Goal: Task Accomplishment & Management: Use online tool/utility

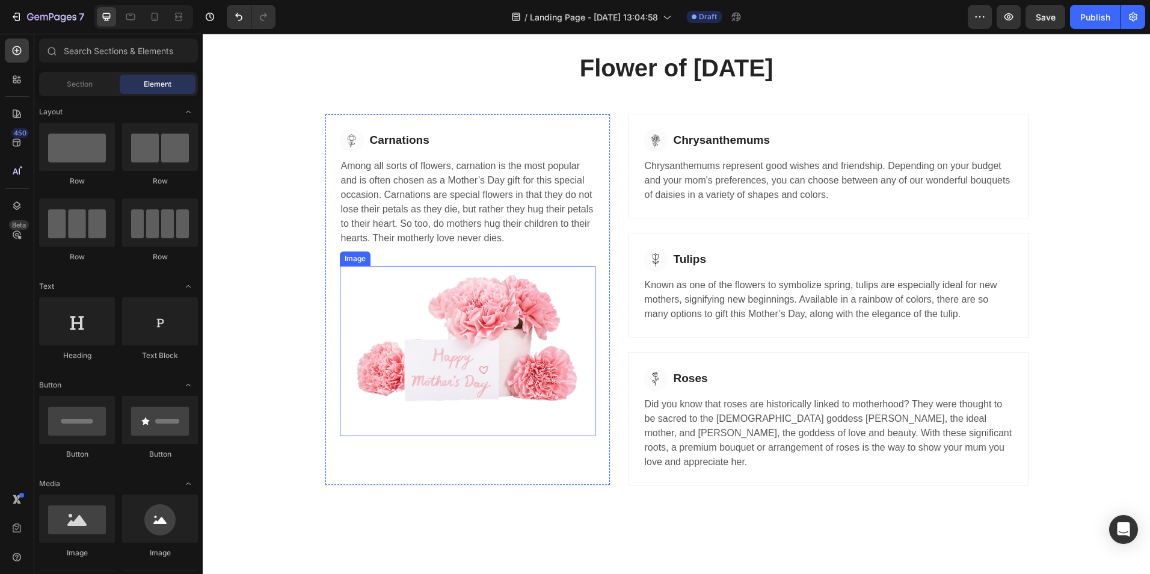
scroll to position [464, 0]
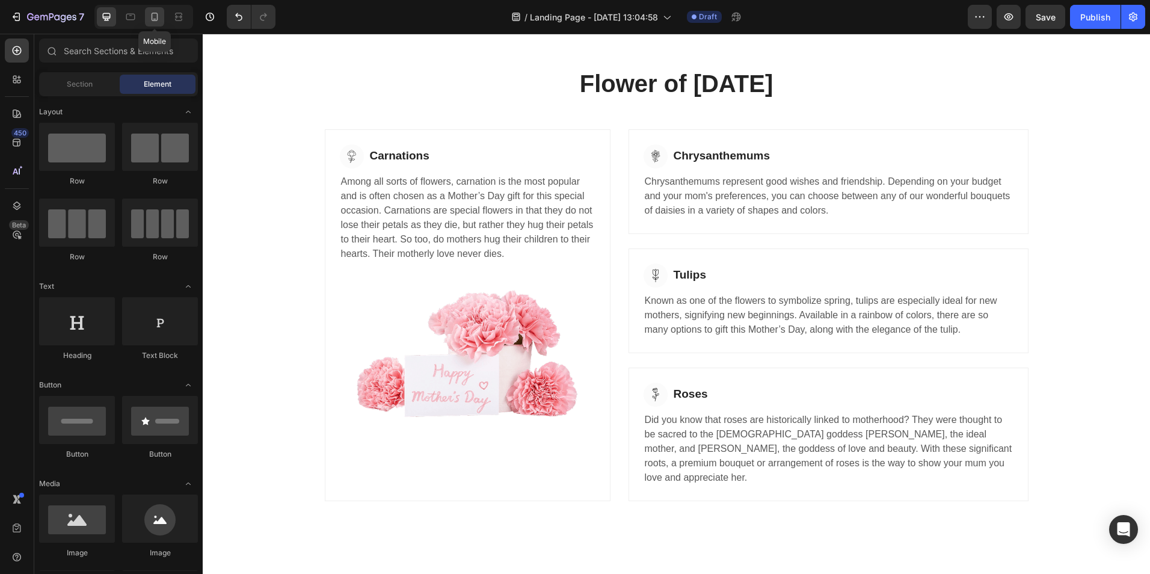
click at [157, 19] on icon at bounding box center [155, 17] width 7 height 8
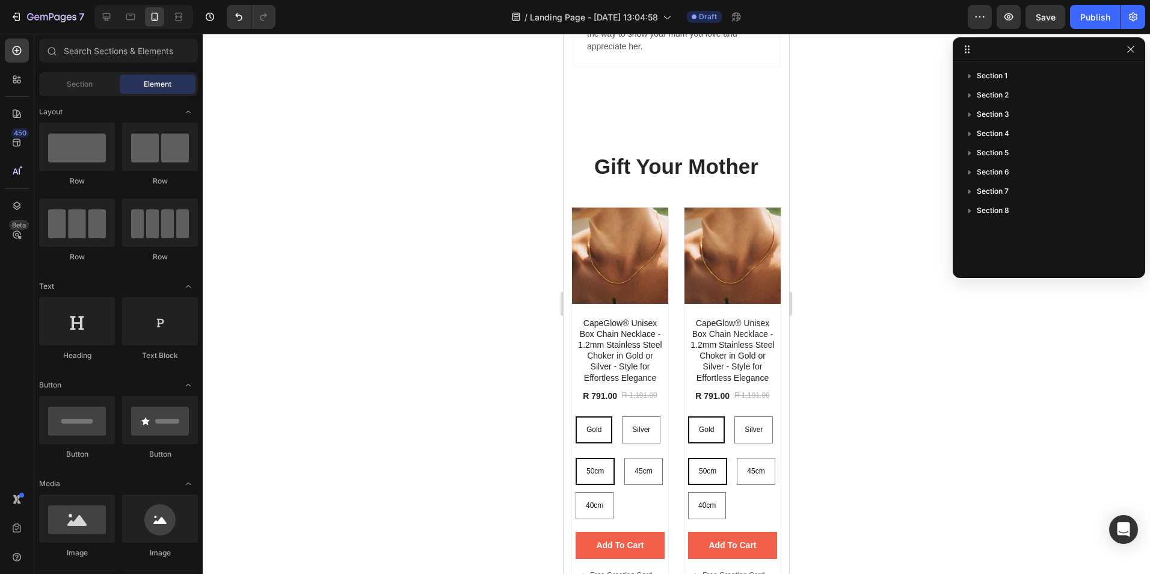
scroll to position [1413, 0]
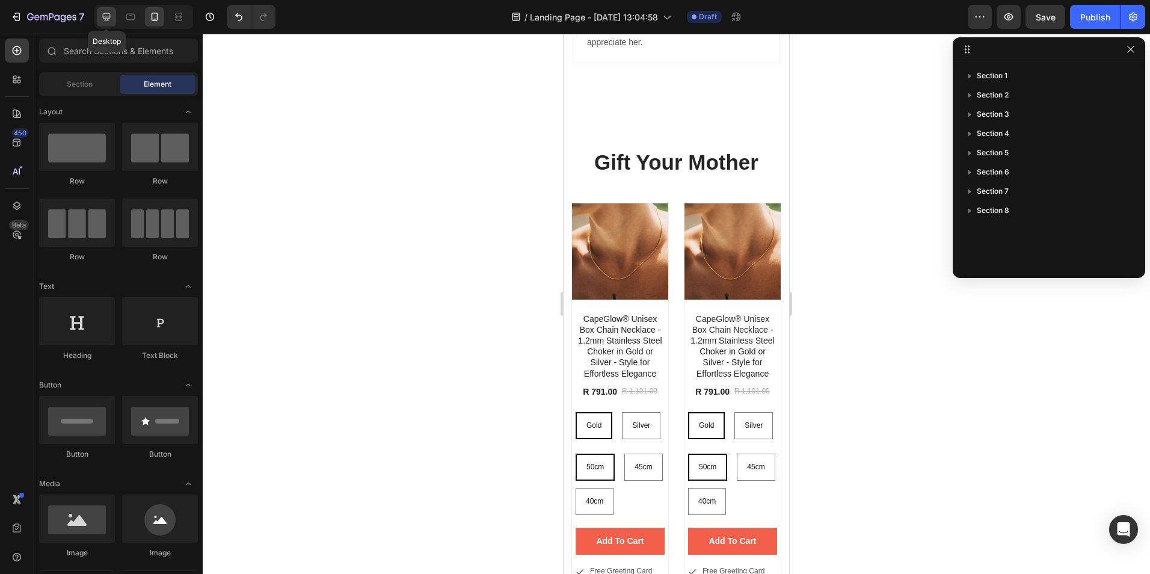
click at [109, 17] on icon at bounding box center [107, 17] width 8 height 8
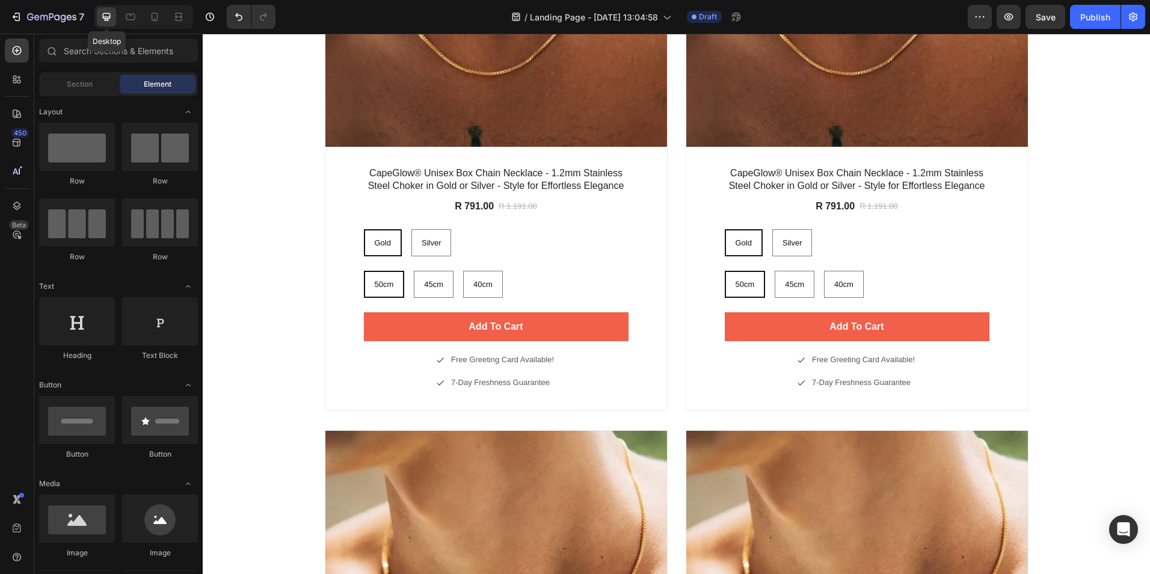
scroll to position [1378, 0]
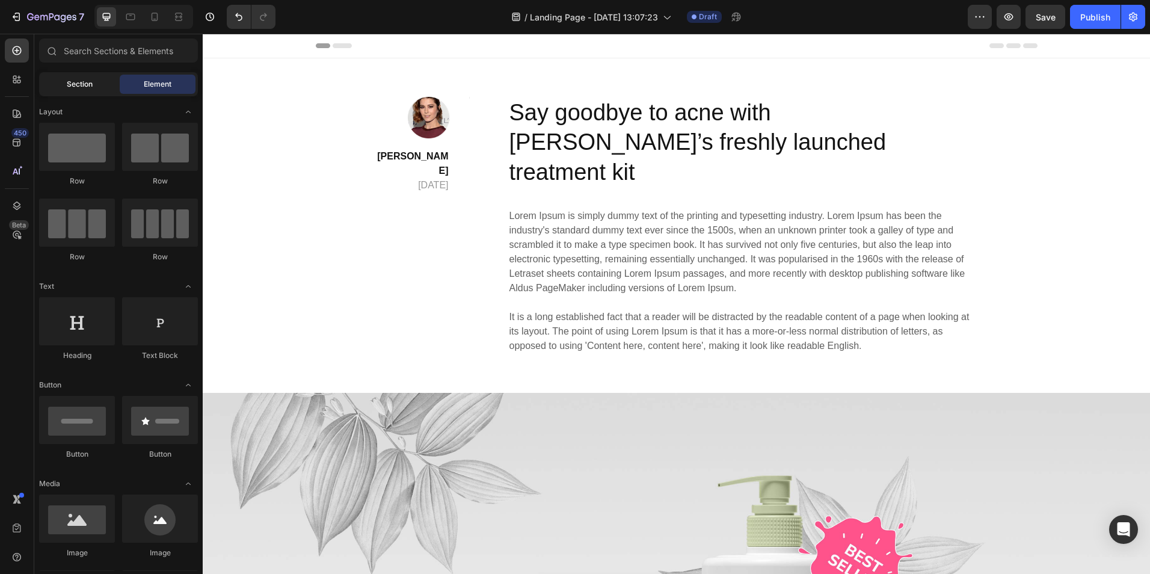
click at [78, 85] on span "Section" at bounding box center [80, 84] width 26 height 11
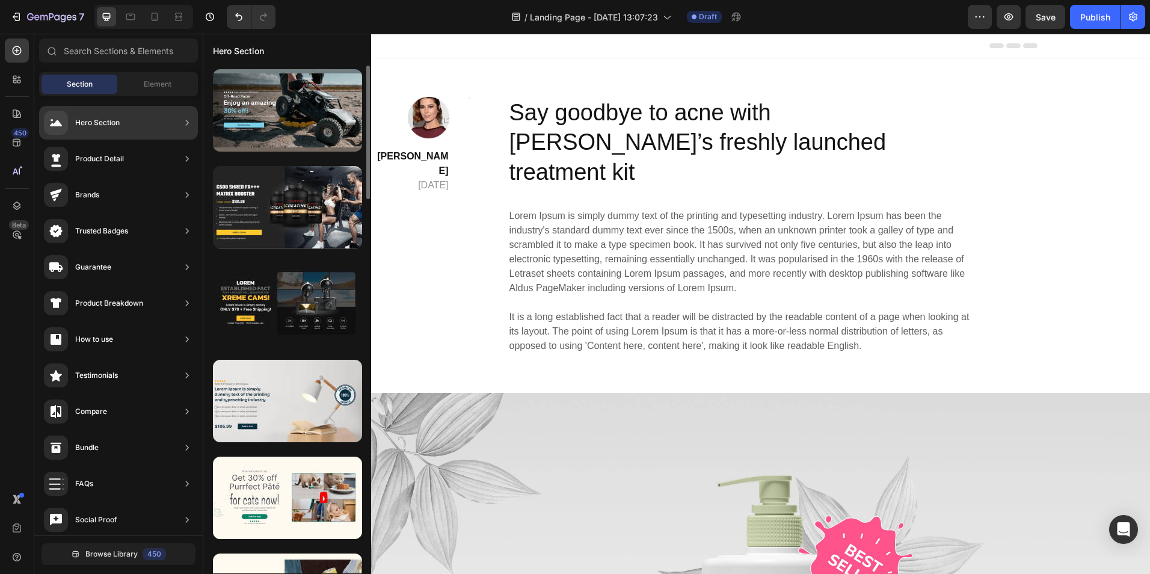
click at [143, 131] on div "Hero Section" at bounding box center [118, 123] width 159 height 34
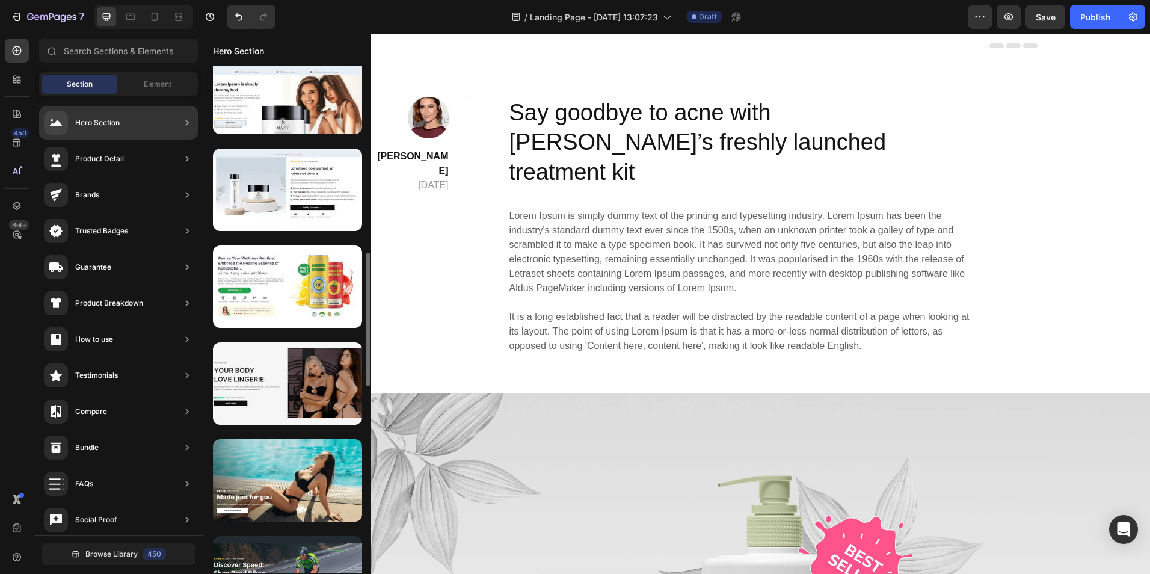
scroll to position [694, 0]
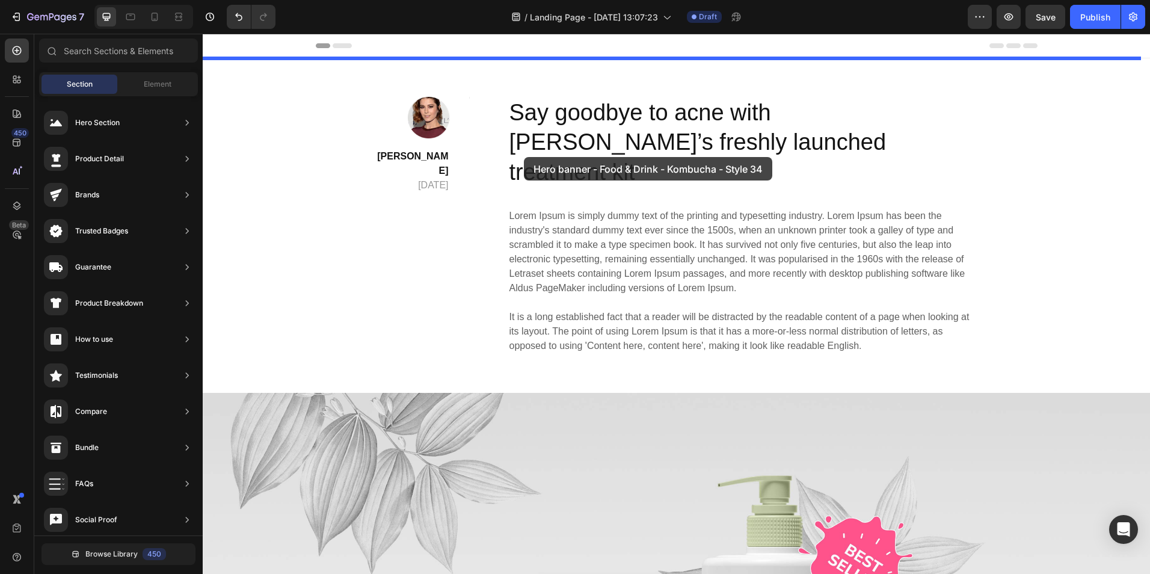
drag, startPoint x: 514, startPoint y: 350, endPoint x: 524, endPoint y: 157, distance: 193.4
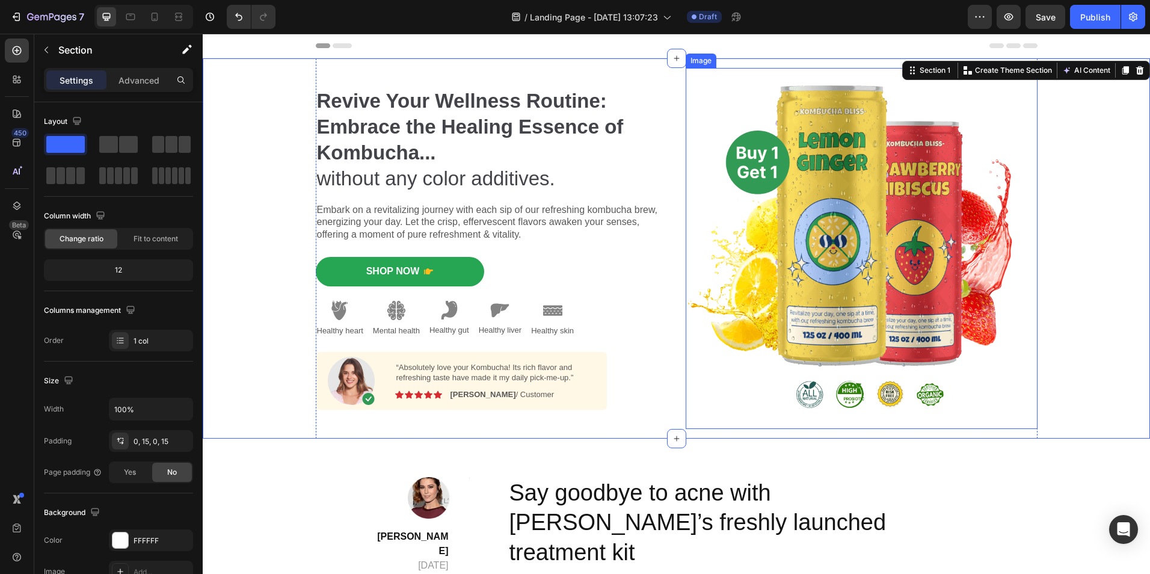
click at [851, 219] on img at bounding box center [862, 248] width 352 height 361
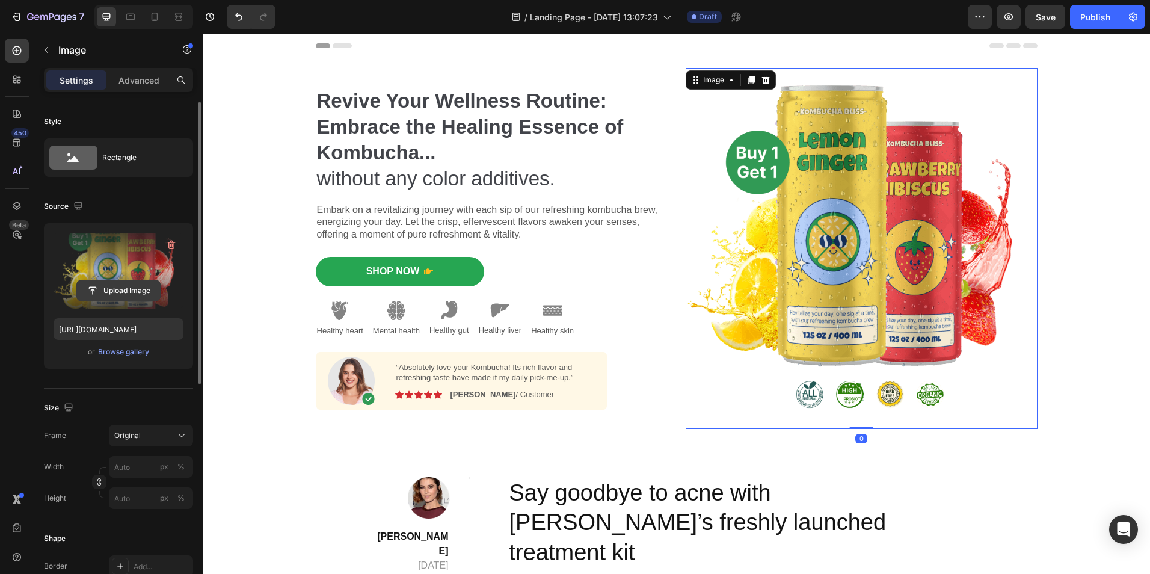
click at [112, 290] on input "file" at bounding box center [118, 290] width 83 height 20
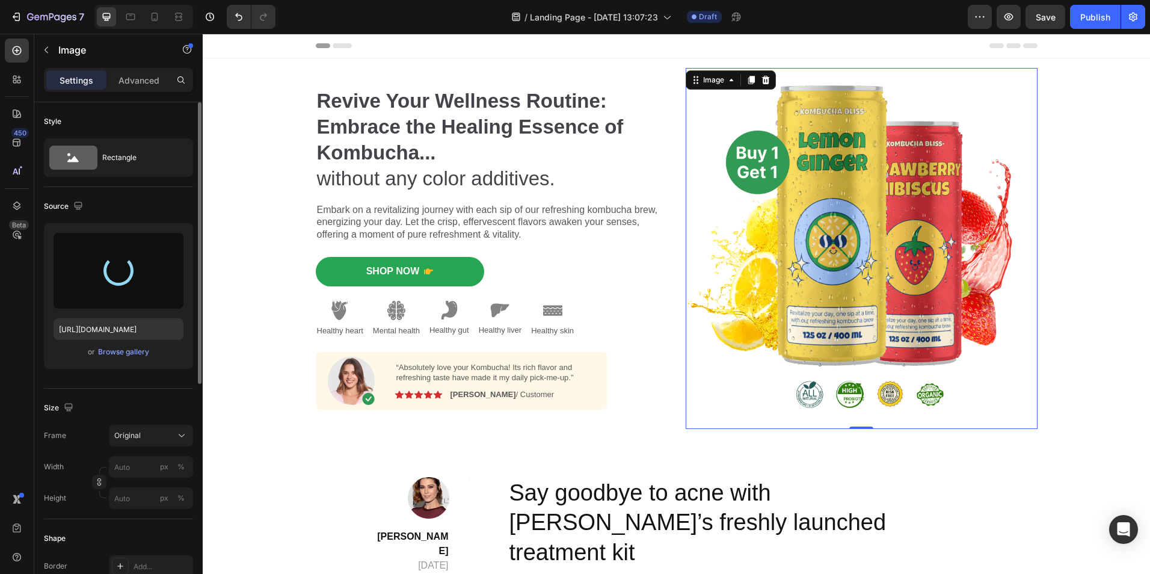
type input "https://cdn.shopify.com/s/files/1/0949/0395/9816/files/gempages_568613204704363…"
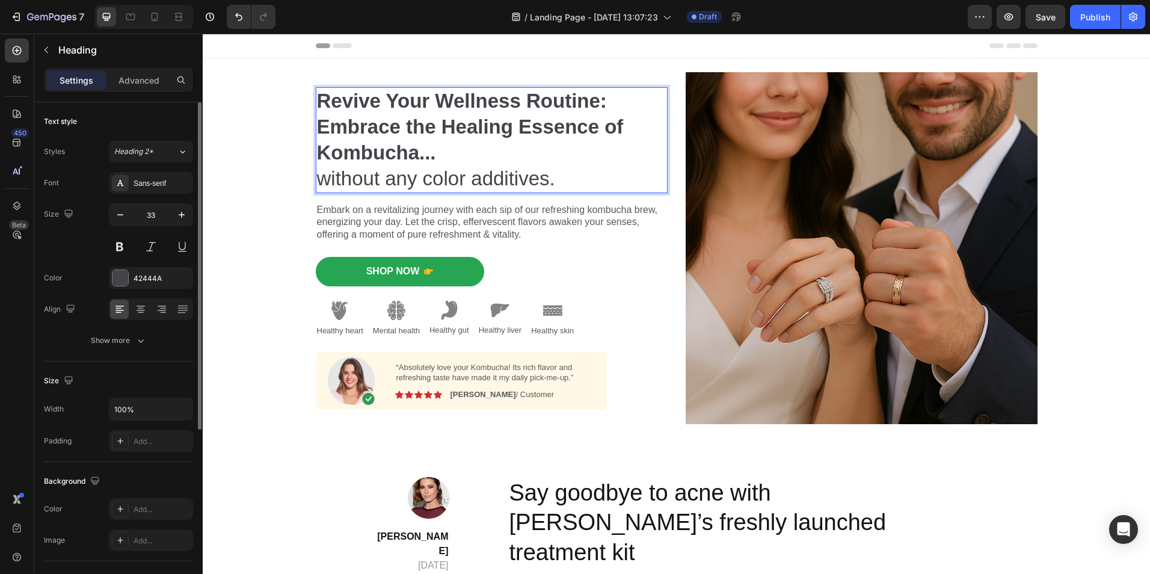
click at [425, 127] on strong "Revive Your Wellness Routine: Embrace the Healing Essence of Kombucha..." at bounding box center [470, 127] width 307 height 74
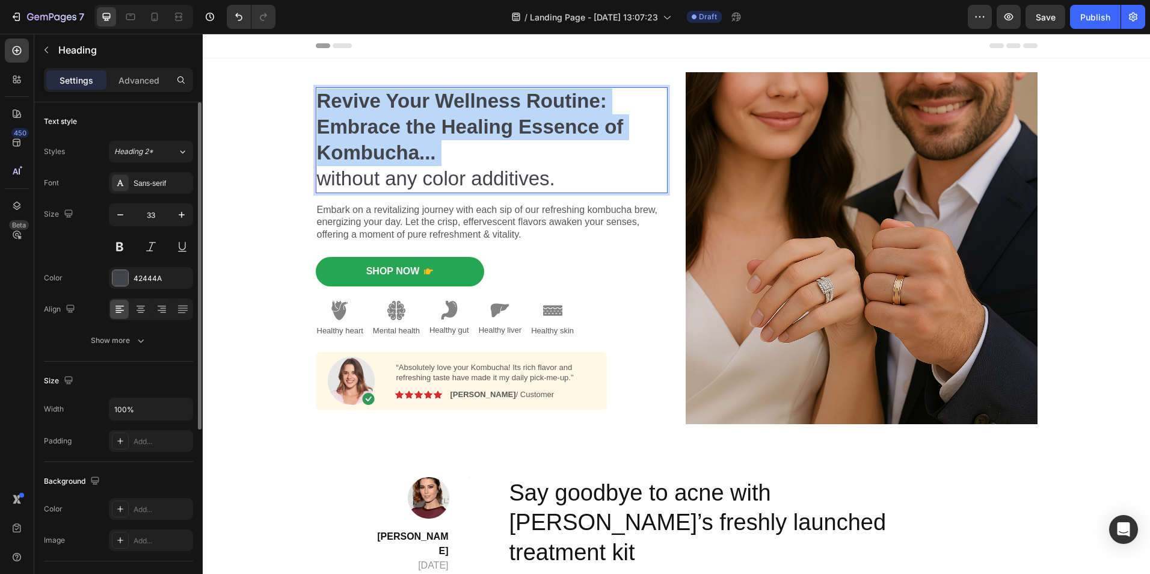
click at [425, 127] on strong "Revive Your Wellness Routine: Embrace the Healing Essence of Kombucha..." at bounding box center [470, 127] width 307 height 74
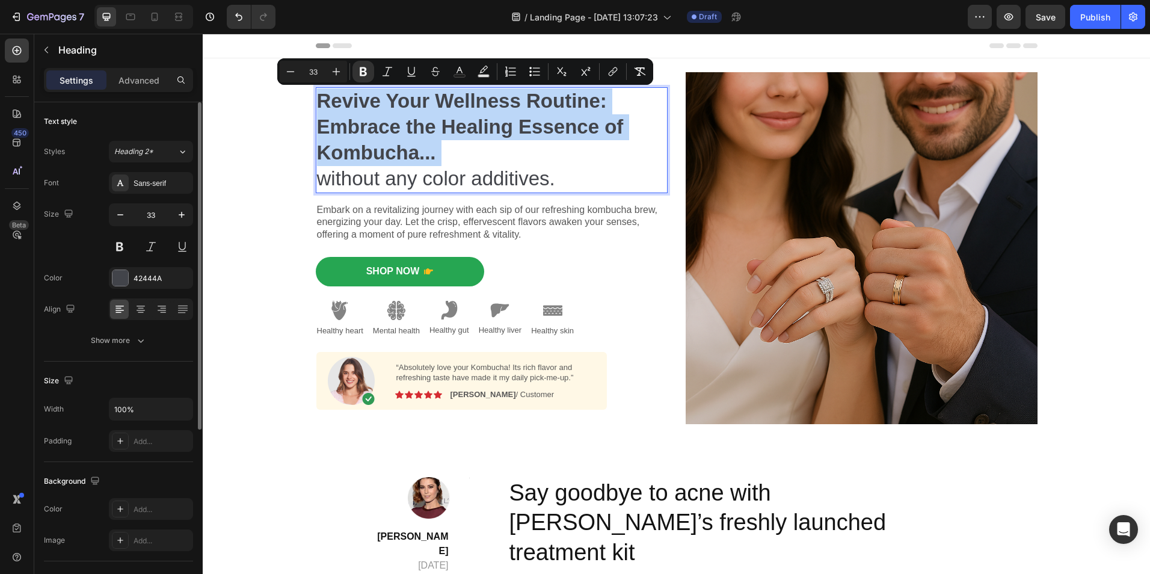
click at [485, 156] on p "Revive Your Wellness Routine: Embrace the Healing Essence of Kombucha... withou…" at bounding box center [492, 139] width 350 height 103
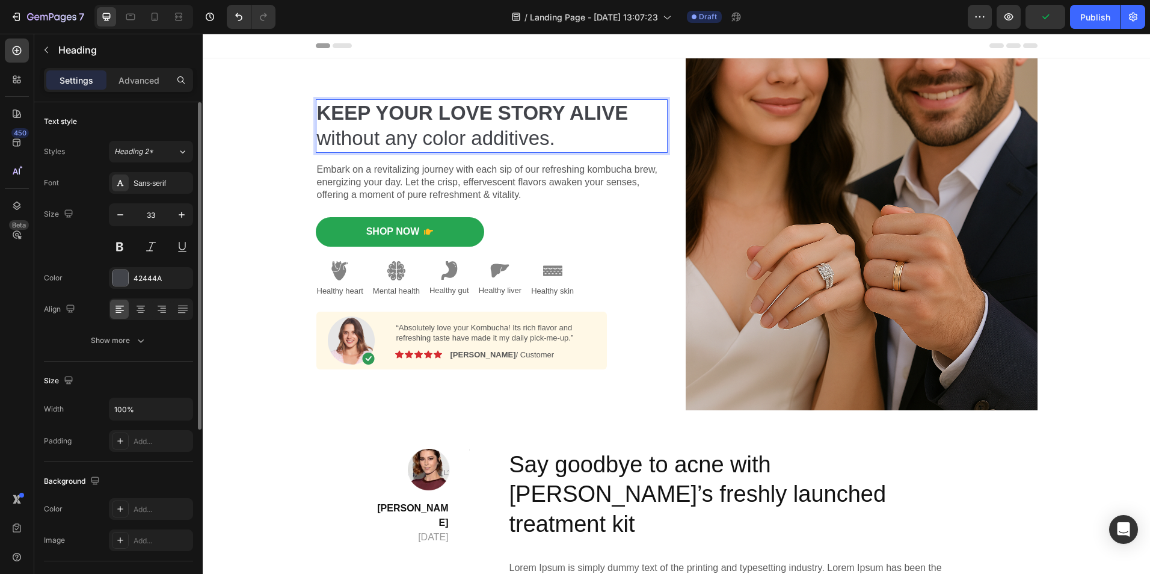
click at [549, 138] on p "KEEP YOUR LOVE STORY ALIVE without any color additives." at bounding box center [492, 126] width 350 height 52
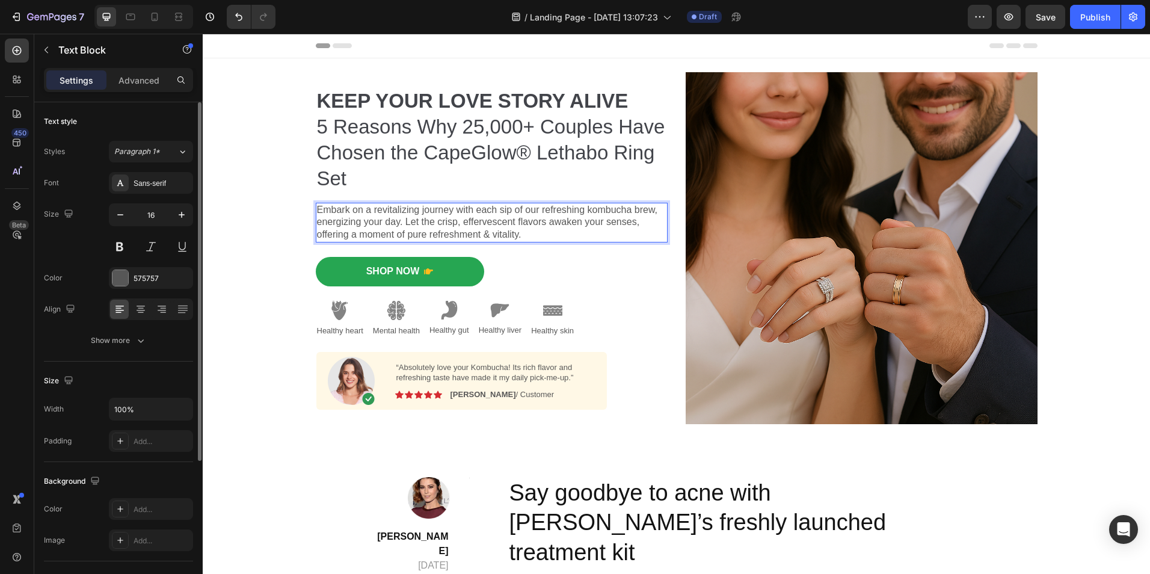
click at [399, 218] on p "Embark on a revitalizing journey with each sip of our refreshing kombucha brew,…" at bounding box center [492, 222] width 350 height 37
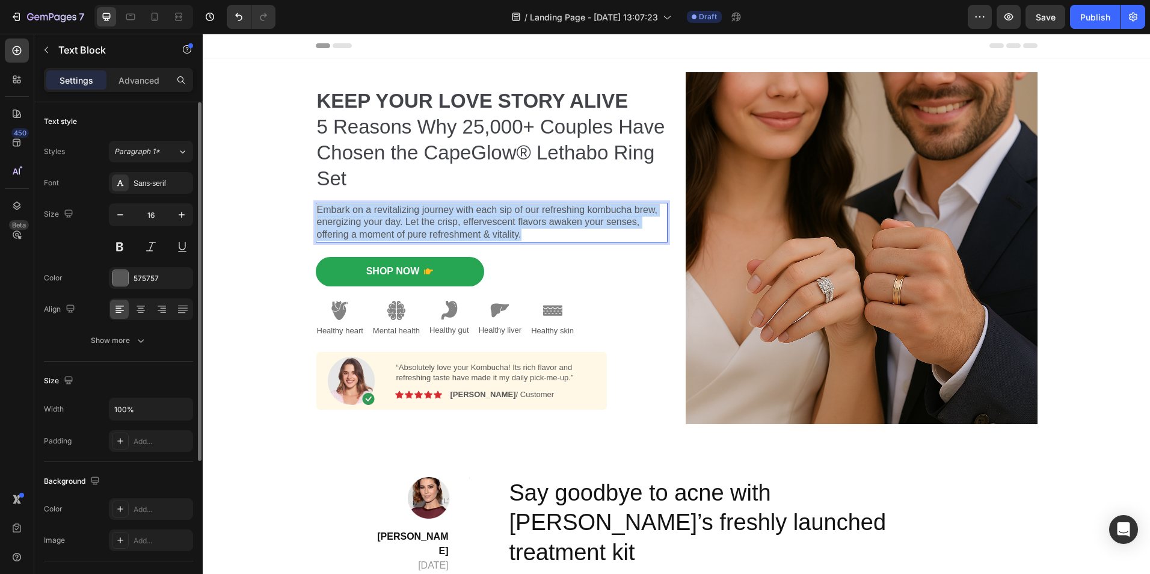
click at [399, 218] on p "Embark on a revitalizing journey with each sip of our refreshing kombucha brew,…" at bounding box center [492, 222] width 350 height 37
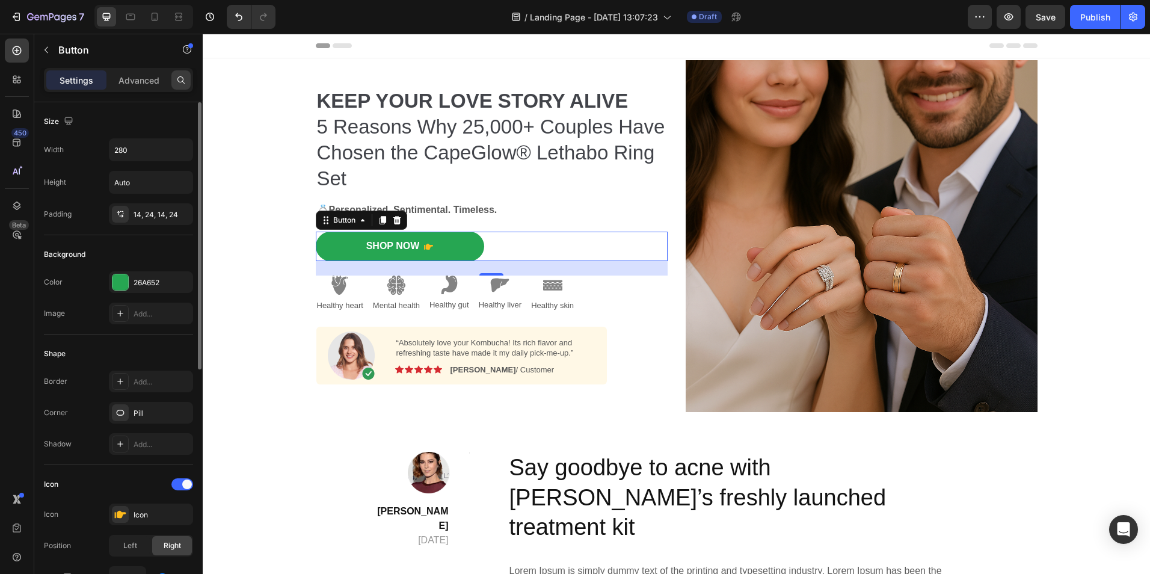
click at [180, 81] on icon at bounding box center [181, 80] width 10 height 10
click at [380, 244] on p "Shop Now" at bounding box center [393, 246] width 54 height 13
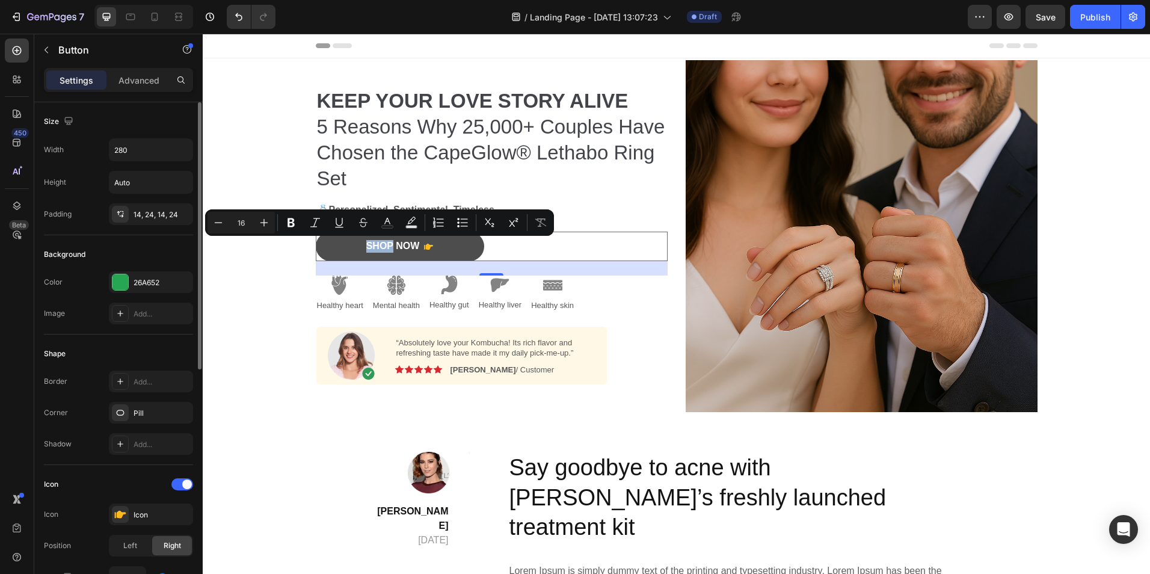
click at [334, 244] on button "Shop Now" at bounding box center [400, 246] width 168 height 29
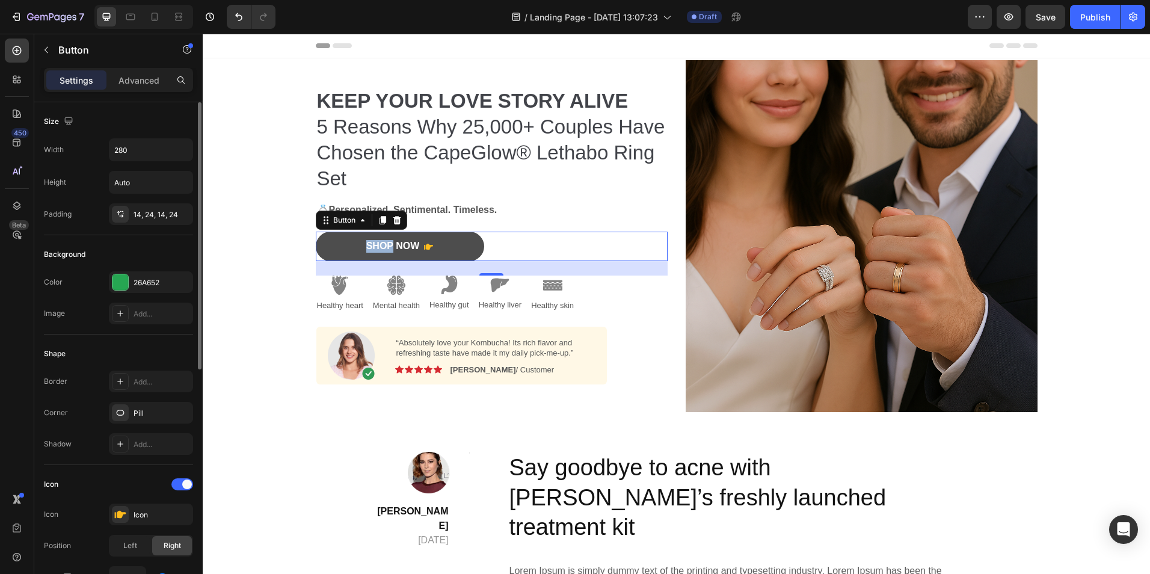
click at [334, 244] on button "Shop Now" at bounding box center [400, 246] width 168 height 29
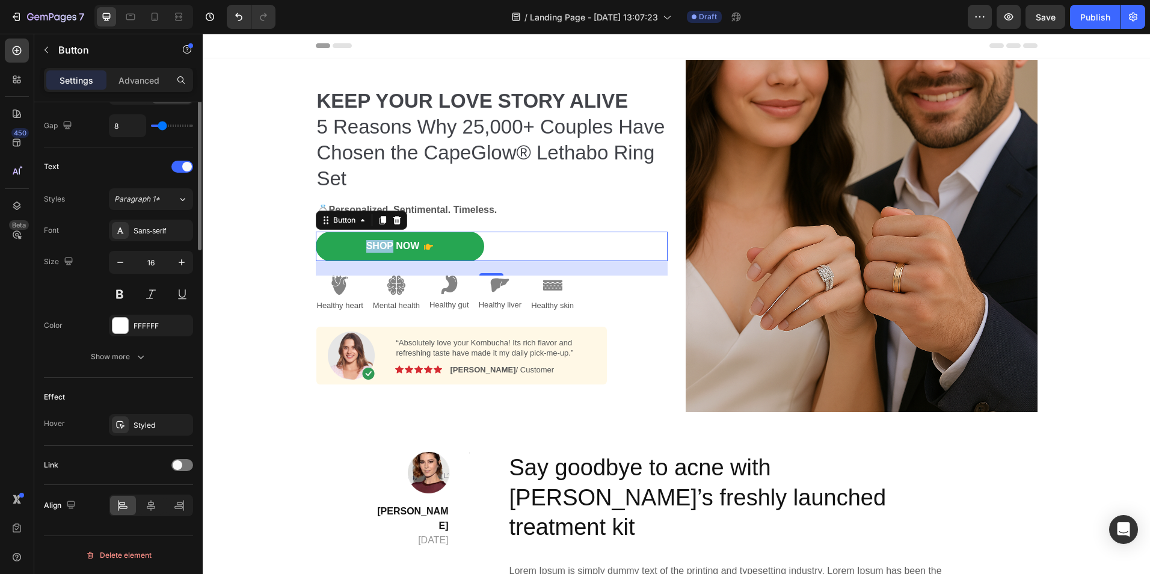
scroll to position [0, 0]
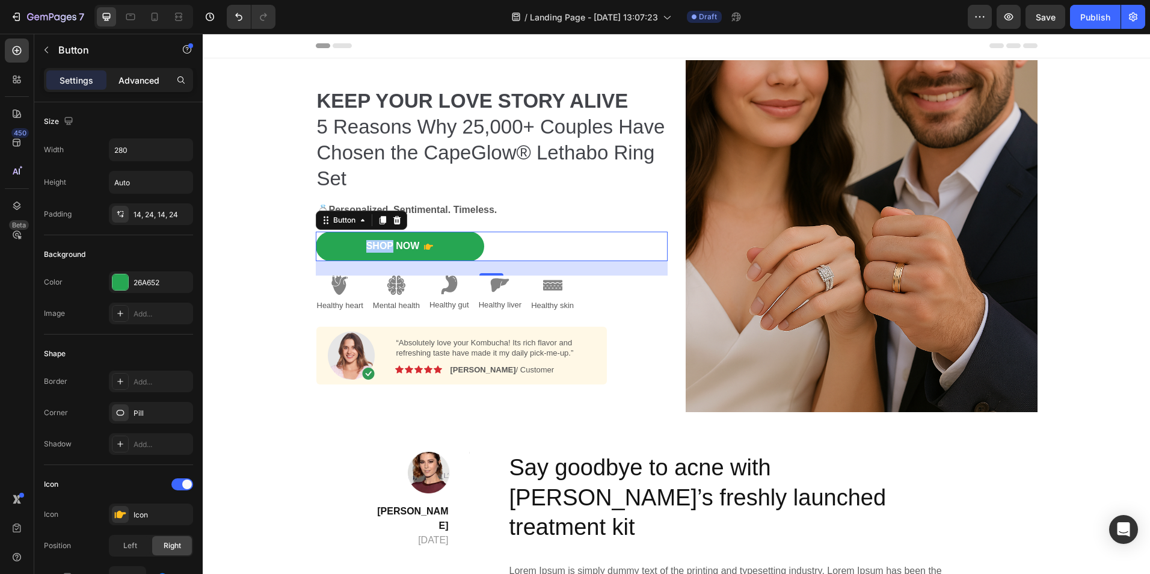
click at [142, 86] on p "Advanced" at bounding box center [139, 80] width 41 height 13
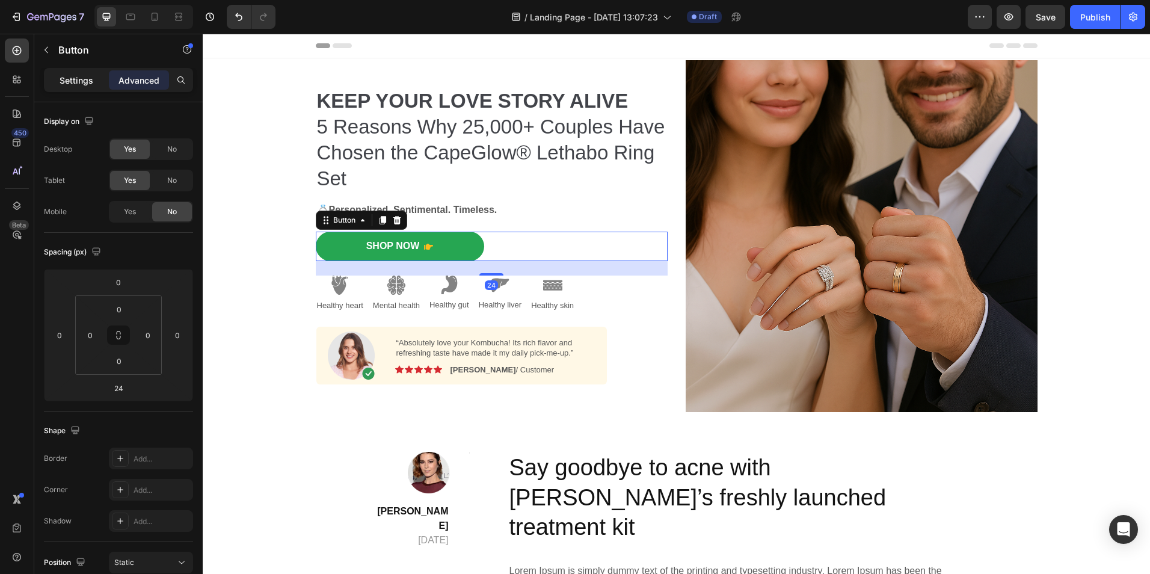
click at [81, 76] on p "Settings" at bounding box center [77, 80] width 34 height 13
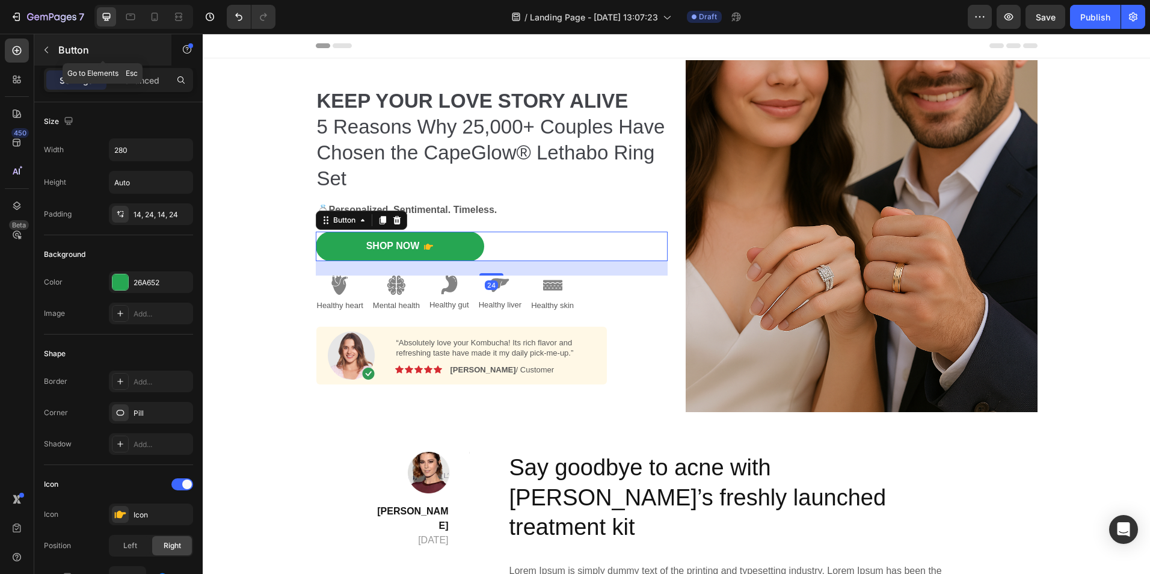
click at [48, 47] on icon "button" at bounding box center [47, 50] width 4 height 7
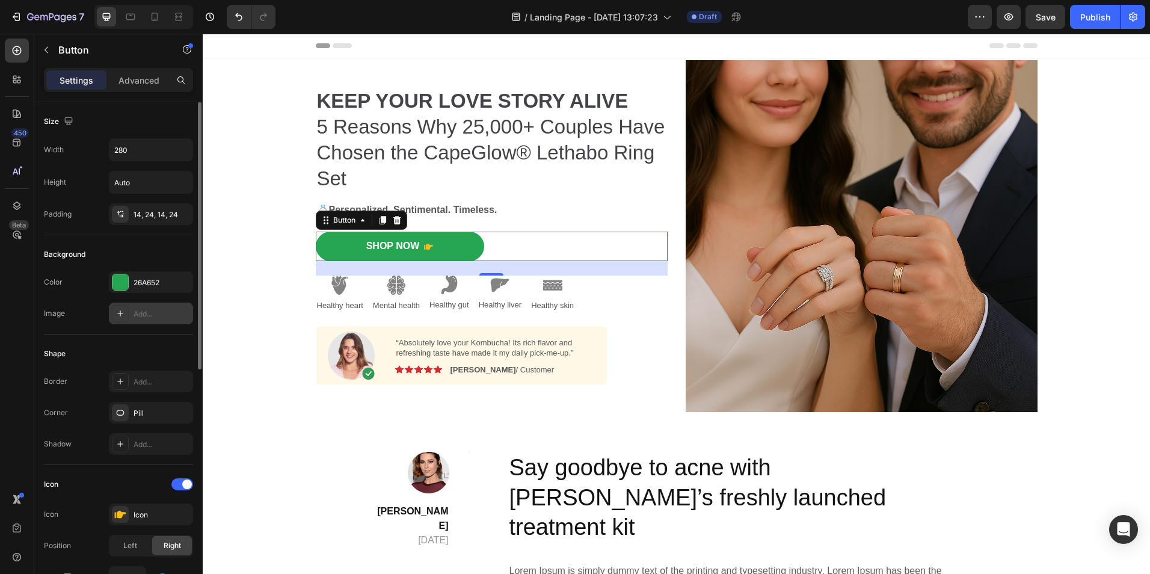
click at [155, 309] on div "Add..." at bounding box center [162, 314] width 57 height 11
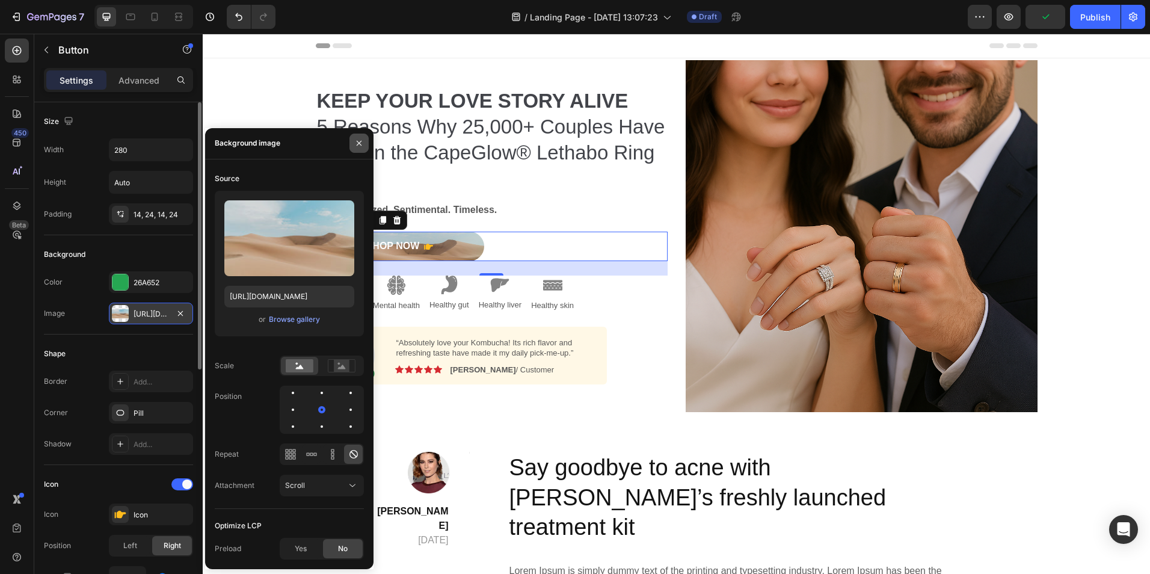
click at [360, 142] on icon "button" at bounding box center [359, 143] width 5 height 5
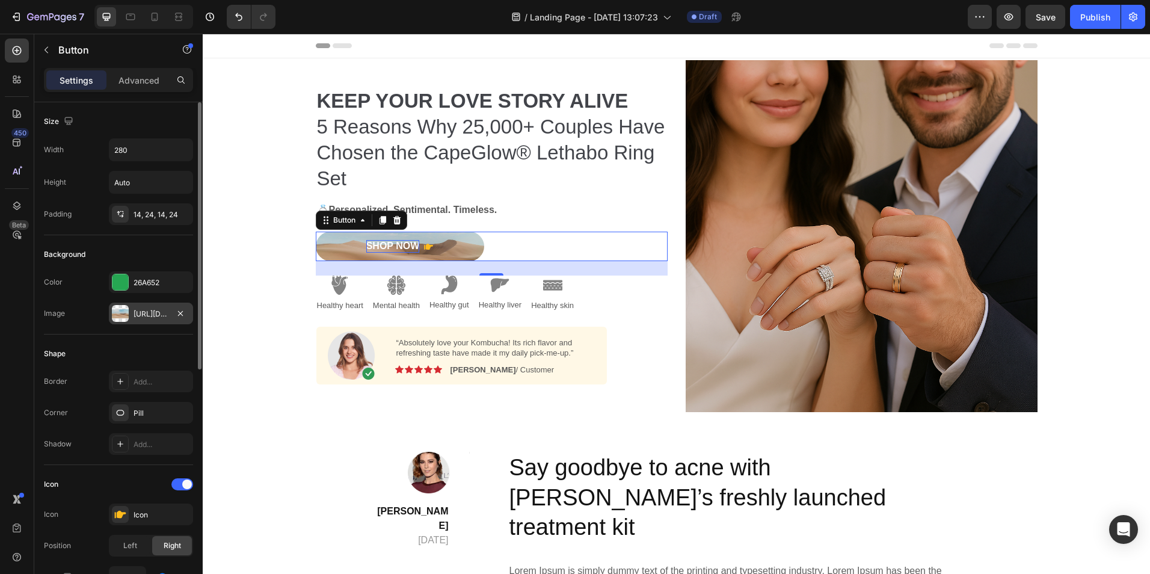
click at [324, 240] on button "Shop Now" at bounding box center [400, 246] width 168 height 29
click at [122, 313] on div at bounding box center [120, 313] width 17 height 17
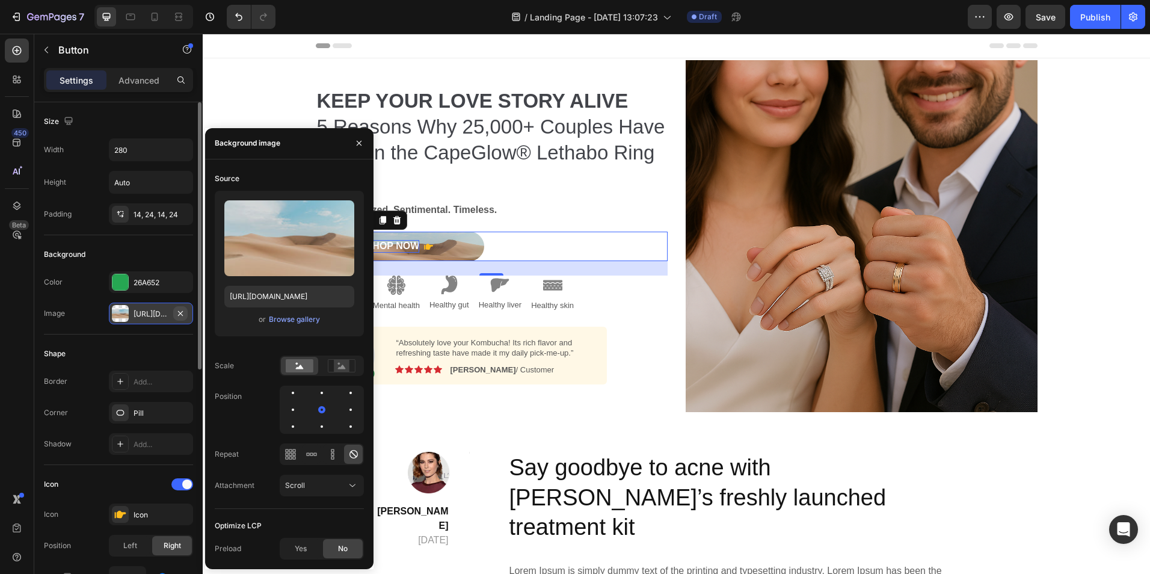
click at [181, 312] on icon "button" at bounding box center [181, 314] width 10 height 10
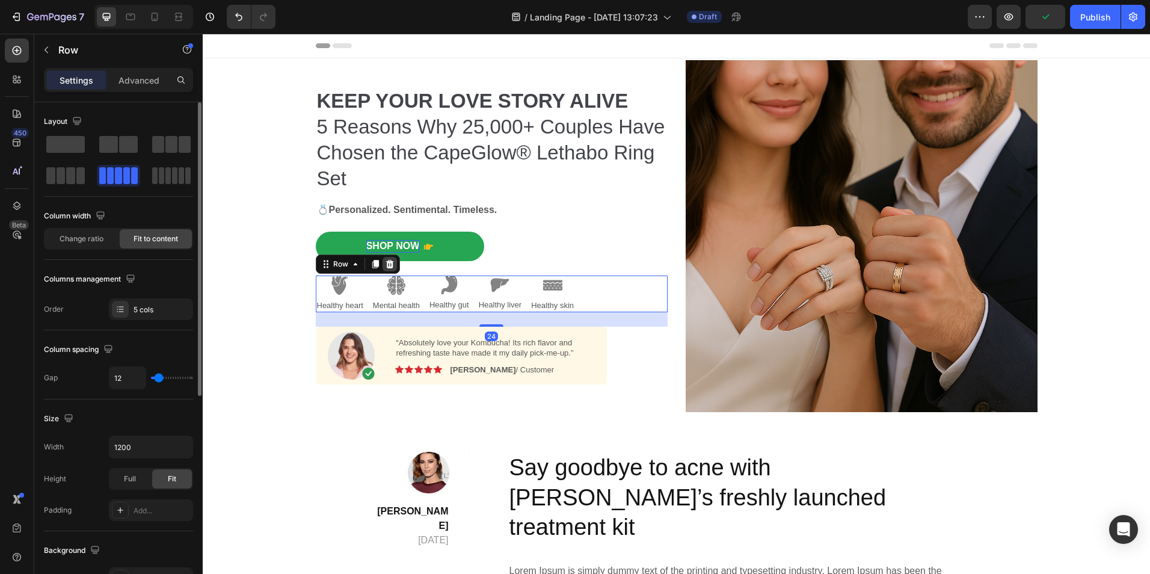
click at [386, 262] on icon at bounding box center [390, 264] width 8 height 8
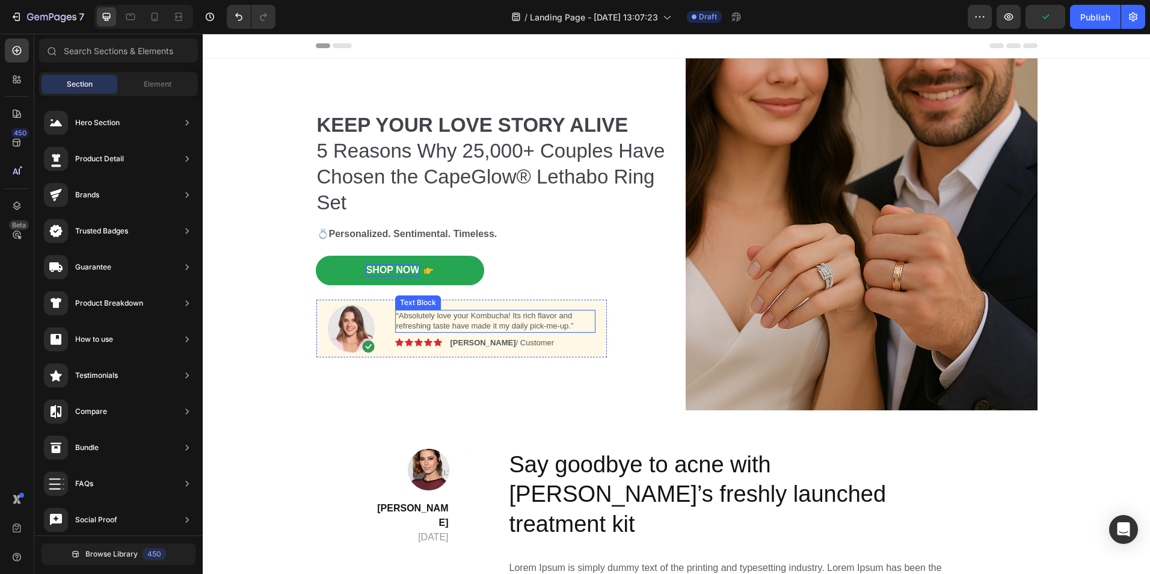
click at [419, 322] on p "“Absolutely love your Kombucha! Its rich flavor and refreshing taste have made …" at bounding box center [495, 321] width 198 height 20
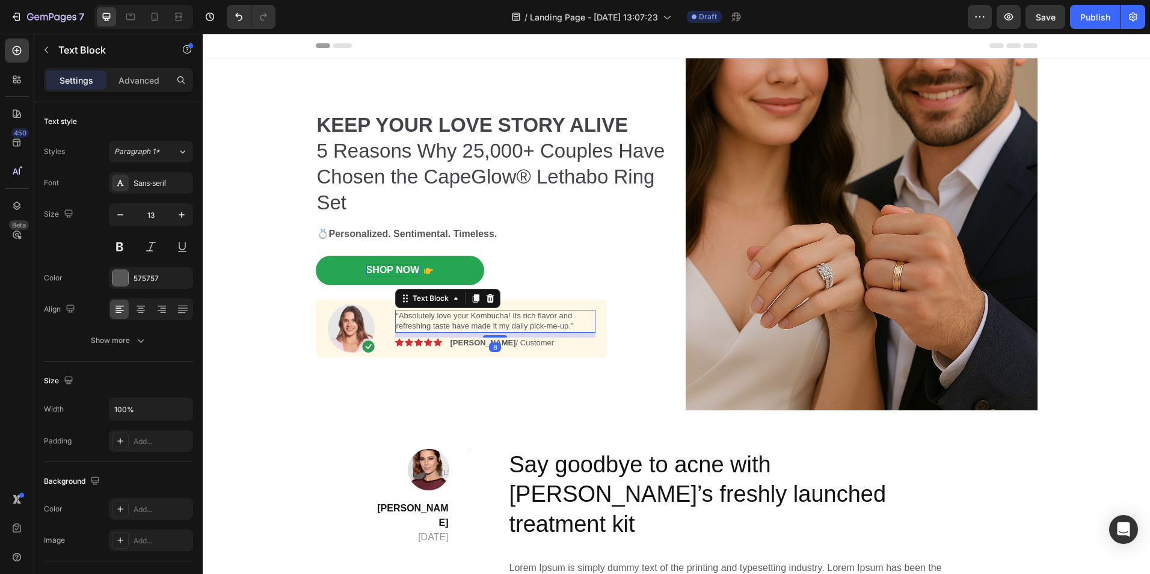
click at [428, 319] on p "“Absolutely love your Kombucha! Its rich flavor and refreshing taste have made …" at bounding box center [495, 321] width 198 height 20
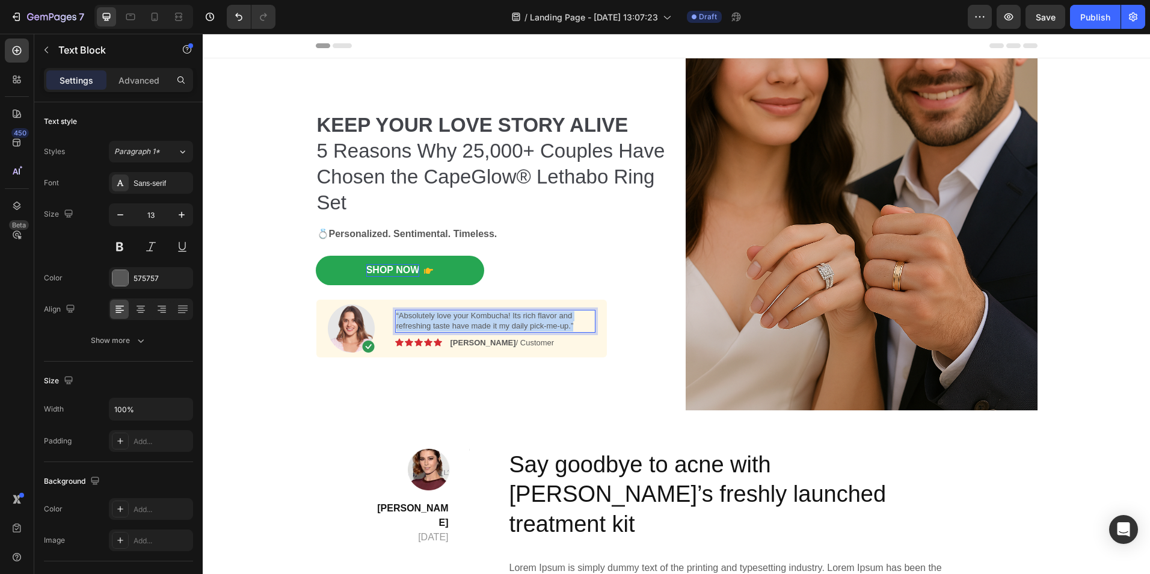
click at [428, 319] on p "“Absolutely love your Kombucha! Its rich flavor and refreshing taste have made …" at bounding box center [495, 321] width 198 height 20
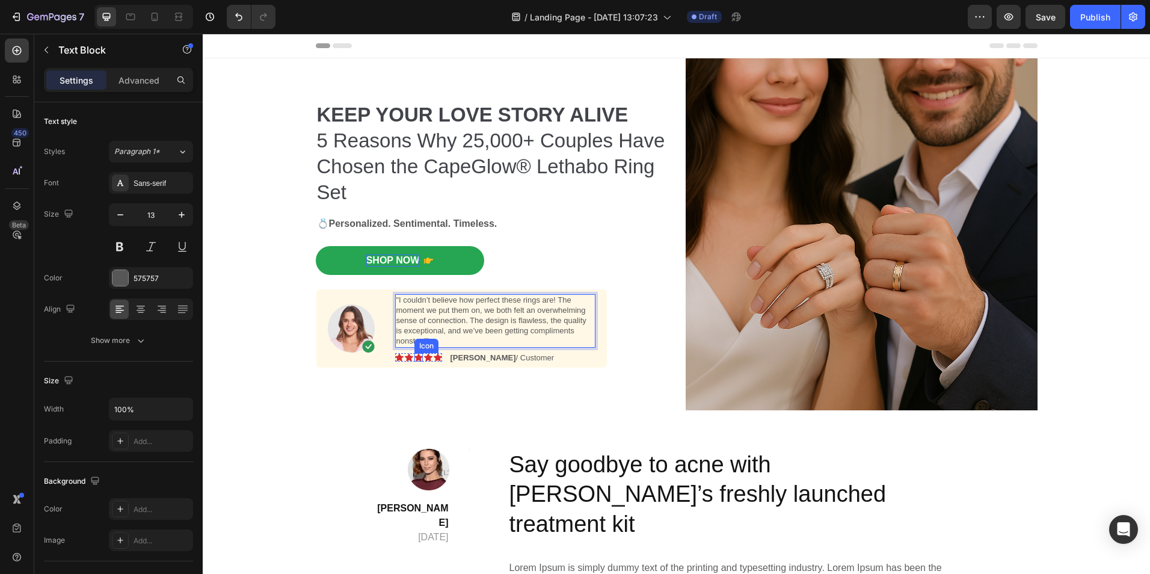
click at [415, 357] on icon at bounding box center [418, 358] width 8 height 8
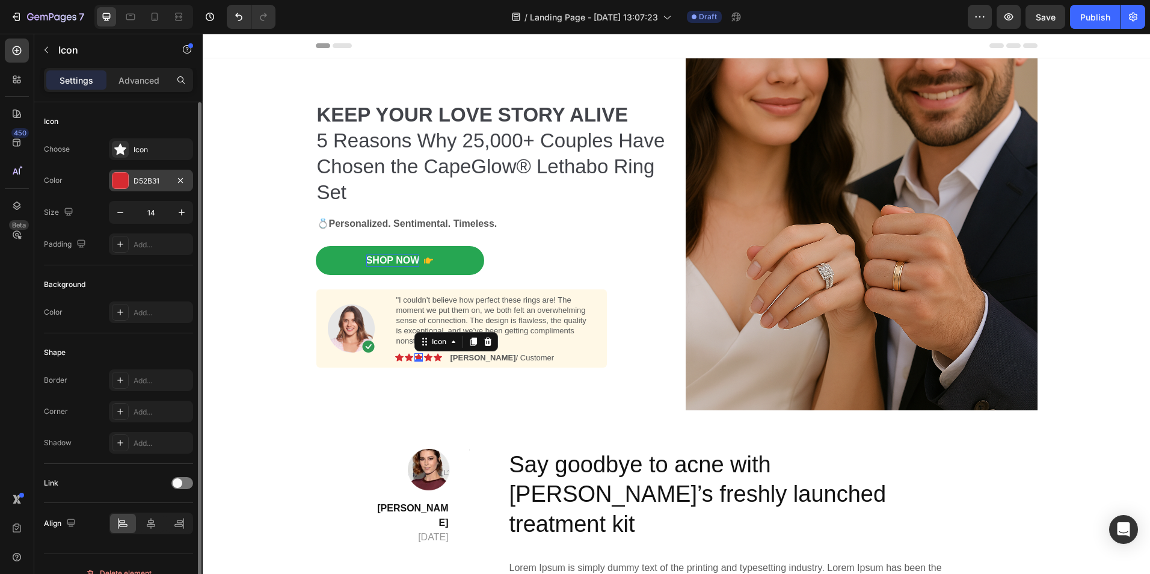
click at [120, 179] on div at bounding box center [120, 181] width 16 height 16
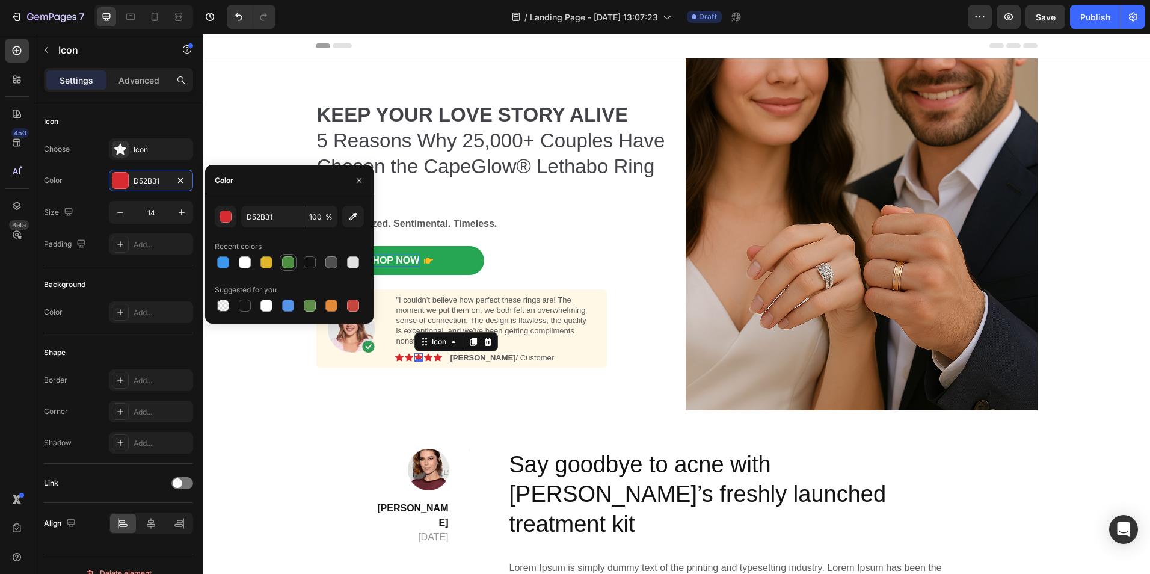
click at [288, 263] on div at bounding box center [288, 262] width 12 height 12
type input "4D903F"
click at [395, 357] on div "Icon" at bounding box center [399, 357] width 8 height 8
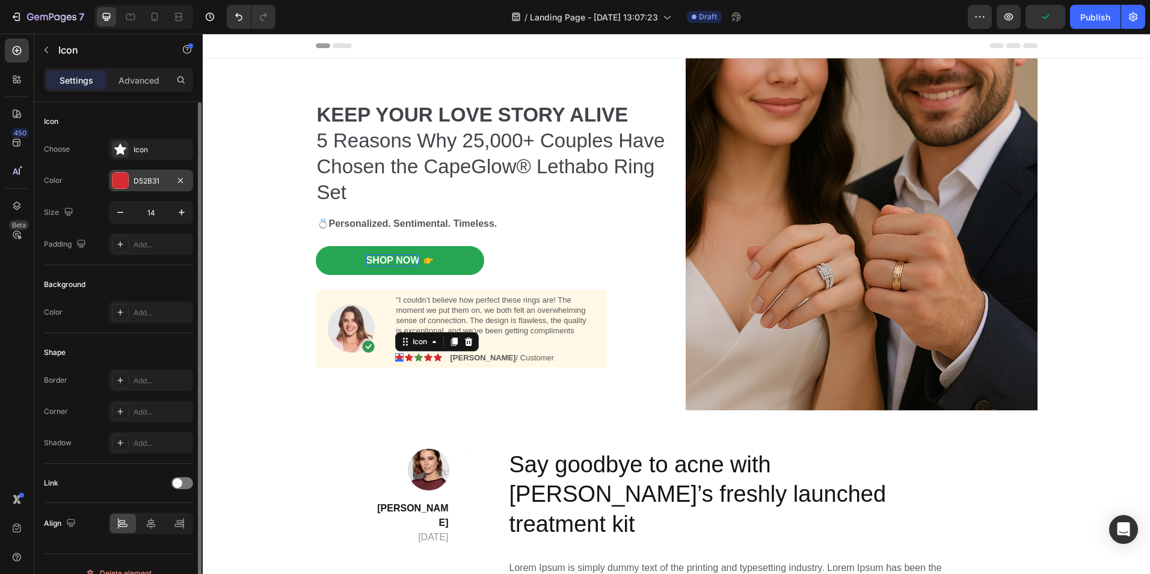
click at [117, 178] on div at bounding box center [120, 181] width 16 height 16
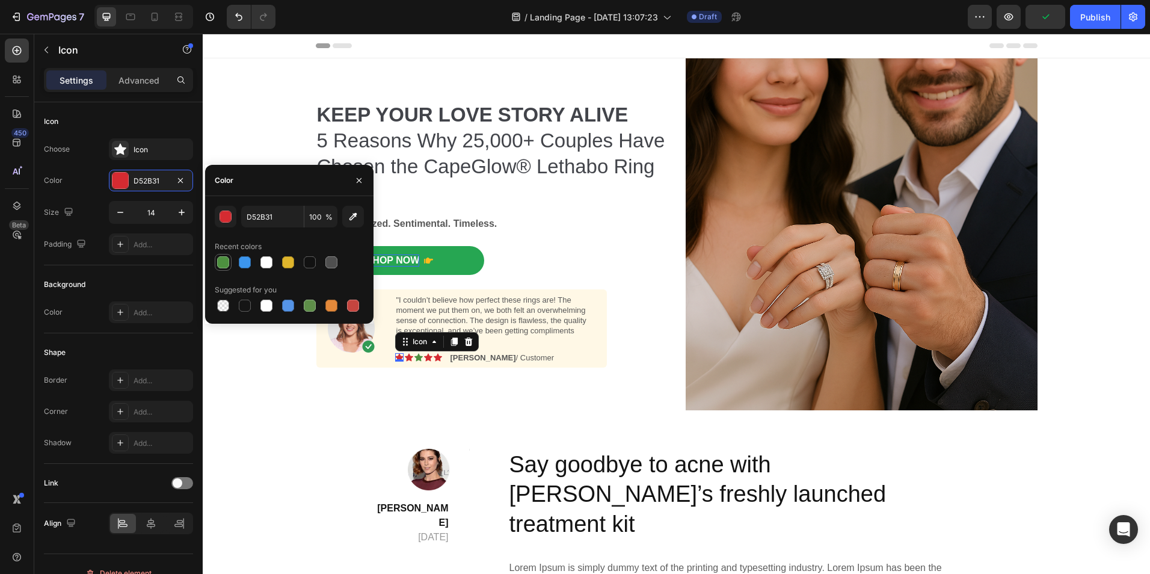
click at [224, 263] on div at bounding box center [223, 262] width 12 height 12
type input "4D903F"
click at [405, 358] on div "Icon" at bounding box center [409, 357] width 8 height 8
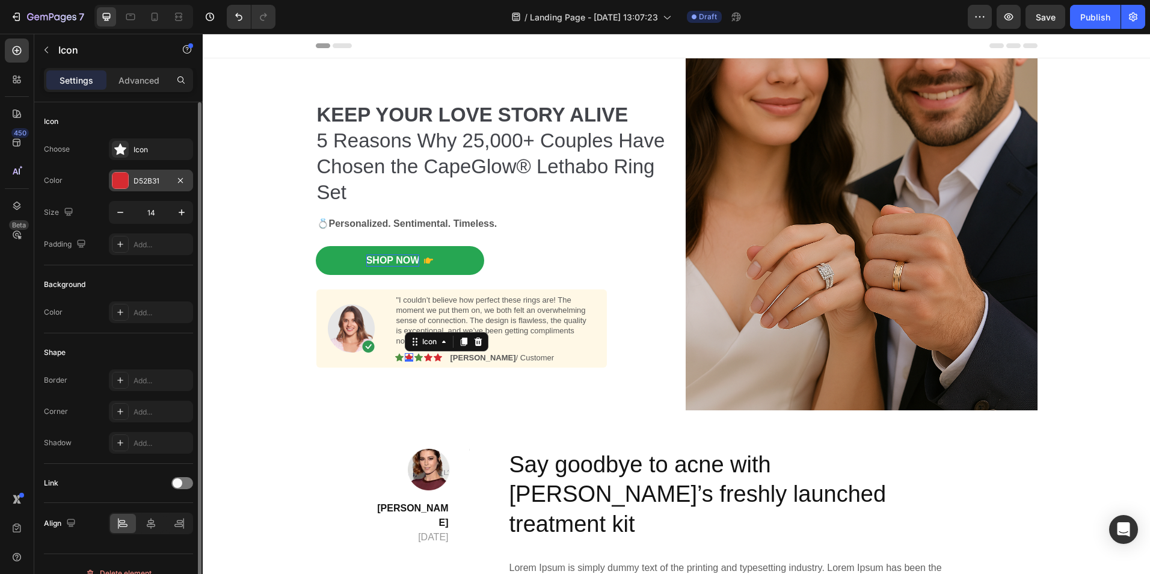
click at [118, 182] on div at bounding box center [120, 181] width 16 height 16
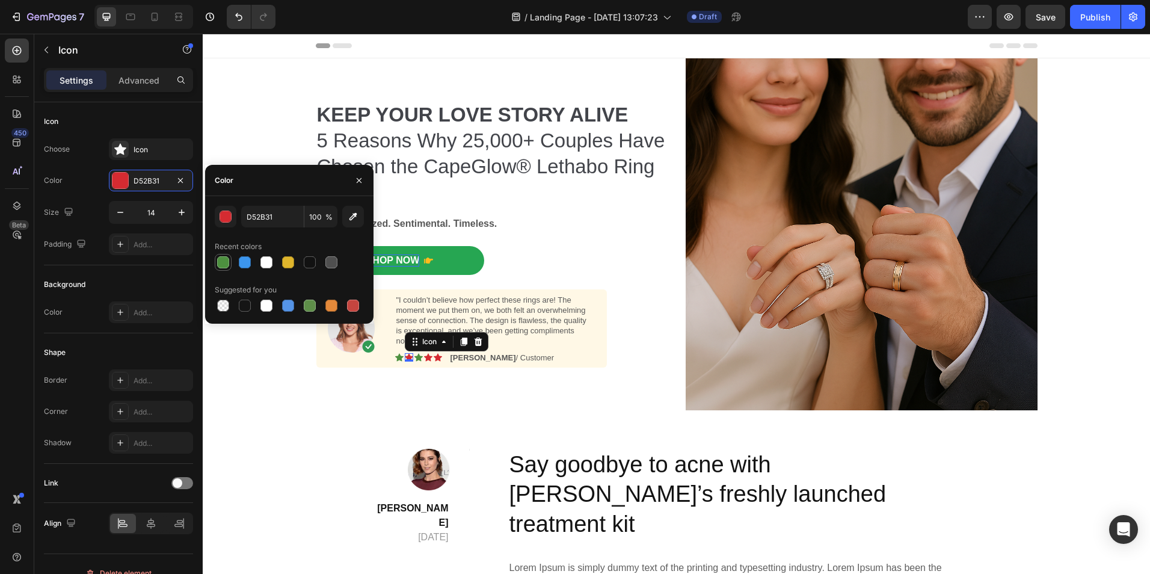
click at [221, 266] on div at bounding box center [223, 262] width 12 height 12
type input "4D903F"
click at [424, 358] on div "Icon" at bounding box center [428, 357] width 8 height 8
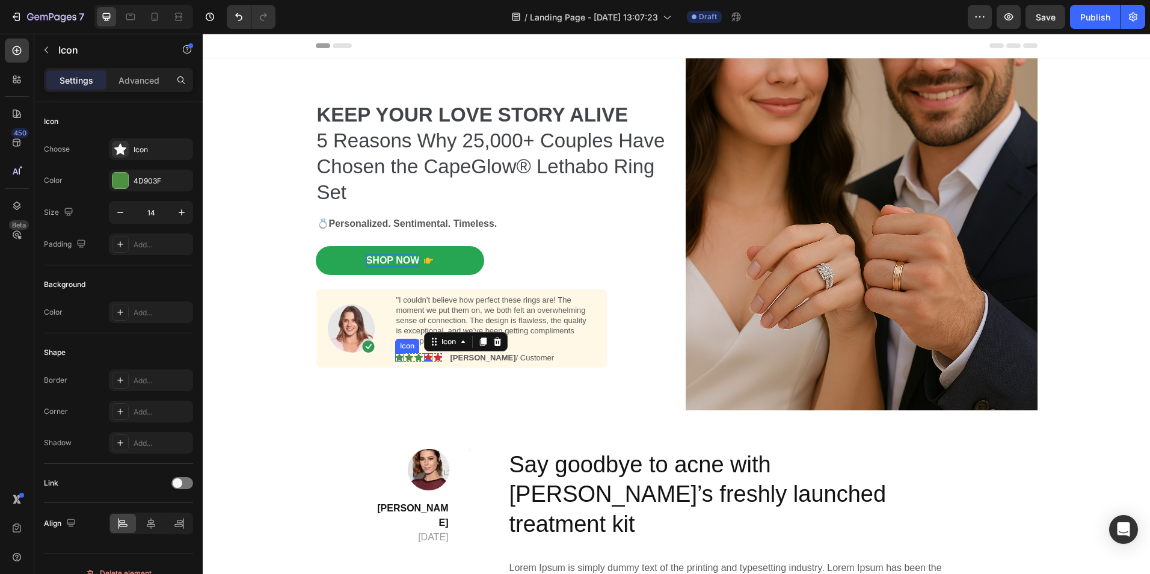
click at [395, 357] on div "Icon" at bounding box center [399, 357] width 8 height 8
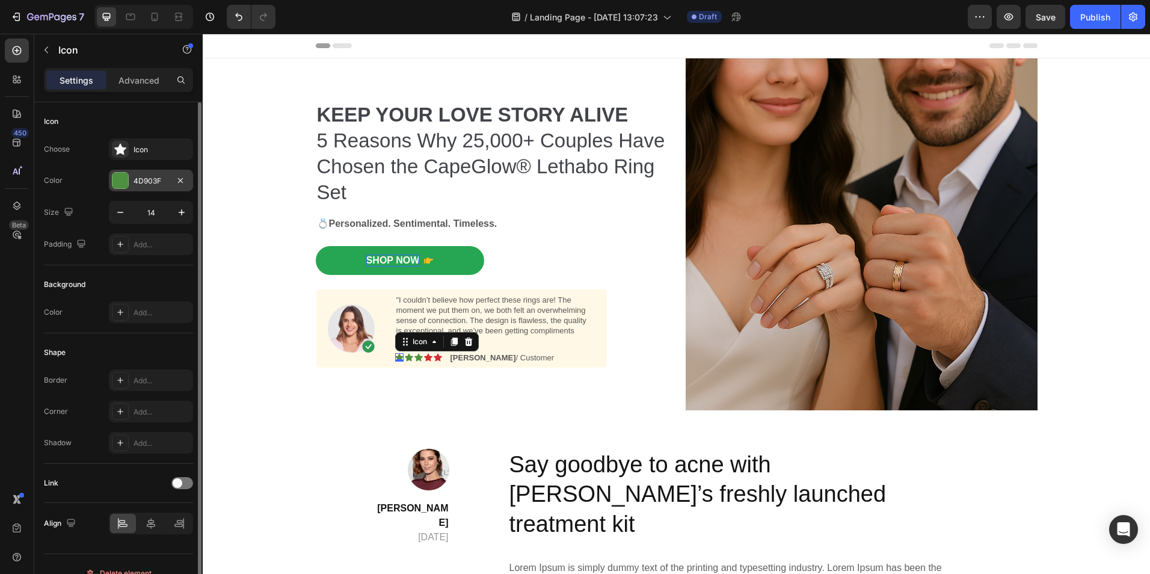
click at [118, 179] on div at bounding box center [120, 181] width 16 height 16
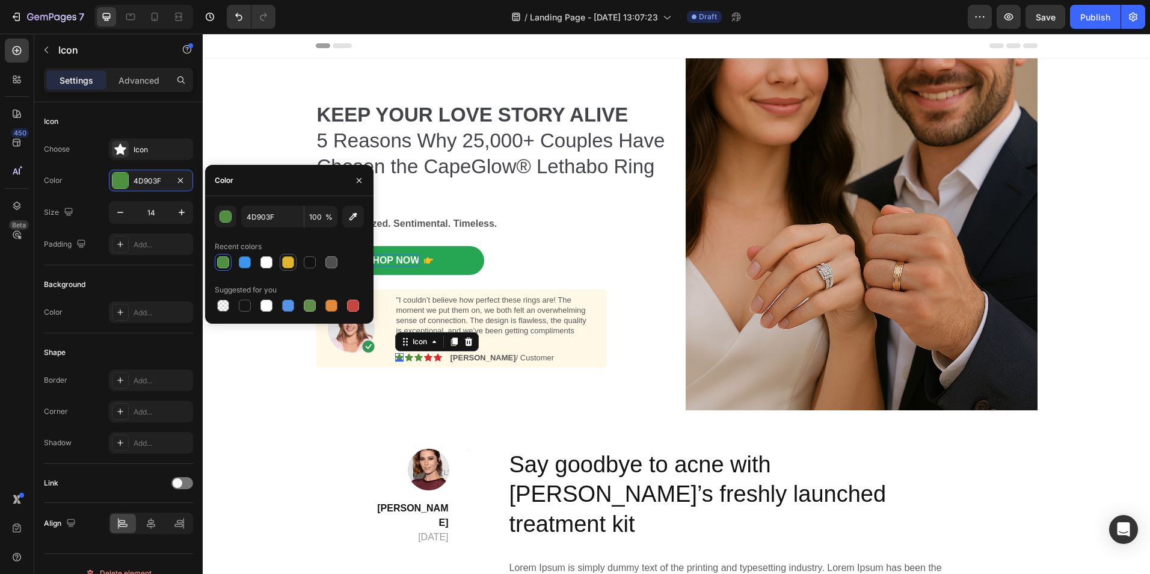
click at [290, 268] on div at bounding box center [288, 262] width 12 height 12
click at [222, 263] on div at bounding box center [223, 262] width 12 height 12
click at [224, 217] on div "button" at bounding box center [226, 217] width 12 height 12
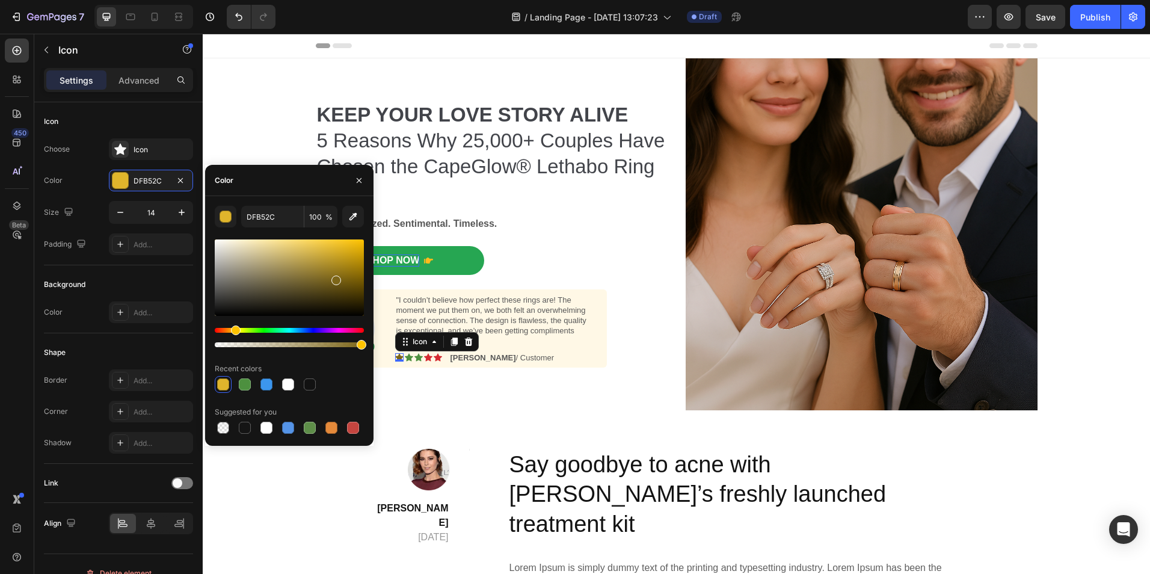
drag, startPoint x: 330, startPoint y: 261, endPoint x: 334, endPoint y: 278, distance: 17.4
click at [334, 278] on div at bounding box center [289, 277] width 149 height 76
drag, startPoint x: 334, startPoint y: 278, endPoint x: 329, endPoint y: 245, distance: 32.9
click at [329, 245] on div at bounding box center [330, 248] width 10 height 10
type input "EAC038"
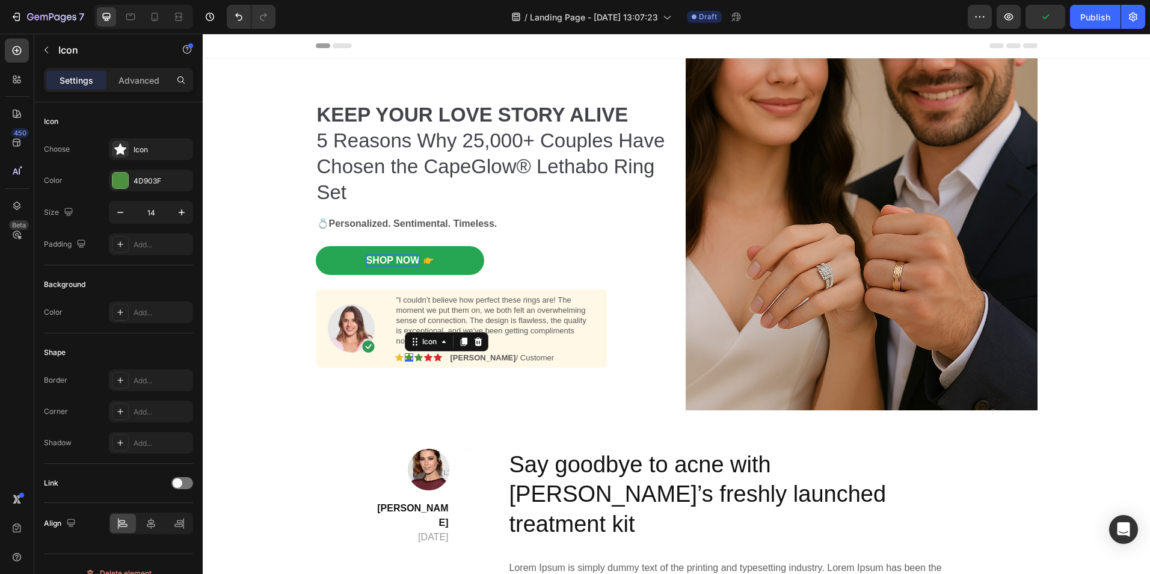
click at [405, 356] on icon at bounding box center [409, 358] width 8 height 8
click at [111, 176] on div "4D903F" at bounding box center [151, 181] width 84 height 22
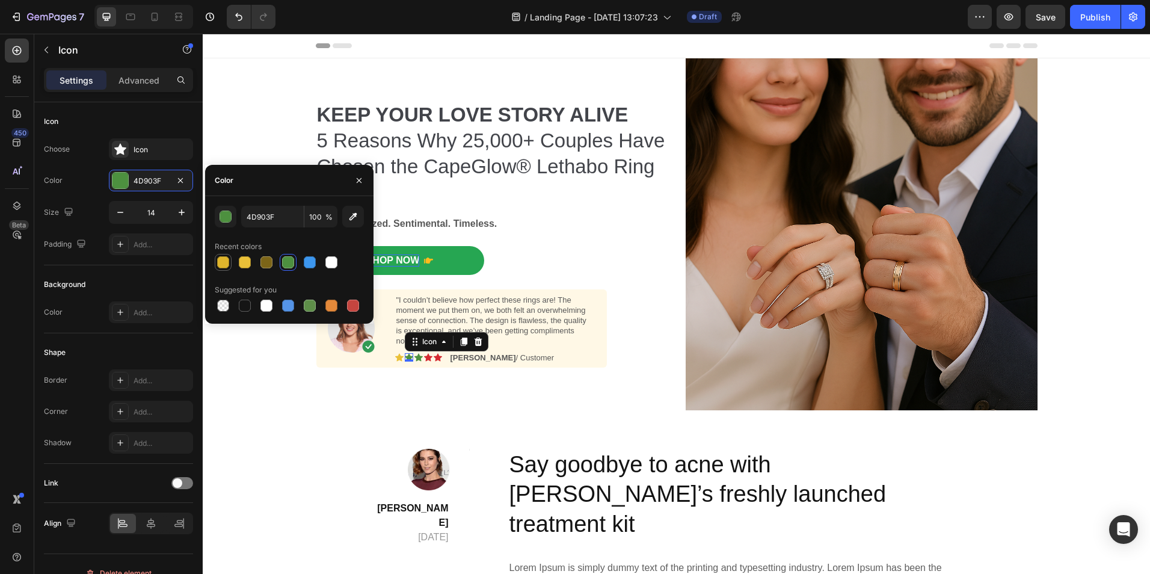
click at [220, 259] on div at bounding box center [223, 262] width 12 height 12
type input "DFB52C"
click at [414, 358] on div "Icon" at bounding box center [418, 357] width 8 height 8
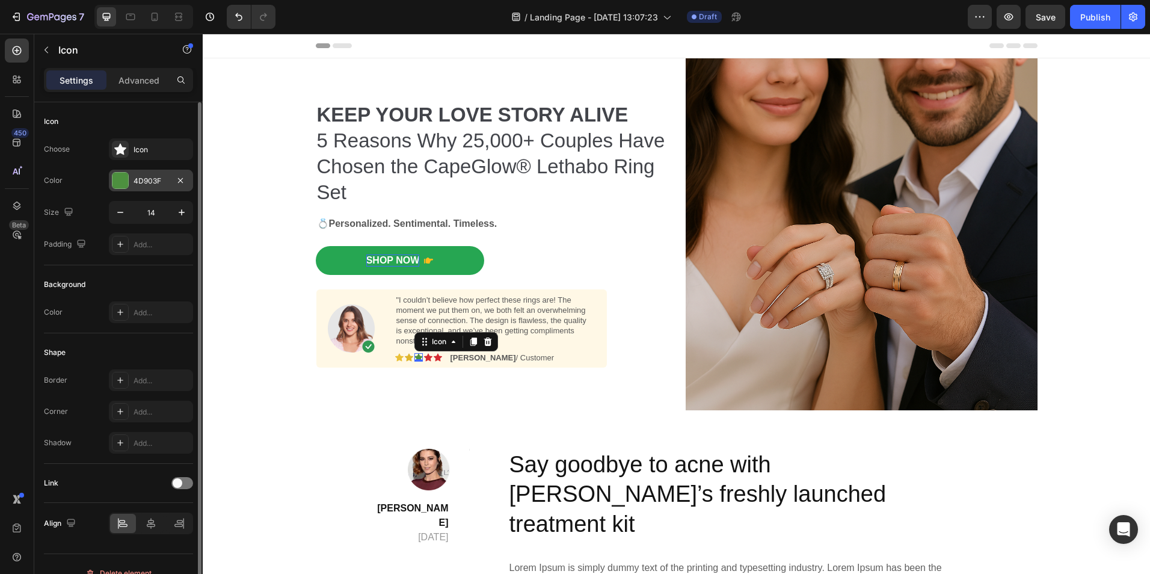
click at [119, 185] on div at bounding box center [120, 181] width 16 height 16
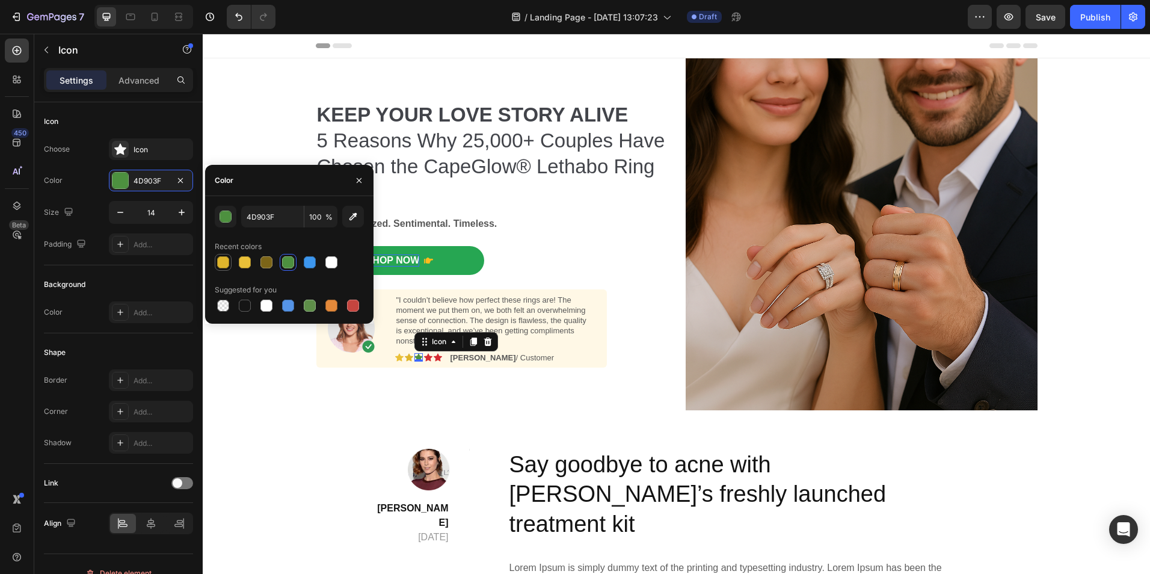
click at [224, 261] on div at bounding box center [223, 262] width 12 height 12
type input "DFB52C"
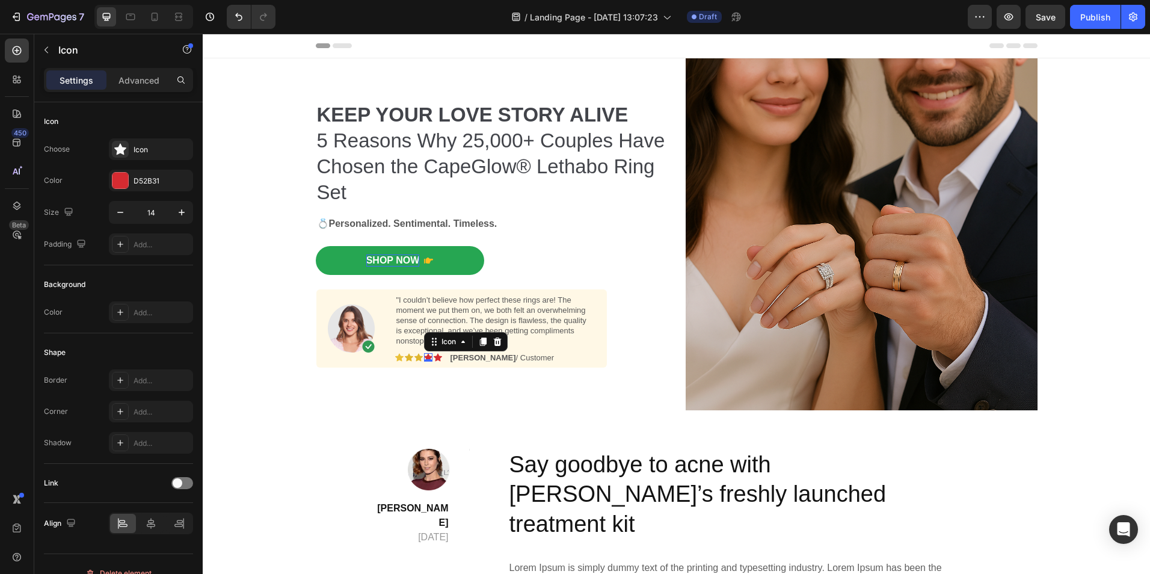
click at [424, 357] on div "Icon 0" at bounding box center [428, 357] width 8 height 8
click at [123, 177] on div at bounding box center [120, 181] width 16 height 16
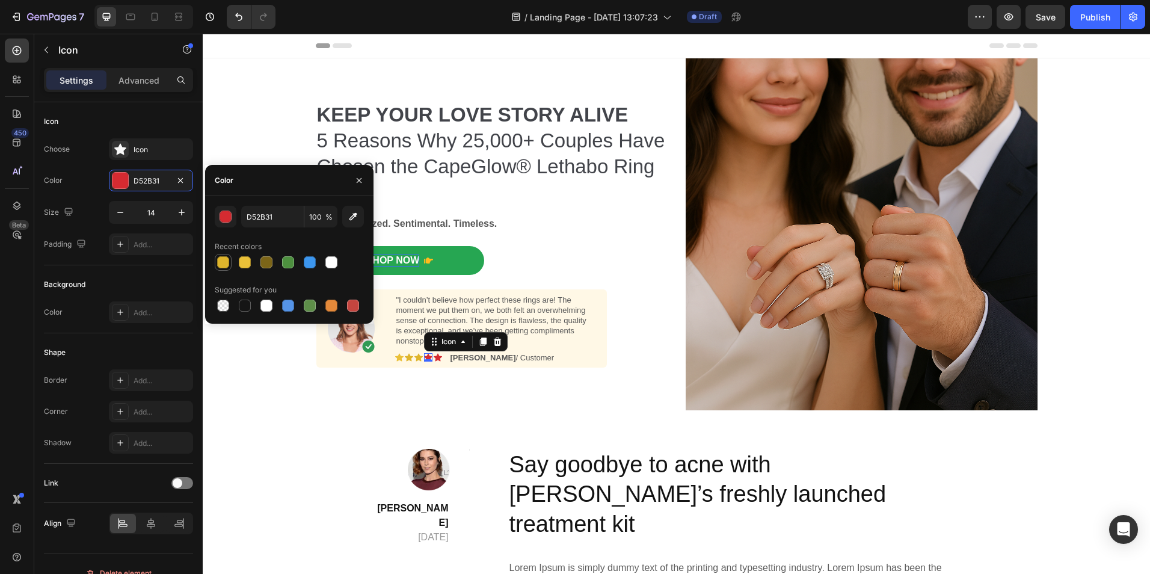
click at [224, 264] on div at bounding box center [223, 262] width 12 height 12
type input "DFB52C"
click at [434, 358] on icon at bounding box center [438, 358] width 8 height 8
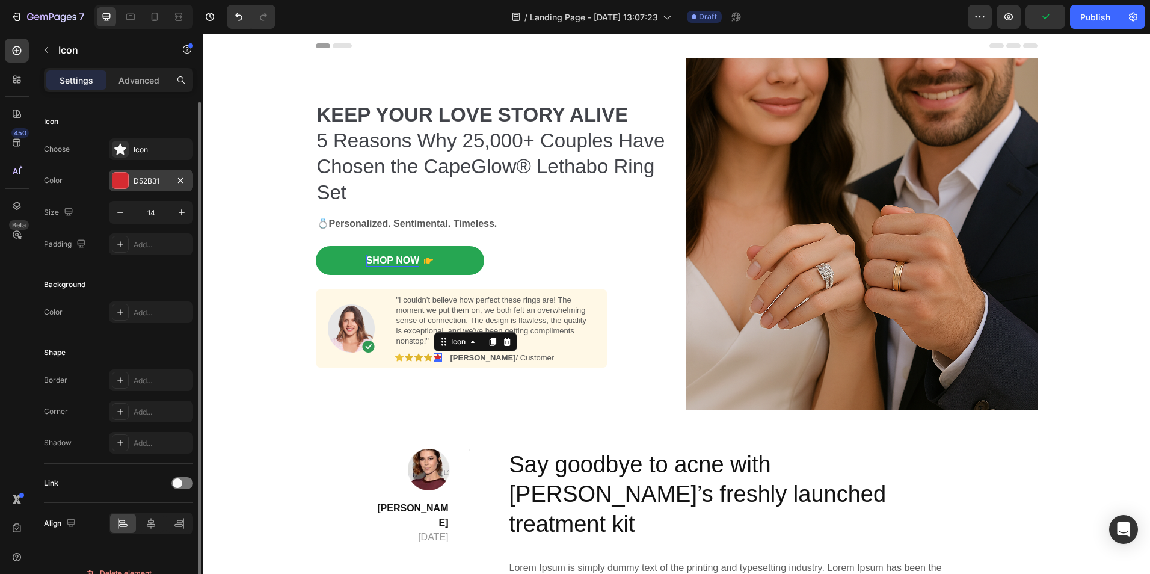
click at [114, 181] on div at bounding box center [120, 181] width 16 height 16
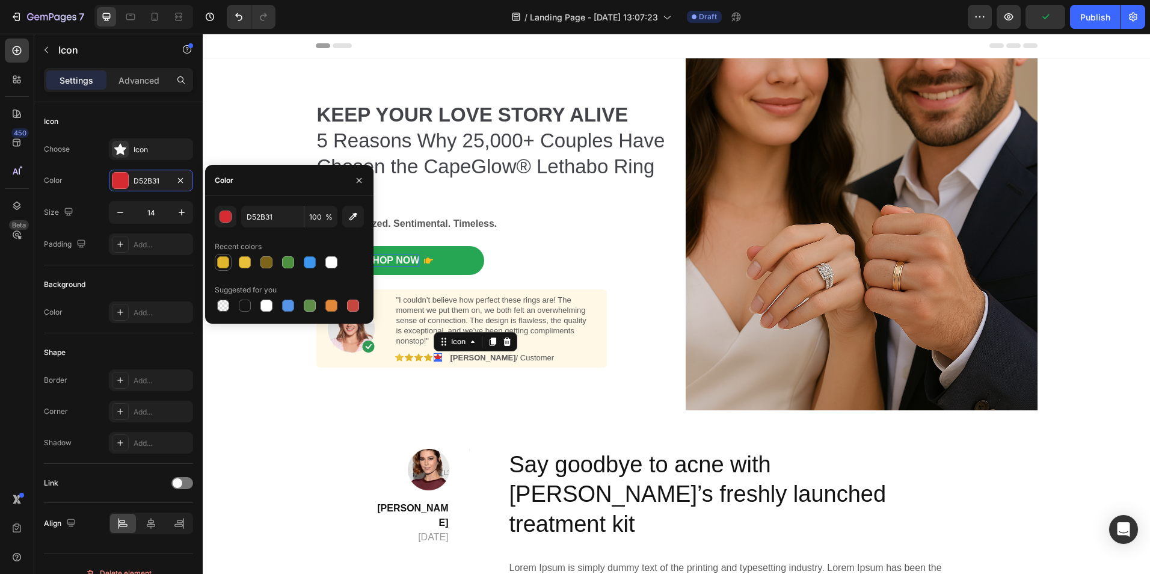
click at [221, 260] on div at bounding box center [223, 262] width 12 height 12
type input "DFB52C"
click at [369, 443] on div "Image Lily Phi April 29,2020 Text block Title Line Row Say goodbye to acne with…" at bounding box center [676, 577] width 947 height 334
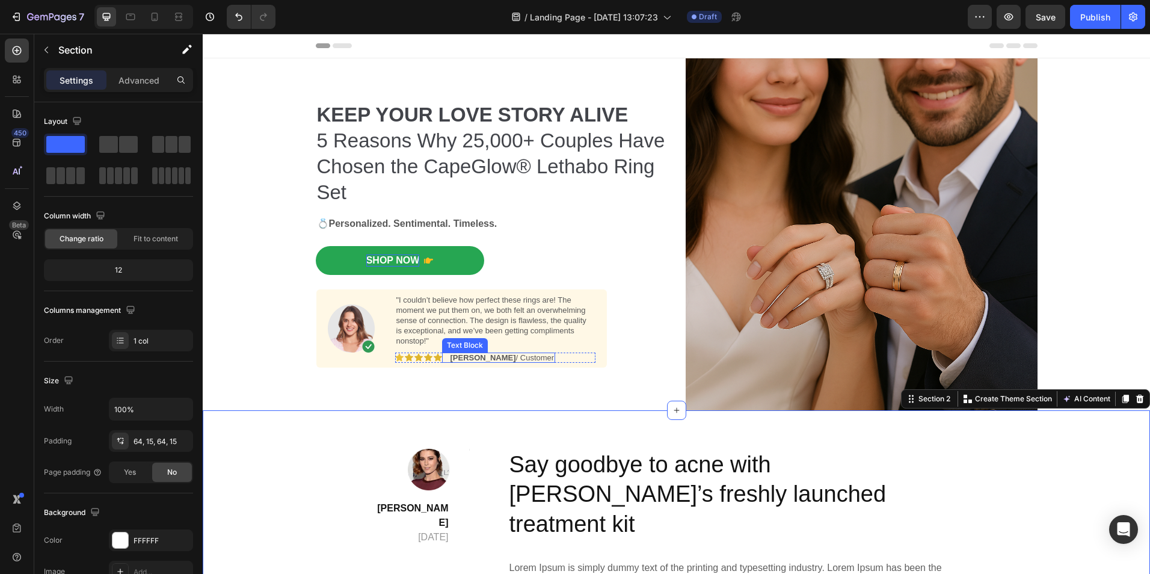
click at [474, 358] on p "Emily / Customer" at bounding box center [503, 358] width 104 height 8
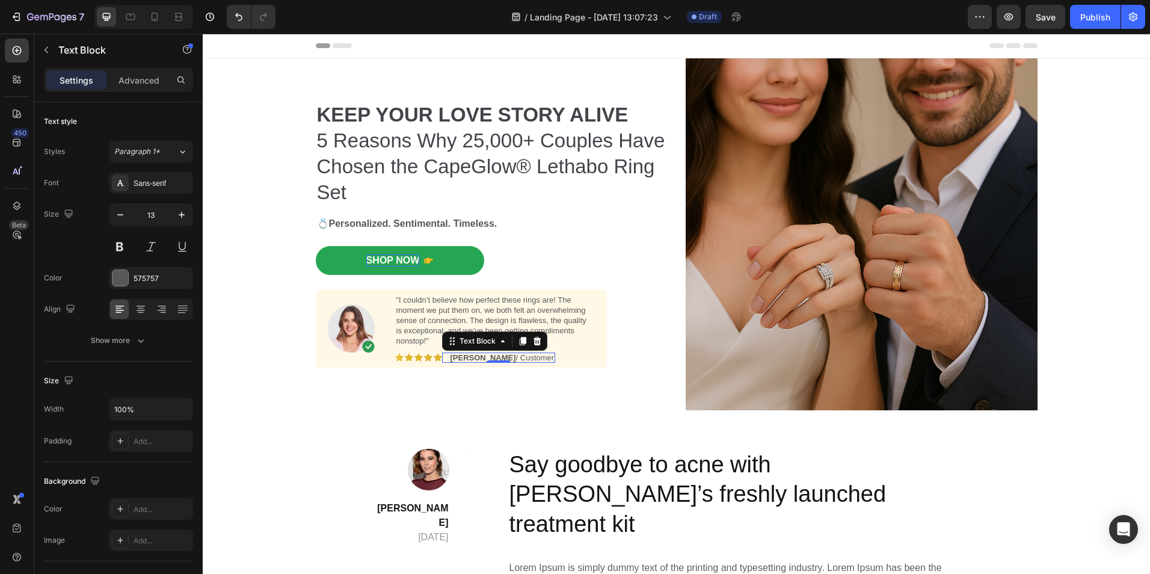
click at [474, 358] on p "Emily / Customer" at bounding box center [503, 358] width 104 height 8
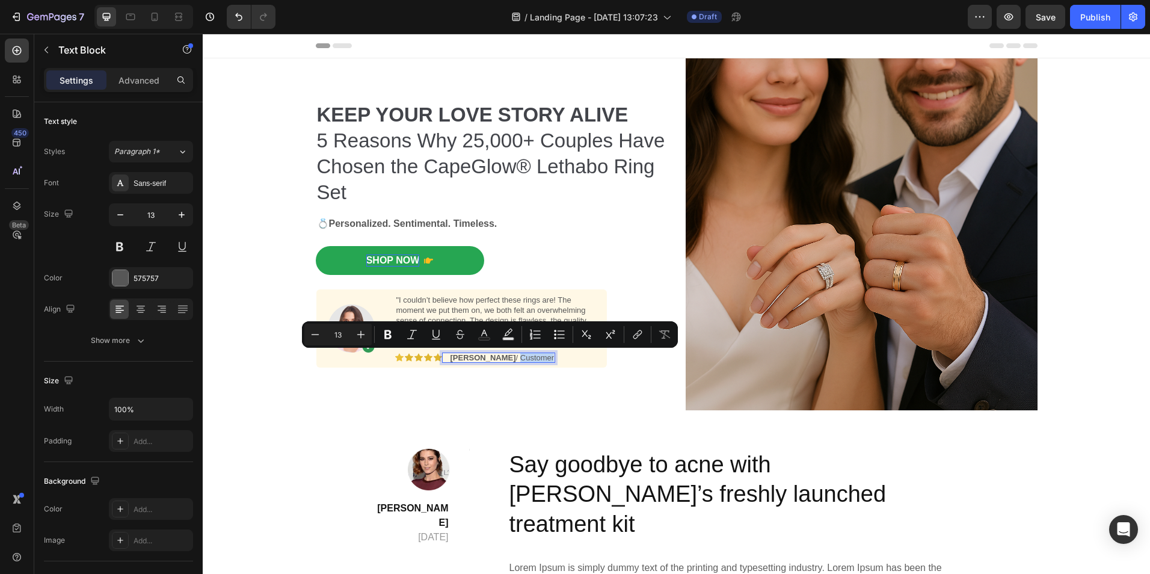
click at [474, 358] on p "Emily / Customer" at bounding box center [503, 358] width 104 height 8
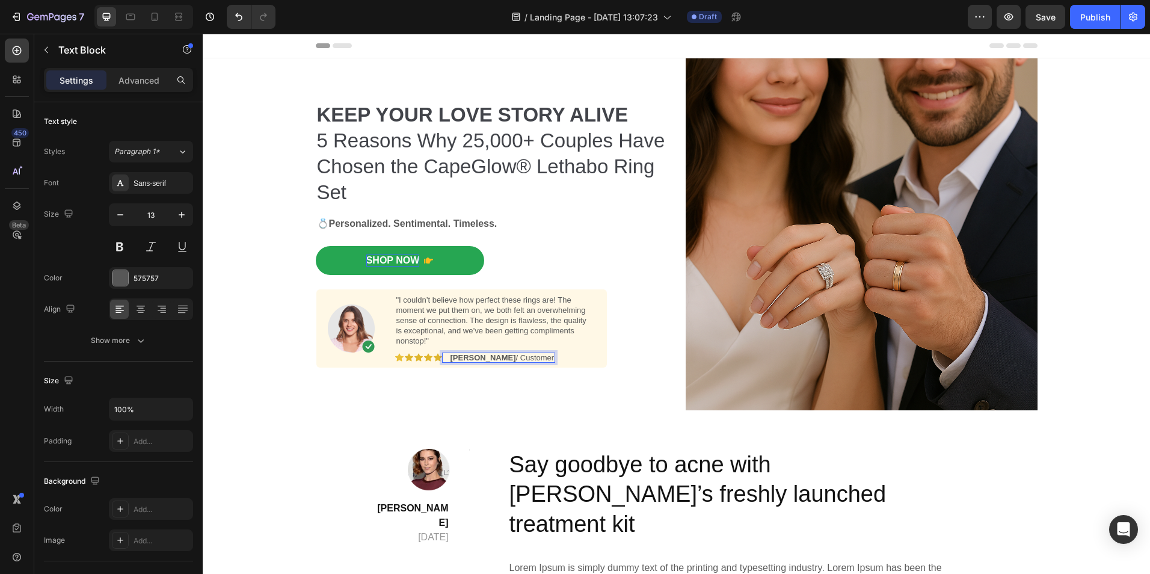
click at [474, 358] on p "Emily / Customer" at bounding box center [503, 358] width 104 height 8
click at [509, 381] on div "⁠⁠⁠⁠⁠⁠⁠ KEEP YOUR LOVE STORY ALIVE 5 Reasons Why 25,000+ Couples Have Chosen th…" at bounding box center [492, 234] width 352 height 324
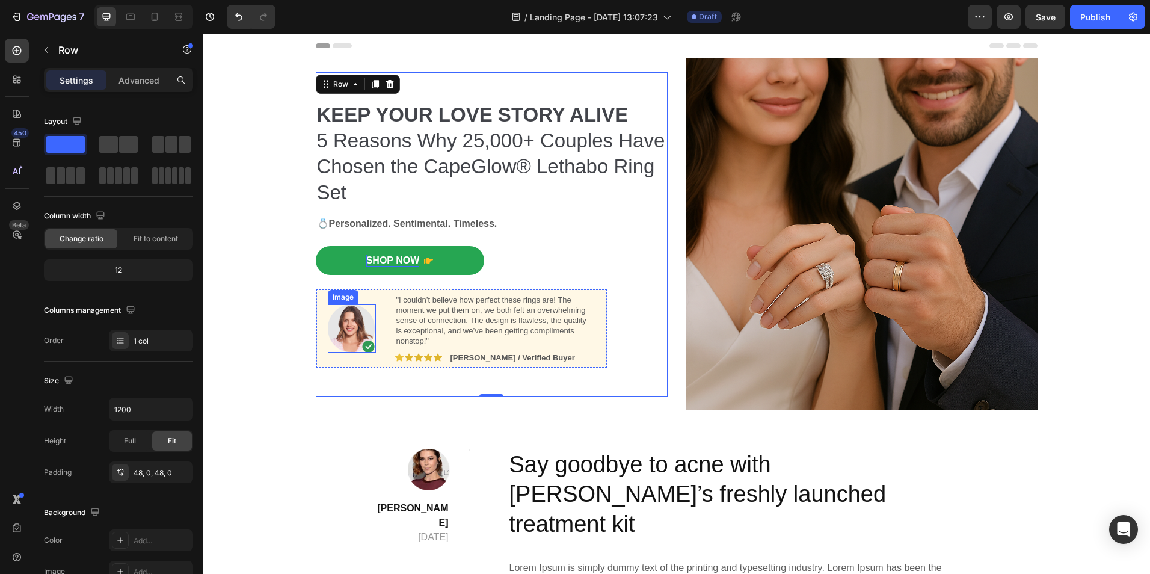
click at [343, 330] on img at bounding box center [352, 328] width 48 height 48
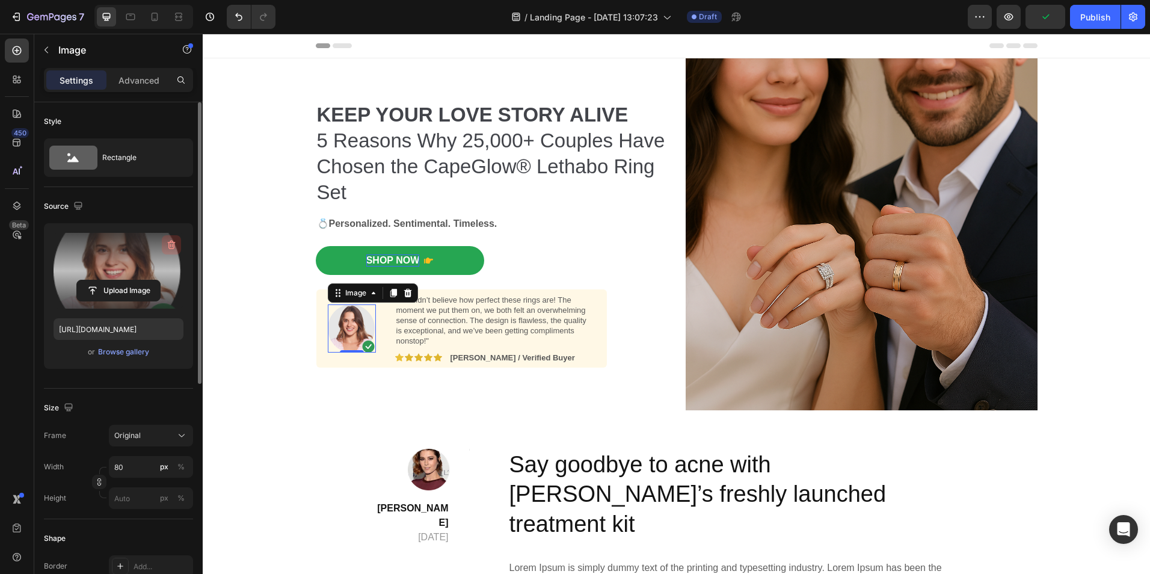
click at [173, 244] on icon "button" at bounding box center [171, 245] width 12 height 12
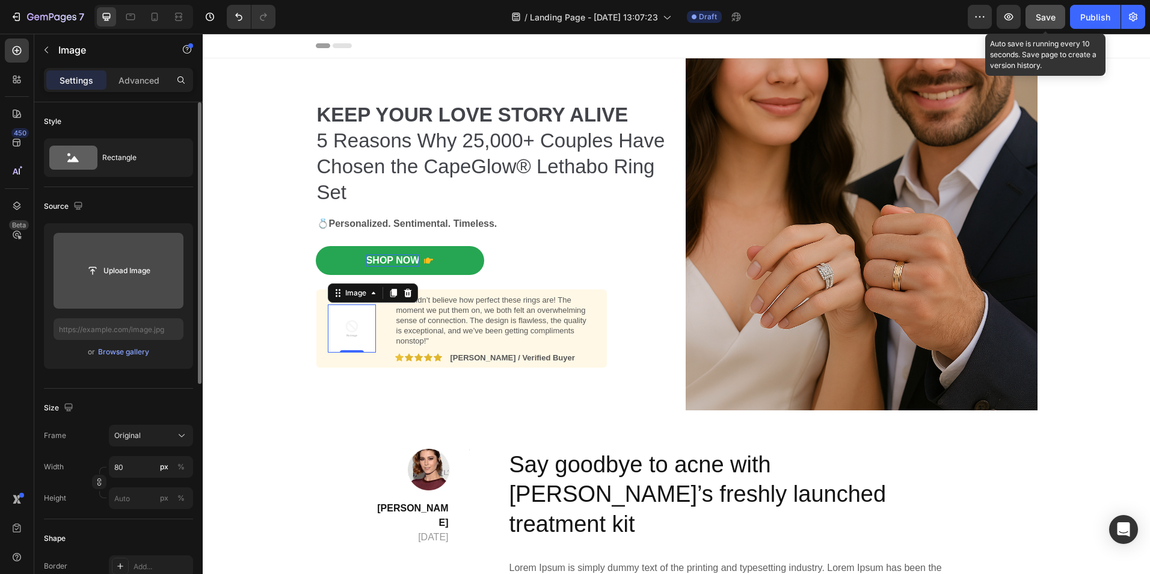
click at [1040, 14] on span "Save" at bounding box center [1046, 17] width 20 height 10
click at [132, 274] on input "file" at bounding box center [118, 270] width 83 height 20
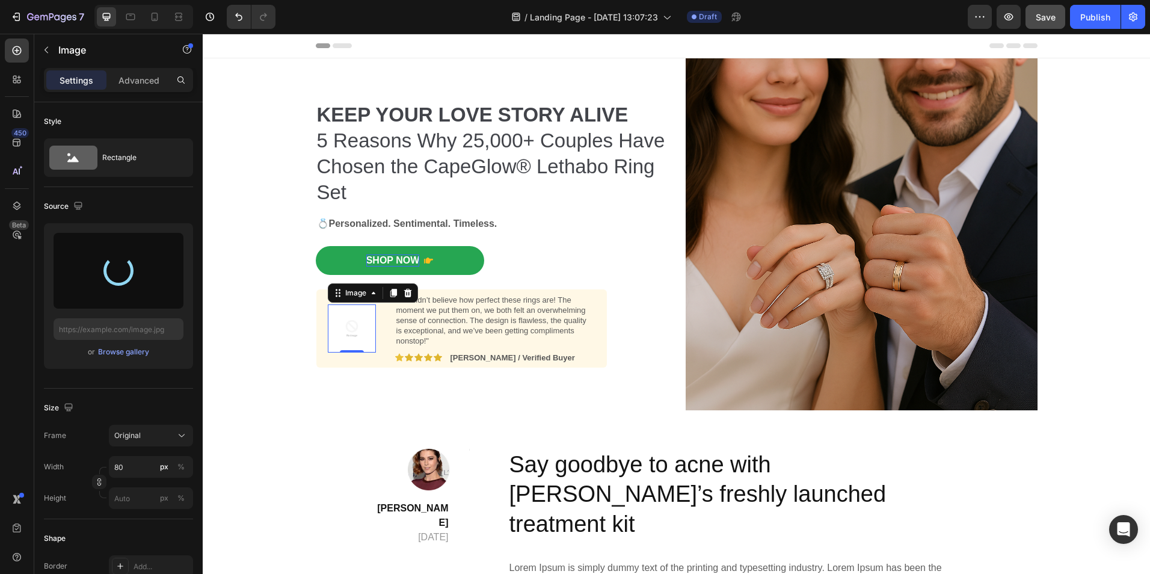
type input "https://cdn.shopify.com/s/files/1/0949/0395/9816/files/gempages_568613204704363…"
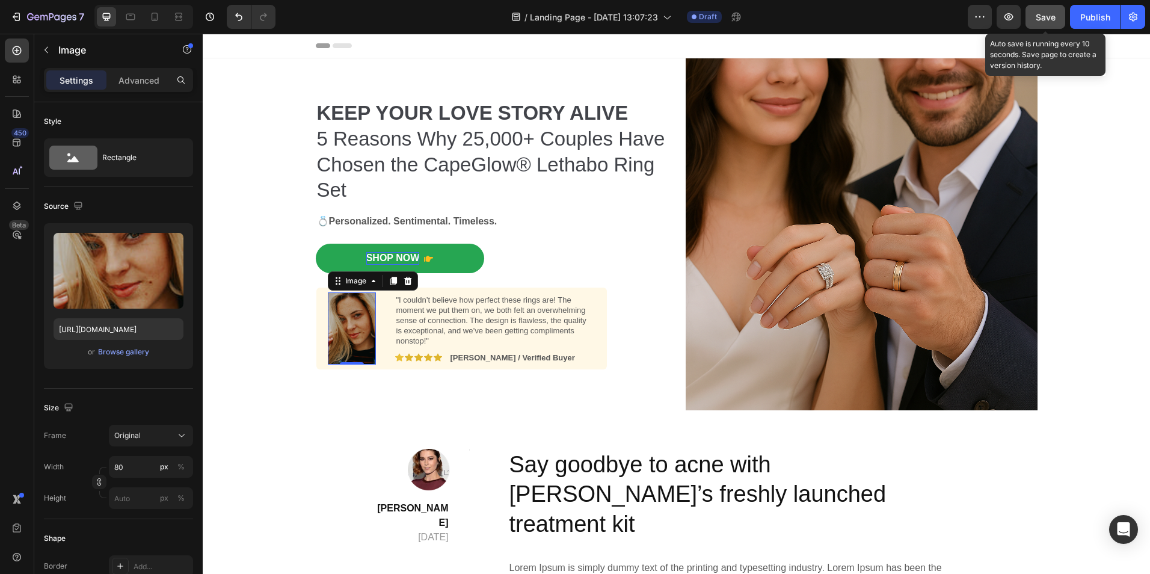
click at [1046, 19] on span "Save" at bounding box center [1046, 17] width 20 height 10
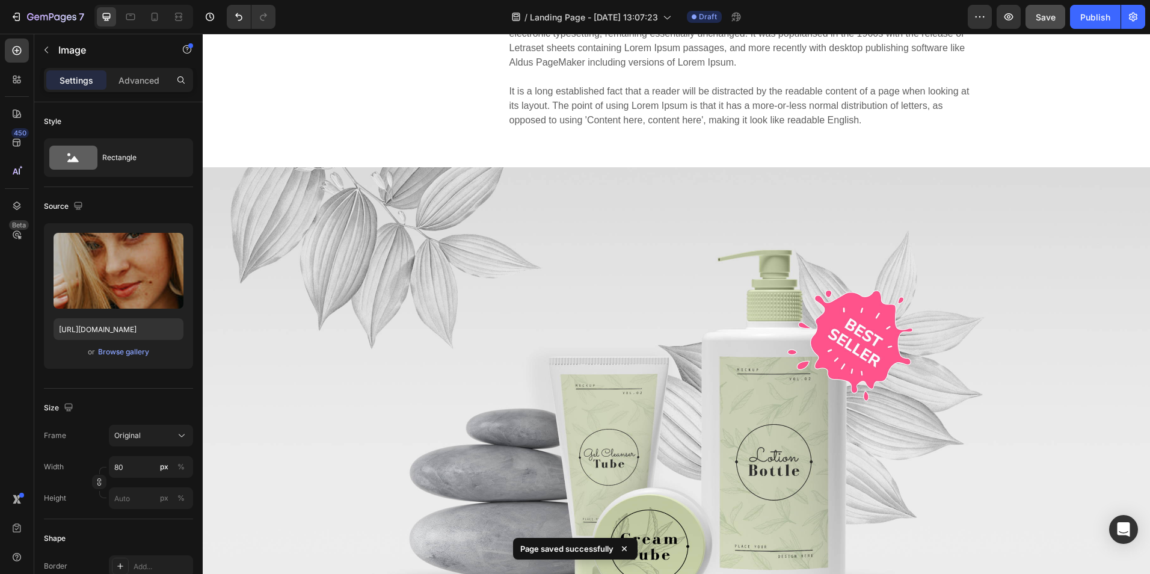
scroll to position [593, 0]
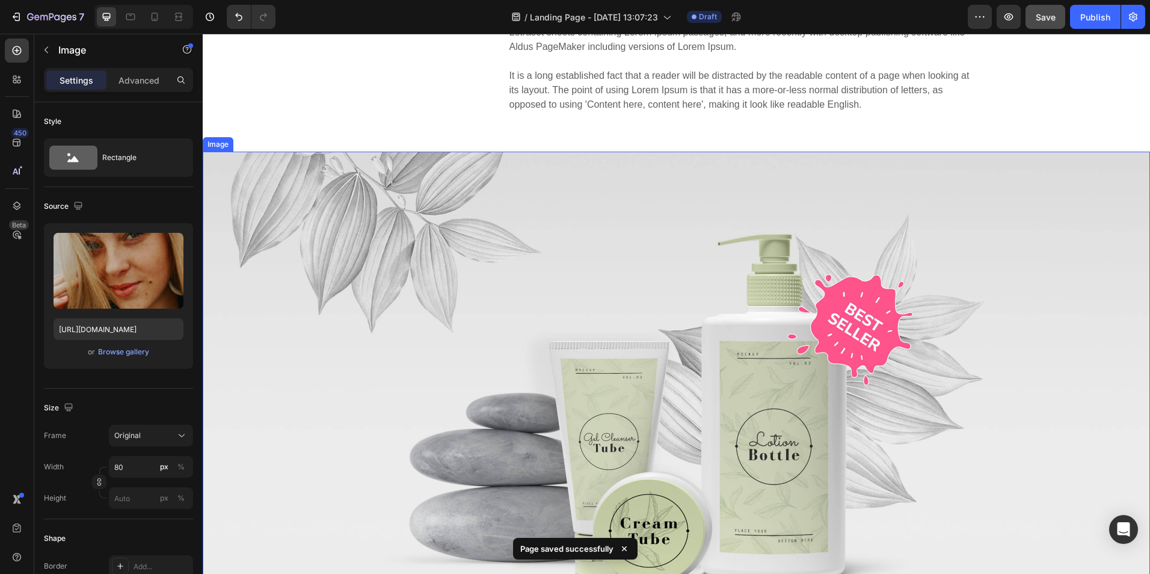
click at [966, 203] on img at bounding box center [676, 398] width 947 height 493
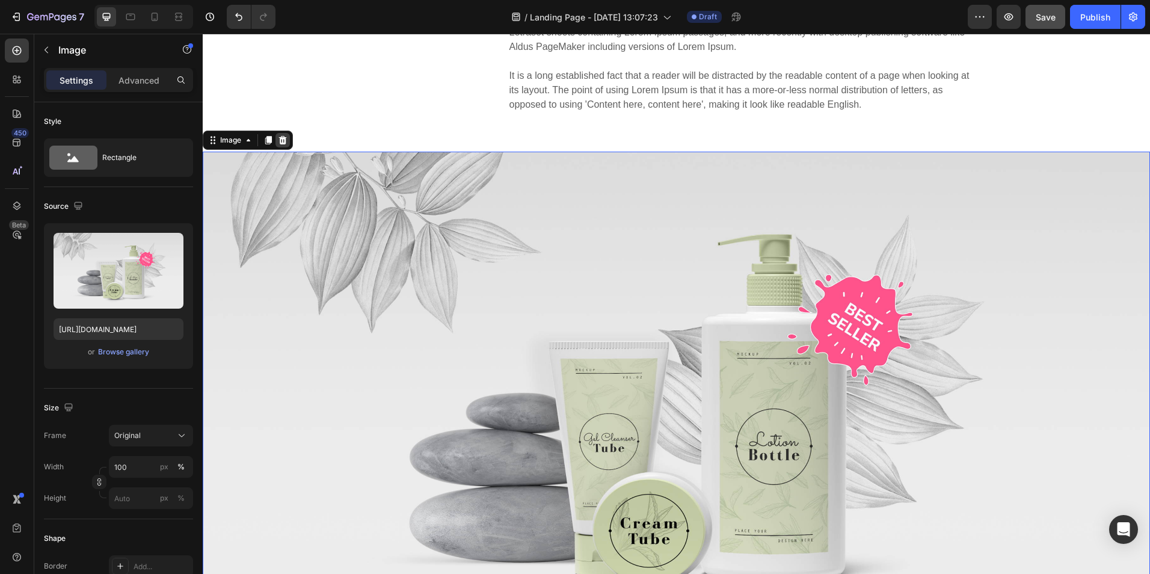
click at [282, 135] on icon at bounding box center [283, 140] width 10 height 10
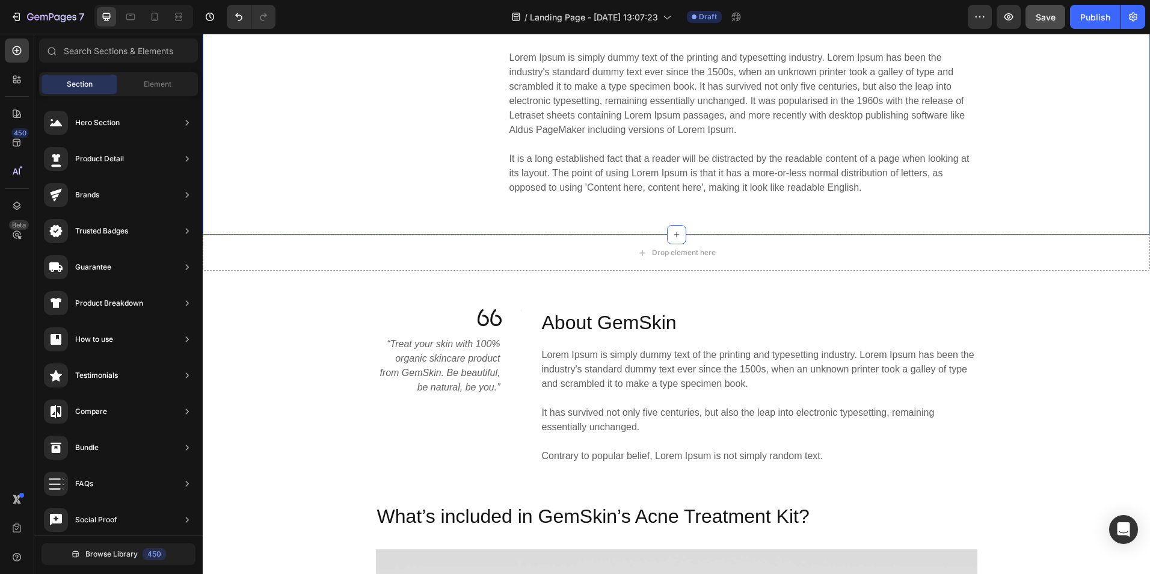
scroll to position [510, 0]
click at [313, 235] on div "Drop element here" at bounding box center [676, 253] width 947 height 36
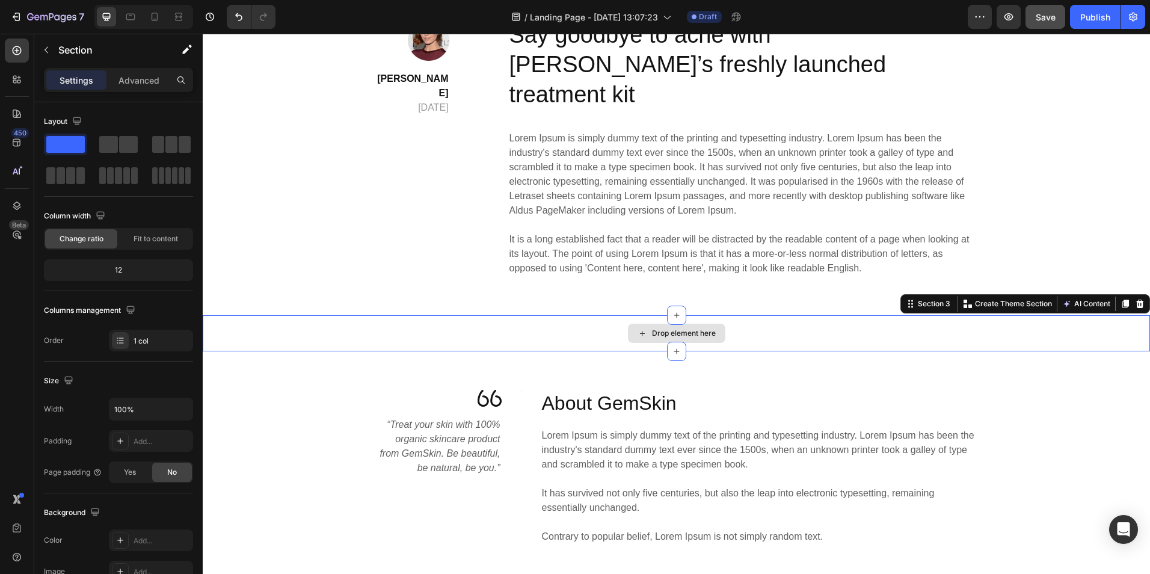
scroll to position [427, 0]
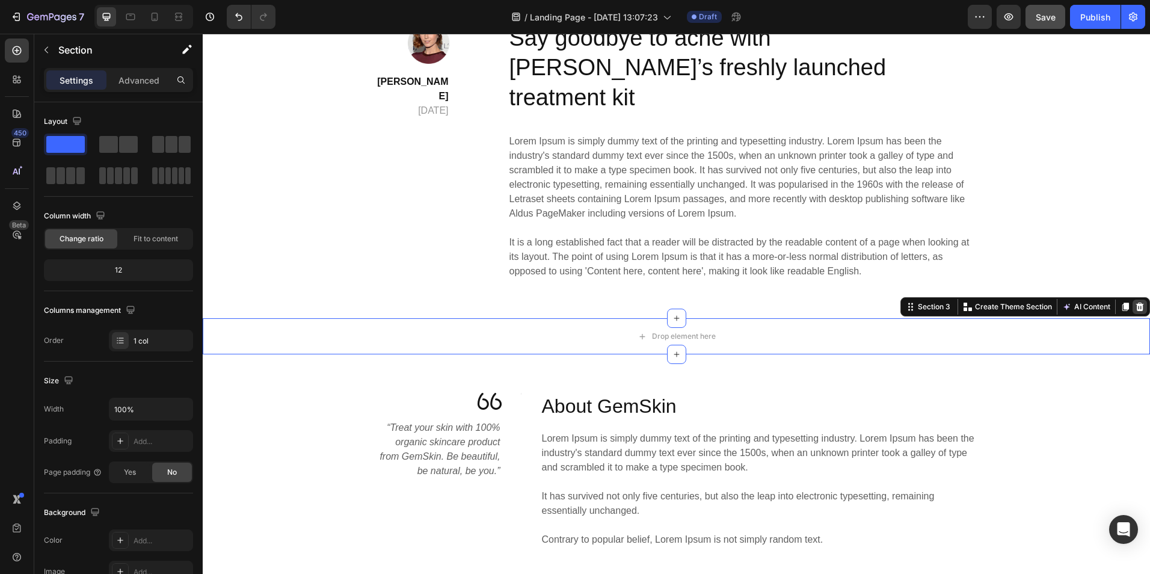
click at [1133, 300] on div at bounding box center [1140, 307] width 14 height 14
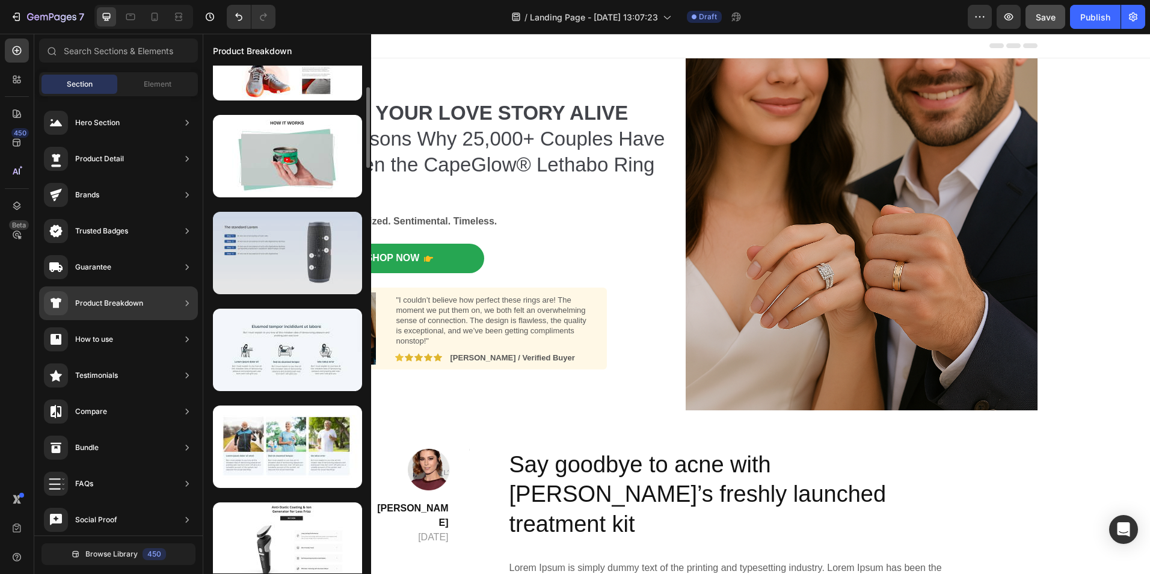
scroll to position [149, 0]
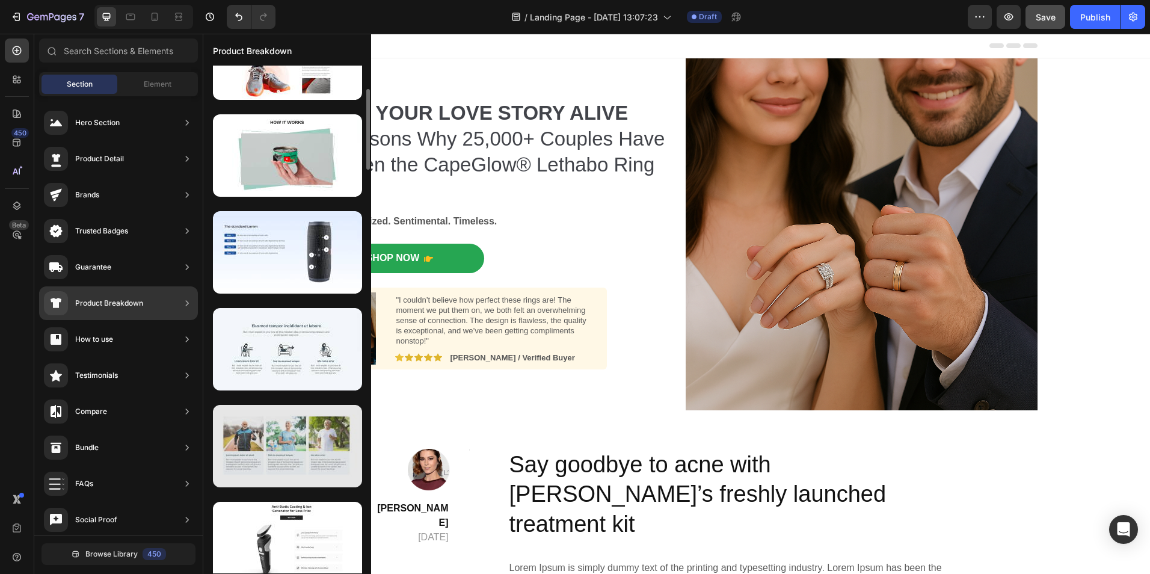
click at [285, 427] on div at bounding box center [287, 446] width 149 height 82
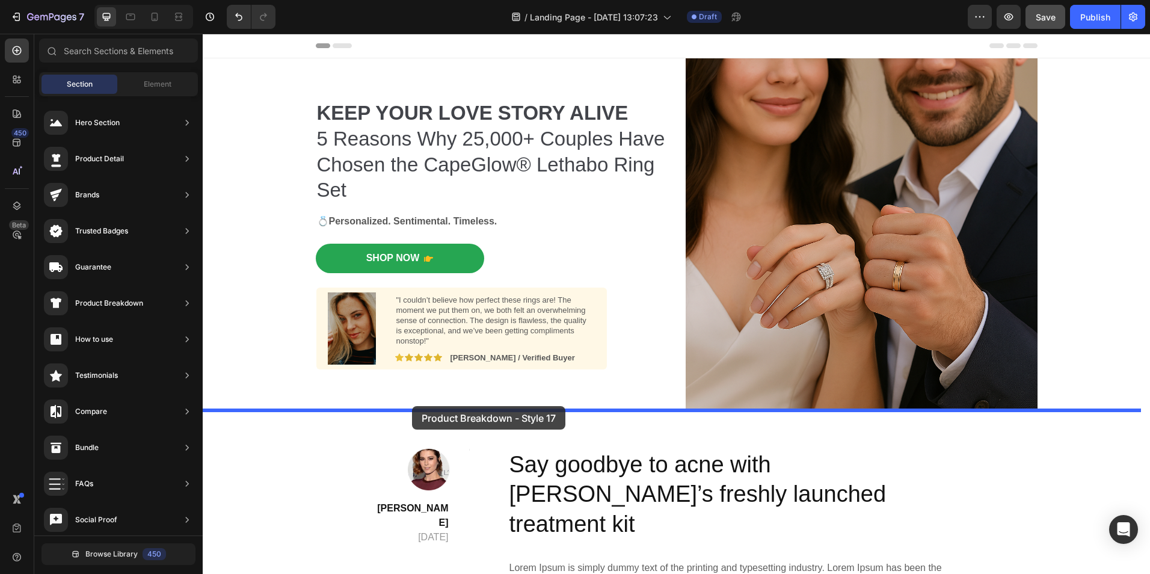
drag, startPoint x: 487, startPoint y: 460, endPoint x: 413, endPoint y: 406, distance: 91.7
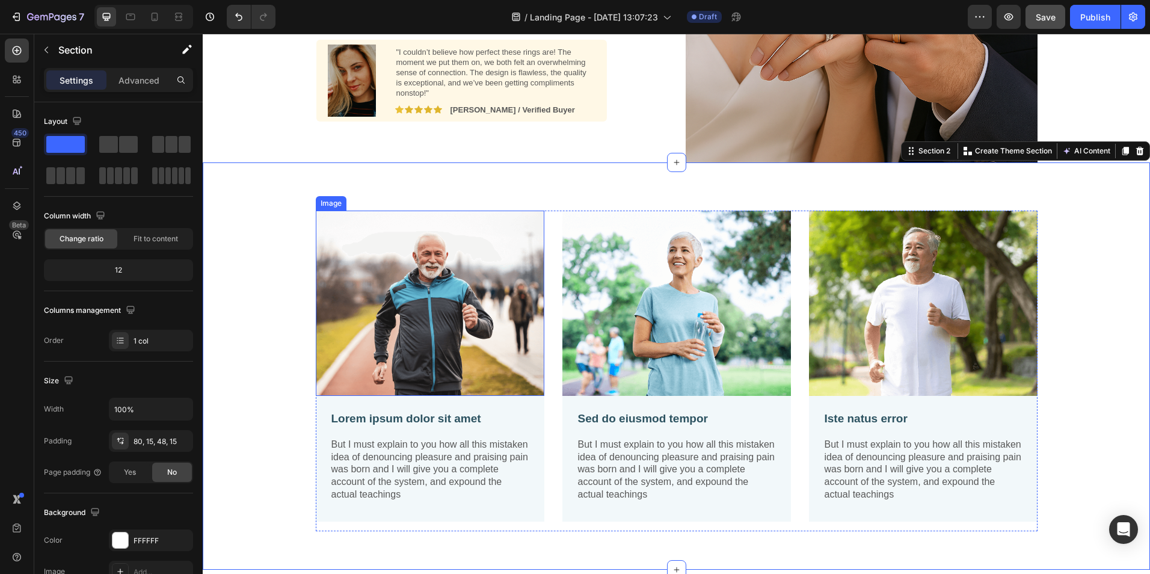
scroll to position [248, 0]
click at [423, 350] on img at bounding box center [430, 302] width 229 height 185
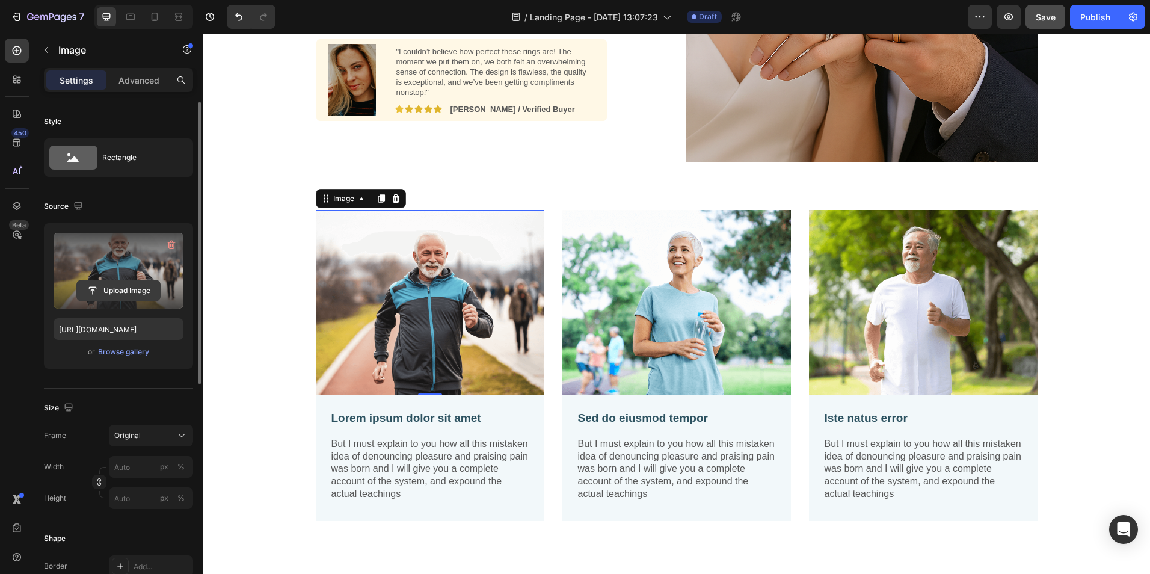
click at [134, 286] on input "file" at bounding box center [118, 290] width 83 height 20
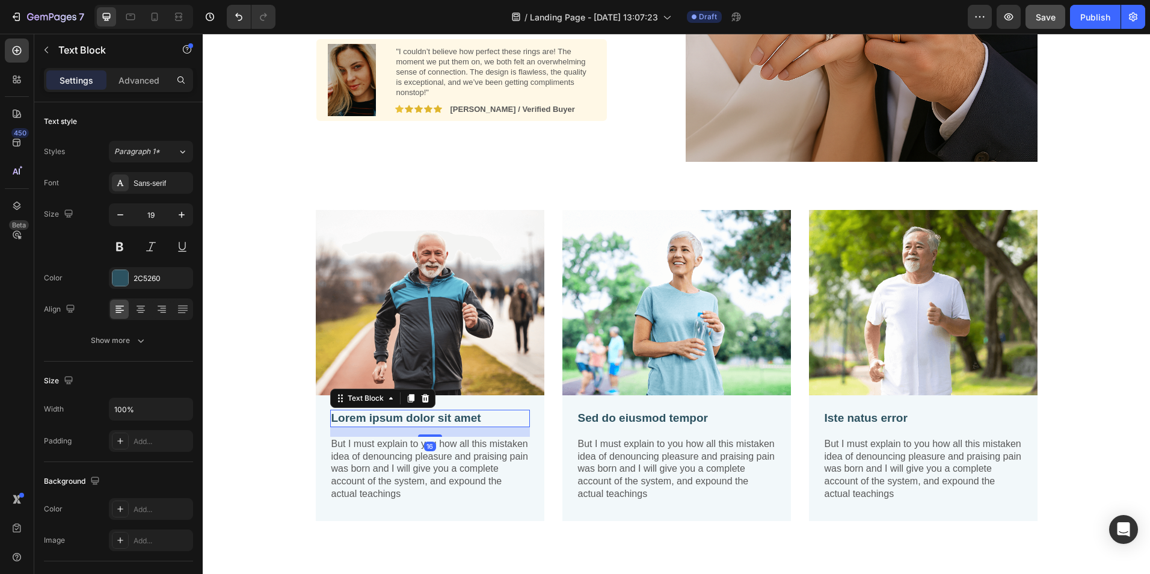
click at [422, 413] on p "Lorem ipsum dolor sit amet" at bounding box center [429, 418] width 197 height 15
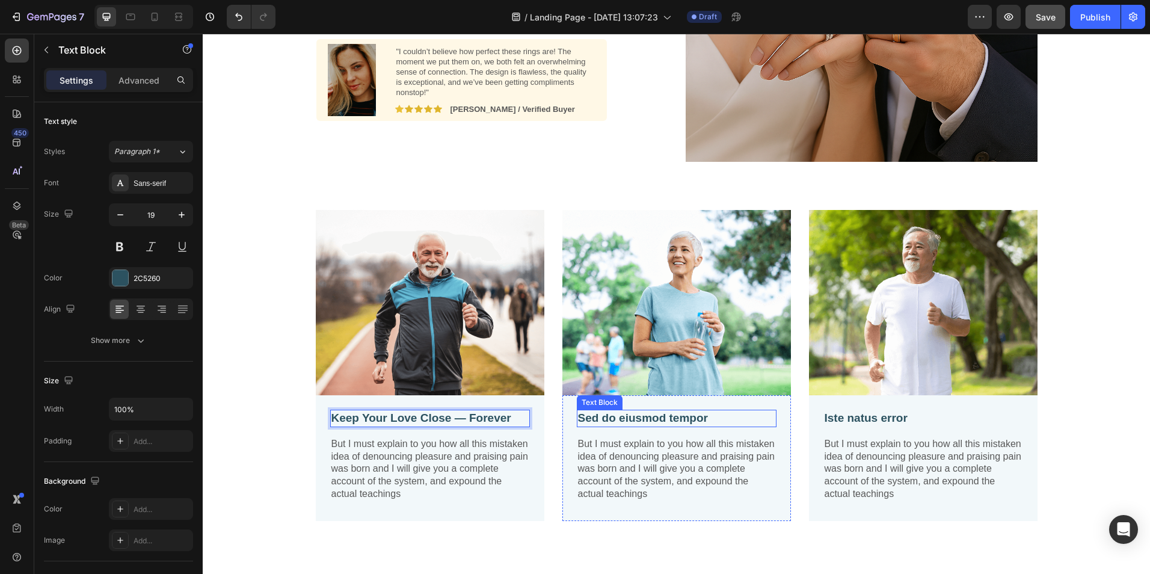
click at [626, 418] on p "Sed do eiusmod tempor" at bounding box center [676, 418] width 197 height 15
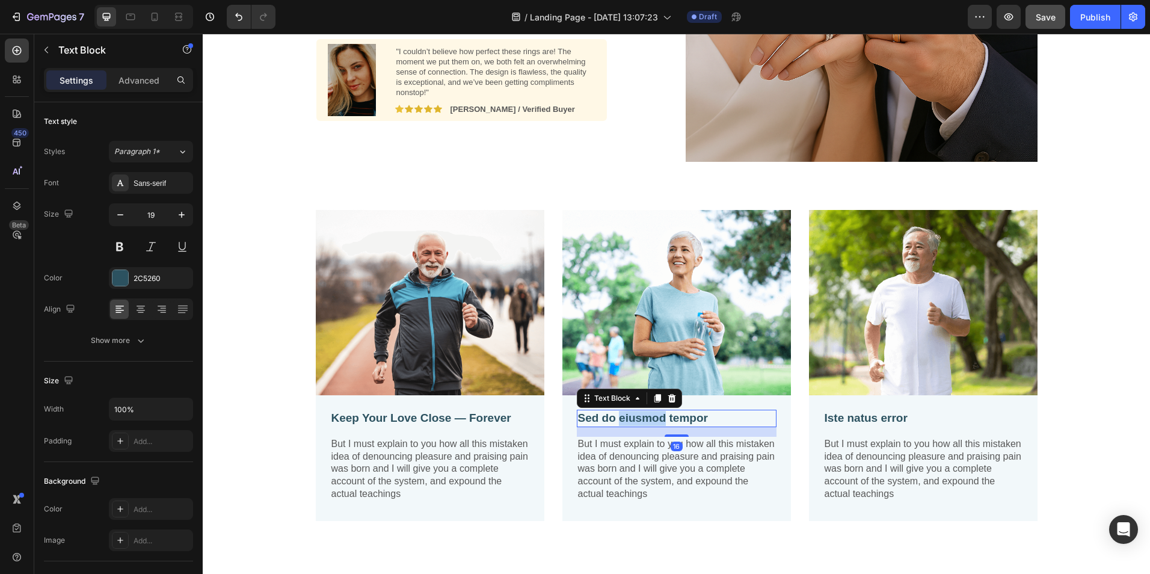
click at [626, 418] on p "Sed do eiusmod tempor" at bounding box center [676, 418] width 197 height 15
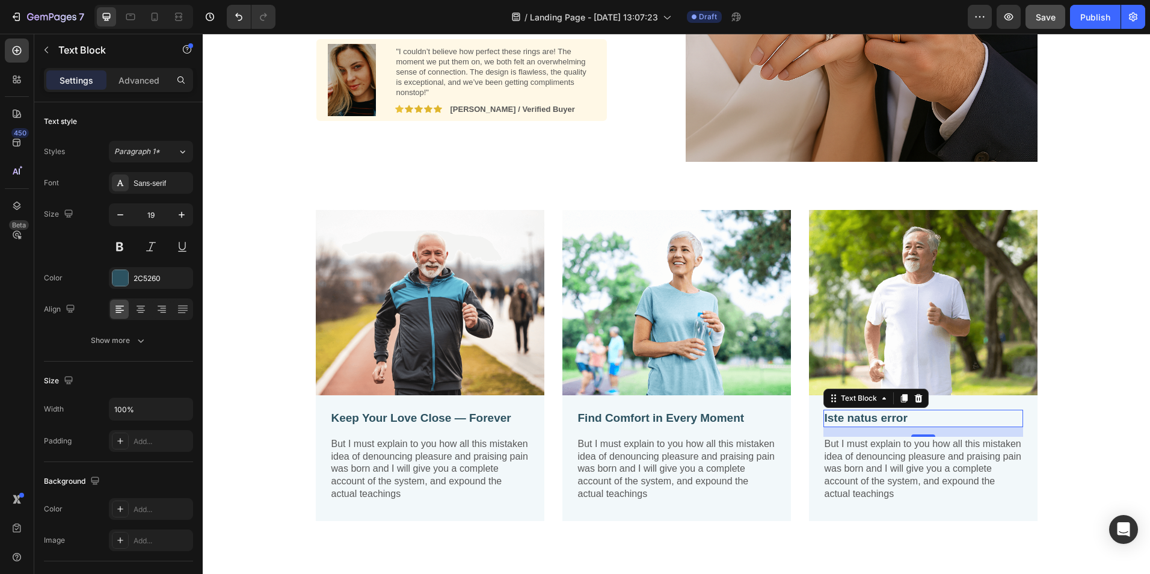
click at [885, 413] on p "Iste natus error" at bounding box center [923, 418] width 197 height 15
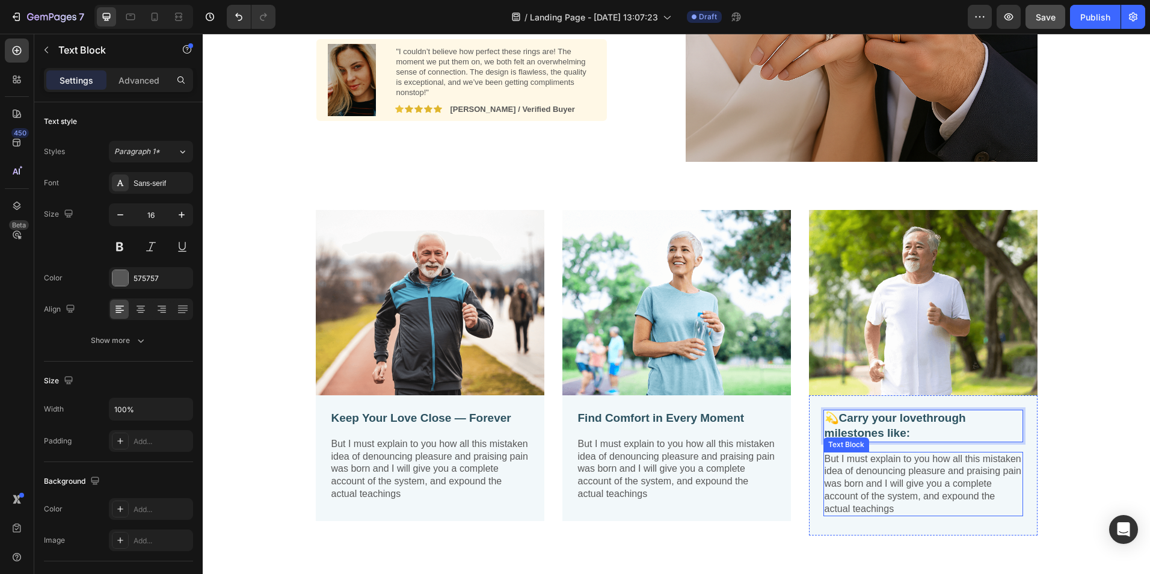
click at [857, 485] on p "But I must explain to you how all this mistaken idea of denouncing pleasure and…" at bounding box center [923, 484] width 197 height 63
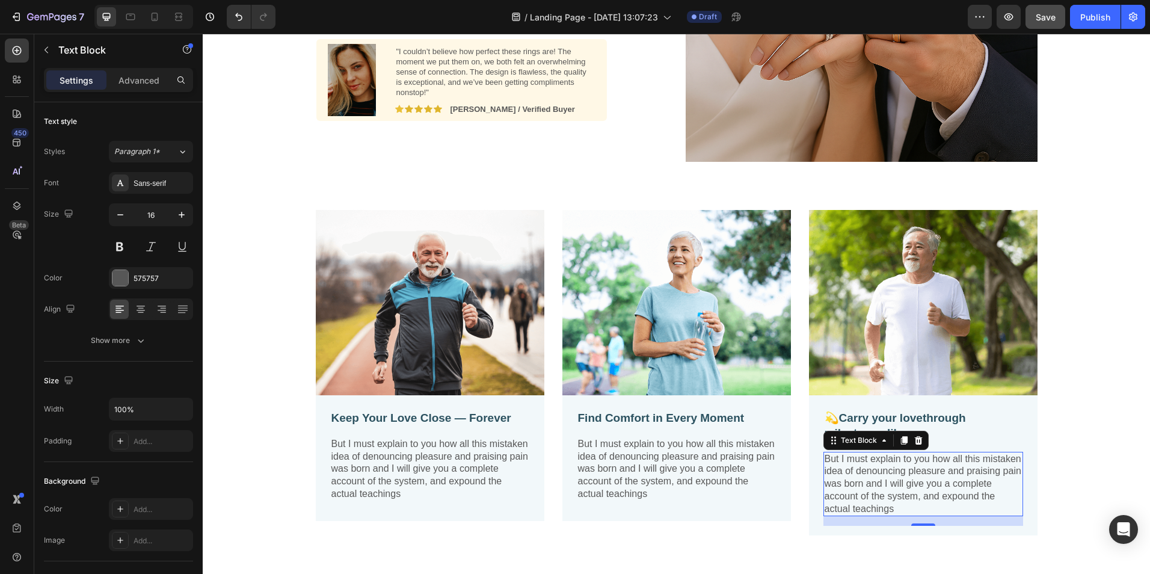
click at [899, 473] on p "But I must explain to you how all this mistaken idea of denouncing pleasure and…" at bounding box center [923, 484] width 197 height 63
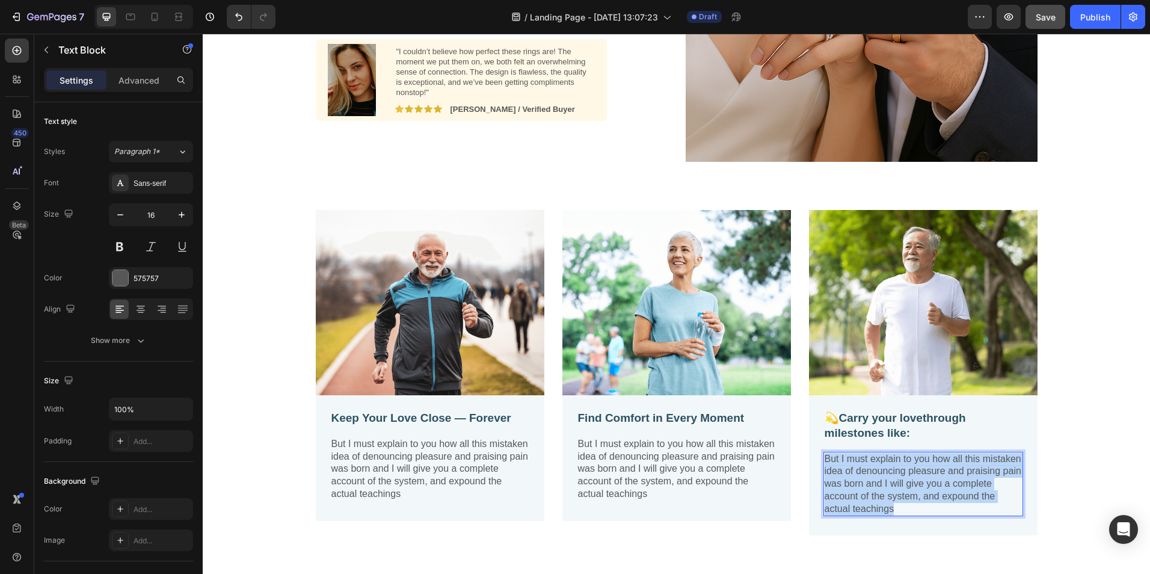
click at [899, 473] on p "But I must explain to you how all this mistaken idea of denouncing pleasure and…" at bounding box center [923, 484] width 197 height 63
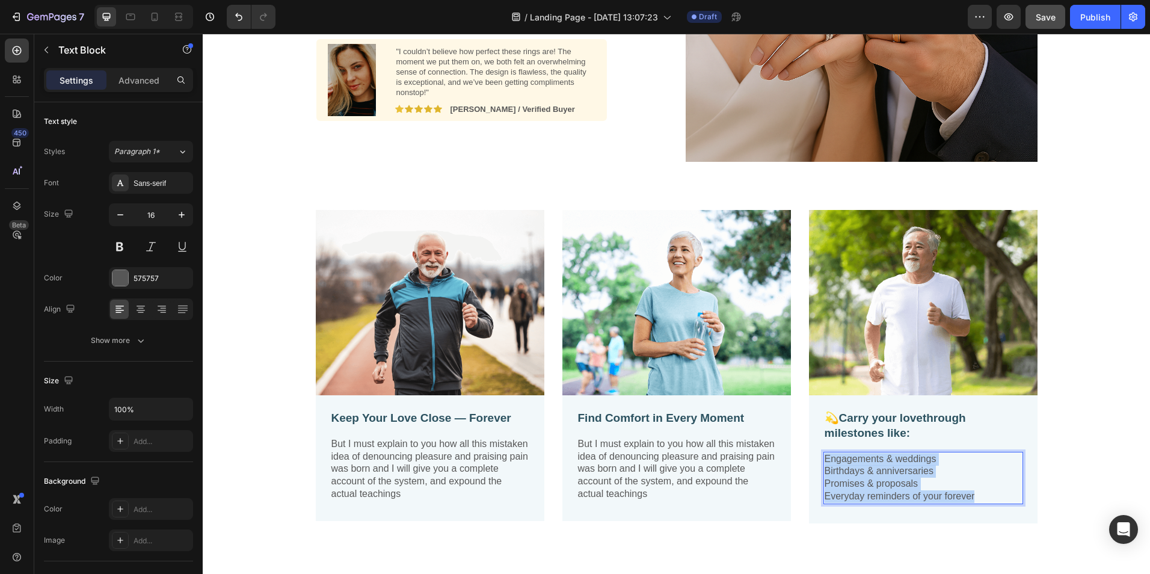
drag, startPoint x: 978, startPoint y: 495, endPoint x: 819, endPoint y: 455, distance: 163.3
click at [824, 455] on div "Engagements & weddings Birthdays & anniversaries Promises & proposals Everyday …" at bounding box center [924, 478] width 200 height 52
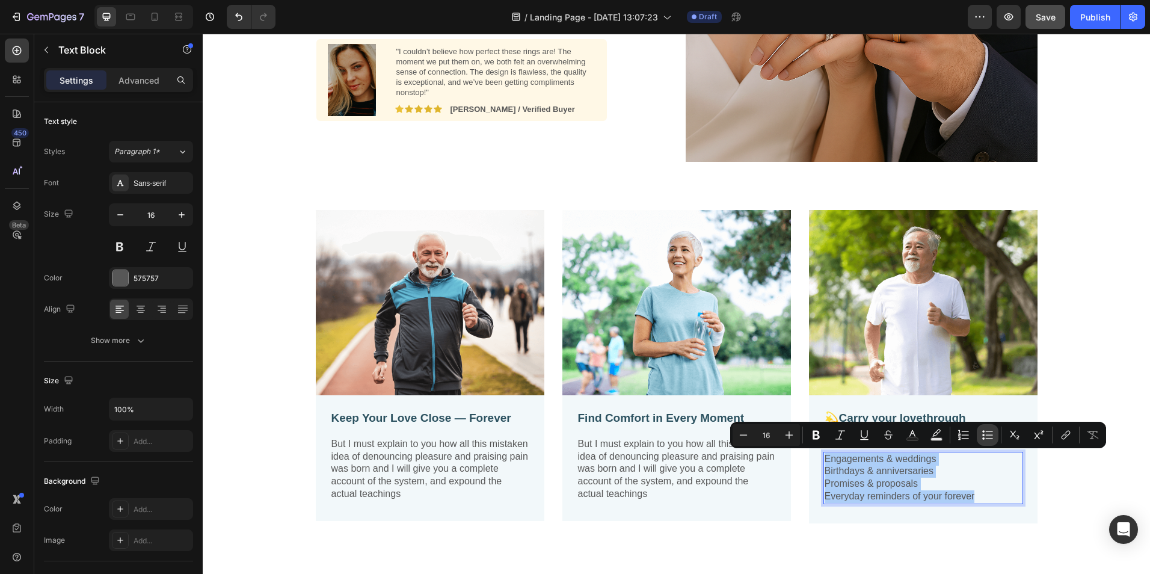
click at [984, 434] on icon "Editor contextual toolbar" at bounding box center [988, 435] width 12 height 12
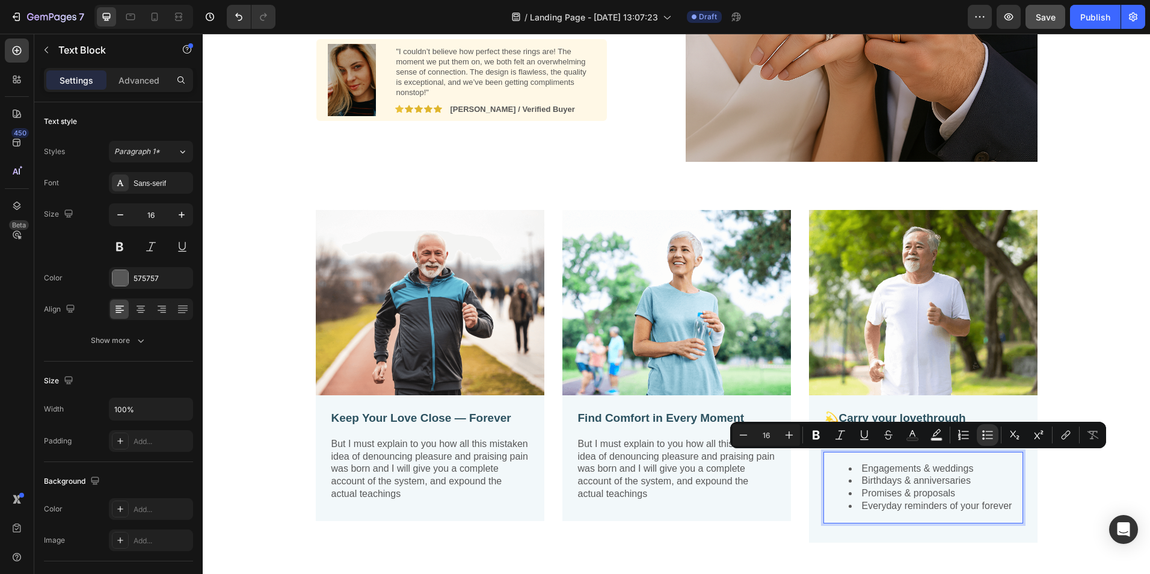
click at [935, 481] on li "Birthdays & anniversaries" at bounding box center [935, 481] width 173 height 13
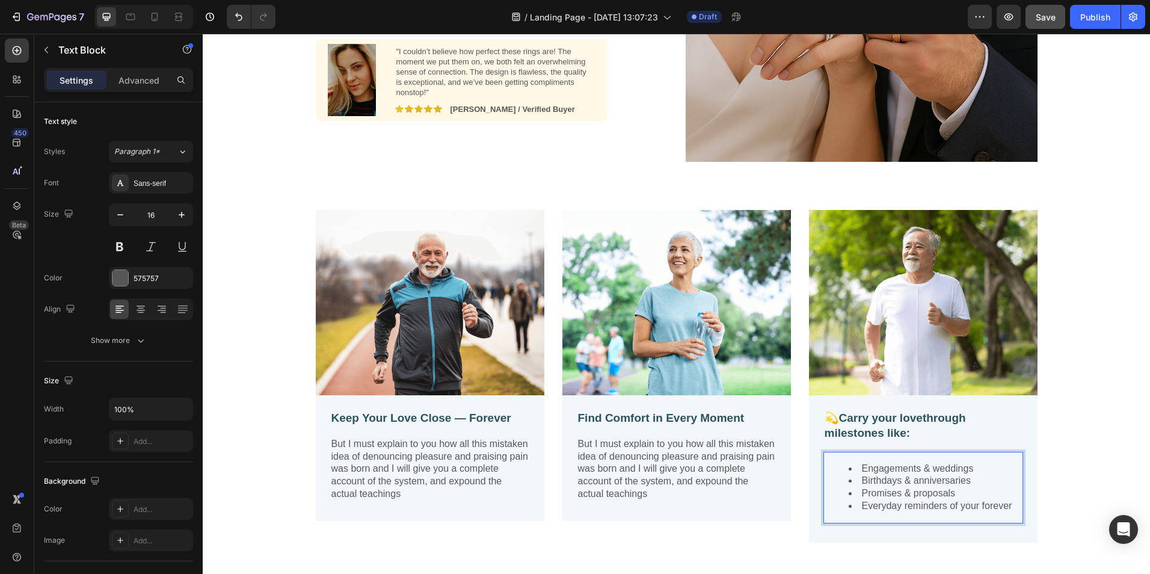
click at [837, 458] on div "Engagements & weddings Birthdays & anniversaries Promises & proposals Everyday …" at bounding box center [924, 488] width 200 height 72
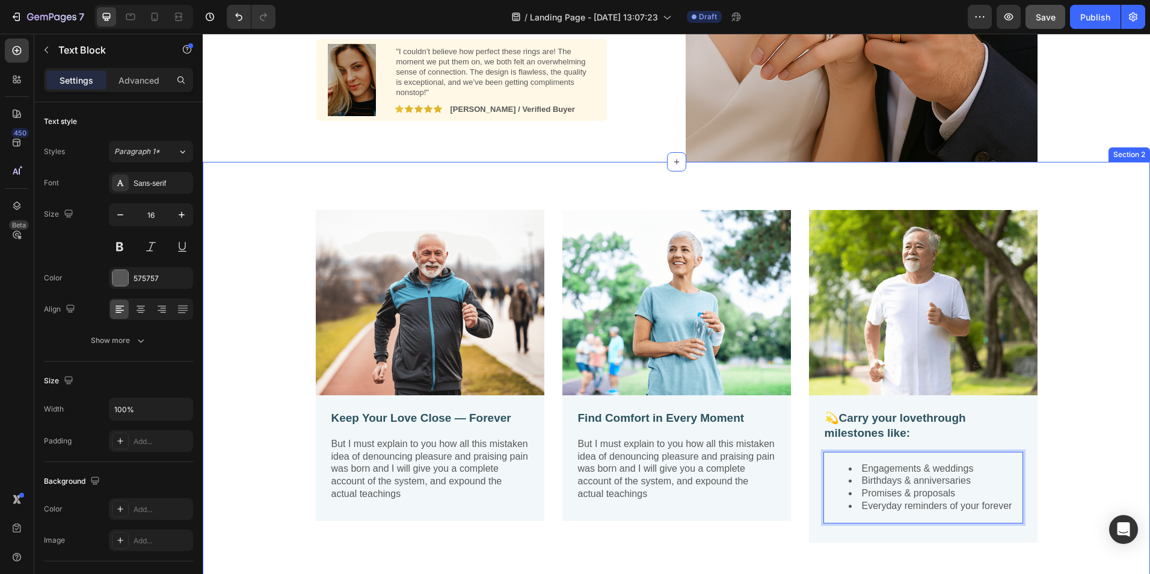
click at [1078, 455] on div "Image Keep Your Love Close — Forever Text Block But I must explain to you how a…" at bounding box center [676, 386] width 929 height 352
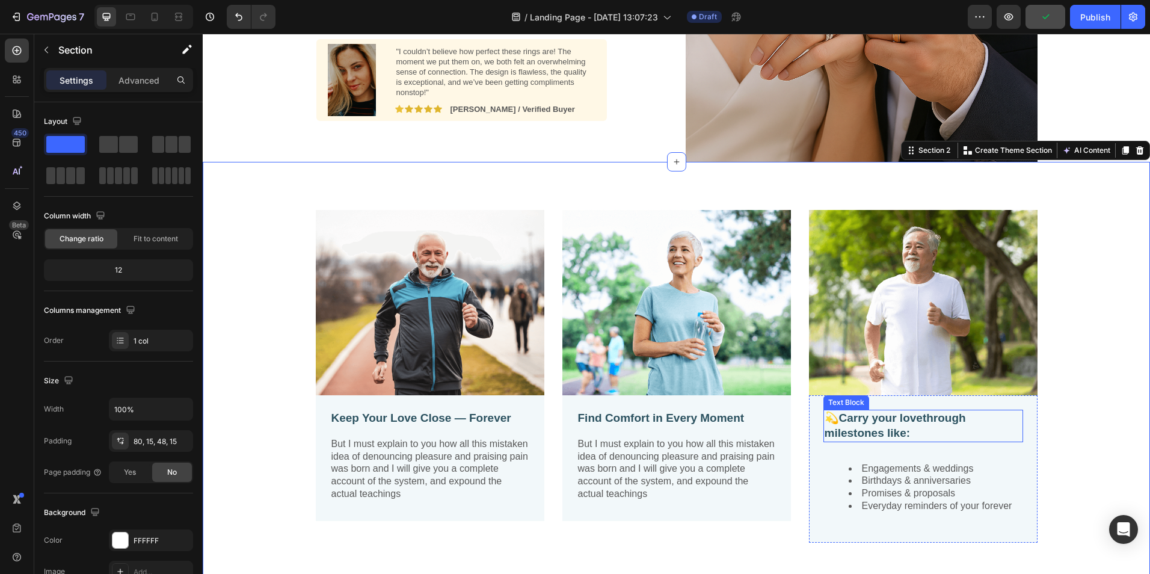
click at [878, 423] on strong "Carry your love" at bounding box center [881, 417] width 84 height 13
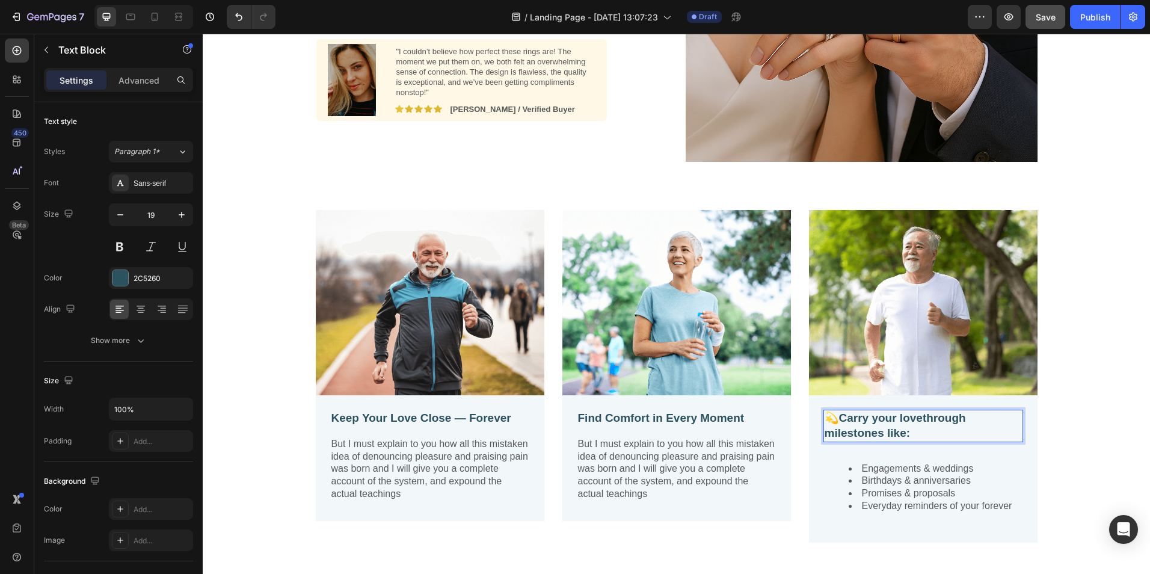
click at [837, 416] on p "💫 Carry your love through milestones like:" at bounding box center [923, 425] width 197 height 29
click at [828, 417] on strong "Carry your love" at bounding box center [870, 417] width 84 height 13
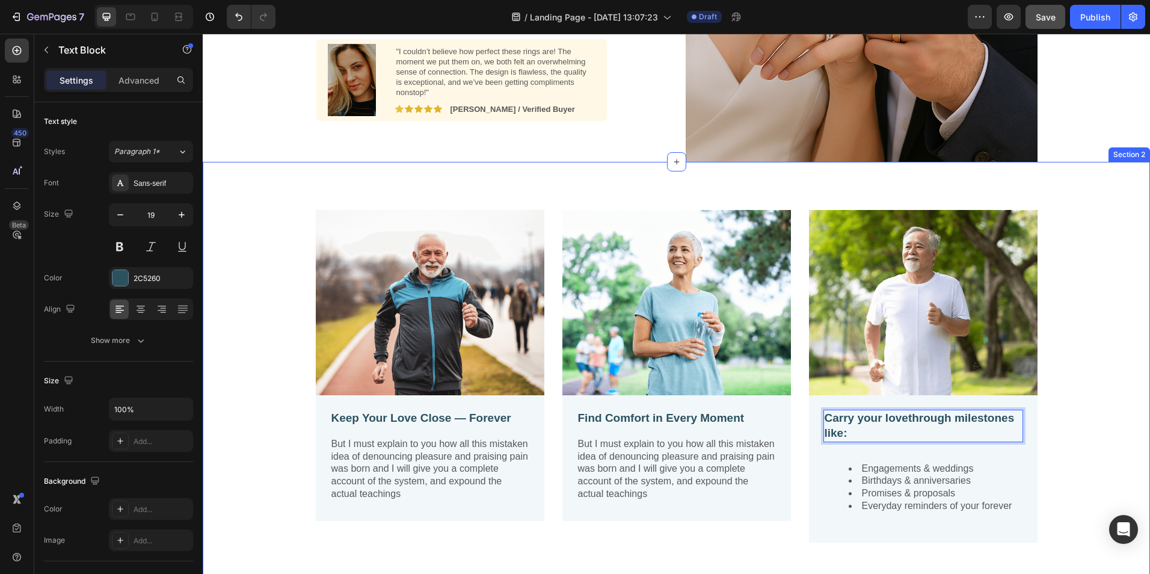
click at [1097, 446] on div "Image Keep Your Love Close — Forever Text Block But I must explain to you how a…" at bounding box center [676, 386] width 929 height 352
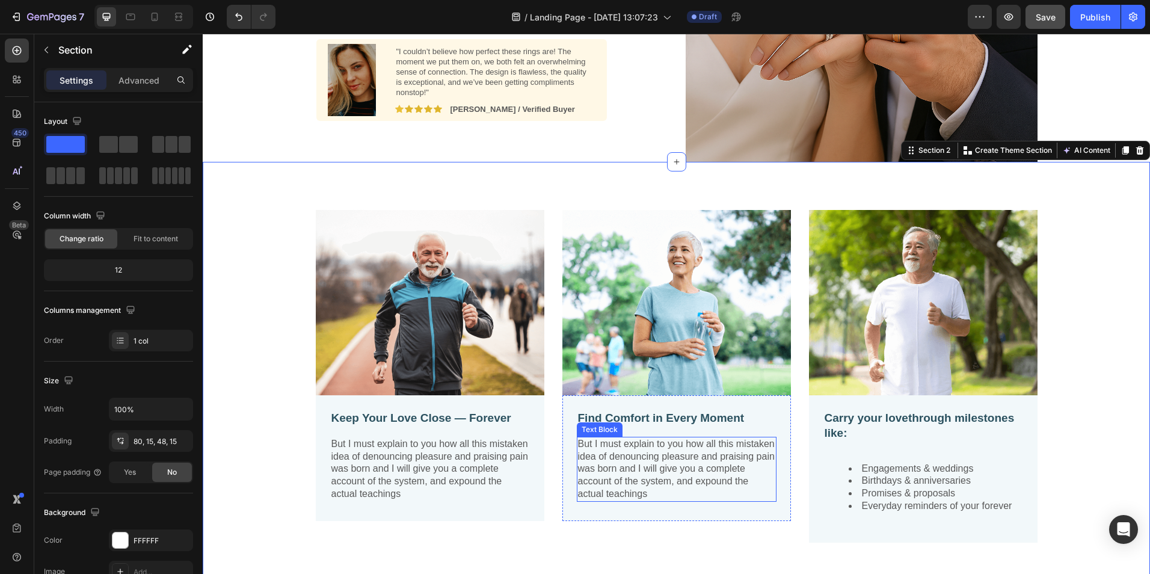
click at [642, 472] on p "But I must explain to you how all this mistaken idea of denouncing pleasure and…" at bounding box center [676, 469] width 197 height 63
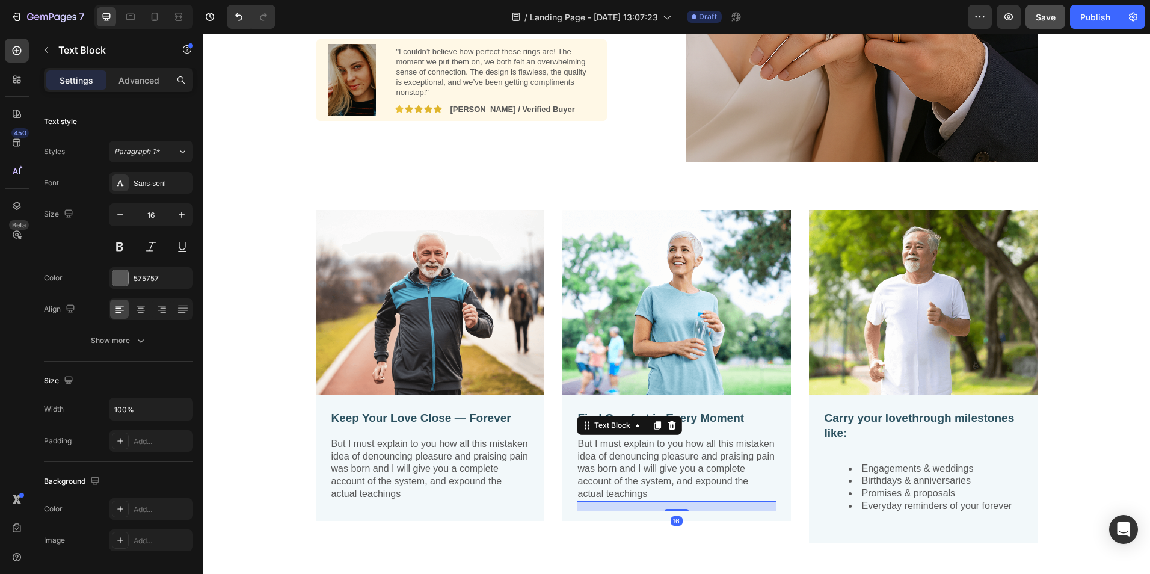
click at [642, 472] on p "But I must explain to you how all this mistaken idea of denouncing pleasure and…" at bounding box center [676, 469] width 197 height 63
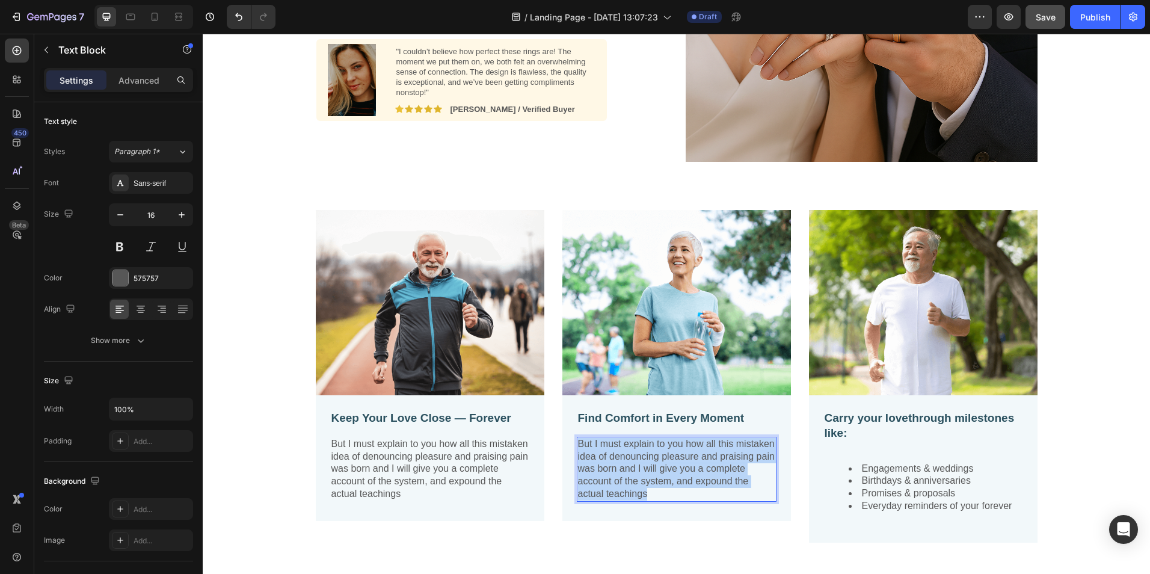
click at [642, 472] on p "But I must explain to you how all this mistaken idea of denouncing pleasure and…" at bounding box center [676, 469] width 197 height 63
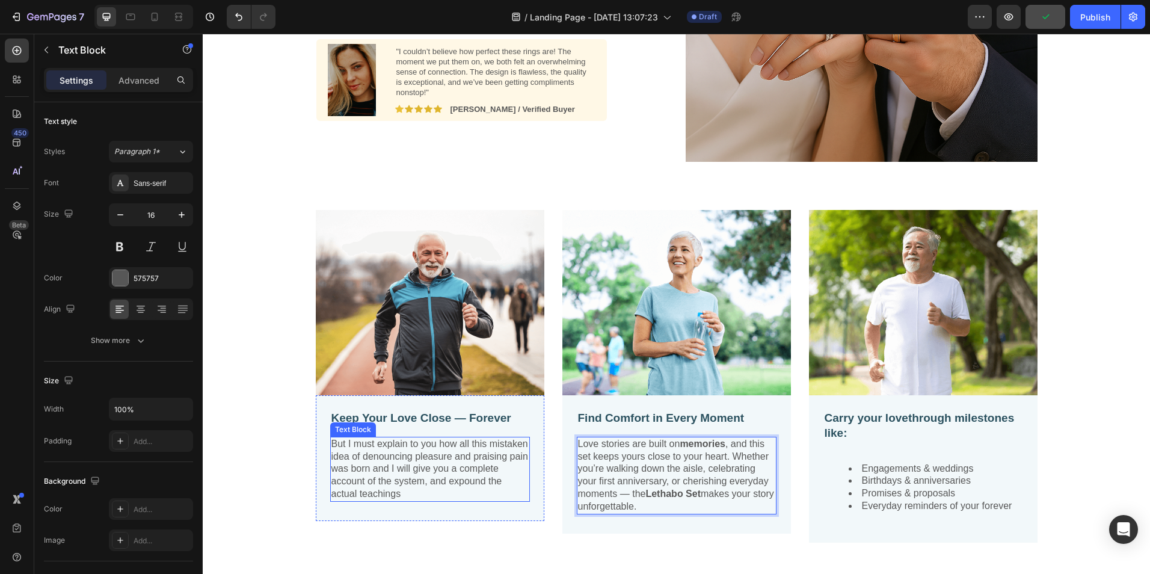
click at [403, 459] on p "But I must explain to you how all this mistaken idea of denouncing pleasure and…" at bounding box center [429, 469] width 197 height 63
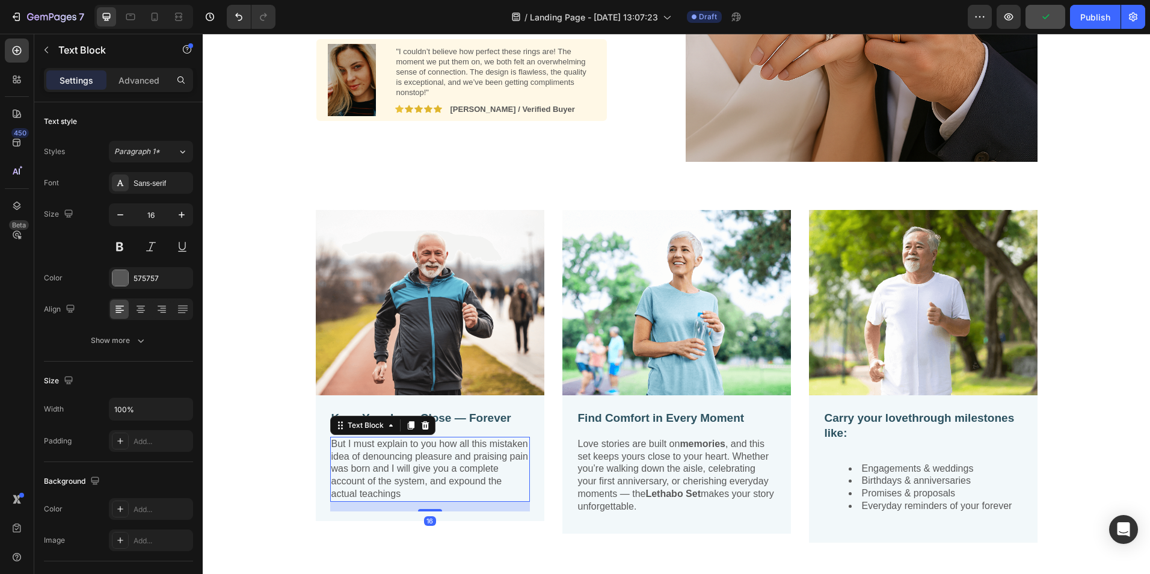
click at [403, 459] on p "But I must explain to you how all this mistaken idea of denouncing pleasure and…" at bounding box center [429, 469] width 197 height 63
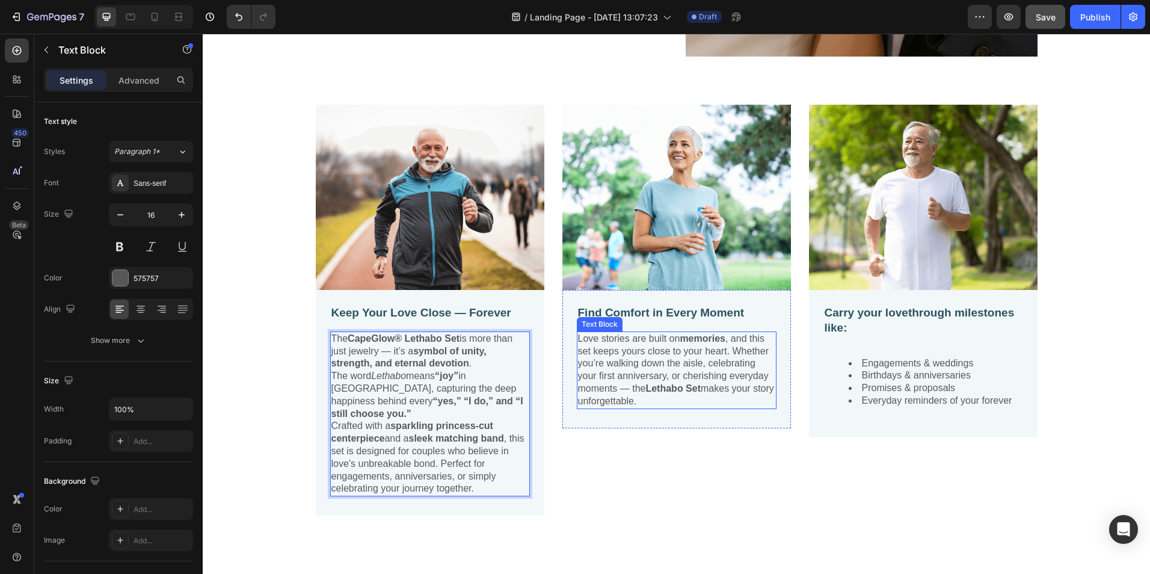
scroll to position [354, 0]
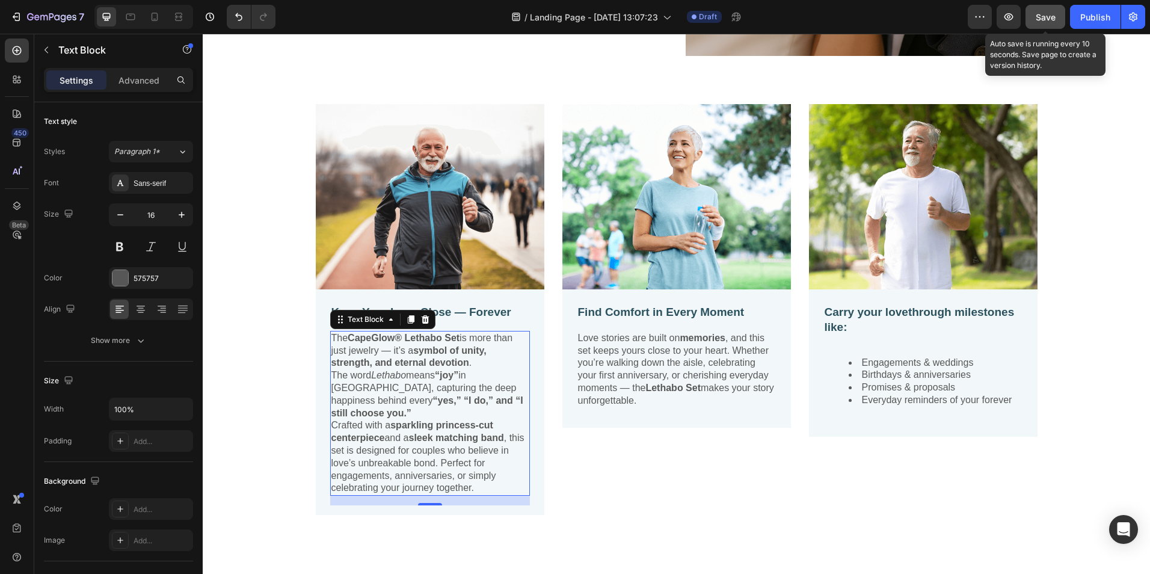
click at [1040, 17] on span "Save" at bounding box center [1046, 17] width 20 height 10
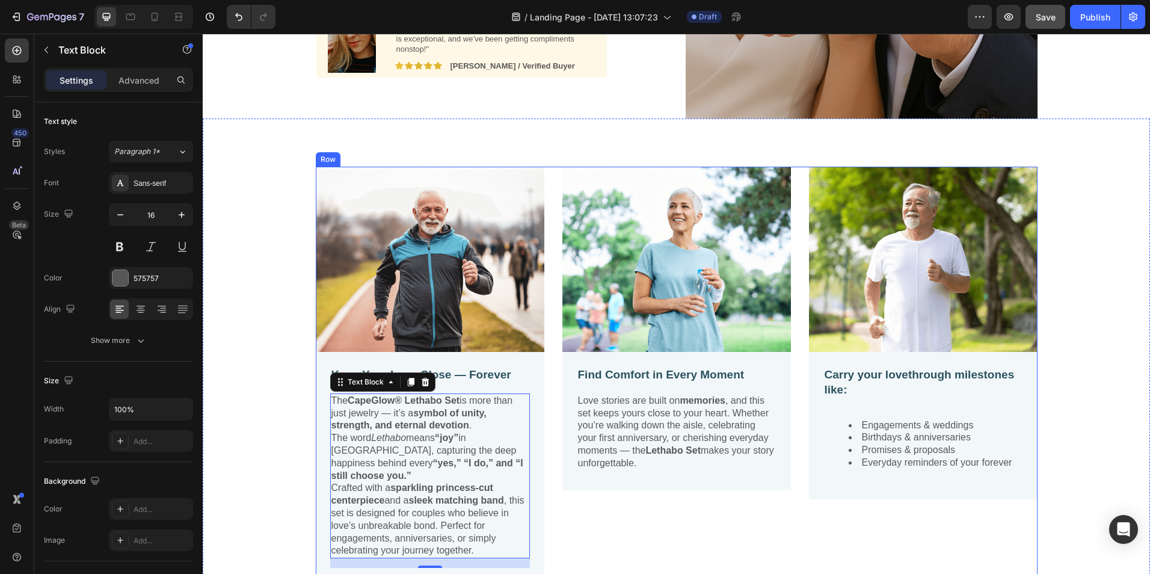
scroll to position [280, 0]
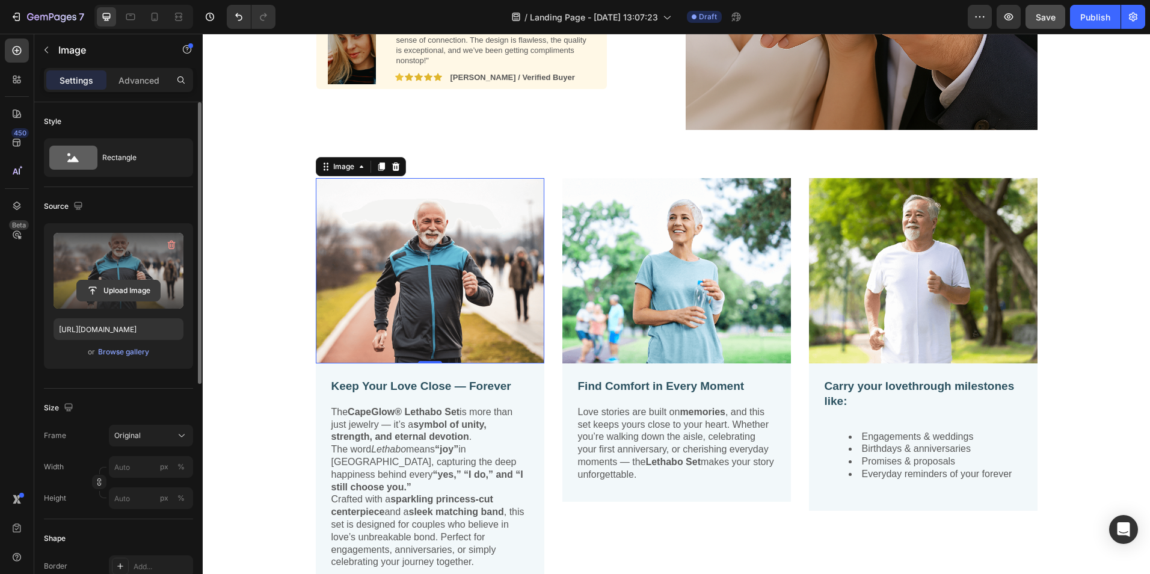
click at [108, 283] on input "file" at bounding box center [118, 290] width 83 height 20
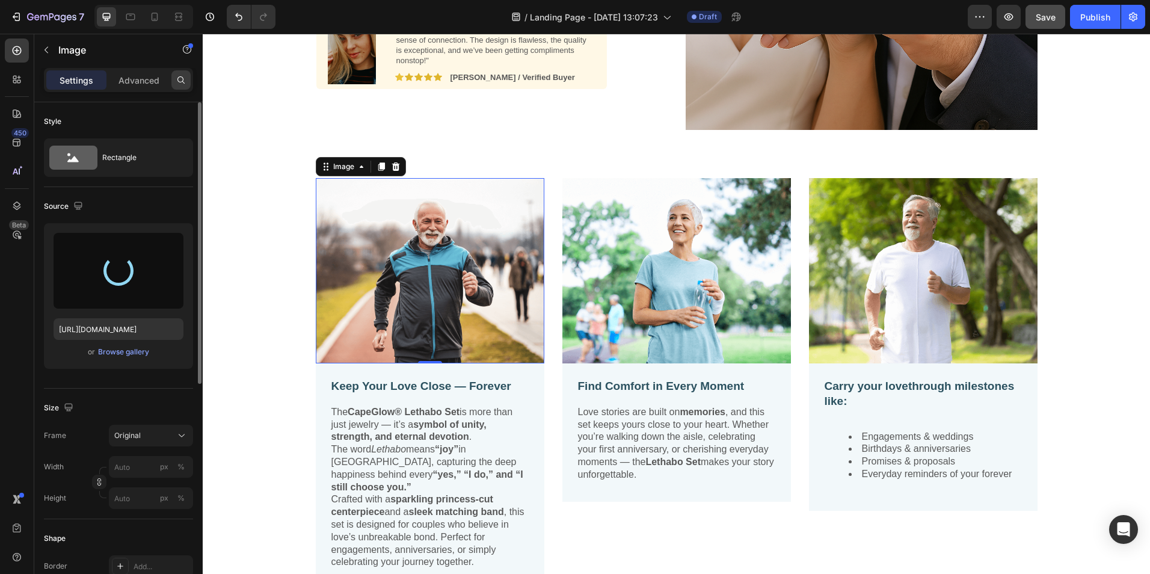
type input "https://cdn.shopify.com/s/files/1/0949/0395/9816/files/gempages_568613204704363…"
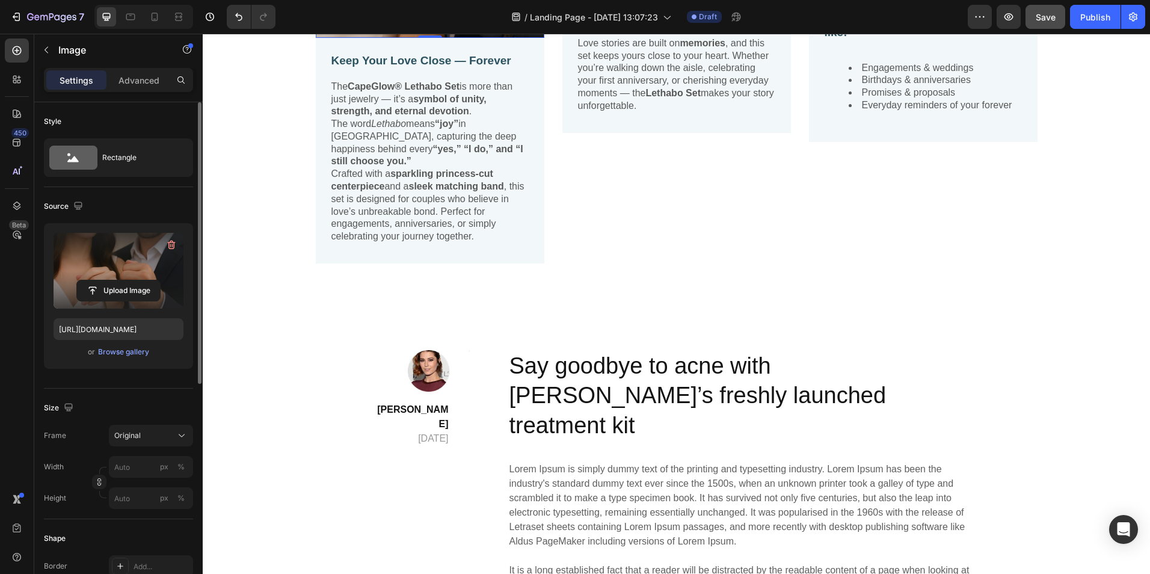
scroll to position [650, 0]
click at [49, 46] on icon "button" at bounding box center [47, 50] width 10 height 10
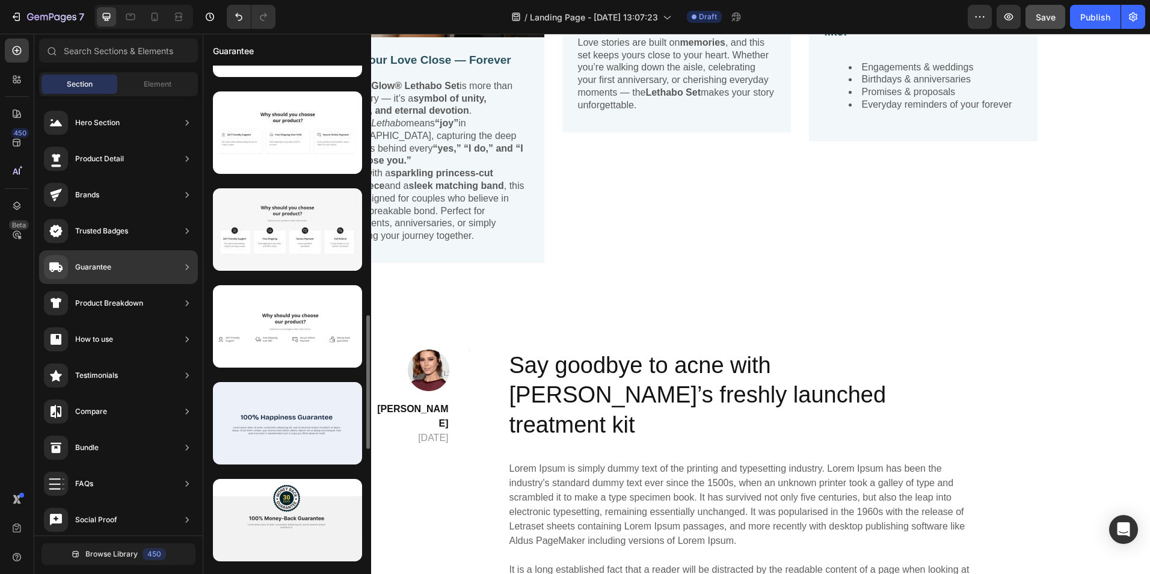
scroll to position [947, 0]
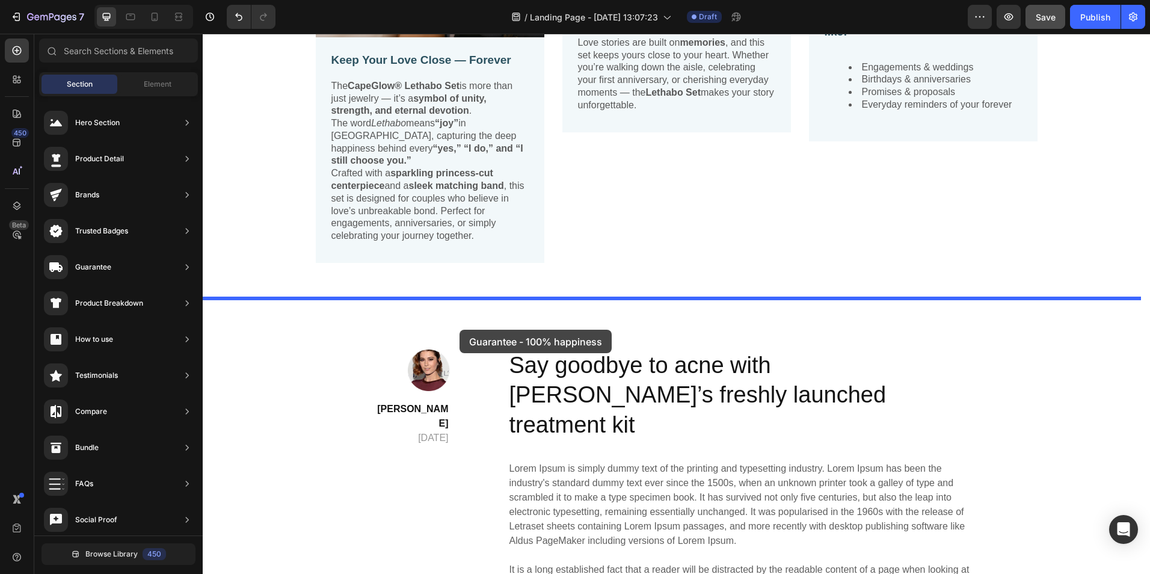
drag, startPoint x: 476, startPoint y: 455, endPoint x: 460, endPoint y: 330, distance: 126.3
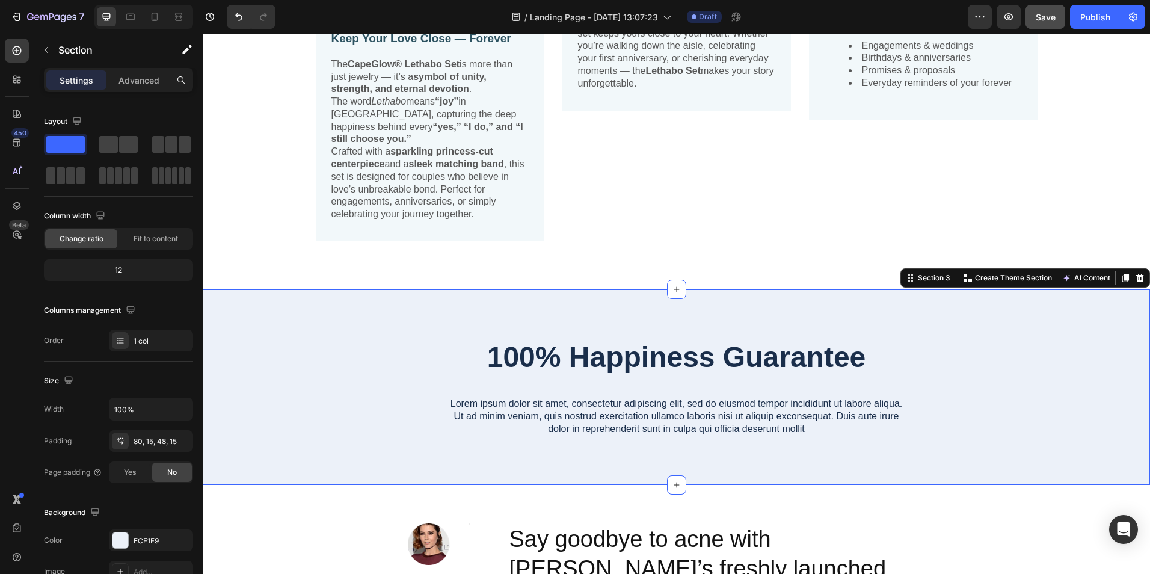
scroll to position [672, 0]
click at [51, 51] on icon "button" at bounding box center [47, 50] width 10 height 10
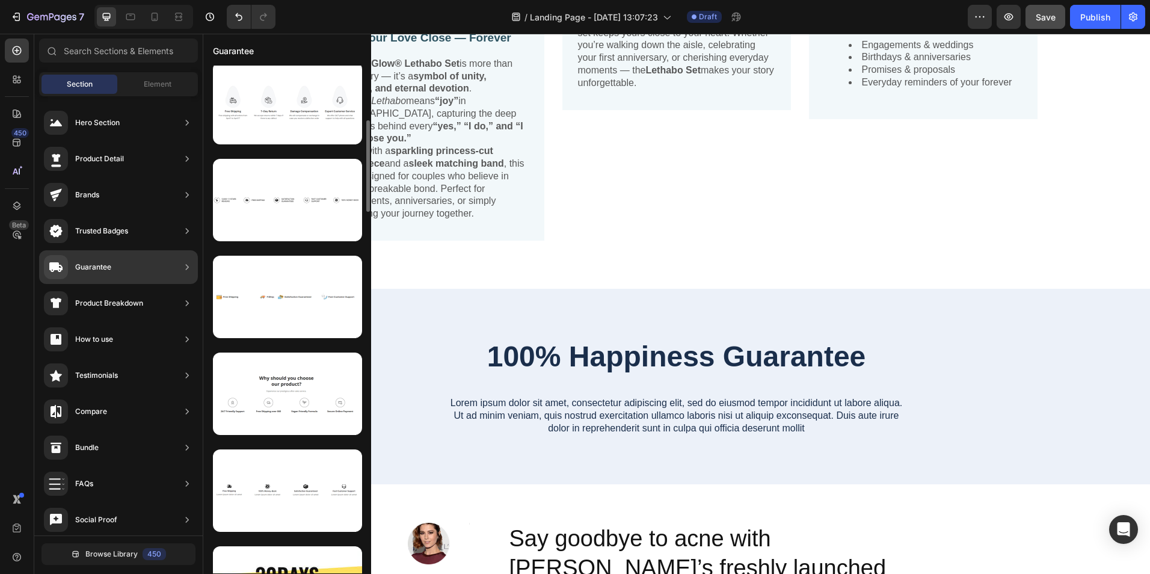
scroll to position [297, 0]
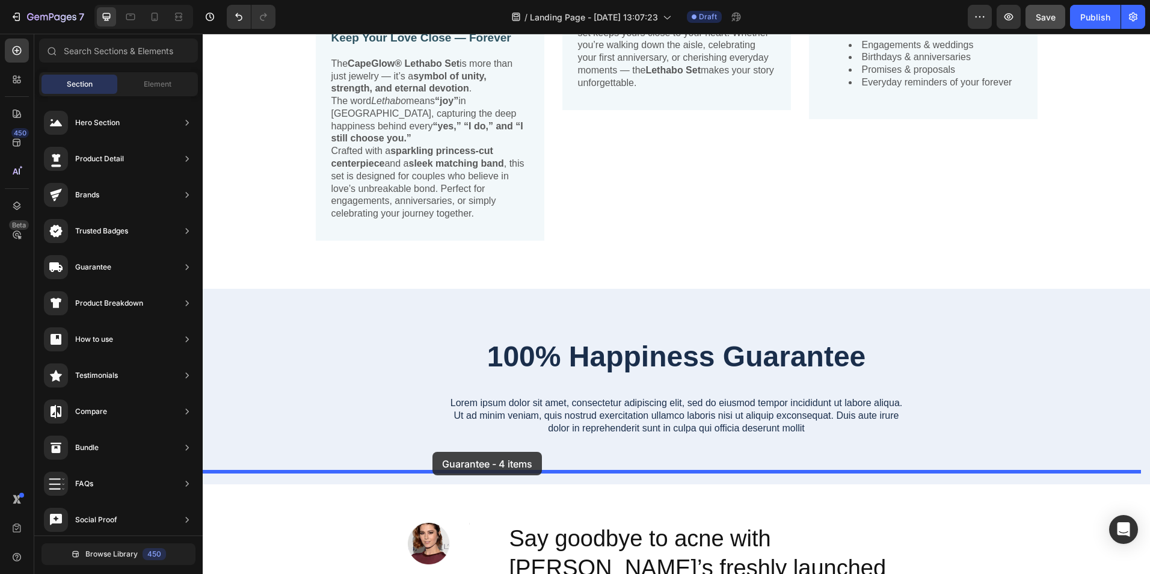
drag, startPoint x: 476, startPoint y: 526, endPoint x: 456, endPoint y: 439, distance: 88.9
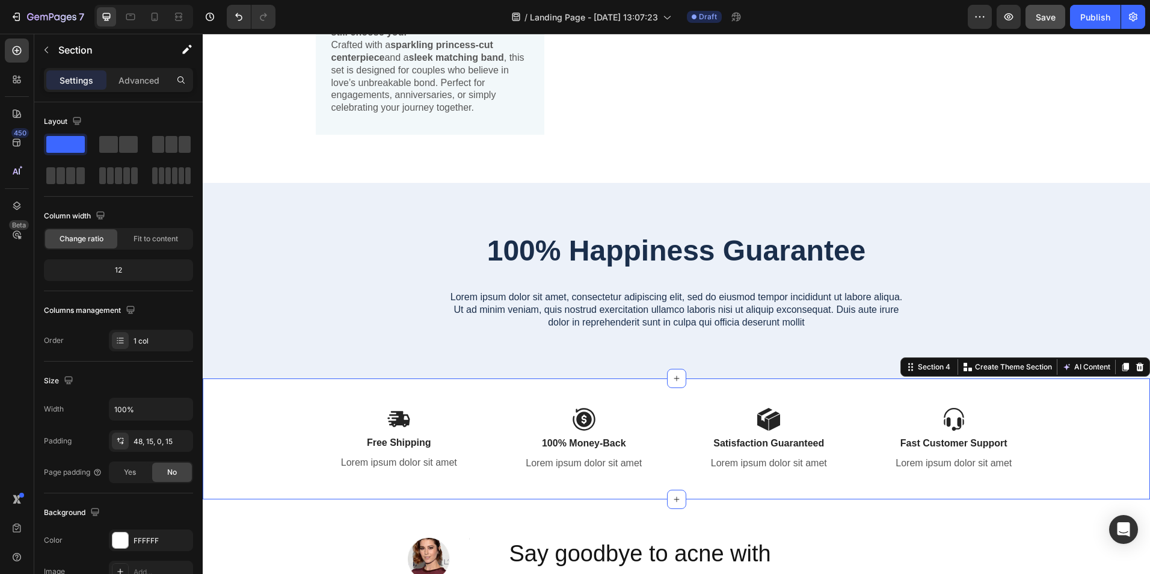
scroll to position [779, 0]
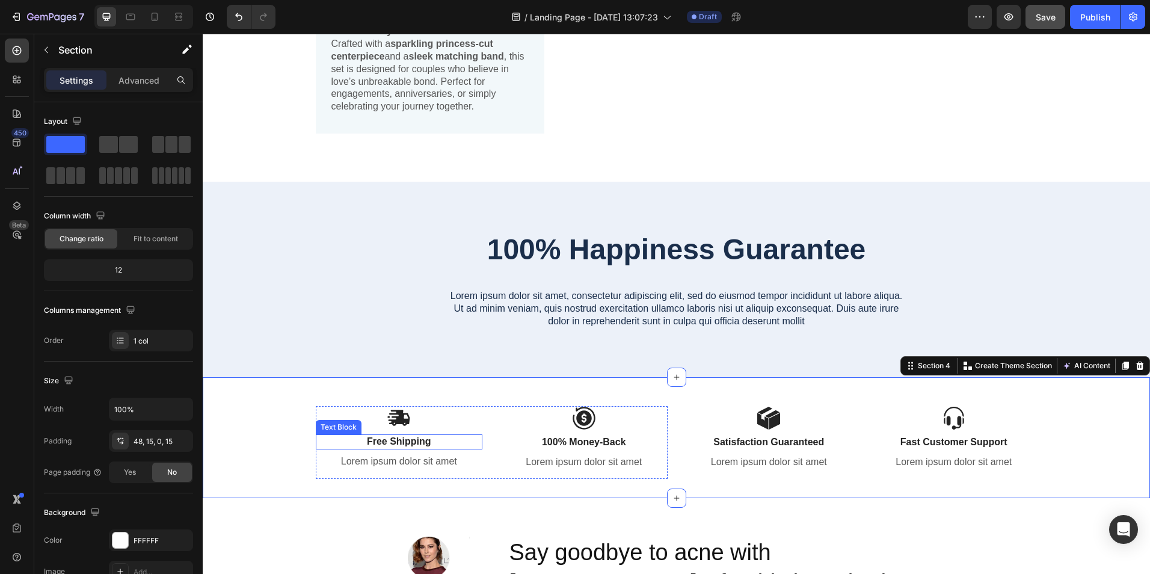
click at [401, 436] on p "Free Shipping" at bounding box center [399, 442] width 165 height 13
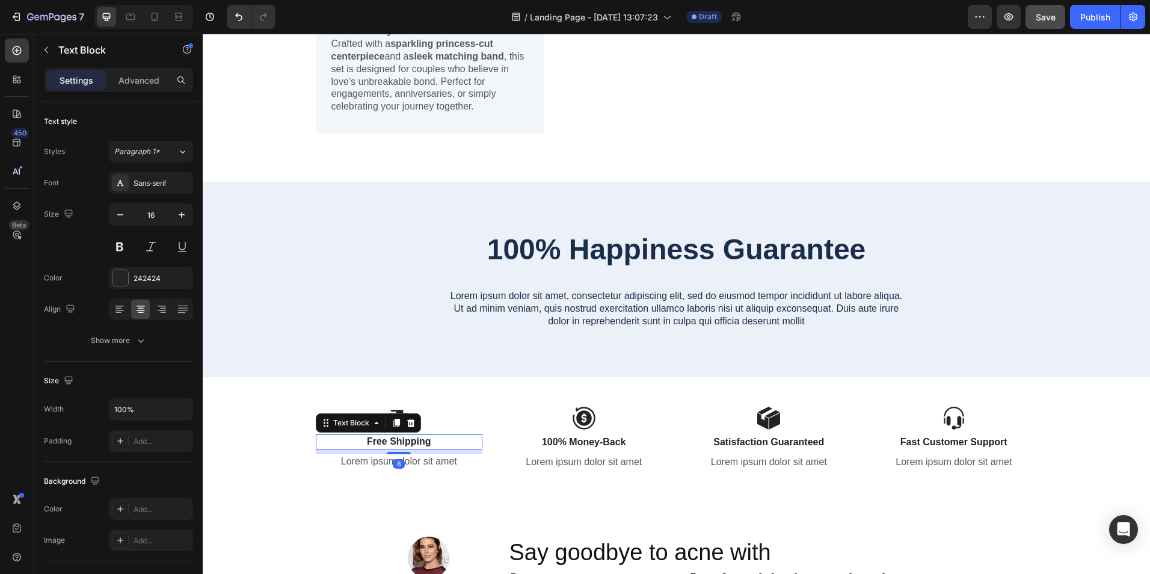
click at [401, 436] on p "Free Shipping" at bounding box center [399, 442] width 165 height 13
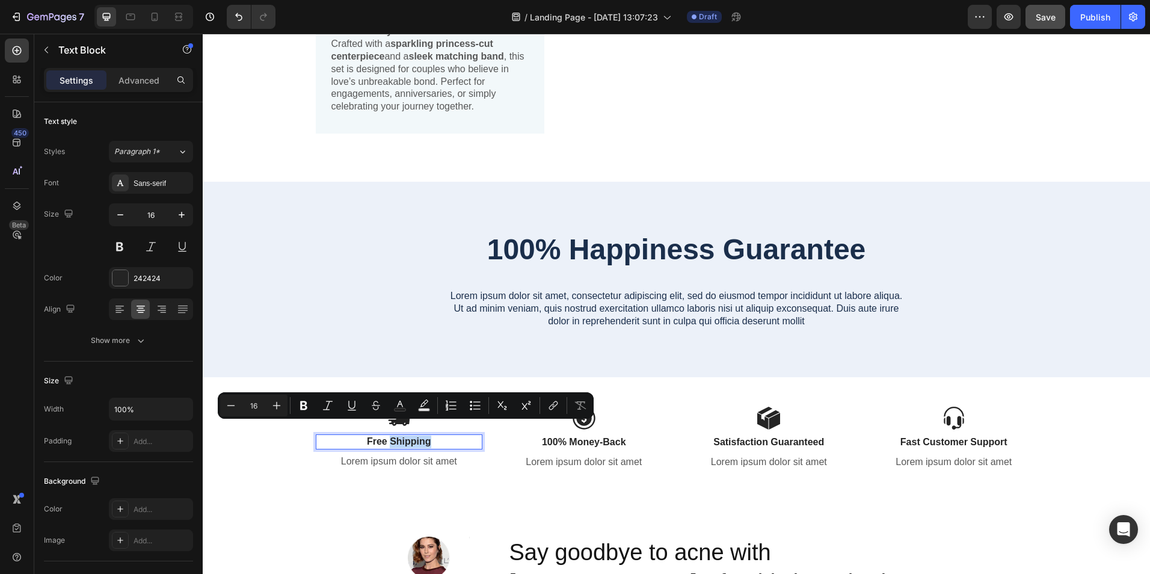
click at [401, 436] on p "Free Shipping" at bounding box center [399, 442] width 165 height 13
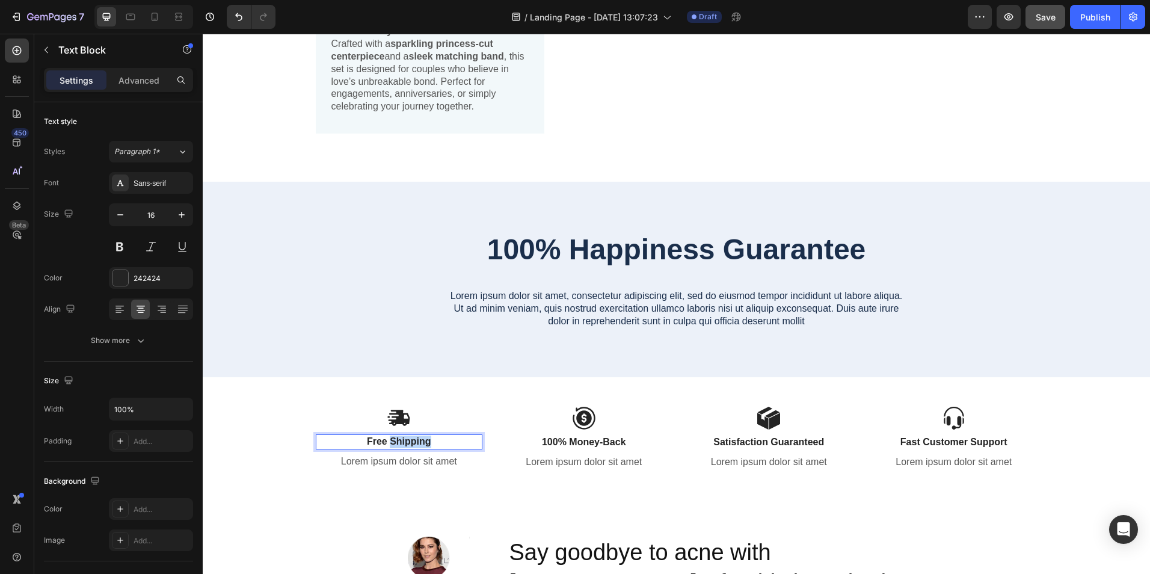
click at [401, 436] on p "Free Shipping" at bounding box center [399, 442] width 165 height 13
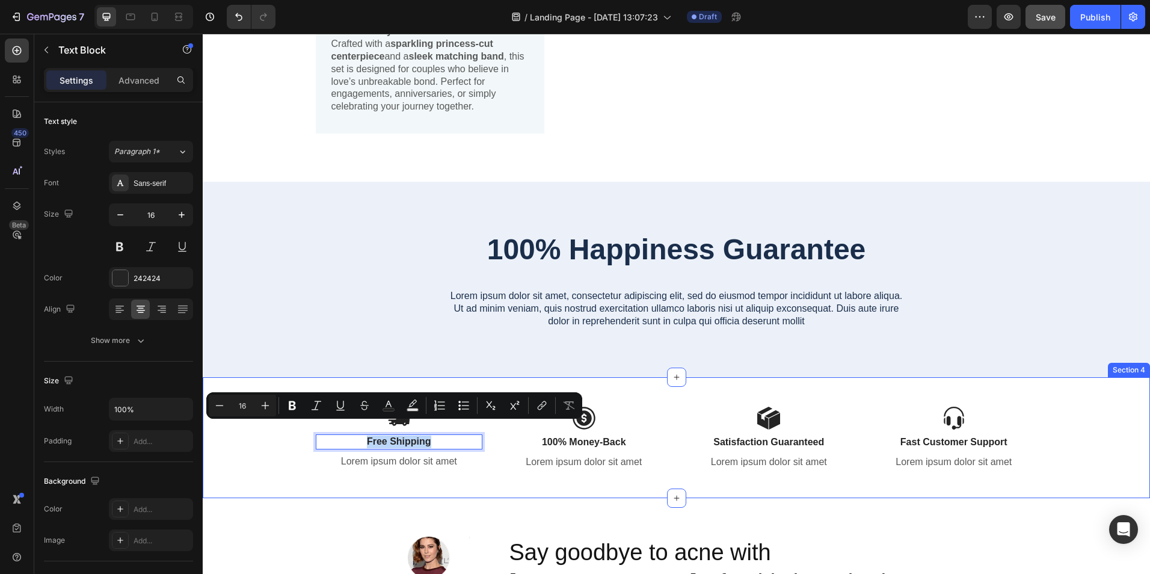
click at [887, 390] on div "Image Free Shipping Text Block 8 Lorem ipsum dolor sit amet Text Block Image 10…" at bounding box center [676, 438] width 947 height 122
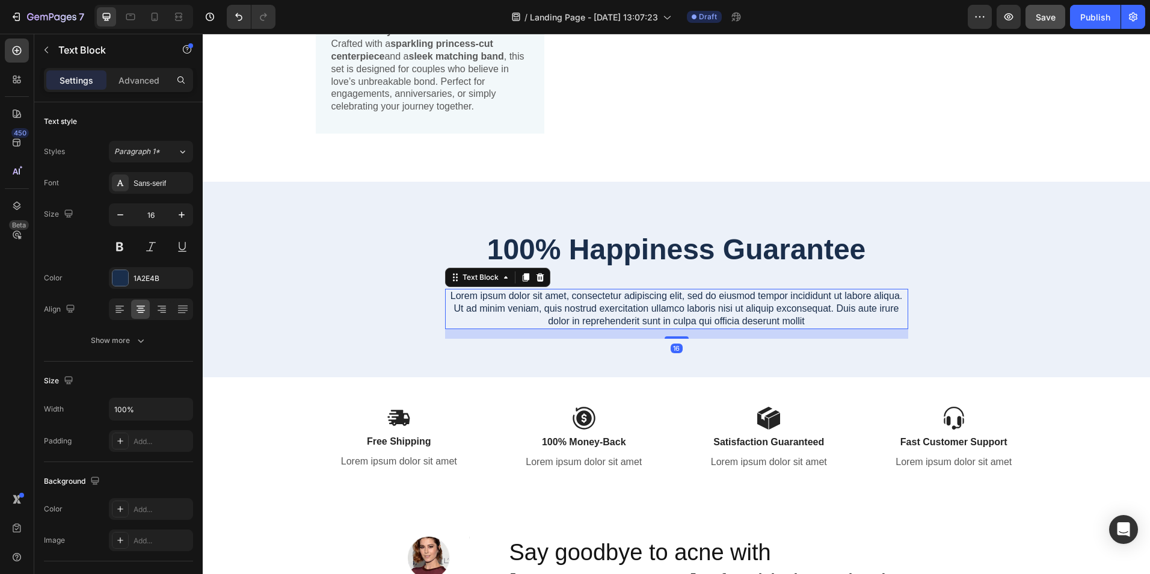
click at [553, 291] on p "Lorem ipsum dolor sit amet, consectetur adipiscing elit, sed do eiusmod tempor …" at bounding box center [676, 308] width 461 height 37
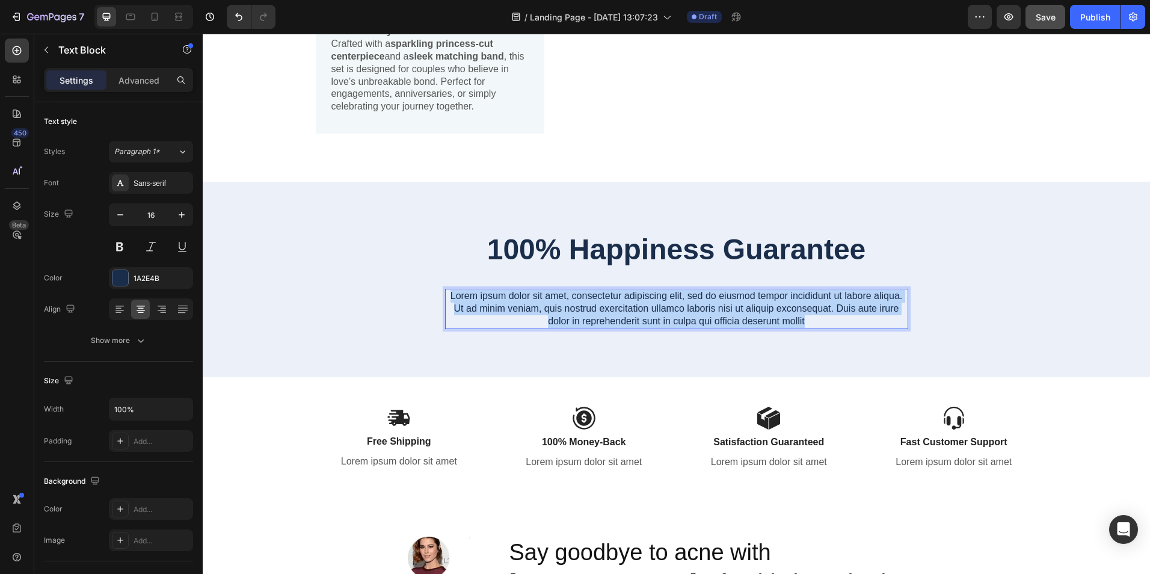
click at [553, 291] on p "Lorem ipsum dolor sit amet, consectetur adipiscing elit, sed do eiusmod tempor …" at bounding box center [676, 308] width 461 height 37
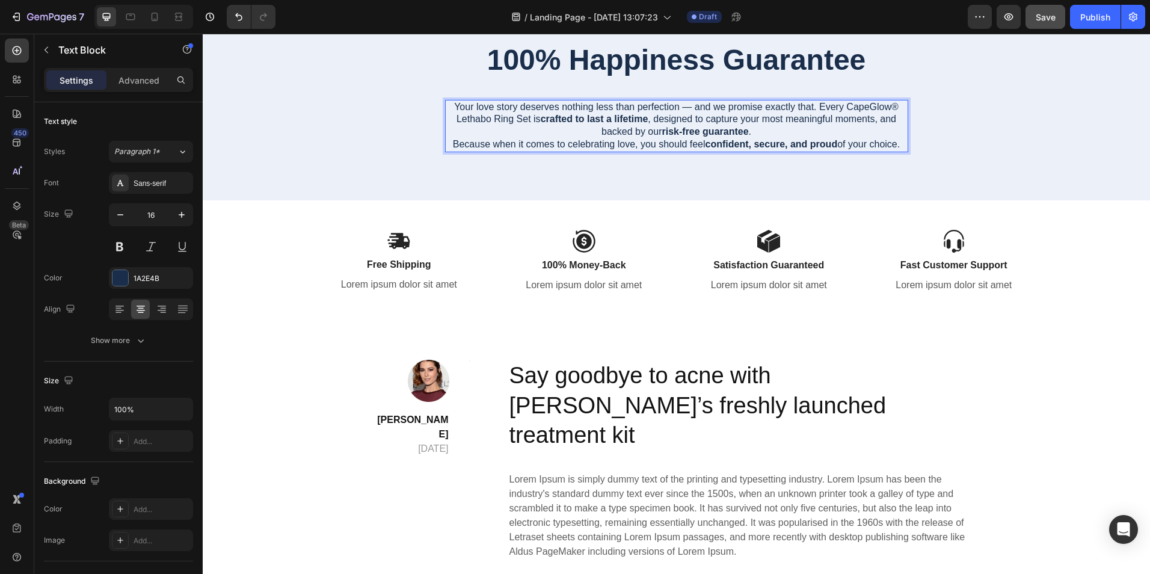
scroll to position [964, 0]
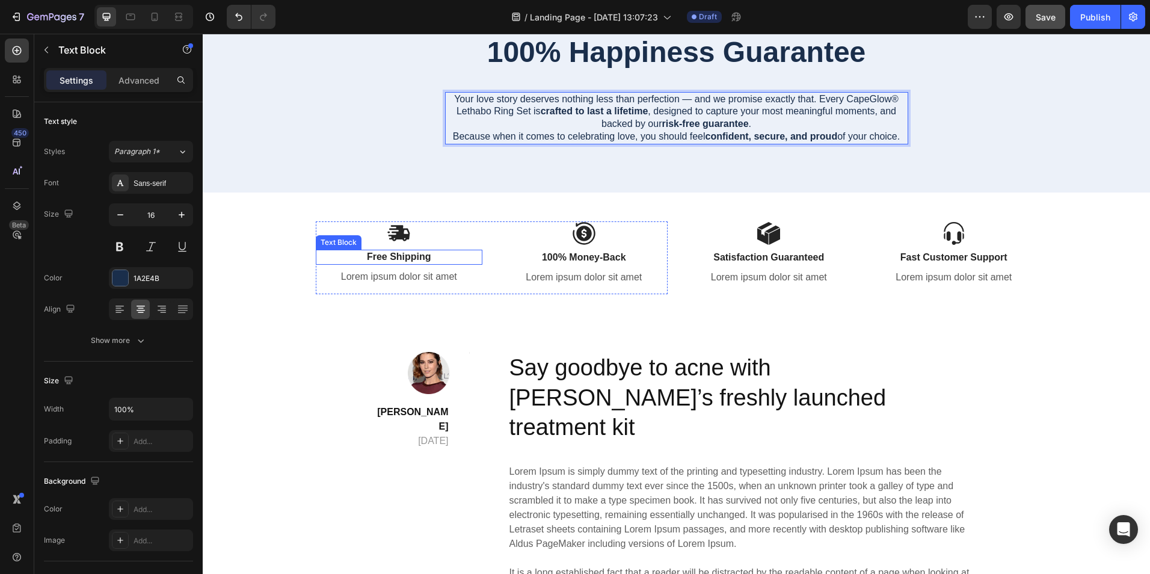
click at [404, 255] on p "Free Shipping" at bounding box center [399, 257] width 165 height 13
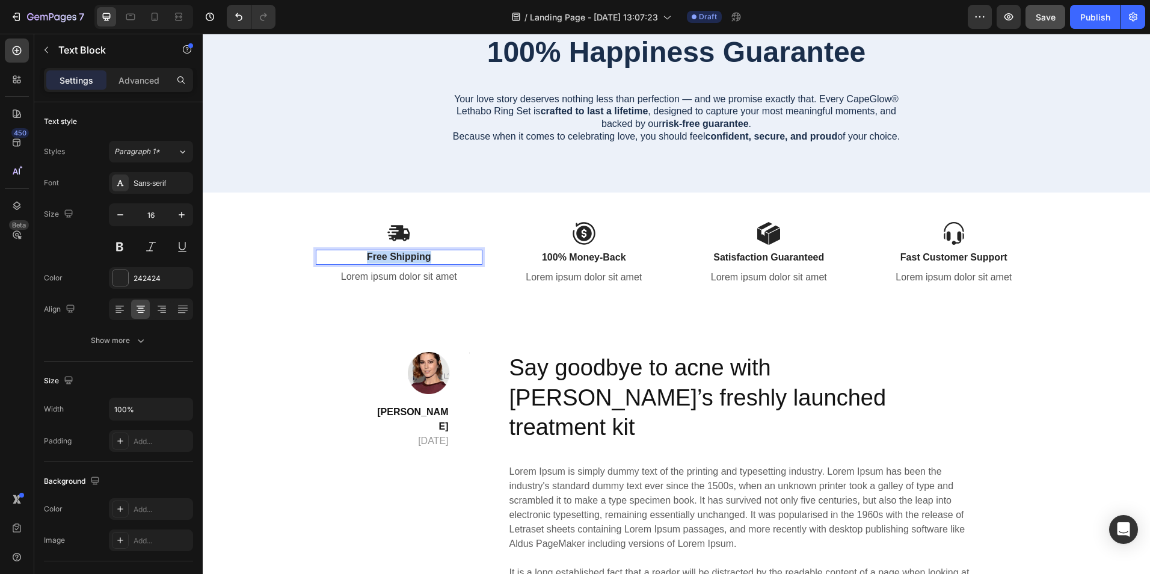
click at [404, 255] on p "Free Shipping" at bounding box center [399, 257] width 165 height 13
click at [392, 277] on p "Lorem ipsum dolor sit amet" at bounding box center [399, 277] width 165 height 13
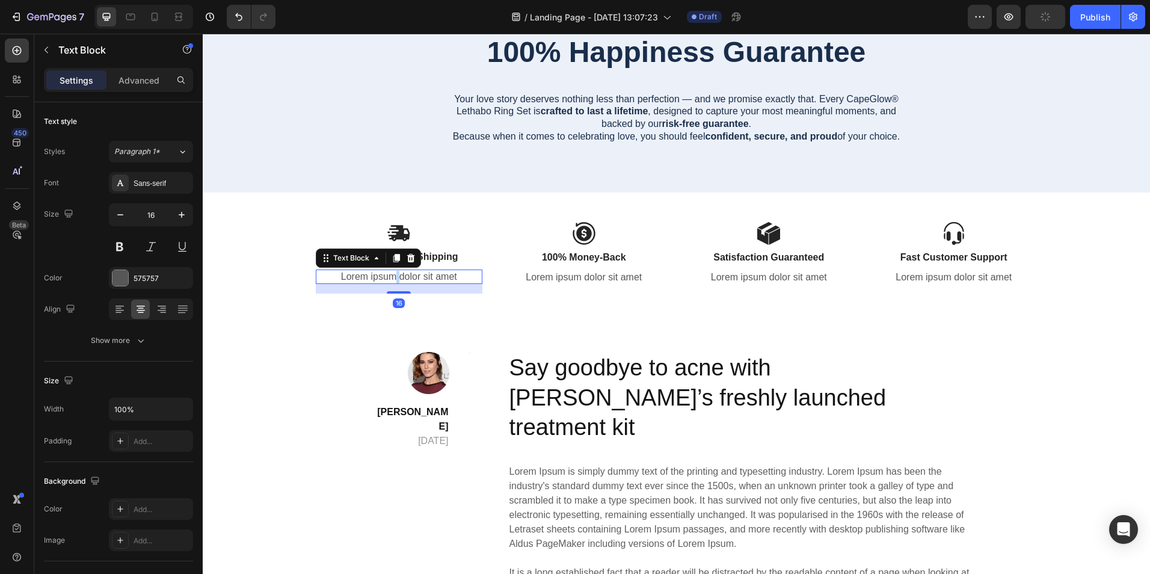
click at [392, 277] on p "Lorem ipsum dolor sit amet" at bounding box center [399, 277] width 165 height 13
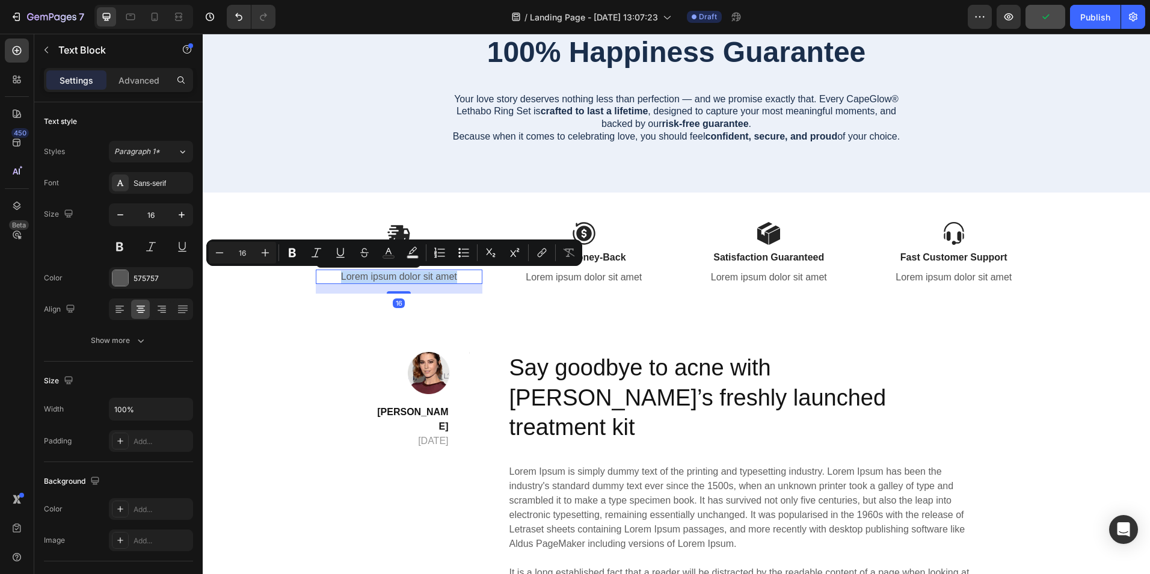
click at [392, 277] on p "Lorem ipsum dolor sit amet" at bounding box center [399, 277] width 165 height 13
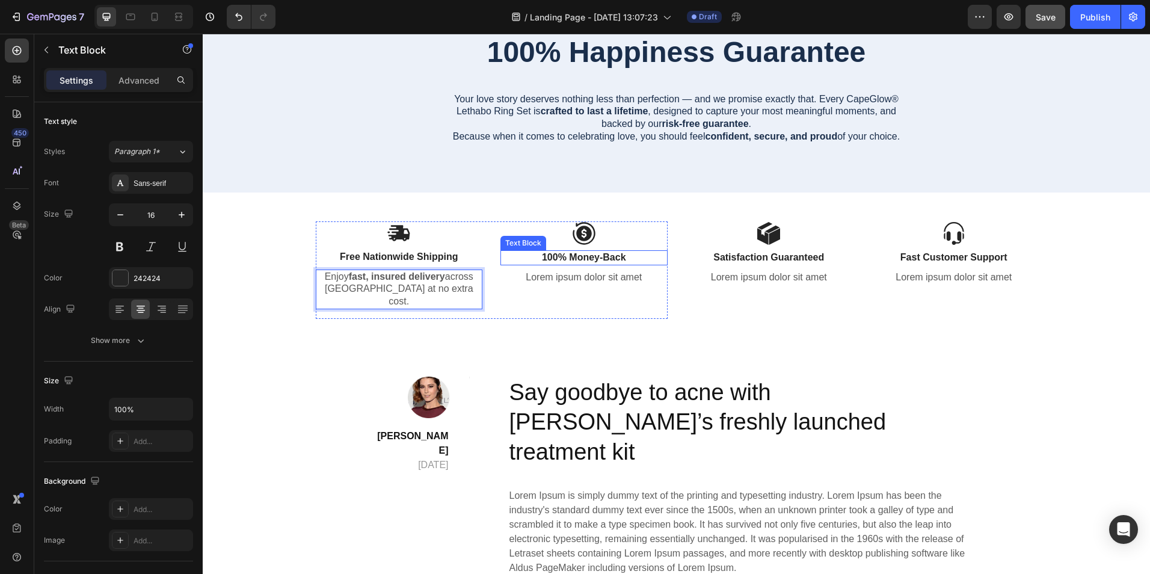
click at [562, 259] on p "100% Money-Back" at bounding box center [584, 257] width 165 height 13
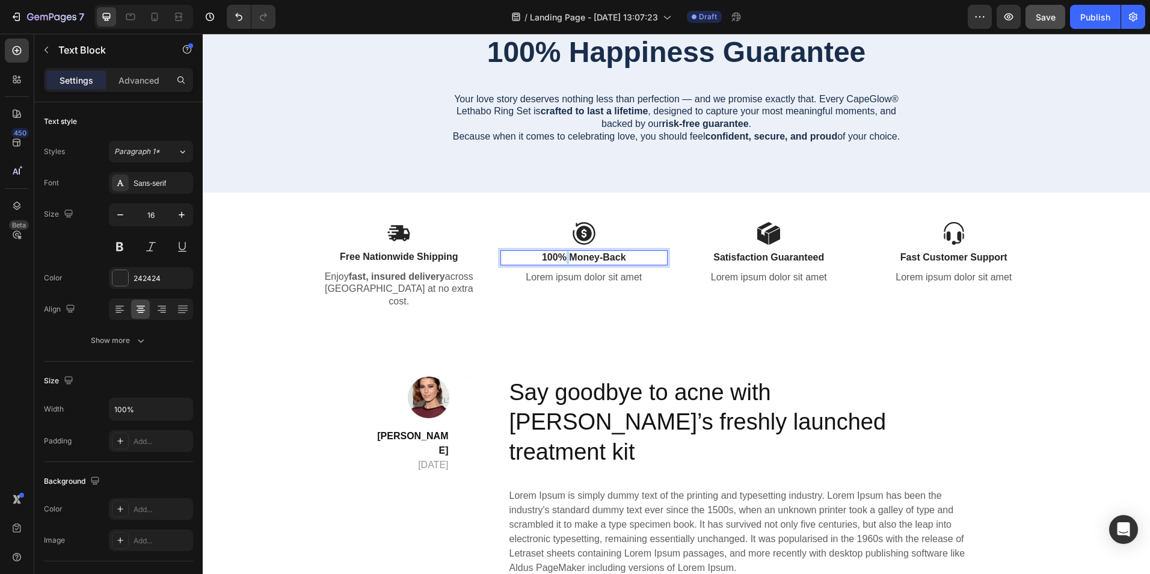
click at [562, 259] on p "100% Money-Back" at bounding box center [584, 257] width 165 height 13
click at [558, 279] on p "Lorem ipsum dolor sit amet" at bounding box center [584, 277] width 165 height 13
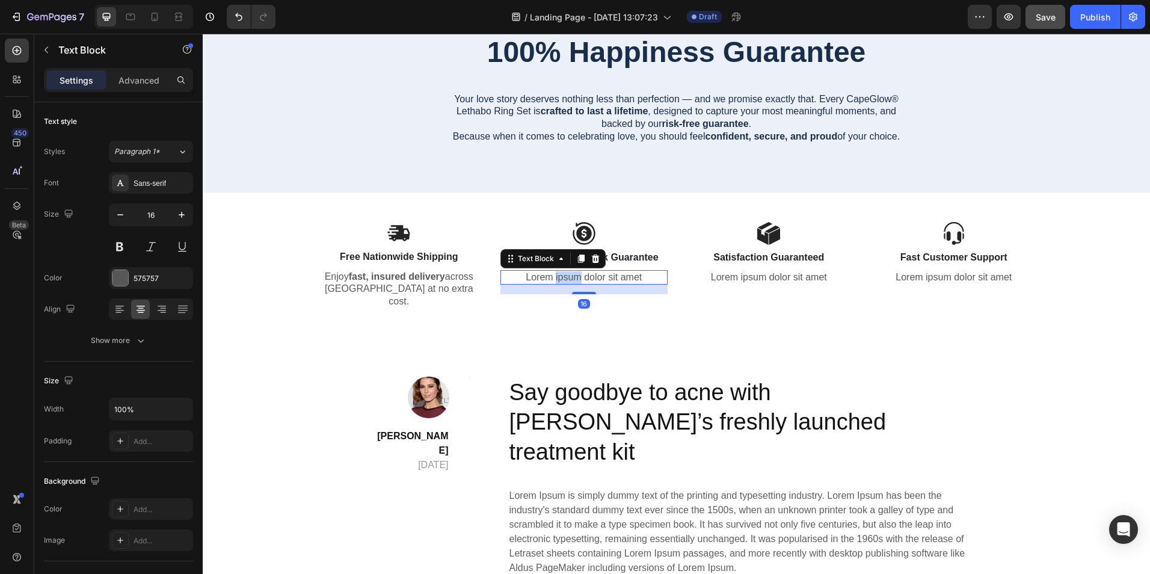
click at [558, 279] on p "Lorem ipsum dolor sit amet" at bounding box center [584, 277] width 165 height 13
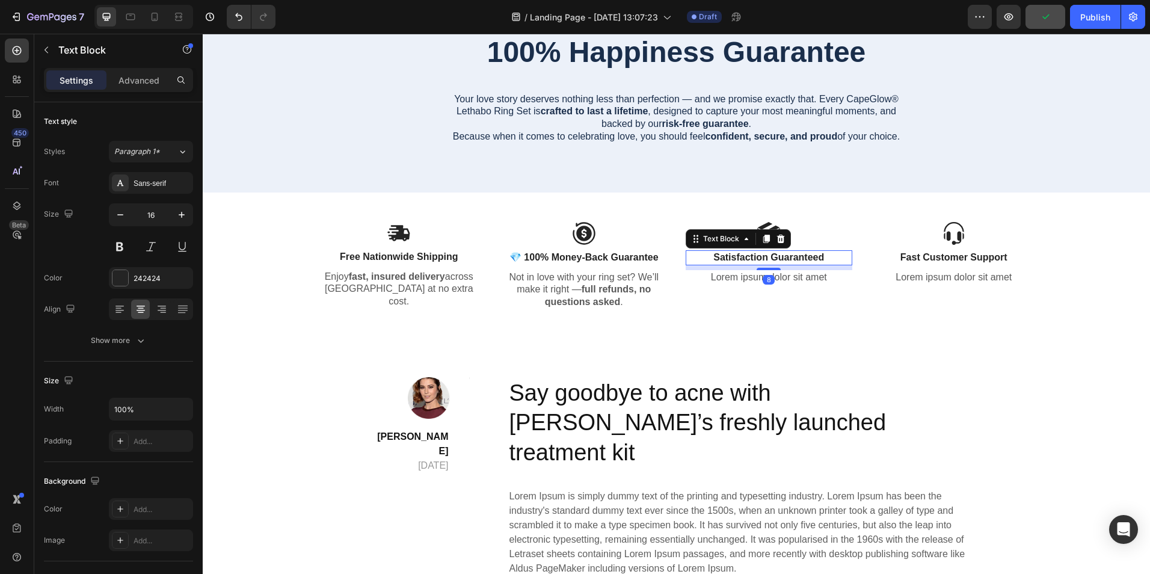
click at [750, 252] on p "Satisfaction Guaranteed" at bounding box center [769, 257] width 165 height 13
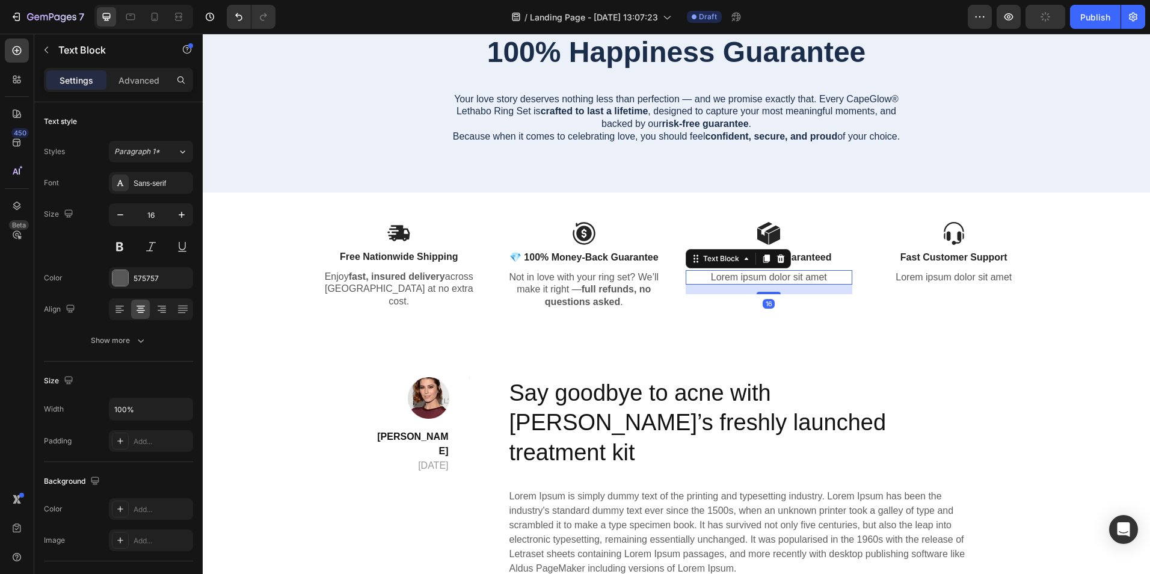
click at [792, 276] on p "Lorem ipsum dolor sit amet" at bounding box center [769, 277] width 165 height 13
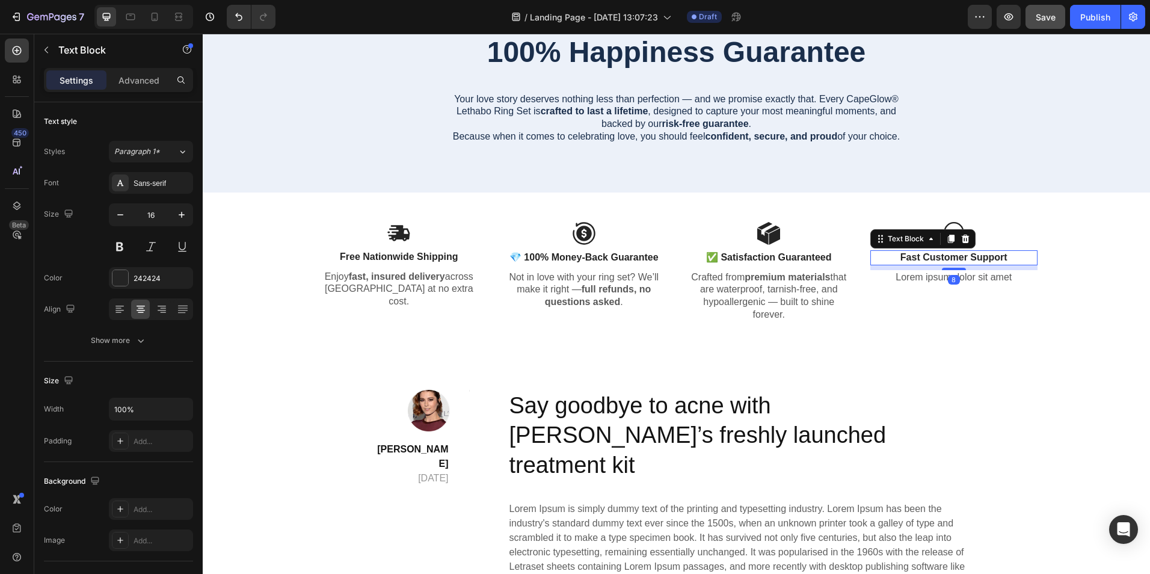
click at [976, 256] on p "Fast Customer Support" at bounding box center [954, 257] width 165 height 13
click at [902, 276] on p "Lorem ipsum dolor sit amet" at bounding box center [954, 277] width 165 height 13
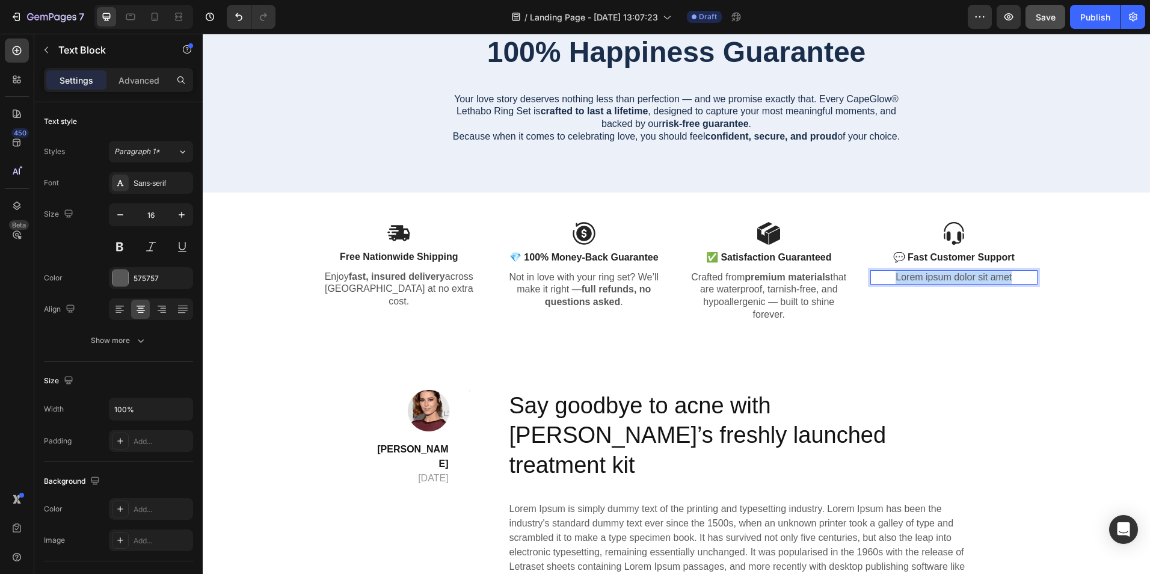
click at [902, 276] on p "Lorem ipsum dolor sit amet" at bounding box center [954, 277] width 165 height 13
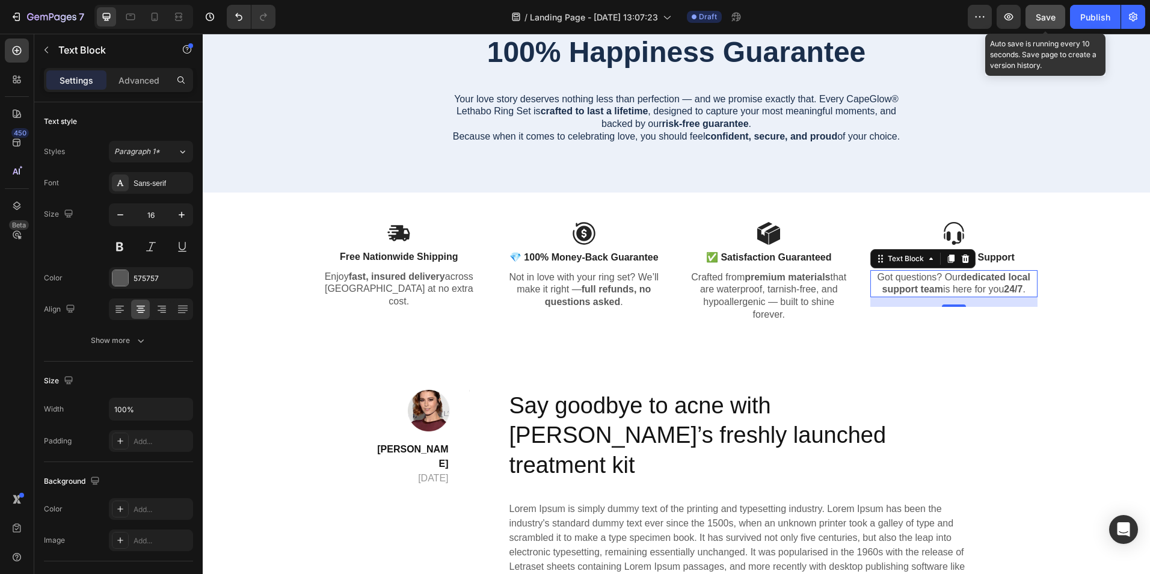
click at [1041, 14] on span "Save" at bounding box center [1046, 17] width 20 height 10
click at [153, 12] on icon at bounding box center [155, 17] width 12 height 12
type input "14"
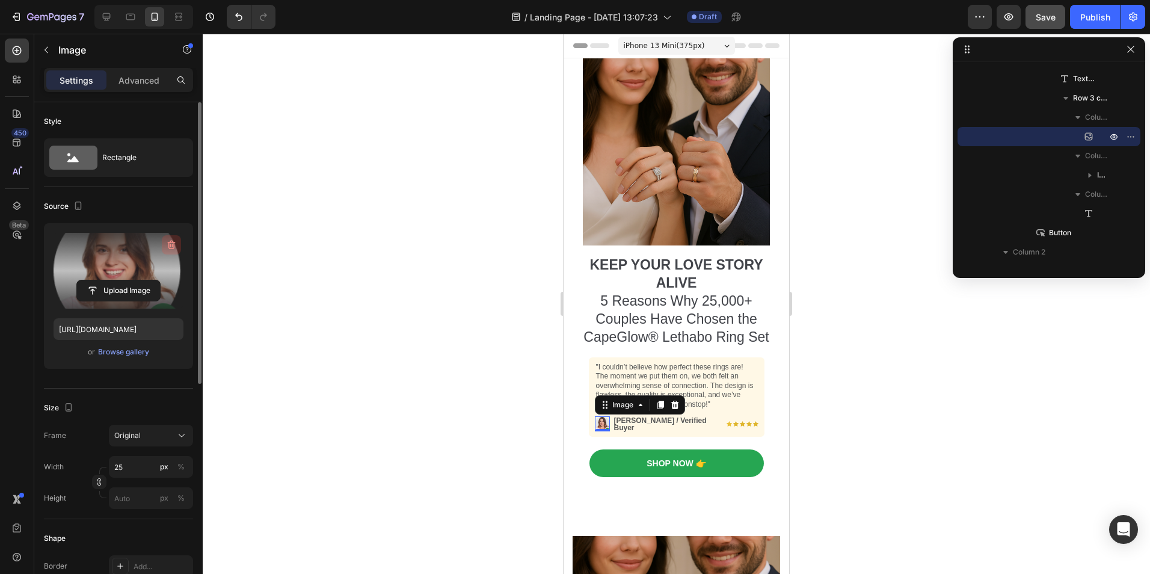
click at [171, 245] on icon "button" at bounding box center [171, 245] width 12 height 12
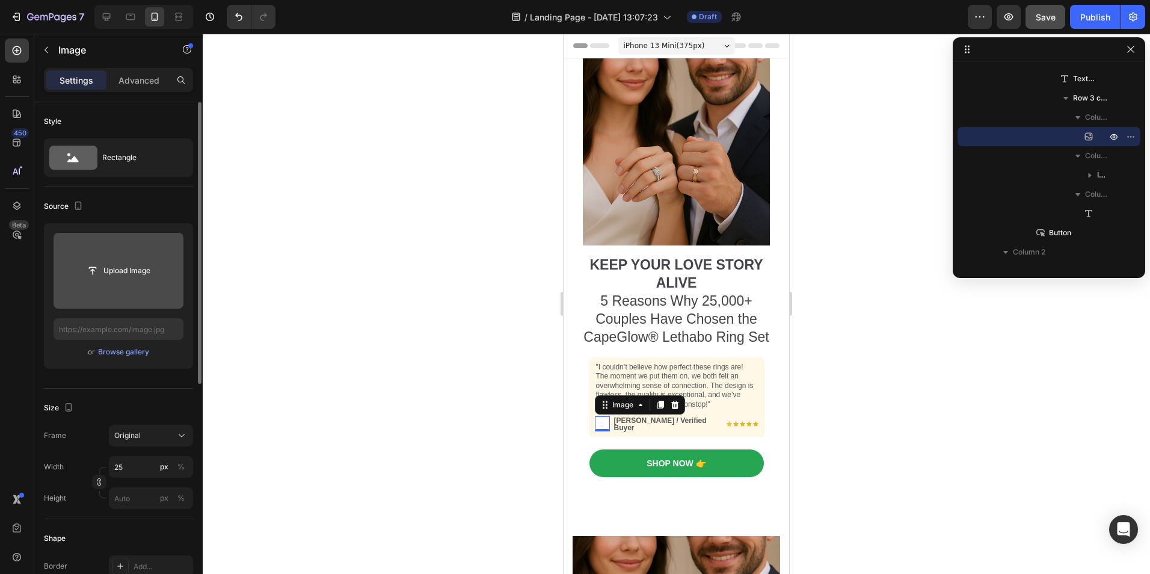
click at [122, 276] on input "file" at bounding box center [118, 270] width 83 height 20
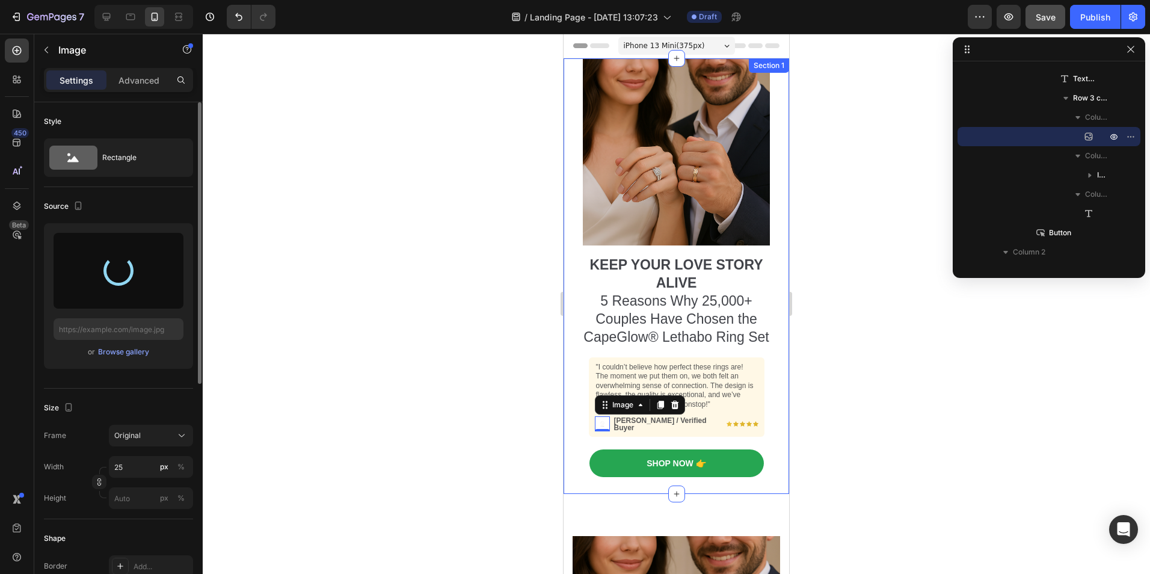
type input "https://cdn.shopify.com/s/files/1/0949/0395/9816/files/gempages_568613204704363…"
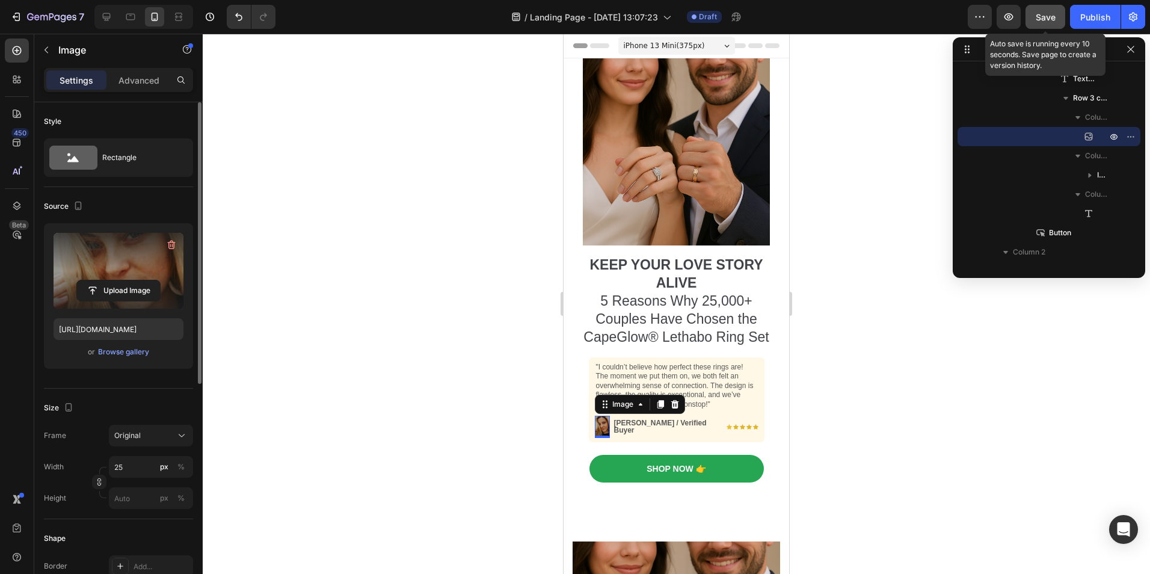
click at [1047, 14] on span "Save" at bounding box center [1046, 17] width 20 height 10
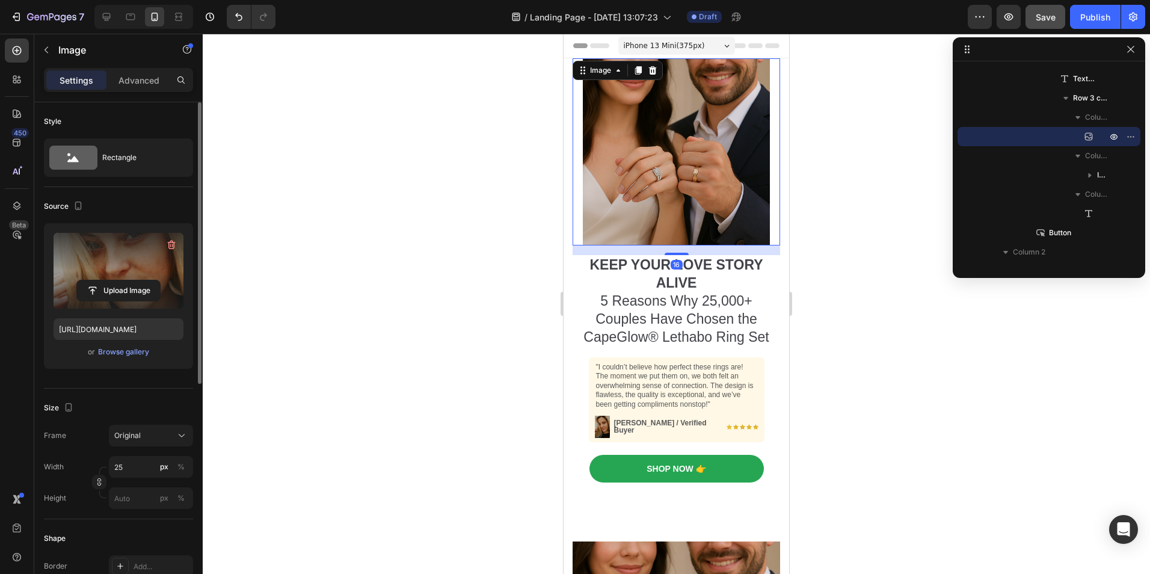
scroll to position [363, 0]
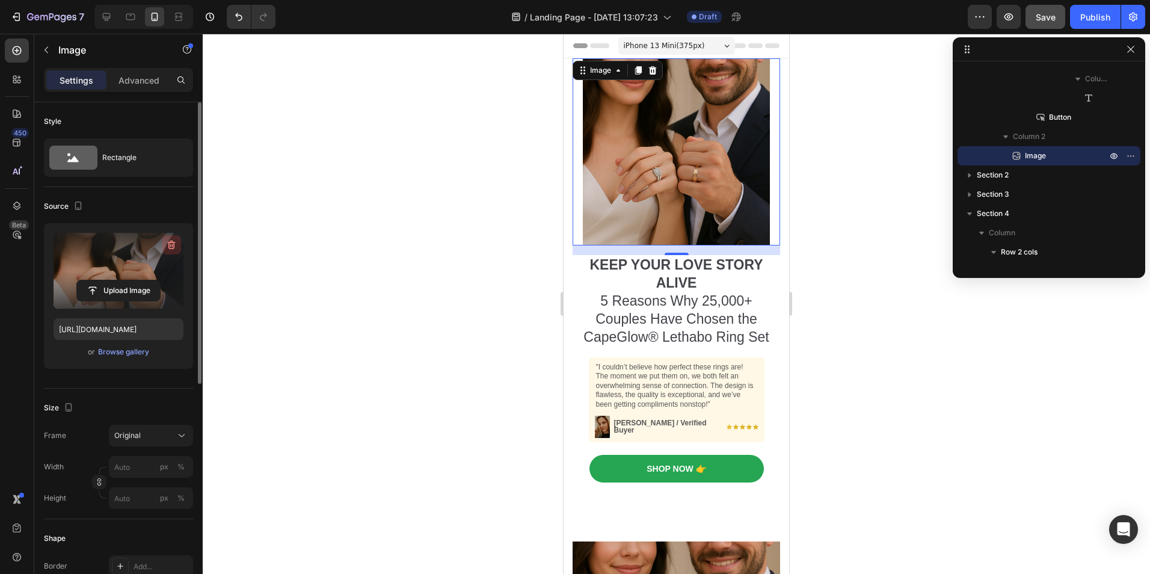
click at [168, 247] on icon "button" at bounding box center [171, 245] width 12 height 12
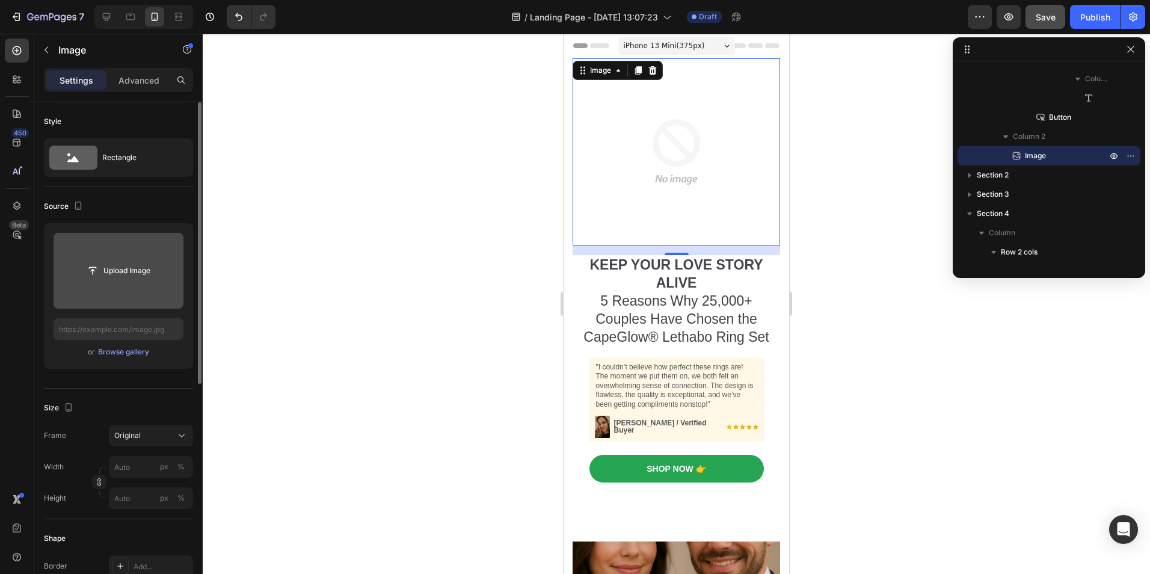
click at [122, 273] on input "file" at bounding box center [118, 270] width 83 height 20
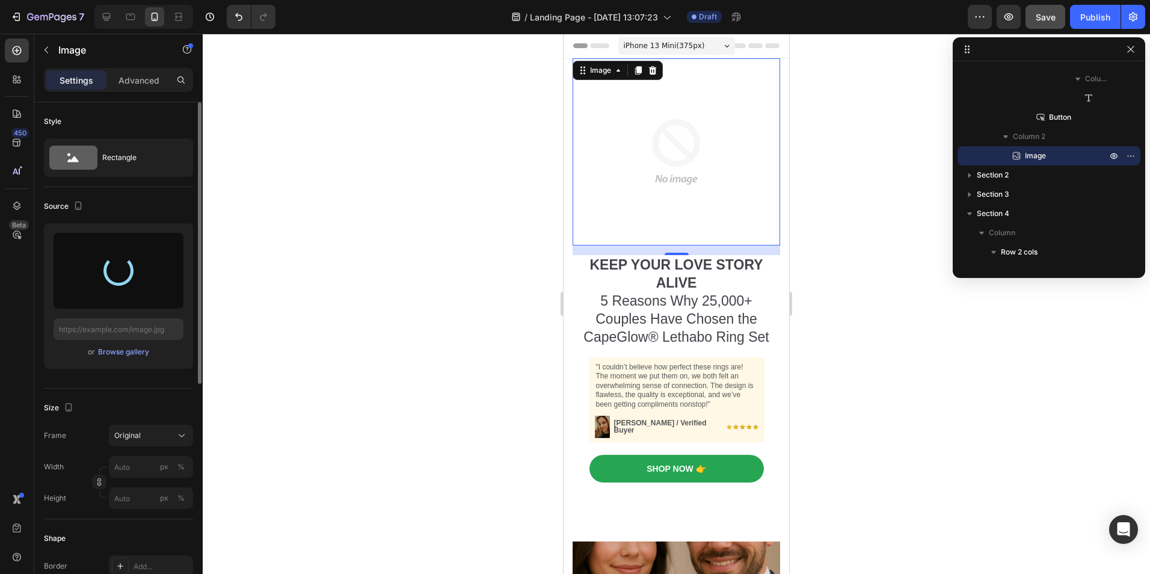
type input "https://cdn.shopify.com/s/files/1/0949/0395/9816/files/gempages_568613204704363…"
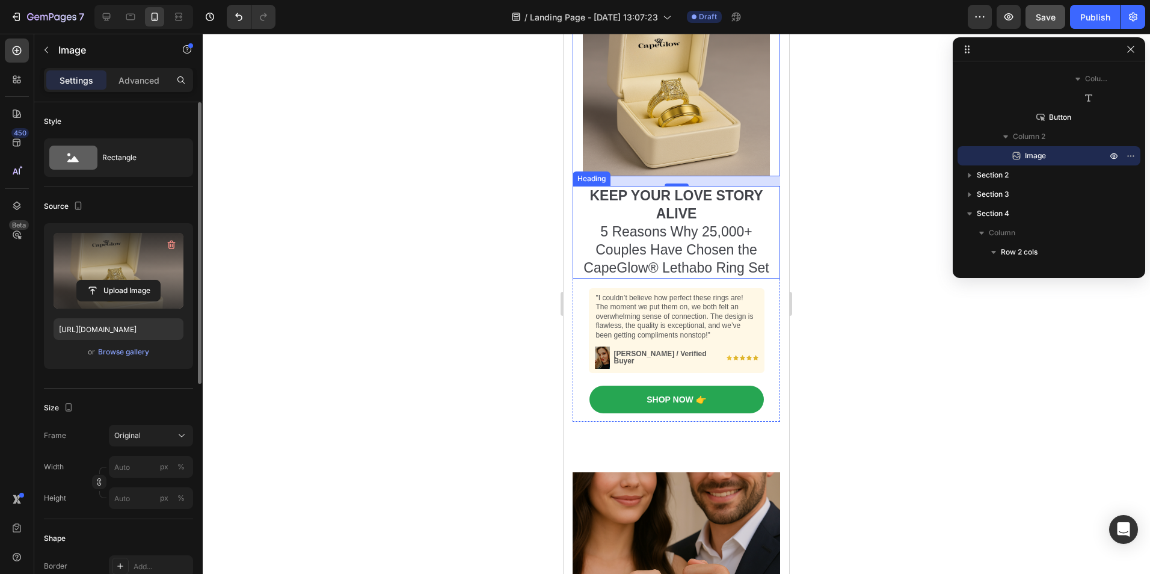
scroll to position [0, 0]
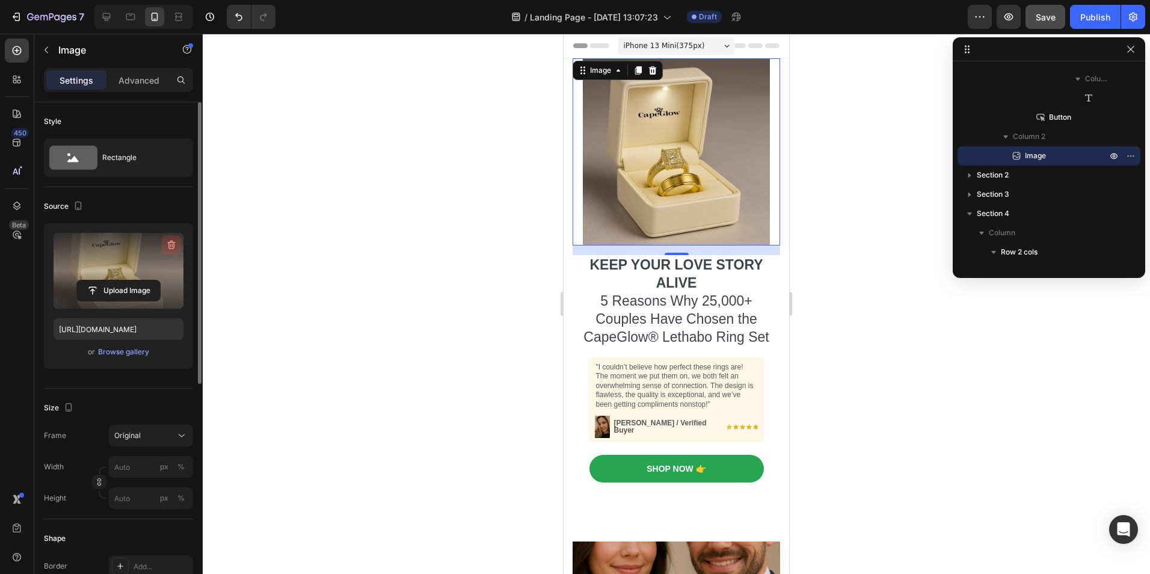
click at [169, 246] on icon "button" at bounding box center [172, 245] width 8 height 9
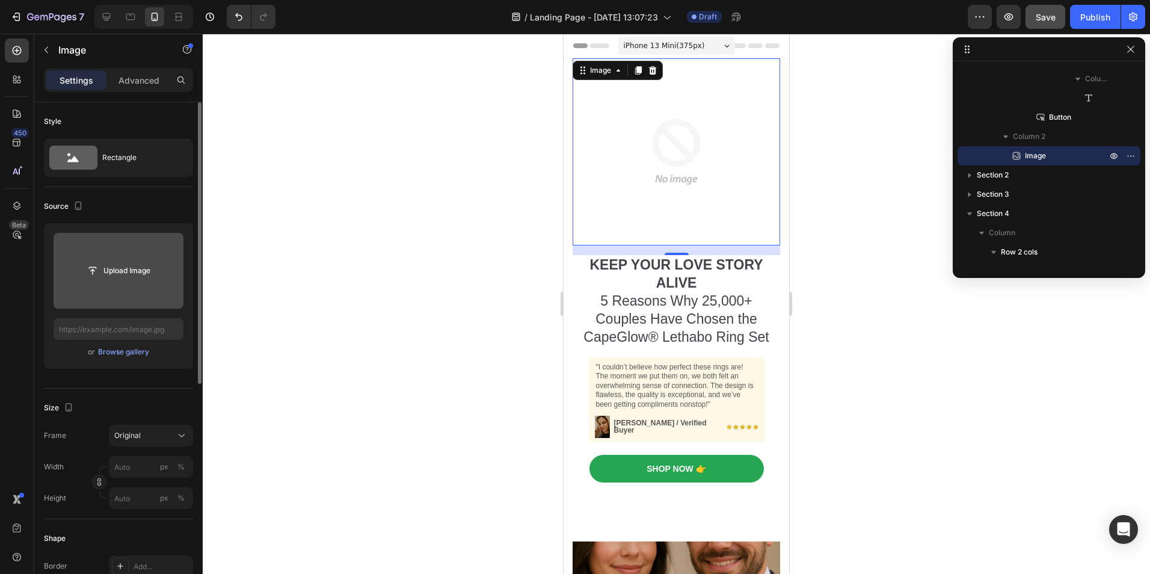
click at [123, 259] on input "file" at bounding box center [119, 271] width 130 height 76
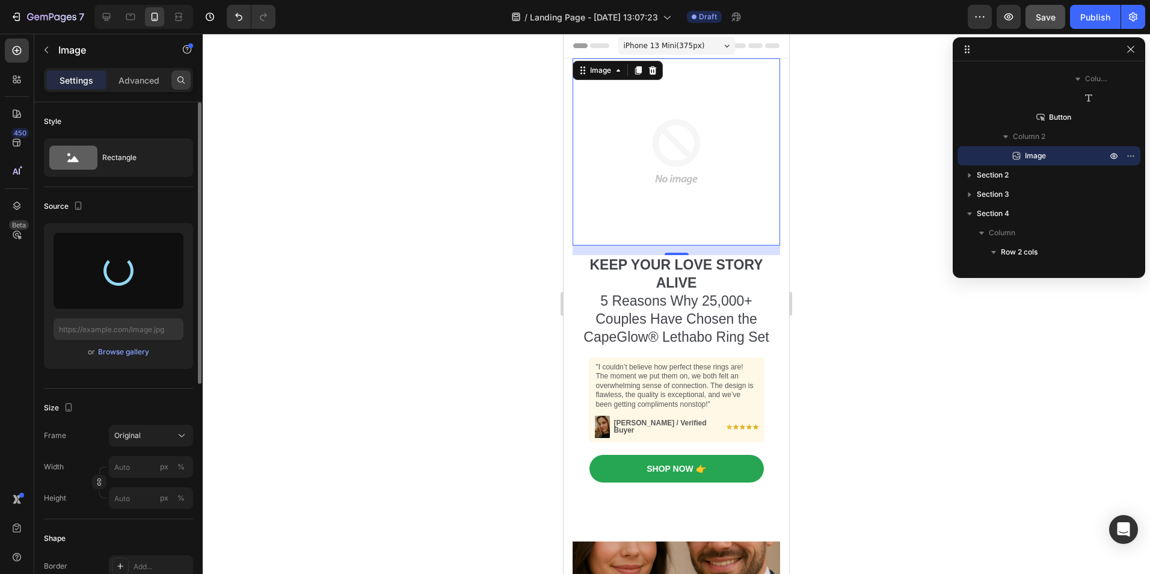
type input "https://cdn.shopify.com/s/files/1/0949/0395/9816/files/gempages_568613204704363…"
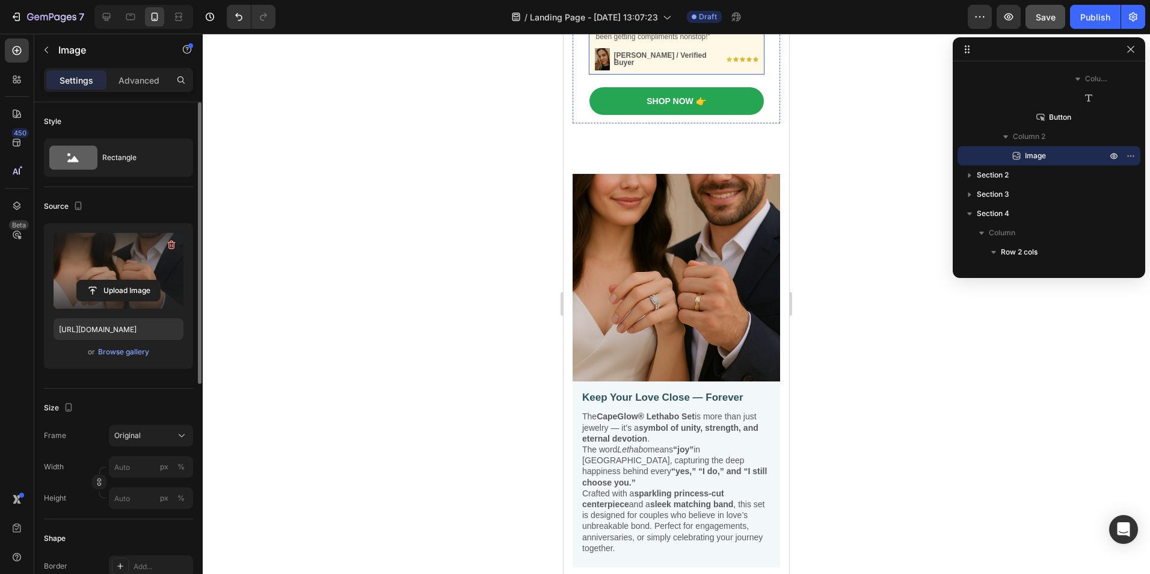
scroll to position [368, 0]
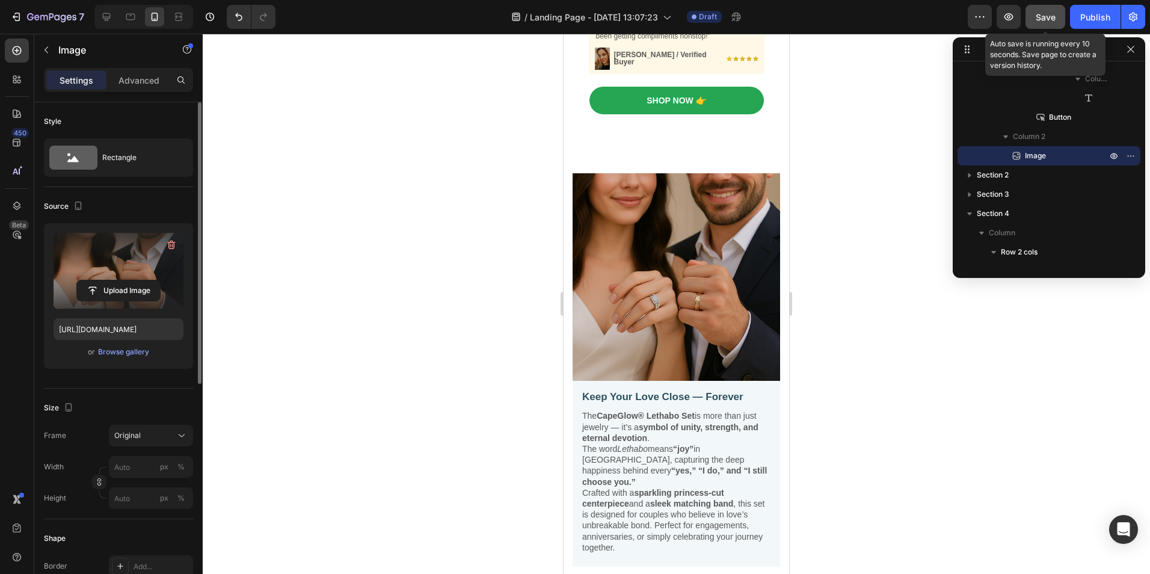
click at [1043, 19] on span "Save" at bounding box center [1046, 17] width 20 height 10
click at [928, 173] on div at bounding box center [676, 304] width 947 height 540
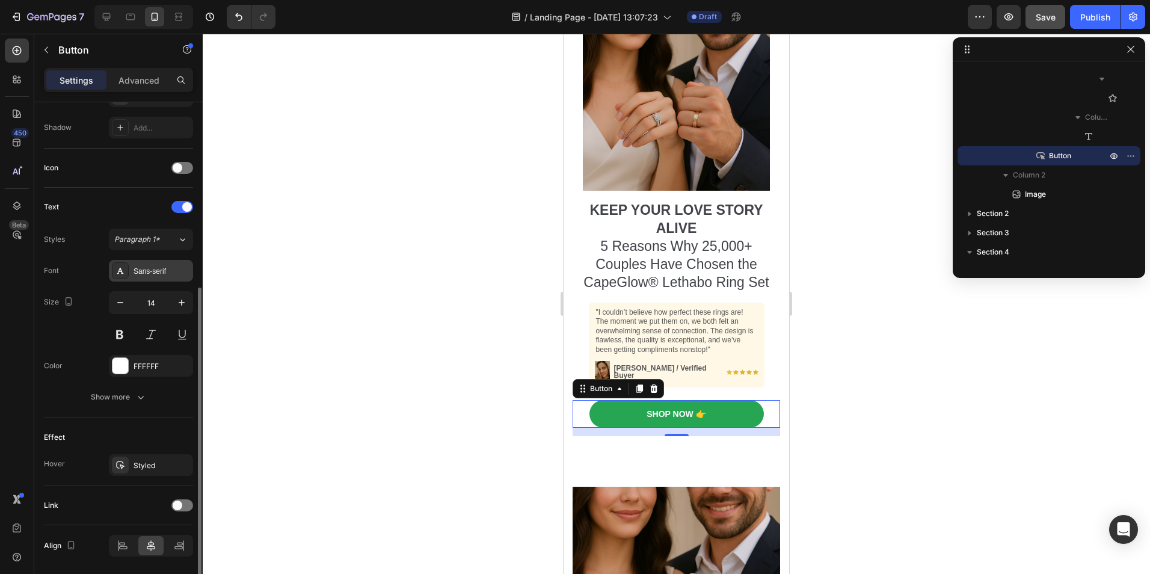
scroll to position [357, 0]
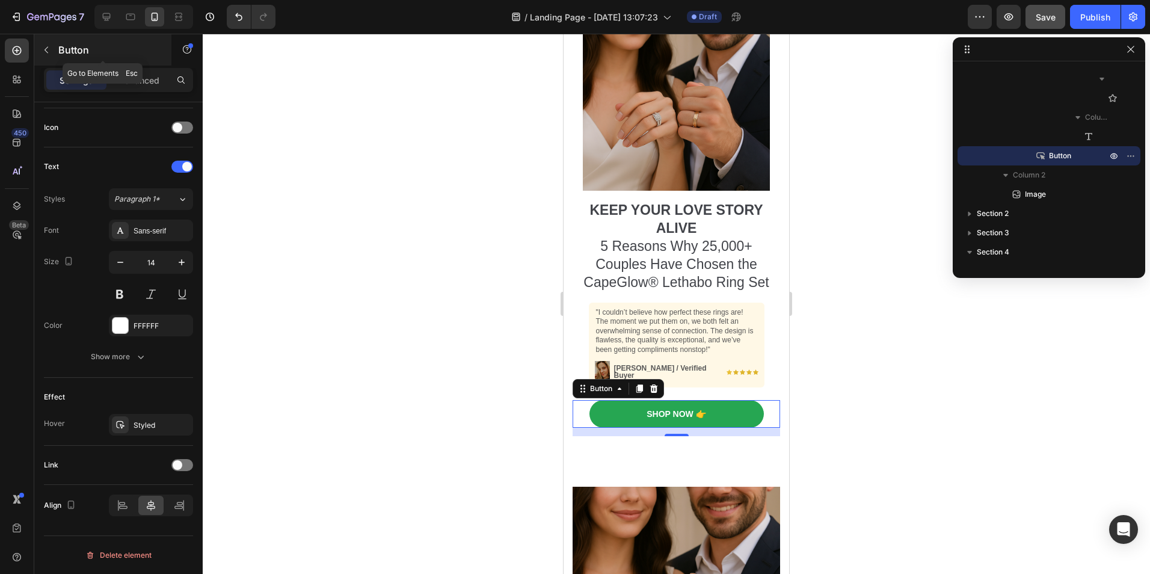
click at [48, 50] on icon "button" at bounding box center [47, 50] width 10 height 10
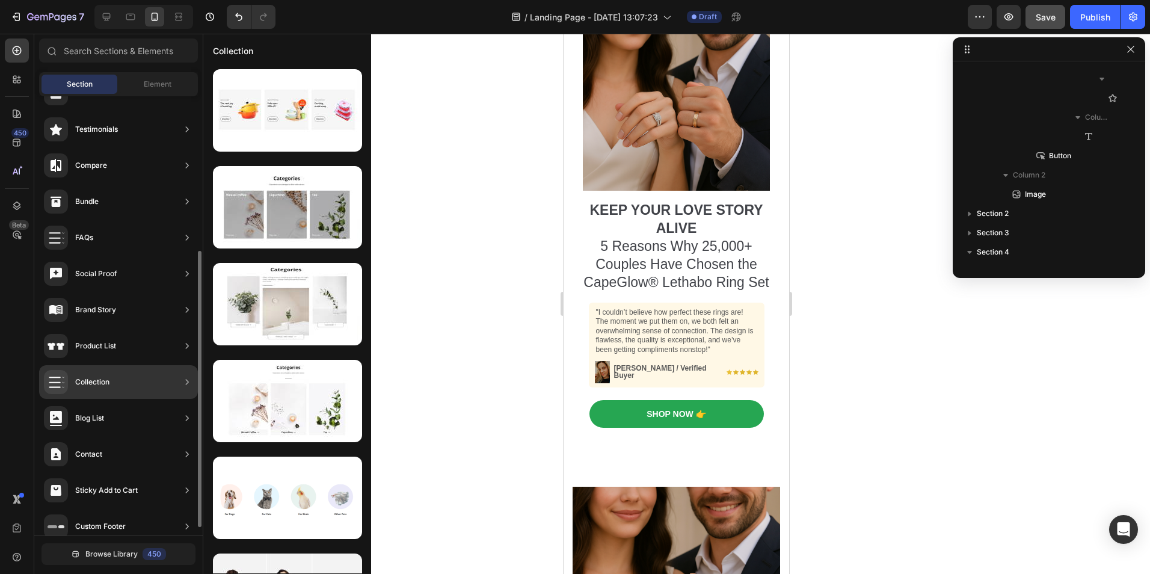
scroll to position [259, 0]
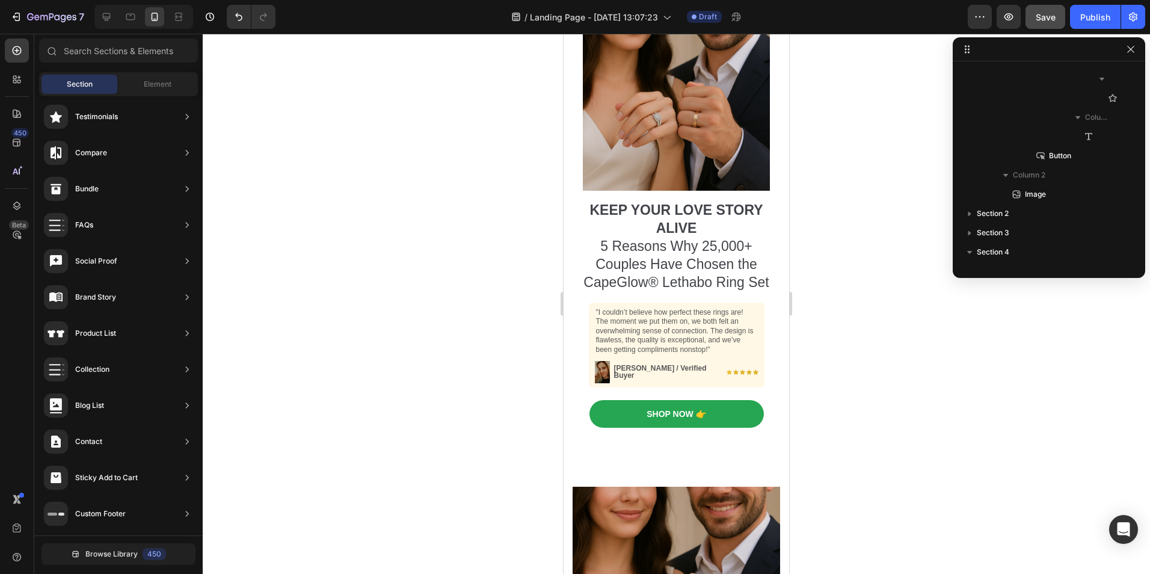
click at [95, 9] on div at bounding box center [143, 17] width 99 height 24
click at [100, 13] on icon at bounding box center [106, 17] width 12 height 12
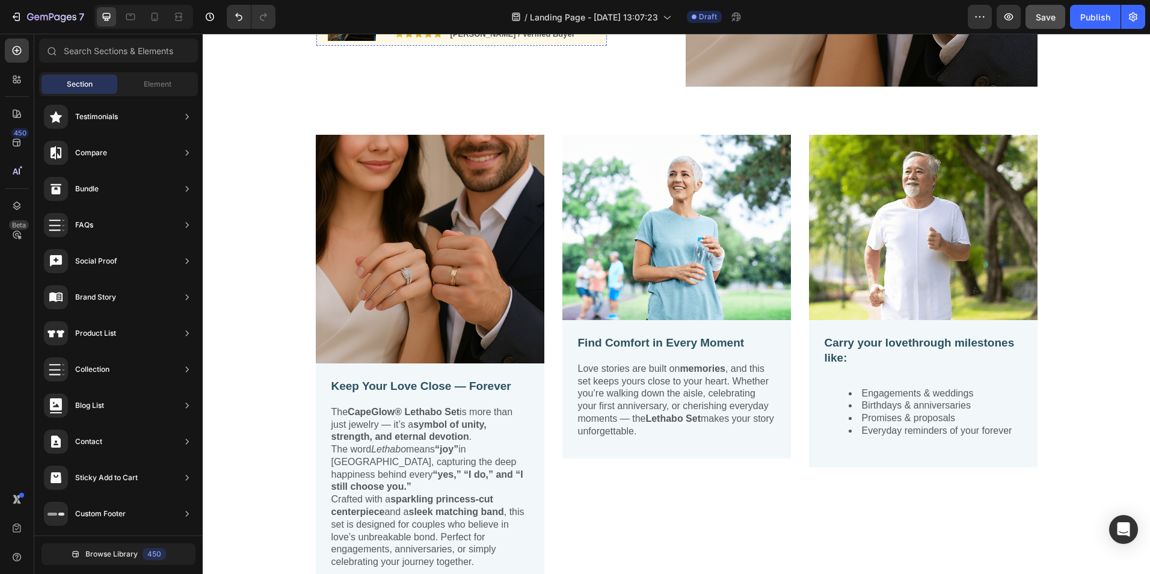
scroll to position [328, 0]
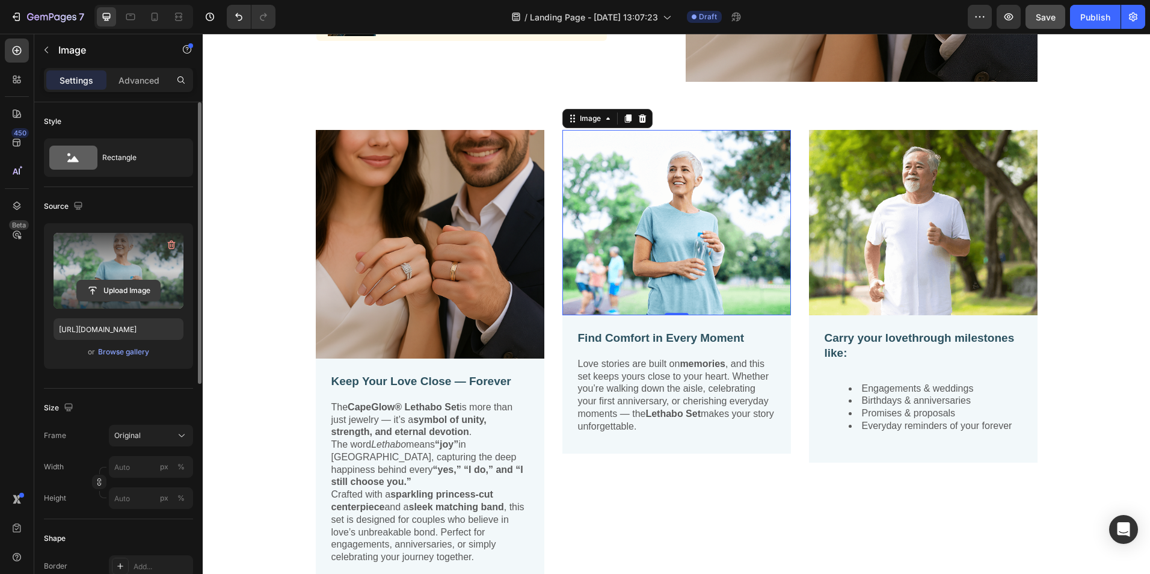
click at [116, 290] on input "file" at bounding box center [118, 290] width 83 height 20
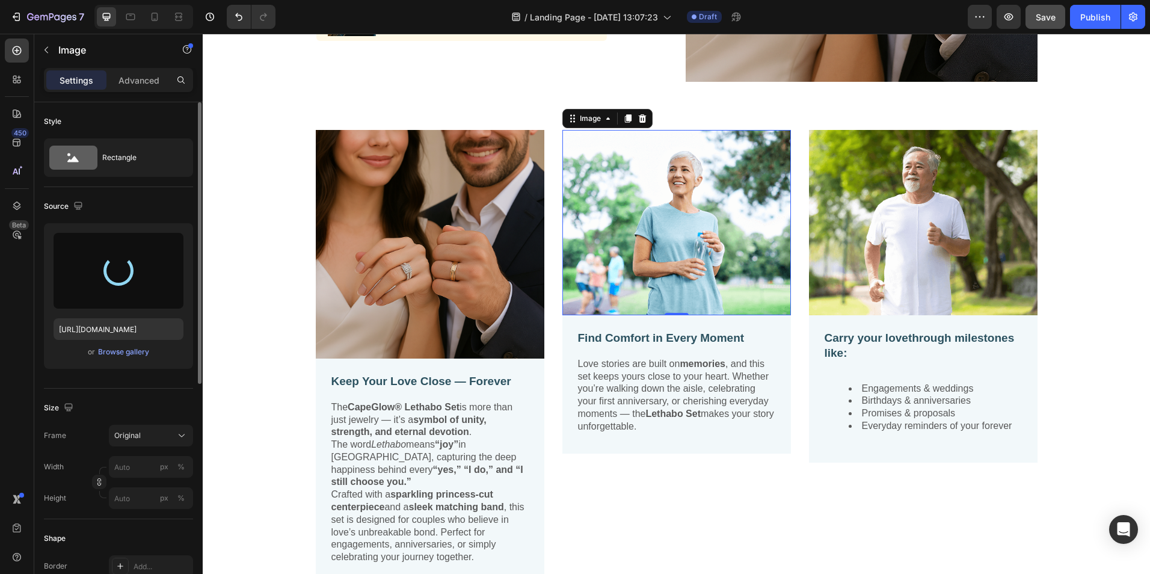
type input "https://cdn.shopify.com/s/files/1/0949/0395/9816/files/gempages_568613204704363…"
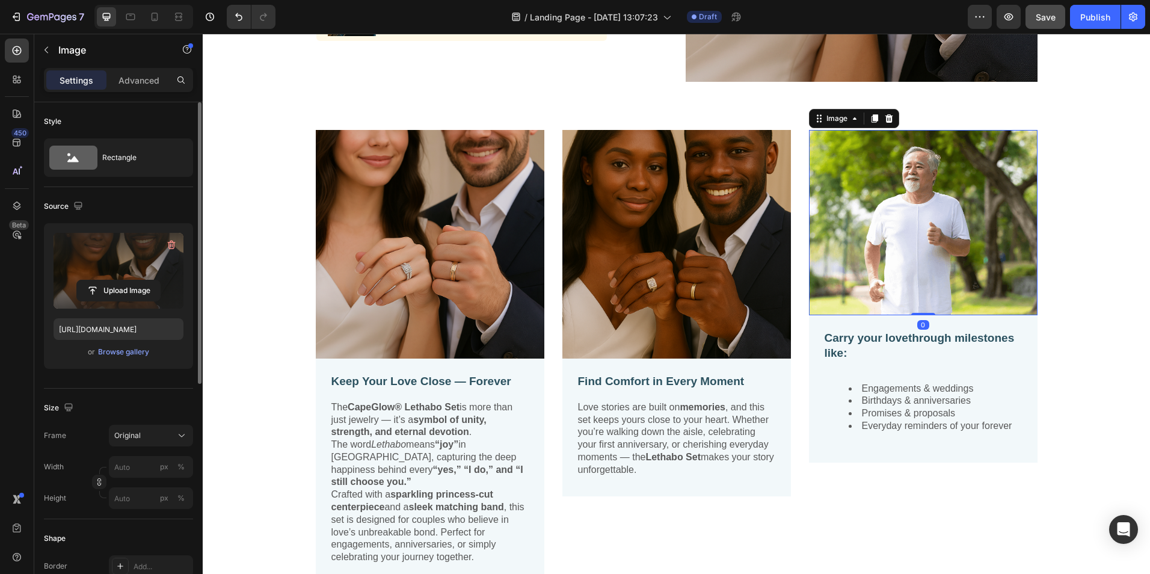
scroll to position [318, 0]
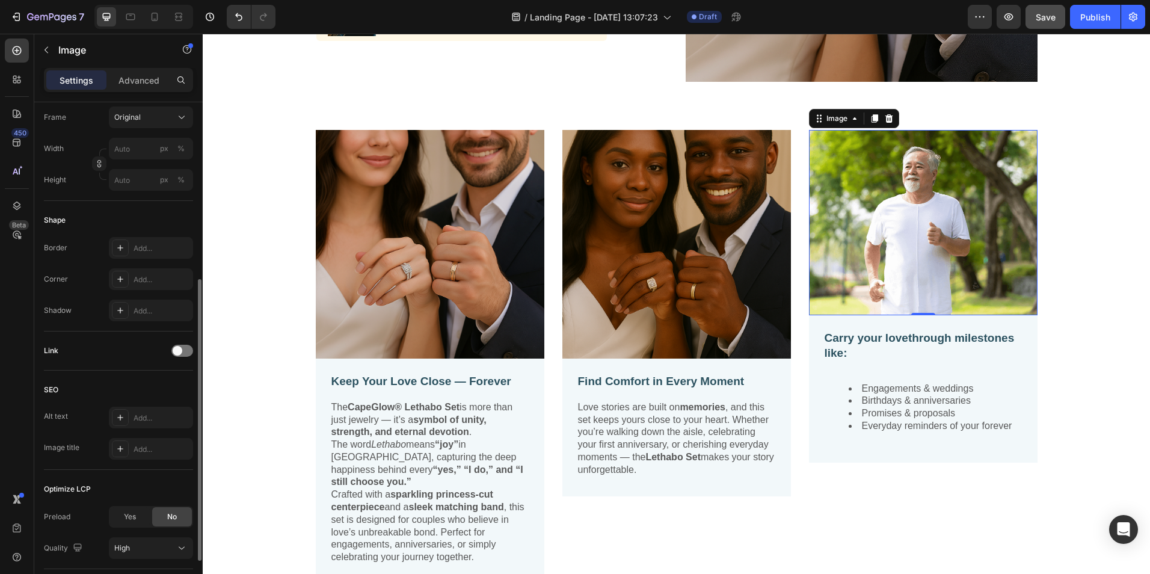
click at [906, 242] on img at bounding box center [923, 222] width 229 height 185
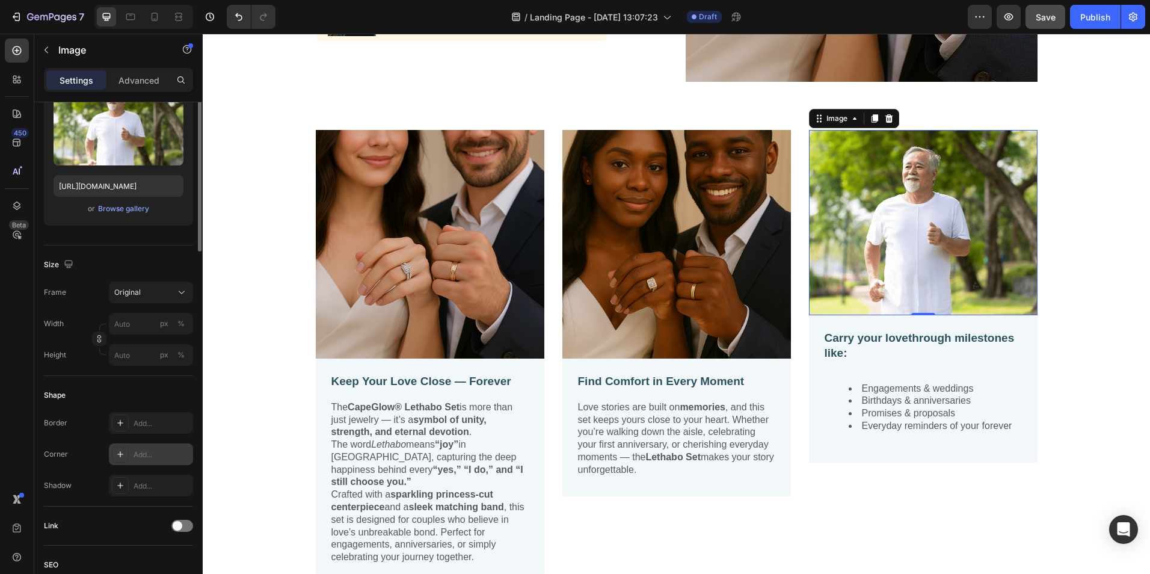
scroll to position [0, 0]
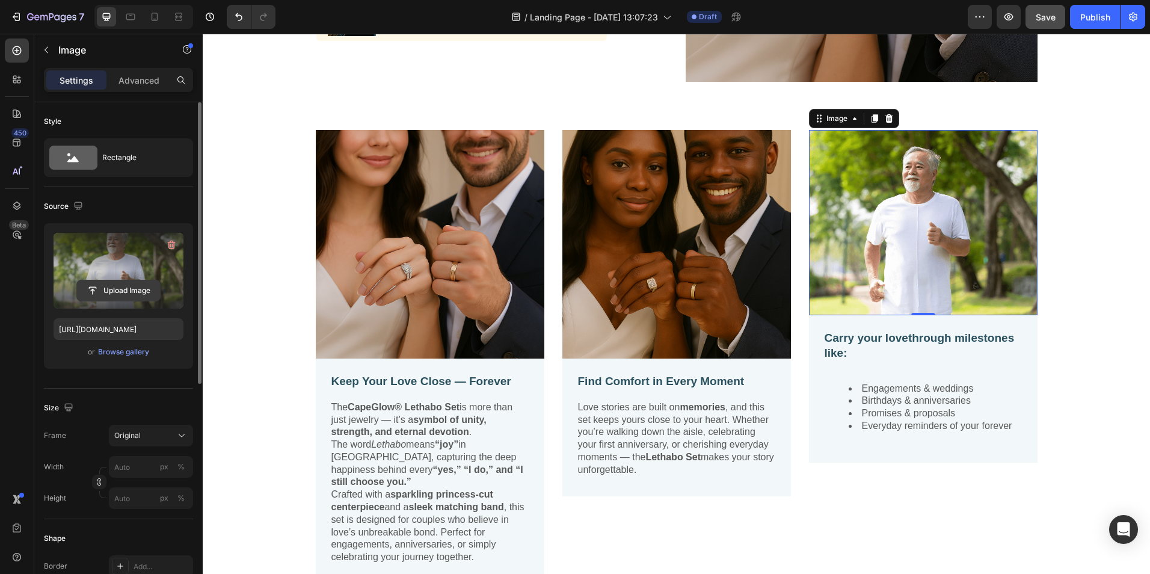
click at [134, 285] on input "file" at bounding box center [118, 290] width 83 height 20
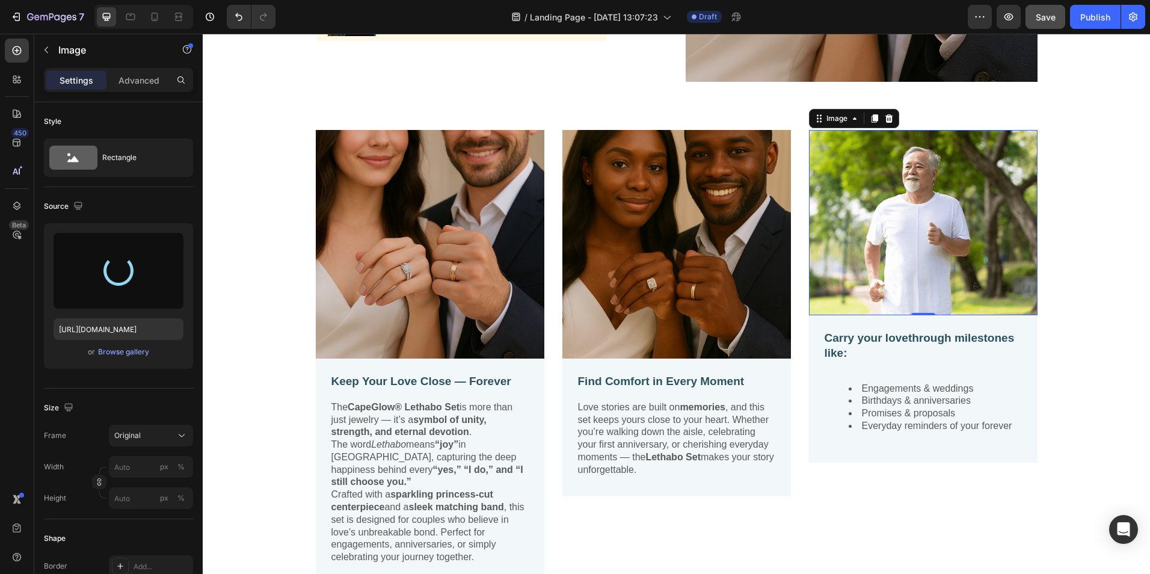
type input "https://cdn.shopify.com/s/files/1/0949/0395/9816/files/gempages_568613204704363…"
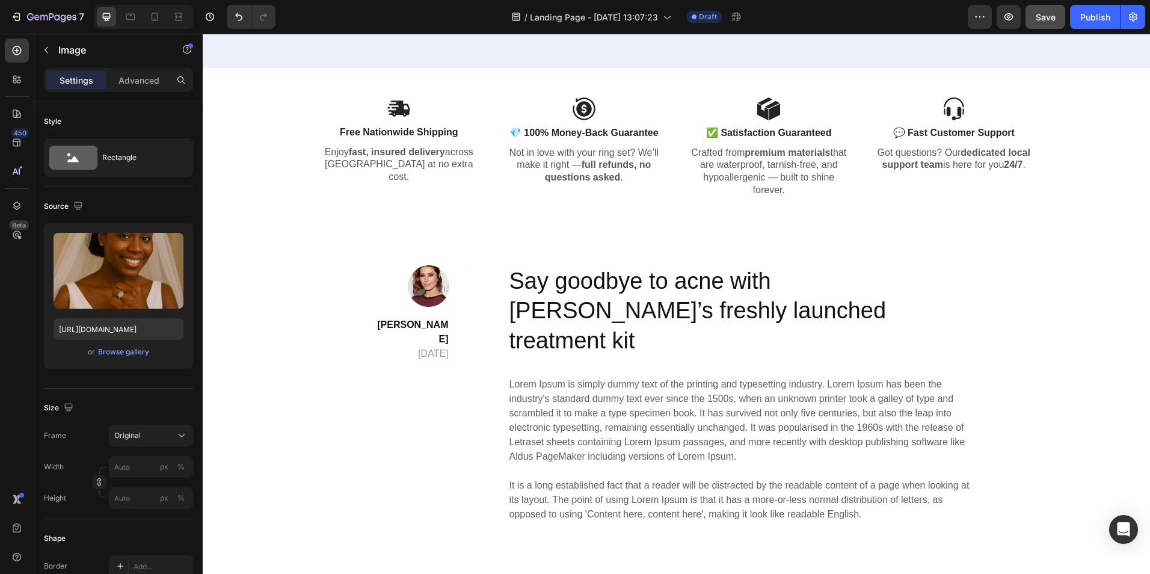
scroll to position [1089, 0]
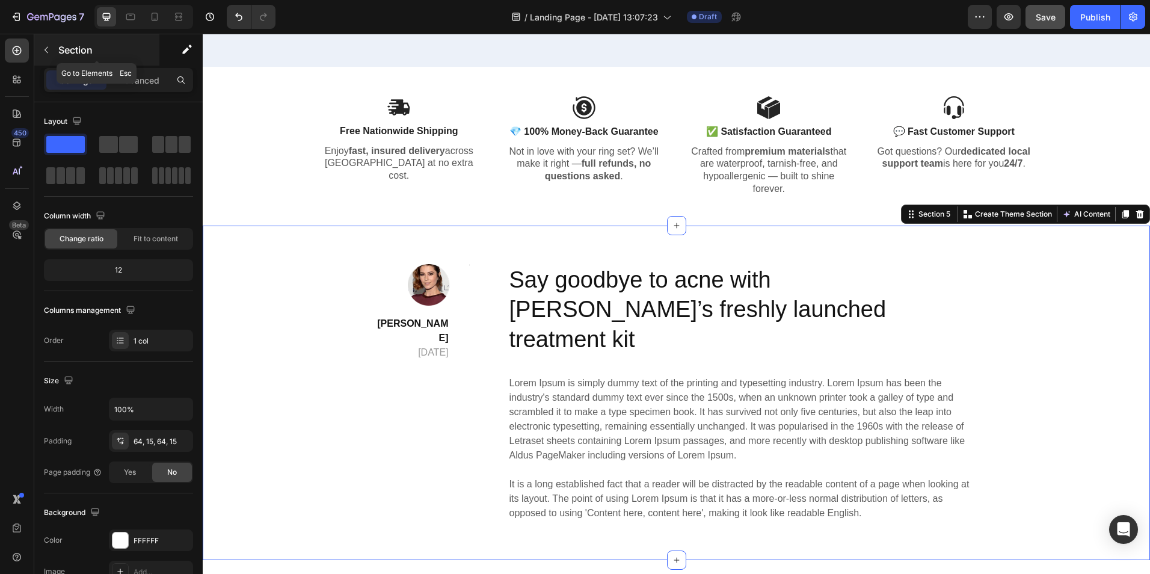
click at [45, 51] on icon "button" at bounding box center [47, 50] width 10 height 10
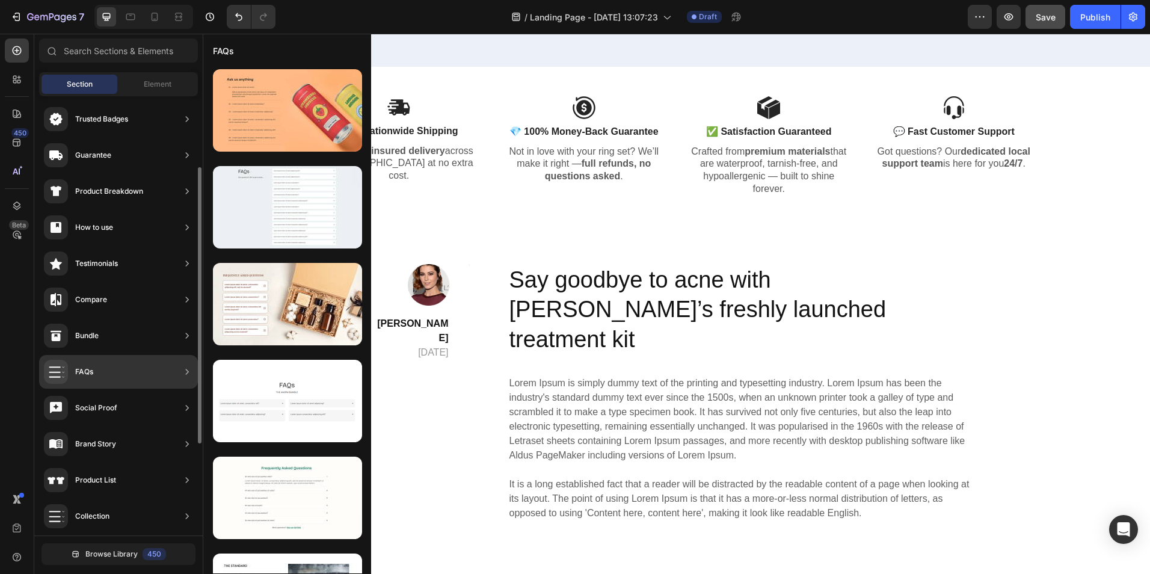
scroll to position [112, 0]
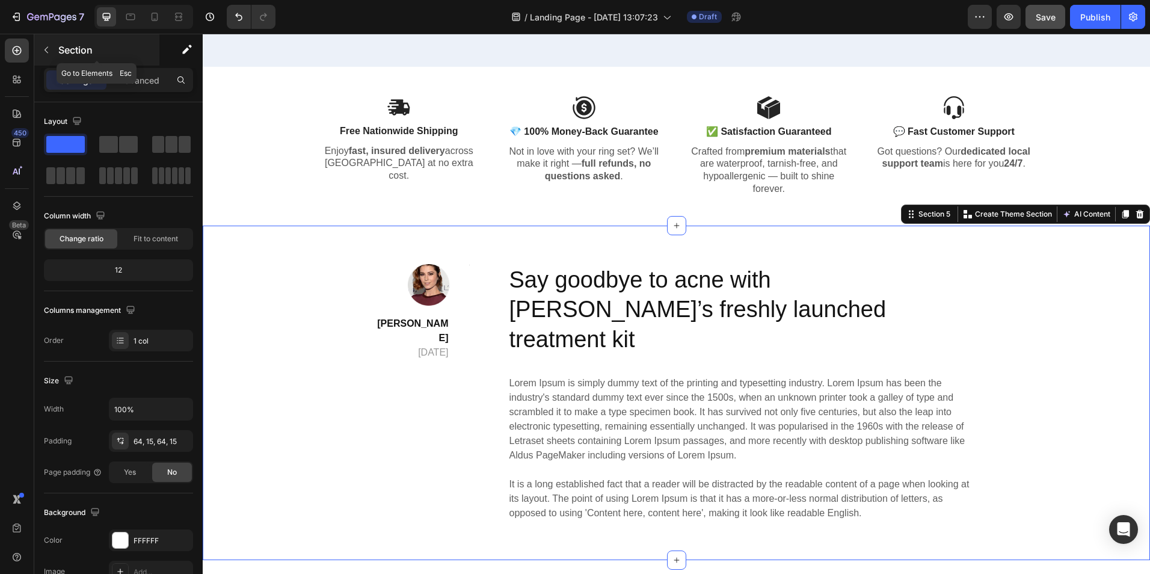
click at [51, 48] on icon "button" at bounding box center [47, 50] width 10 height 10
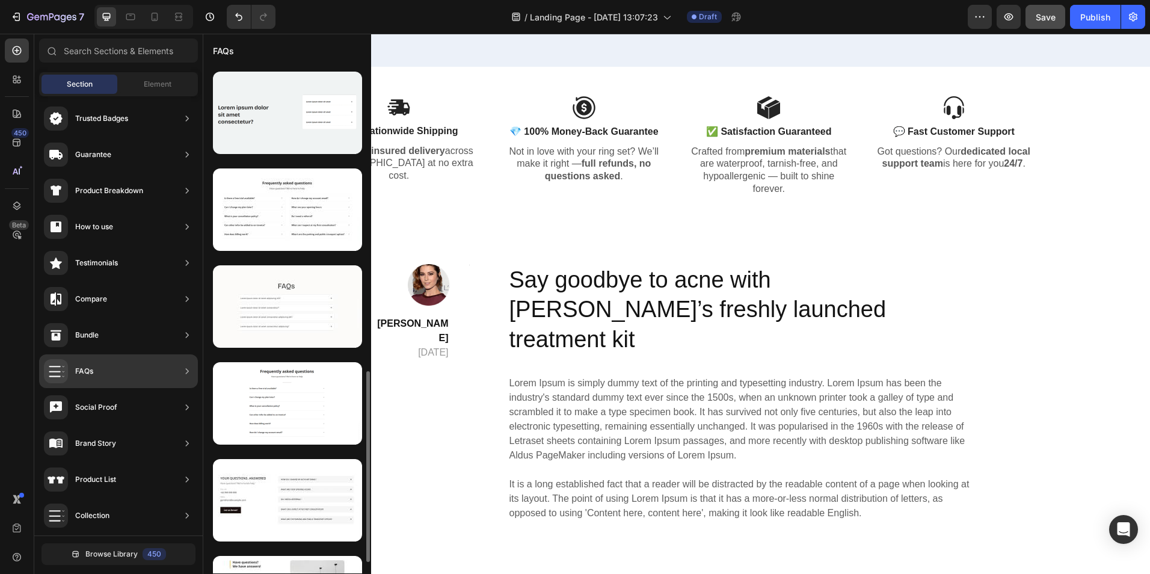
scroll to position [841, 0]
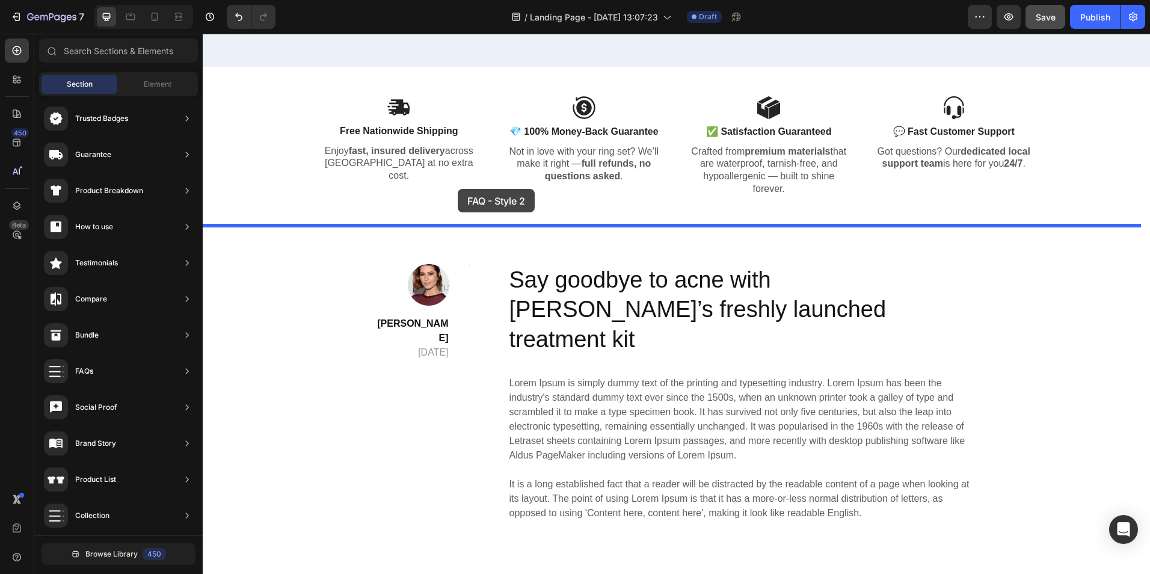
drag, startPoint x: 518, startPoint y: 177, endPoint x: 458, endPoint y: 189, distance: 61.2
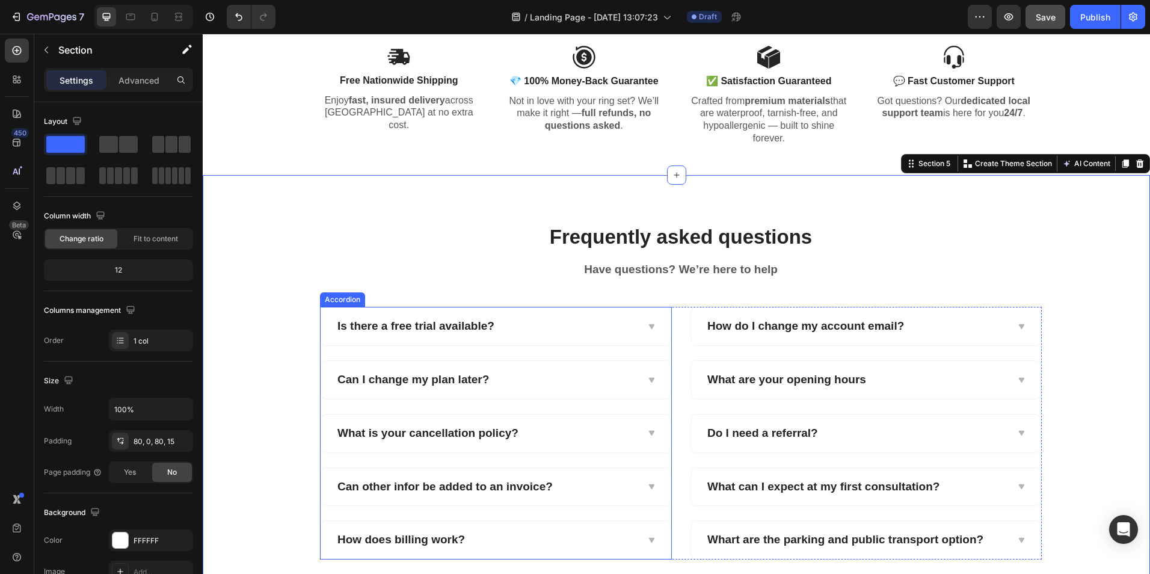
scroll to position [1141, 0]
click at [159, 14] on icon at bounding box center [155, 17] width 12 height 12
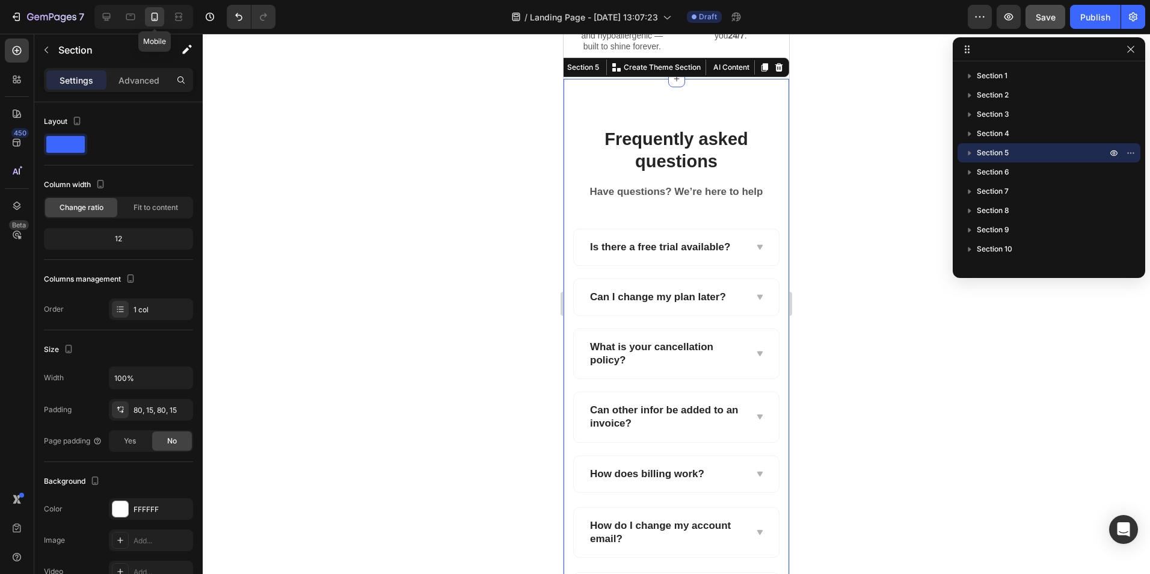
scroll to position [1298, 0]
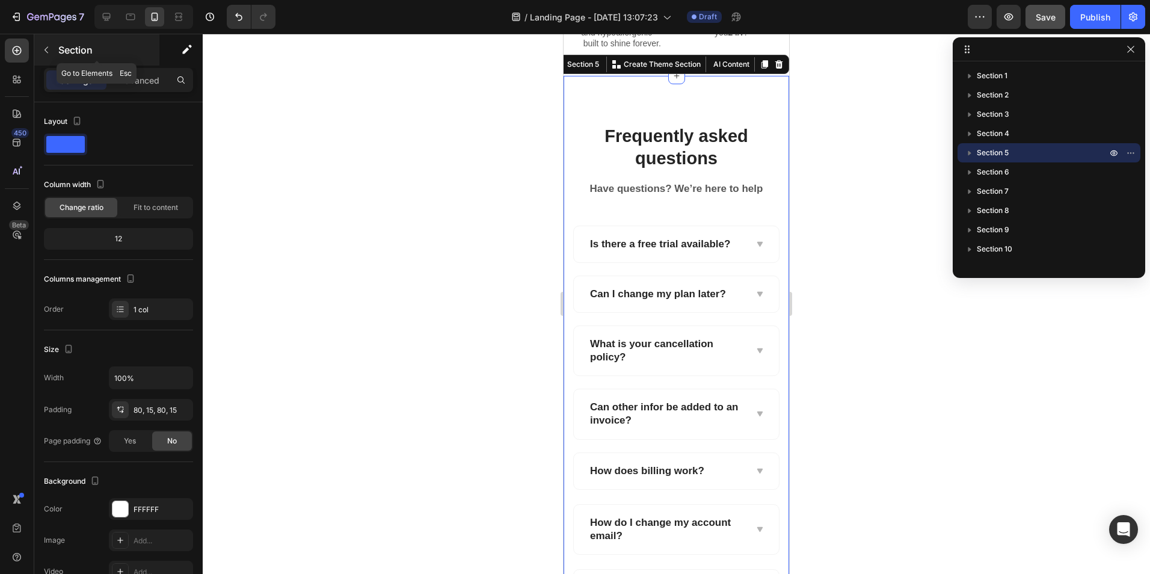
click at [48, 46] on icon "button" at bounding box center [47, 50] width 10 height 10
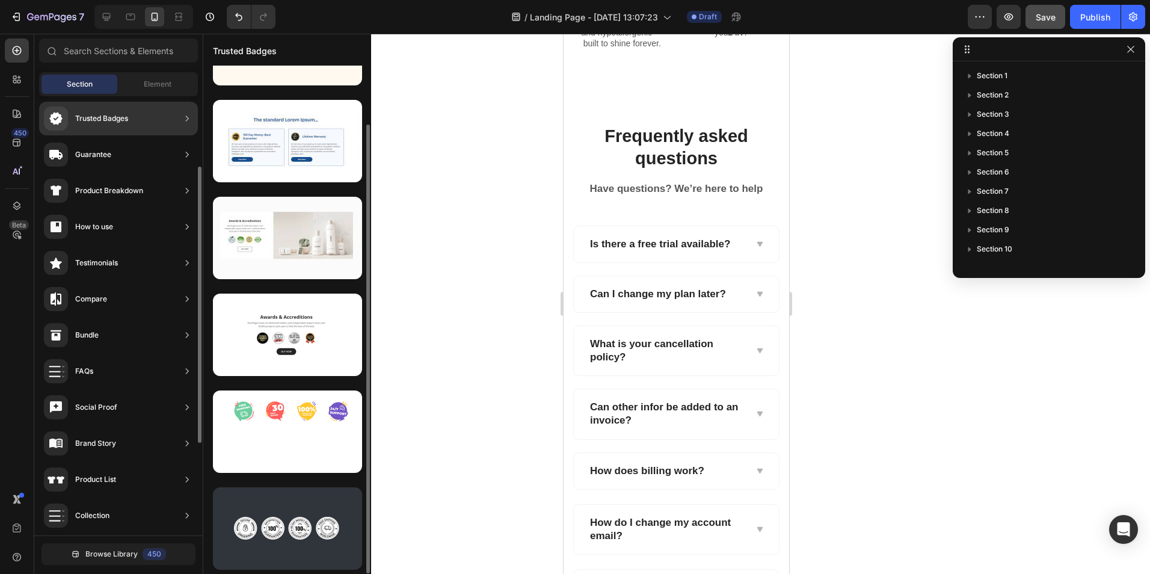
scroll to position [66, 0]
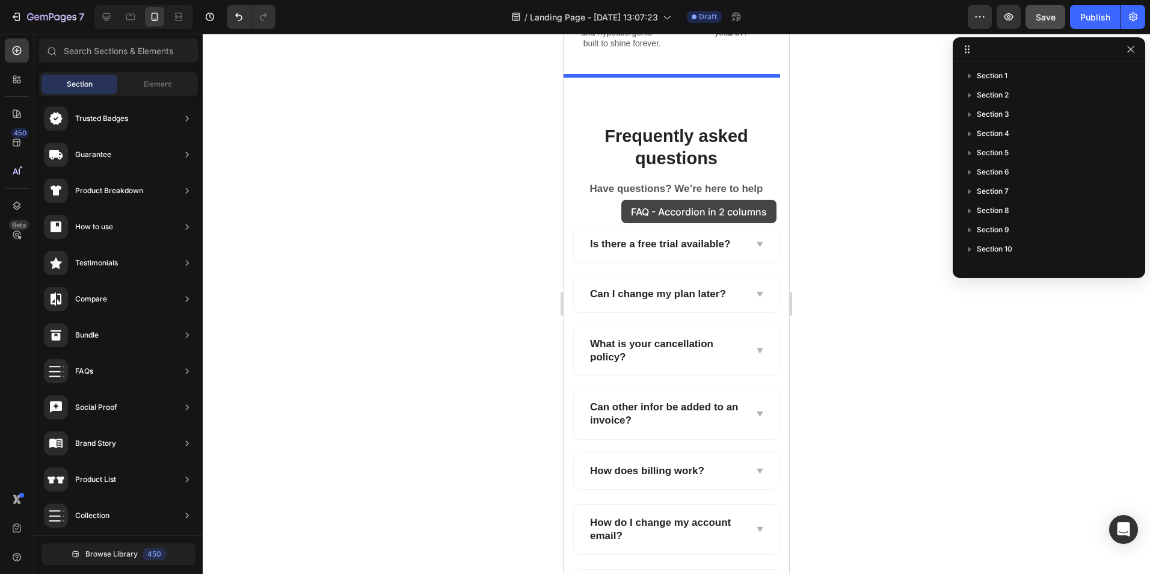
drag, startPoint x: 852, startPoint y: 357, endPoint x: 621, endPoint y: 200, distance: 279.3
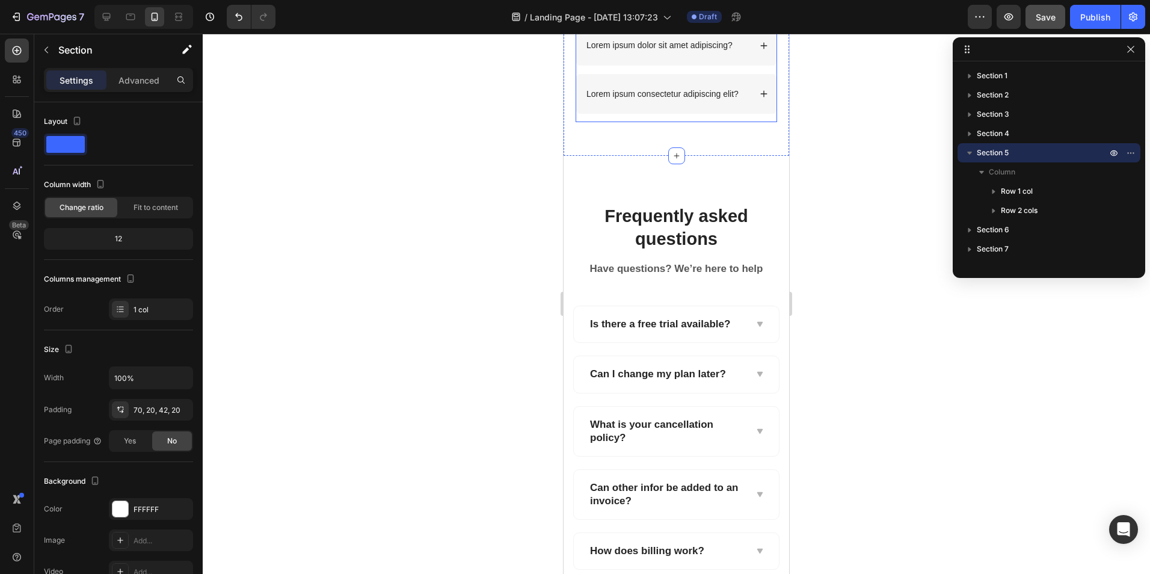
scroll to position [1601, 0]
click at [102, 17] on icon at bounding box center [106, 17] width 12 height 12
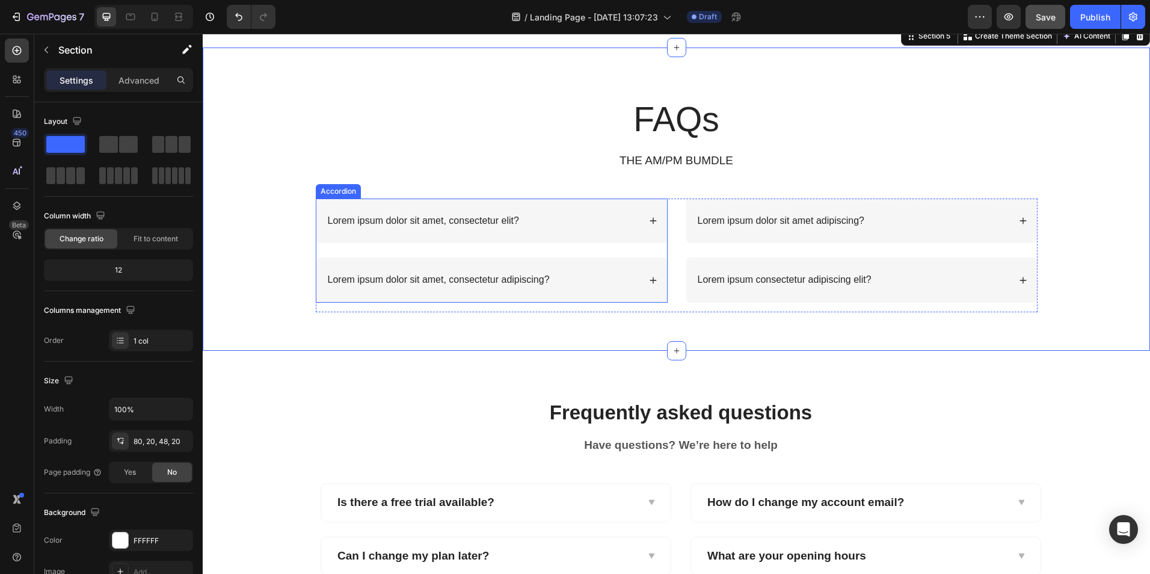
scroll to position [1266, 0]
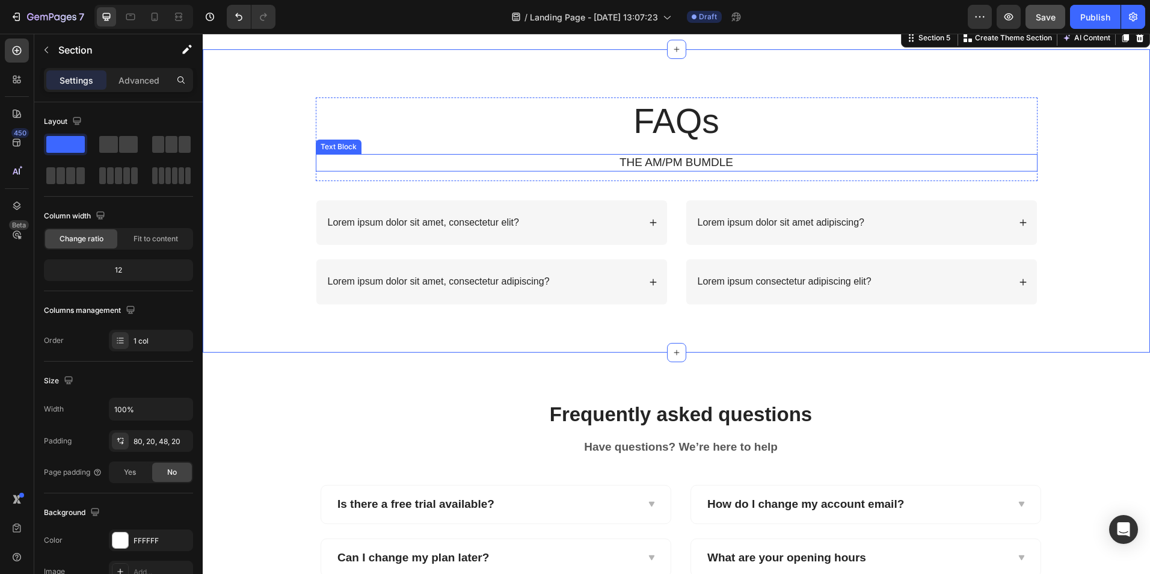
click at [548, 159] on p "THE AM/PM BUMDLE" at bounding box center [676, 162] width 719 height 15
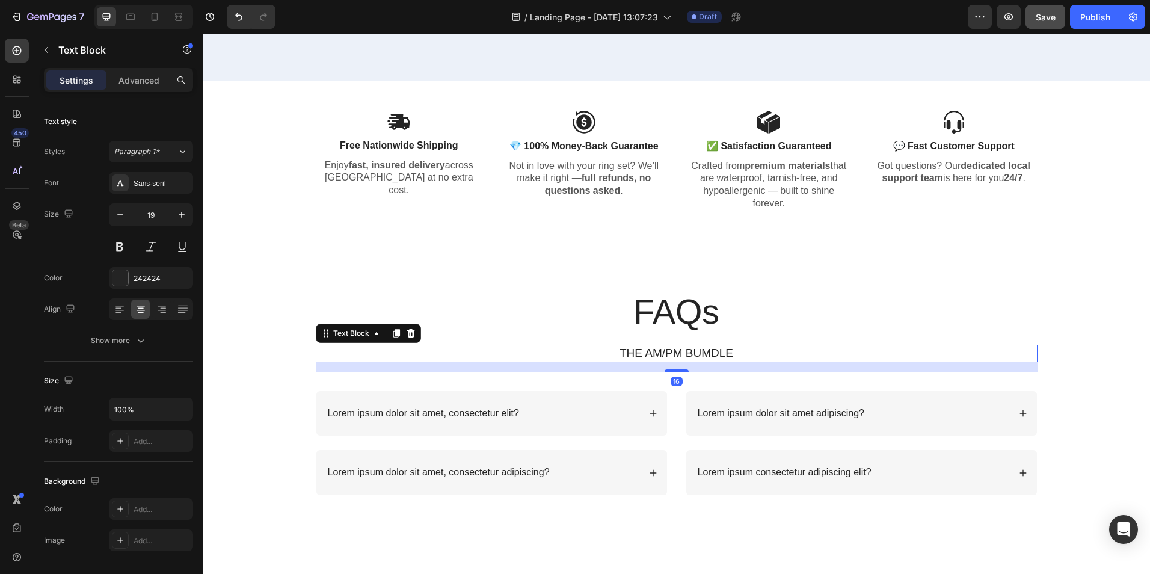
scroll to position [1071, 0]
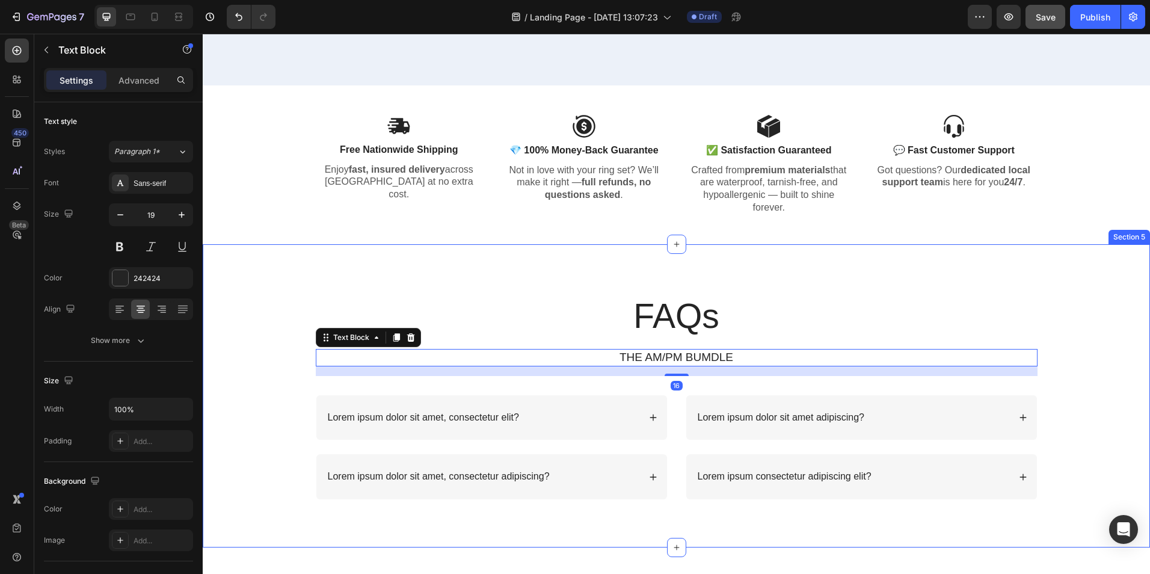
click at [494, 263] on div "FAQs Heading THE AM/PM BUMDLE Text Block 16 Row Lorem ipsum dolor sit amet, con…" at bounding box center [676, 395] width 947 height 303
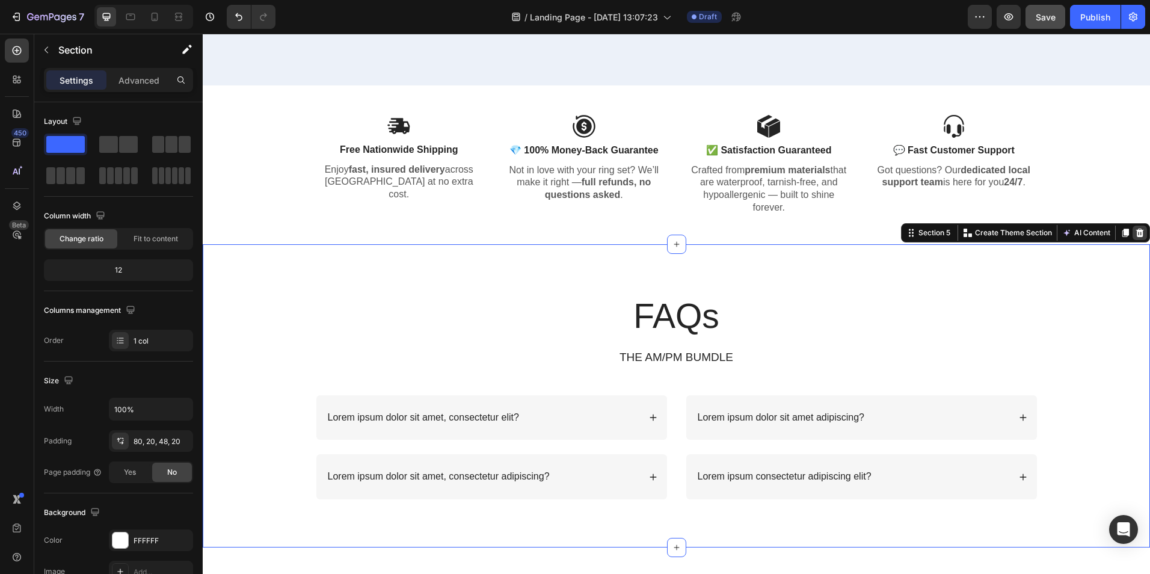
click at [1135, 235] on icon at bounding box center [1140, 233] width 10 height 10
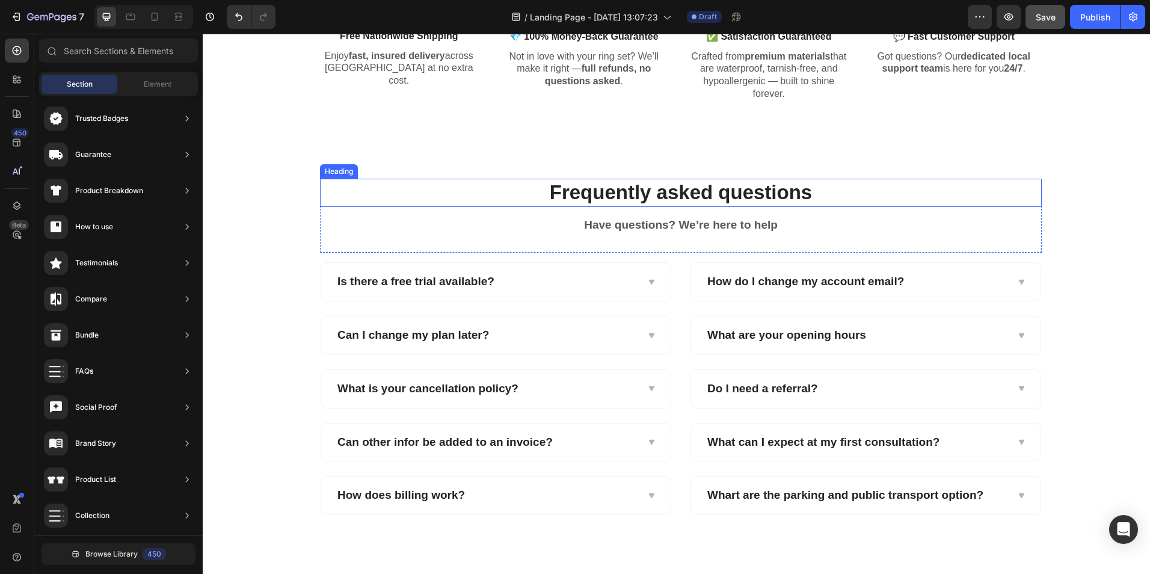
scroll to position [1185, 0]
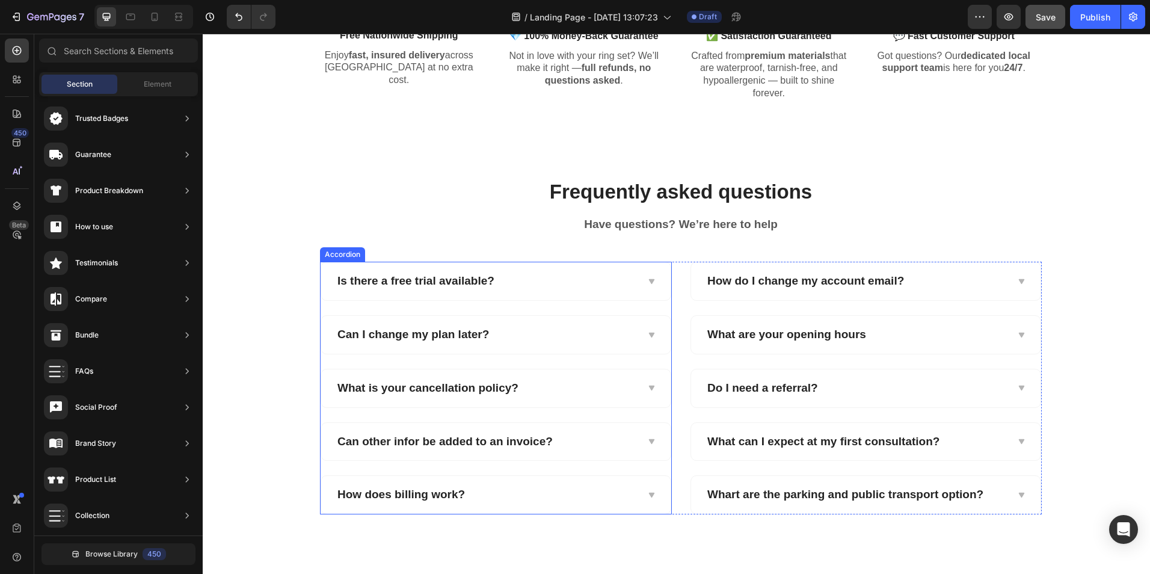
click at [579, 283] on div "Is there a free trial available?" at bounding box center [486, 281] width 301 height 19
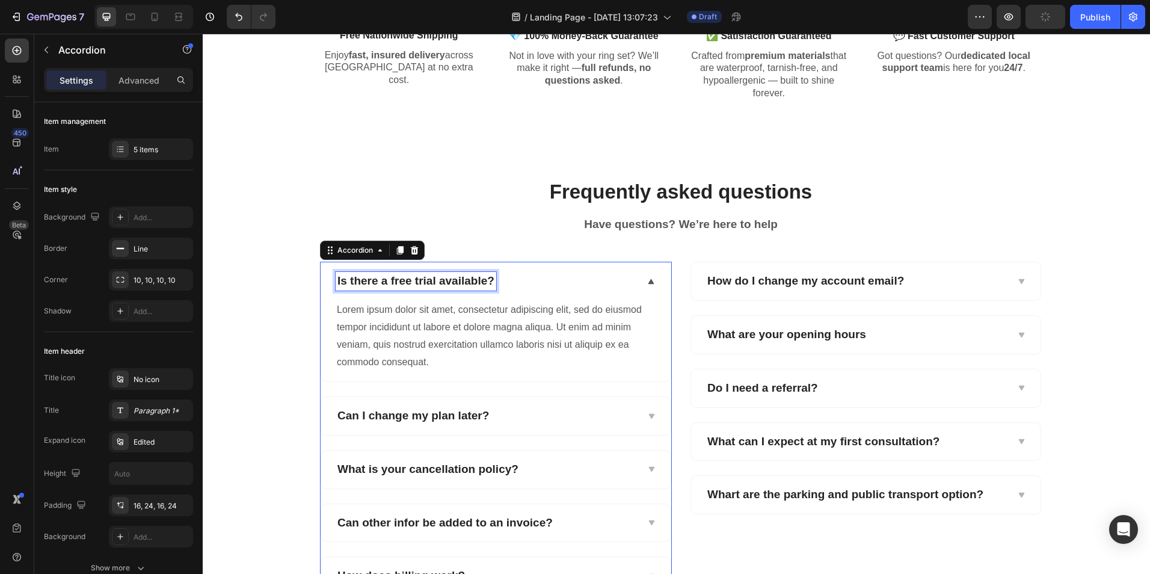
click at [419, 279] on div "Is there a free trial available?" at bounding box center [416, 281] width 161 height 19
click at [419, 279] on p "Is there a free trial available?" at bounding box center [415, 281] width 157 height 15
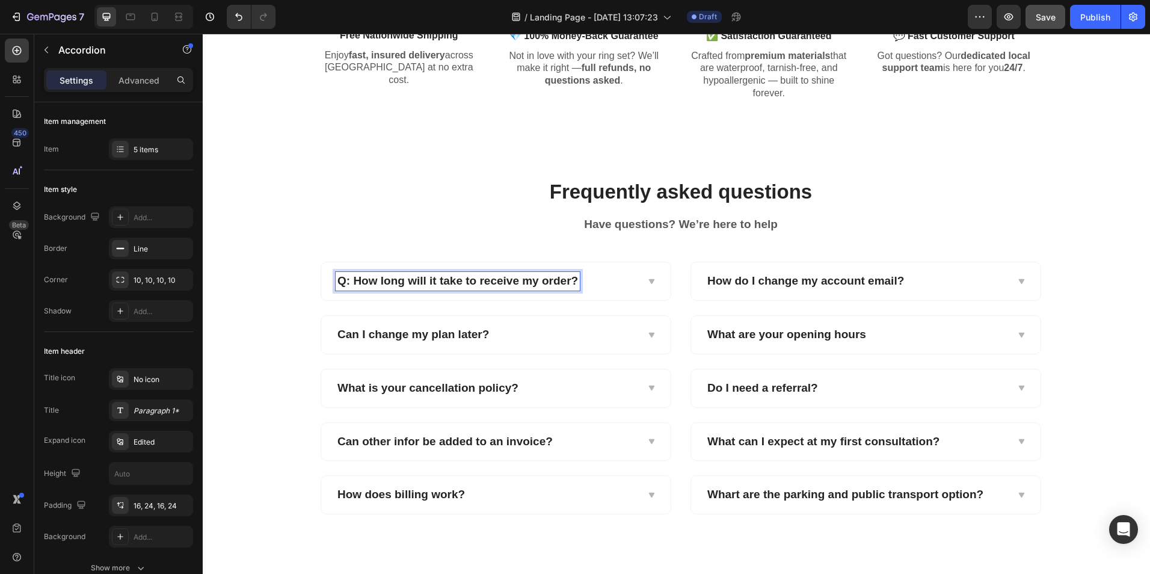
click at [348, 280] on strong "Q: How long will it take to receive my order?" at bounding box center [457, 280] width 241 height 13
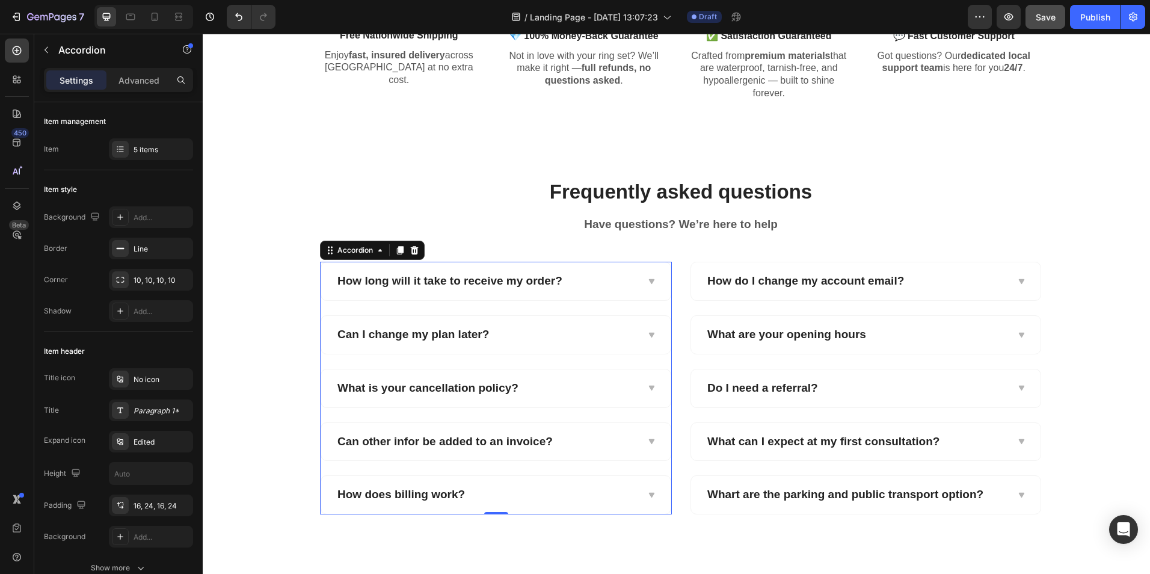
click at [582, 286] on div "How long will it take to receive my order?" at bounding box center [486, 281] width 301 height 19
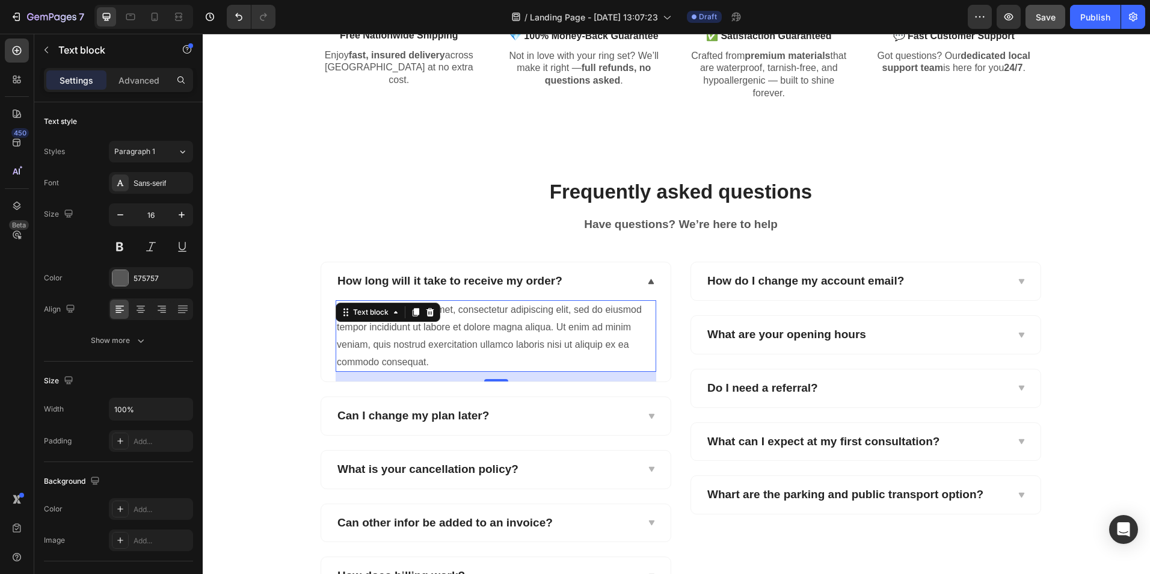
click at [508, 328] on div "Lorem ipsum dolor sit amet, consectetur adipiscing elit, sed do eiusmod tempor …" at bounding box center [496, 336] width 321 height 72
click at [508, 328] on p "Lorem ipsum dolor sit amet, consectetur adipiscing elit, sed do eiusmod tempor …" at bounding box center [496, 335] width 318 height 69
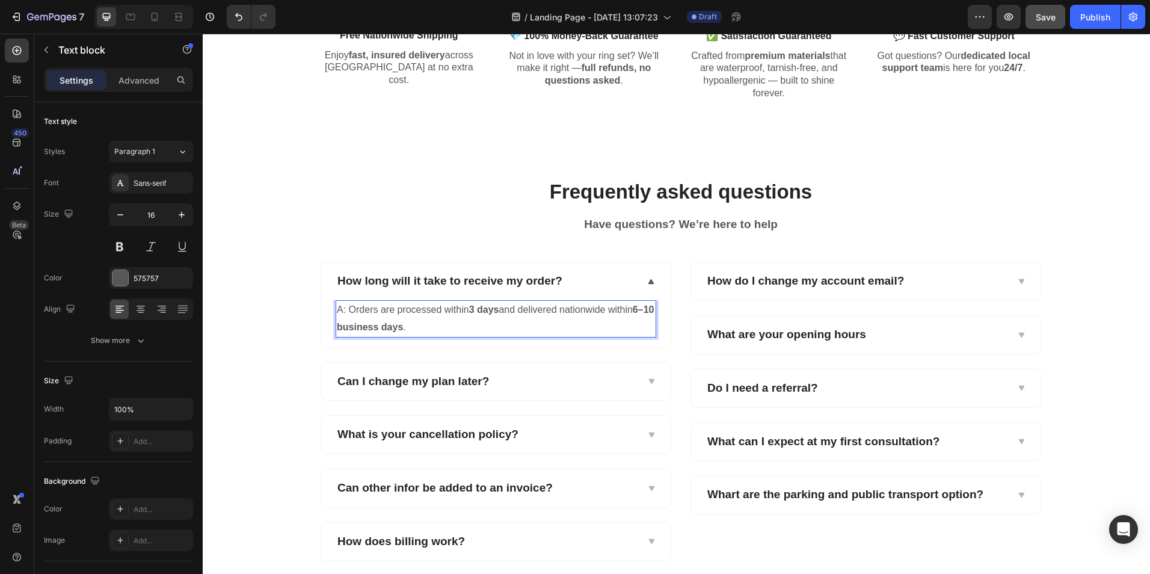
click at [342, 311] on p "A: Orders are processed within 3 days and delivered nationwide within 6–10 busi…" at bounding box center [496, 318] width 318 height 35
click at [343, 312] on p "A: Orders are processed within 3 days and delivered nationwide within 6–10 busi…" at bounding box center [496, 318] width 318 height 35
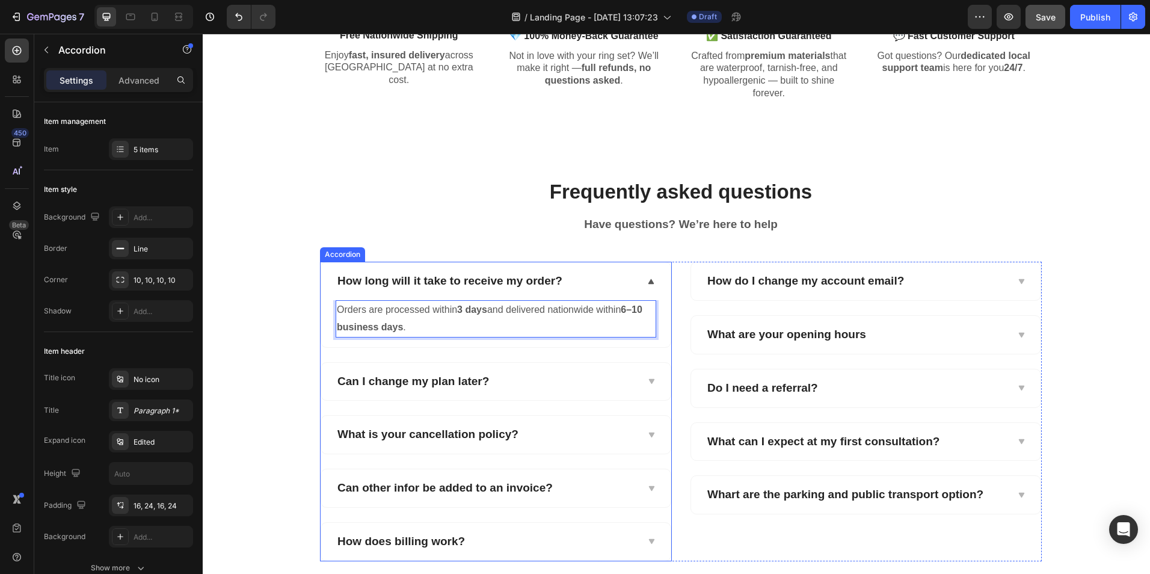
click at [380, 386] on p "Can I change my plan later?" at bounding box center [413, 381] width 152 height 15
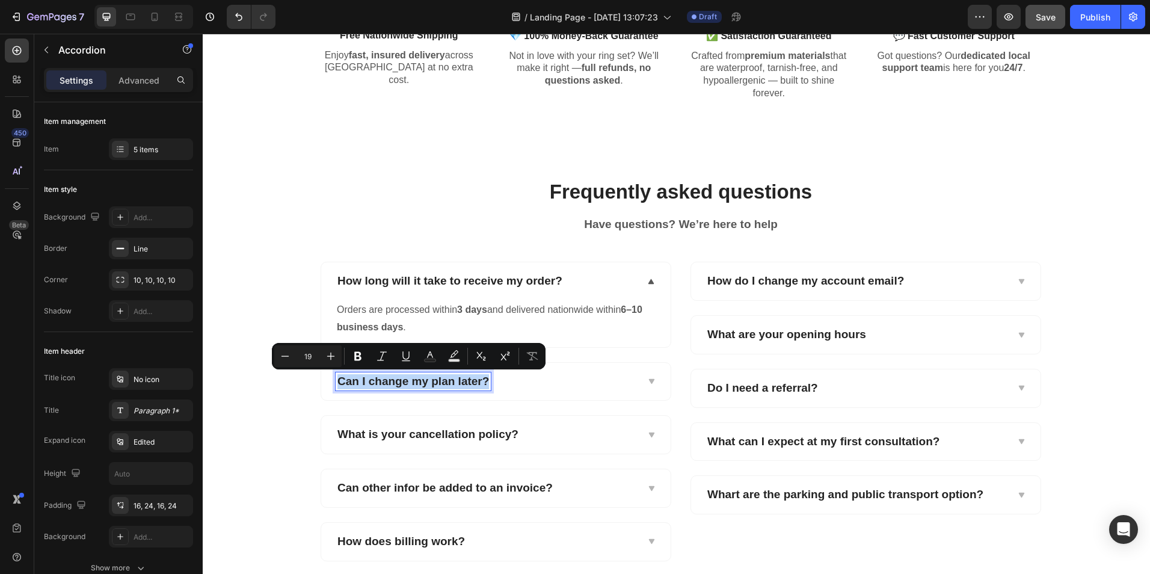
click at [380, 386] on p "Can I change my plan later?" at bounding box center [413, 381] width 152 height 15
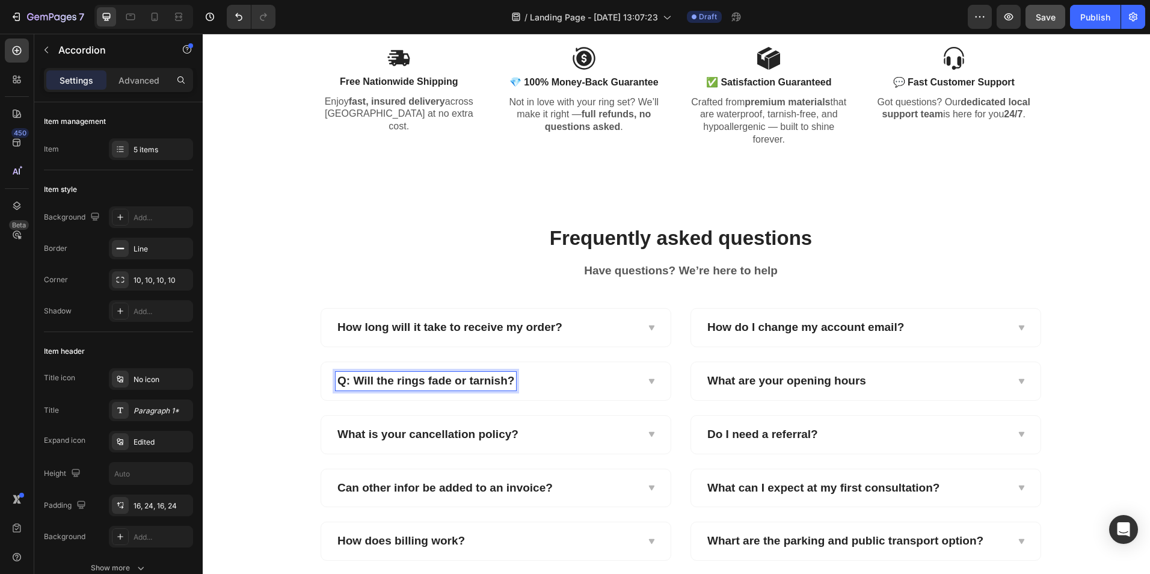
scroll to position [1138, 0]
click at [348, 383] on strong "Q: Will the rings fade or tarnish?" at bounding box center [425, 381] width 177 height 13
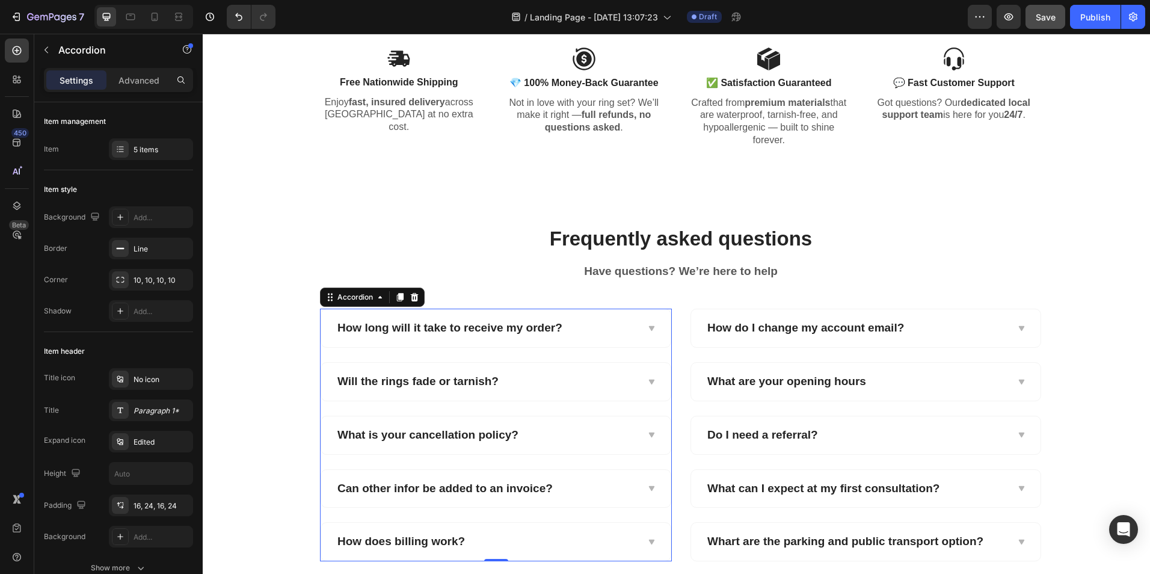
click at [503, 381] on div "Will the rings fade or tarnish?" at bounding box center [486, 381] width 301 height 19
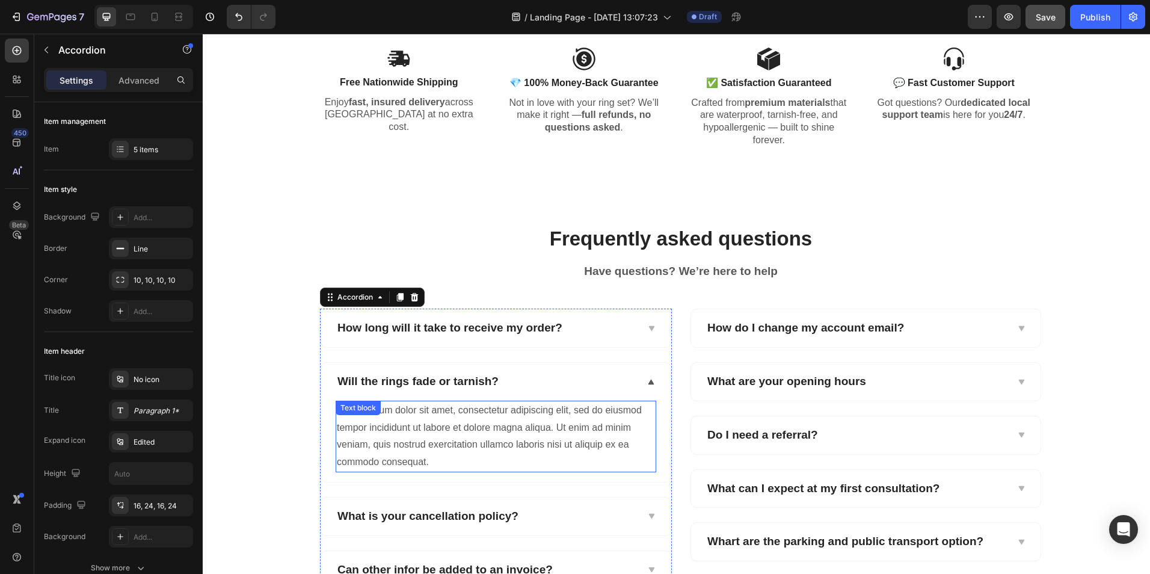
click at [470, 420] on div "Lorem ipsum dolor sit amet, consectetur adipiscing elit, sed do eiusmod tempor …" at bounding box center [496, 437] width 321 height 72
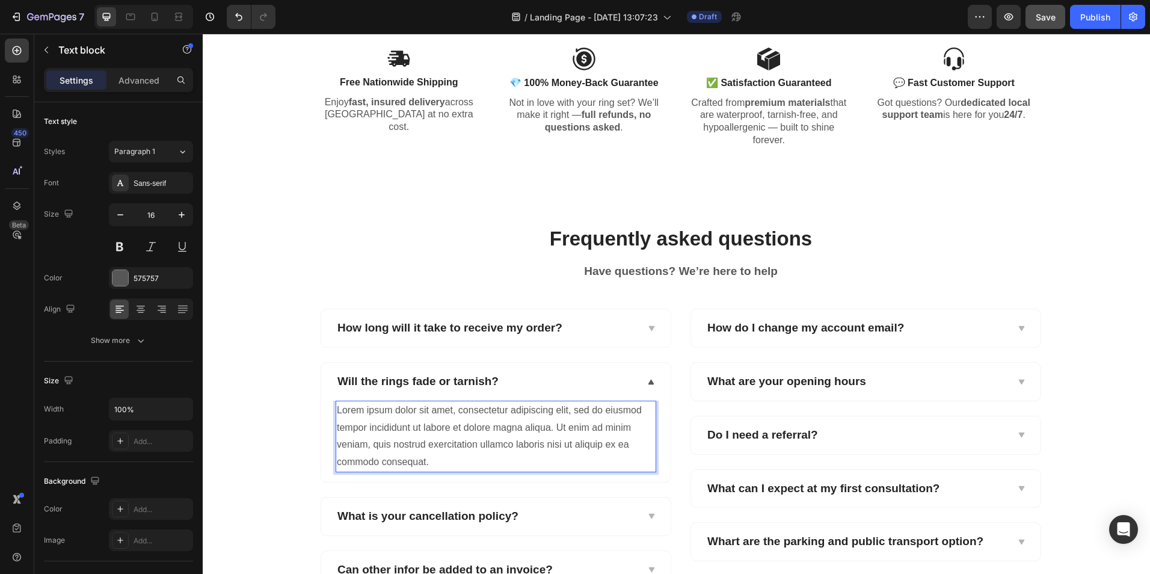
click at [470, 420] on div "Lorem ipsum dolor sit amet, consectetur adipiscing elit, sed do eiusmod tempor …" at bounding box center [496, 437] width 321 height 72
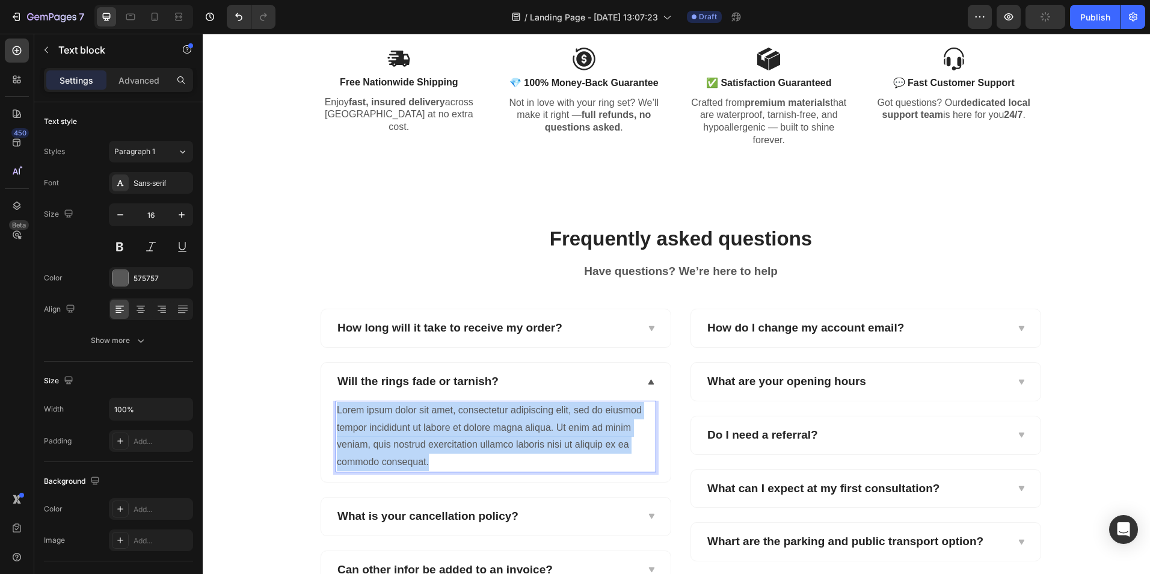
click at [470, 420] on p "Lorem ipsum dolor sit amet, consectetur adipiscing elit, sed do eiusmod tempor …" at bounding box center [496, 436] width 318 height 69
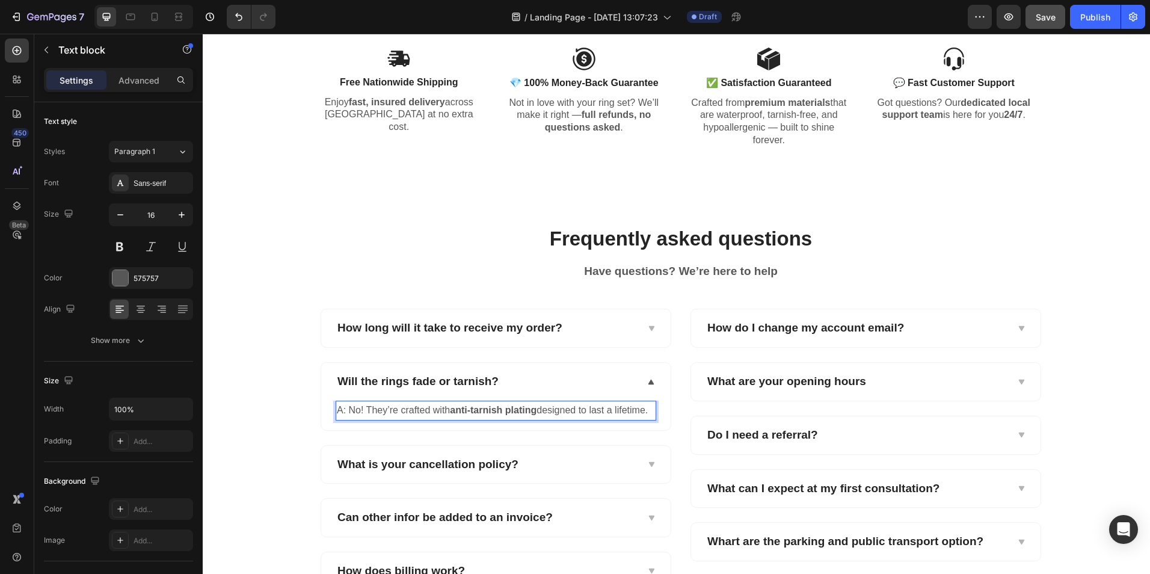
click at [345, 409] on p "A: No! They’re crafted with anti-tarnish plating designed to last a lifetime." at bounding box center [496, 410] width 318 height 17
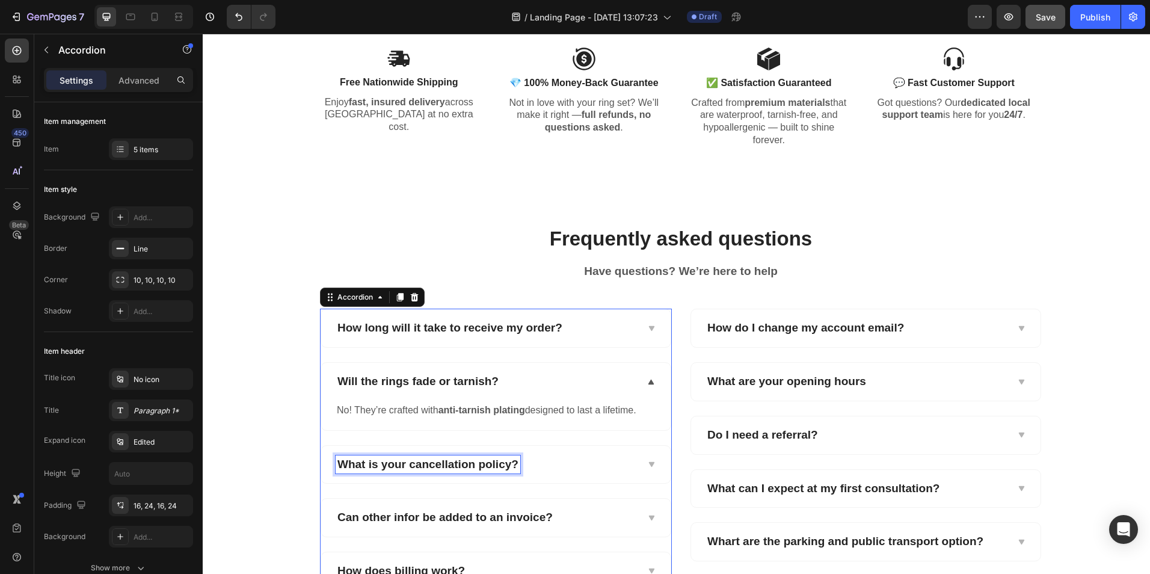
click at [390, 461] on p "What is your cancellation policy?" at bounding box center [427, 464] width 181 height 15
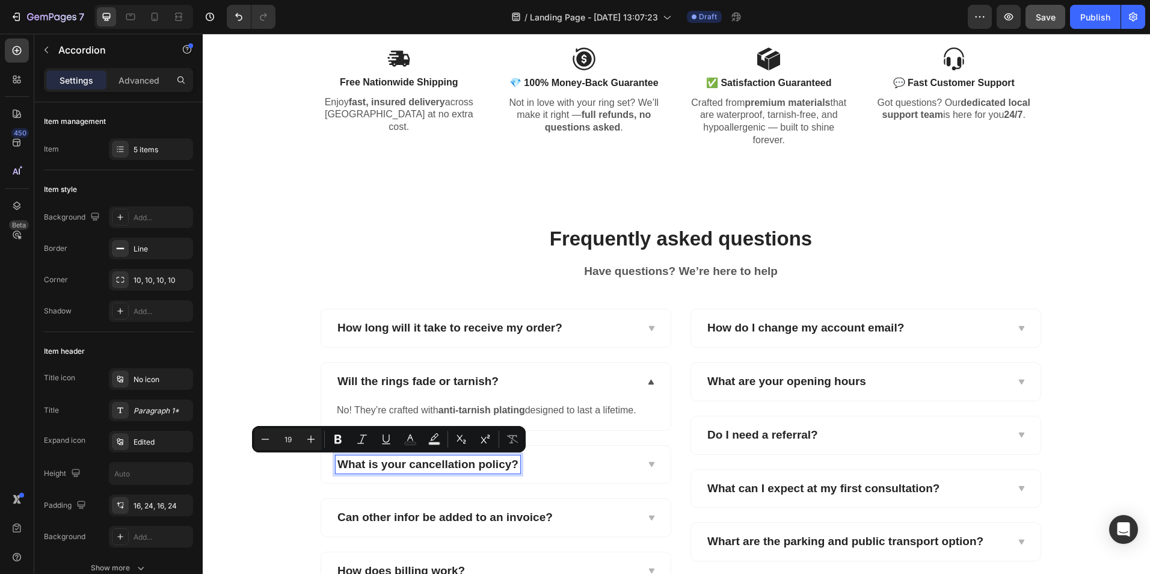
click at [390, 461] on p "What is your cancellation policy?" at bounding box center [427, 464] width 181 height 15
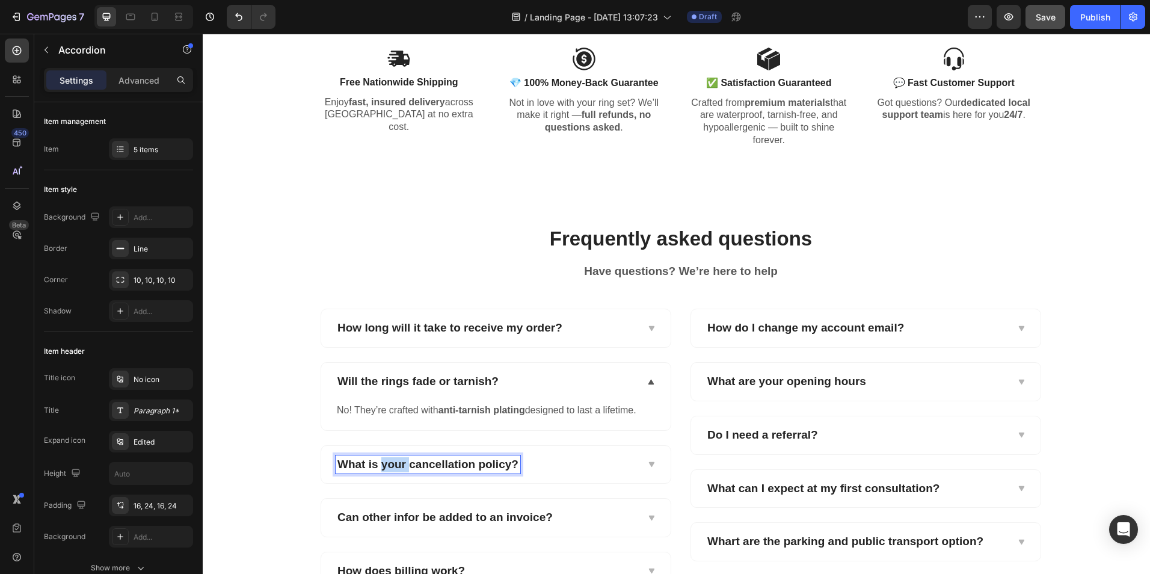
click at [390, 461] on p "What is your cancellation policy?" at bounding box center [427, 464] width 181 height 15
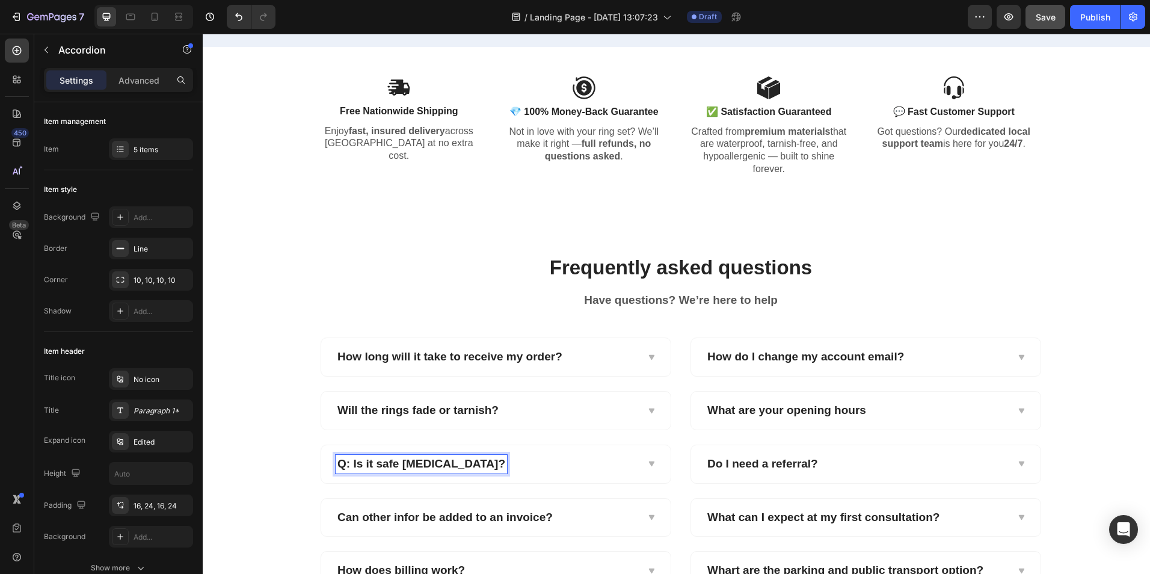
scroll to position [1109, 0]
click at [349, 460] on strong "Q: Is it safe for sensitive skin?" at bounding box center [421, 464] width 168 height 13
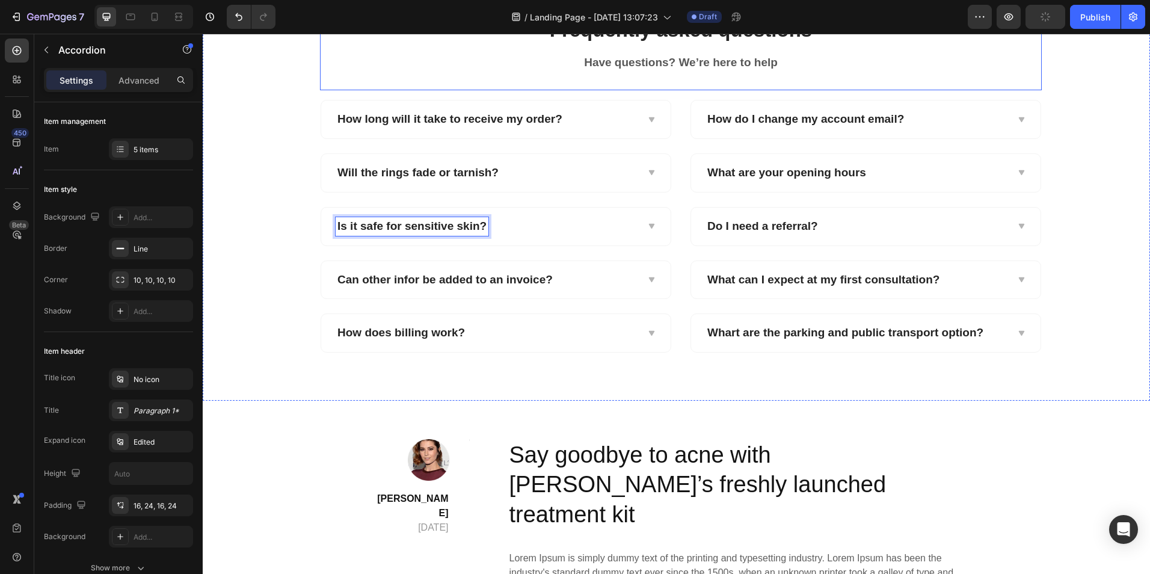
scroll to position [1352, 0]
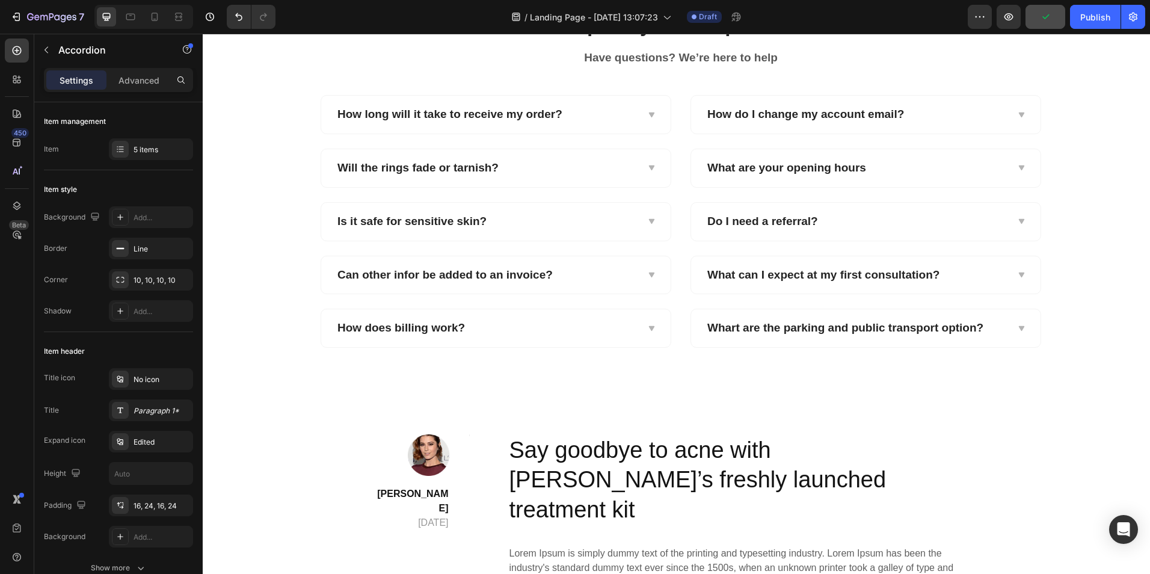
click at [495, 221] on div "Is it safe for sensitive skin?" at bounding box center [486, 221] width 301 height 19
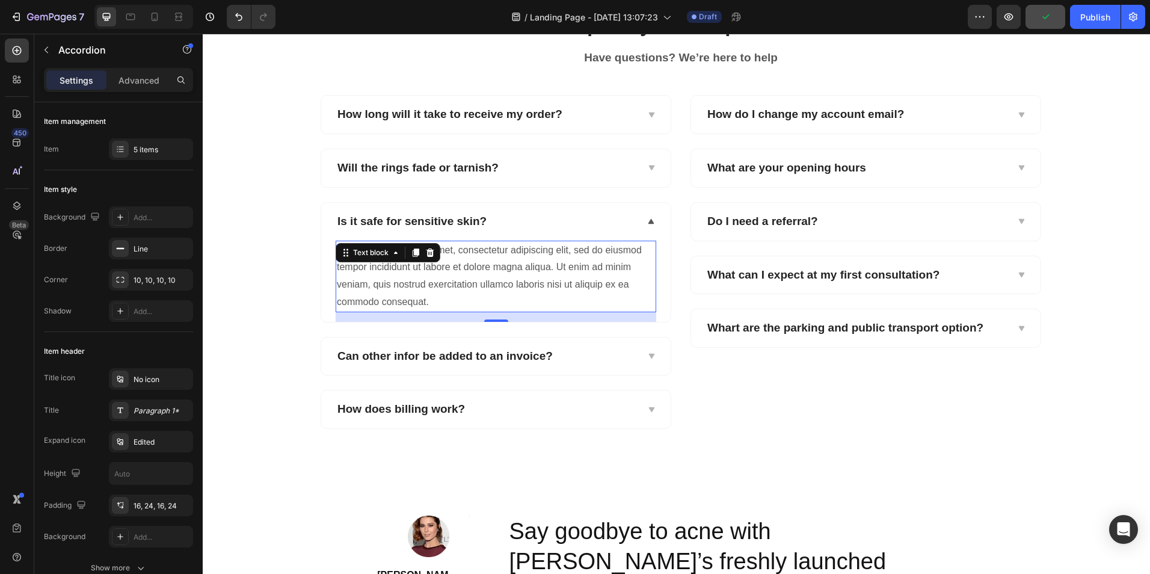
click at [459, 265] on div "Lorem ipsum dolor sit amet, consectetur adipiscing elit, sed do eiusmod tempor …" at bounding box center [496, 277] width 321 height 72
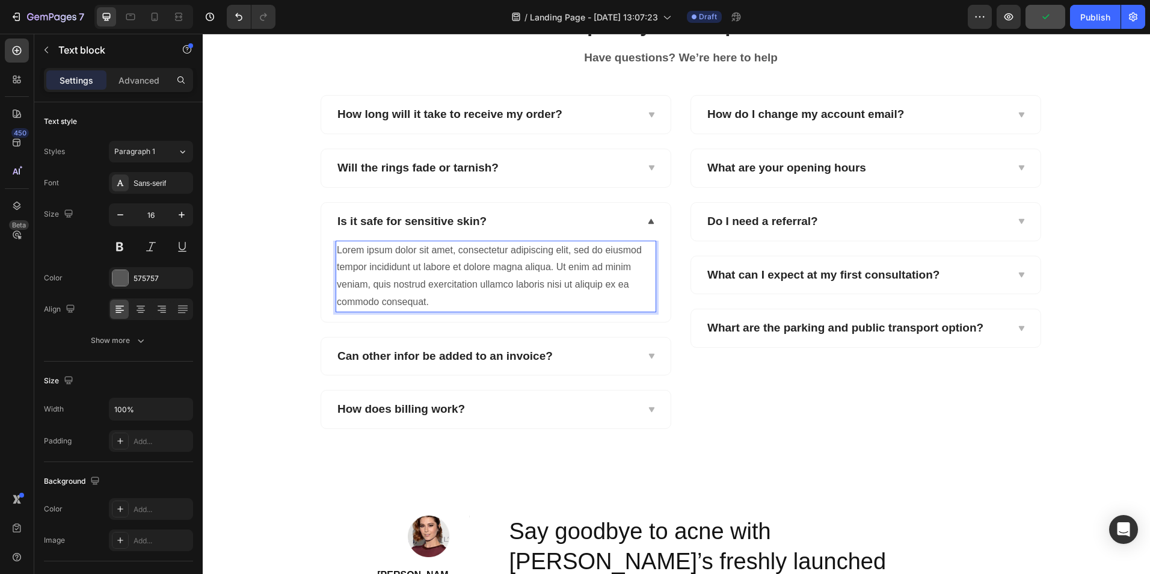
click at [459, 265] on div "Lorem ipsum dolor sit amet, consectetur adipiscing elit, sed do eiusmod tempor …" at bounding box center [496, 277] width 321 height 72
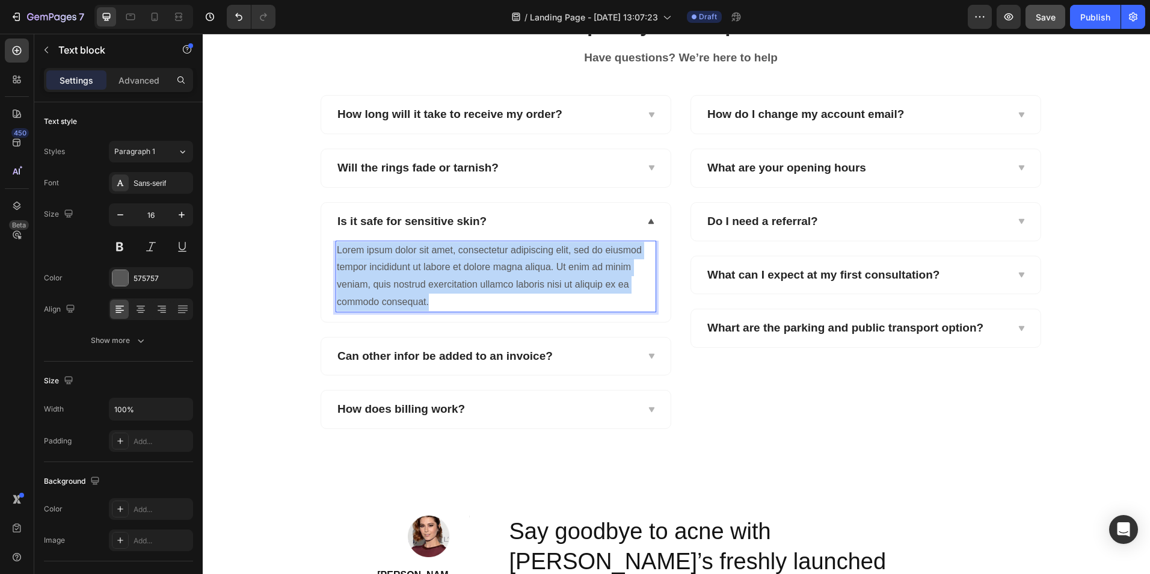
click at [459, 265] on p "Lorem ipsum dolor sit amet, consectetur adipiscing elit, sed do eiusmod tempor …" at bounding box center [496, 276] width 318 height 69
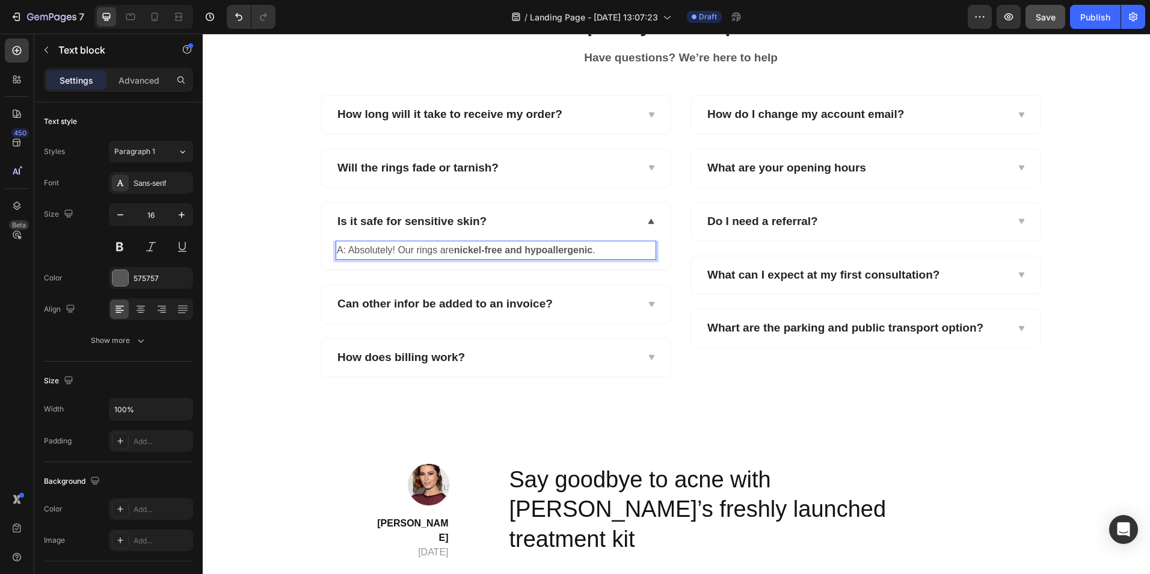
click at [342, 250] on p "A: Absolutely! Our rings are nickel-free and hypoallergenic ." at bounding box center [496, 250] width 318 height 17
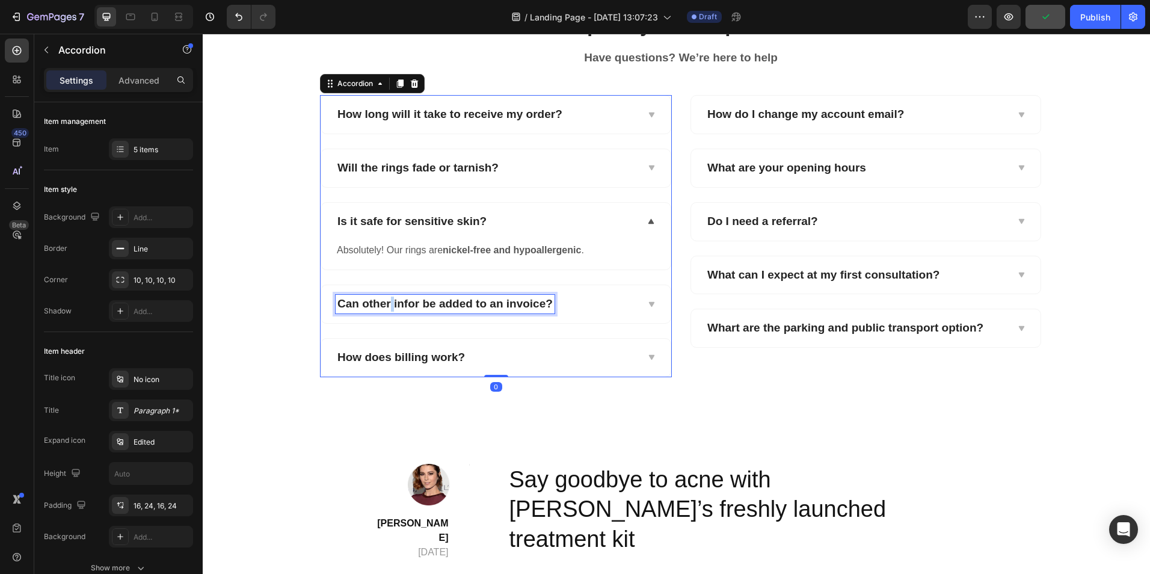
click at [384, 301] on p "Can other infor be added to an invoice?" at bounding box center [444, 304] width 215 height 15
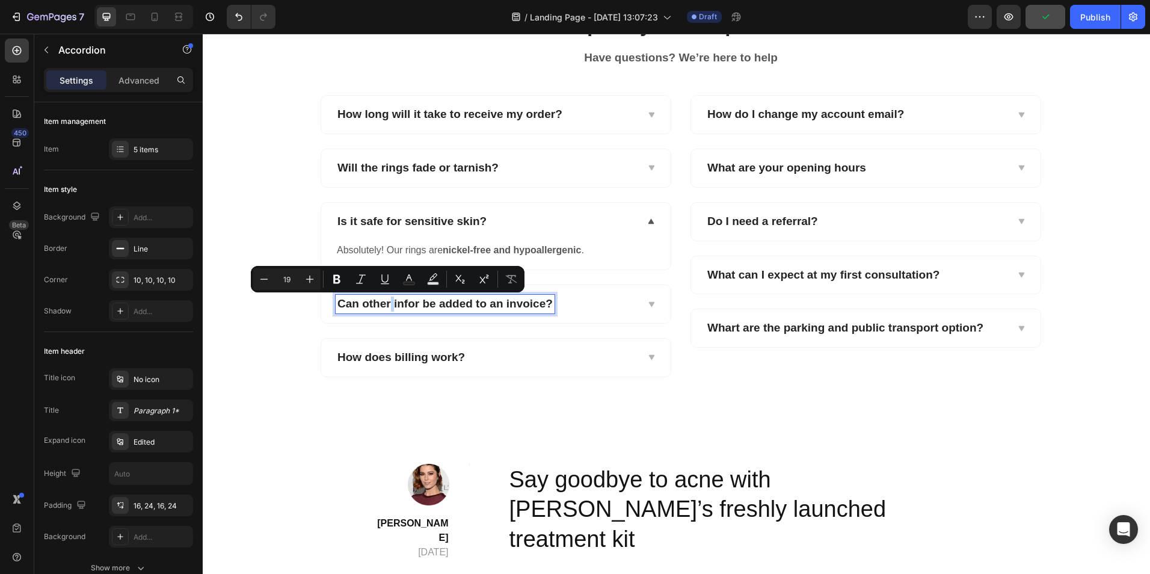
click at [384, 301] on p "Can other infor be added to an invoice?" at bounding box center [444, 304] width 215 height 15
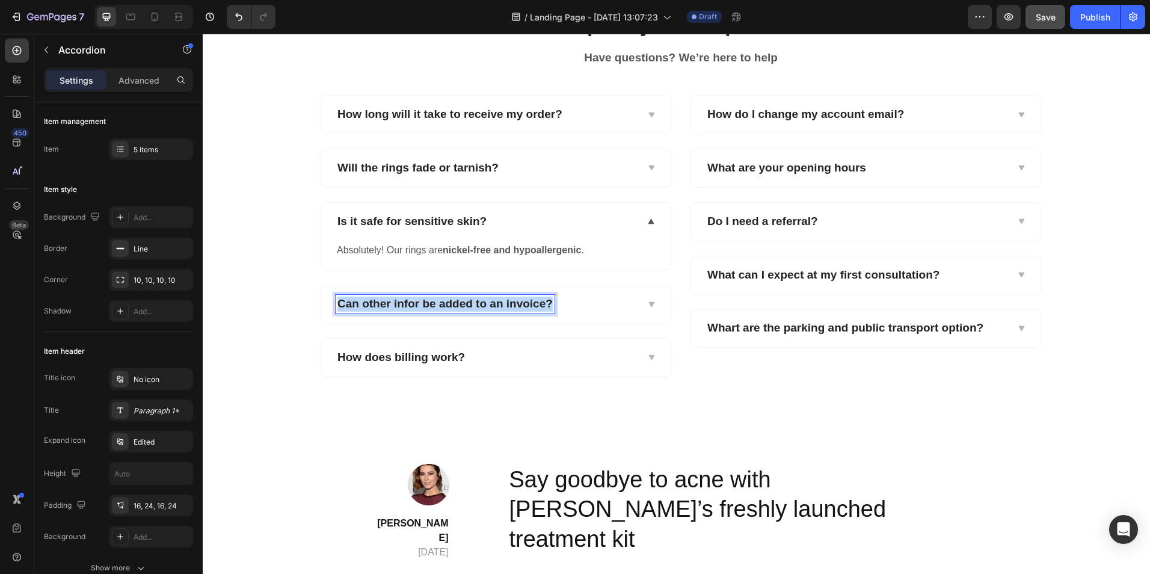
click at [384, 301] on p "Can other infor be added to an invoice?" at bounding box center [444, 304] width 215 height 15
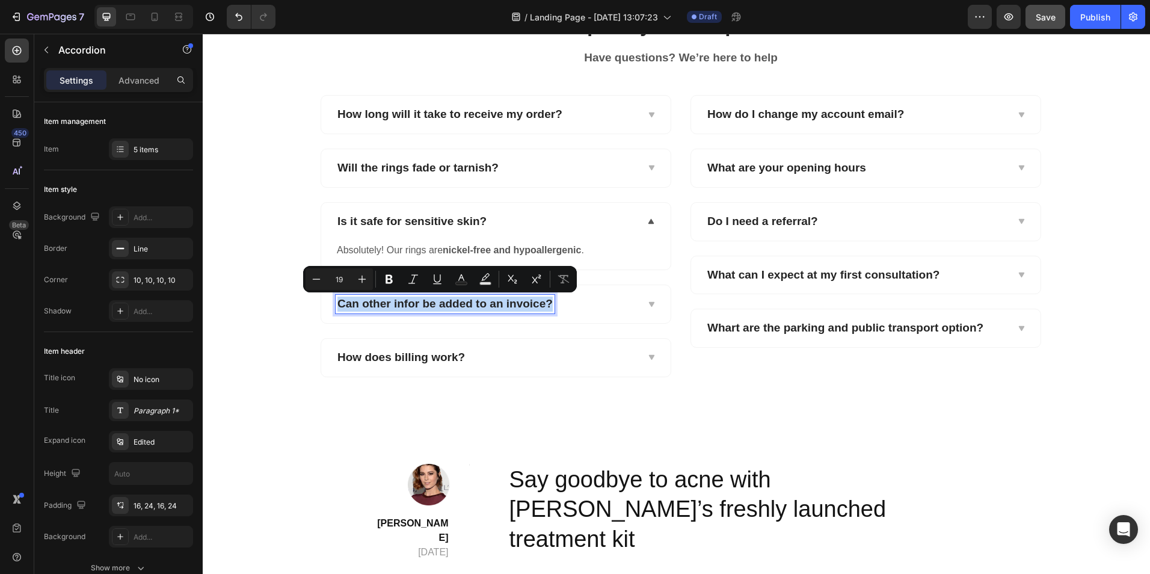
click at [384, 301] on p "Can other infor be added to an invoice?" at bounding box center [444, 304] width 215 height 15
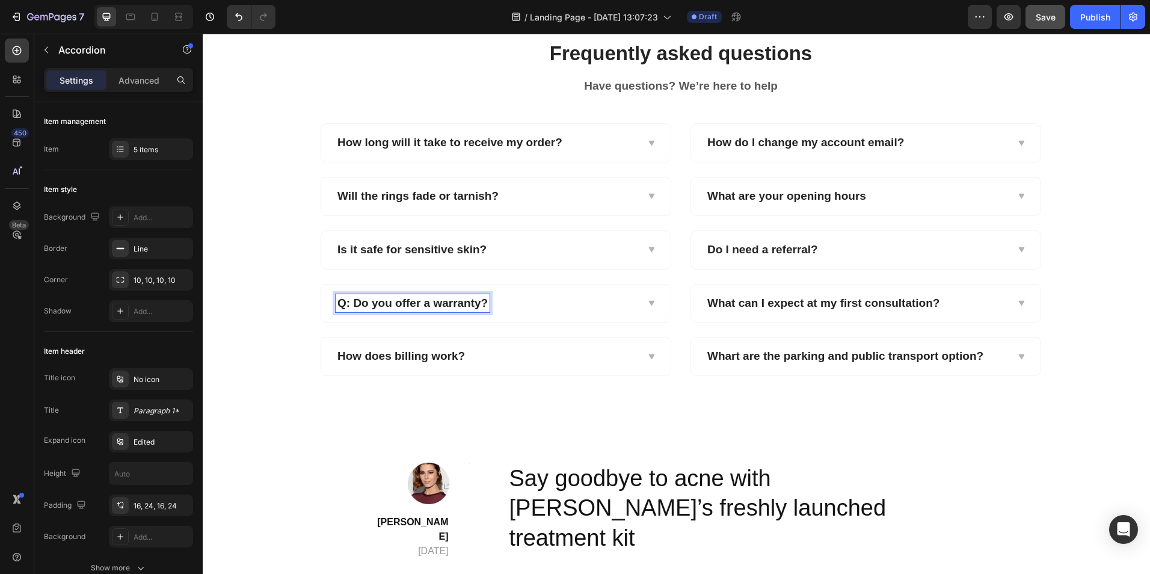
scroll to position [1323, 0]
click at [349, 303] on strong "Q: Do you offer a warranty?" at bounding box center [412, 303] width 150 height 13
click at [514, 301] on div "Do you offer a warranty?" at bounding box center [486, 304] width 301 height 19
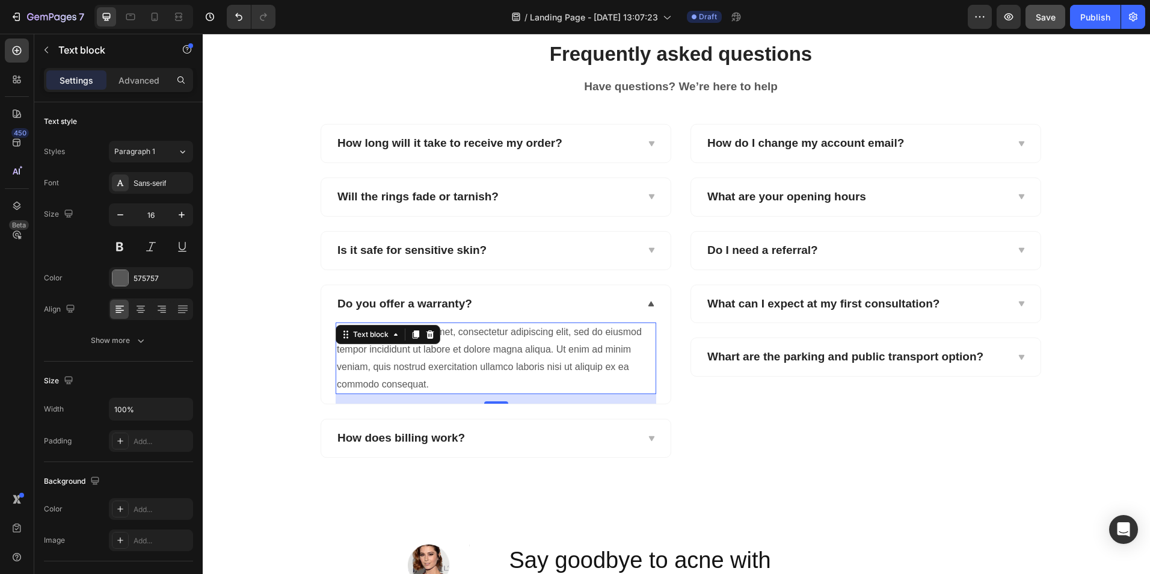
click at [449, 344] on div "Lorem ipsum dolor sit amet, consectetur adipiscing elit, sed do eiusmod tempor …" at bounding box center [496, 358] width 321 height 72
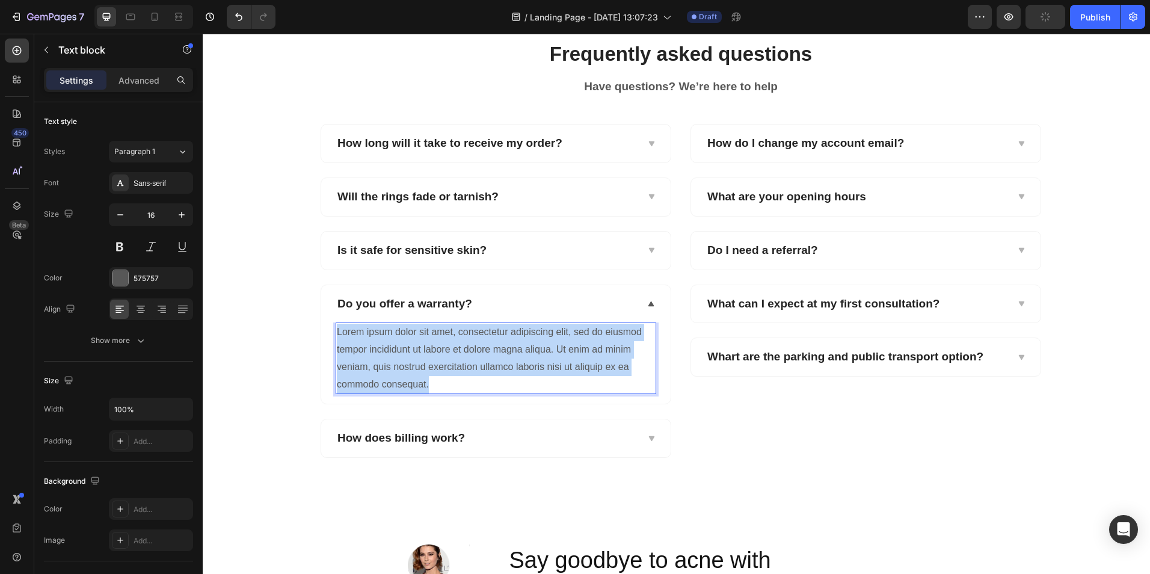
click at [449, 344] on p "Lorem ipsum dolor sit amet, consectetur adipiscing elit, sed do eiusmod tempor …" at bounding box center [496, 358] width 318 height 69
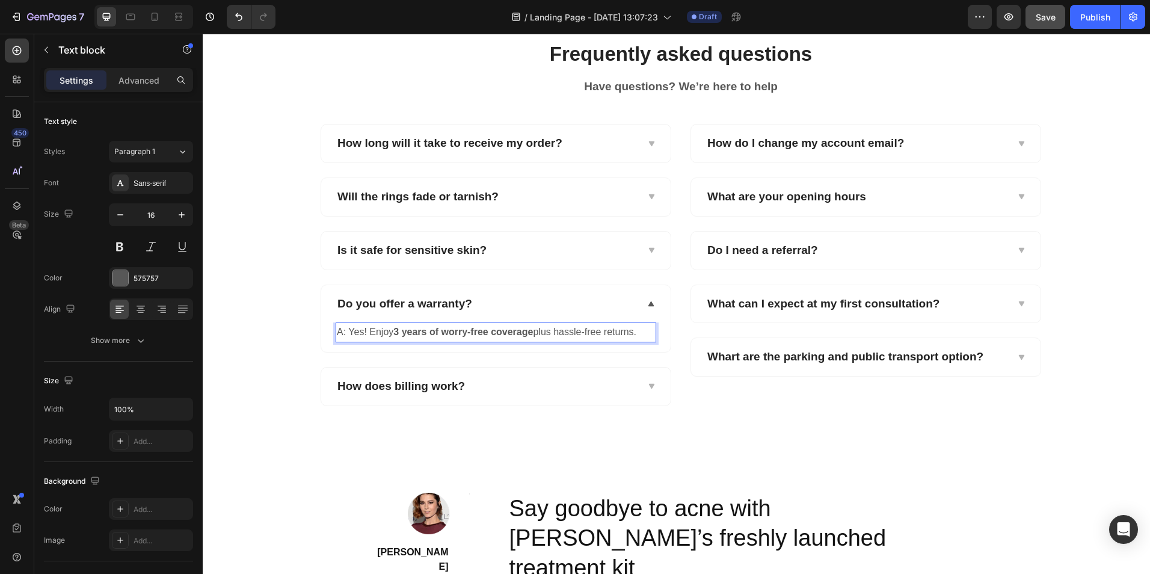
click at [346, 333] on p "A: Yes! Enjoy 3 years of worry-free coverage plus hassle-free returns." at bounding box center [496, 332] width 318 height 17
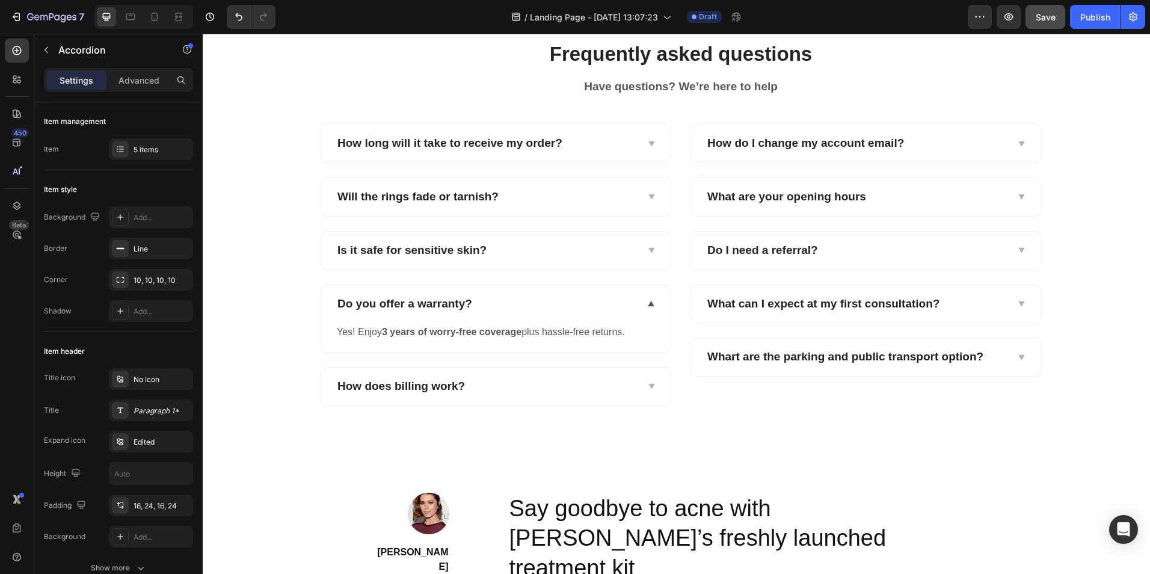
click at [532, 390] on div "How does billing work?" at bounding box center [486, 386] width 301 height 19
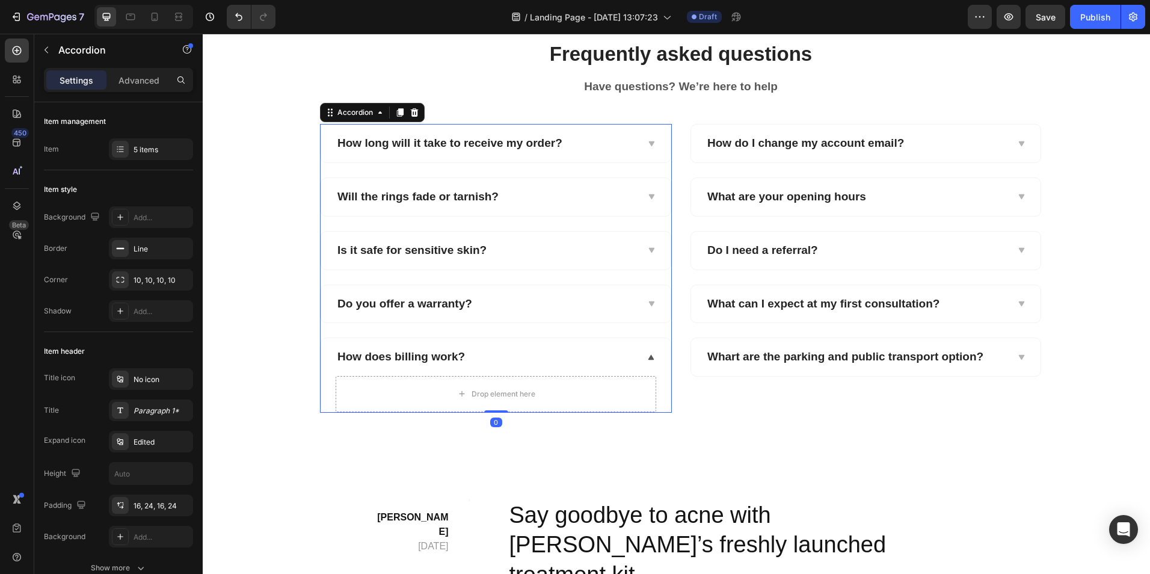
scroll to position [1323, 0]
click at [466, 360] on div "How does billing work?" at bounding box center [486, 357] width 301 height 19
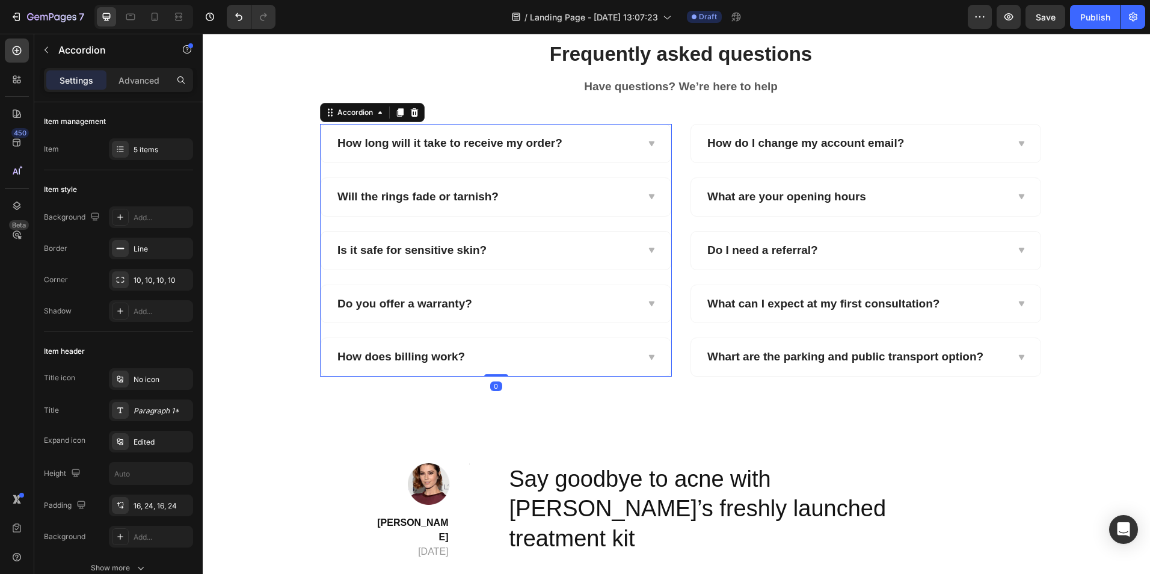
click at [466, 360] on div "How does billing work?" at bounding box center [486, 357] width 301 height 19
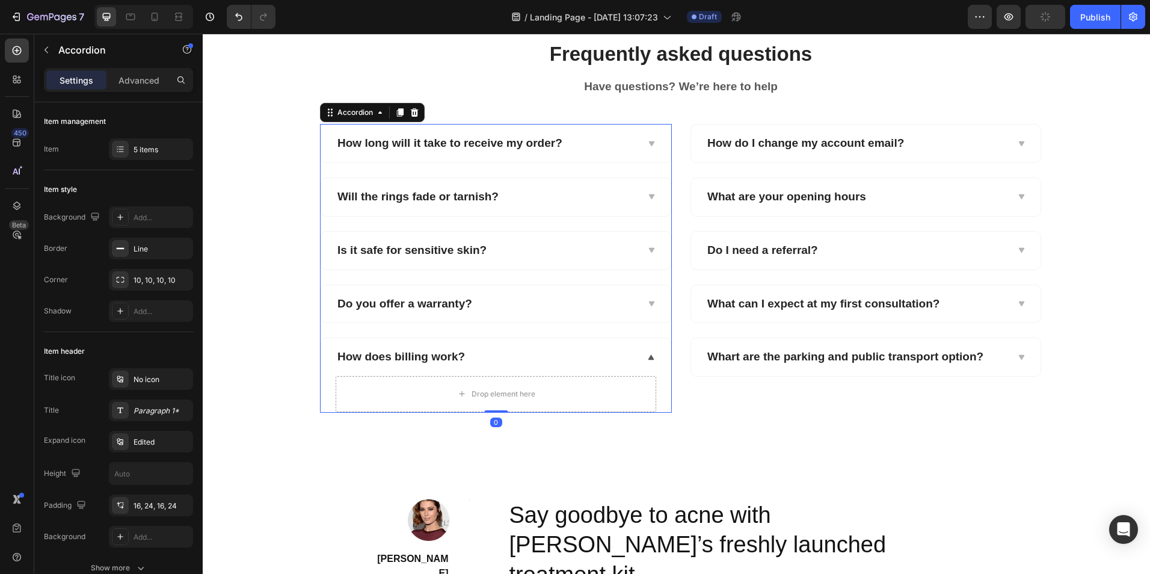
click at [466, 360] on div "How does billing work?" at bounding box center [486, 357] width 301 height 19
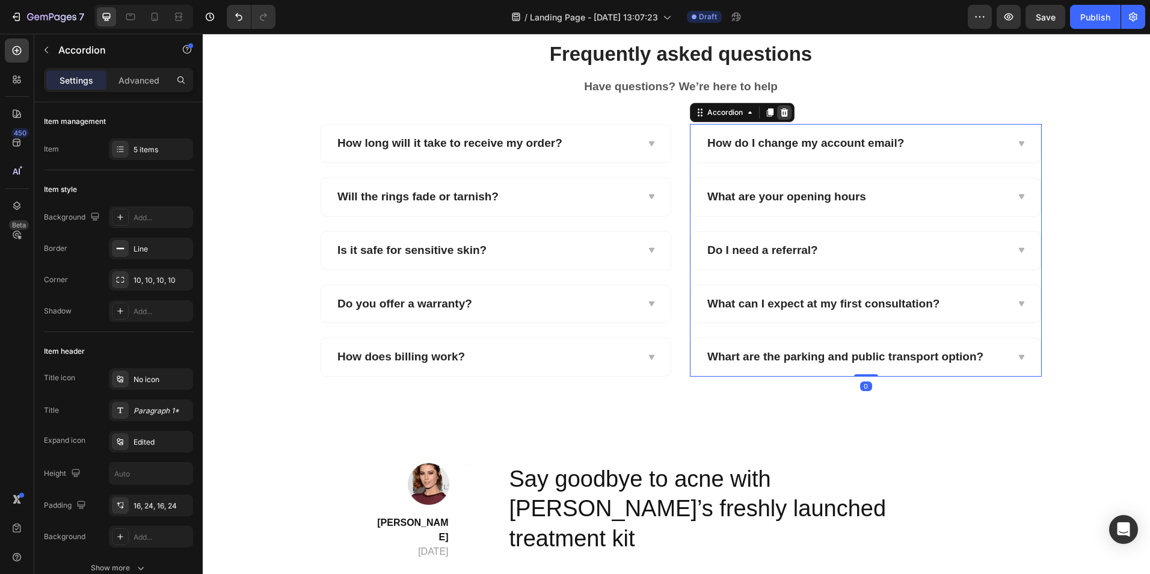
click at [782, 114] on icon at bounding box center [785, 112] width 8 height 8
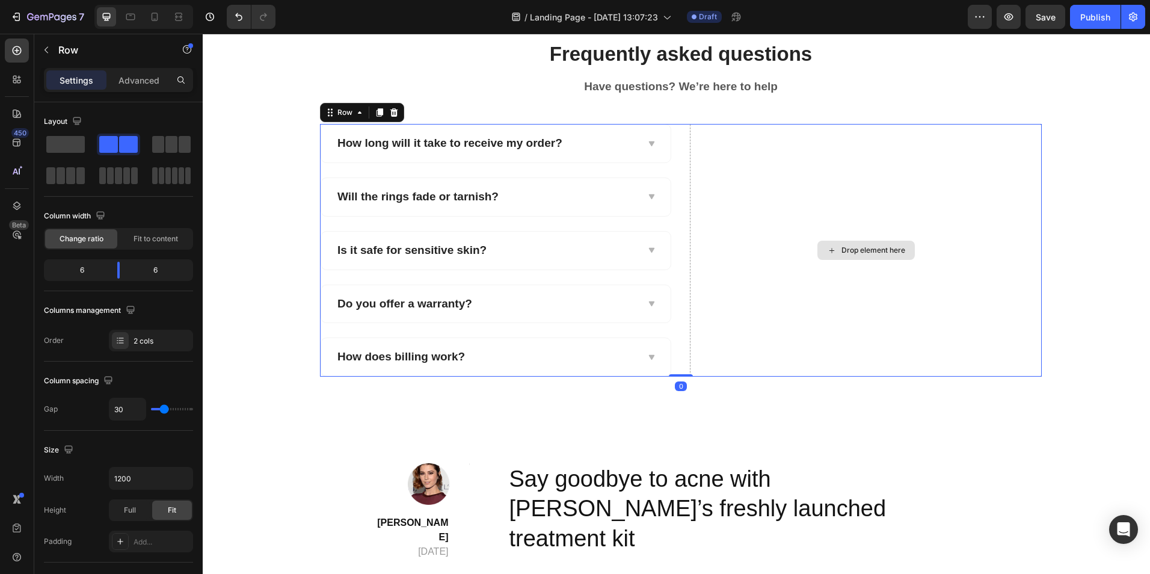
click at [823, 184] on div "Drop element here" at bounding box center [866, 250] width 352 height 253
click at [762, 272] on div "Drop element here" at bounding box center [866, 250] width 352 height 253
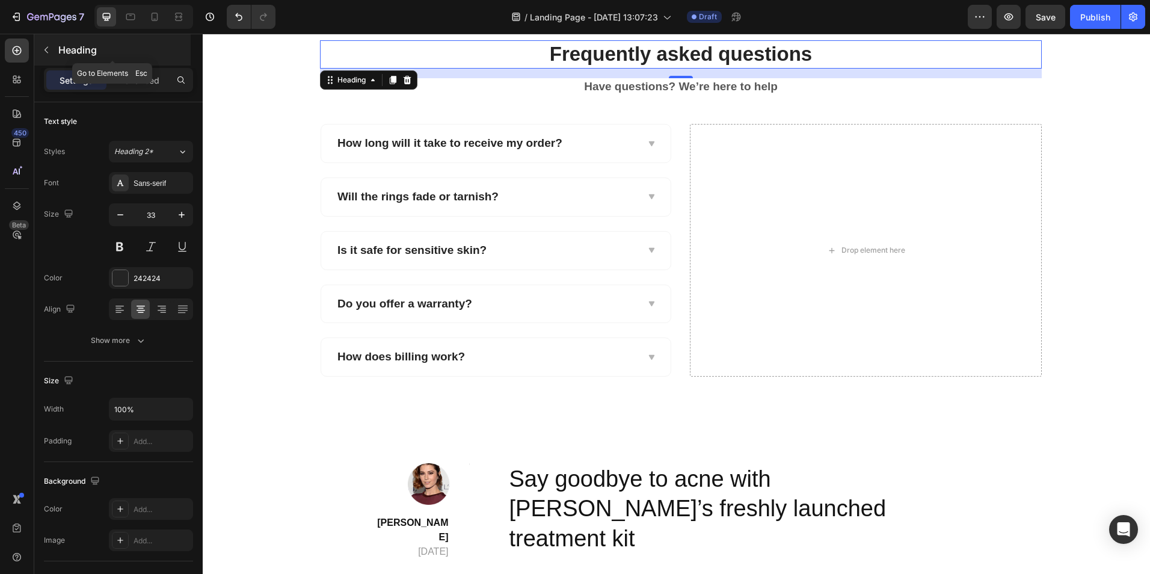
click at [44, 51] on icon "button" at bounding box center [47, 50] width 10 height 10
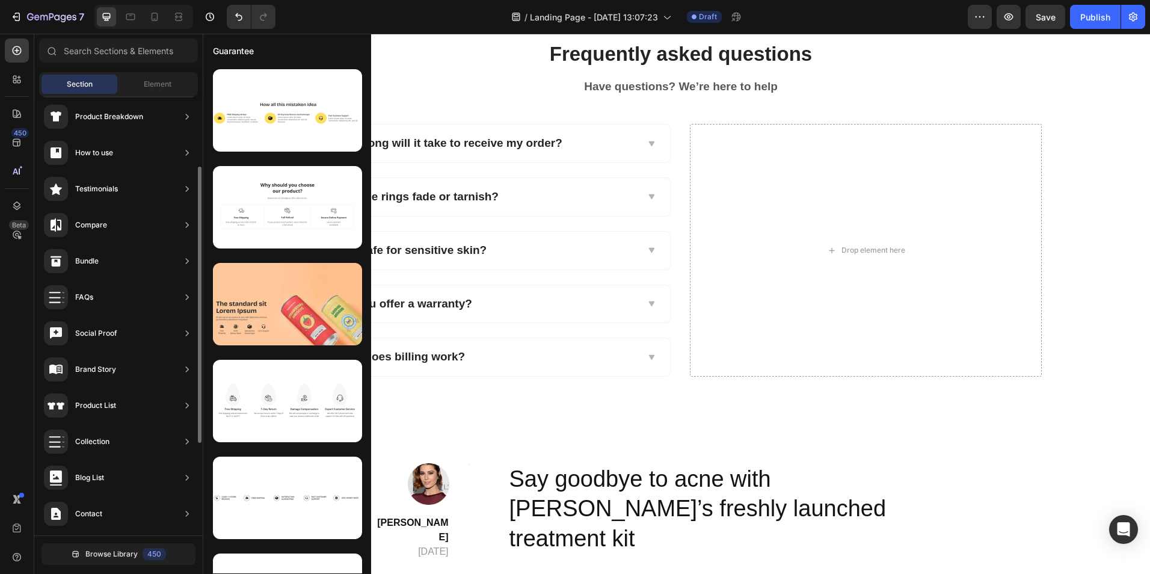
scroll to position [189, 0]
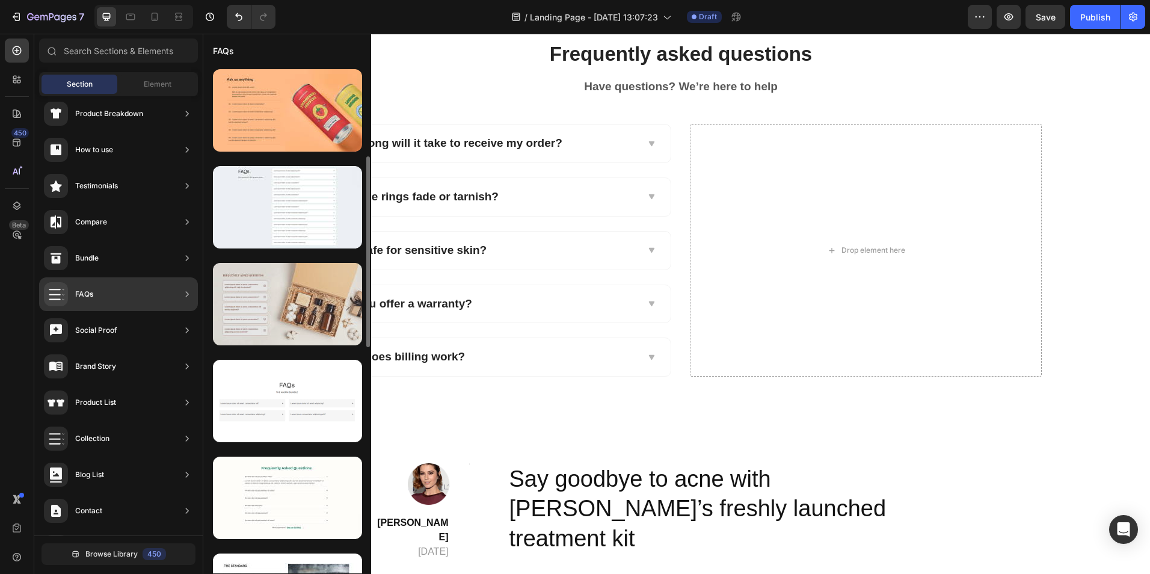
click at [273, 263] on div at bounding box center [287, 304] width 149 height 82
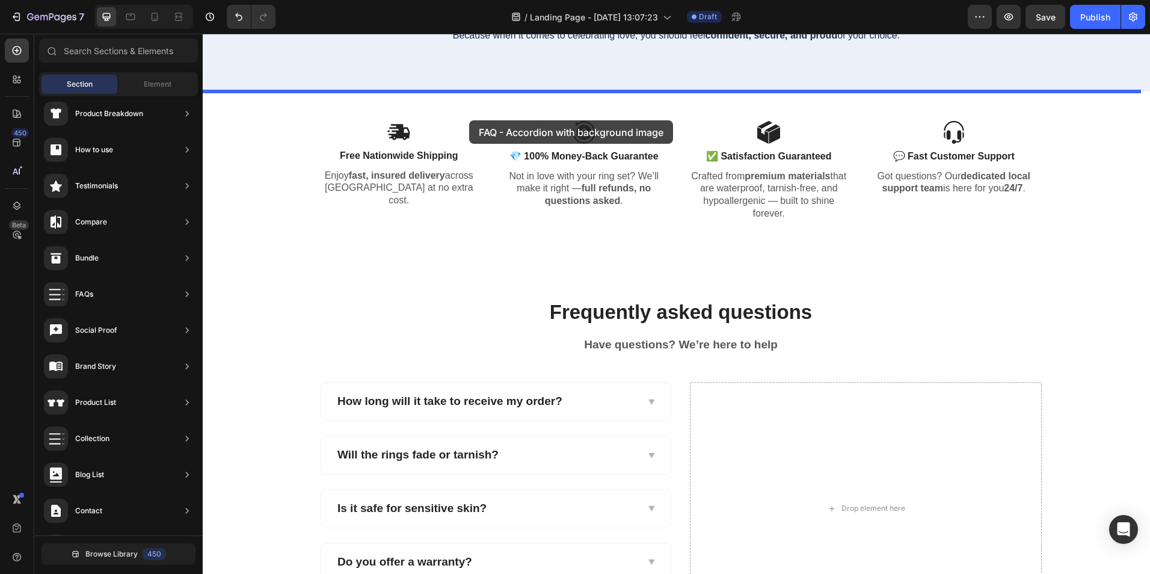
scroll to position [1012, 0]
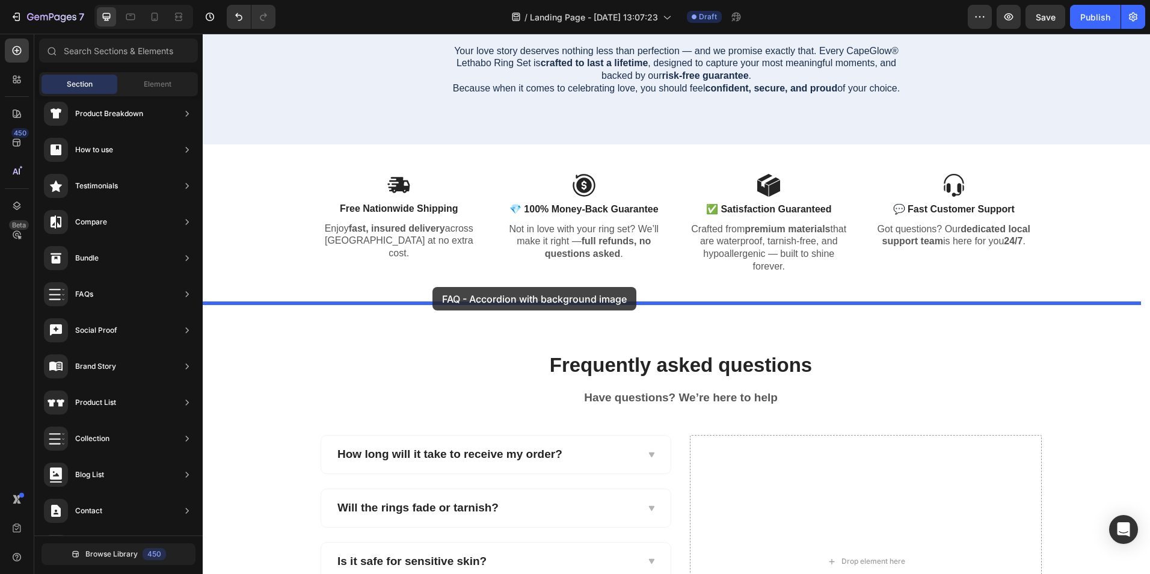
drag, startPoint x: 476, startPoint y: 268, endPoint x: 433, endPoint y: 288, distance: 47.6
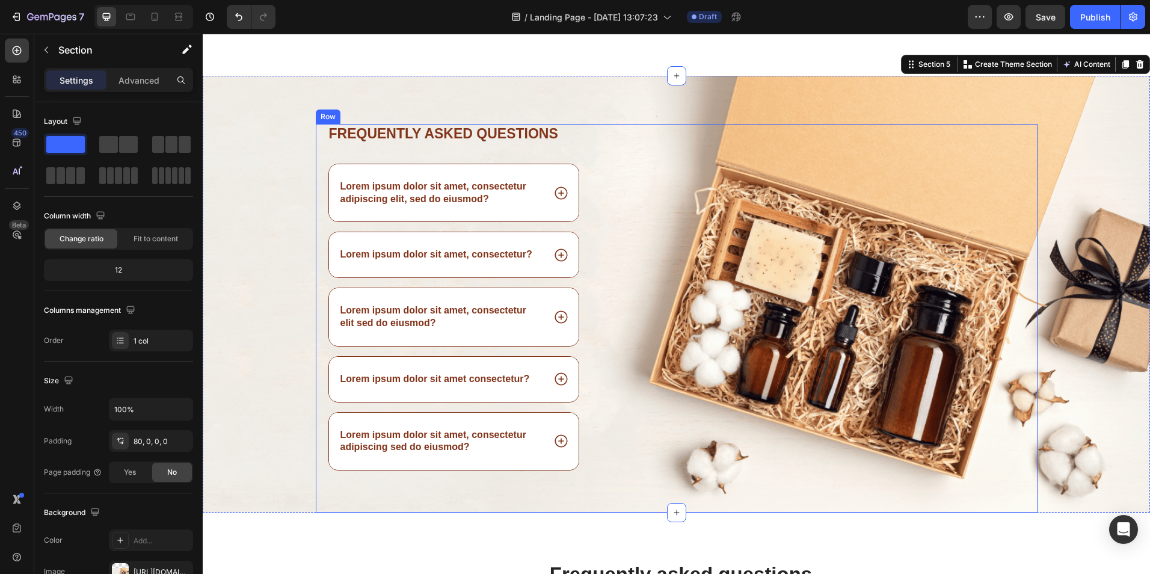
scroll to position [1428, 0]
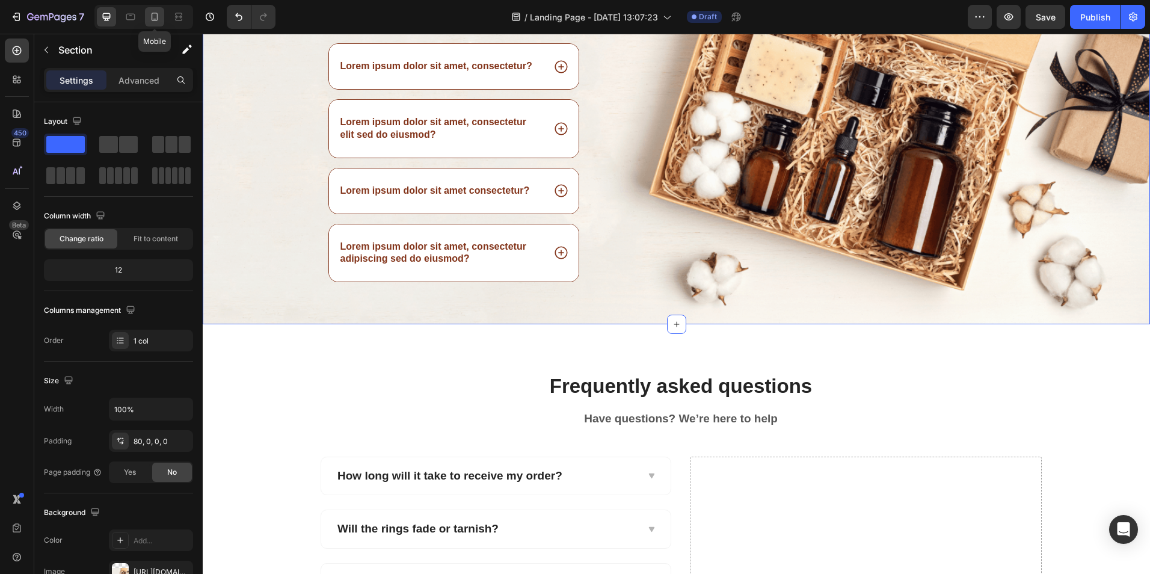
click at [155, 20] on icon at bounding box center [155, 17] width 7 height 8
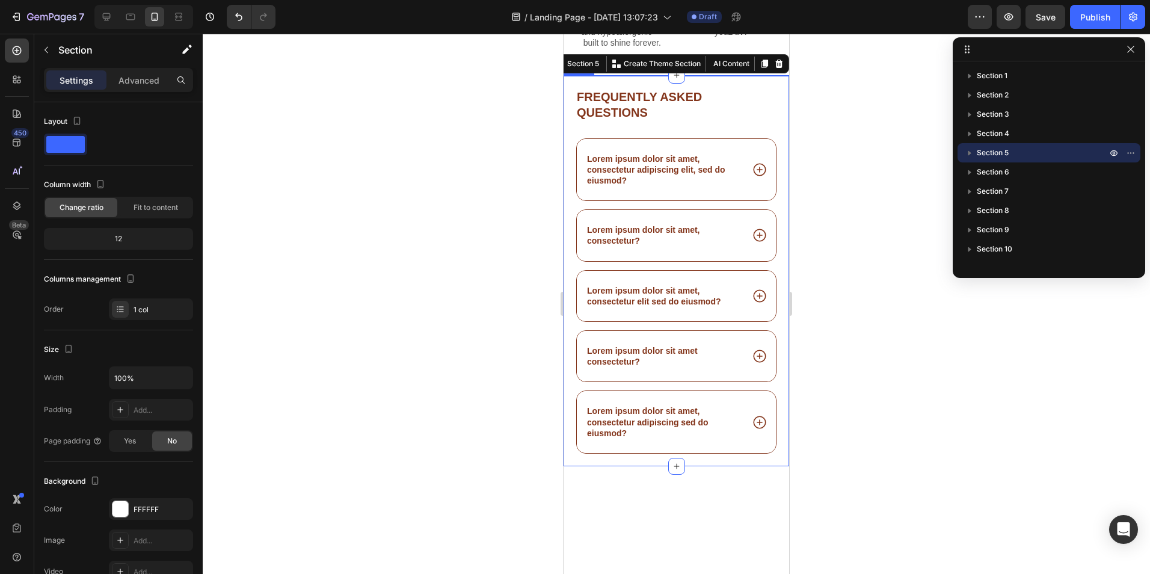
scroll to position [1299, 0]
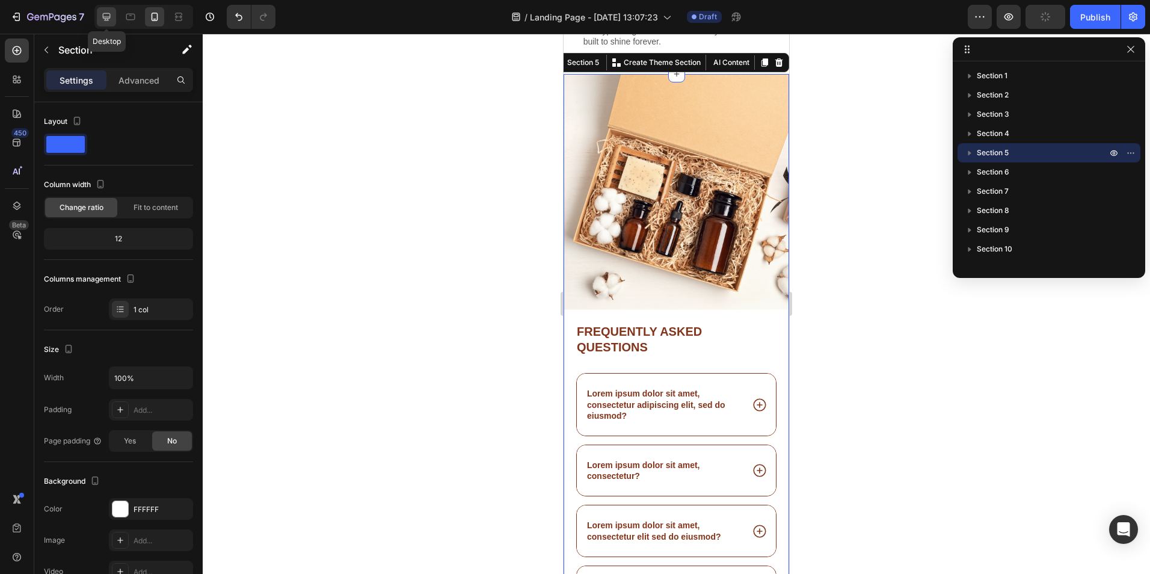
click at [112, 19] on icon at bounding box center [106, 17] width 12 height 12
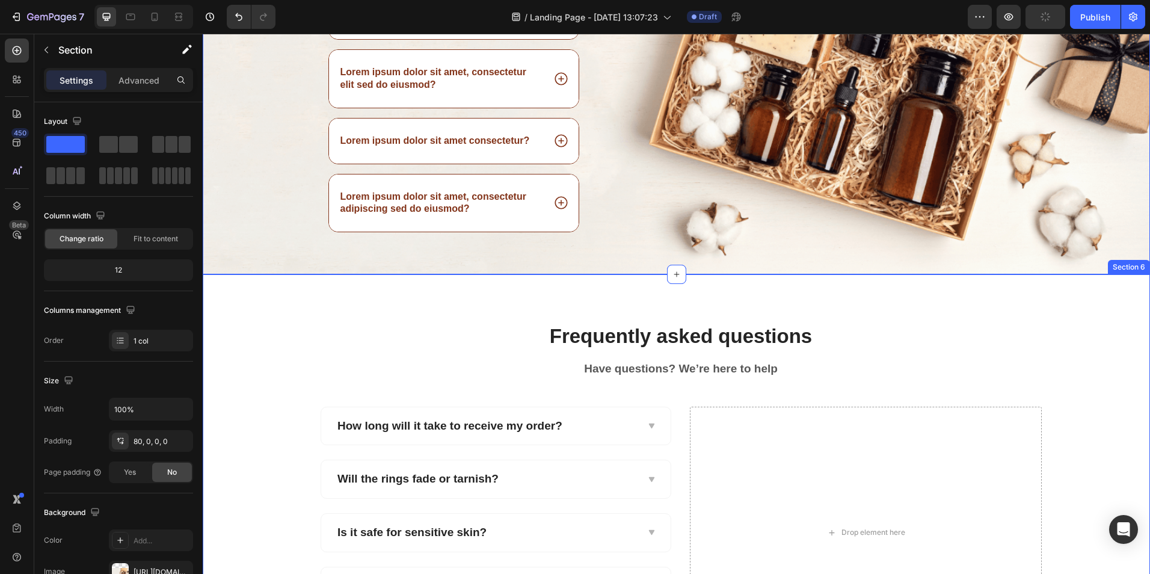
scroll to position [1478, 0]
click at [449, 330] on p "Frequently asked questions" at bounding box center [680, 336] width 719 height 26
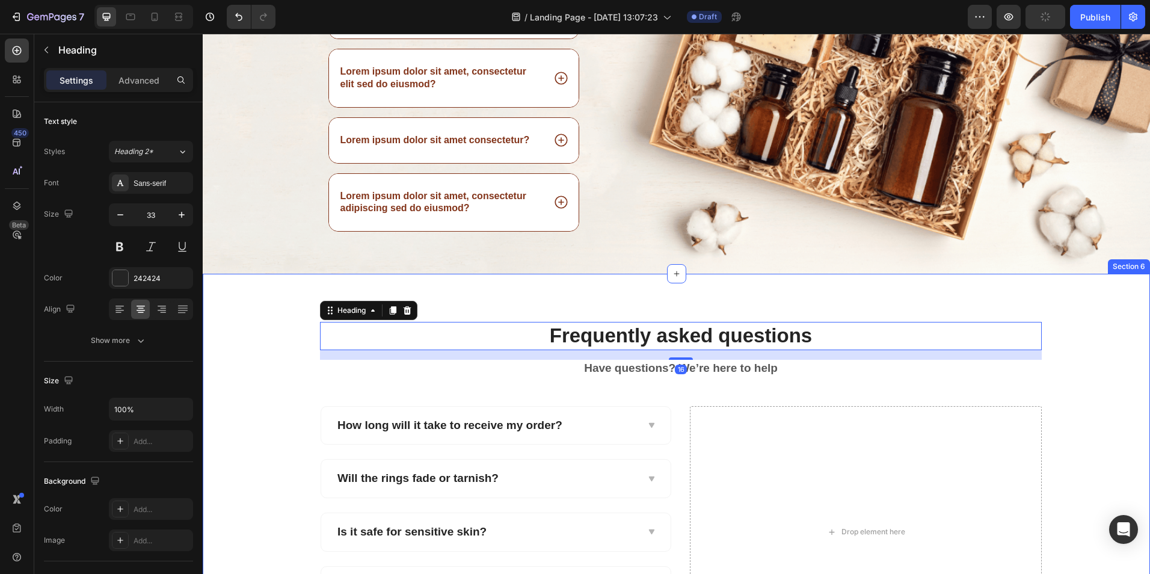
click at [451, 308] on div "Frequently asked questions Heading 16 Have questions? We’re here to help Text b…" at bounding box center [676, 490] width 947 height 433
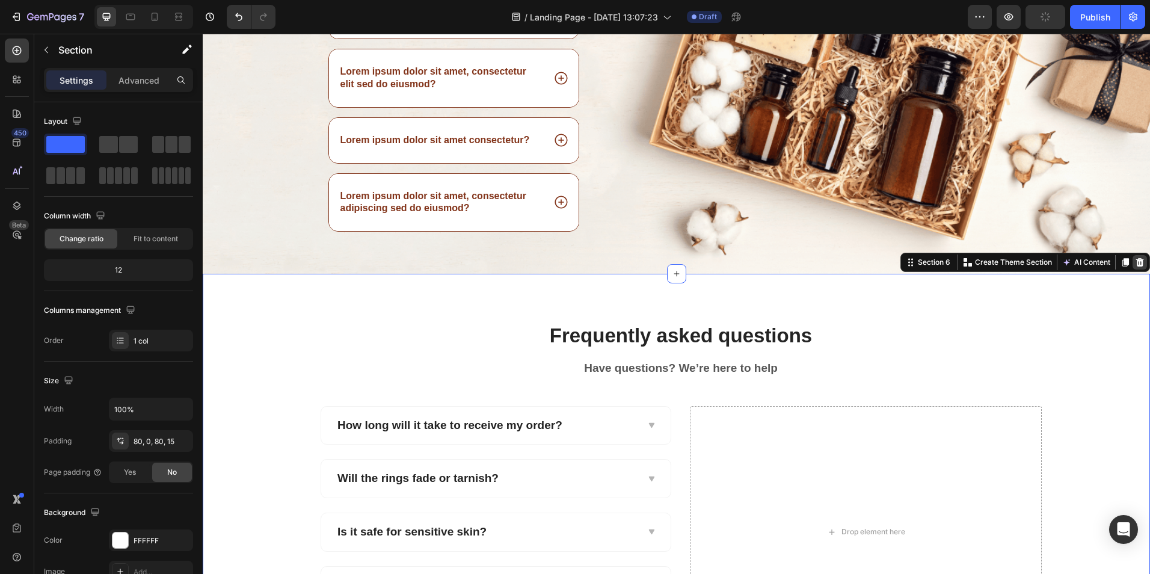
click at [1136, 260] on icon at bounding box center [1140, 262] width 8 height 8
click at [1133, 260] on div "Frequently asked questions Heading Lorem ipsum dolor sit amet, consectetur adip…" at bounding box center [676, 79] width 947 height 389
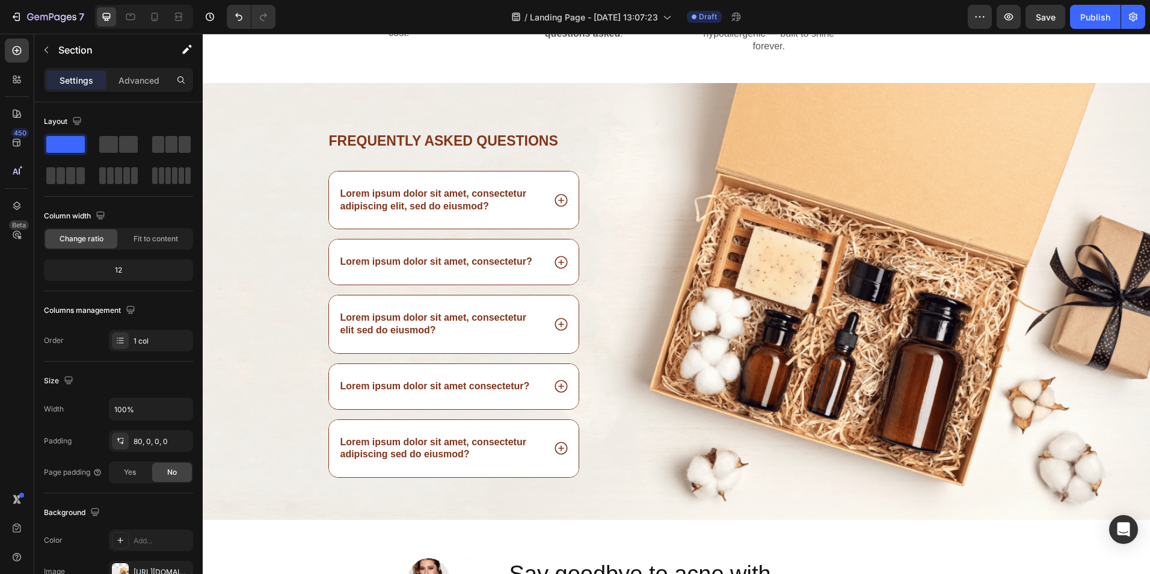
scroll to position [1231, 0]
click at [474, 211] on p "Lorem ipsum dolor sit amet, consectetur adipiscing elit, sed do eiusmod?" at bounding box center [441, 200] width 202 height 25
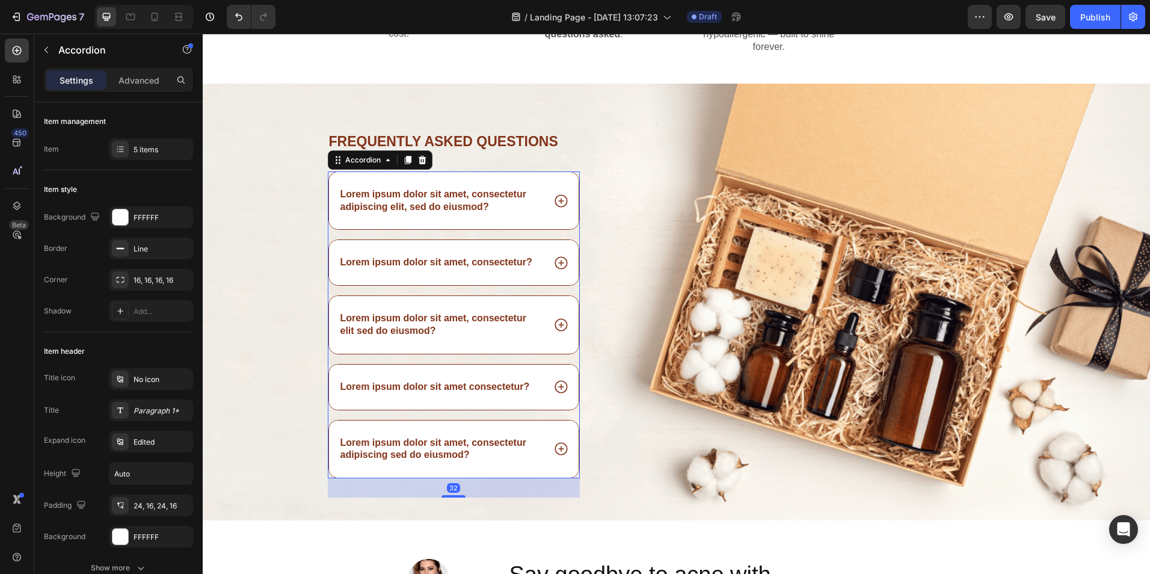
click at [466, 202] on p "Lorem ipsum dolor sit amet, consectetur adipiscing elit, sed do eiusmod?" at bounding box center [441, 200] width 202 height 25
click at [555, 201] on icon at bounding box center [561, 200] width 13 height 13
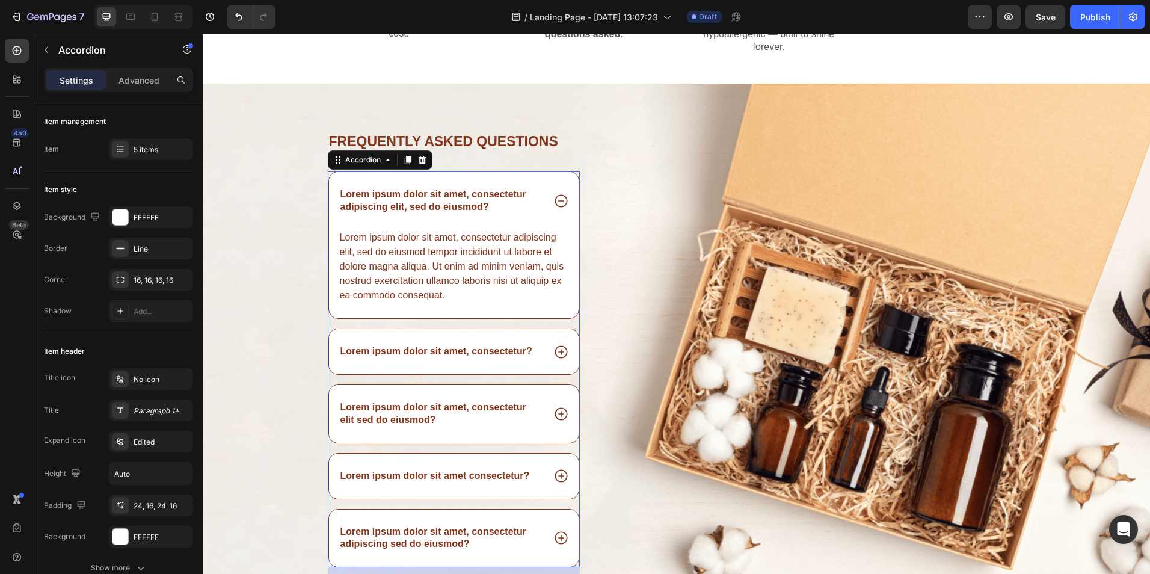
click at [427, 202] on p "Lorem ipsum dolor sit amet, consectetur adipiscing elit, sed do eiusmod?" at bounding box center [441, 200] width 202 height 25
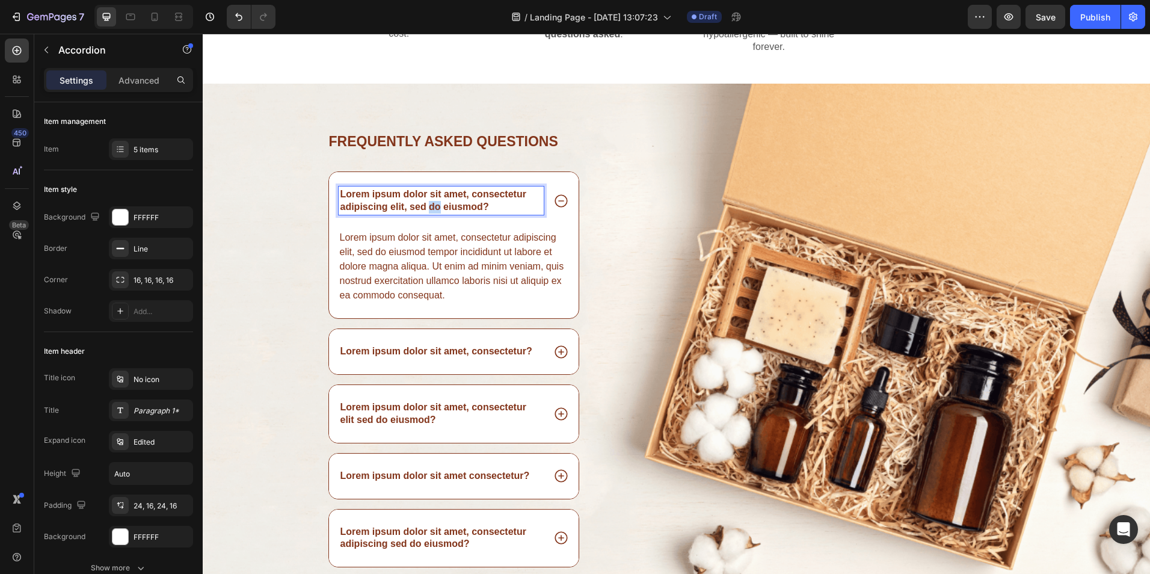
click at [427, 202] on p "Lorem ipsum dolor sit amet, consectetur adipiscing elit, sed do eiusmod?" at bounding box center [441, 200] width 202 height 25
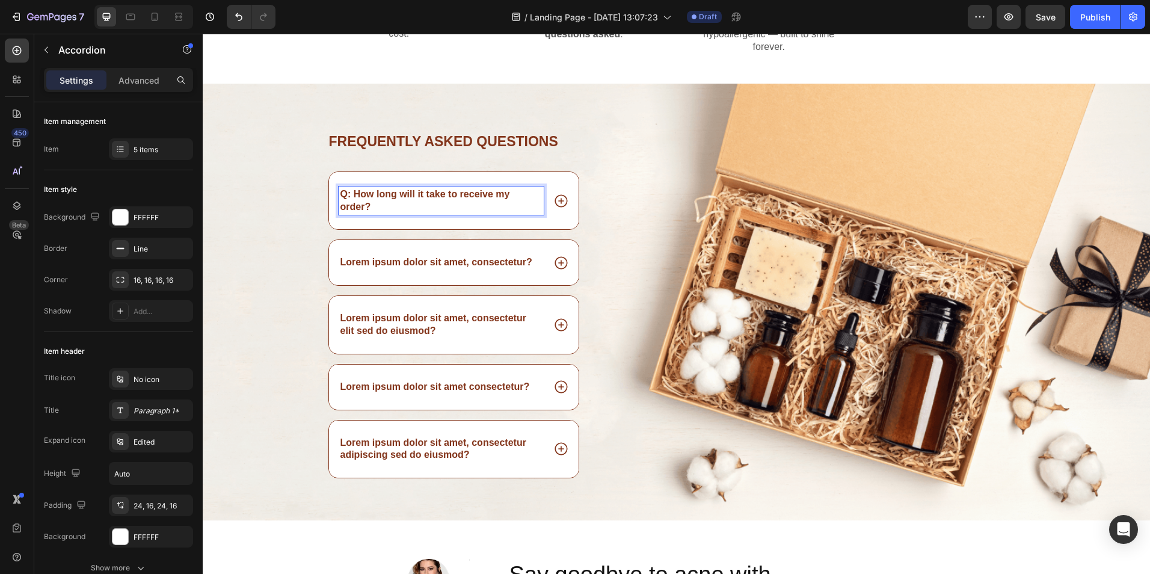
click at [348, 194] on strong "Q: How long will it take to receive my order?" at bounding box center [425, 200] width 170 height 23
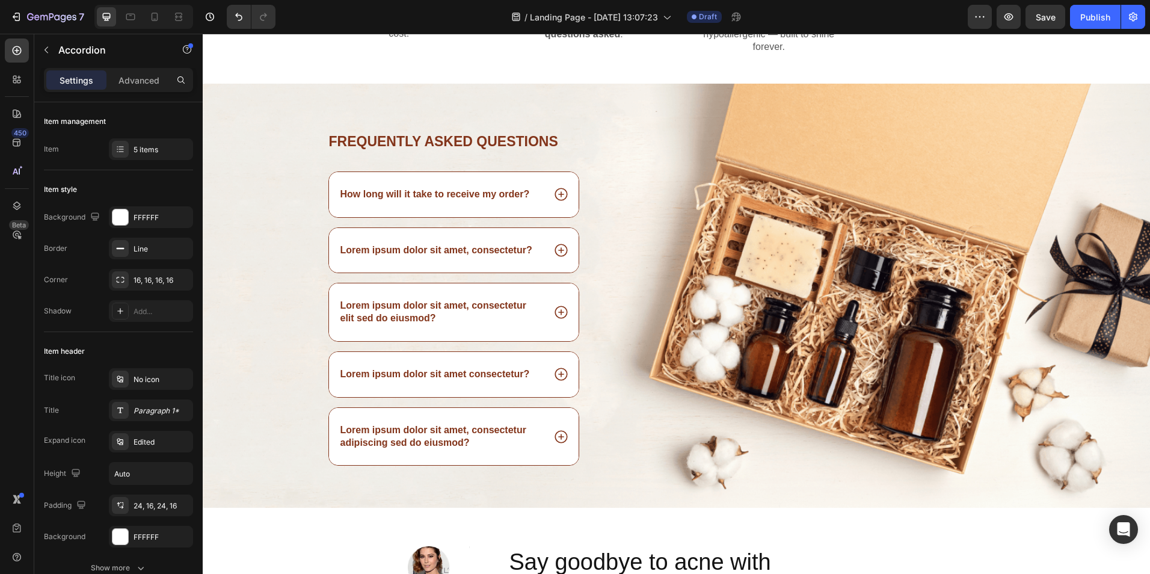
click at [558, 196] on icon at bounding box center [561, 194] width 16 height 16
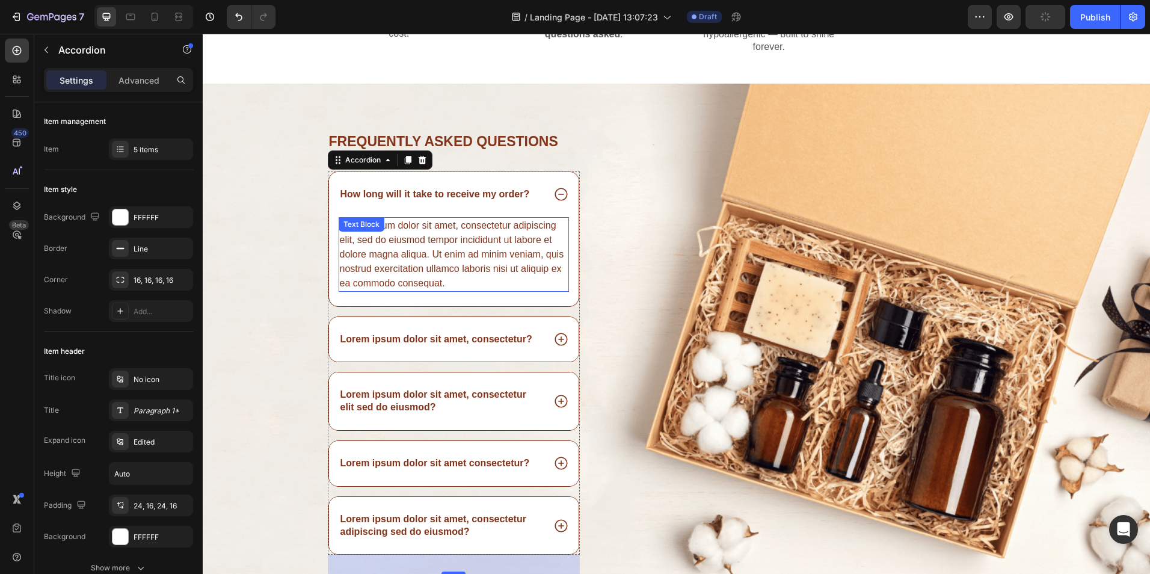
click at [506, 233] on div "Lorem ipsum dolor sit amet, consectetur adipiscing elit, sed do eiusmod tempor …" at bounding box center [454, 254] width 231 height 75
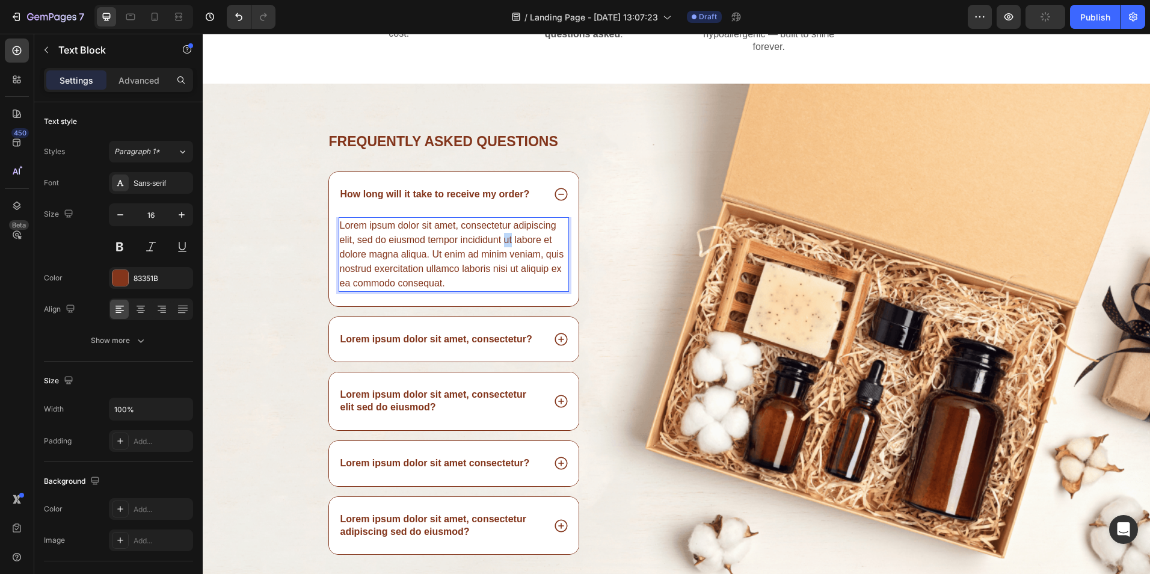
click at [506, 233] on div "Lorem ipsum dolor sit amet, consectetur adipiscing elit, sed do eiusmod tempor …" at bounding box center [454, 254] width 231 height 75
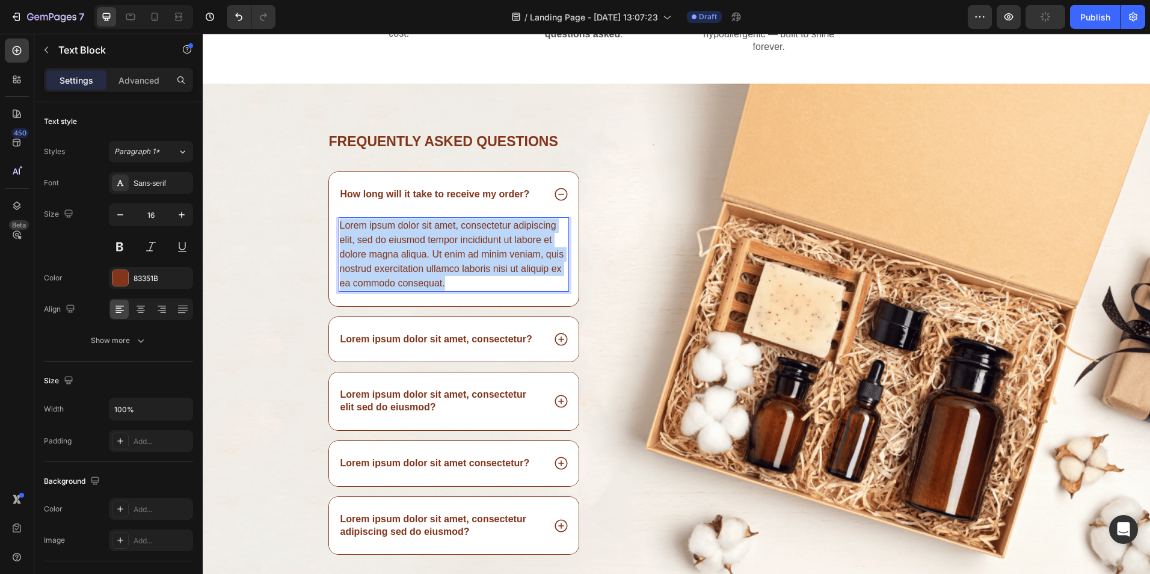
click at [506, 233] on p "Lorem ipsum dolor sit amet, consectetur adipiscing elit, sed do eiusmod tempor …" at bounding box center [454, 254] width 229 height 72
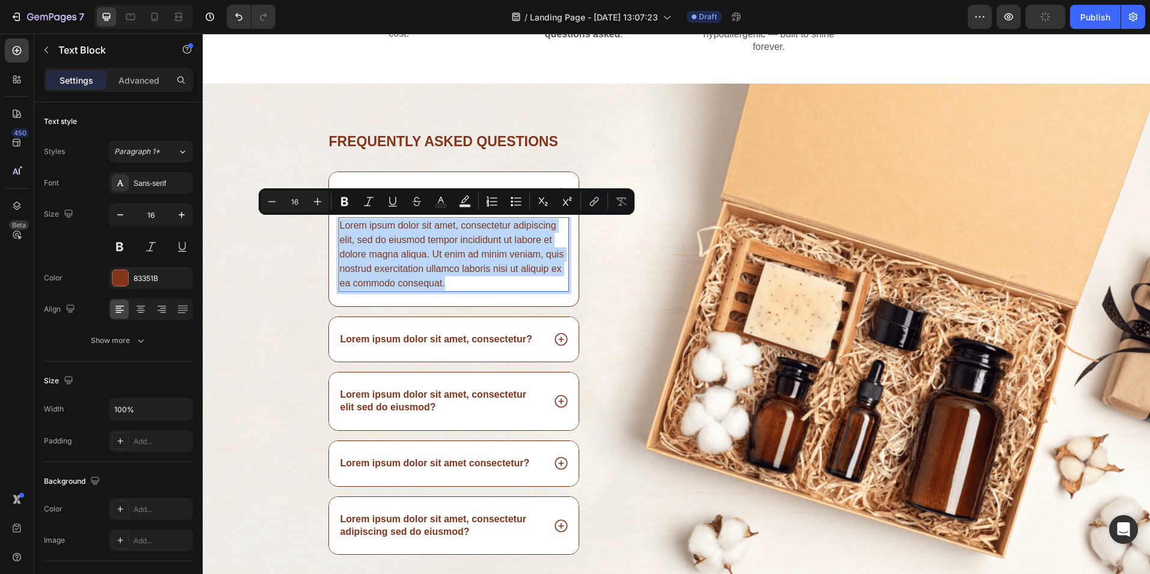
click at [506, 233] on p "Lorem ipsum dolor sit amet, consectetur adipiscing elit, sed do eiusmod tempor …" at bounding box center [454, 254] width 229 height 72
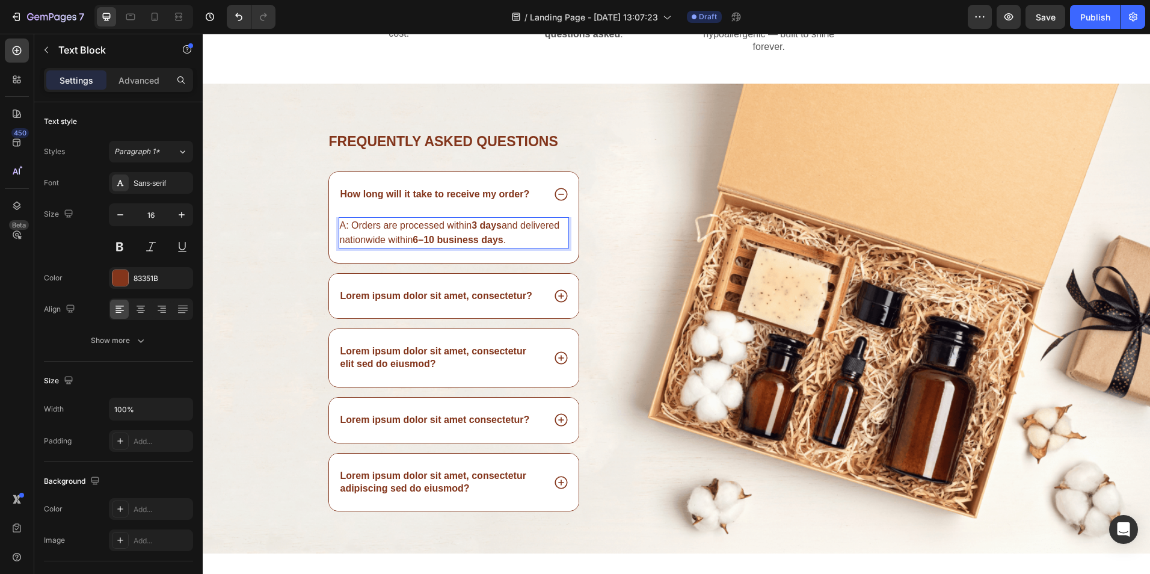
click at [348, 225] on p "A: Orders are processed within 3 days and delivered nationwide within 6–10 busi…" at bounding box center [454, 232] width 229 height 29
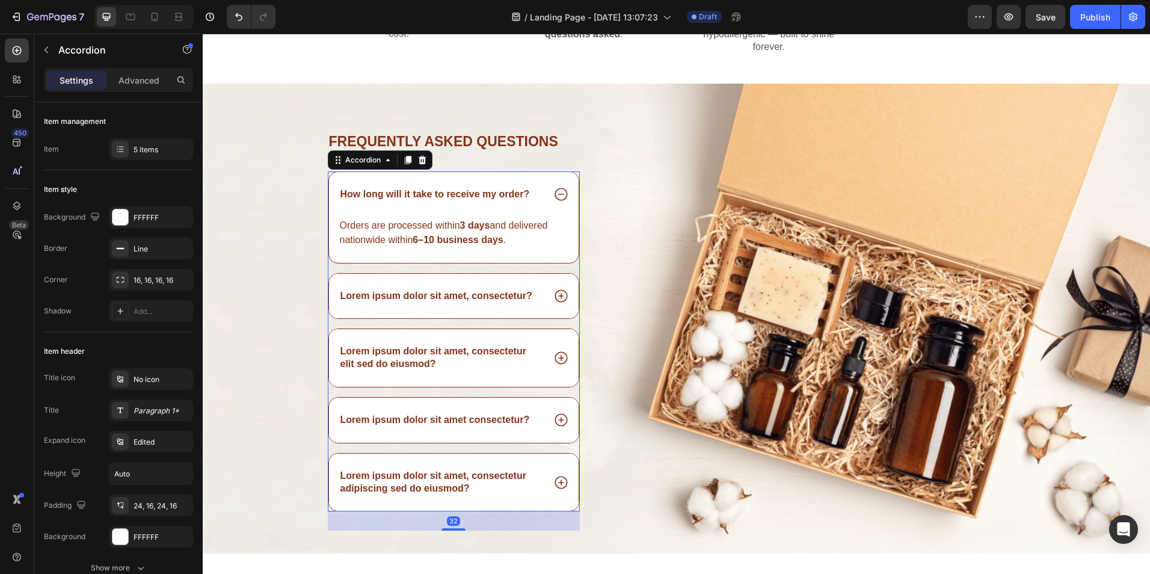
click at [412, 297] on p "Lorem ipsum dolor sit amet, consectetur?" at bounding box center [436, 296] width 192 height 13
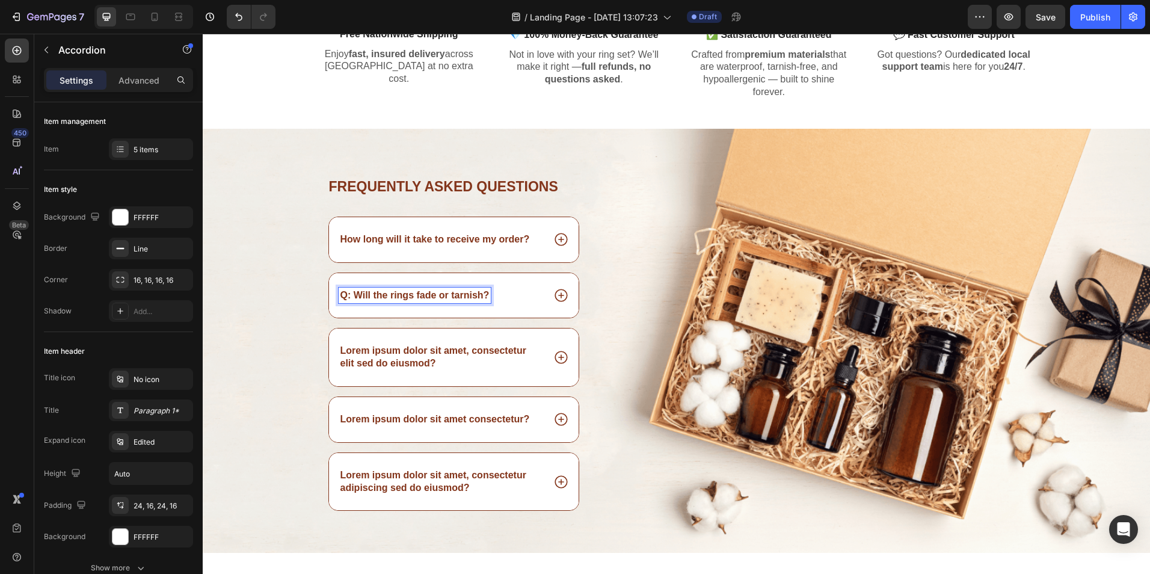
scroll to position [1186, 0]
click at [347, 294] on strong "Q: Will the rings fade or tarnish?" at bounding box center [414, 296] width 149 height 10
click at [350, 295] on strong "Q: Will the rings fade or tarnish?" at bounding box center [414, 296] width 149 height 10
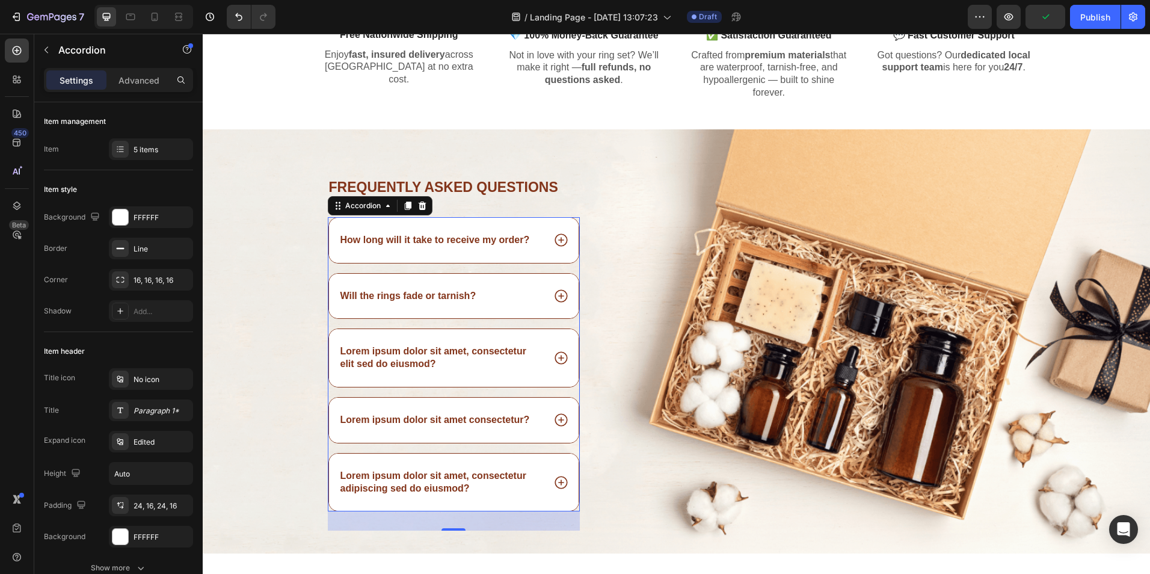
click at [522, 303] on div "Will the rings fade or tarnish?" at bounding box center [442, 296] width 206 height 16
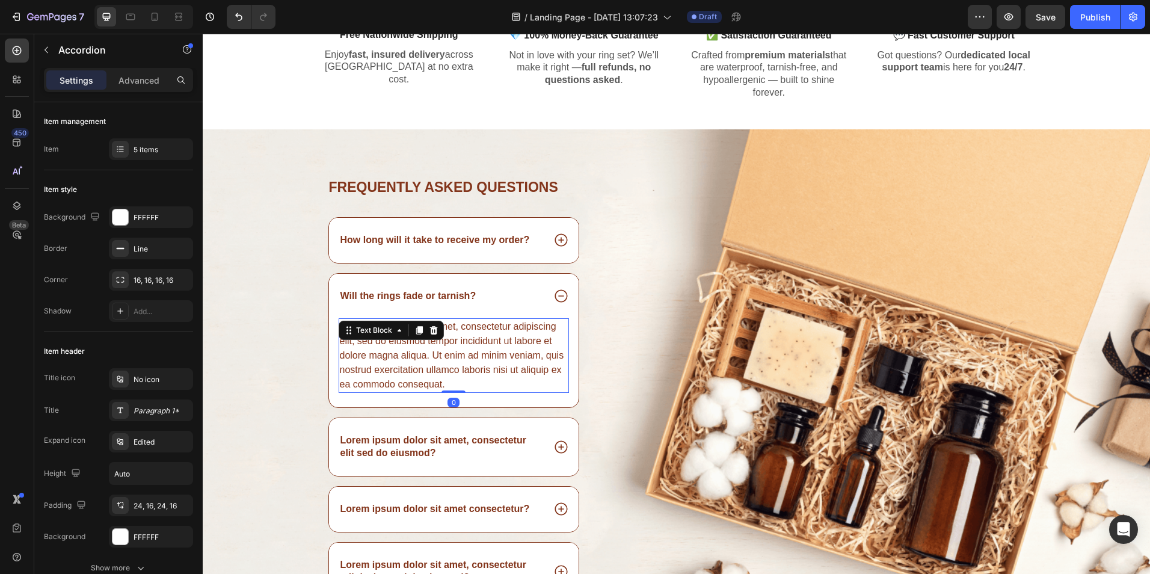
click at [472, 342] on div "Lorem ipsum dolor sit amet, consectetur adipiscing elit, sed do eiusmod tempor …" at bounding box center [454, 355] width 231 height 75
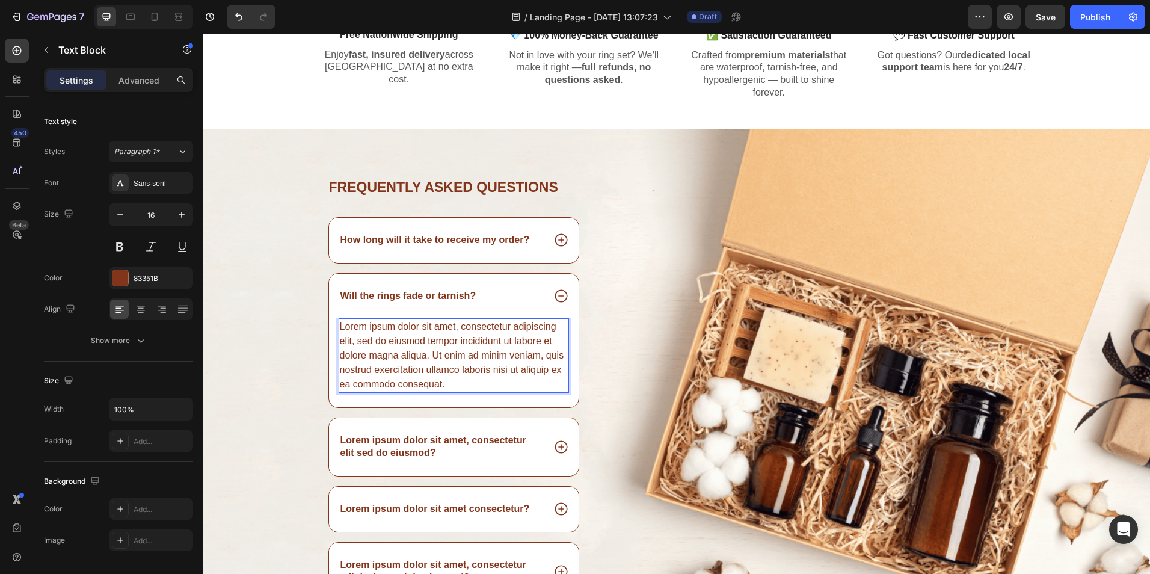
click at [472, 342] on div "Lorem ipsum dolor sit amet, consectetur adipiscing elit, sed do eiusmod tempor …" at bounding box center [454, 355] width 231 height 75
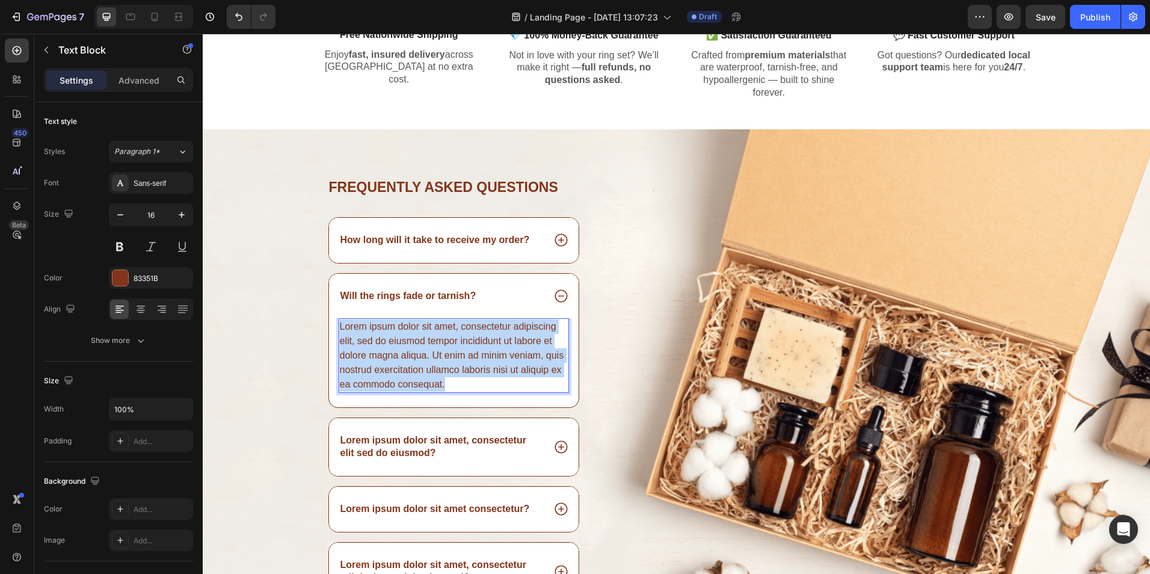
click at [472, 342] on p "Lorem ipsum dolor sit amet, consectetur adipiscing elit, sed do eiusmod tempor …" at bounding box center [454, 355] width 229 height 72
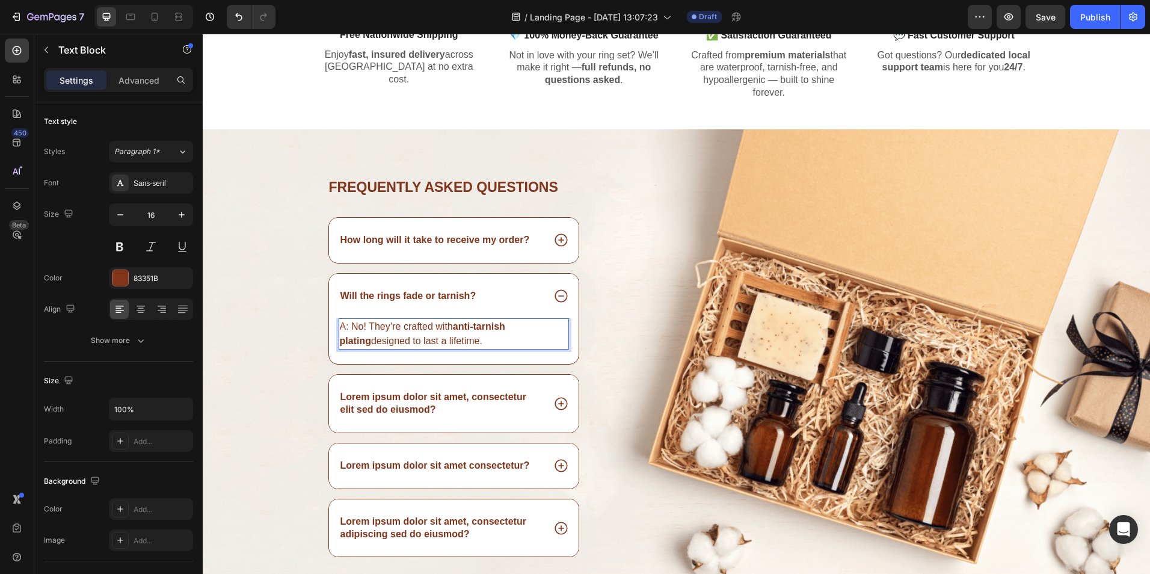
click at [348, 328] on p "A: No! They’re crafted with anti-tarnish plating designed to last a lifetime." at bounding box center [454, 333] width 229 height 29
click at [522, 326] on strong "anti-tarnish plating" at bounding box center [484, 326] width 87 height 10
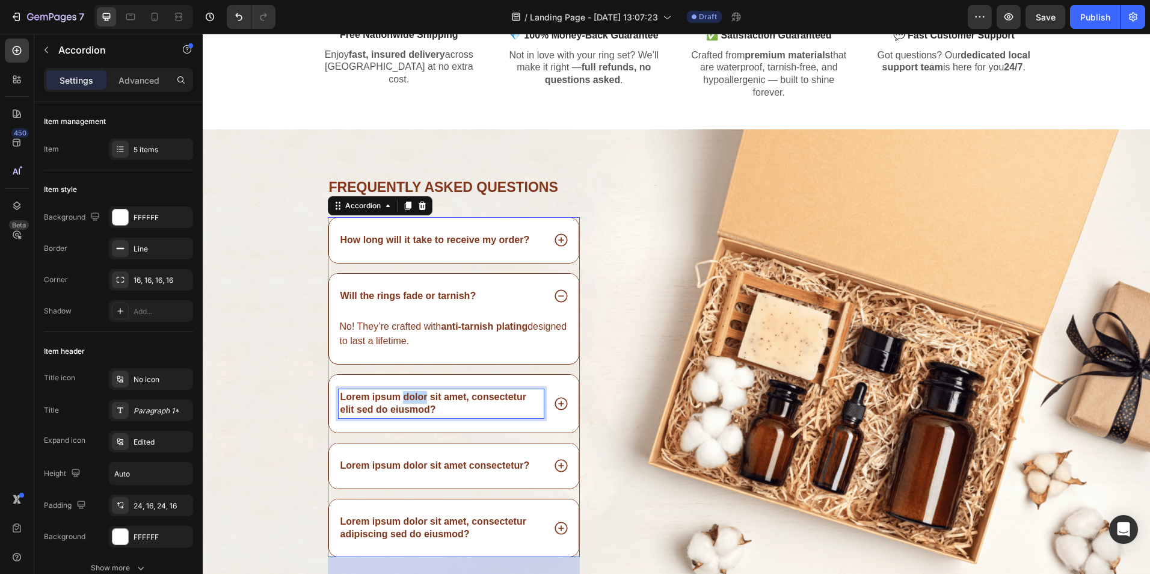
click at [408, 400] on p "Lorem ipsum dolor sit amet, consectetur elit sed do eiusmod?" at bounding box center [441, 403] width 202 height 25
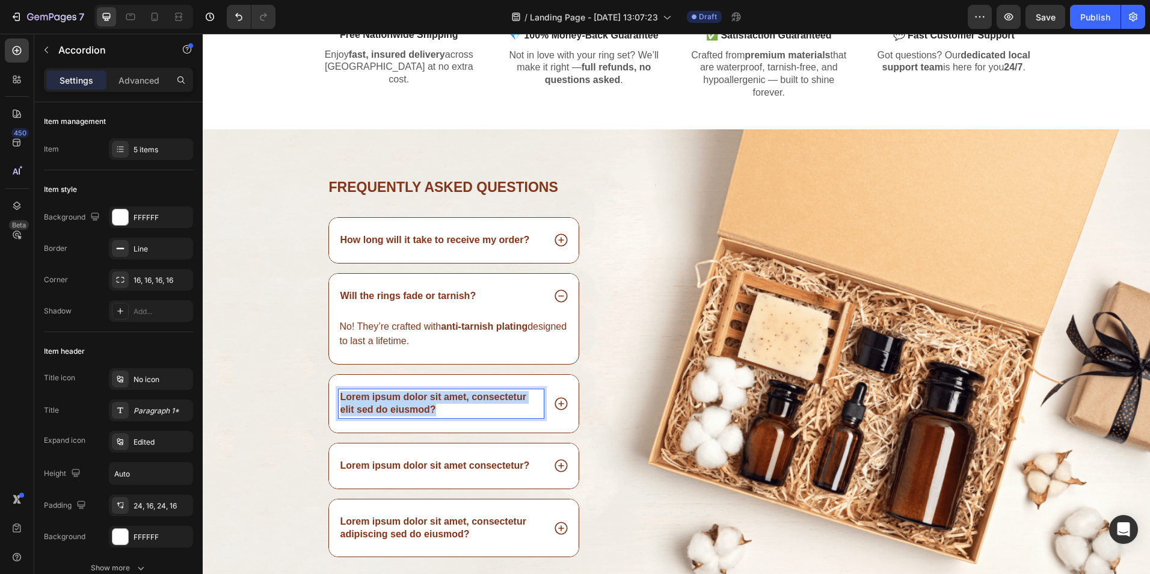
click at [408, 400] on p "Lorem ipsum dolor sit amet, consectetur elit sed do eiusmod?" at bounding box center [441, 403] width 202 height 25
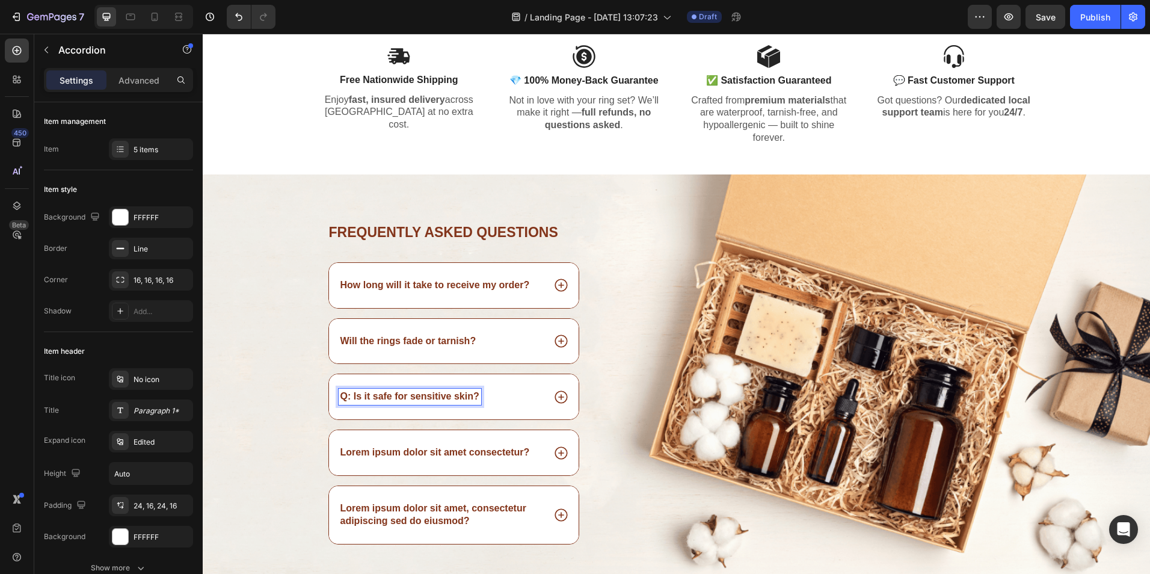
scroll to position [1140, 0]
click at [348, 398] on strong "Q: Is it safe for sensitive skin?" at bounding box center [409, 397] width 139 height 10
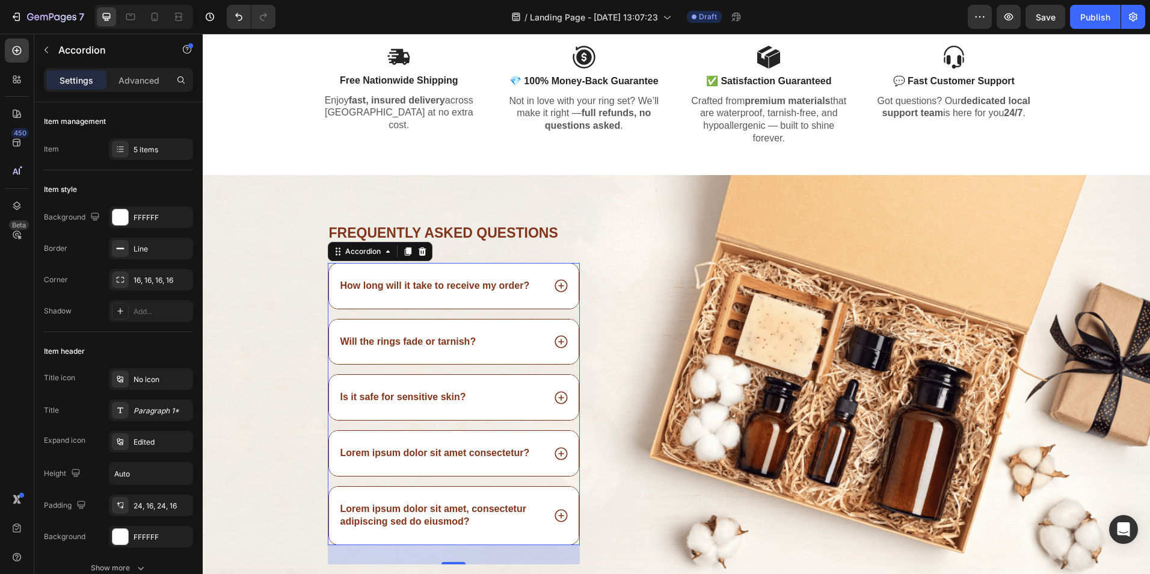
click at [555, 398] on icon at bounding box center [561, 398] width 16 height 16
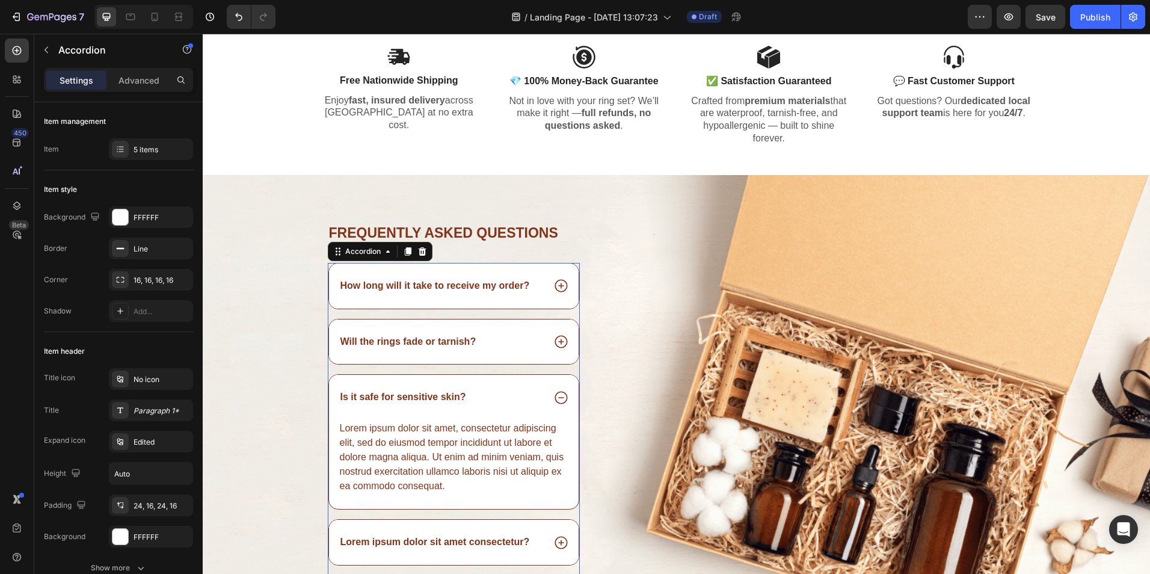
click at [555, 342] on icon at bounding box center [561, 341] width 13 height 13
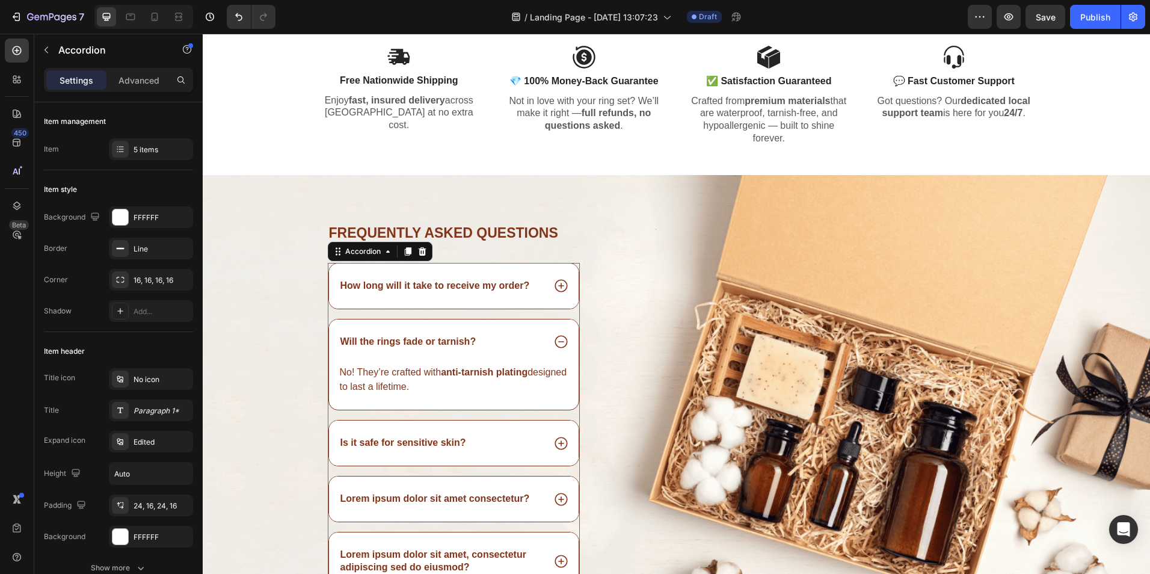
click at [559, 443] on icon at bounding box center [561, 443] width 13 height 13
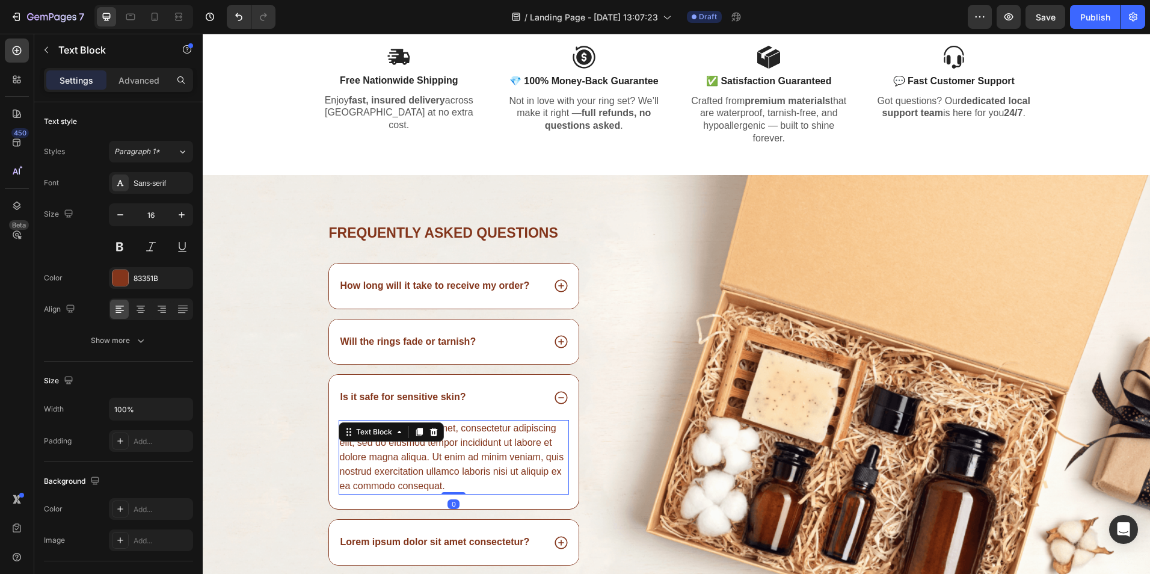
click at [433, 449] on div "Lorem ipsum dolor sit amet, consectetur adipiscing elit, sed do eiusmod tempor …" at bounding box center [454, 457] width 231 height 75
click at [433, 449] on p "Lorem ipsum dolor sit amet, consectetur adipiscing elit, sed do eiusmod tempor …" at bounding box center [454, 457] width 229 height 72
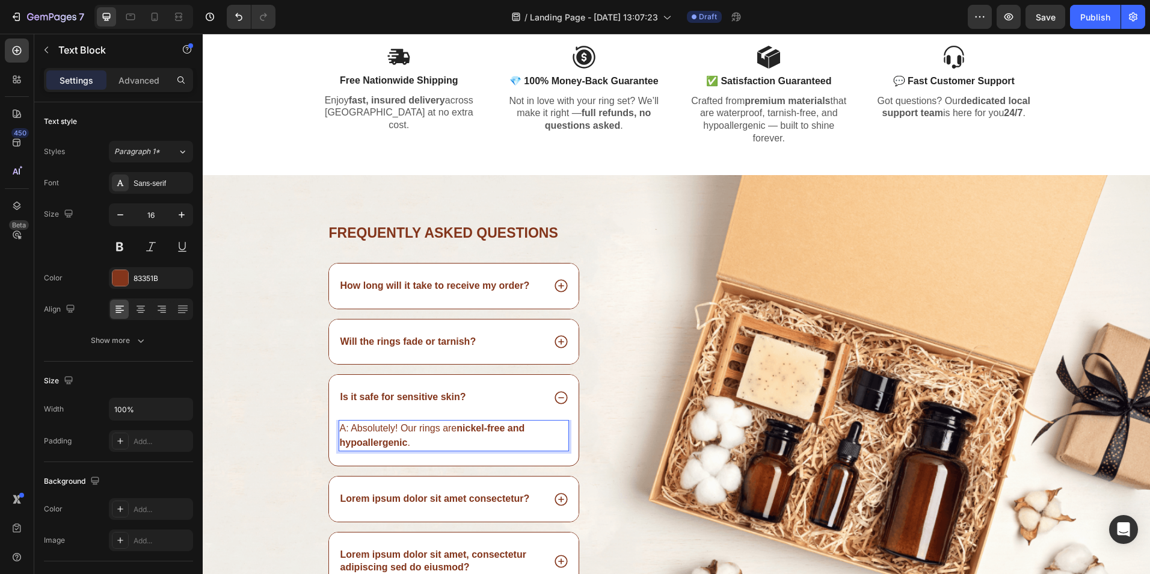
click at [345, 429] on p "A: Absolutely! Our rings are nickel-free and hypoallergenic ." at bounding box center [454, 435] width 229 height 29
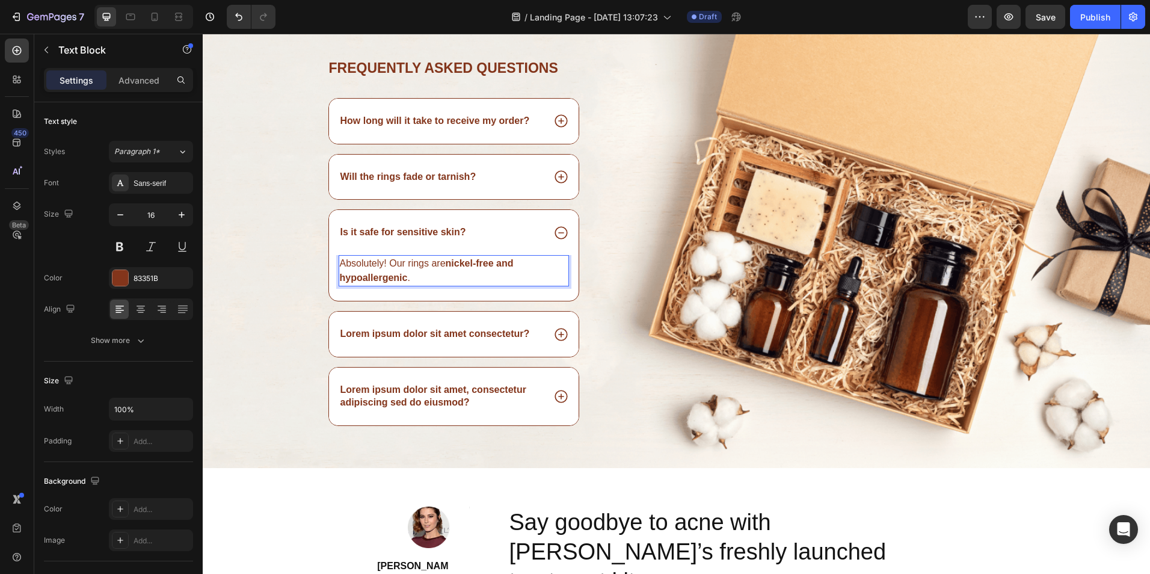
scroll to position [1307, 0]
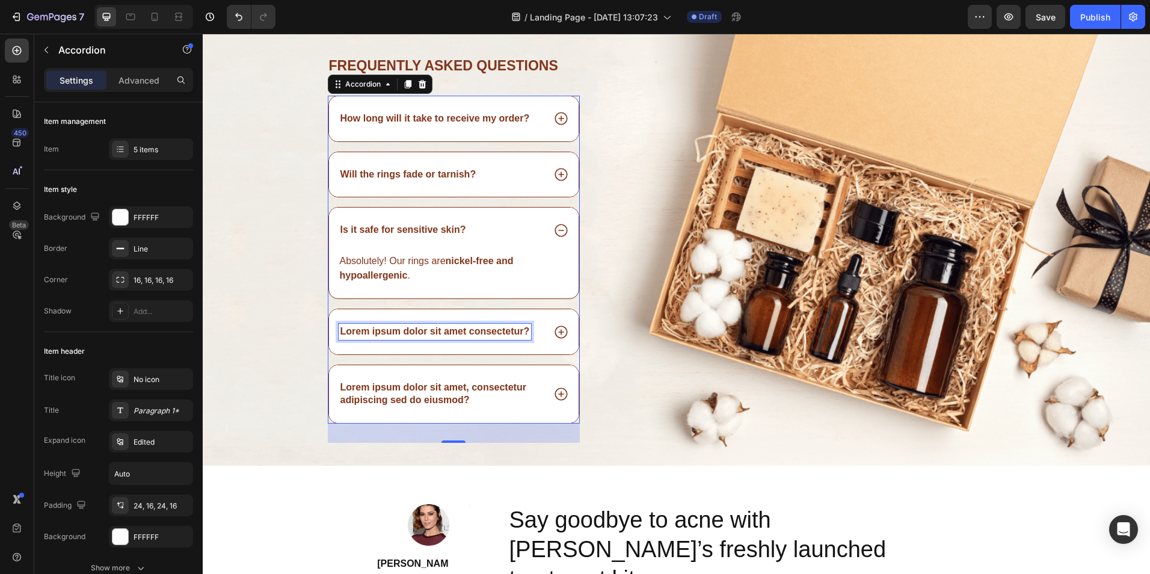
click at [430, 331] on p "Lorem ipsum dolor sit amet consectetur?" at bounding box center [434, 331] width 189 height 13
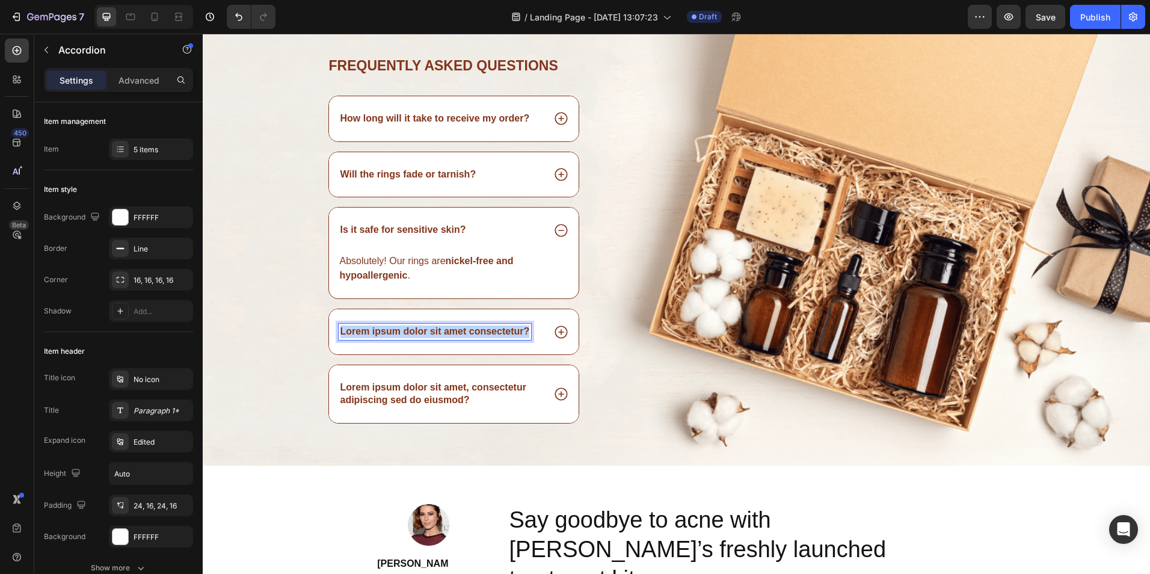
click at [430, 331] on p "Lorem ipsum dolor sit amet consectetur?" at bounding box center [434, 331] width 189 height 13
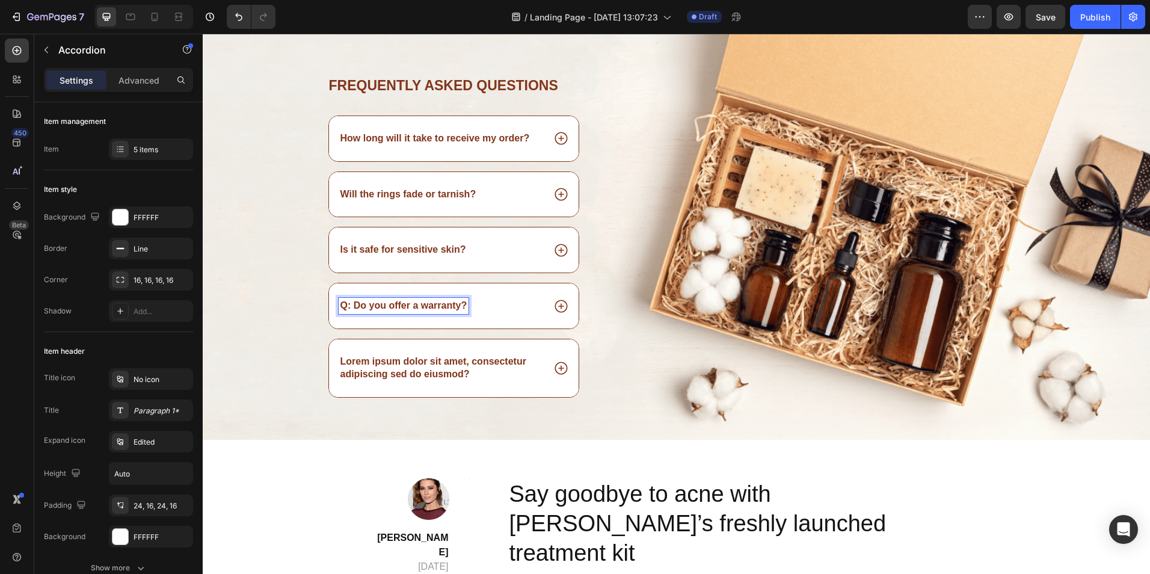
scroll to position [1262, 0]
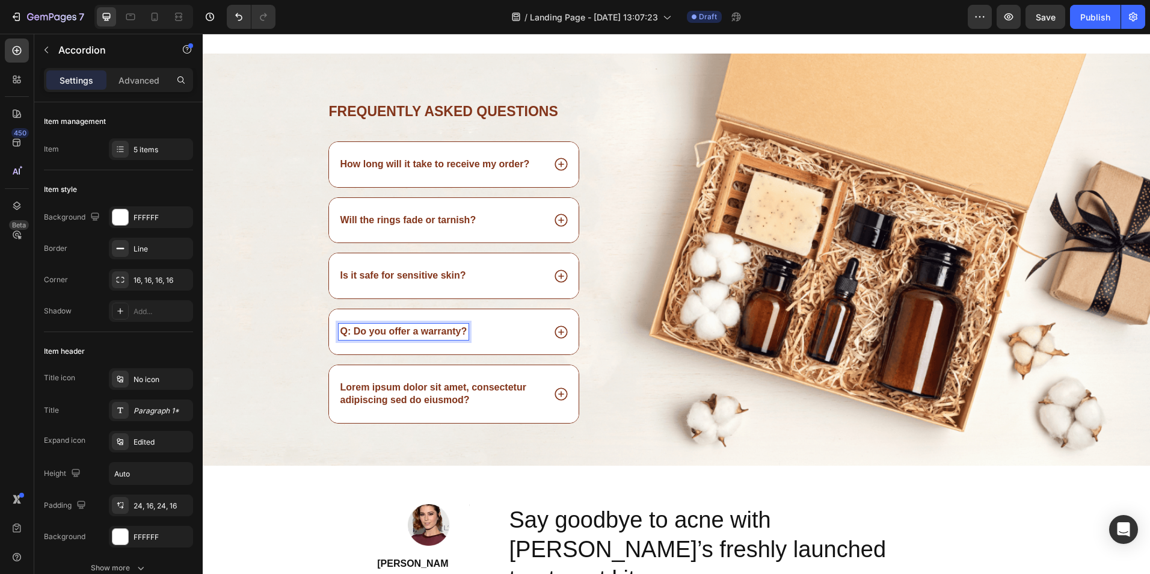
click at [348, 331] on strong "Q: Do you offer a warranty?" at bounding box center [403, 331] width 127 height 10
click at [556, 331] on icon at bounding box center [561, 331] width 13 height 13
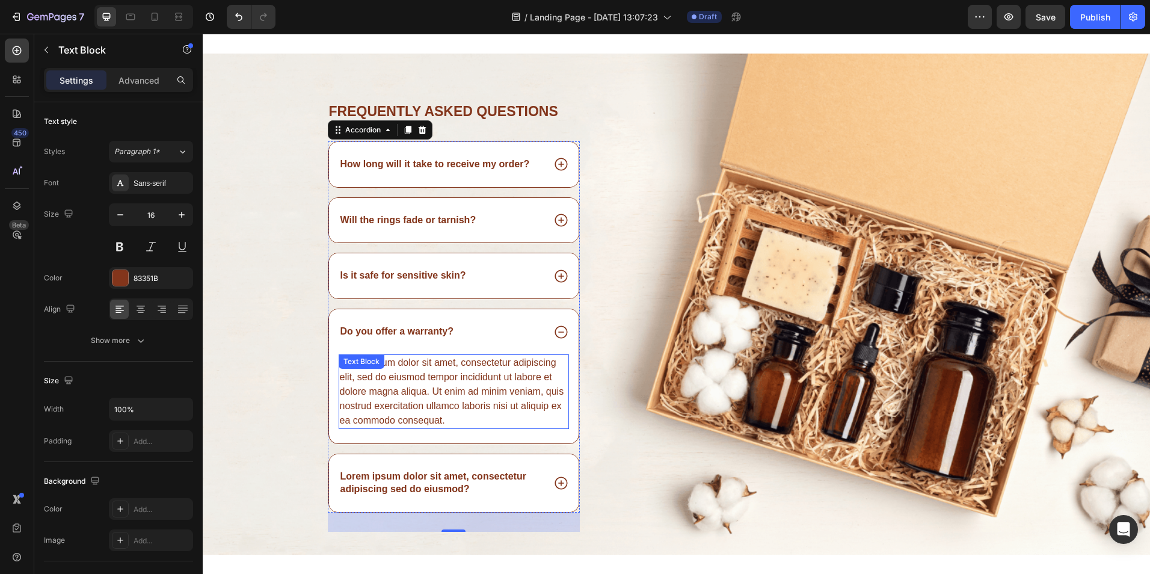
click at [482, 378] on div "Lorem ipsum dolor sit amet, consectetur adipiscing elit, sed do eiusmod tempor …" at bounding box center [454, 391] width 231 height 75
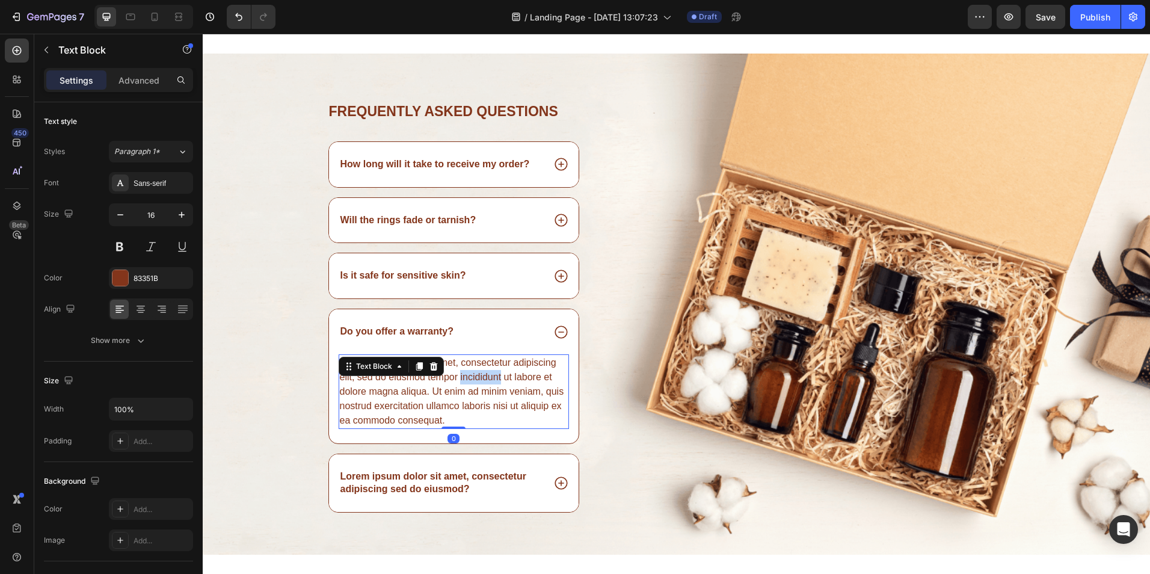
click at [482, 378] on div "Lorem ipsum dolor sit amet, consectetur adipiscing elit, sed do eiusmod tempor …" at bounding box center [454, 391] width 231 height 75
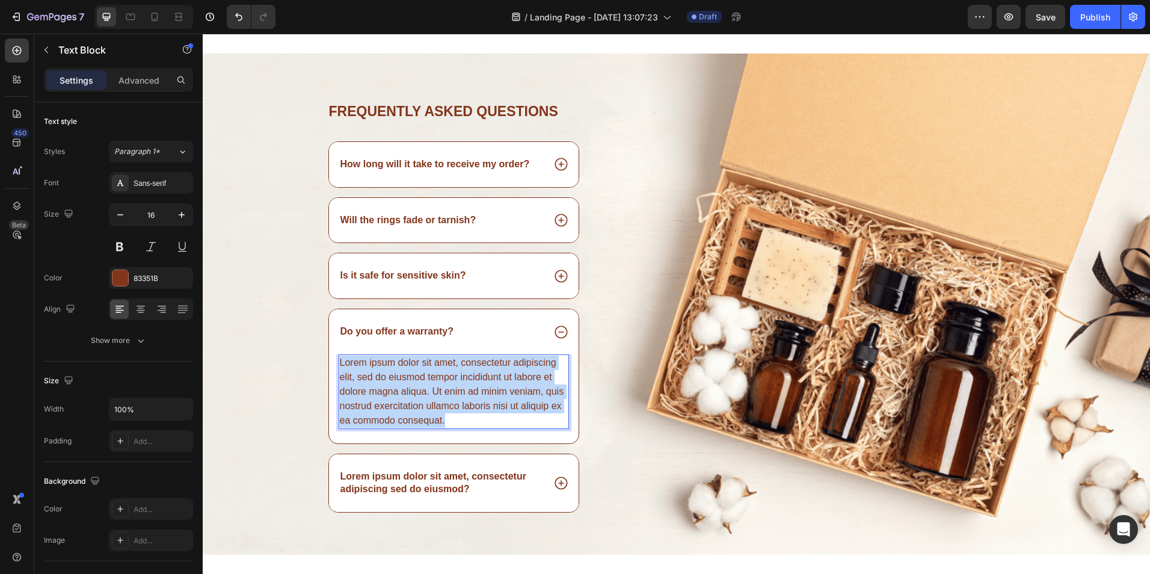
click at [482, 378] on p "Lorem ipsum dolor sit amet, consectetur adipiscing elit, sed do eiusmod tempor …" at bounding box center [454, 392] width 229 height 72
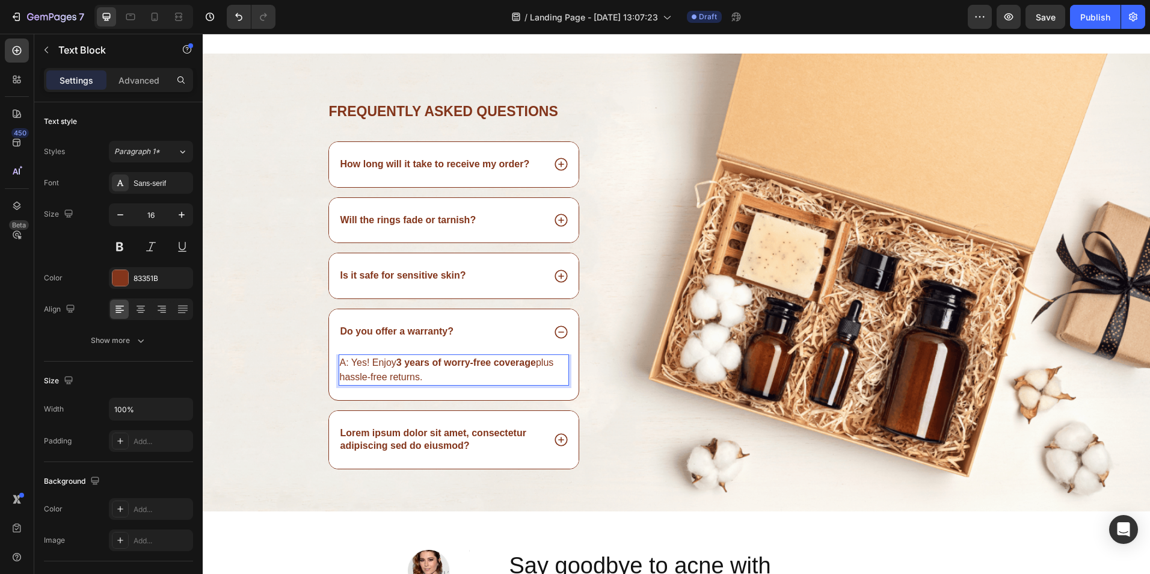
click at [350, 361] on p "A: Yes! Enjoy 3 years of worry-free coverage plus hassle-free returns." at bounding box center [454, 370] width 229 height 29
click at [347, 362] on p "A: Yes! Enjoy 3 years of worry-free coverage plus hassle-free returns." at bounding box center [454, 370] width 229 height 29
click at [523, 455] on div "Lorem ipsum dolor sit amet, consectetur adipiscing sed do eiusmod?" at bounding box center [454, 440] width 250 height 58
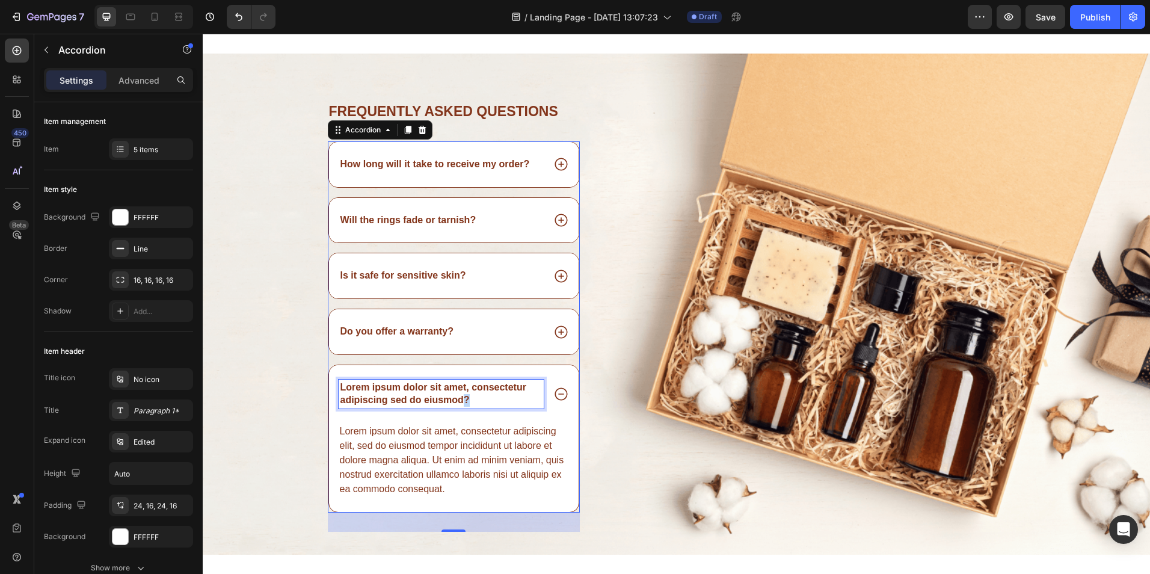
click at [462, 396] on p "Lorem ipsum dolor sit amet, consectetur adipiscing sed do eiusmod?" at bounding box center [441, 393] width 202 height 25
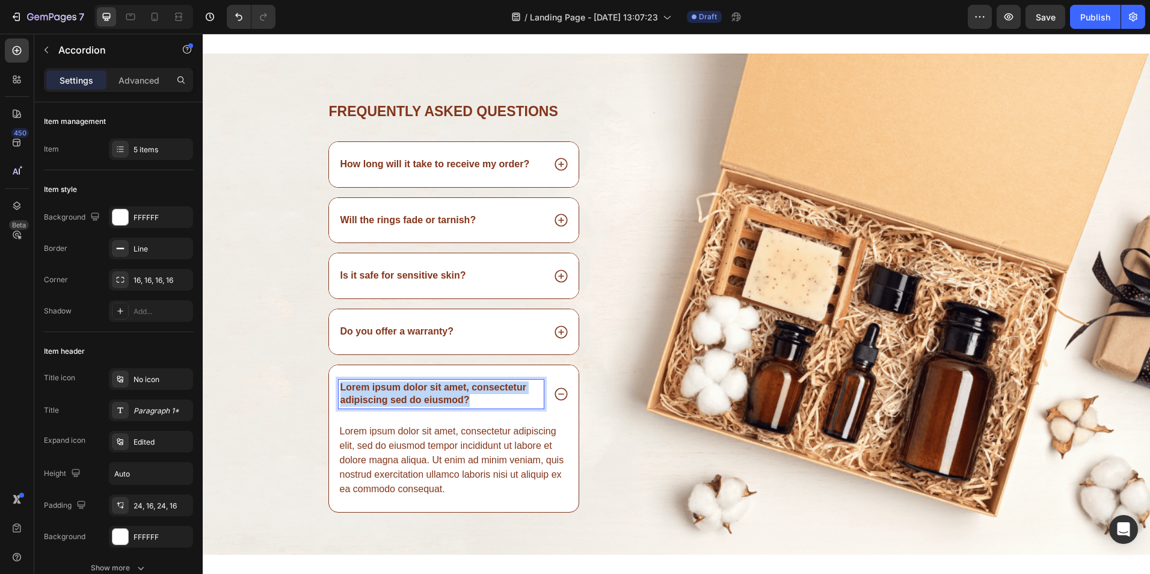
click at [462, 396] on p "Lorem ipsum dolor sit amet, consectetur adipiscing sed do eiusmod?" at bounding box center [441, 393] width 202 height 25
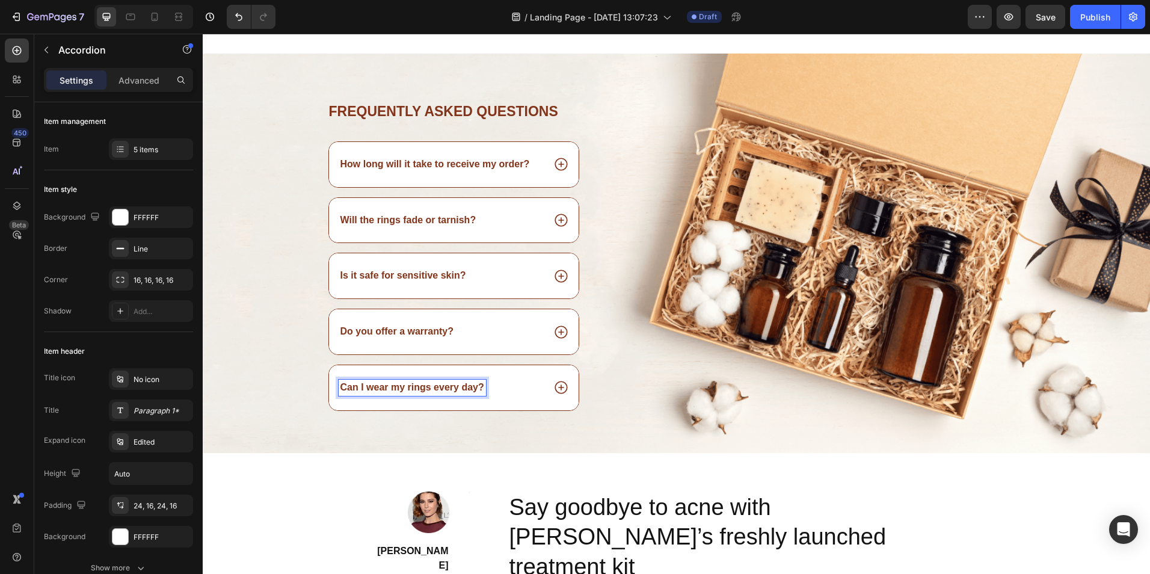
click at [555, 386] on icon at bounding box center [561, 387] width 13 height 13
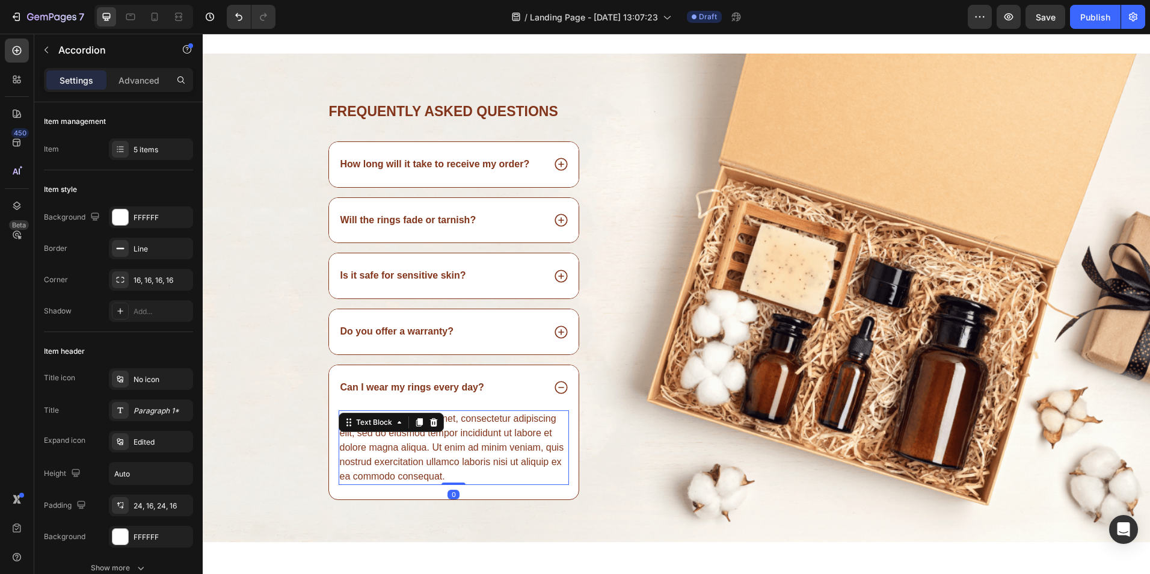
click at [488, 436] on div "Lorem ipsum dolor sit amet, consectetur adipiscing elit, sed do eiusmod tempor …" at bounding box center [454, 447] width 231 height 75
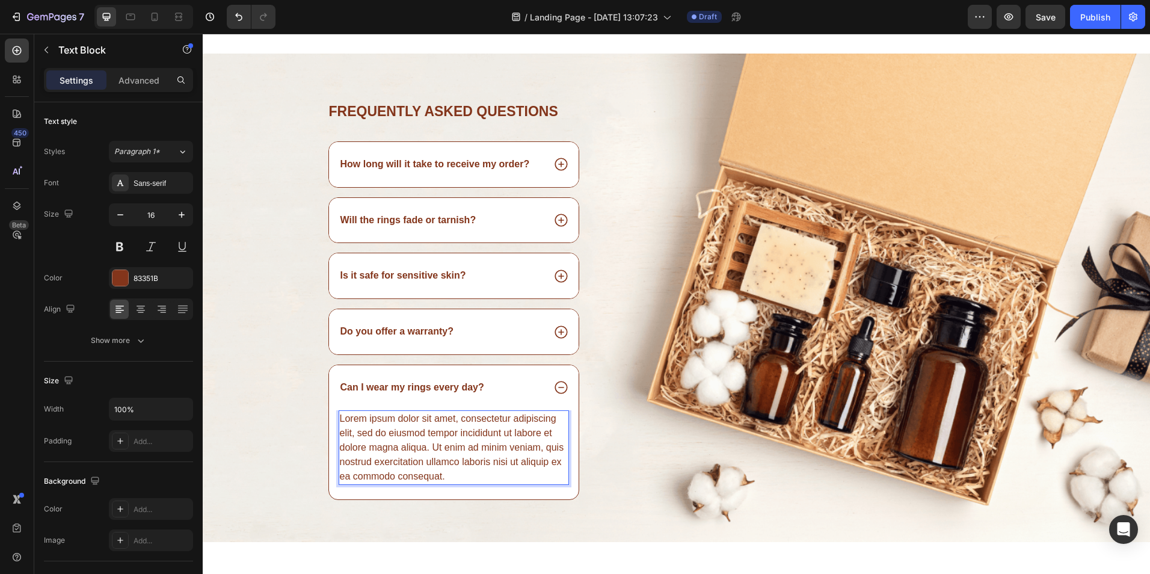
click at [488, 436] on div "Lorem ipsum dolor sit amet, consectetur adipiscing elit, sed do eiusmod tempor …" at bounding box center [454, 447] width 231 height 75
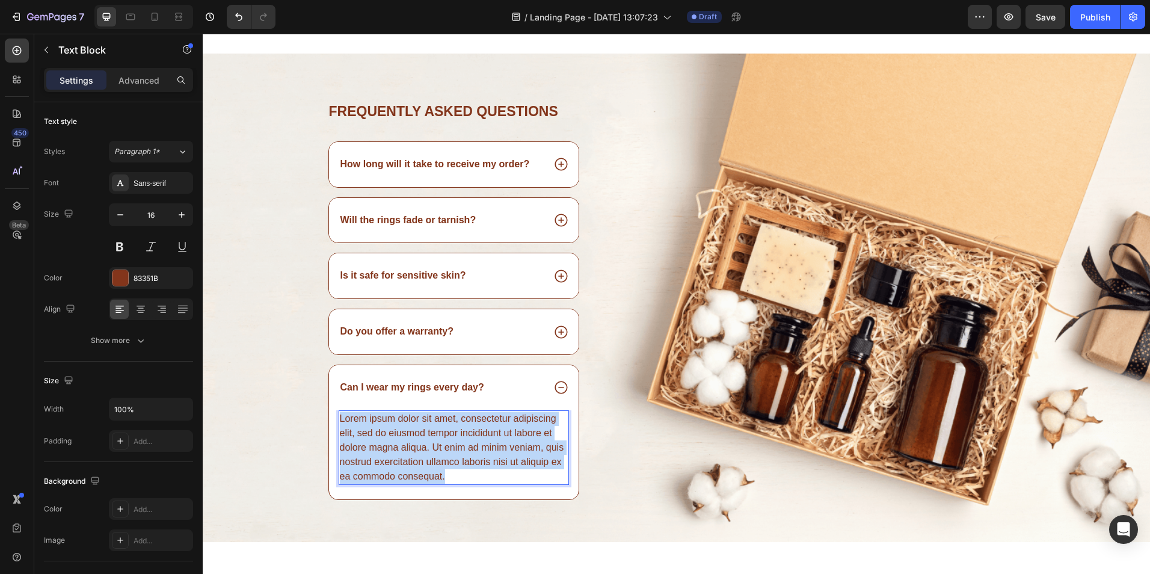
click at [488, 436] on p "Lorem ipsum dolor sit amet, consectetur adipiscing elit, sed do eiusmod tempor …" at bounding box center [454, 447] width 229 height 72
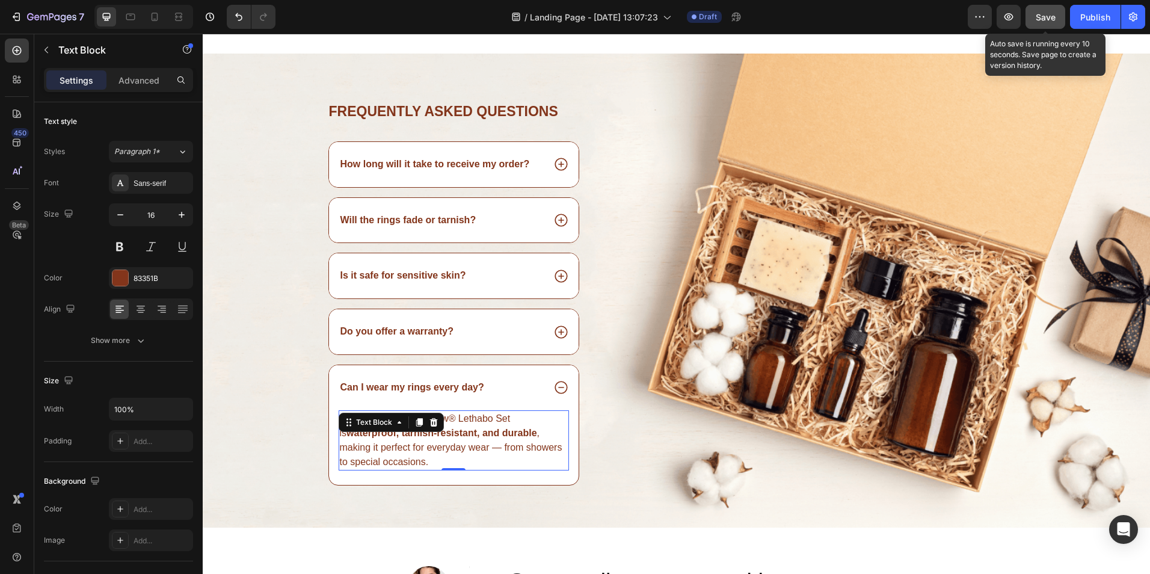
click at [1039, 18] on span "Save" at bounding box center [1046, 17] width 20 height 10
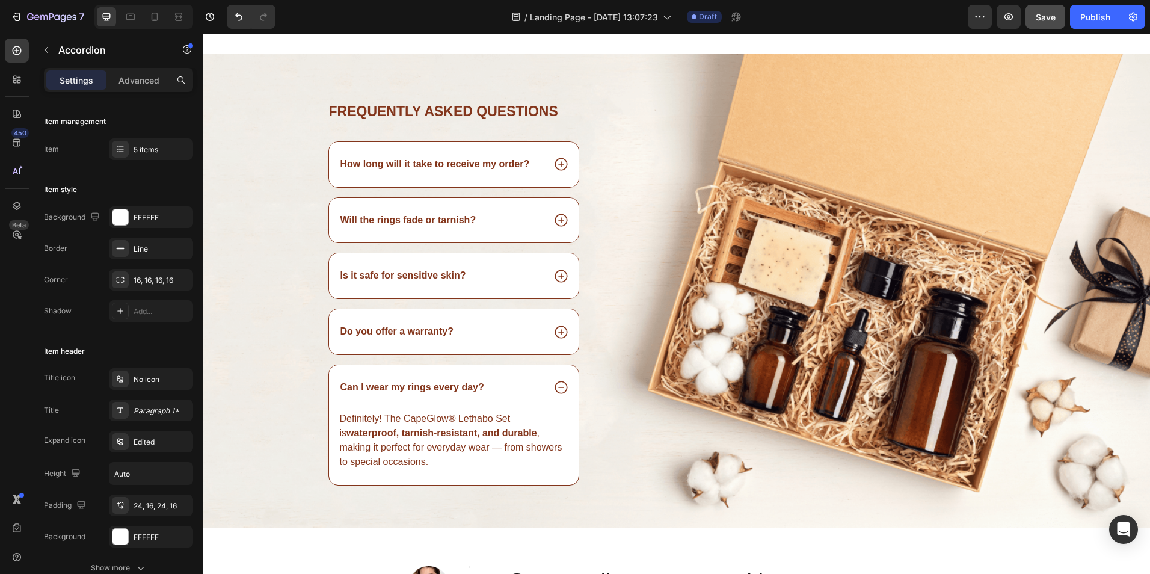
click at [475, 331] on div "Do you offer a warranty?" at bounding box center [442, 332] width 206 height 16
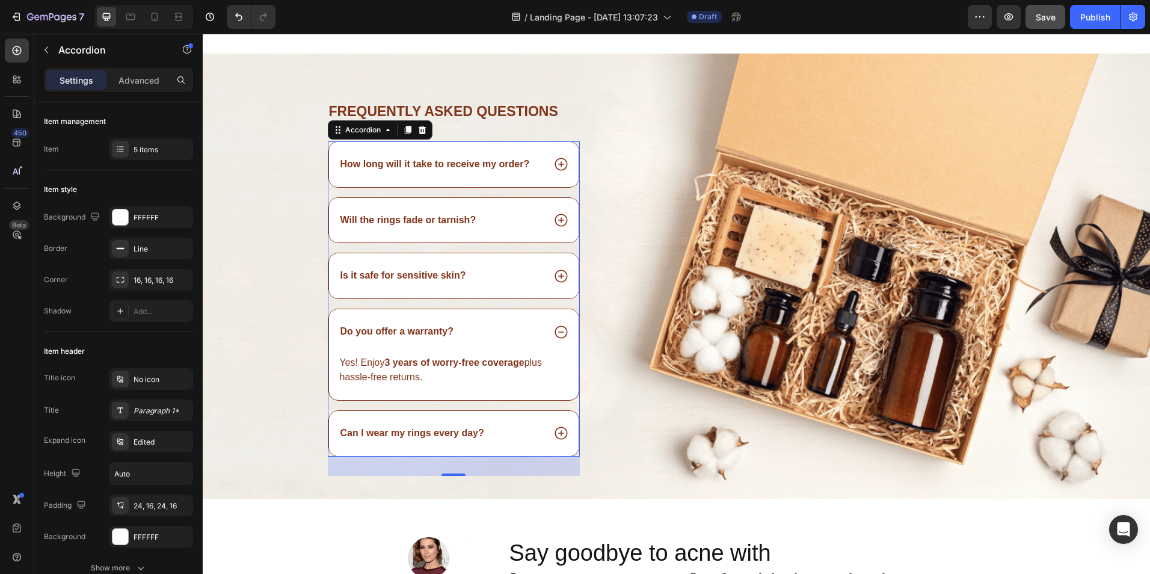
click at [462, 275] on div "Is it safe for sensitive skin?" at bounding box center [403, 276] width 129 height 16
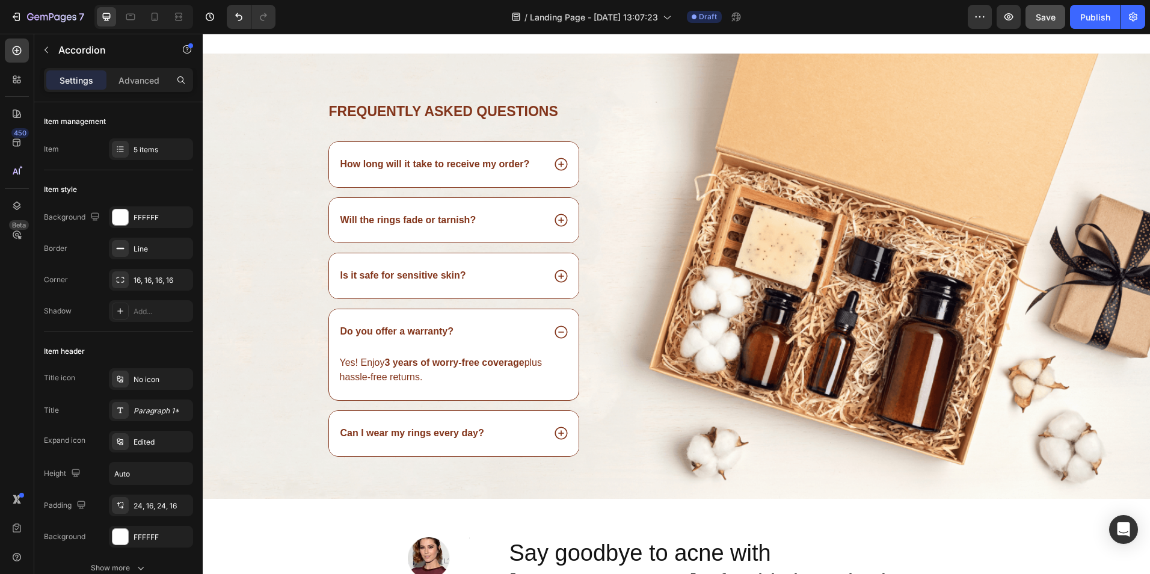
click at [493, 276] on div "Is it safe for sensitive skin?" at bounding box center [442, 276] width 206 height 16
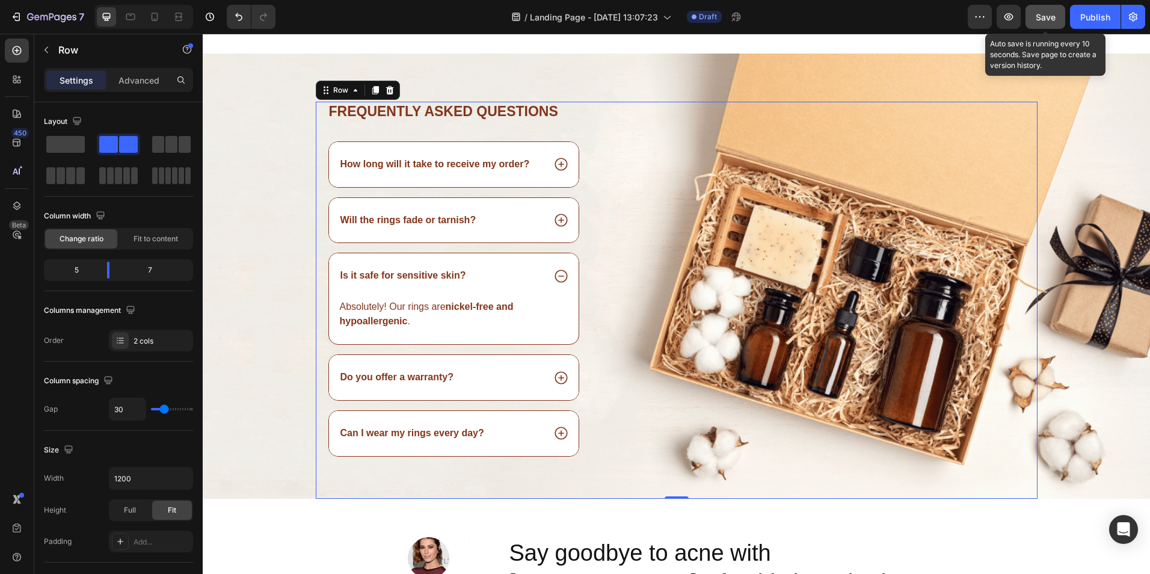
click at [1051, 28] on button "Save" at bounding box center [1046, 17] width 40 height 24
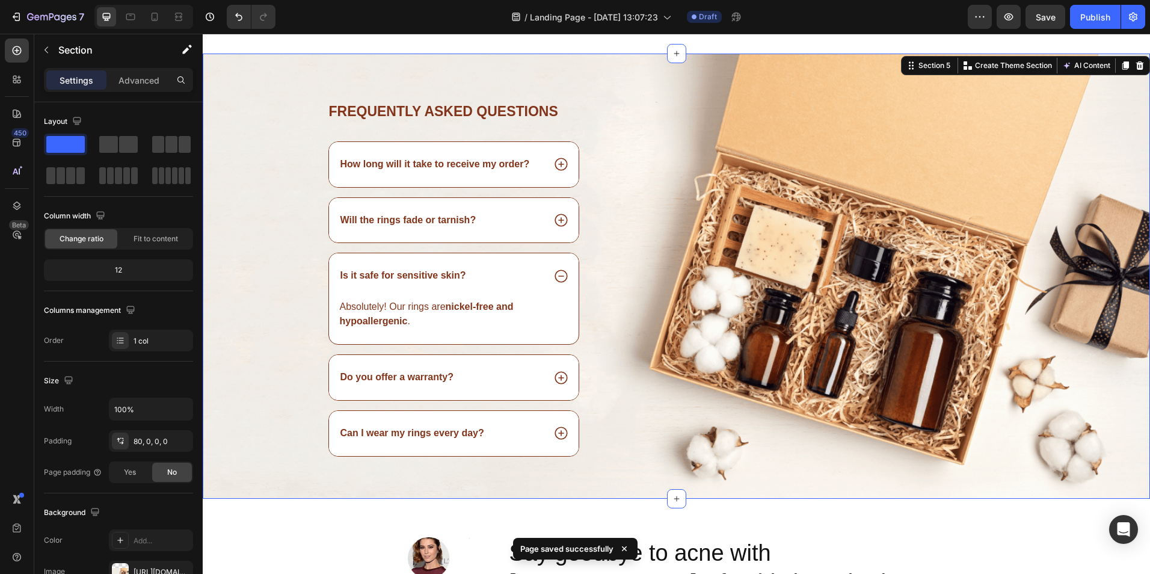
click at [1069, 170] on div "Frequently asked questions Heading How long will it take to receive my order? W…" at bounding box center [676, 300] width 947 height 397
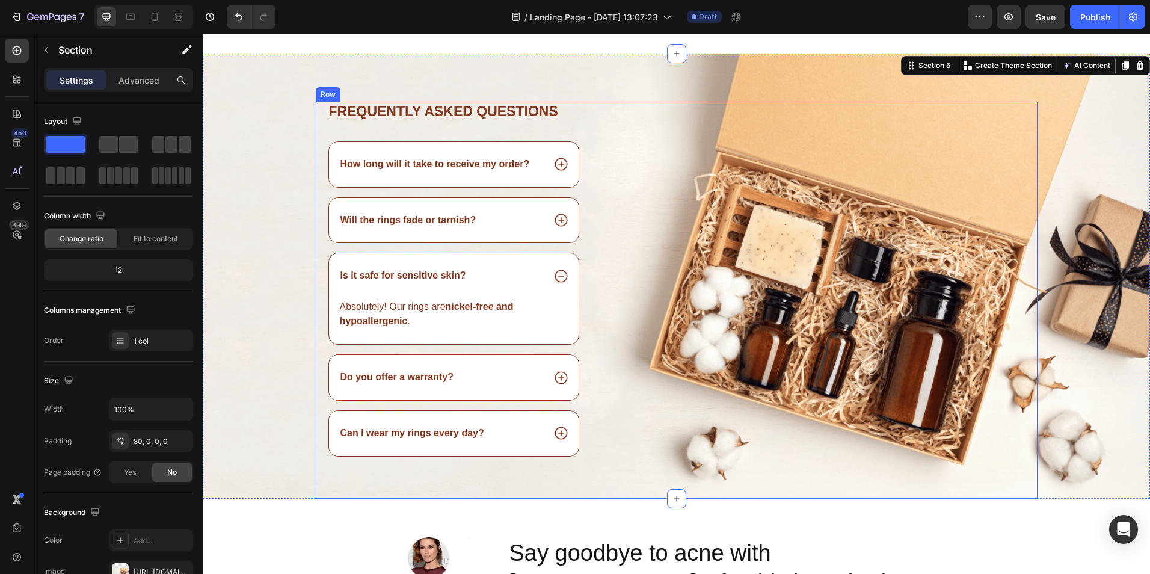
click at [901, 217] on div "Image" at bounding box center [832, 300] width 411 height 397
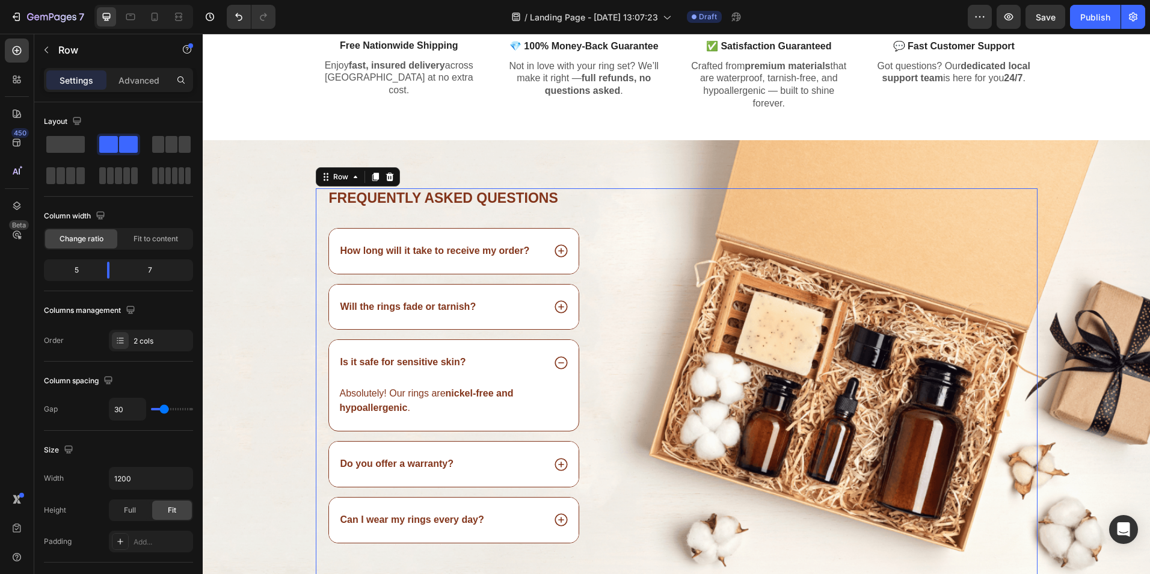
scroll to position [1174, 0]
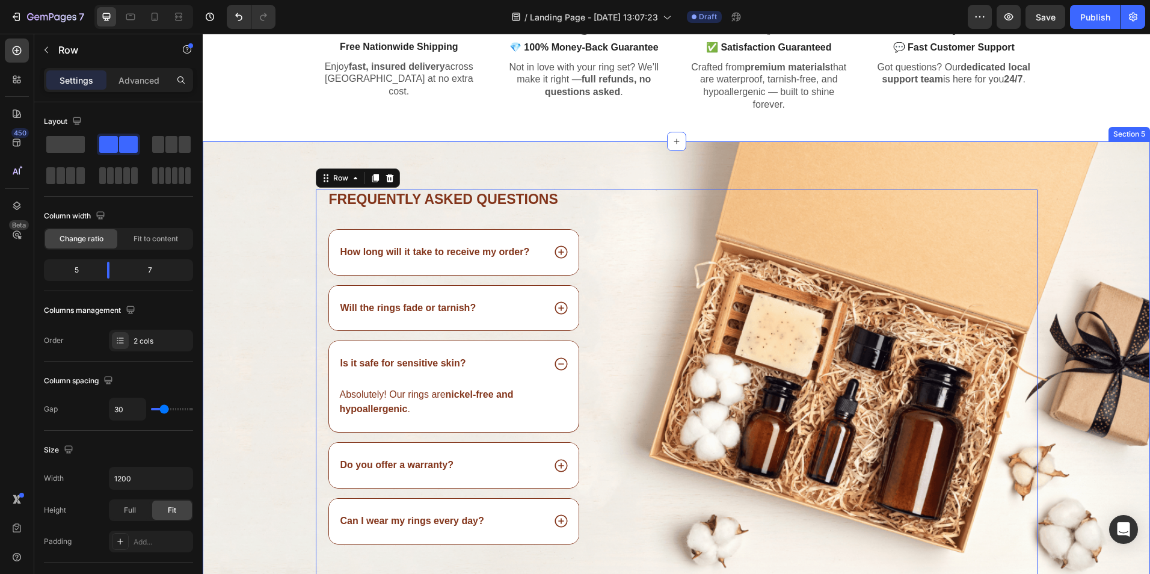
click at [275, 173] on div "Frequently asked questions Heading How long will it take to receive my order? W…" at bounding box center [676, 363] width 947 height 445
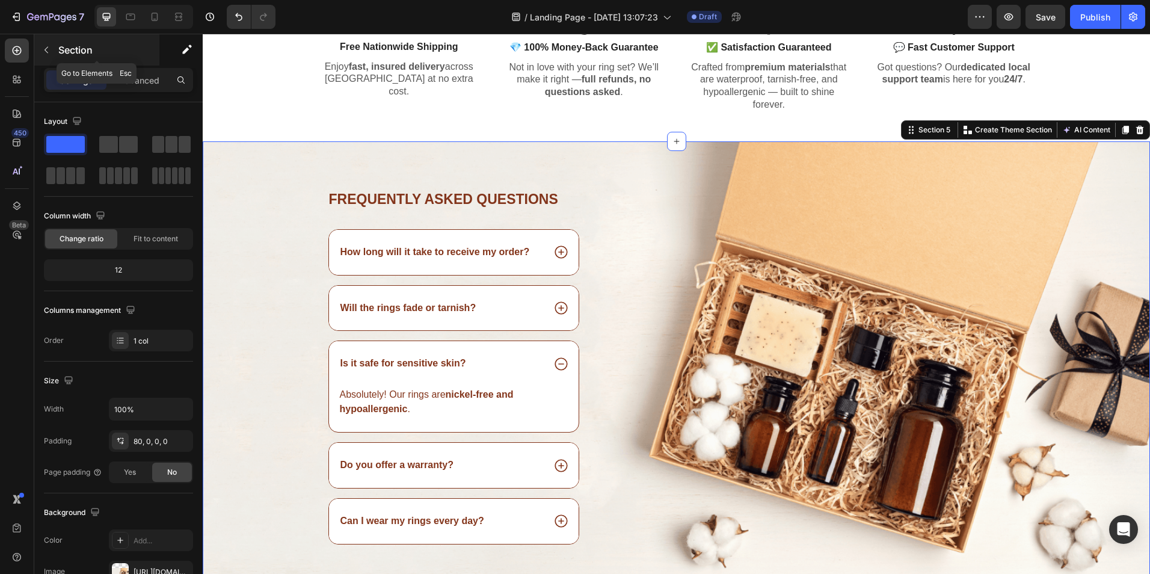
click at [49, 48] on icon "button" at bounding box center [47, 50] width 10 height 10
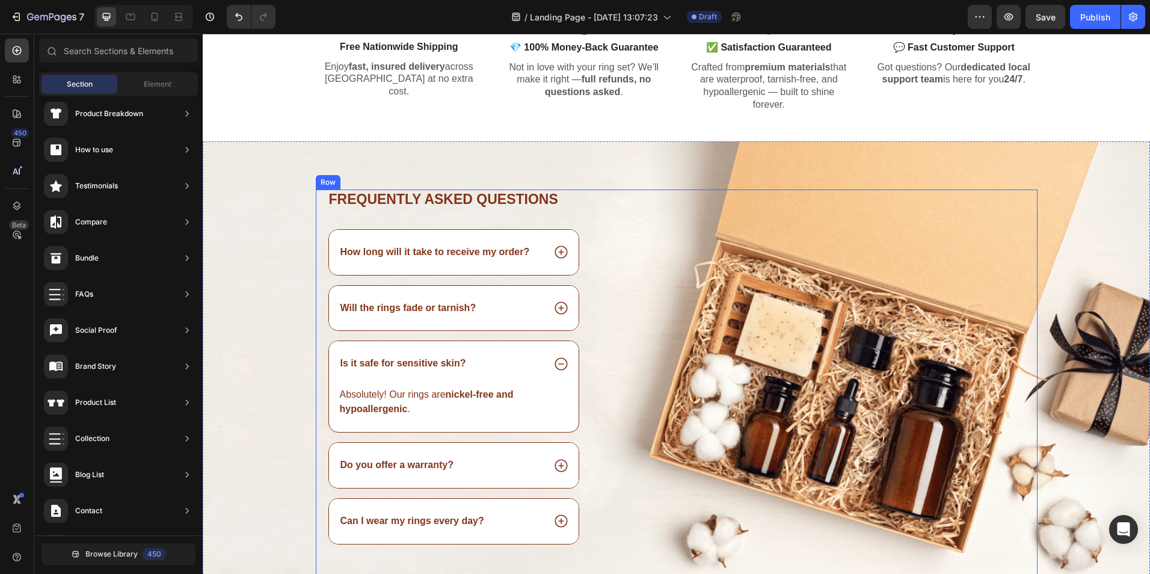
click at [615, 199] on div "Frequently asked questions Heading How long will it take to receive my order? W…" at bounding box center [677, 387] width 722 height 397
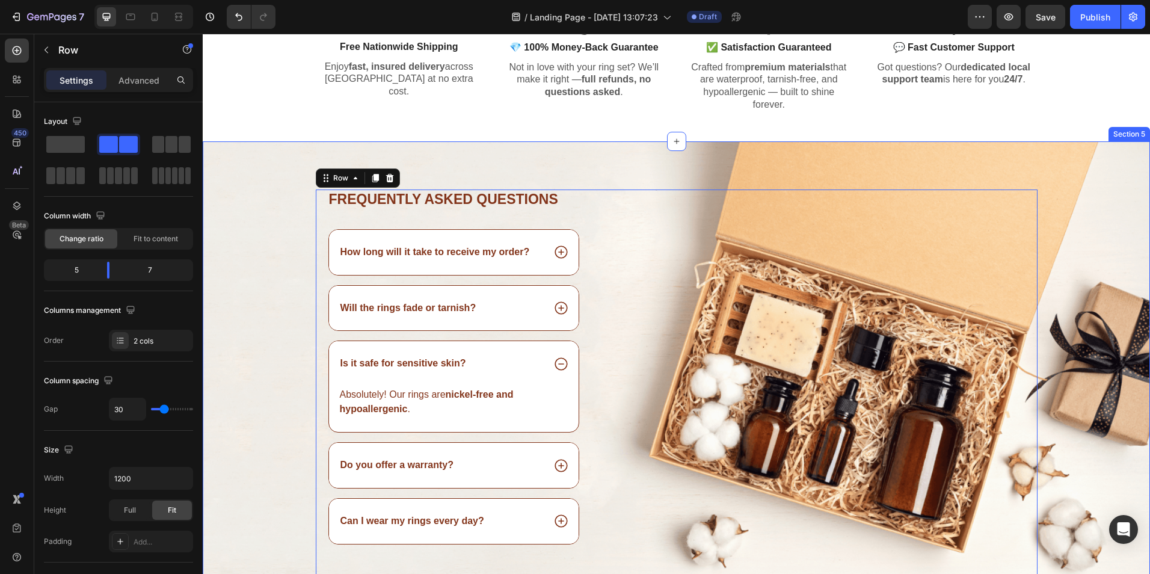
click at [584, 158] on div "Frequently asked questions Heading How long will it take to receive my order? W…" at bounding box center [676, 363] width 947 height 445
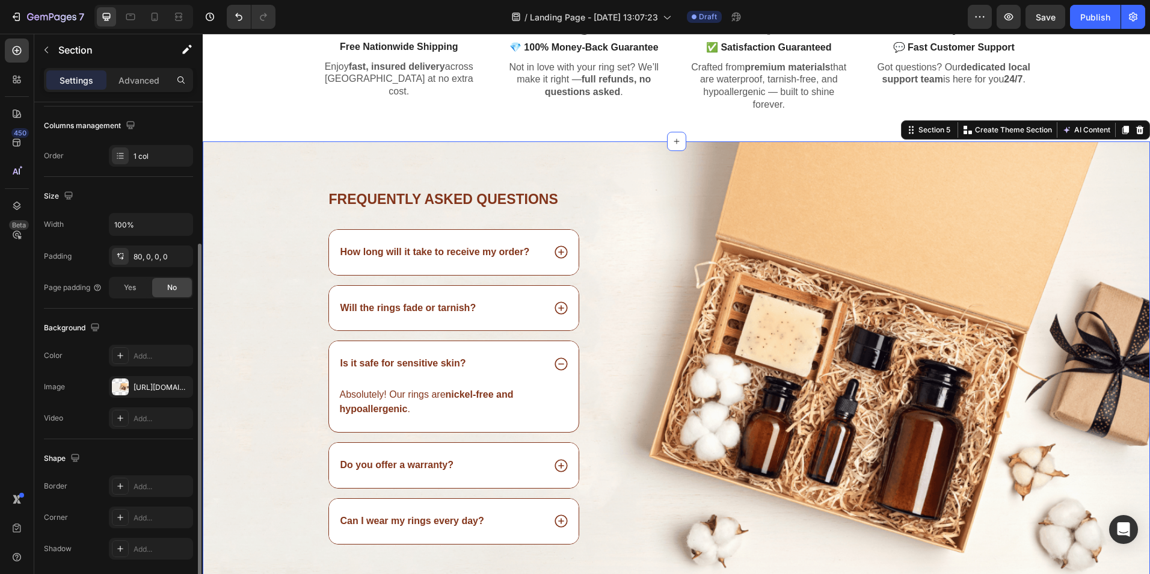
scroll to position [195, 0]
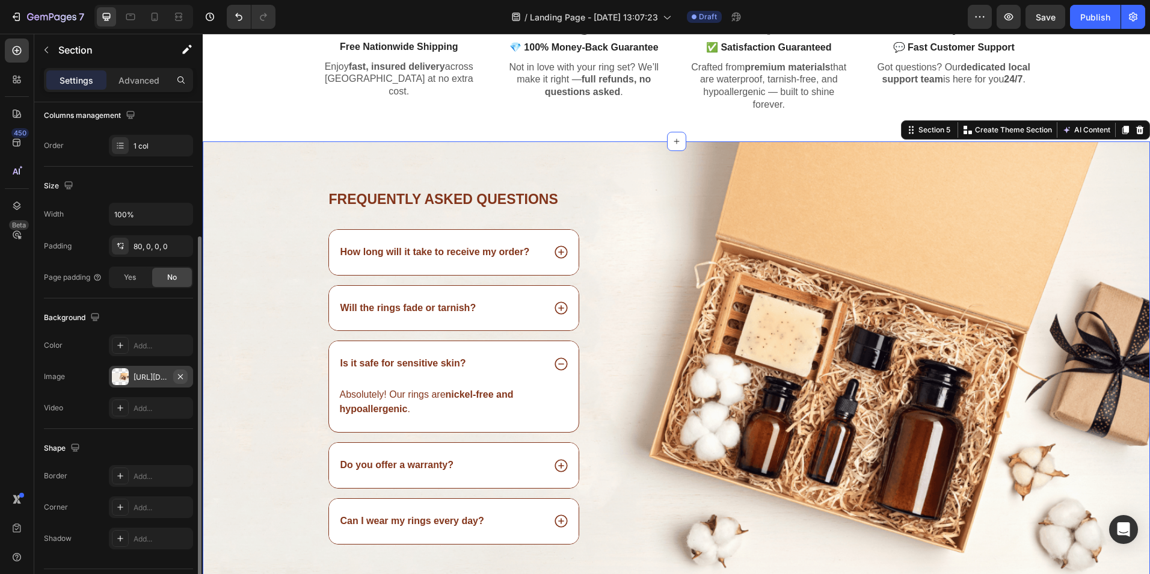
click at [179, 375] on icon "button" at bounding box center [180, 376] width 5 height 5
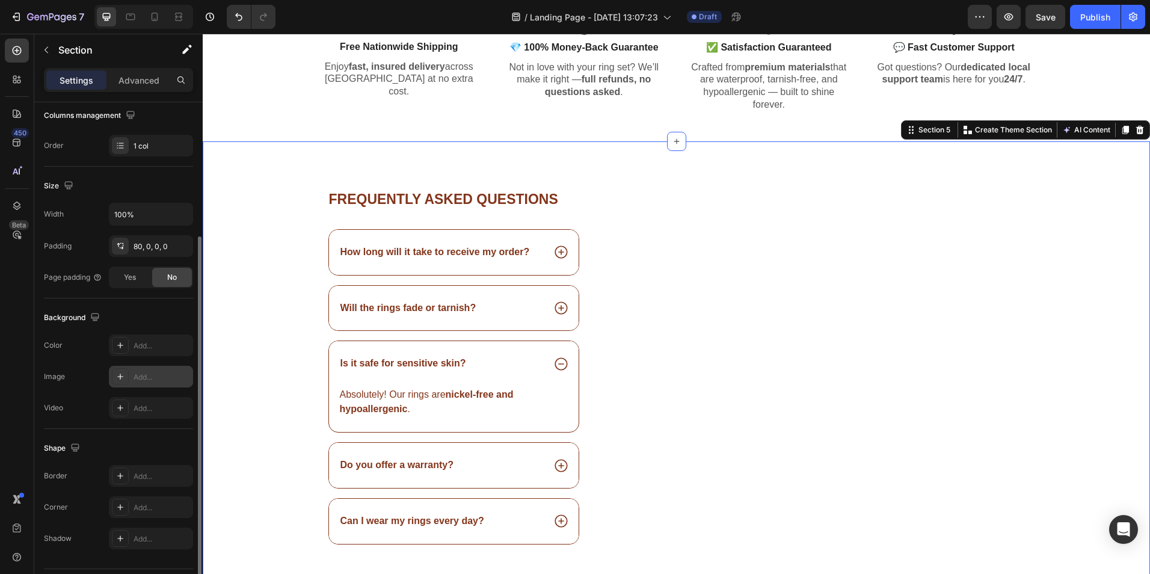
click at [140, 377] on div "Add..." at bounding box center [162, 377] width 57 height 11
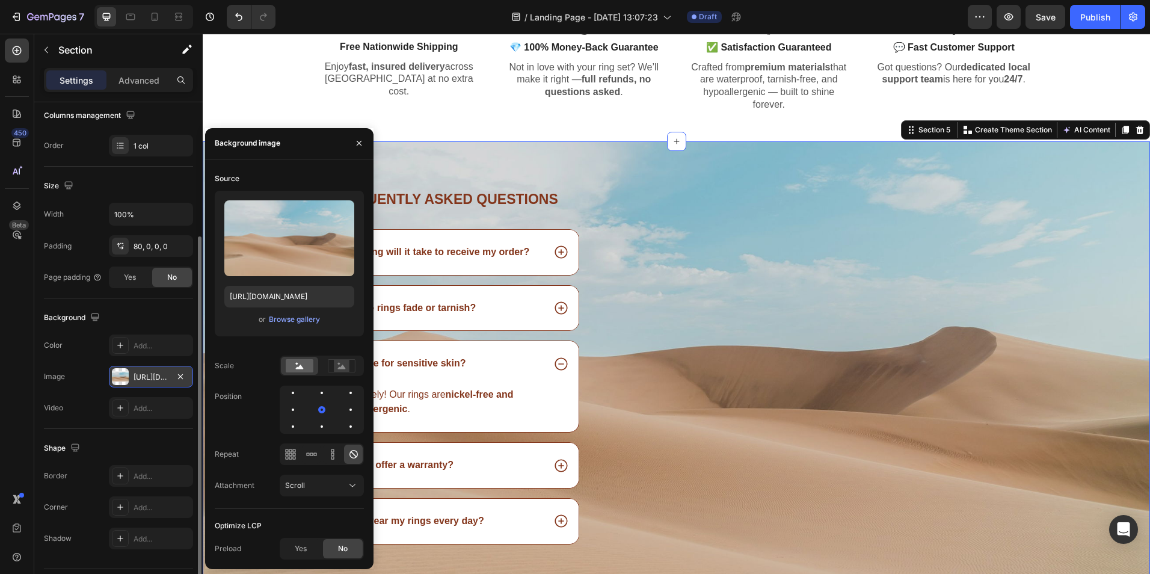
click at [122, 376] on div at bounding box center [120, 376] width 17 height 17
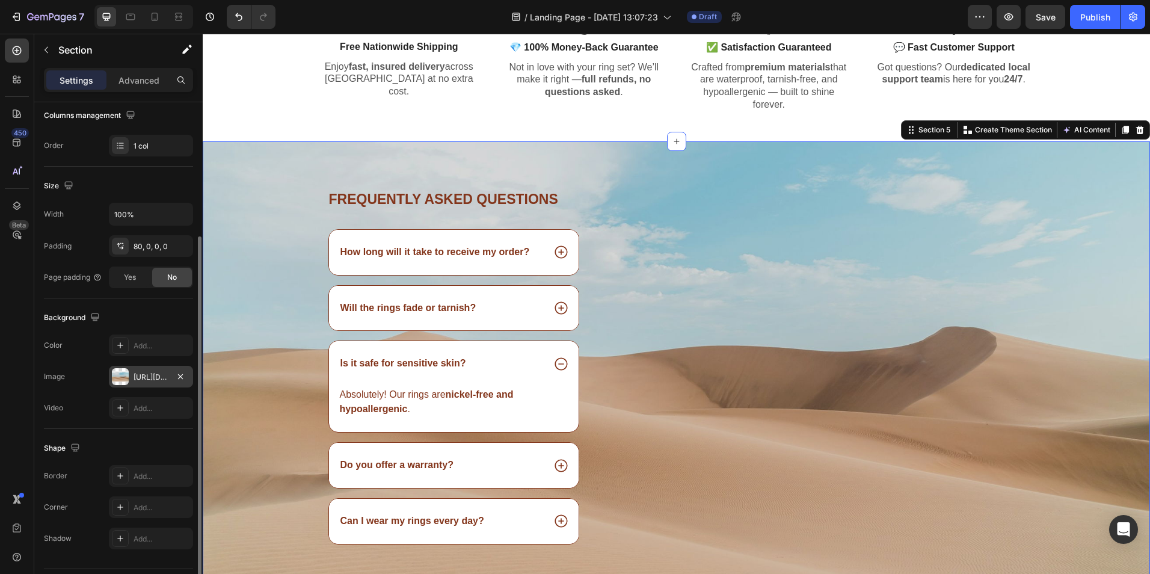
click at [122, 376] on div at bounding box center [120, 376] width 17 height 17
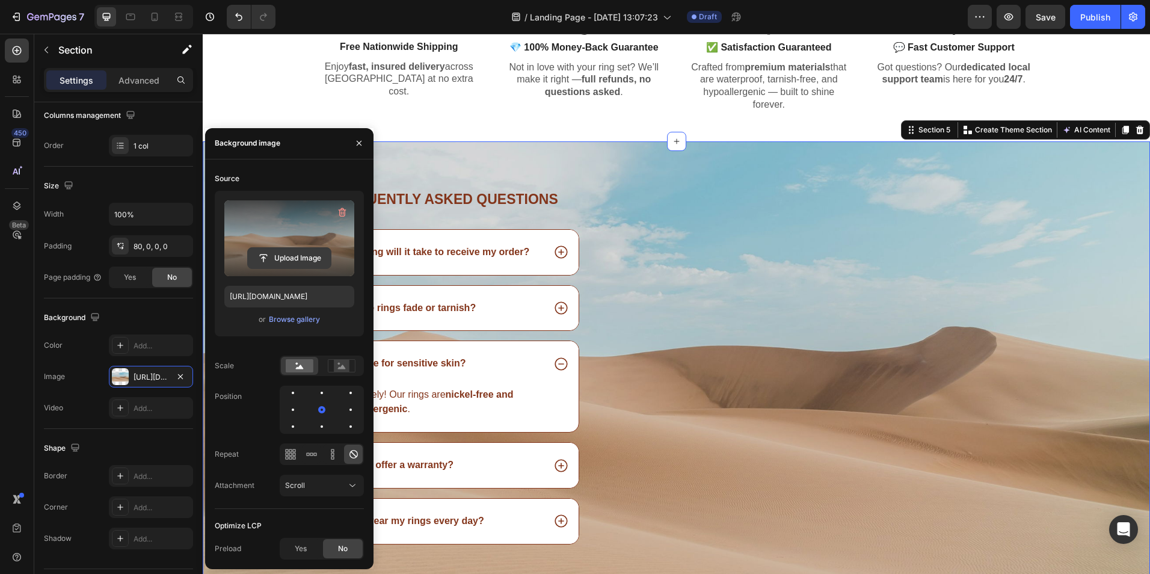
click at [289, 258] on input "file" at bounding box center [289, 258] width 83 height 20
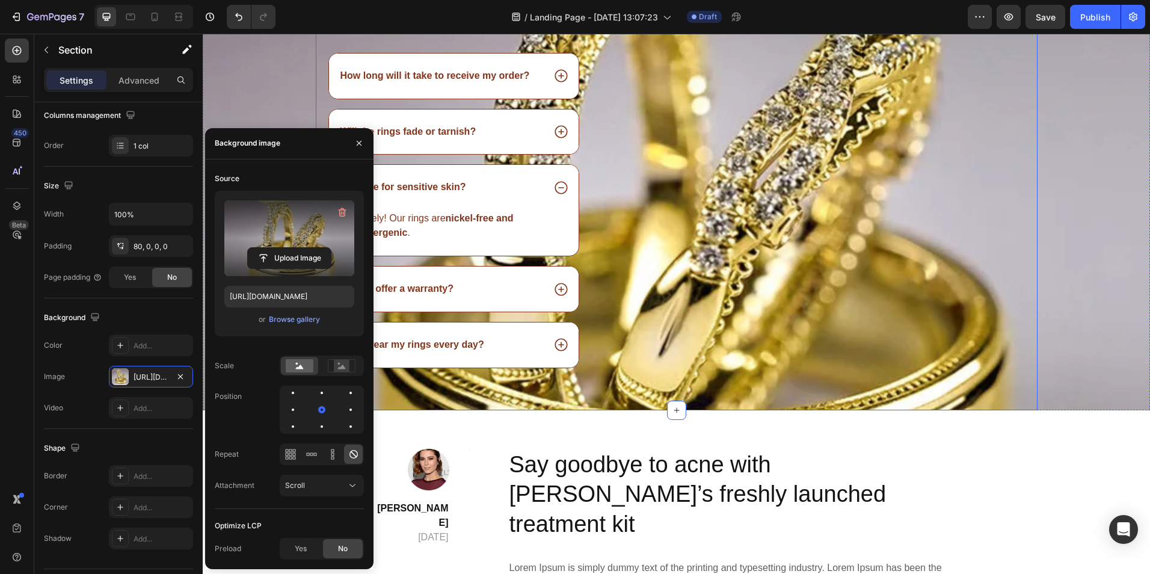
scroll to position [1351, 0]
click at [283, 253] on input "file" at bounding box center [289, 258] width 83 height 20
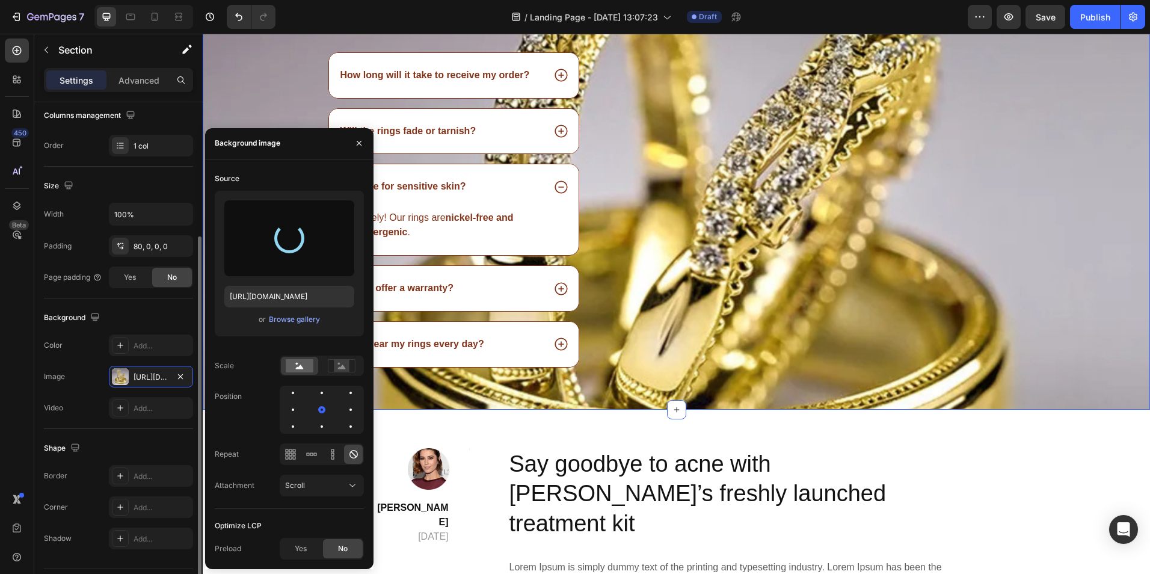
type input "https://cdn.shopify.com/s/files/1/0949/0395/9816/files/gempages_568613204704363…"
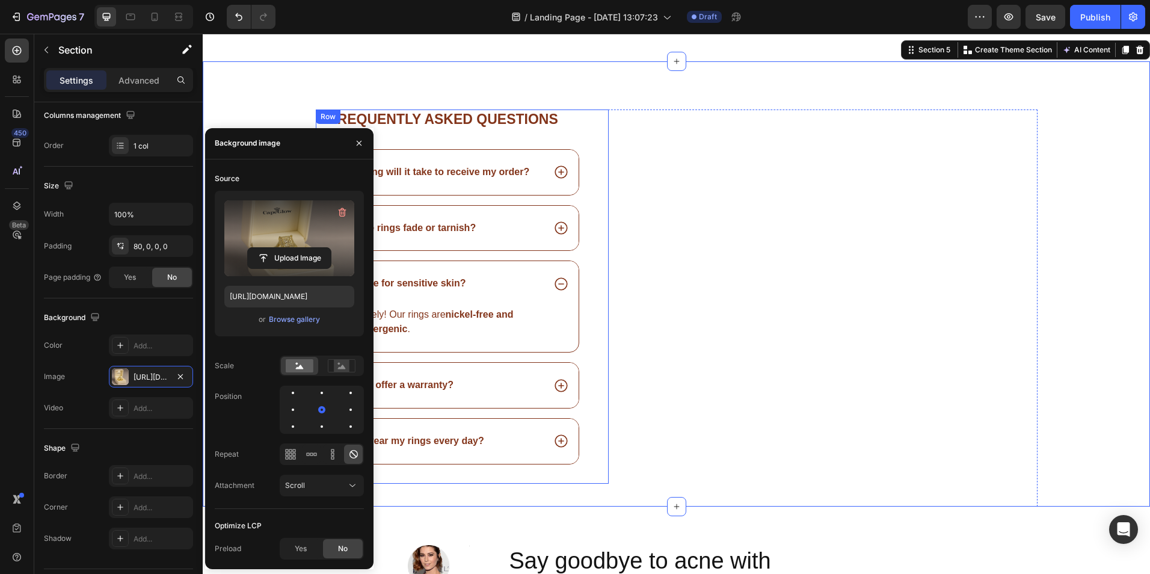
scroll to position [1253, 0]
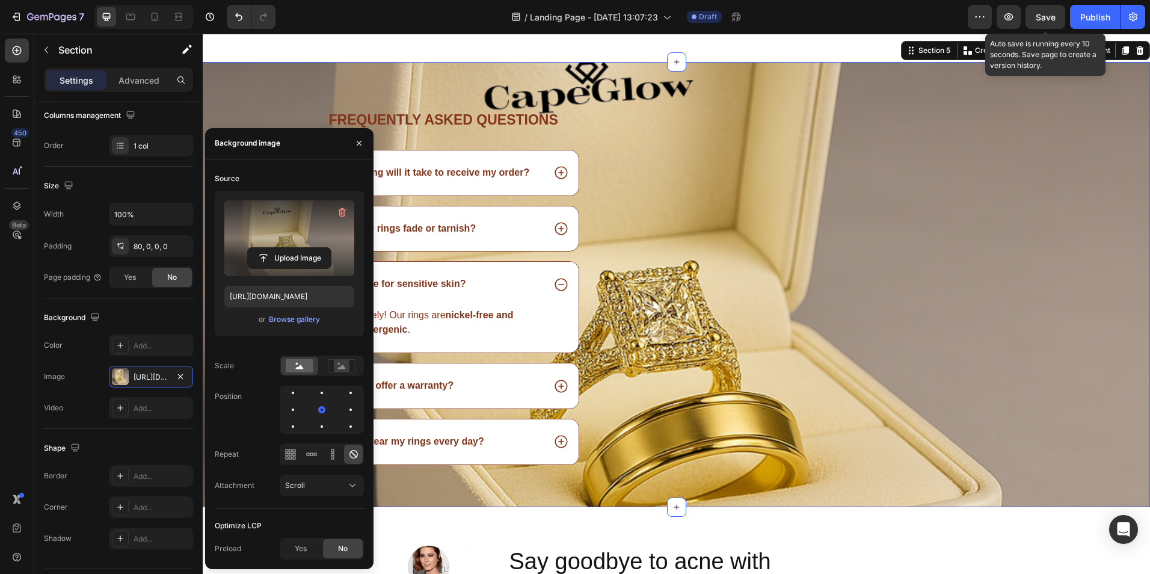
click at [1046, 17] on span "Save" at bounding box center [1046, 17] width 20 height 10
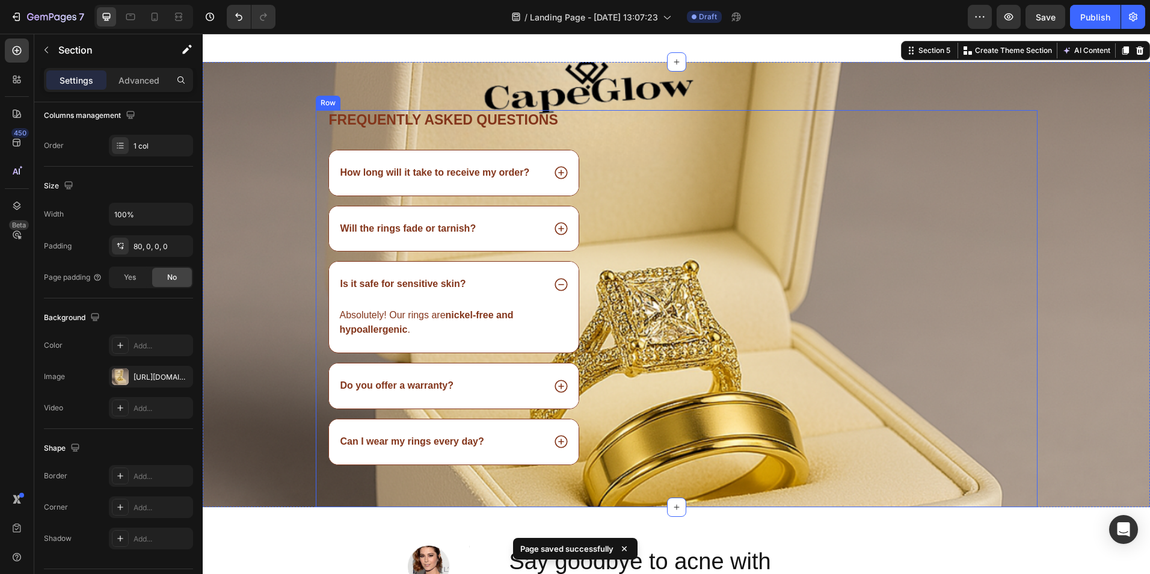
scroll to position [1233, 0]
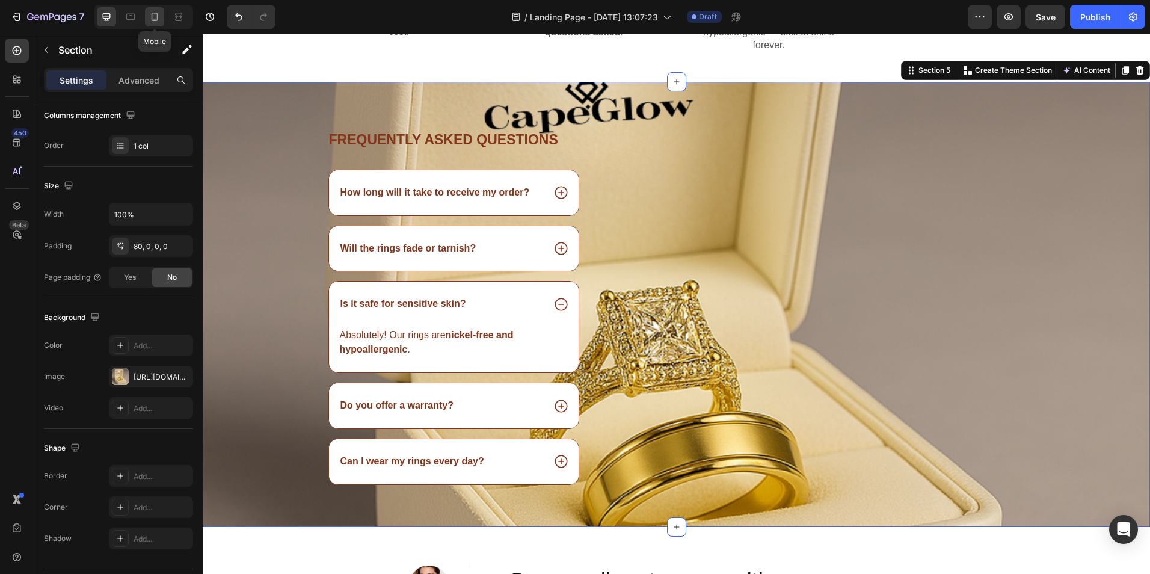
click at [149, 13] on icon at bounding box center [155, 17] width 12 height 12
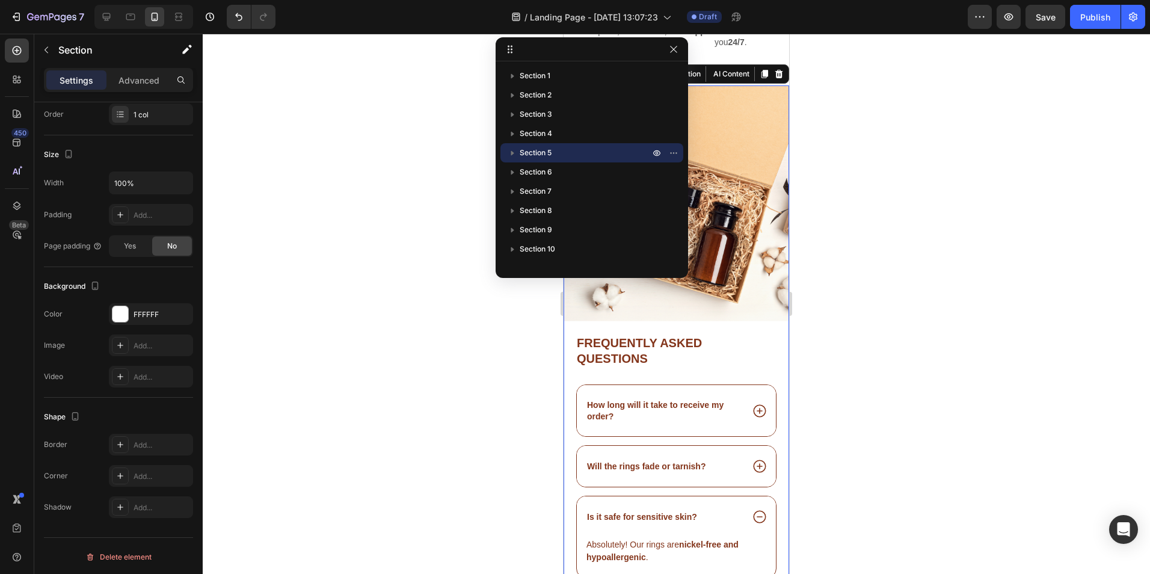
scroll to position [1298, 0]
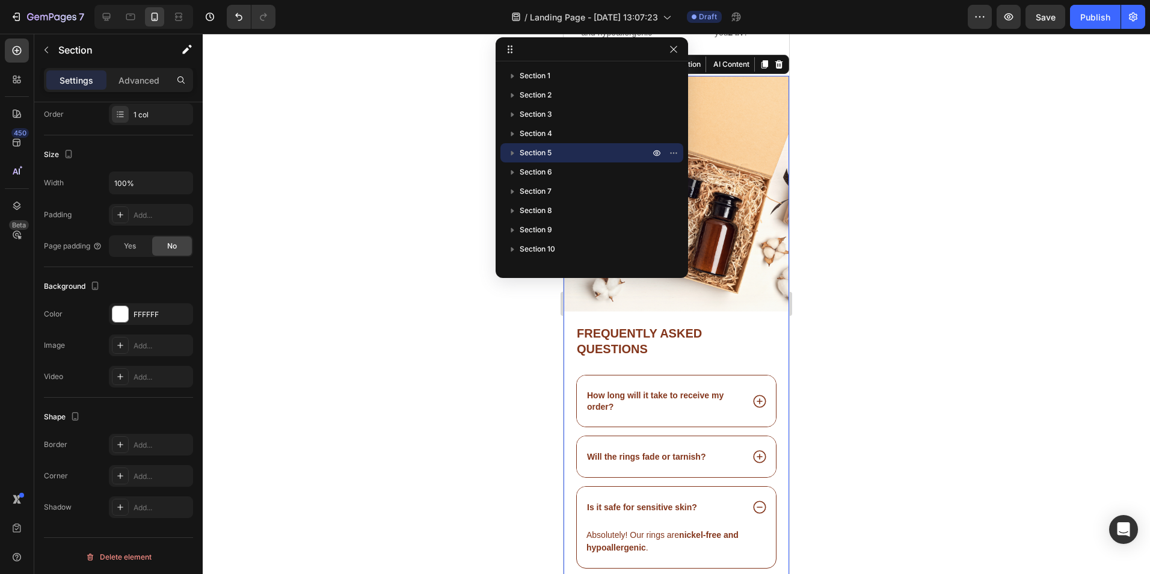
click at [935, 339] on div at bounding box center [676, 304] width 947 height 540
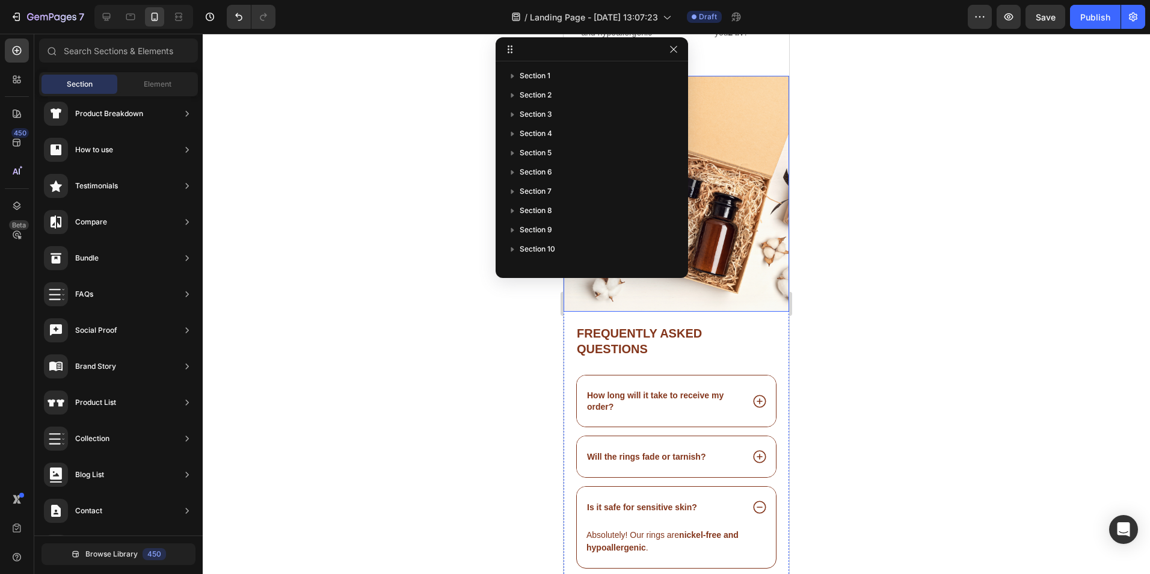
click at [730, 184] on img at bounding box center [677, 194] width 226 height 236
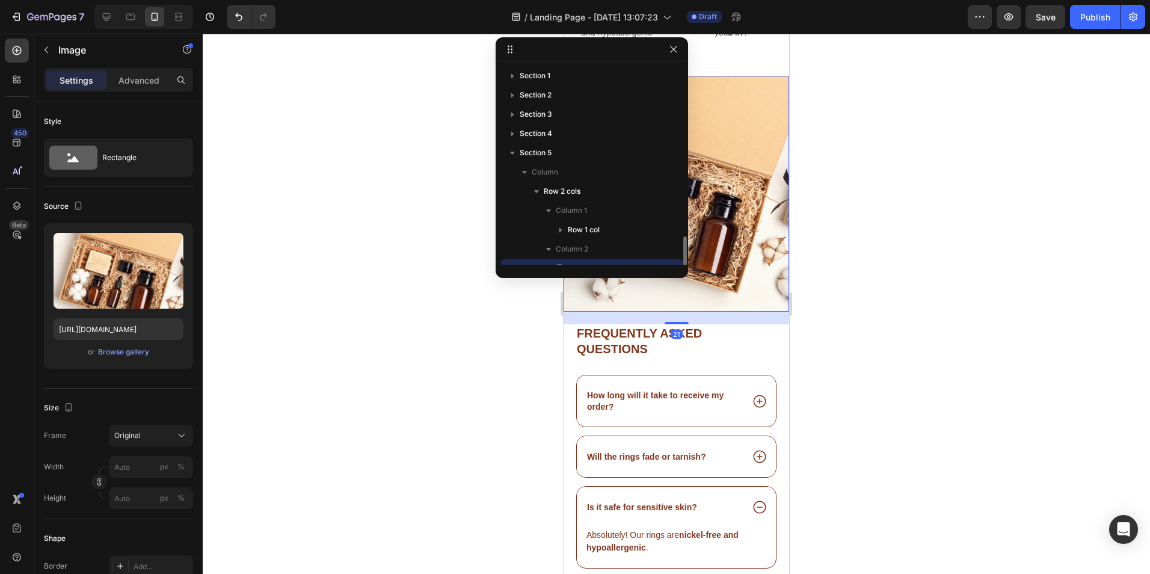
scroll to position [112, 0]
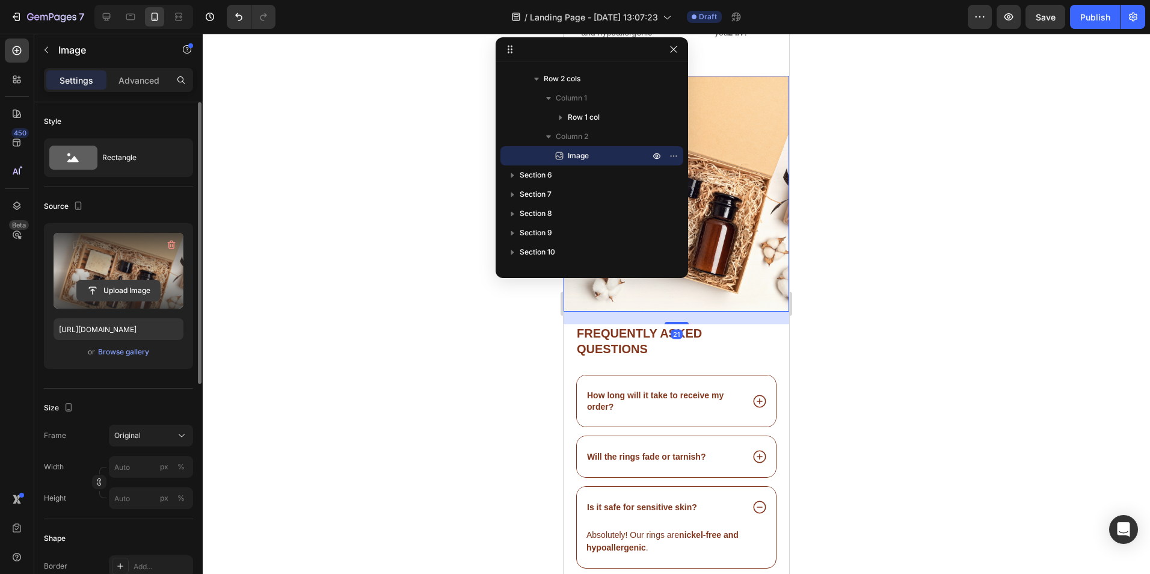
click at [110, 288] on input "file" at bounding box center [118, 290] width 83 height 20
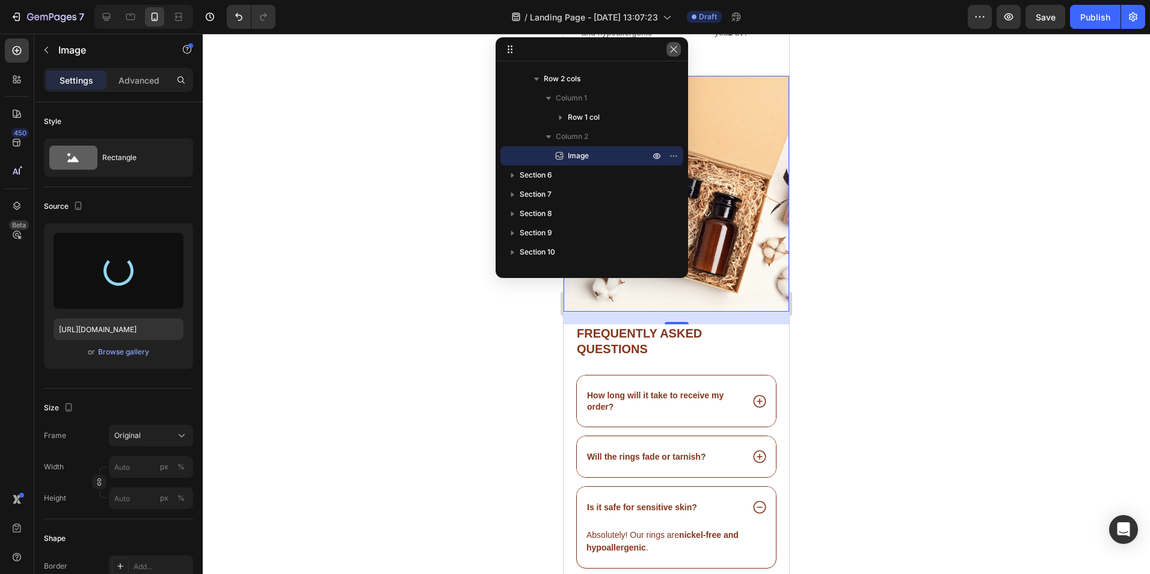
click at [677, 48] on icon "button" at bounding box center [674, 50] width 10 height 10
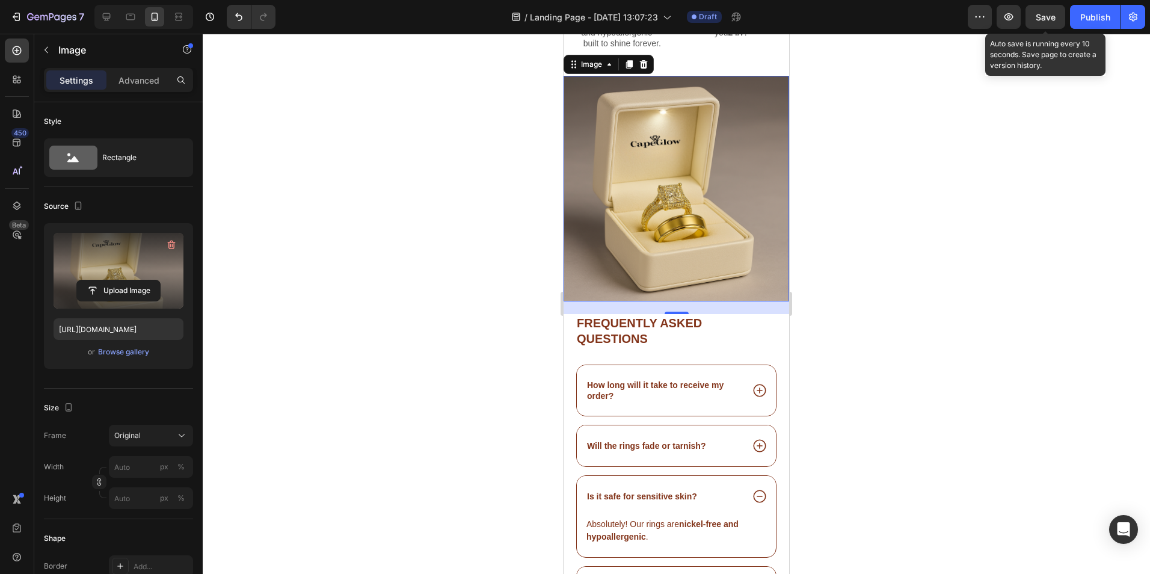
click at [1037, 18] on span "Save" at bounding box center [1046, 17] width 20 height 10
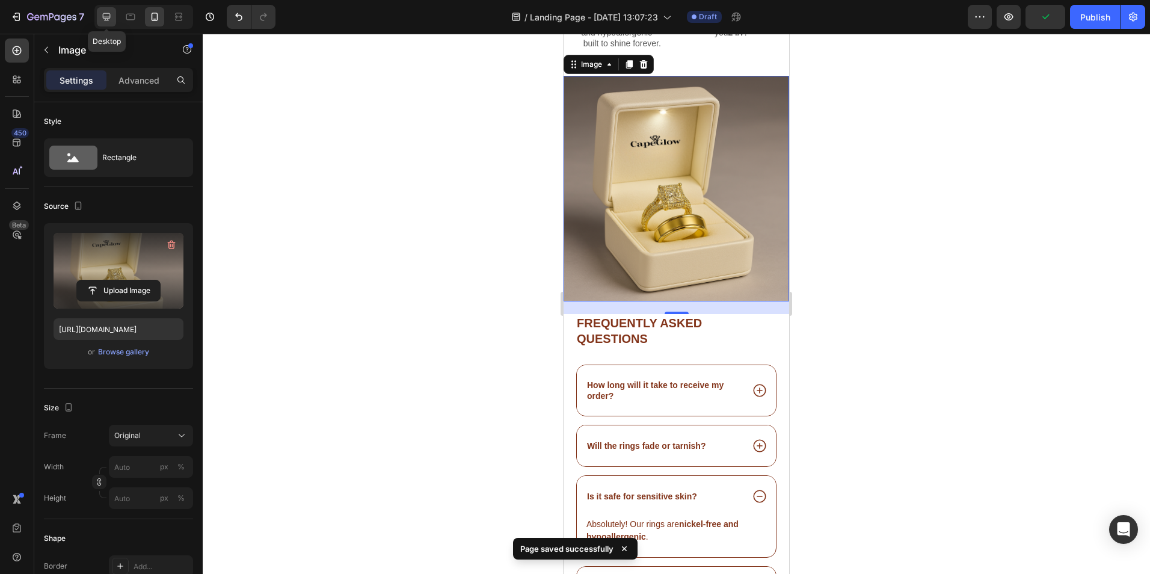
click at [109, 19] on icon at bounding box center [106, 17] width 12 height 12
type input "https://cdn.shopify.com/s/files/1/0949/0395/9816/files/gempages_568613204704363…"
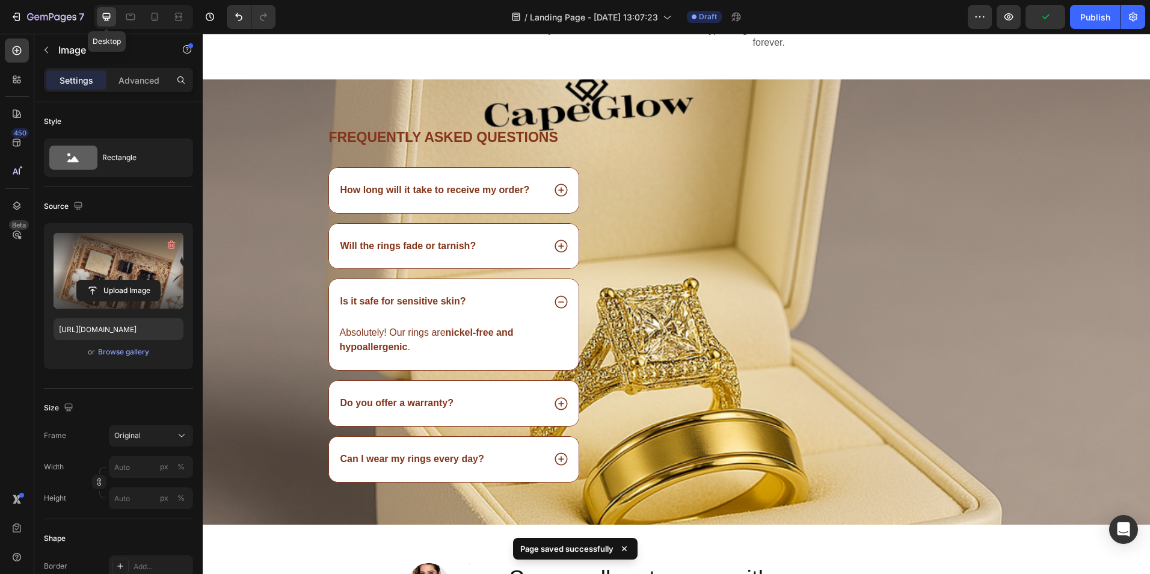
scroll to position [1233, 0]
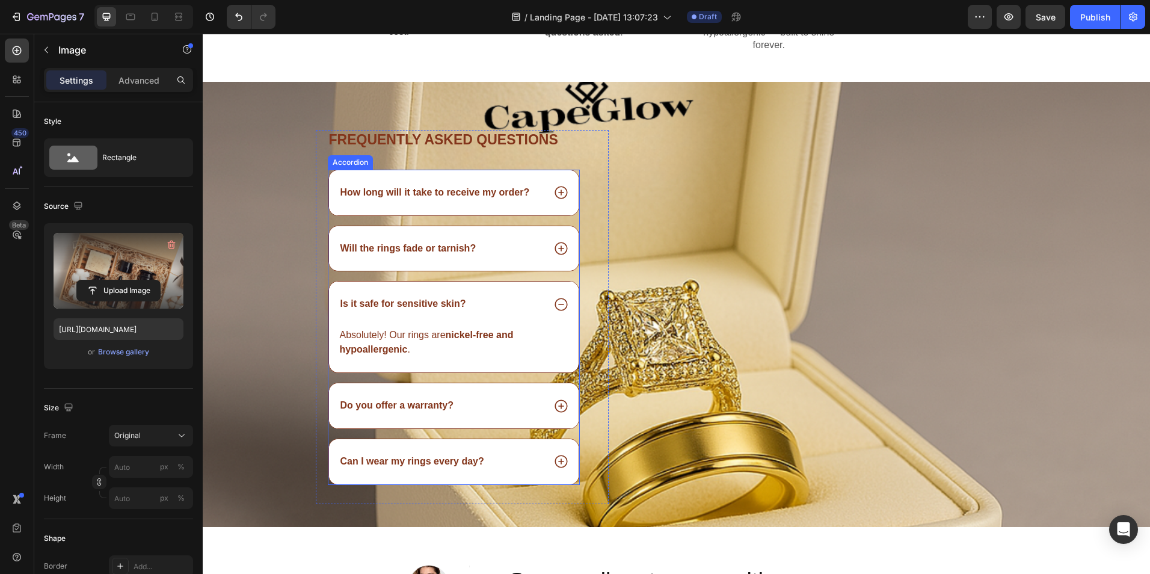
click at [556, 303] on icon at bounding box center [561, 305] width 16 height 16
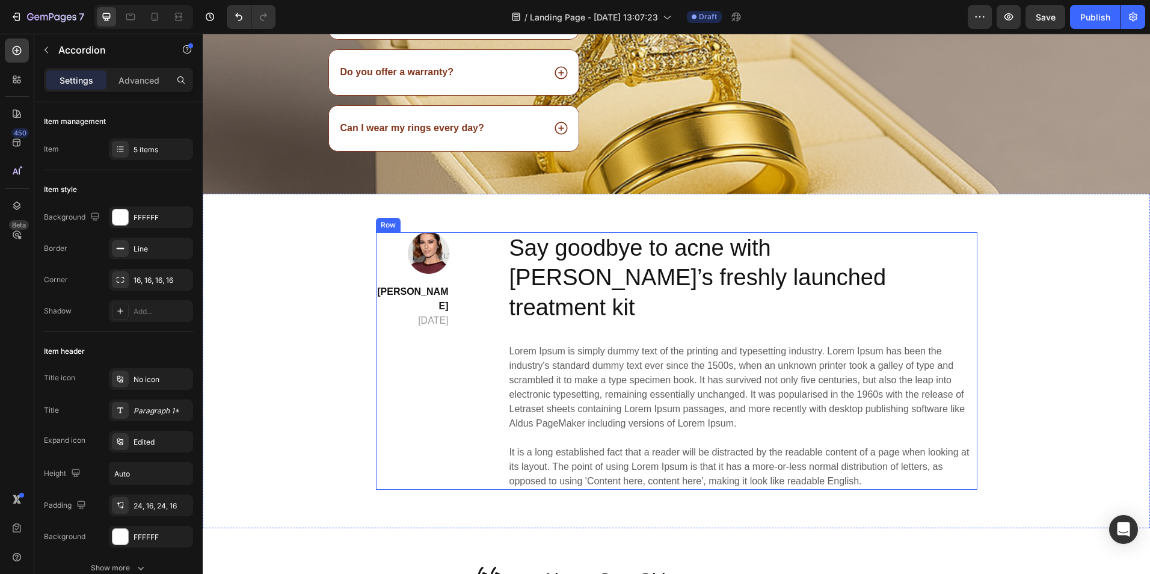
scroll to position [1521, 0]
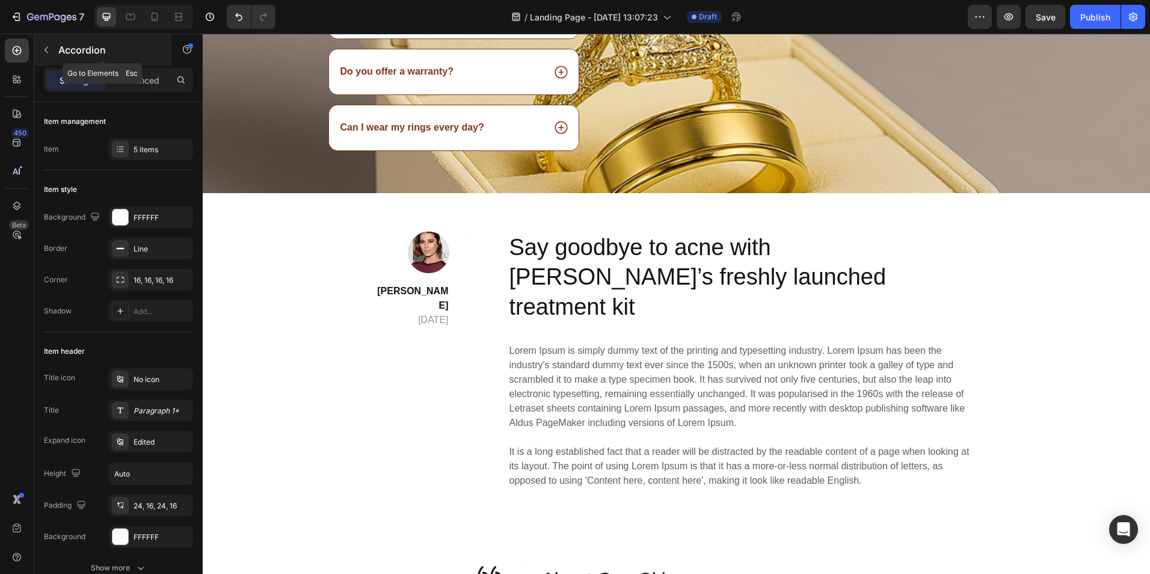
click at [48, 49] on icon "button" at bounding box center [47, 50] width 10 height 10
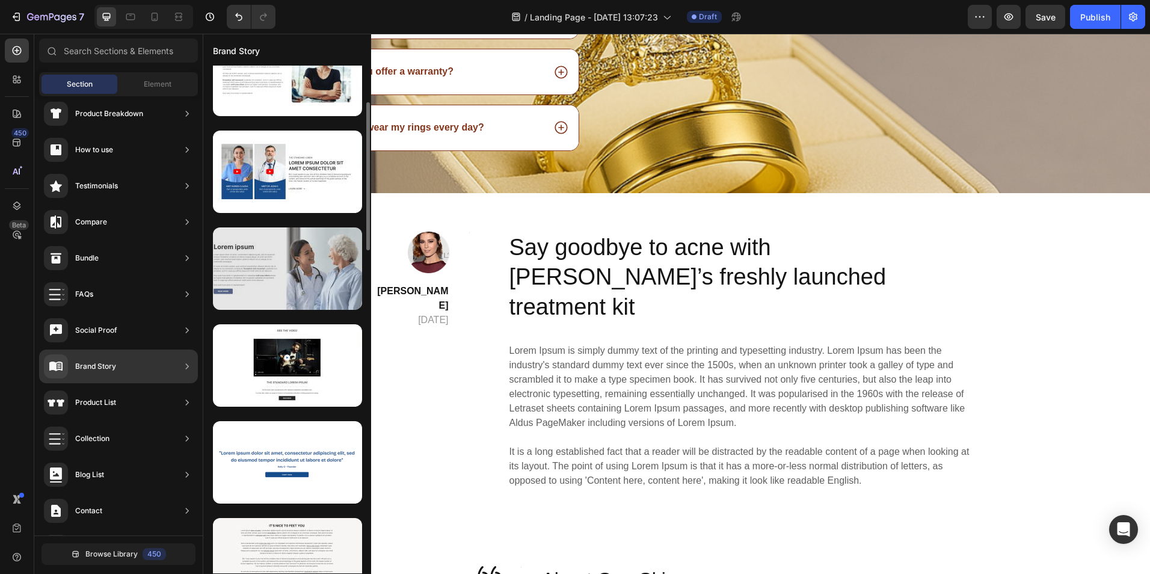
scroll to position [230, 0]
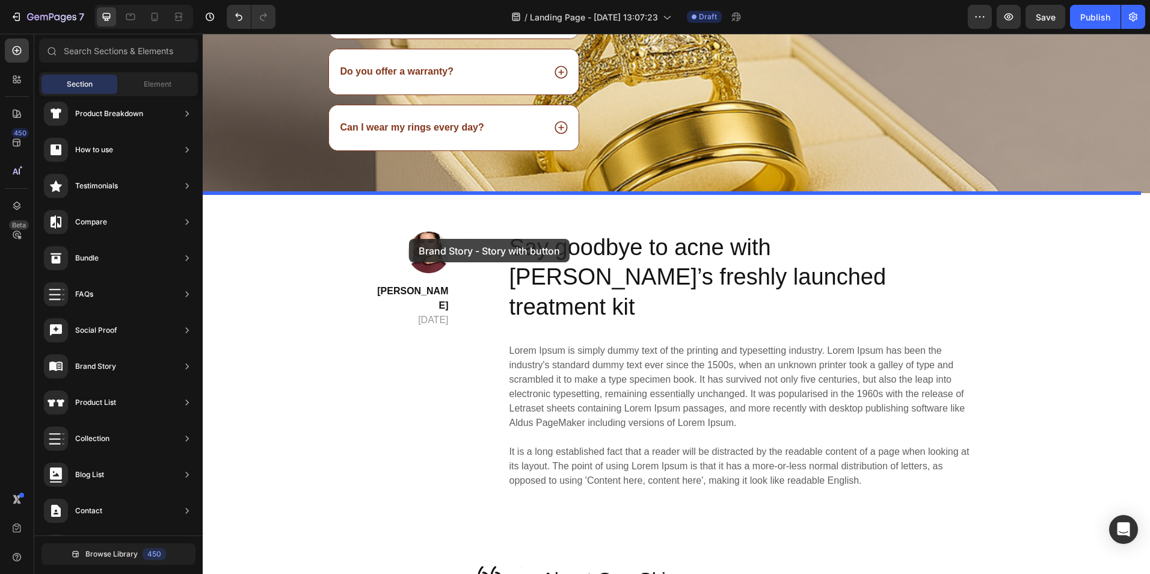
drag, startPoint x: 479, startPoint y: 314, endPoint x: 409, endPoint y: 239, distance: 102.6
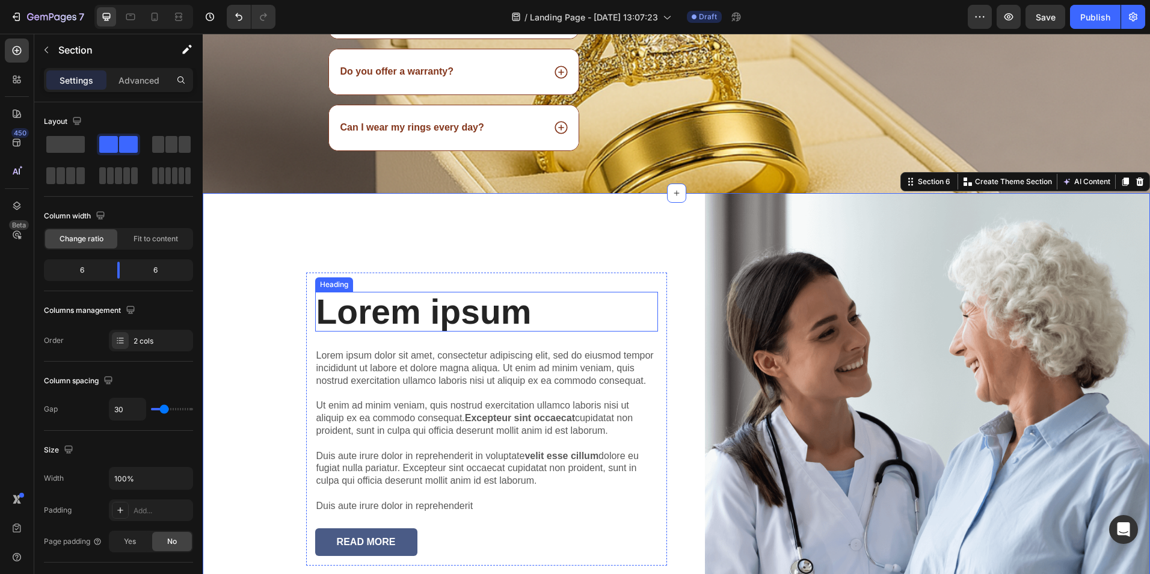
scroll to position [1569, 0]
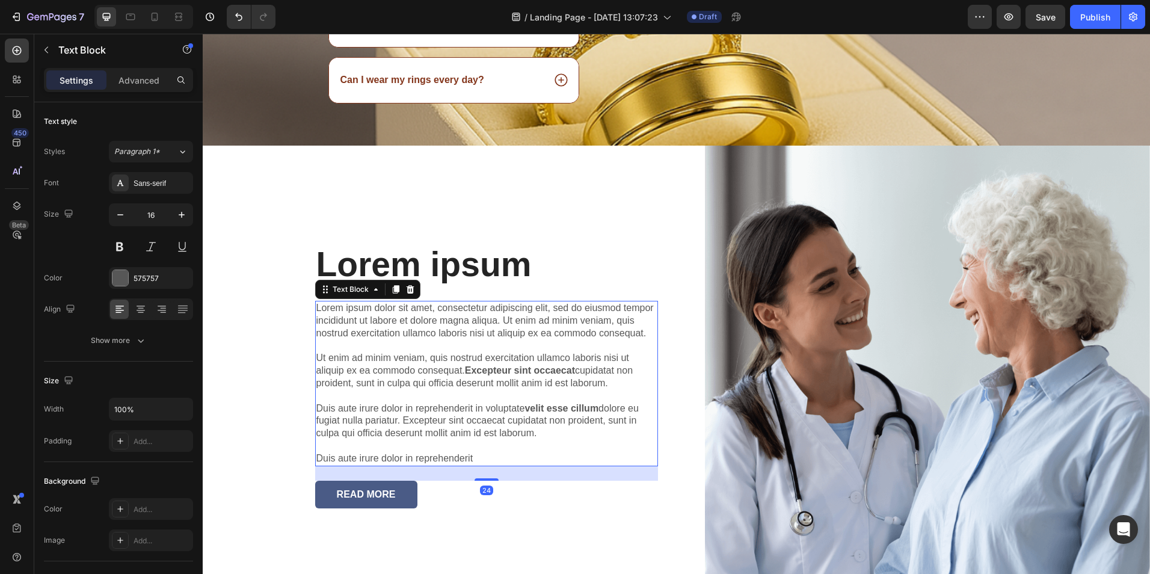
click at [461, 365] on p "Lorem ipsum dolor sit amet, consectetur adipiscing elit, sed do eiusmod tempor …" at bounding box center [486, 383] width 340 height 162
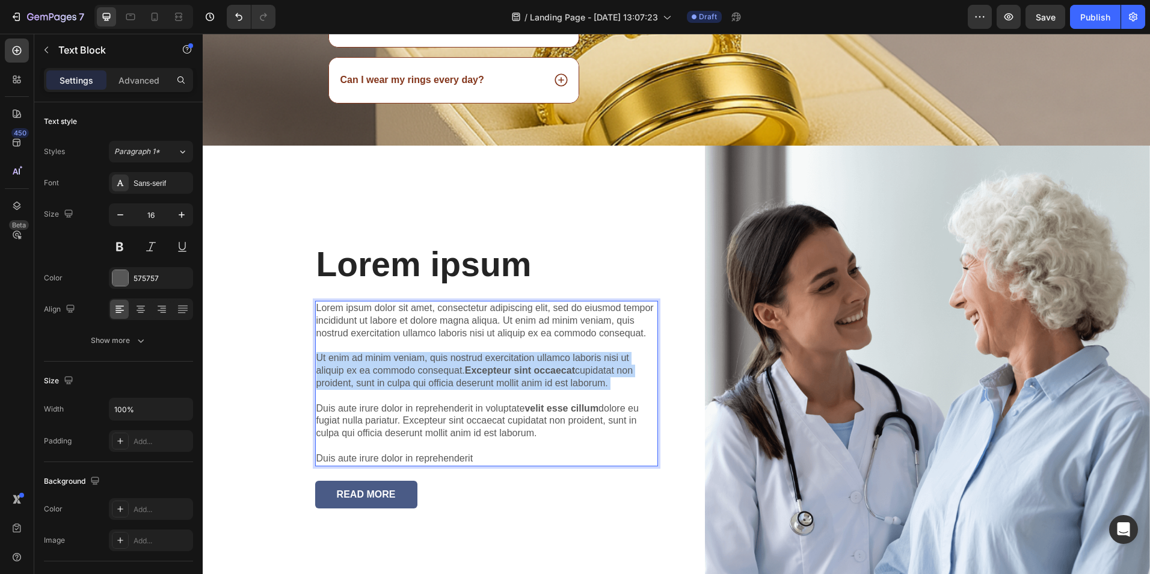
click at [461, 365] on p "Lorem ipsum dolor sit amet, consectetur adipiscing elit, sed do eiusmod tempor …" at bounding box center [486, 383] width 340 height 162
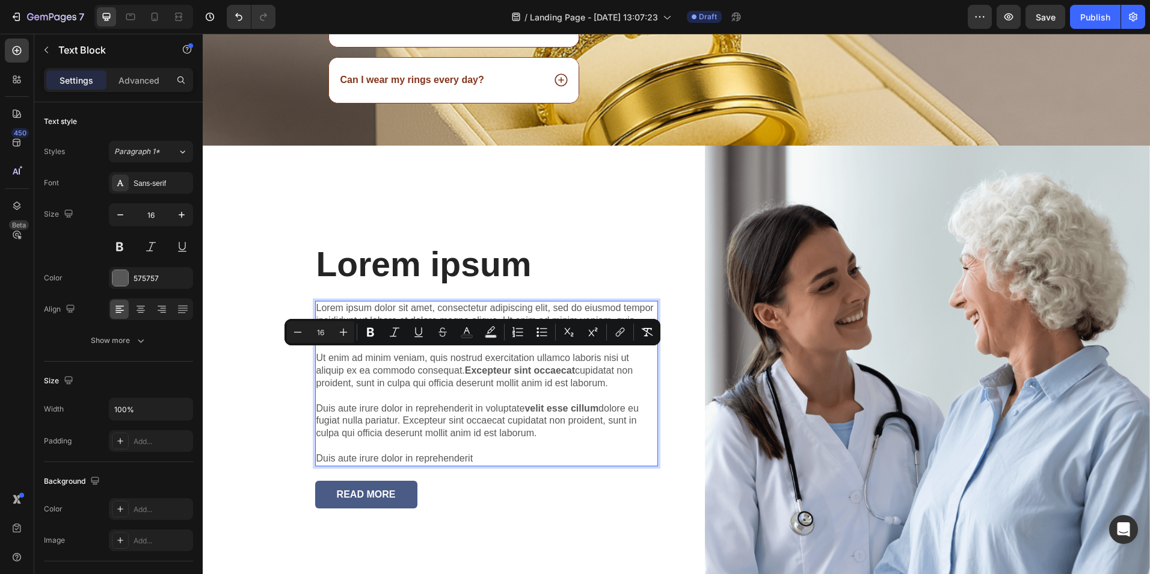
click at [472, 460] on p "Lorem ipsum dolor sit amet, consectetur adipiscing elit, sed do eiusmod tempor …" at bounding box center [486, 383] width 340 height 162
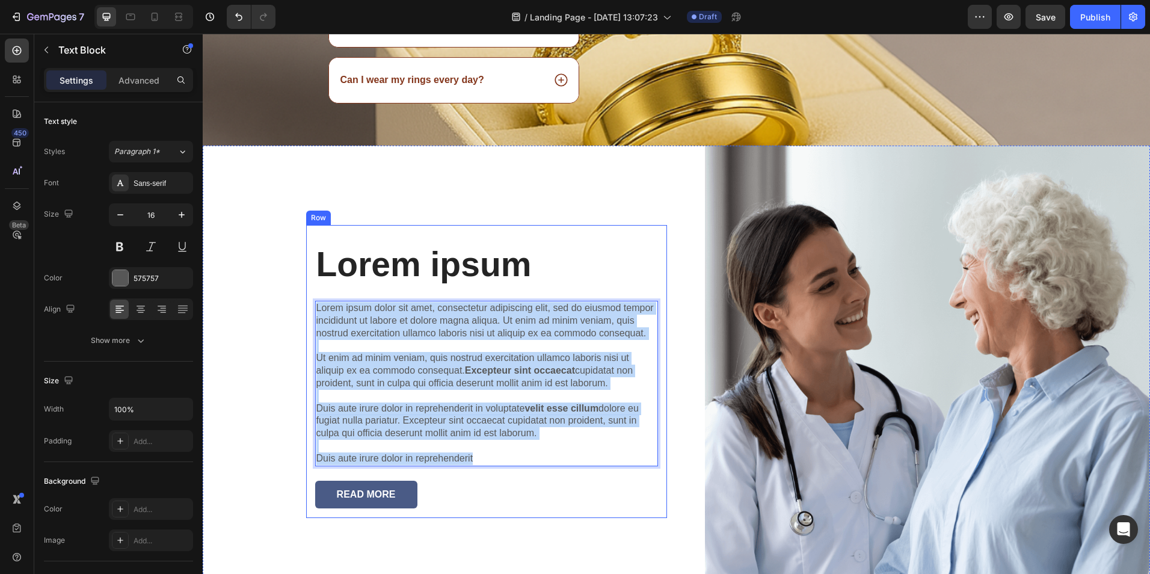
drag, startPoint x: 470, startPoint y: 452, endPoint x: 307, endPoint y: 306, distance: 219.4
click at [307, 306] on div "Lorem ipsum Heading Lorem ipsum dolor sit amet, consectetur adipiscing elit, se…" at bounding box center [486, 372] width 361 height 294
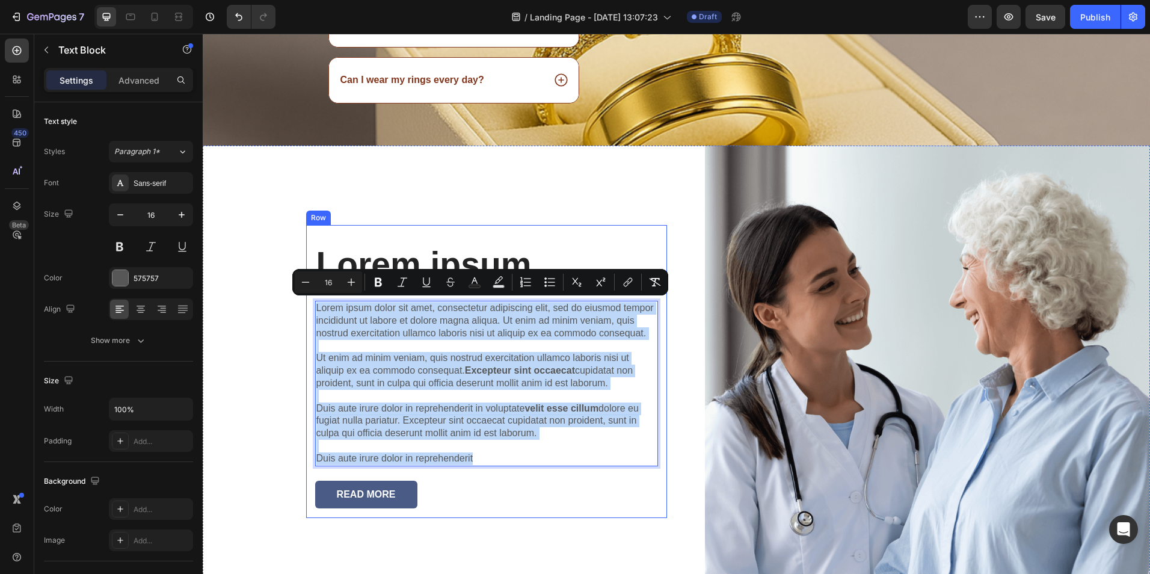
scroll to position [1607, 0]
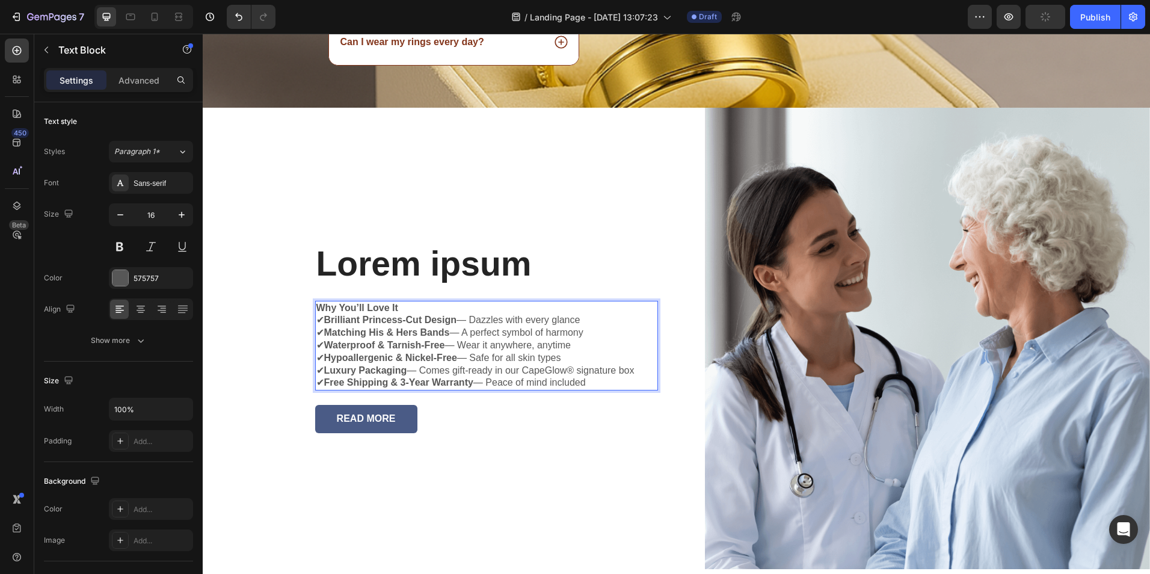
drag, startPoint x: 375, startPoint y: 303, endPoint x: 363, endPoint y: 302, distance: 12.7
click at [363, 303] on strong "Why You’ll Love It" at bounding box center [357, 308] width 82 height 10
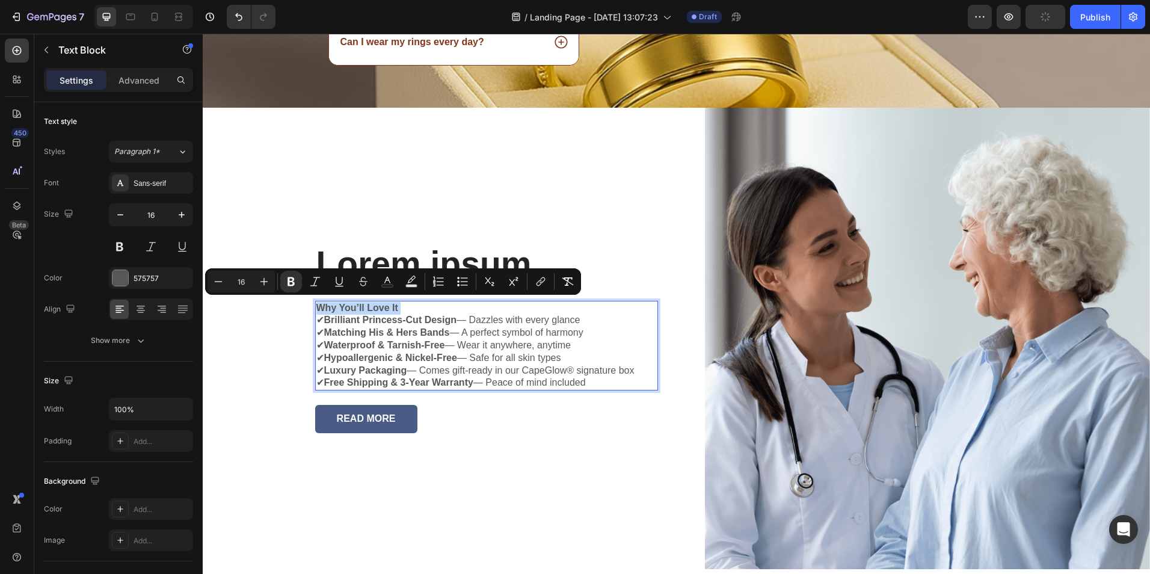
copy strong "Why You’ll Love It"
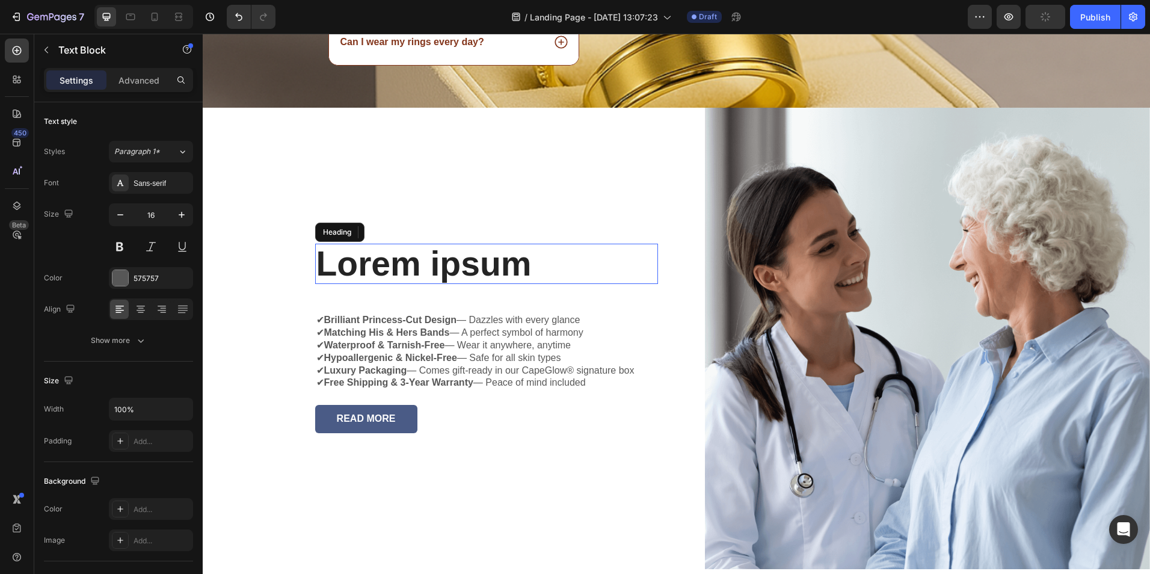
click at [395, 256] on h2 "Lorem ipsum" at bounding box center [486, 264] width 343 height 40
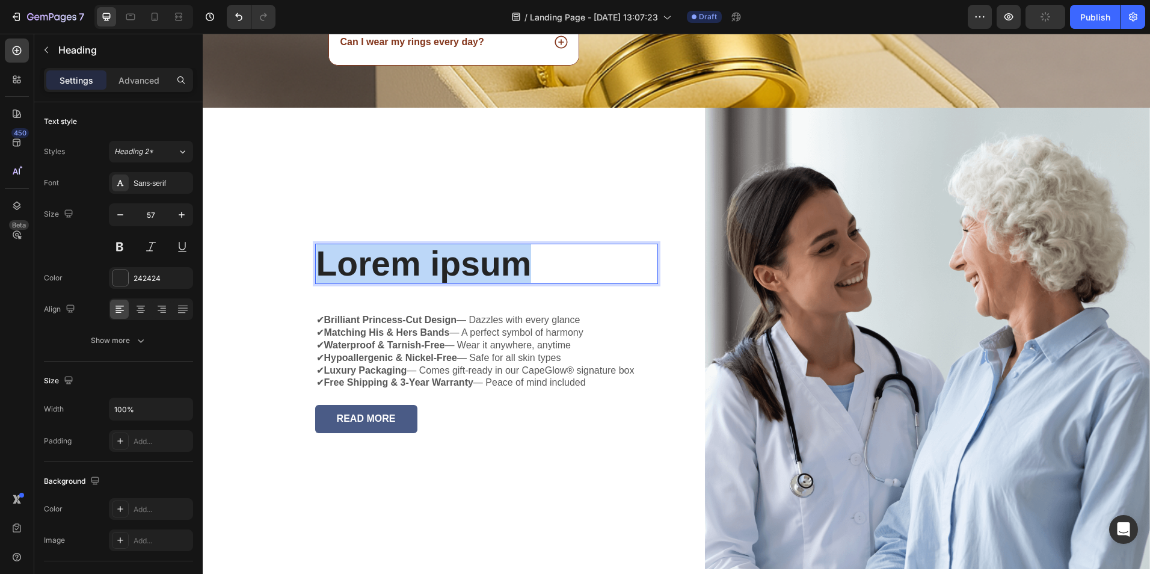
click at [395, 256] on p "Lorem ipsum" at bounding box center [486, 264] width 340 height 38
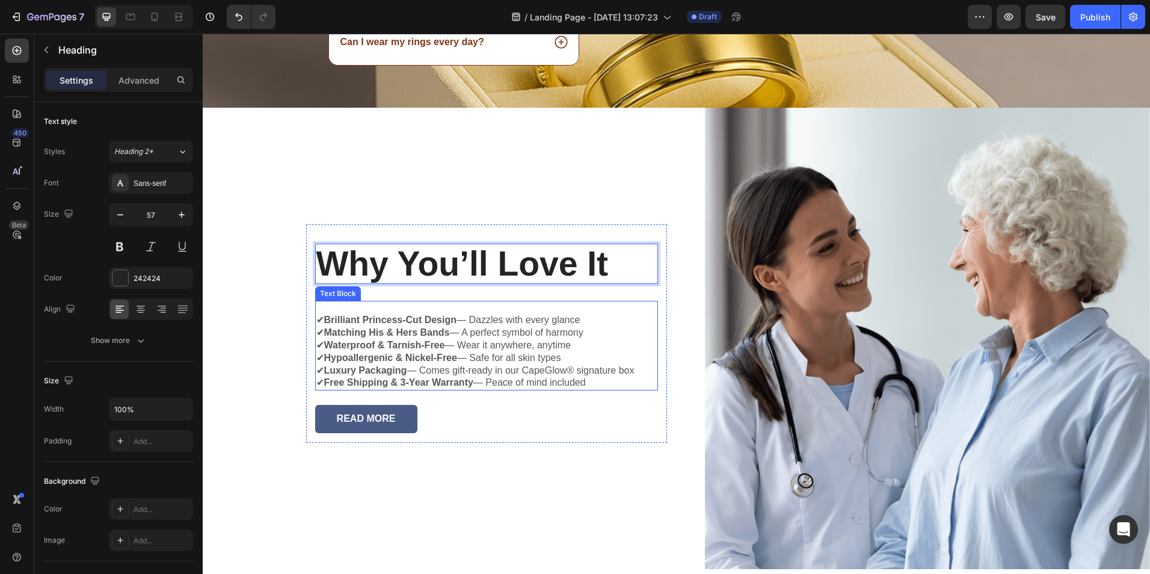
click at [331, 318] on strong "Brilliant Princess-Cut Design" at bounding box center [390, 320] width 133 height 10
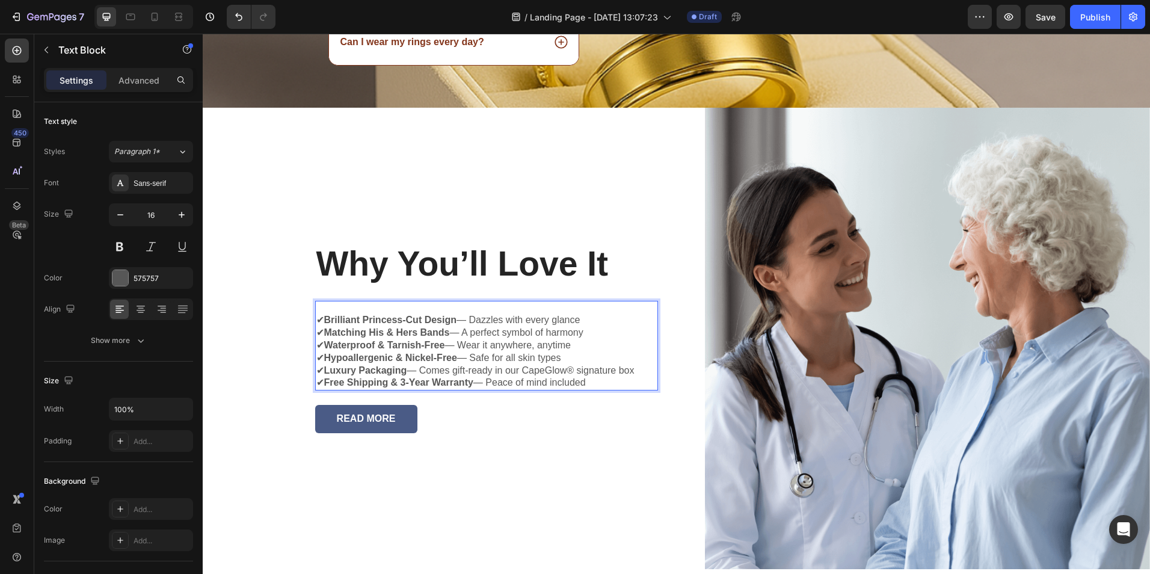
click at [316, 322] on p "✔ Brilliant Princess-Cut Design — Dazzles with every glance ✔ Matching His & He…" at bounding box center [486, 351] width 340 height 75
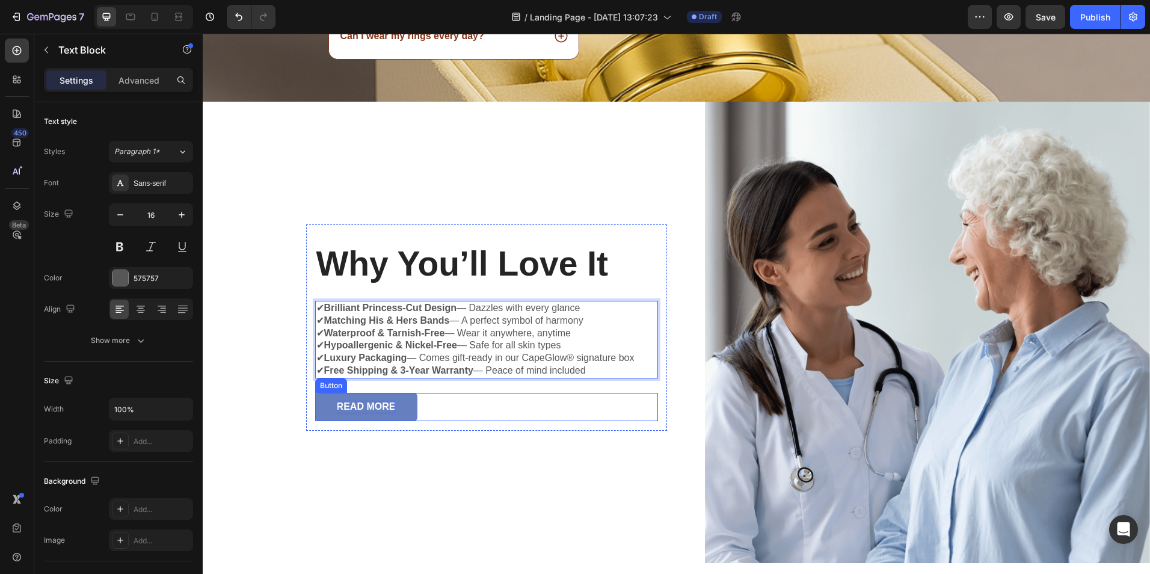
click at [354, 409] on div "READ MORE" at bounding box center [366, 407] width 59 height 13
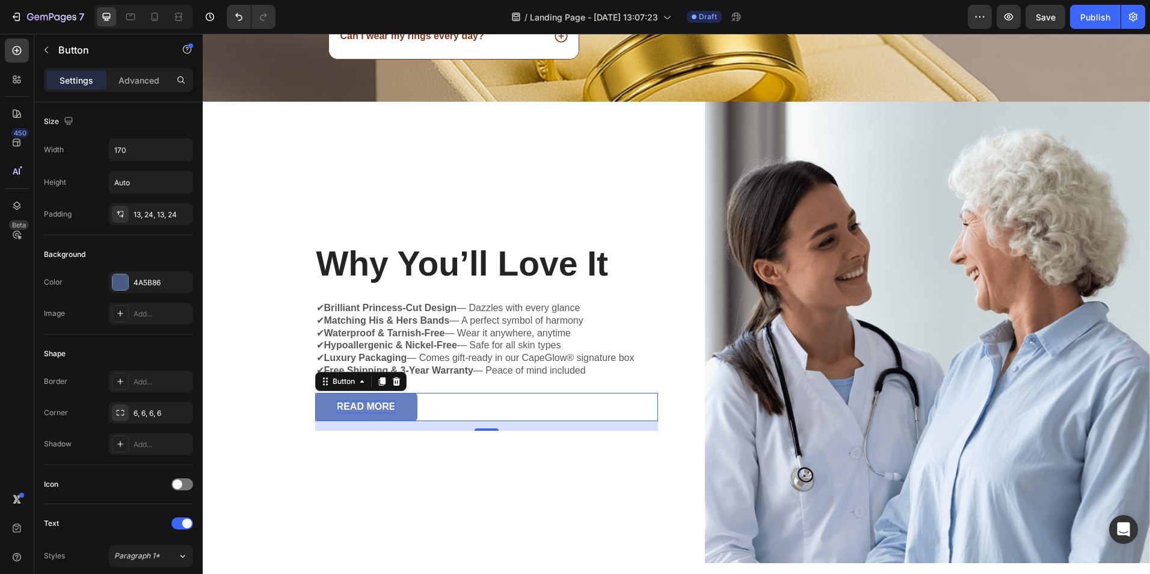
click at [353, 410] on div "READ MORE" at bounding box center [366, 407] width 59 height 13
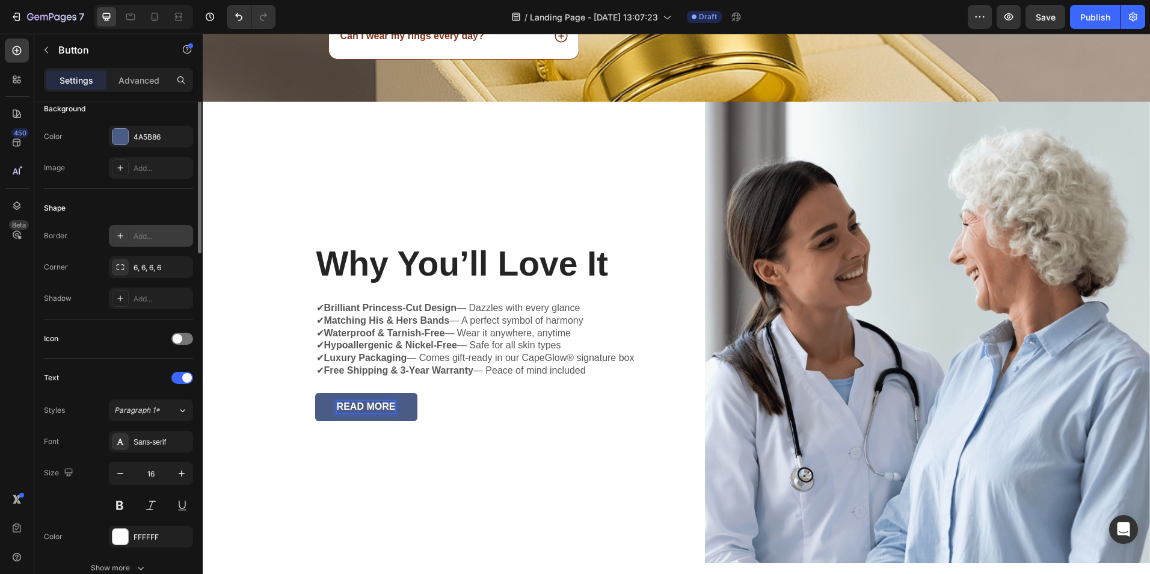
scroll to position [0, 0]
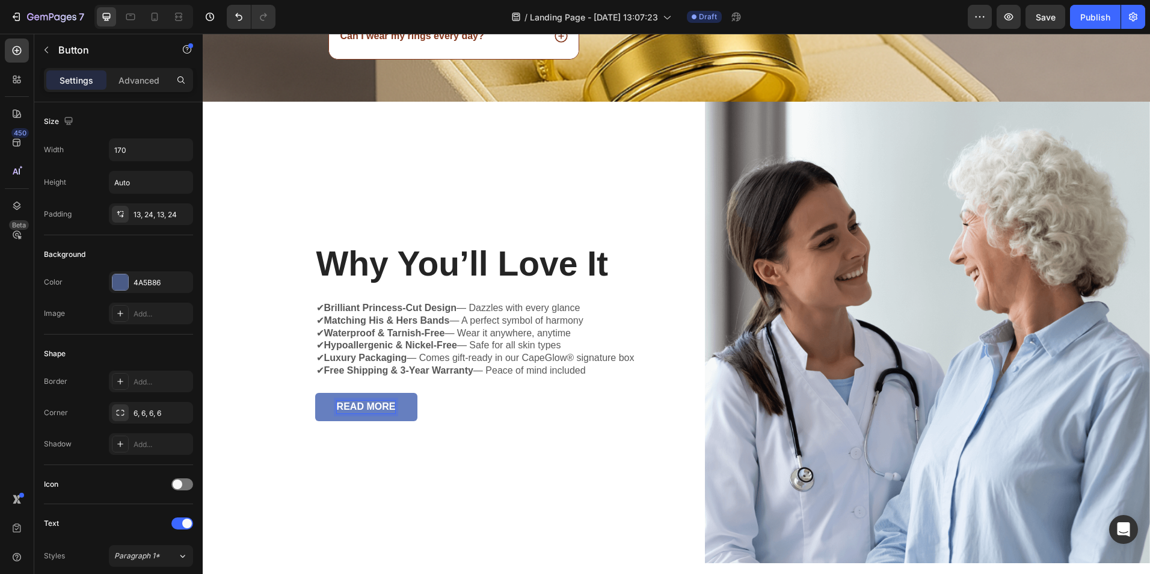
click at [380, 402] on p "READ MORE" at bounding box center [366, 407] width 59 height 13
click at [400, 405] on button "READ MORE" at bounding box center [366, 407] width 102 height 28
click at [322, 393] on button "READ MORE" at bounding box center [366, 407] width 102 height 28
click at [331, 396] on button "READ MORE" at bounding box center [366, 407] width 102 height 28
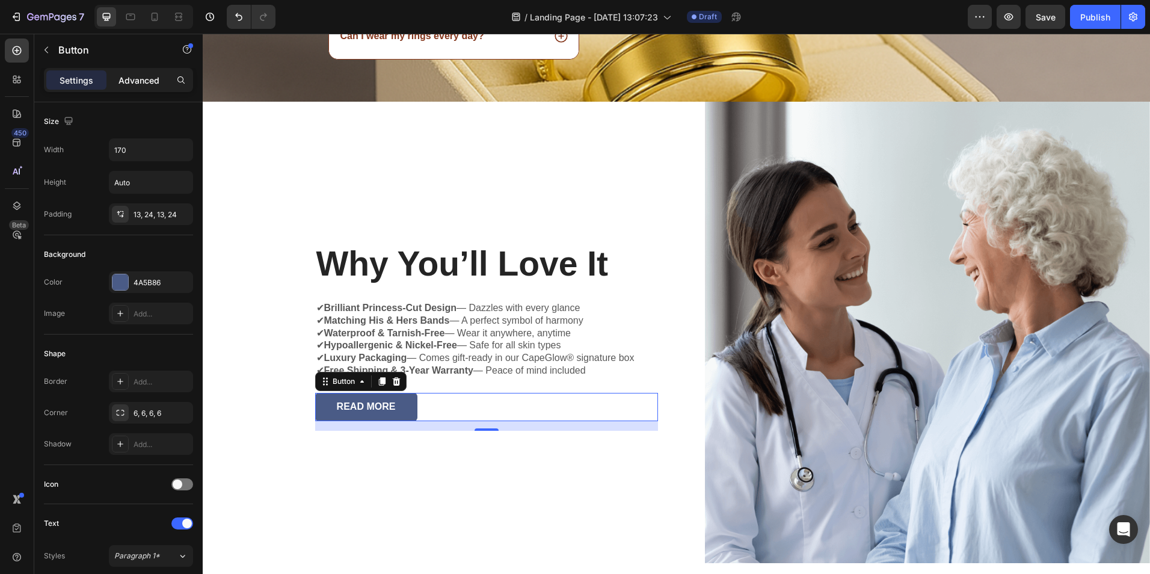
click at [155, 80] on p "Advanced" at bounding box center [139, 80] width 41 height 13
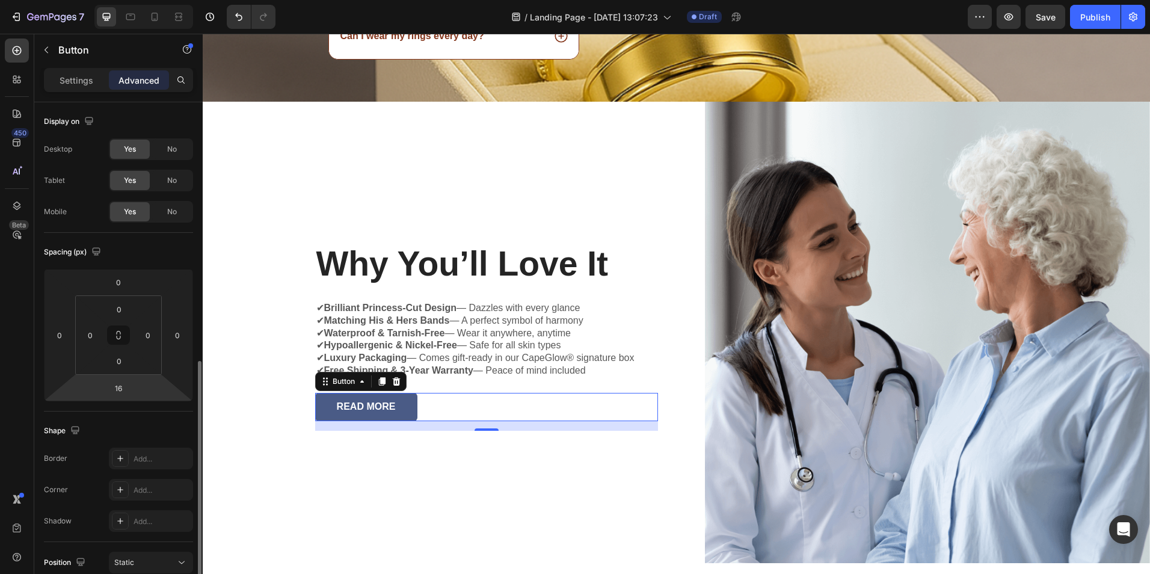
scroll to position [297, 0]
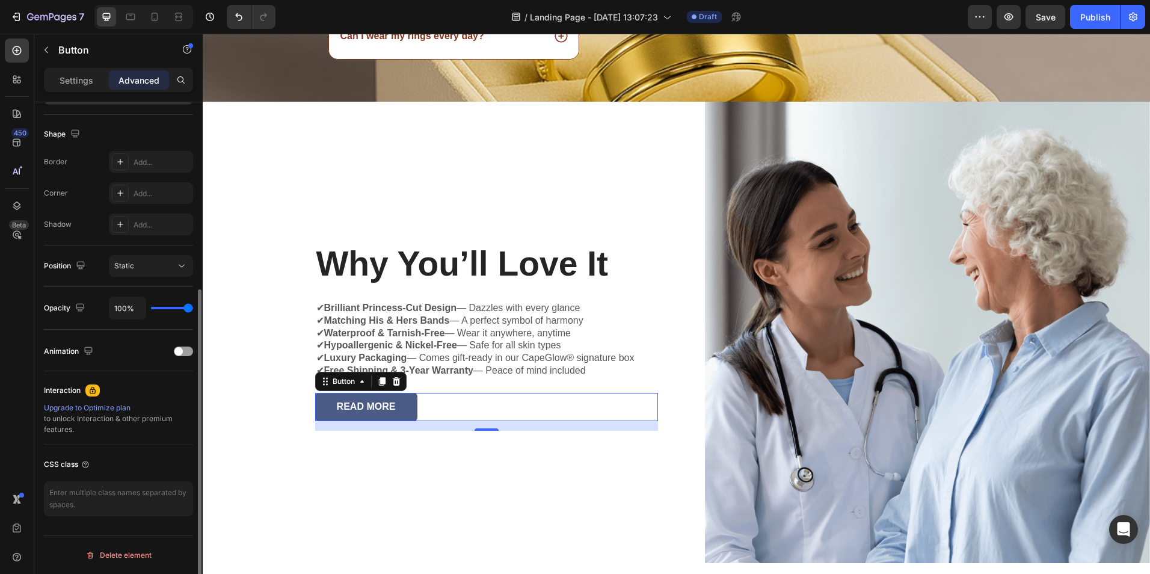
click at [76, 408] on div "Upgrade to Optimize plan" at bounding box center [118, 407] width 149 height 11
click at [439, 398] on div "READ MORE Button 16" at bounding box center [486, 407] width 343 height 28
click at [442, 415] on div "READ MORE Button 16" at bounding box center [486, 407] width 343 height 28
click at [434, 312] on p "✔ Brilliant Princess-Cut Design — Dazzles with every glance ✔ Matching His & He…" at bounding box center [486, 339] width 340 height 75
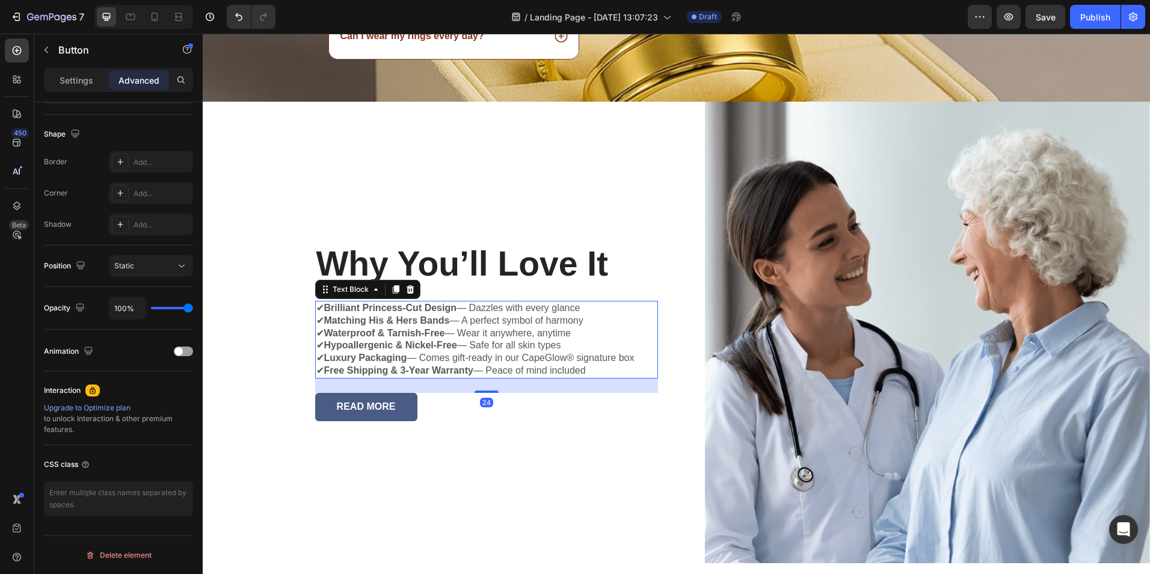
scroll to position [0, 0]
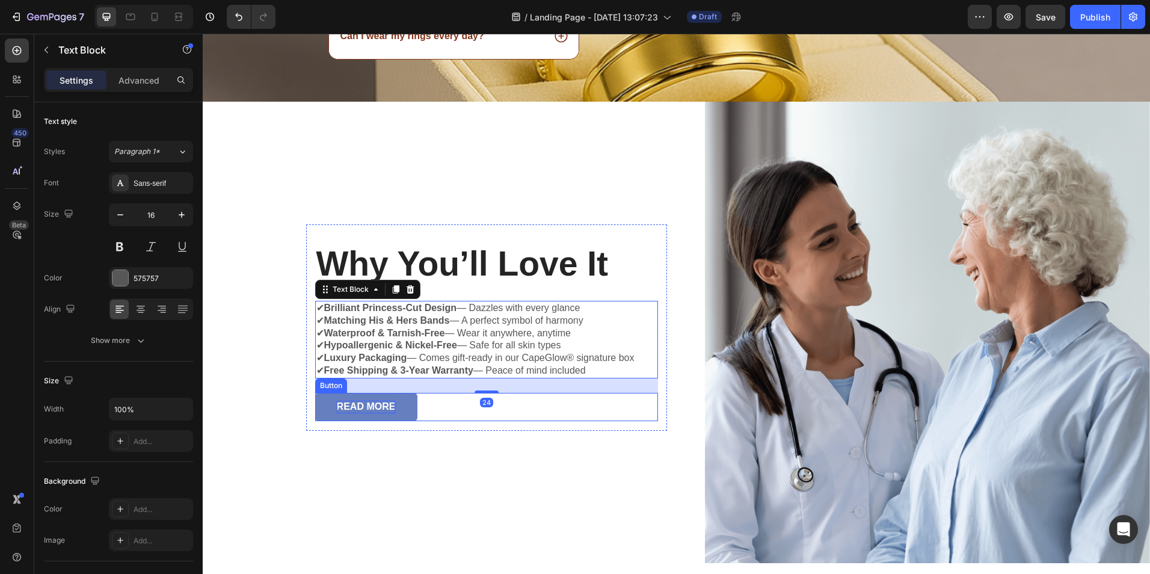
click at [374, 405] on p "READ MORE" at bounding box center [366, 407] width 59 height 13
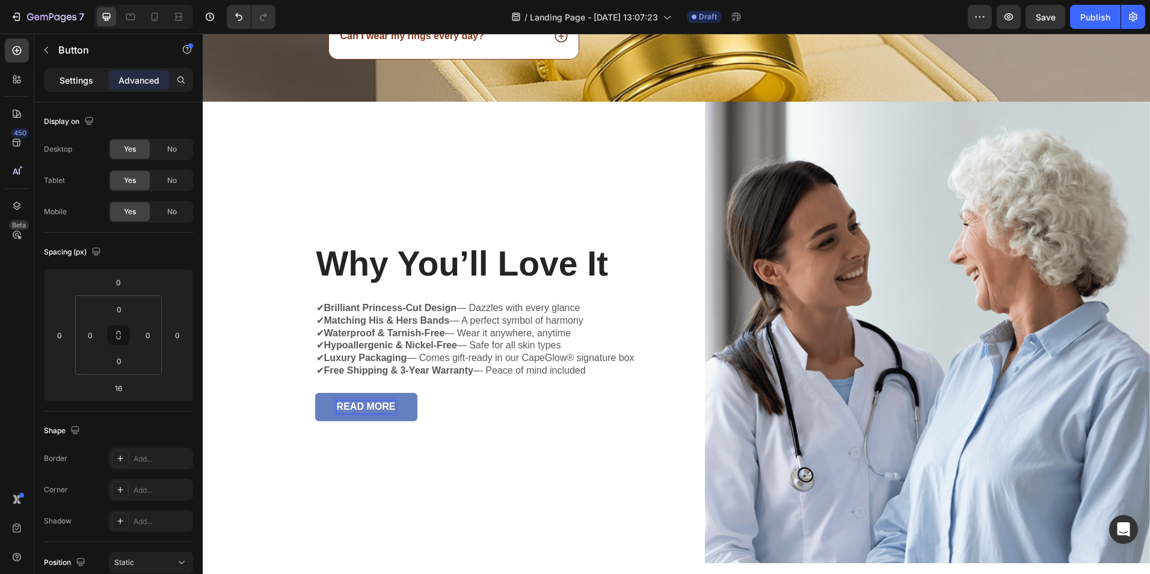
click at [87, 84] on p "Settings" at bounding box center [77, 80] width 34 height 13
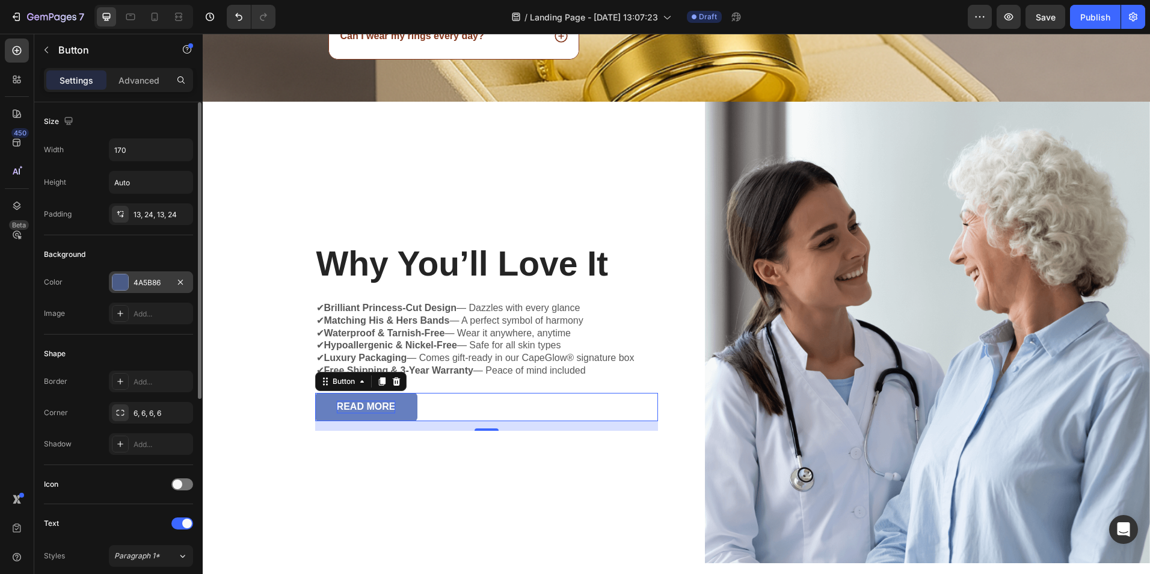
click at [150, 280] on div "4A5B86" at bounding box center [151, 282] width 35 height 11
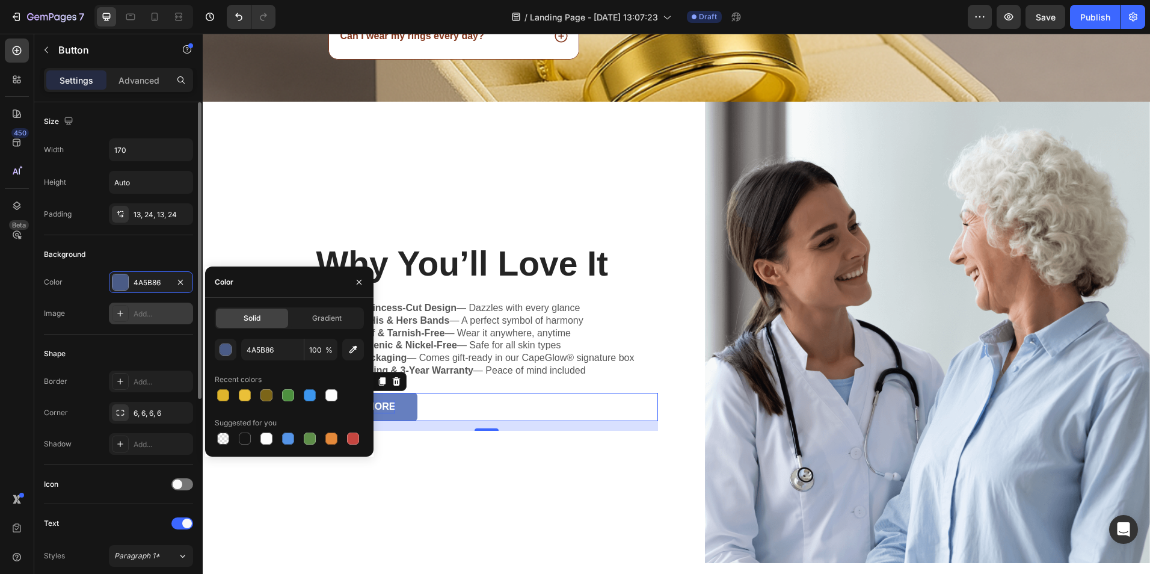
click at [144, 312] on div "Add..." at bounding box center [162, 314] width 57 height 11
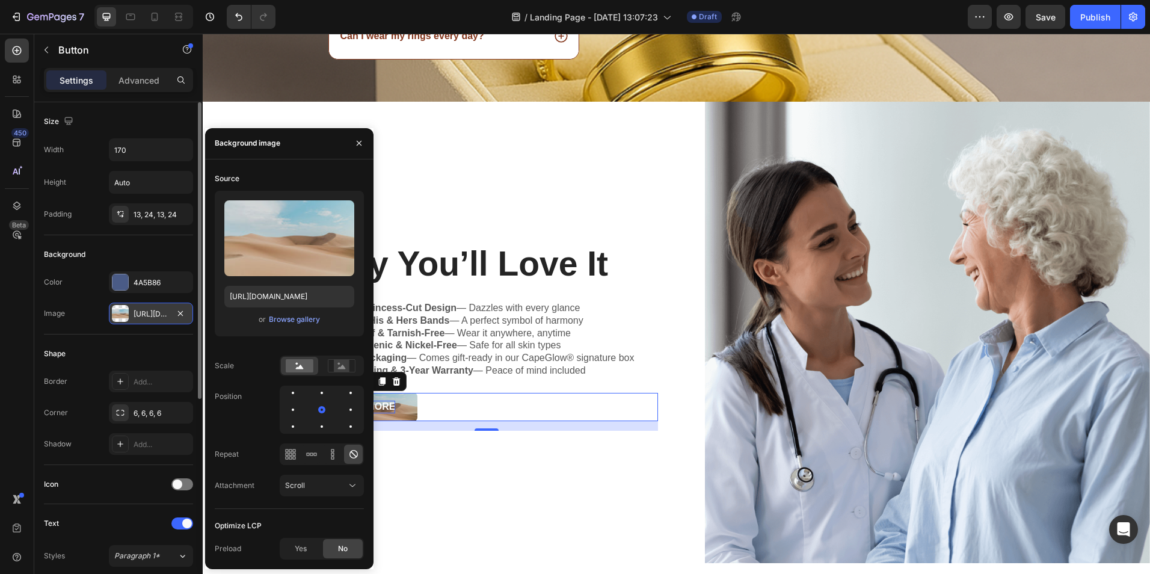
click at [151, 313] on div "https://cdn.shopify.com/s/files/1/2005/9307/files/background_settings.jpg" at bounding box center [151, 314] width 35 height 11
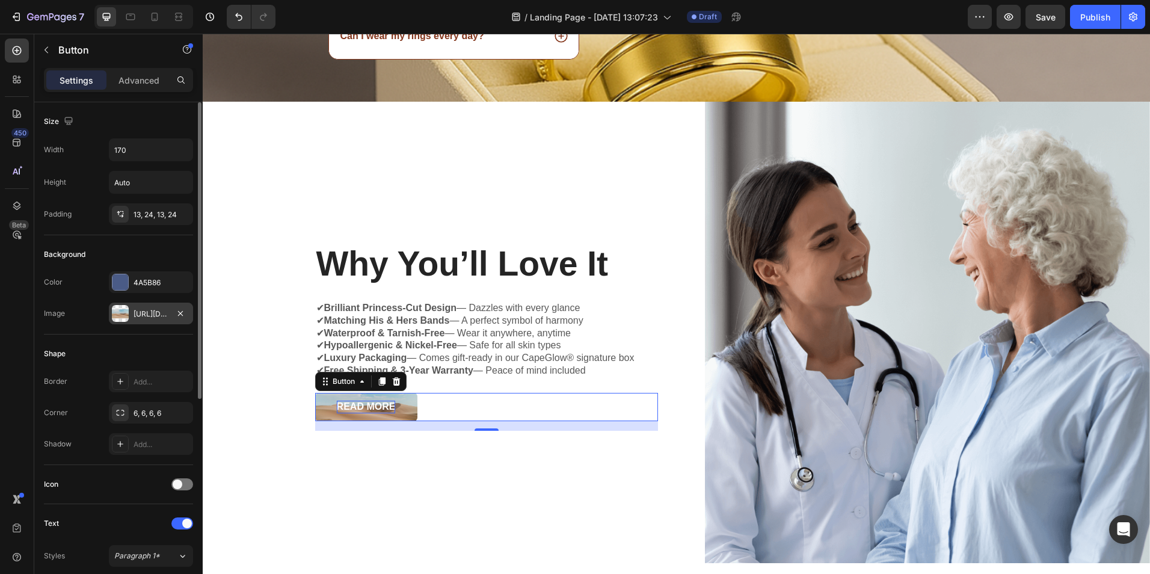
click at [151, 313] on div "https://cdn.shopify.com/s/files/1/2005/9307/files/background_settings.jpg" at bounding box center [151, 314] width 35 height 11
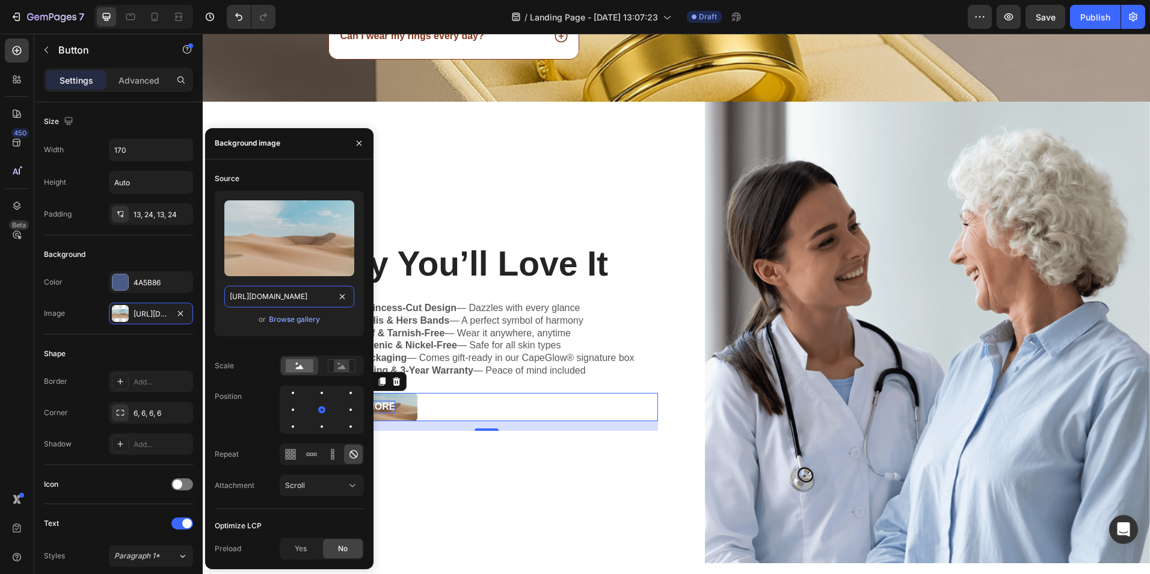
click at [294, 294] on input "https://cdn.shopify.com/s/files/1/2005/9307/files/background_settings.jpg" at bounding box center [289, 297] width 130 height 22
click at [298, 319] on div "Browse gallery" at bounding box center [294, 319] width 51 height 11
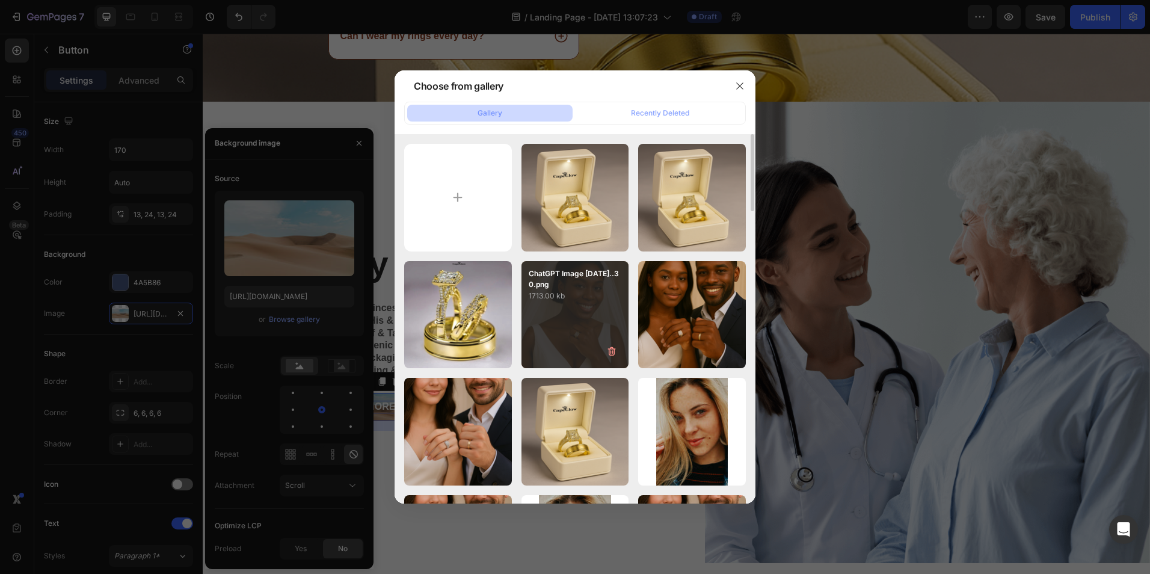
click at [588, 308] on div "ChatGPT Image 28 aug ...30.png 1713.00 kb" at bounding box center [576, 315] width 108 height 108
type input "https://cdn.shopify.com/s/files/1/0949/0395/9816/files/gempages_568613204704363…"
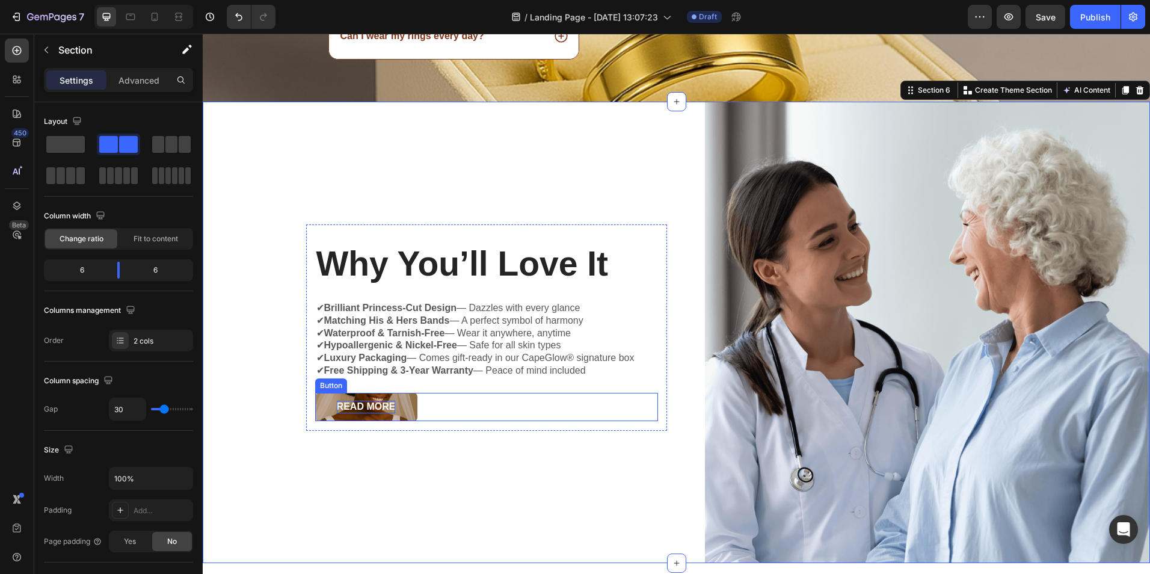
click at [315, 402] on button "READ MORE" at bounding box center [366, 407] width 102 height 28
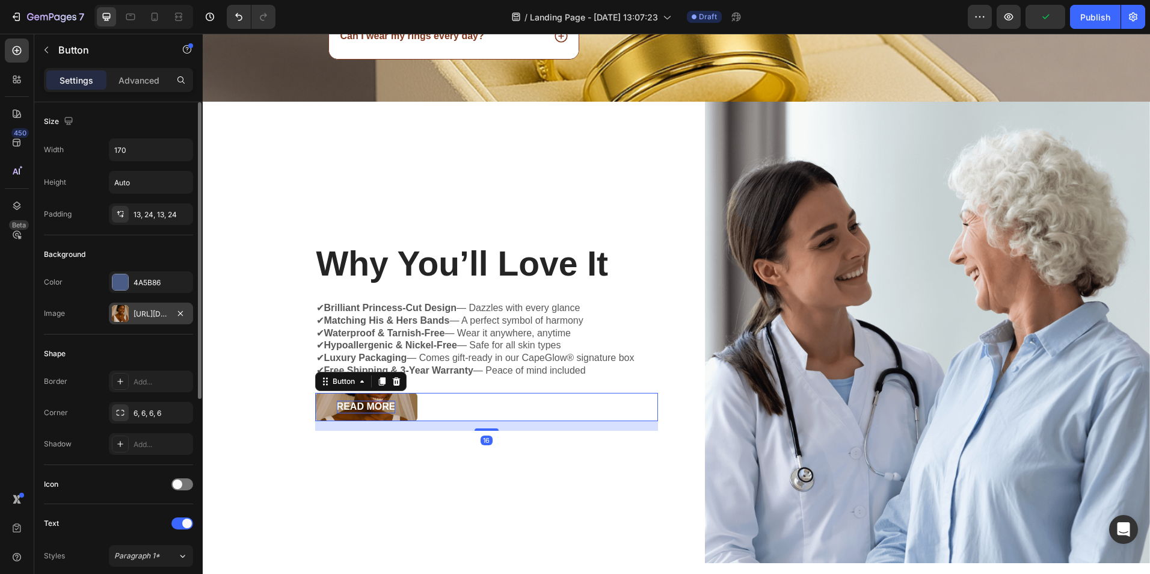
click at [140, 312] on div "https://cdn.shopify.com/s/files/1/0949/0395/9816/files/gempages_568613204704363…" at bounding box center [151, 314] width 35 height 11
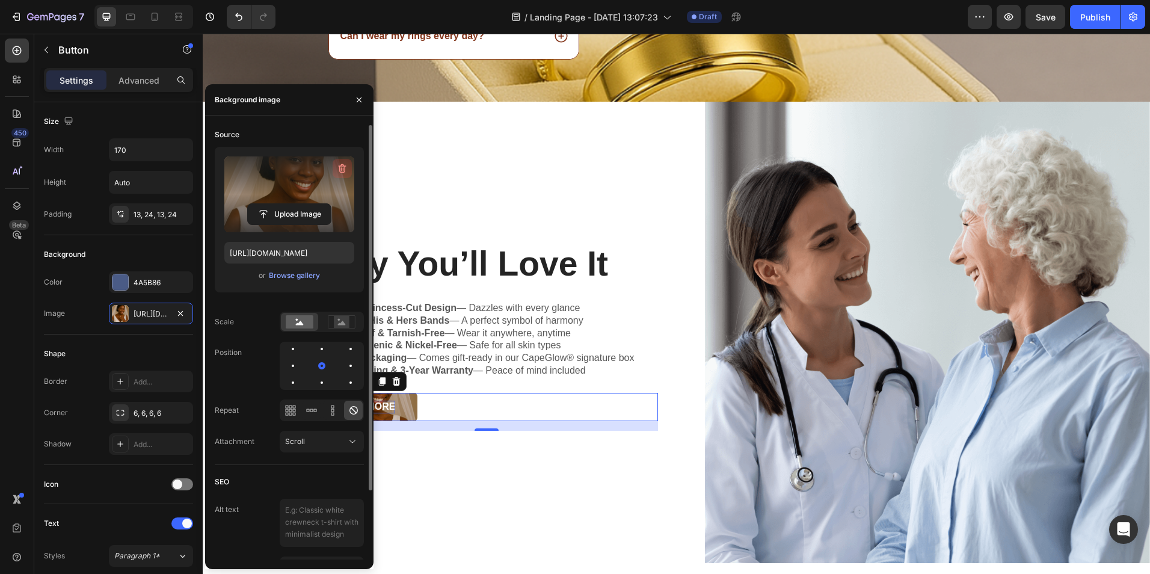
click at [345, 165] on icon "button" at bounding box center [342, 168] width 12 height 12
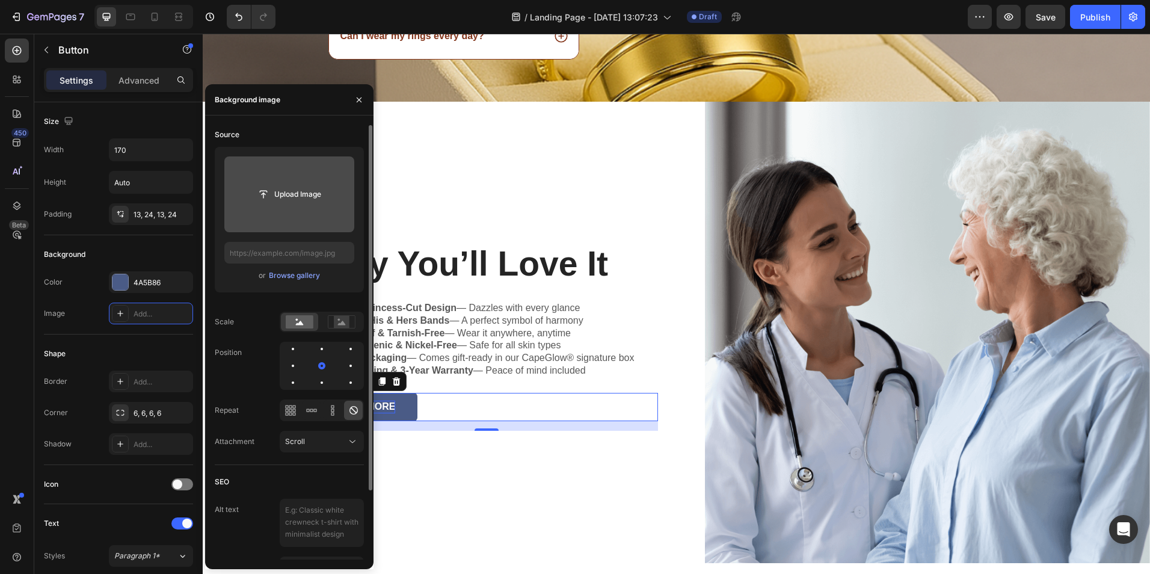
click at [462, 404] on div "READ MORE Button 16" at bounding box center [486, 407] width 343 height 28
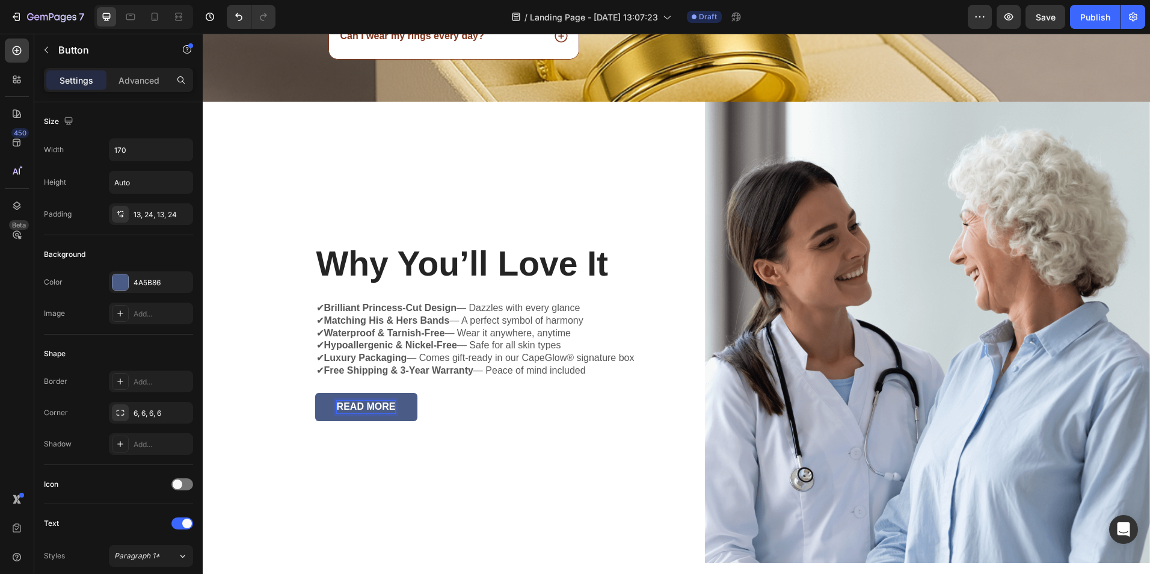
click at [380, 401] on p "READ MORE" at bounding box center [366, 407] width 59 height 13
click at [409, 407] on button "READ MORE" at bounding box center [366, 407] width 102 height 28
click at [427, 407] on div "READ MORE Button 16" at bounding box center [486, 407] width 343 height 28
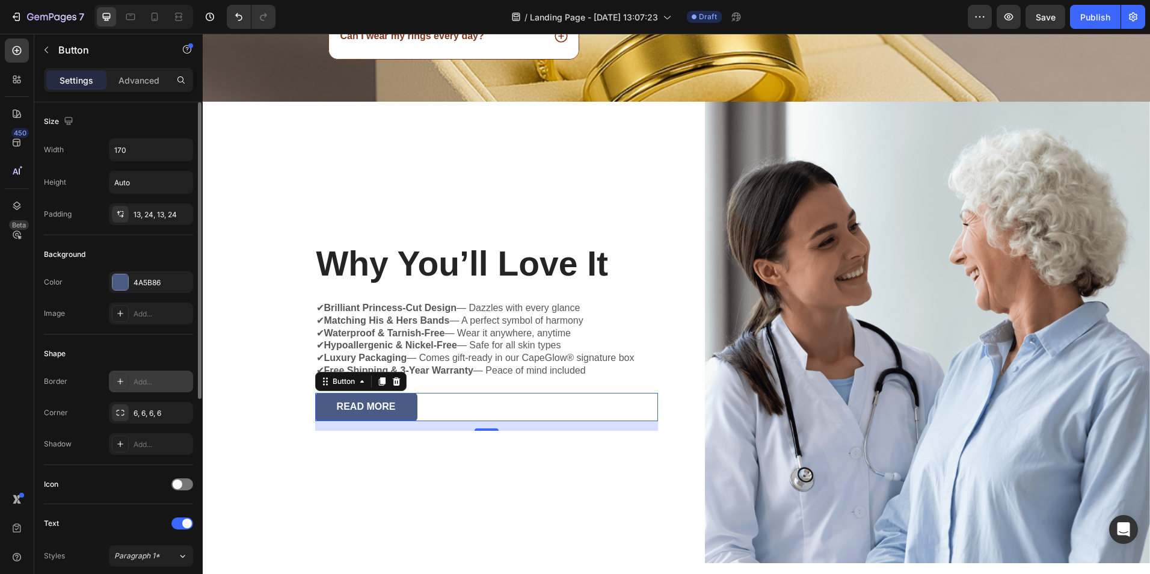
click at [141, 380] on div "Add..." at bounding box center [162, 382] width 57 height 11
click at [150, 315] on div "Add..." at bounding box center [162, 314] width 57 height 11
type input "https://cdn.shopify.com/s/files/1/2005/9307/files/background_settings.jpg"
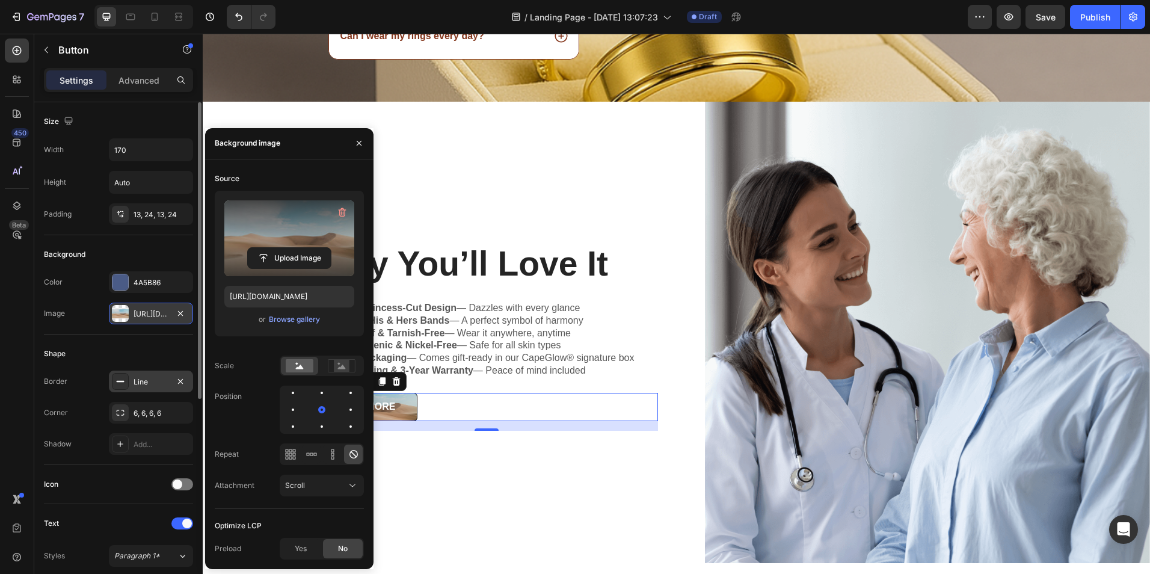
click at [150, 315] on div "https://cdn.shopify.com/s/files/1/2005/9307/files/background_settings.jpg" at bounding box center [151, 314] width 35 height 11
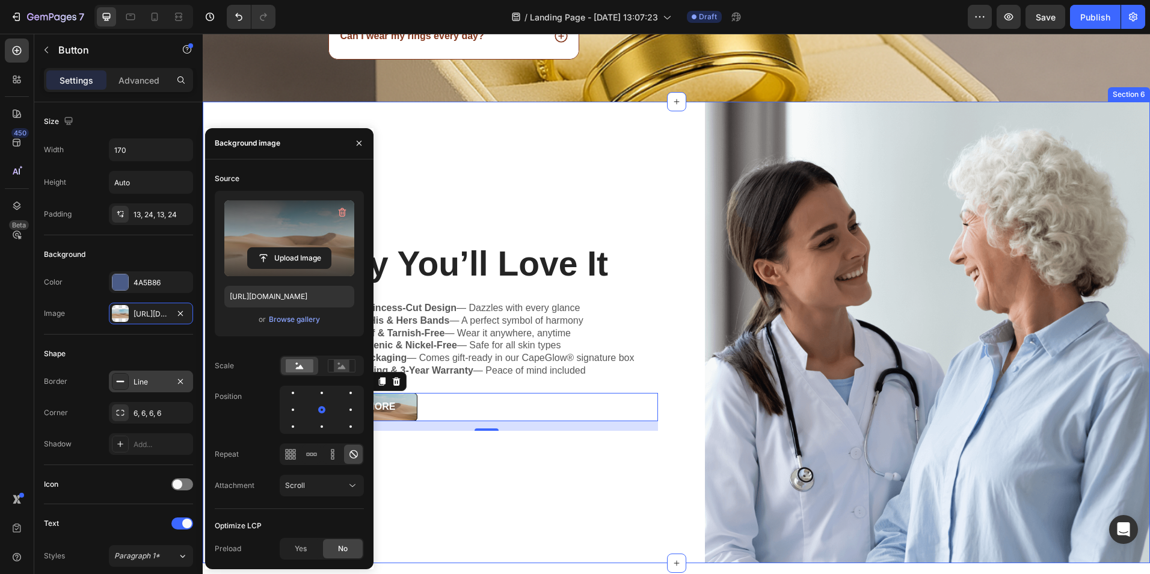
click at [448, 514] on div "⁠⁠⁠⁠⁠⁠⁠ Why You’ll Love It Heading ✔ Brilliant Princess-Cut Design — Dazzles wi…" at bounding box center [435, 333] width 465 height 462
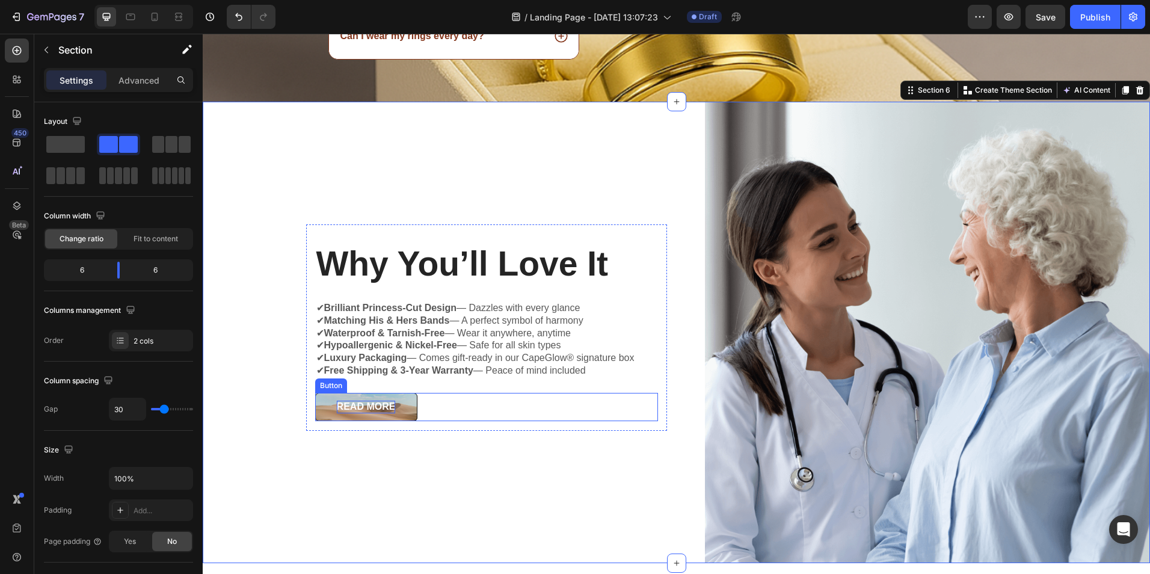
click at [377, 410] on p "READ MORE" at bounding box center [366, 407] width 59 height 13
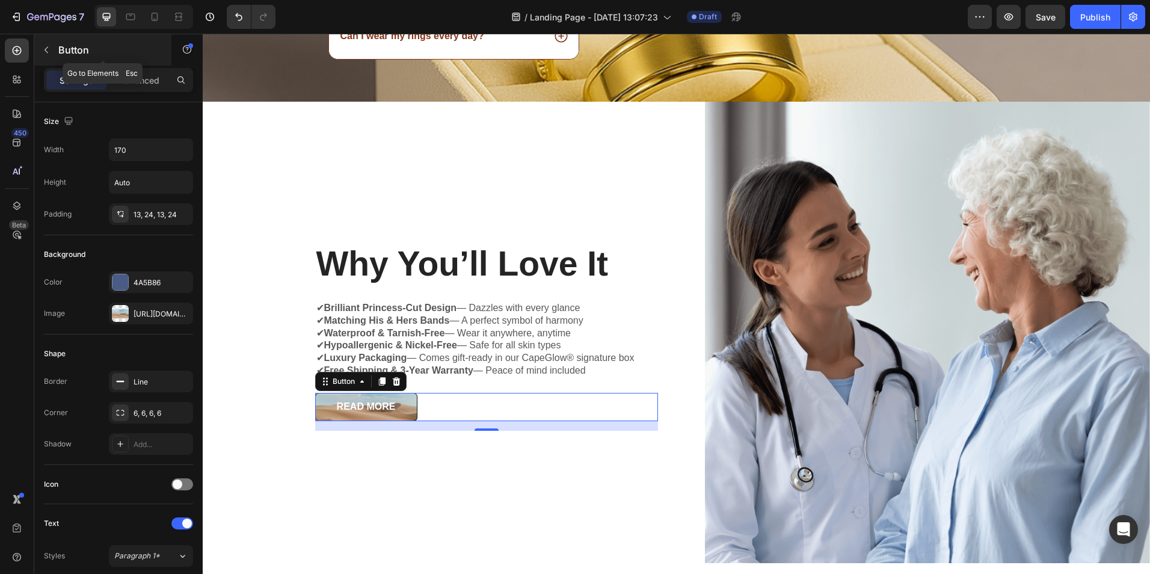
click at [49, 51] on icon "button" at bounding box center [47, 50] width 10 height 10
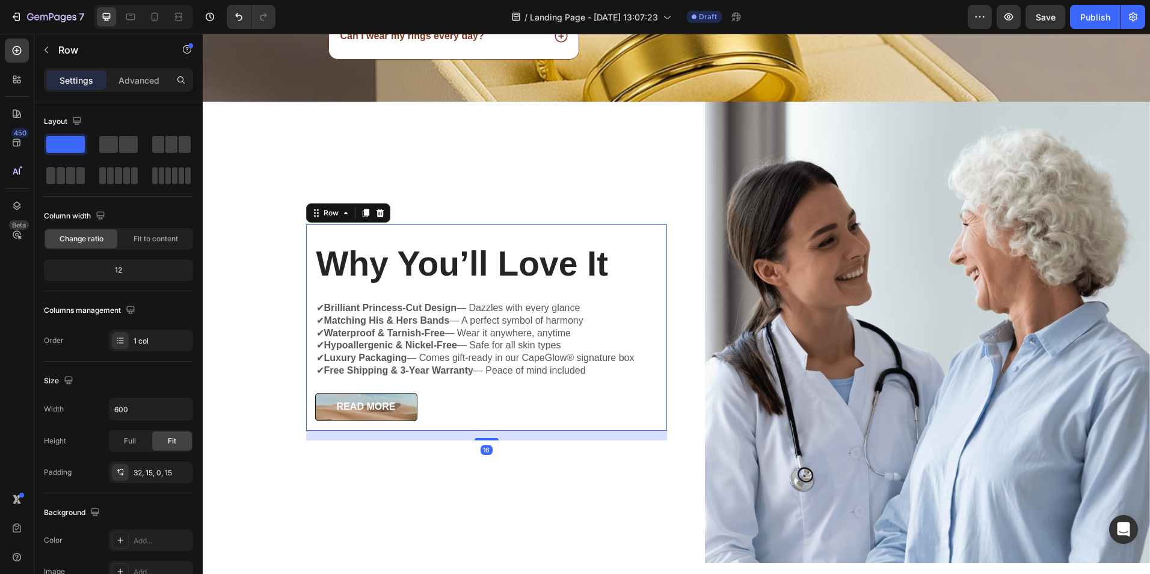
click at [435, 229] on div "⁠⁠⁠⁠⁠⁠⁠ Why You’ll Love It Heading ✔ Brilliant Princess-Cut Design — Dazzles wi…" at bounding box center [486, 327] width 361 height 206
click at [45, 49] on icon "button" at bounding box center [47, 50] width 10 height 10
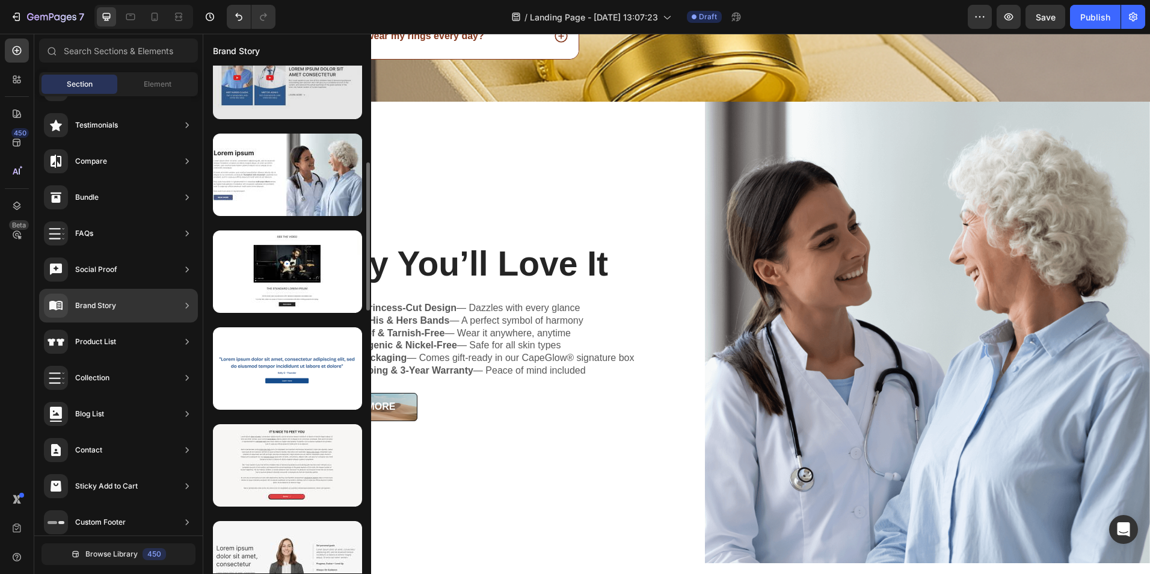
scroll to position [351, 0]
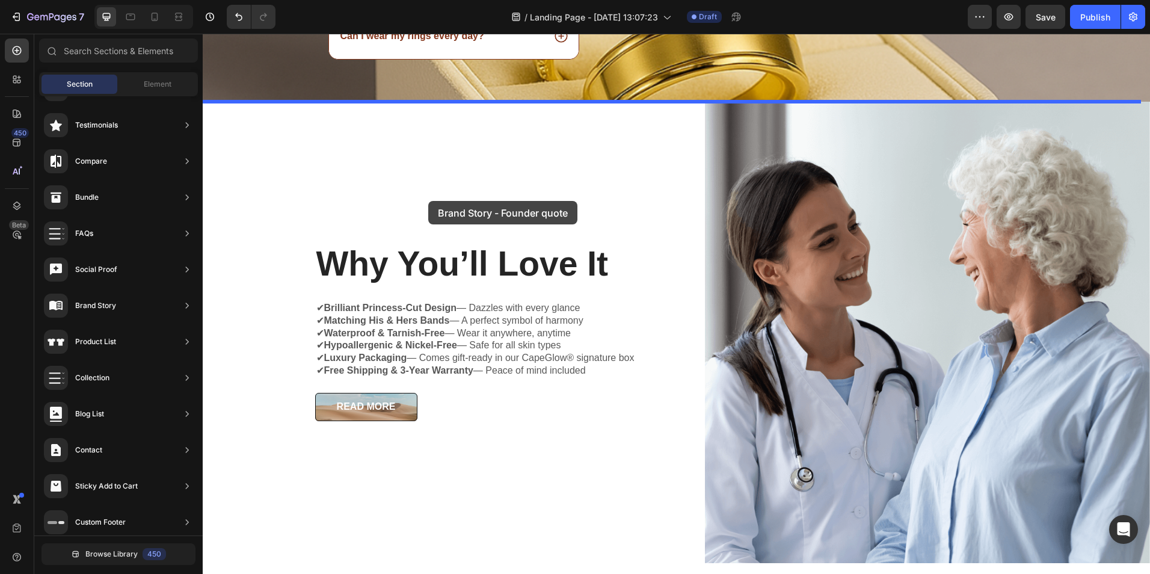
drag, startPoint x: 445, startPoint y: 401, endPoint x: 439, endPoint y: 186, distance: 214.2
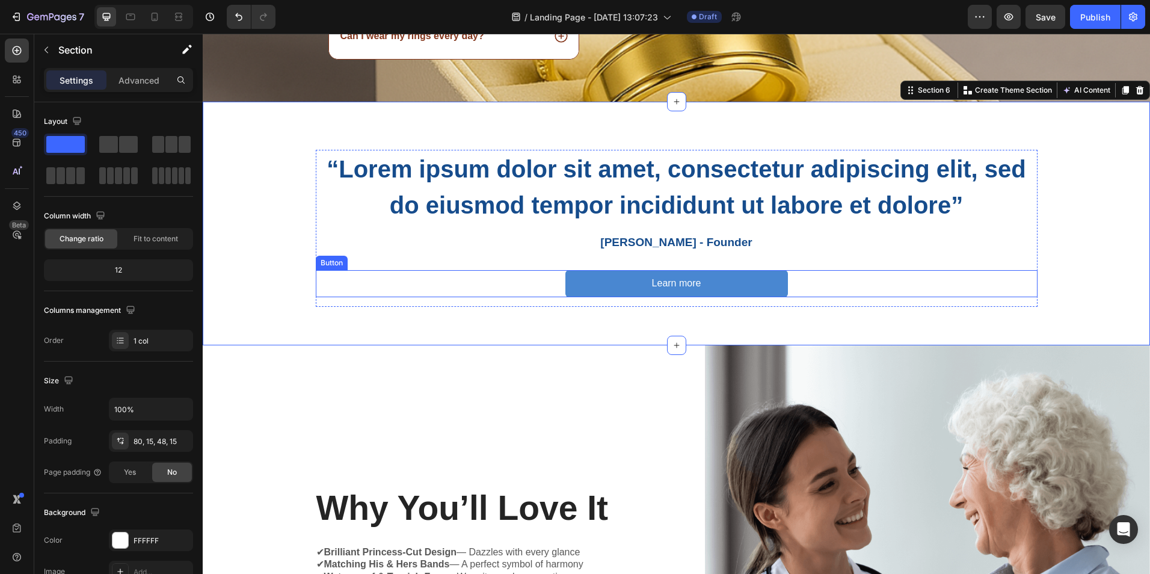
click at [608, 281] on button "Learn more" at bounding box center [676, 283] width 223 height 27
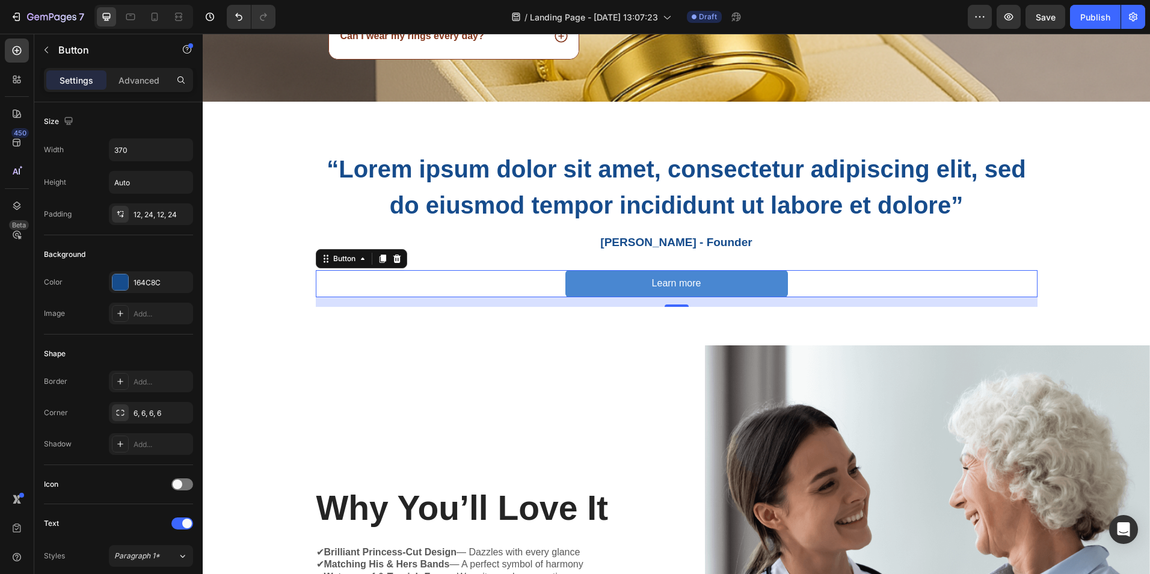
click at [608, 281] on button "Learn more" at bounding box center [676, 283] width 223 height 27
click at [395, 252] on div at bounding box center [397, 258] width 14 height 14
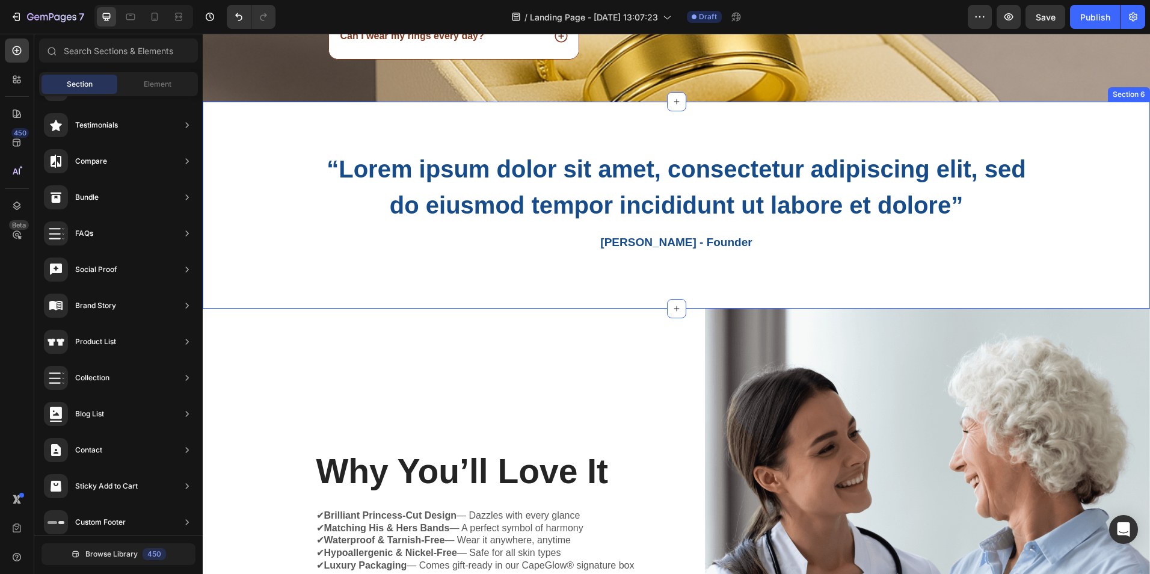
click at [392, 133] on div "“Lorem ipsum dolor sit amet, consectetur adipiscing elit, sed do eiusmod tempor…" at bounding box center [676, 206] width 947 height 208
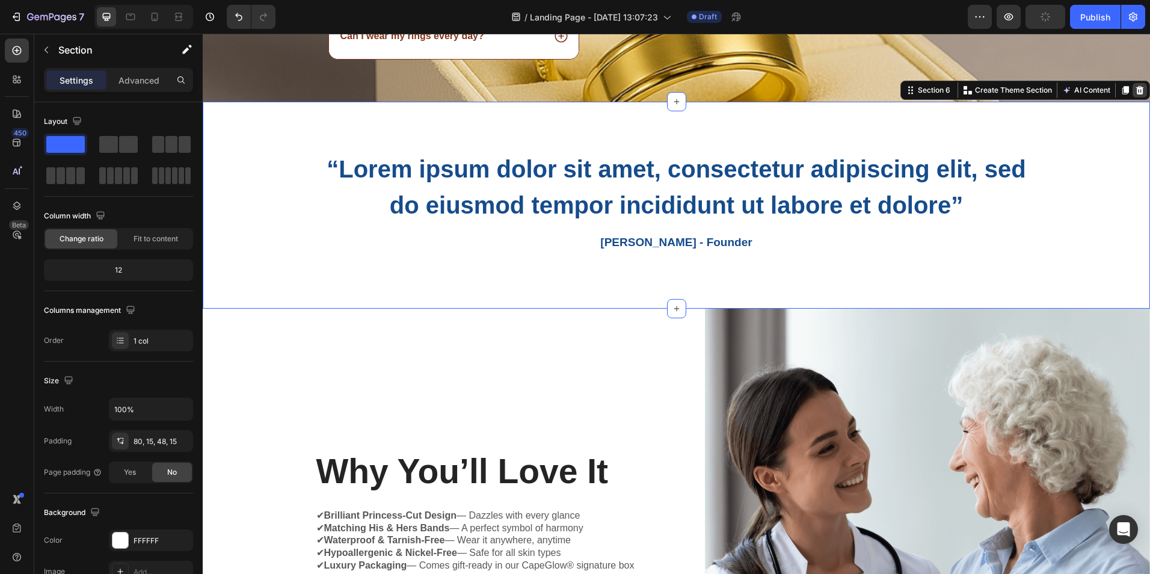
click at [1135, 90] on icon at bounding box center [1140, 90] width 10 height 10
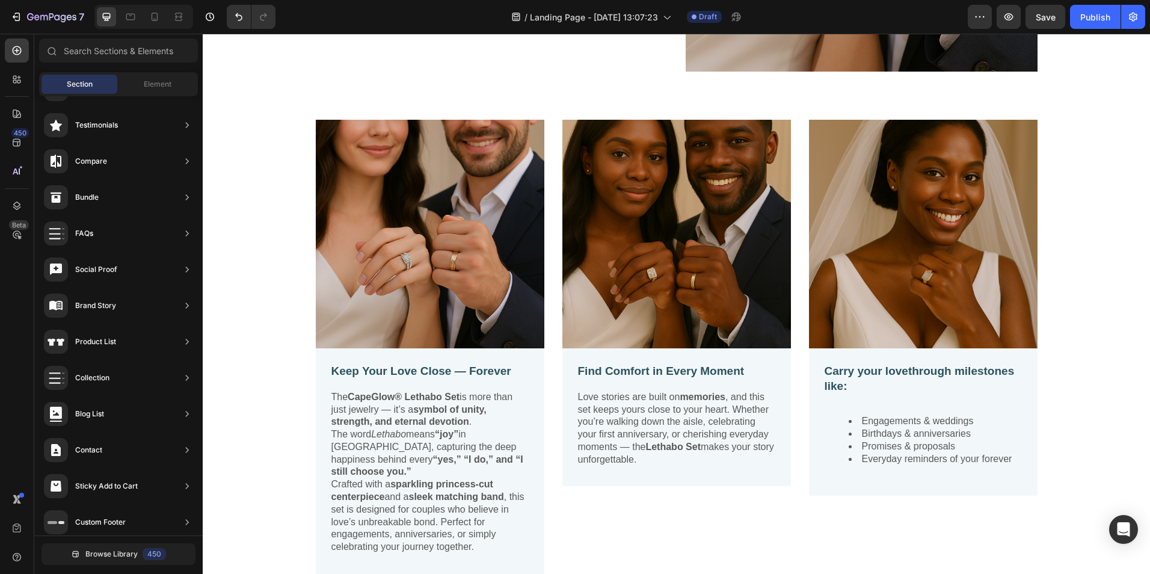
scroll to position [0, 0]
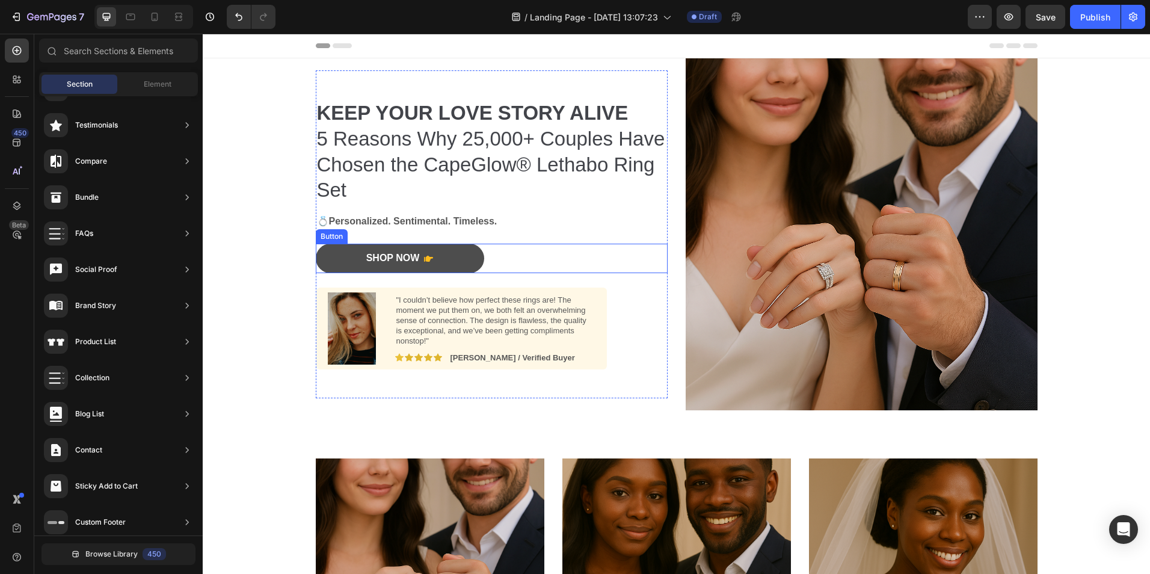
click at [416, 254] on div "Shop Now" at bounding box center [399, 258] width 67 height 13
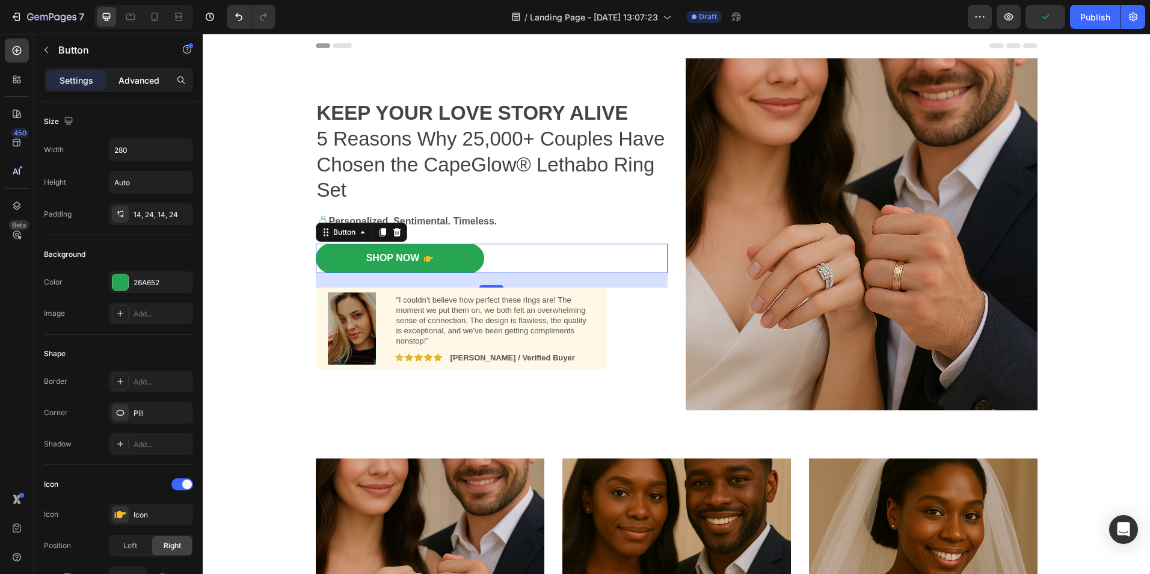
click at [141, 85] on p "Advanced" at bounding box center [139, 80] width 41 height 13
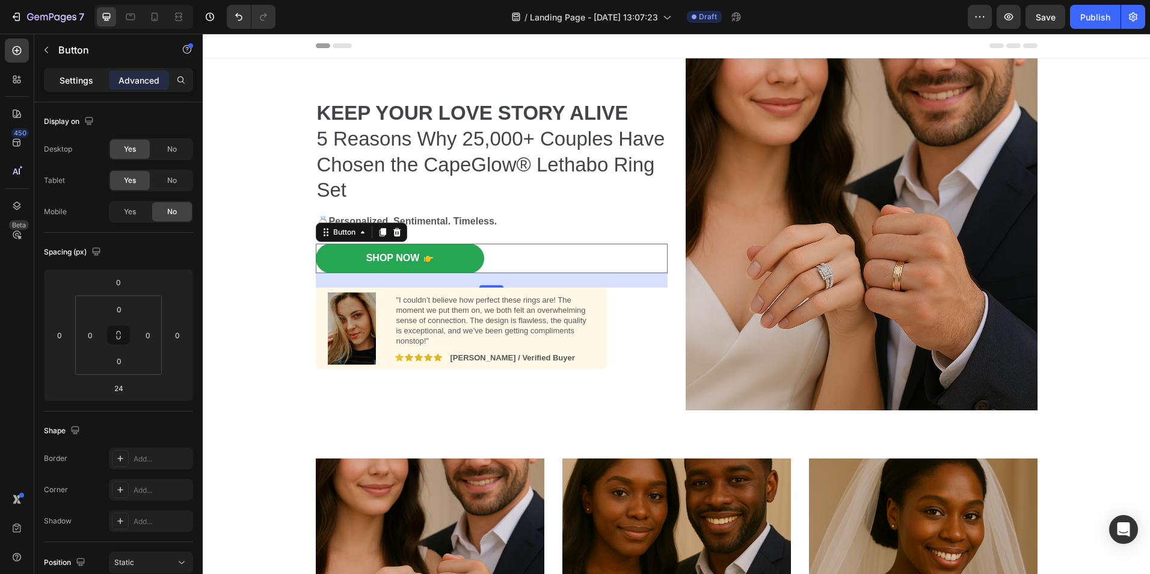
click at [90, 82] on p "Settings" at bounding box center [77, 80] width 34 height 13
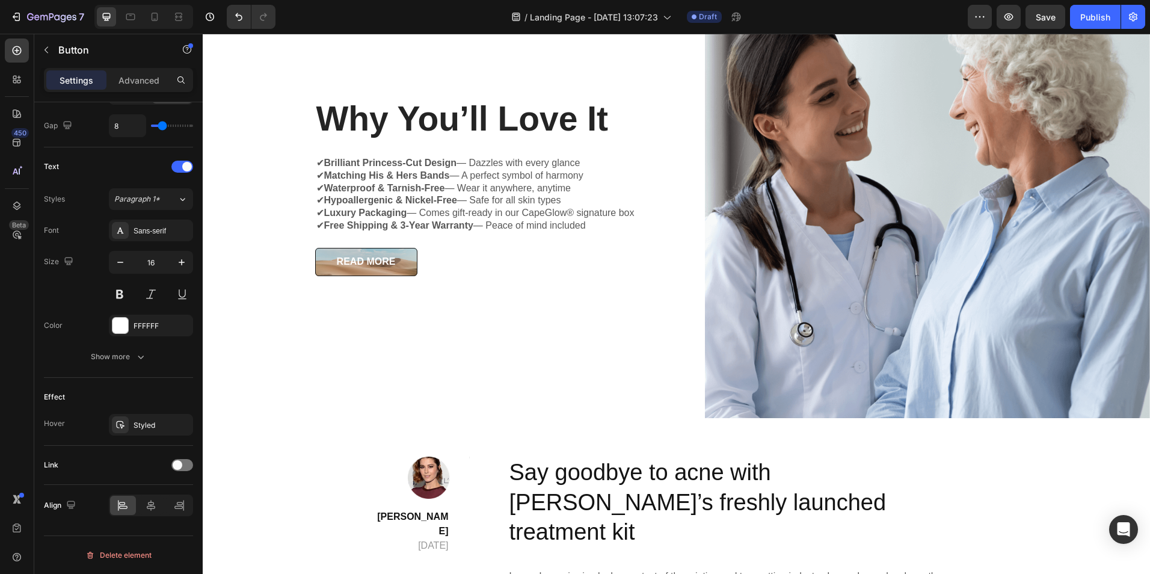
scroll to position [1654, 0]
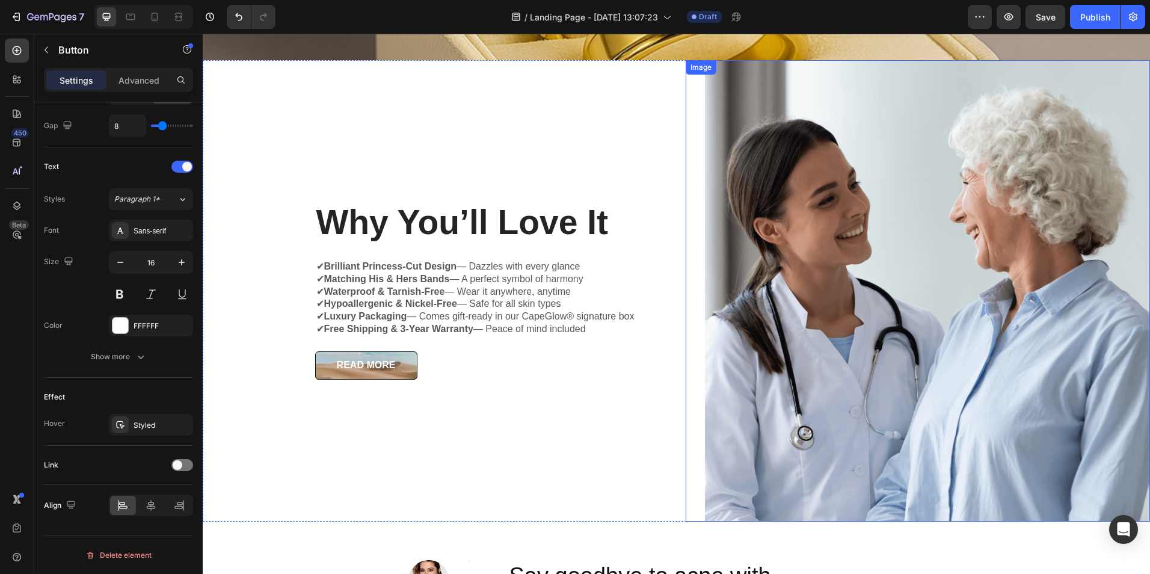
click at [766, 303] on img at bounding box center [928, 291] width 446 height 462
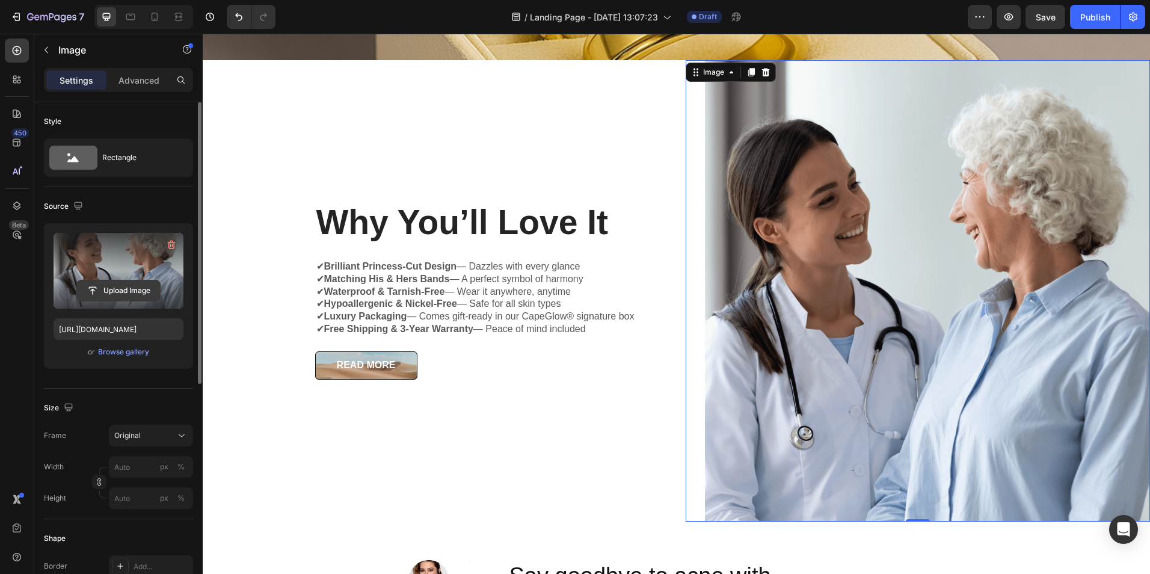
click at [116, 291] on input "file" at bounding box center [118, 290] width 83 height 20
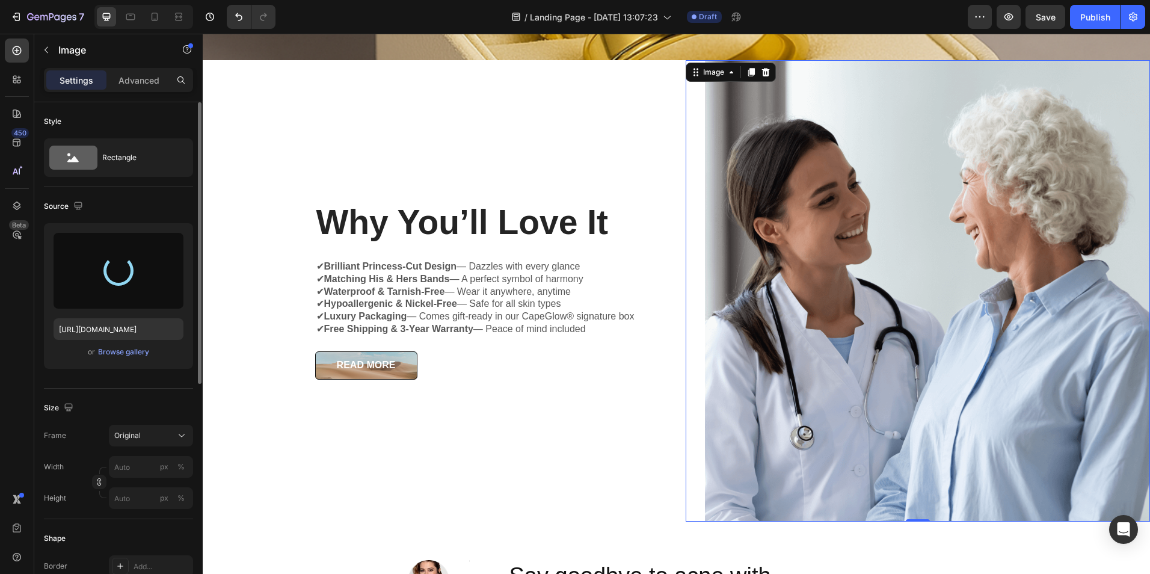
type input "https://cdn.shopify.com/s/files/1/0949/0395/9816/files/gempages_568613204704363…"
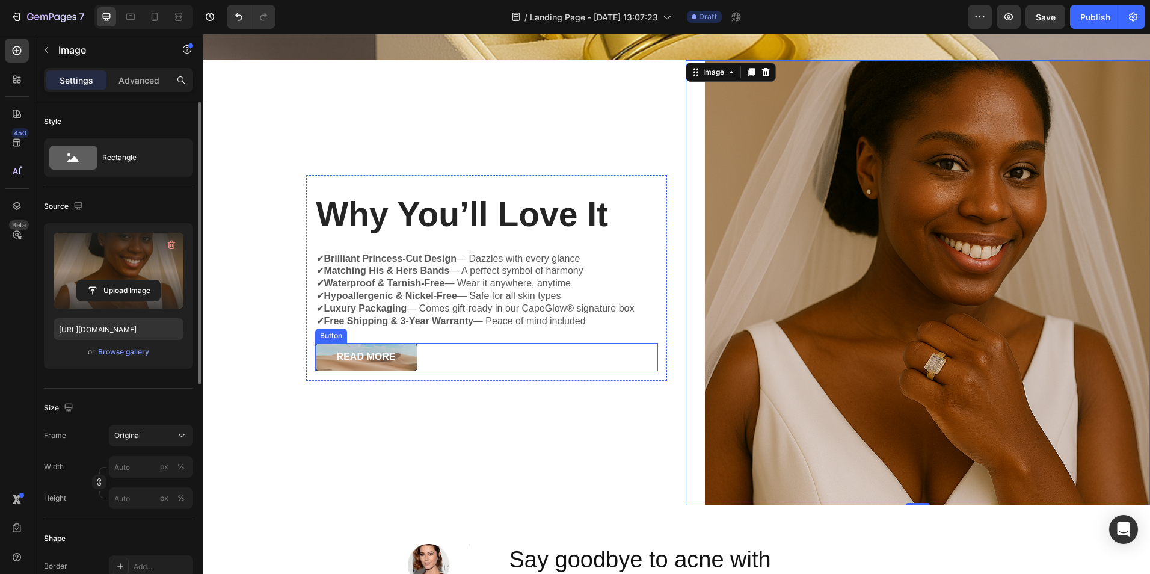
click at [328, 354] on button "READ MORE" at bounding box center [366, 357] width 102 height 28
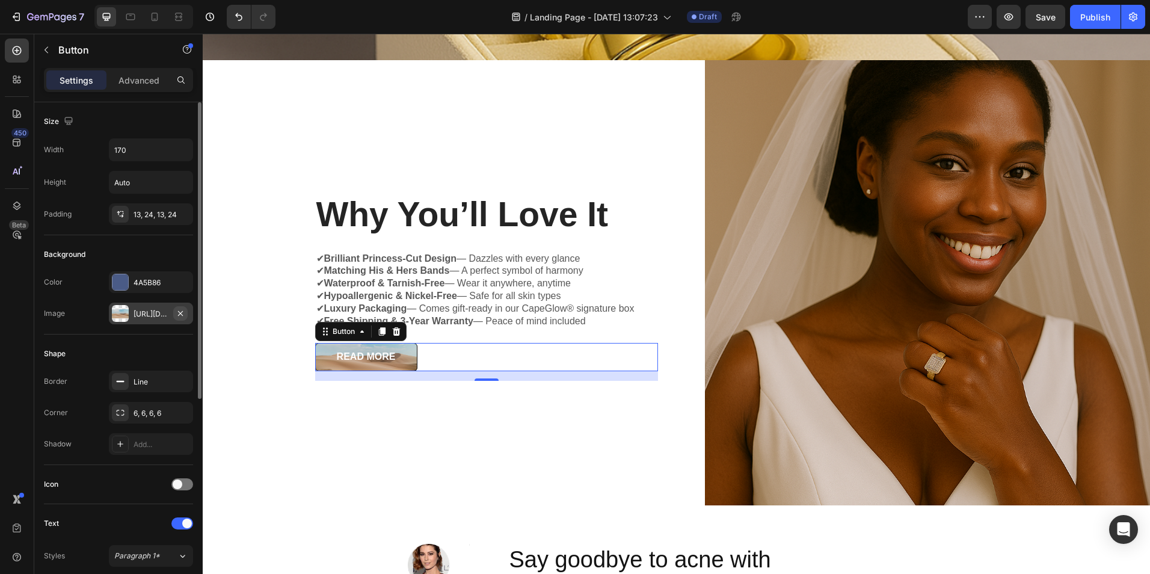
click at [177, 314] on icon "button" at bounding box center [181, 314] width 10 height 10
click at [393, 330] on icon at bounding box center [397, 332] width 10 height 10
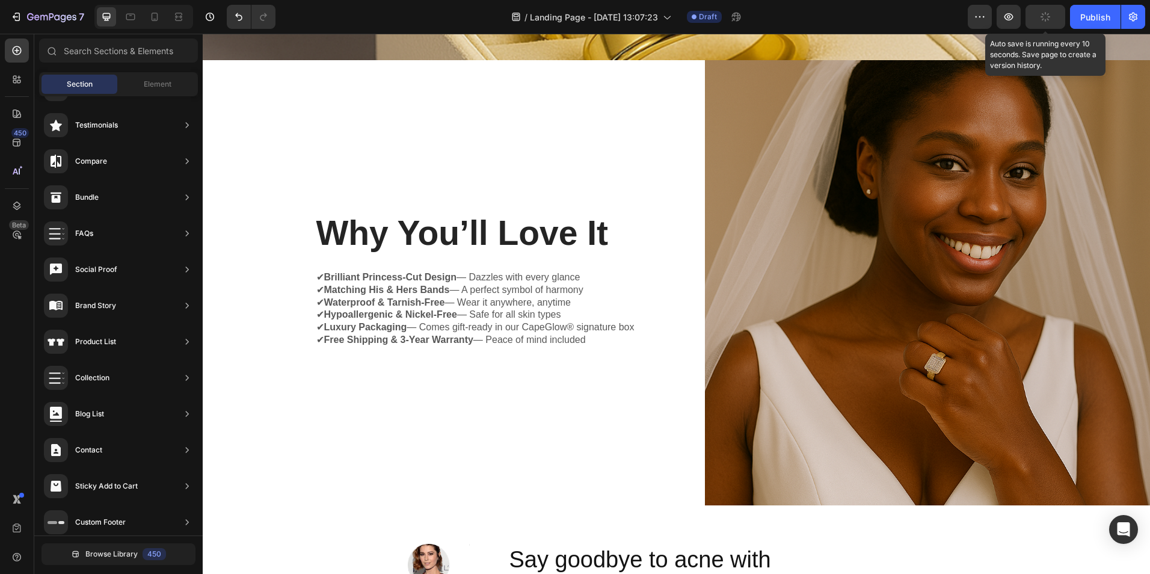
click at [1043, 13] on icon "button" at bounding box center [1045, 16] width 11 height 11
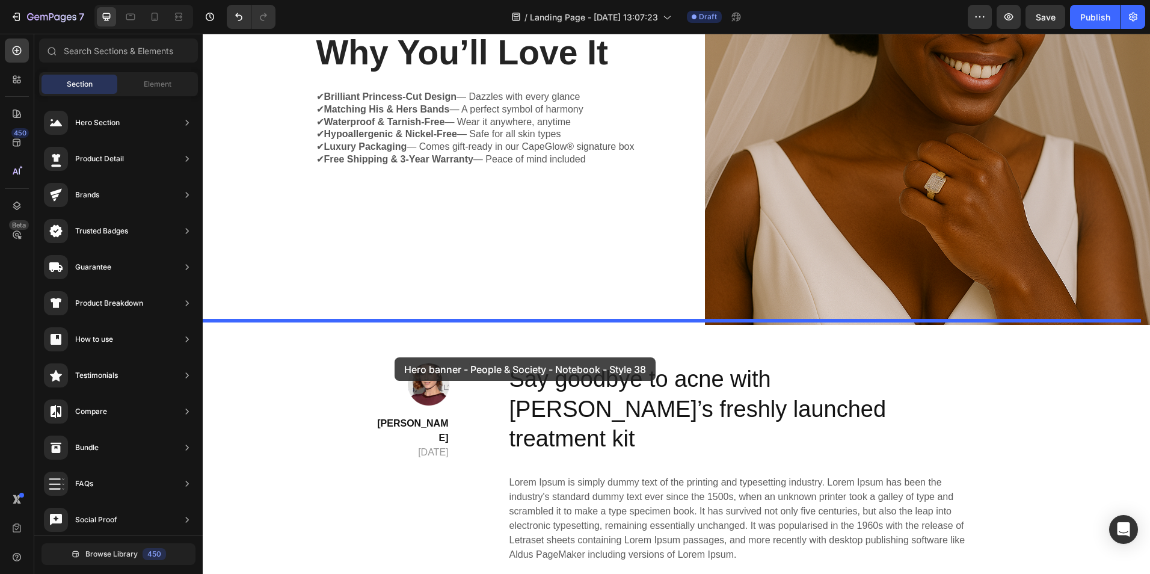
drag, startPoint x: 470, startPoint y: 378, endPoint x: 401, endPoint y: 356, distance: 72.7
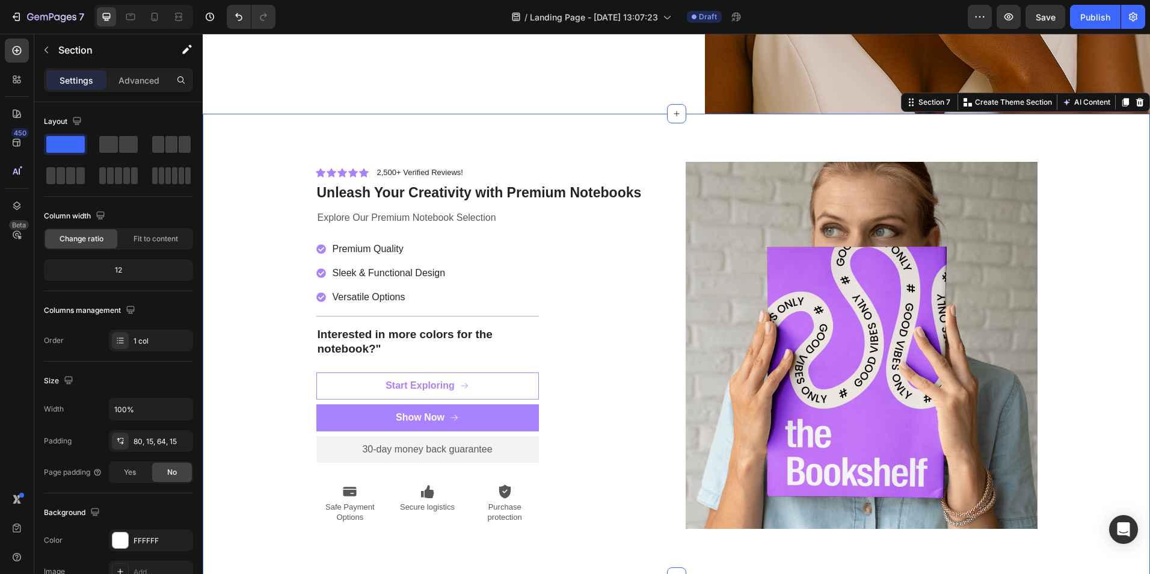
scroll to position [2080, 0]
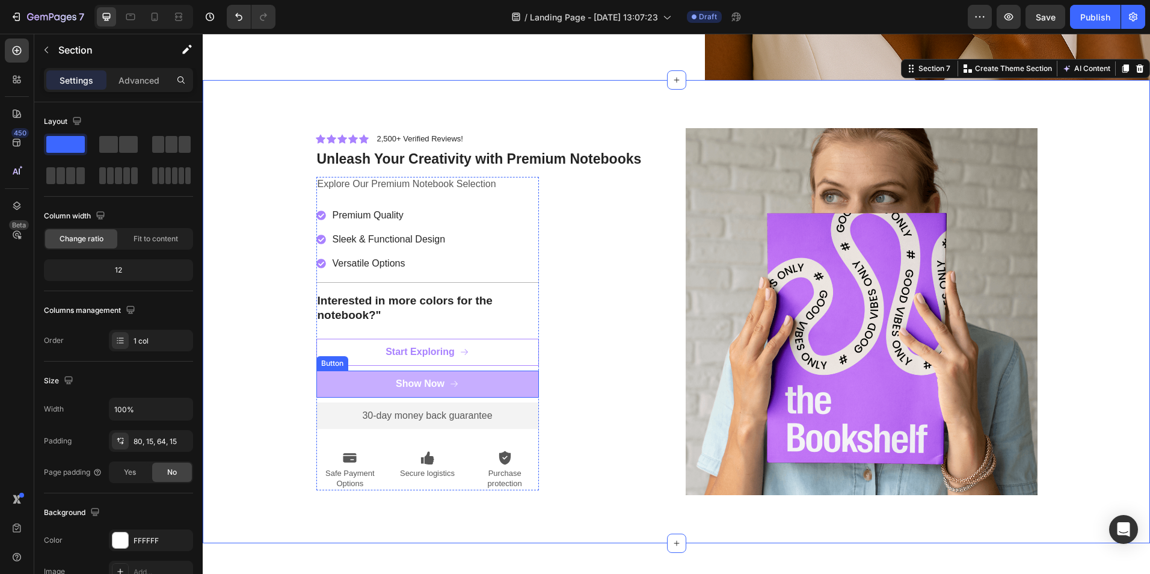
click at [369, 376] on button "Show Now" at bounding box center [427, 384] width 223 height 27
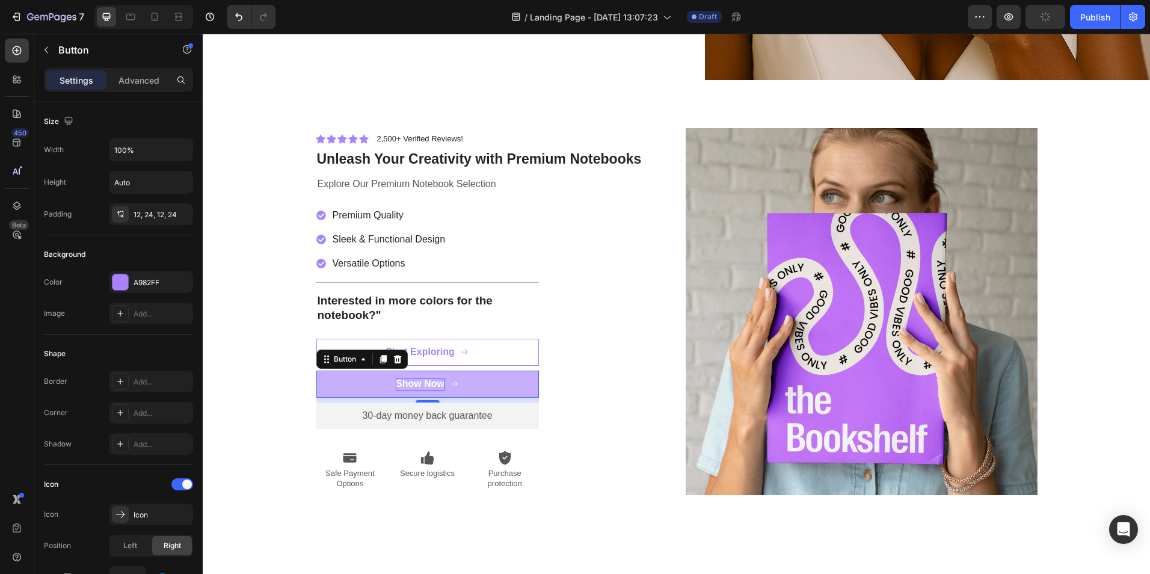
click at [401, 378] on div "Show Now" at bounding box center [420, 384] width 49 height 13
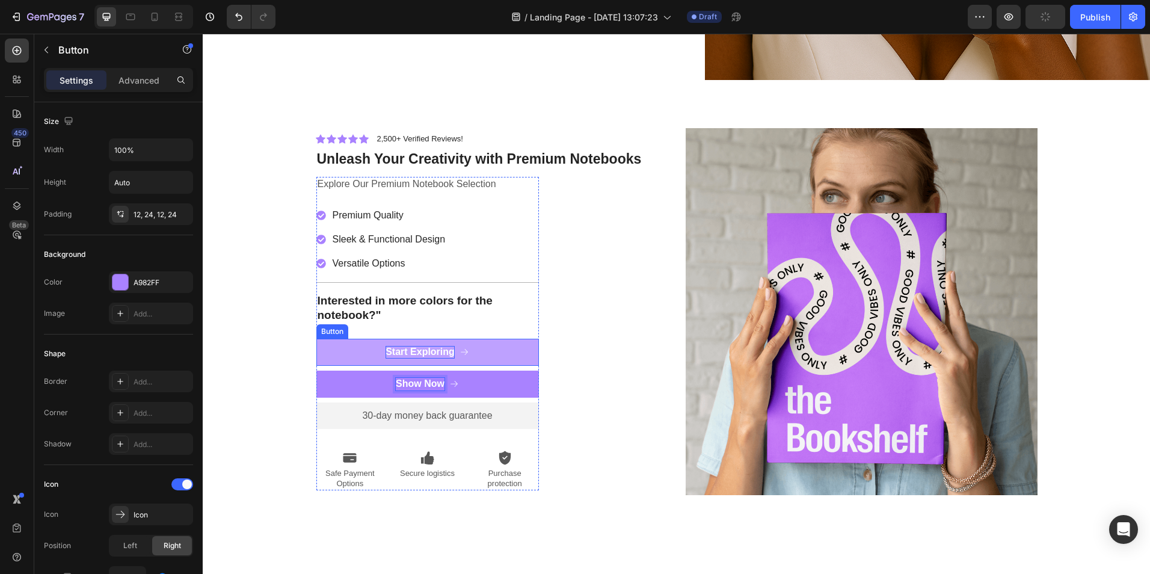
click at [410, 346] on div "Start Exploring" at bounding box center [420, 352] width 69 height 13
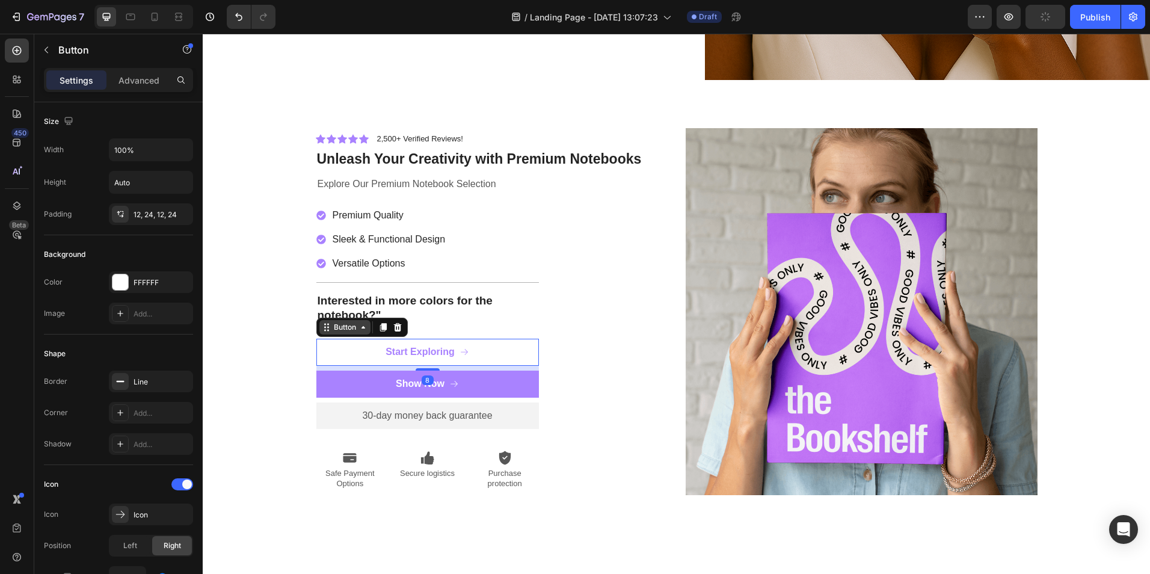
click at [344, 322] on div "Button" at bounding box center [344, 327] width 27 height 11
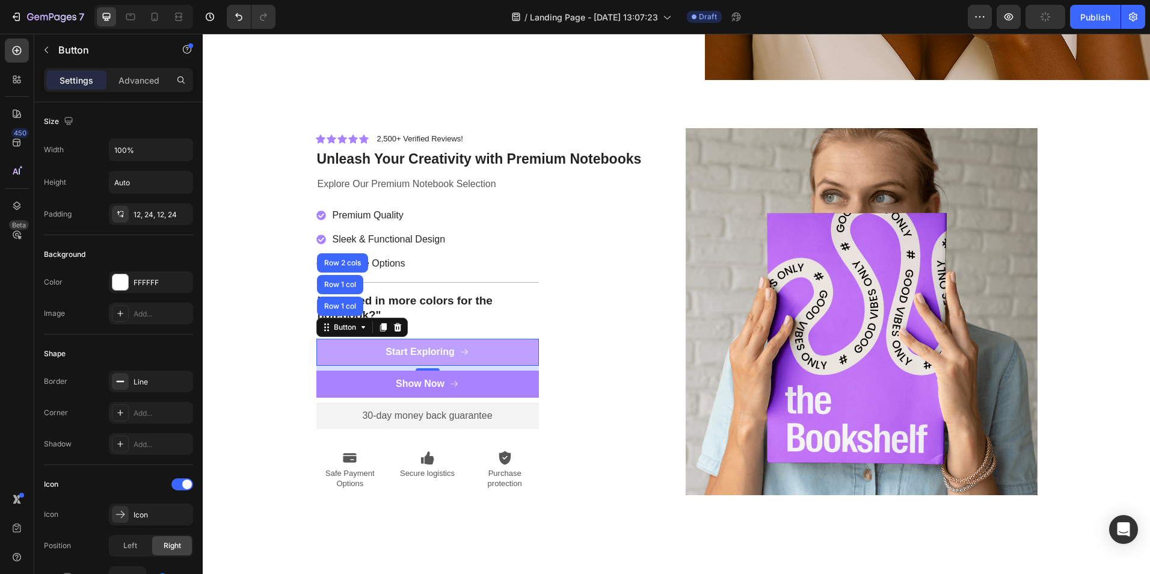
click at [339, 352] on button "Start Exploring" at bounding box center [427, 352] width 223 height 27
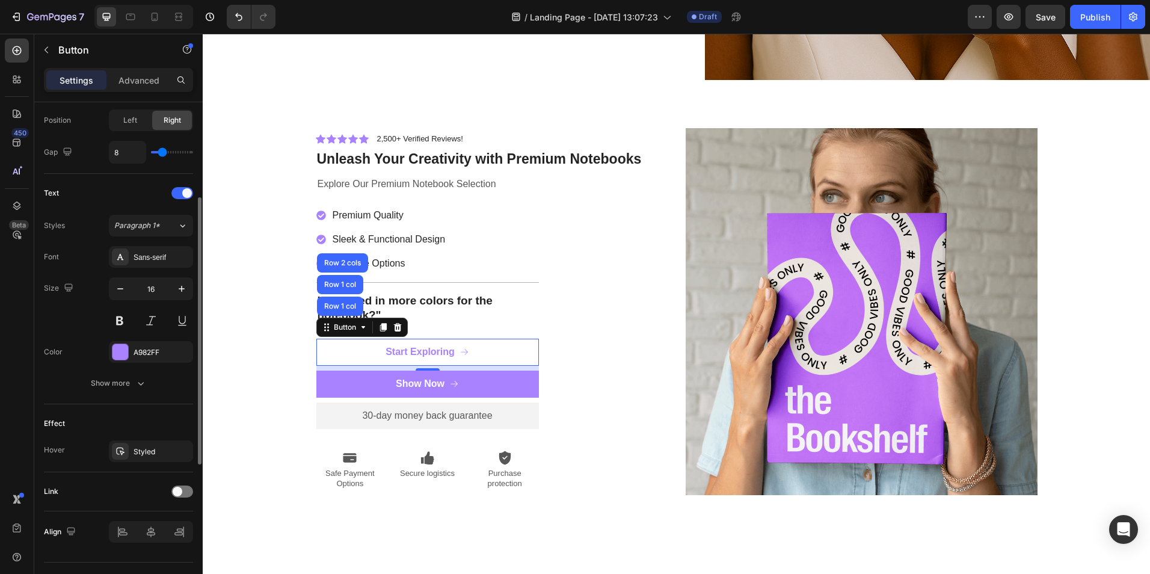
scroll to position [452, 0]
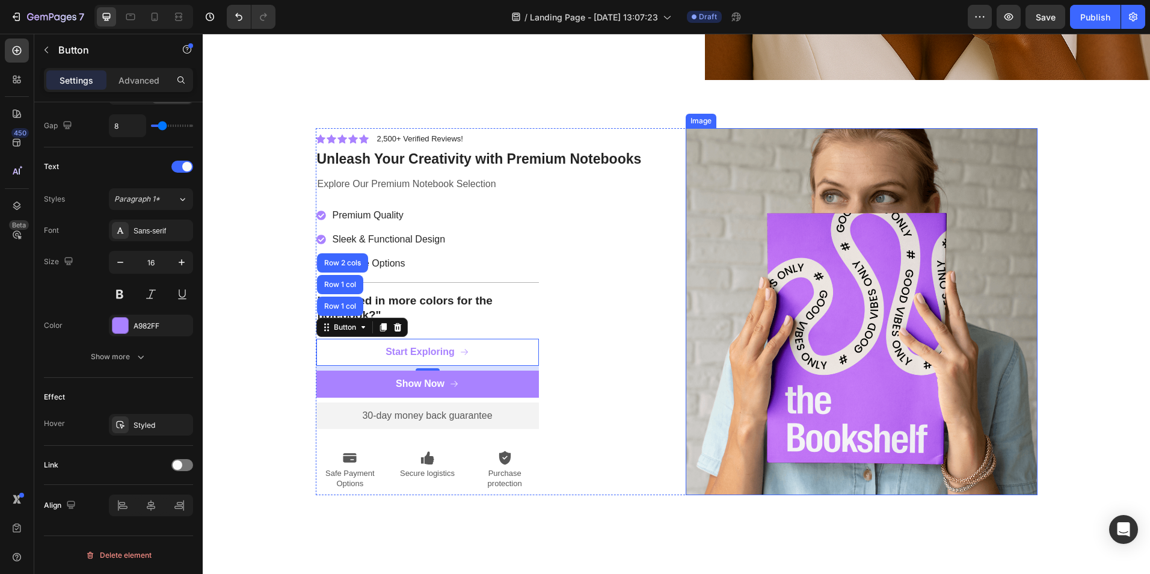
click at [775, 269] on img at bounding box center [862, 311] width 352 height 367
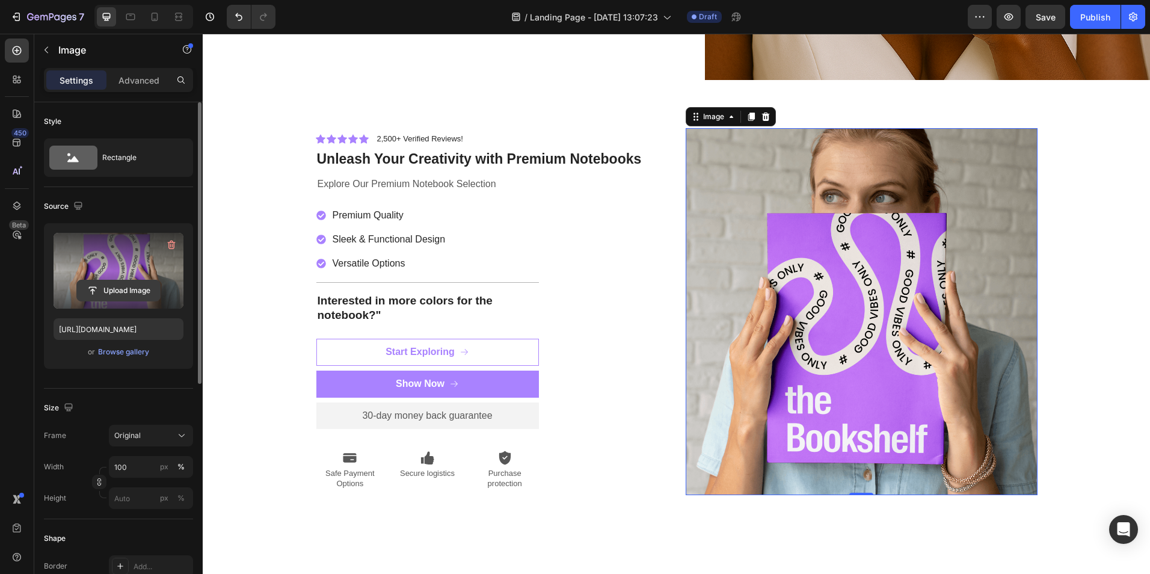
click at [145, 285] on input "file" at bounding box center [118, 290] width 83 height 20
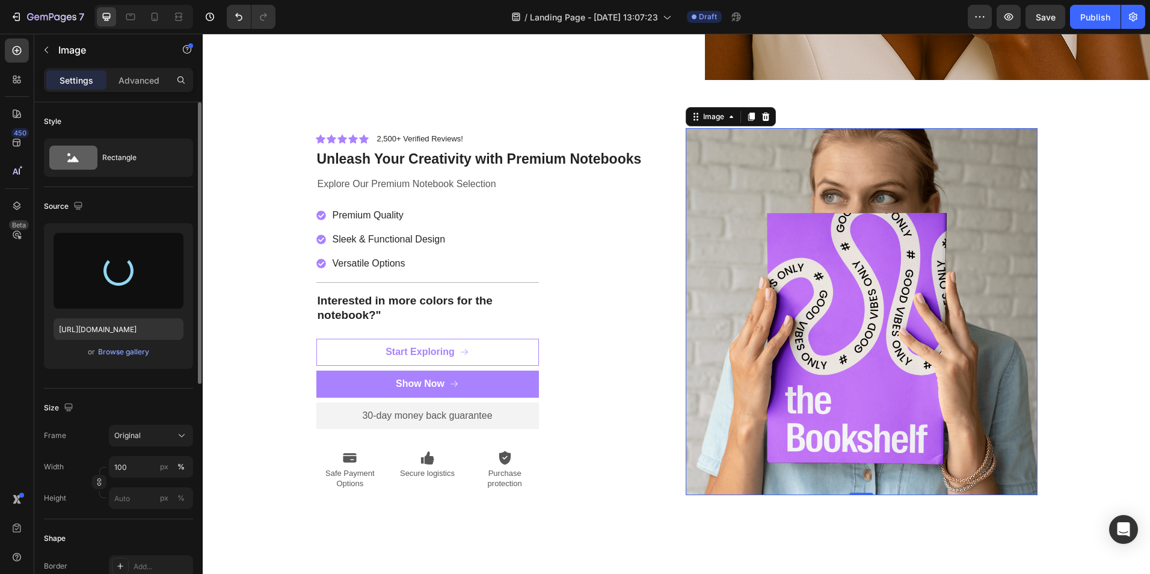
type input "https://cdn.shopify.com/s/files/1/0949/0395/9816/files/gempages_568613204704363…"
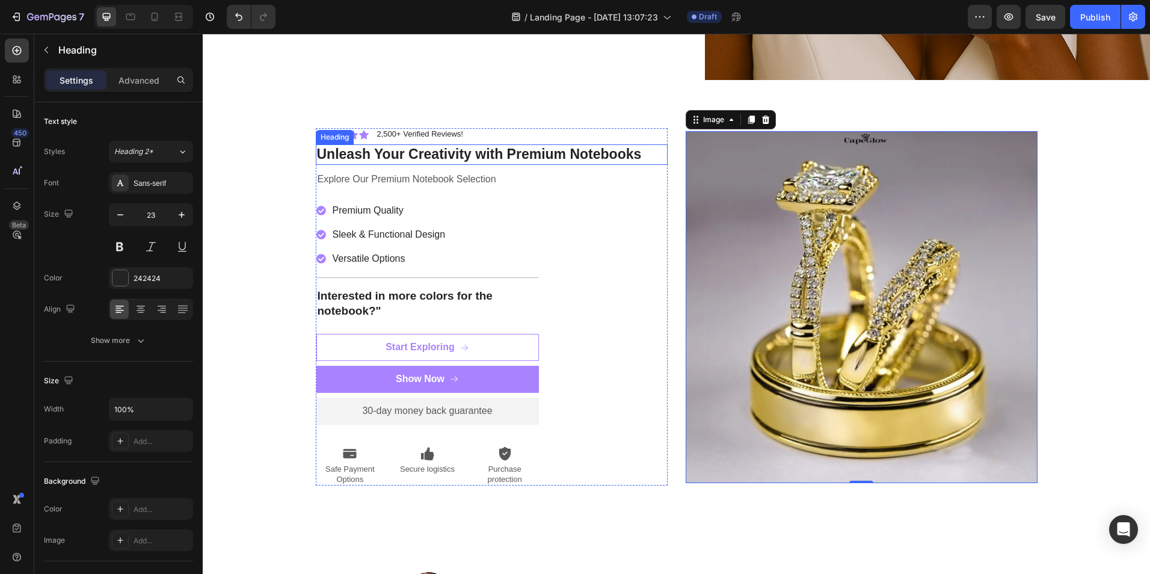
click at [486, 153] on h2 "Unleash Your Creativity with Premium Notebooks" at bounding box center [492, 154] width 352 height 20
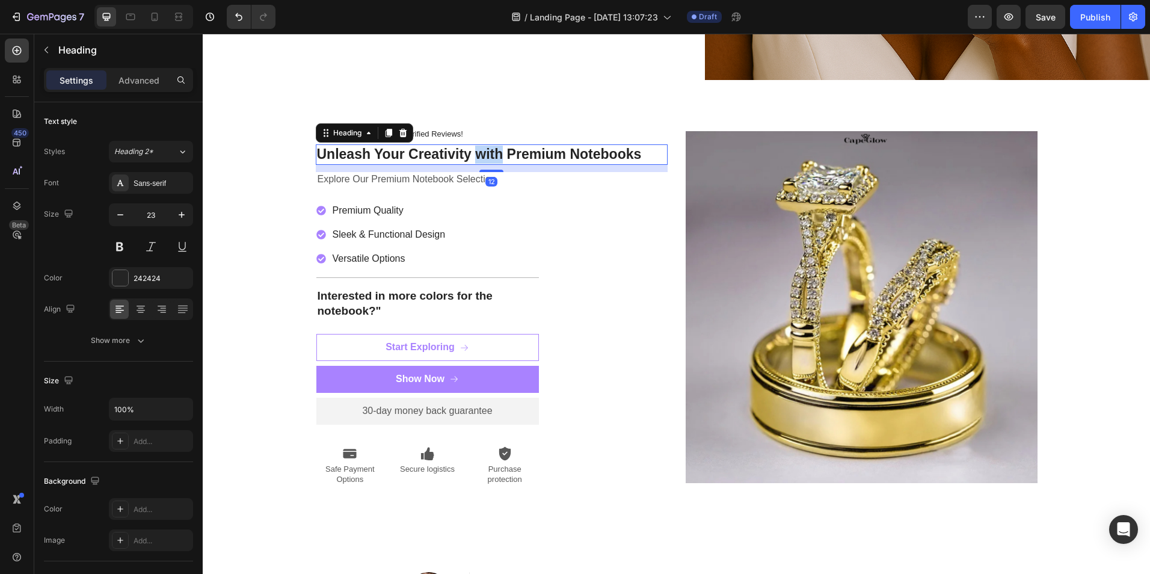
click at [486, 153] on h2 "Unleash Your Creativity with Premium Notebooks" at bounding box center [492, 154] width 352 height 20
click at [486, 153] on p "Unleash Your Creativity with Premium Notebooks" at bounding box center [492, 155] width 350 height 18
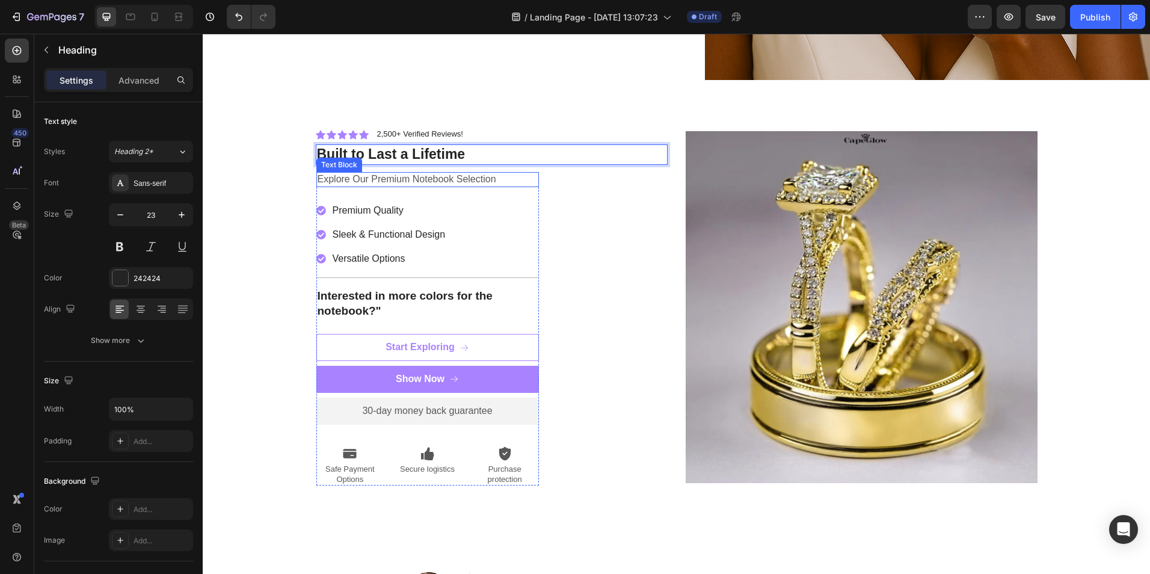
click at [445, 177] on p "Explore Our Premium Notebook Selection" at bounding box center [428, 179] width 220 height 13
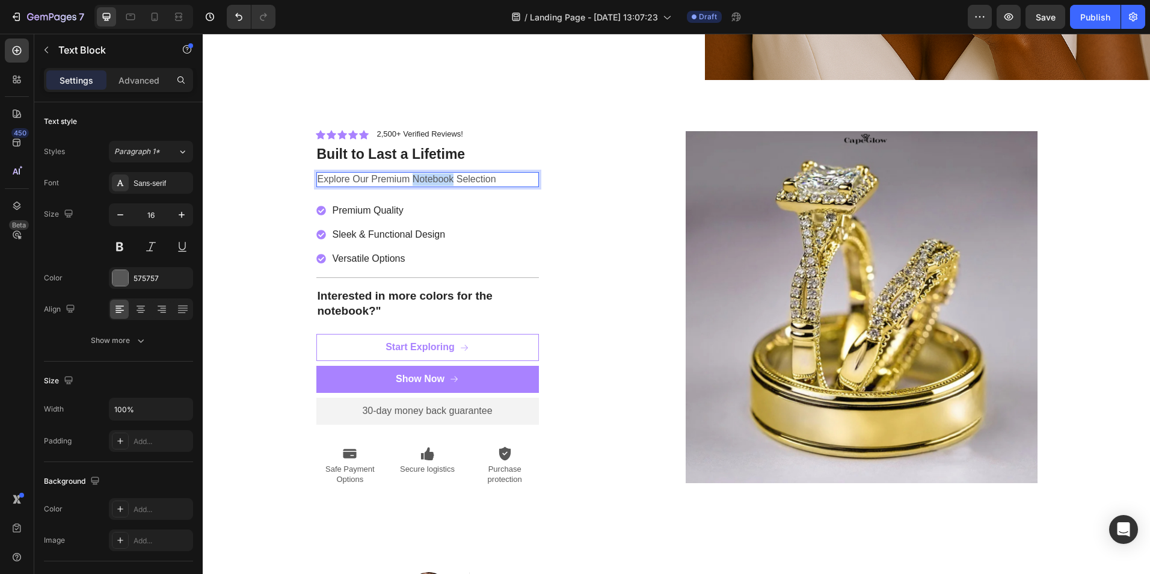
click at [445, 177] on p "Explore Our Premium Notebook Selection" at bounding box center [428, 179] width 220 height 13
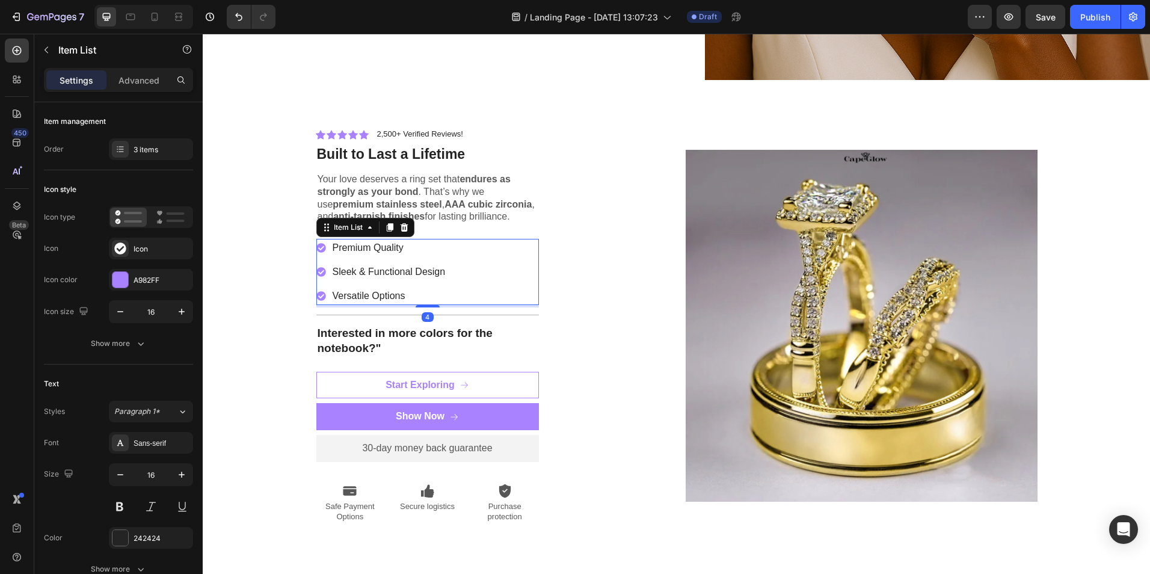
click at [393, 244] on p "Premium Quality" at bounding box center [389, 248] width 113 height 14
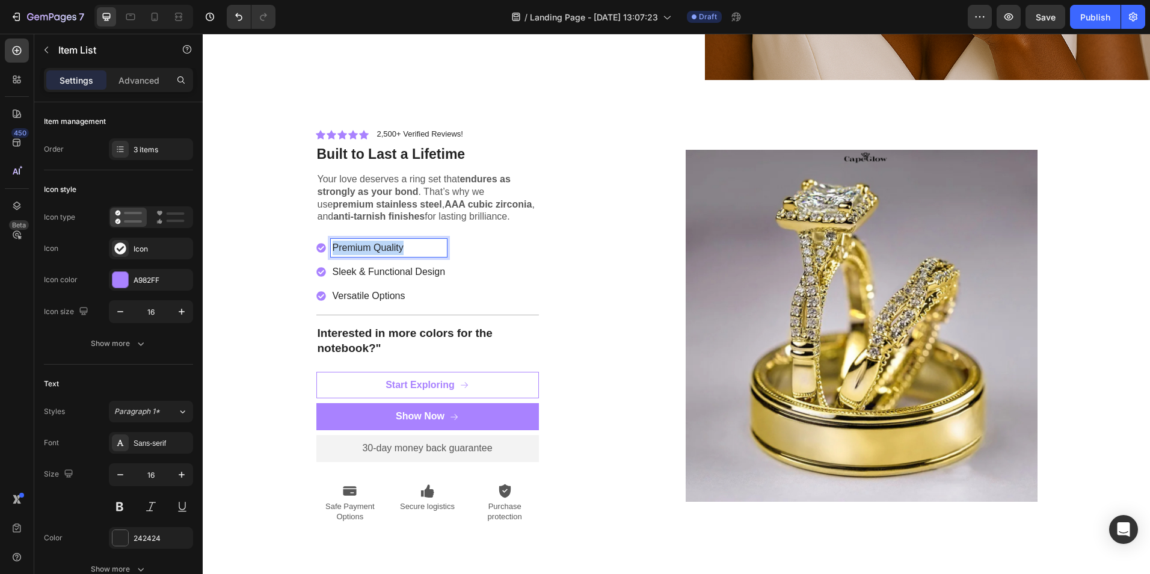
click at [393, 244] on p "Premium Quality" at bounding box center [389, 248] width 113 height 14
click at [405, 265] on p "Sleek & Functional Design" at bounding box center [389, 272] width 113 height 14
click at [383, 291] on p "Versatile Options" at bounding box center [384, 296] width 102 height 14
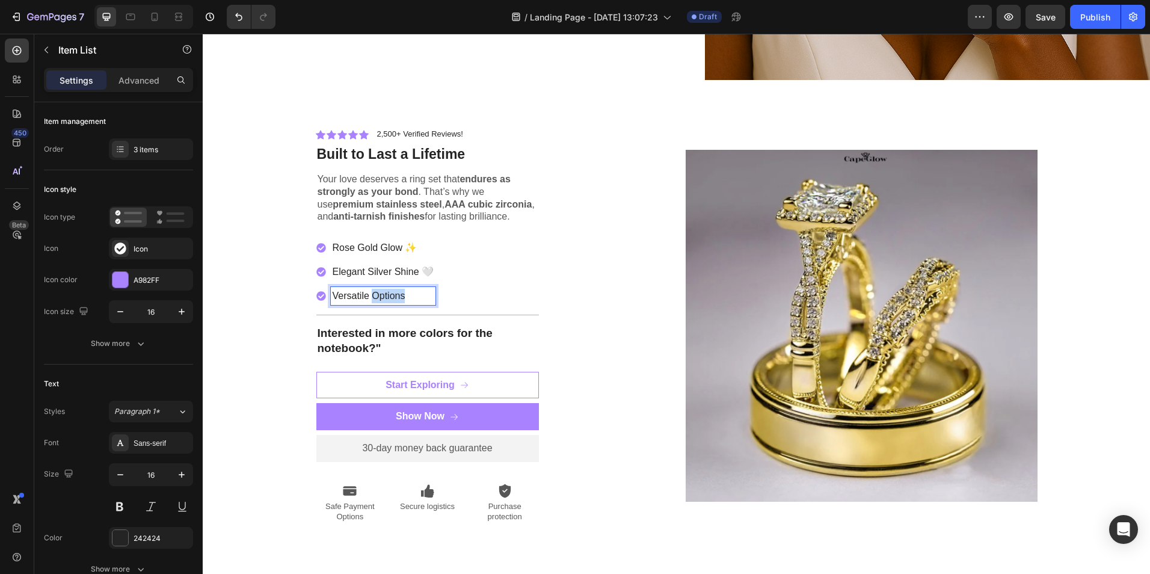
click at [383, 291] on p "Versatile Options" at bounding box center [384, 296] width 102 height 14
click at [318, 243] on icon at bounding box center [321, 248] width 10 height 10
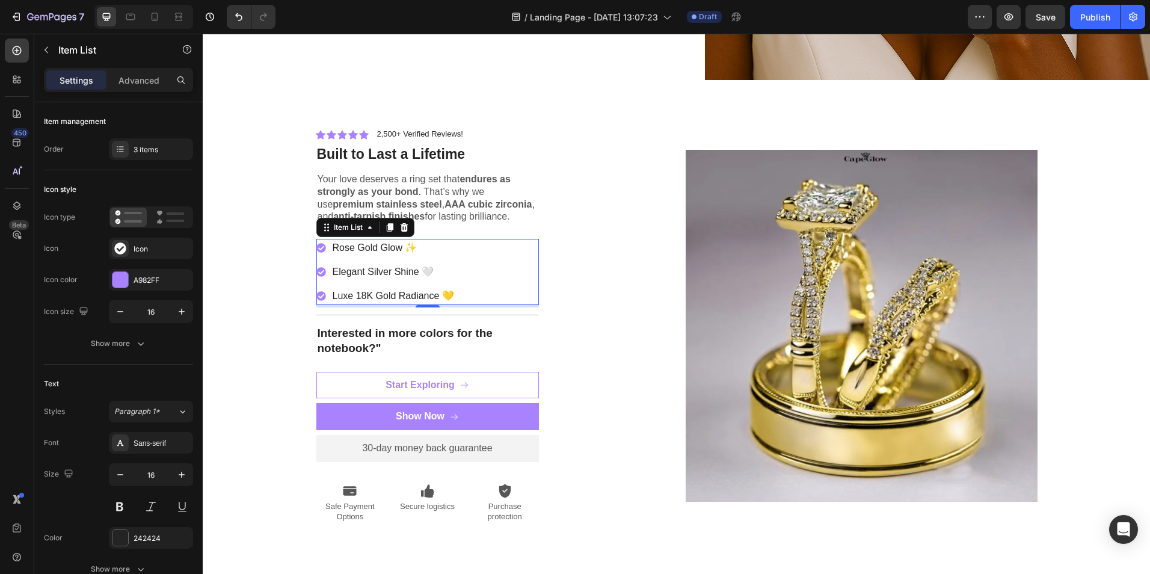
click at [316, 243] on icon at bounding box center [321, 248] width 10 height 10
click at [123, 286] on div at bounding box center [120, 280] width 16 height 16
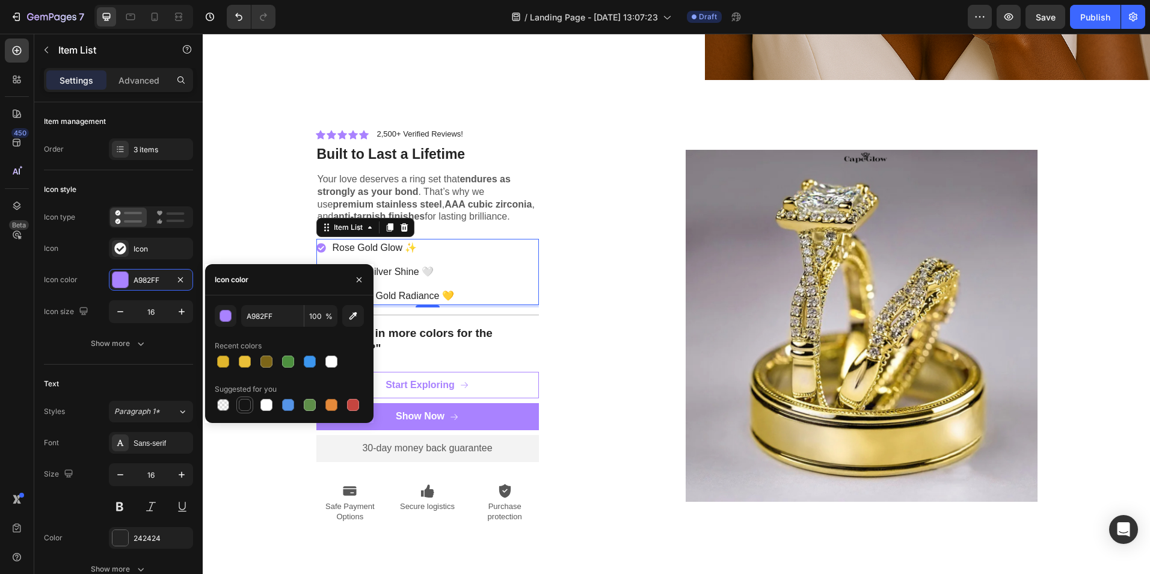
click at [245, 402] on div at bounding box center [245, 405] width 12 height 12
click at [313, 365] on div at bounding box center [310, 362] width 12 height 12
type input "3C96EE"
click at [464, 261] on div "Rose Gold Glow ✨ Elegant Silver Shine 🤍 Luxe 18K Gold Radiance 💛" at bounding box center [427, 272] width 223 height 66
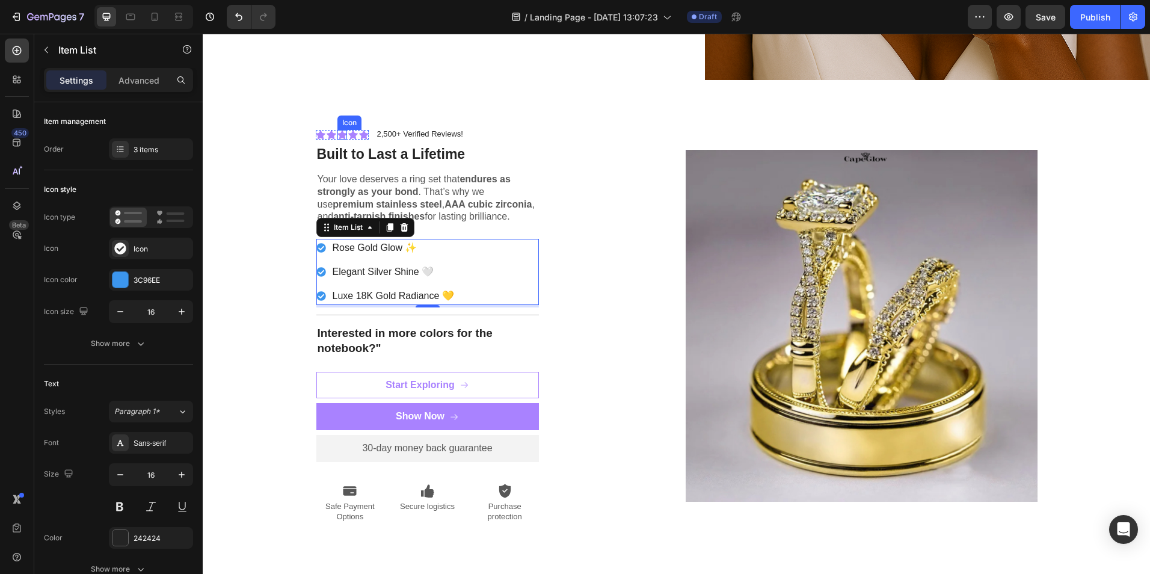
click at [337, 132] on icon at bounding box center [342, 134] width 10 height 9
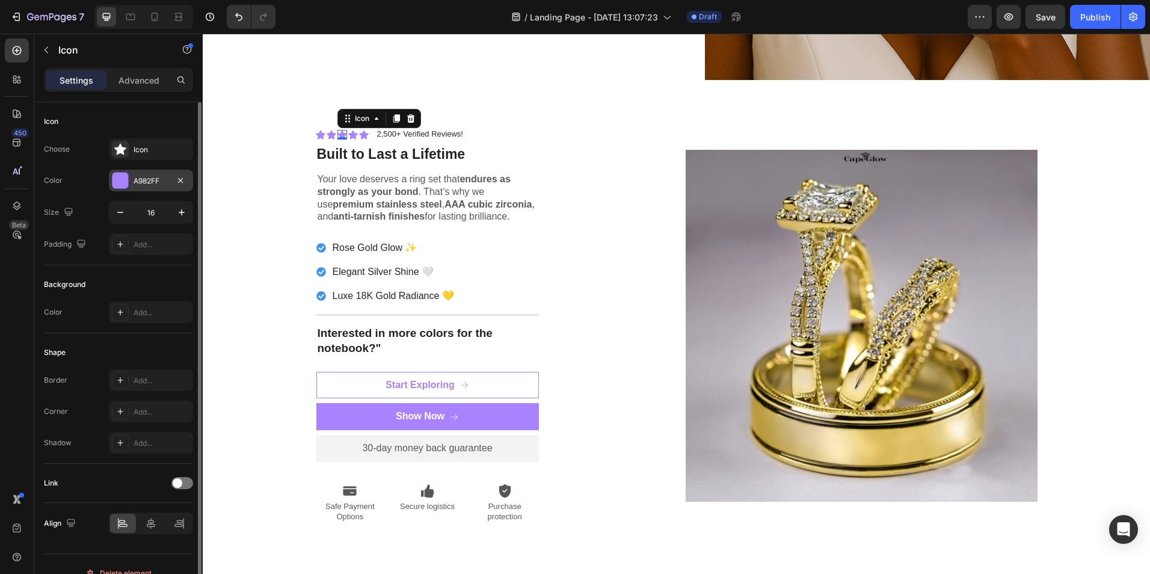
click at [120, 177] on div at bounding box center [120, 181] width 16 height 16
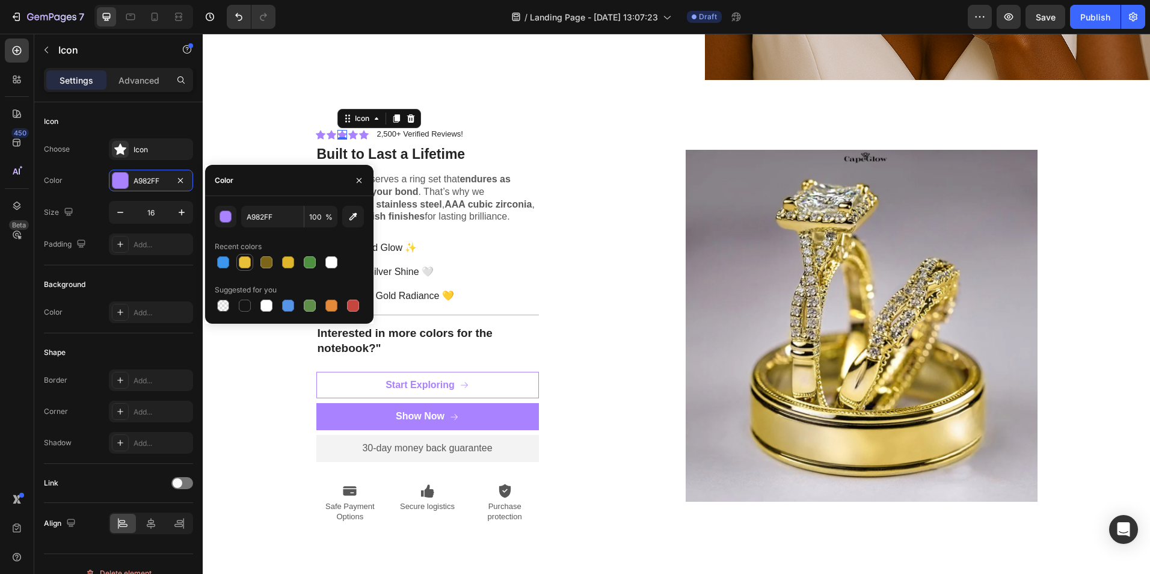
click at [244, 257] on div at bounding box center [245, 262] width 12 height 12
type input "EAC038"
click at [317, 132] on div "Icon" at bounding box center [321, 135] width 10 height 10
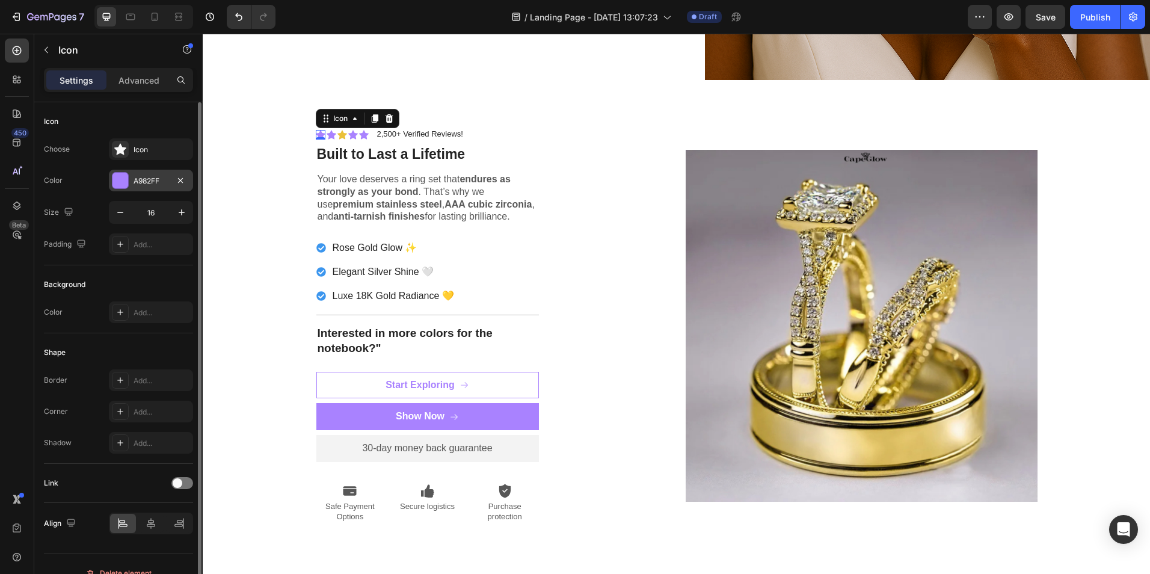
click at [128, 180] on div at bounding box center [120, 180] width 17 height 17
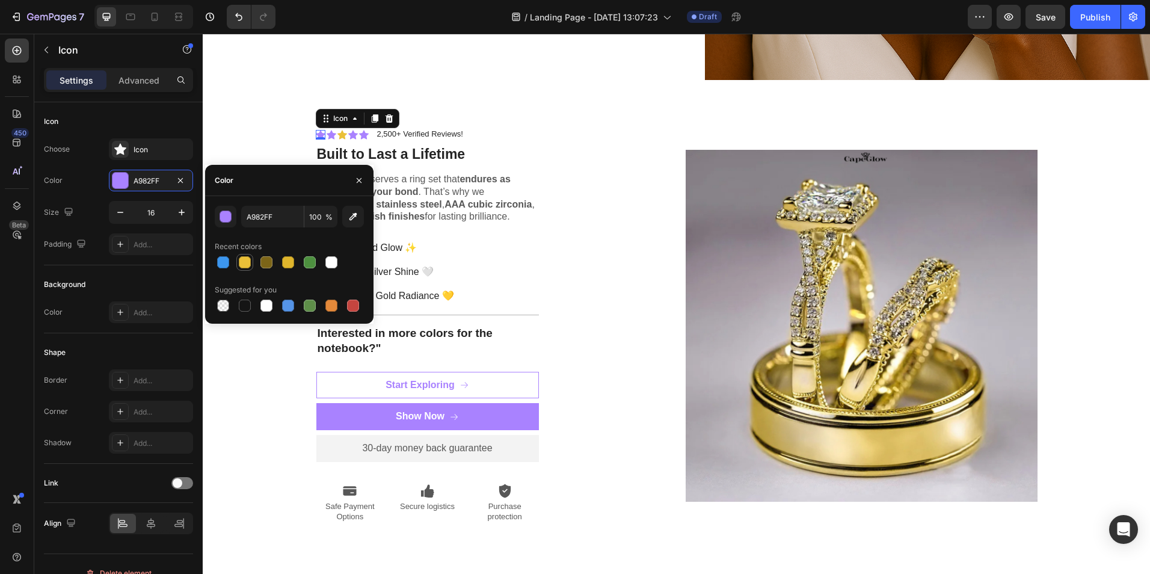
click at [246, 262] on div at bounding box center [245, 262] width 12 height 12
type input "EAC038"
click at [327, 130] on icon at bounding box center [332, 134] width 10 height 9
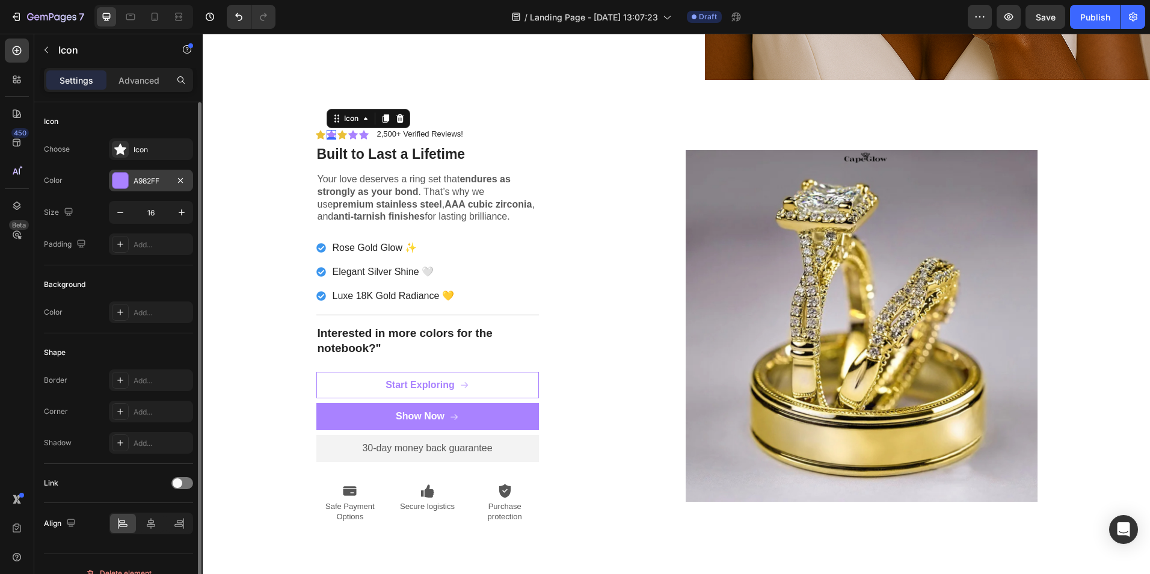
click at [116, 179] on div at bounding box center [120, 181] width 16 height 16
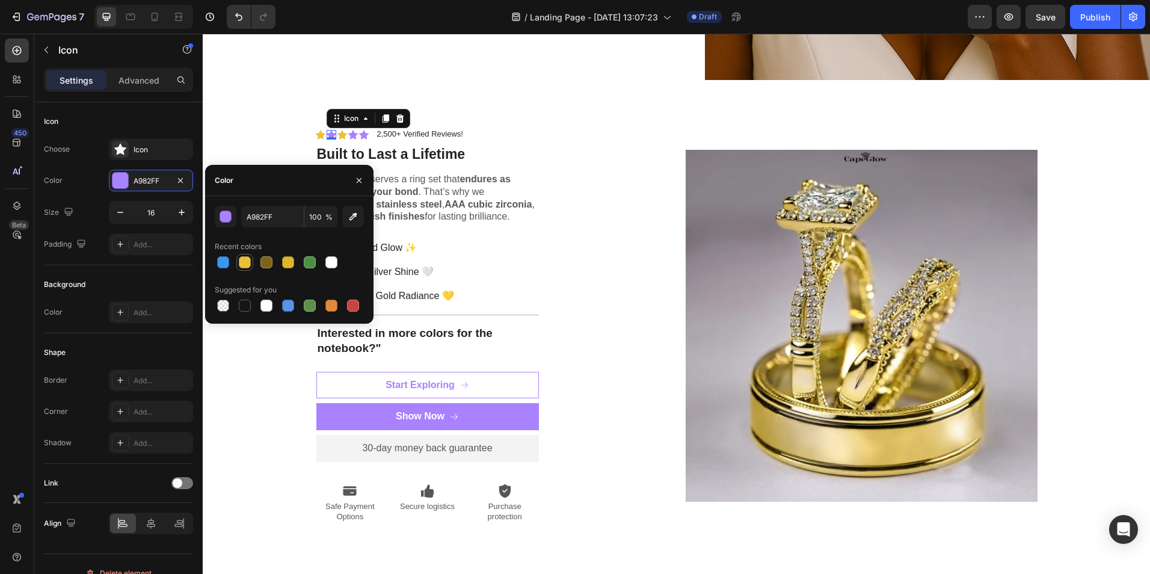
click at [244, 266] on div at bounding box center [245, 262] width 12 height 12
type input "EAC038"
click at [350, 130] on div "Icon" at bounding box center [353, 135] width 10 height 10
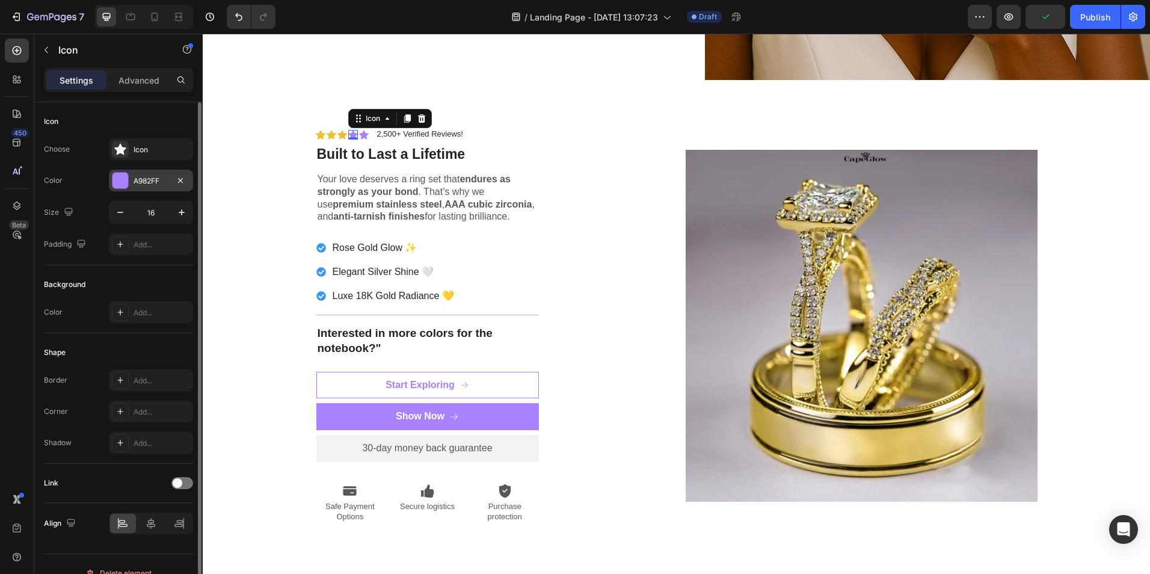
click at [128, 174] on div at bounding box center [120, 181] width 16 height 16
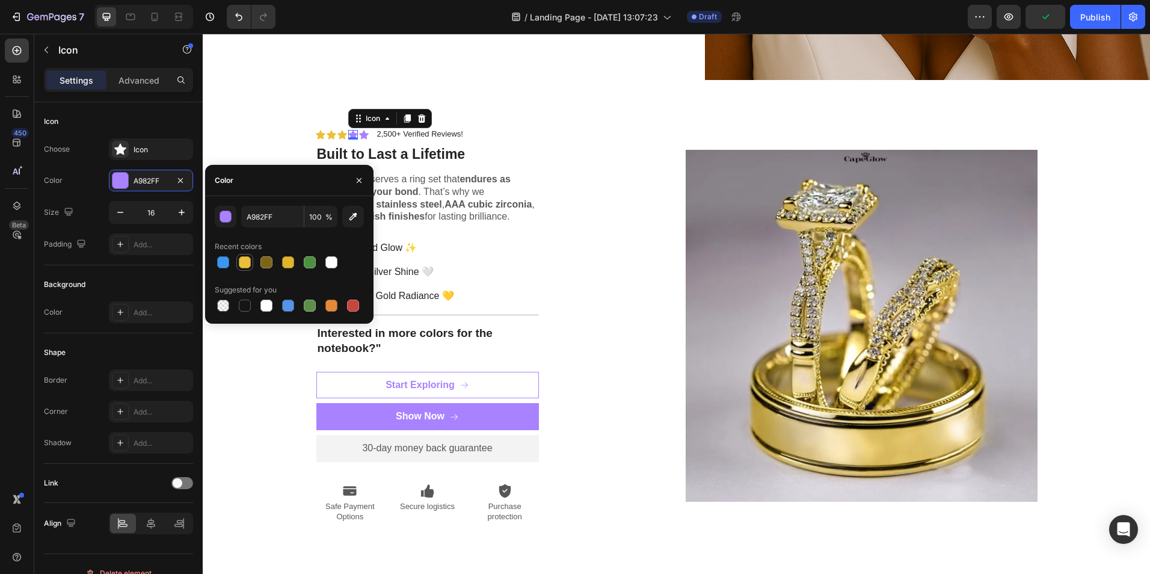
click at [245, 256] on div at bounding box center [245, 262] width 14 height 14
type input "EAC038"
click at [360, 130] on div "Icon" at bounding box center [364, 135] width 10 height 10
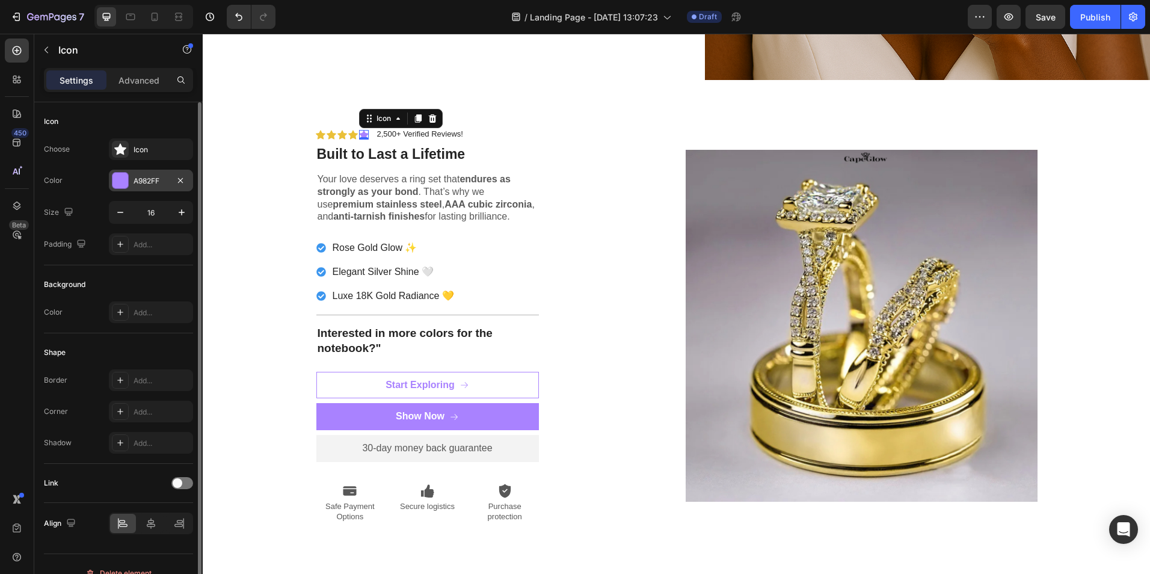
click at [121, 183] on div at bounding box center [120, 181] width 16 height 16
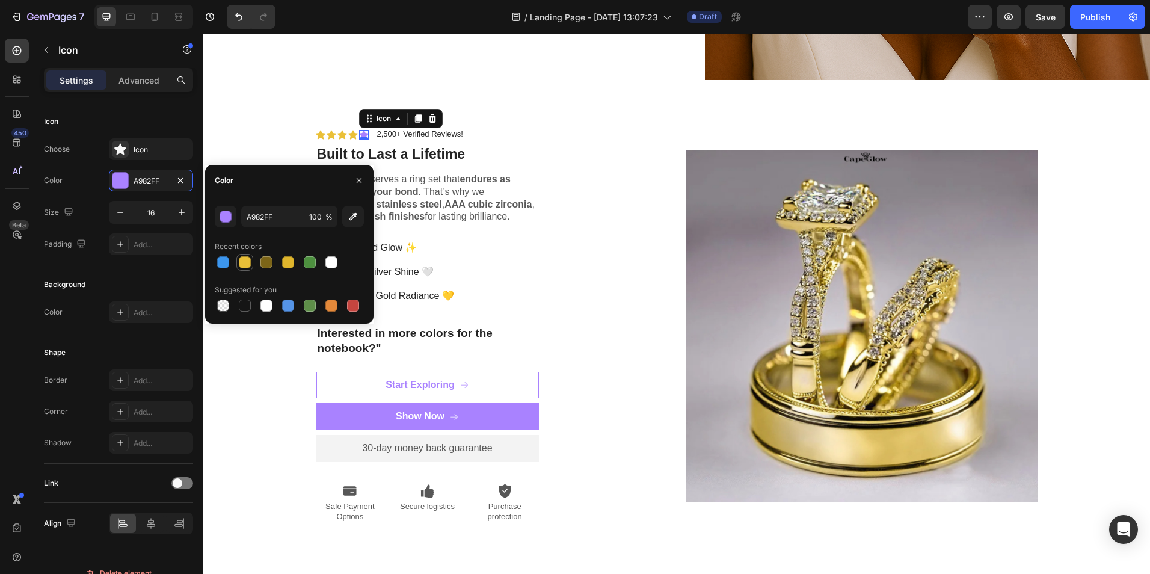
click at [242, 263] on div at bounding box center [245, 262] width 12 height 12
type input "EAC038"
click at [549, 182] on div "Icon Icon Icon Icon Icon 0 Icon List 2,500+ Verified Reviews! Text Block Row ⁠⁠…" at bounding box center [492, 325] width 352 height 395
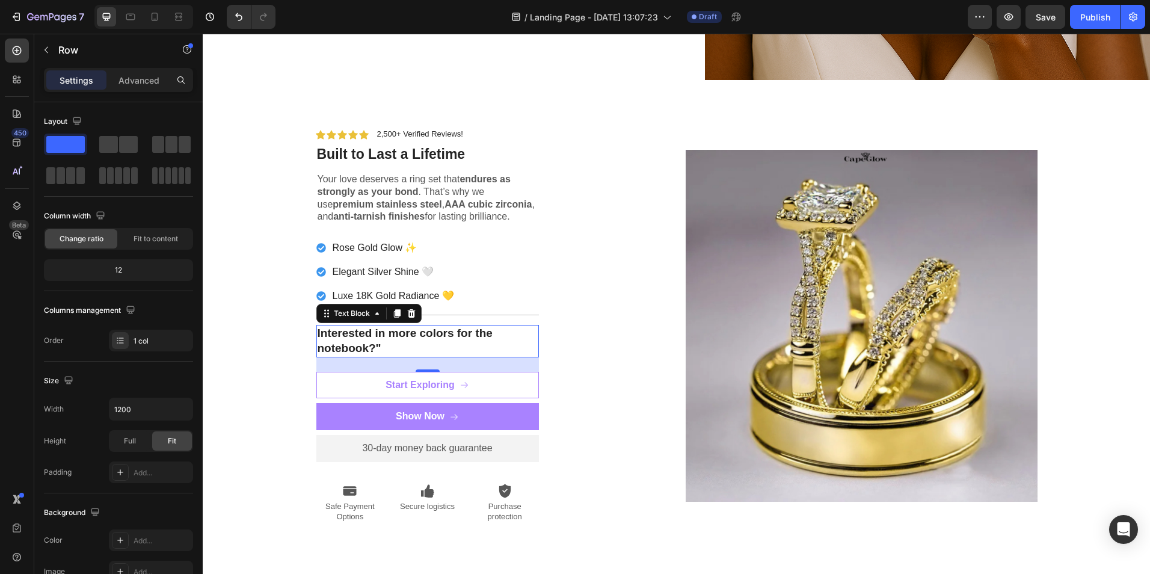
click at [407, 329] on p "Interested in more colors for the notebook?"" at bounding box center [428, 340] width 220 height 29
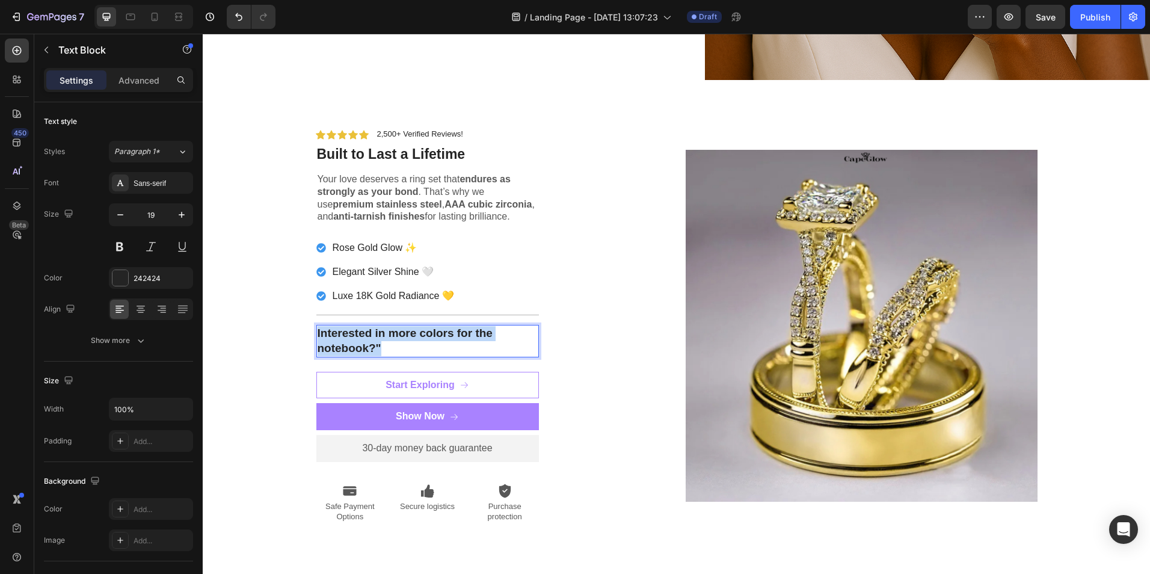
click at [407, 329] on p "Interested in more colors for the notebook?"" at bounding box center [428, 340] width 220 height 29
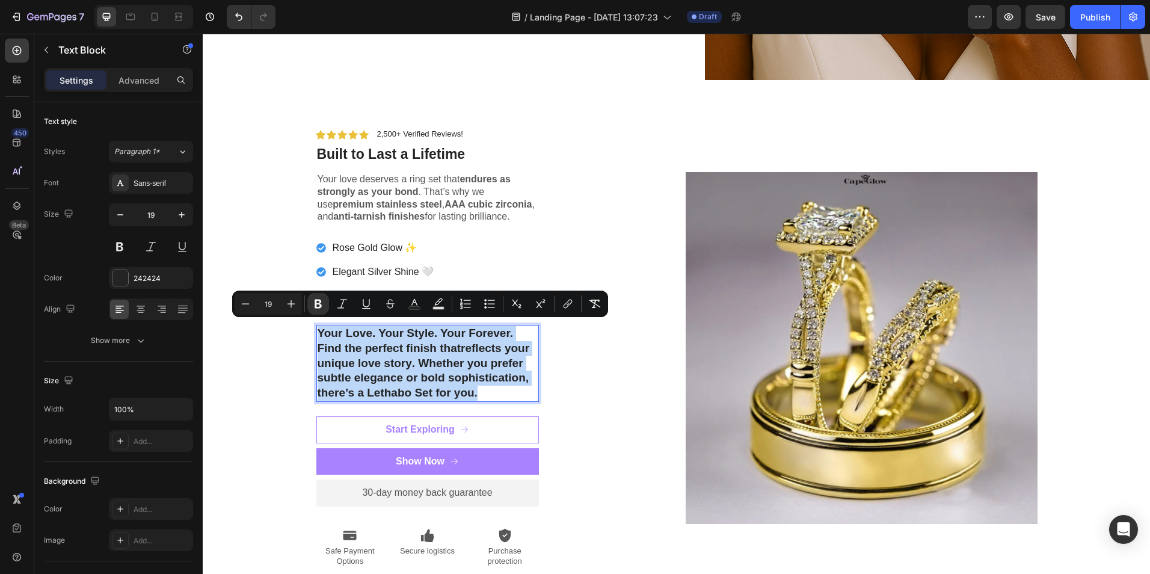
drag, startPoint x: 484, startPoint y: 387, endPoint x: 314, endPoint y: 327, distance: 180.0
click at [316, 327] on div "Your Love. Your Style. Your Forever. Find the perfect finish that reflects your…" at bounding box center [427, 363] width 223 height 77
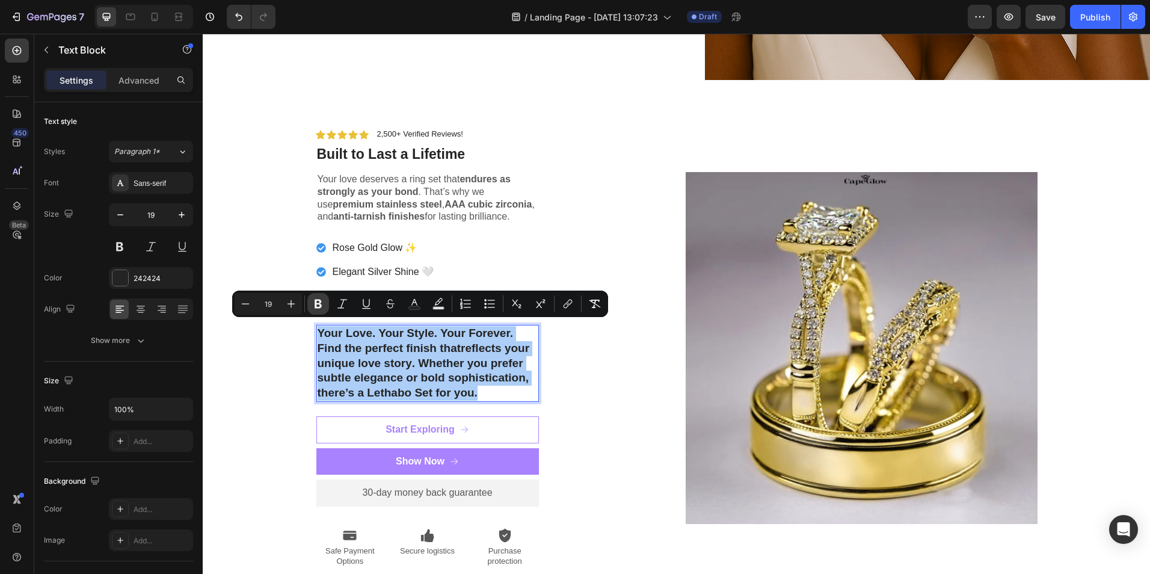
click at [318, 307] on icon "Editor contextual toolbar" at bounding box center [318, 304] width 7 height 9
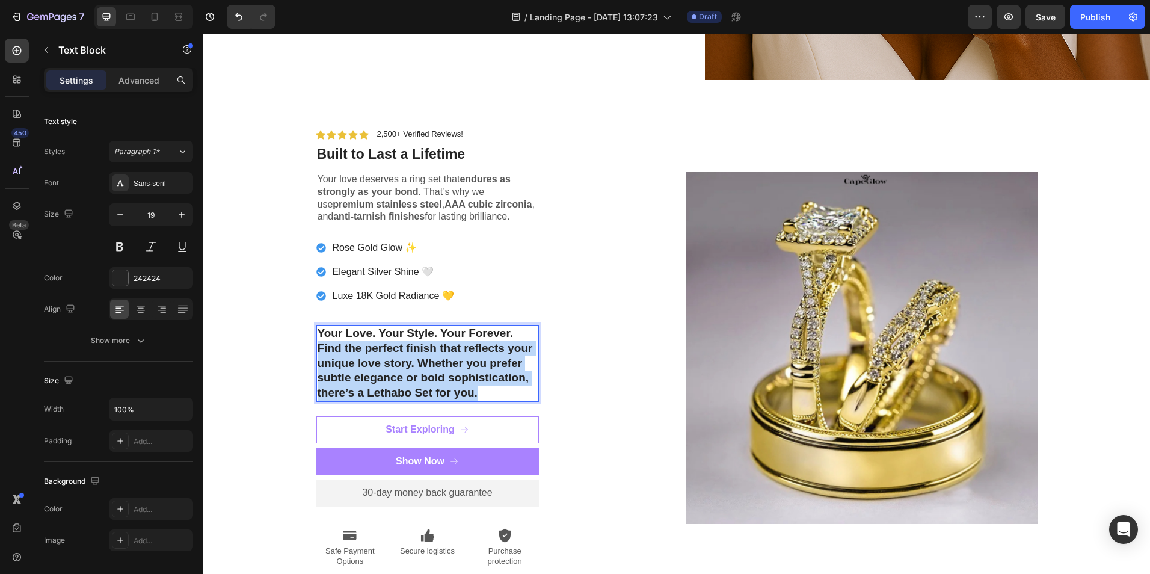
drag, startPoint x: 479, startPoint y: 386, endPoint x: 313, endPoint y: 340, distance: 173.0
click at [318, 341] on p "Find the perfect finish that reflects your unique love story. Whether you prefe…" at bounding box center [428, 371] width 220 height 60
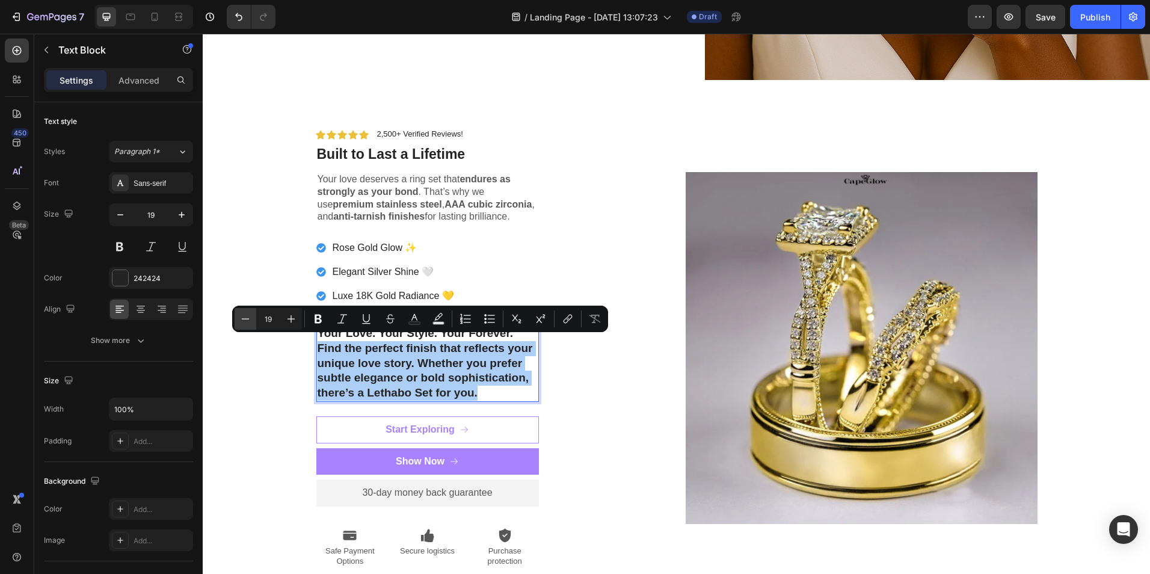
click at [247, 315] on icon "Editor contextual toolbar" at bounding box center [245, 319] width 12 height 12
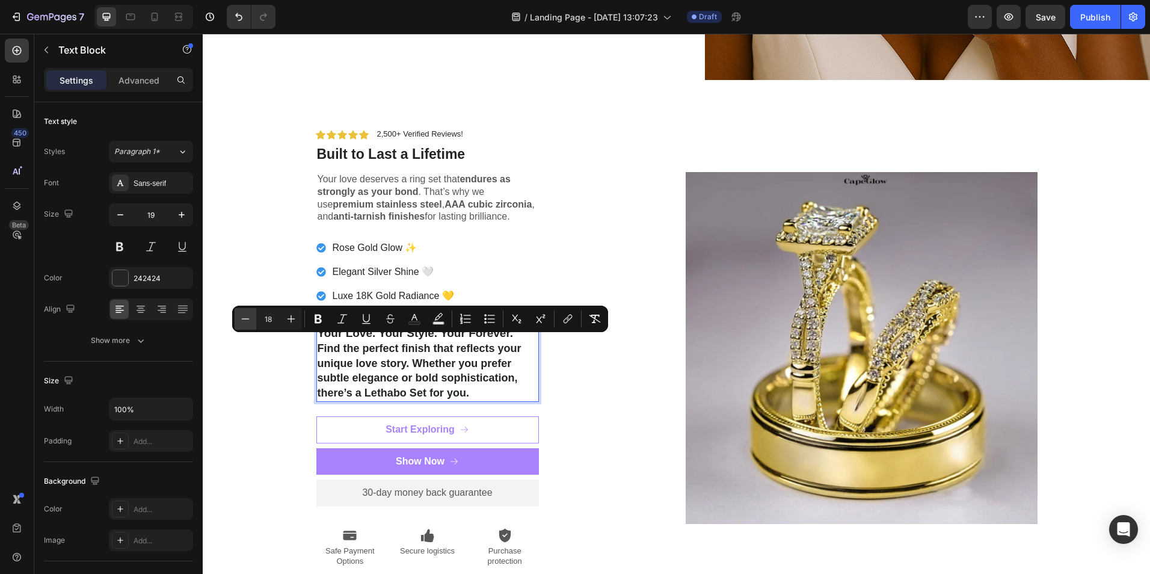
click at [247, 315] on icon "Editor contextual toolbar" at bounding box center [245, 319] width 12 height 12
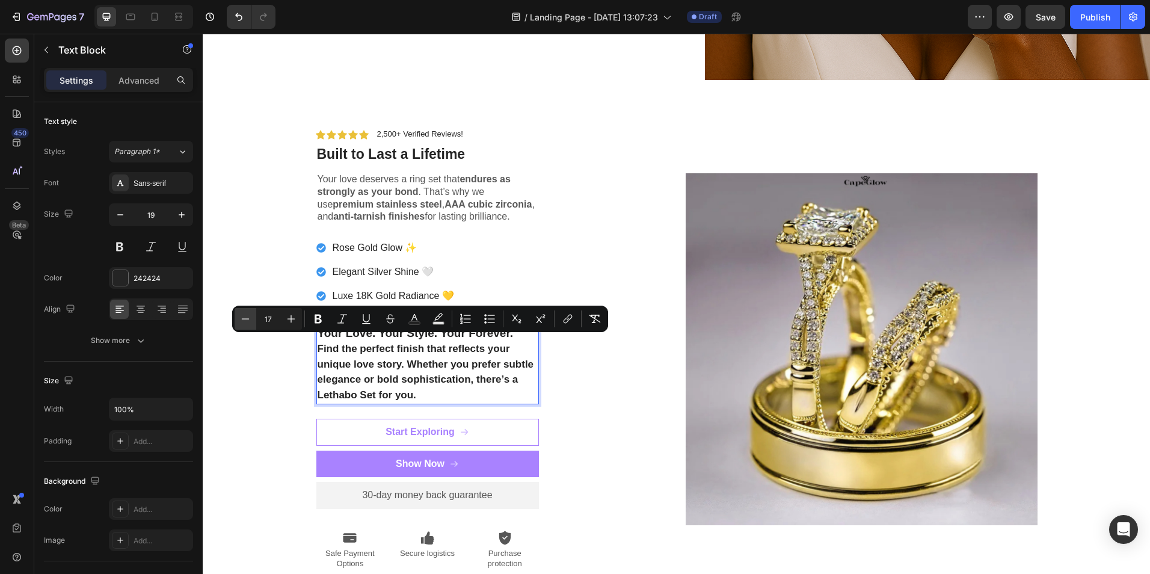
click at [247, 315] on icon "Editor contextual toolbar" at bounding box center [245, 319] width 12 height 12
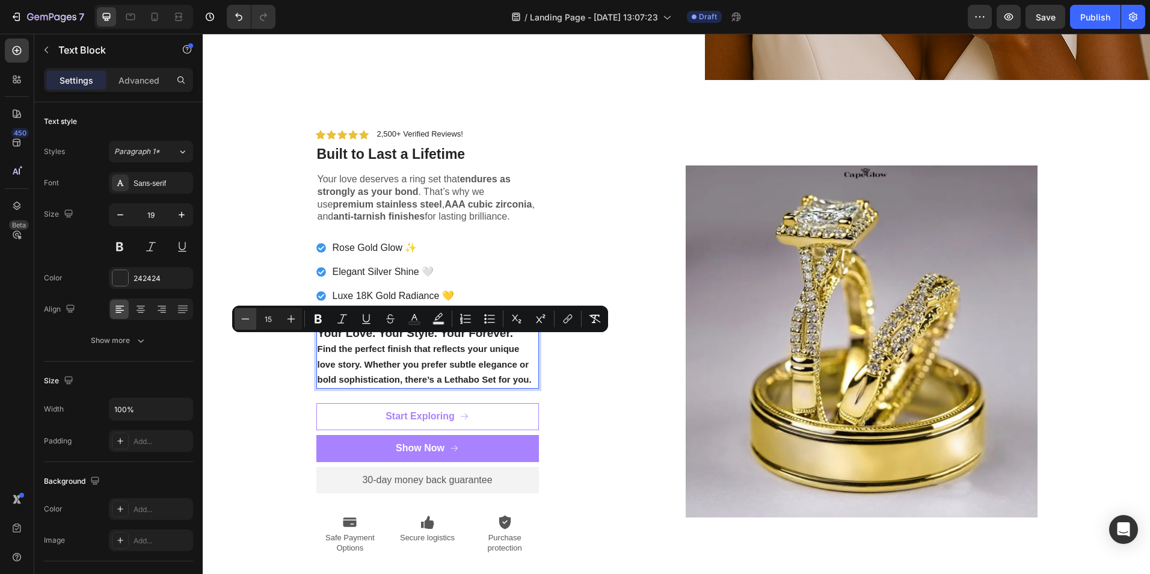
click at [247, 315] on icon "Editor contextual toolbar" at bounding box center [245, 319] width 12 height 12
type input "14"
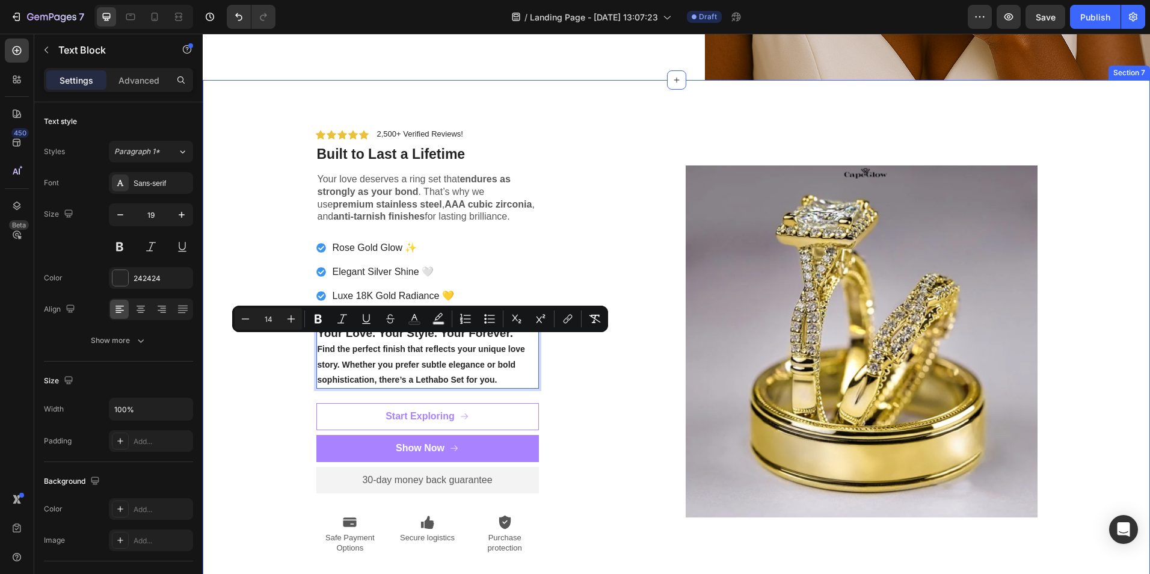
click at [260, 349] on div "Icon Icon Icon Icon Icon Icon List 2,500+ Verified Reviews! Text Block Row ⁠⁠⁠⁠…" at bounding box center [676, 346] width 929 height 436
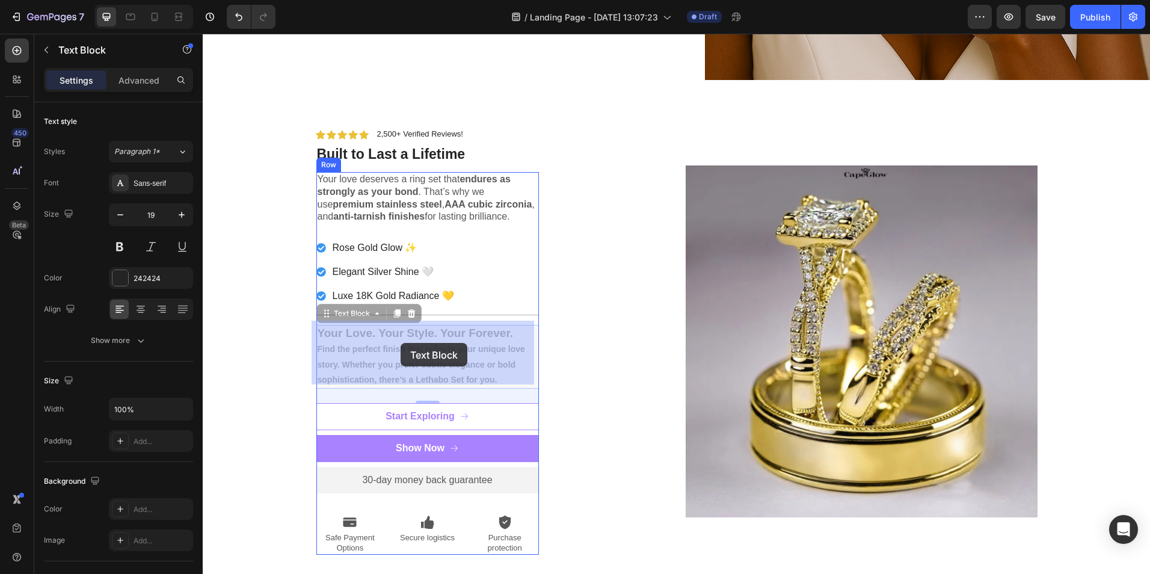
drag, startPoint x: 494, startPoint y: 374, endPoint x: 401, endPoint y: 343, distance: 98.2
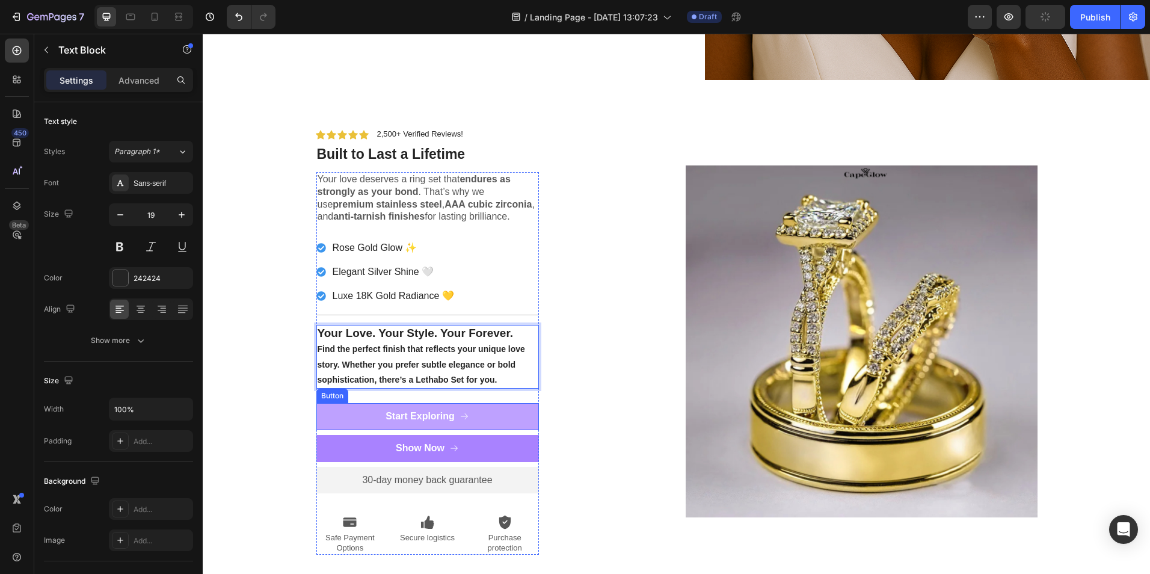
click at [484, 412] on button "Start Exploring" at bounding box center [427, 416] width 223 height 27
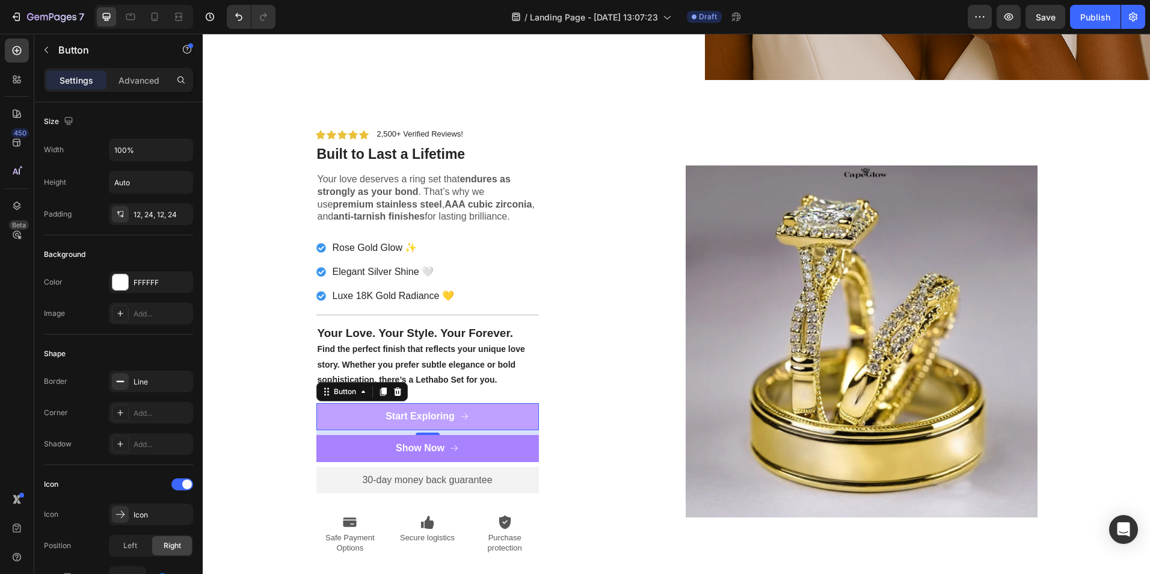
click at [484, 412] on button "Start Exploring" at bounding box center [427, 416] width 223 height 27
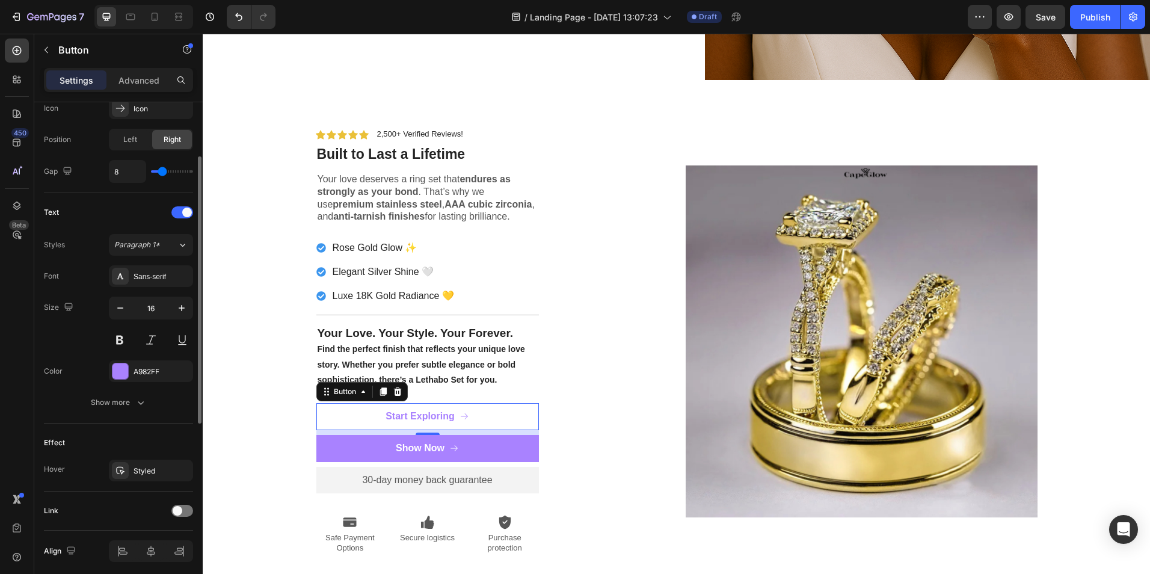
scroll to position [452, 0]
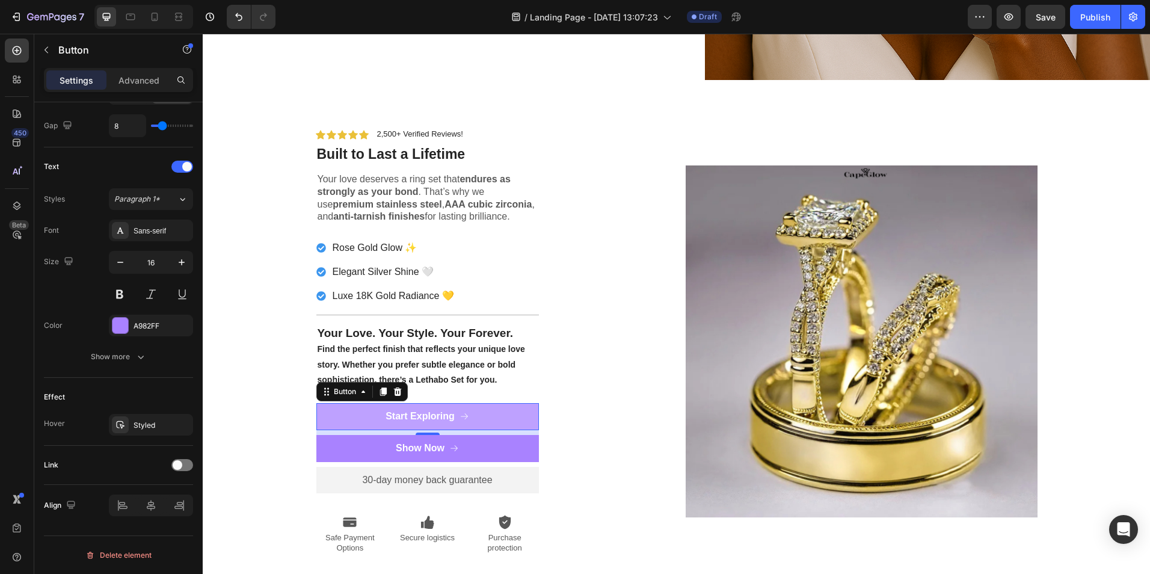
click at [484, 417] on button "Start Exploring" at bounding box center [427, 416] width 223 height 27
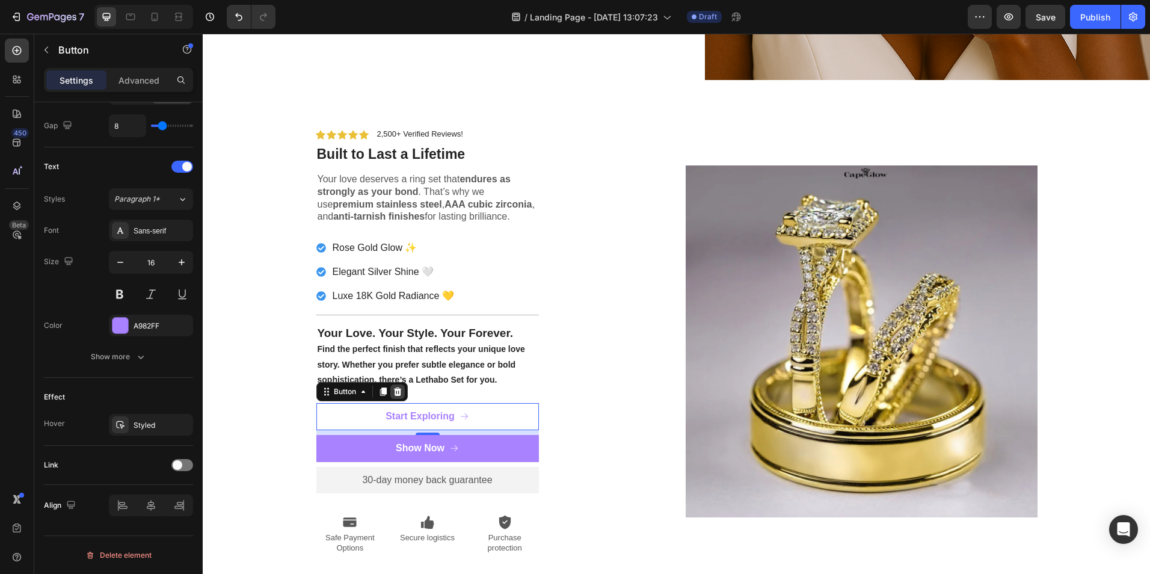
click at [396, 387] on icon at bounding box center [397, 391] width 8 height 8
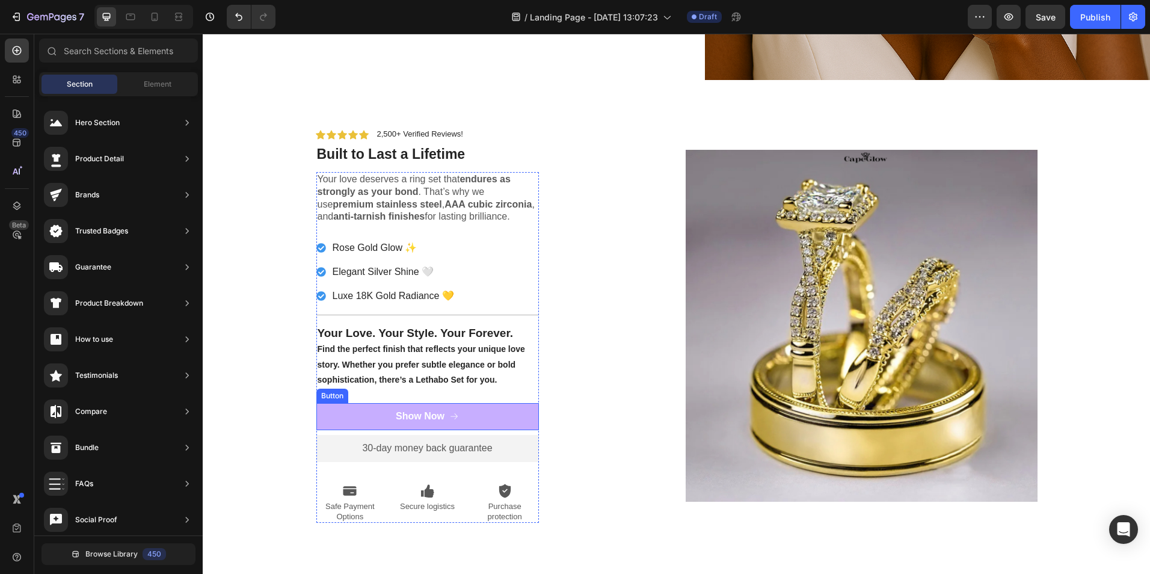
click at [390, 410] on button "Show Now" at bounding box center [427, 416] width 223 height 27
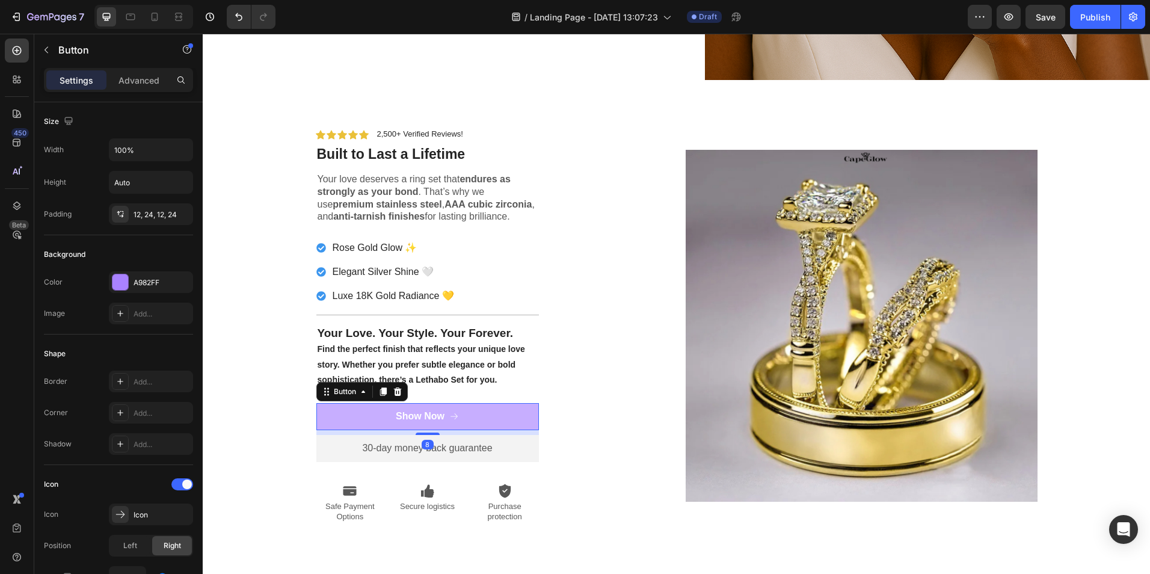
click at [371, 410] on button "Show Now" at bounding box center [427, 416] width 223 height 27
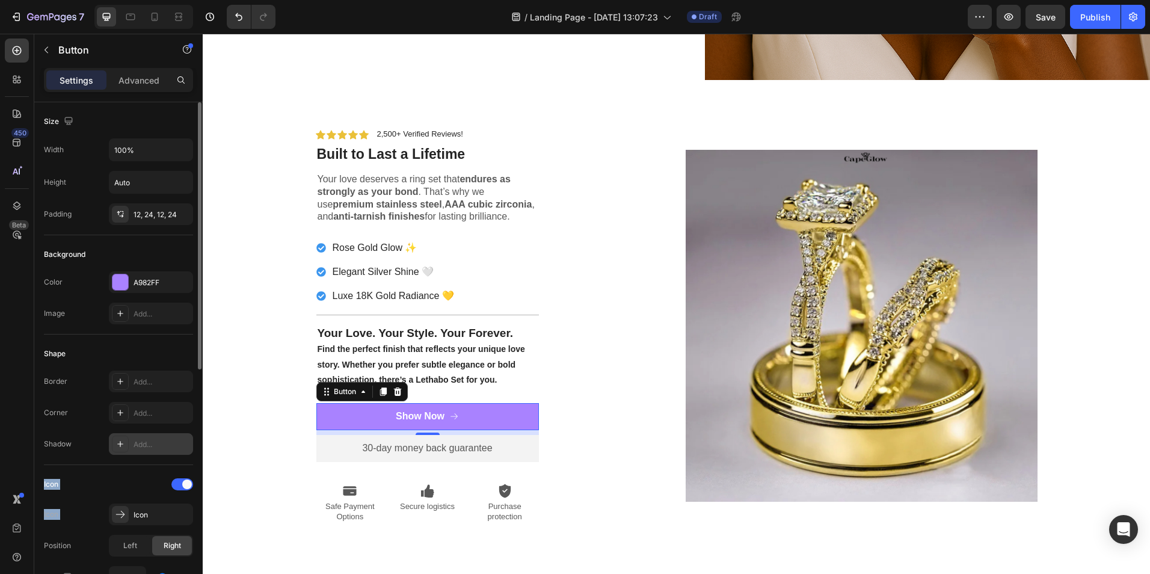
drag, startPoint x: 120, startPoint y: 516, endPoint x: 158, endPoint y: 449, distance: 77.6
click at [158, 449] on div "Size Width 100% Height Auto Padding 12, 24, 12, 24 Background Color A982FF Imag…" at bounding box center [118, 539] width 149 height 875
click at [441, 502] on p "Secure logistics" at bounding box center [428, 507] width 66 height 10
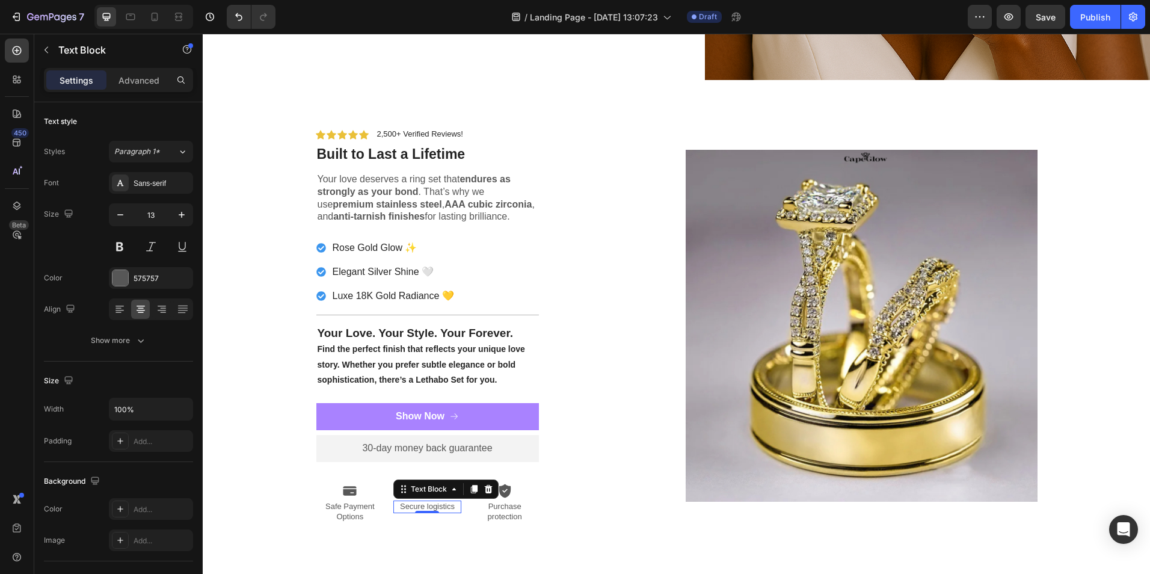
click at [425, 502] on p "Secure logistics" at bounding box center [428, 507] width 66 height 10
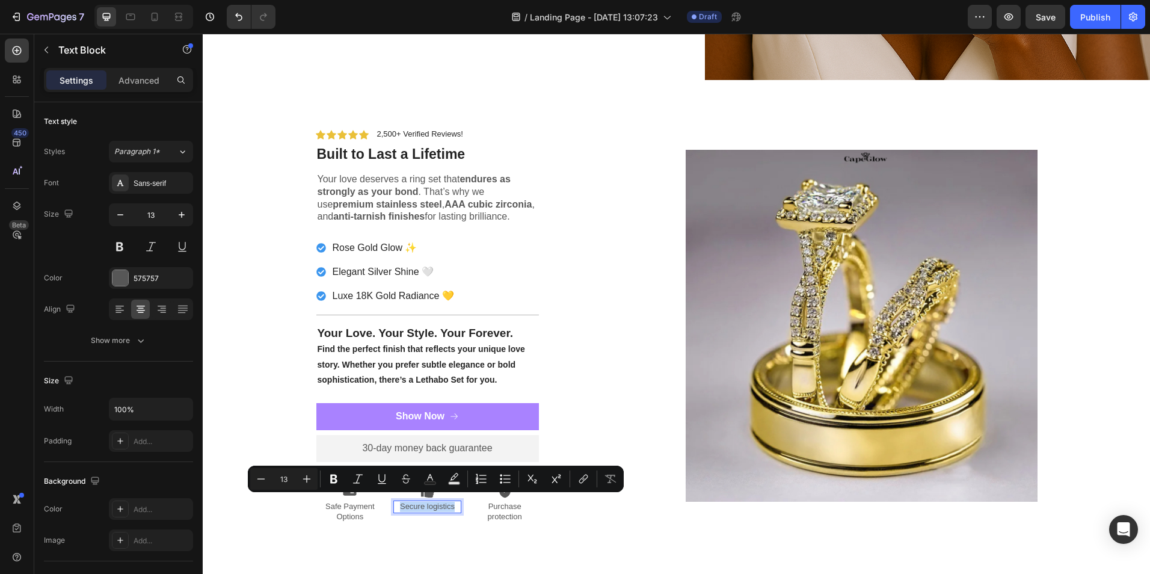
click at [425, 502] on p "Secure logistics" at bounding box center [428, 507] width 66 height 10
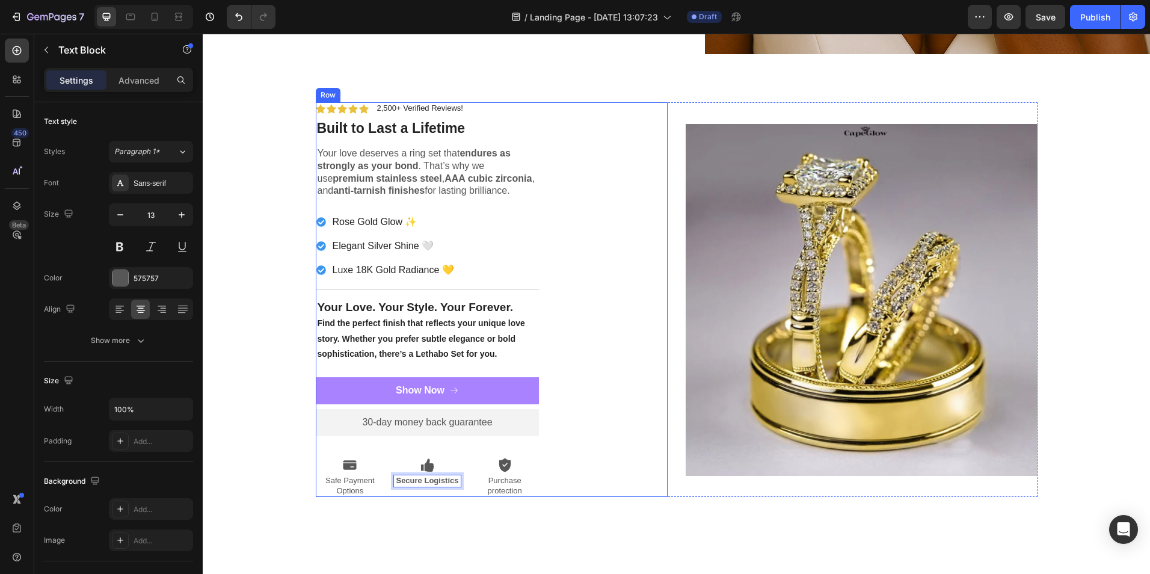
scroll to position [2106, 0]
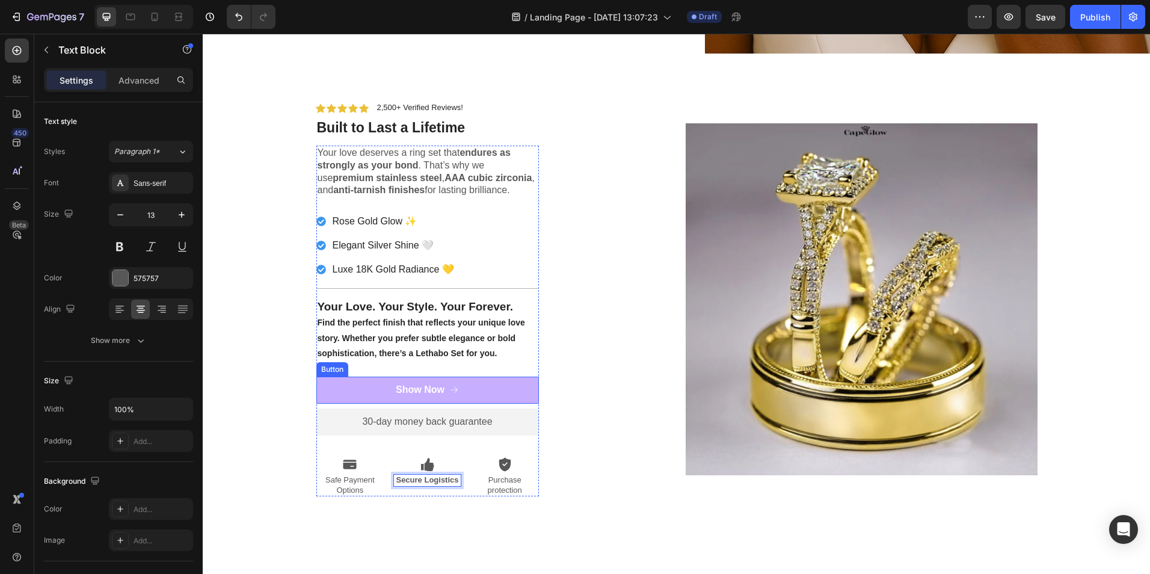
click at [507, 381] on button "Show Now" at bounding box center [427, 390] width 223 height 27
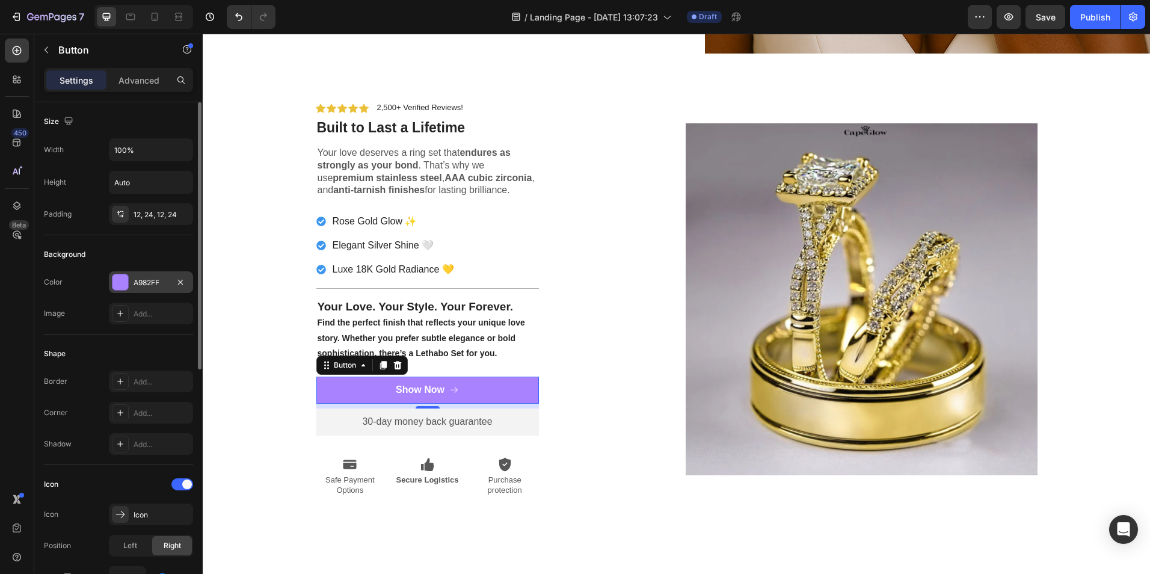
click at [120, 276] on div at bounding box center [120, 282] width 16 height 16
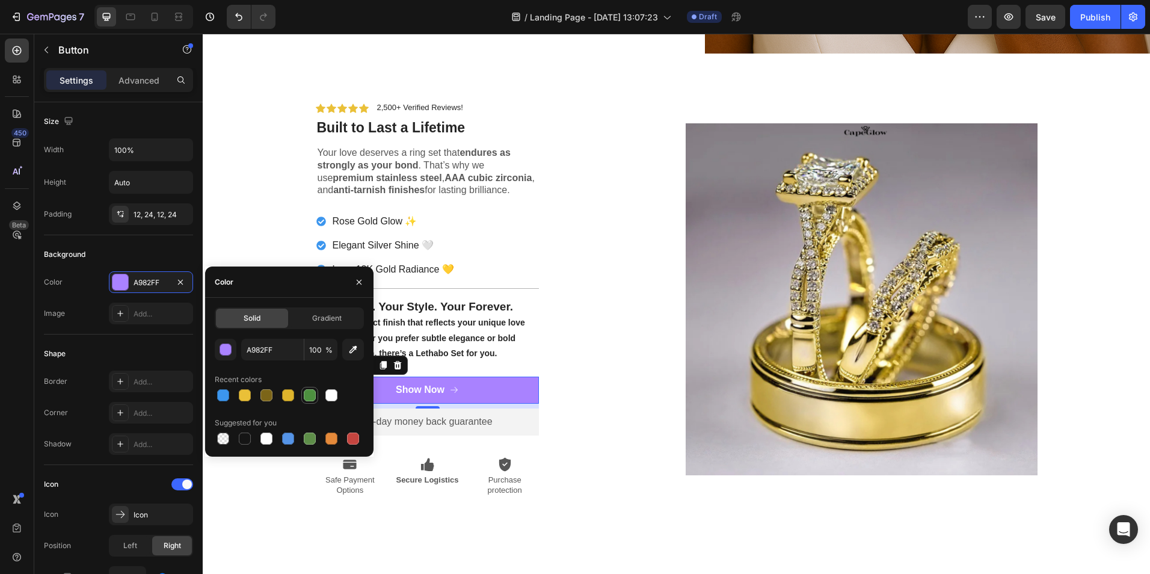
click at [307, 390] on div at bounding box center [310, 395] width 12 height 12
type input "4D903F"
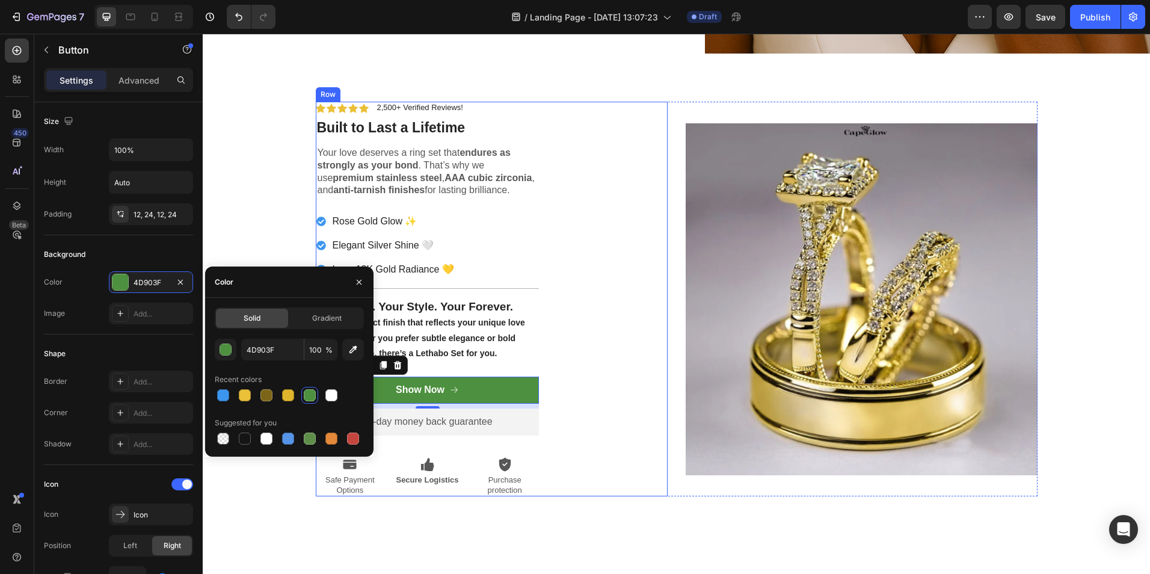
click at [567, 477] on div "Icon Icon Icon Icon Icon Icon List 2,500+ Verified Reviews! Text Block Row ⁠⁠⁠⁠…" at bounding box center [492, 299] width 352 height 395
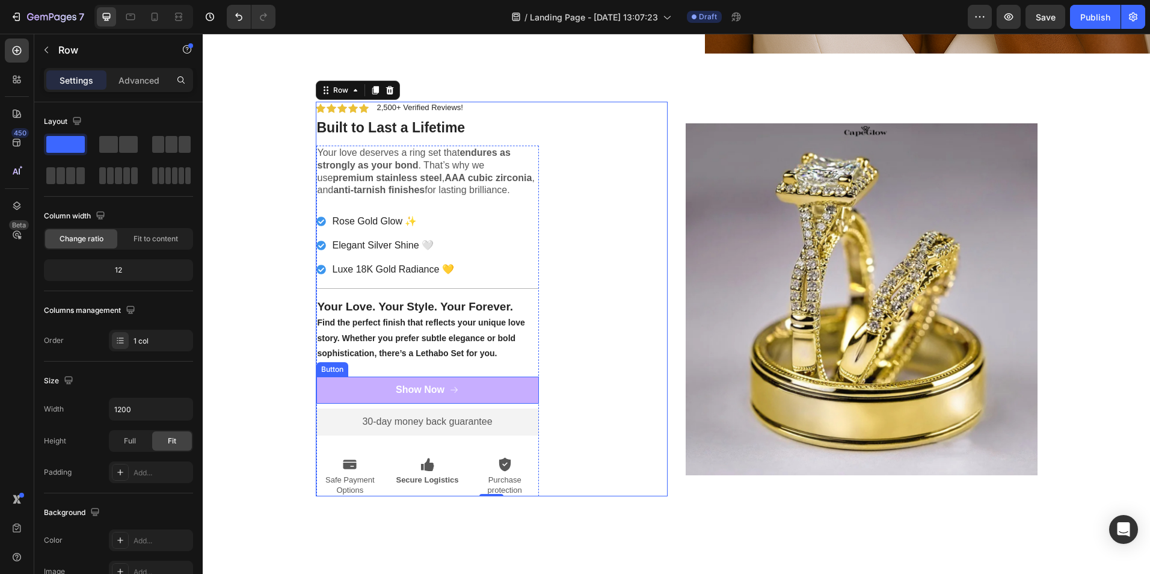
click at [498, 383] on button "Show Now" at bounding box center [427, 390] width 223 height 27
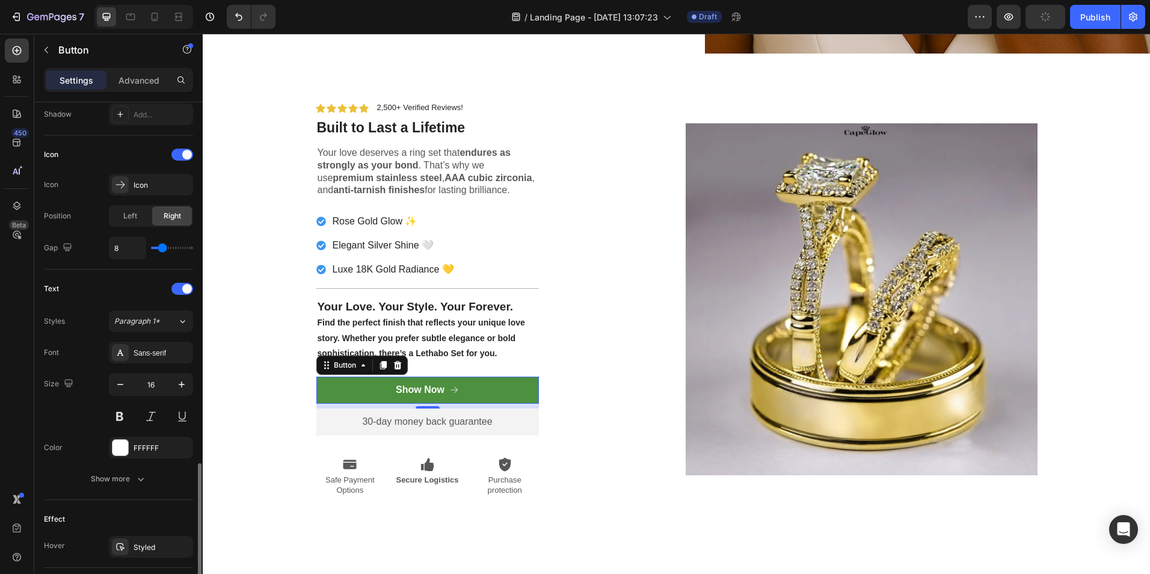
scroll to position [452, 0]
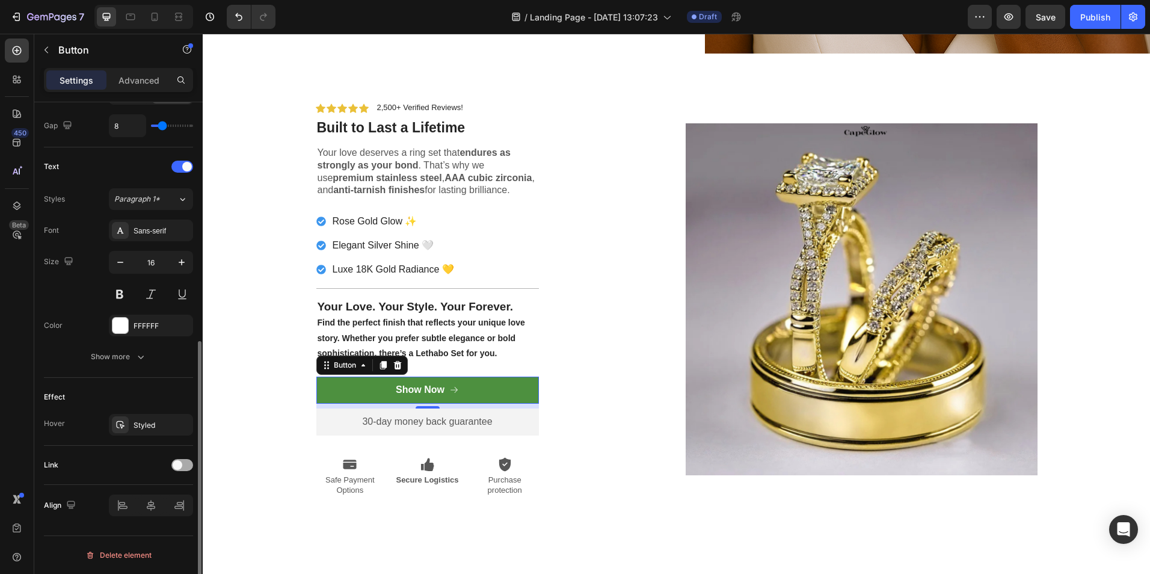
click at [181, 465] on span at bounding box center [178, 465] width 10 height 10
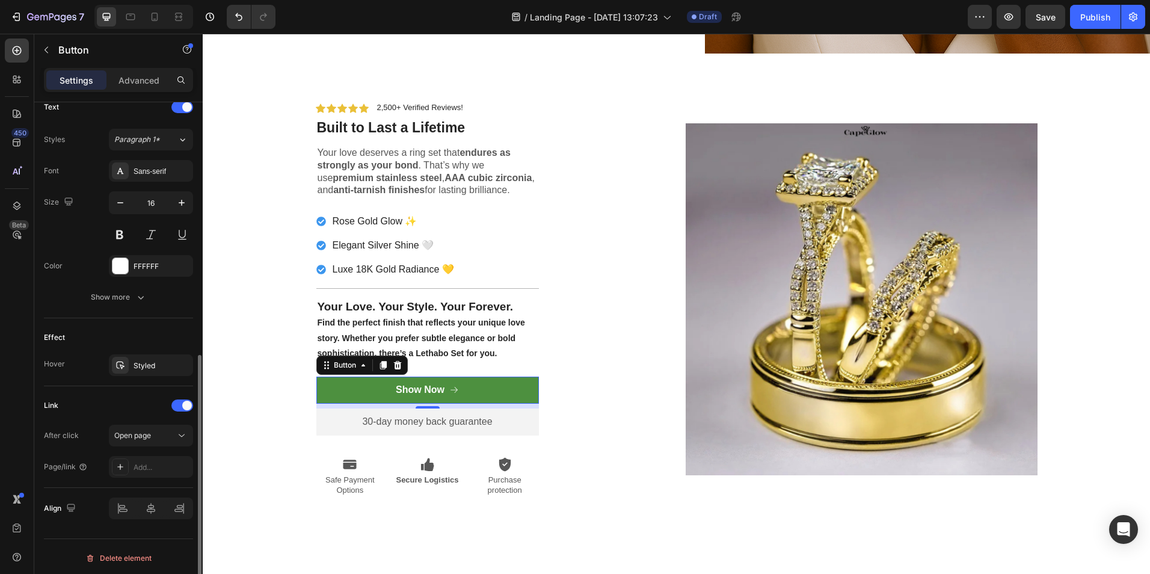
scroll to position [514, 0]
click at [141, 425] on button "Open page" at bounding box center [151, 433] width 84 height 22
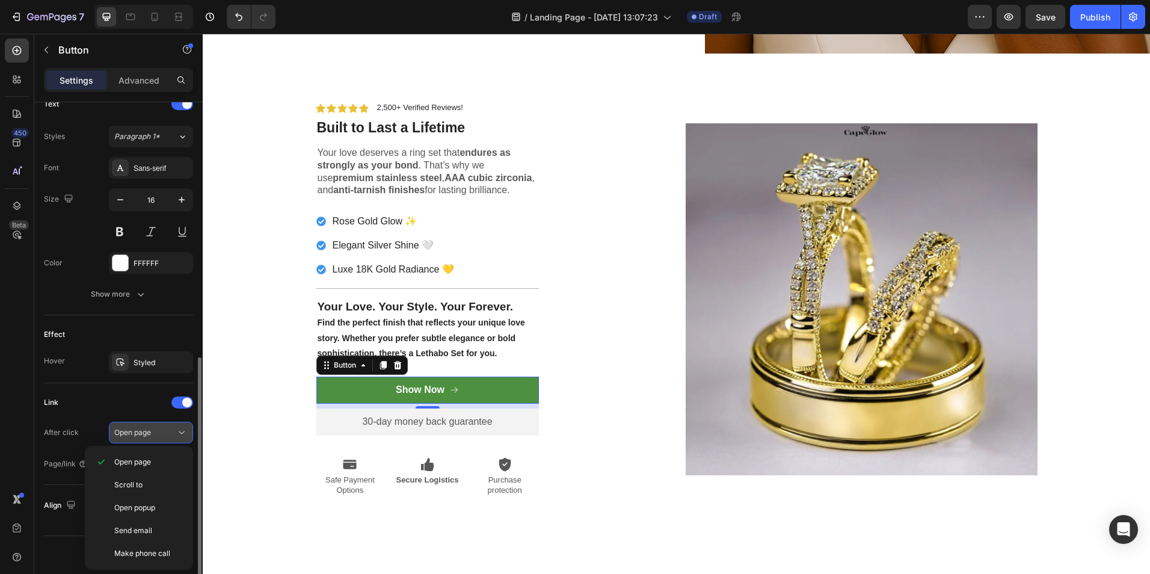
click at [141, 425] on button "Open page" at bounding box center [151, 433] width 84 height 22
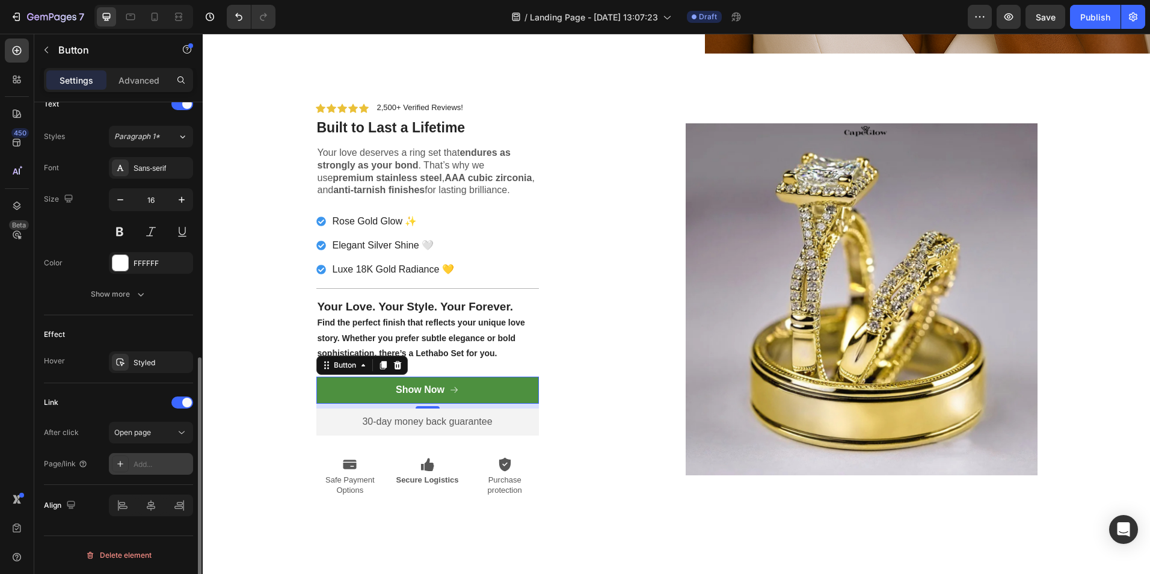
click at [140, 462] on div "Add..." at bounding box center [162, 464] width 57 height 11
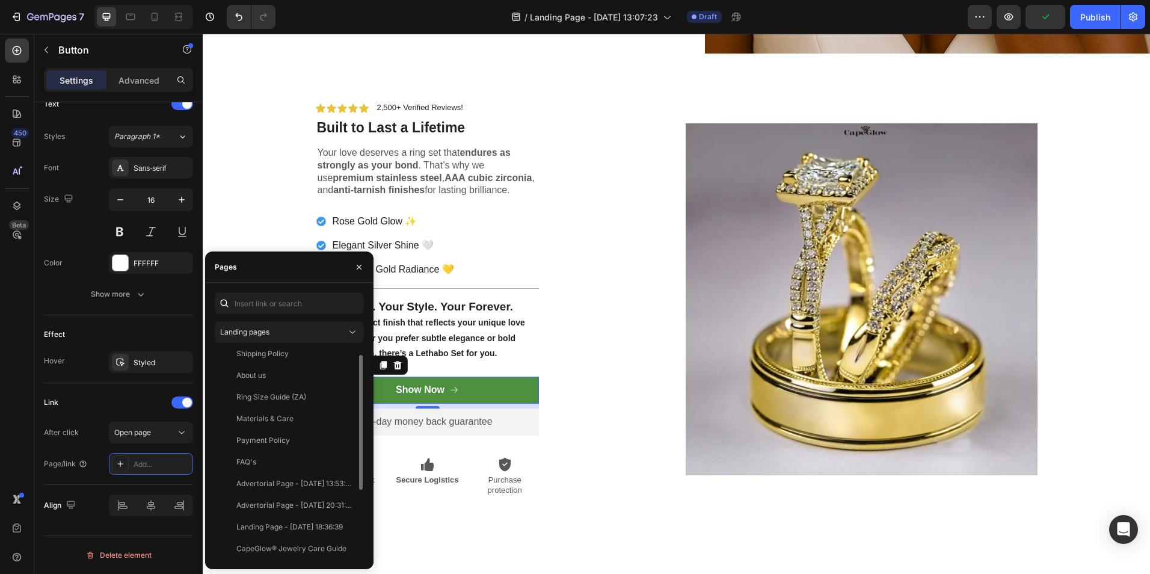
scroll to position [0, 0]
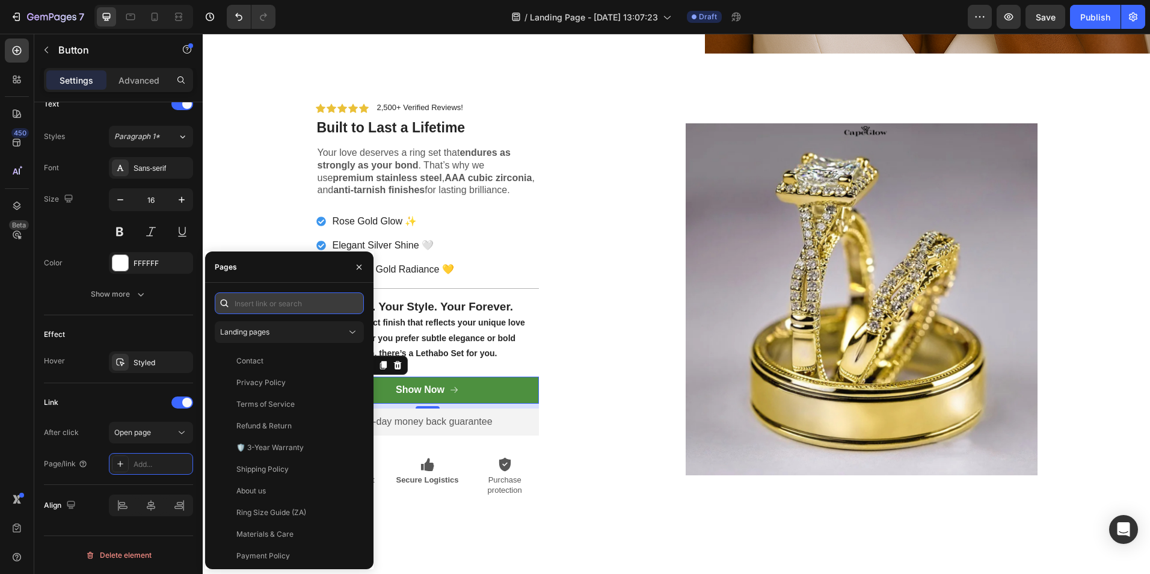
click at [271, 308] on input "text" at bounding box center [289, 303] width 149 height 22
type input "r"
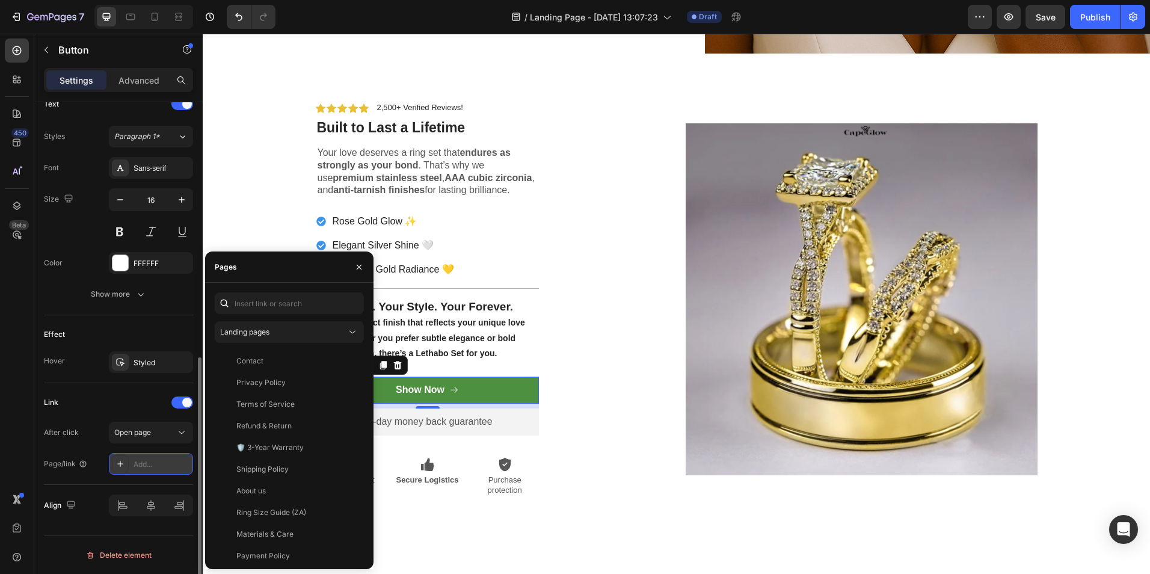
click at [140, 467] on div "Add..." at bounding box center [162, 464] width 57 height 11
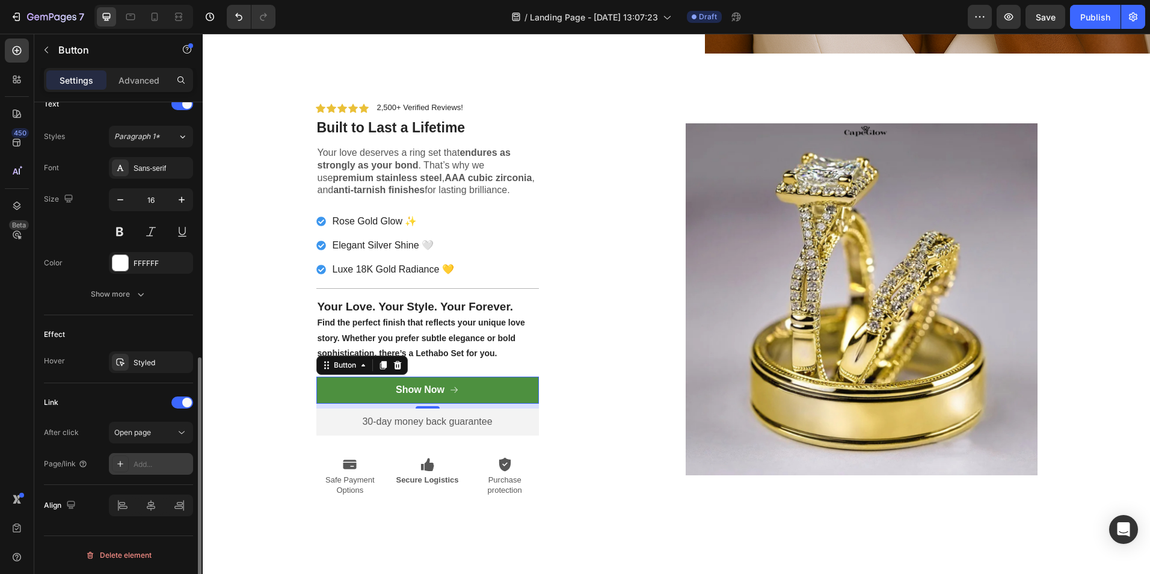
click at [119, 464] on icon at bounding box center [120, 464] width 6 height 6
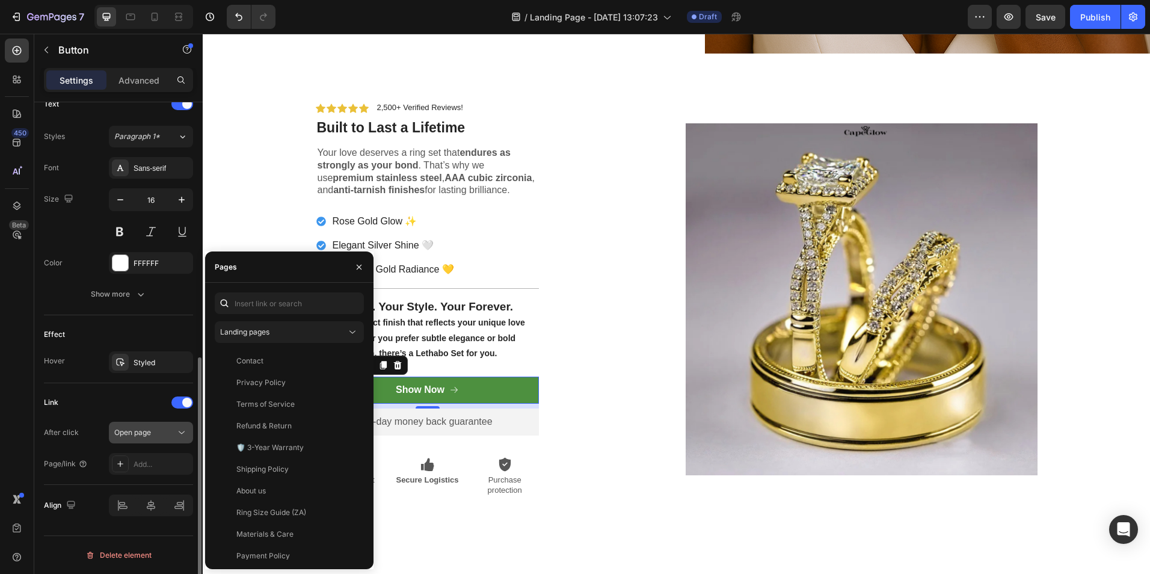
click at [135, 441] on button "Open page" at bounding box center [151, 433] width 84 height 22
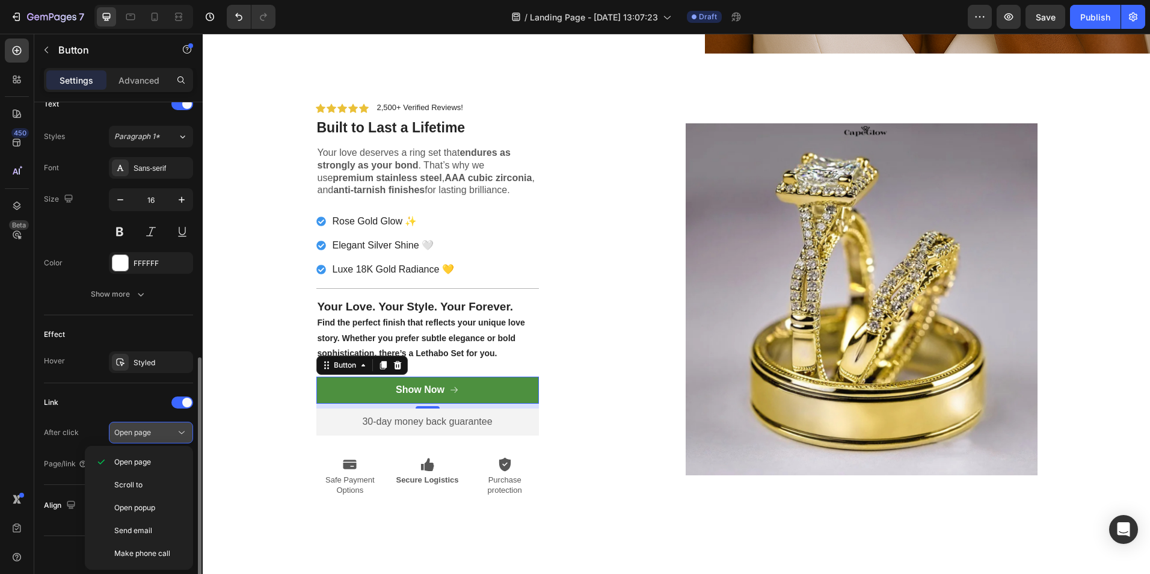
click at [139, 433] on span "Open page" at bounding box center [132, 432] width 37 height 9
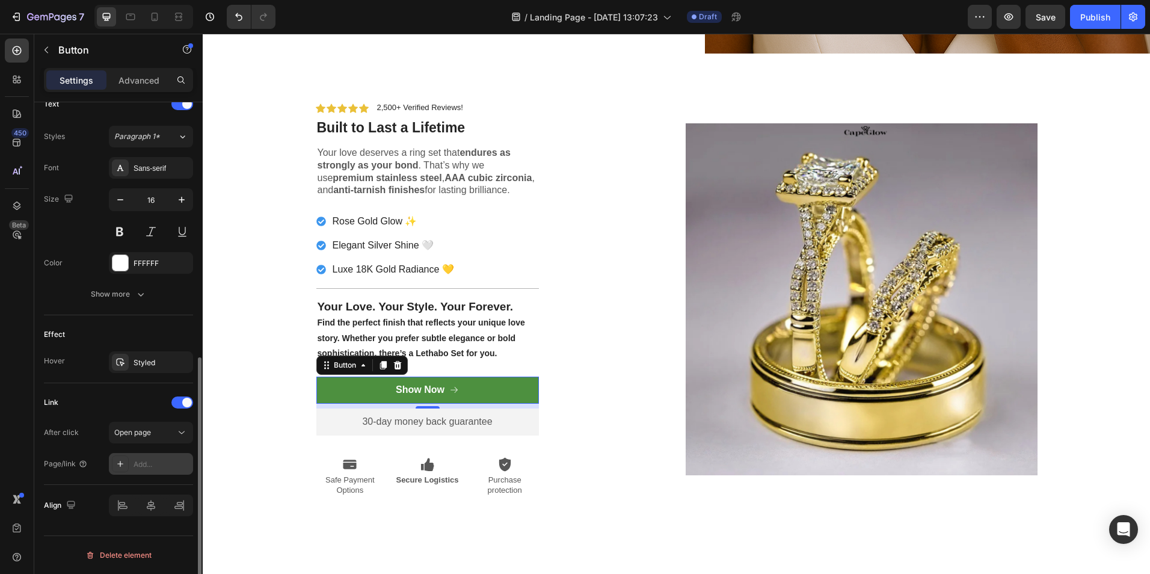
click at [128, 464] on div at bounding box center [120, 463] width 17 height 17
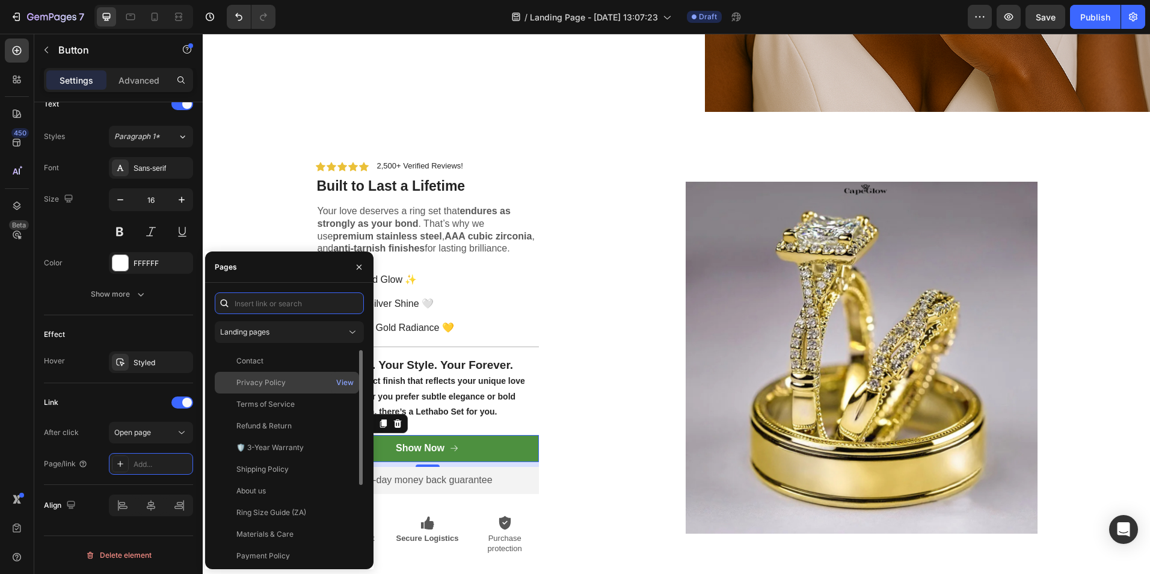
scroll to position [2047, 0]
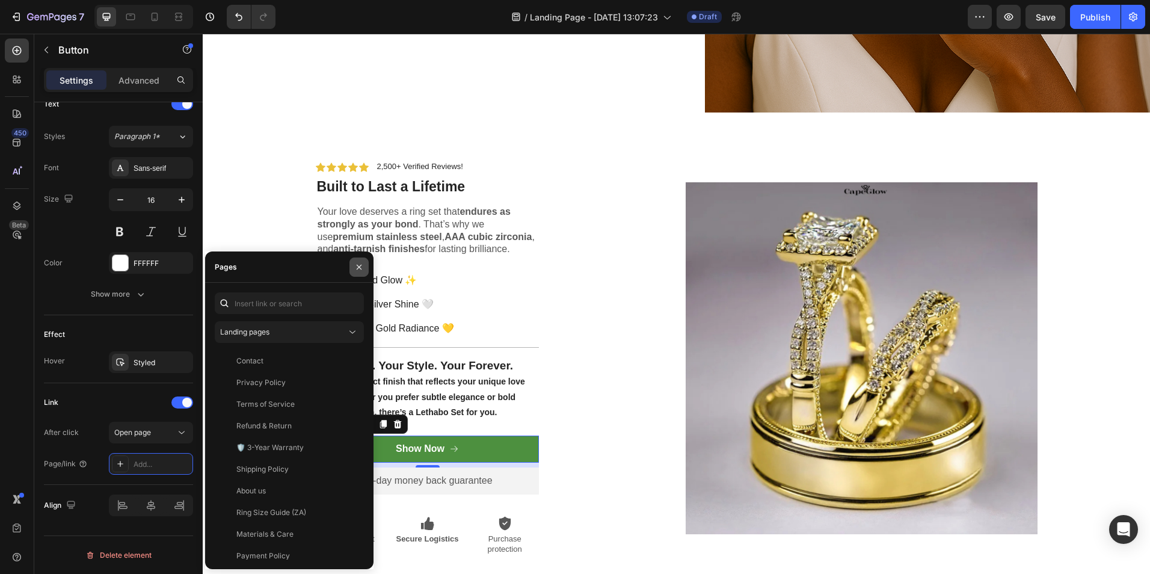
click at [362, 270] on icon "button" at bounding box center [359, 267] width 10 height 10
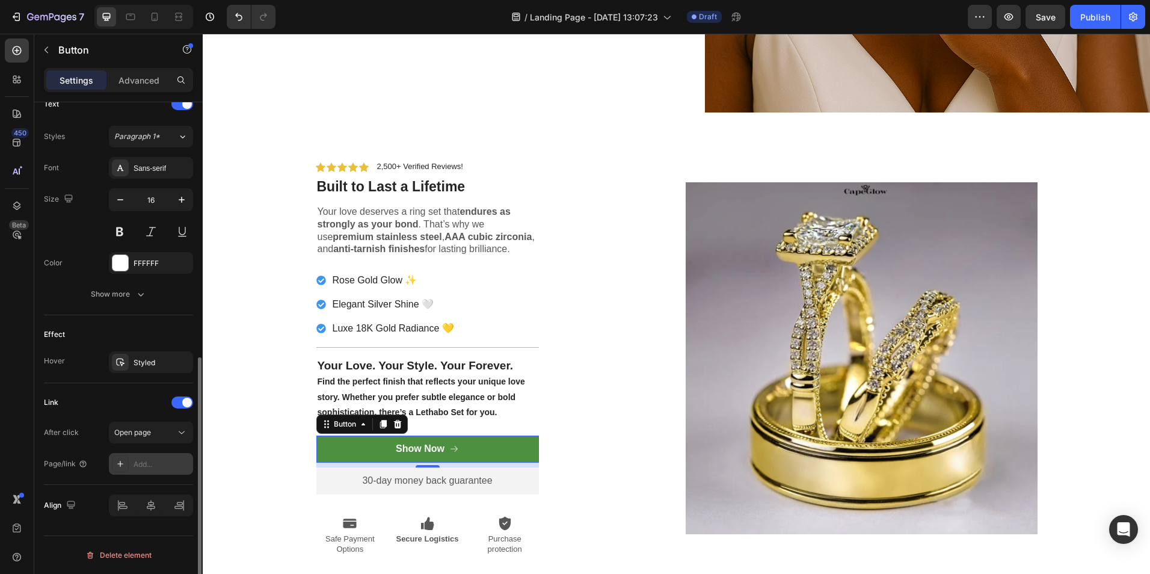
click at [164, 465] on div "Add..." at bounding box center [162, 464] width 57 height 11
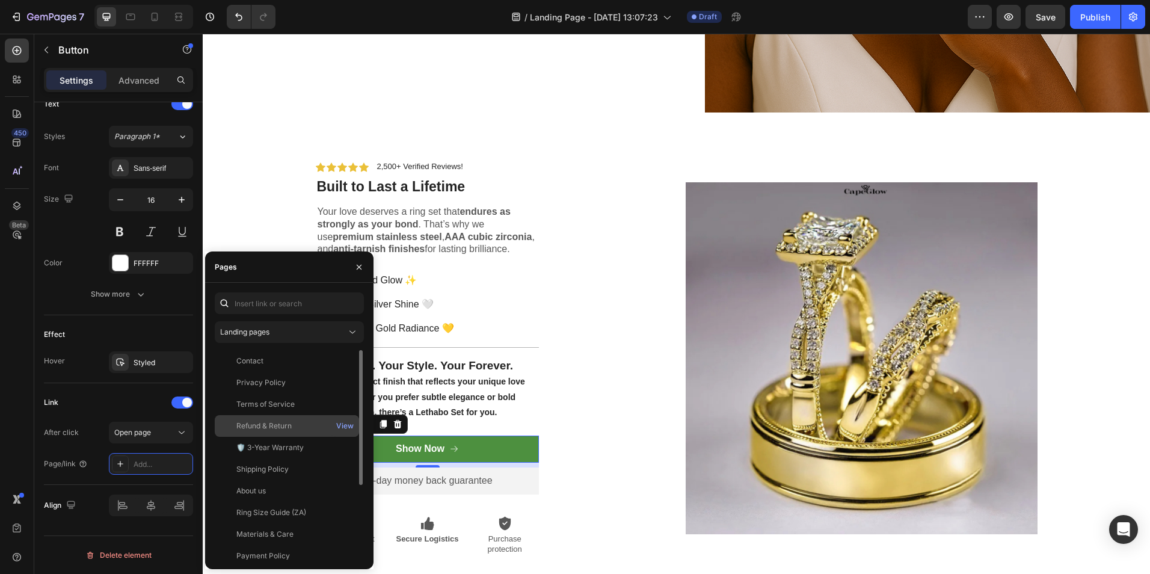
scroll to position [1985, 0]
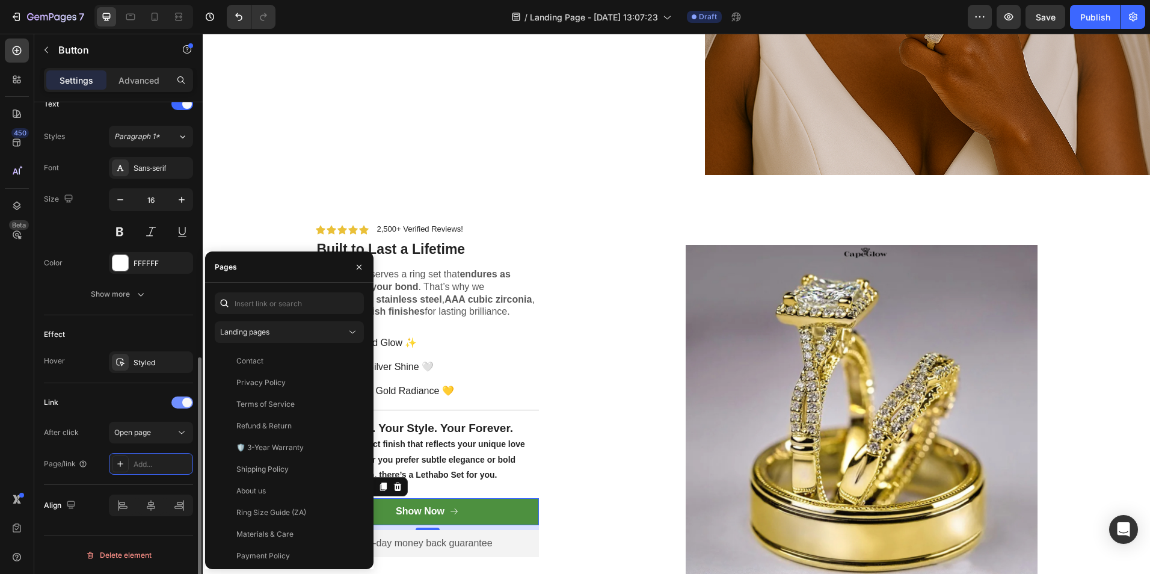
click at [182, 405] on div at bounding box center [182, 402] width 22 height 12
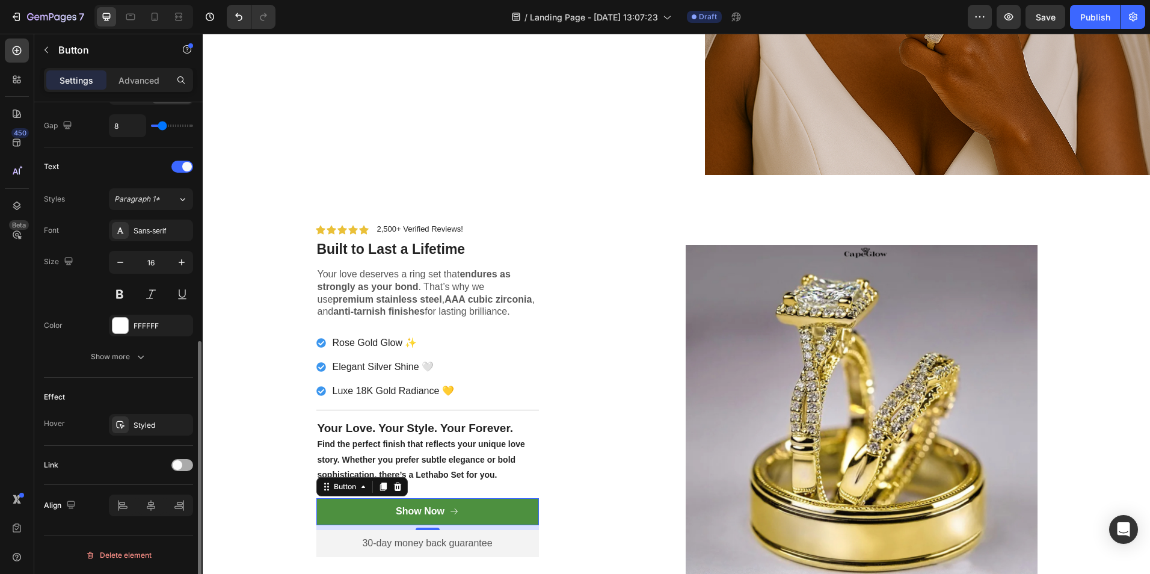
scroll to position [452, 0]
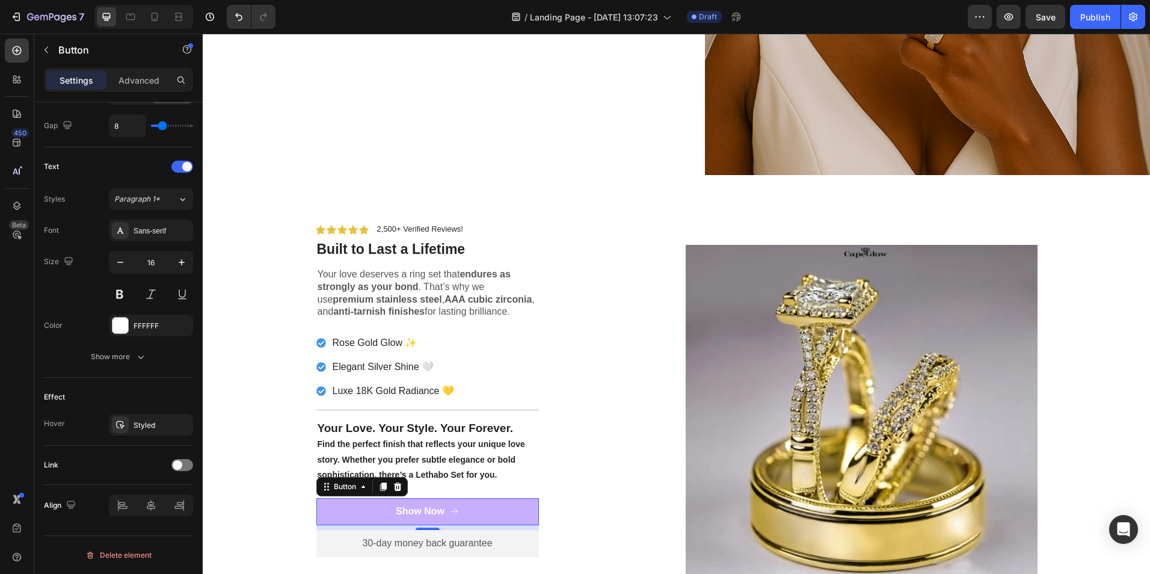
click at [343, 513] on button "Show Now" at bounding box center [427, 511] width 223 height 27
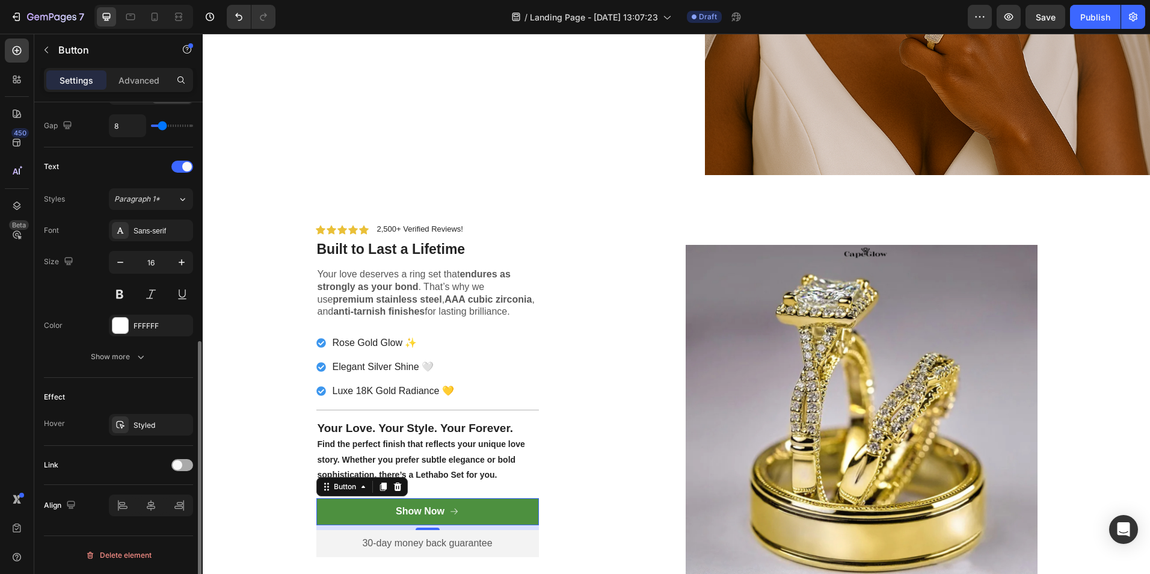
click at [181, 469] on div at bounding box center [182, 465] width 22 height 12
click at [140, 526] on div "Add..." at bounding box center [162, 527] width 57 height 11
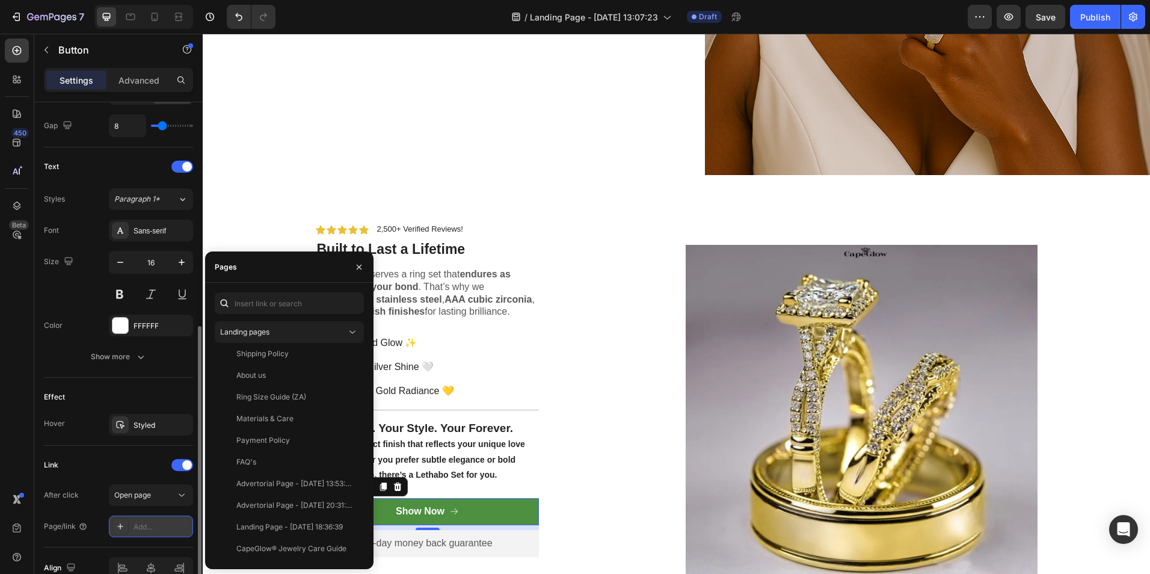
scroll to position [514, 0]
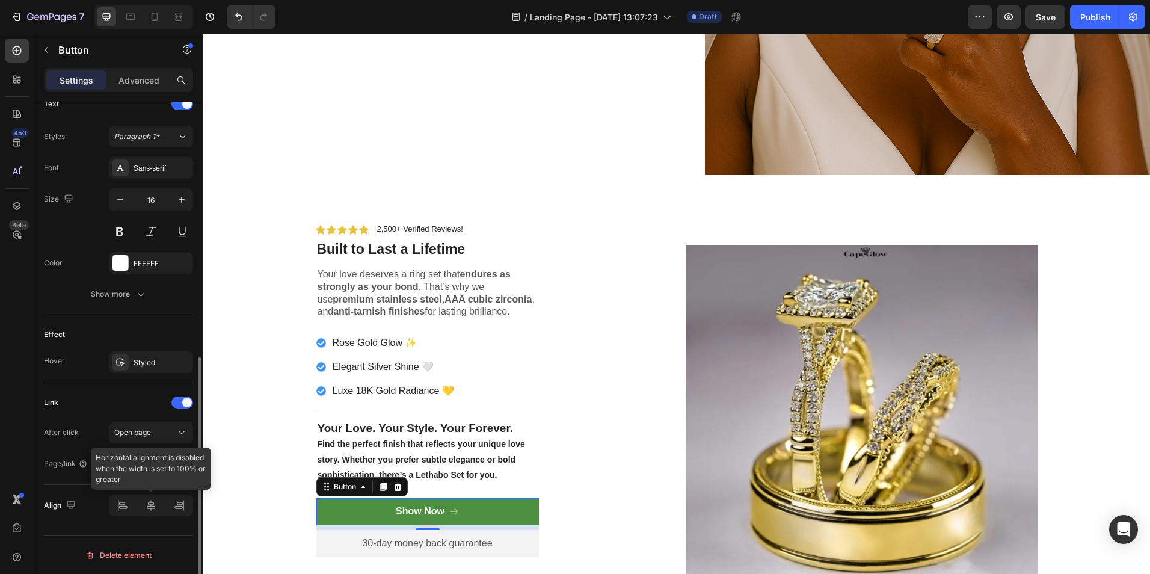
click at [127, 509] on div at bounding box center [151, 505] width 84 height 22
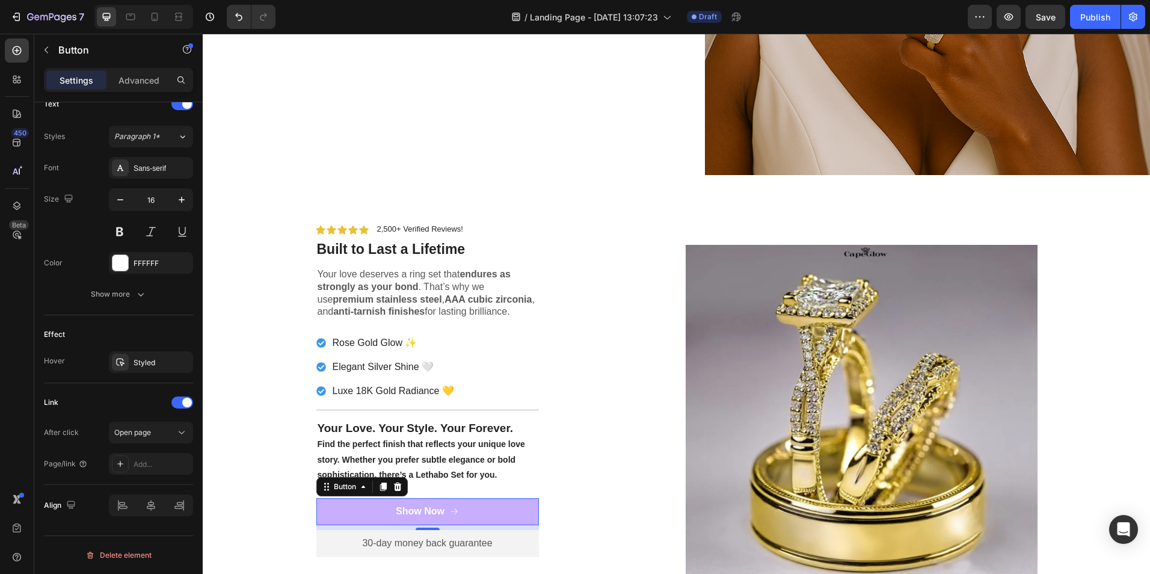
click at [356, 505] on button "Show Now" at bounding box center [427, 511] width 223 height 27
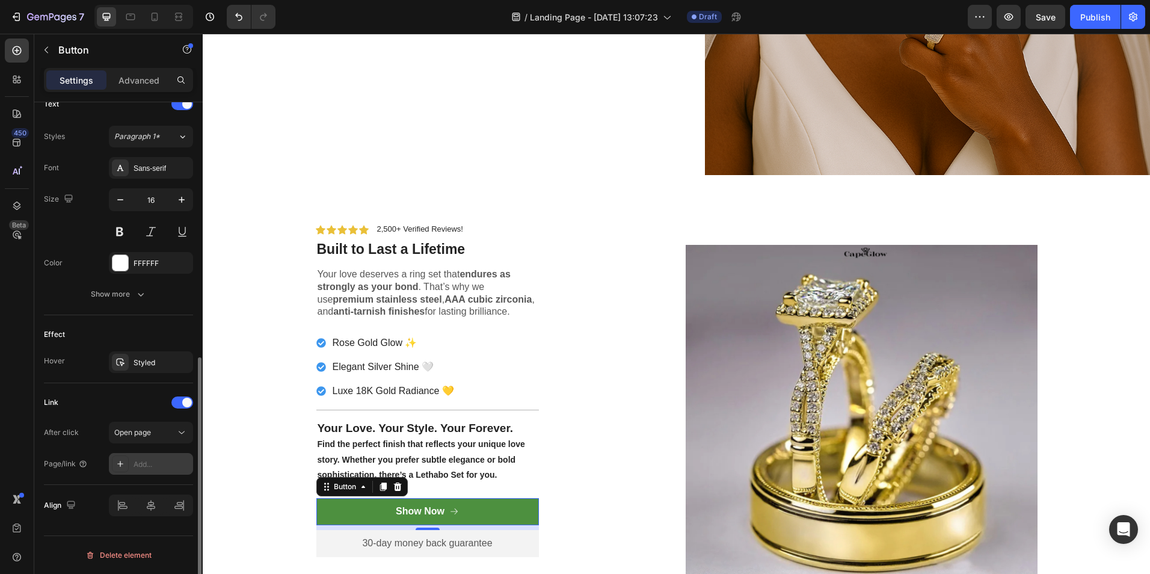
click at [149, 462] on div "Add..." at bounding box center [162, 464] width 57 height 11
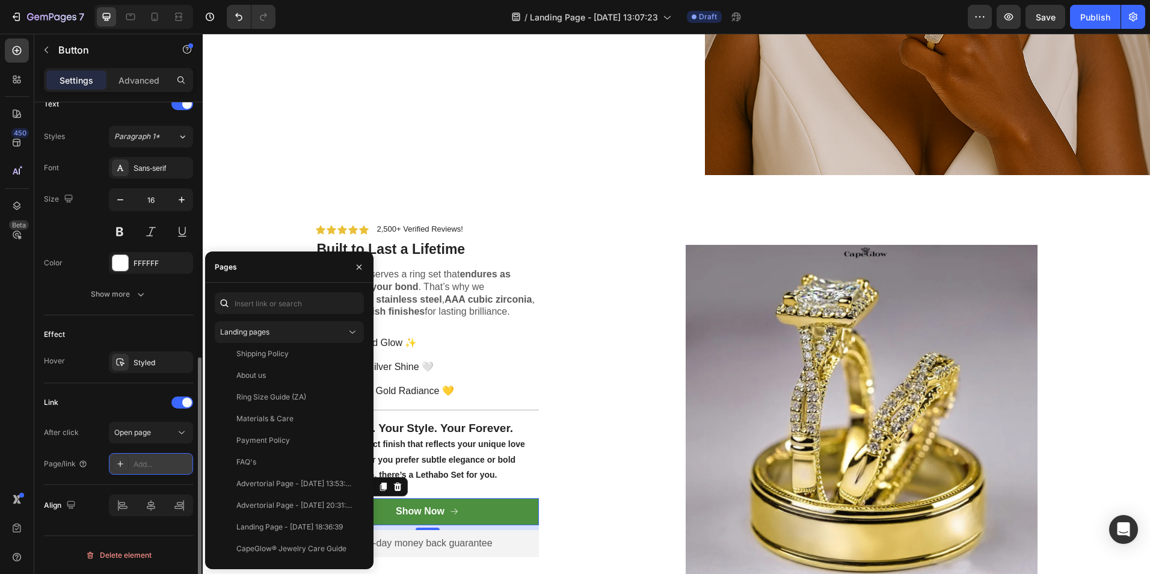
click at [124, 463] on icon at bounding box center [121, 464] width 10 height 10
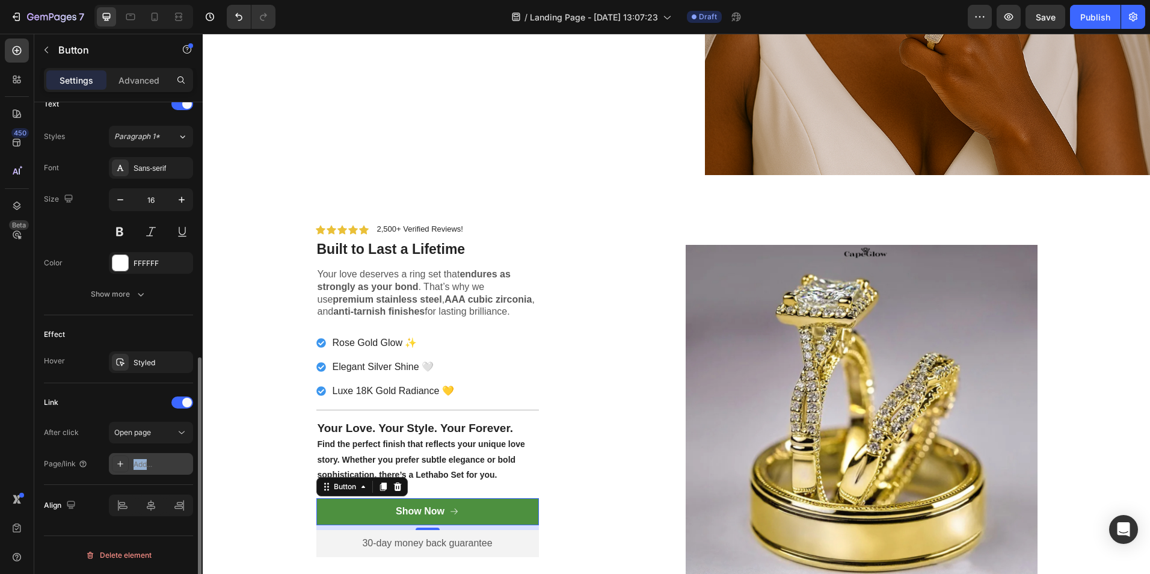
click at [124, 463] on icon at bounding box center [121, 464] width 10 height 10
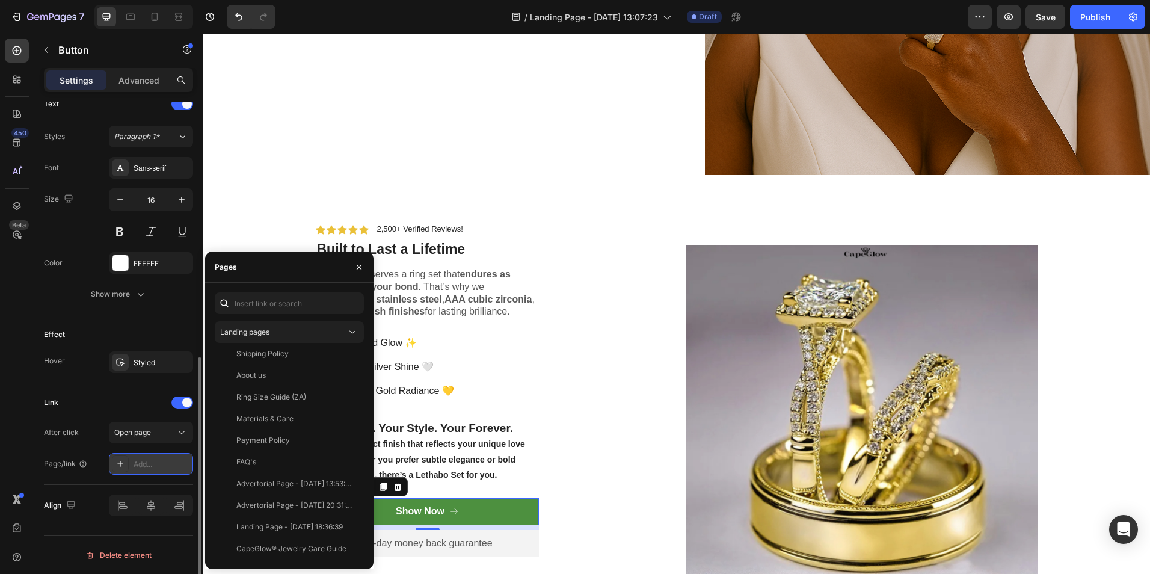
click at [124, 463] on icon at bounding box center [121, 464] width 10 height 10
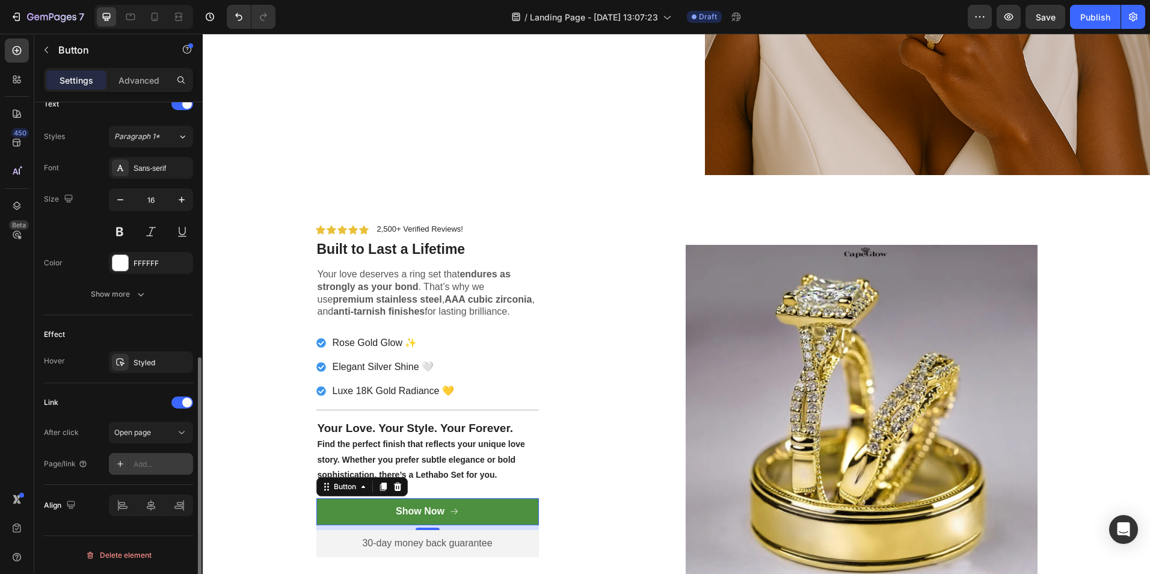
click at [124, 463] on icon at bounding box center [121, 464] width 10 height 10
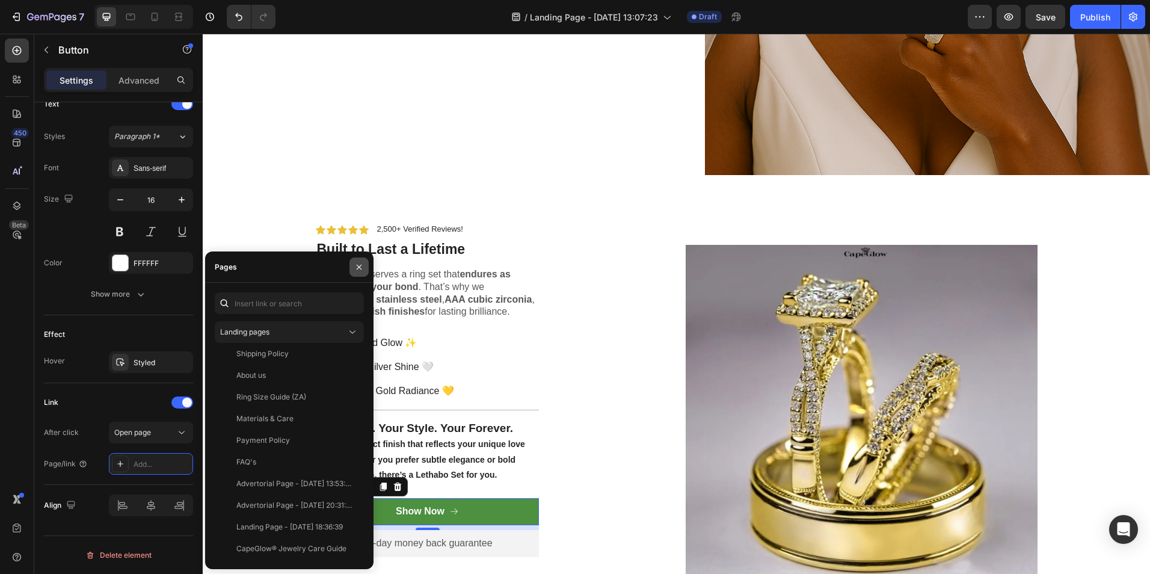
click at [357, 271] on icon "button" at bounding box center [359, 267] width 10 height 10
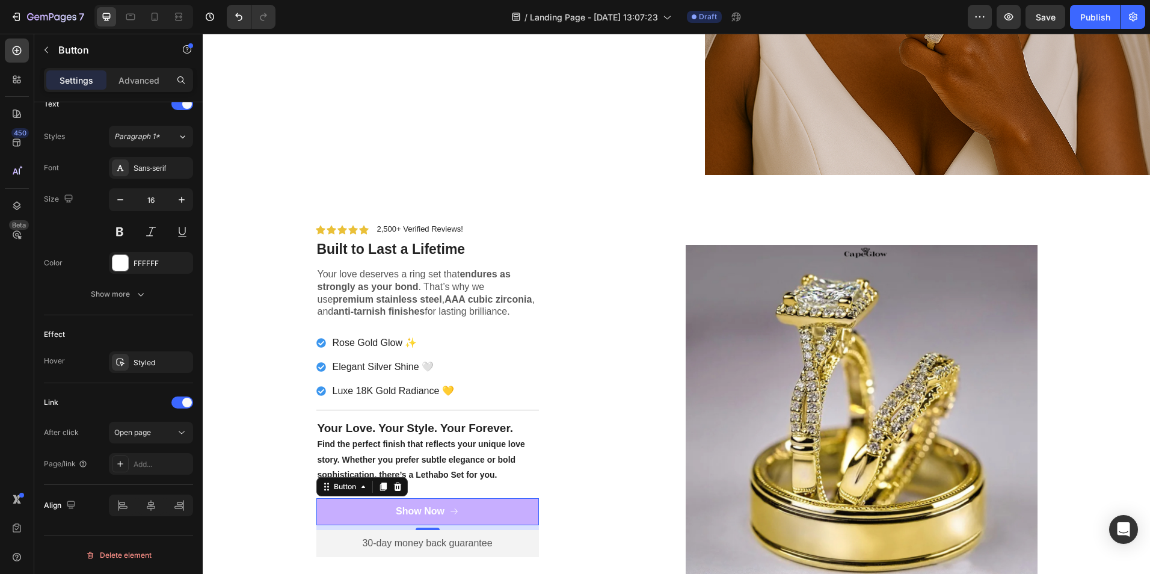
click at [474, 503] on button "Show Now" at bounding box center [427, 511] width 223 height 27
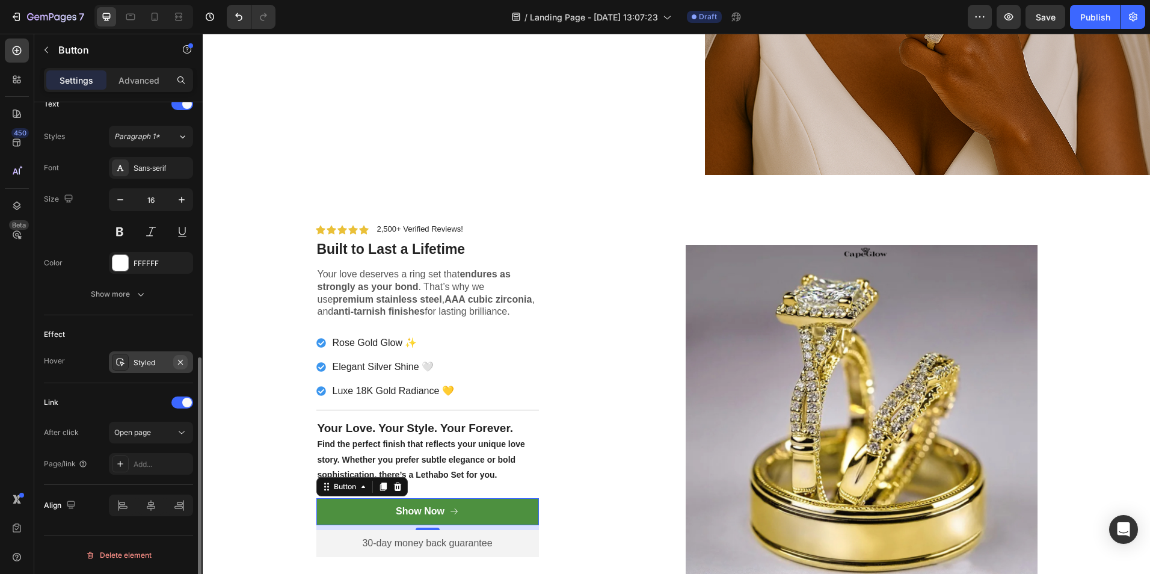
click at [178, 368] on button "button" at bounding box center [180, 362] width 14 height 14
click at [149, 366] on div "Add..." at bounding box center [162, 362] width 57 height 11
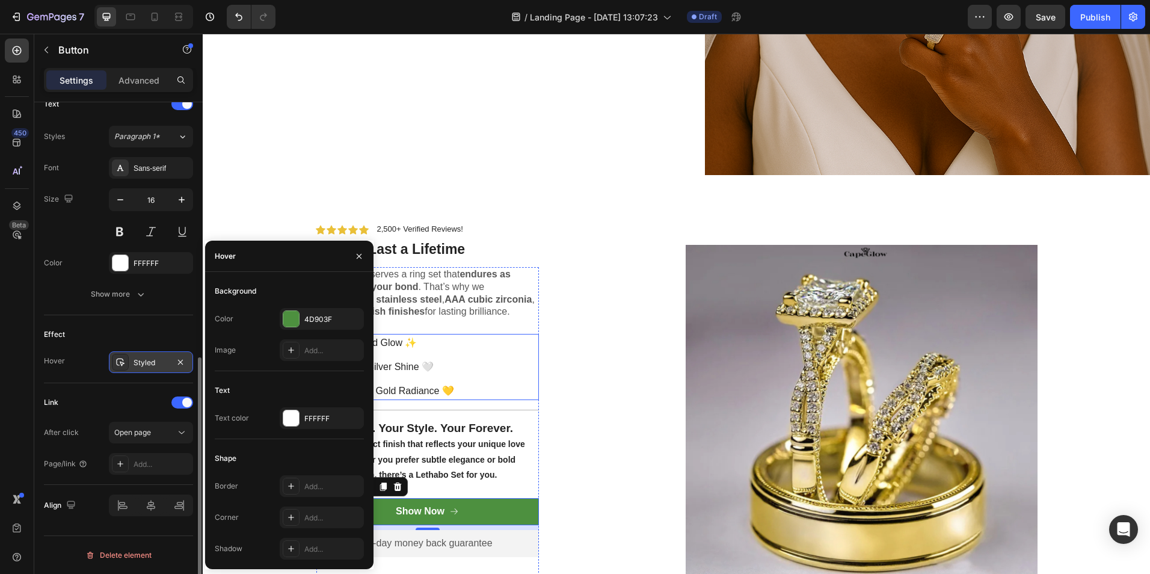
click at [533, 345] on div "Rose Gold Glow ✨ Elegant Silver Shine 🤍 Luxe 18K Gold Radiance 💛" at bounding box center [427, 367] width 223 height 66
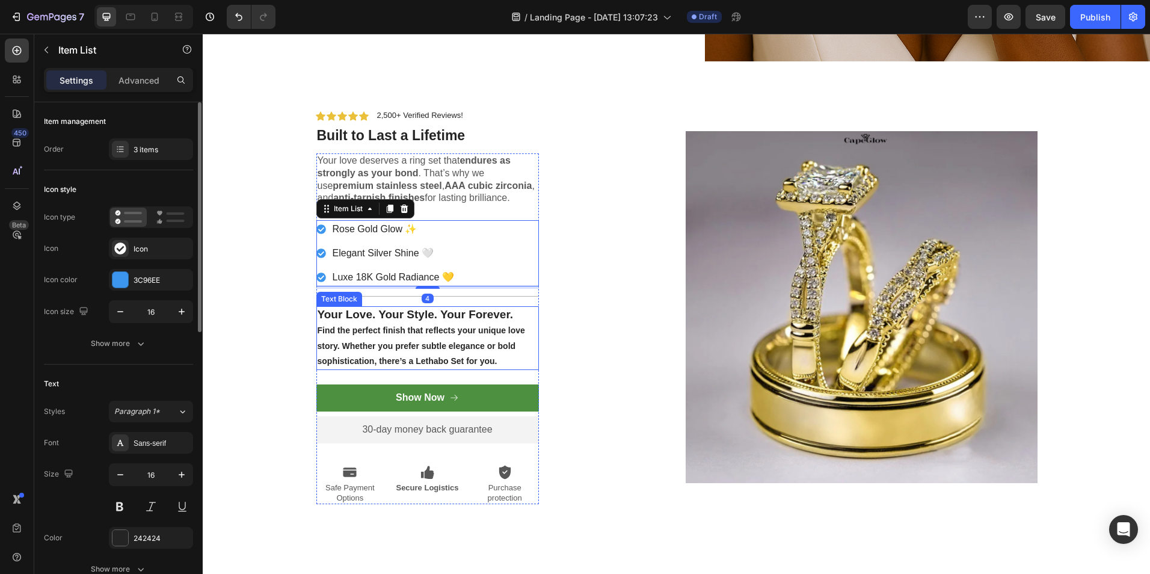
scroll to position [2099, 0]
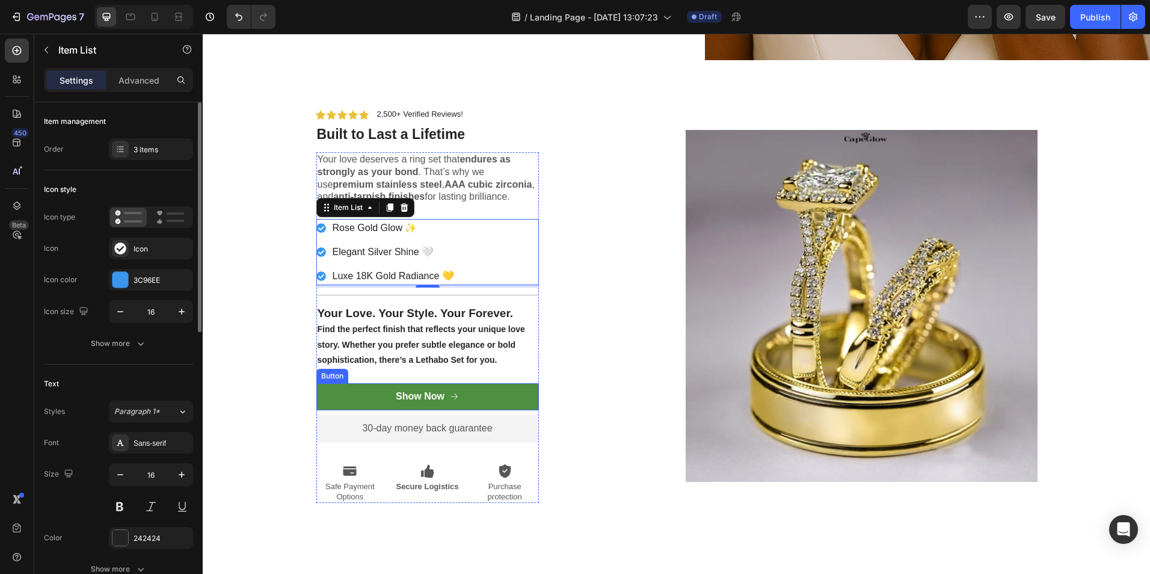
click at [473, 392] on button "Show Now" at bounding box center [427, 396] width 223 height 27
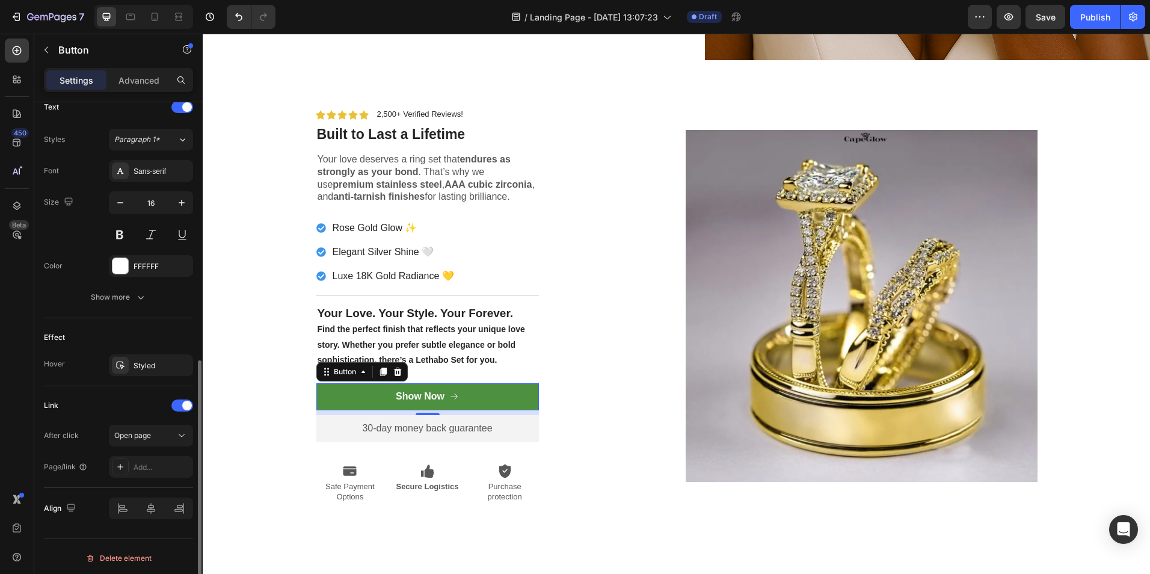
scroll to position [514, 0]
click at [146, 466] on div "Add..." at bounding box center [162, 464] width 57 height 11
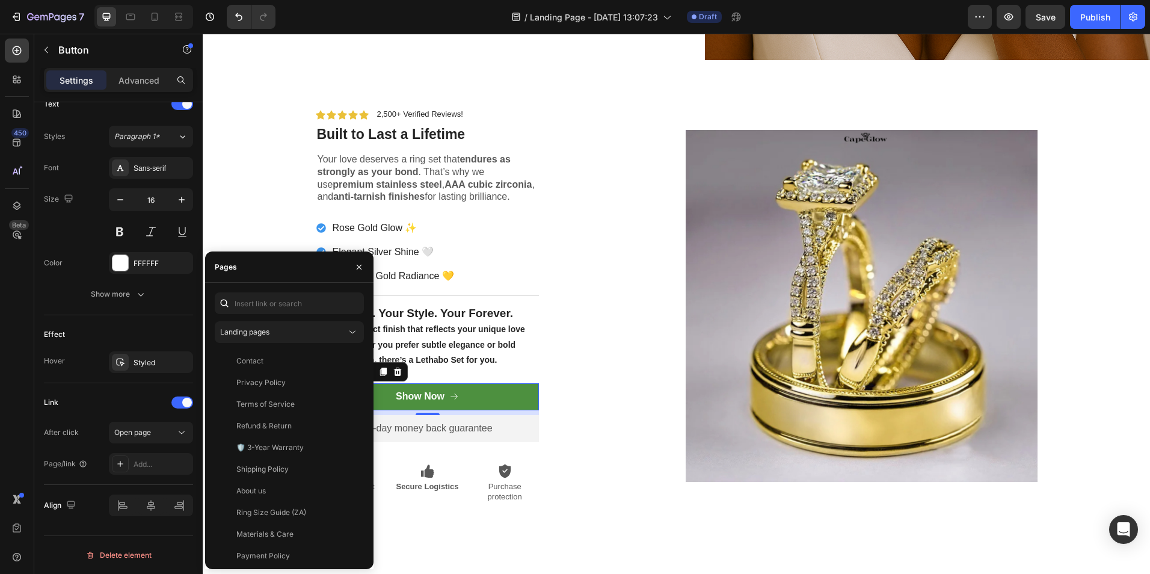
click at [473, 384] on button "Show Now" at bounding box center [427, 396] width 223 height 27
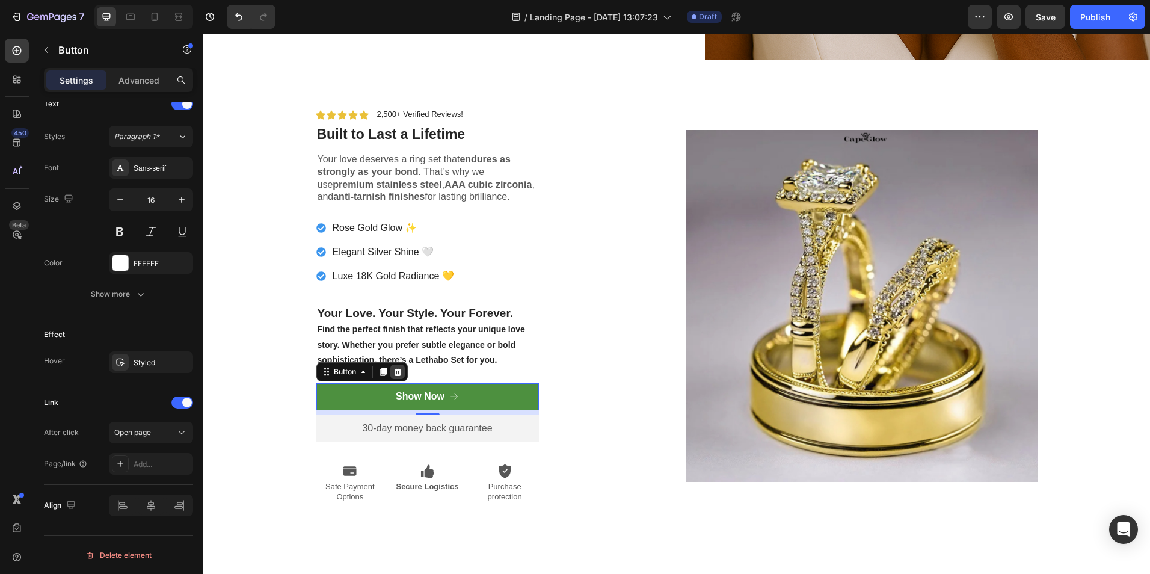
click at [393, 368] on icon at bounding box center [397, 372] width 8 height 8
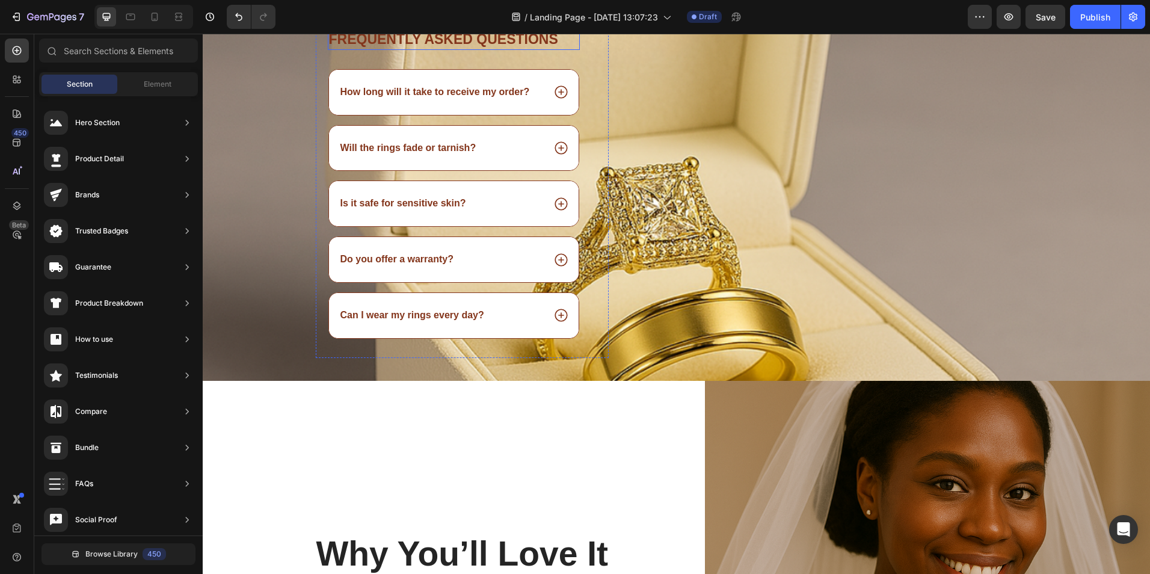
scroll to position [1191, 0]
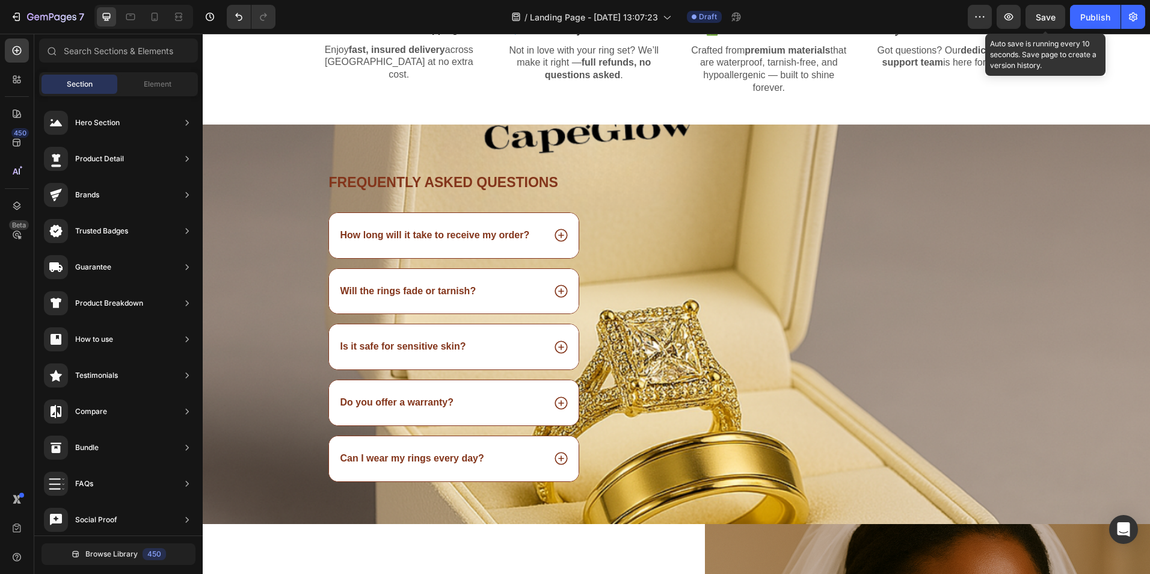
click at [1043, 17] on span "Save" at bounding box center [1046, 17] width 20 height 10
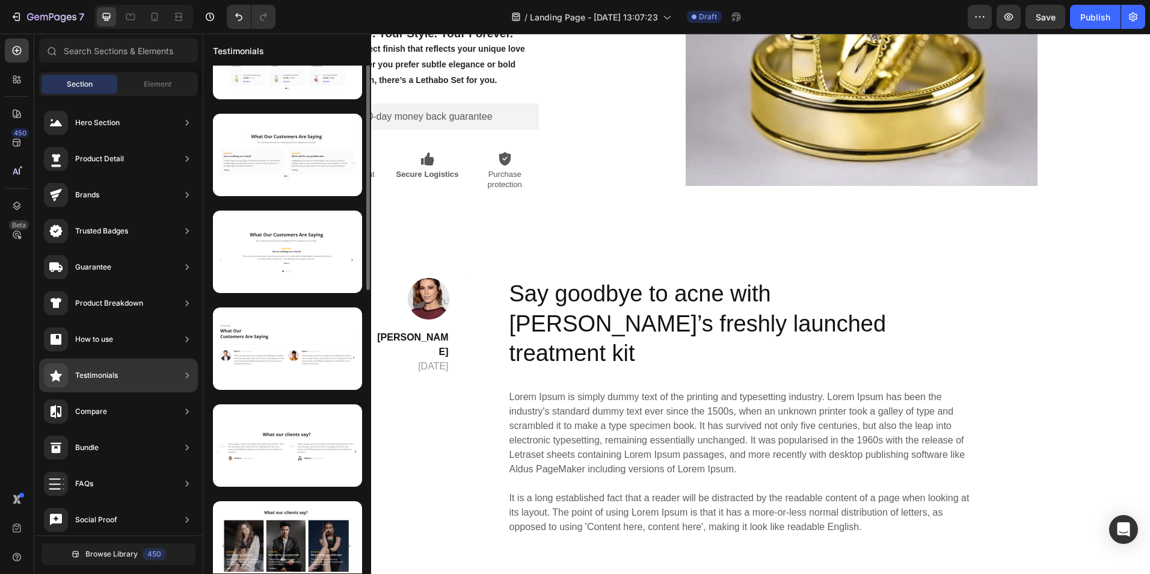
scroll to position [0, 0]
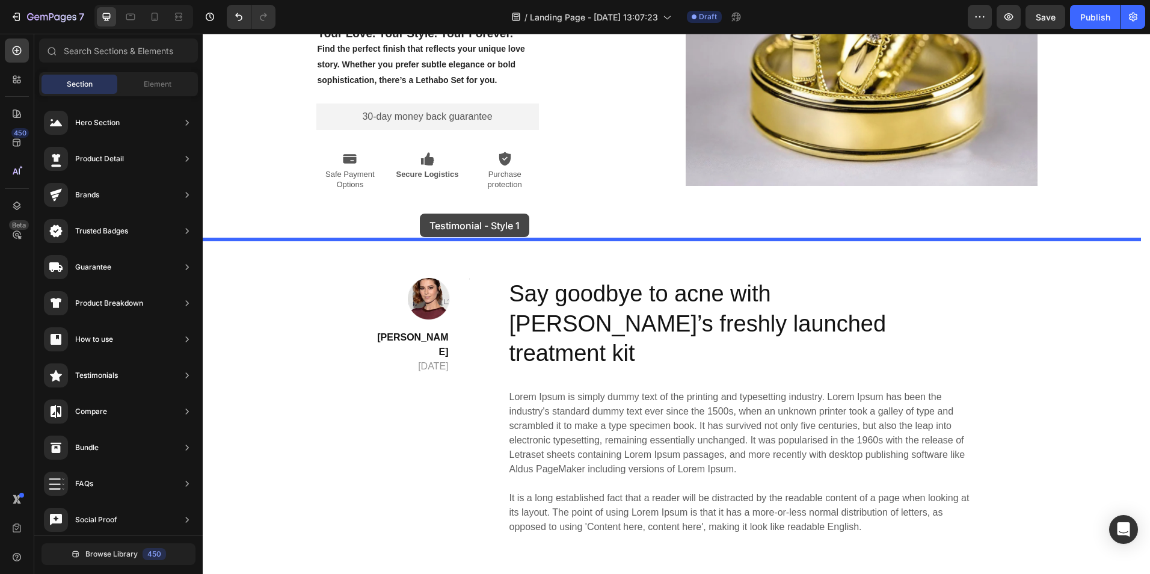
drag, startPoint x: 488, startPoint y: 150, endPoint x: 421, endPoint y: 214, distance: 93.2
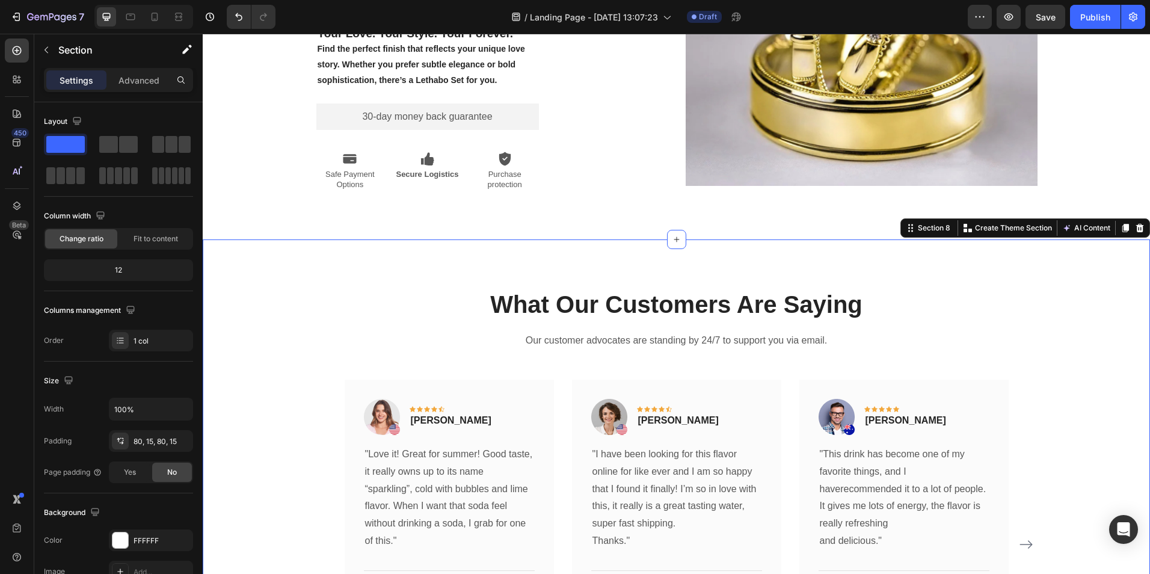
scroll to position [2539, 0]
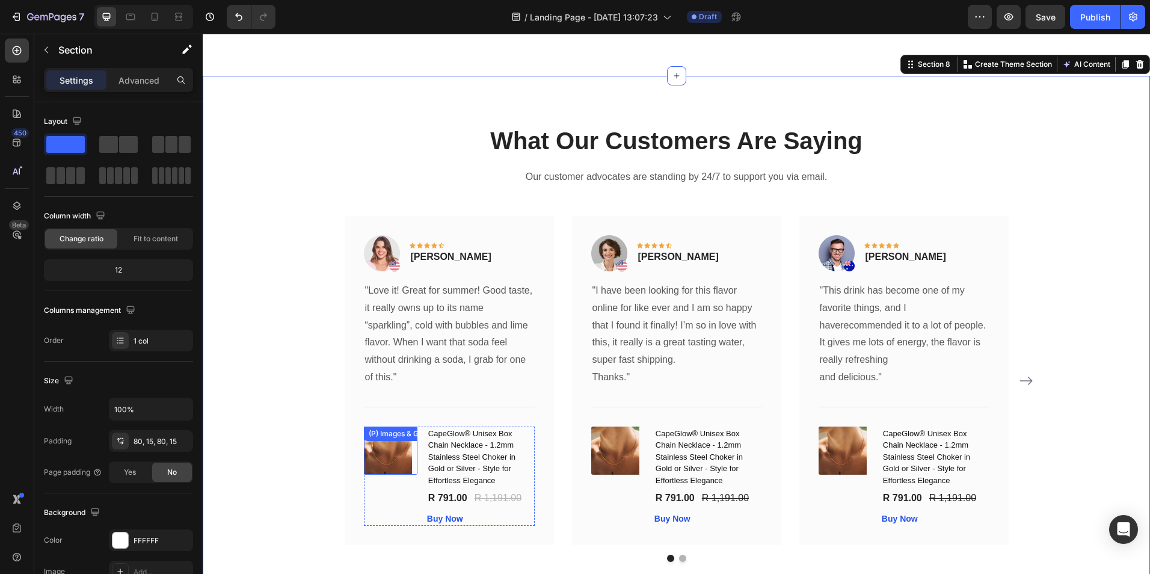
click at [393, 446] on div "(P) Images & Gallery" at bounding box center [391, 451] width 54 height 48
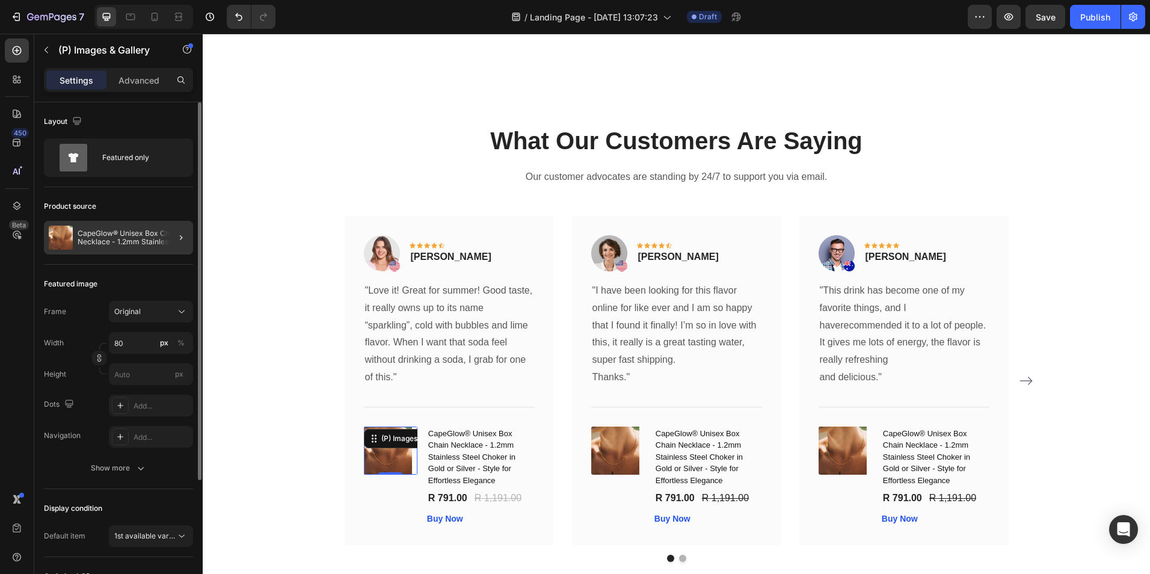
click at [162, 244] on div at bounding box center [176, 238] width 34 height 34
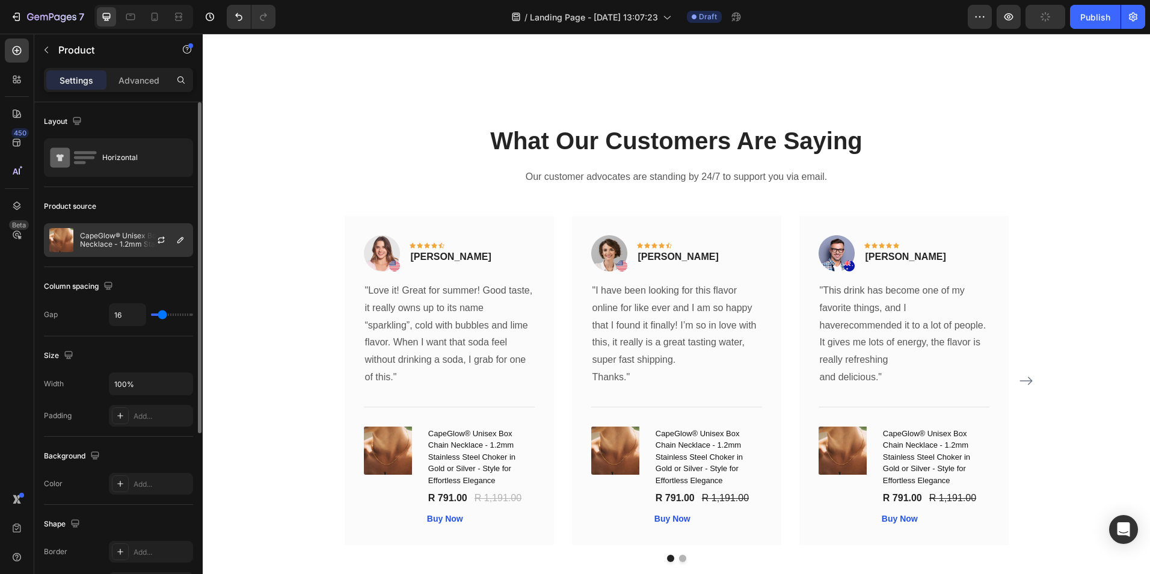
click at [135, 238] on p "CapeGlow® Unisex Box Chain Necklace - 1.2mm Stainless Steel Choker in Gold or S…" at bounding box center [134, 240] width 108 height 17
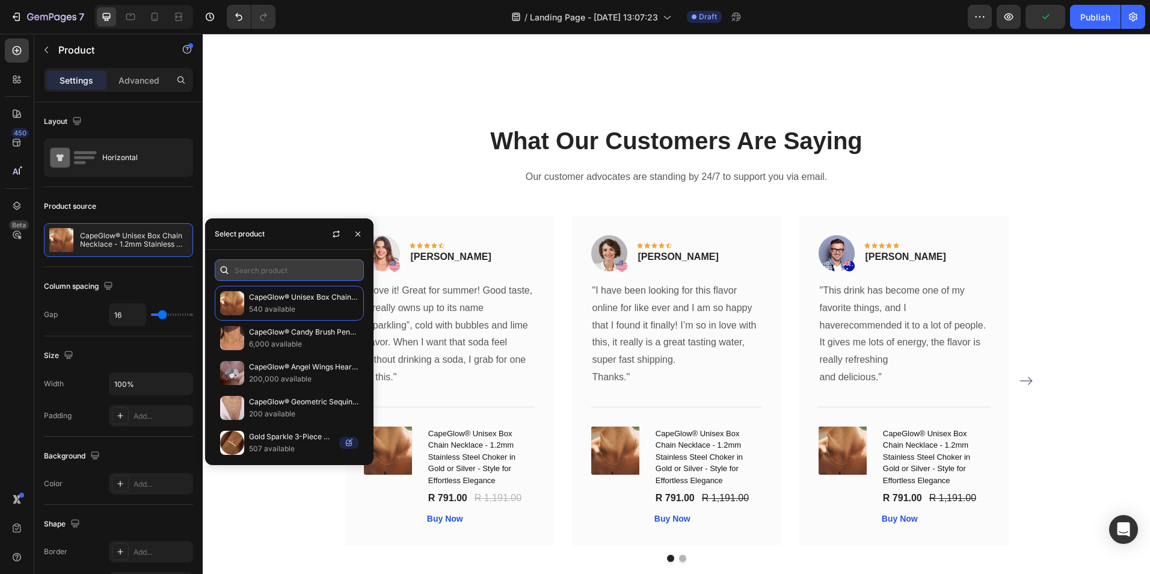
click at [259, 270] on input "text" at bounding box center [289, 270] width 149 height 22
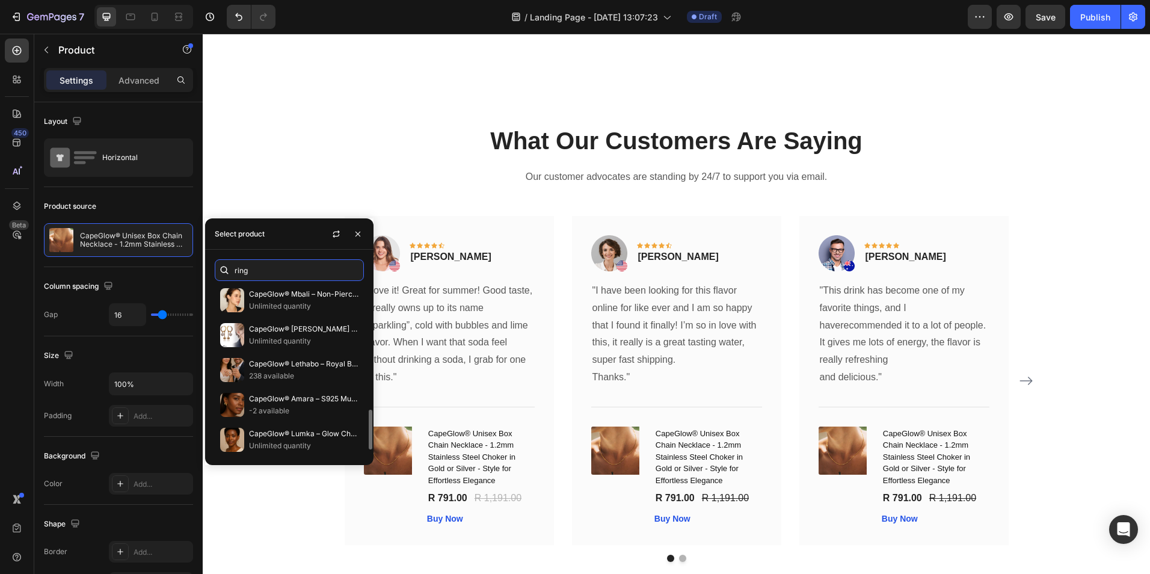
scroll to position [527, 0]
type input "ring"
click at [266, 368] on p "CapeGlow® Lethabo – Royal Bridal & Couple Ring Set 💍" at bounding box center [303, 363] width 109 height 12
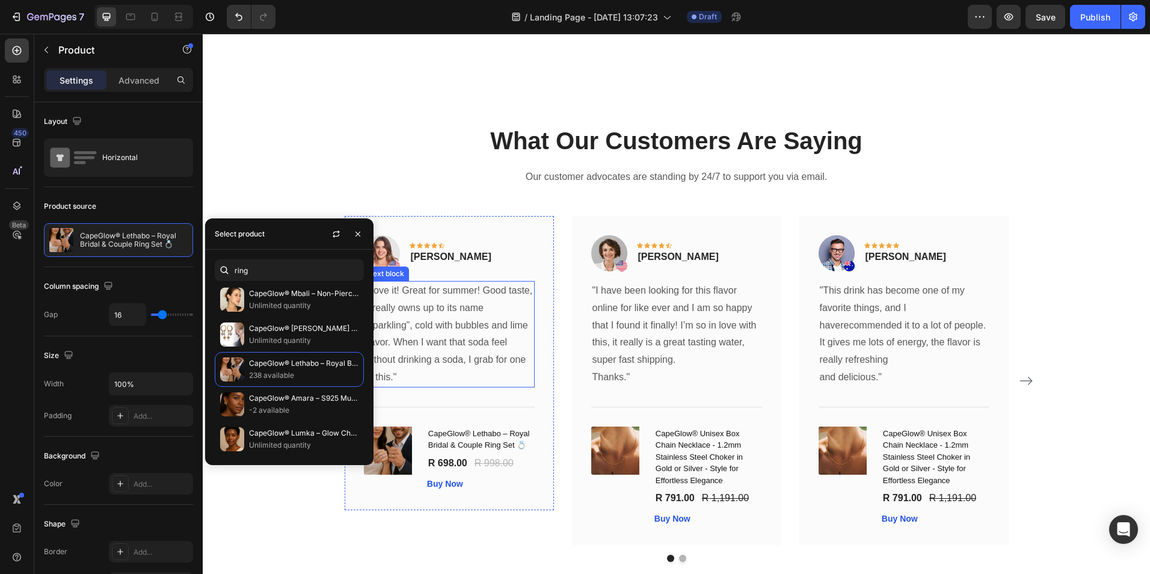
click at [490, 303] on p ""Love it! Great for summer! Good taste, it really owns up to its name “sparklin…" at bounding box center [449, 334] width 168 height 104
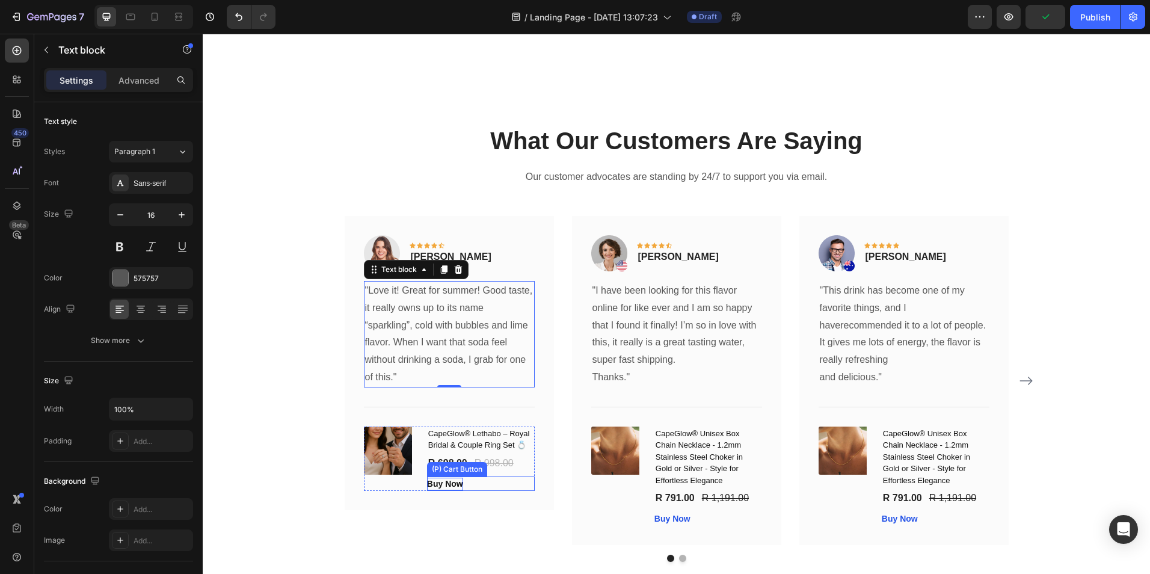
click at [437, 481] on div "Buy Now" at bounding box center [445, 484] width 36 height 13
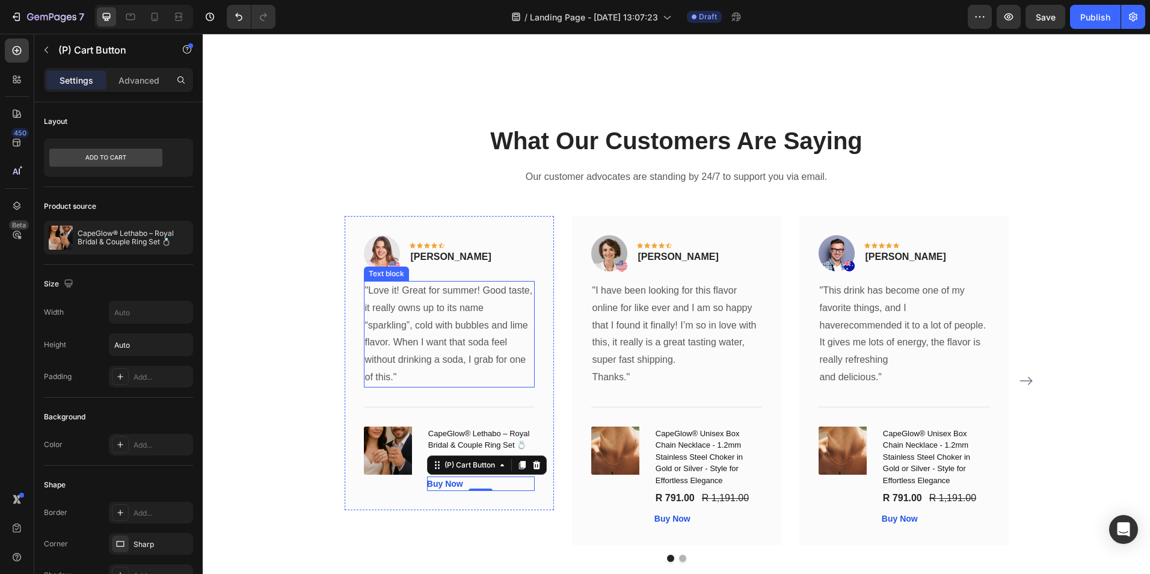
click at [414, 332] on p ""Love it! Great for summer! Good taste, it really owns up to its name “sparklin…" at bounding box center [449, 334] width 168 height 104
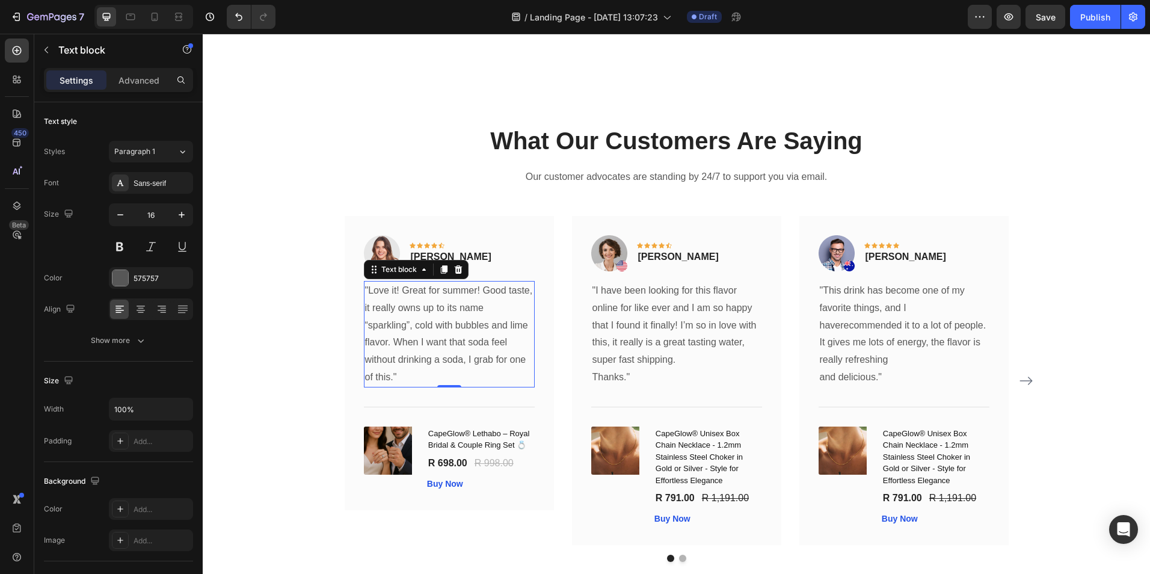
click at [451, 340] on p ""Love it! Great for summer! Good taste, it really owns up to its name “sparklin…" at bounding box center [449, 334] width 168 height 104
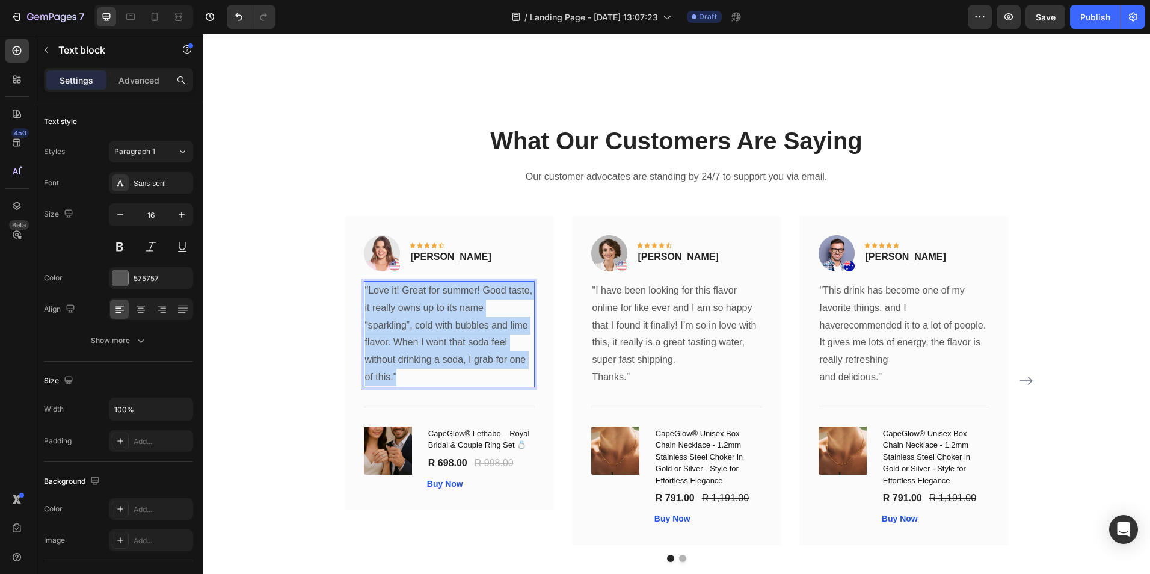
click at [451, 340] on p ""Love it! Great for summer! Good taste, it really owns up to its name “sparklin…" at bounding box center [449, 334] width 168 height 104
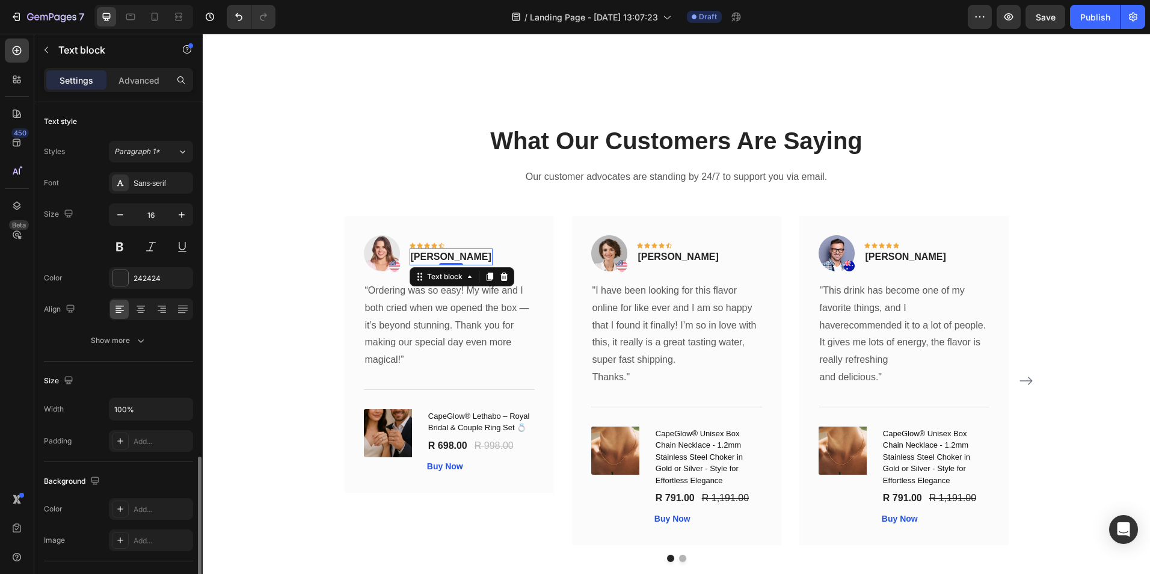
scroll to position [207, 0]
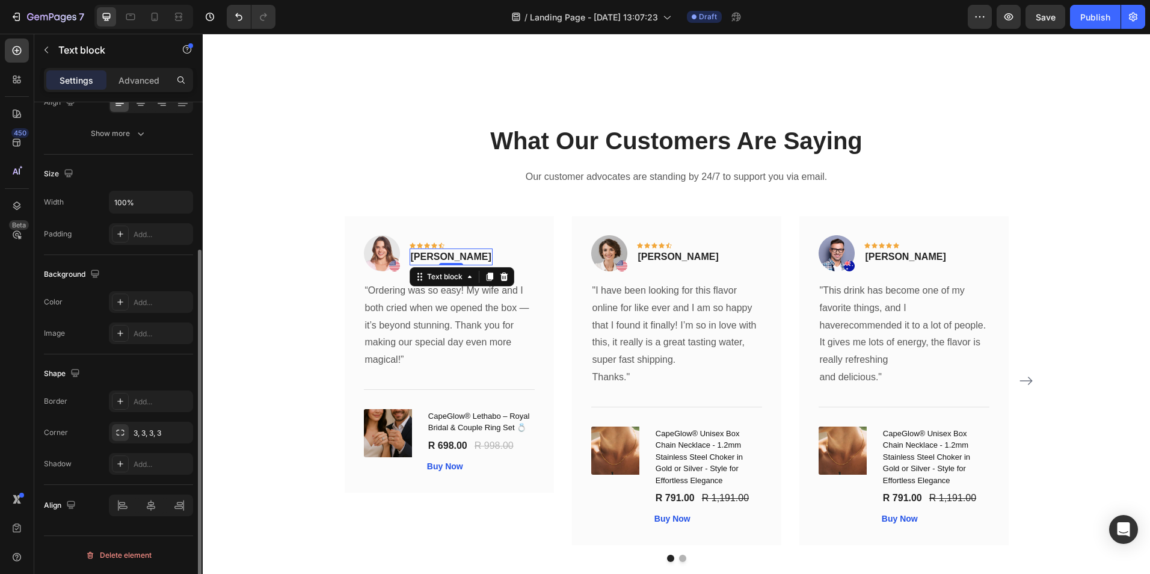
click at [442, 256] on p "Rita Carroll" at bounding box center [451, 257] width 81 height 14
click at [431, 259] on p "Kate S." at bounding box center [451, 257] width 81 height 14
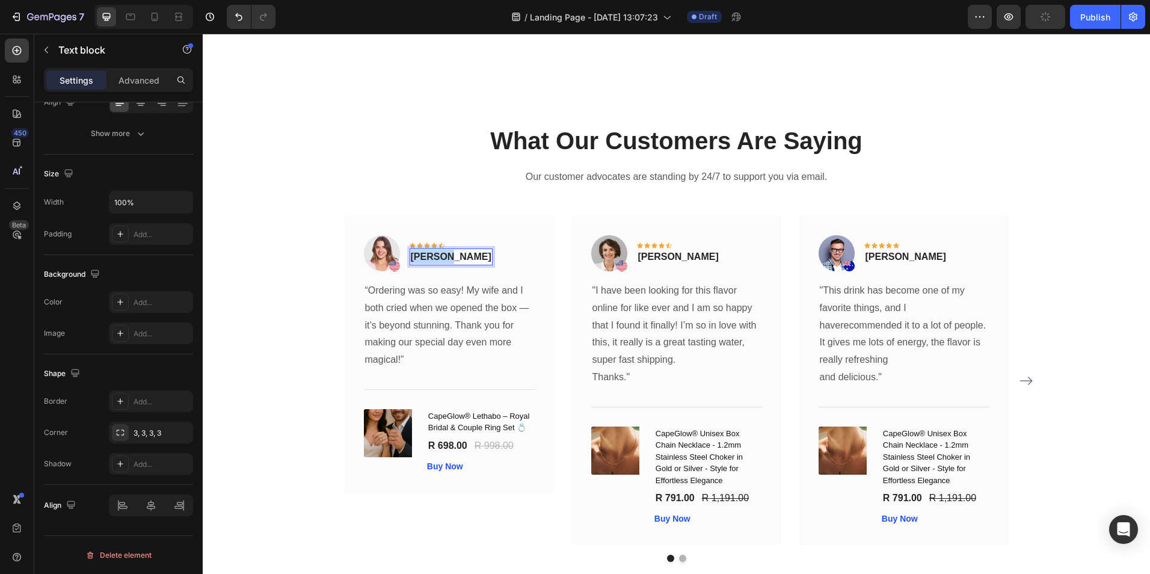
click at [431, 259] on p "Kate S." at bounding box center [451, 257] width 81 height 14
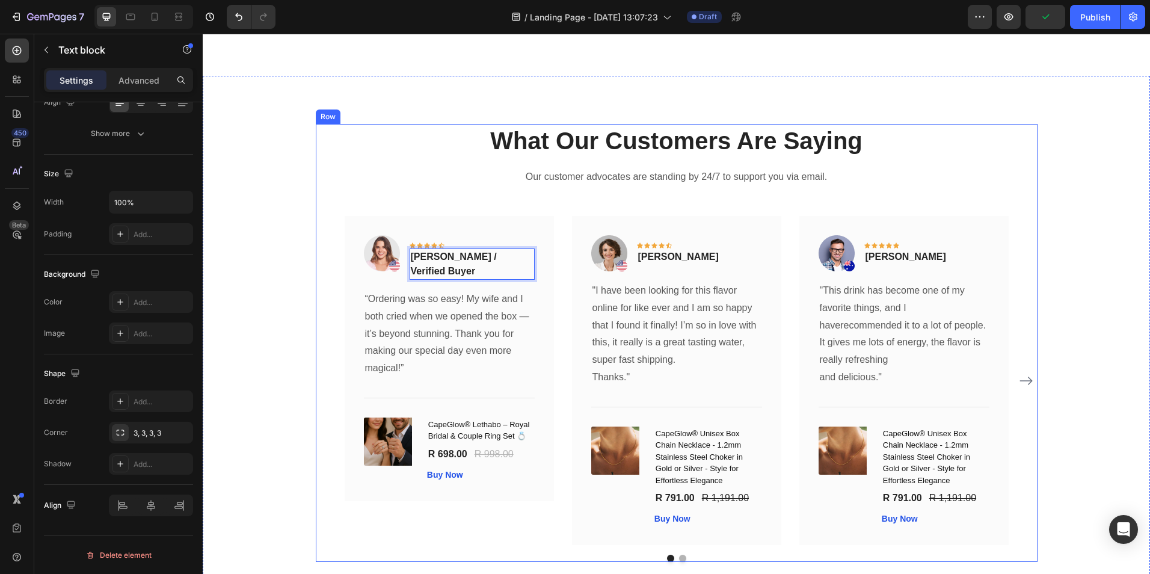
click at [424, 201] on div "What Our Customers Are Saying Heading Our customer advocates are standing by 24…" at bounding box center [677, 343] width 722 height 438
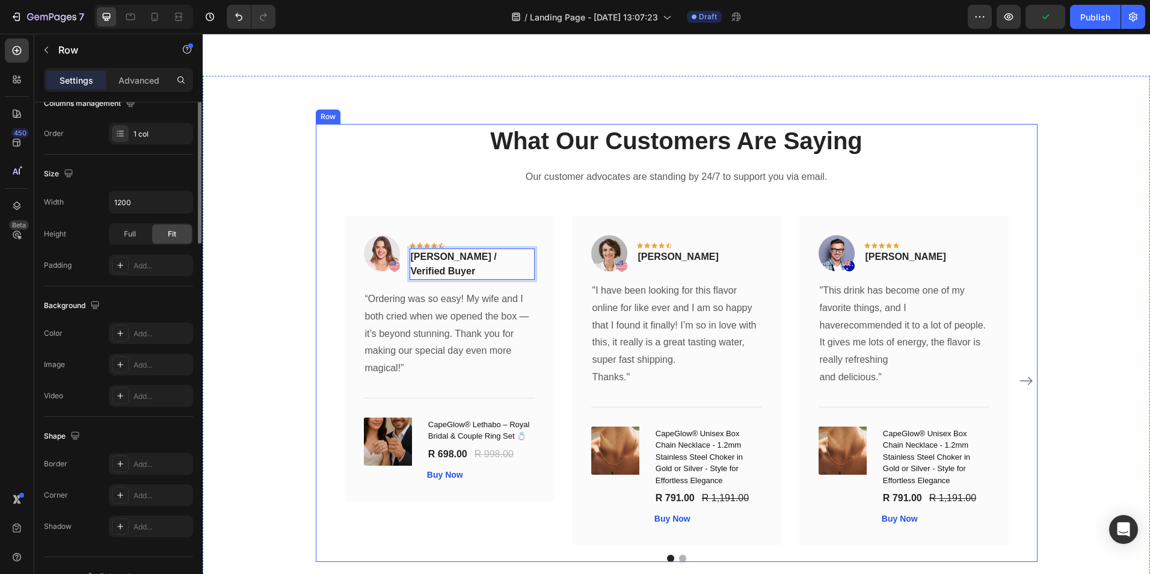
scroll to position [0, 0]
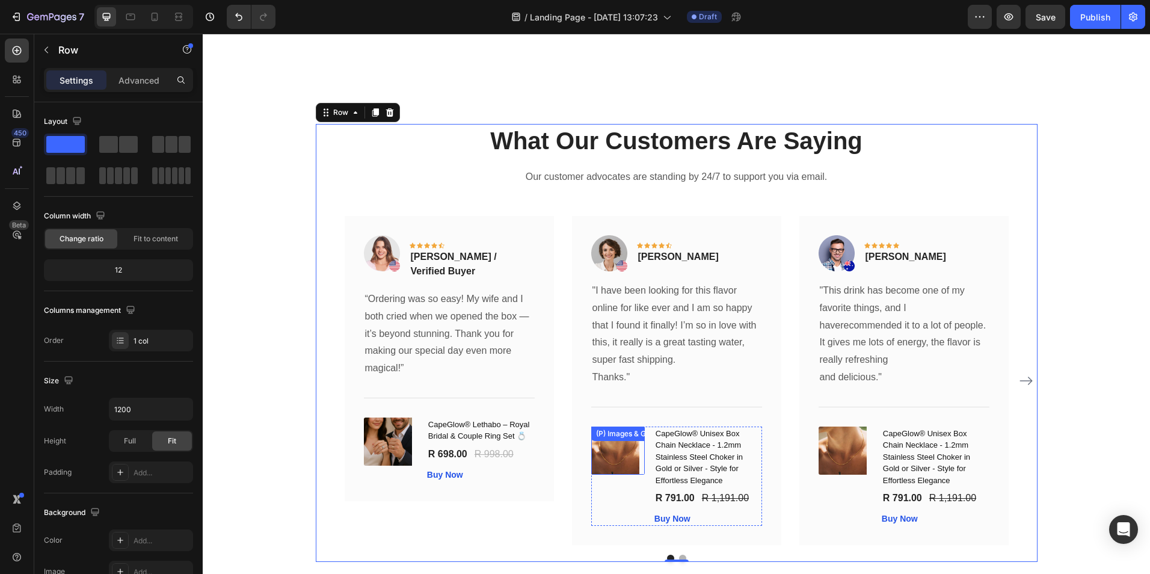
click at [620, 437] on div "(P) Images & Gallery" at bounding box center [631, 433] width 74 height 11
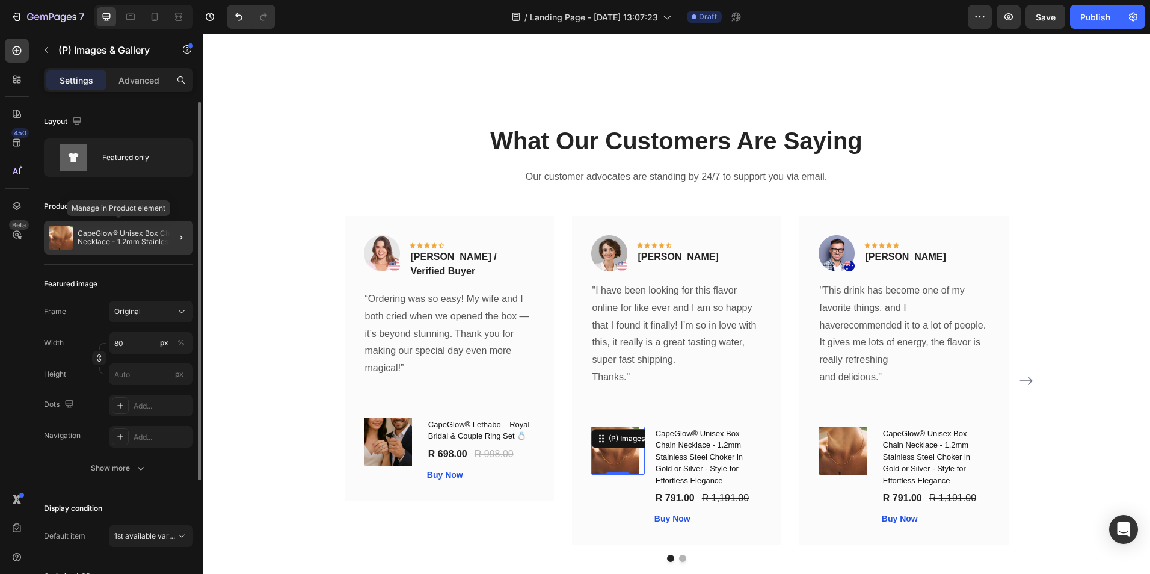
click at [138, 249] on div "CapeGlow® Unisex Box Chain Necklace - 1.2mm Stainless Steel Choker in Gold or S…" at bounding box center [118, 238] width 149 height 34
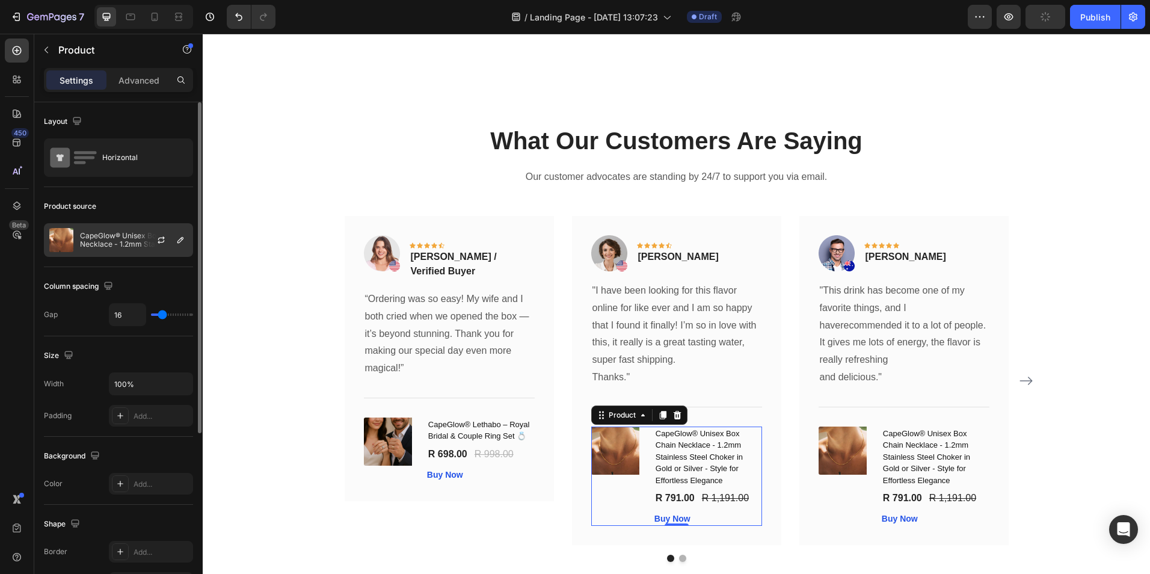
click at [137, 245] on p "CapeGlow® Unisex Box Chain Necklace - 1.2mm Stainless Steel Choker in Gold or S…" at bounding box center [134, 240] width 108 height 17
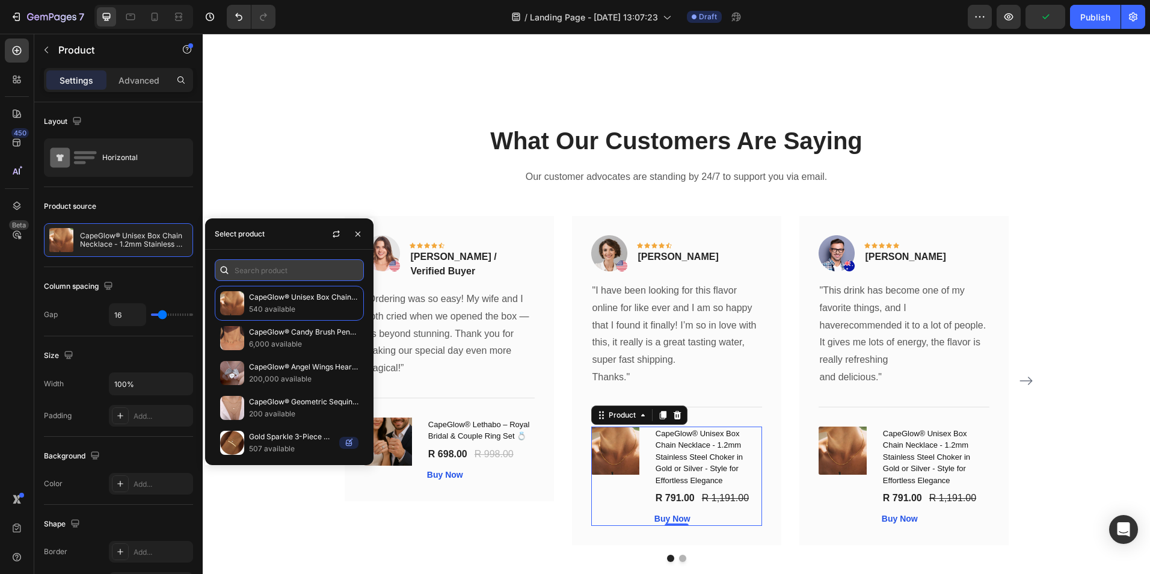
click at [283, 274] on input "text" at bounding box center [289, 270] width 149 height 22
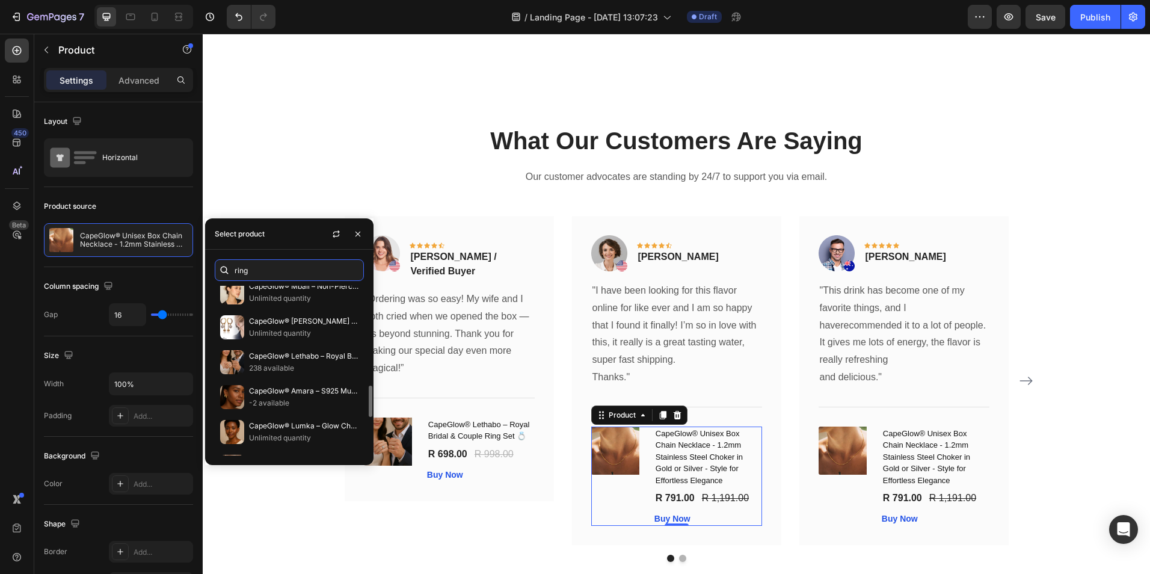
scroll to position [533, 0]
type input "ring"
click at [280, 365] on p "238 available" at bounding box center [303, 369] width 109 height 12
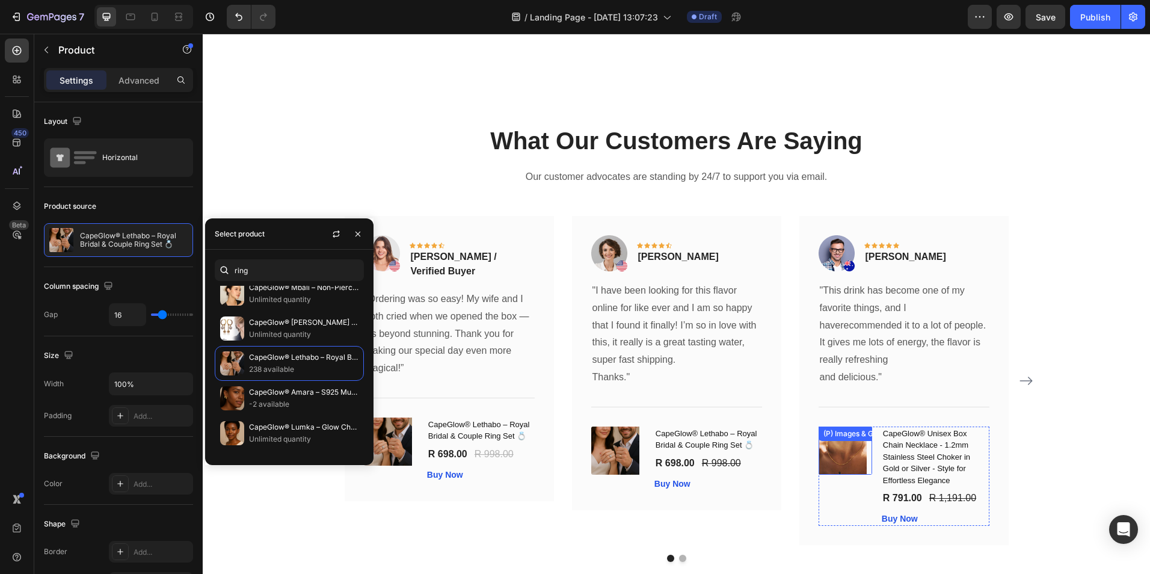
click at [857, 455] on img at bounding box center [843, 451] width 48 height 48
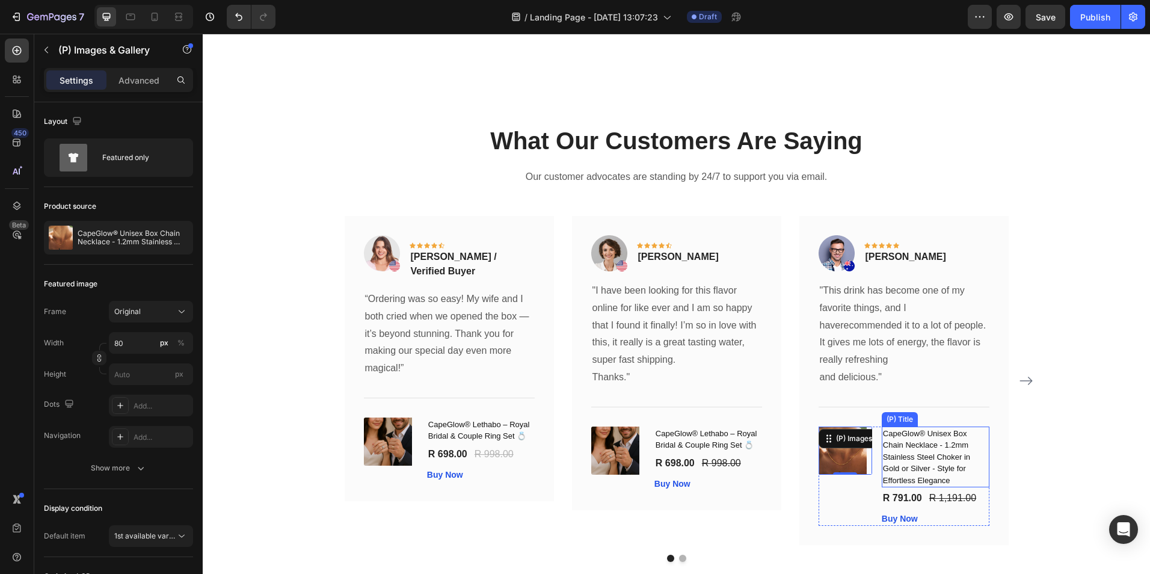
click at [902, 448] on h1 "CapeGlow® Unisex Box Chain Necklace - 1.2mm Stainless Steel Choker in Gold or S…" at bounding box center [936, 457] width 108 height 61
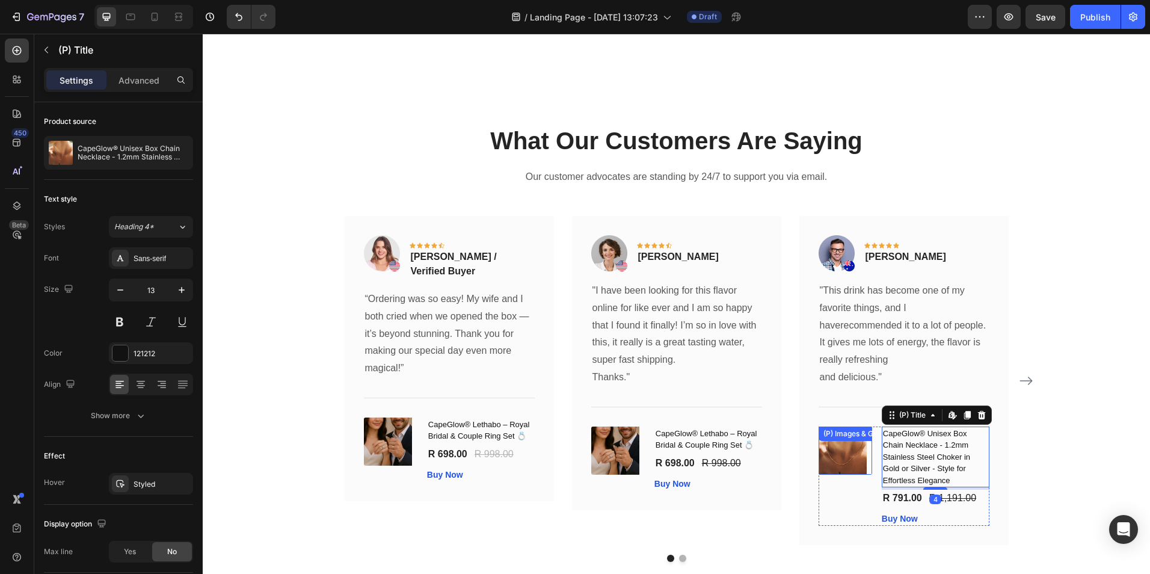
click at [841, 457] on img at bounding box center [843, 451] width 48 height 48
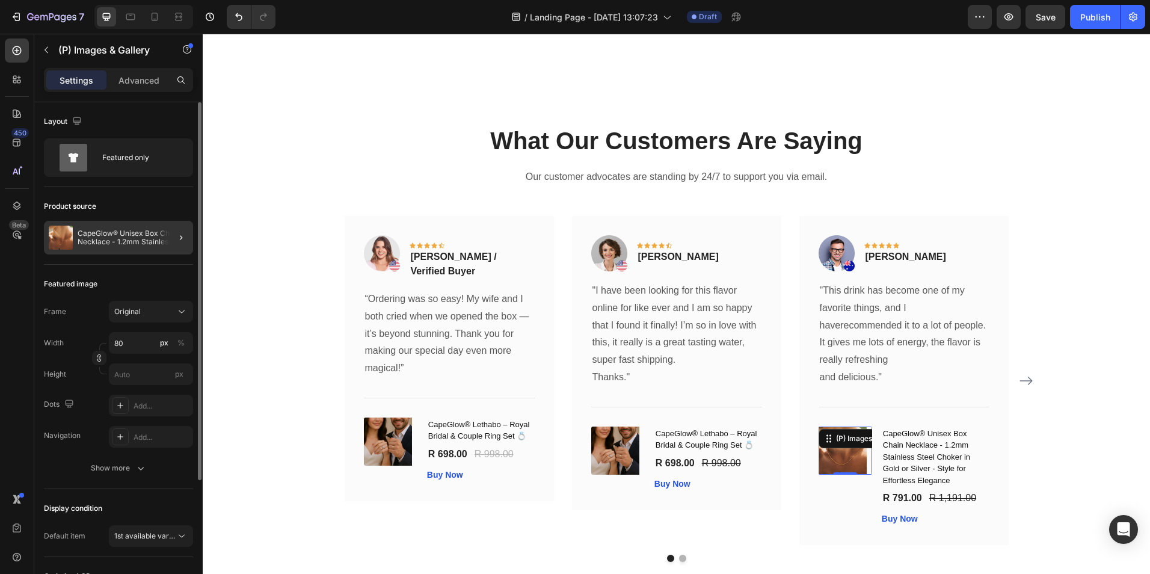
click at [170, 242] on div at bounding box center [176, 238] width 34 height 34
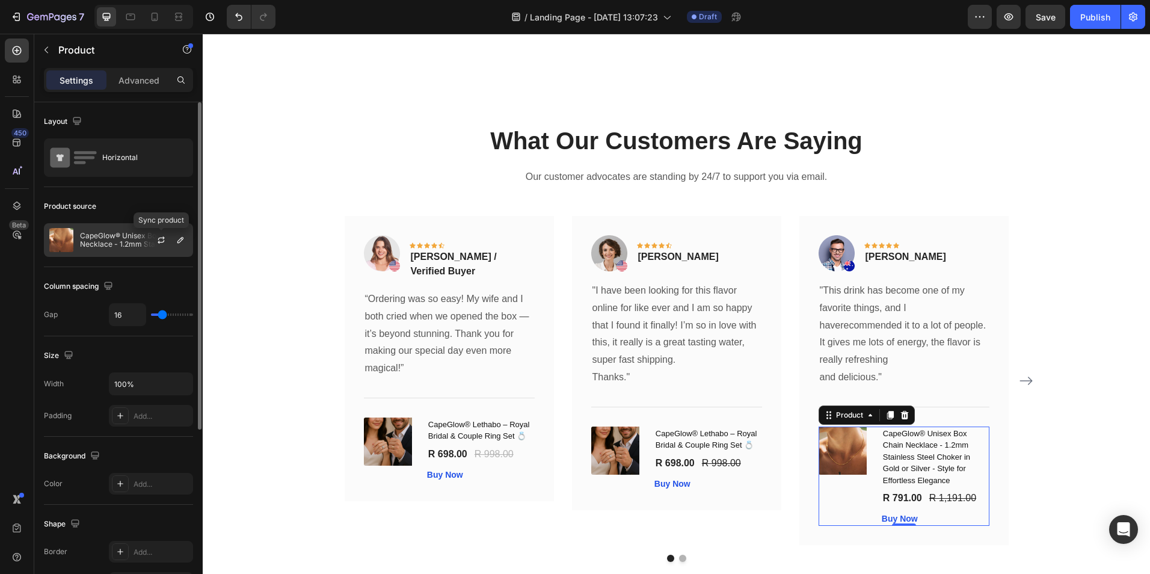
click at [142, 242] on div at bounding box center [166, 240] width 53 height 32
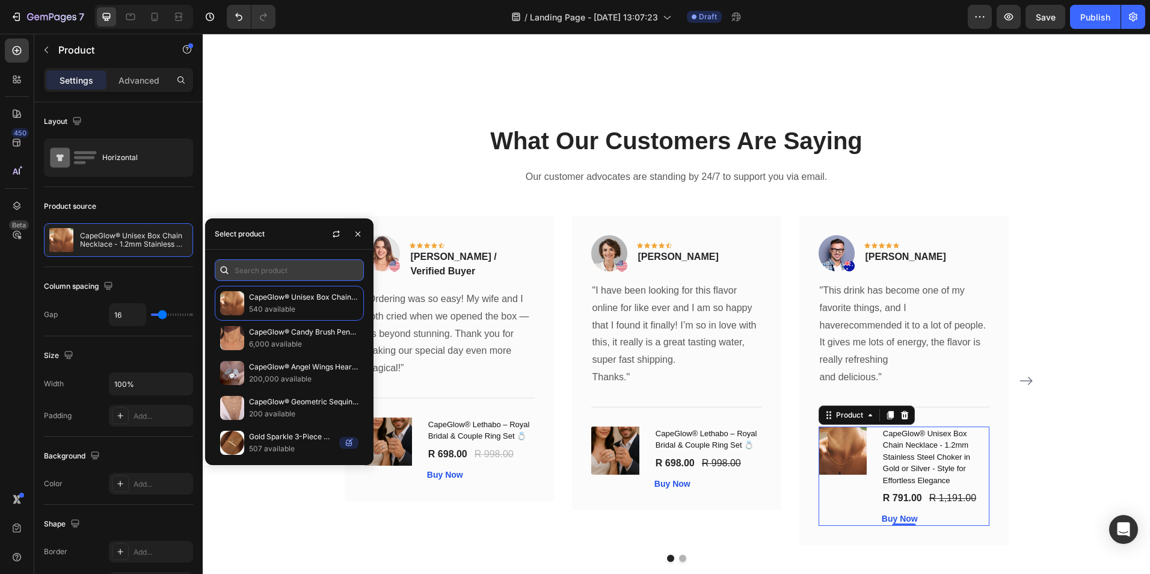
click at [251, 275] on input "text" at bounding box center [289, 270] width 149 height 22
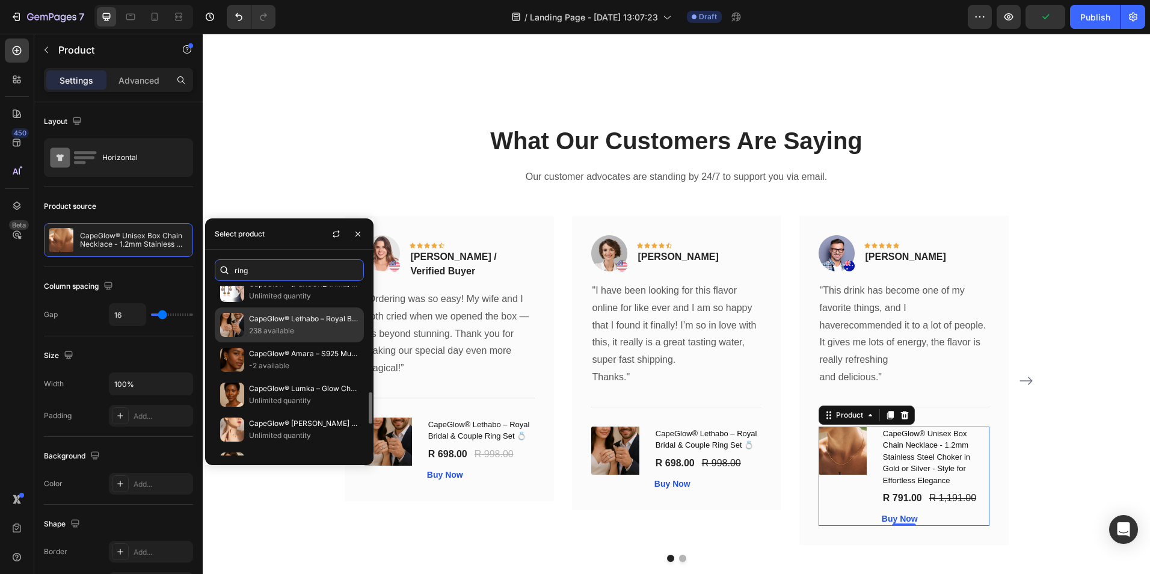
scroll to position [571, 0]
type input "ring"
click at [279, 322] on p "CapeGlow® Lethabo – Royal Bridal & Couple Ring Set 💍" at bounding box center [303, 319] width 109 height 12
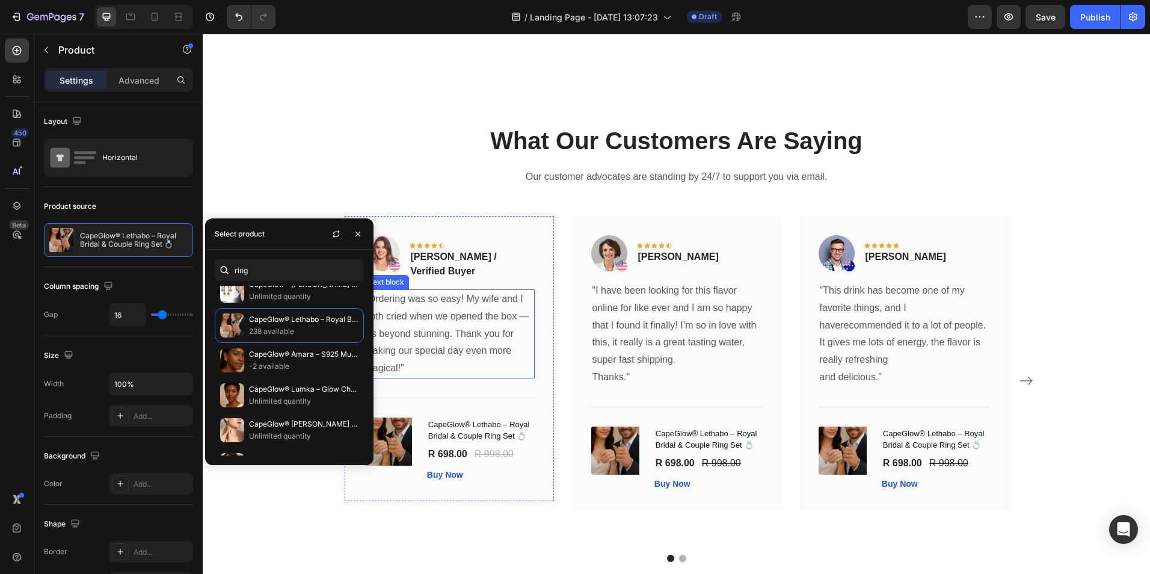
click at [492, 346] on p "“Ordering was so easy! My wife and I both cried when we opened the box — it’s b…" at bounding box center [449, 334] width 168 height 87
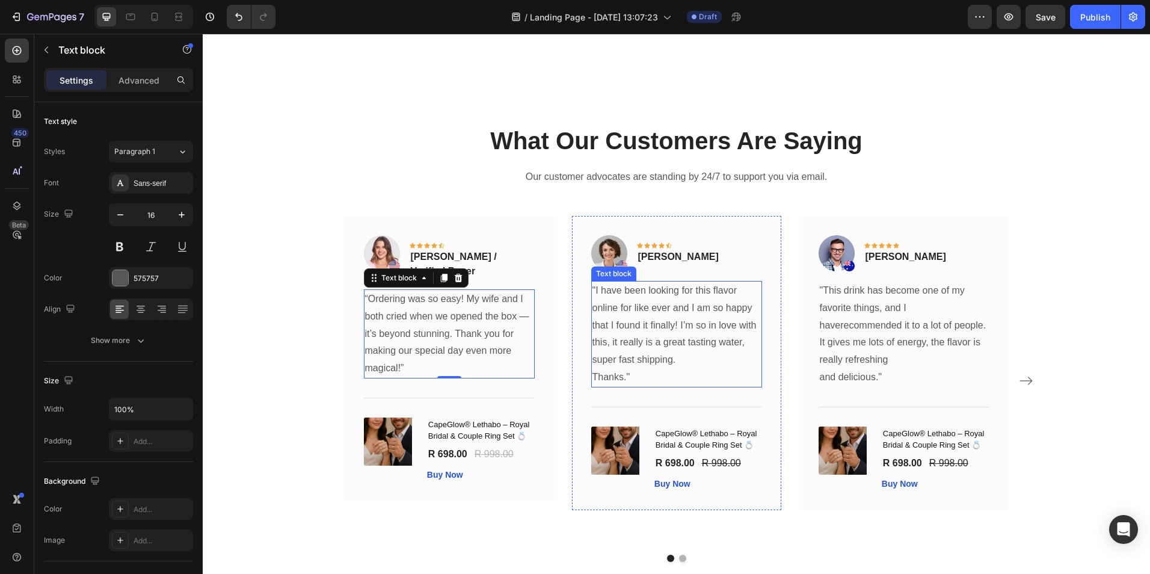
click at [603, 340] on p ""I have been looking for this flavor online for like ever and I am so happy tha…" at bounding box center [677, 325] width 168 height 87
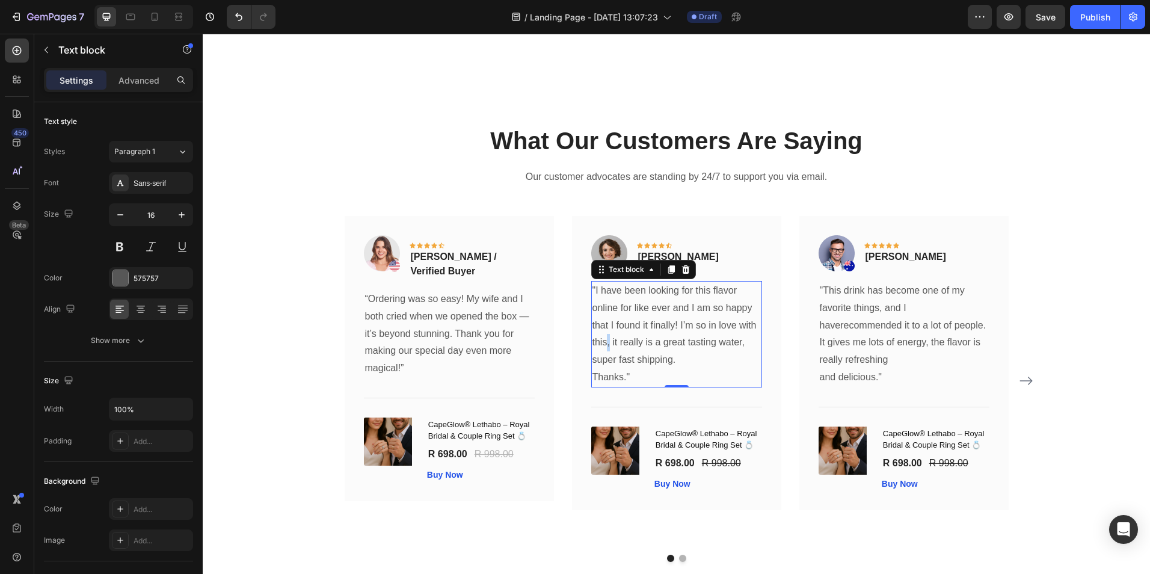
click at [603, 340] on p ""I have been looking for this flavor online for like ever and I am so happy tha…" at bounding box center [677, 325] width 168 height 87
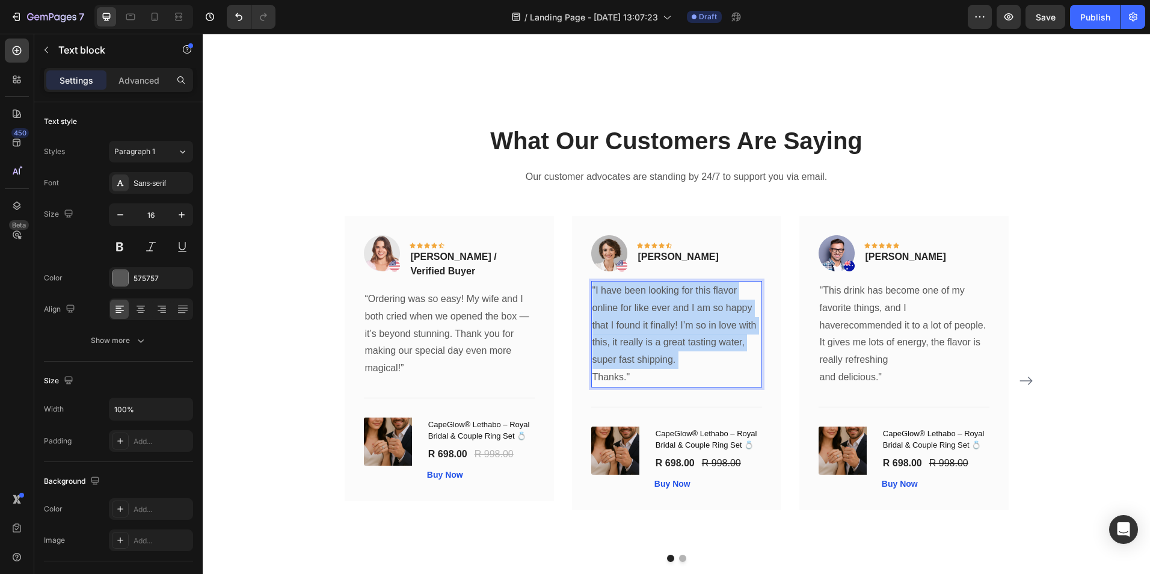
click at [603, 340] on p ""I have been looking for this flavor online for like ever and I am so happy tha…" at bounding box center [677, 325] width 168 height 87
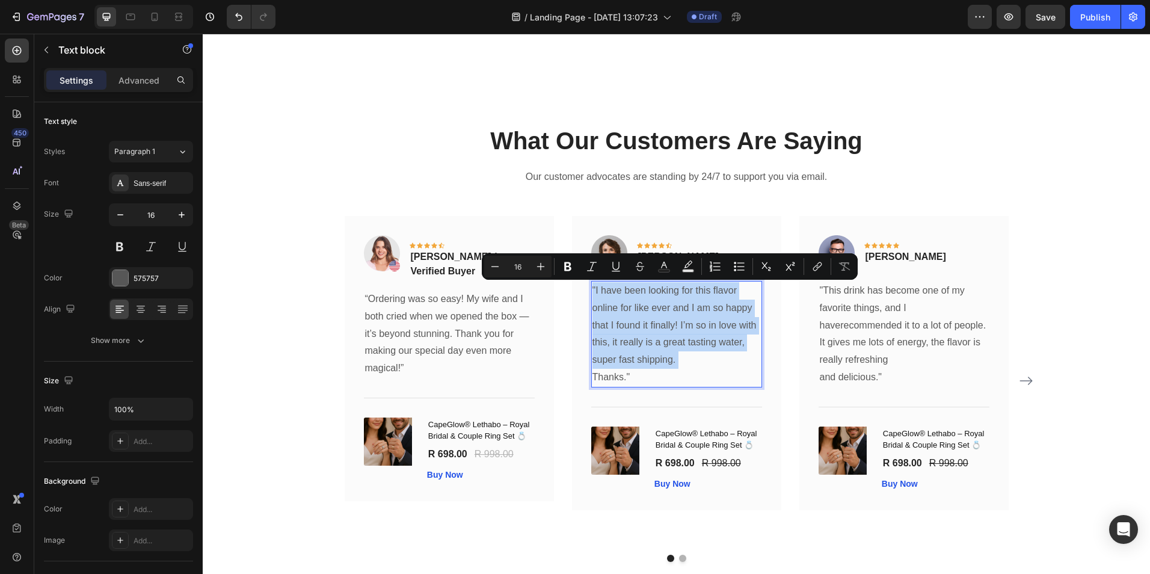
click at [603, 340] on p ""I have been looking for this flavor online for like ever and I am so happy tha…" at bounding box center [677, 325] width 168 height 87
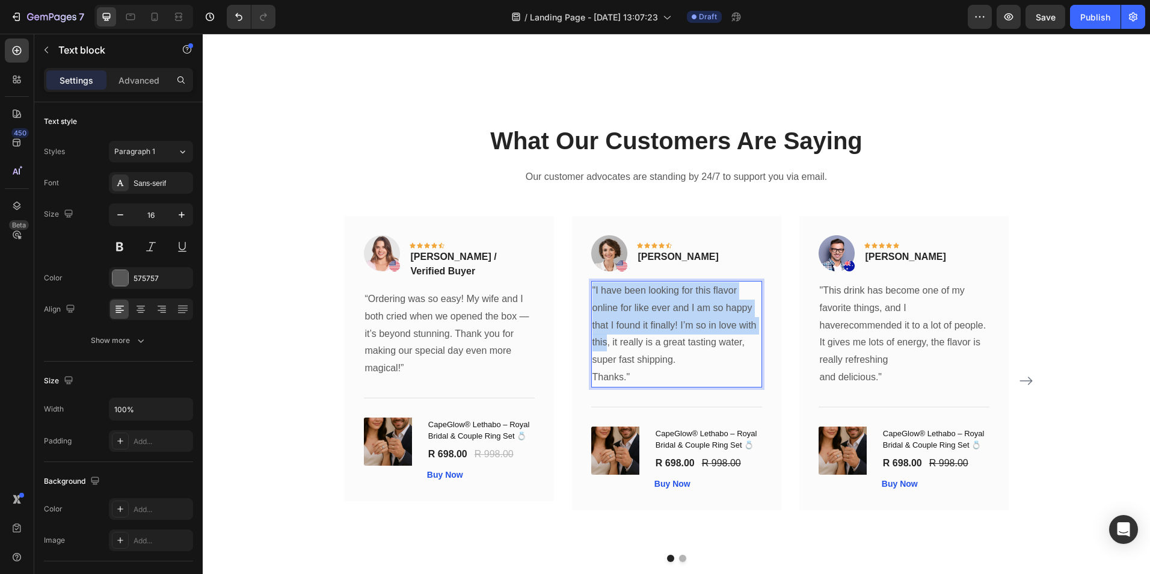
click at [603, 340] on p ""I have been looking for this flavor online for like ever and I am so happy tha…" at bounding box center [677, 325] width 168 height 87
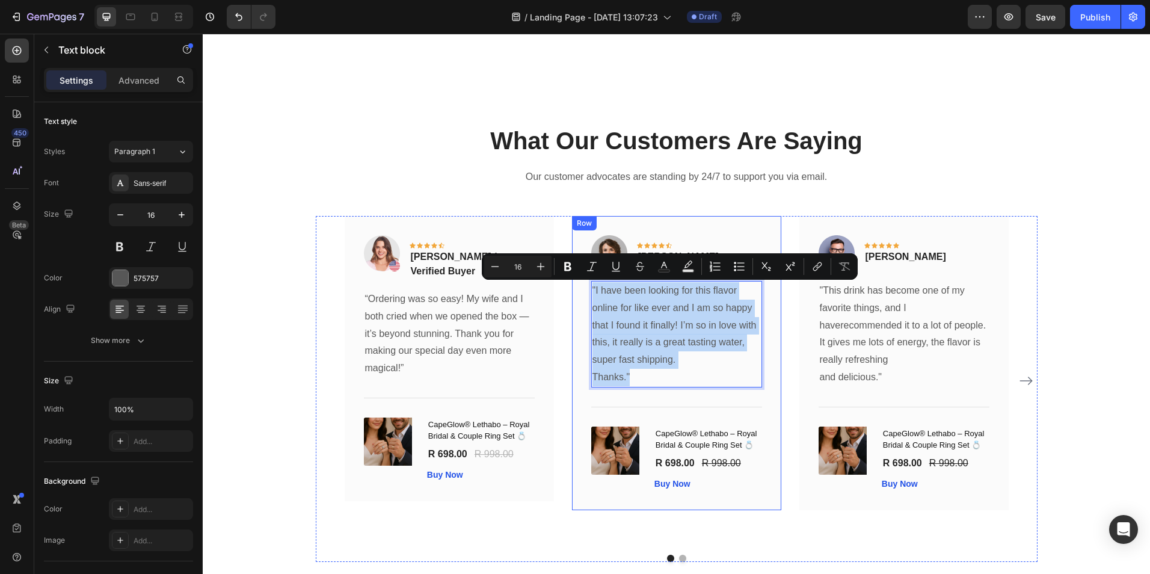
drag, startPoint x: 635, startPoint y: 378, endPoint x: 575, endPoint y: 290, distance: 106.6
click at [575, 290] on div "Image Icon Icon Icon Icon Icon Row Olivia Rowse Text block Row "I have been loo…" at bounding box center [676, 363] width 209 height 294
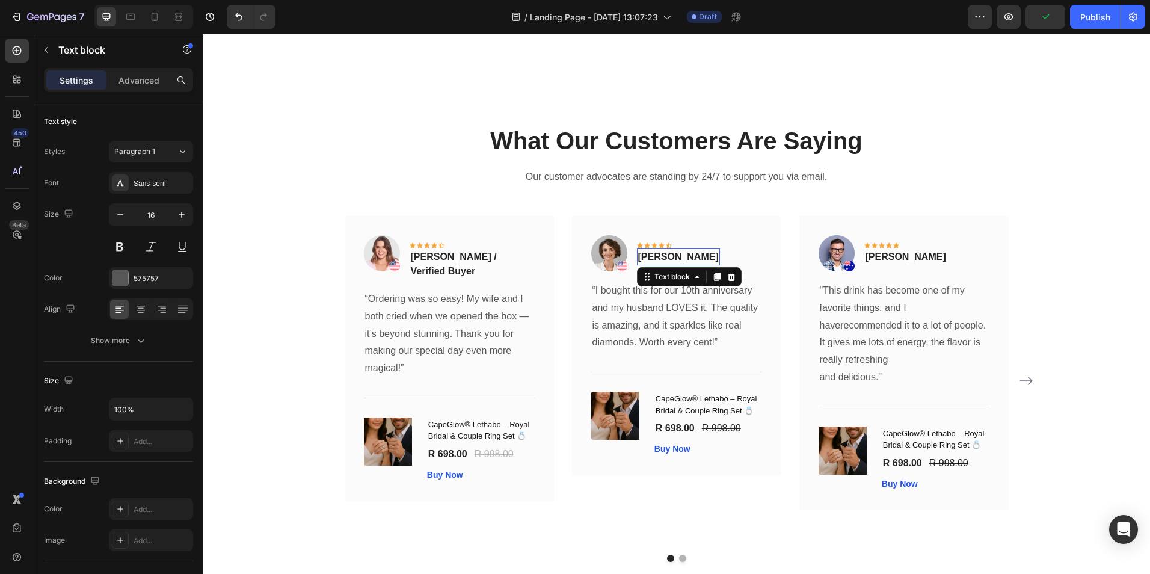
click at [658, 258] on p "Olivia Rowse" at bounding box center [678, 257] width 81 height 14
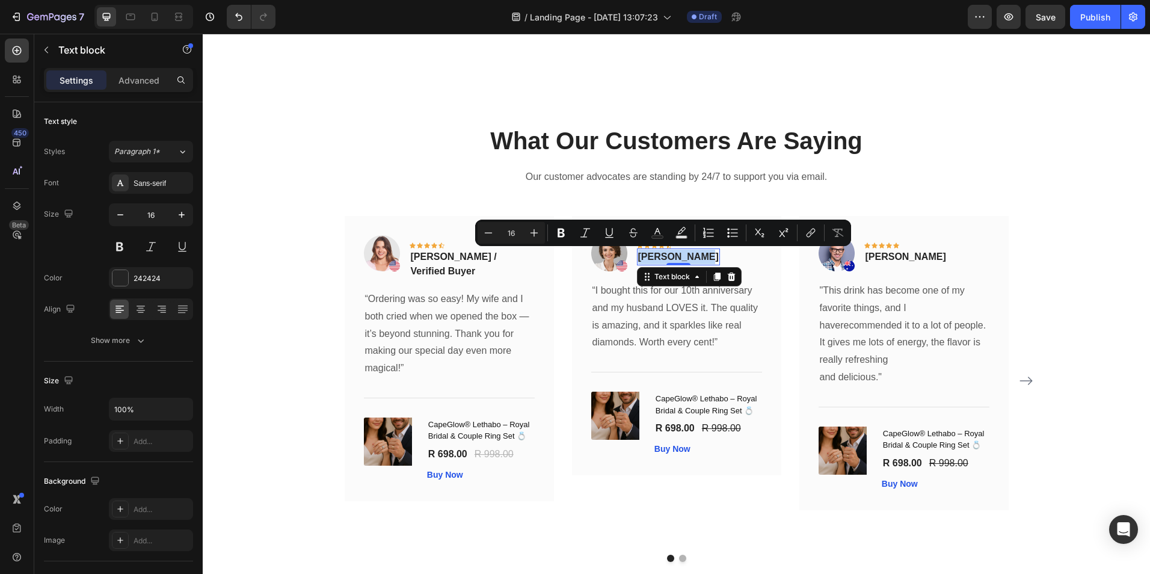
click at [658, 258] on p "Olivia Rowse" at bounding box center [678, 257] width 81 height 14
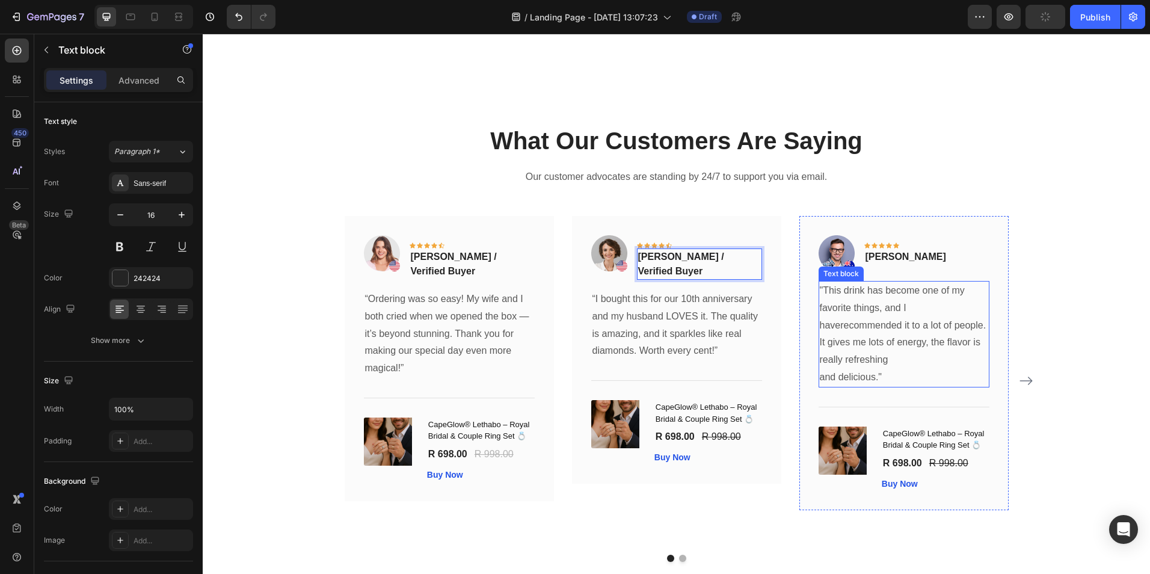
click at [859, 319] on p ""This drink has become one of my favorite things, and I haverecommended it to a…" at bounding box center [904, 334] width 168 height 104
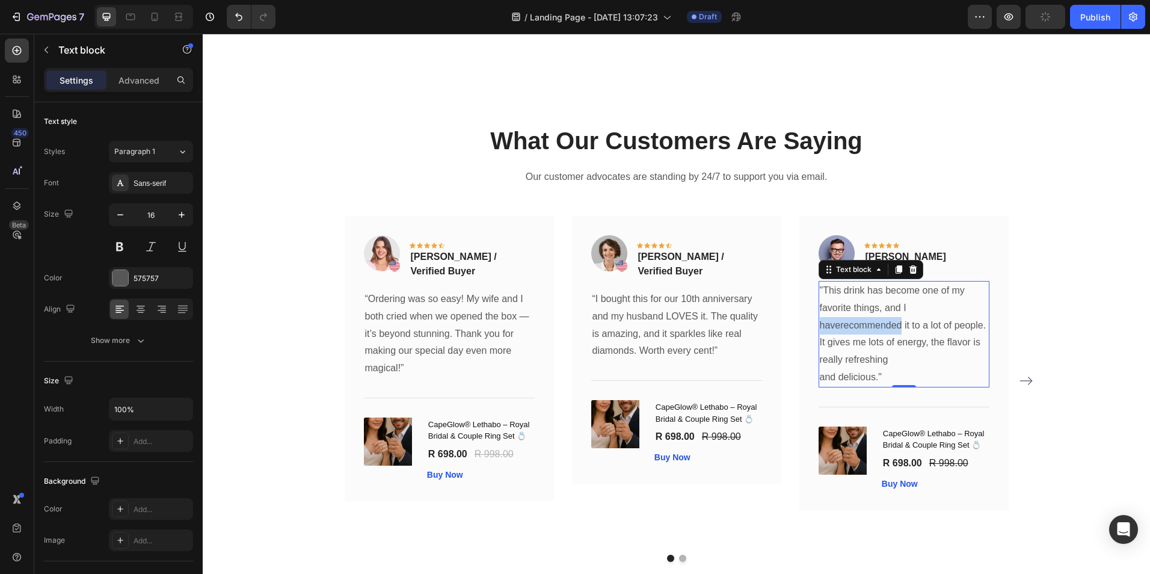
click at [859, 319] on p ""This drink has become one of my favorite things, and I haverecommended it to a…" at bounding box center [904, 334] width 168 height 104
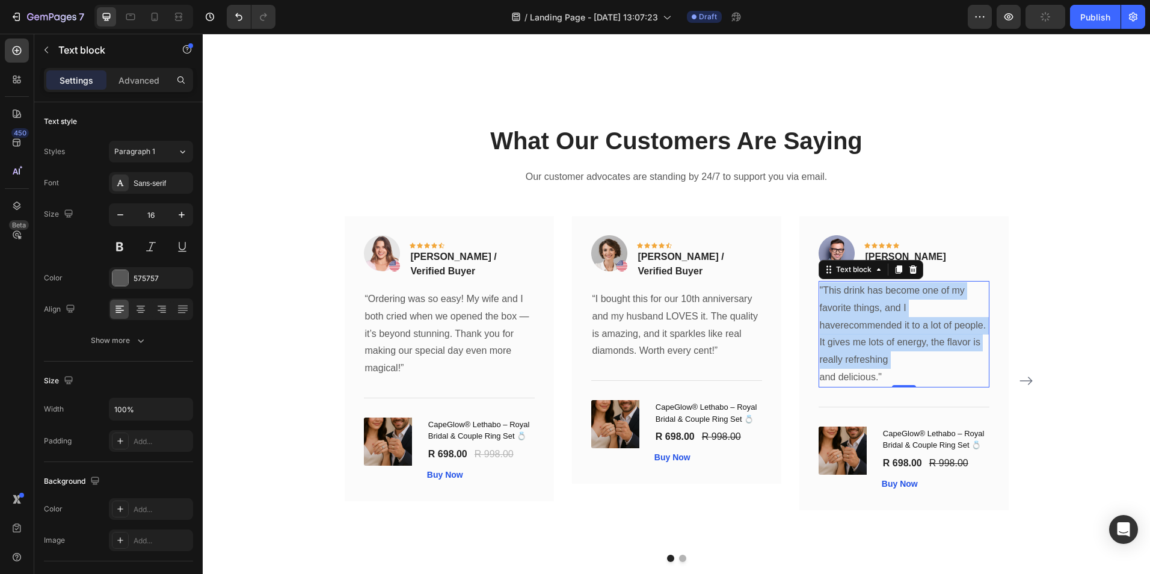
click at [859, 319] on p ""This drink has become one of my favorite things, and I haverecommended it to a…" at bounding box center [904, 334] width 168 height 104
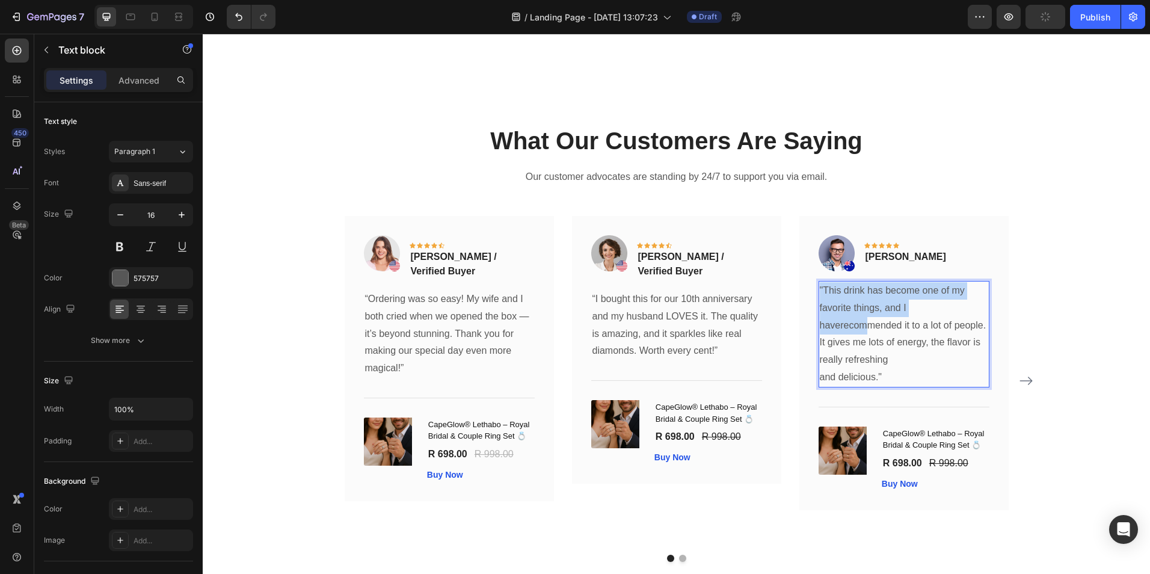
click at [859, 319] on p ""This drink has become one of my favorite things, and I haverecommended it to a…" at bounding box center [904, 334] width 168 height 104
click at [884, 368] on p ""This drink has become one of my favorite things, and I haverecommended it to a…" at bounding box center [904, 334] width 168 height 104
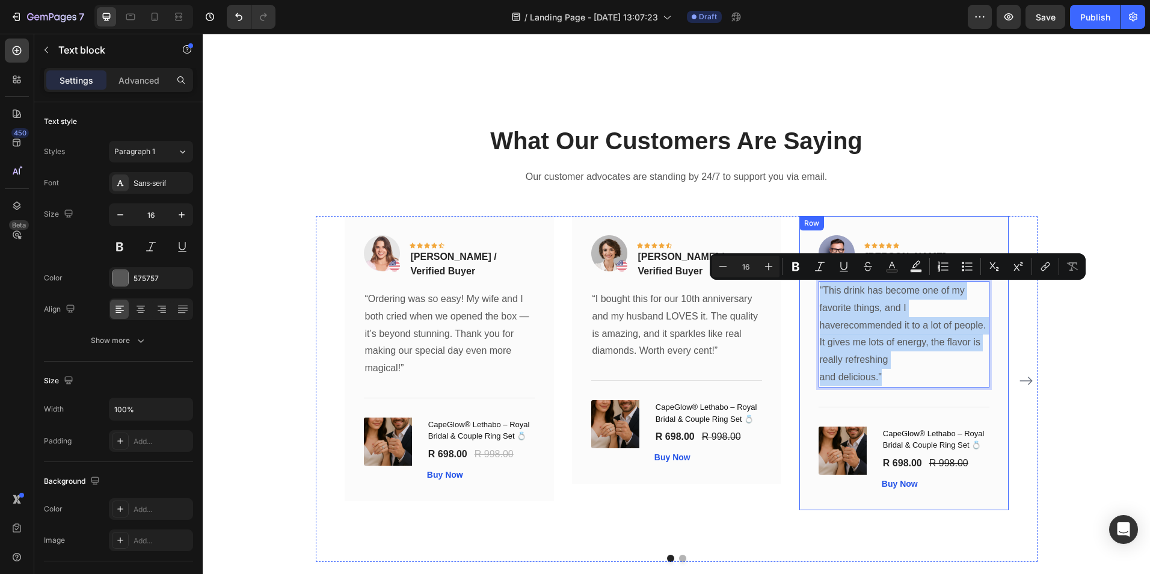
drag, startPoint x: 883, startPoint y: 378, endPoint x: 810, endPoint y: 265, distance: 134.0
click at [810, 265] on div "Image Icon Icon Icon Icon Icon Row Timothy Joseph Text block Row "This drink ha…" at bounding box center [903, 363] width 209 height 294
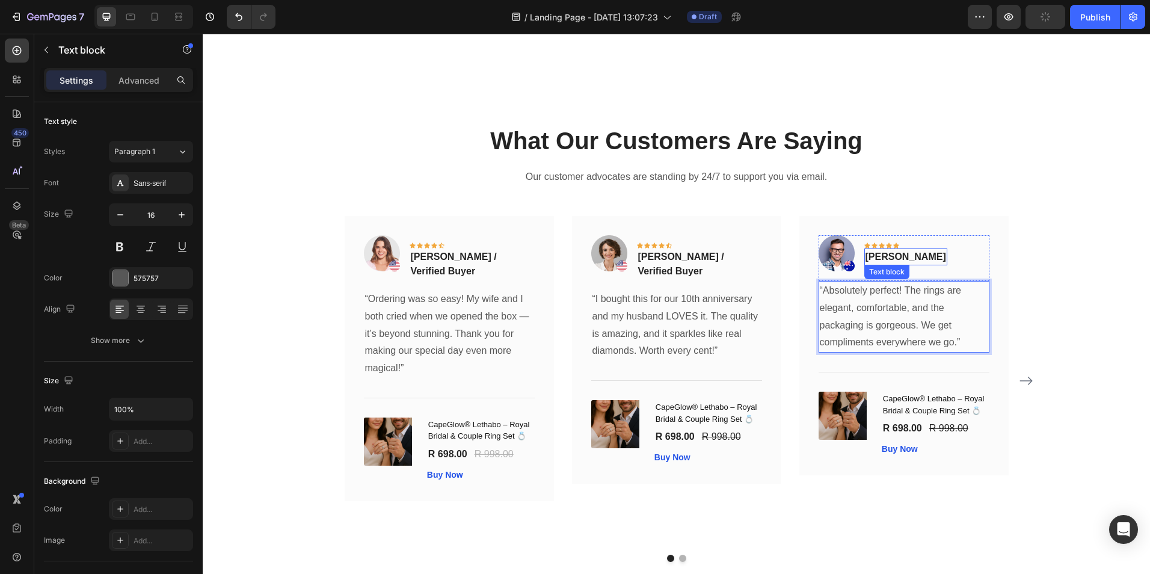
click at [893, 255] on p "Timothy Joseph" at bounding box center [906, 257] width 81 height 14
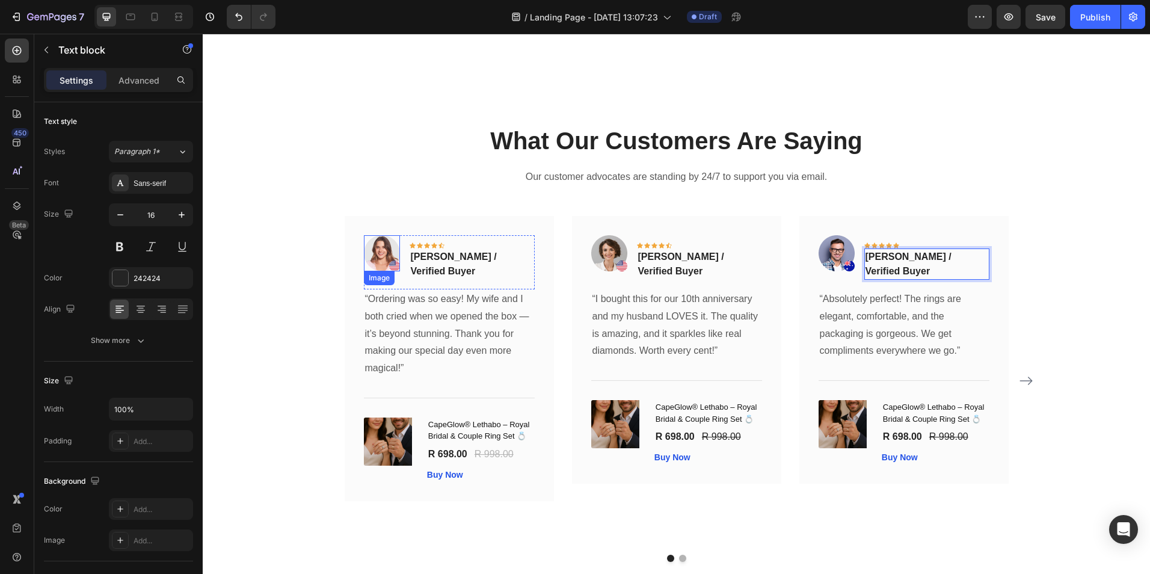
click at [390, 264] on img at bounding box center [382, 253] width 36 height 36
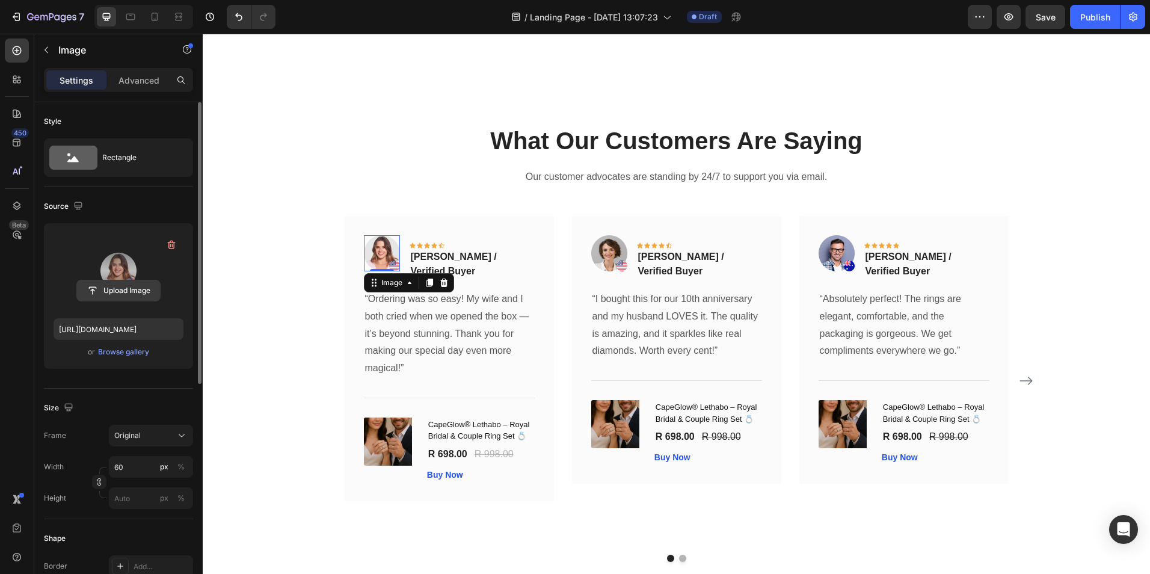
click at [122, 288] on input "file" at bounding box center [118, 290] width 83 height 20
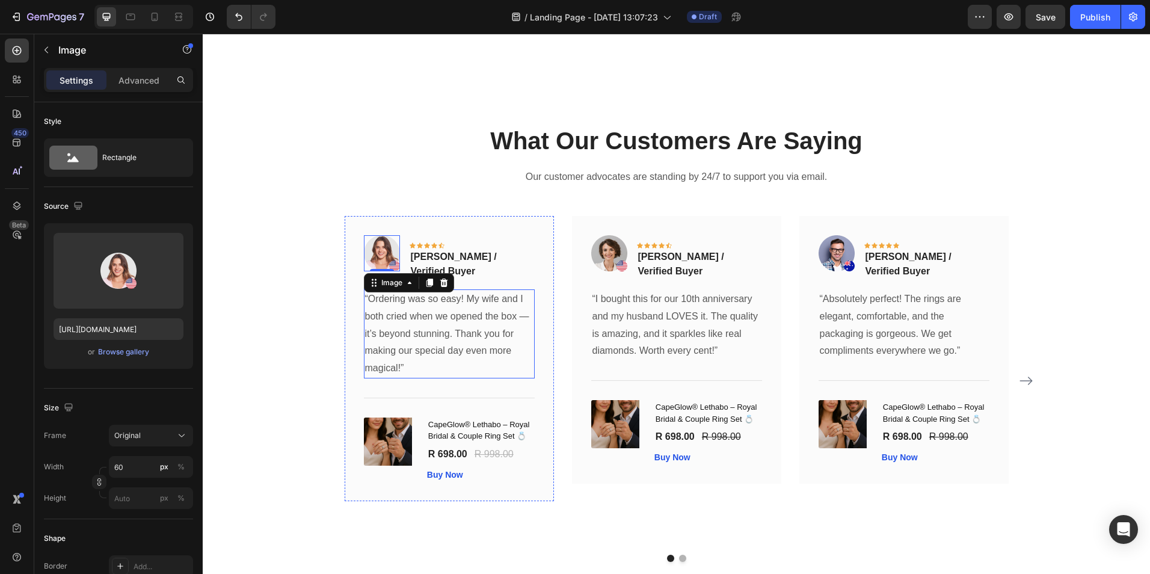
click at [402, 330] on p "“Ordering was so easy! My wife and I both cried when we opened the box — it’s b…" at bounding box center [449, 334] width 168 height 87
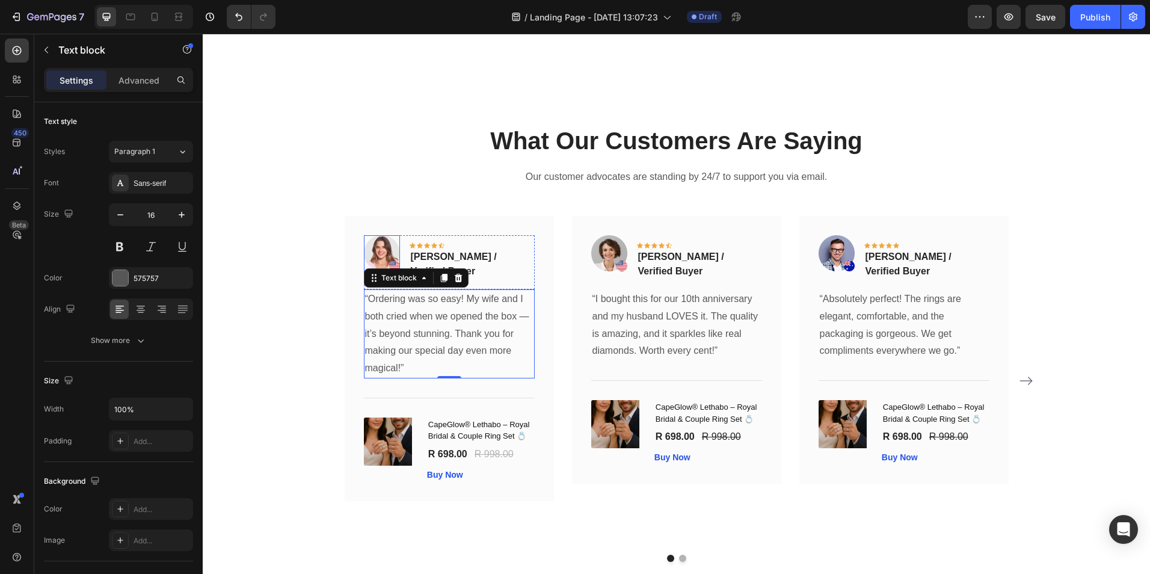
click at [374, 242] on img at bounding box center [382, 253] width 36 height 36
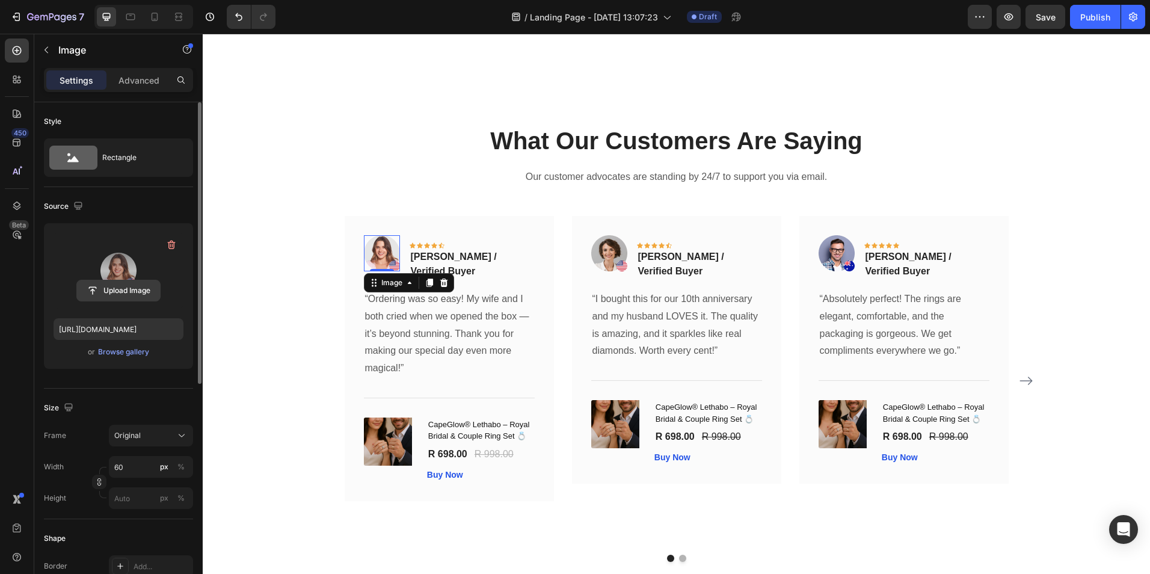
click at [111, 285] on input "file" at bounding box center [118, 290] width 83 height 20
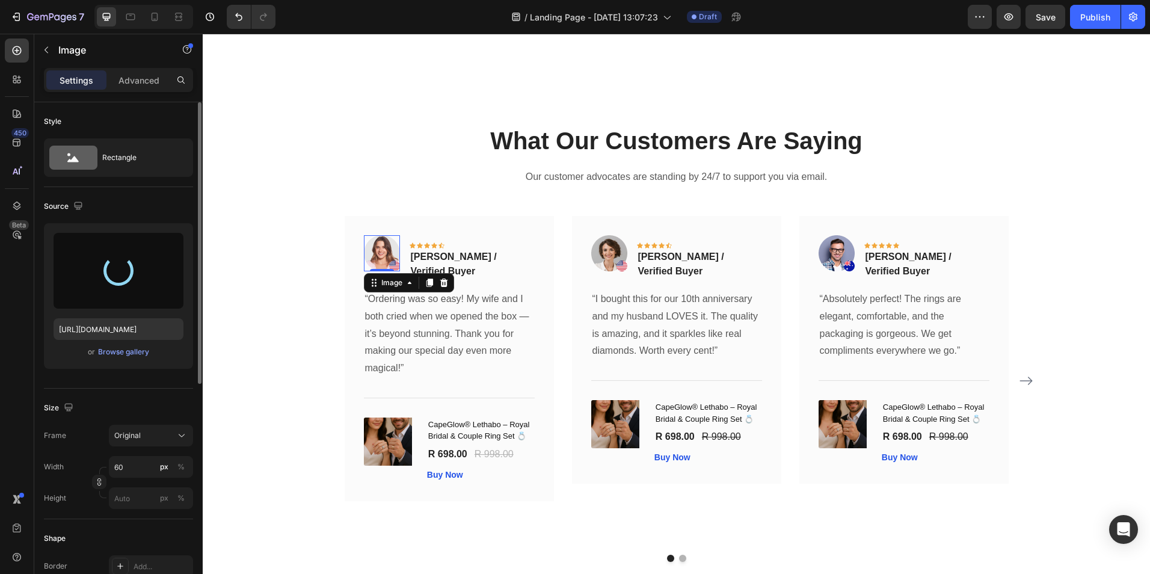
type input "https://cdn.shopify.com/s/files/1/0949/0395/9816/files/gempages_568613204704363…"
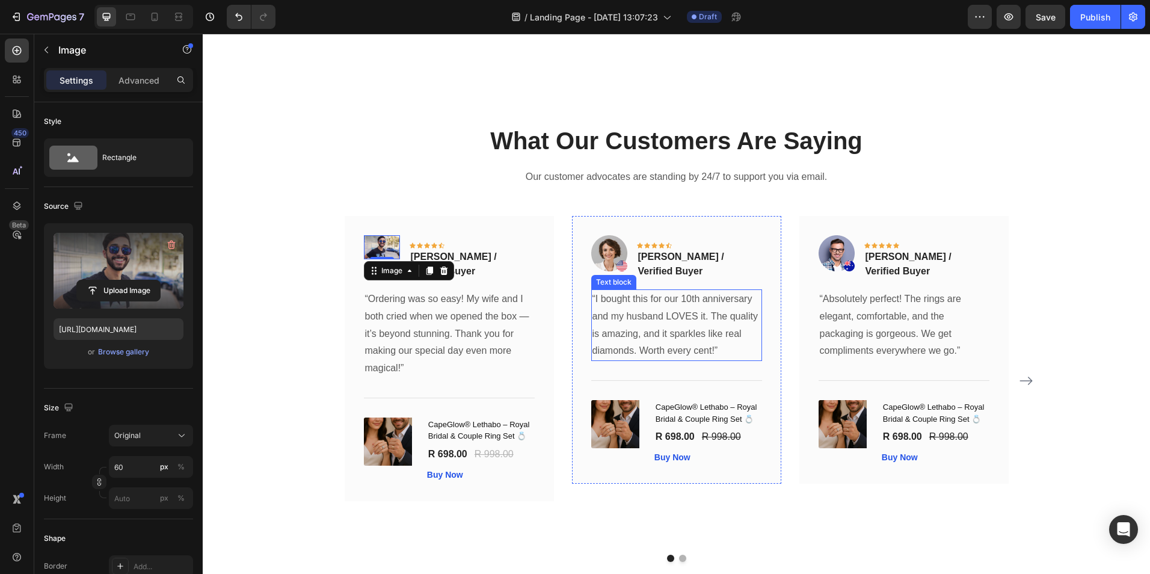
click at [639, 325] on p "“I bought this for our 10th anniversary and my husband LOVES it. The quality is…" at bounding box center [677, 325] width 168 height 69
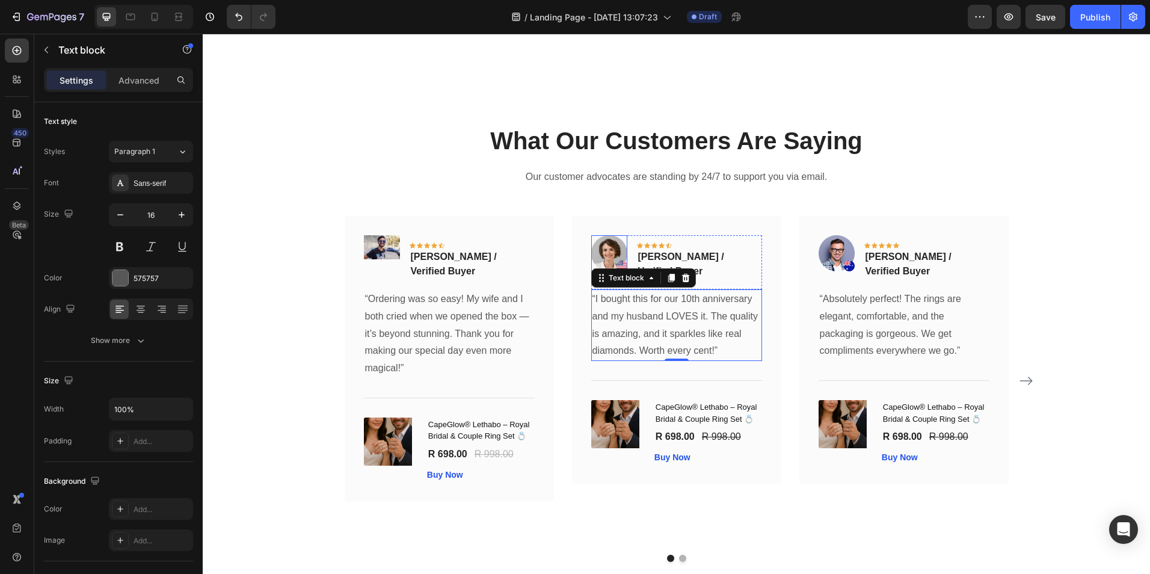
click at [608, 247] on img at bounding box center [609, 253] width 36 height 36
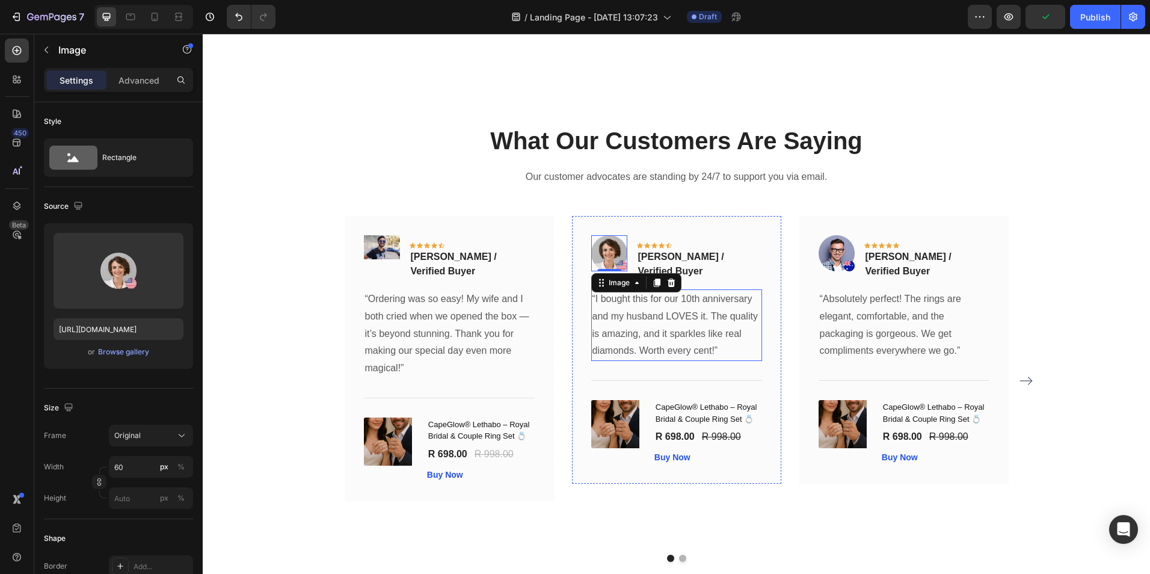
click at [628, 319] on p "“I bought this for our 10th anniversary and my husband LOVES it. The quality is…" at bounding box center [677, 325] width 168 height 69
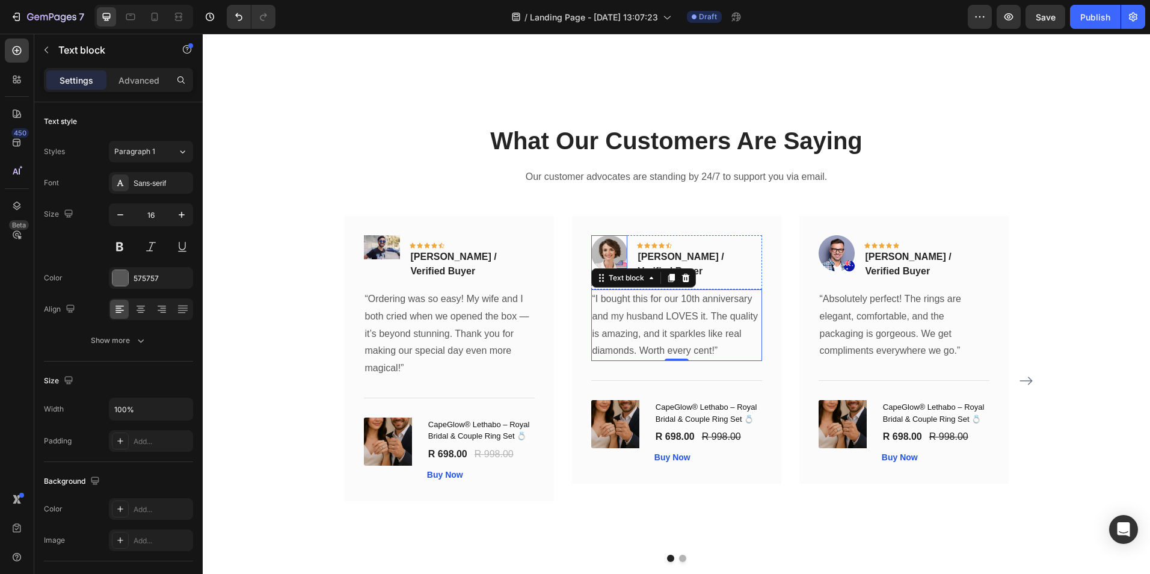
click at [606, 247] on img at bounding box center [609, 253] width 36 height 36
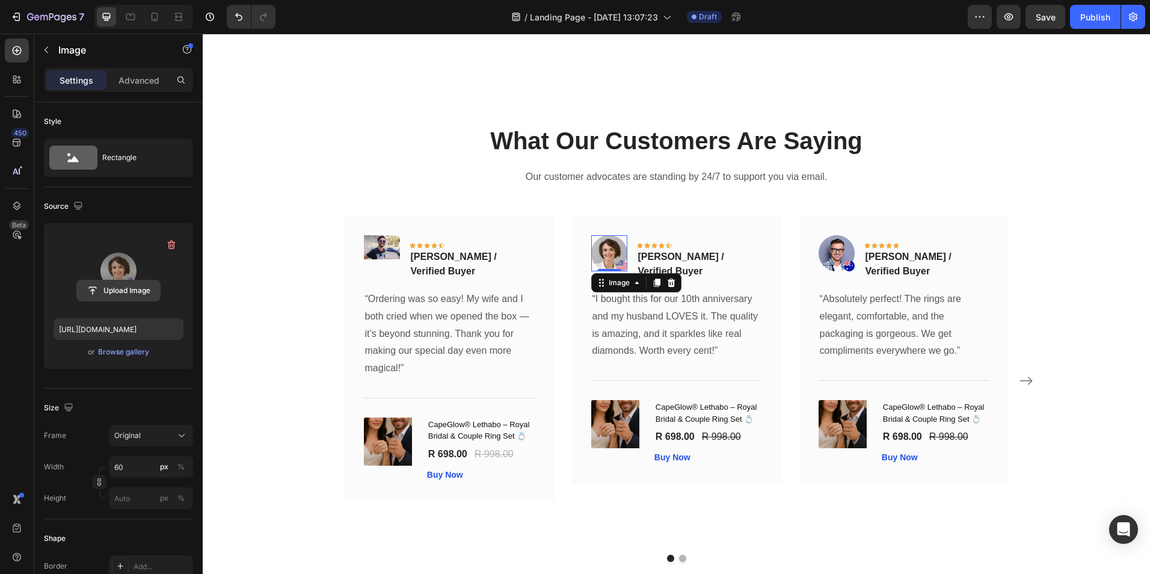
click at [121, 288] on input "file" at bounding box center [118, 290] width 83 height 20
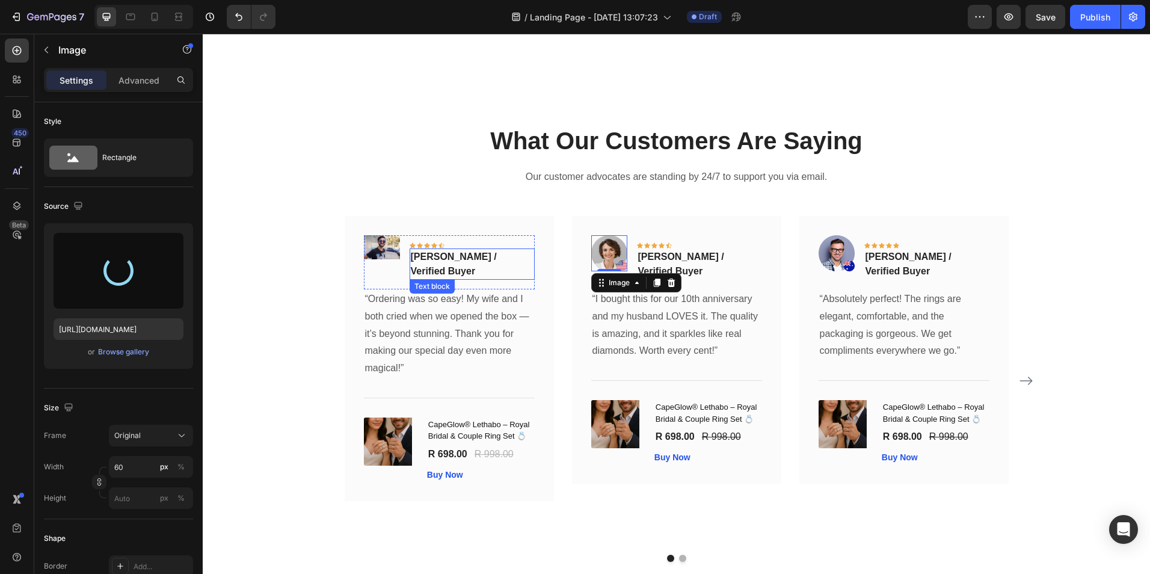
type input "https://cdn.shopify.com/s/files/1/0949/0395/9816/files/gempages_568613204704363…"
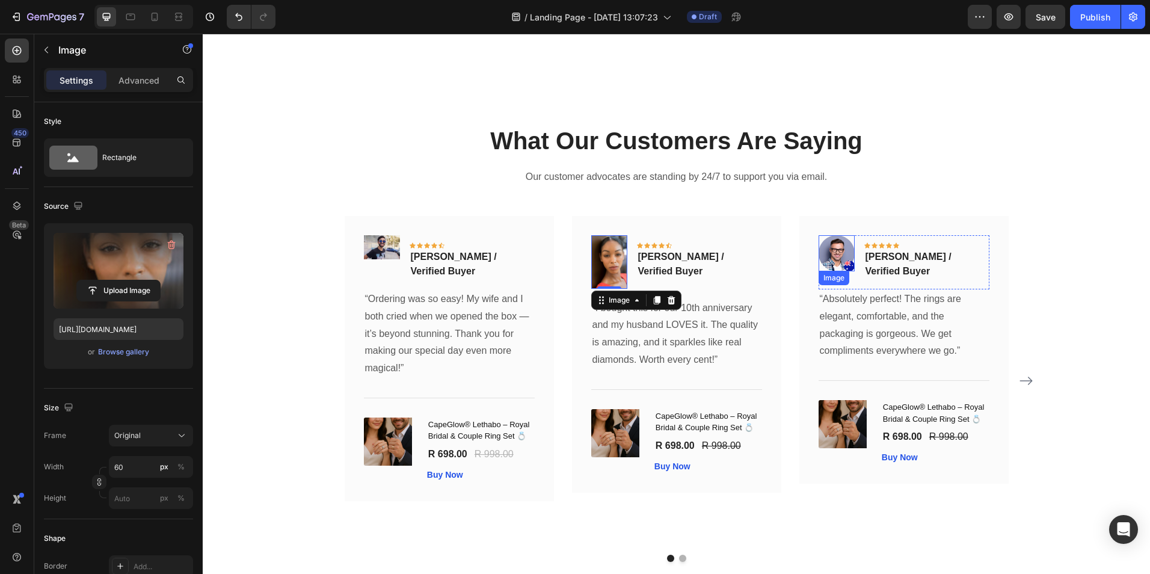
click at [831, 249] on img at bounding box center [837, 253] width 36 height 36
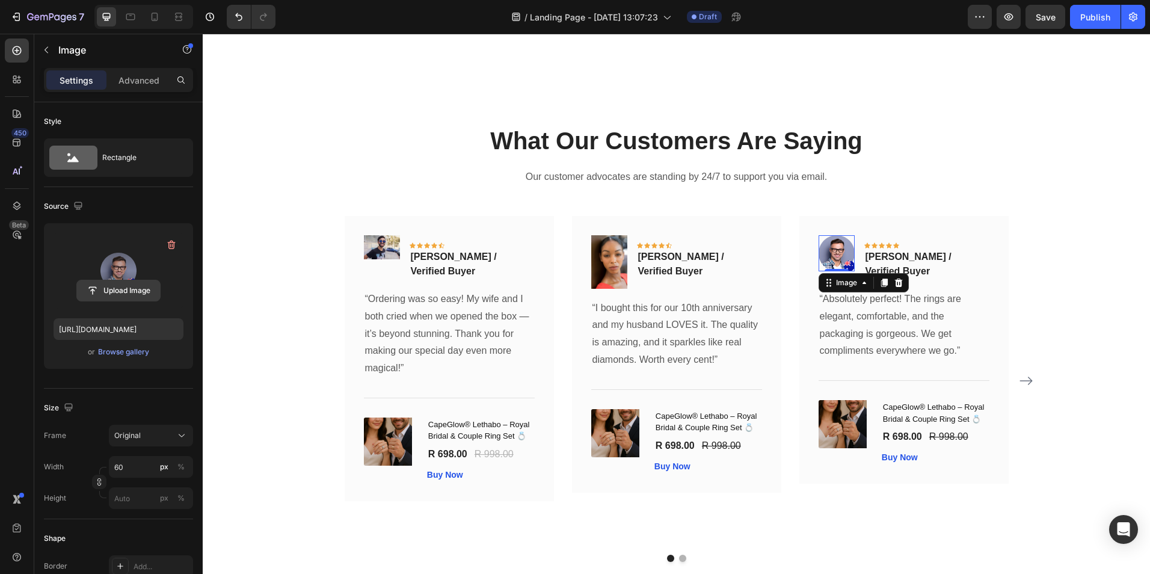
click at [126, 289] on input "file" at bounding box center [118, 290] width 83 height 20
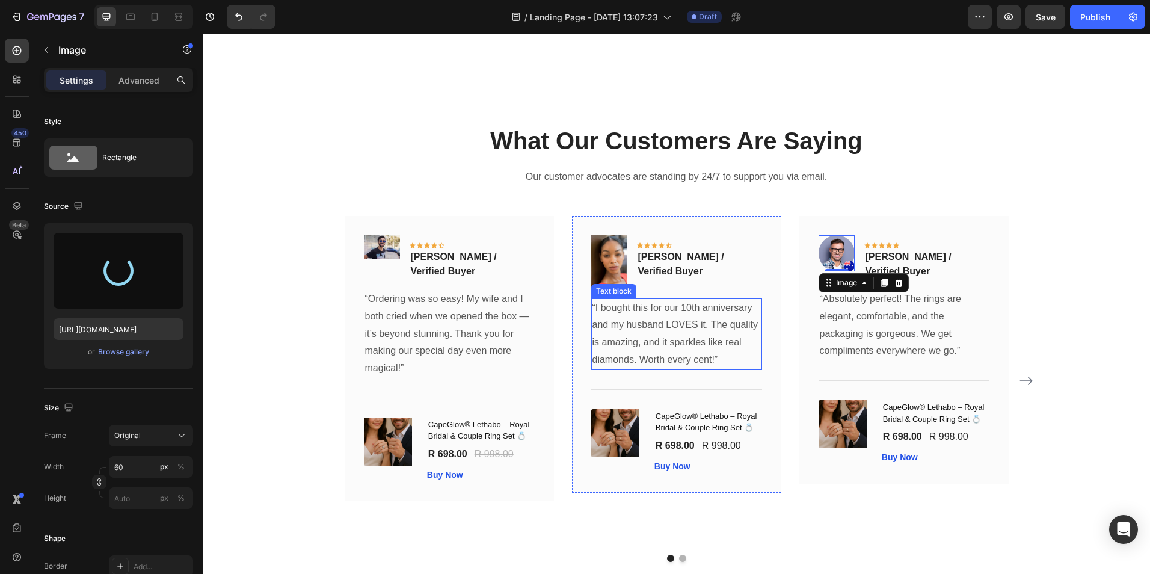
click at [732, 328] on p "“I bought this for our 10th anniversary and my husband LOVES it. The quality is…" at bounding box center [677, 334] width 168 height 69
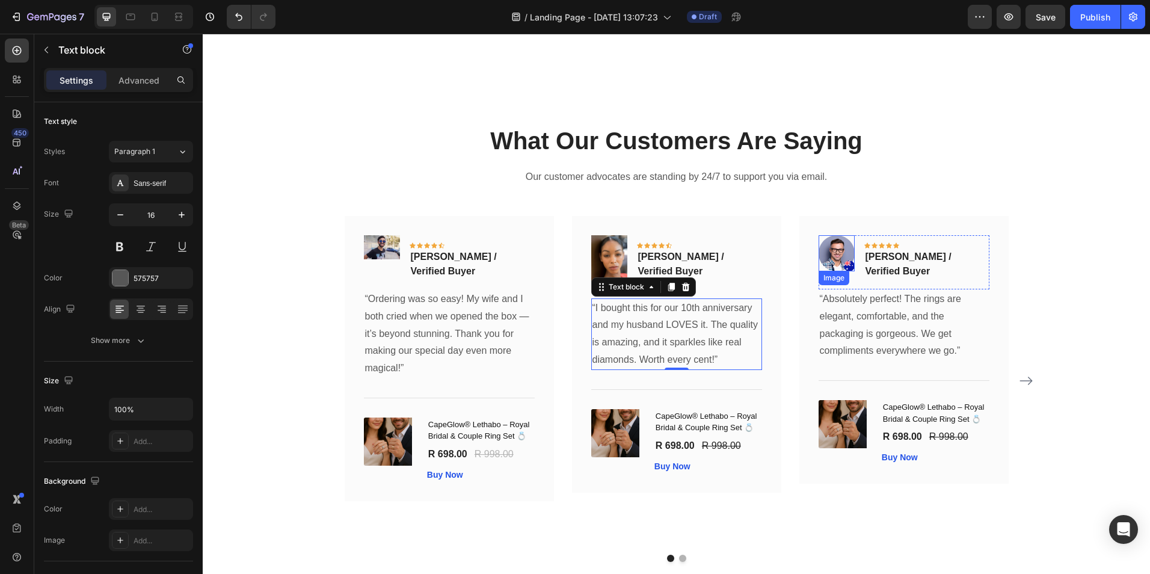
click at [826, 253] on img at bounding box center [837, 253] width 36 height 36
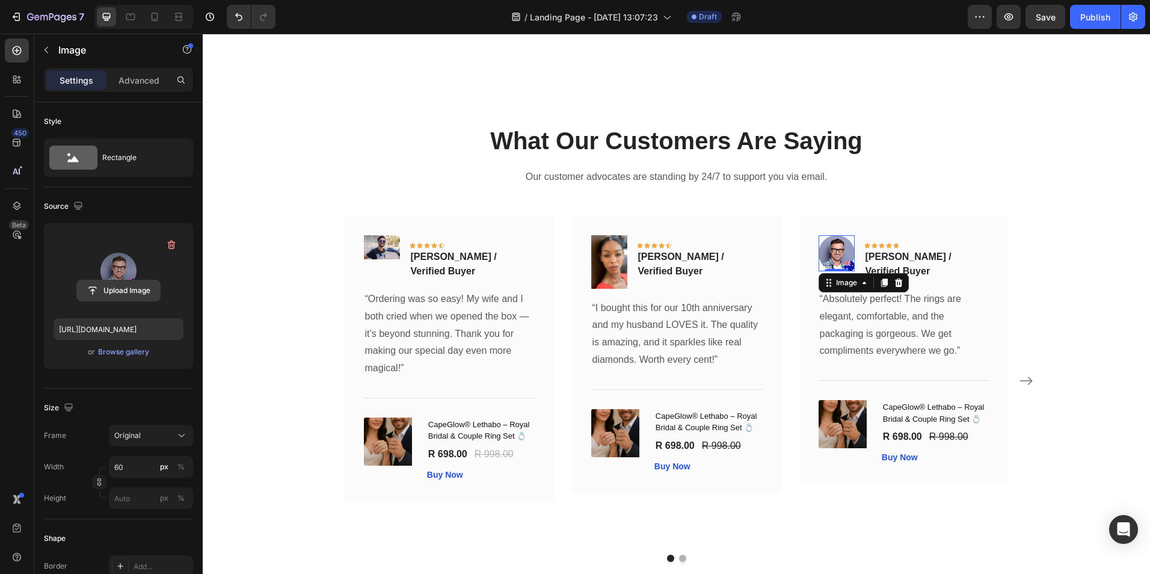
click at [142, 288] on input "file" at bounding box center [118, 290] width 83 height 20
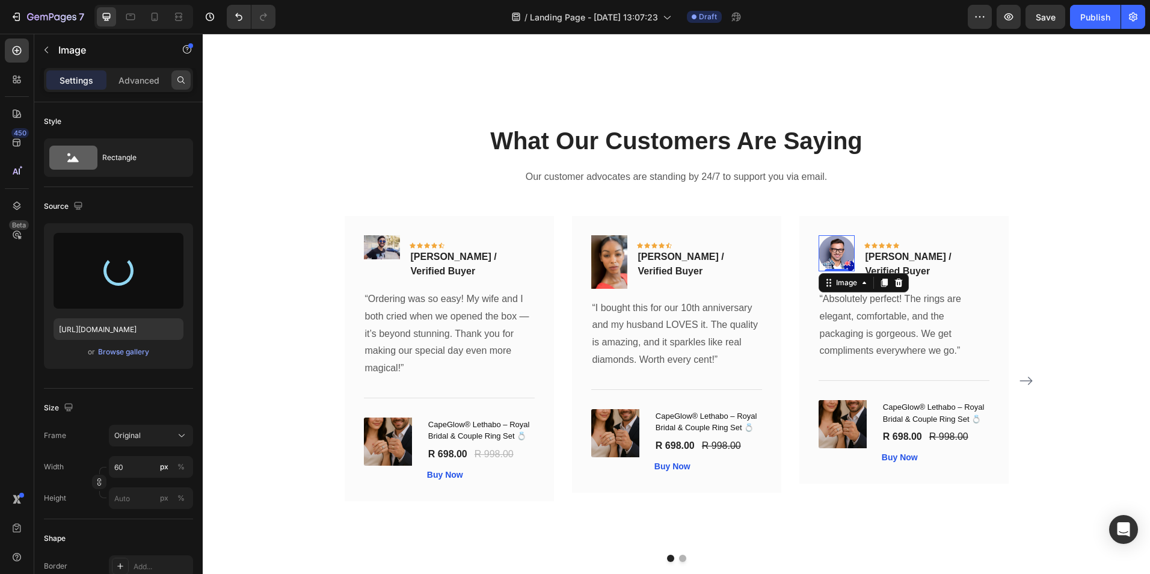
type input "https://cdn.shopify.com/s/files/1/0949/0395/9816/files/gempages_568613204704363…"
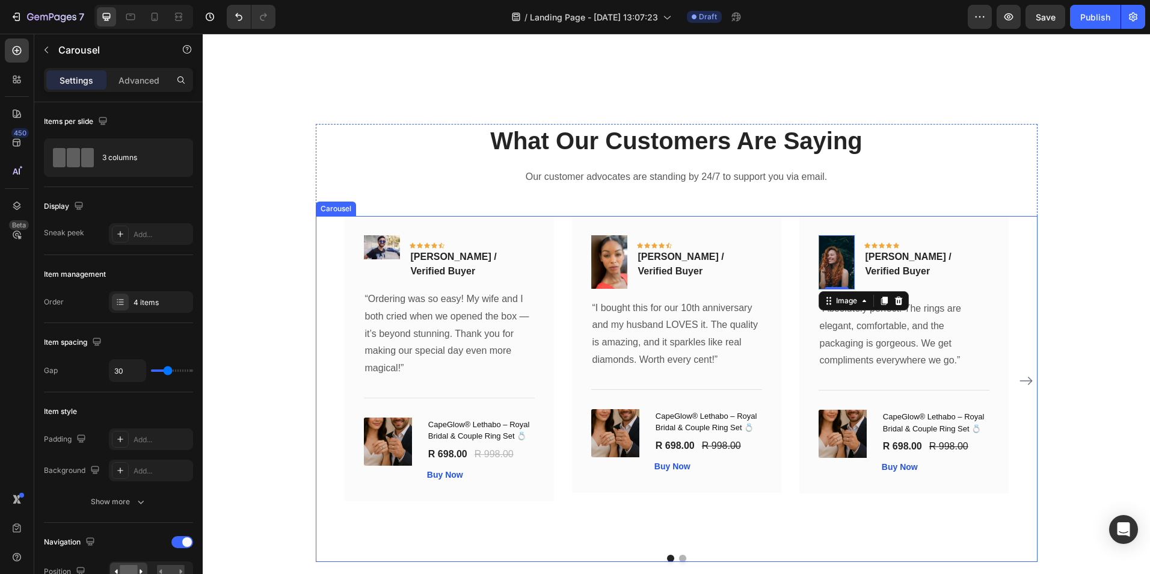
click at [1023, 381] on icon "Carousel Next Arrow" at bounding box center [1026, 381] width 14 height 14
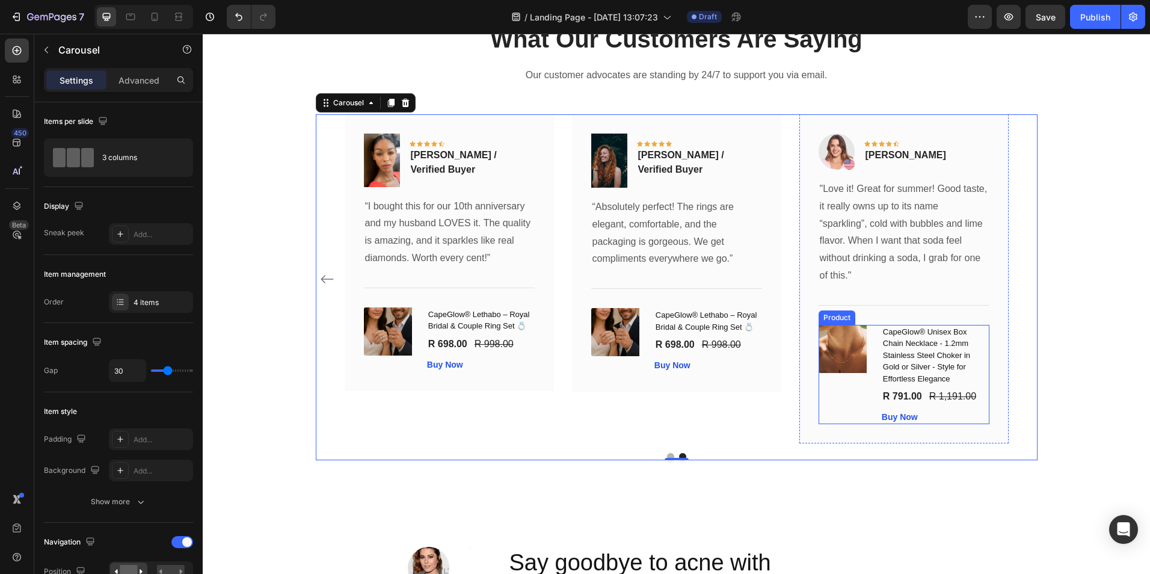
scroll to position [2625, 0]
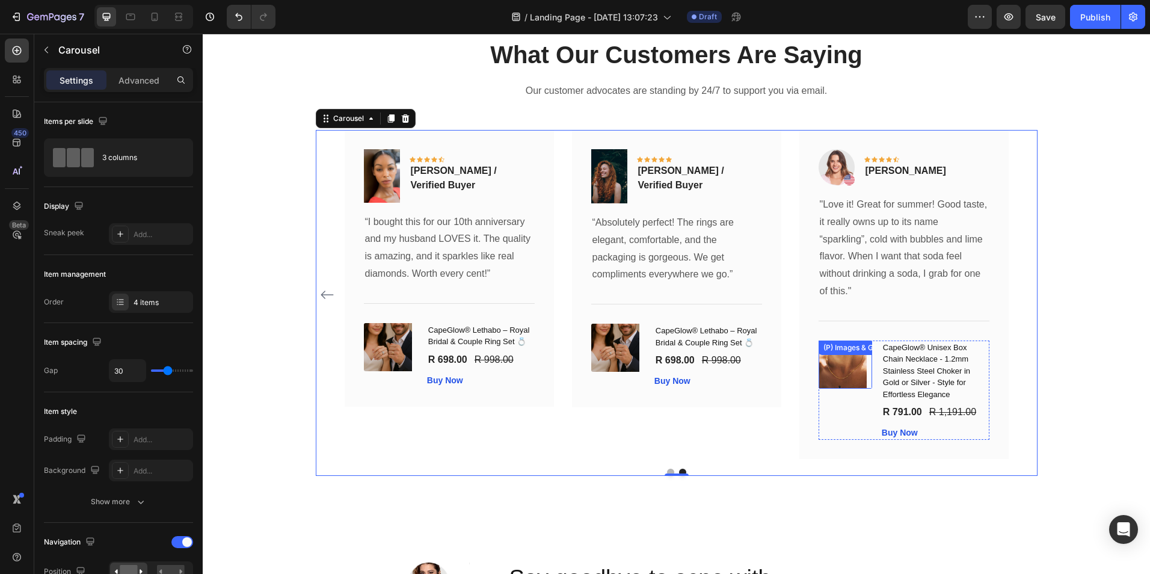
click at [867, 363] on div at bounding box center [846, 364] width 54 height 48
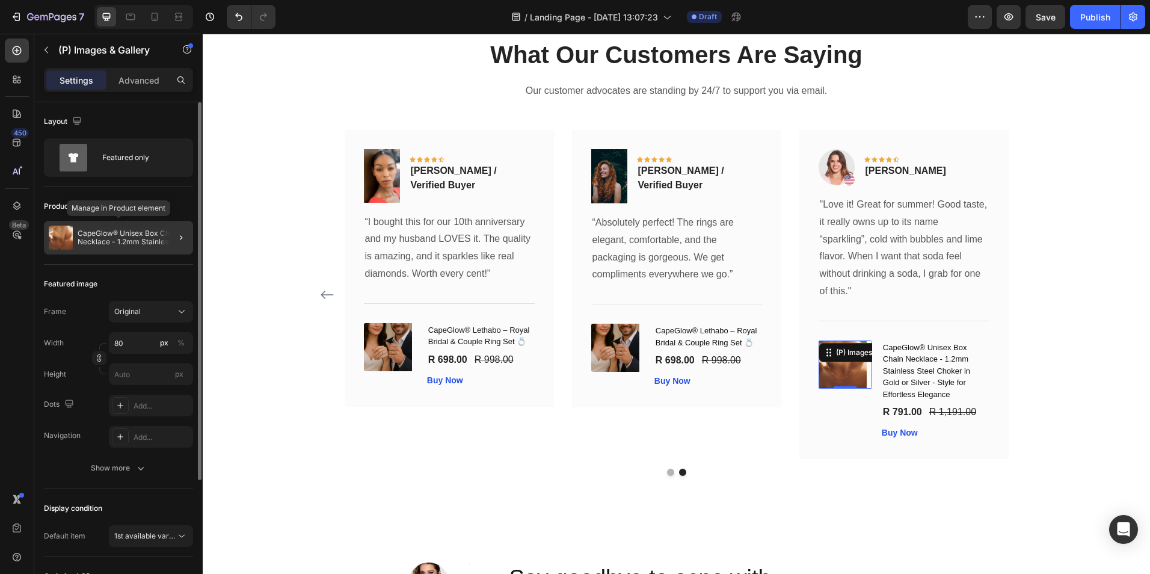
click at [148, 233] on p "CapeGlow® Unisex Box Chain Necklace - 1.2mm Stainless Steel Choker in Gold or S…" at bounding box center [133, 237] width 111 height 17
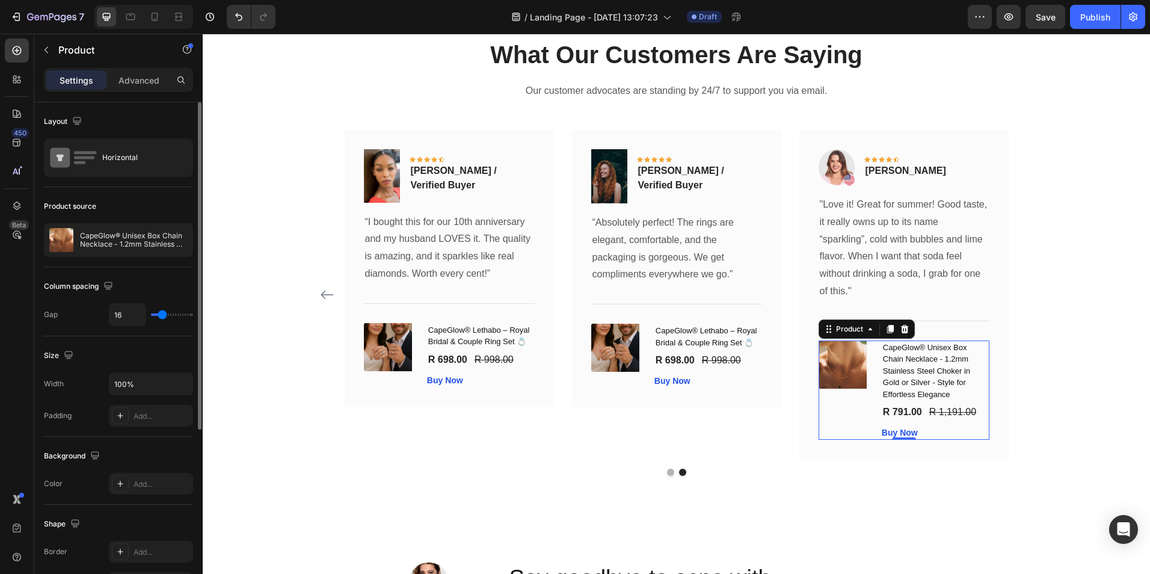
click at [0, 0] on div at bounding box center [0, 0] width 0 height 0
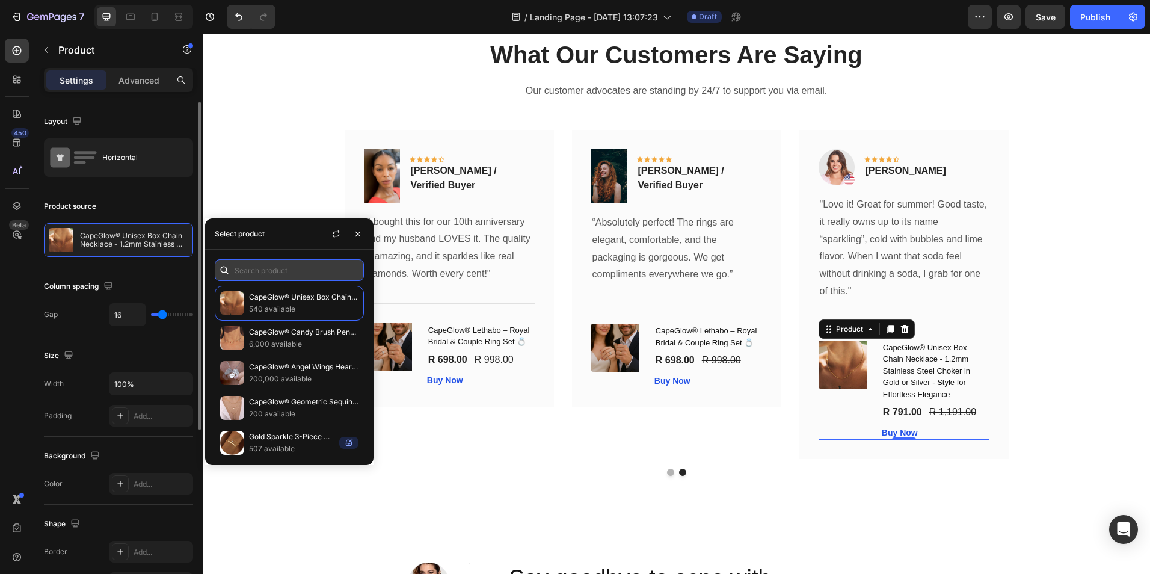
click at [270, 268] on input "text" at bounding box center [289, 270] width 149 height 22
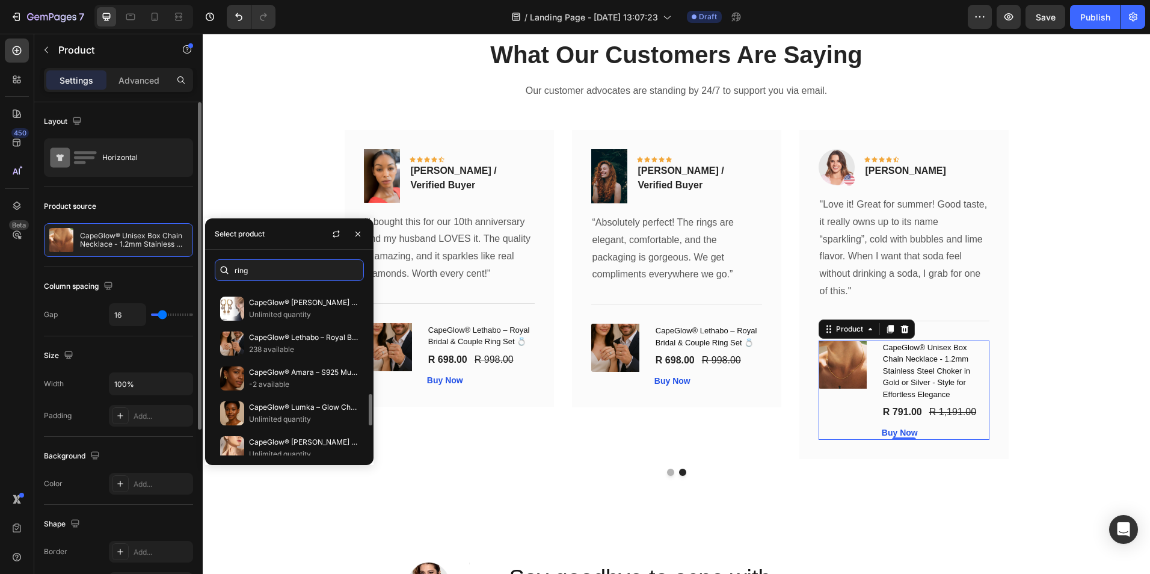
scroll to position [558, 0]
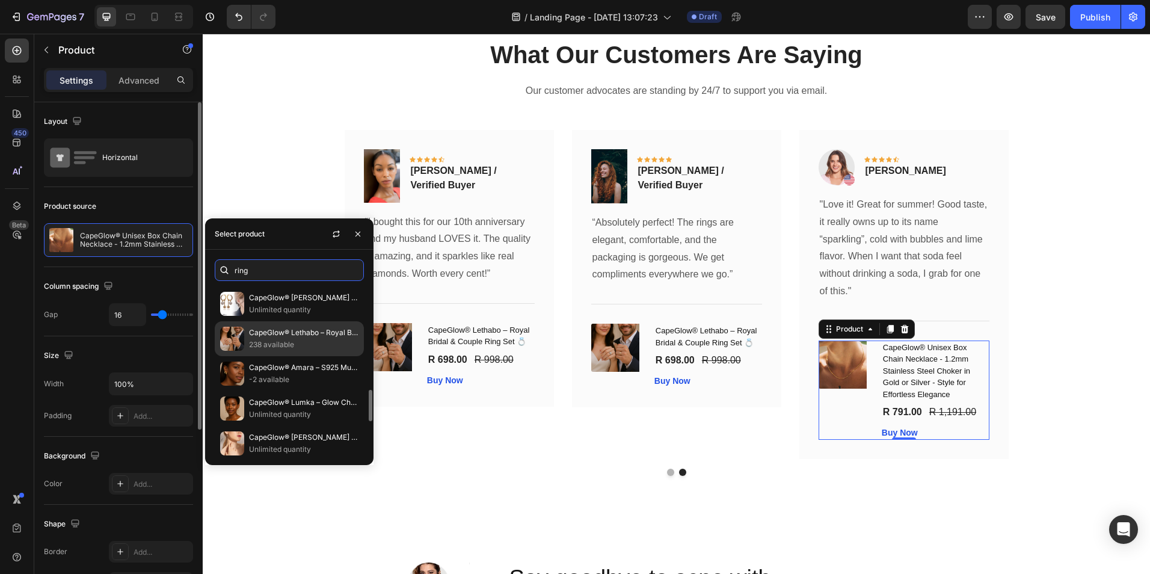
type input "ring"
click at [257, 335] on p "CapeGlow® Lethabo – Royal Bridal & Couple Ring Set 💍" at bounding box center [303, 333] width 109 height 12
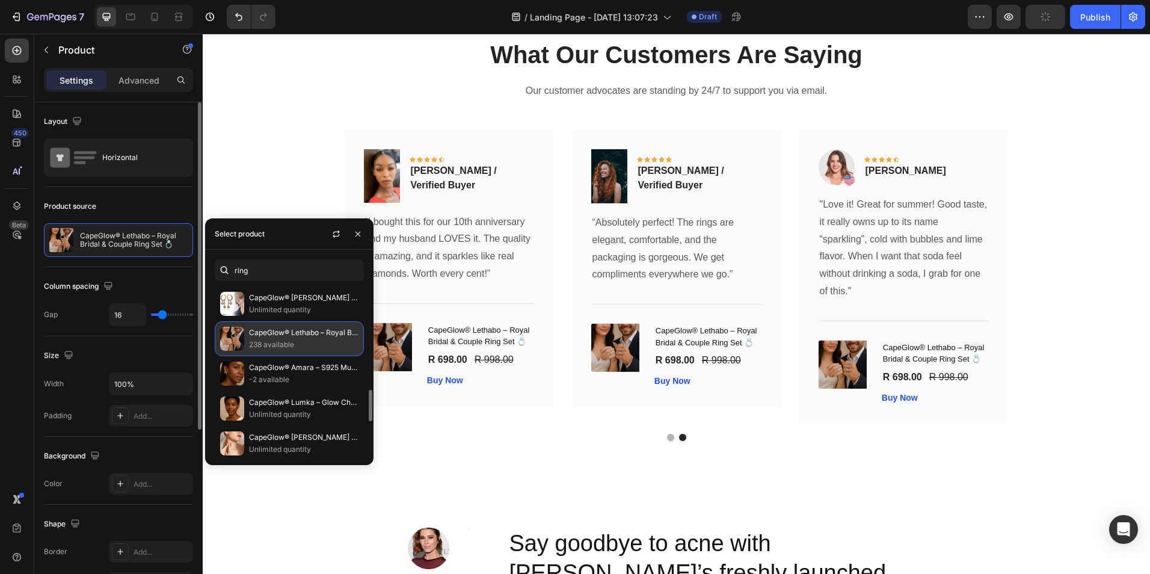
click at [260, 335] on p "CapeGlow® Lethabo – Royal Bridal & Couple Ring Set 💍" at bounding box center [303, 333] width 109 height 12
drag, startPoint x: 260, startPoint y: 335, endPoint x: 299, endPoint y: 337, distance: 39.2
click at [299, 337] on p "CapeGlow® Lethabo – Royal Bridal & Couple Ring Set 💍" at bounding box center [303, 333] width 109 height 12
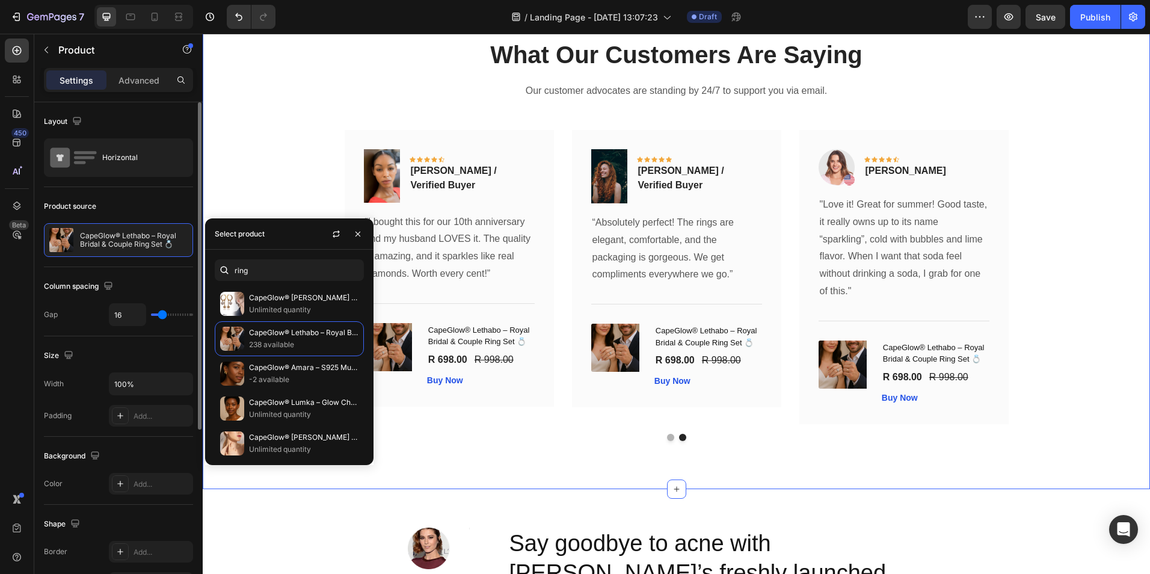
click at [436, 475] on div "What Our Customers Are Saying Heading Our customer advocates are standing by 24…" at bounding box center [676, 239] width 947 height 499
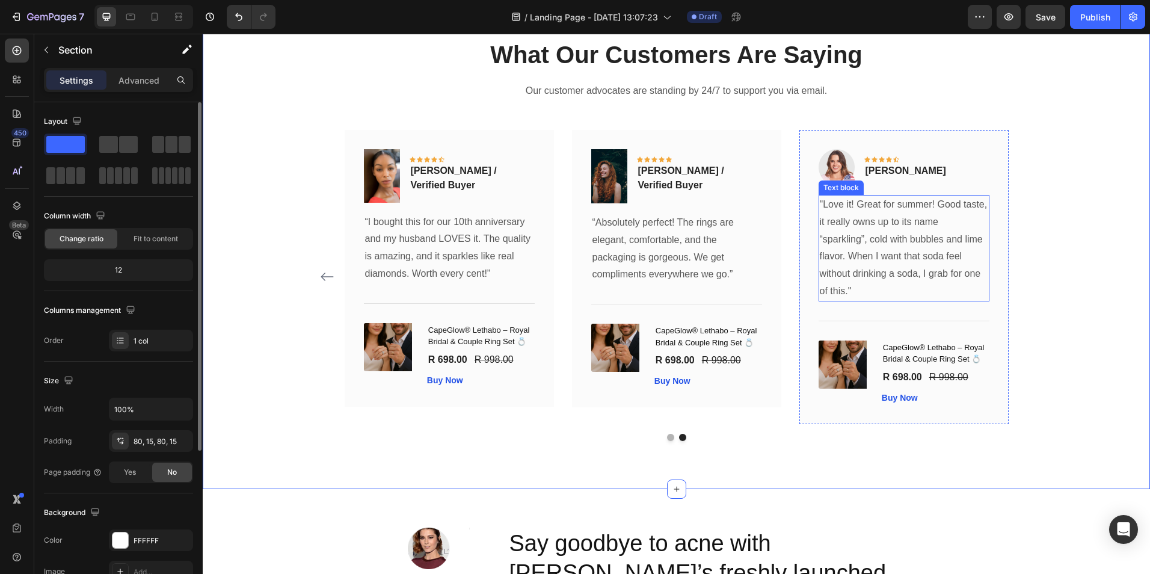
click at [896, 256] on p ""Love it! Great for summer! Good taste, it really owns up to its name “sparklin…" at bounding box center [904, 248] width 168 height 104
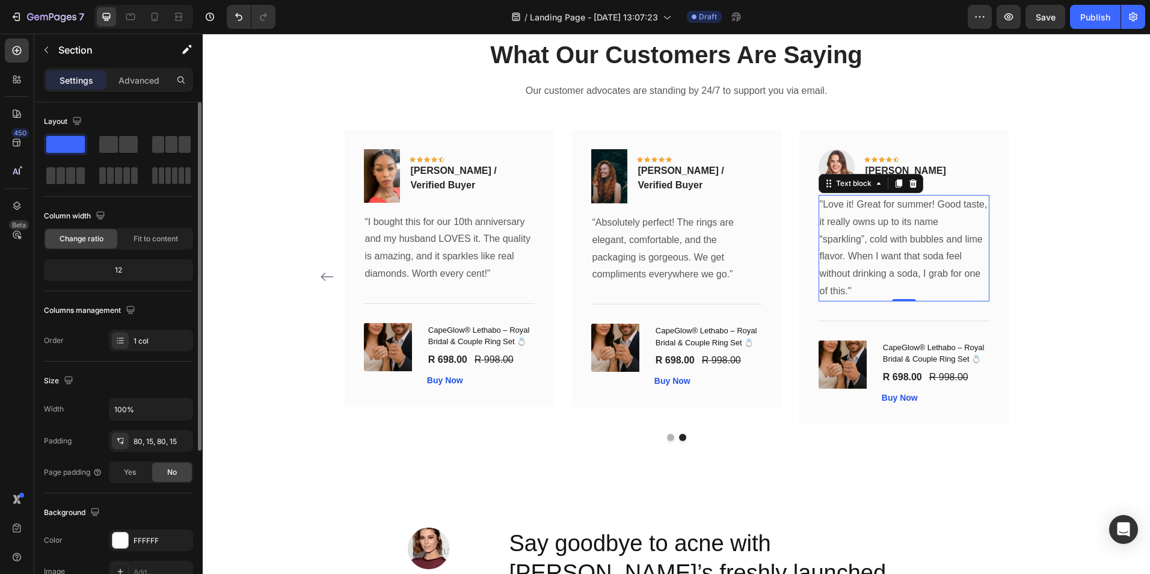
click at [896, 256] on p ""Love it! Great for summer! Good taste, it really owns up to its name “sparklin…" at bounding box center [904, 248] width 168 height 104
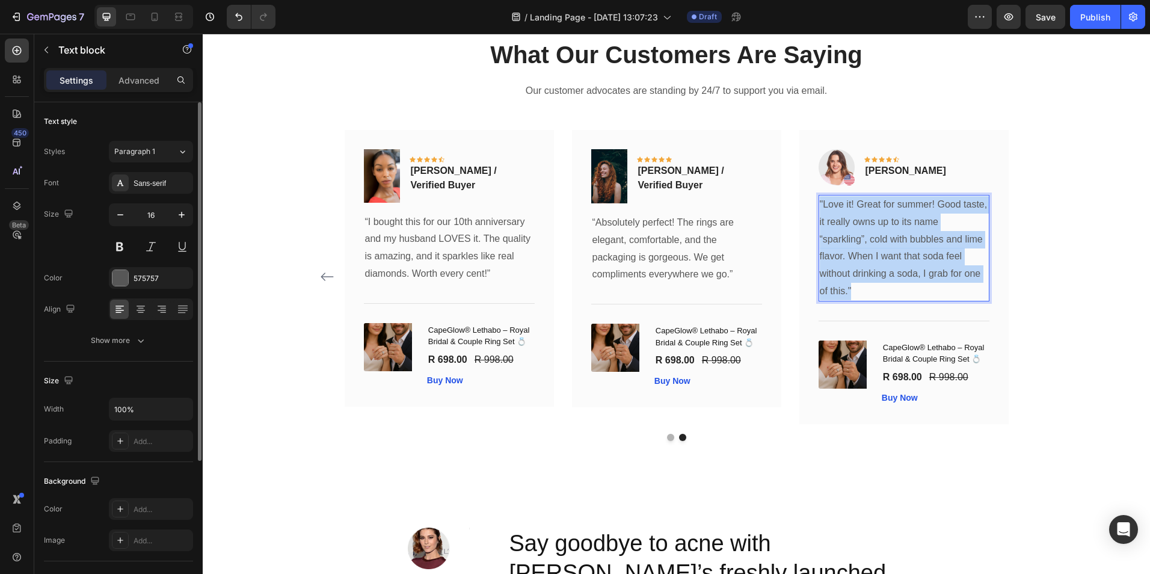
click at [896, 256] on p ""Love it! Great for summer! Good taste, it really owns up to its name “sparklin…" at bounding box center [904, 248] width 168 height 104
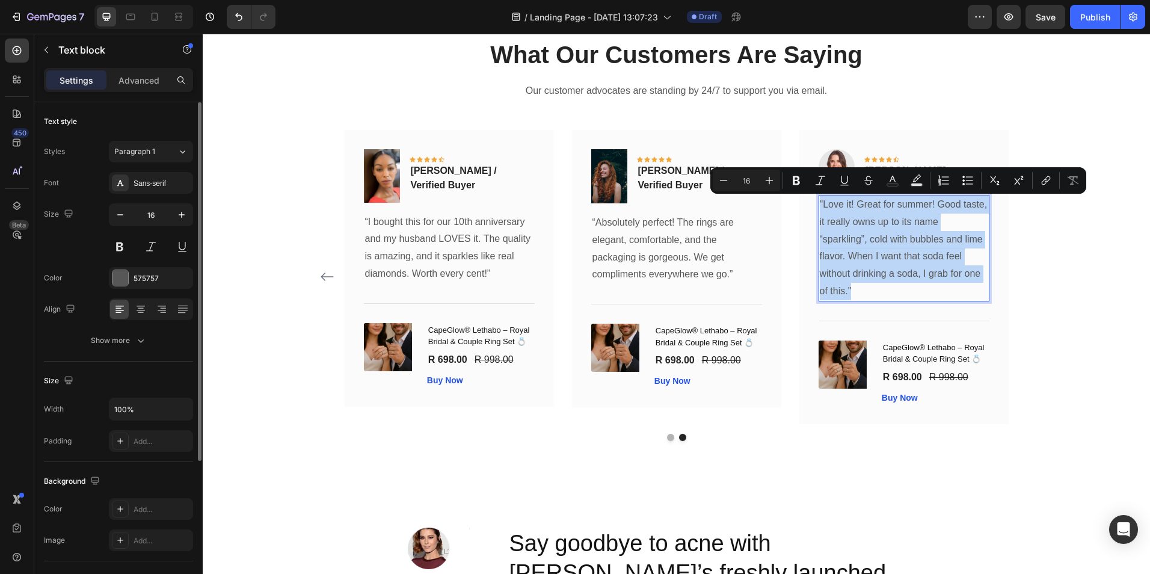
click at [896, 256] on p ""Love it! Great for summer! Good taste, it really owns up to its name “sparklin…" at bounding box center [904, 248] width 168 height 104
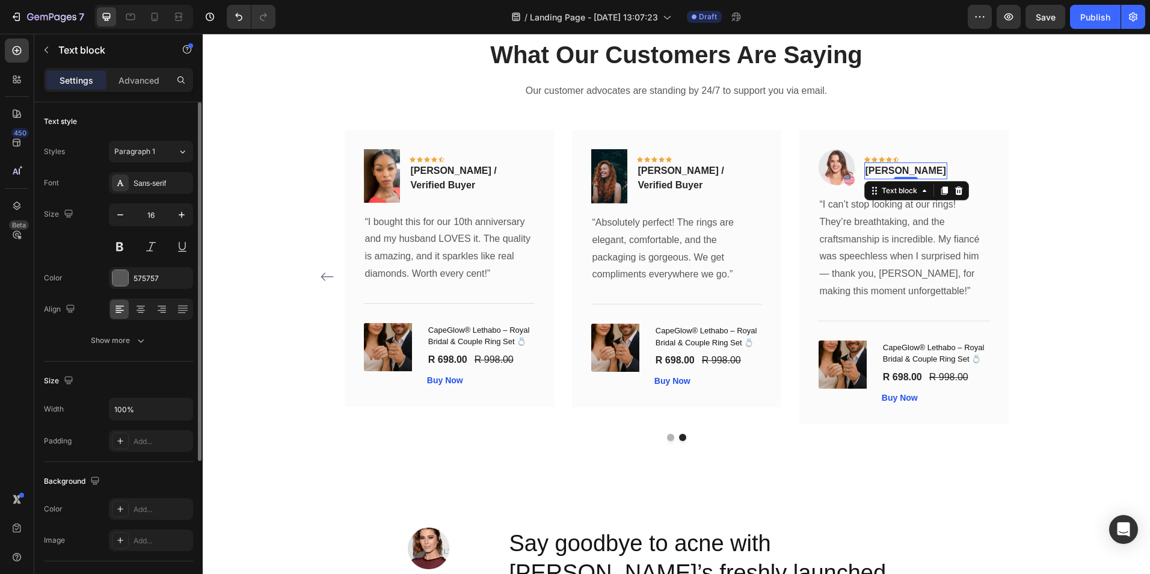
click at [877, 171] on p "Rita Carroll" at bounding box center [906, 171] width 81 height 14
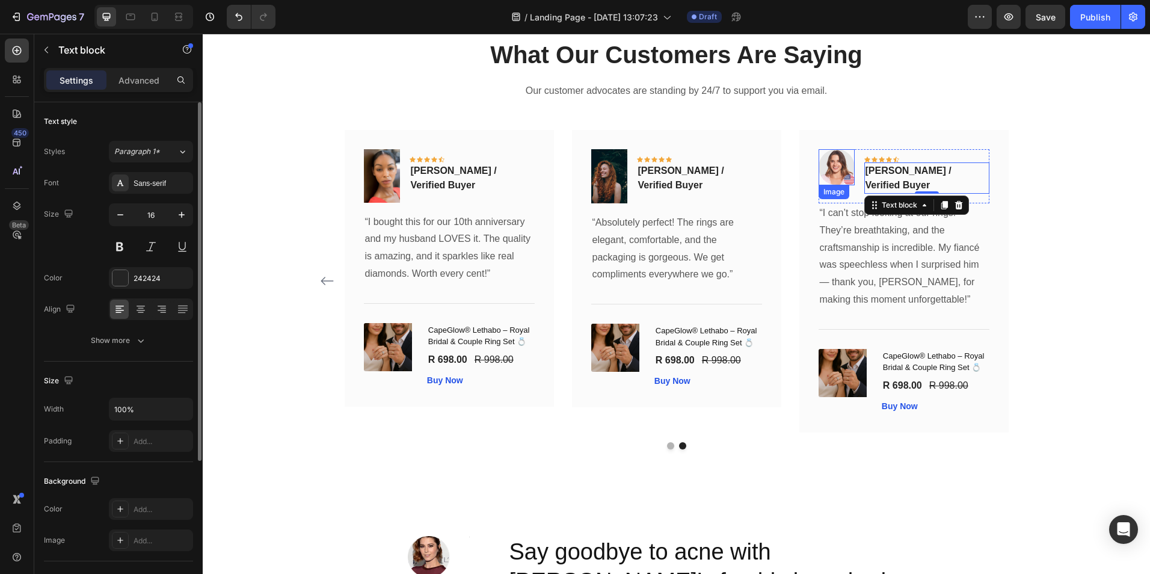
click at [819, 170] on img at bounding box center [837, 167] width 36 height 36
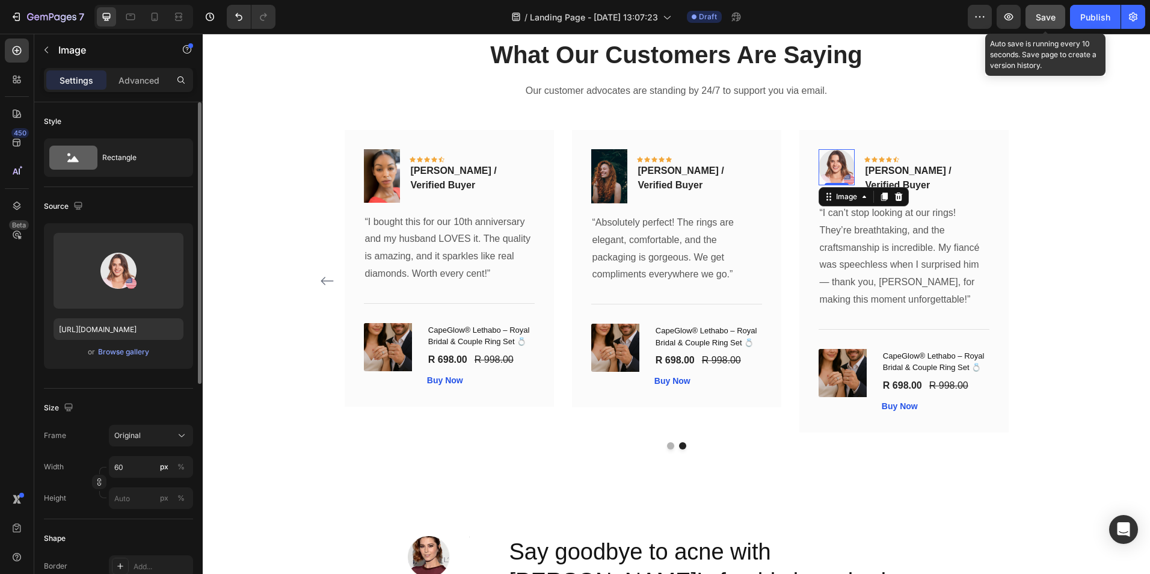
click at [1041, 17] on span "Save" at bounding box center [1046, 17] width 20 height 10
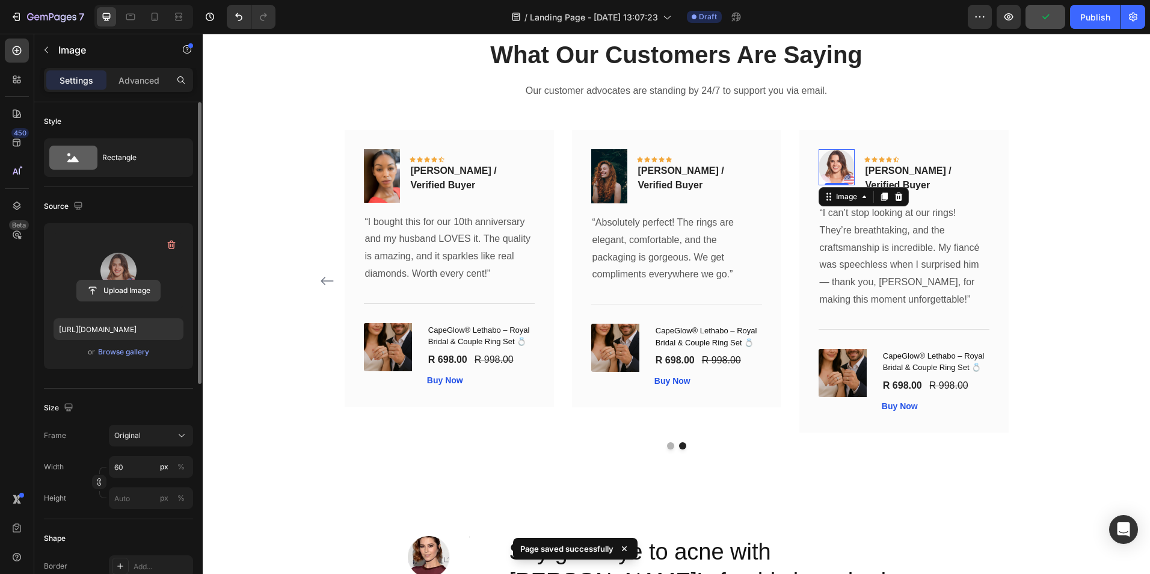
click at [135, 286] on input "file" at bounding box center [118, 290] width 83 height 20
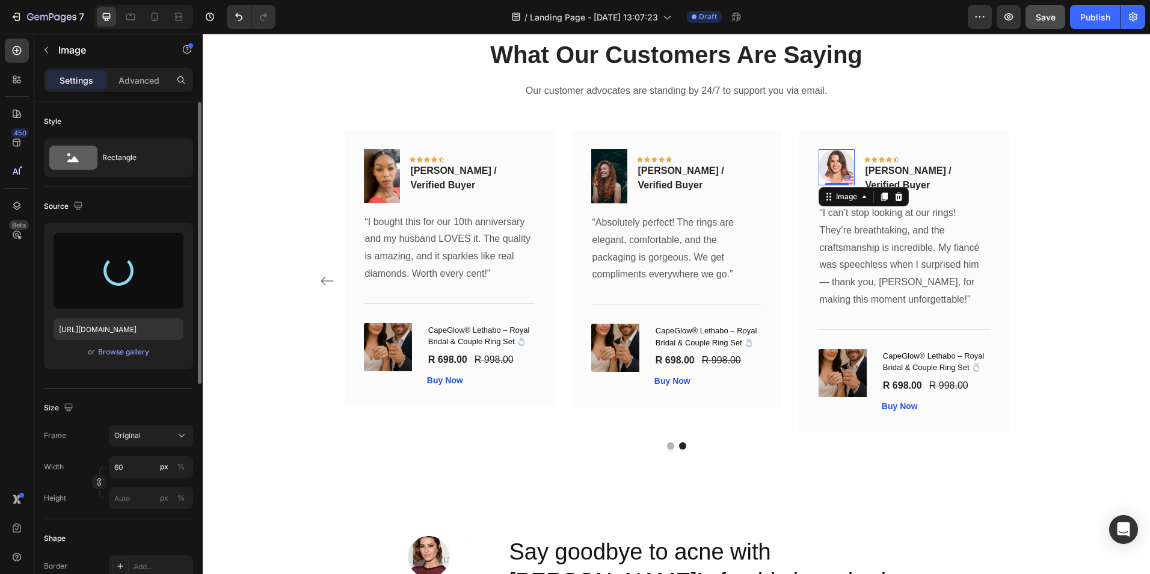
type input "https://cdn.shopify.com/s/files/1/0949/0395/9816/files/gempages_568613204704363…"
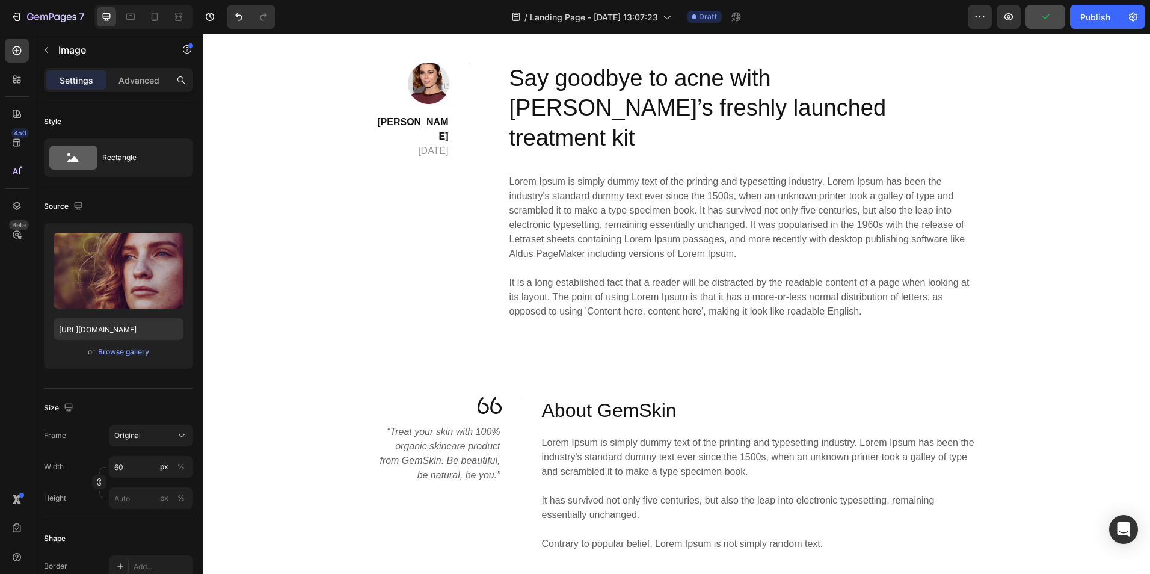
scroll to position [3085, 0]
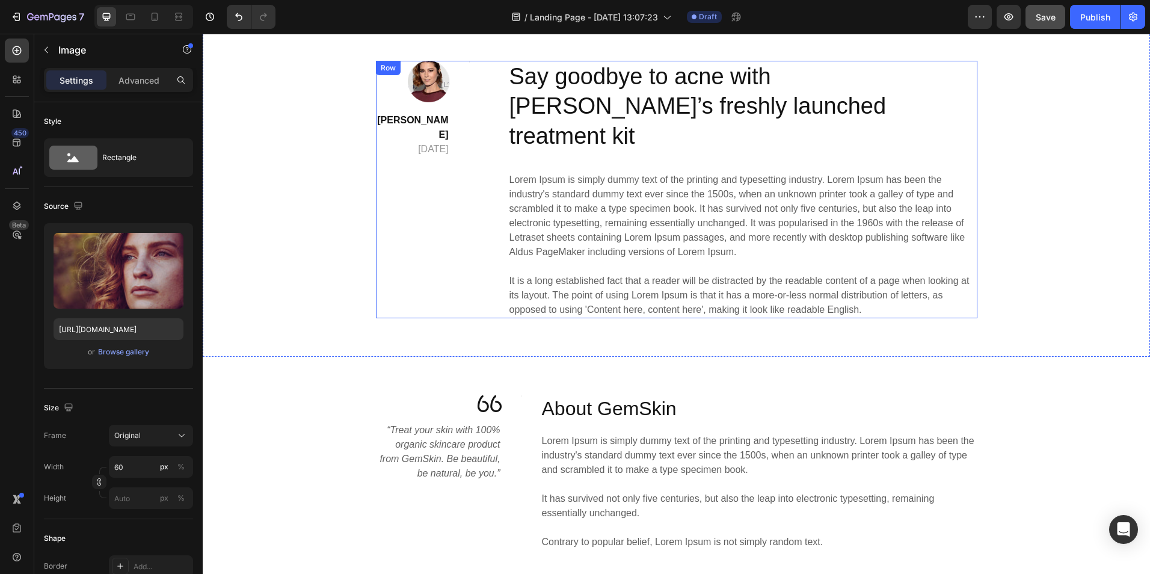
click at [401, 190] on div "Image Lily Phi April 29,2020 Text block Title Line Row" at bounding box center [423, 189] width 94 height 257
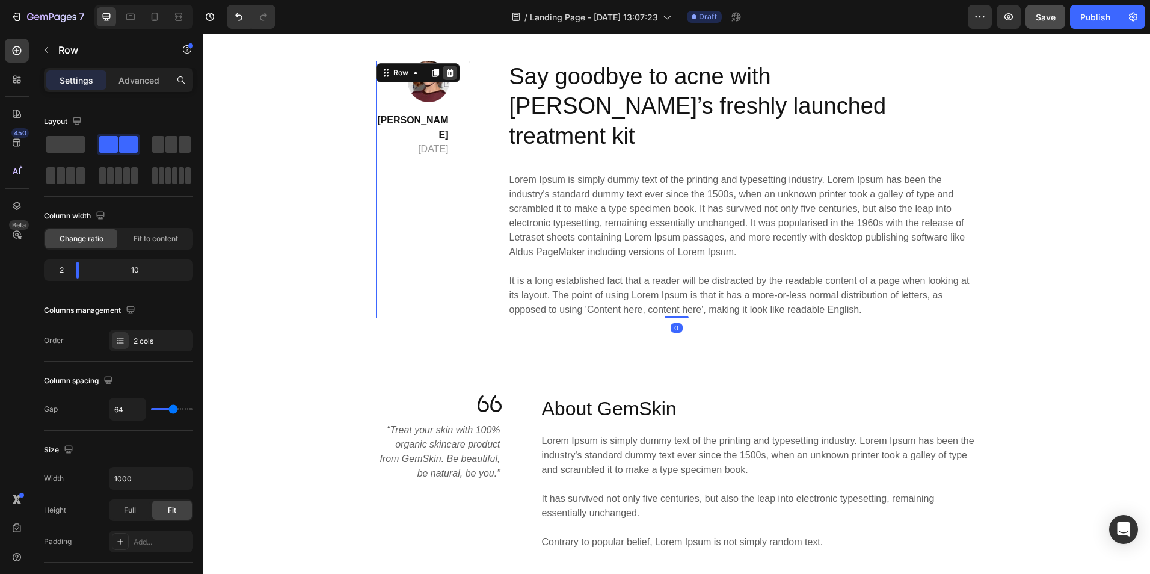
click at [446, 78] on div at bounding box center [450, 73] width 14 height 14
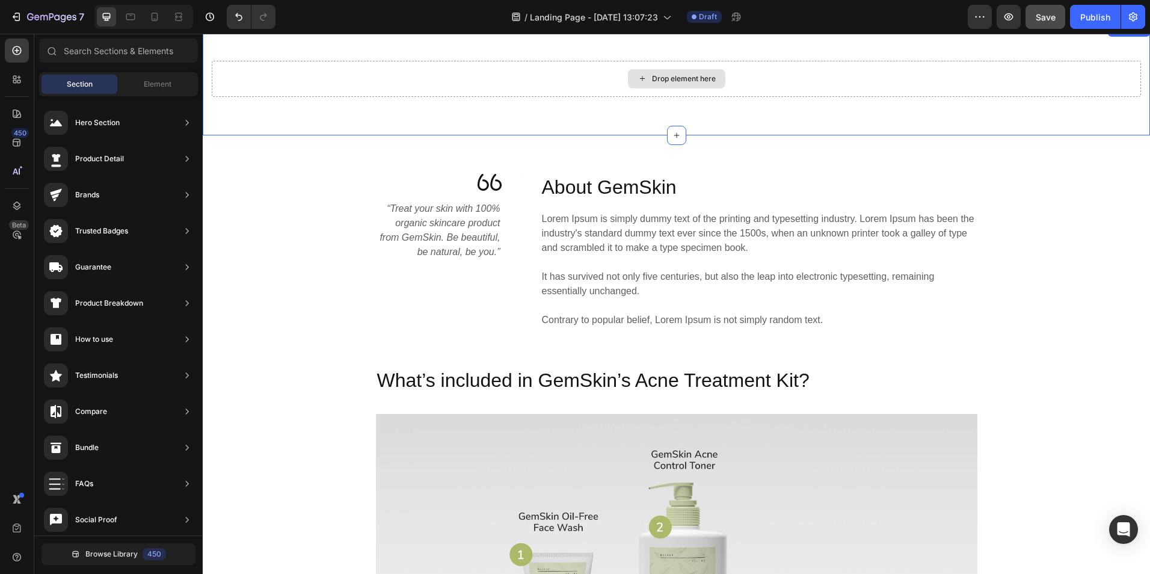
click at [437, 83] on div "Drop element here" at bounding box center [676, 79] width 929 height 36
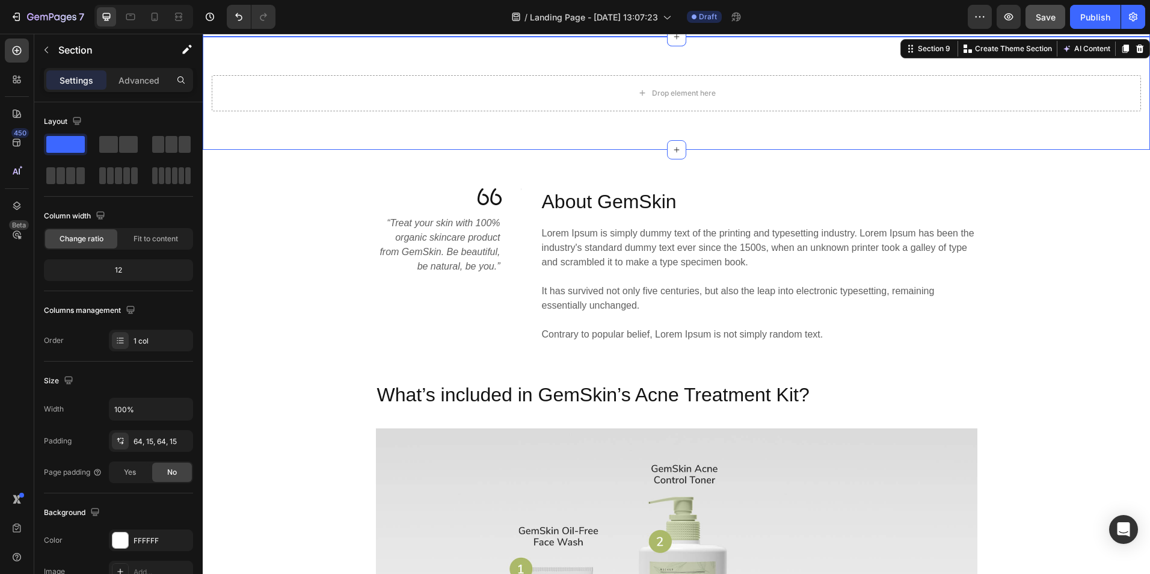
scroll to position [2936, 0]
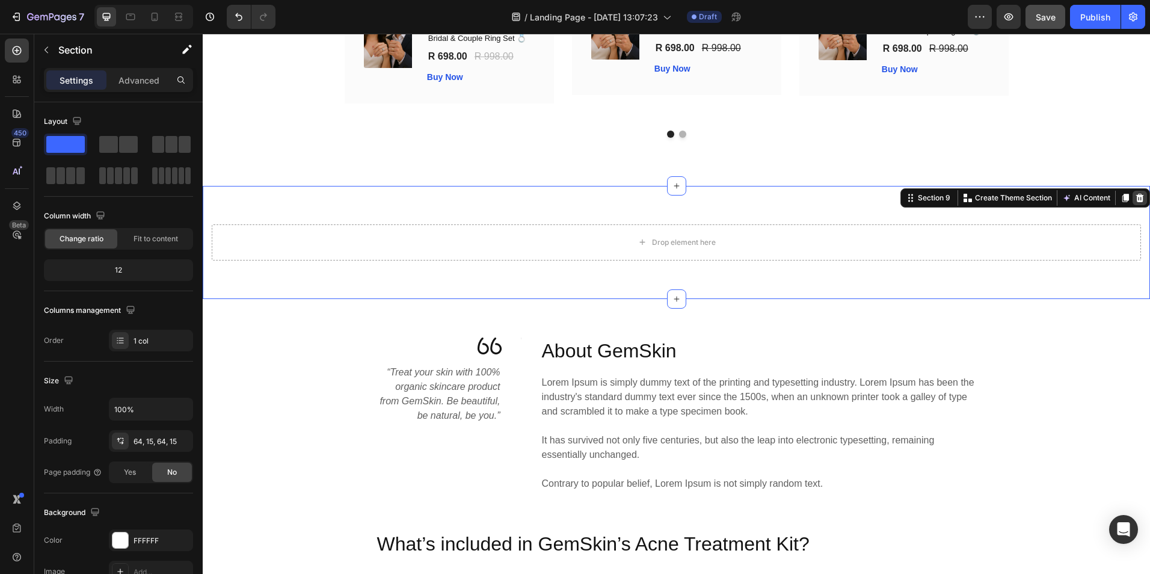
click at [1136, 194] on icon at bounding box center [1140, 198] width 8 height 8
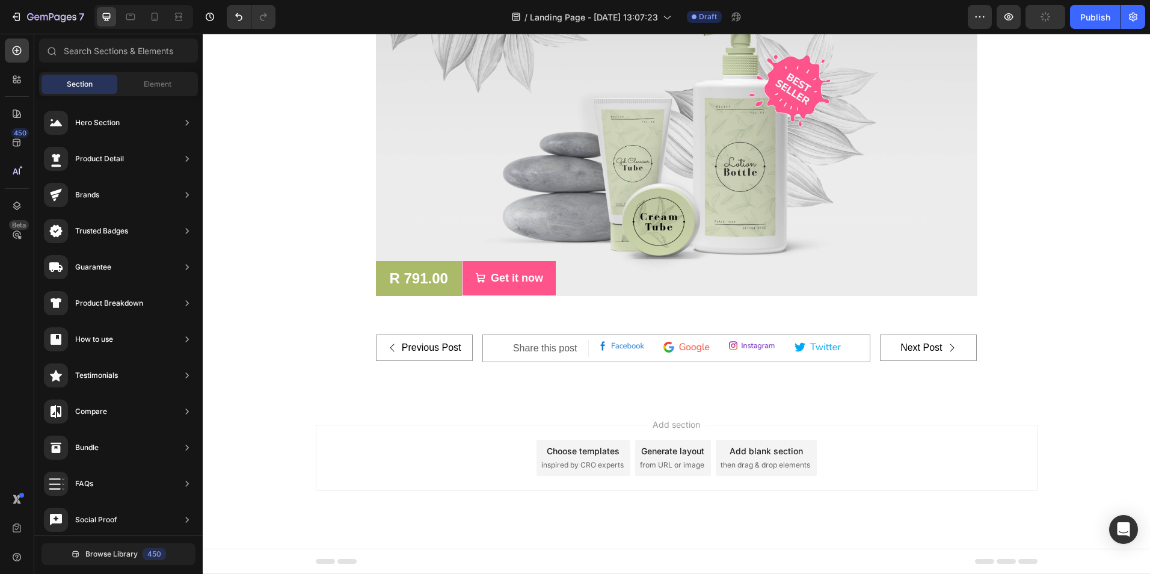
scroll to position [6990, 0]
click at [985, 362] on div "Previous Post Button Share this post Text block Image Image Image Image Row Row…" at bounding box center [676, 348] width 929 height 28
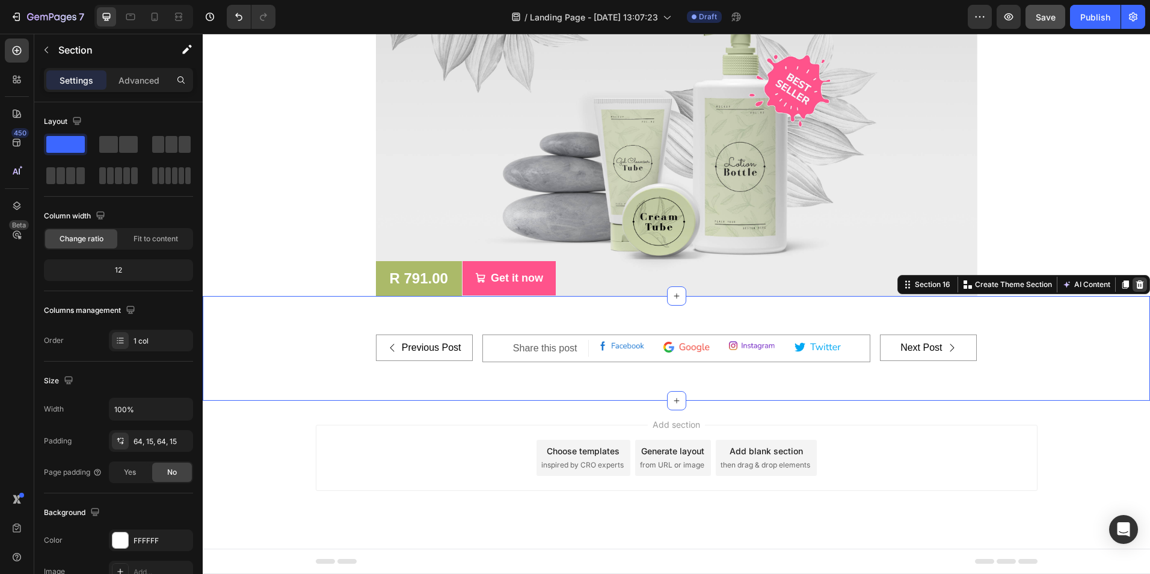
click at [1136, 289] on icon at bounding box center [1140, 284] width 8 height 8
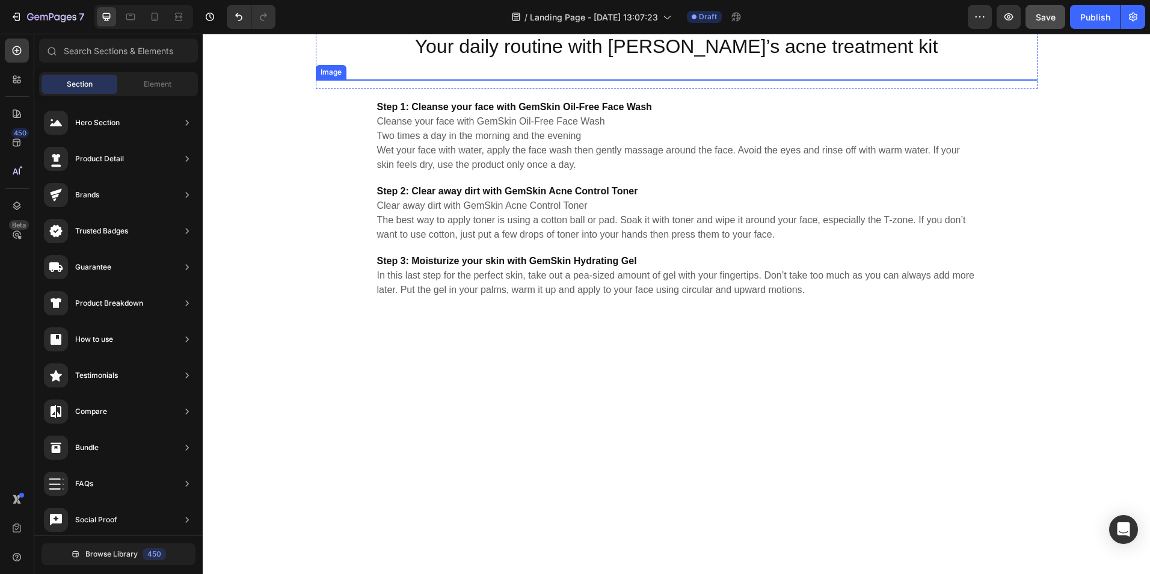
scroll to position [6357, 0]
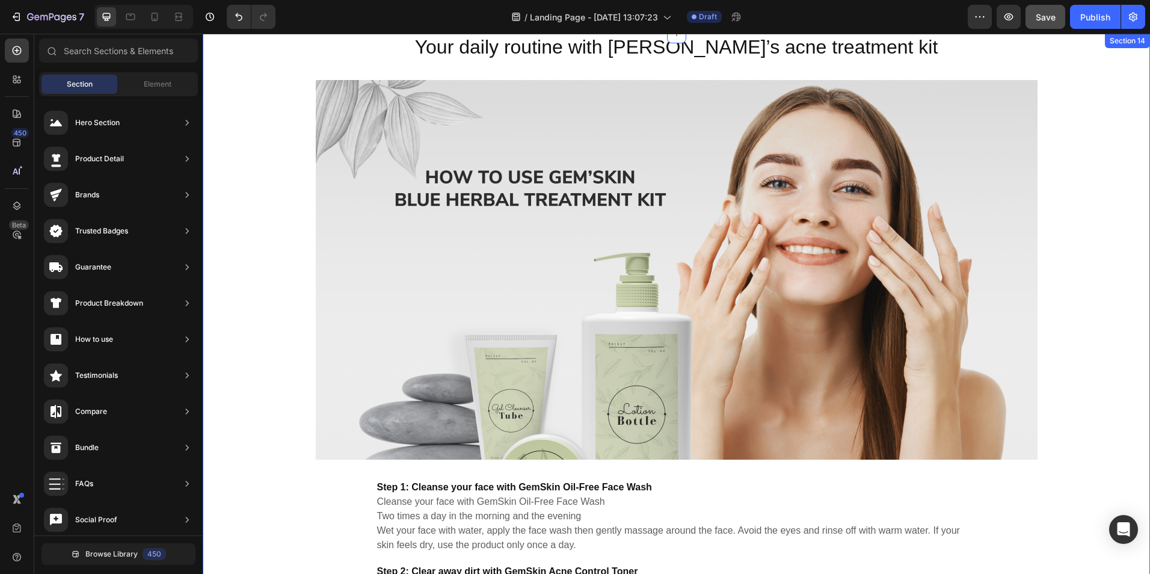
click at [1086, 204] on div "Your daily routine with GemSkin’s acne treatment kit Heading Image Row Step 1: …" at bounding box center [676, 356] width 929 height 645
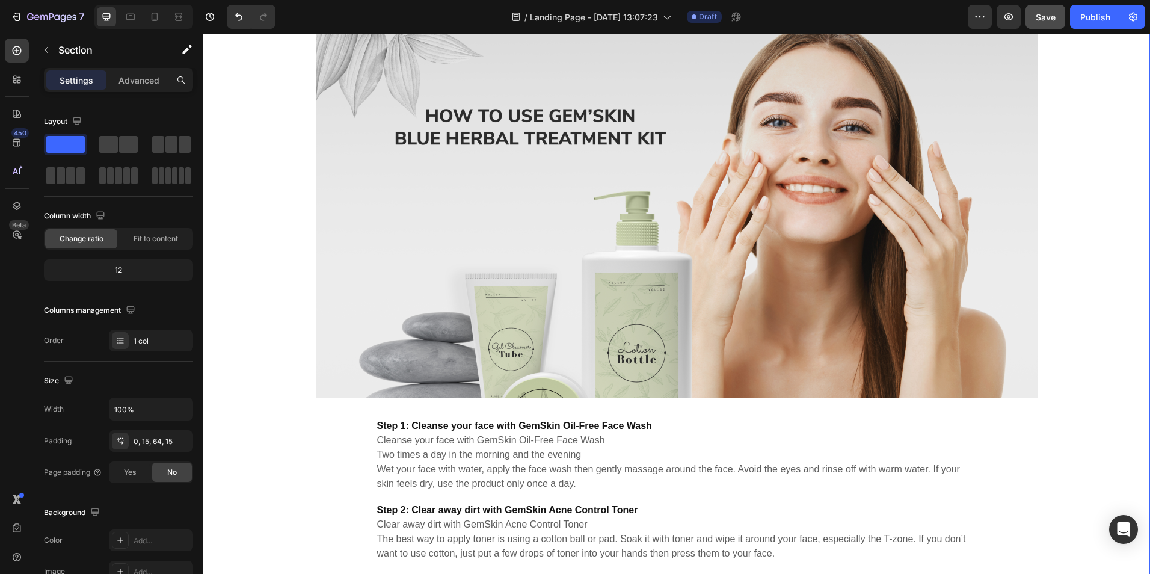
scroll to position [6167, 0]
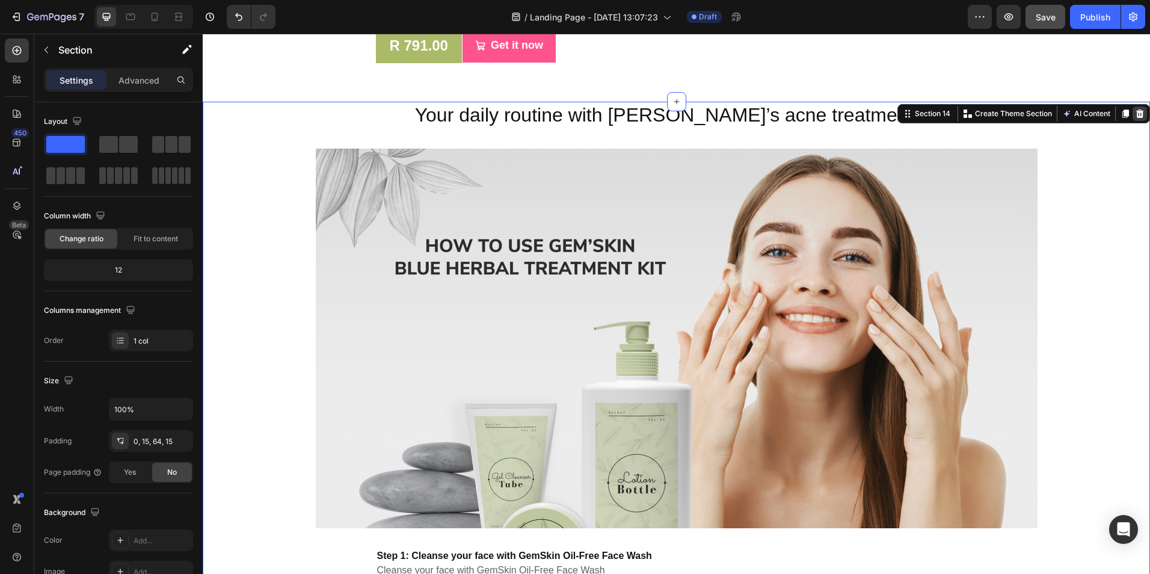
click at [1136, 118] on icon at bounding box center [1140, 113] width 8 height 8
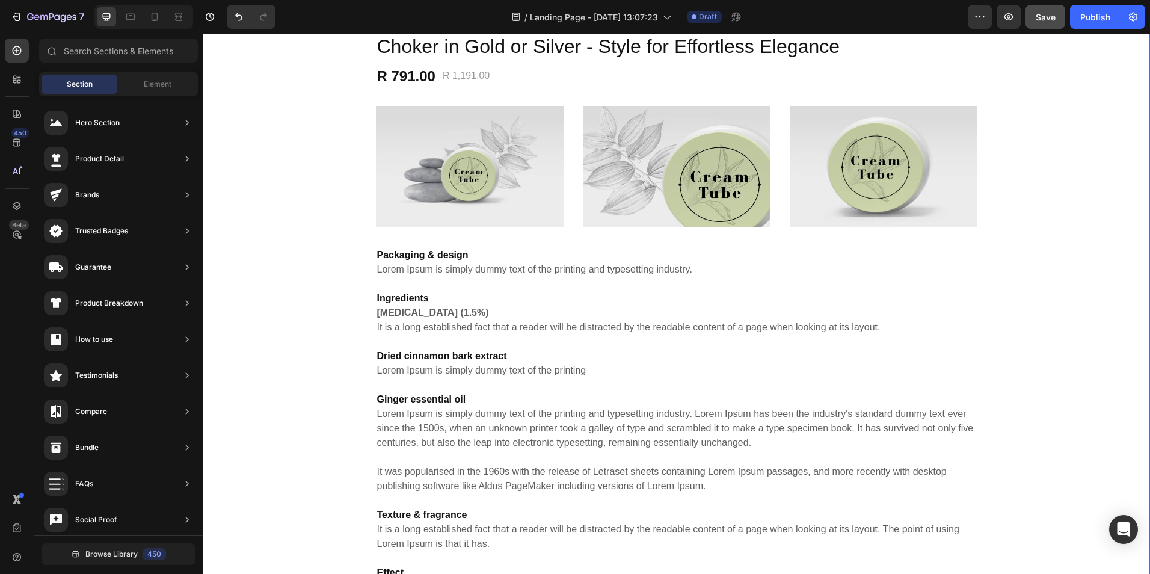
scroll to position [5384, 0]
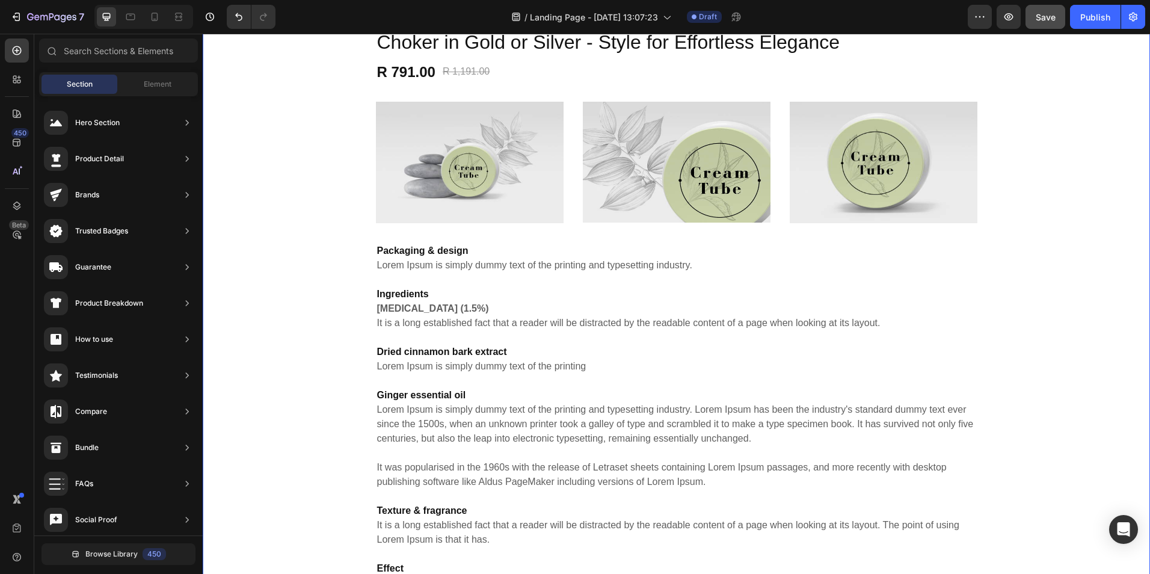
click at [1040, 219] on div "CapeGlow® Unisex Box Chain Necklace - 1.2mm Stainless Steel Choker in Gold or S…" at bounding box center [676, 392] width 929 height 776
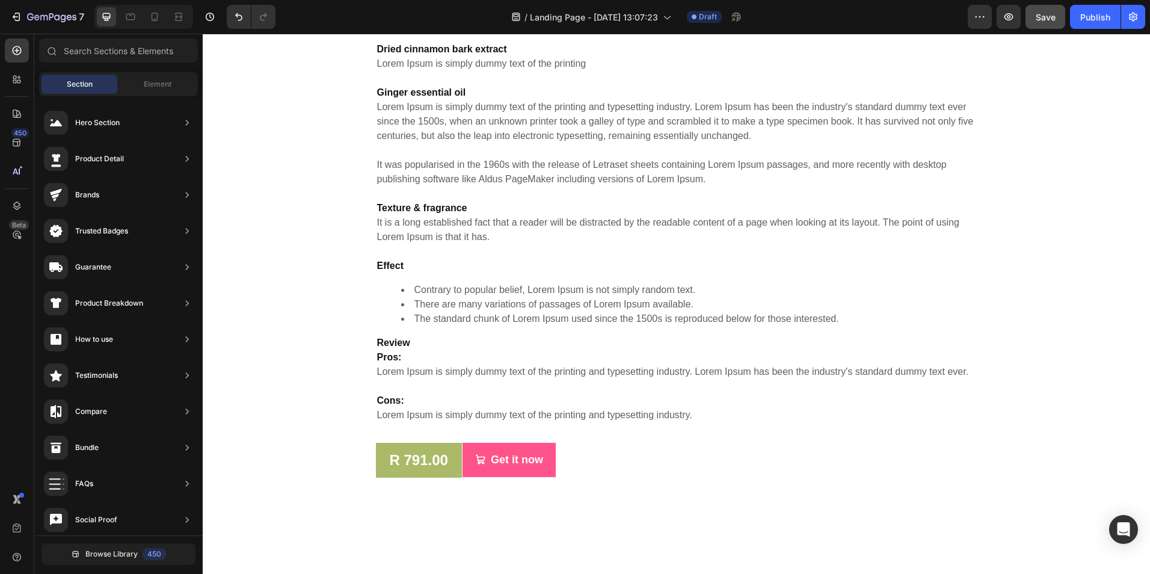
scroll to position [4742, 0]
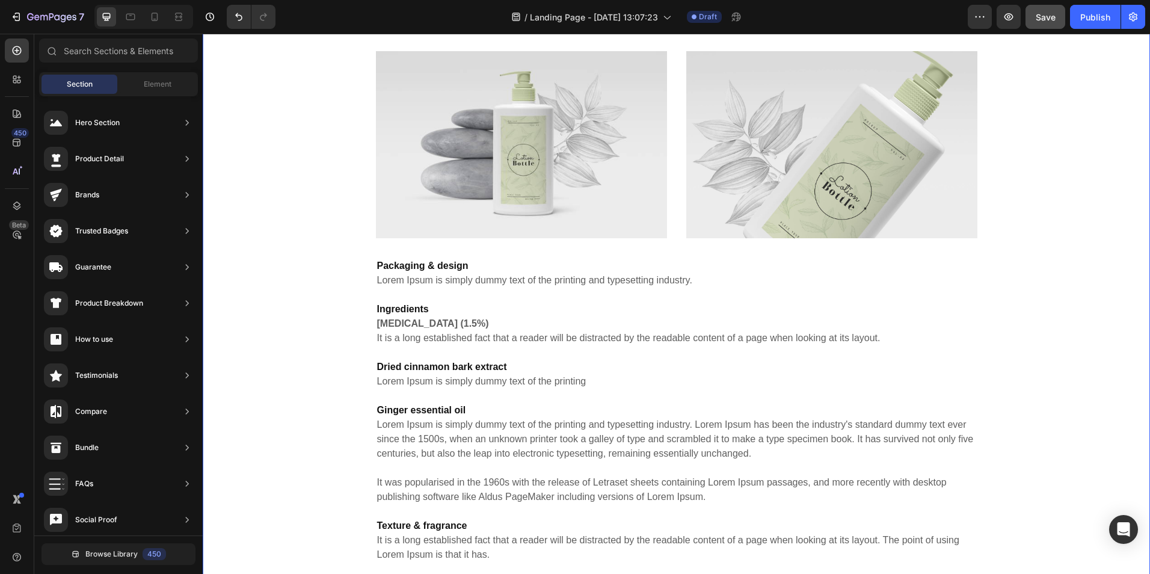
click at [1036, 281] on div "CapeGlow® Unisex Box Chain Necklace - 1.2mm Stainless Steel Choker in Gold or S…" at bounding box center [676, 374] width 929 height 843
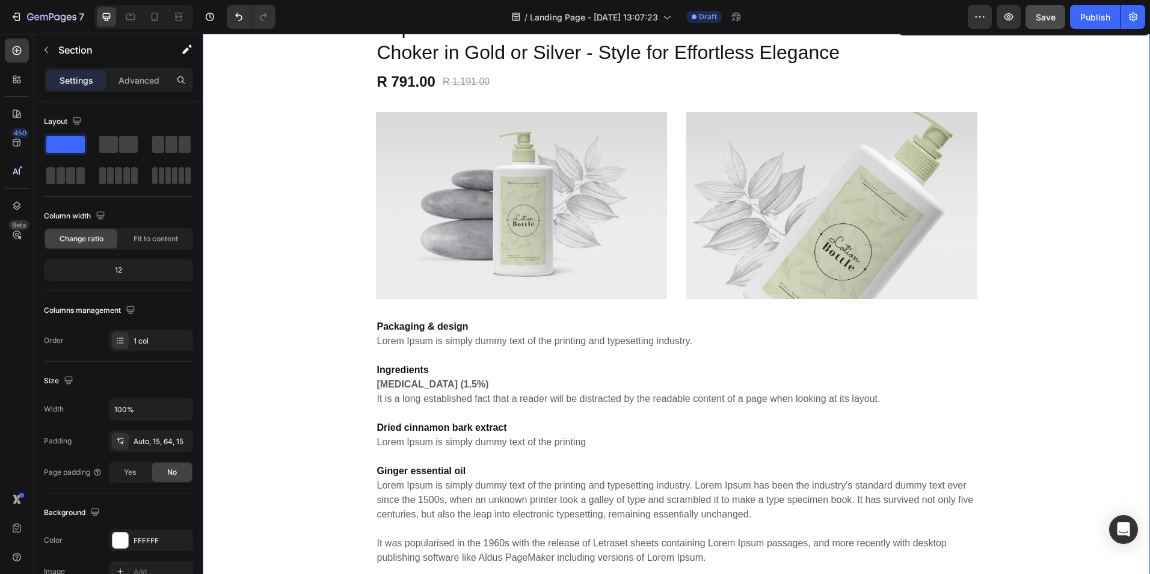
scroll to position [4385, 0]
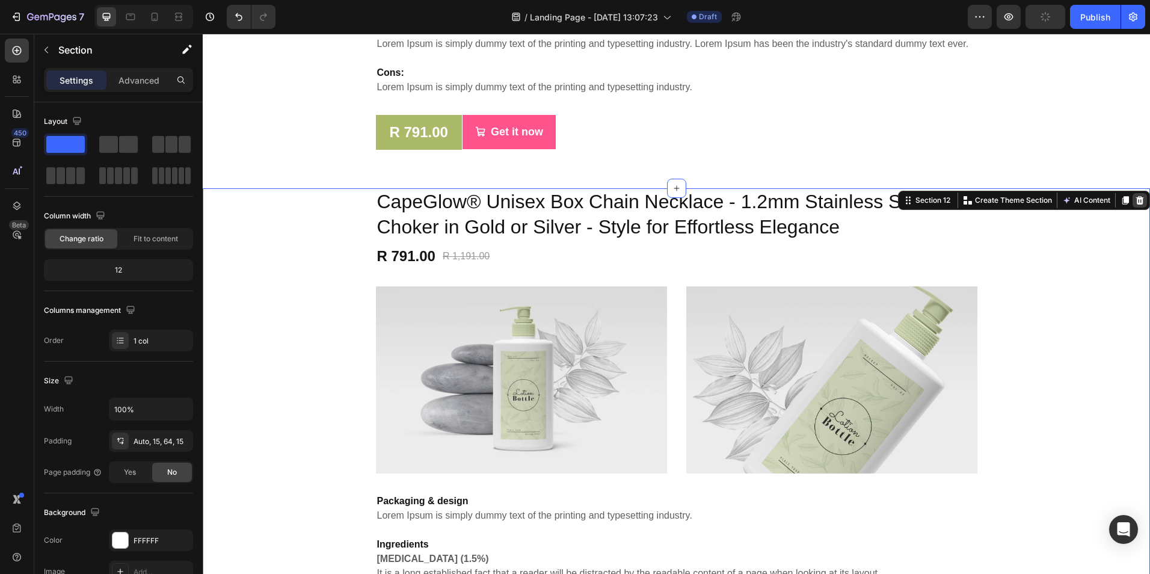
click at [1136, 208] on div at bounding box center [1140, 200] width 14 height 14
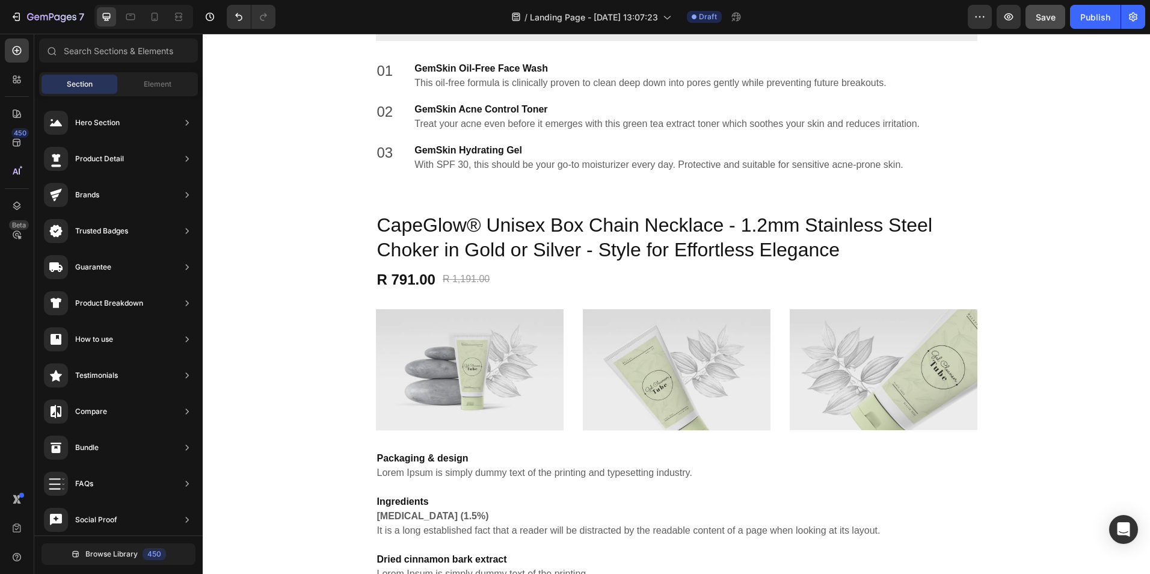
scroll to position [3669, 0]
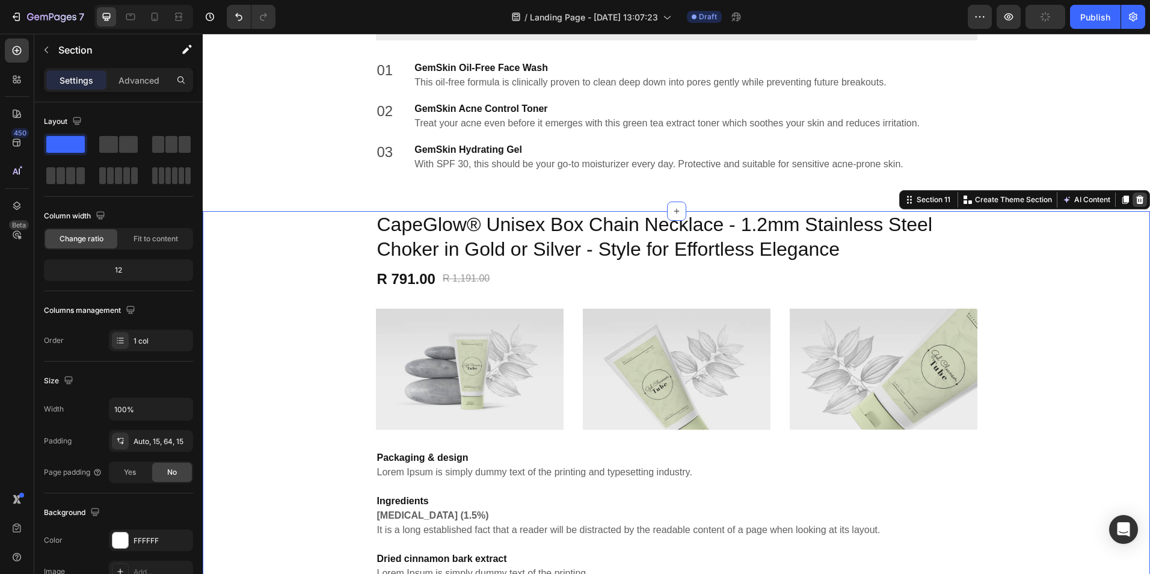
click at [1135, 199] on icon at bounding box center [1140, 200] width 10 height 10
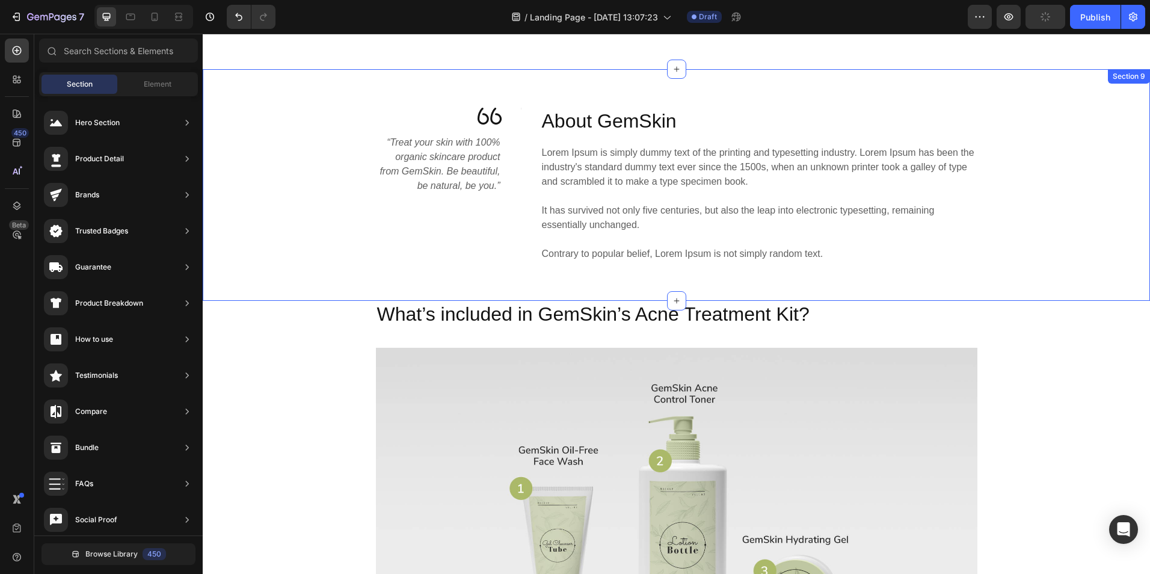
scroll to position [2957, 0]
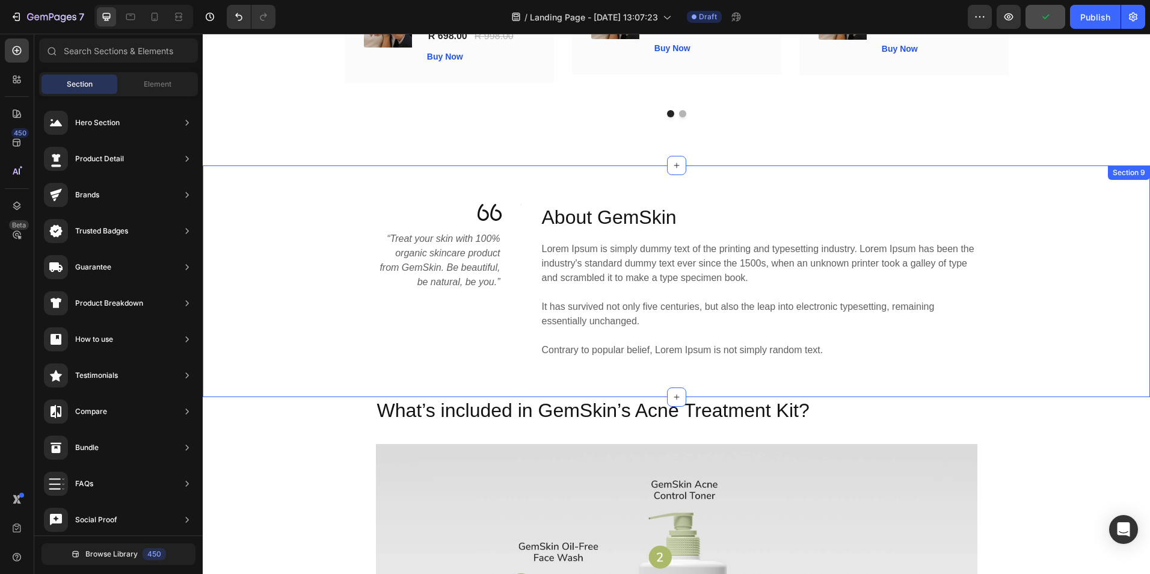
click at [1079, 215] on div "Image “Treat your skin with 100% organic skincare product from GemSkin. Be beau…" at bounding box center [676, 281] width 929 height 155
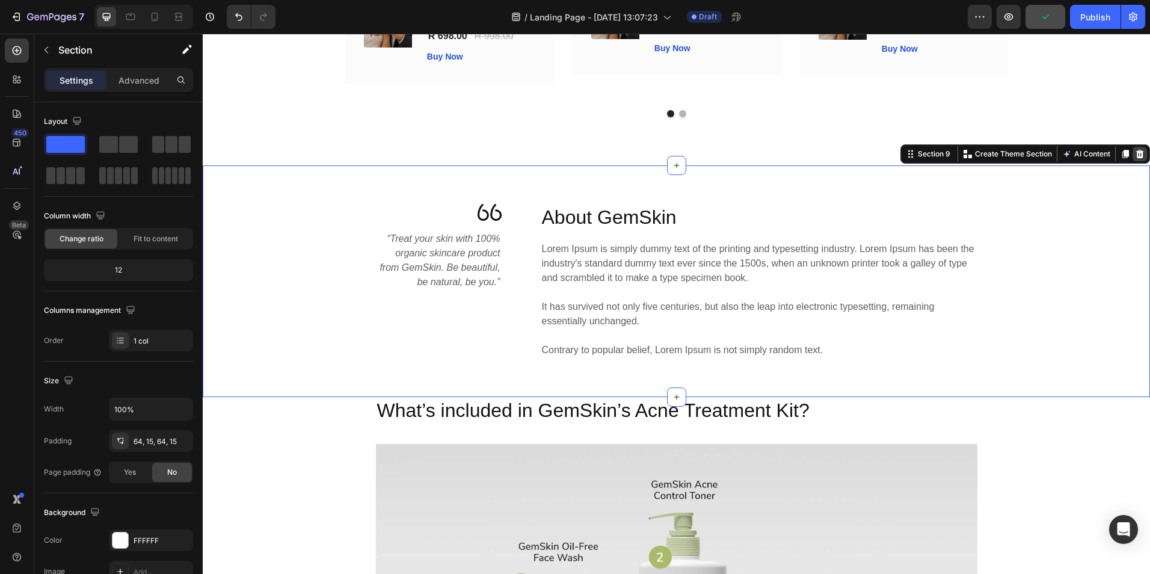
click at [1135, 149] on icon at bounding box center [1140, 154] width 10 height 10
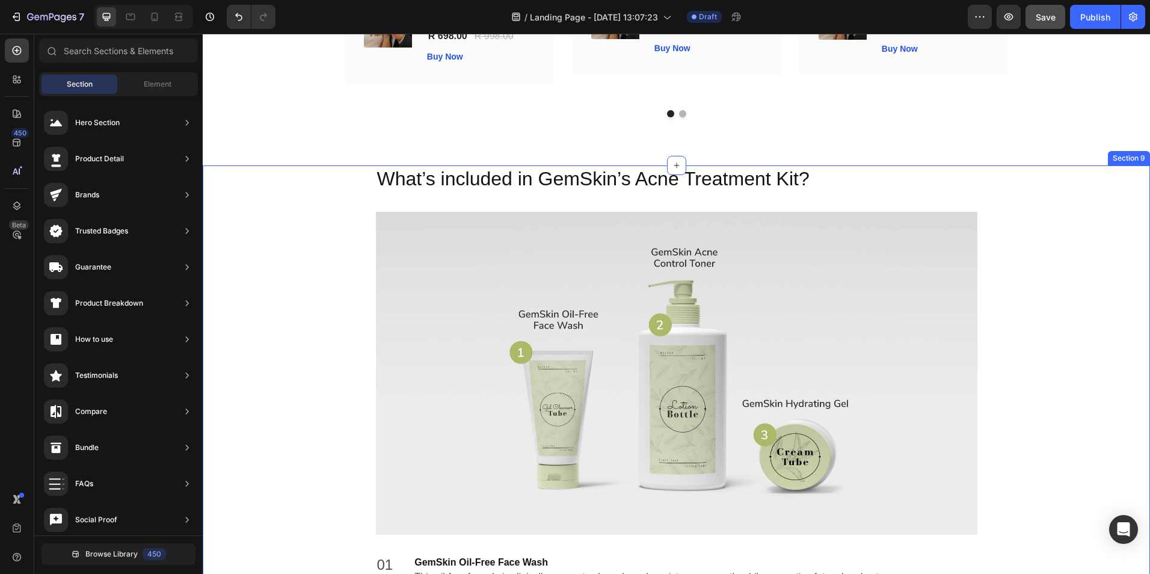
click at [1111, 172] on div "What’s included in GemSkin’s Acne Treatment Kit? Heading Image 01 Text block Ge…" at bounding box center [676, 425] width 929 height 521
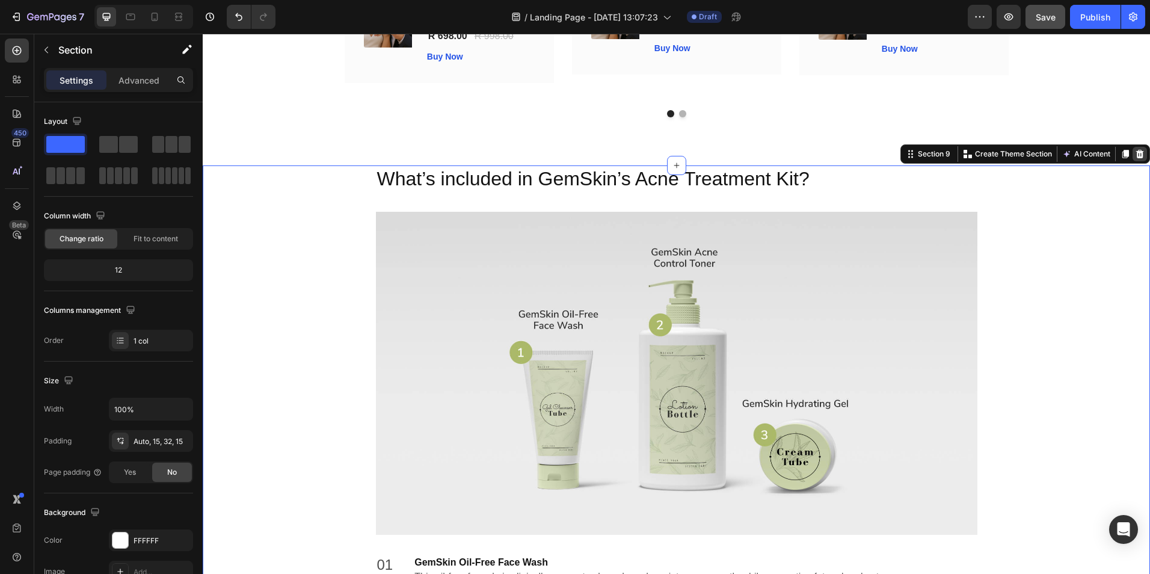
click at [1135, 149] on icon at bounding box center [1140, 154] width 10 height 10
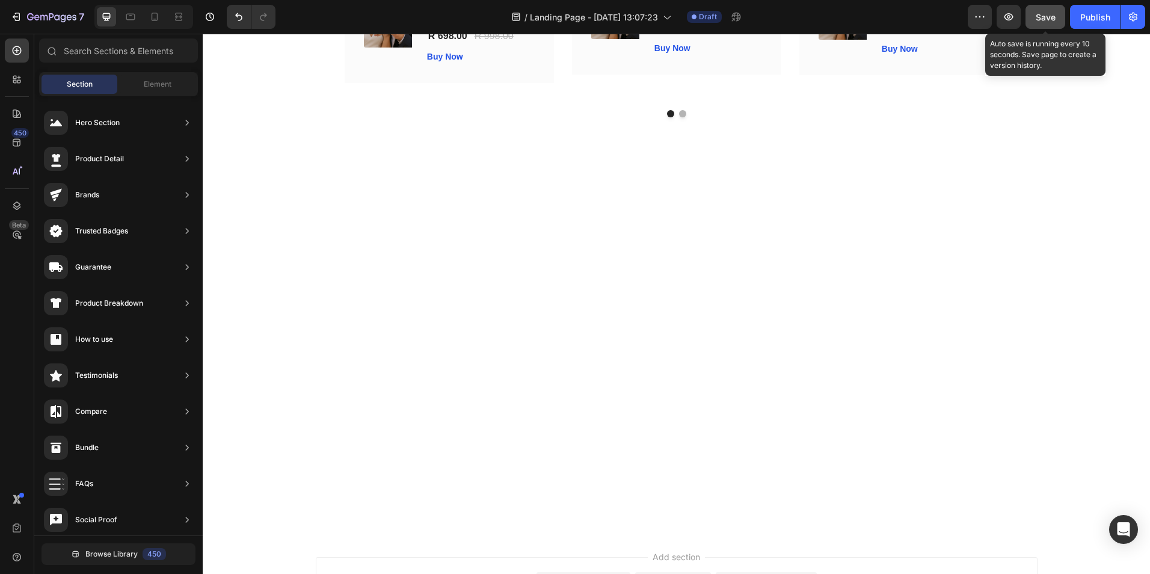
click at [1041, 20] on span "Save" at bounding box center [1046, 17] width 20 height 10
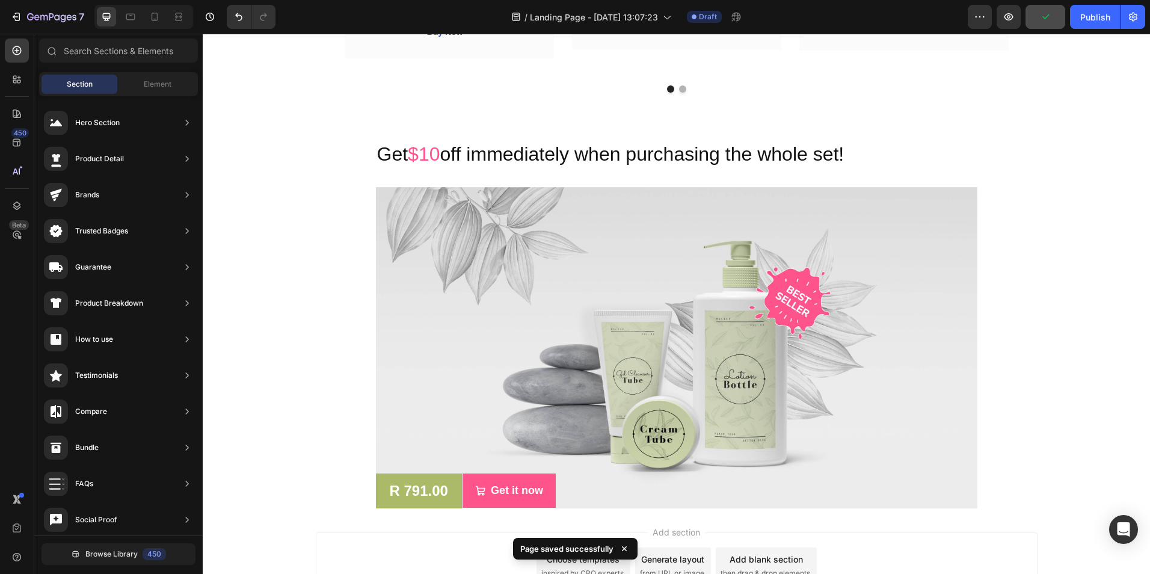
scroll to position [2983, 0]
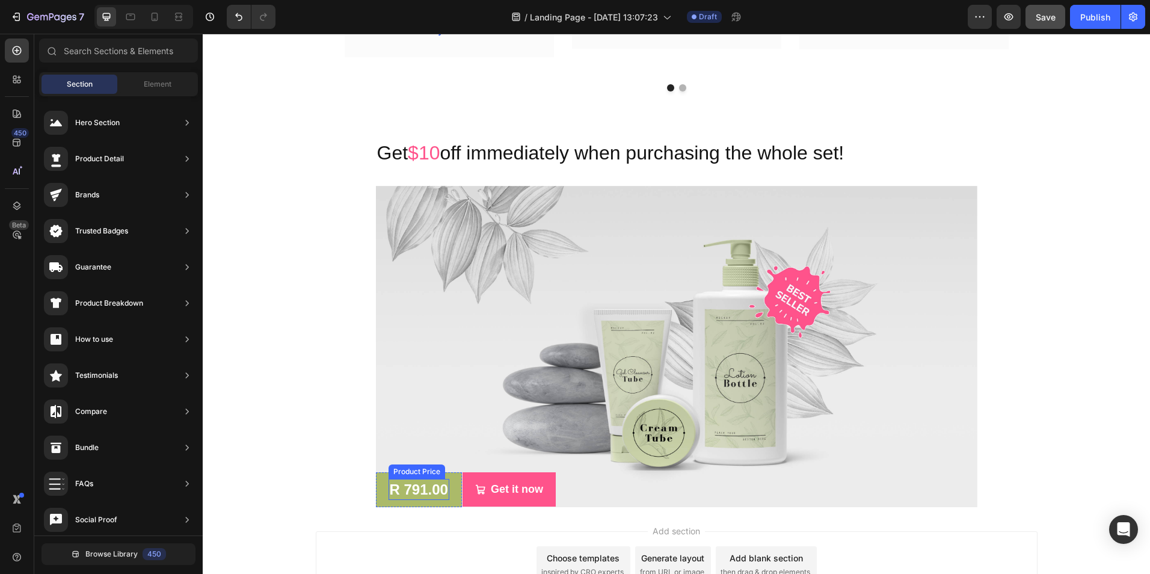
click at [440, 479] on div "R 791.00" at bounding box center [419, 489] width 61 height 21
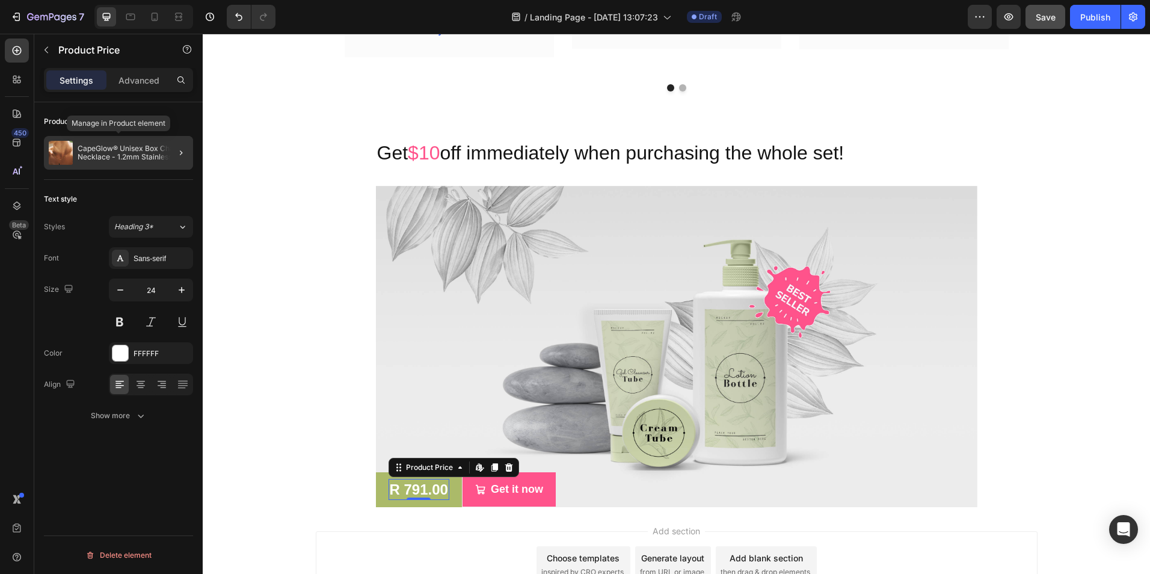
click at [108, 151] on p "CapeGlow® Unisex Box Chain Necklace - 1.2mm Stainless Steel Choker in Gold or S…" at bounding box center [133, 152] width 111 height 17
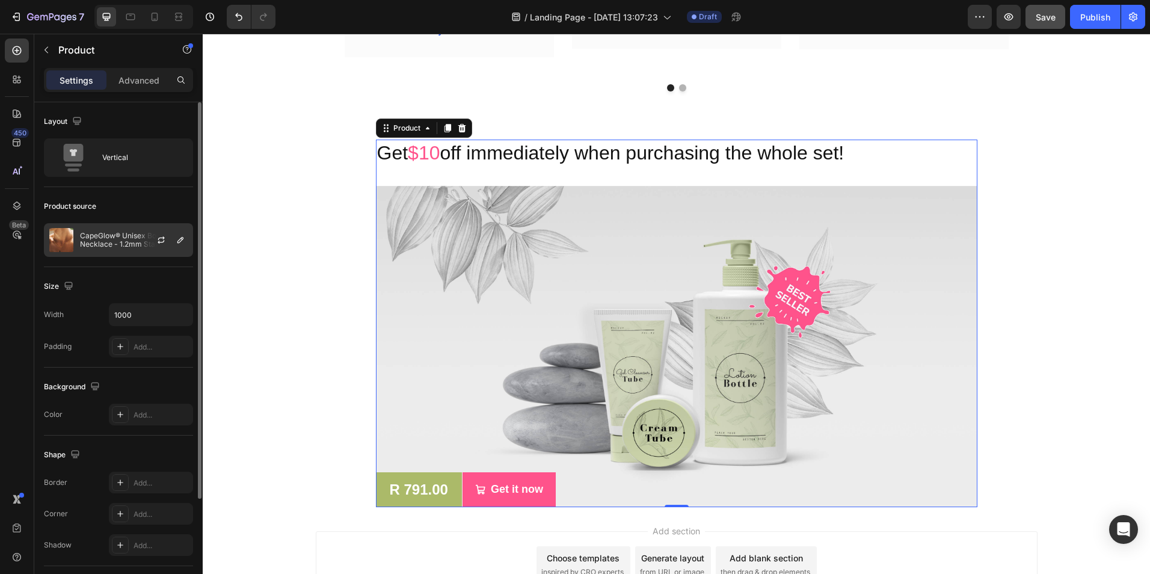
click at [144, 235] on div at bounding box center [166, 240] width 53 height 32
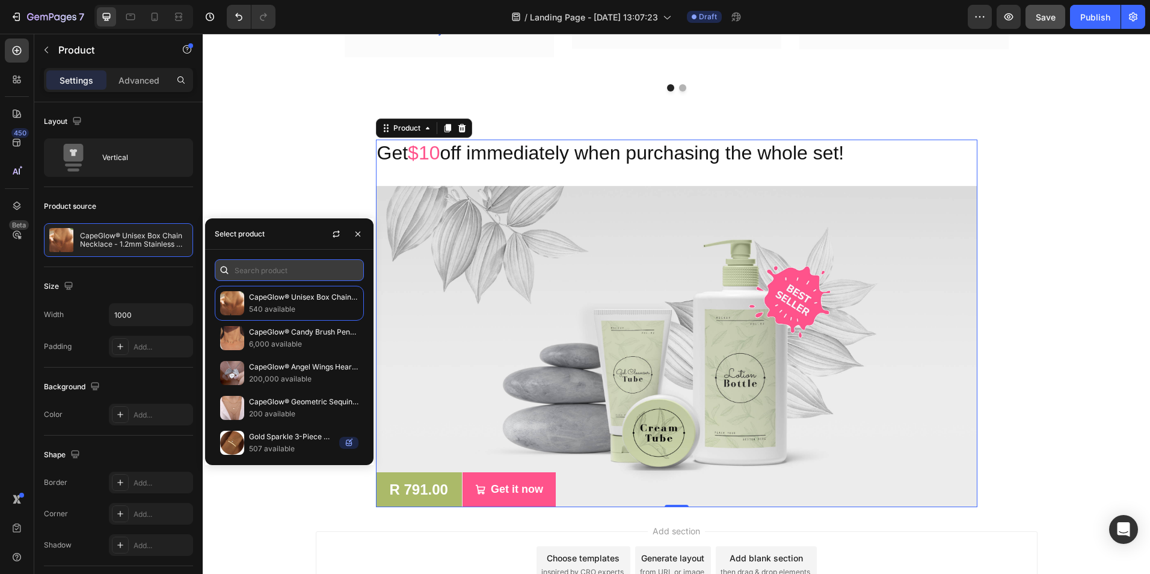
click at [272, 266] on input "text" at bounding box center [289, 270] width 149 height 22
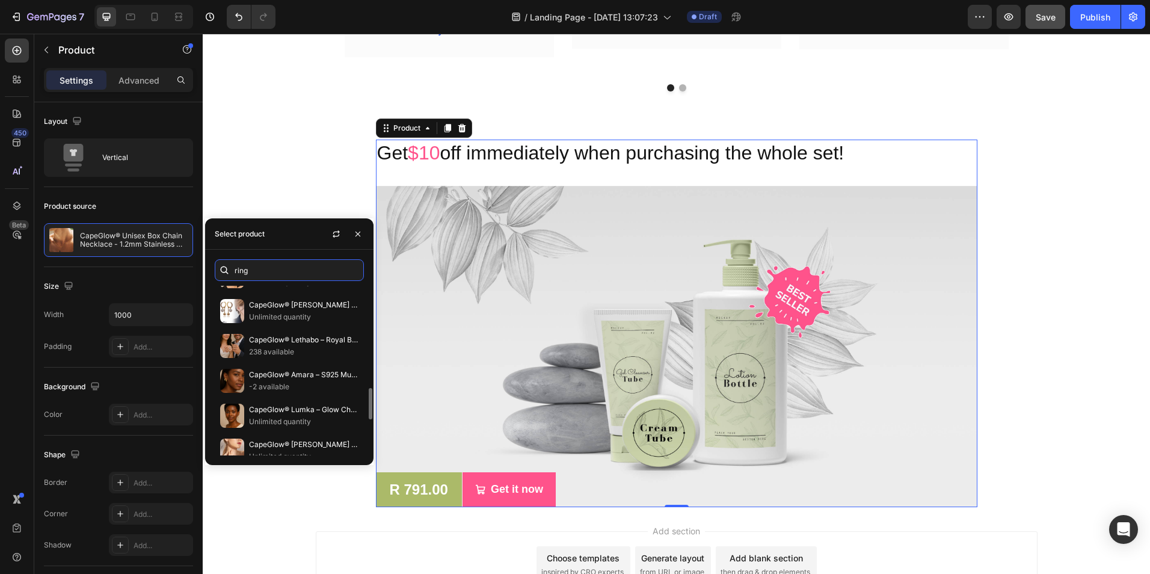
scroll to position [550, 0]
type input "ring"
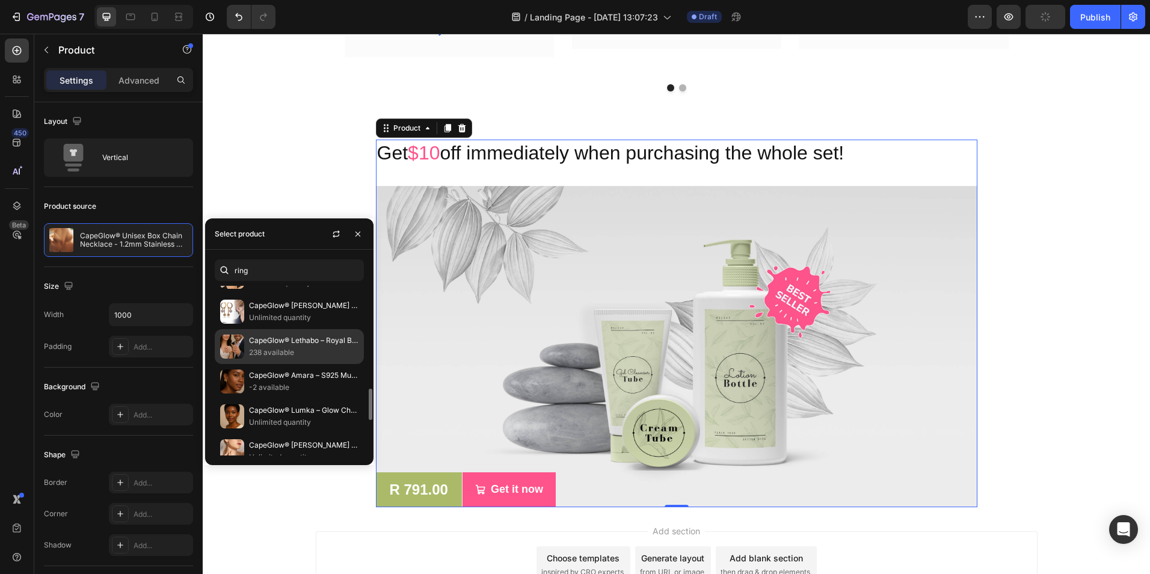
click at [297, 346] on p "CapeGlow® Lethabo – Royal Bridal & Couple Ring Set 💍" at bounding box center [303, 340] width 109 height 12
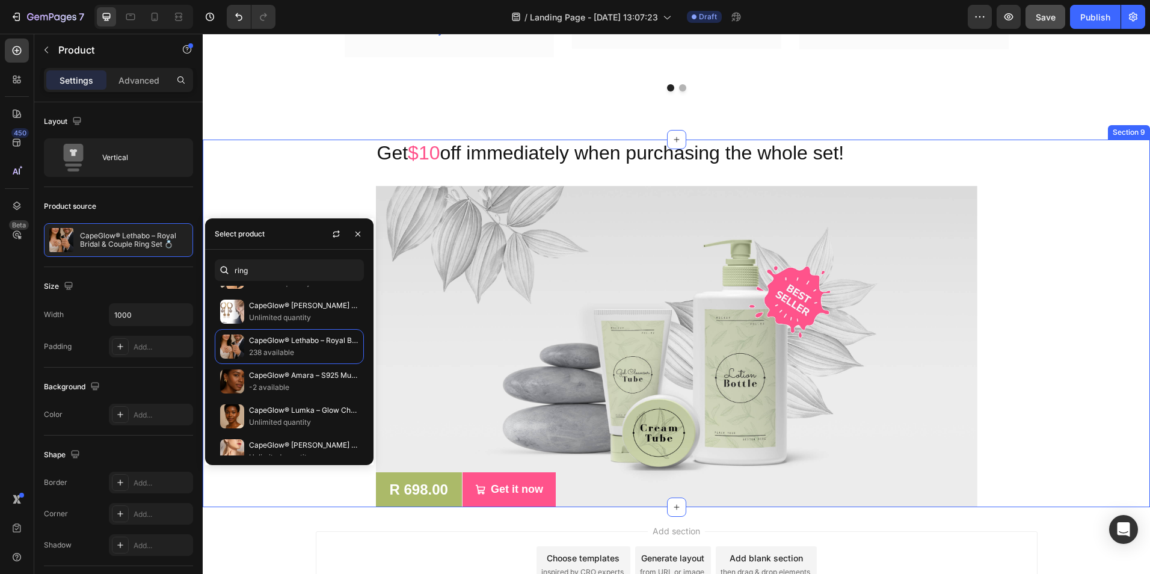
click at [326, 184] on div "Get $10 off immediately when purchasing the whole set! Heading R 698.00 Product…" at bounding box center [676, 324] width 929 height 368
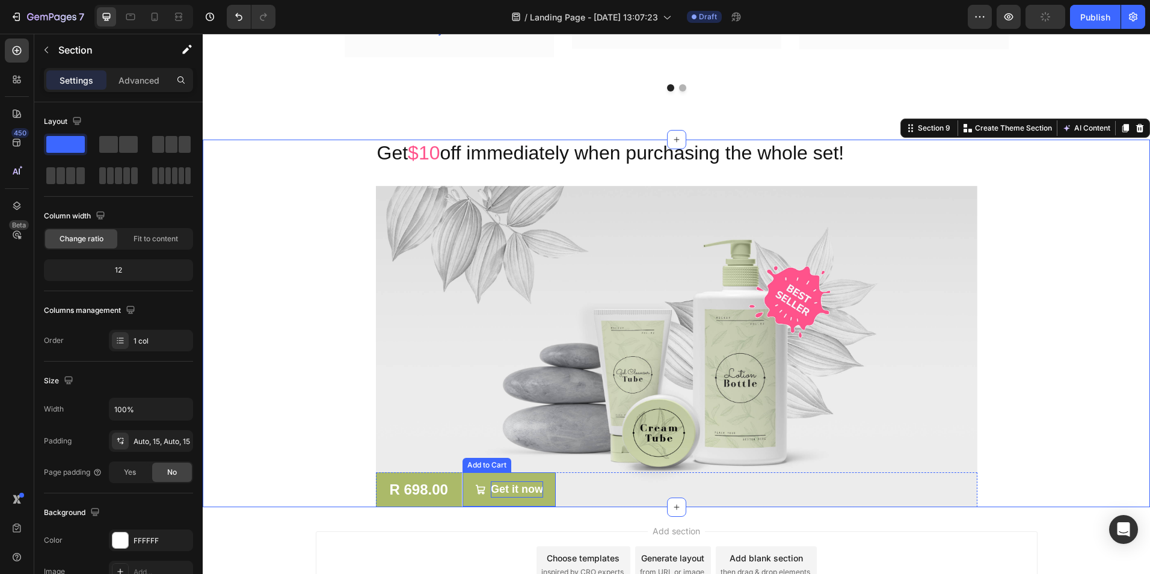
click at [493, 481] on div "Get it now" at bounding box center [517, 489] width 52 height 16
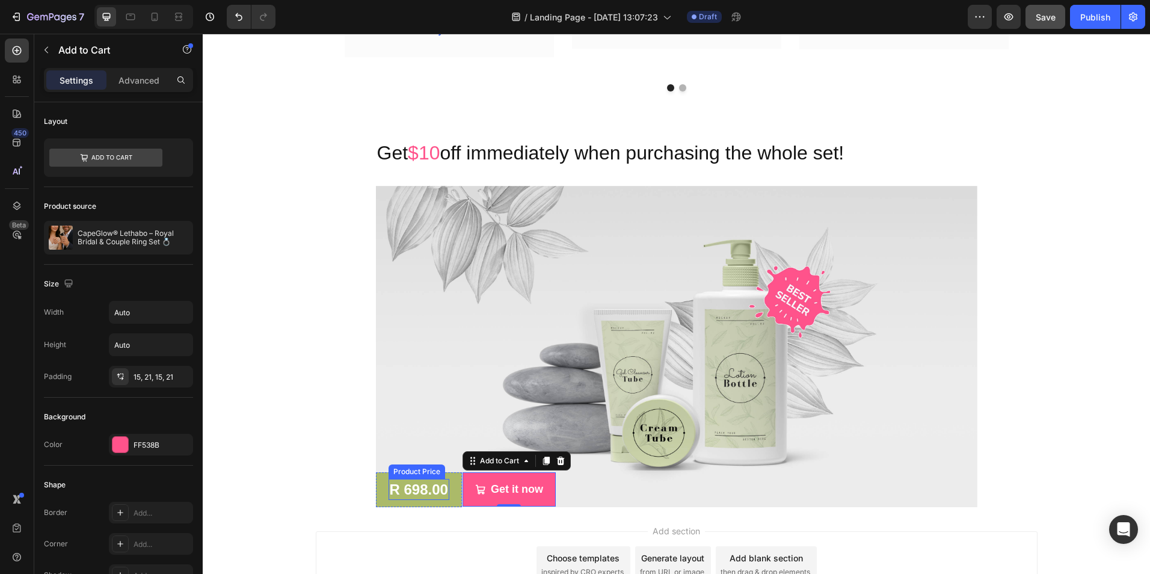
click at [403, 479] on div "R 698.00" at bounding box center [419, 489] width 61 height 21
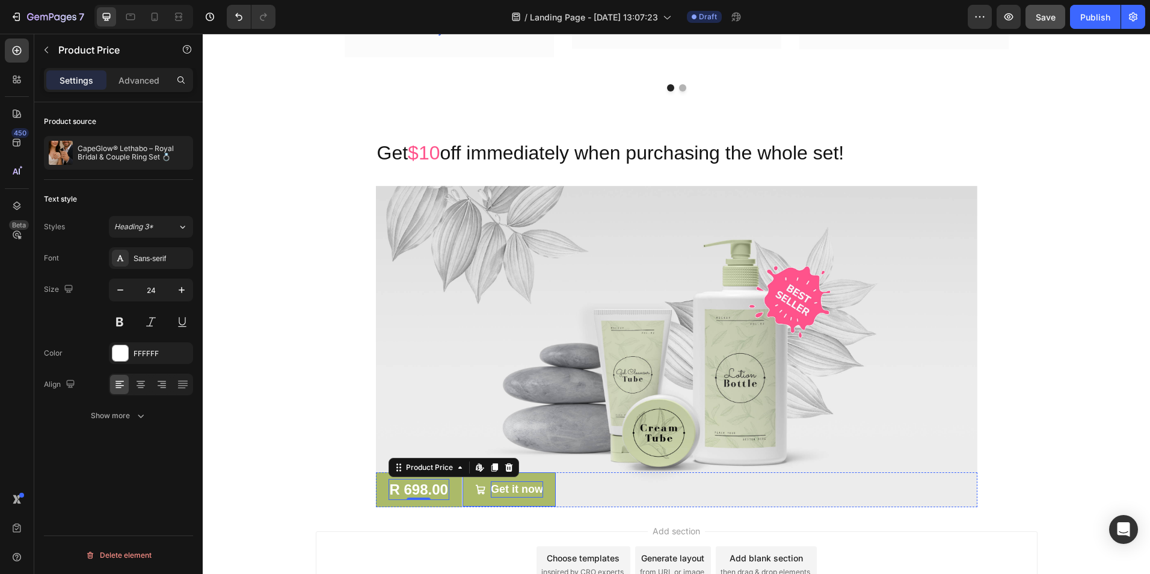
click at [498, 481] on div "Get it now" at bounding box center [517, 489] width 52 height 16
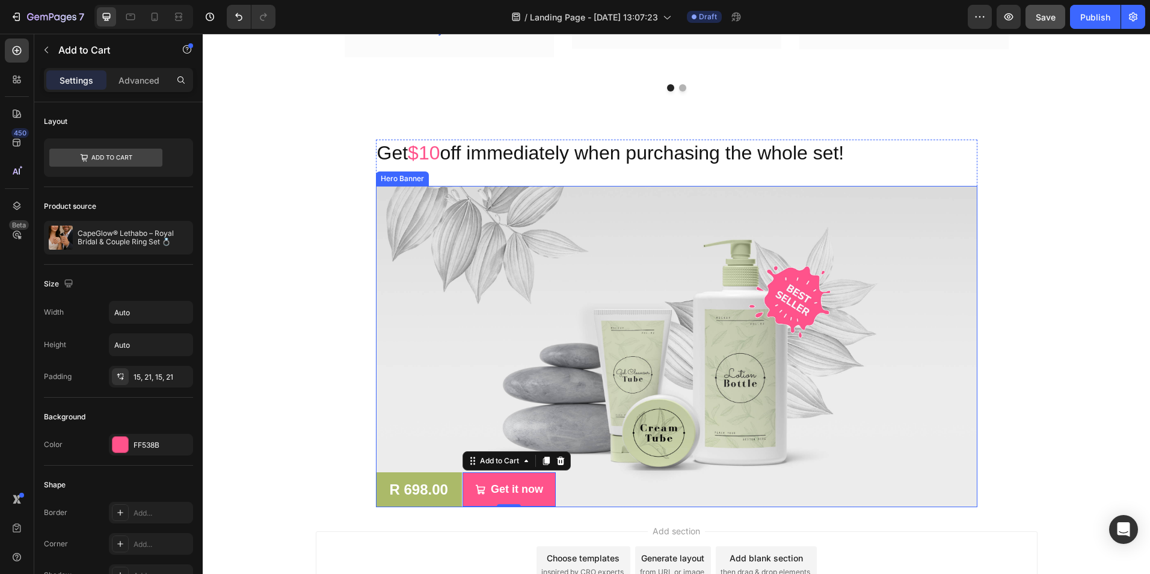
click at [538, 336] on div "Overlay" at bounding box center [677, 346] width 602 height 321
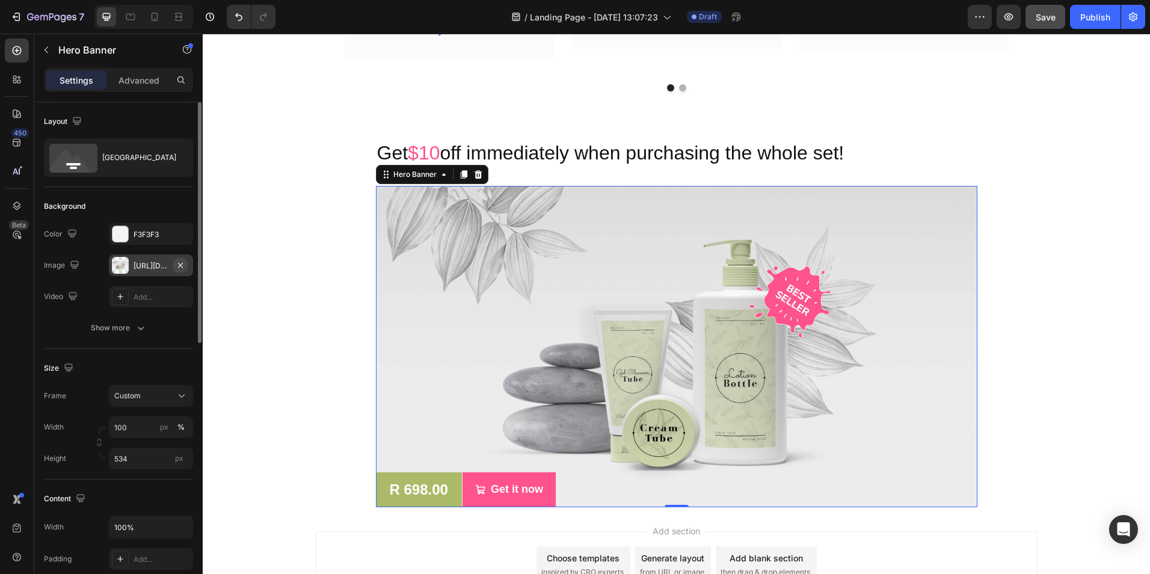
click at [180, 266] on icon "button" at bounding box center [181, 265] width 10 height 10
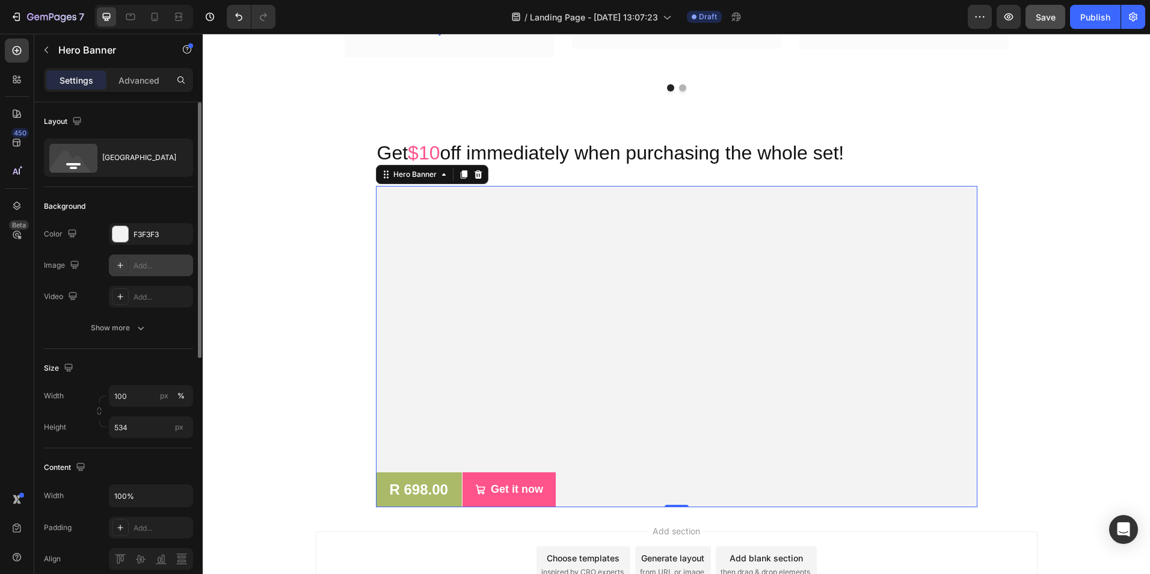
click at [494, 246] on div "Overlay" at bounding box center [677, 346] width 602 height 321
click at [147, 259] on div "Add..." at bounding box center [151, 265] width 84 height 22
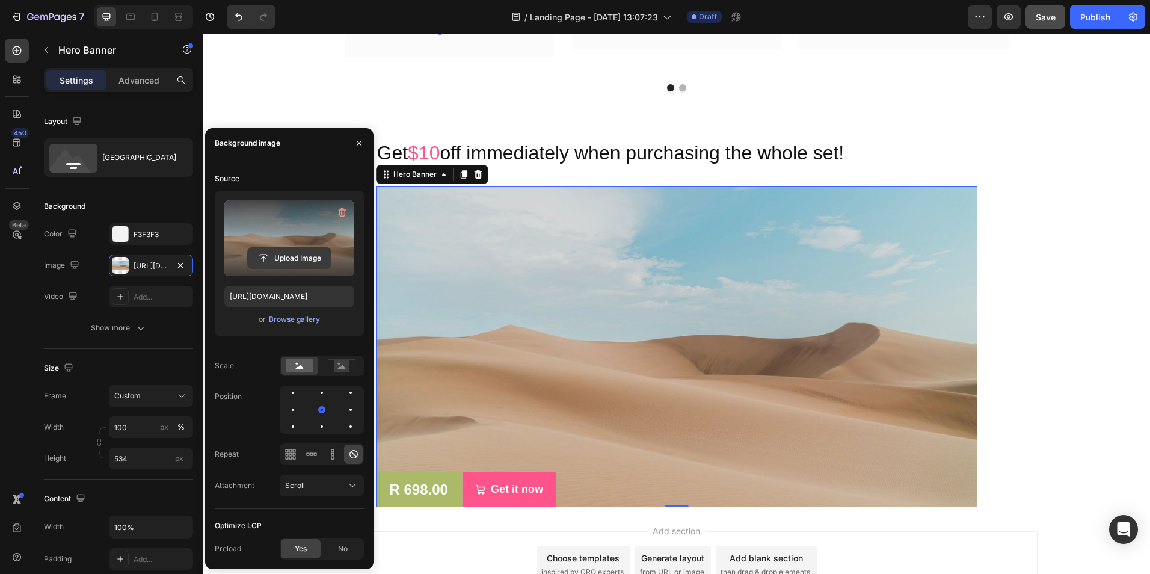
click at [286, 262] on input "file" at bounding box center [289, 258] width 83 height 20
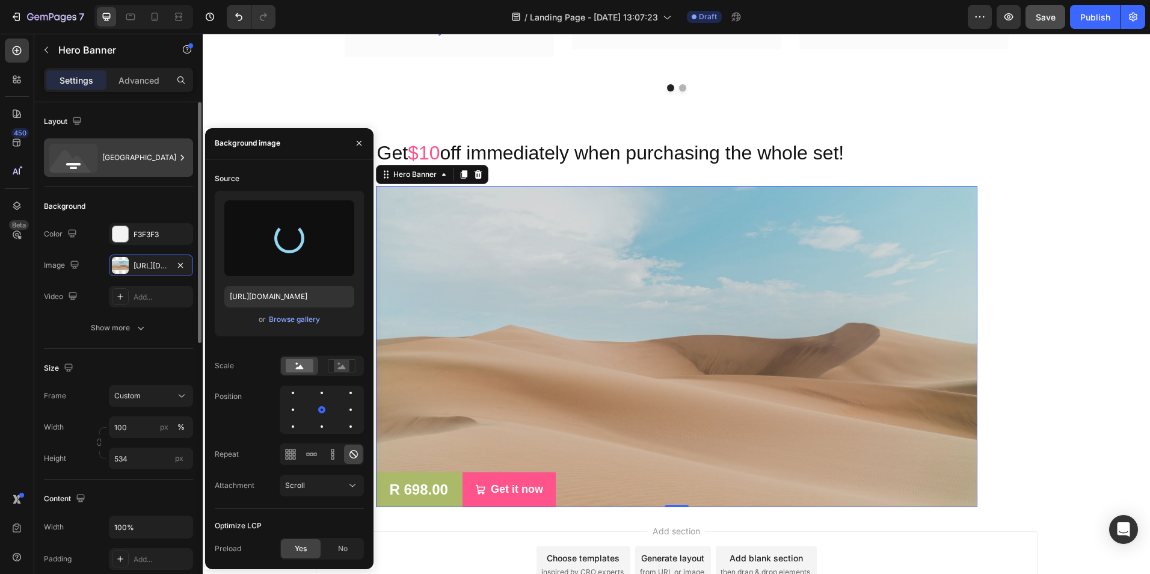
type input "https://cdn.shopify.com/s/files/1/0949/0395/9816/files/gempages_568613204704363…"
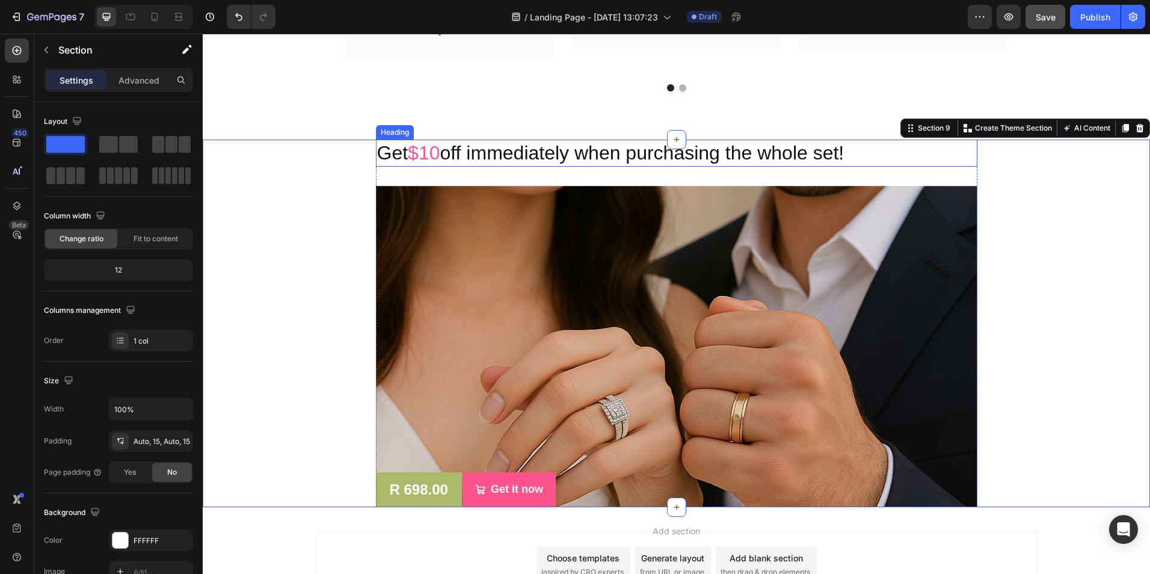
click at [440, 142] on span "$10" at bounding box center [424, 153] width 32 height 22
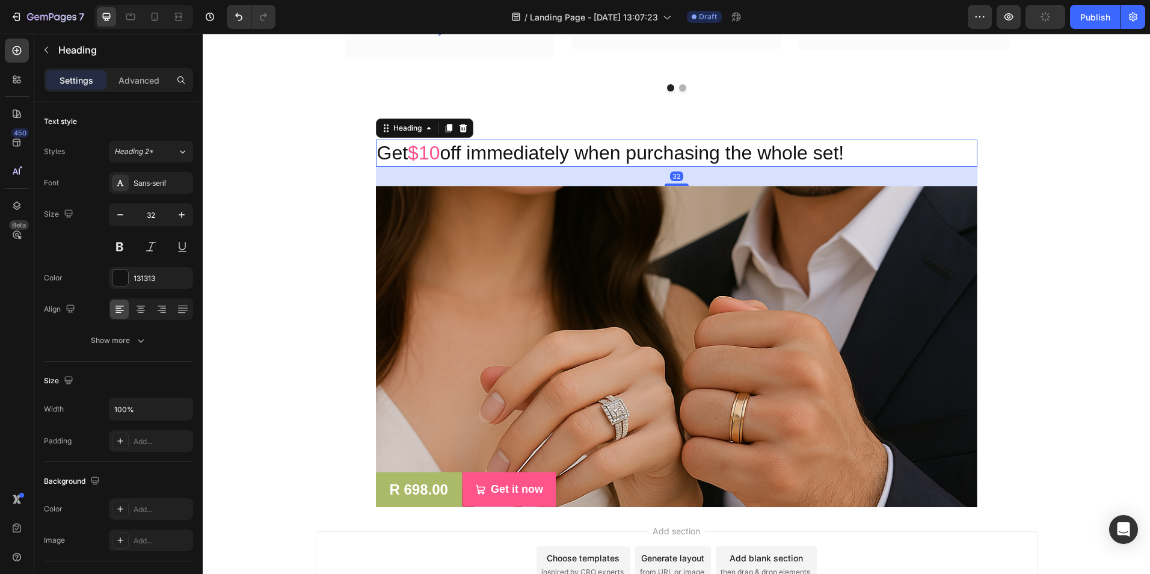
click at [440, 142] on span "$10" at bounding box center [424, 153] width 32 height 22
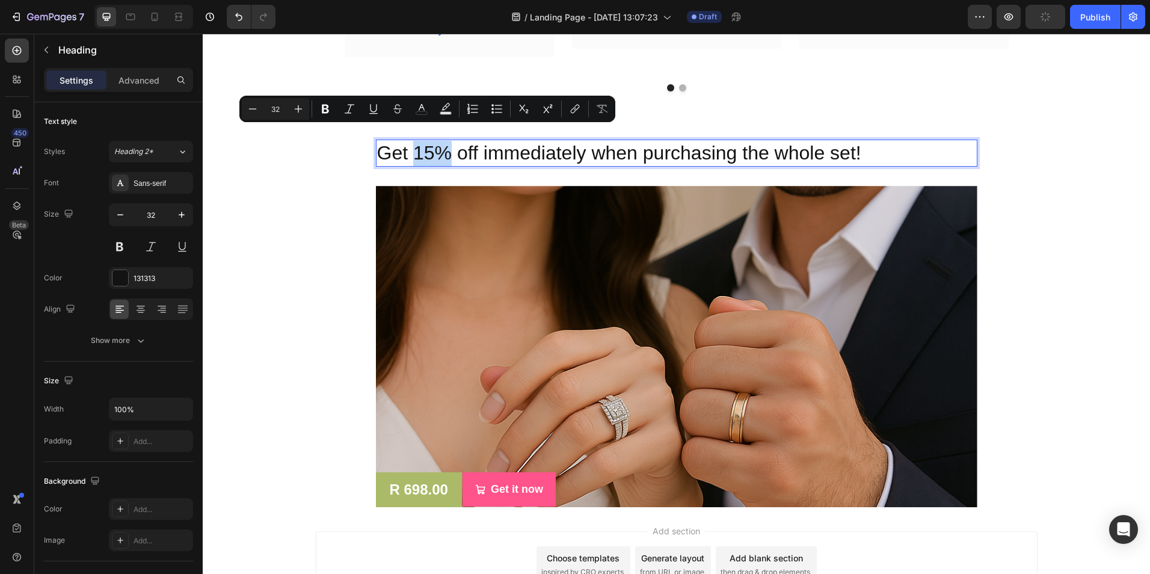
drag, startPoint x: 446, startPoint y: 141, endPoint x: 411, endPoint y: 144, distance: 35.6
click at [411, 144] on p "Get 15% off immediately when purchasing the whole set!" at bounding box center [676, 153] width 599 height 25
click at [451, 114] on rect "Editor contextual toolbar" at bounding box center [445, 113] width 11 height 3
type input "000000"
type input "77"
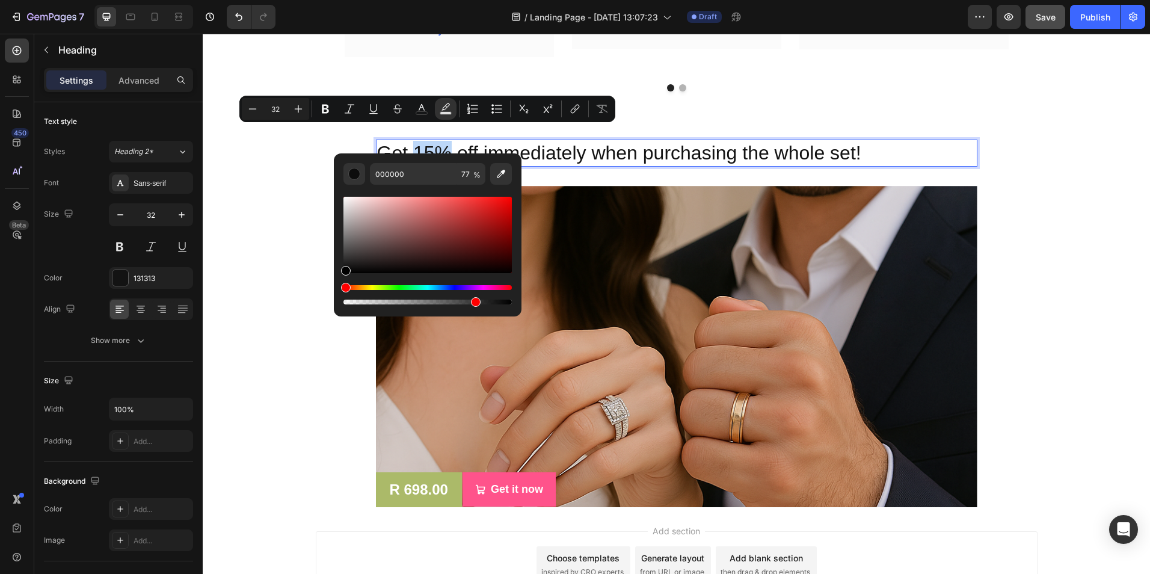
click at [475, 205] on div "Editor contextual toolbar" at bounding box center [427, 235] width 168 height 76
type input "E23131"
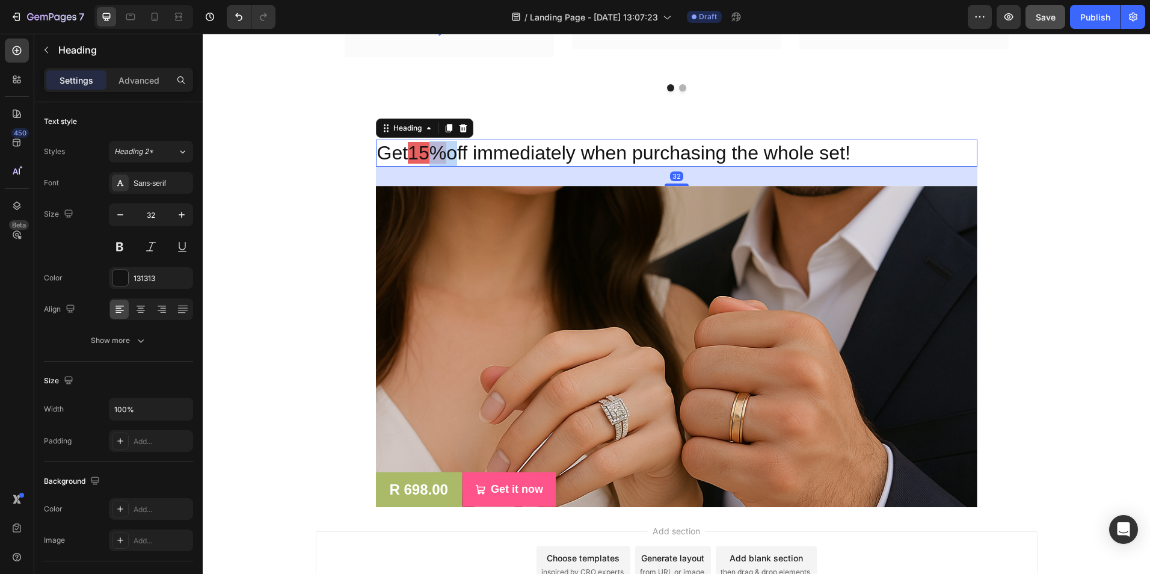
click at [427, 142] on span "15%" at bounding box center [427, 153] width 39 height 22
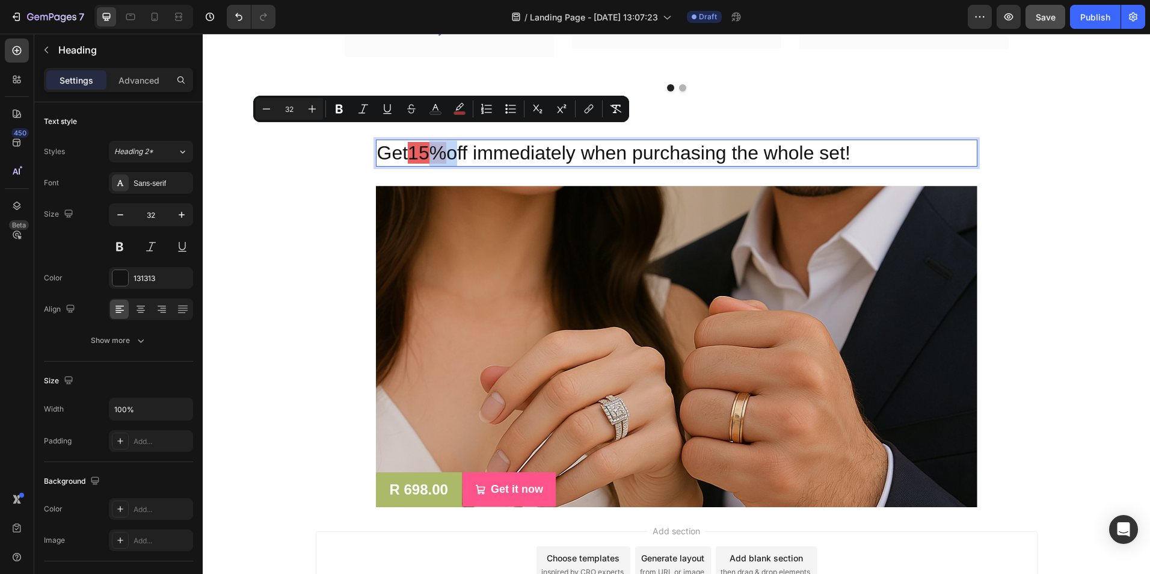
click at [427, 142] on span "15%" at bounding box center [427, 153] width 39 height 22
drag, startPoint x: 446, startPoint y: 140, endPoint x: 407, endPoint y: 140, distance: 39.1
click at [407, 141] on p "Get 15% off immediately when purchasing the whole set!" at bounding box center [676, 153] width 599 height 25
click at [443, 106] on icon "Editor contextual toolbar" at bounding box center [446, 109] width 12 height 12
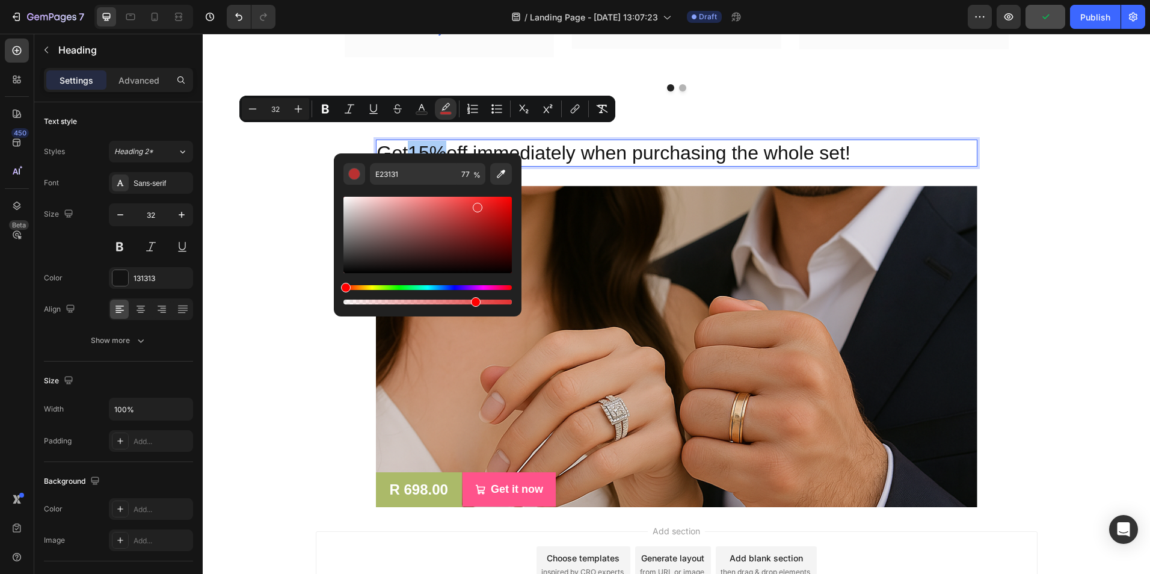
click at [346, 268] on div "Editor contextual toolbar" at bounding box center [427, 235] width 168 height 76
type input "0F0F0F"
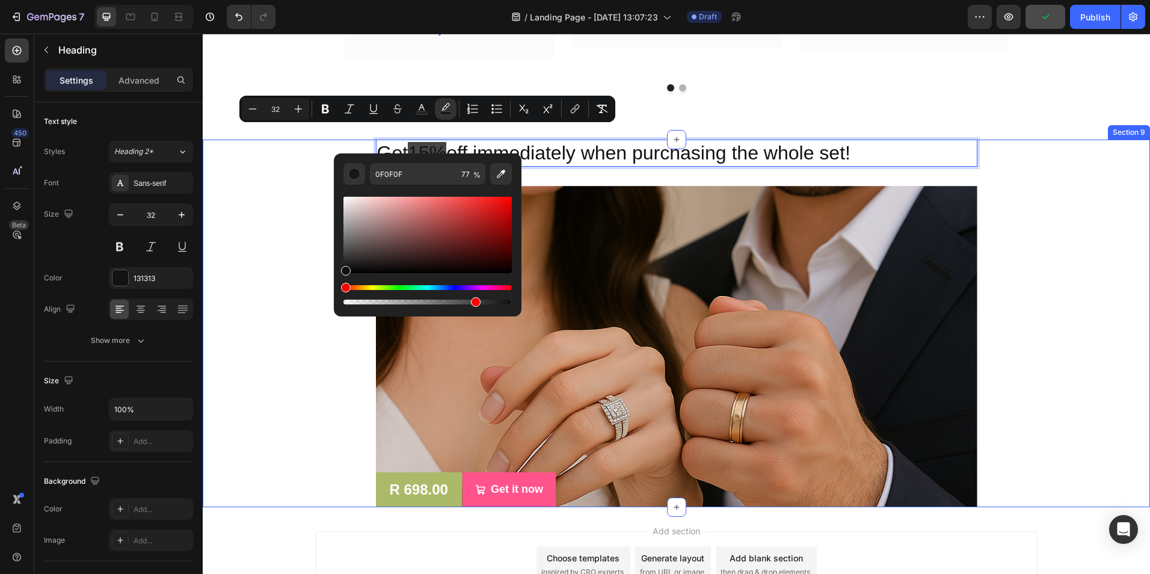
click at [308, 241] on div "Get 15% off immediately when purchasing the whole set! Heading 32 R 698.00 Prod…" at bounding box center [676, 324] width 929 height 368
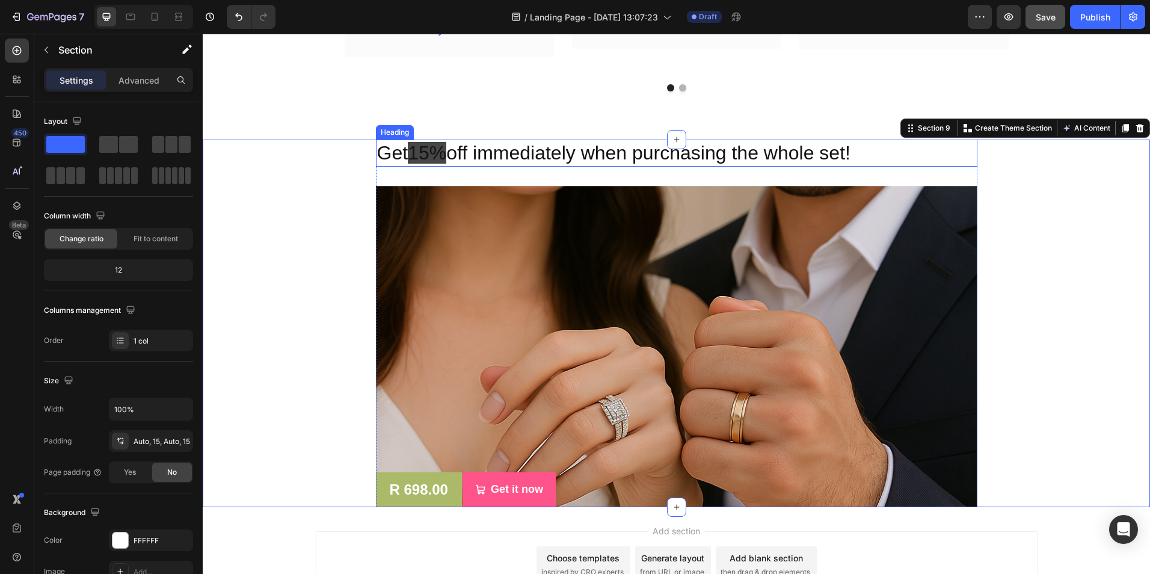
click at [438, 142] on span "15%" at bounding box center [427, 153] width 39 height 22
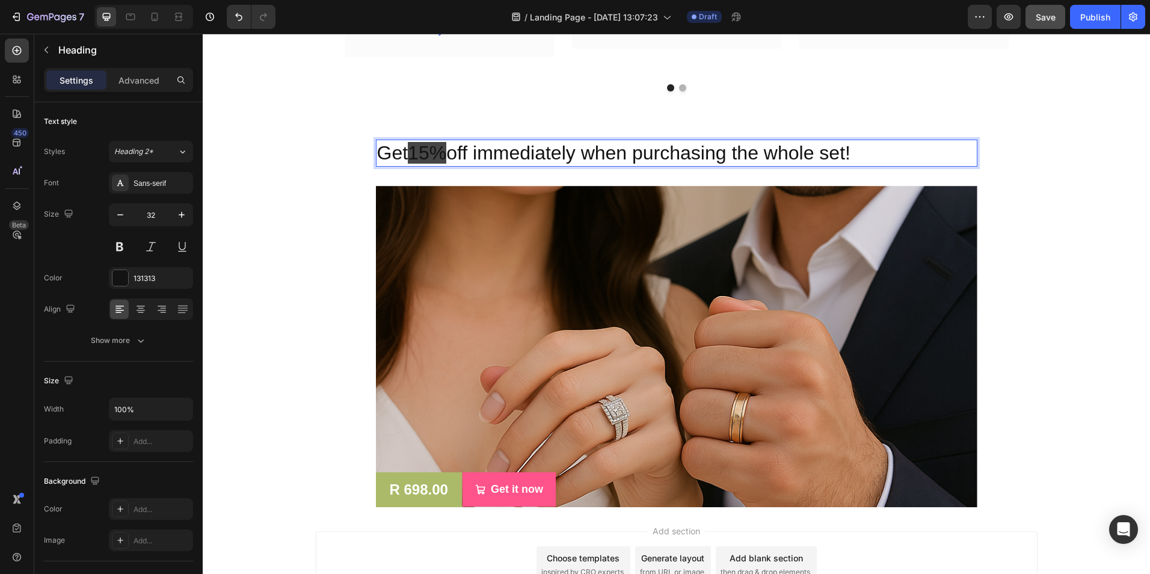
click at [446, 142] on span "15%" at bounding box center [427, 153] width 39 height 22
click at [451, 141] on p "Get 15% off immediately when purchasing the whole set!" at bounding box center [676, 153] width 599 height 25
click at [431, 145] on p "Get 15% off immediately when purchasing the whole set!" at bounding box center [676, 153] width 599 height 25
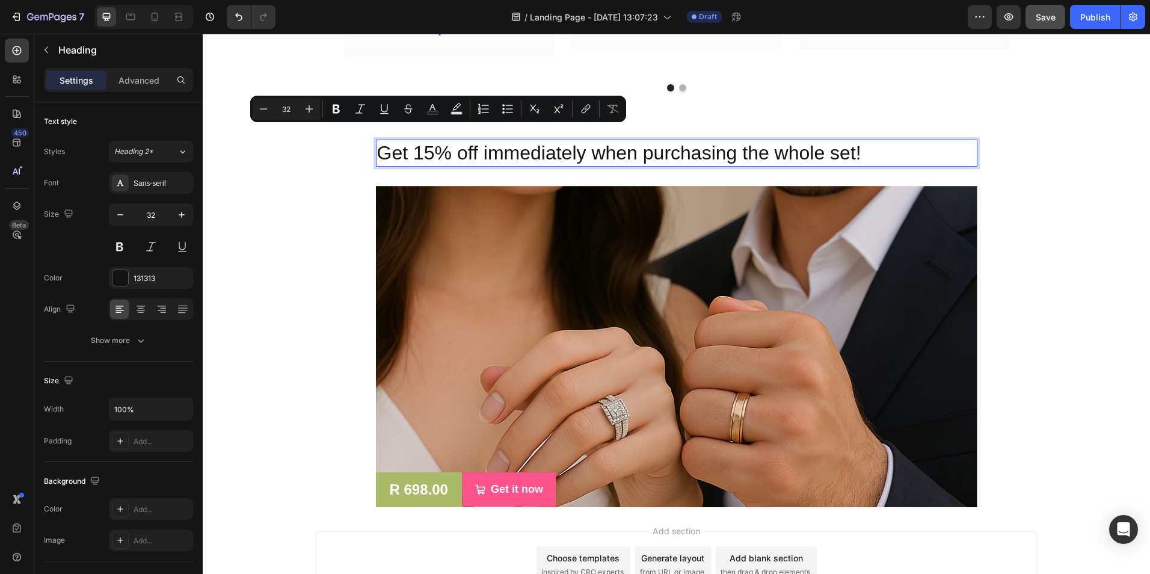
click at [400, 149] on p "Get 15% off immediately when purchasing the whole set!" at bounding box center [676, 153] width 599 height 25
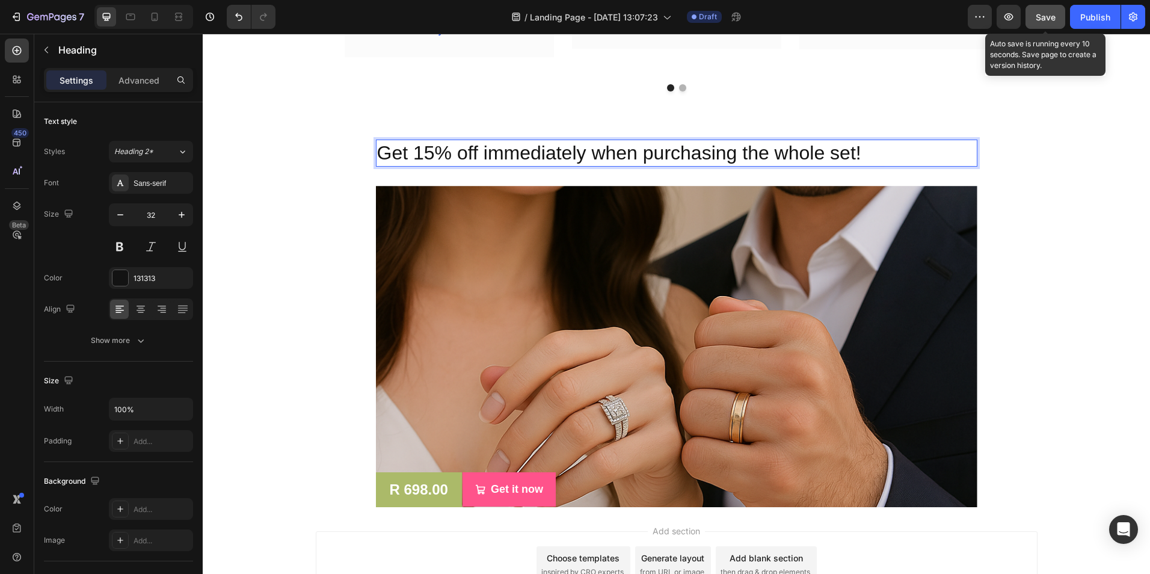
click at [1043, 21] on span "Save" at bounding box center [1046, 17] width 20 height 10
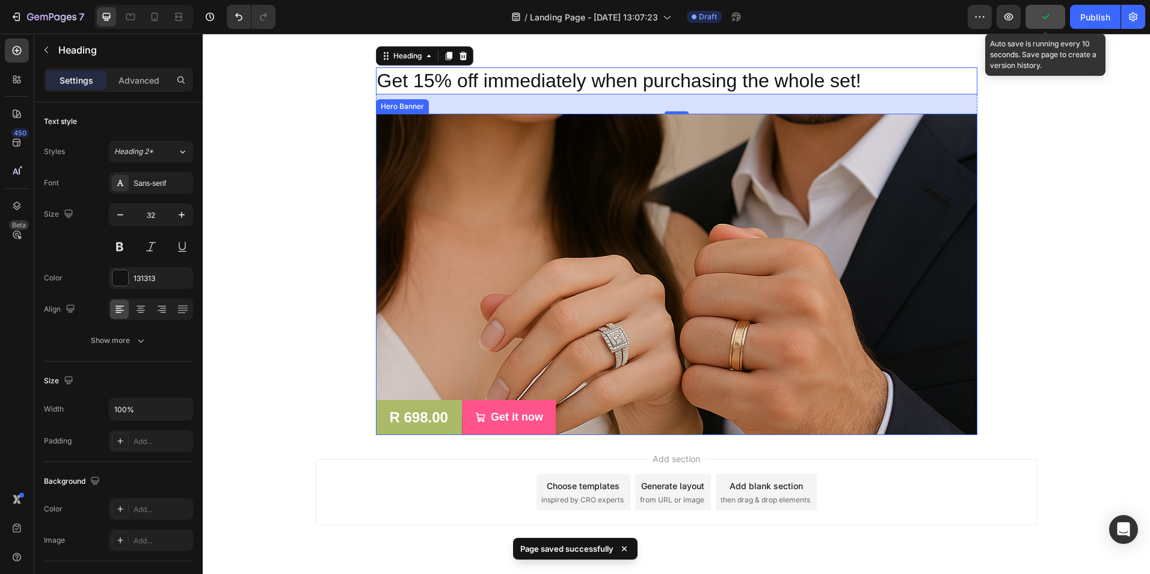
scroll to position [3075, 0]
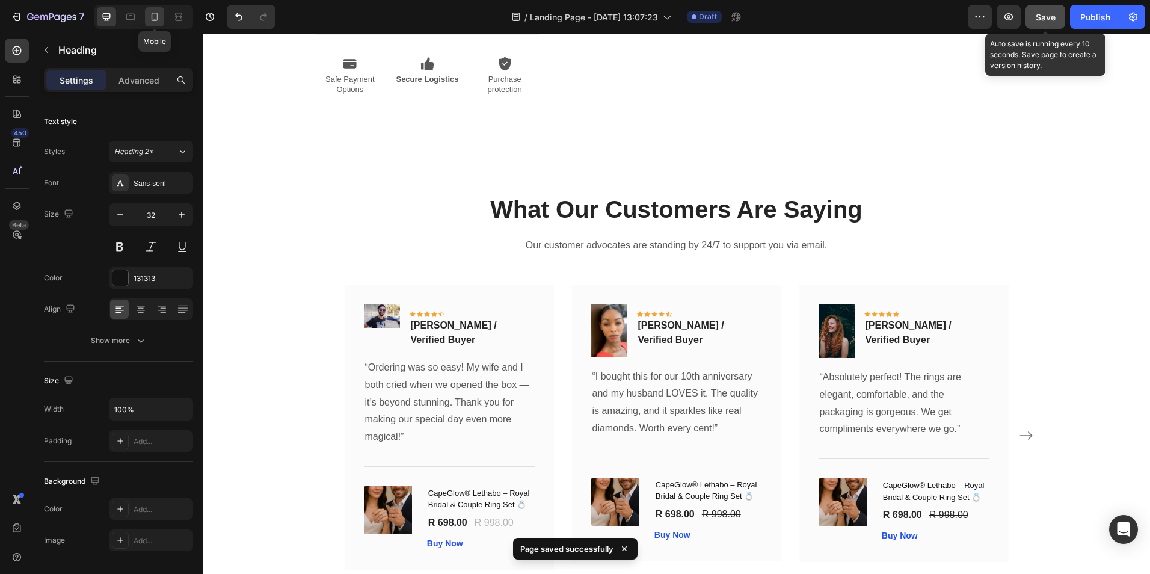
click at [159, 20] on icon at bounding box center [155, 17] width 12 height 12
type input "28"
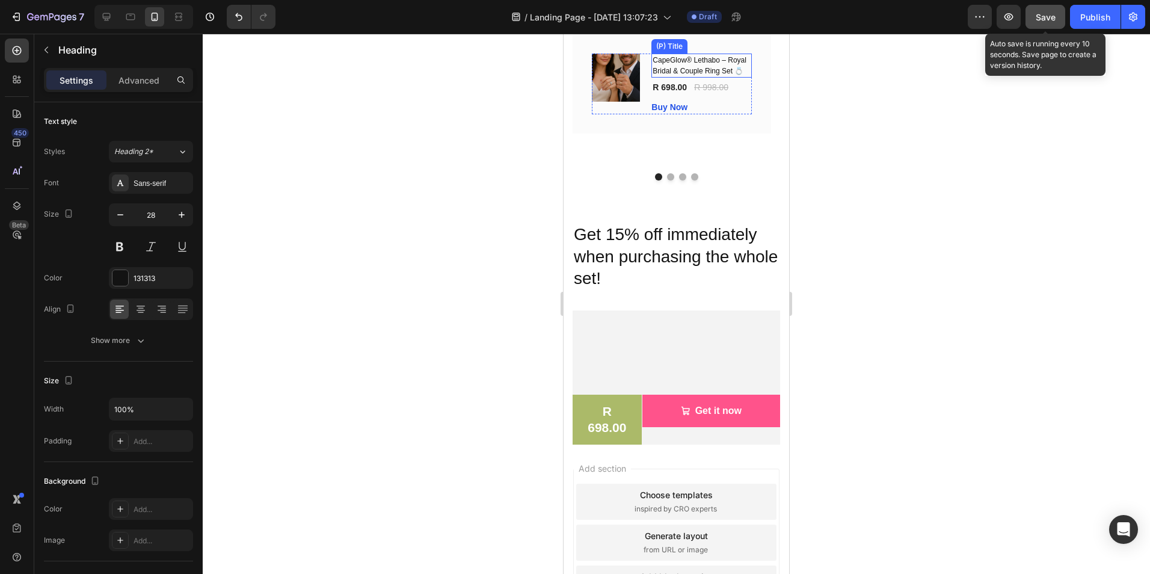
scroll to position [2839, 0]
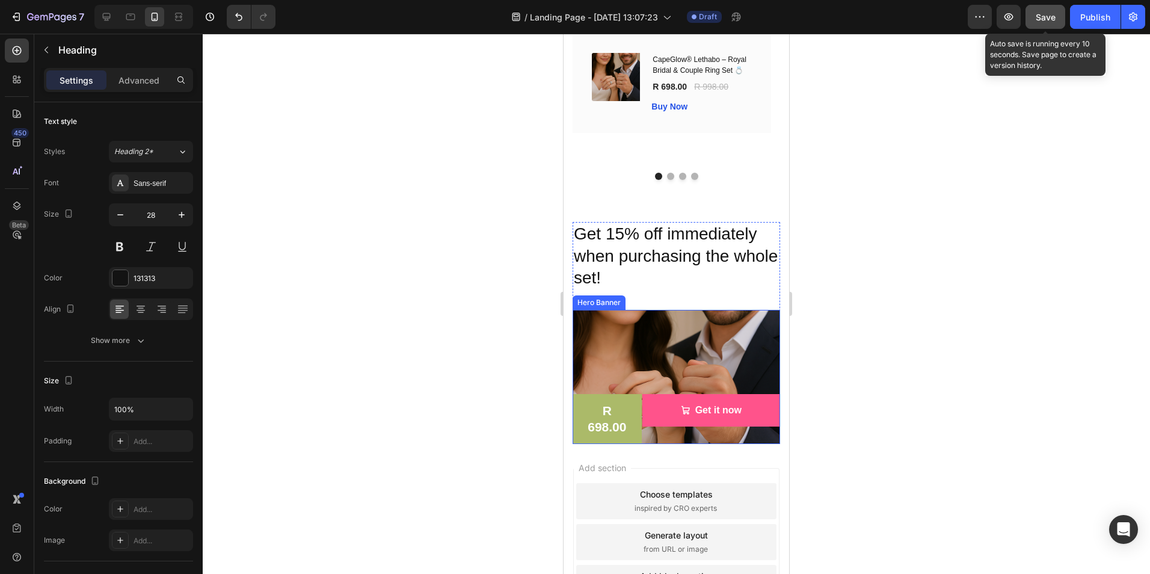
click at [667, 351] on div "Overlay" at bounding box center [677, 377] width 208 height 134
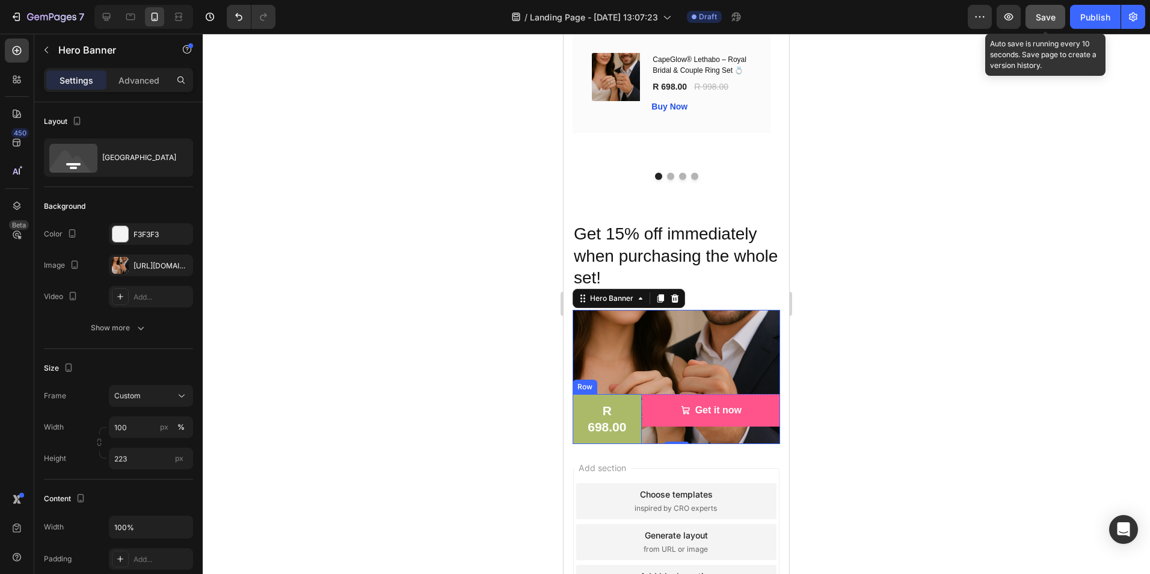
click at [577, 394] on div "R 698.00 Product Price Product Price Row" at bounding box center [607, 419] width 69 height 50
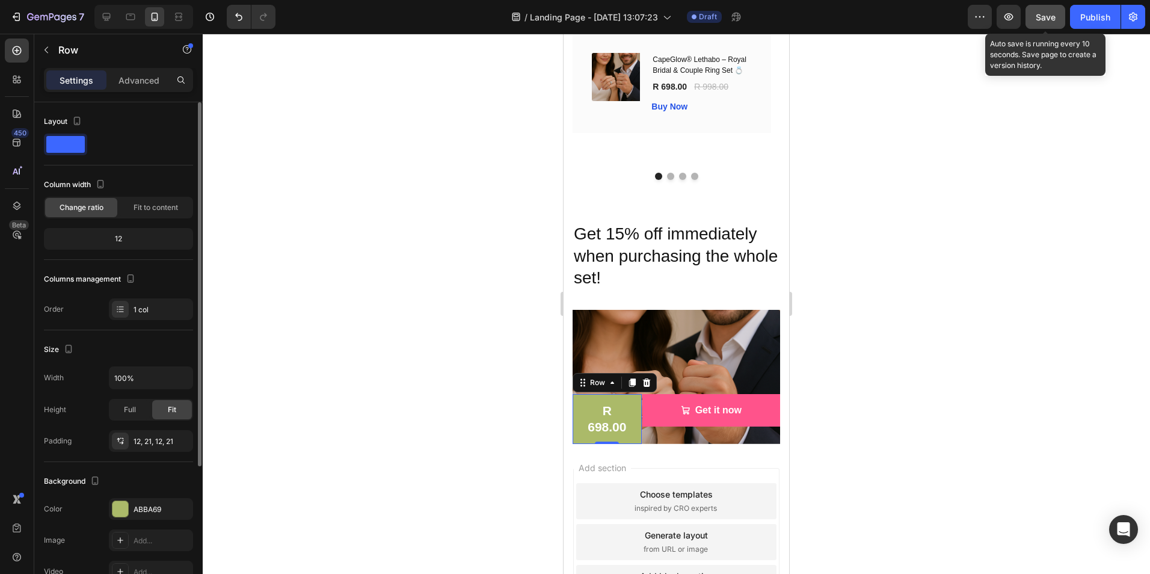
click at [114, 236] on div "12" at bounding box center [118, 238] width 144 height 17
click at [126, 237] on div "12" at bounding box center [118, 238] width 144 height 17
click at [148, 206] on span "Fit to content" at bounding box center [156, 207] width 45 height 11
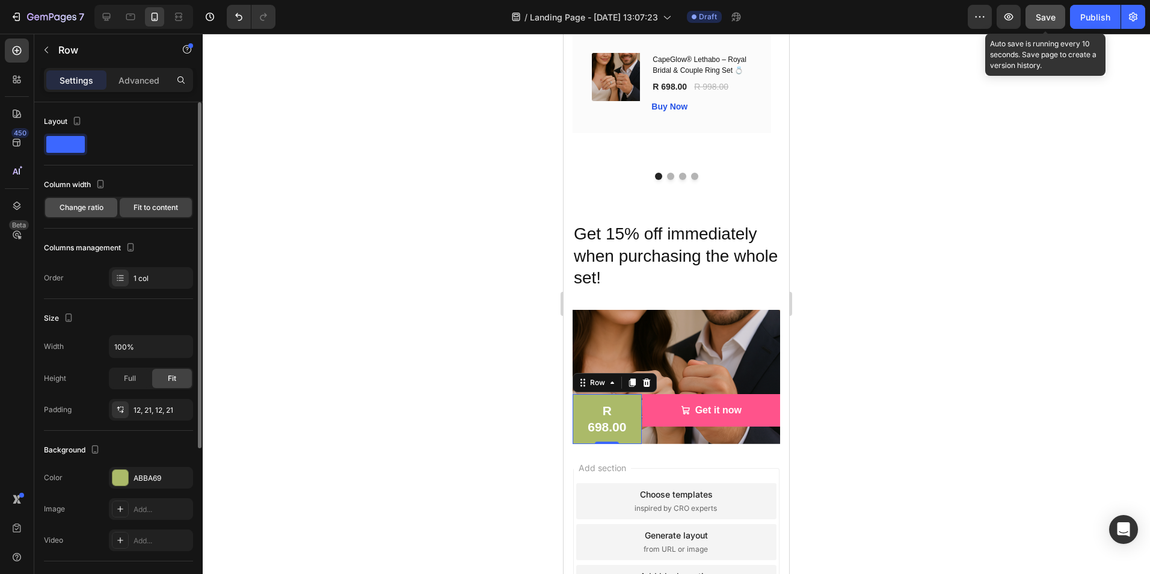
click at [81, 206] on span "Change ratio" at bounding box center [82, 207] width 44 height 11
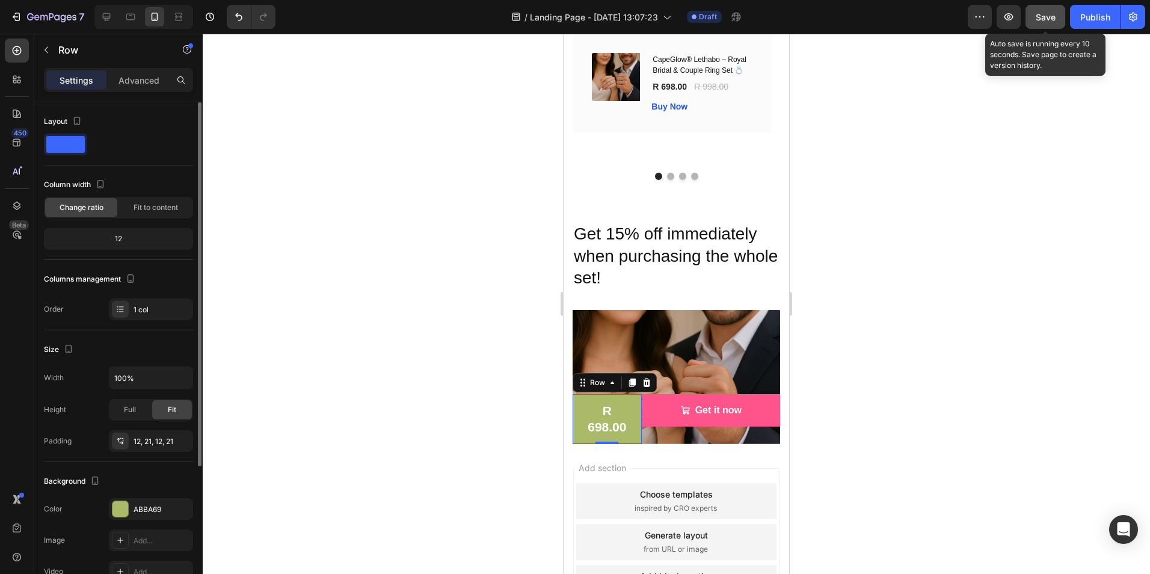
click at [81, 139] on span at bounding box center [65, 144] width 39 height 17
click at [73, 120] on icon "button" at bounding box center [77, 121] width 12 height 12
click at [578, 394] on div "R 698.00 Product Price Product Price Row 0" at bounding box center [607, 419] width 69 height 50
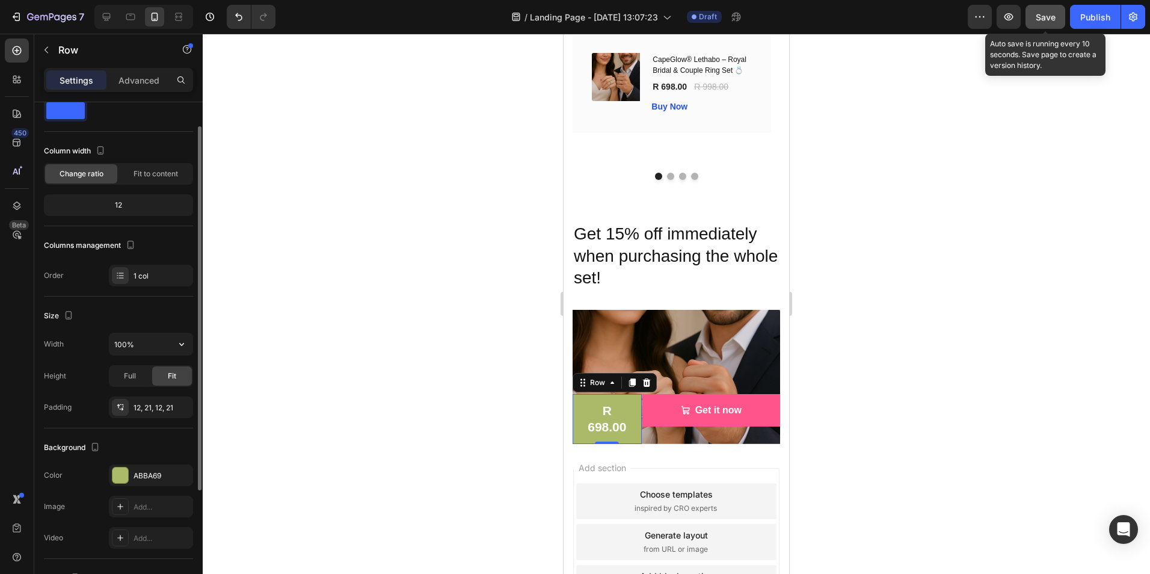
scroll to position [34, 0]
click at [137, 352] on input "100%" at bounding box center [150, 344] width 83 height 22
click at [165, 343] on input "100%" at bounding box center [150, 344] width 83 height 22
click at [177, 343] on icon "button" at bounding box center [182, 343] width 12 height 12
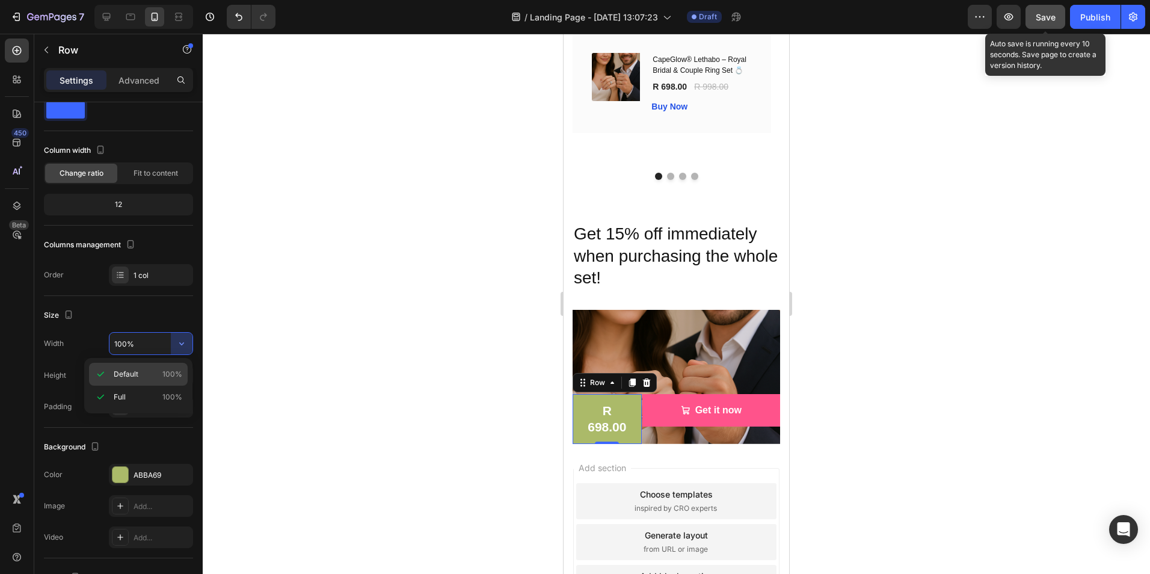
click at [138, 373] on span "Default" at bounding box center [126, 374] width 25 height 11
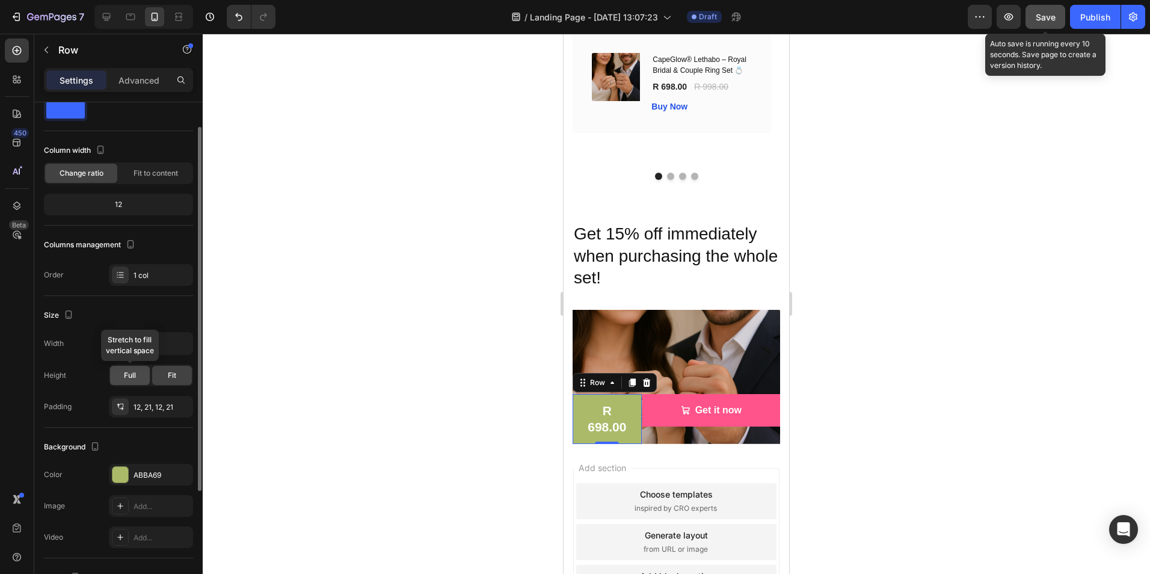
click at [140, 377] on div "Full" at bounding box center [130, 375] width 40 height 19
click at [168, 375] on span "Fit" at bounding box center [172, 375] width 8 height 11
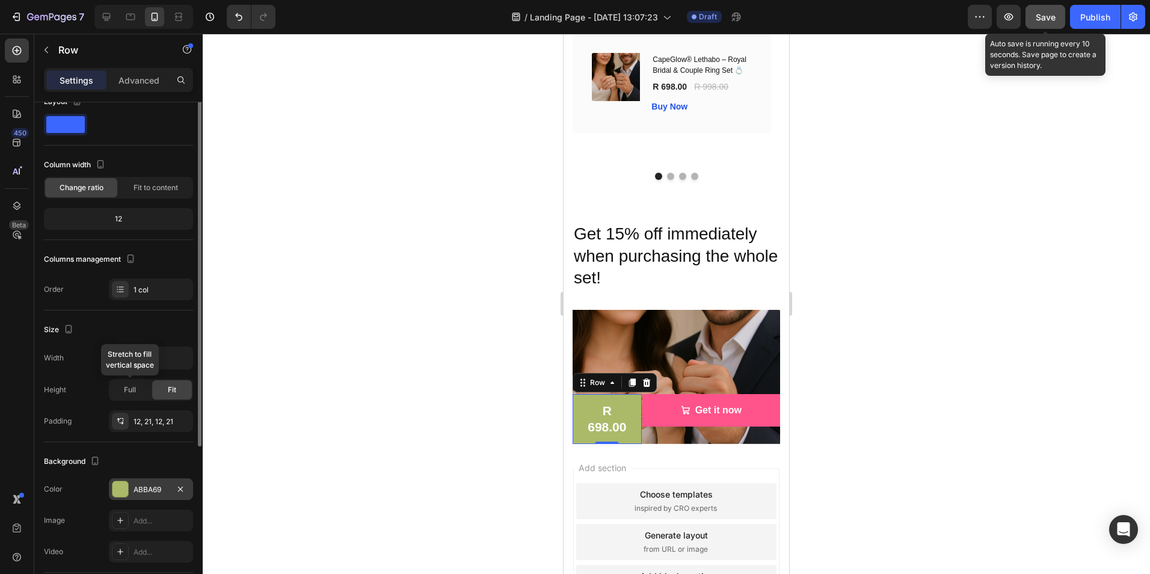
scroll to position [0, 0]
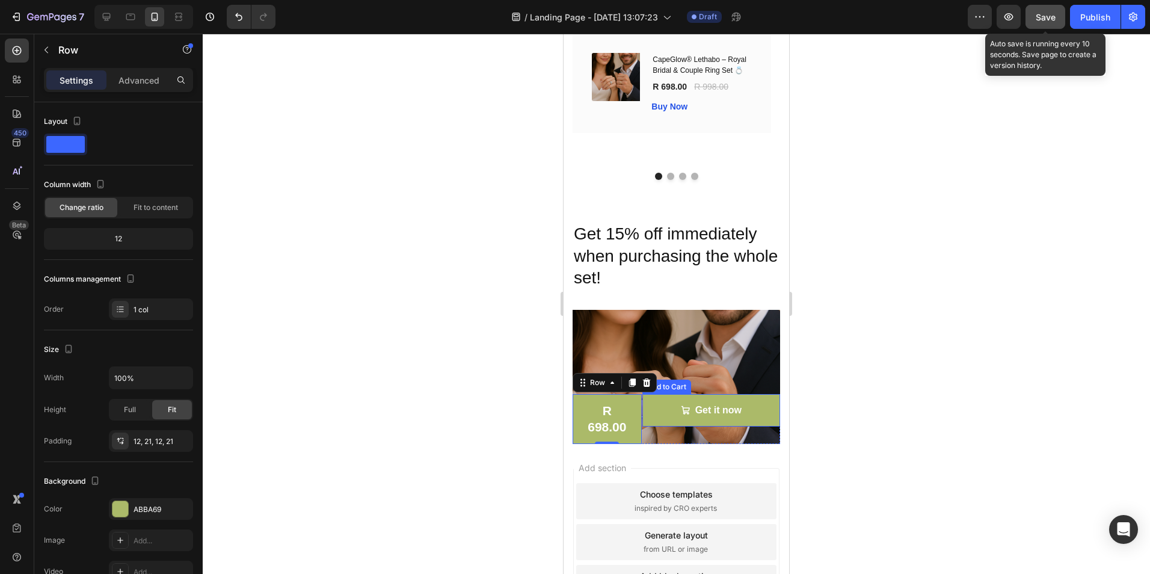
click at [658, 394] on button "Get it now" at bounding box center [711, 410] width 138 height 32
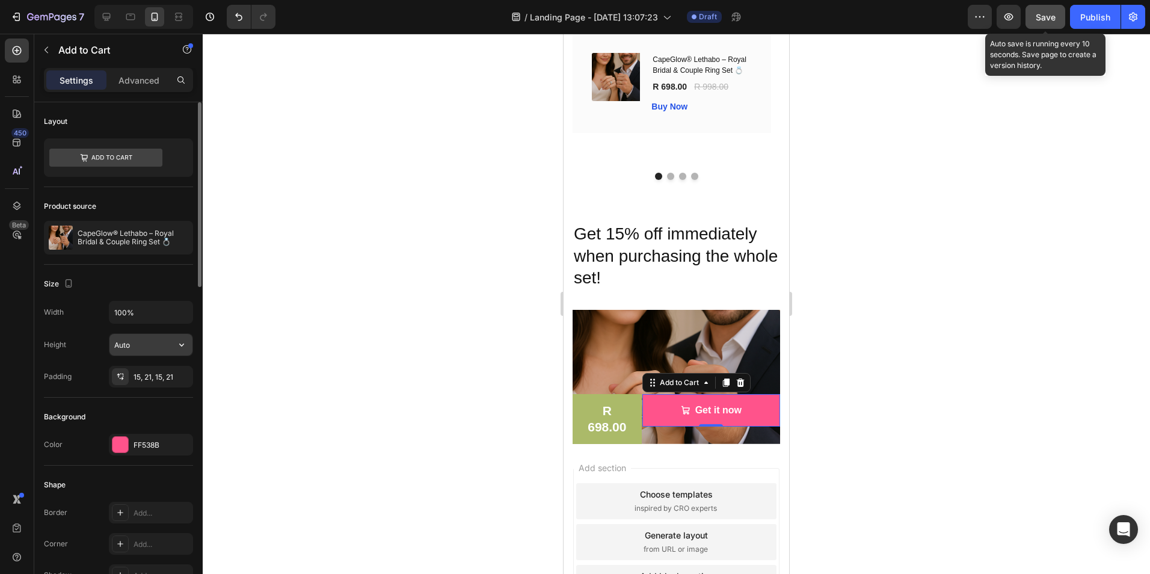
click at [166, 347] on input "Auto" at bounding box center [150, 345] width 83 height 22
click at [180, 347] on icon "button" at bounding box center [182, 345] width 12 height 12
click at [152, 310] on input "100%" at bounding box center [150, 312] width 83 height 22
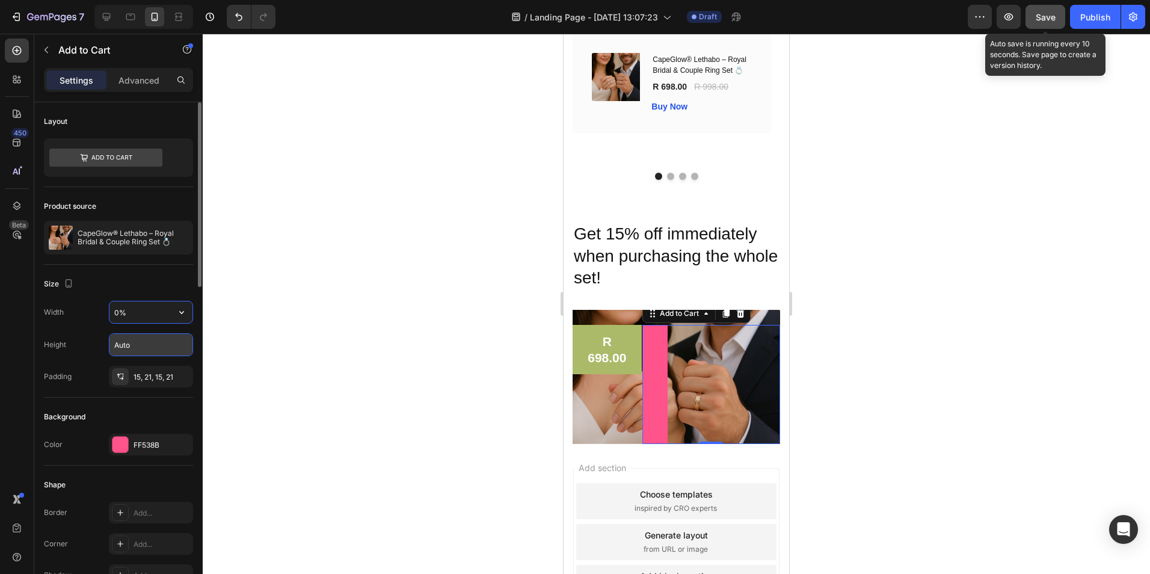
type input "%"
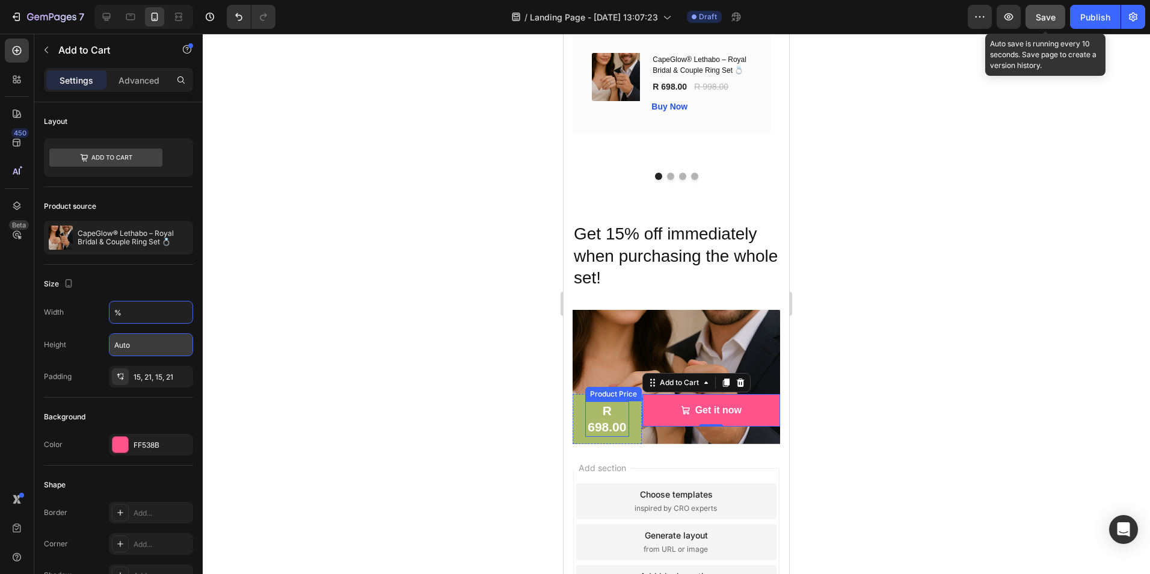
click at [588, 417] on div "R 698.00" at bounding box center [607, 418] width 44 height 35
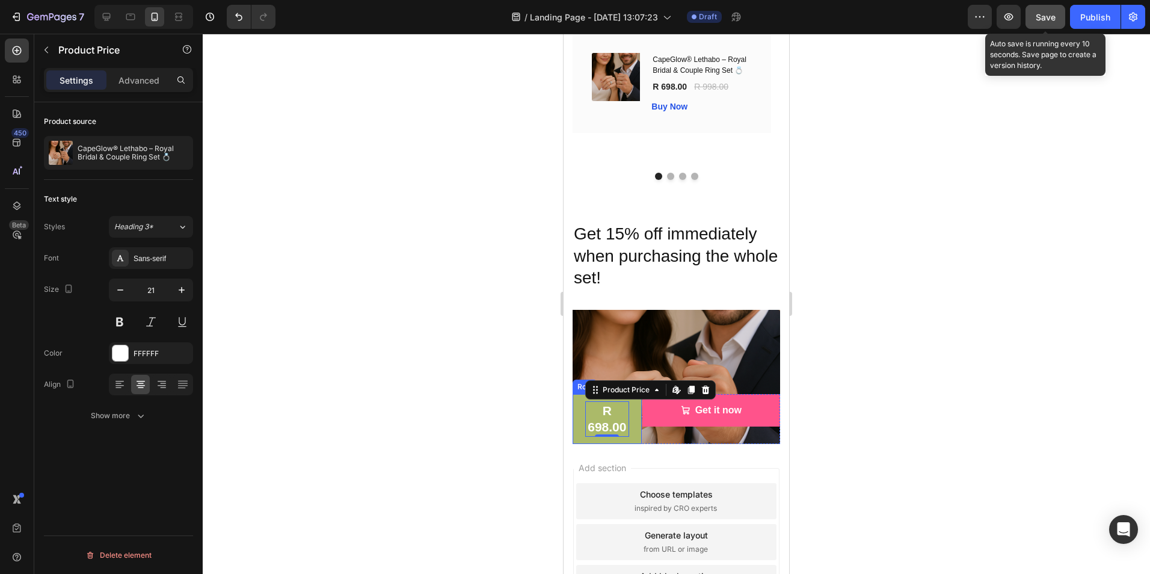
click at [581, 394] on div "R 698.00 Product Price Edit content in Shopify 0 Product Price Edit content in …" at bounding box center [607, 419] width 69 height 50
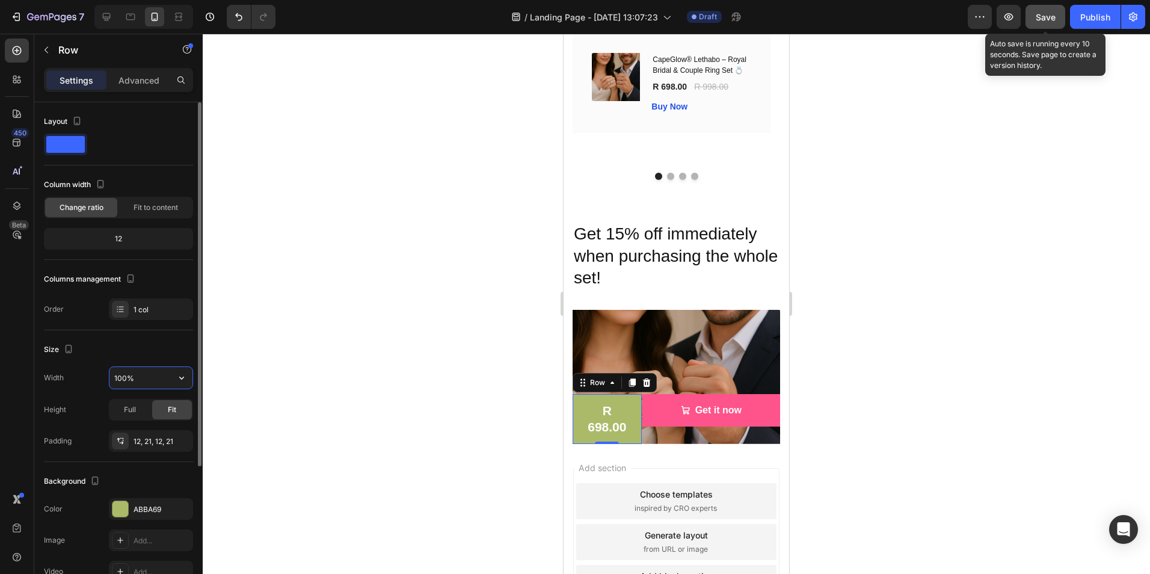
click at [149, 377] on input "100%" at bounding box center [150, 378] width 83 height 22
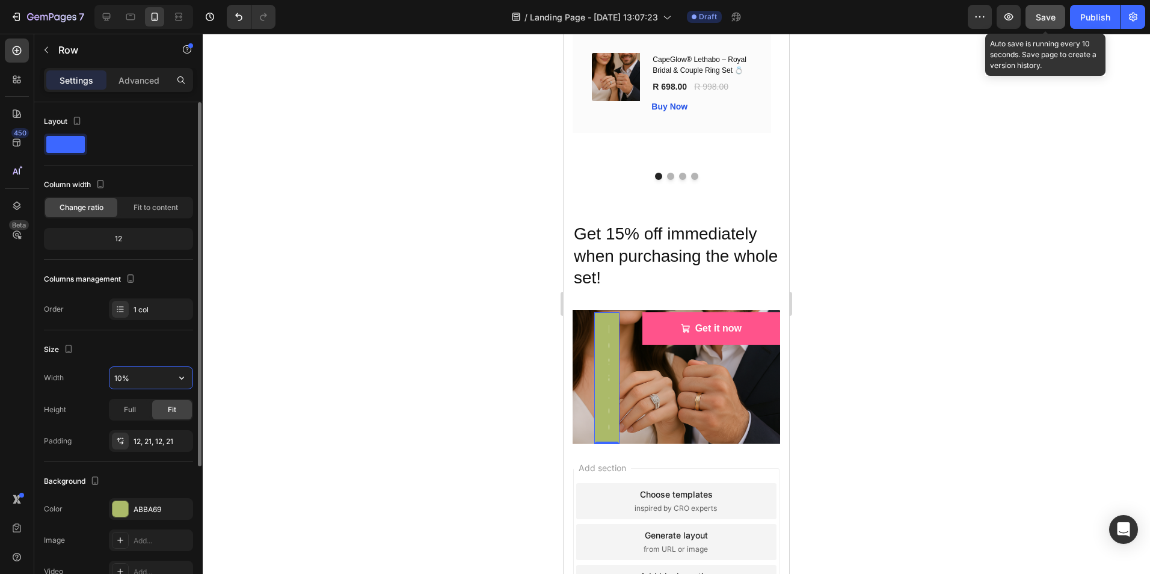
type input "100%"
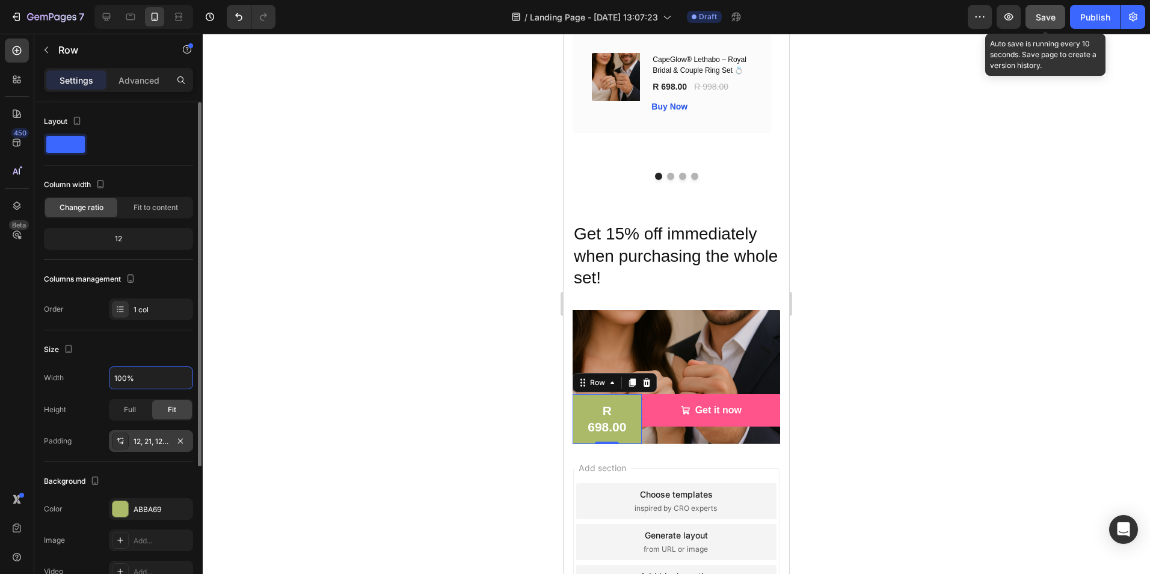
click at [141, 443] on div "12, 21, 12, 21" at bounding box center [151, 441] width 35 height 11
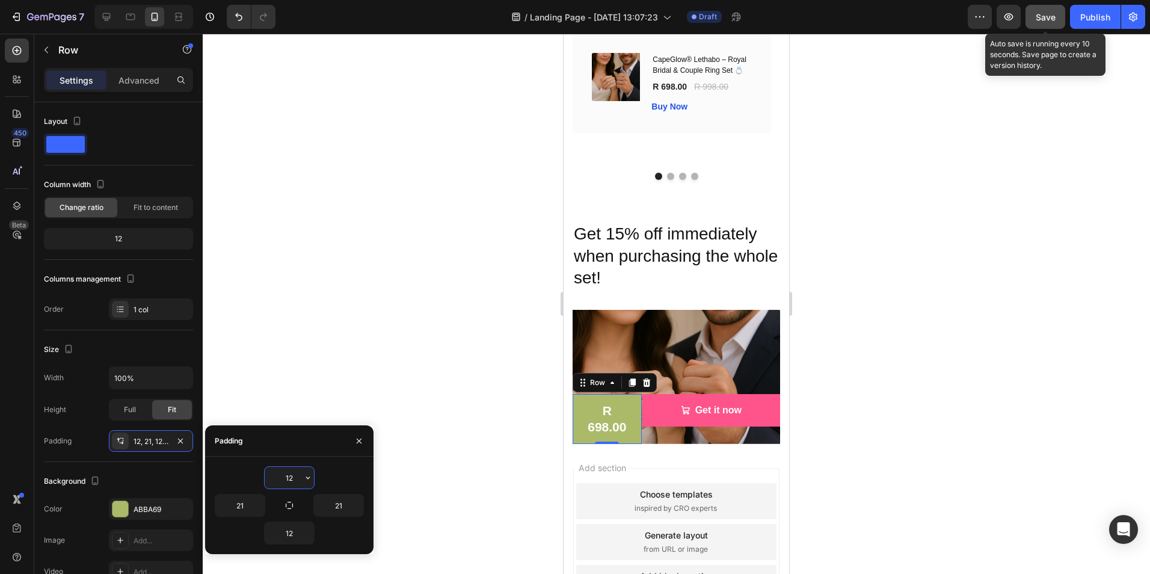
click at [297, 478] on input "12" at bounding box center [289, 478] width 49 height 22
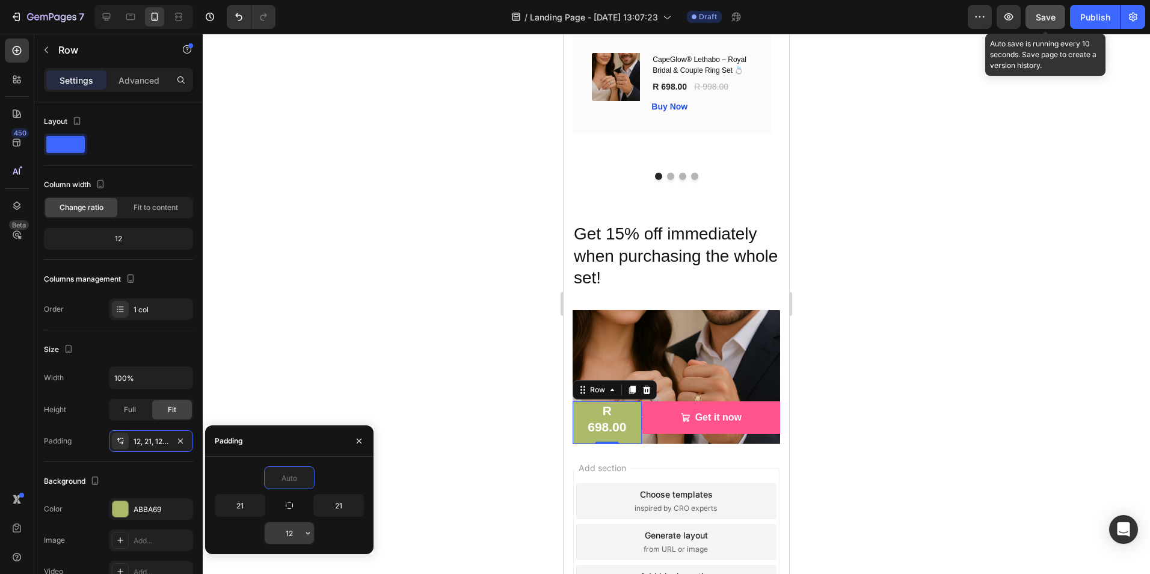
click at [294, 538] on input "12" at bounding box center [289, 533] width 49 height 22
type input "0"
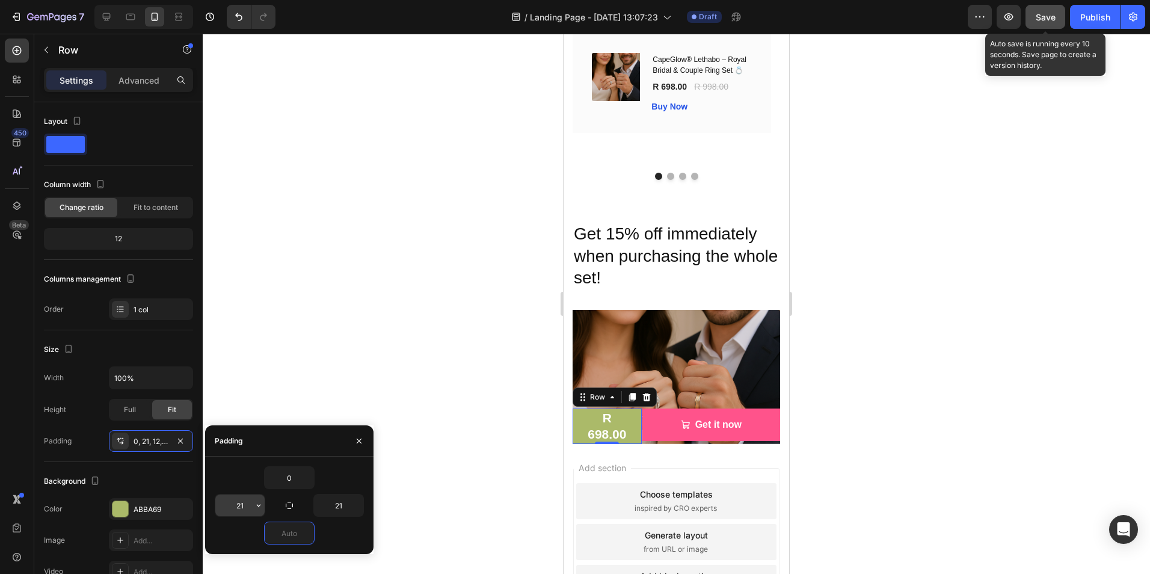
type input "0"
click at [247, 507] on input "21" at bounding box center [239, 505] width 49 height 22
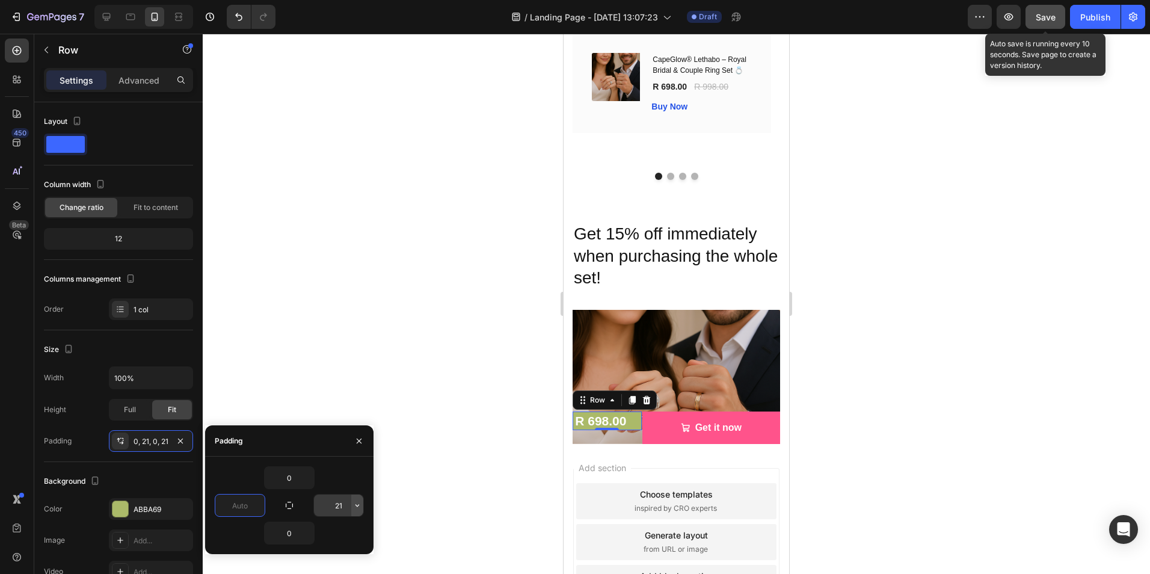
click at [353, 511] on button "button" at bounding box center [357, 505] width 12 height 22
type input "0"
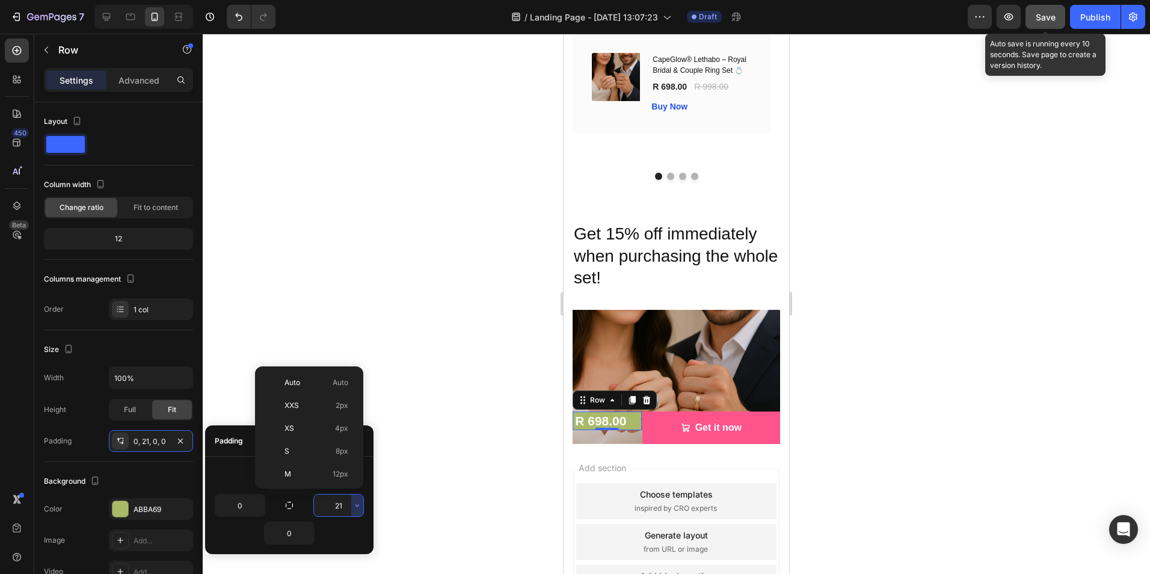
click at [345, 507] on input "21" at bounding box center [338, 505] width 49 height 22
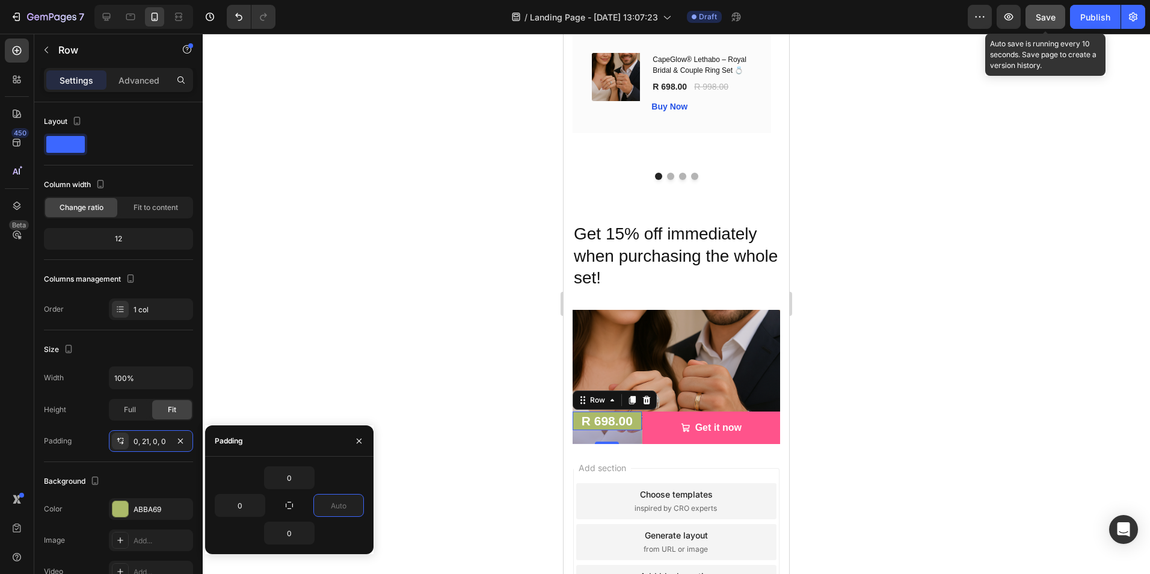
type input "0"
click at [342, 484] on div "0" at bounding box center [289, 477] width 149 height 23
click at [809, 430] on div at bounding box center [676, 304] width 947 height 540
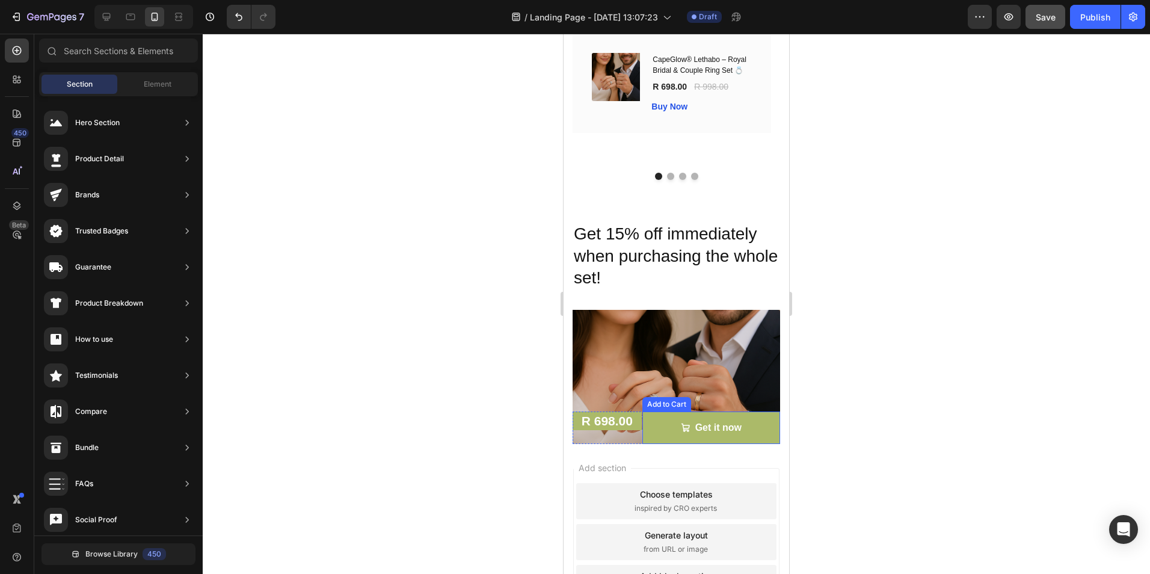
click at [664, 417] on button "Get it now" at bounding box center [711, 427] width 138 height 32
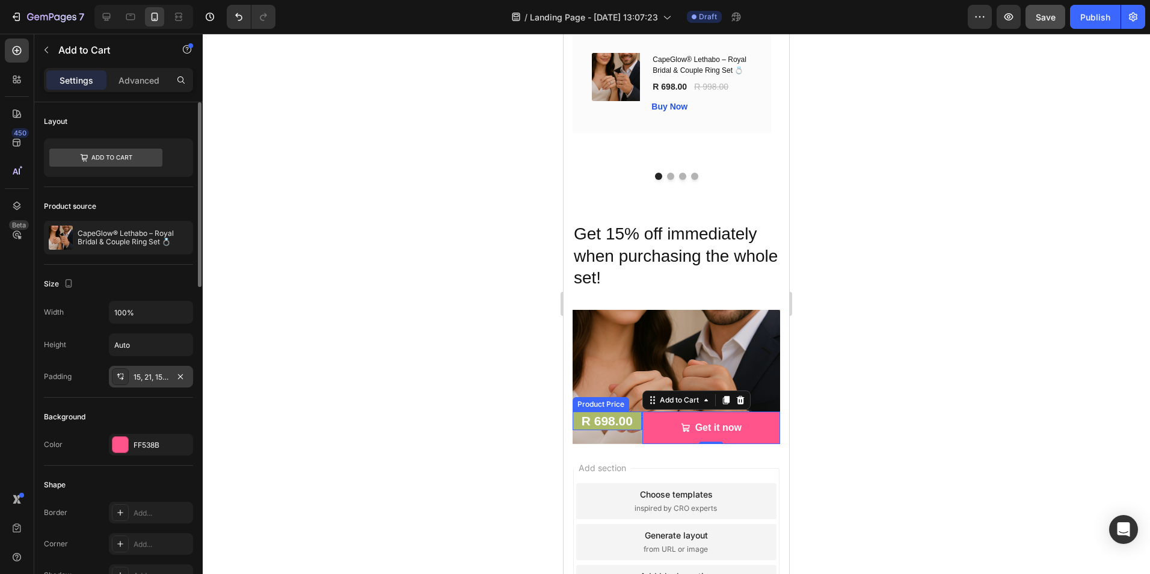
click at [156, 378] on div "15, 21, 15, 21" at bounding box center [151, 377] width 35 height 11
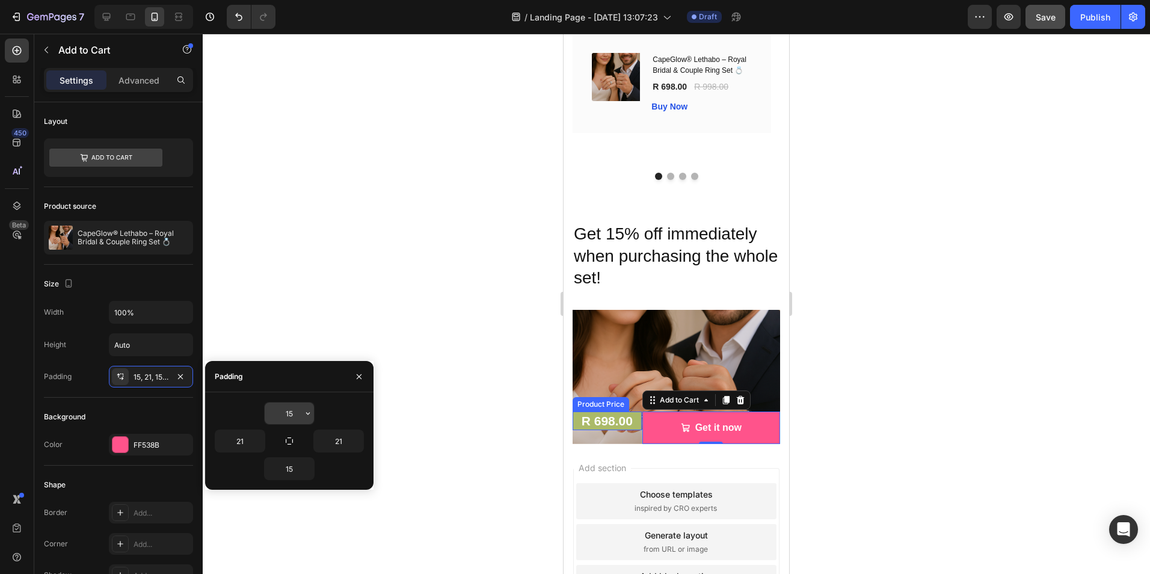
click at [295, 414] on input "15" at bounding box center [289, 413] width 49 height 22
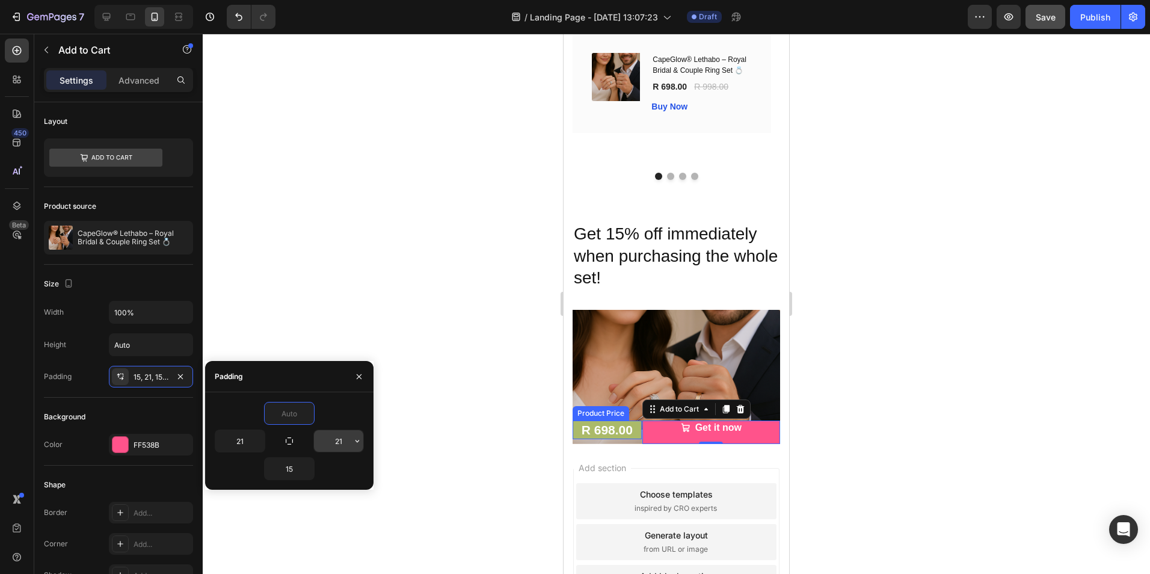
type input "0"
click at [337, 446] on input "21" at bounding box center [338, 441] width 49 height 22
click at [293, 473] on input "15" at bounding box center [289, 469] width 49 height 22
type input "0"
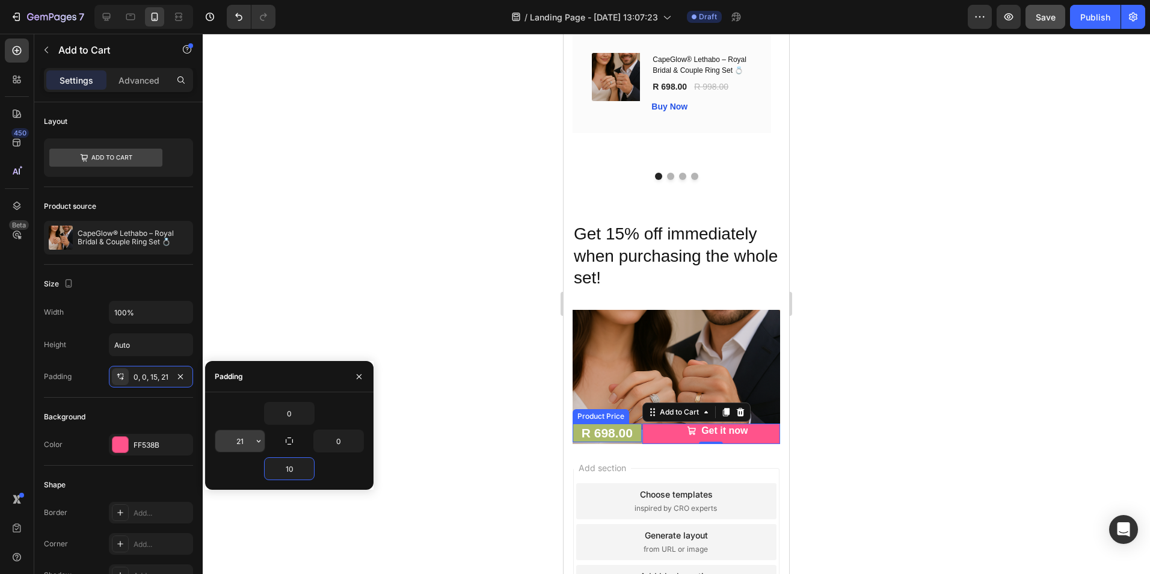
type input "10"
click at [245, 447] on input "21" at bounding box center [239, 441] width 49 height 22
type input "2"
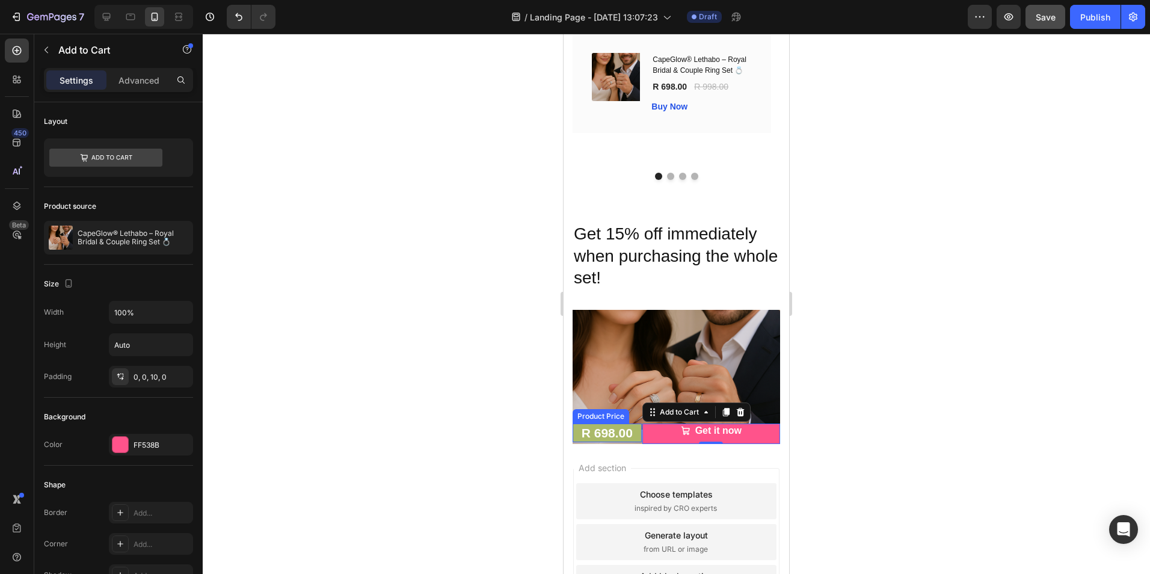
click at [326, 270] on div at bounding box center [676, 304] width 947 height 540
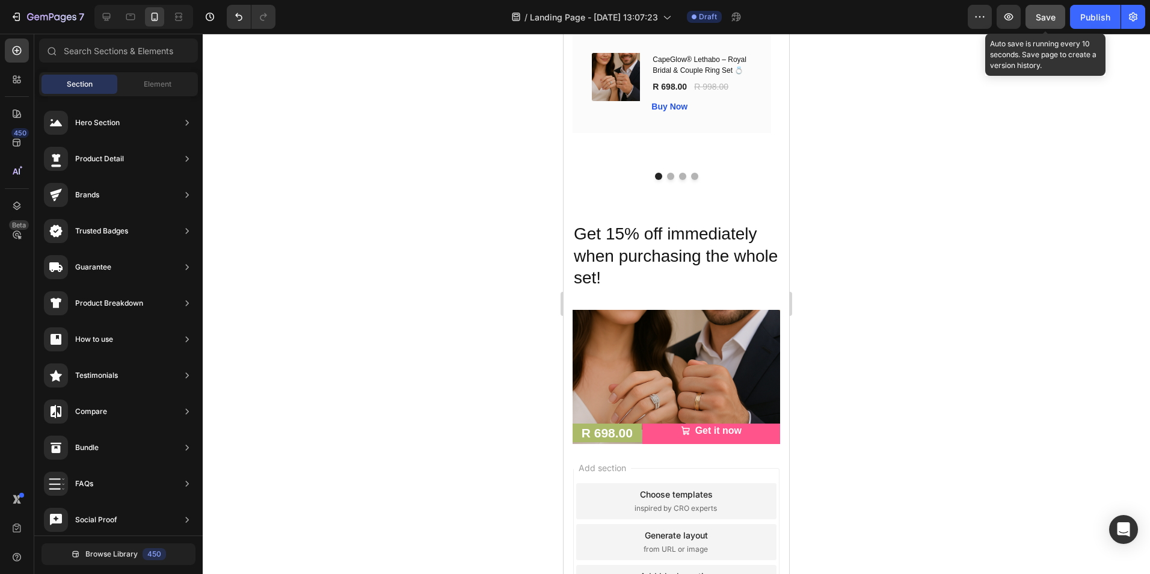
click at [1039, 21] on span "Save" at bounding box center [1046, 17] width 20 height 10
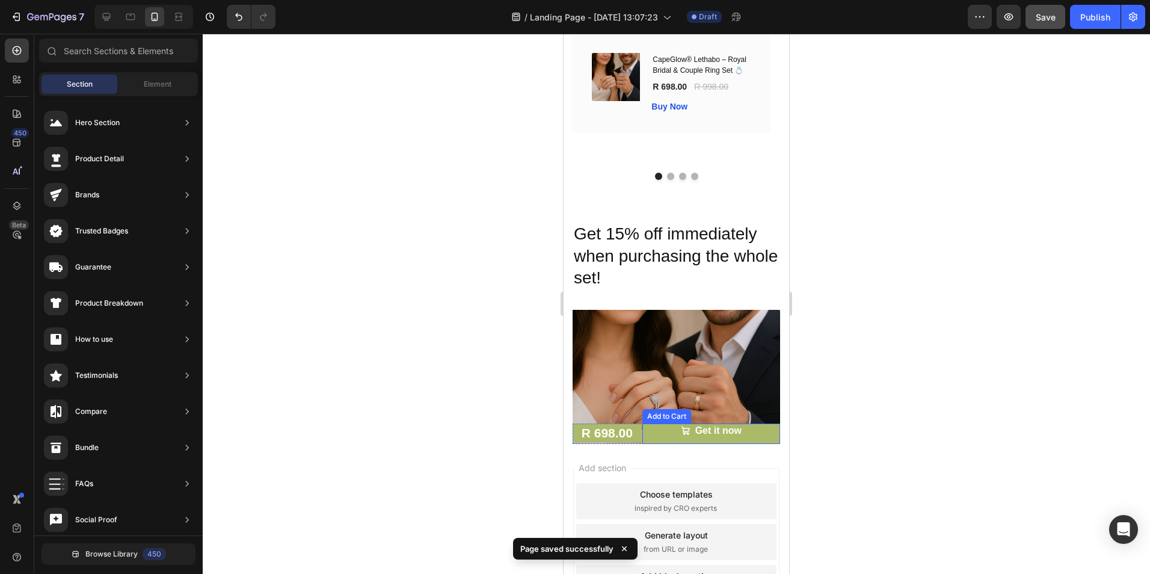
click at [733, 428] on button "Get it now" at bounding box center [711, 434] width 138 height 20
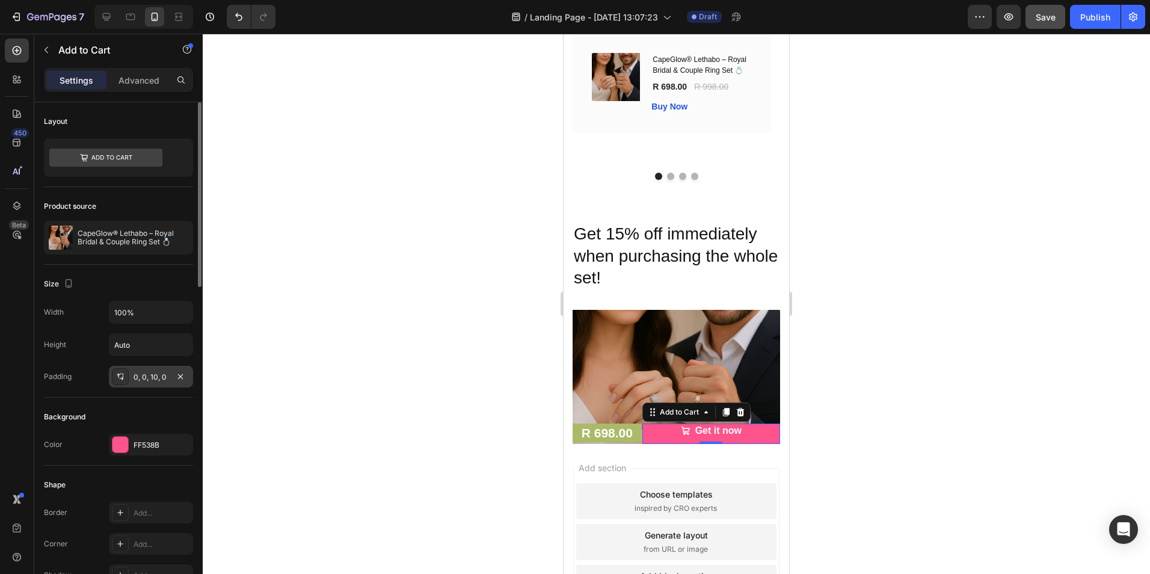
click at [155, 380] on div "0, 0, 10, 0" at bounding box center [151, 377] width 35 height 11
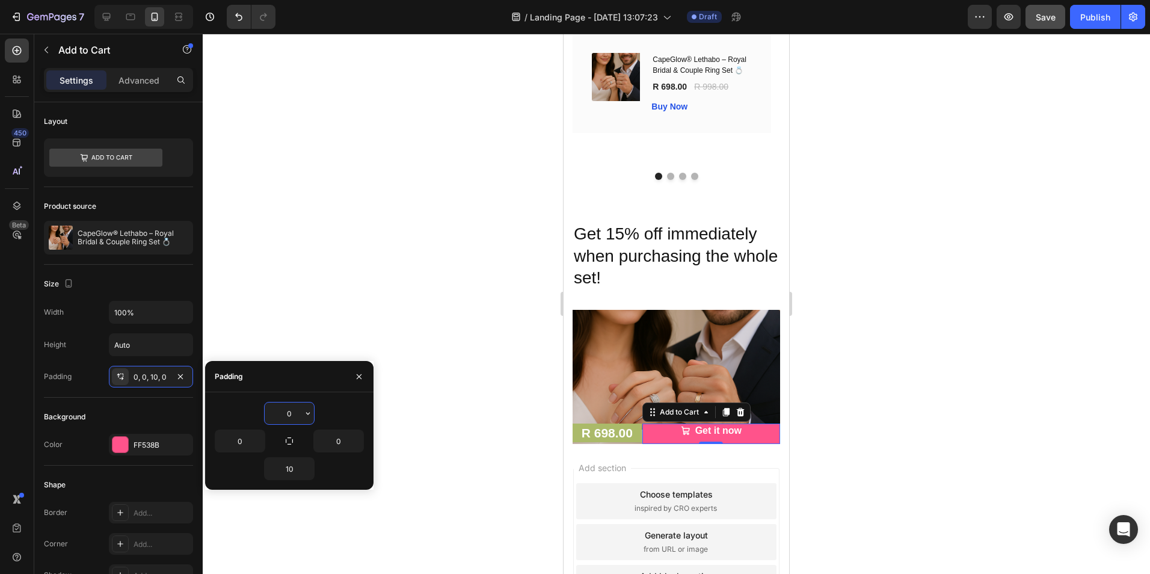
click at [291, 413] on input "0" at bounding box center [289, 413] width 49 height 22
type input "1"
click at [431, 383] on div at bounding box center [676, 304] width 947 height 540
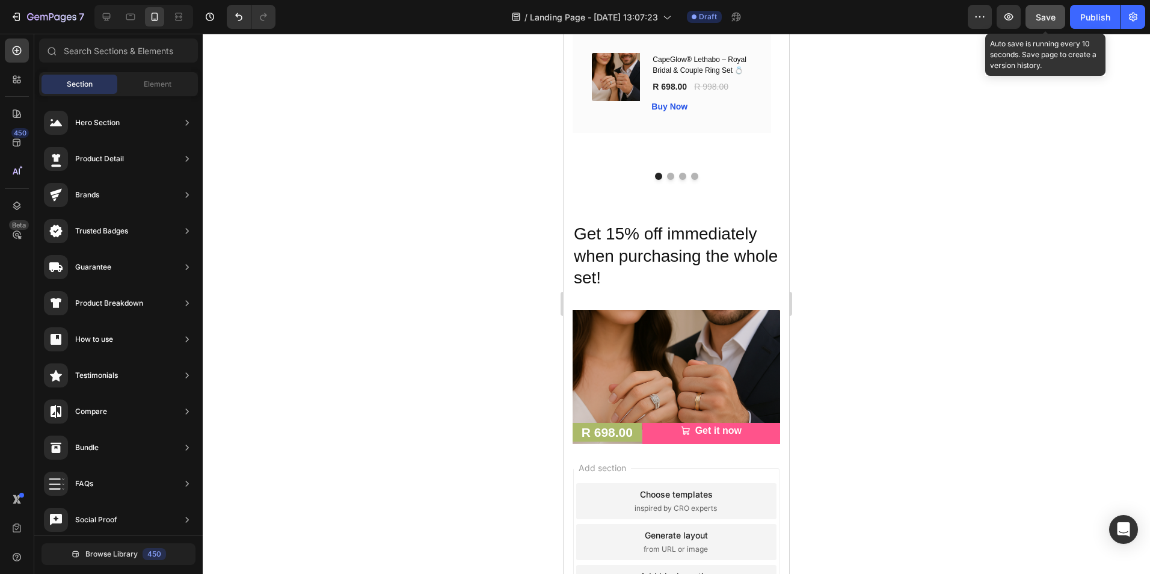
click at [1038, 19] on span "Save" at bounding box center [1046, 17] width 20 height 10
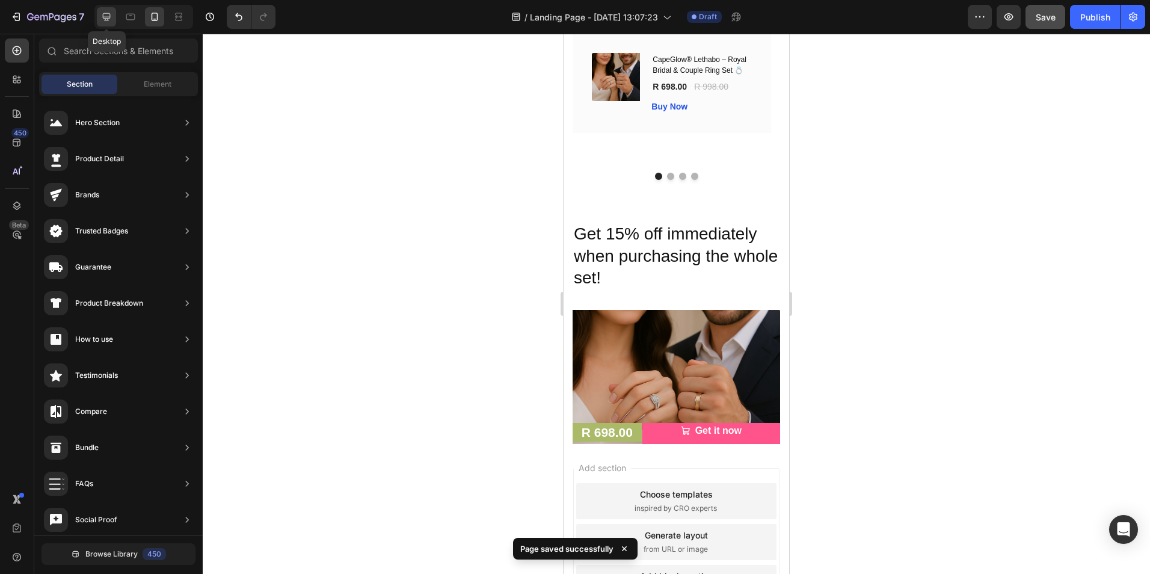
click at [105, 18] on icon at bounding box center [107, 17] width 8 height 8
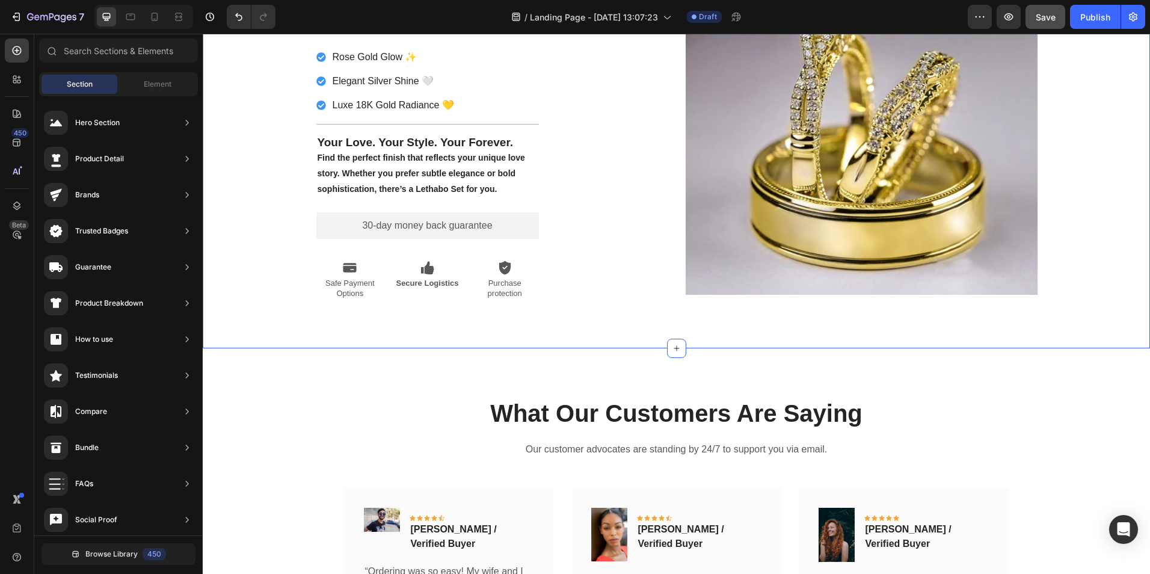
scroll to position [2266, 0]
click at [609, 184] on div "Icon Icon Icon Icon Icon Icon List 2,500+ Verified Reviews! Text Block Row Buil…" at bounding box center [492, 119] width 352 height 363
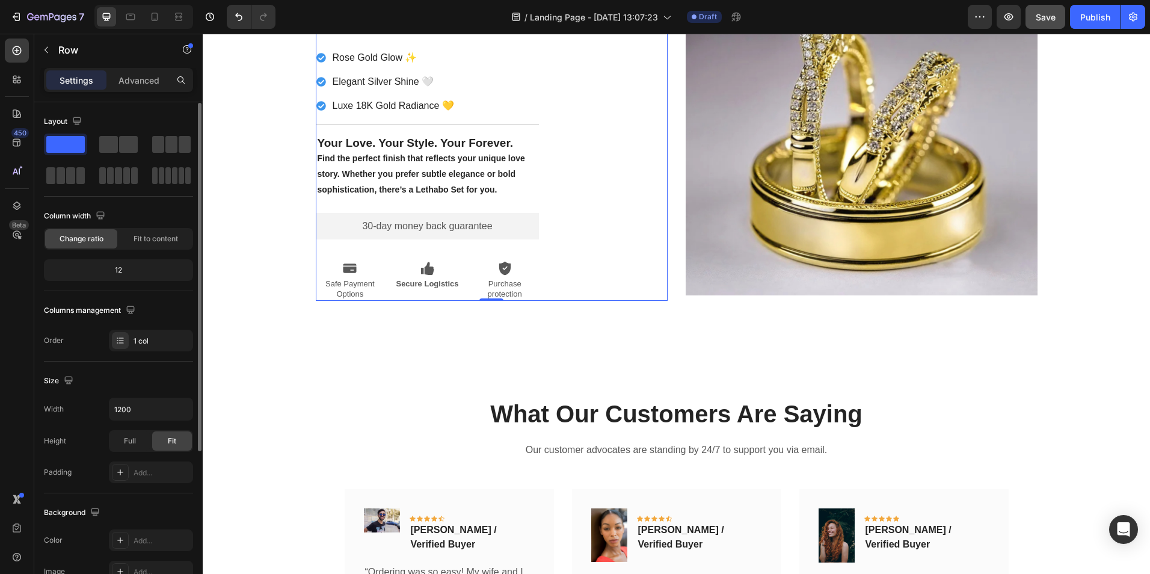
scroll to position [1, 0]
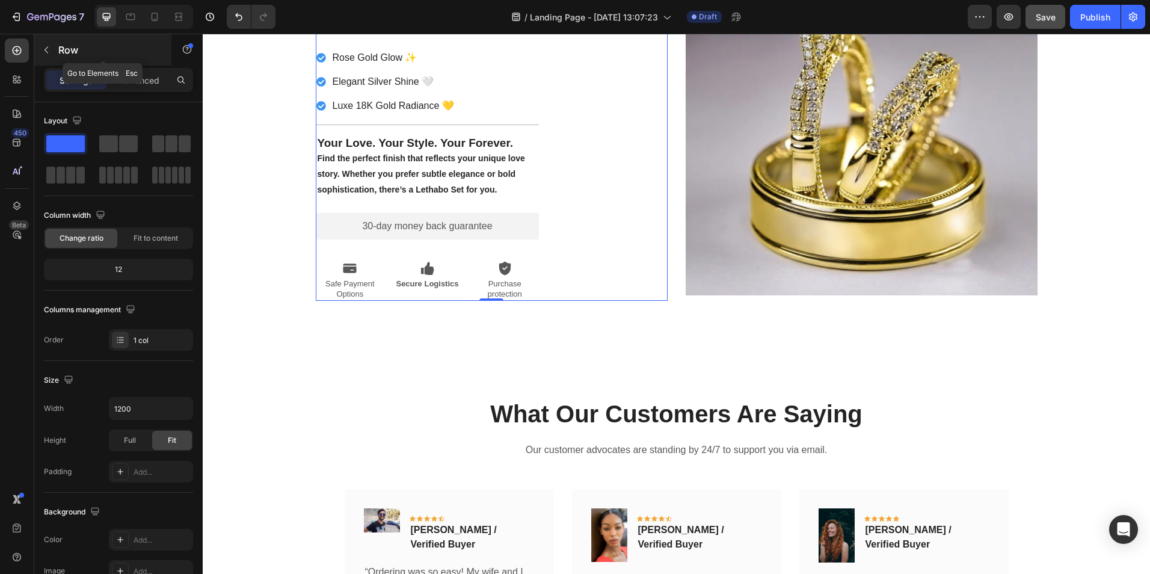
click at [45, 42] on button "button" at bounding box center [46, 49] width 19 height 19
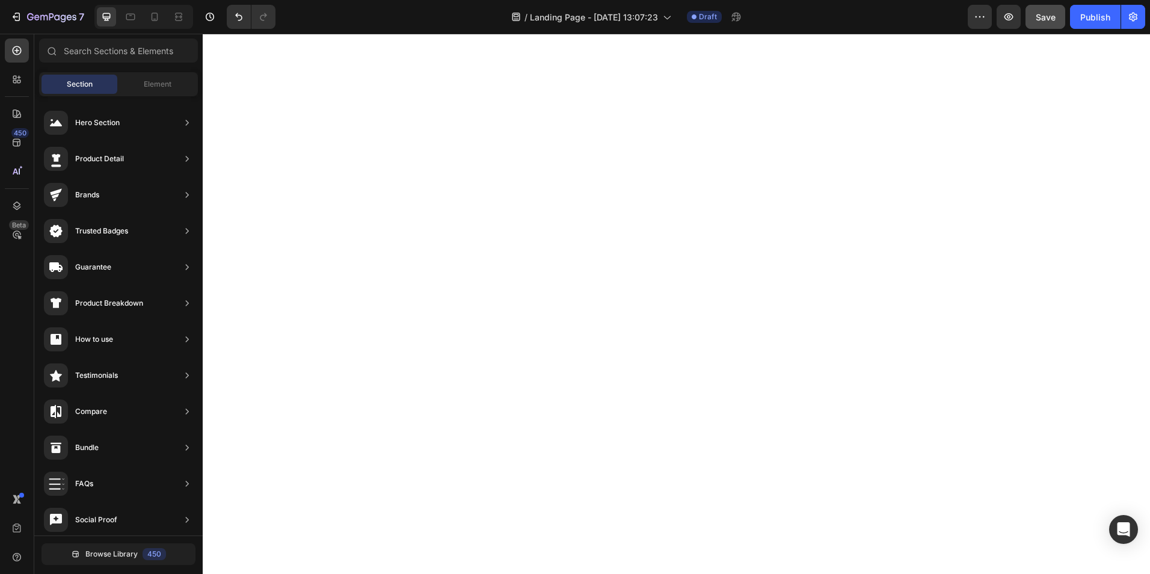
scroll to position [0, 0]
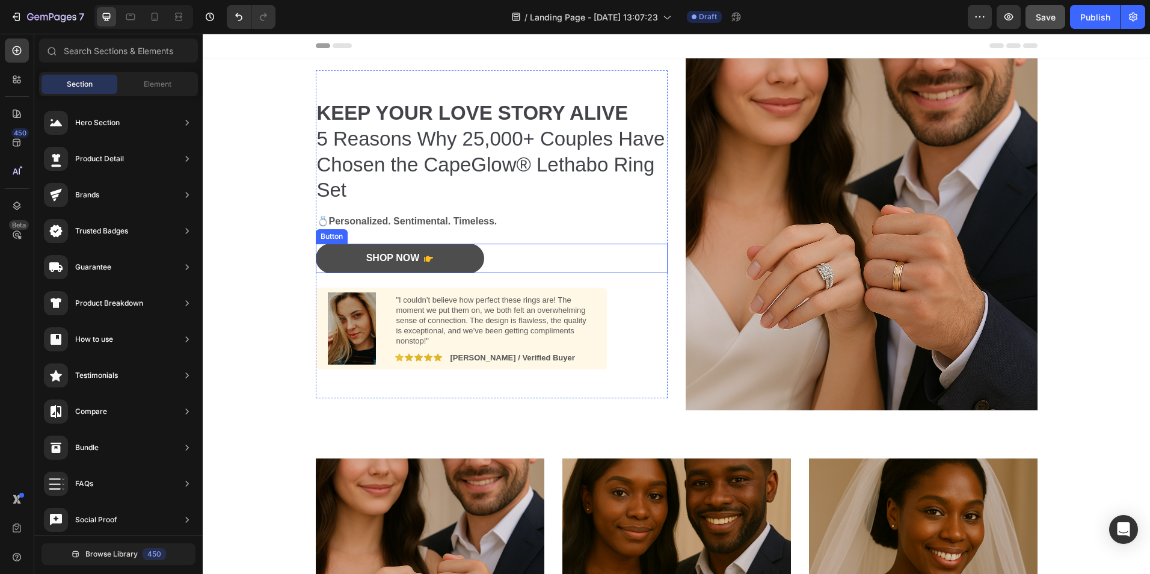
click at [424, 254] on icon "Shop Now&nbsp;" at bounding box center [428, 259] width 9 height 10
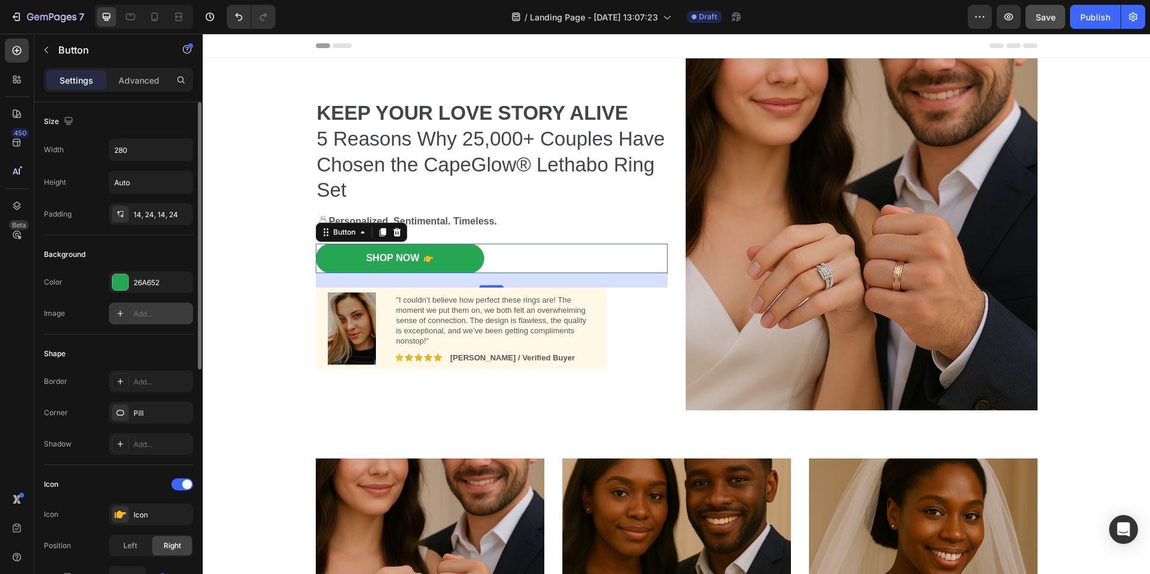
click at [156, 311] on div "Add..." at bounding box center [162, 314] width 57 height 11
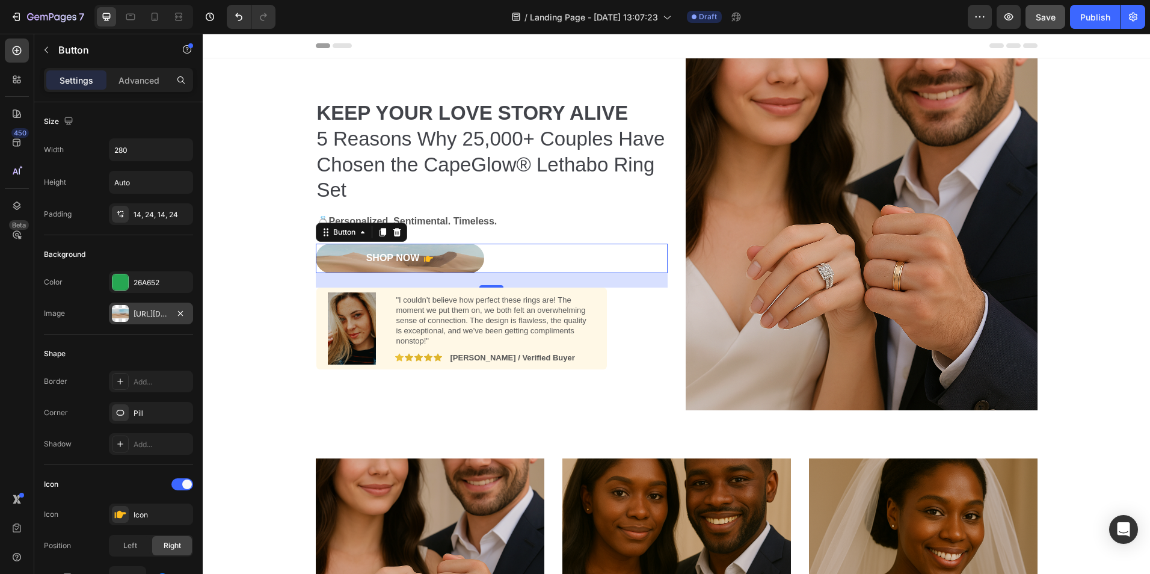
click at [142, 307] on div "https://cdn.shopify.com/s/files/1/2005/9307/files/background_settings.jpg" at bounding box center [151, 314] width 84 height 22
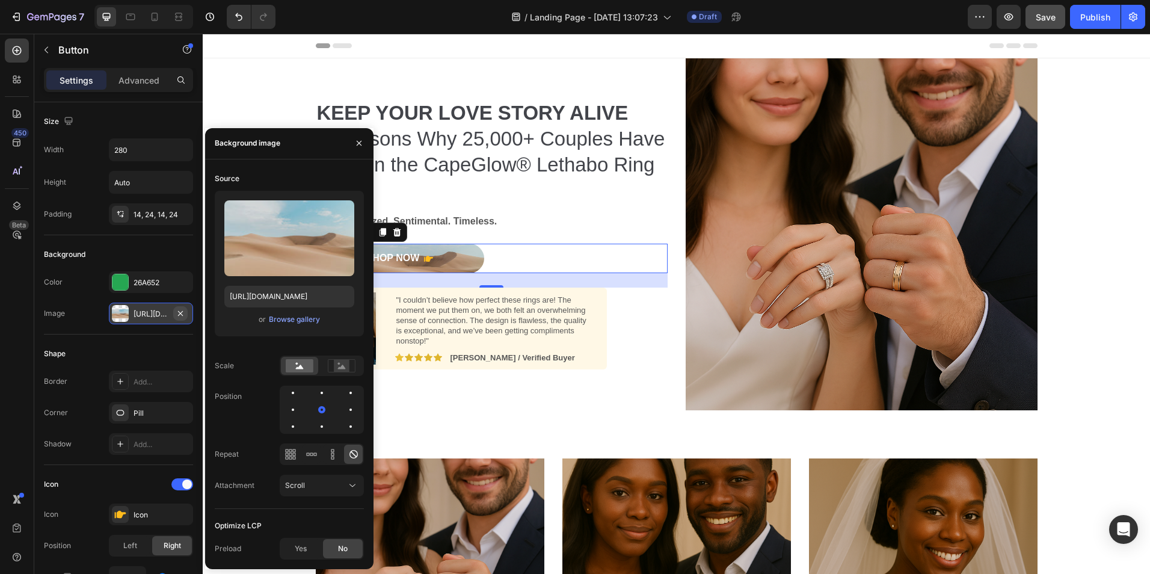
click at [179, 314] on icon "button" at bounding box center [180, 312] width 5 height 5
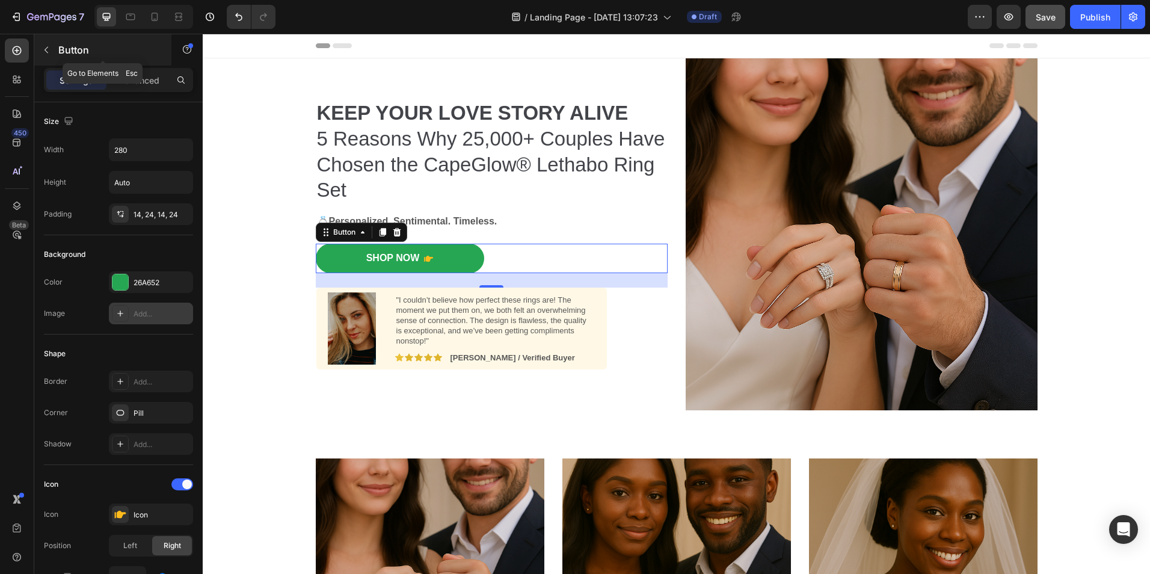
click at [52, 51] on button "button" at bounding box center [46, 49] width 19 height 19
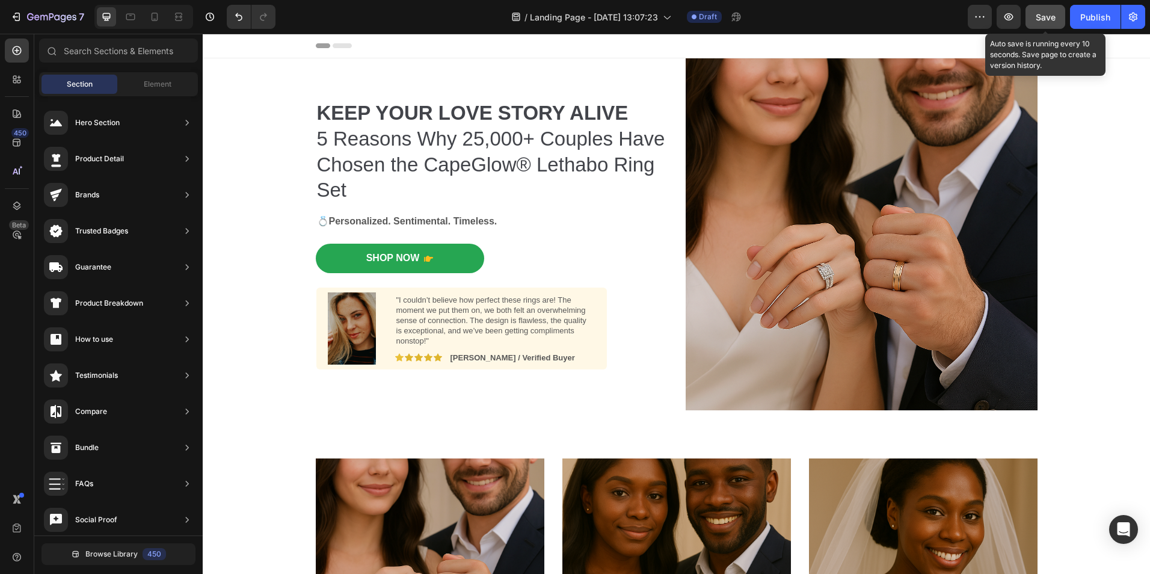
click at [1052, 14] on span "Save" at bounding box center [1046, 17] width 20 height 10
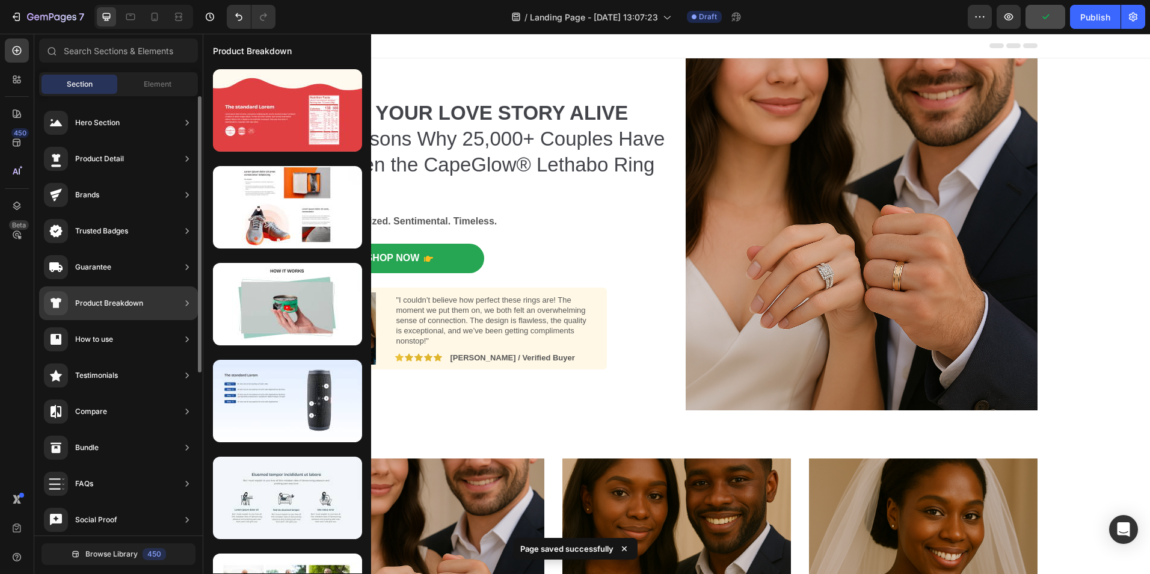
scroll to position [259, 0]
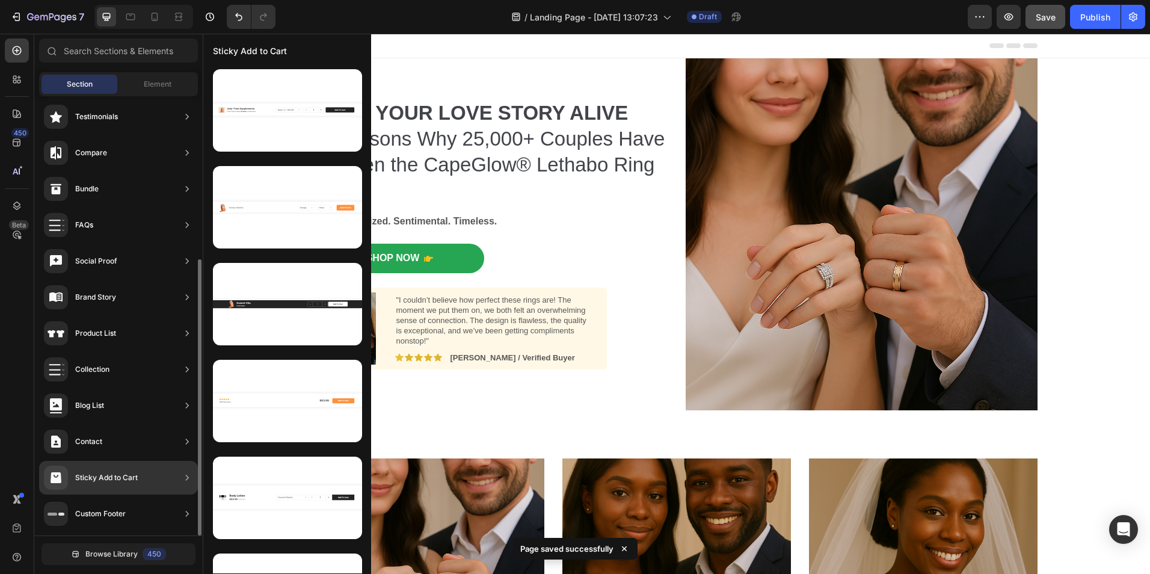
click at [94, 485] on div "Sticky Add to Cart" at bounding box center [91, 478] width 94 height 24
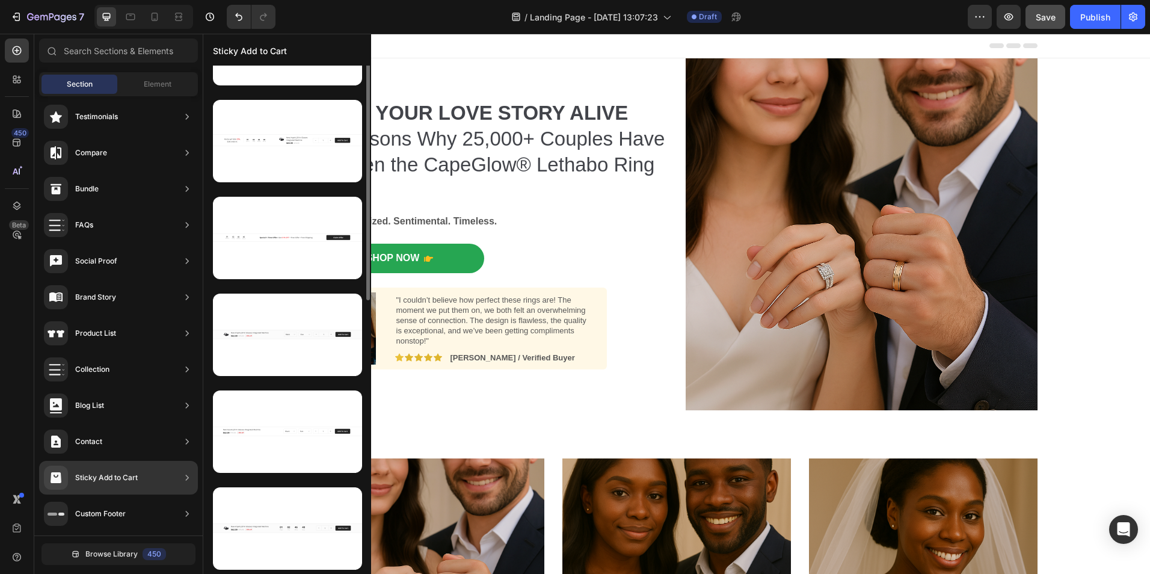
scroll to position [0, 0]
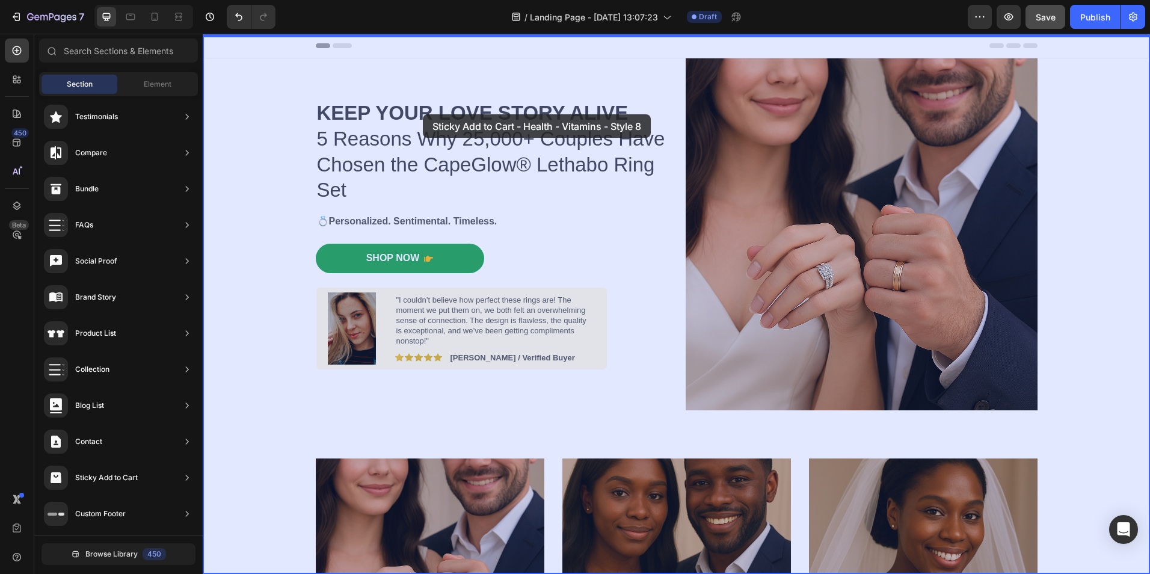
drag, startPoint x: 515, startPoint y: 169, endPoint x: 423, endPoint y: 114, distance: 107.1
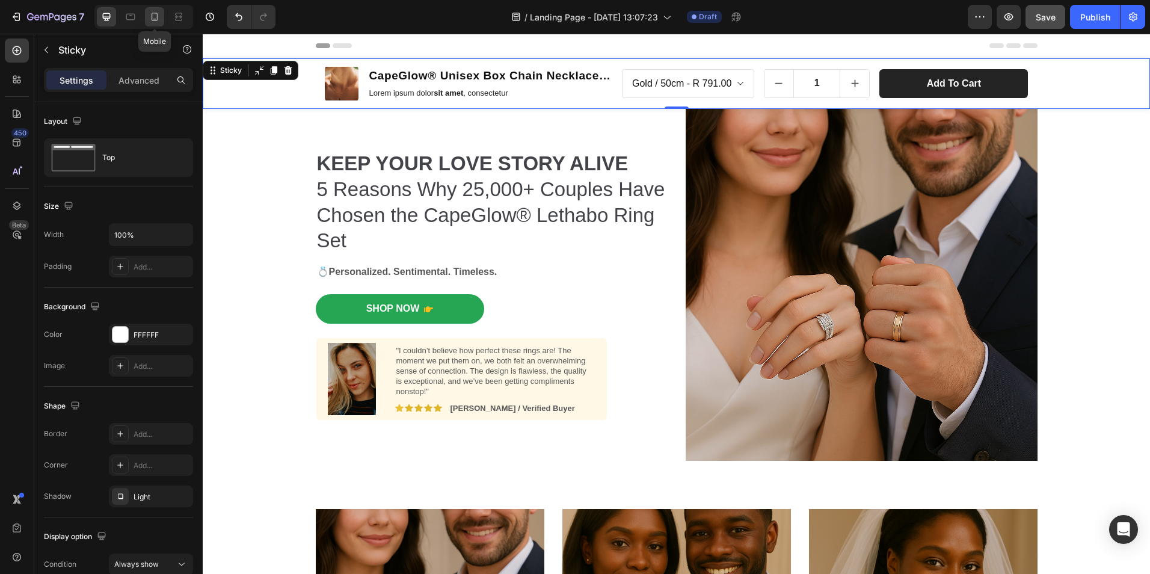
click at [158, 11] on icon at bounding box center [155, 17] width 12 height 12
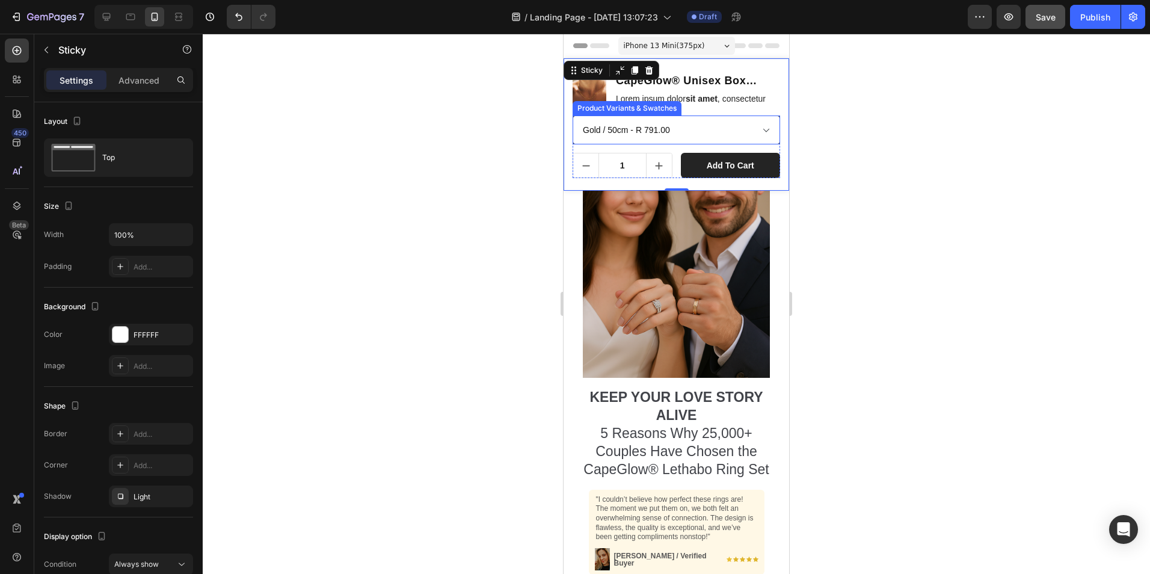
click at [634, 135] on select "Gold / 50cm - R 791.00 Gold / 45cm - R 791.00 Gold / 40cm - R 791.00 Silver / 5…" at bounding box center [677, 130] width 208 height 29
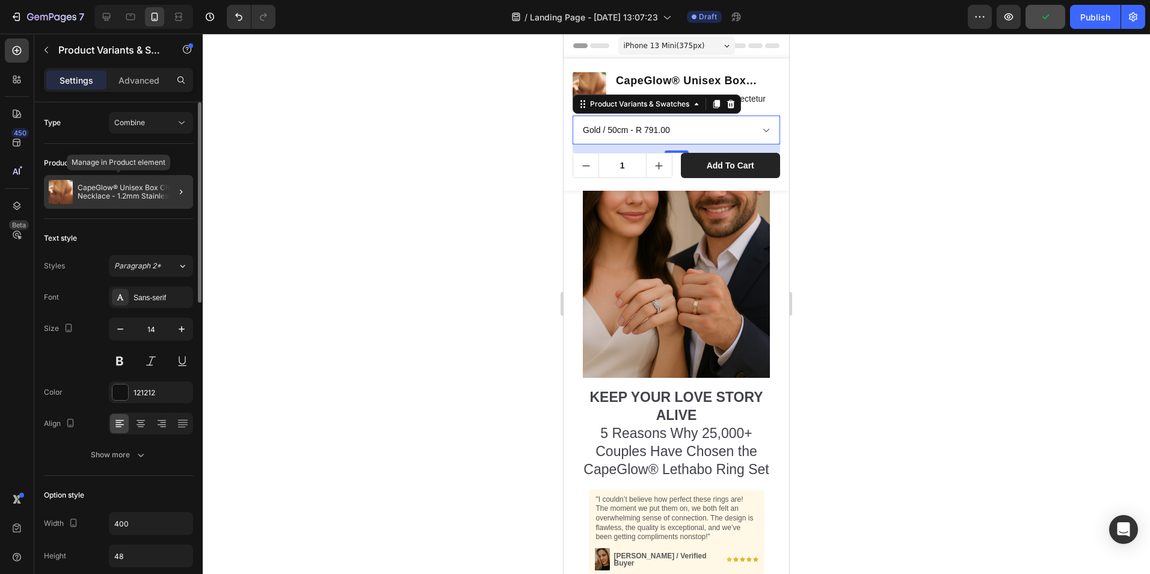
click at [152, 192] on p "CapeGlow® Unisex Box Chain Necklace - 1.2mm Stainless Steel Choker in Gold or S…" at bounding box center [133, 191] width 111 height 17
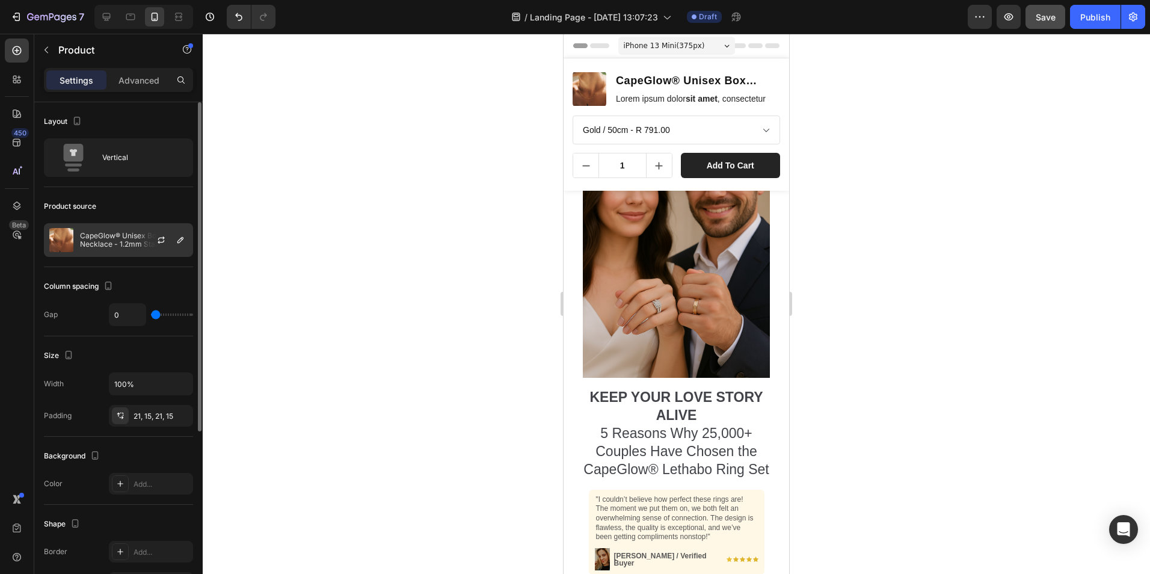
click at [131, 232] on p "CapeGlow® Unisex Box Chain Necklace - 1.2mm Stainless Steel Choker in Gold or S…" at bounding box center [134, 240] width 108 height 17
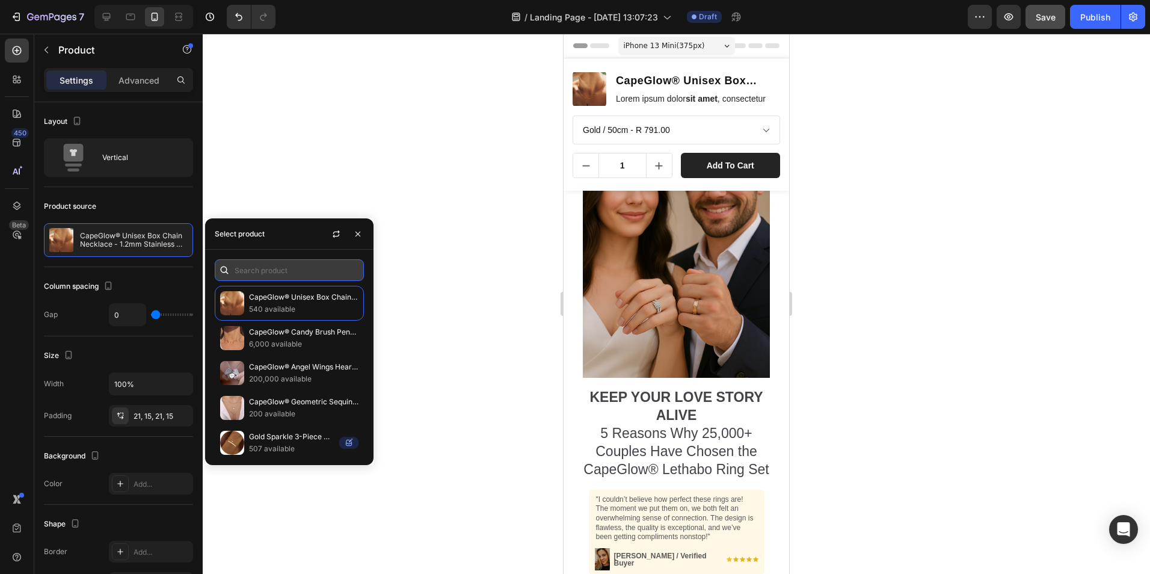
click at [257, 263] on input "text" at bounding box center [289, 270] width 149 height 22
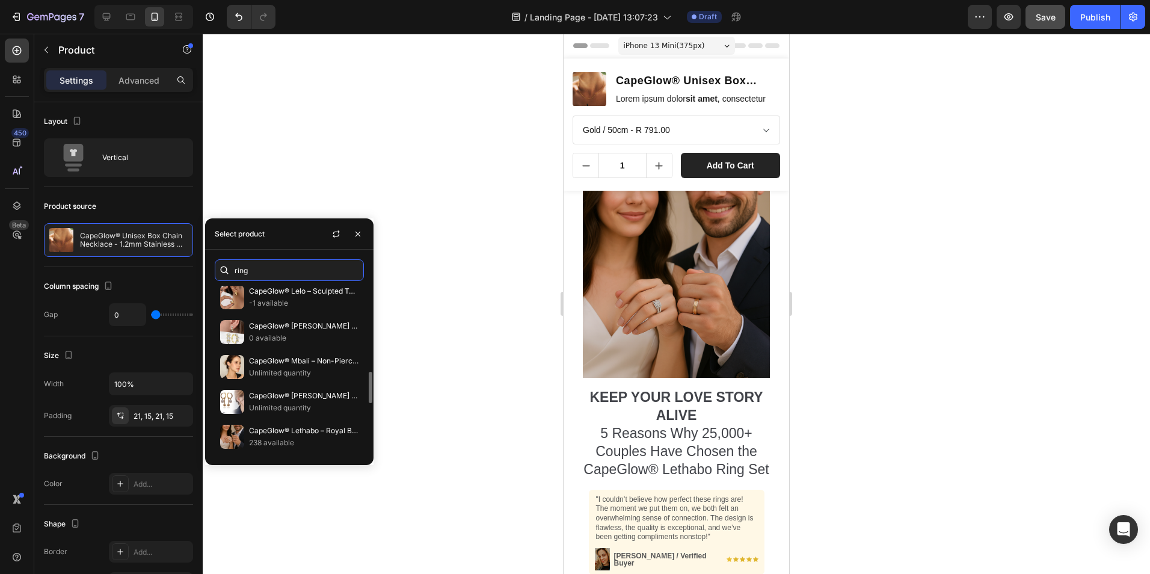
scroll to position [478, 0]
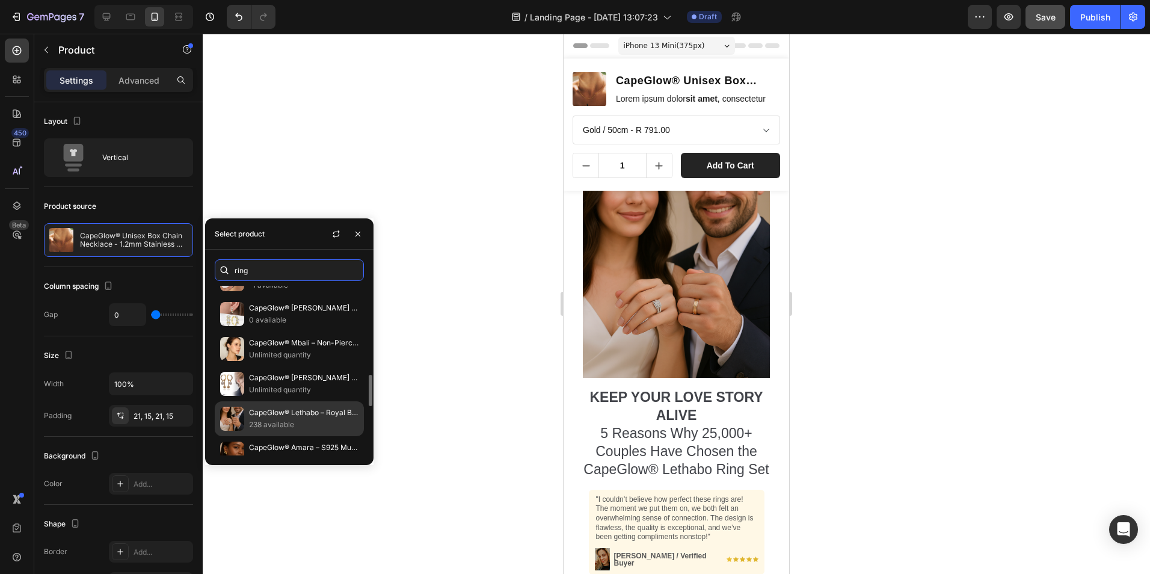
type input "ring"
click at [273, 413] on p "CapeGlow® Lethabo – Royal Bridal & Couple Ring Set 💍" at bounding box center [303, 413] width 109 height 12
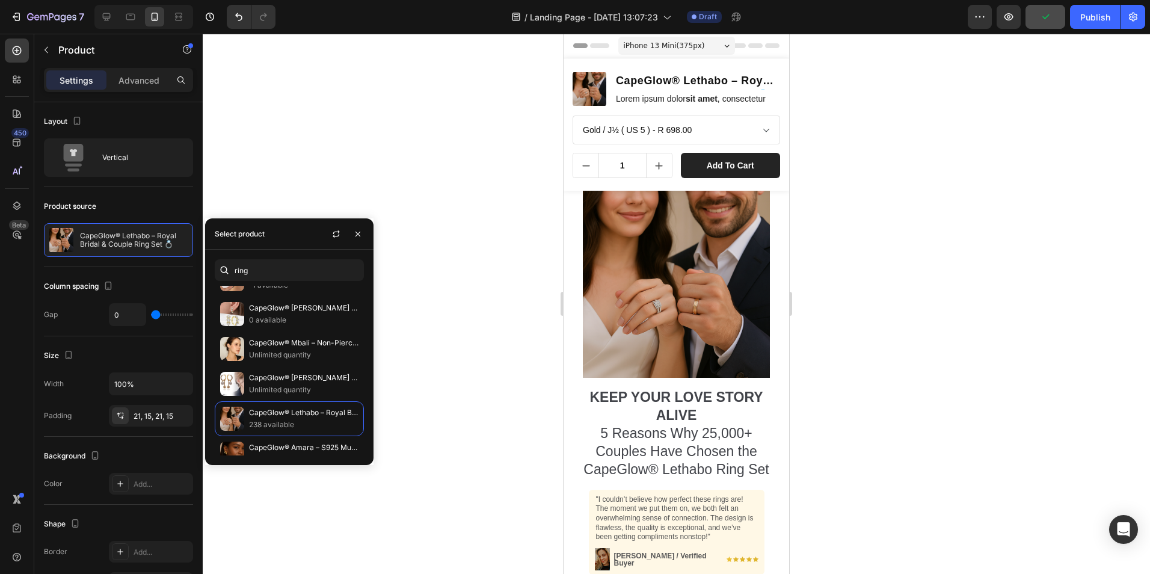
click at [392, 382] on div at bounding box center [676, 304] width 947 height 540
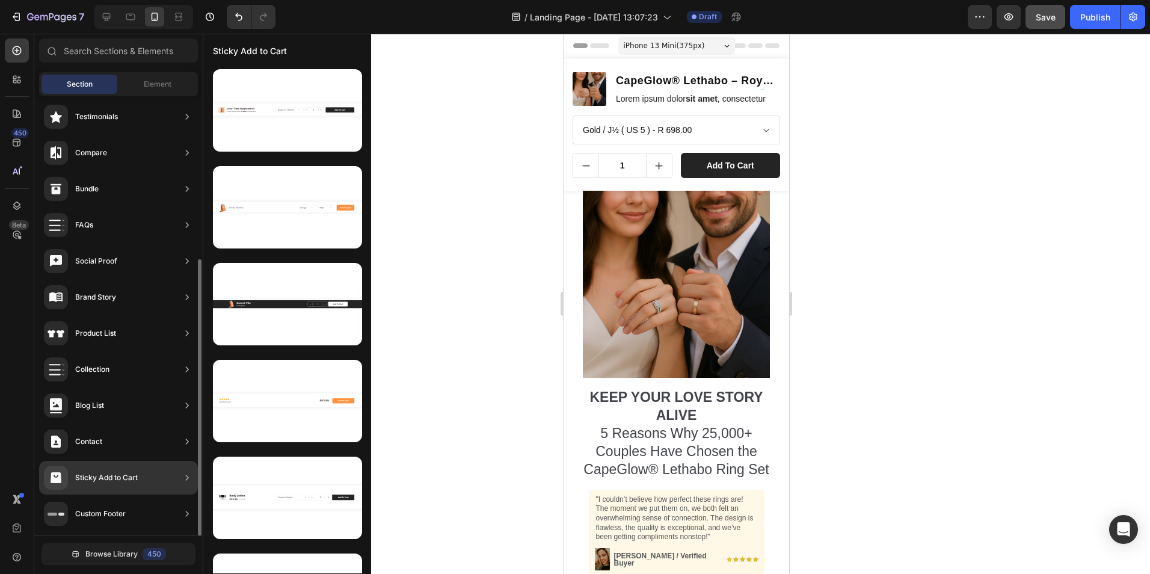
click at [107, 481] on div "Sticky Add to Cart" at bounding box center [106, 478] width 63 height 12
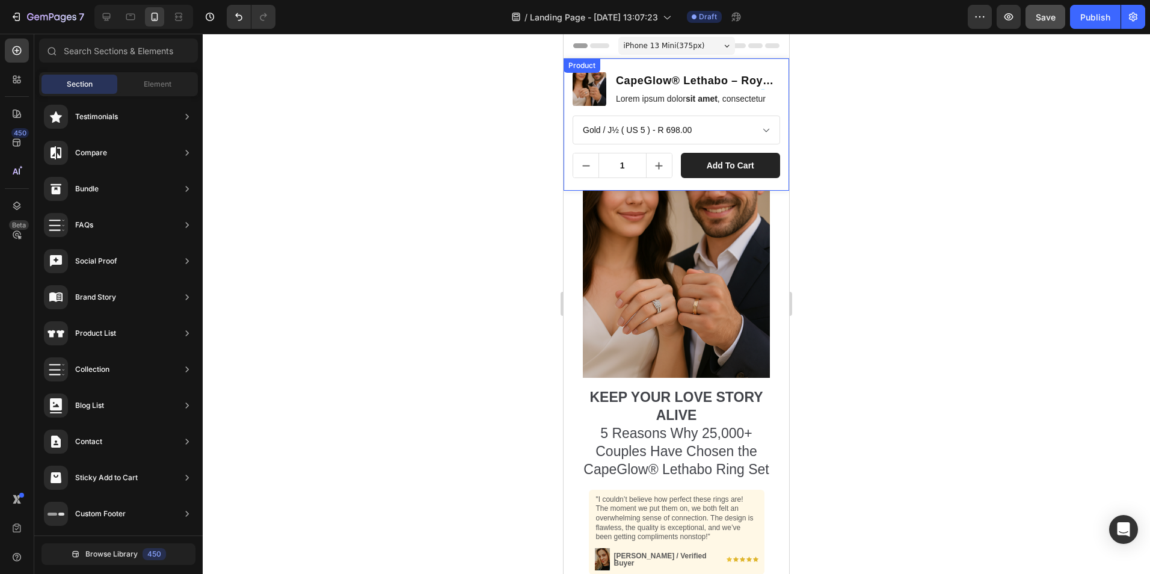
click at [609, 66] on div "Product Images CapeGlow® Lethabo – Royal Bridal & Couple Ring Set 💍 Product Tit…" at bounding box center [677, 124] width 226 height 132
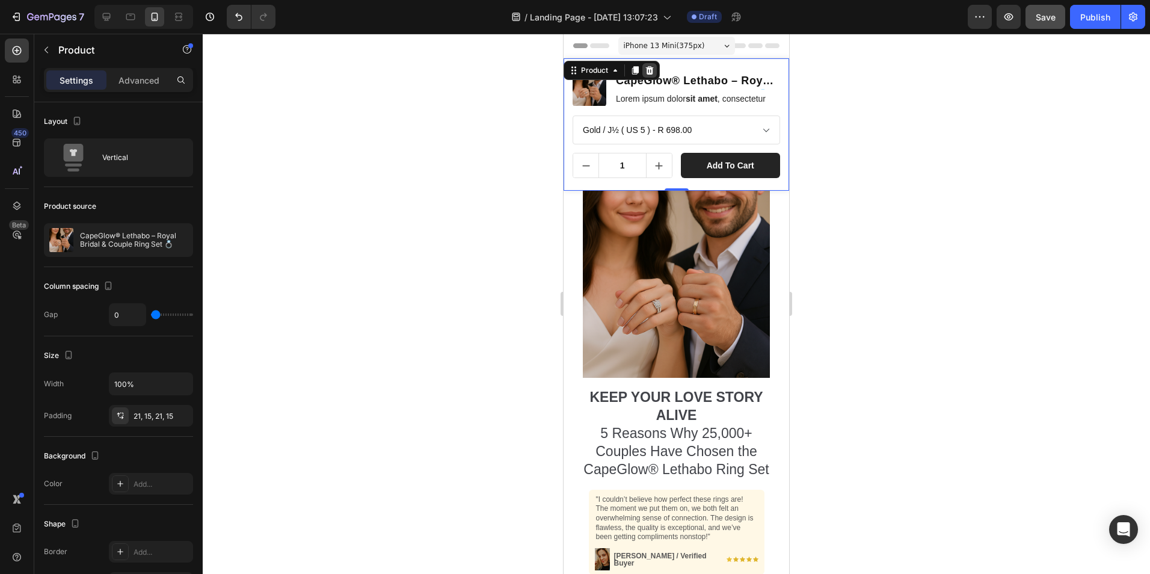
click at [648, 71] on icon at bounding box center [650, 71] width 10 height 10
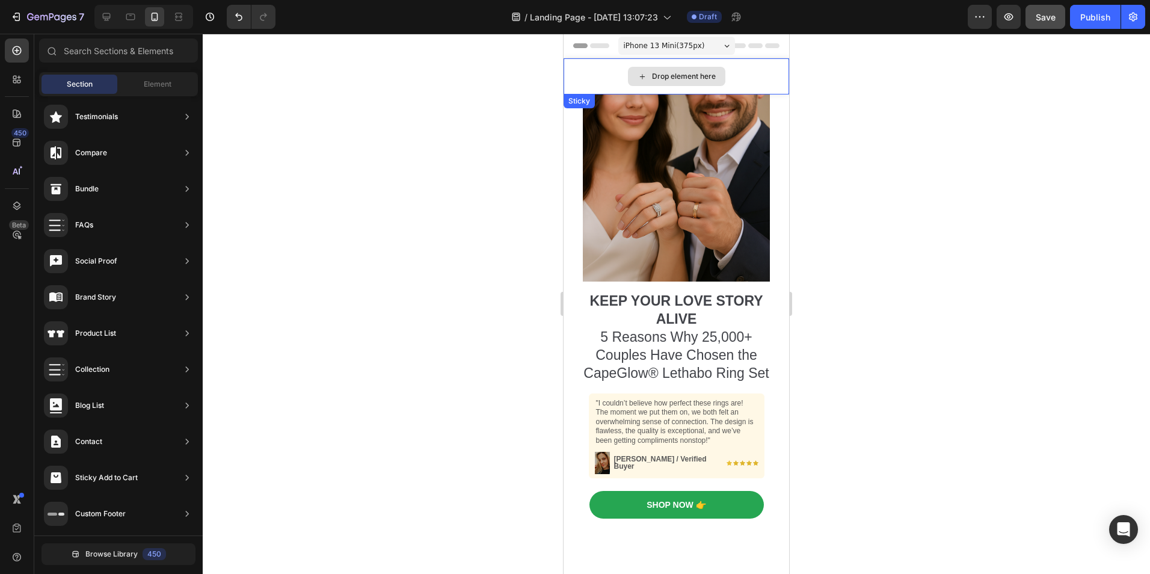
click at [578, 69] on div "Drop element here" at bounding box center [677, 76] width 226 height 36
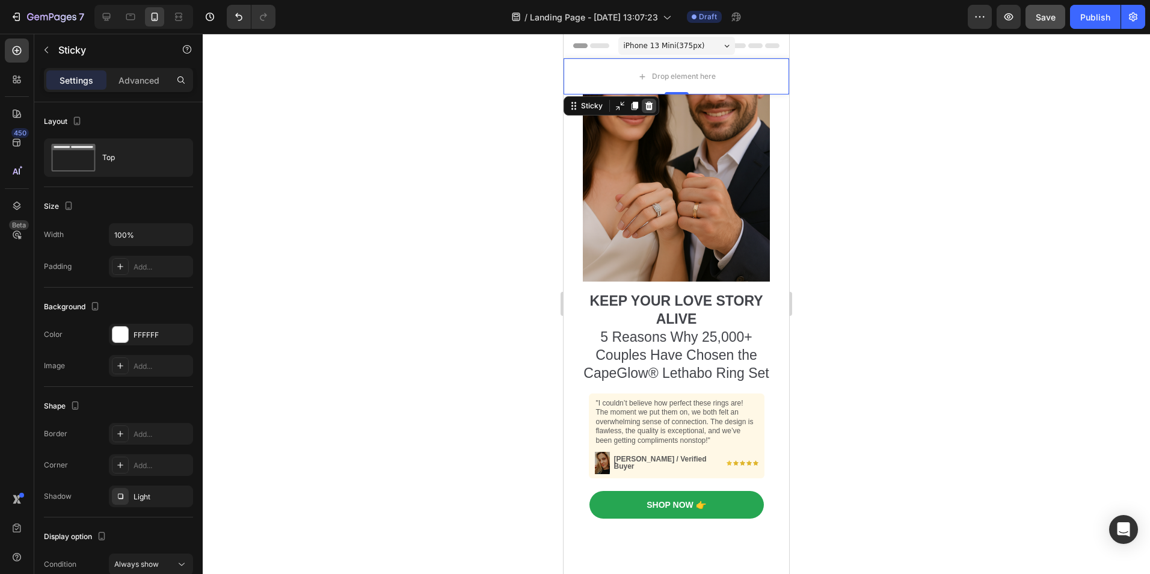
click at [648, 105] on icon at bounding box center [649, 106] width 8 height 8
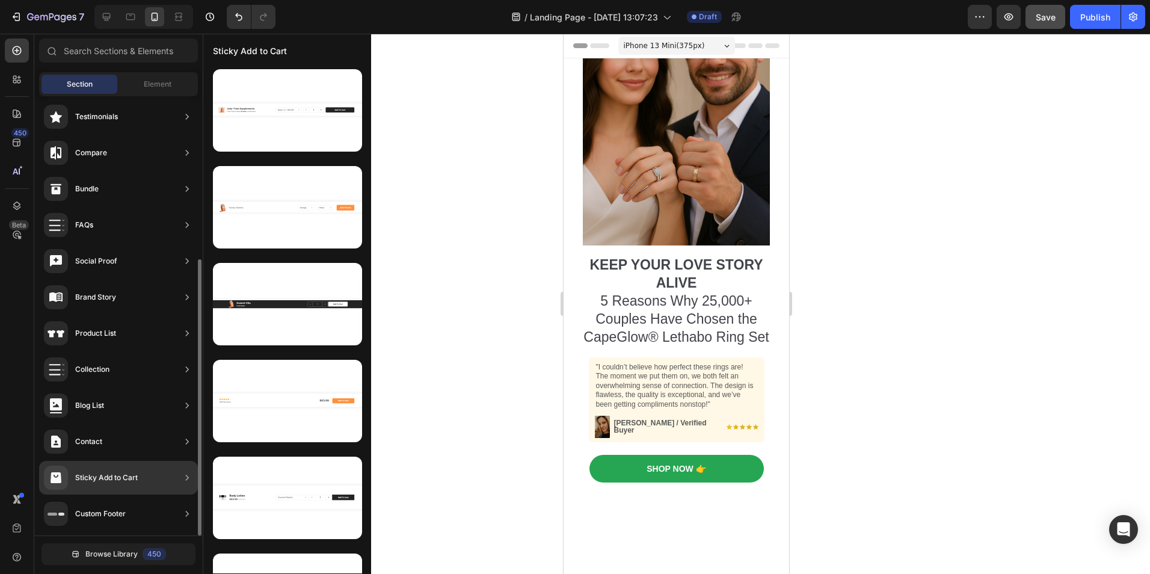
click at [105, 479] on div "Sticky Add to Cart" at bounding box center [106, 478] width 63 height 12
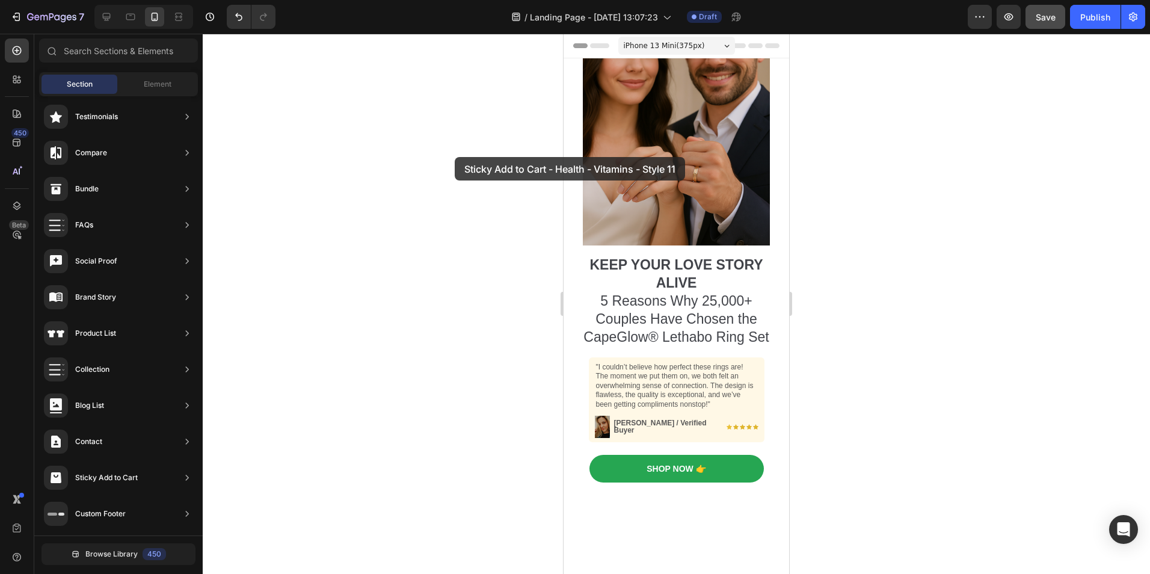
drag, startPoint x: 323, startPoint y: 231, endPoint x: 455, endPoint y: 157, distance: 151.6
click at [455, 0] on div "7 Version history / Landing Page - Aug 28, 13:07:23 Draft Preview Save Publish …" at bounding box center [575, 0] width 1150 height 0
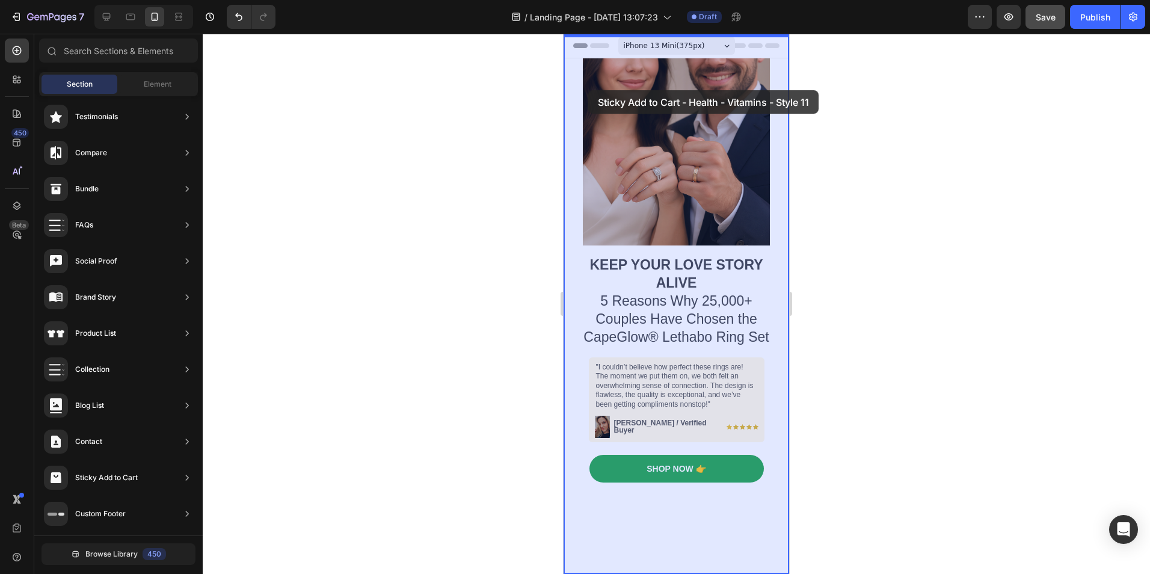
drag, startPoint x: 862, startPoint y: 254, endPoint x: 588, endPoint y: 90, distance: 318.9
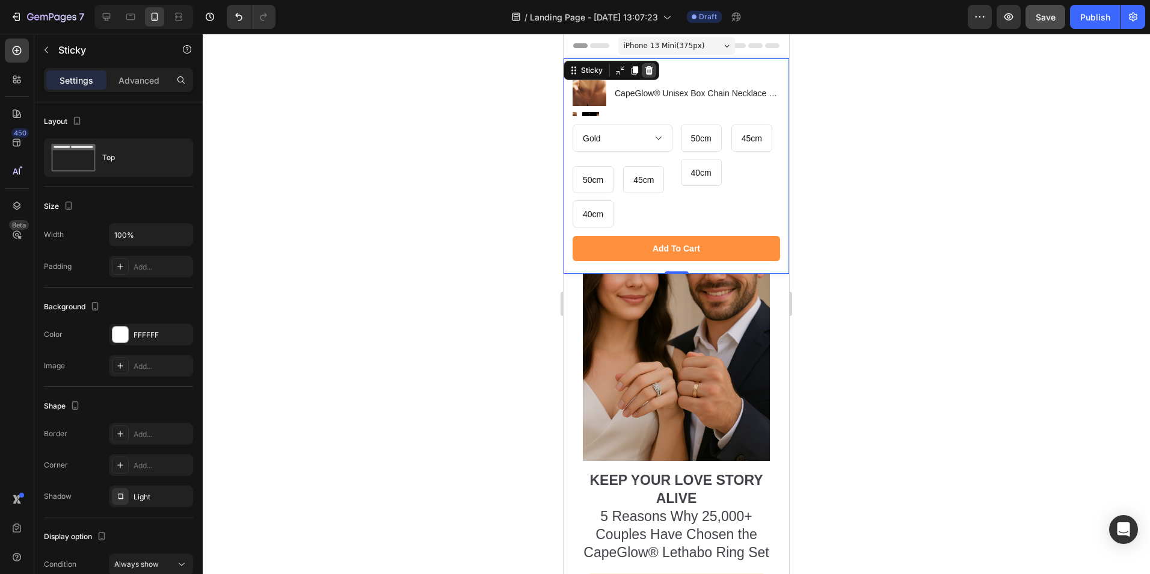
click at [650, 76] on div at bounding box center [649, 70] width 14 height 14
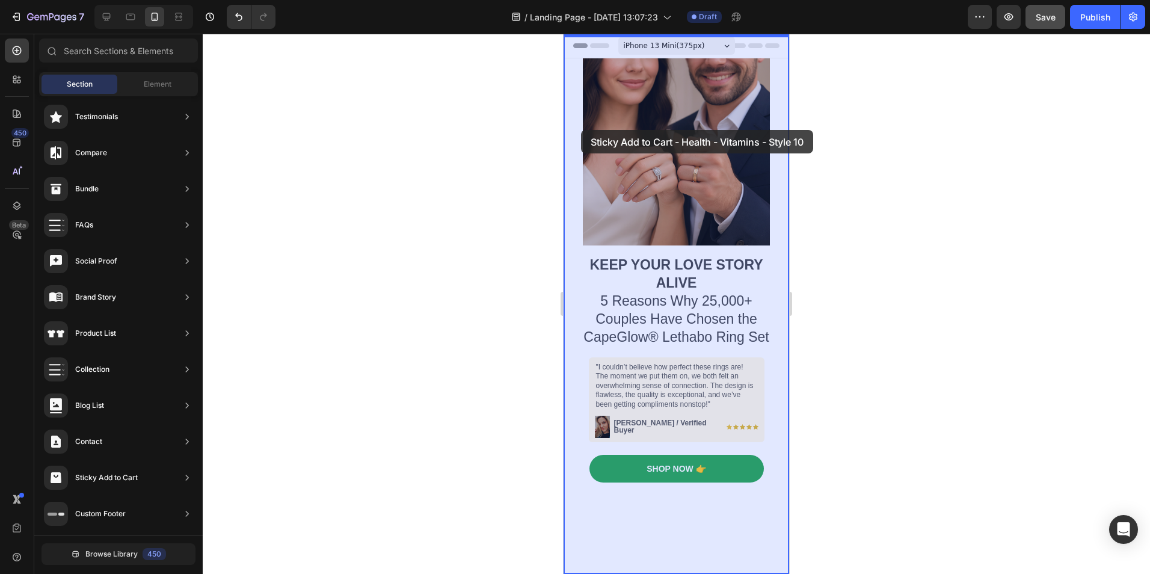
drag, startPoint x: 866, startPoint y: 375, endPoint x: 582, endPoint y: 130, distance: 375.4
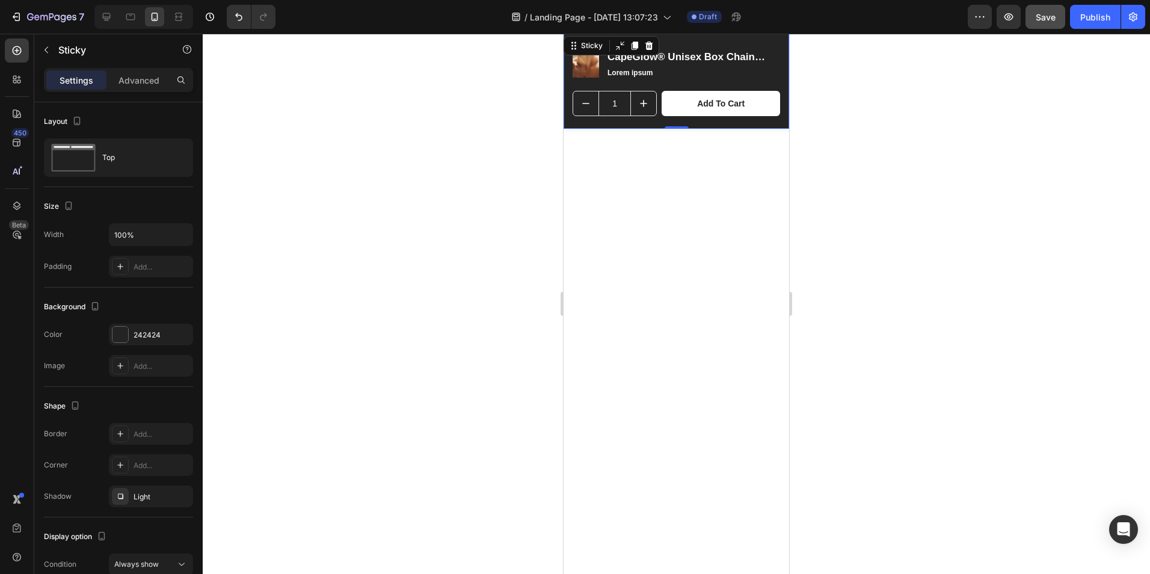
scroll to position [0, 0]
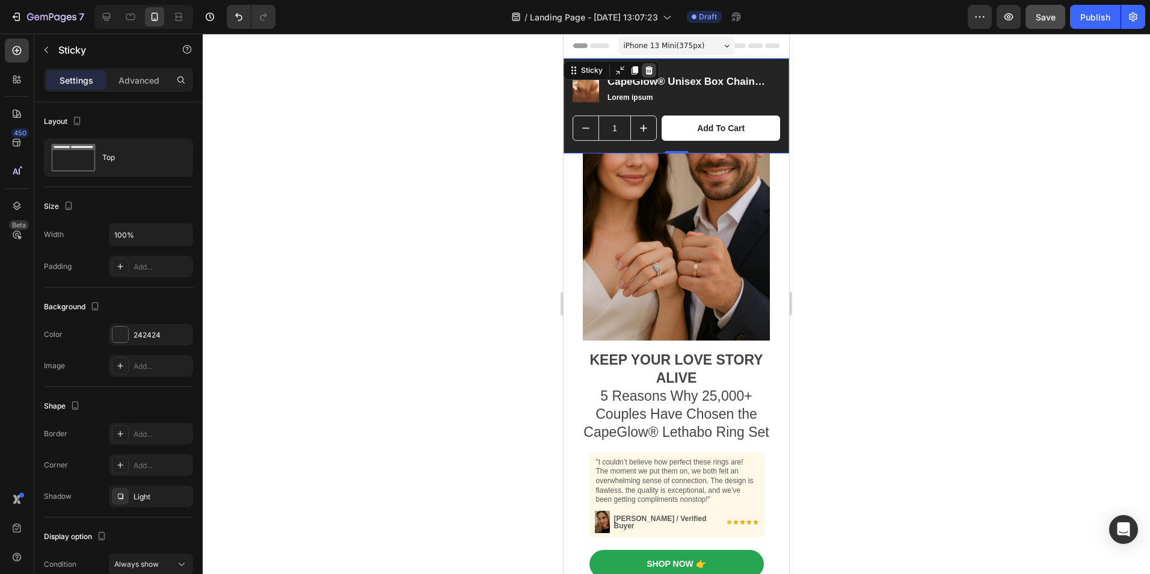
click at [648, 70] on icon at bounding box center [649, 71] width 10 height 10
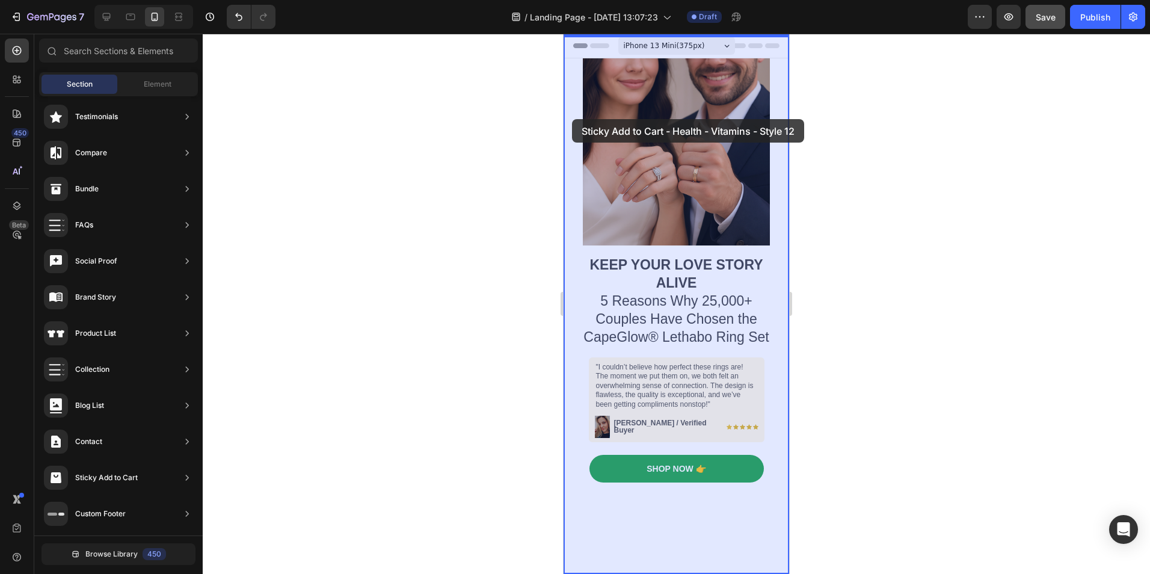
drag, startPoint x: 834, startPoint y: 449, endPoint x: 572, endPoint y: 121, distance: 420.0
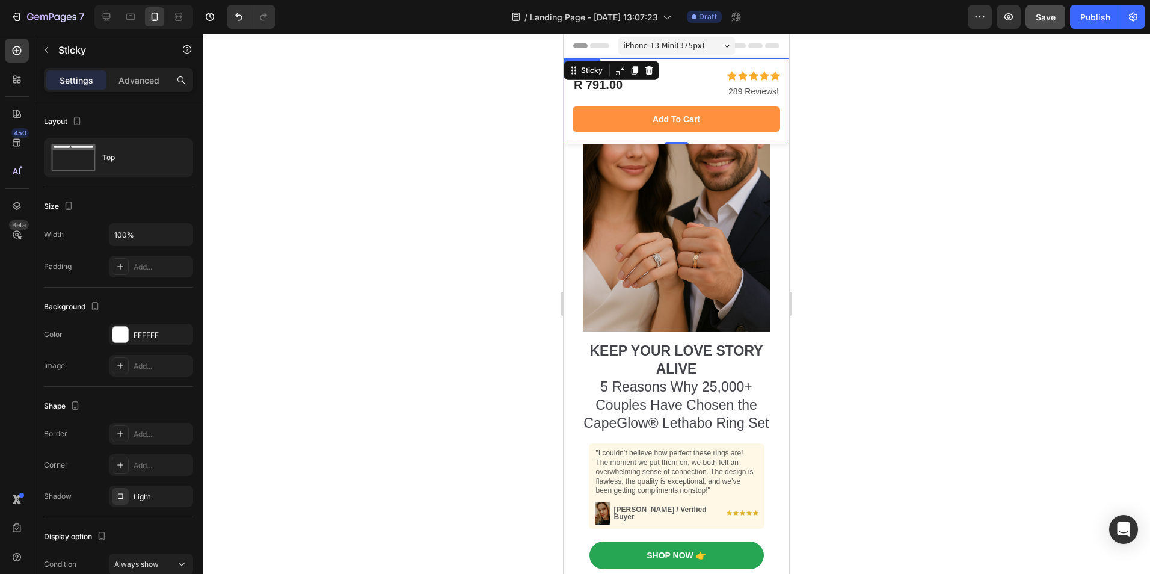
click at [701, 64] on div "Icon Icon Icon Icon Icon Icon List 289 Reviews! Text Block R 791.00 Product Pri…" at bounding box center [677, 101] width 226 height 86
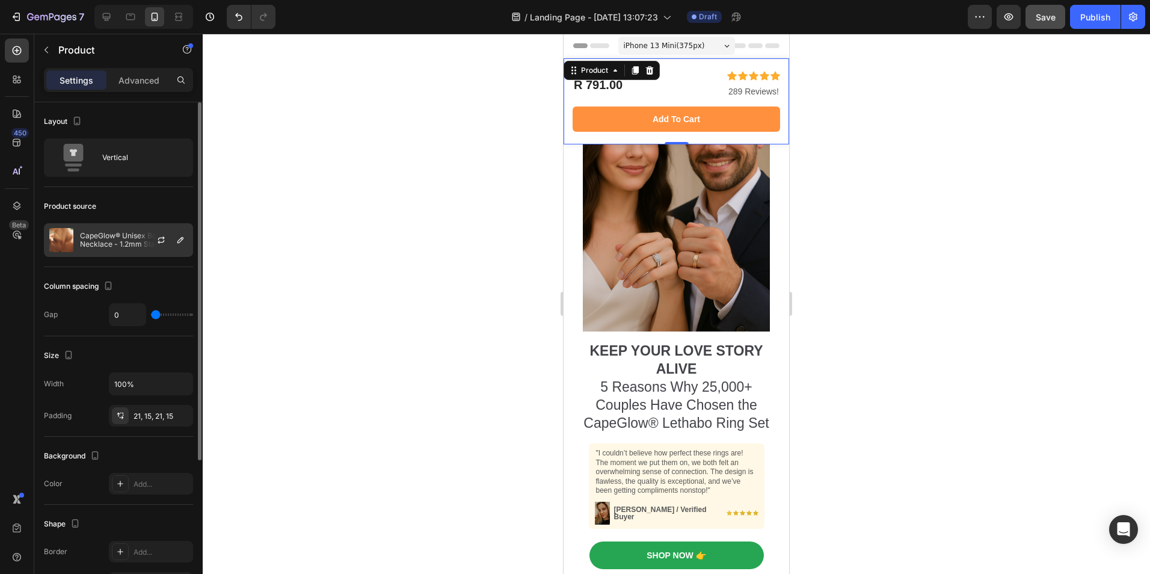
click at [134, 238] on p "CapeGlow® Unisex Box Chain Necklace - 1.2mm Stainless Steel Choker in Gold or S…" at bounding box center [134, 240] width 108 height 17
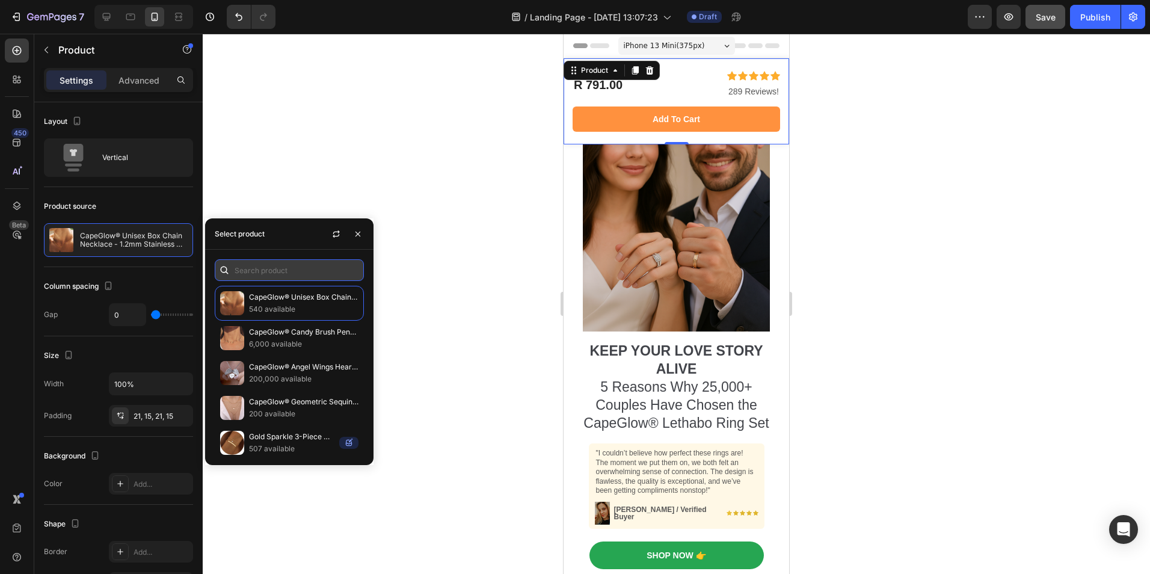
click at [281, 270] on input "text" at bounding box center [289, 270] width 149 height 22
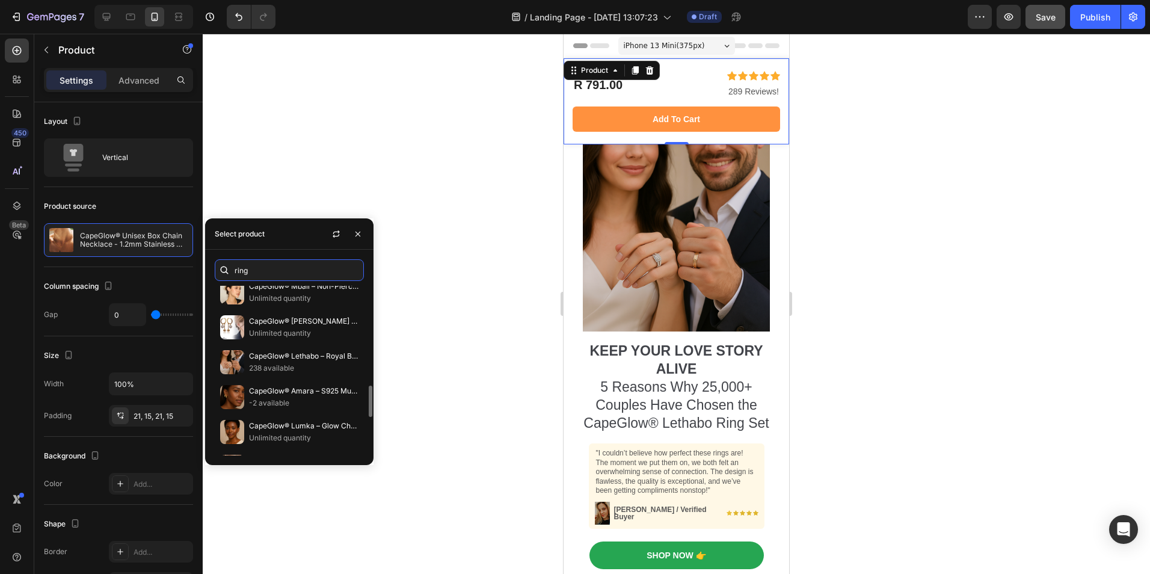
scroll to position [549, 0]
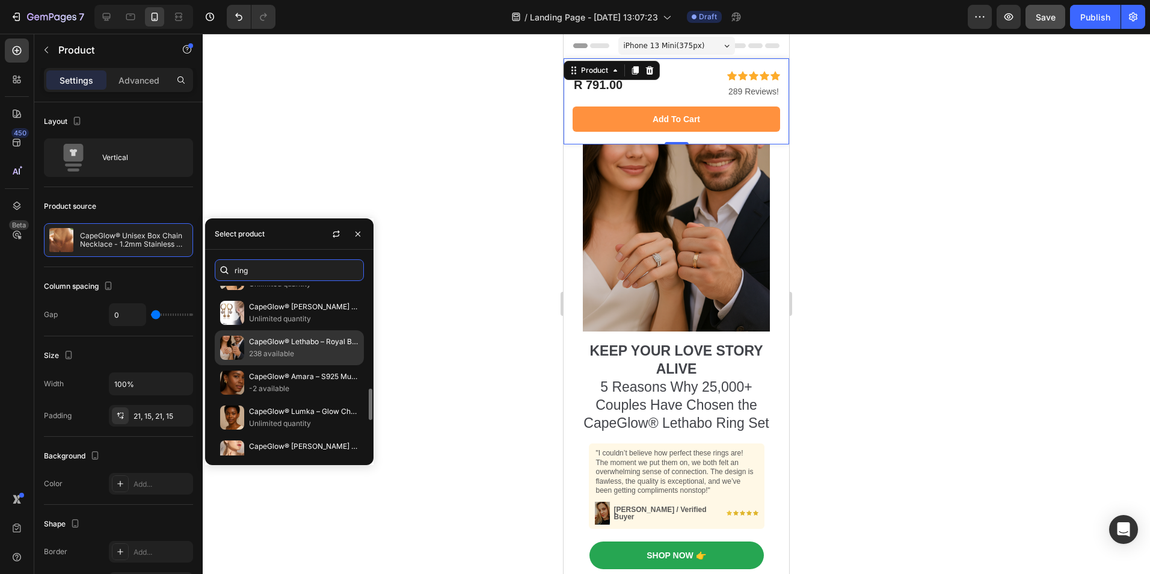
type input "ring"
click at [277, 353] on p "238 available" at bounding box center [303, 354] width 109 height 12
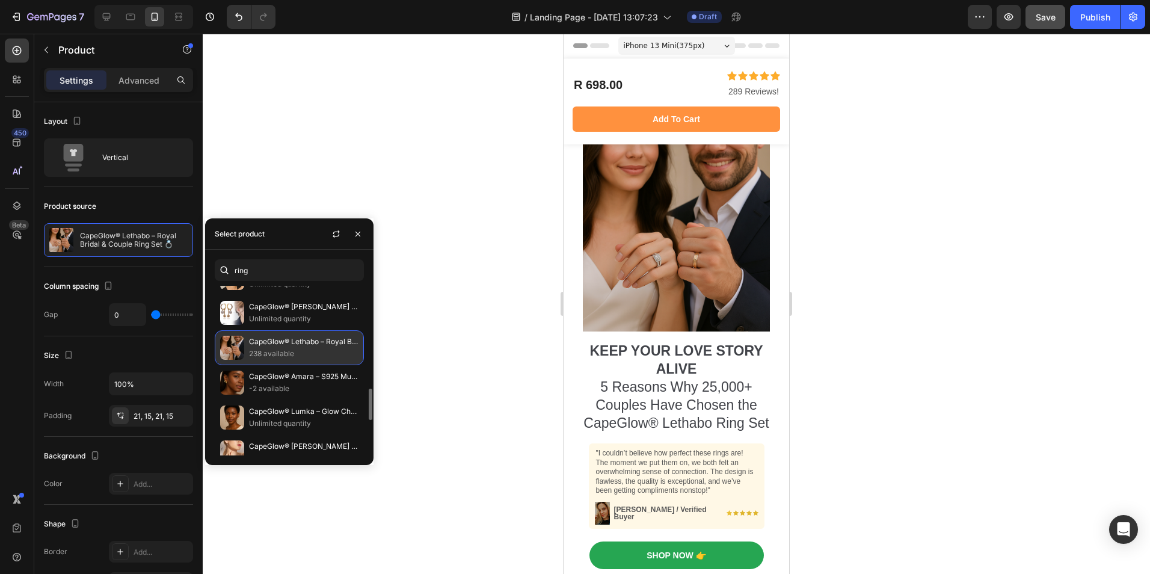
click at [277, 353] on p "238 available" at bounding box center [303, 354] width 109 height 12
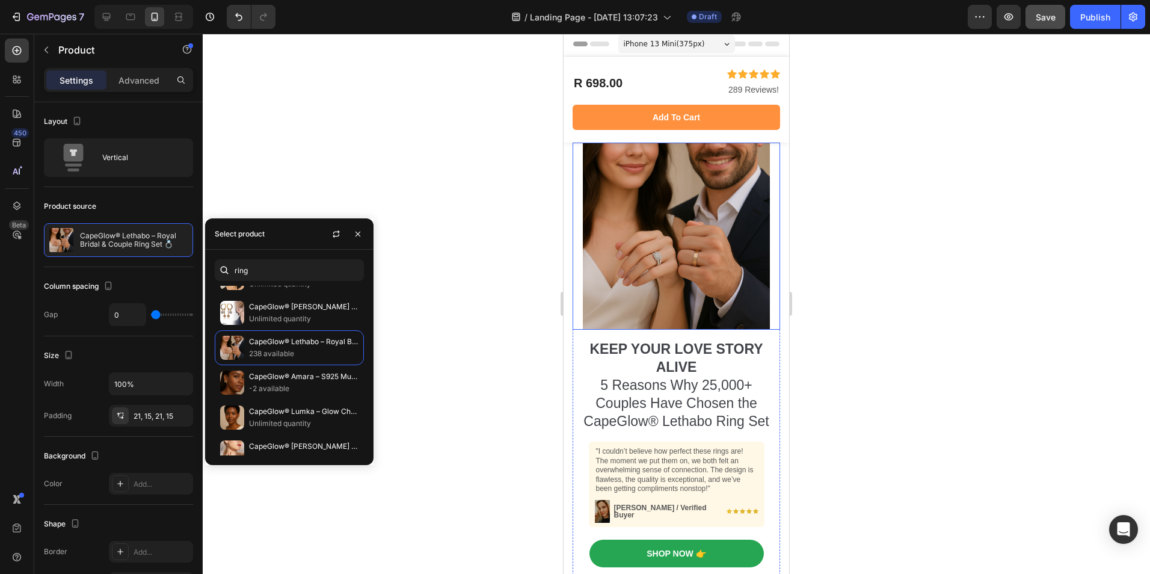
scroll to position [0, 0]
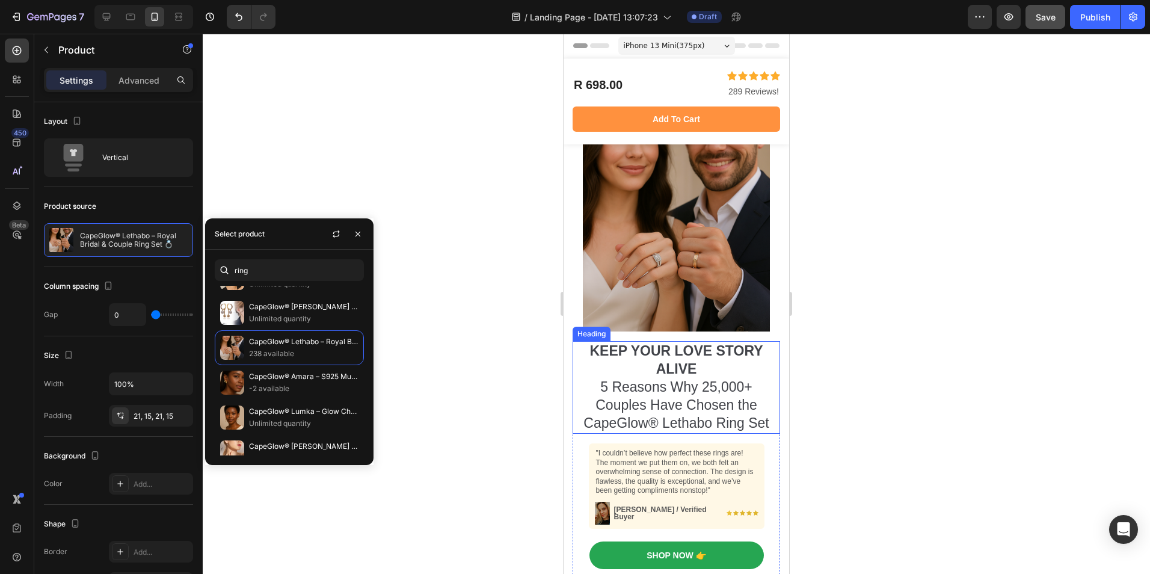
click at [640, 379] on h2 "KEEP YOUR LOVE STORY ALIVE 5 Reasons Why 25,000+ Couples Have Chosen the CapeGl…" at bounding box center [677, 387] width 208 height 93
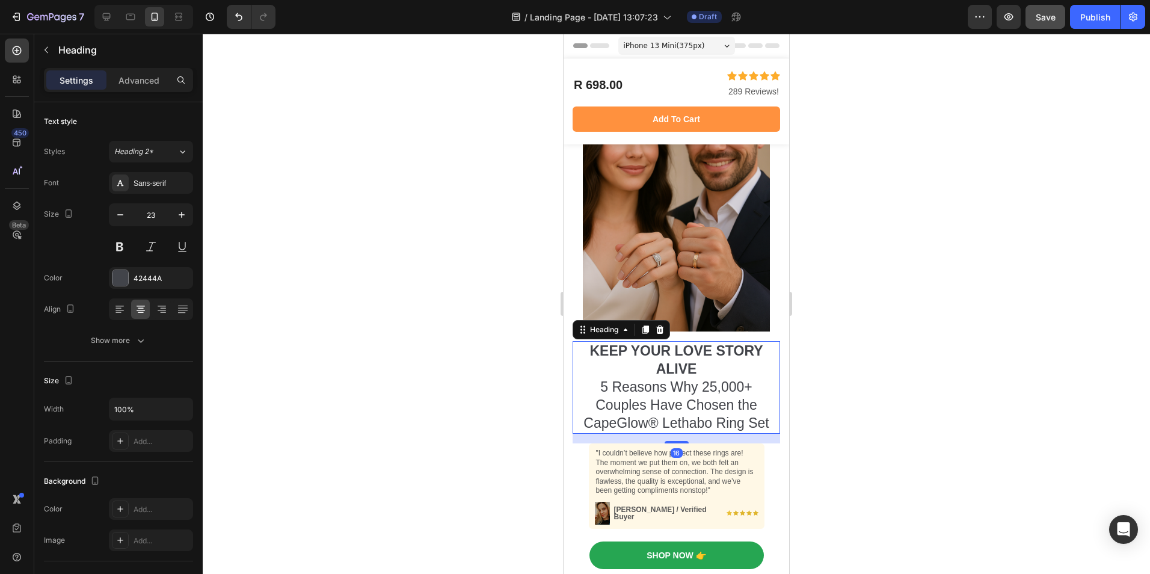
scroll to position [85, 0]
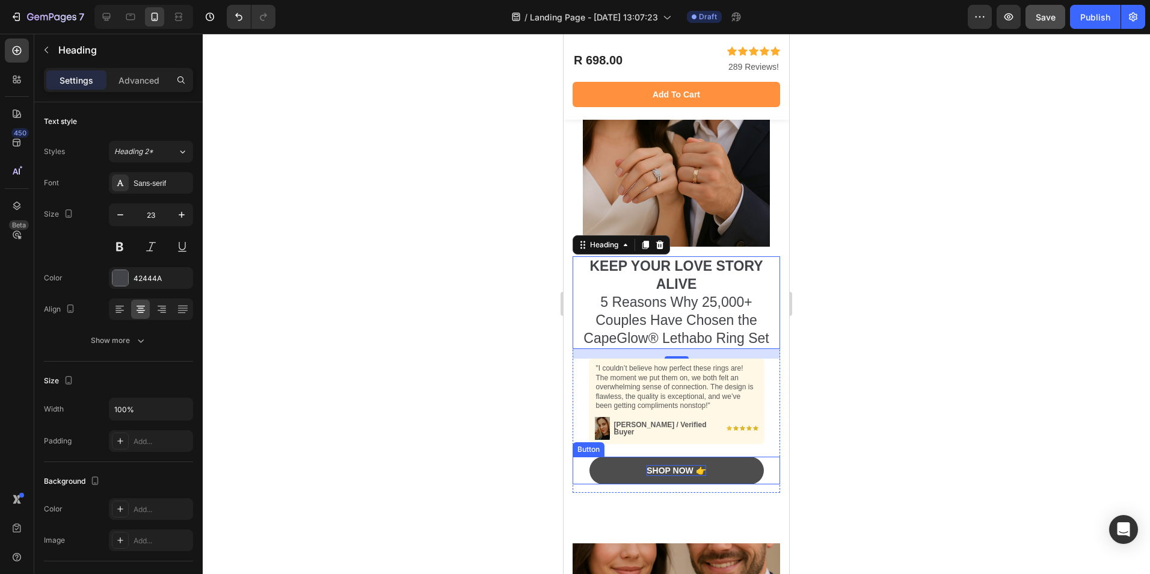
click at [652, 466] on div "Shop Now 👉" at bounding box center [676, 470] width 59 height 11
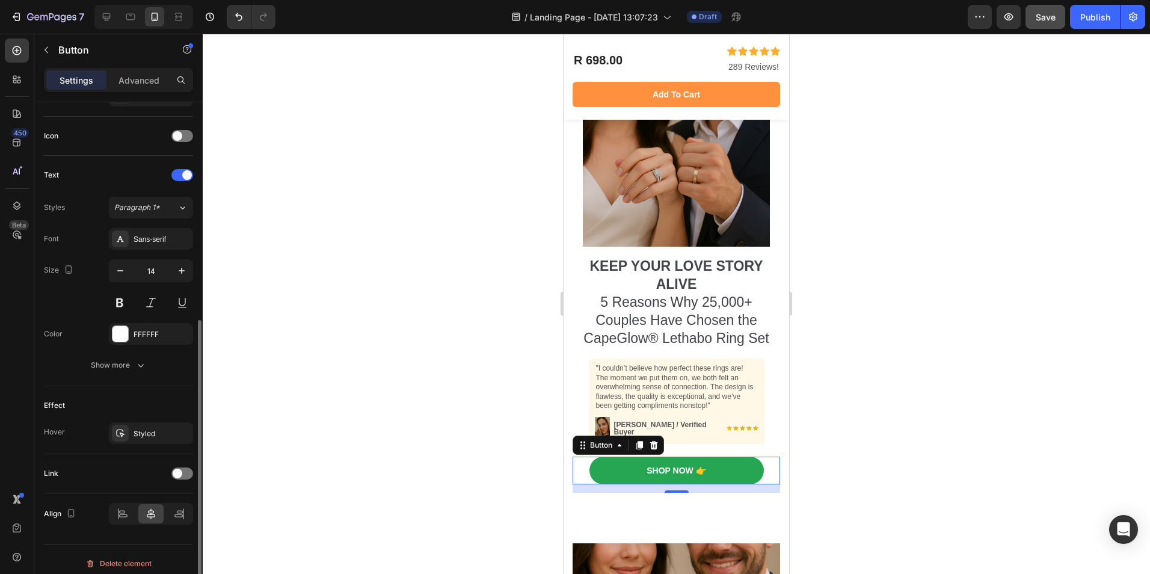
scroll to position [357, 0]
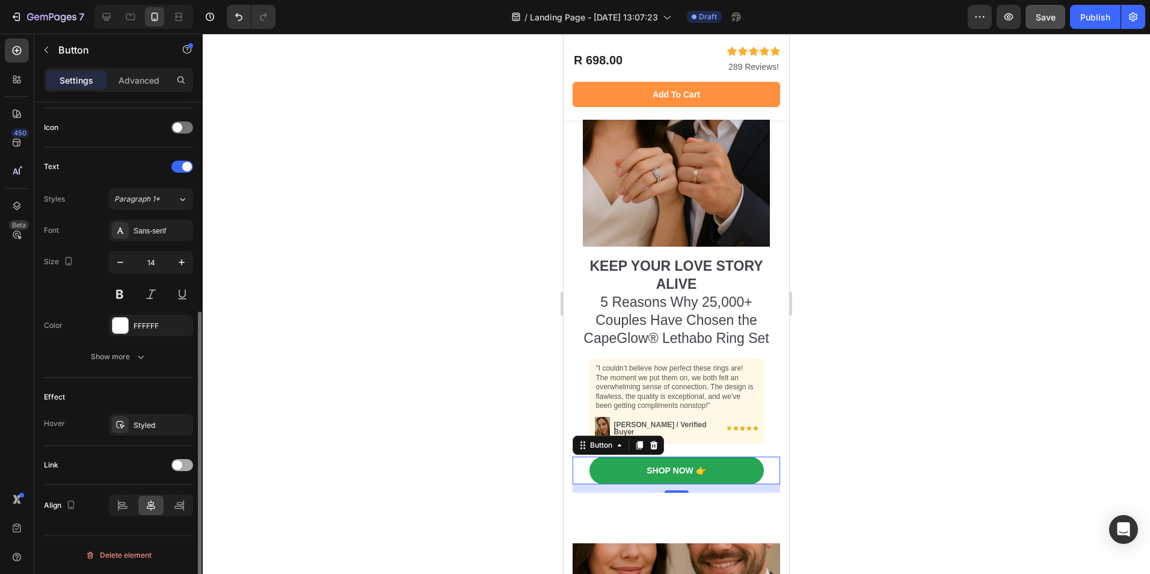
click at [185, 467] on div at bounding box center [182, 465] width 22 height 12
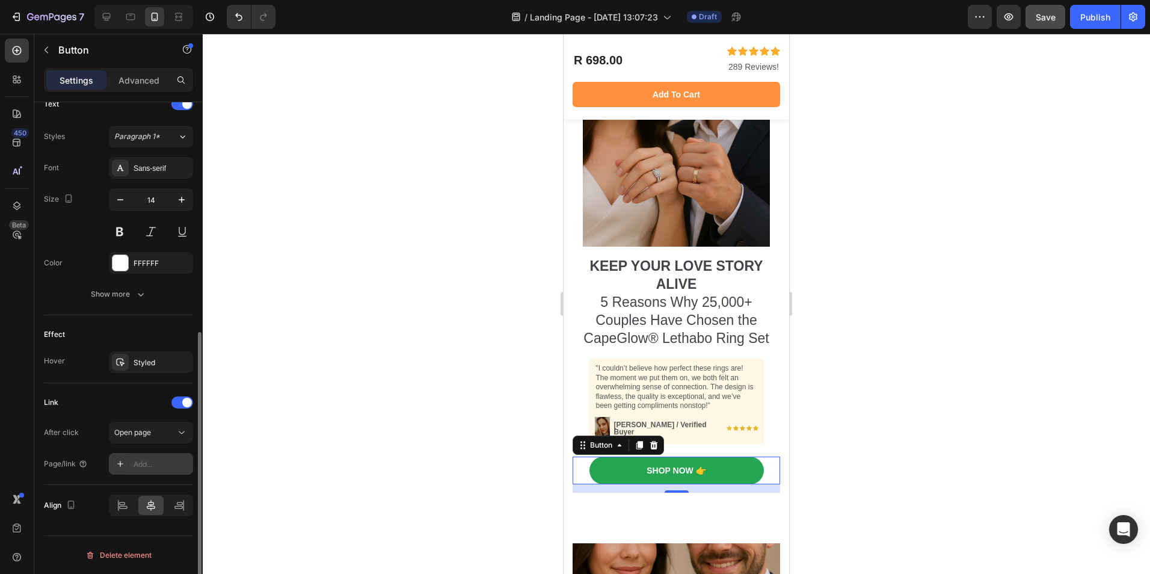
click at [158, 462] on div "Add..." at bounding box center [162, 464] width 57 height 11
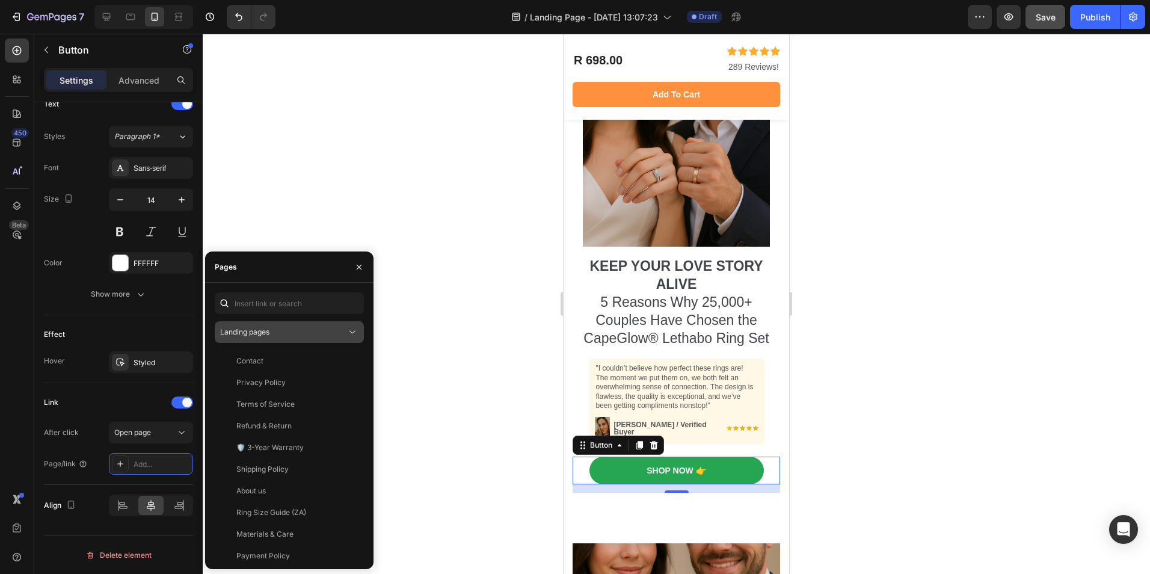
click at [315, 331] on div "Landing pages" at bounding box center [283, 332] width 126 height 11
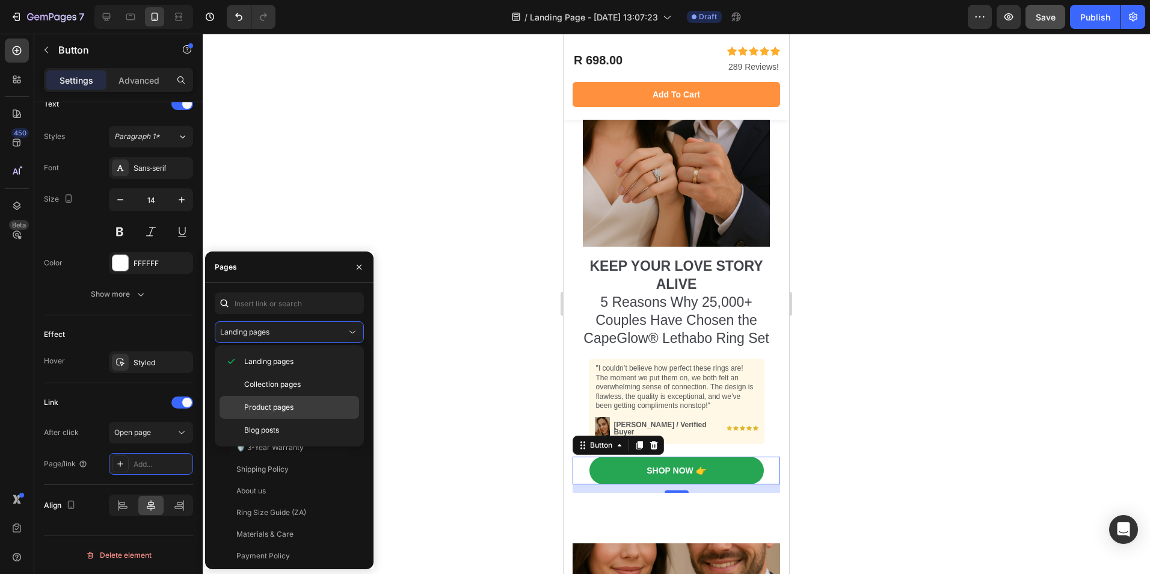
click at [266, 406] on span "Product pages" at bounding box center [268, 407] width 49 height 11
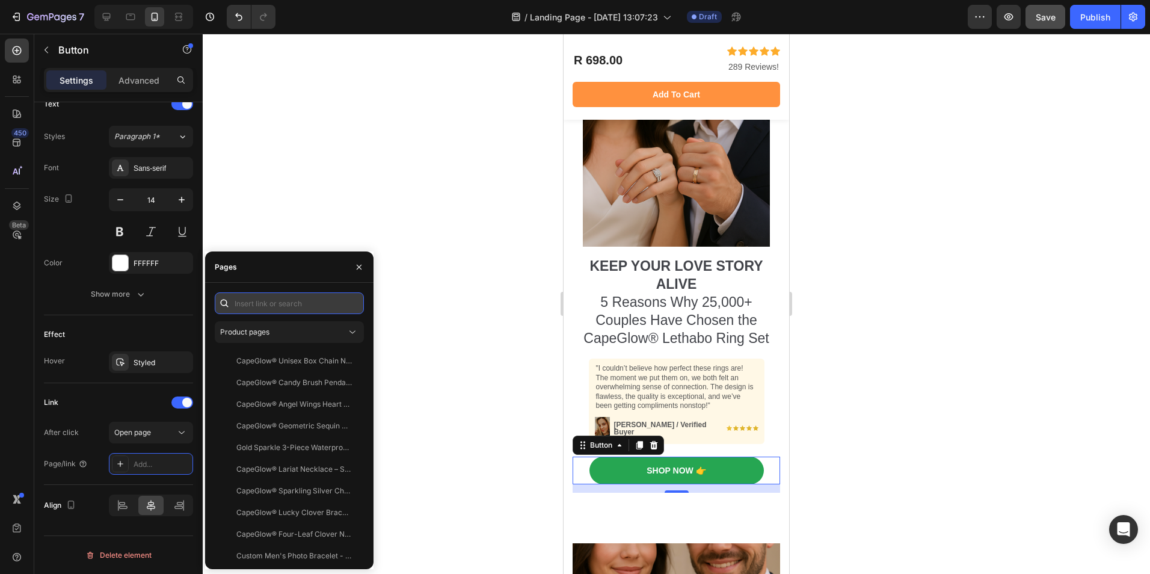
click at [299, 301] on input "text" at bounding box center [289, 303] width 149 height 22
type input "r"
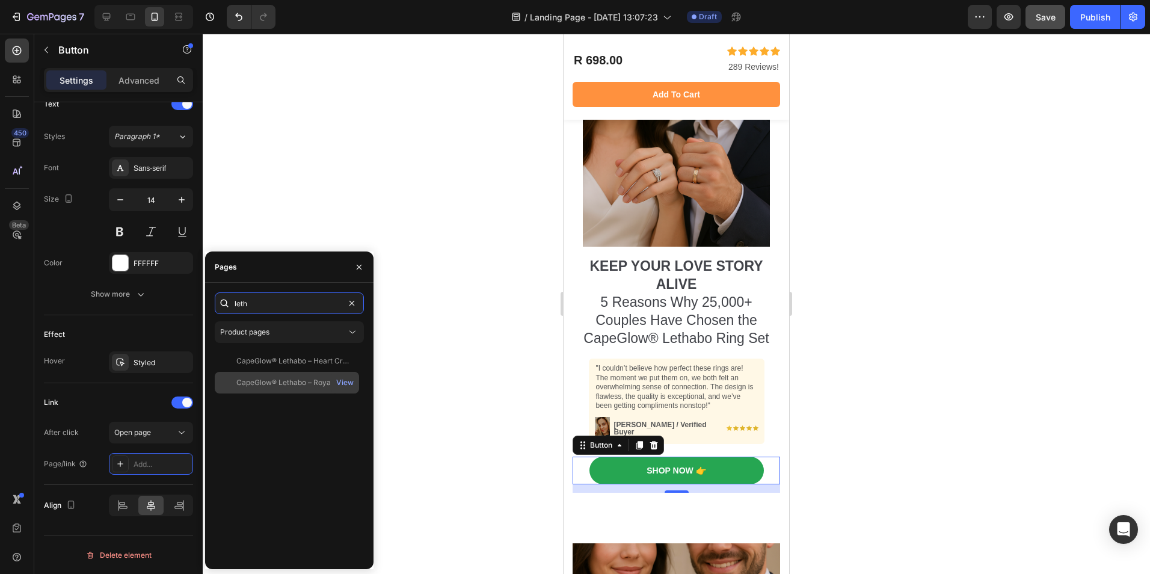
type input "leth"
click at [281, 378] on div "CapeGlow® Lethabo – Royal Bridal & Couple Ring Set 💍" at bounding box center [294, 382] width 116 height 11
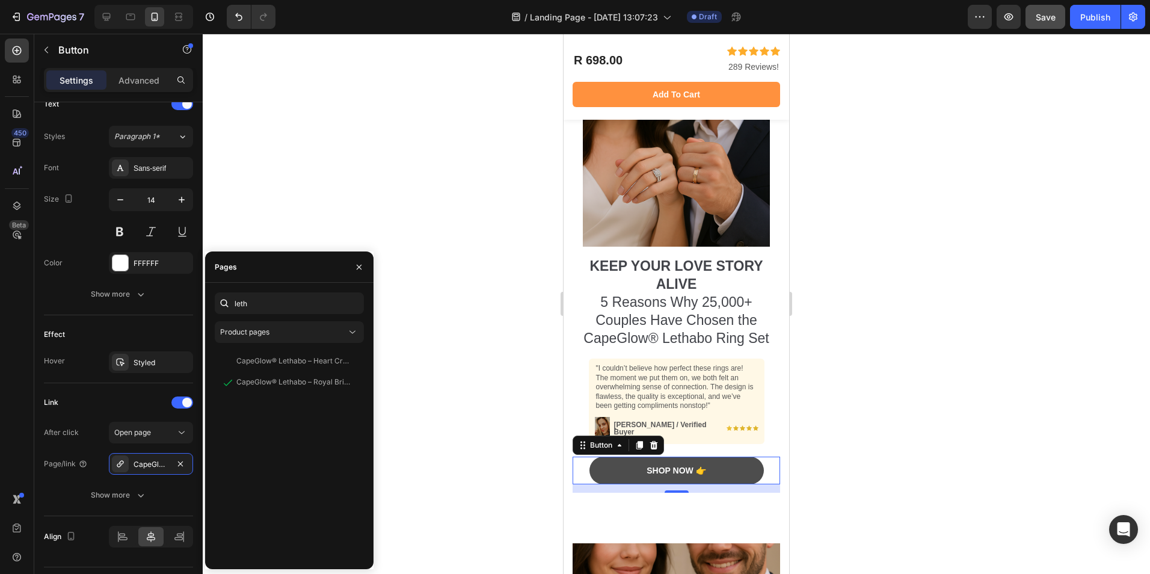
click at [665, 457] on link "Shop Now 👉" at bounding box center [677, 471] width 174 height 28
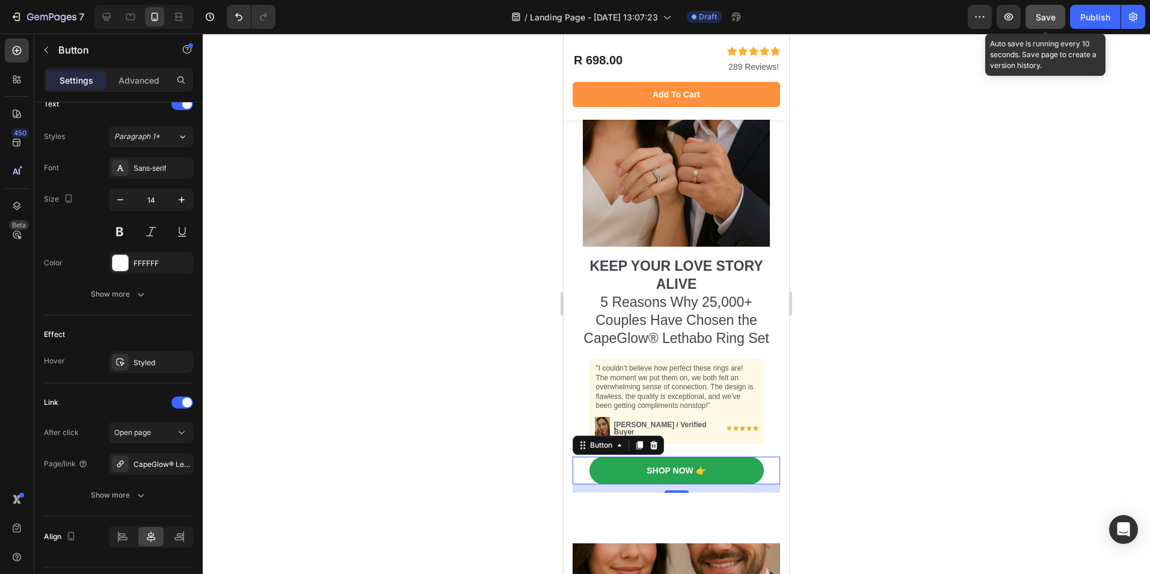
click at [1050, 18] on span "Save" at bounding box center [1046, 17] width 20 height 10
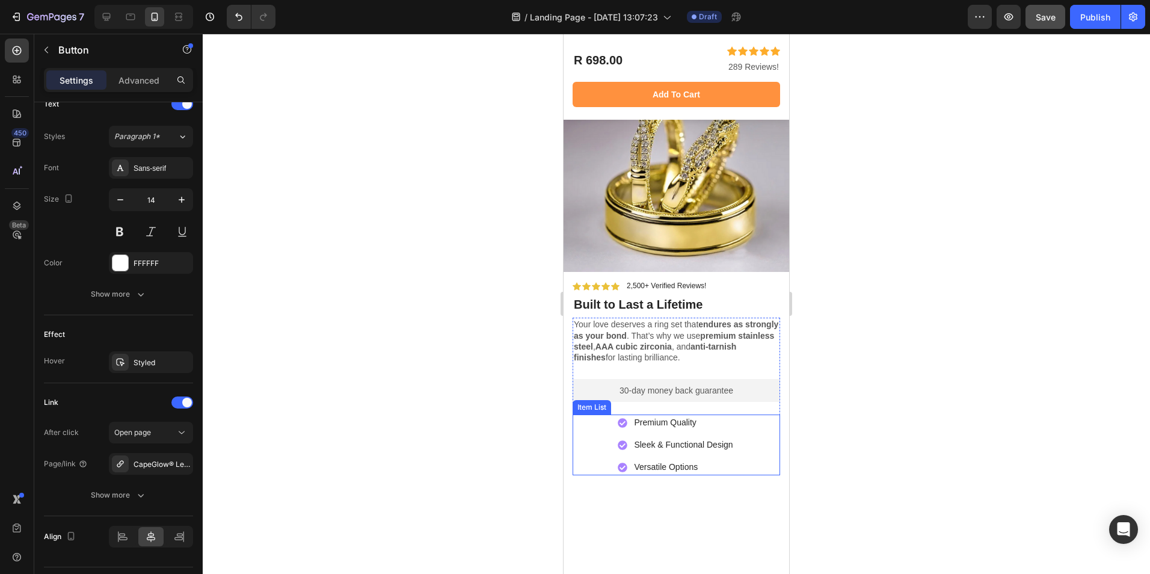
scroll to position [3196, 0]
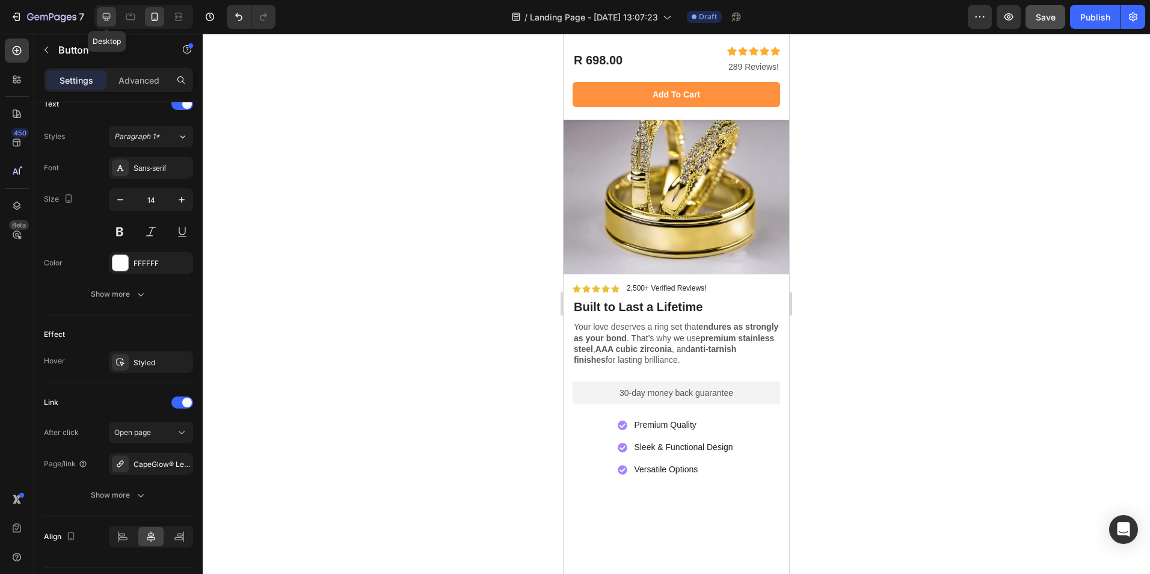
click at [108, 18] on icon at bounding box center [107, 17] width 8 height 8
type input "280"
type input "16"
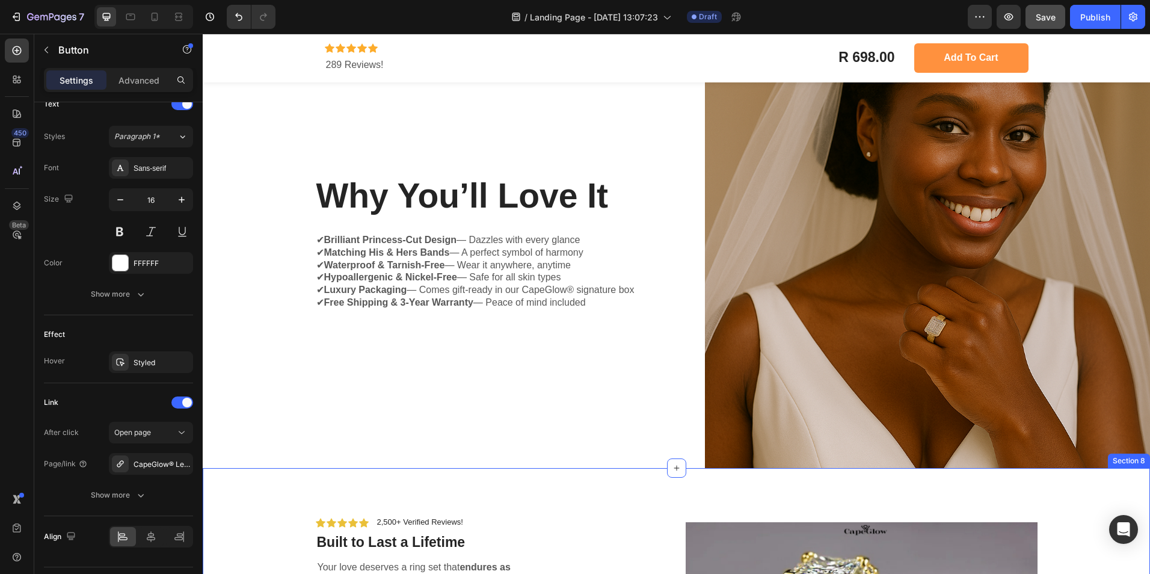
scroll to position [2635, 0]
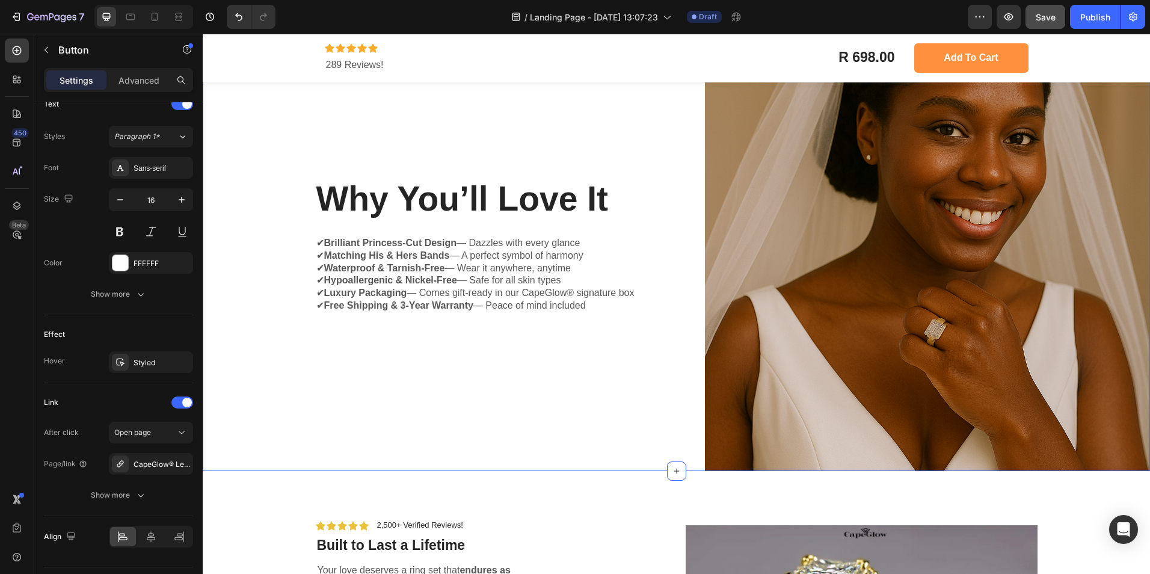
click at [389, 351] on div "Why You’ll Love It Heading ✔ Brilliant Princess-Cut Design — Dazzles with every…" at bounding box center [435, 249] width 465 height 446
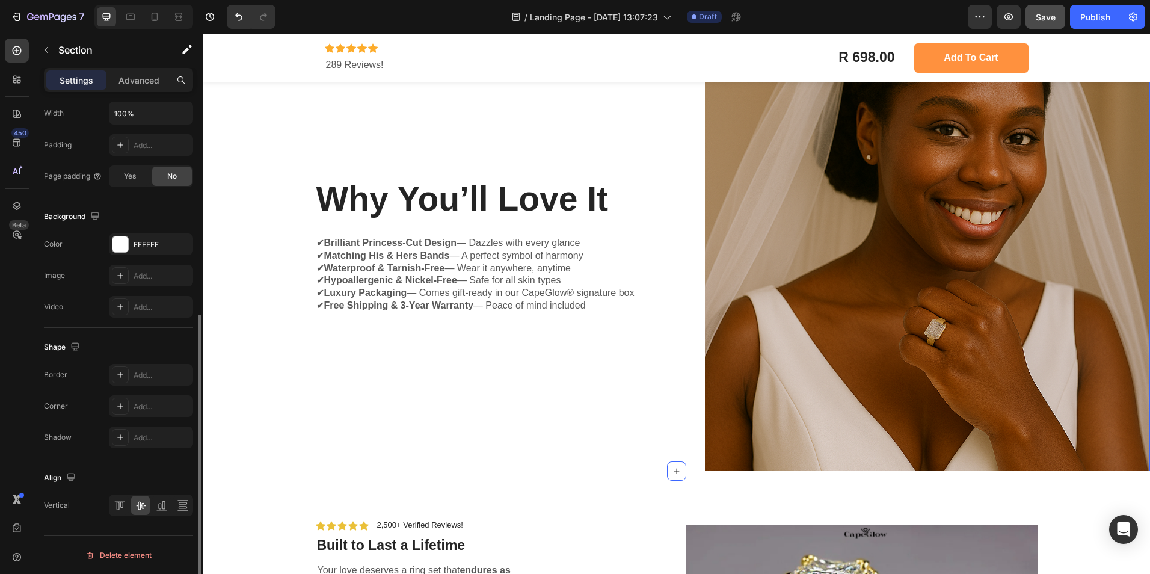
scroll to position [0, 0]
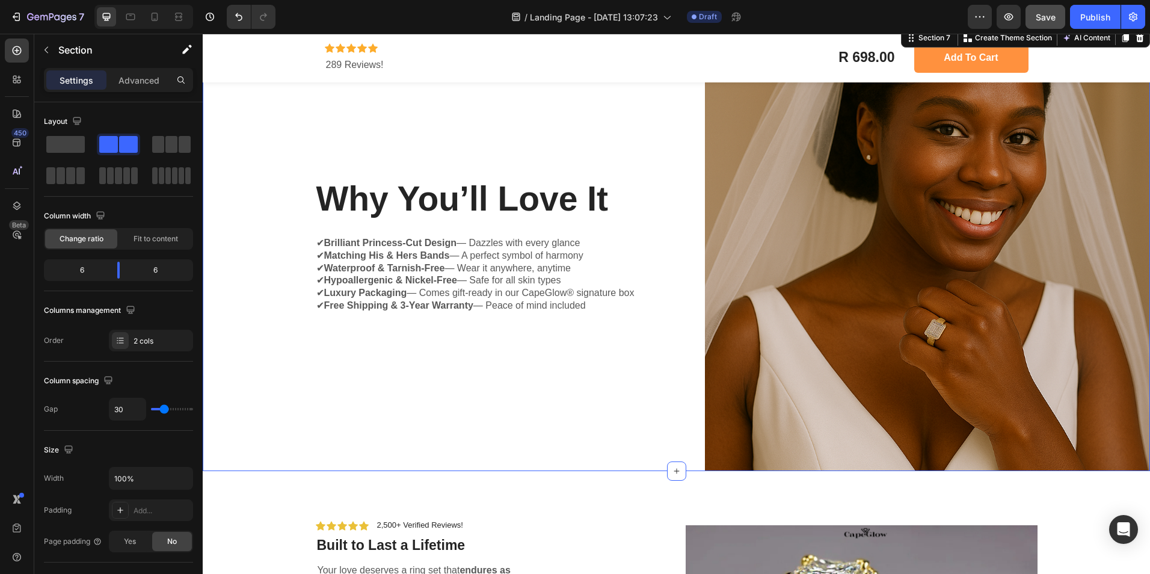
click at [274, 346] on div "Why You’ll Love It Heading ✔ Brilliant Princess-Cut Design — Dazzles with every…" at bounding box center [435, 249] width 465 height 446
click at [188, 54] on icon "button" at bounding box center [187, 49] width 12 height 12
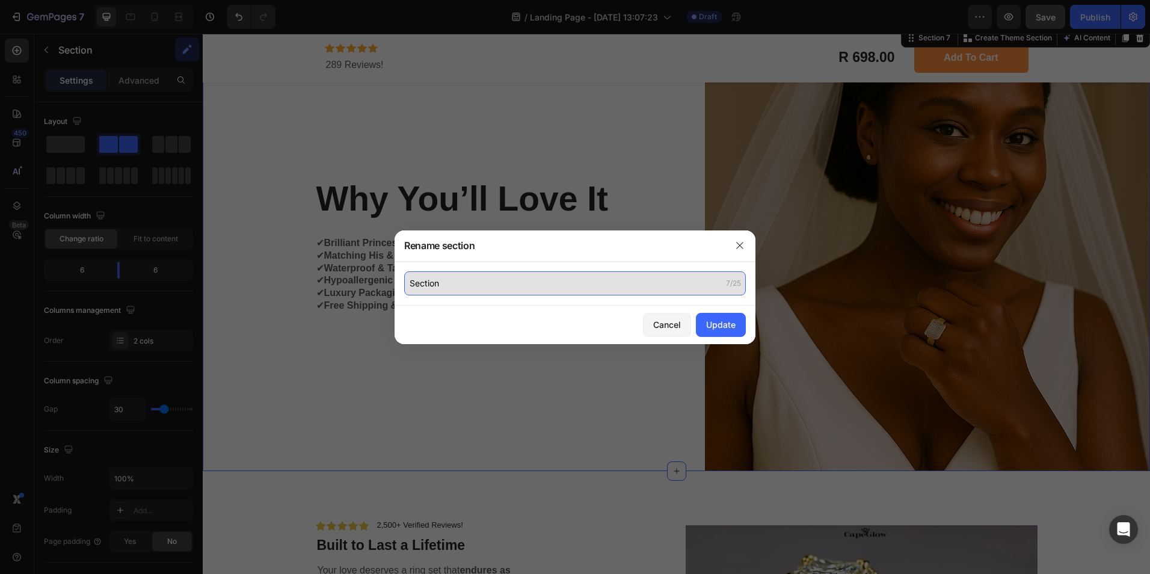
click at [538, 276] on input "Section" at bounding box center [575, 283] width 342 height 24
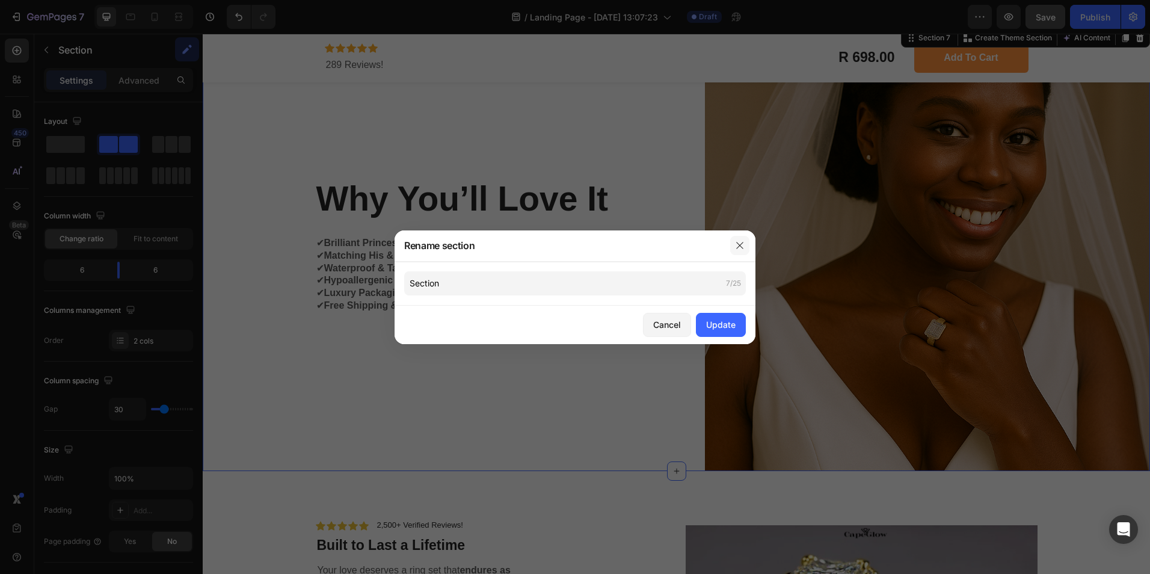
click at [742, 243] on icon "button" at bounding box center [740, 246] width 10 height 10
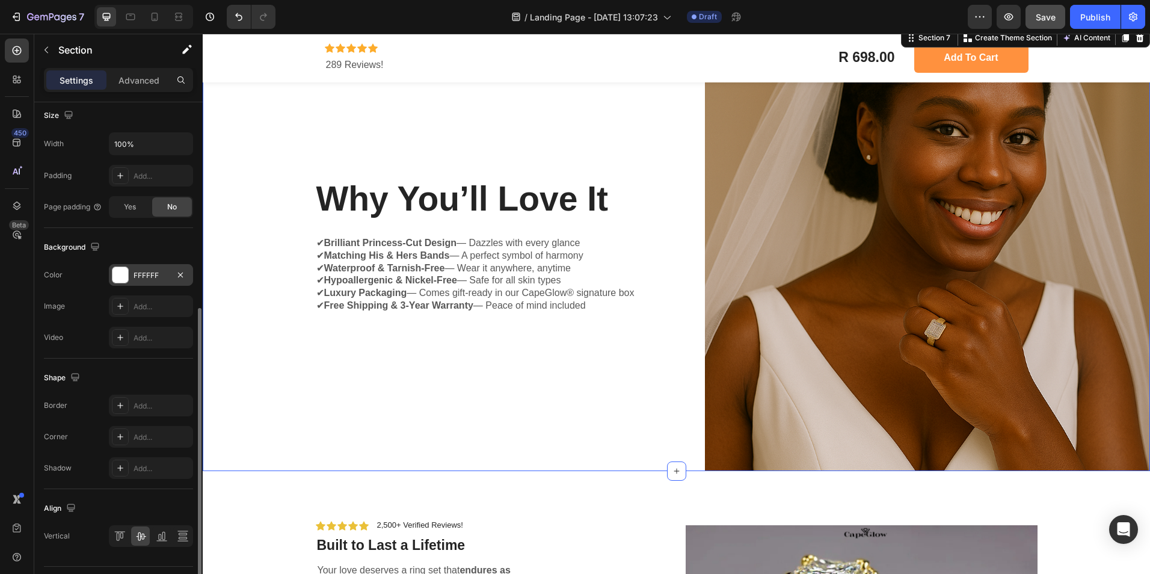
scroll to position [365, 0]
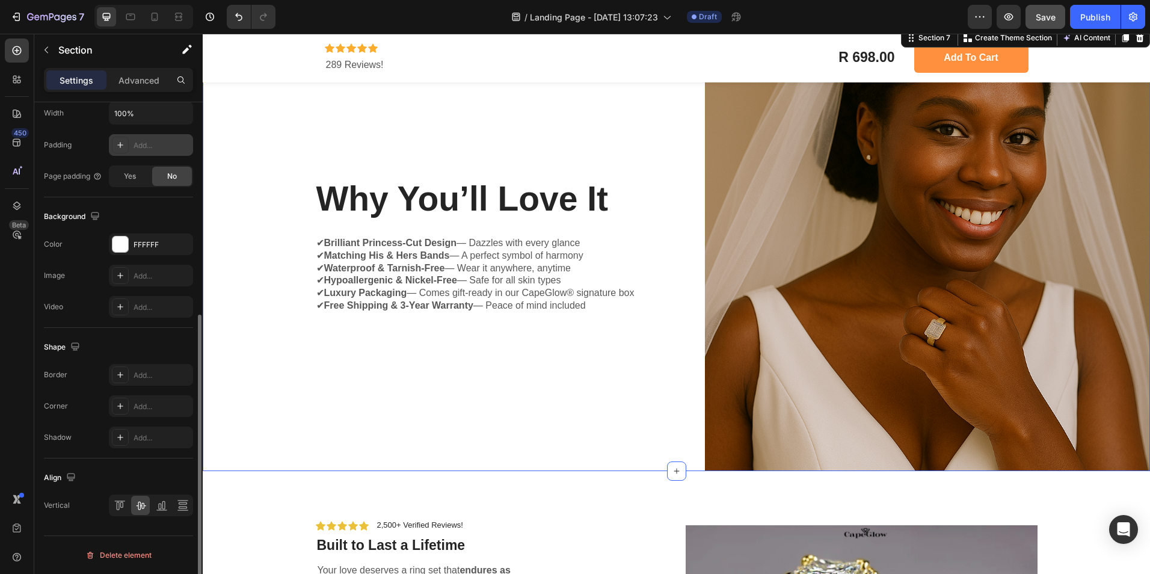
click at [122, 150] on div at bounding box center [120, 145] width 17 height 17
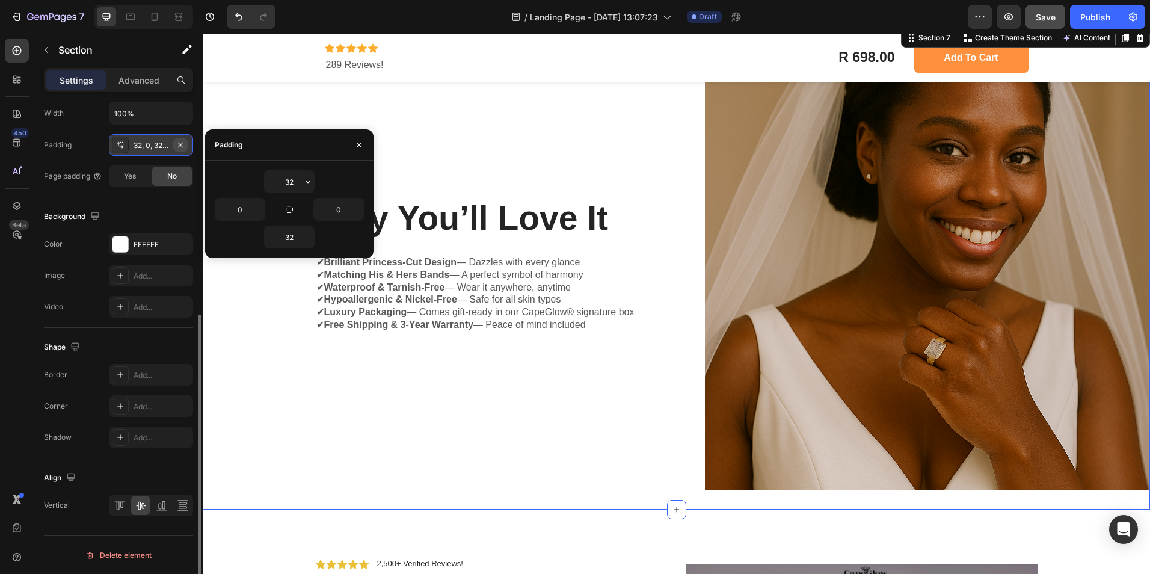
click at [181, 144] on icon "button" at bounding box center [180, 144] width 5 height 5
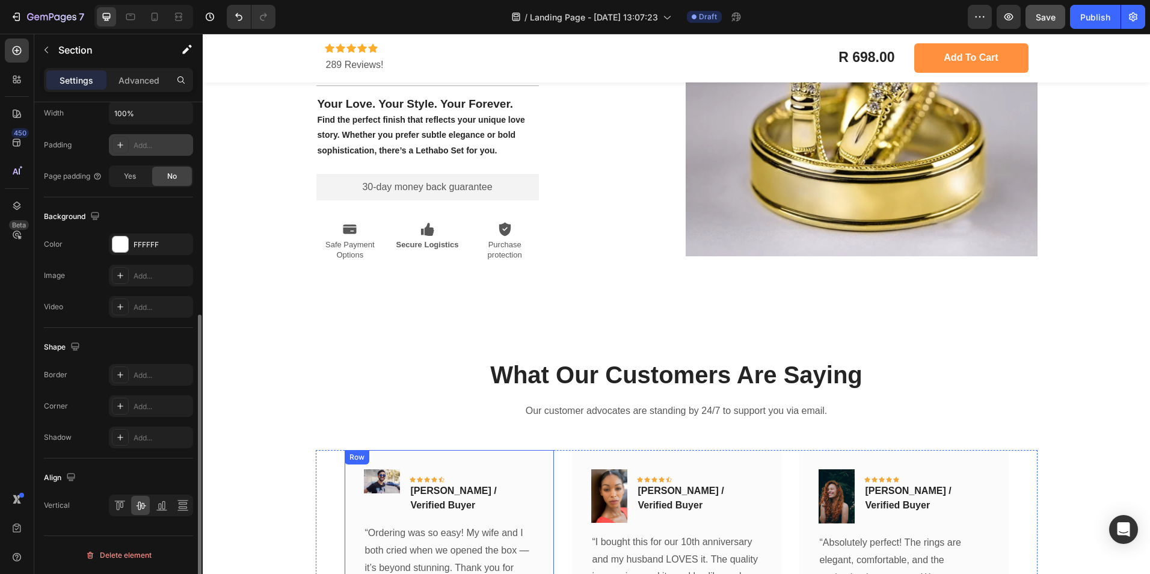
scroll to position [3250, 0]
click at [48, 52] on icon "button" at bounding box center [47, 50] width 10 height 10
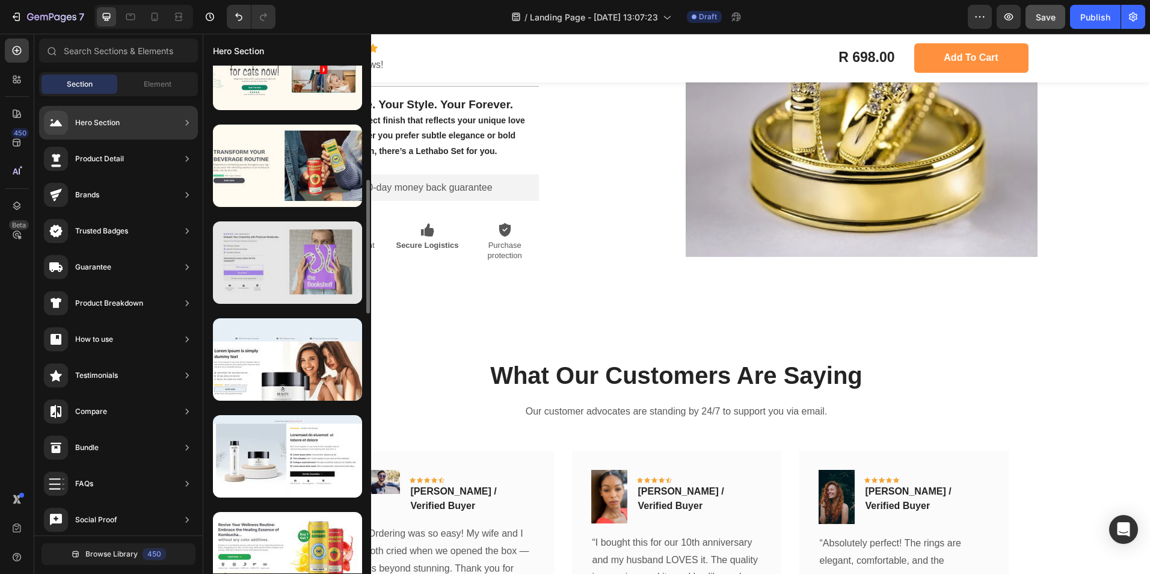
scroll to position [430, 0]
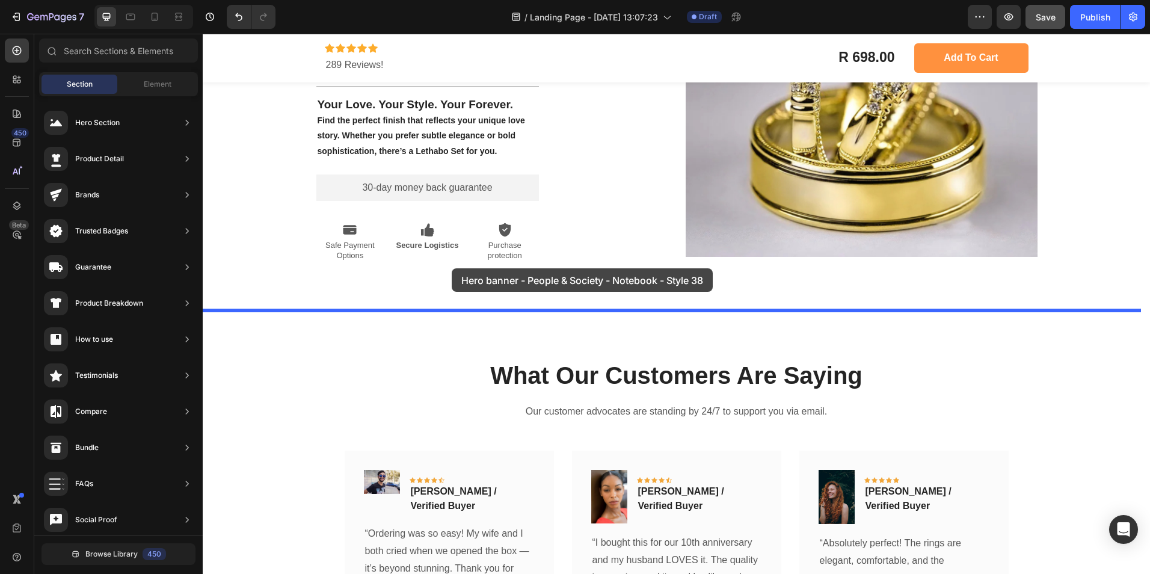
drag, startPoint x: 513, startPoint y: 304, endPoint x: 452, endPoint y: 270, distance: 70.6
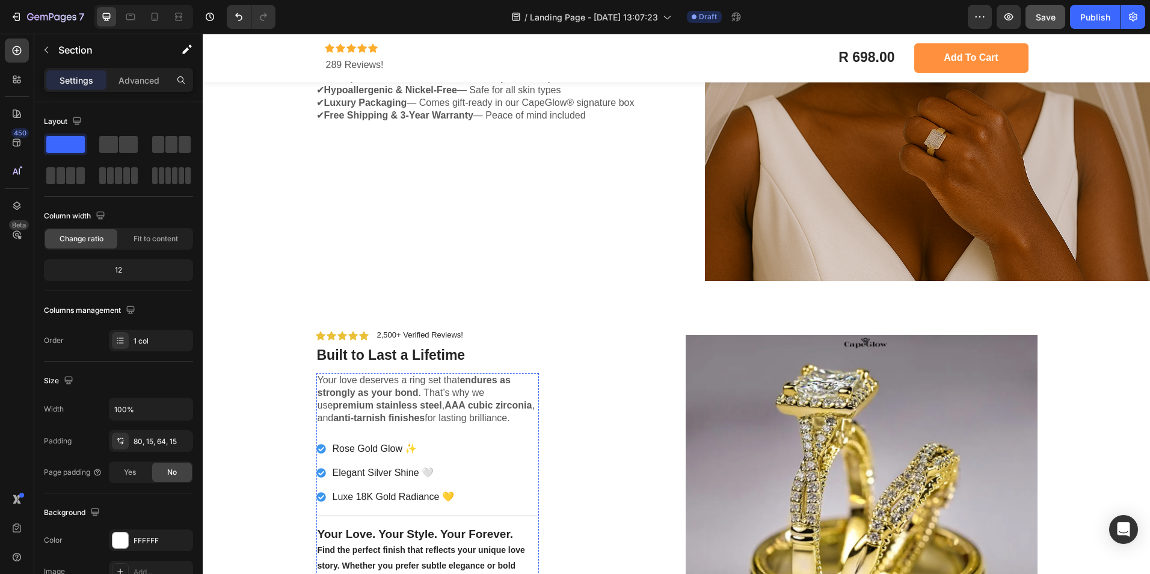
scroll to position [2826, 0]
click at [390, 351] on strong "Built to Last a Lifetime" at bounding box center [391, 355] width 149 height 16
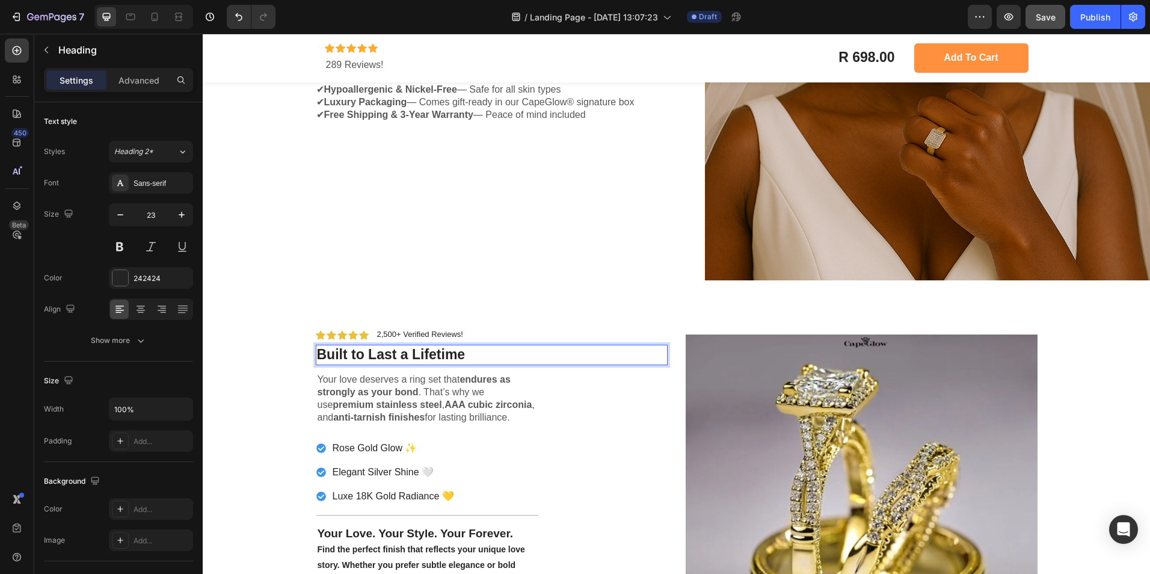
click at [390, 351] on strong "Built to Last a Lifetime" at bounding box center [391, 355] width 149 height 16
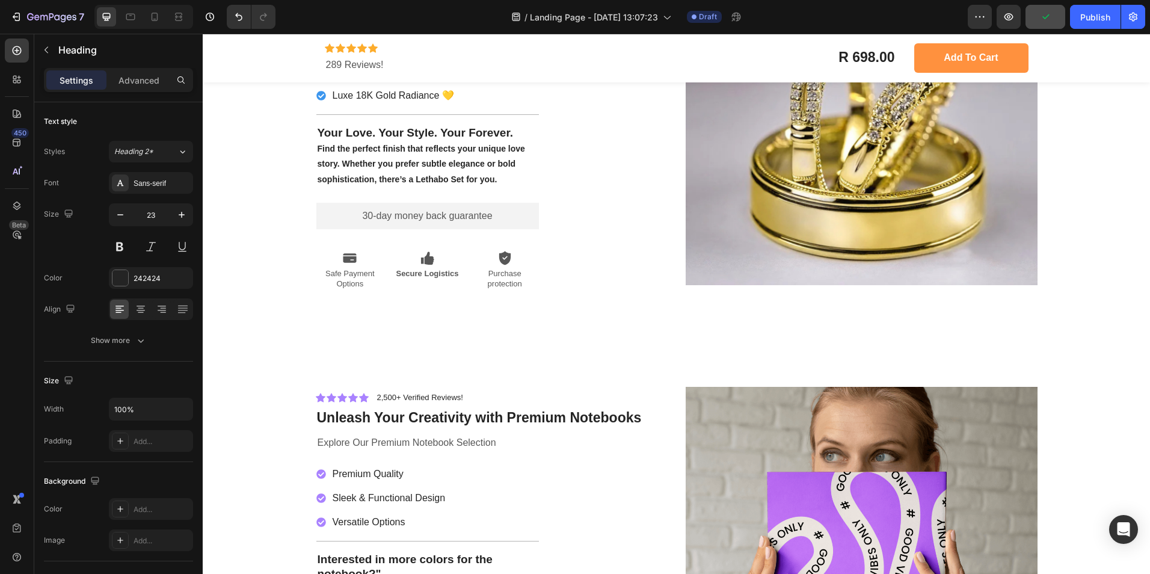
scroll to position [3223, 0]
click at [365, 416] on h2 "Unleash Your Creativity with Premium Notebooks" at bounding box center [492, 417] width 352 height 20
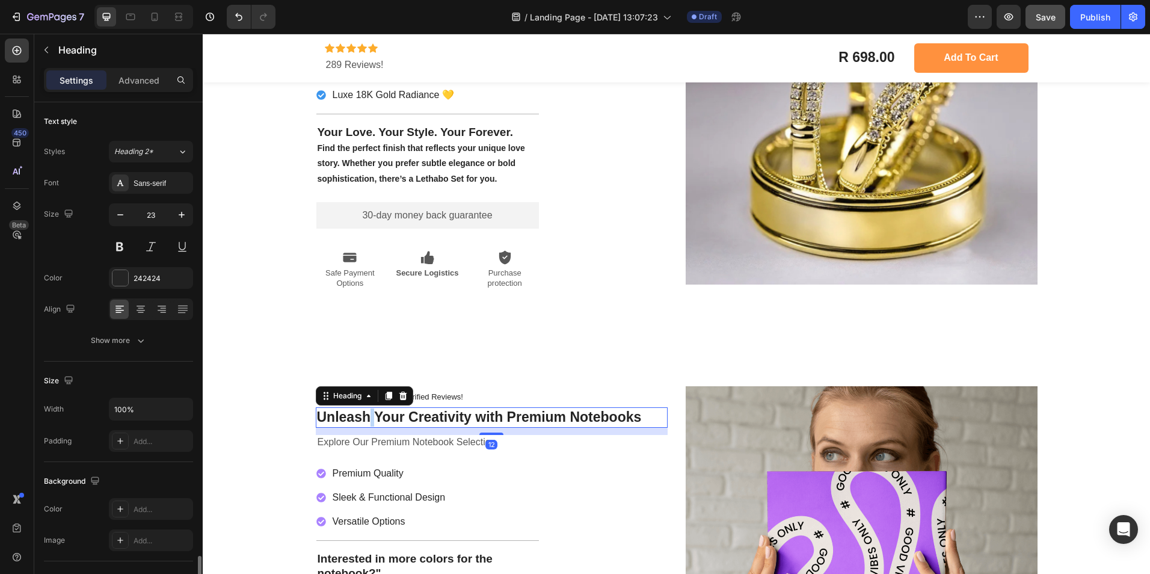
scroll to position [275, 0]
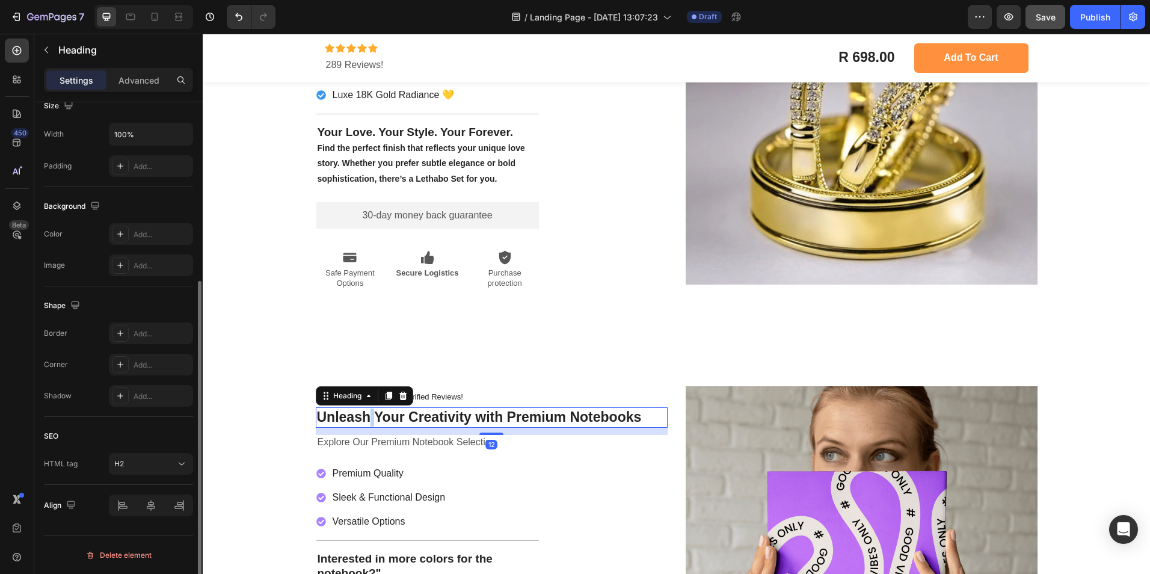
click at [365, 416] on p "Unleash Your Creativity with Premium Notebooks" at bounding box center [492, 417] width 350 height 18
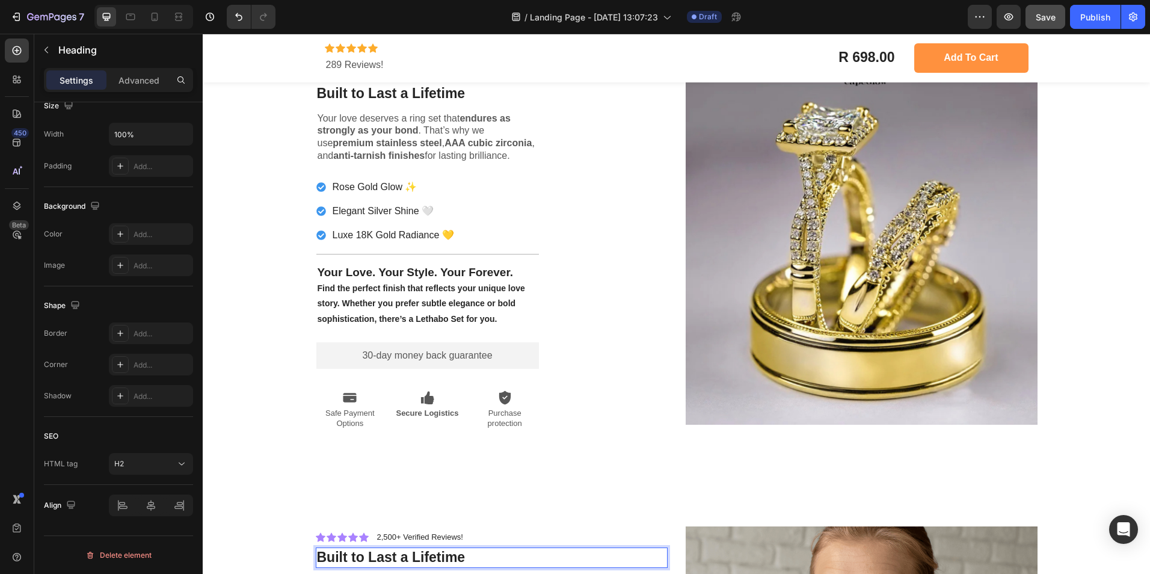
scroll to position [3082, 0]
click at [419, 127] on p "Your love deserves a ring set that endures as strongly as your bond . That’s wh…" at bounding box center [428, 138] width 220 height 50
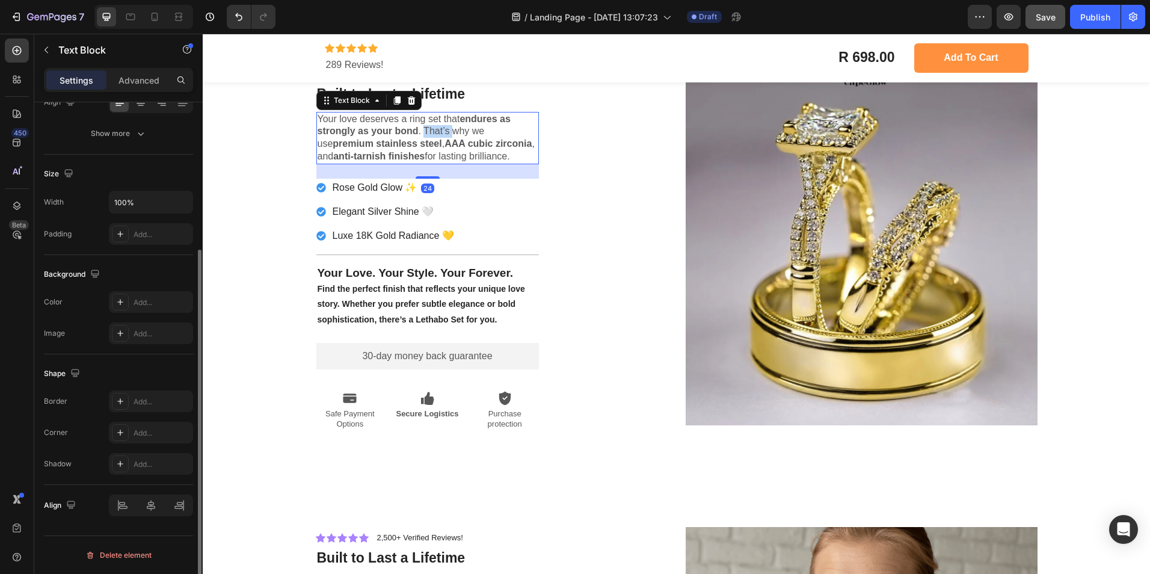
scroll to position [0, 0]
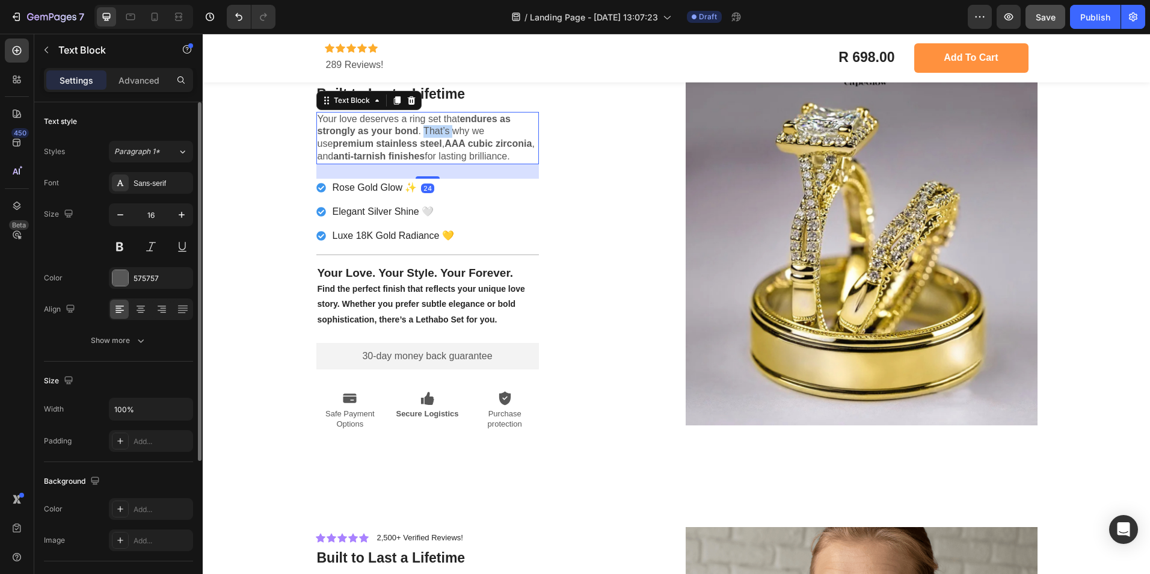
click at [419, 127] on p "Your love deserves a ring set that endures as strongly as your bond . That’s wh…" at bounding box center [428, 138] width 220 height 50
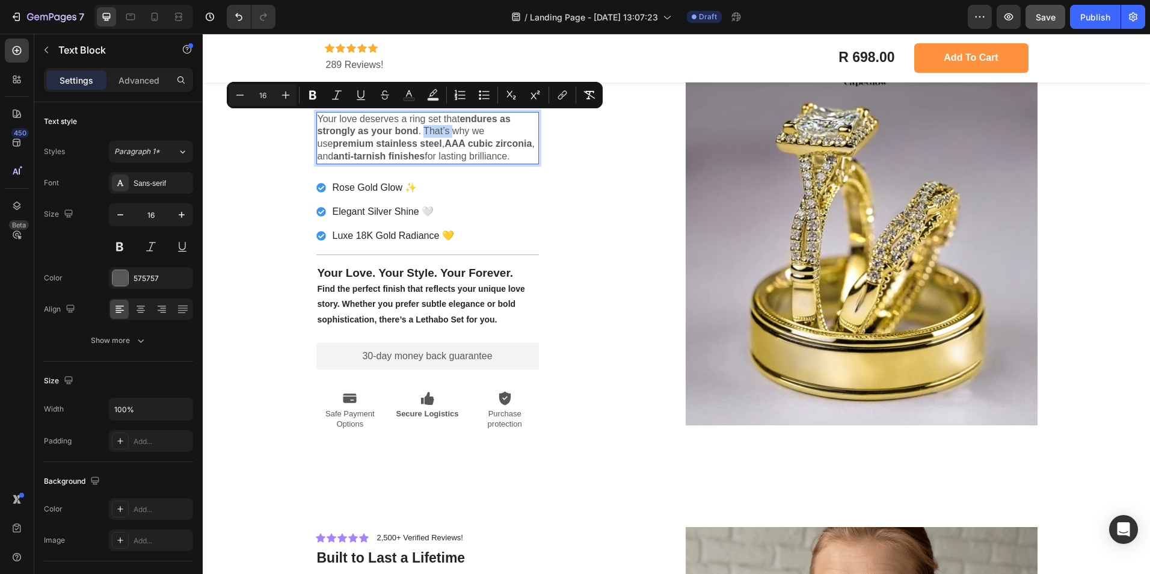
copy p "Your love deserves a ring set that endures as strongly as your bond . That’s wh…"
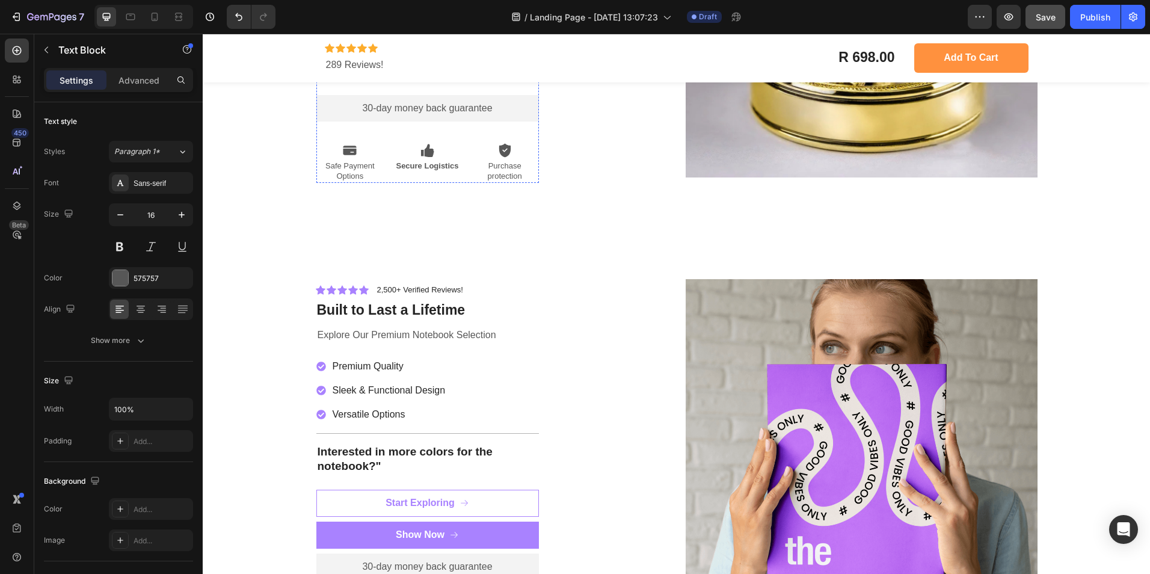
scroll to position [3330, 0]
click at [392, 335] on p "Explore Our Premium Notebook Selection" at bounding box center [428, 334] width 220 height 13
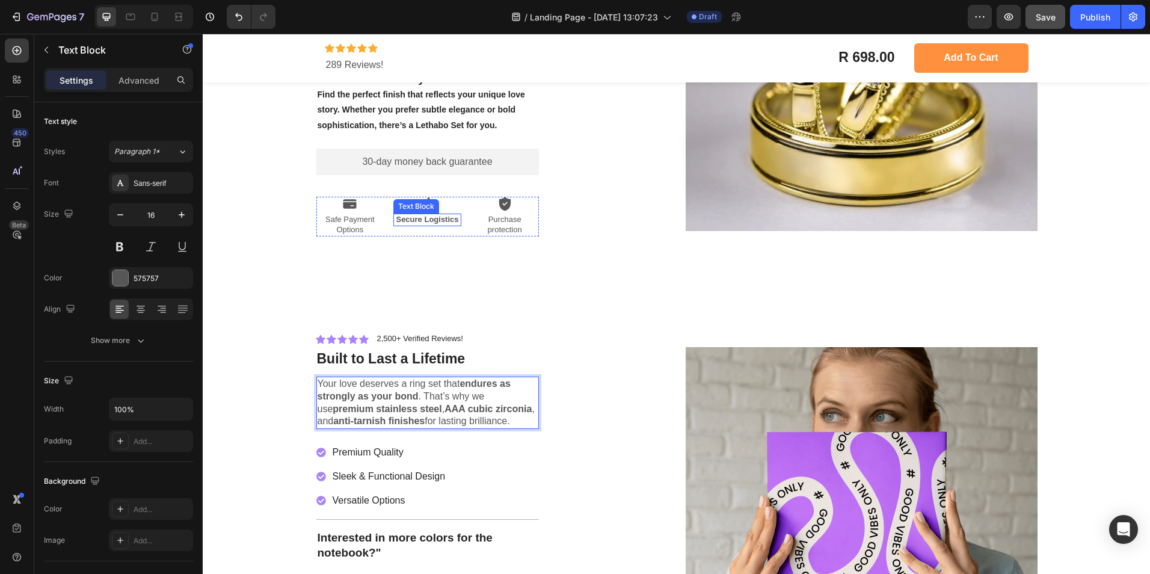
scroll to position [3277, 0]
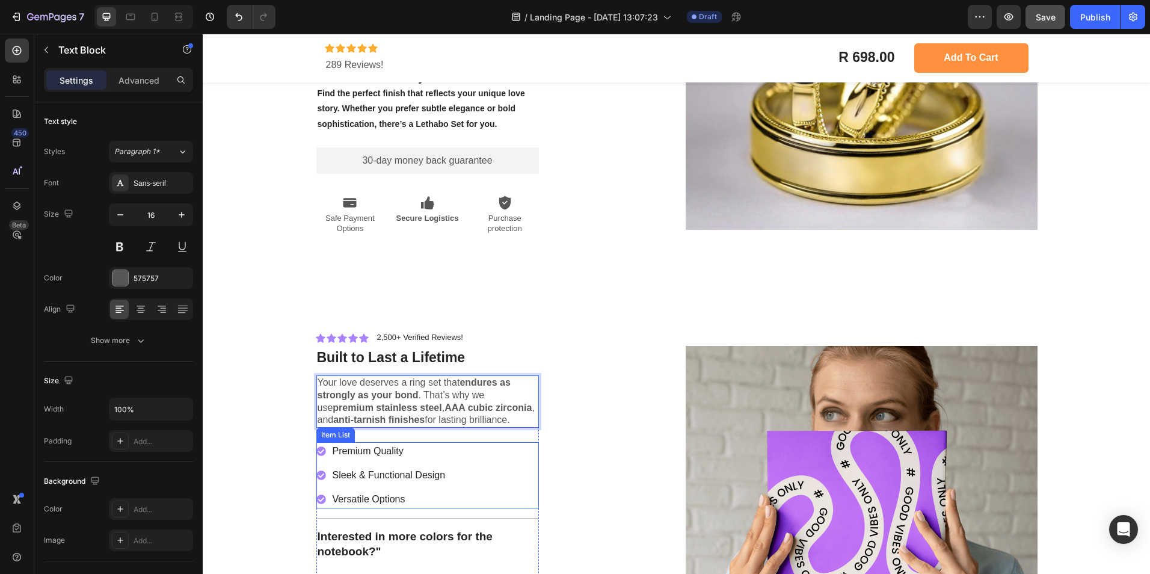
click at [484, 454] on div "Premium Quality Sleek & Functional Design Versatile Options" at bounding box center [427, 475] width 223 height 66
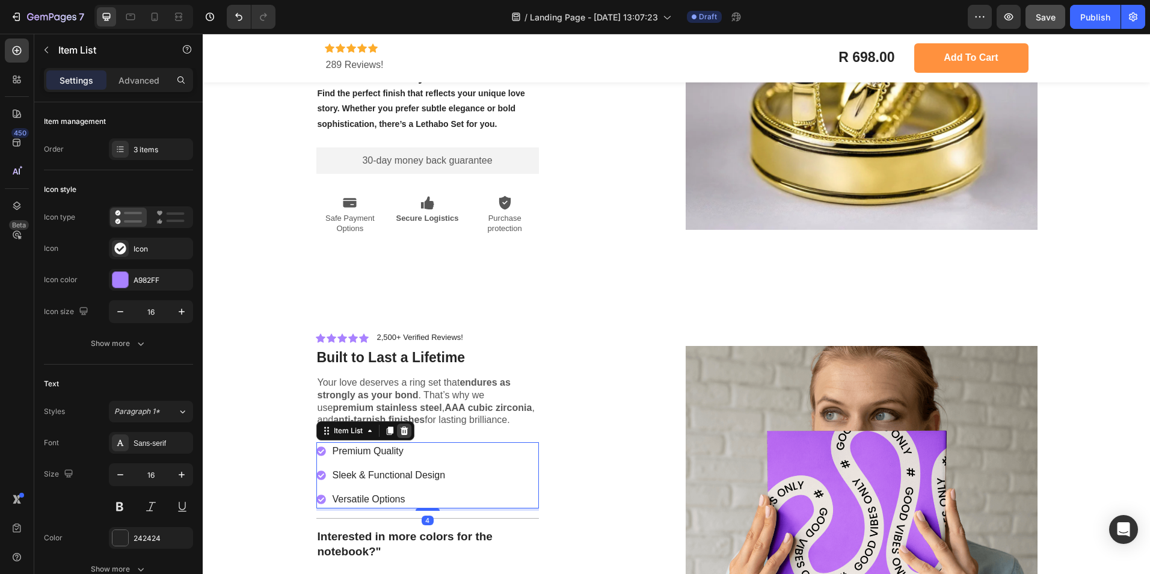
click at [399, 428] on icon at bounding box center [404, 431] width 10 height 10
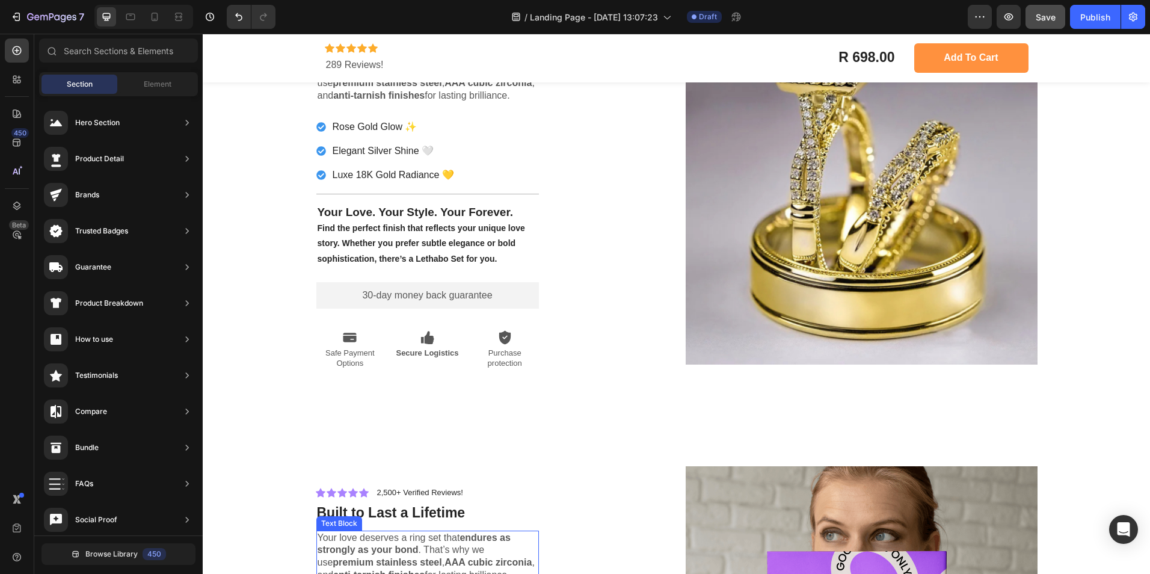
scroll to position [3142, 0]
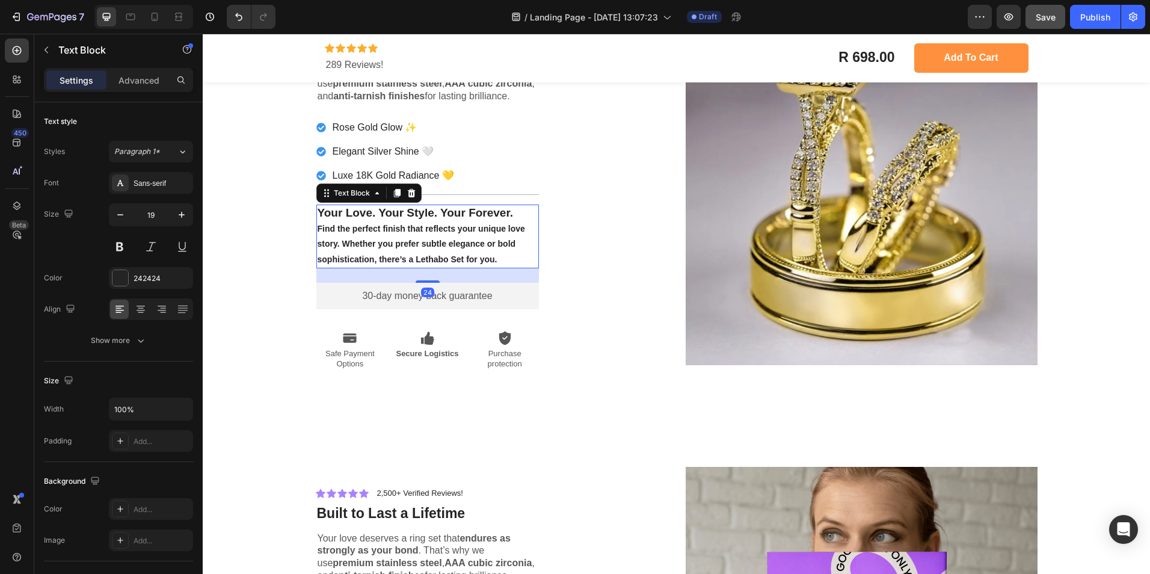
click at [440, 246] on span "Find the perfect finish that reflects your unique love story. Whether you prefe…" at bounding box center [422, 244] width 208 height 40
click at [497, 256] on p "Find the perfect finish that reflects your unique love story. Whether you prefe…" at bounding box center [428, 244] width 220 height 46
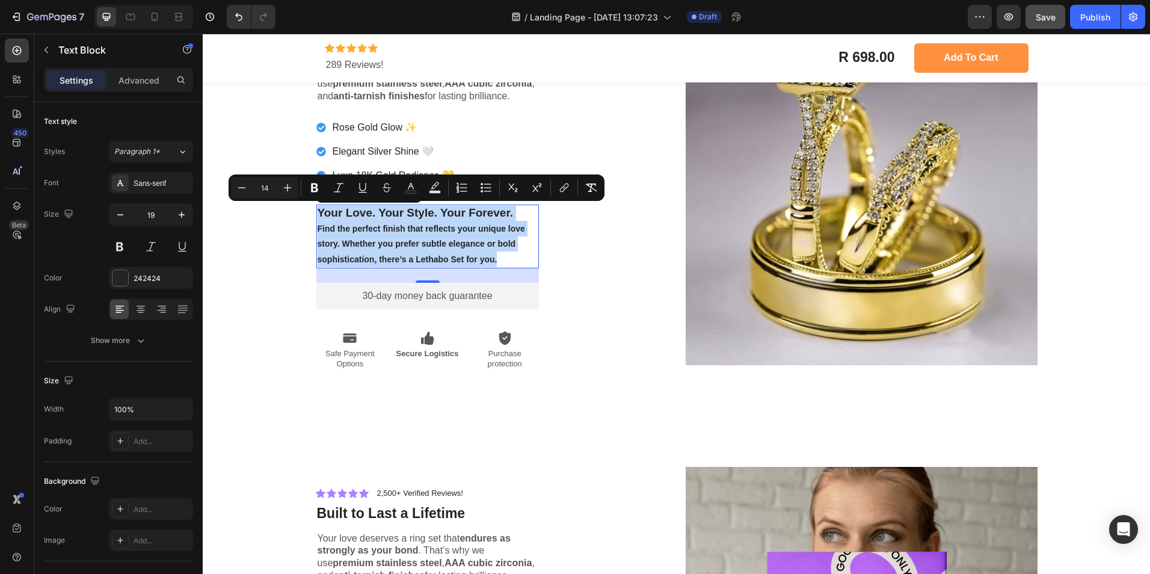
drag, startPoint x: 497, startPoint y: 256, endPoint x: 309, endPoint y: 211, distance: 193.8
click at [309, 211] on div "Icon Icon Icon Icon Icon Icon List 2,500+ Verified Reviews! Text Block Row ⁠⁠⁠⁠…" at bounding box center [676, 194] width 929 height 372
copy div "Your Love. Your Style. Your Forever. Find the perfect finish that reflects your…"
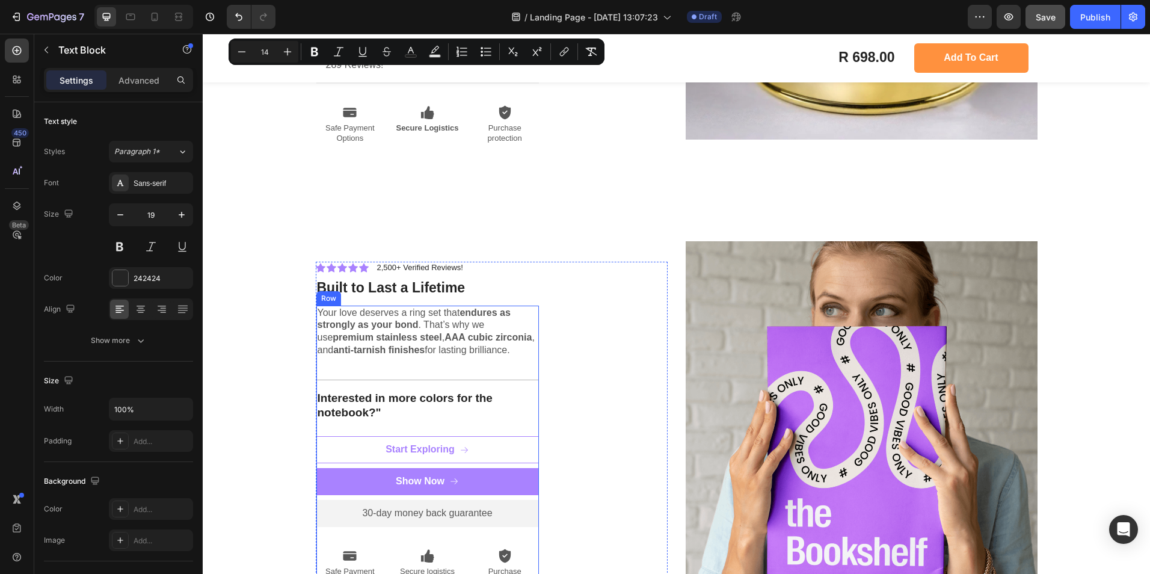
scroll to position [3368, 0]
click at [353, 398] on p "Interested in more colors for the notebook?"" at bounding box center [428, 404] width 220 height 29
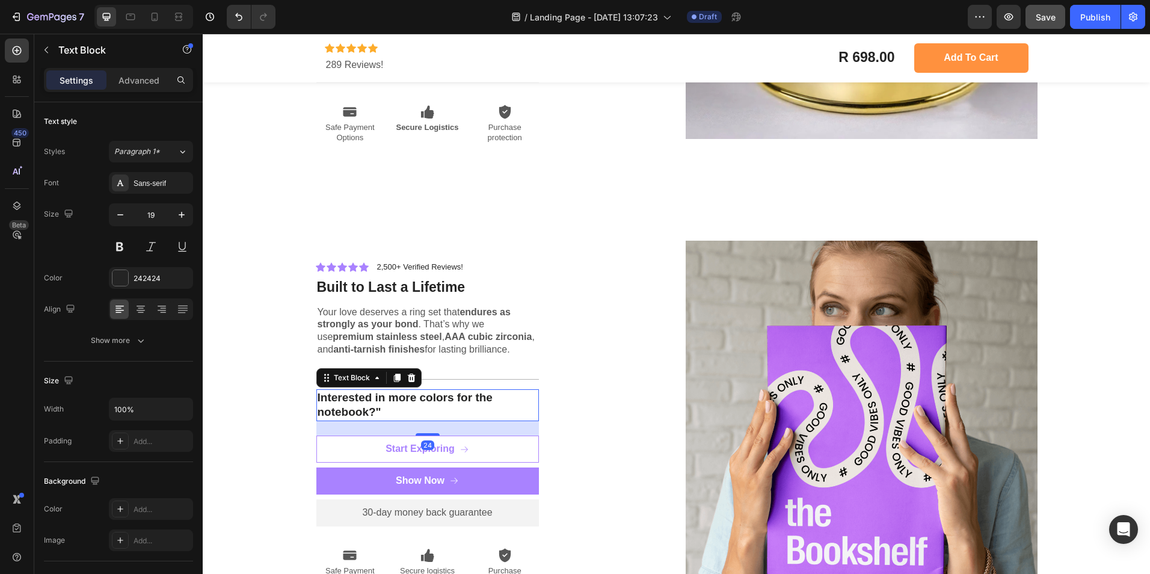
click at [353, 398] on p "Interested in more colors for the notebook?"" at bounding box center [428, 404] width 220 height 29
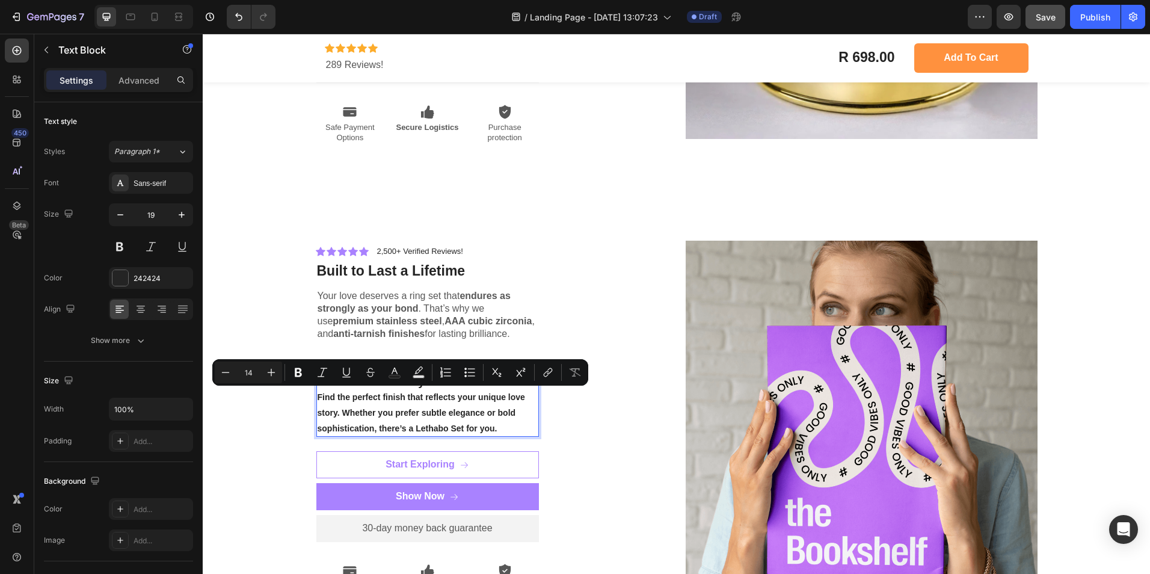
scroll to position [3353, 0]
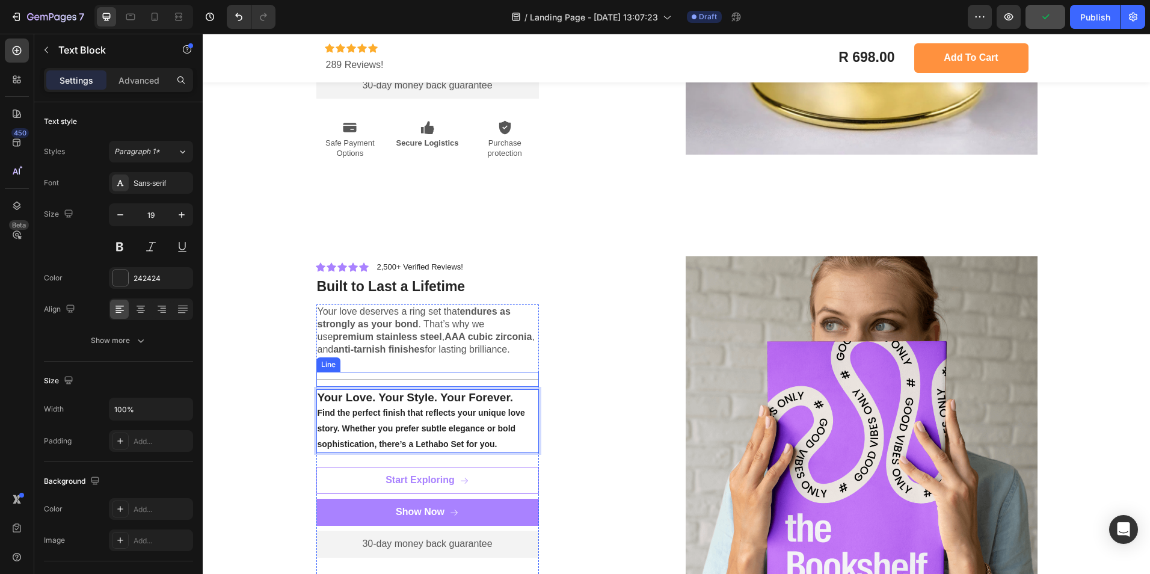
click at [366, 372] on div "Title Line" at bounding box center [427, 379] width 223 height 15
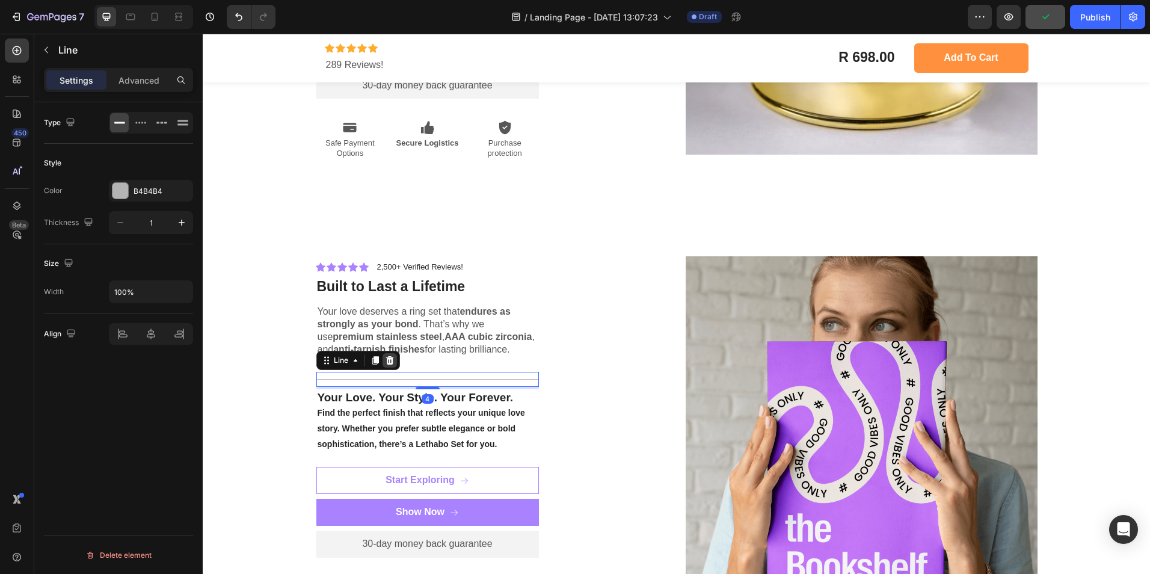
click at [389, 361] on icon at bounding box center [390, 361] width 10 height 10
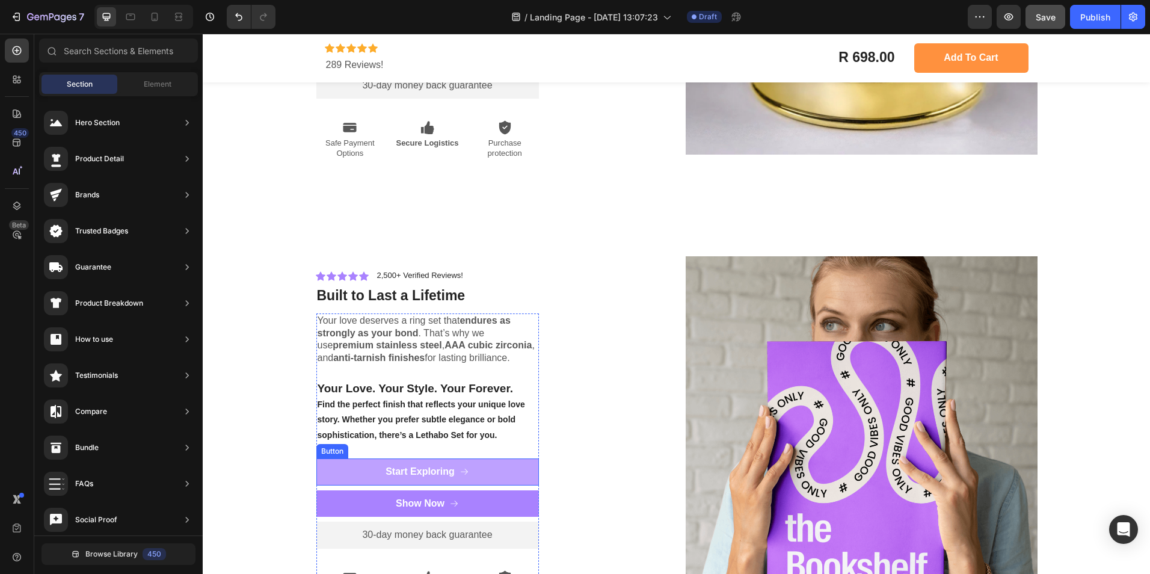
click at [374, 474] on button "Start Exploring" at bounding box center [427, 471] width 223 height 27
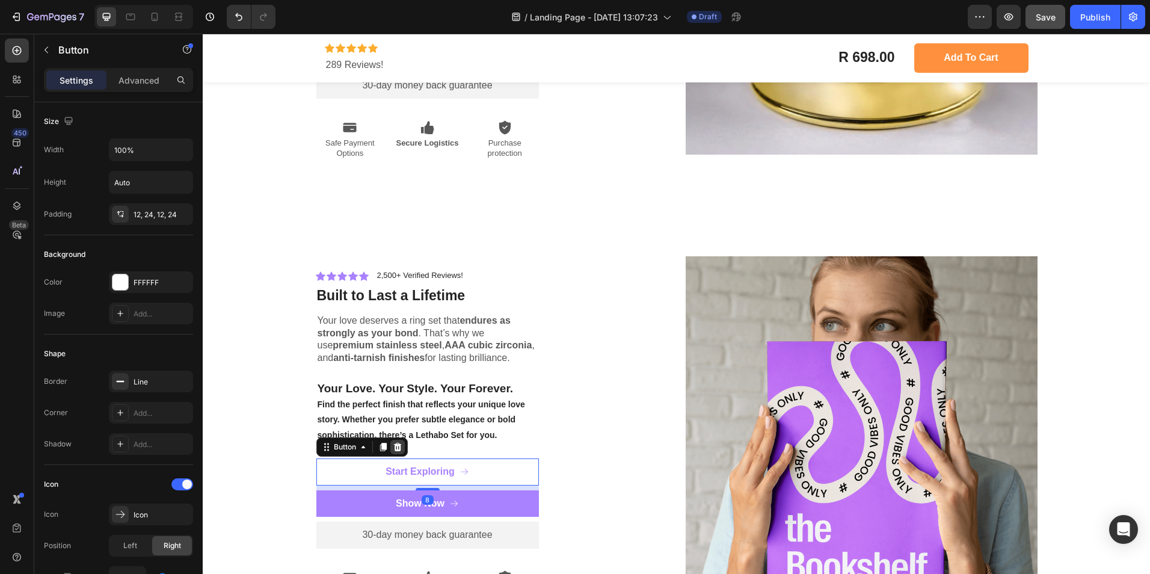
click at [397, 445] on icon at bounding box center [398, 447] width 10 height 10
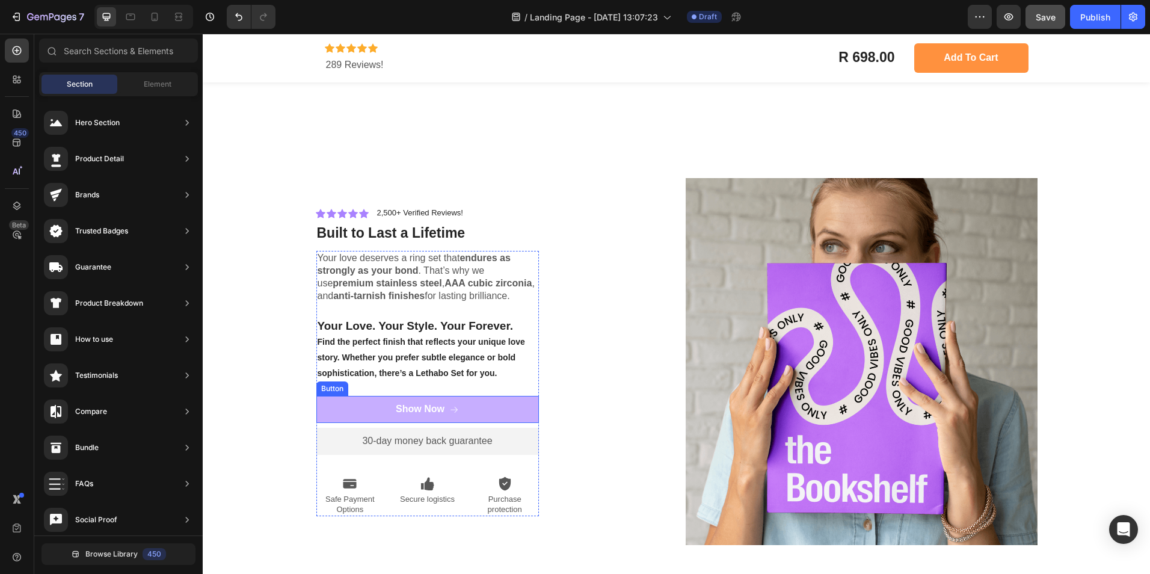
scroll to position [3449, 0]
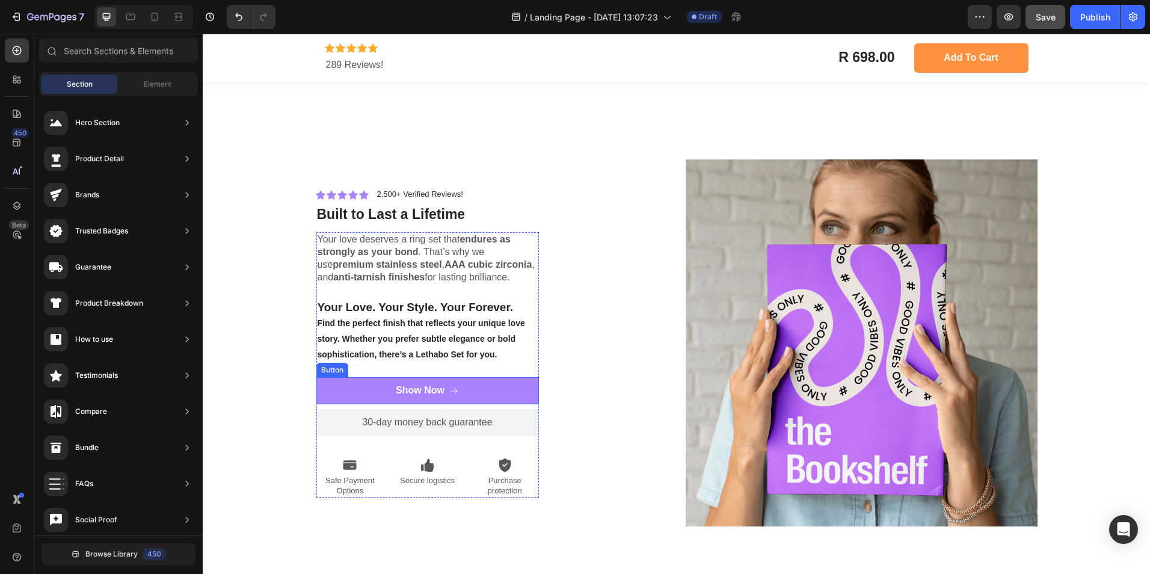
click at [364, 386] on button "Show Now" at bounding box center [427, 390] width 223 height 27
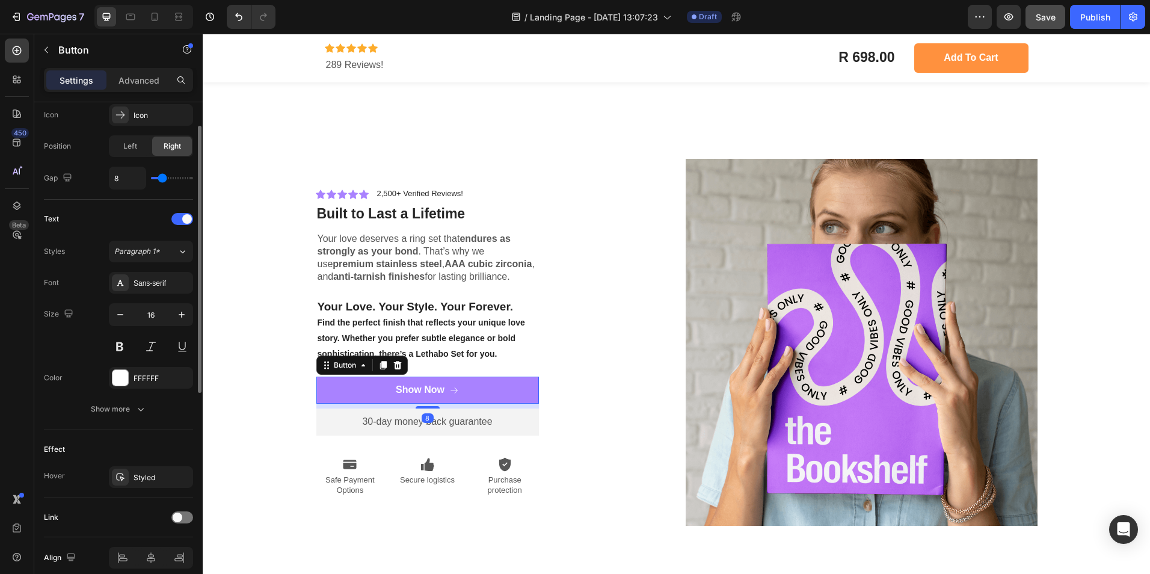
scroll to position [452, 0]
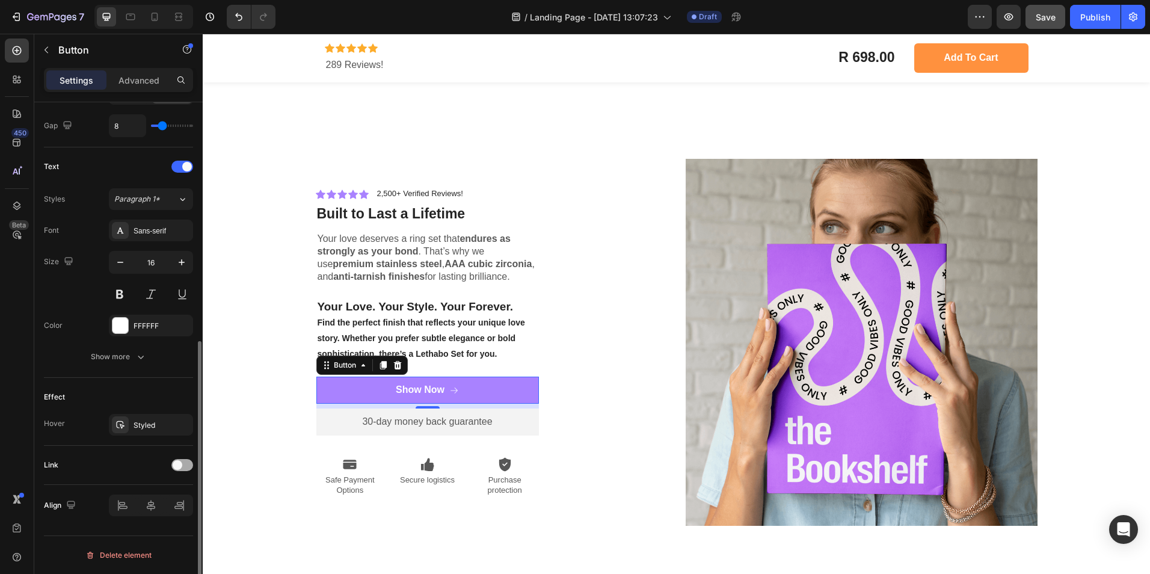
click at [179, 466] on span at bounding box center [178, 465] width 10 height 10
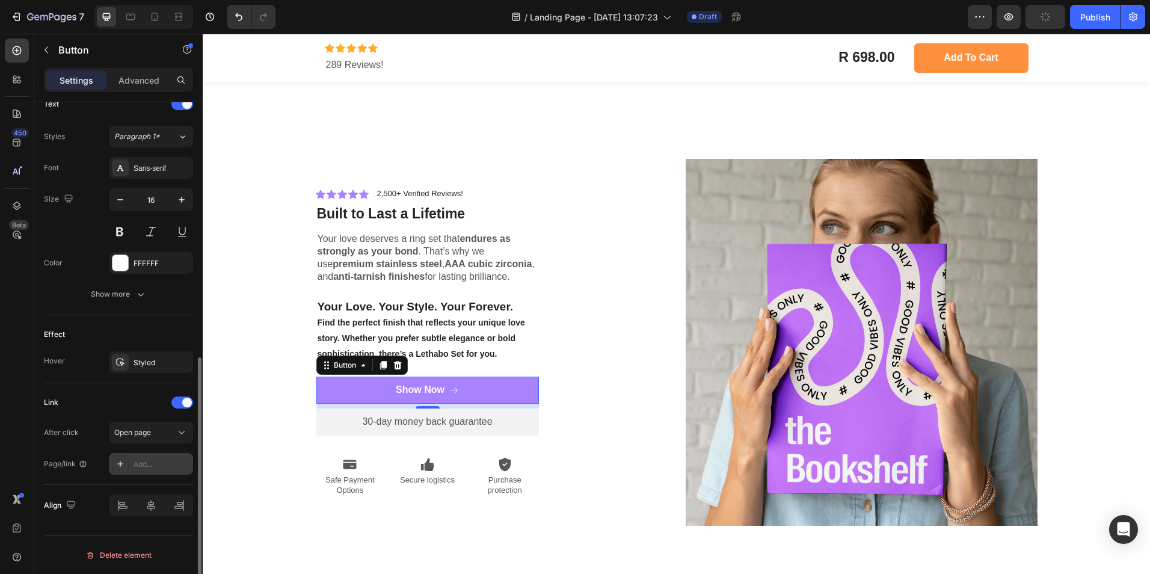
click at [138, 460] on div "Add..." at bounding box center [162, 464] width 57 height 11
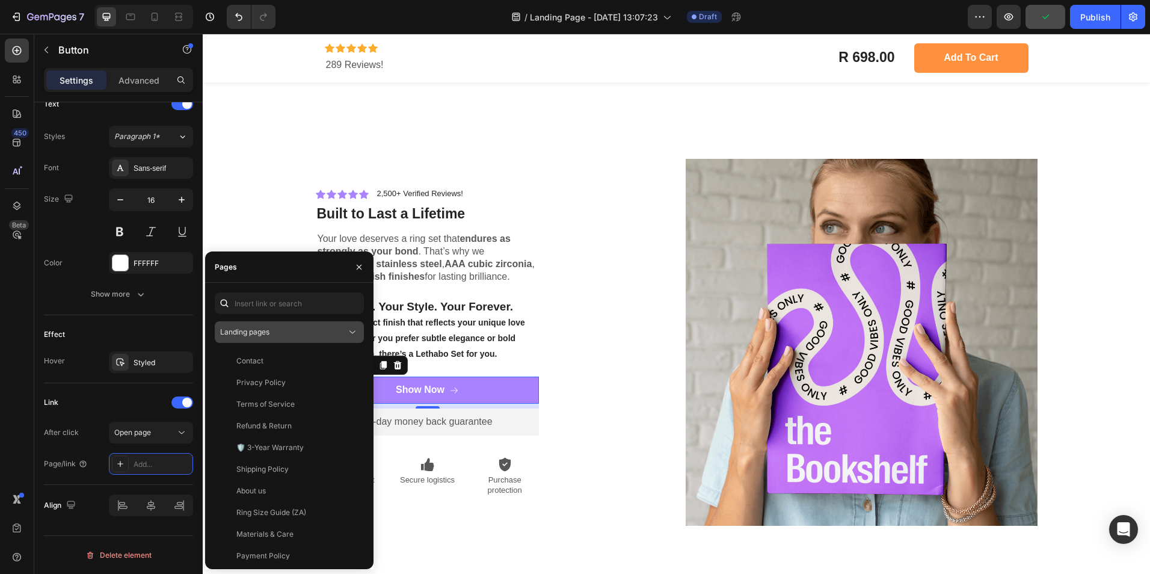
click at [282, 331] on div "Landing pages" at bounding box center [283, 332] width 126 height 11
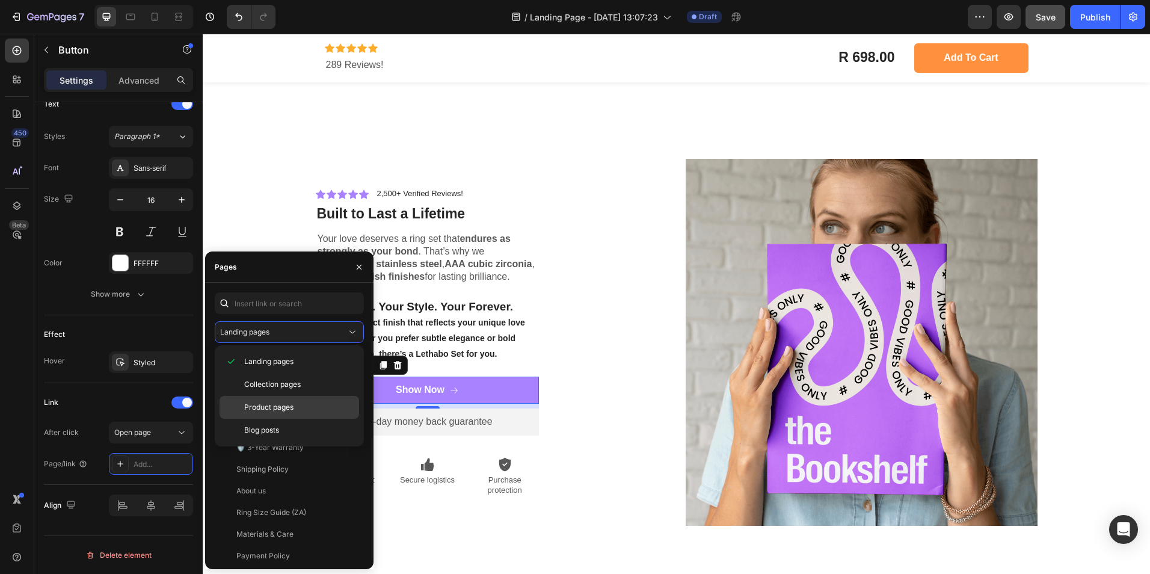
click at [266, 408] on span "Product pages" at bounding box center [268, 407] width 49 height 11
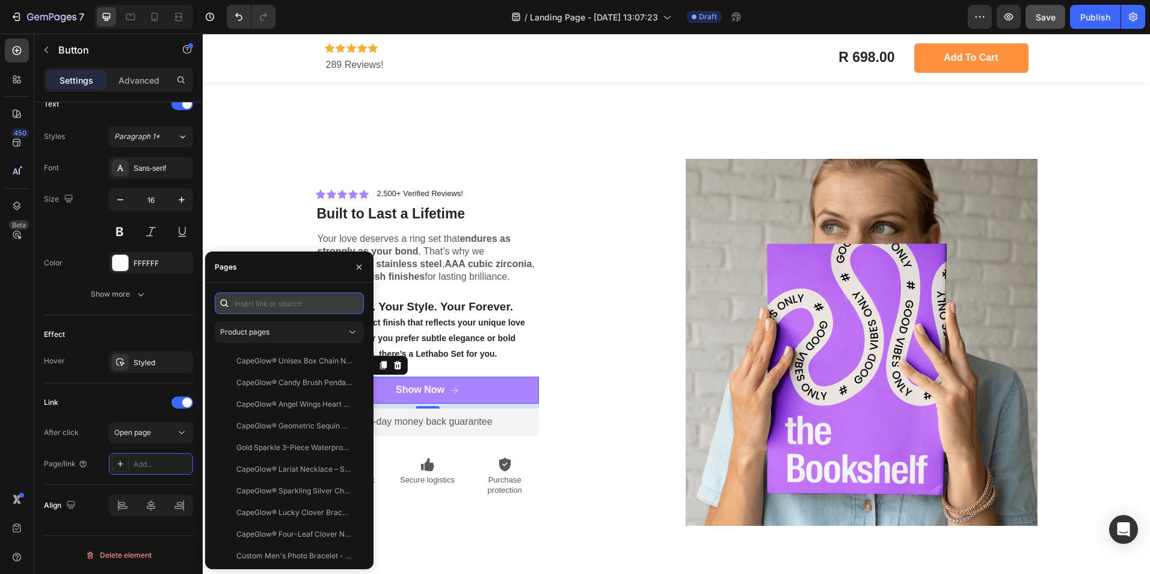
click at [301, 307] on input "text" at bounding box center [289, 303] width 149 height 22
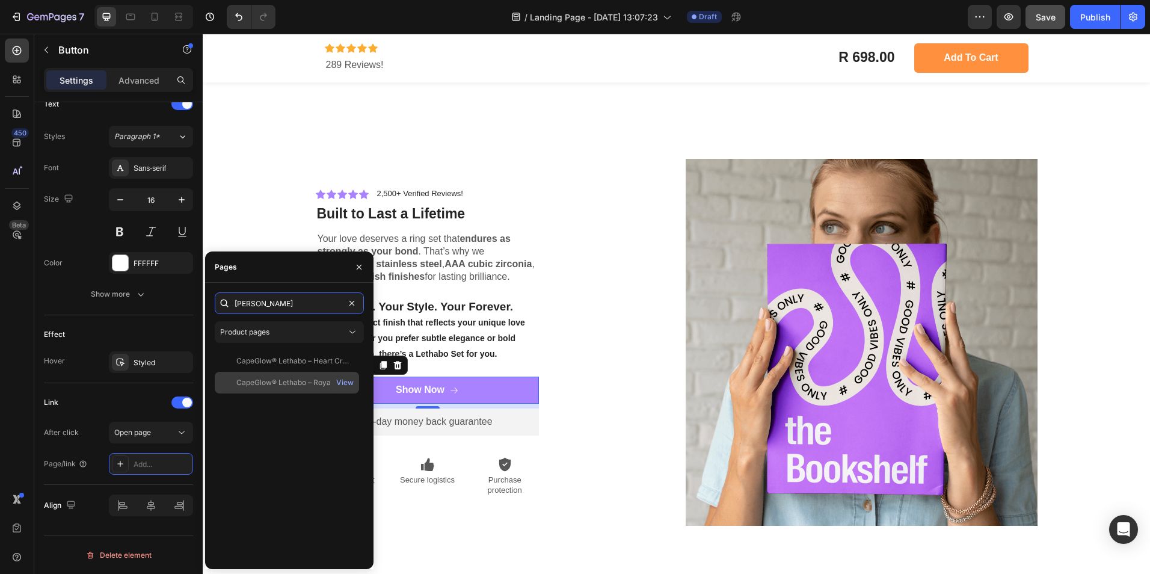
type input "letha"
click at [289, 378] on div "CapeGlow® Lethabo – Royal Bridal & Couple Ring Set 💍" at bounding box center [294, 382] width 116 height 11
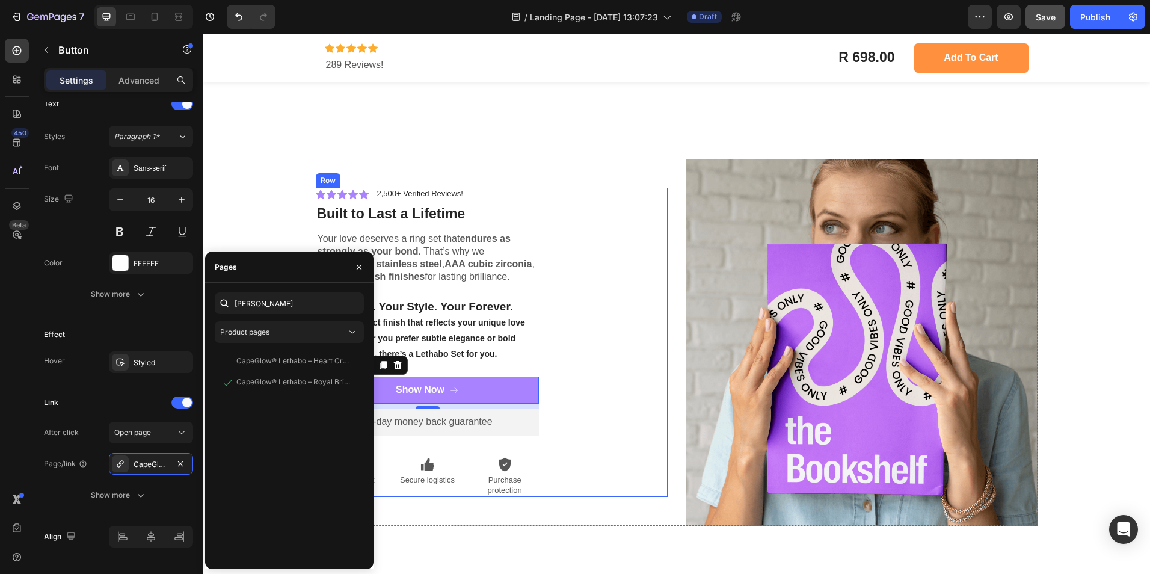
click at [569, 399] on div "Icon Icon Icon Icon Icon Icon List 2,500+ Verified Reviews! Text Block Row ⁠⁠⁠⁠…" at bounding box center [492, 342] width 352 height 309
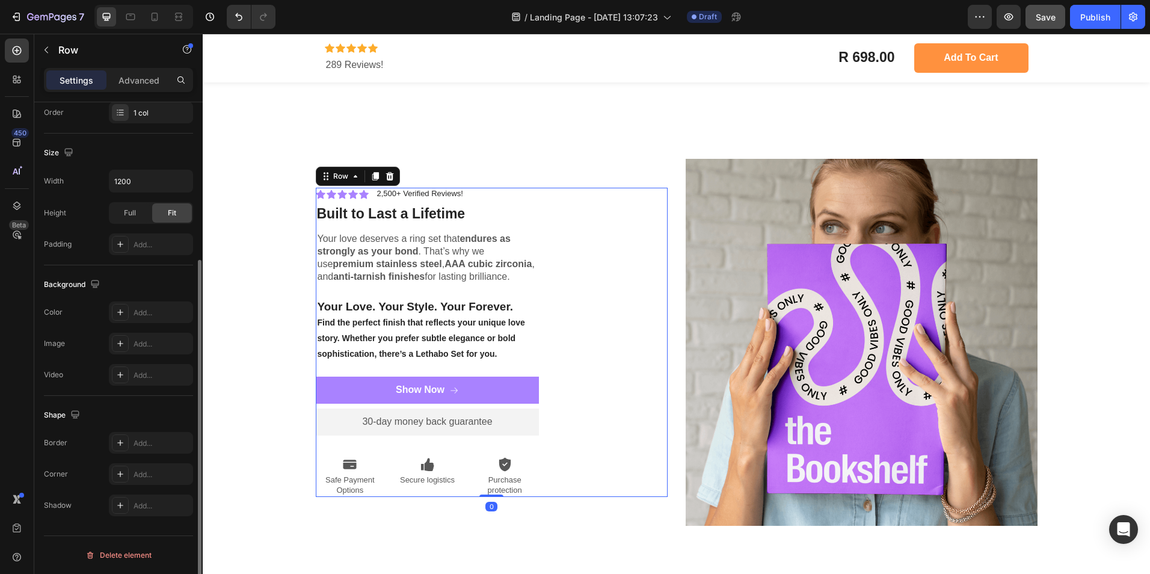
scroll to position [0, 0]
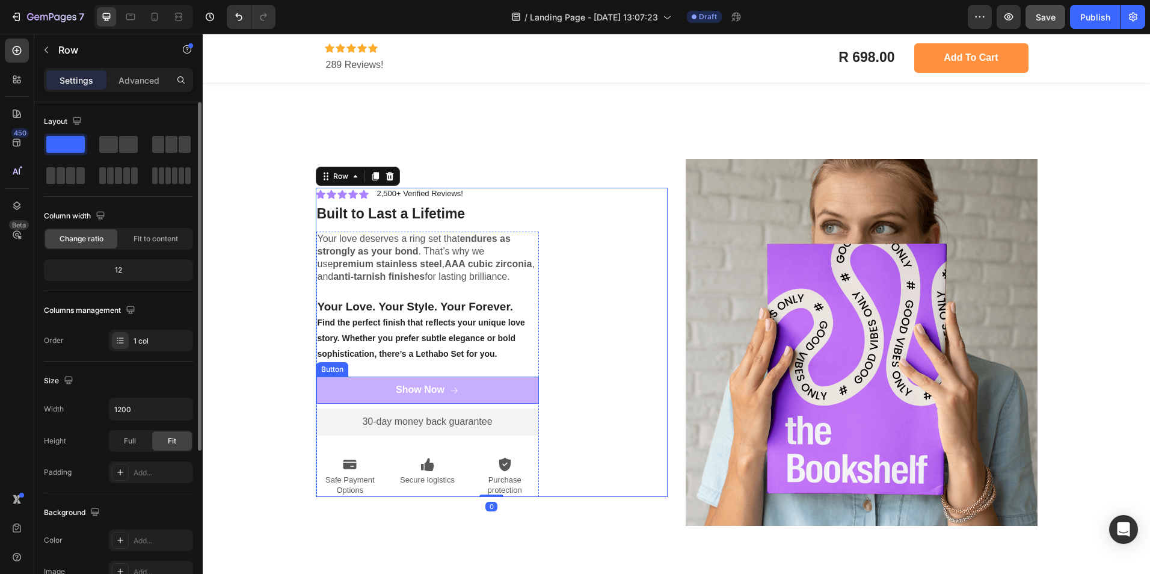
click at [511, 389] on link "Show Now" at bounding box center [427, 390] width 223 height 27
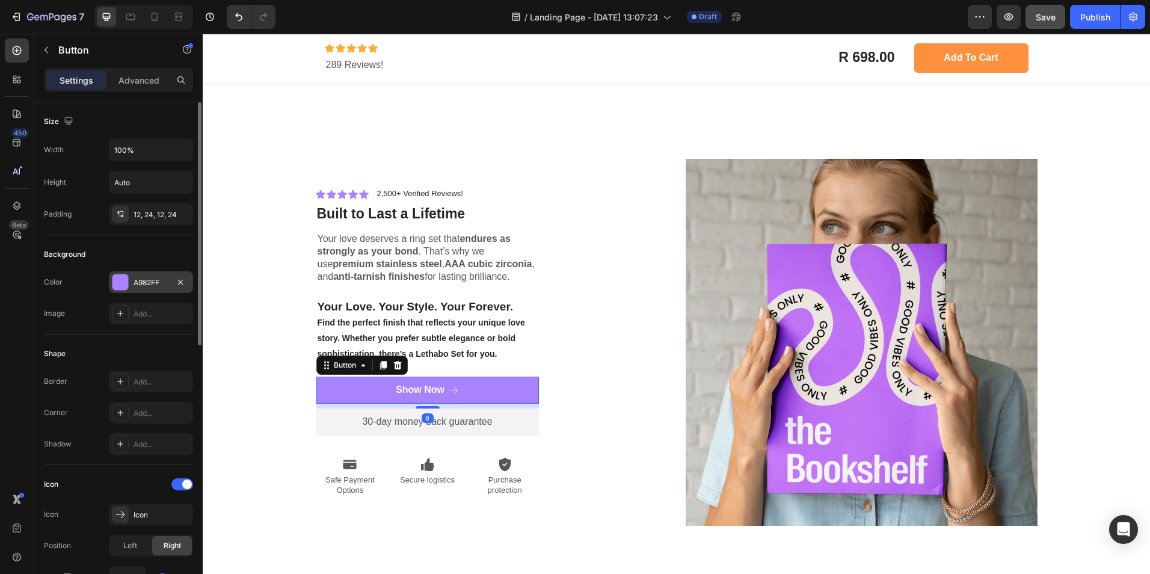
click at [115, 282] on div at bounding box center [120, 282] width 16 height 16
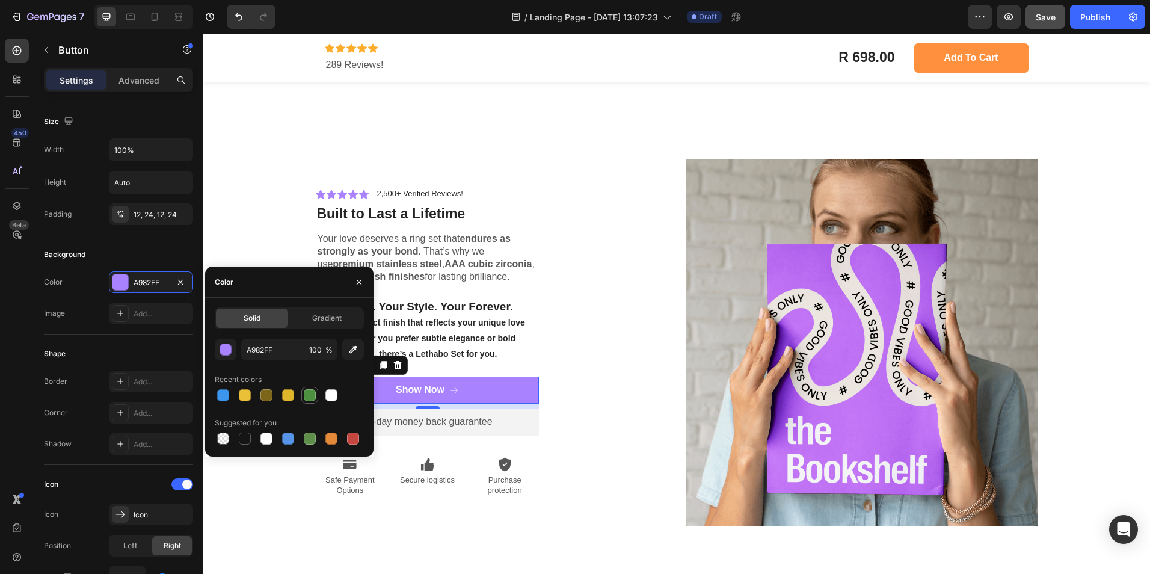
click at [307, 392] on div at bounding box center [310, 395] width 12 height 12
type input "4D903F"
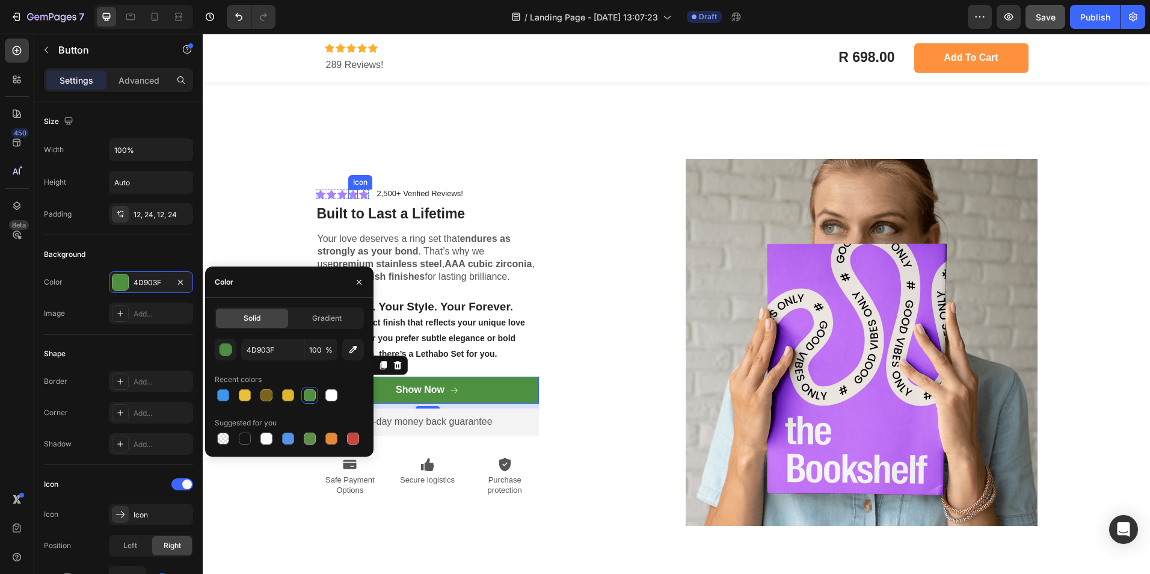
click at [348, 191] on icon at bounding box center [353, 194] width 10 height 10
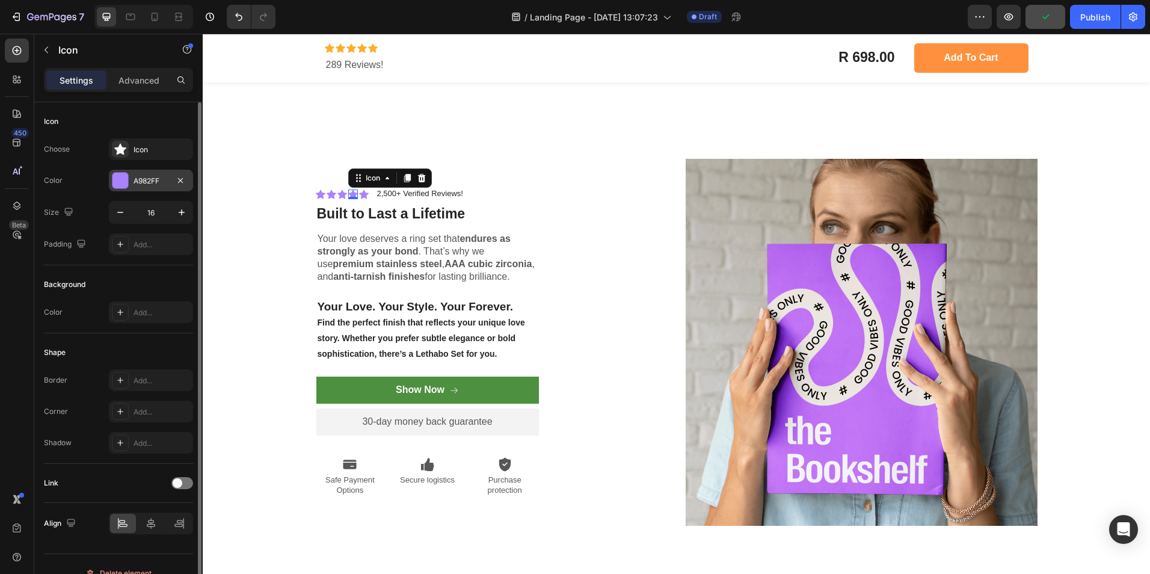
click at [123, 173] on div at bounding box center [120, 181] width 16 height 16
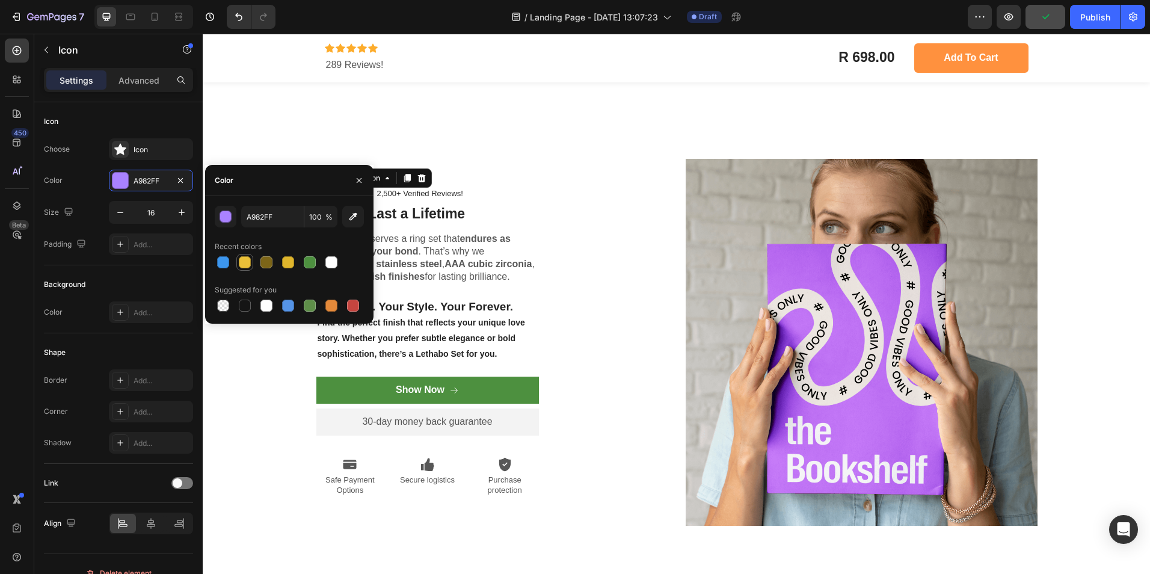
click at [244, 261] on div at bounding box center [245, 262] width 12 height 12
type input "EAC038"
click at [380, 249] on strong "endures as strongly as your bond" at bounding box center [414, 244] width 193 height 23
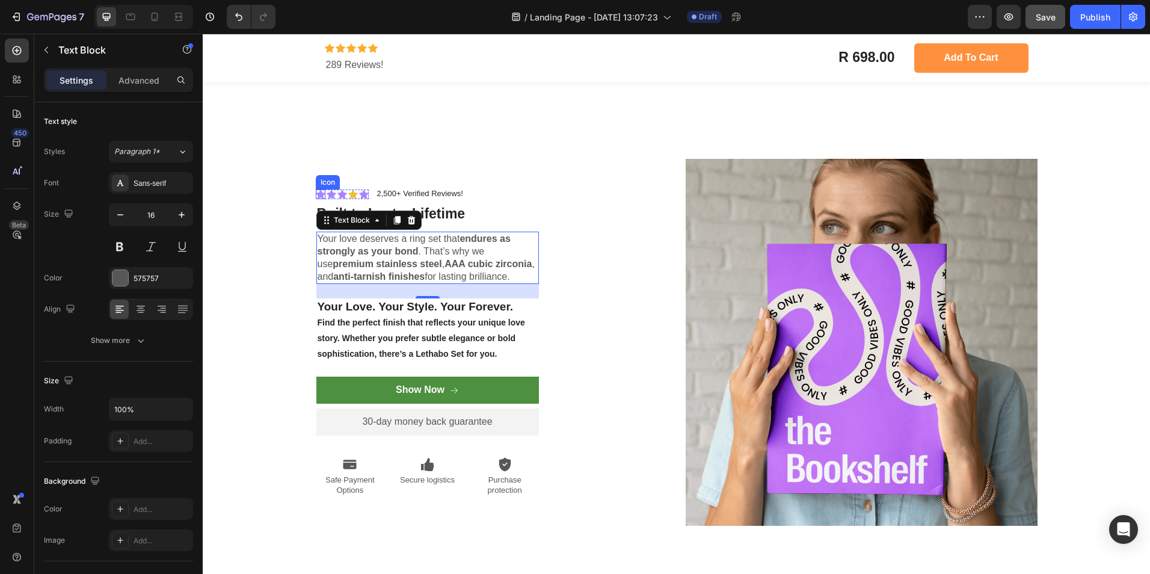
click at [316, 194] on icon at bounding box center [321, 193] width 10 height 9
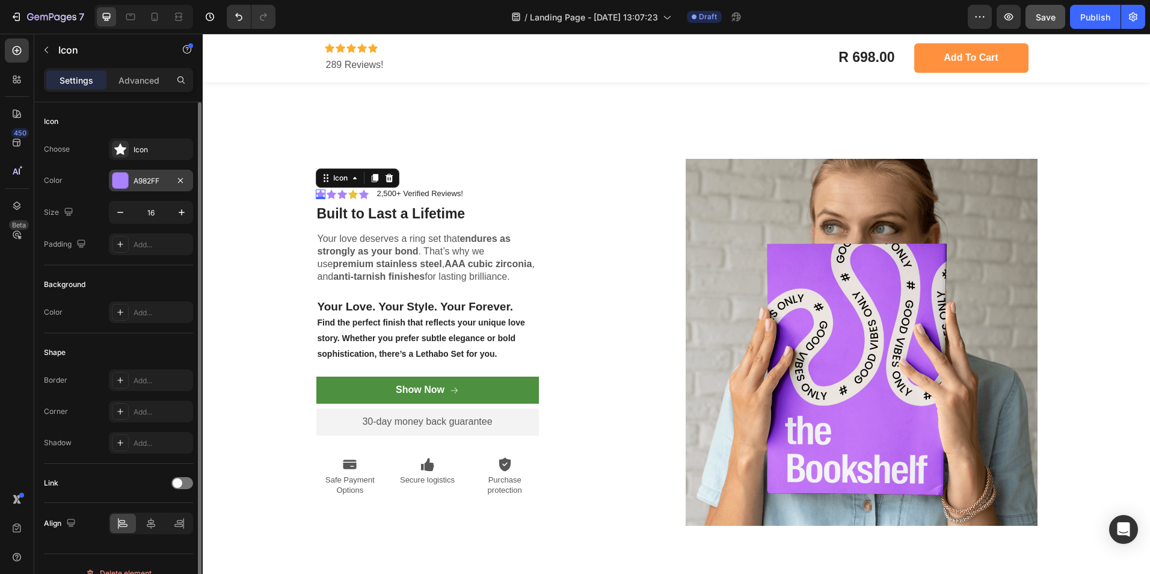
click at [123, 183] on div at bounding box center [120, 181] width 16 height 16
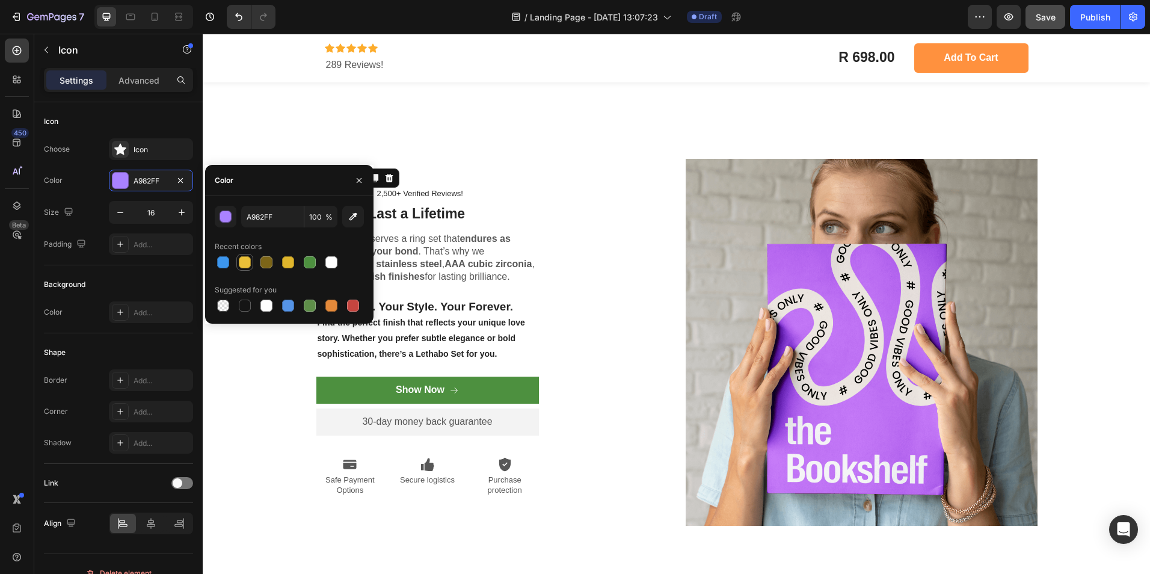
click at [242, 259] on div at bounding box center [245, 262] width 12 height 12
type input "EAC038"
click at [452, 183] on div "Icon 0 Icon Icon Icon Icon Icon List 2,500+ Verified Reviews! Text Block Row ⁠⁠…" at bounding box center [492, 342] width 352 height 367
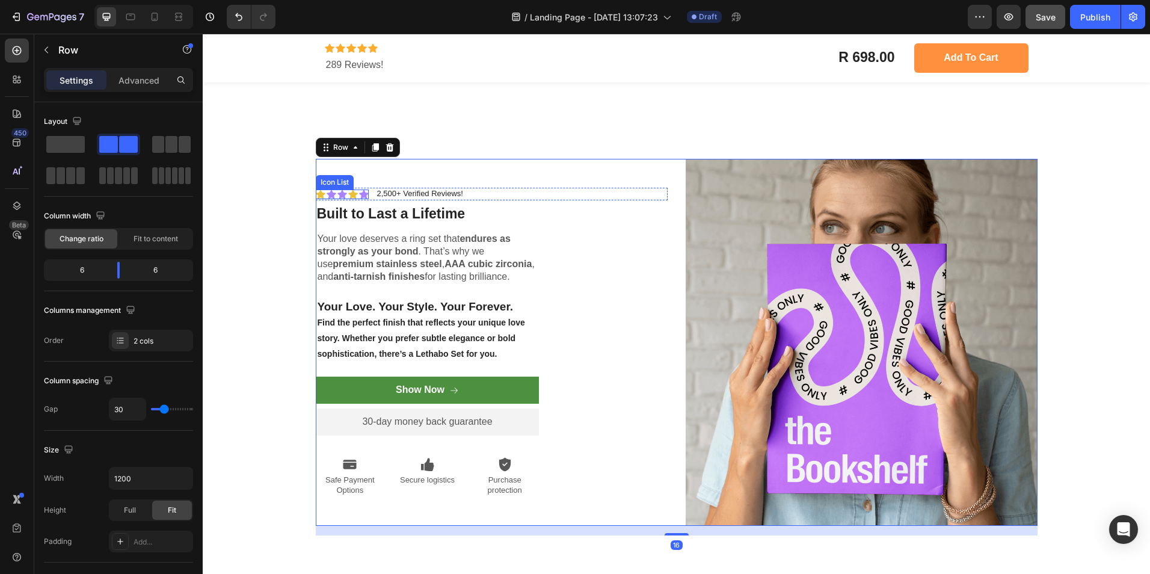
click at [329, 194] on icon at bounding box center [332, 193] width 10 height 9
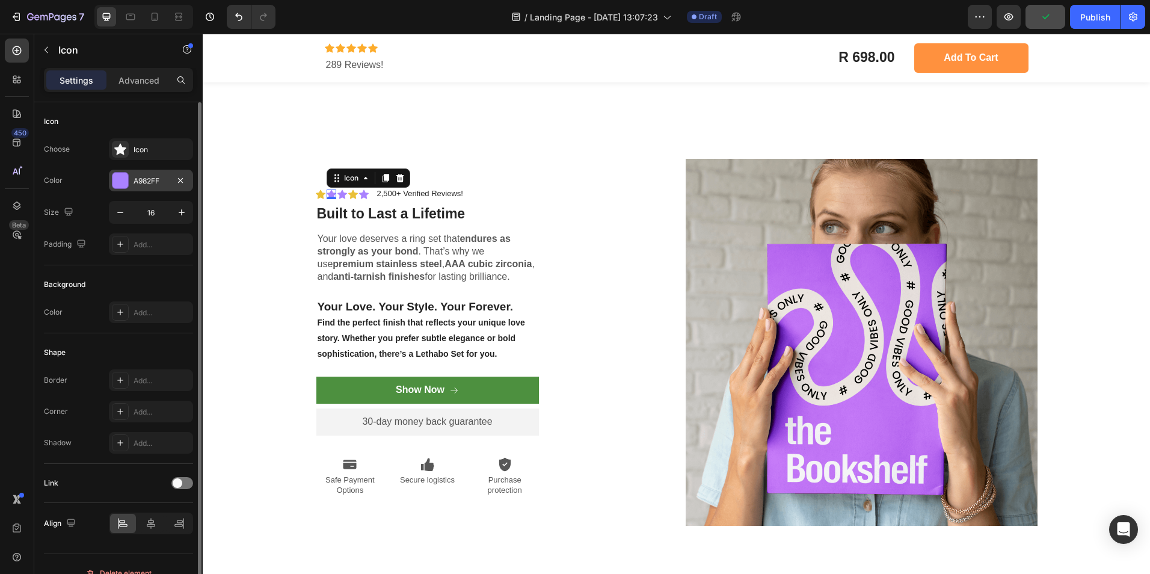
click at [122, 177] on div at bounding box center [120, 181] width 16 height 16
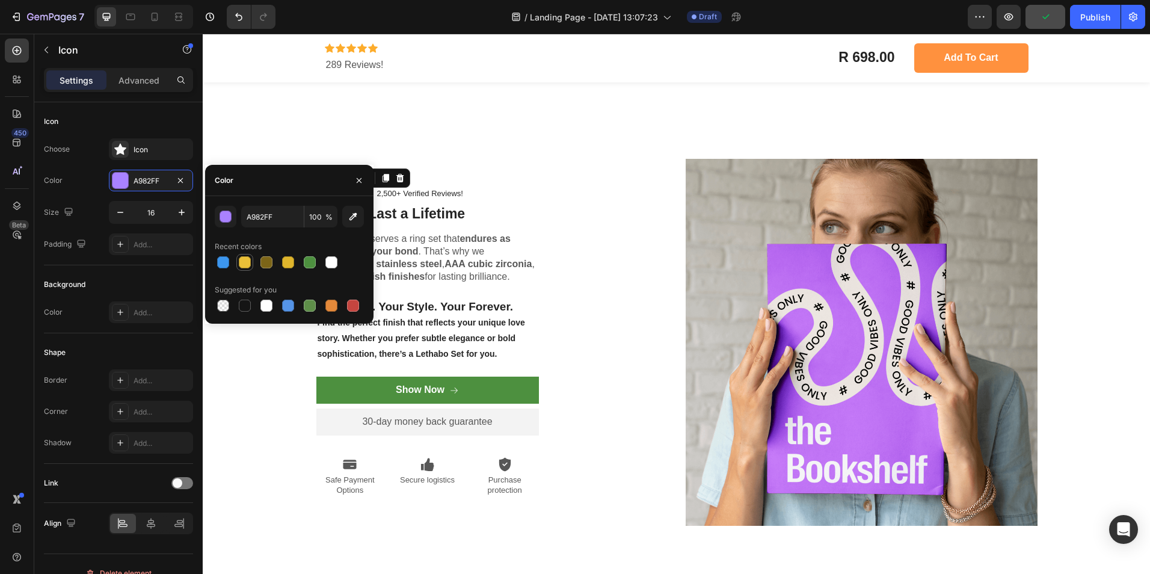
click at [247, 262] on div at bounding box center [245, 262] width 12 height 12
type input "EAC038"
click at [391, 220] on strong "Built to Last a Lifetime" at bounding box center [391, 214] width 149 height 16
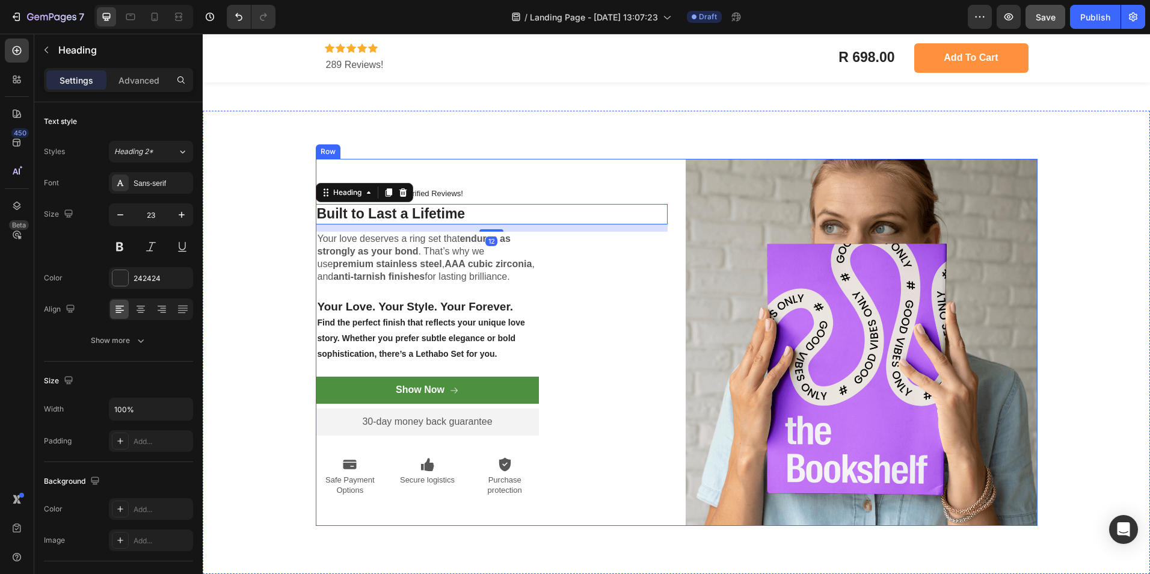
click at [412, 167] on div "Icon Icon Icon Icon Icon Icon List 2,500+ Verified Reviews! Text Block Row ⁠⁠⁠⁠…" at bounding box center [492, 342] width 352 height 367
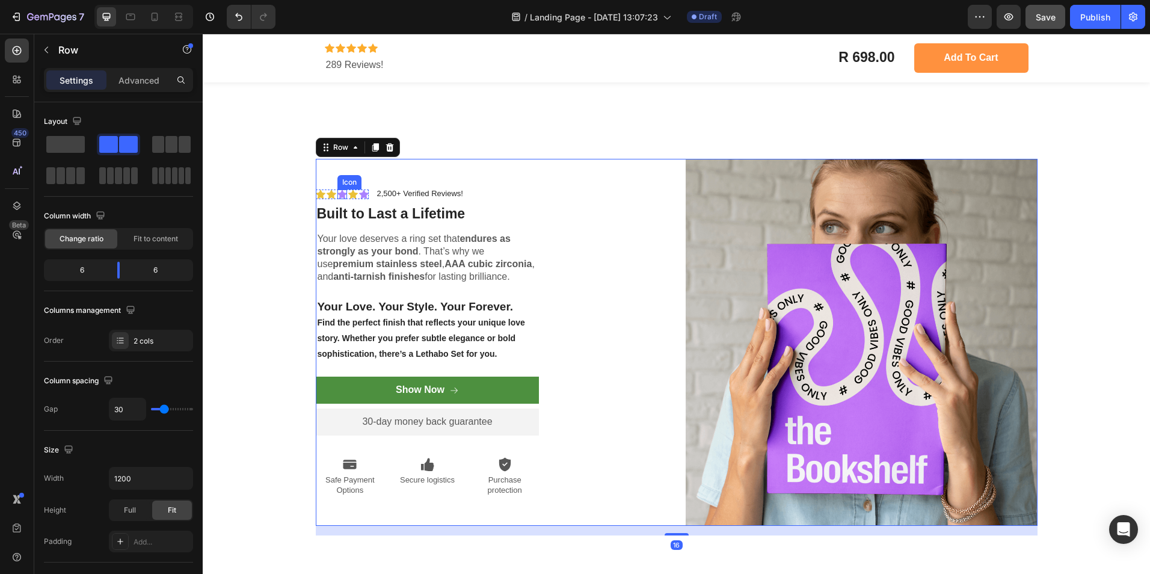
click at [337, 193] on icon at bounding box center [342, 193] width 10 height 9
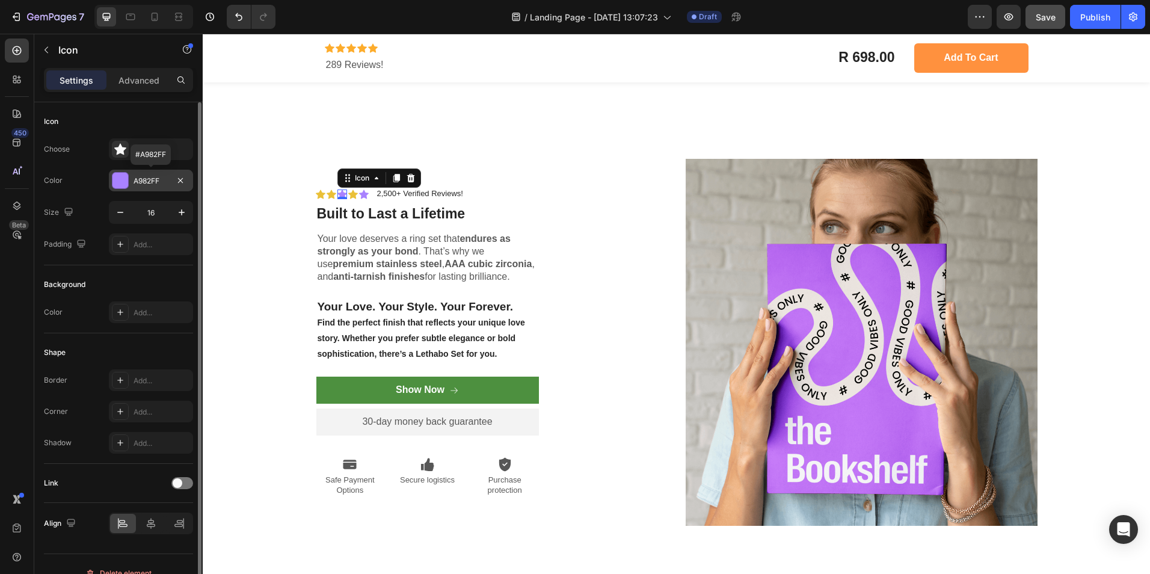
click at [125, 183] on div at bounding box center [120, 181] width 16 height 16
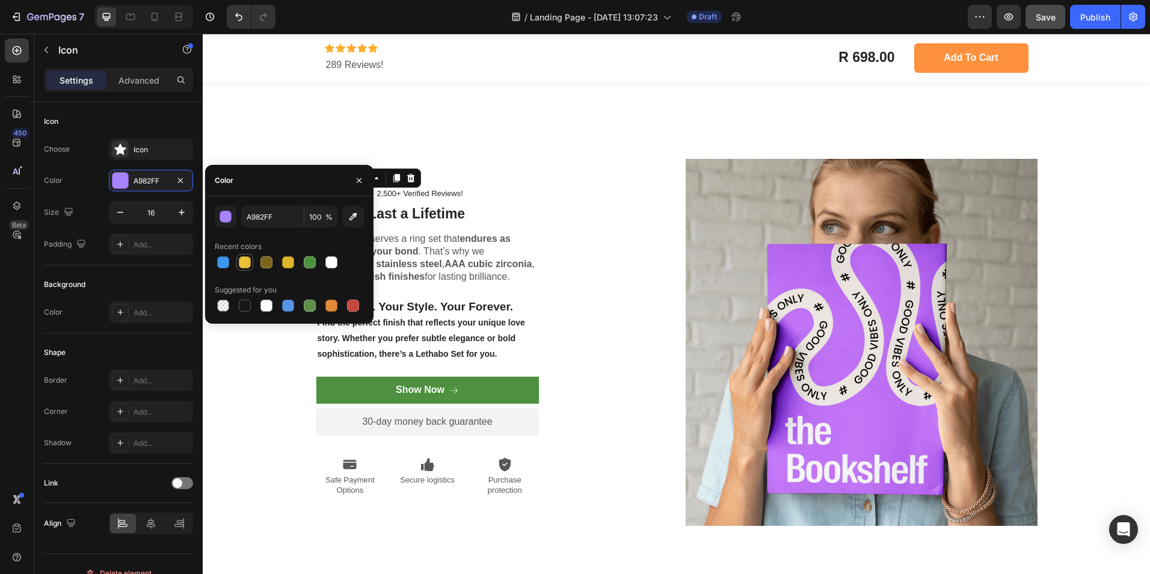
click at [245, 259] on div at bounding box center [245, 262] width 12 height 12
type input "EAC038"
click at [463, 242] on strong "endures as strongly as your bond" at bounding box center [414, 244] width 193 height 23
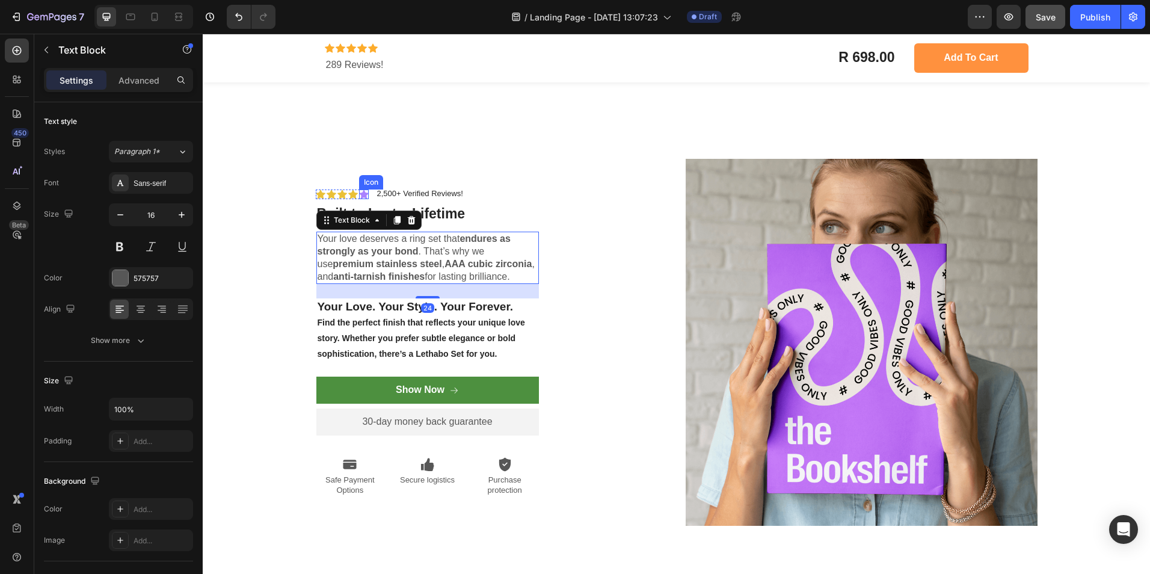
click at [362, 194] on icon at bounding box center [364, 193] width 10 height 9
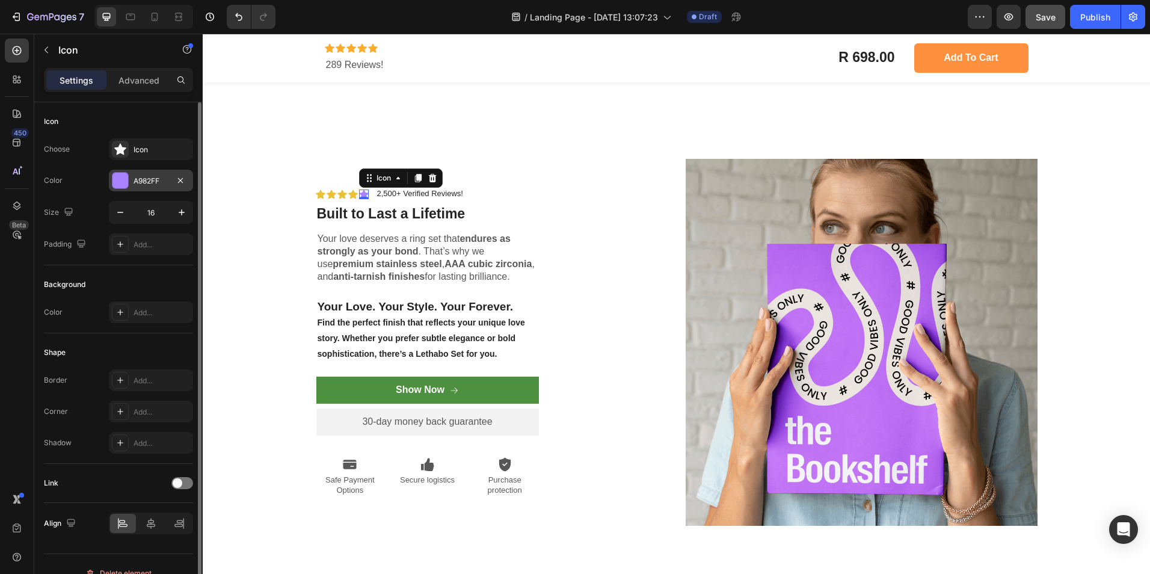
click at [120, 180] on div at bounding box center [120, 181] width 16 height 16
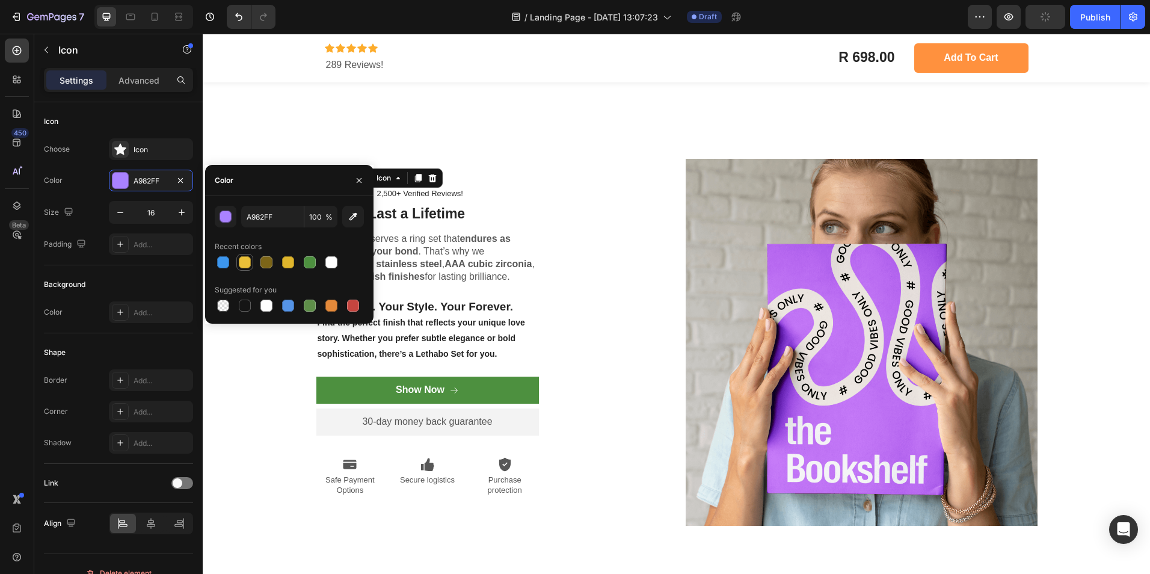
click at [242, 261] on div at bounding box center [245, 262] width 12 height 12
type input "EAC038"
click at [458, 263] on strong "AAA cubic zirconia" at bounding box center [488, 264] width 87 height 10
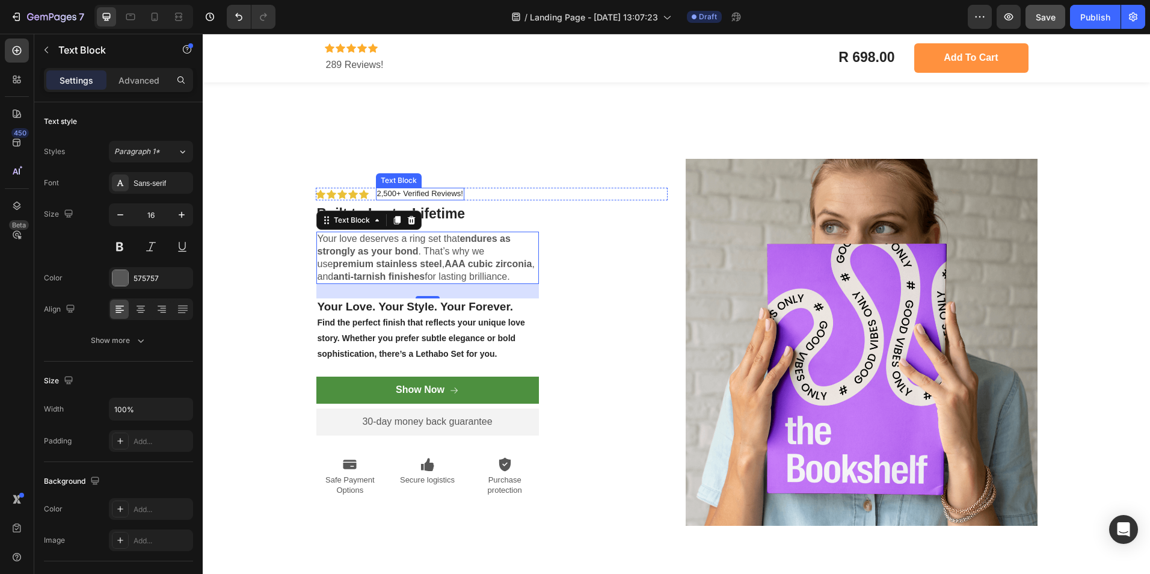
click at [404, 193] on p "2,500+ Verified Reviews!" at bounding box center [420, 194] width 86 height 10
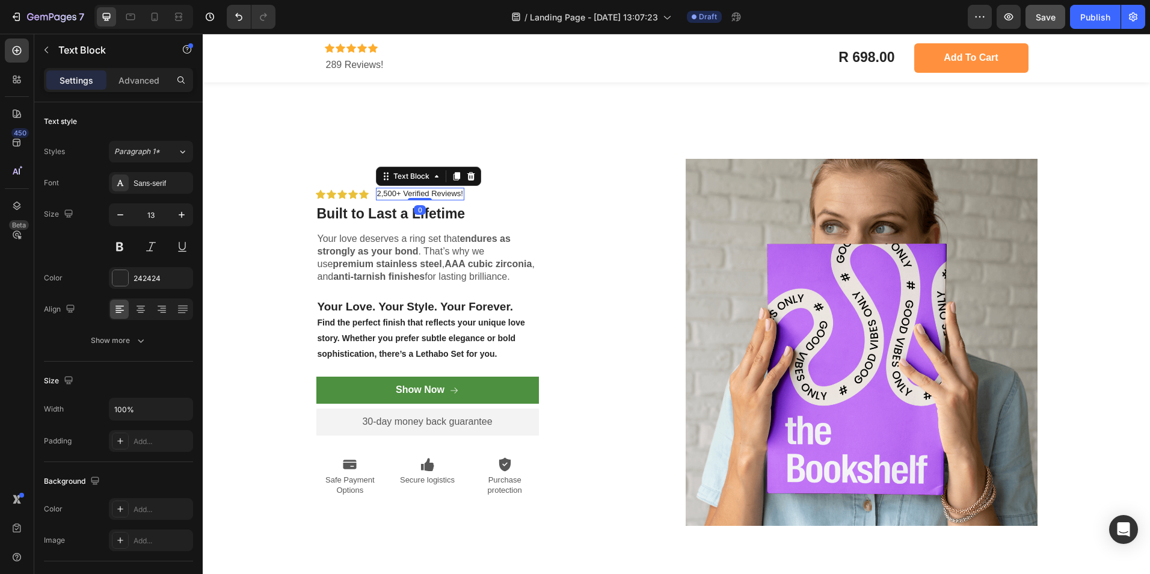
click at [387, 196] on p "2,500+ Verified Reviews!" at bounding box center [420, 194] width 86 height 10
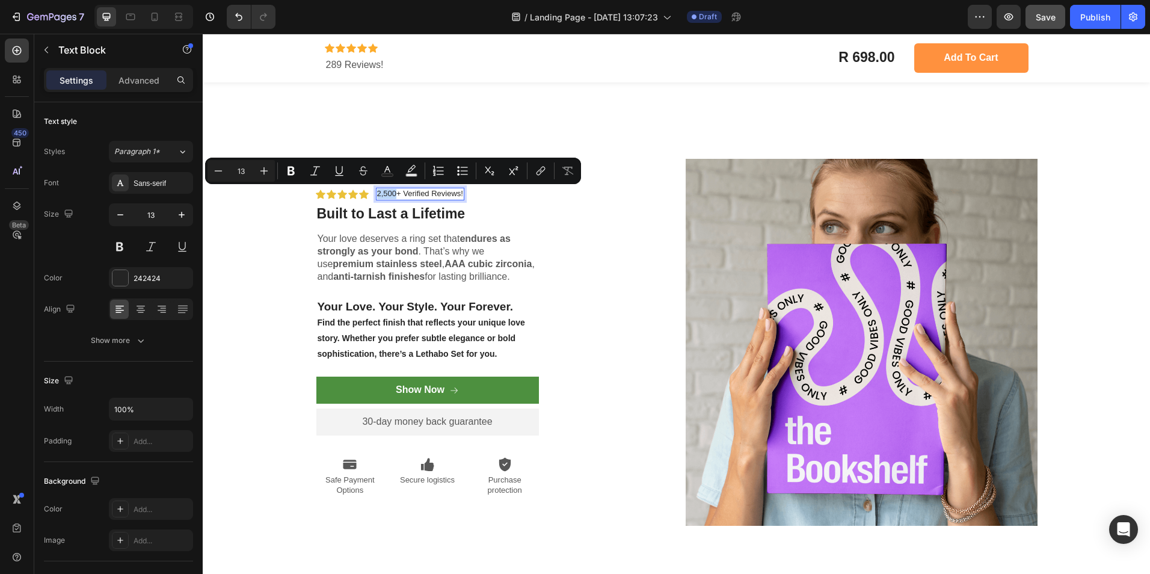
drag, startPoint x: 391, startPoint y: 195, endPoint x: 374, endPoint y: 194, distance: 17.5
click at [377, 194] on p "2,500+ Verified Reviews!" at bounding box center [420, 194] width 86 height 10
copy p "2,500"
click at [351, 64] on p "289 Reviews!" at bounding box center [466, 65] width 281 height 13
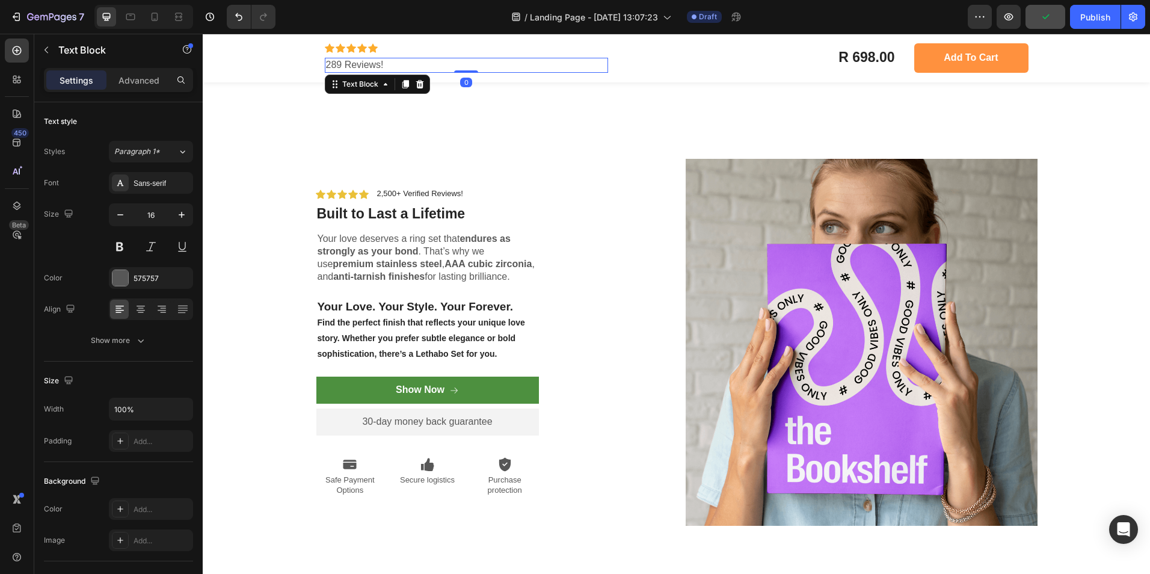
click at [349, 63] on p "289 Reviews!" at bounding box center [466, 65] width 281 height 13
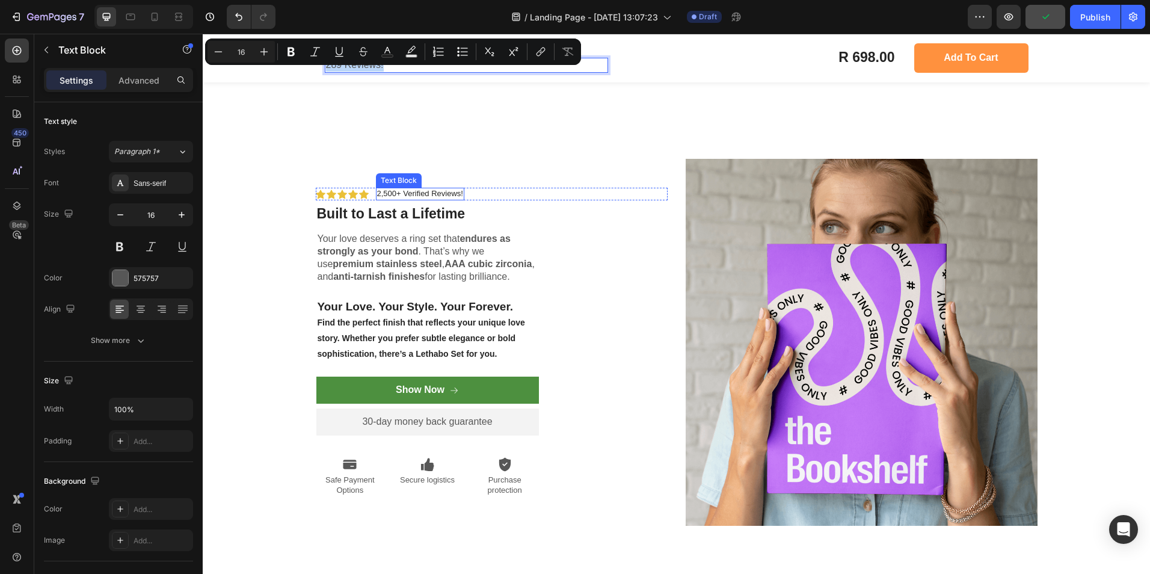
click at [404, 194] on p "2,500+ Verified Reviews!" at bounding box center [420, 194] width 86 height 10
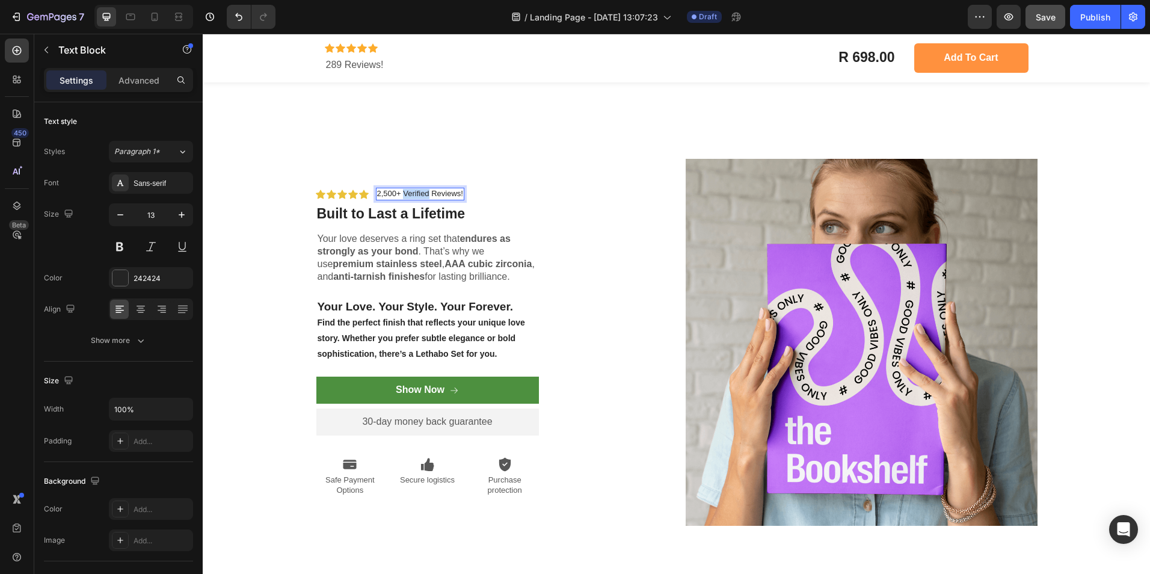
click at [404, 194] on p "2,500+ Verified Reviews!" at bounding box center [420, 194] width 86 height 10
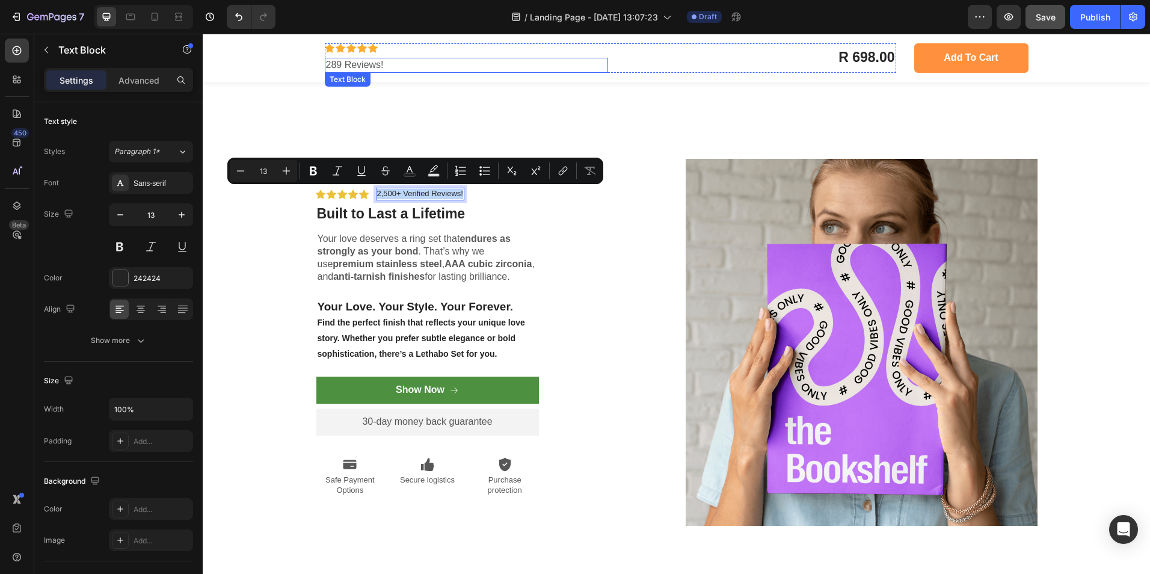
click at [357, 62] on p "289 Reviews!" at bounding box center [466, 65] width 281 height 13
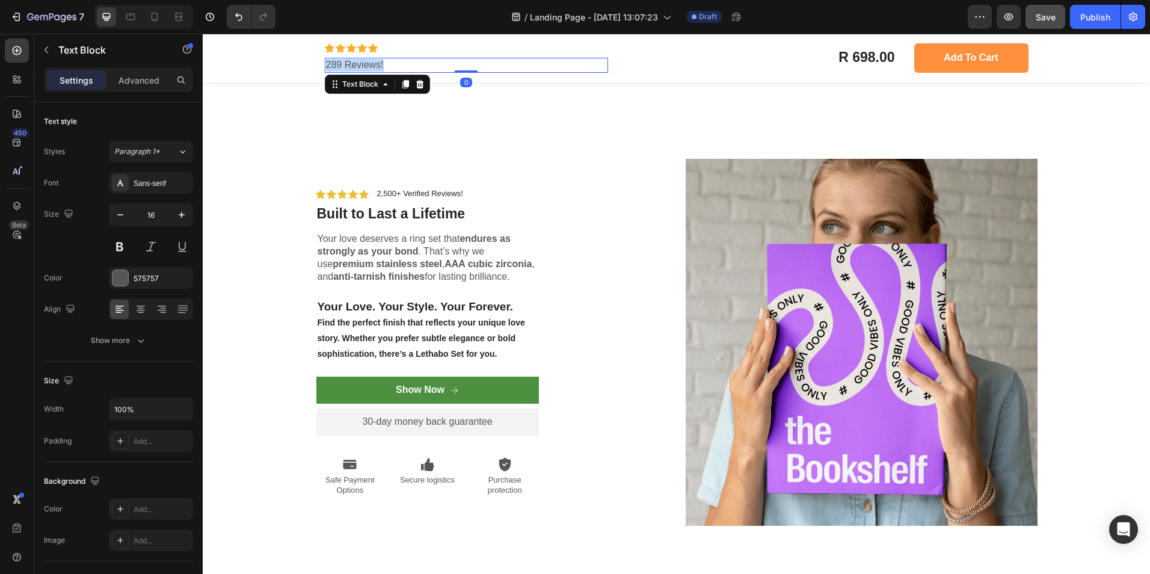
click at [357, 62] on p "289 Reviews!" at bounding box center [466, 65] width 281 height 13
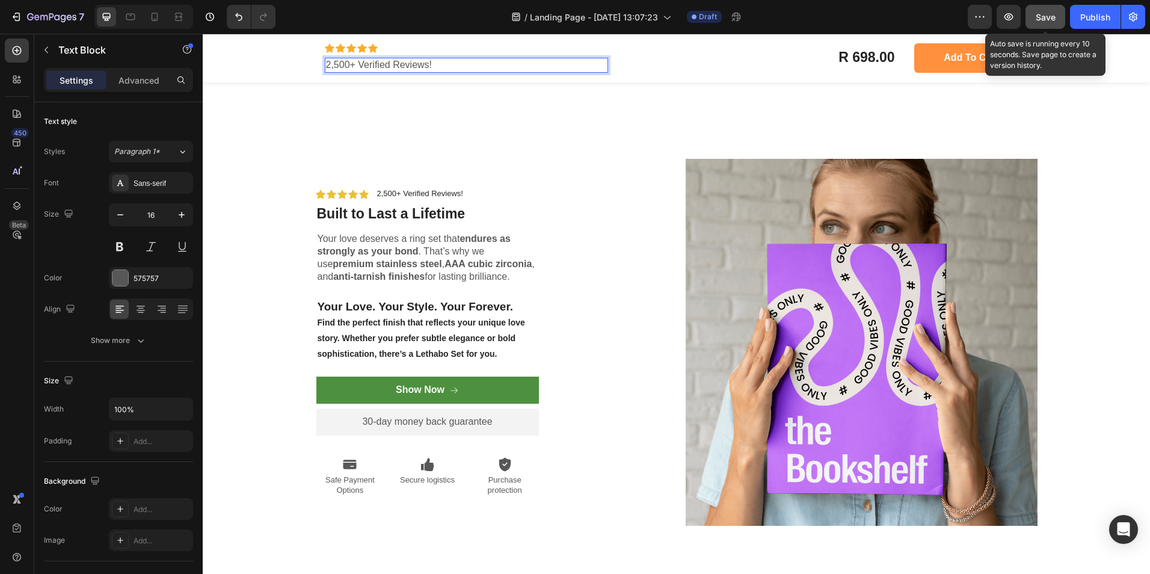
click at [1038, 18] on span "Save" at bounding box center [1046, 17] width 20 height 10
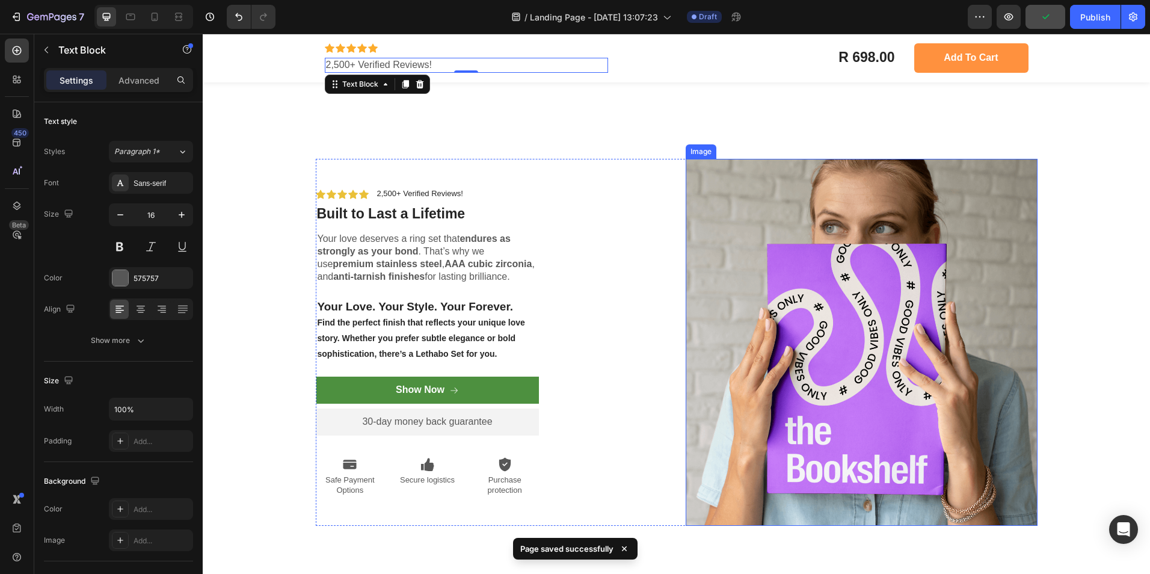
click at [738, 307] on img at bounding box center [862, 342] width 352 height 367
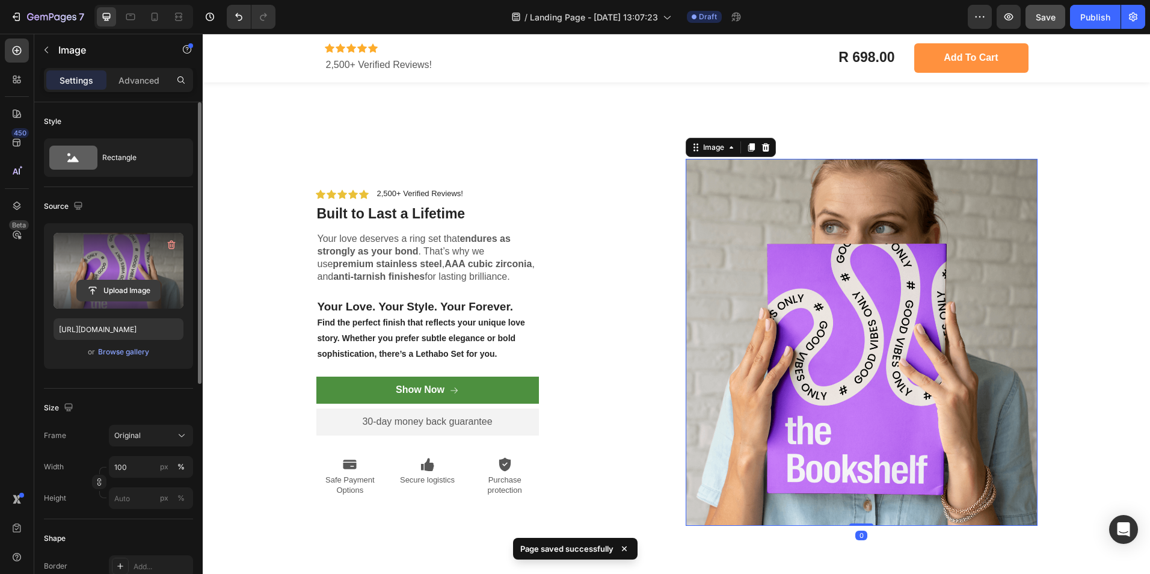
click at [112, 289] on input "file" at bounding box center [118, 290] width 83 height 20
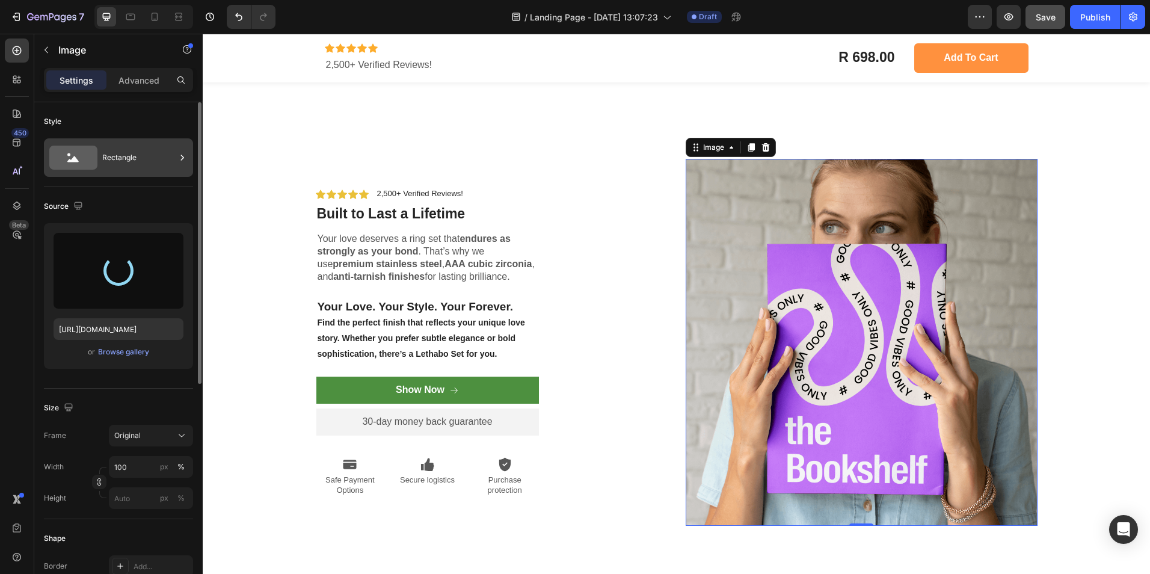
type input "https://cdn.shopify.com/s/files/1/0949/0395/9816/files/gempages_568613204704363…"
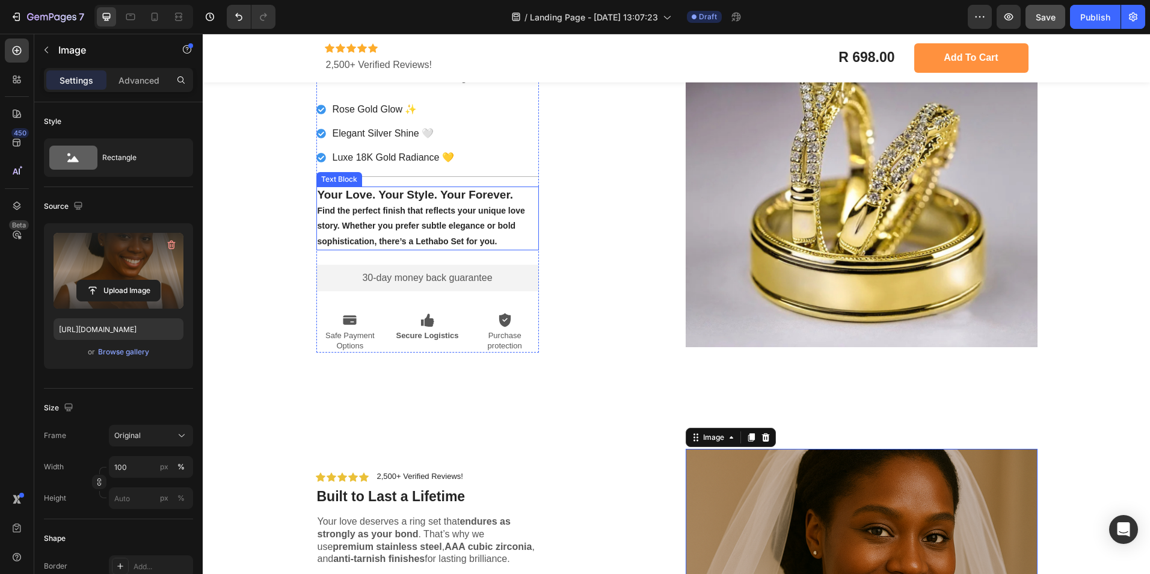
scroll to position [3159, 0]
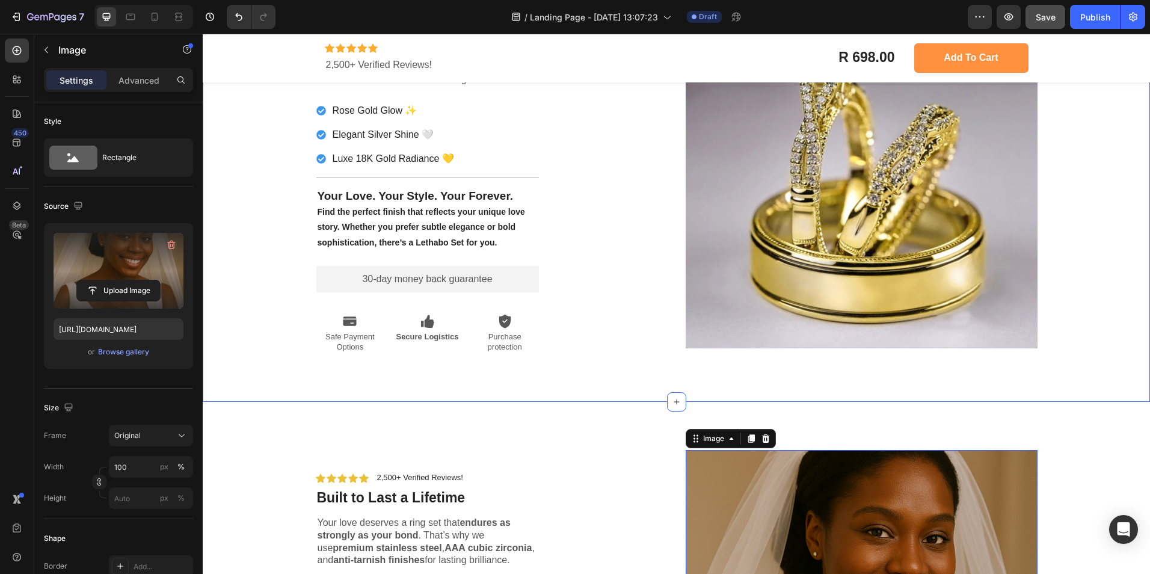
click at [259, 236] on div "Icon Icon Icon Icon Icon Icon List 2,500+ Verified Reviews! Text Block Row ⁠⁠⁠⁠…" at bounding box center [676, 177] width 929 height 372
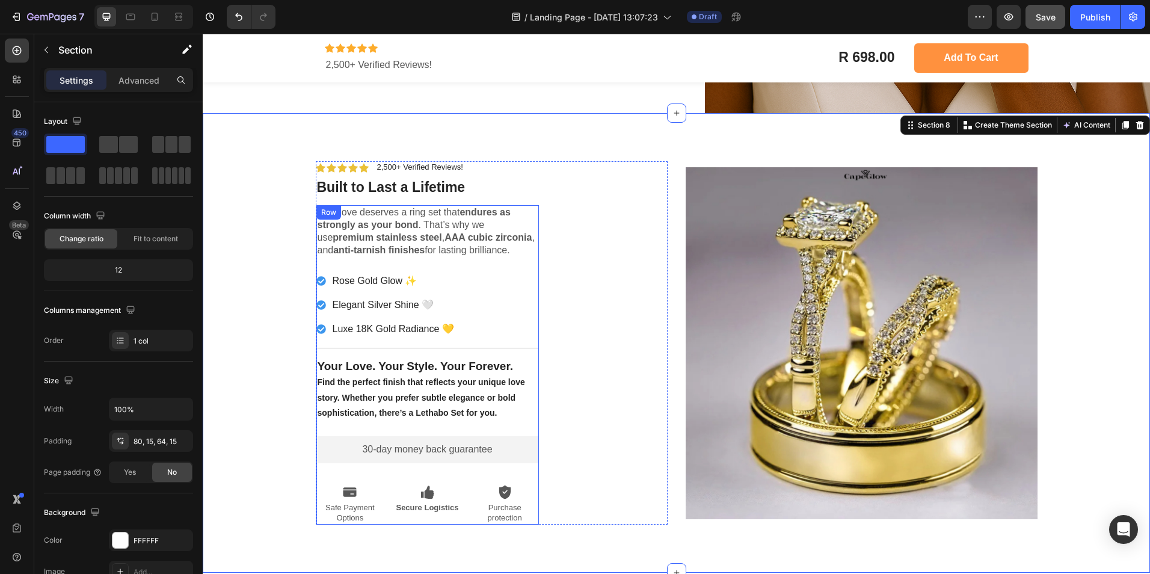
scroll to position [2992, 0]
click at [1133, 127] on div at bounding box center [1140, 126] width 14 height 14
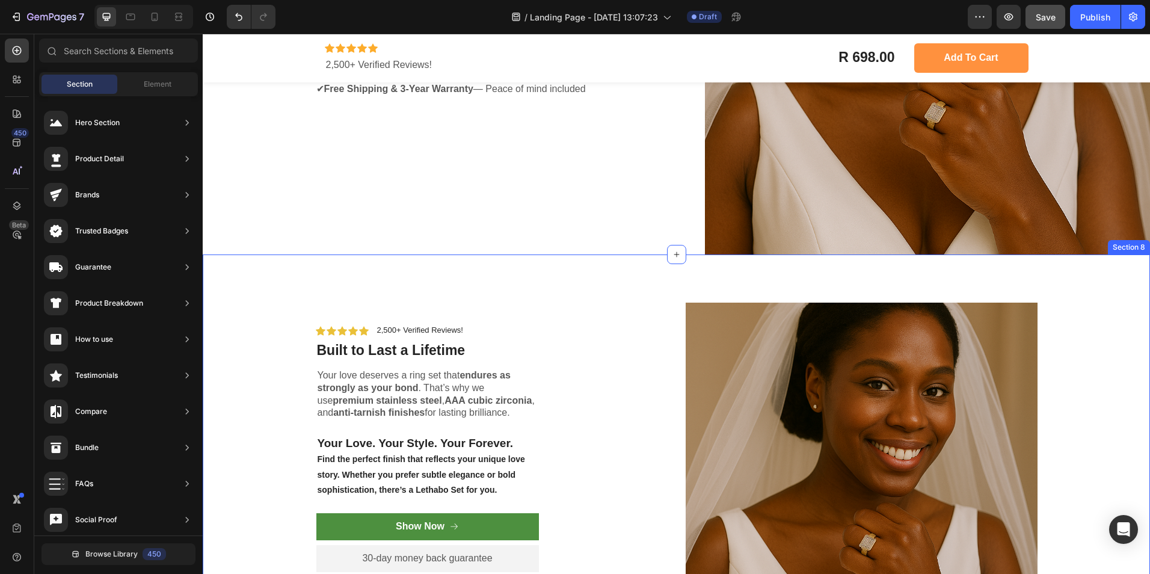
scroll to position [2904, 0]
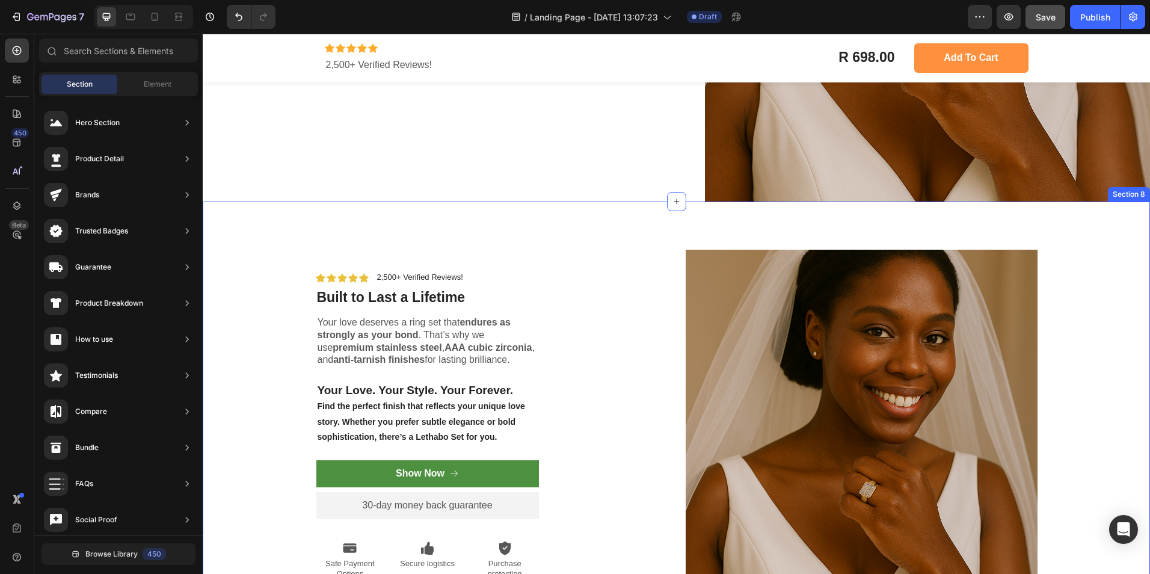
click at [770, 324] on img at bounding box center [862, 426] width 352 height 352
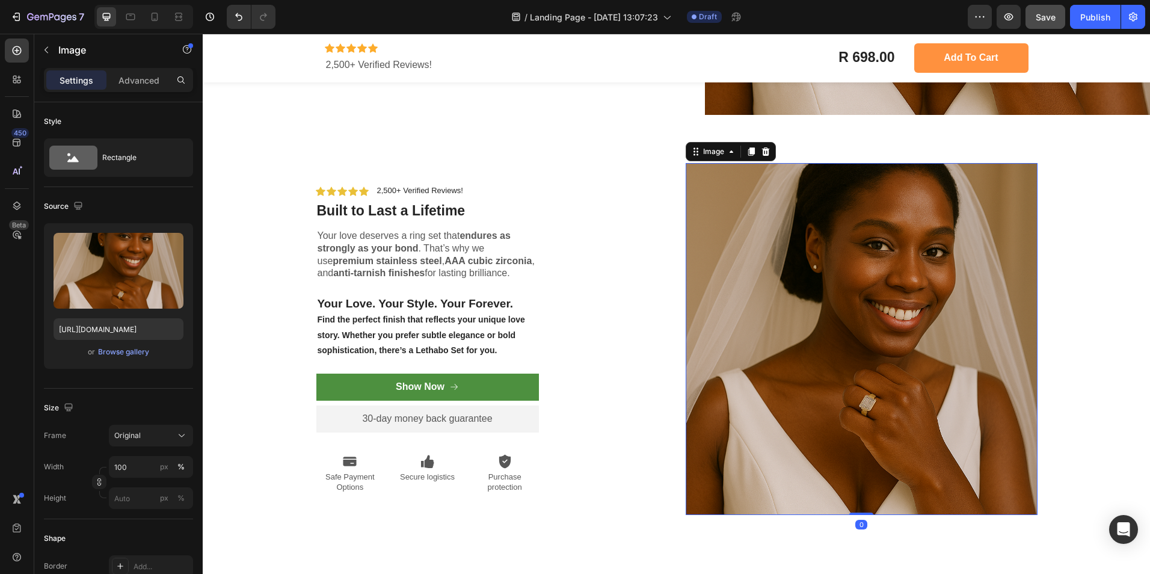
scroll to position [2993, 0]
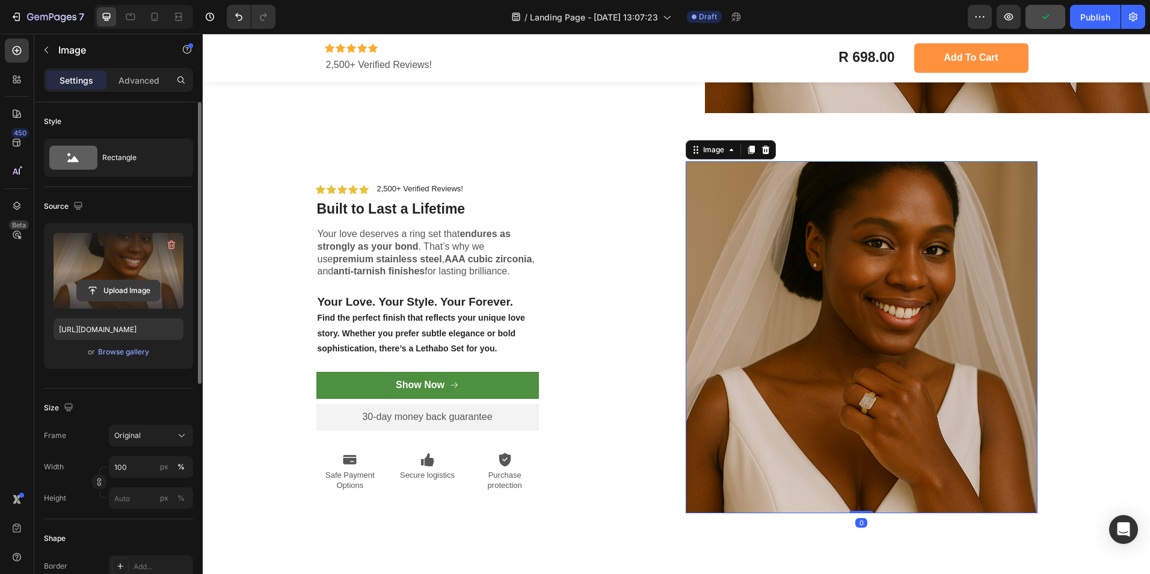
click at [128, 291] on input "file" at bounding box center [118, 290] width 83 height 20
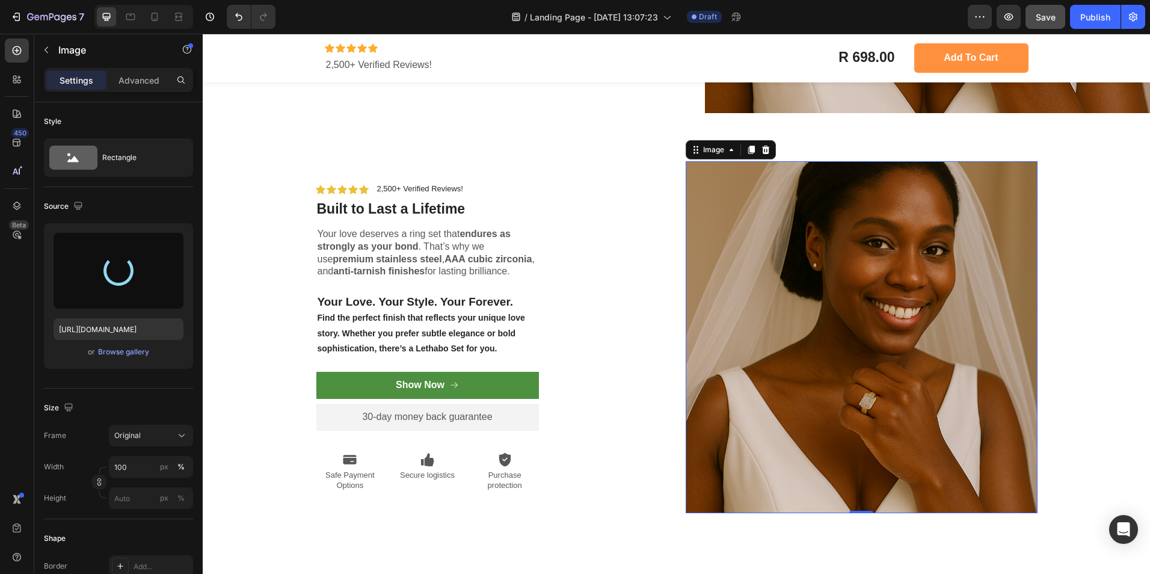
type input "https://cdn.shopify.com/s/files/1/0949/0395/9816/files/gempages_568613204704363…"
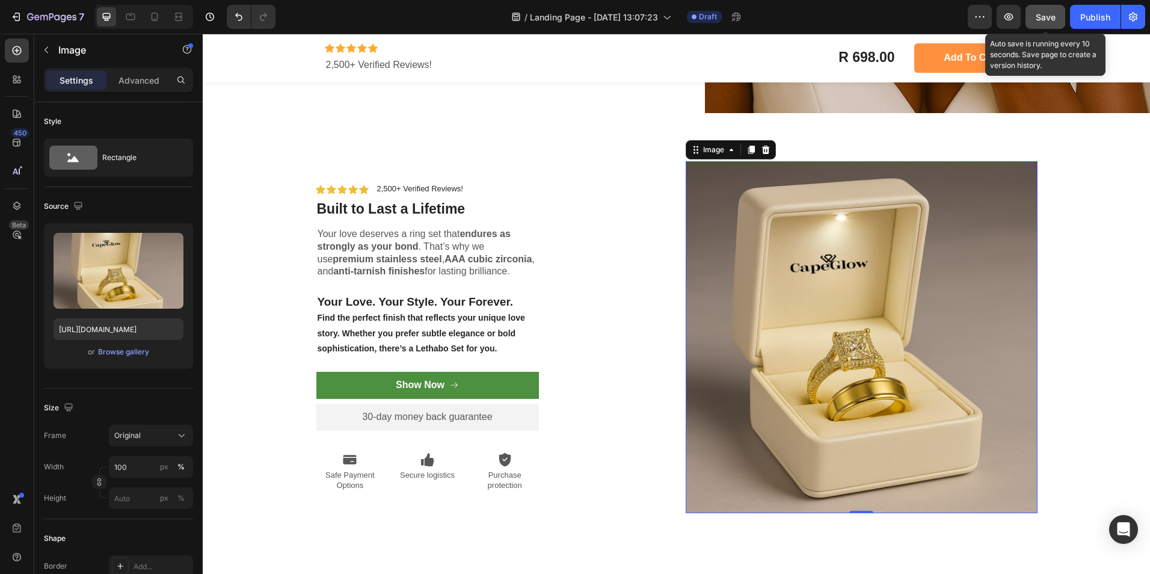
click at [1038, 17] on span "Save" at bounding box center [1046, 17] width 20 height 10
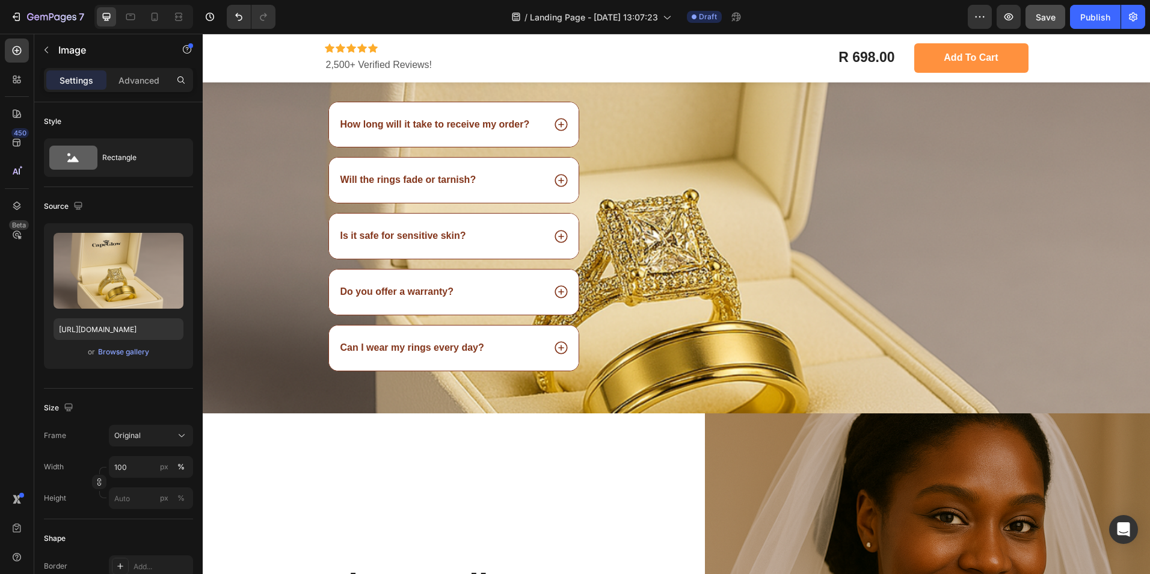
scroll to position [1625, 0]
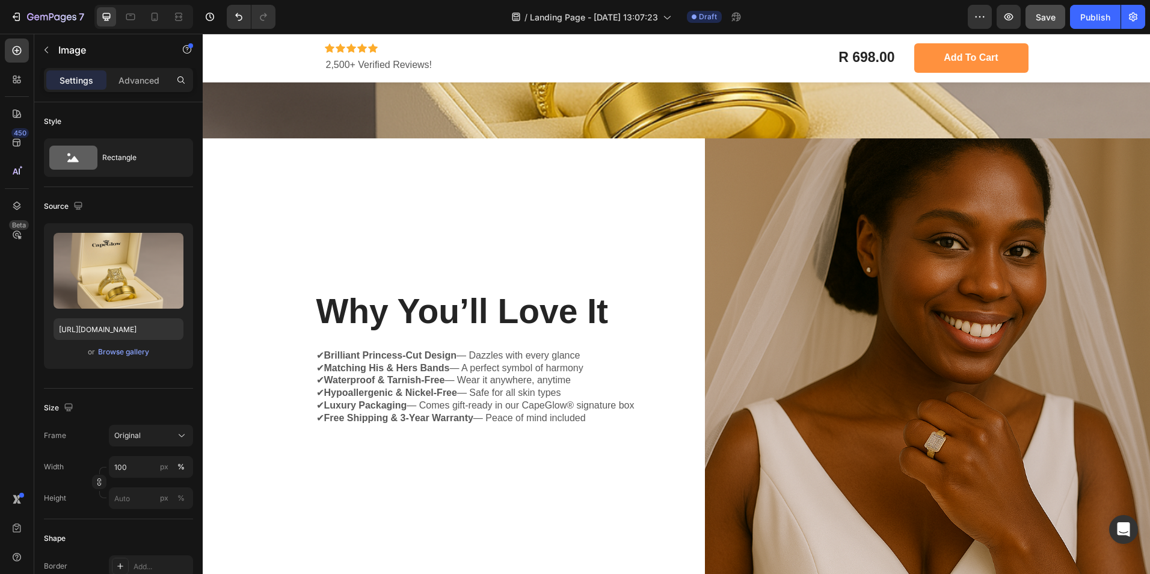
click at [1046, 19] on span "Save" at bounding box center [1046, 17] width 20 height 10
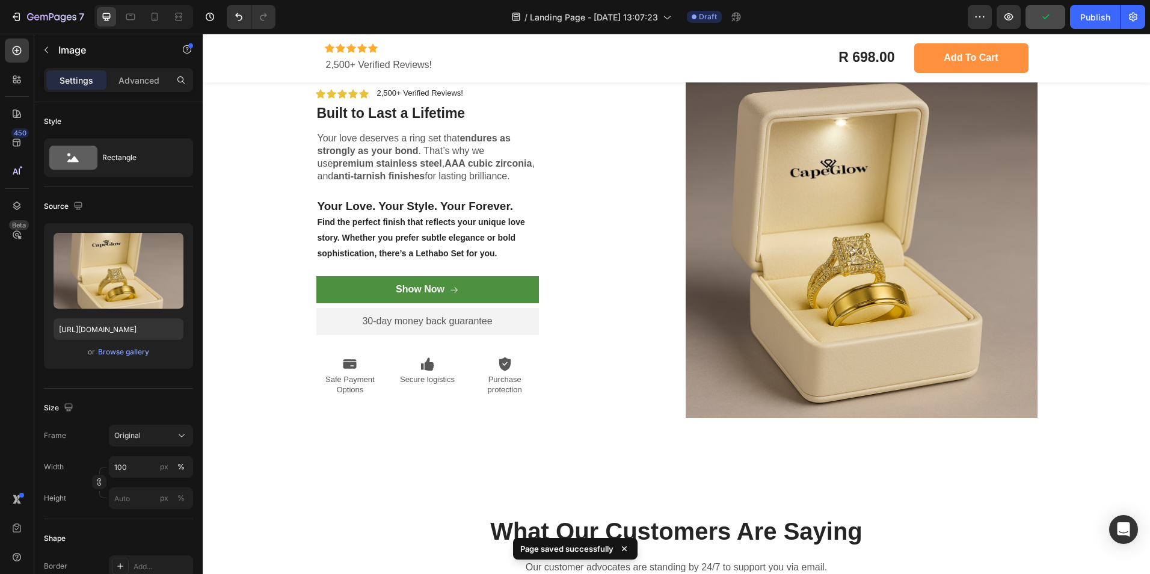
click at [1046, 19] on icon "button" at bounding box center [1046, 17] width 12 height 12
click at [1089, 24] on button "Publish" at bounding box center [1095, 17] width 51 height 24
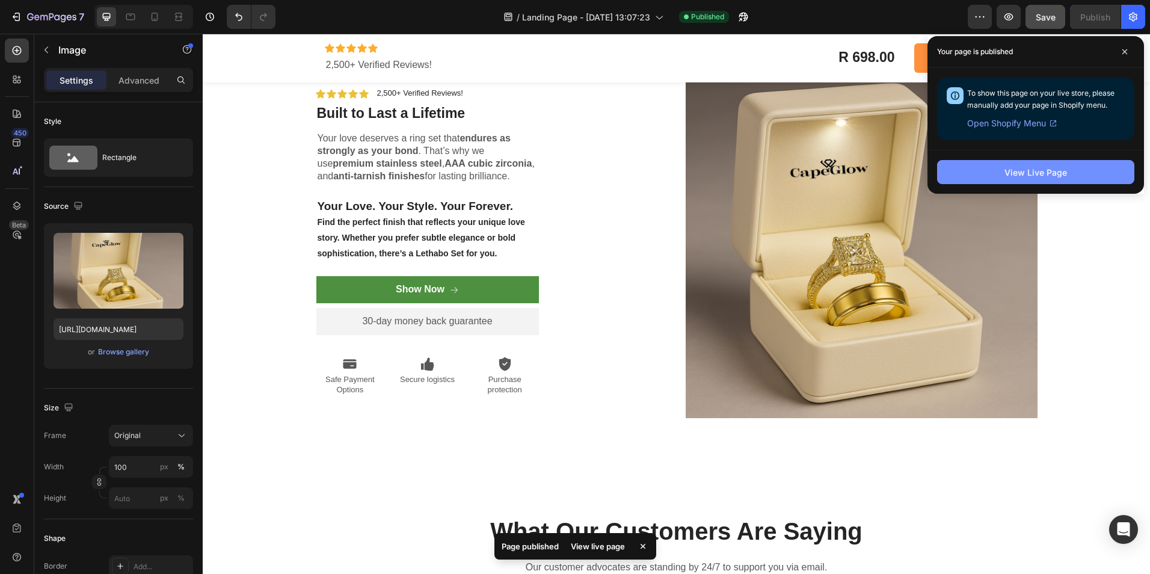
click at [1050, 172] on div "View Live Page" at bounding box center [1036, 172] width 63 height 13
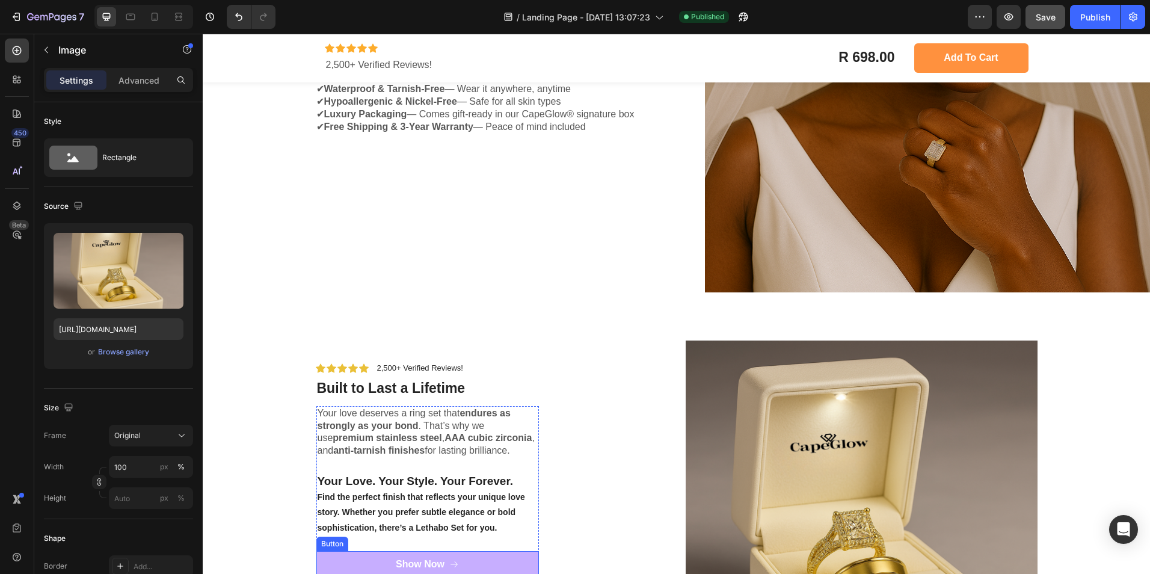
scroll to position [1917, 0]
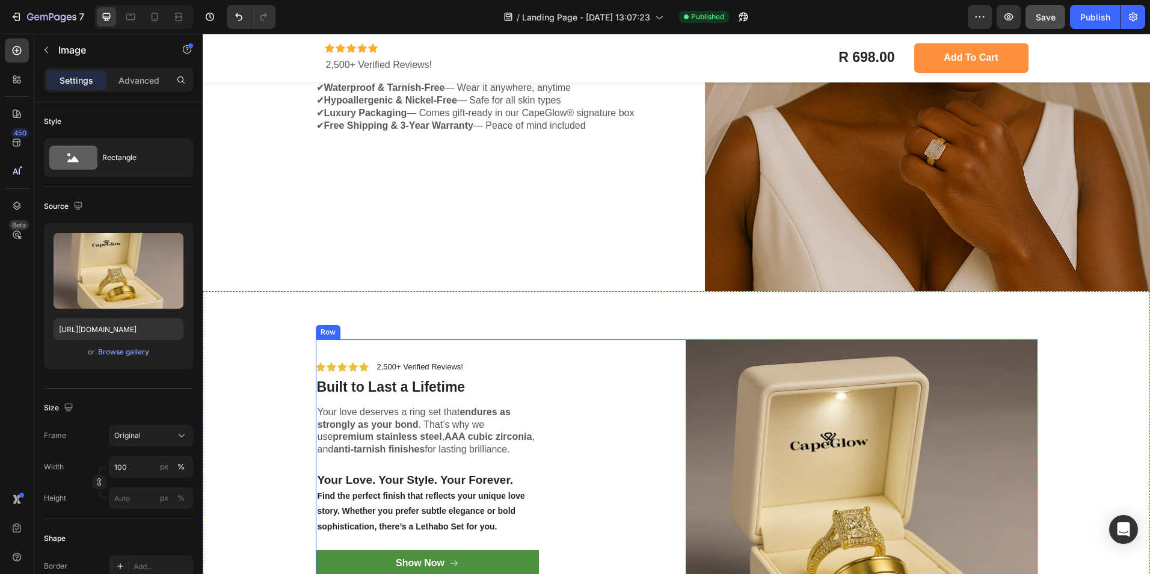
click at [587, 350] on div "Icon Icon Icon Icon Icon Icon List 2,500+ Verified Reviews! Text Block Row Buil…" at bounding box center [492, 515] width 352 height 352
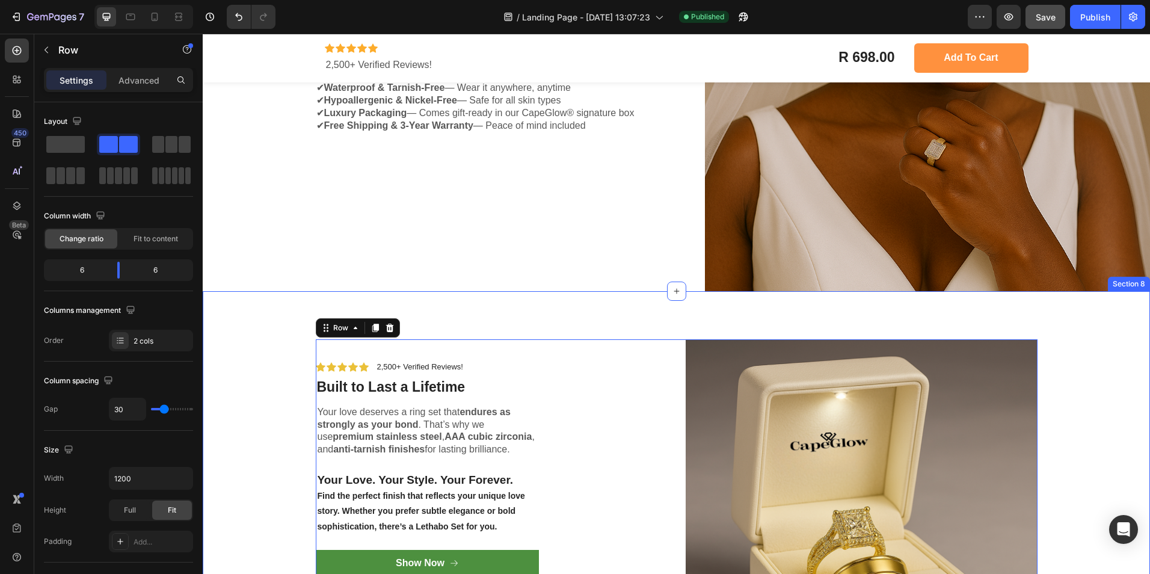
click at [268, 328] on div "Icon Icon Icon Icon Icon Icon List 2,500+ Verified Reviews! Text Block Row Buil…" at bounding box center [676, 515] width 947 height 448
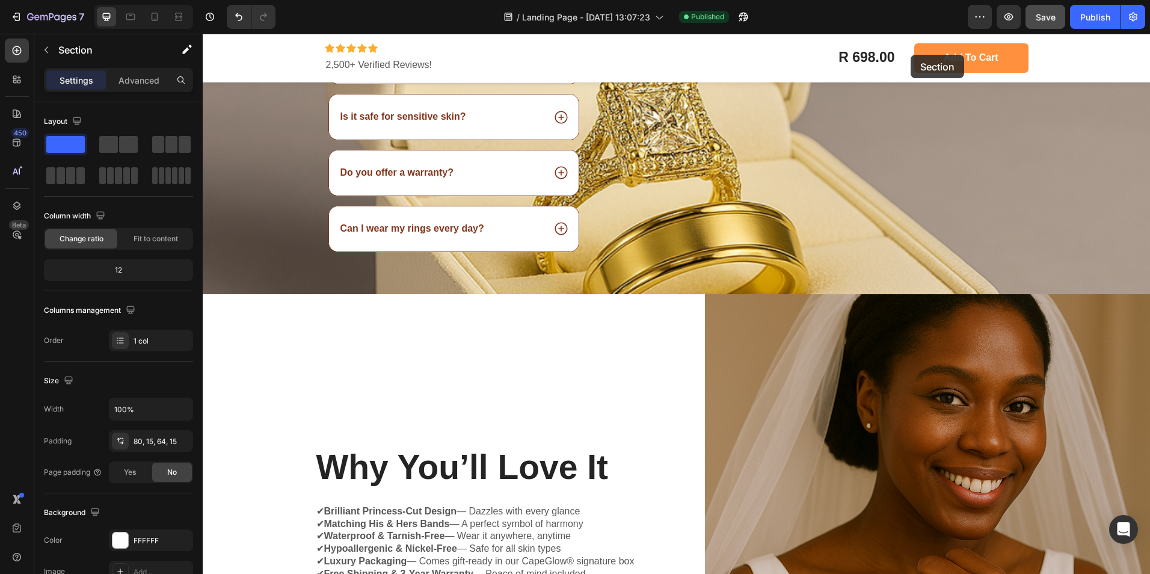
scroll to position [1439, 0]
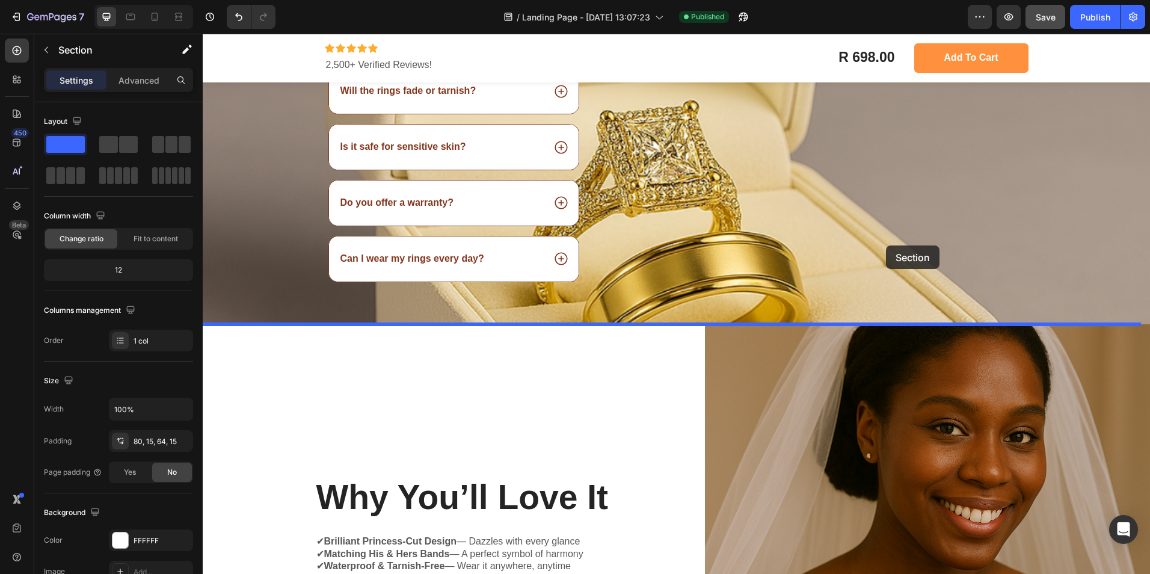
drag, startPoint x: 900, startPoint y: 275, endPoint x: 886, endPoint y: 245, distance: 32.6
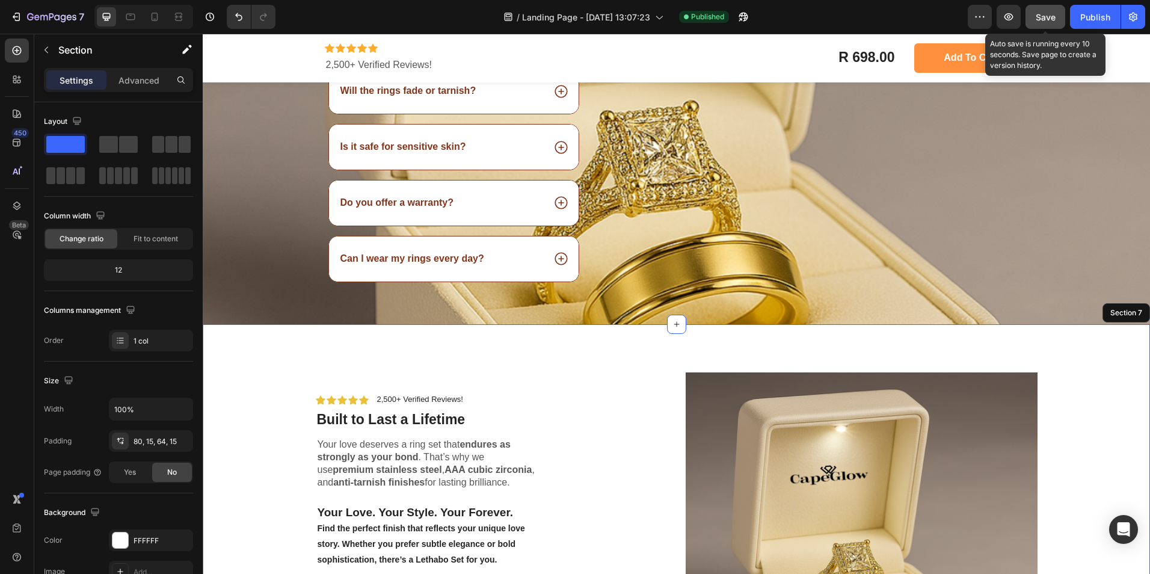
click at [1046, 22] on span "Save" at bounding box center [1046, 17] width 20 height 10
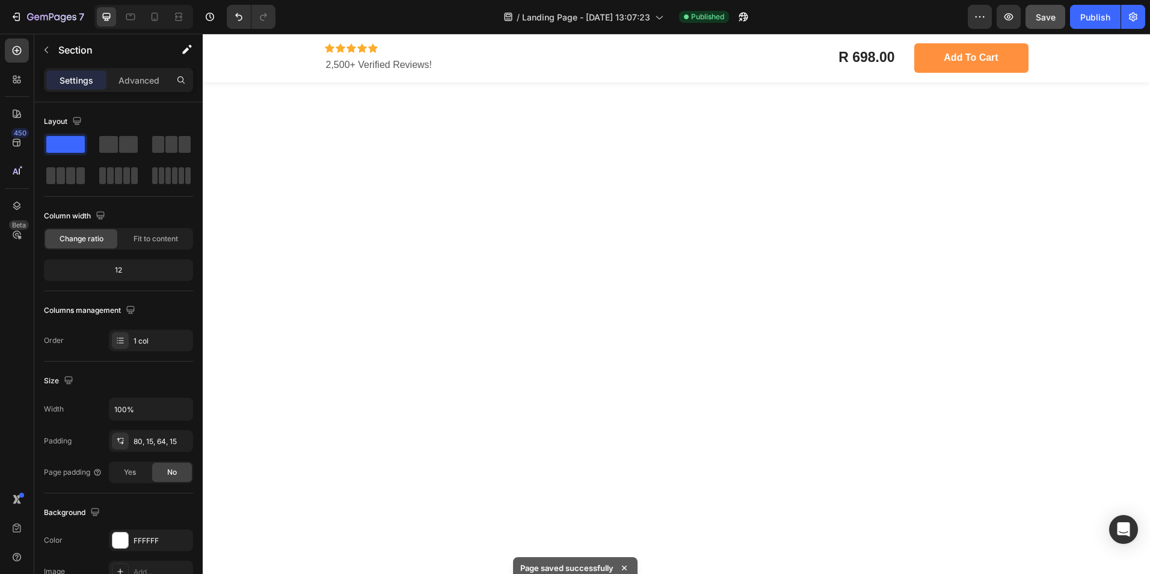
scroll to position [3112, 0]
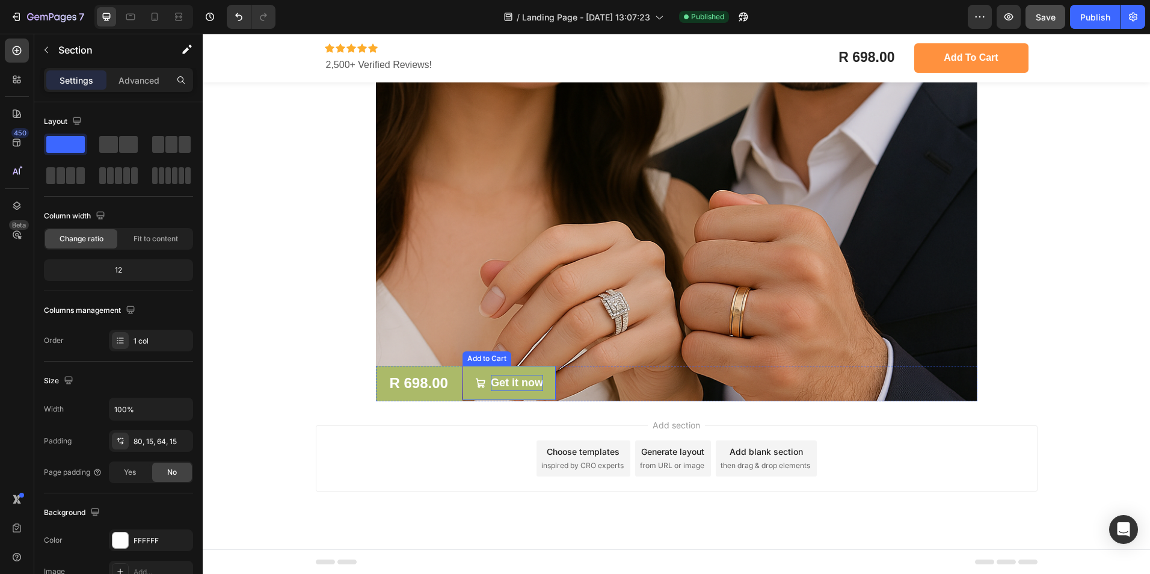
click at [525, 387] on div "Get it now" at bounding box center [517, 383] width 52 height 16
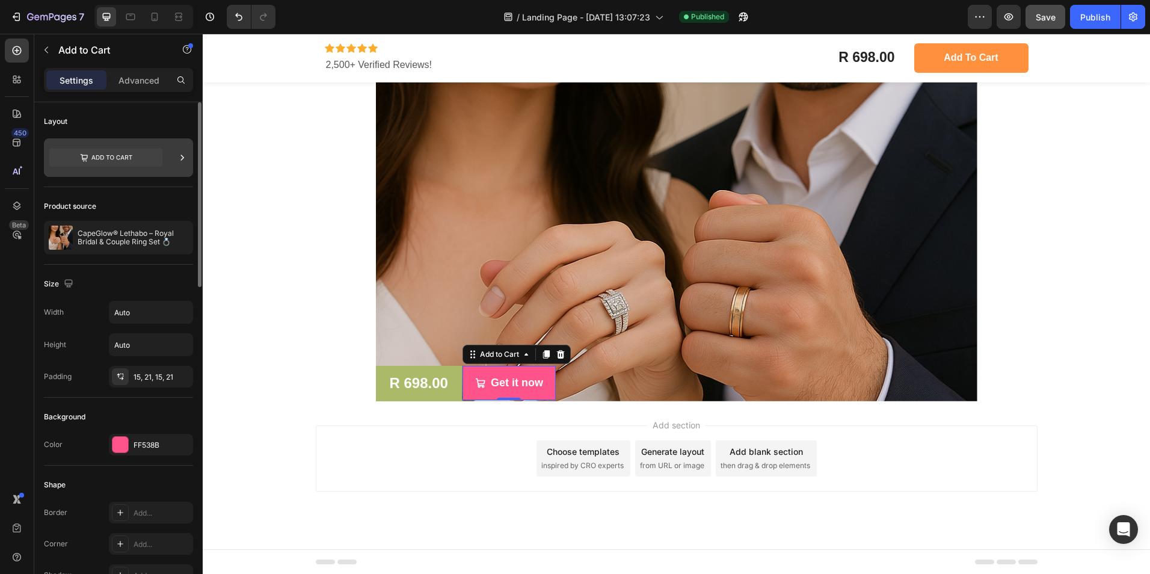
click at [175, 159] on div at bounding box center [118, 157] width 149 height 39
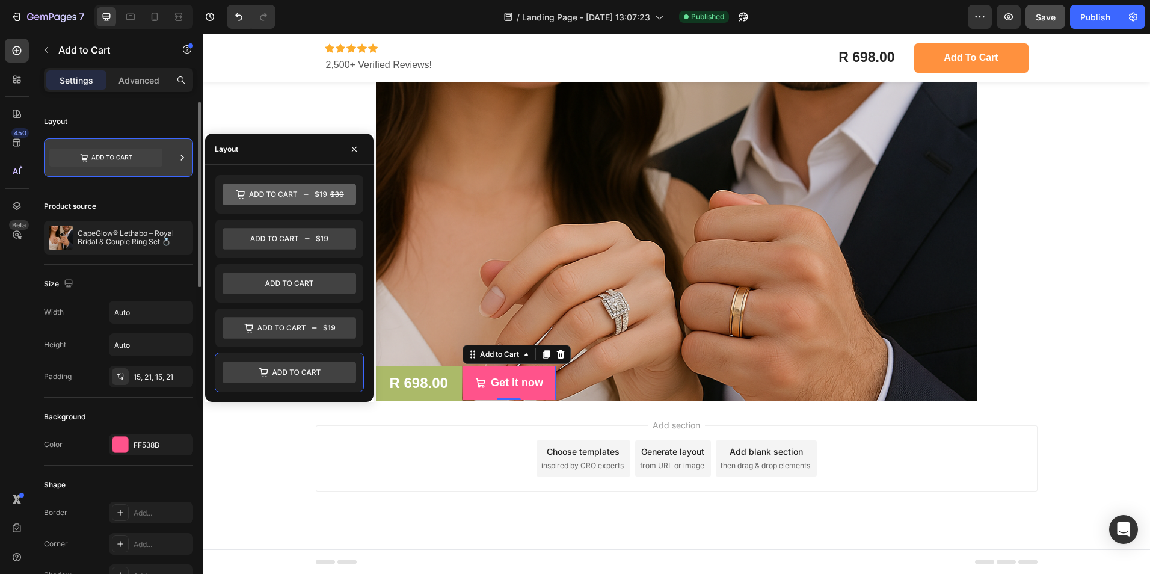
click at [183, 158] on icon at bounding box center [182, 157] width 3 height 5
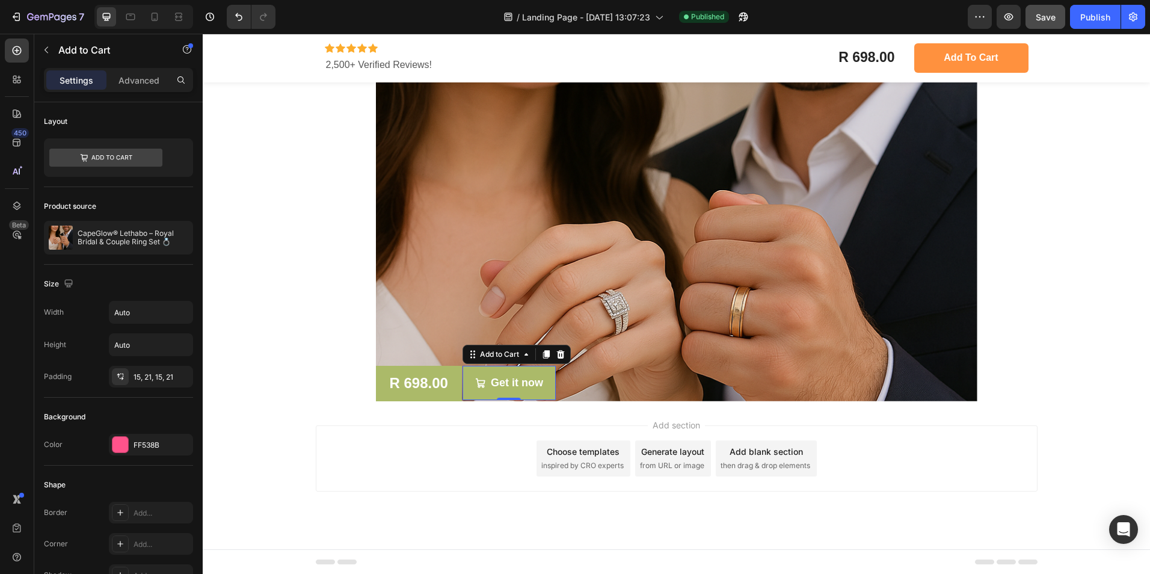
click at [485, 381] on div "Get it now" at bounding box center [509, 383] width 68 height 16
click at [501, 383] on div "Get it now" at bounding box center [517, 383] width 52 height 16
click at [475, 378] on icon "Get it now" at bounding box center [480, 383] width 11 height 11
click at [485, 355] on div "Add to Cart" at bounding box center [500, 354] width 44 height 11
click at [482, 386] on div "Get it now" at bounding box center [509, 383] width 68 height 16
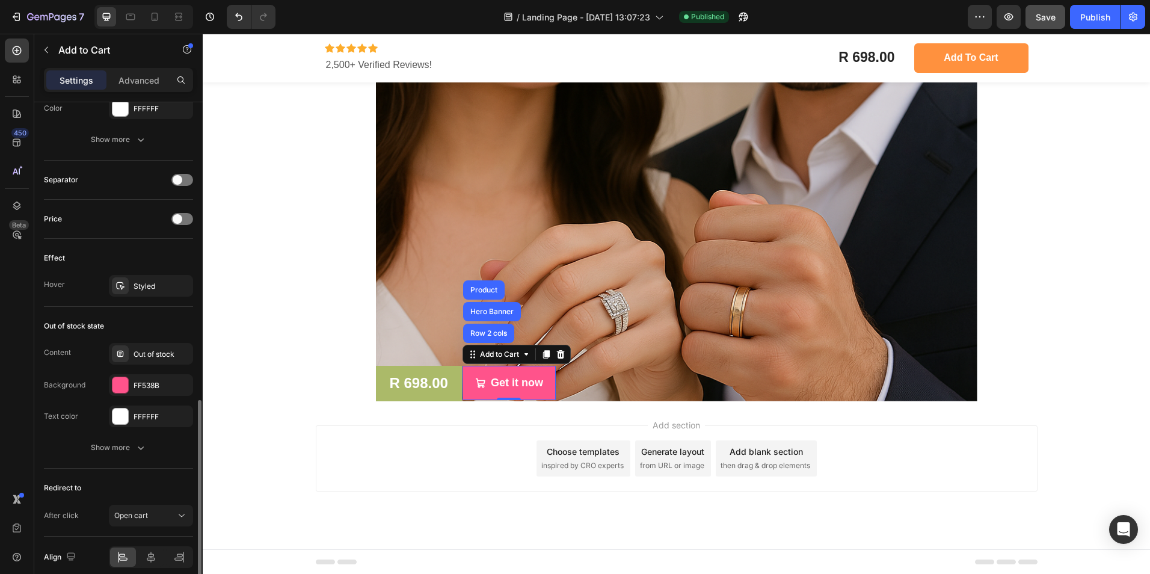
scroll to position [878, 0]
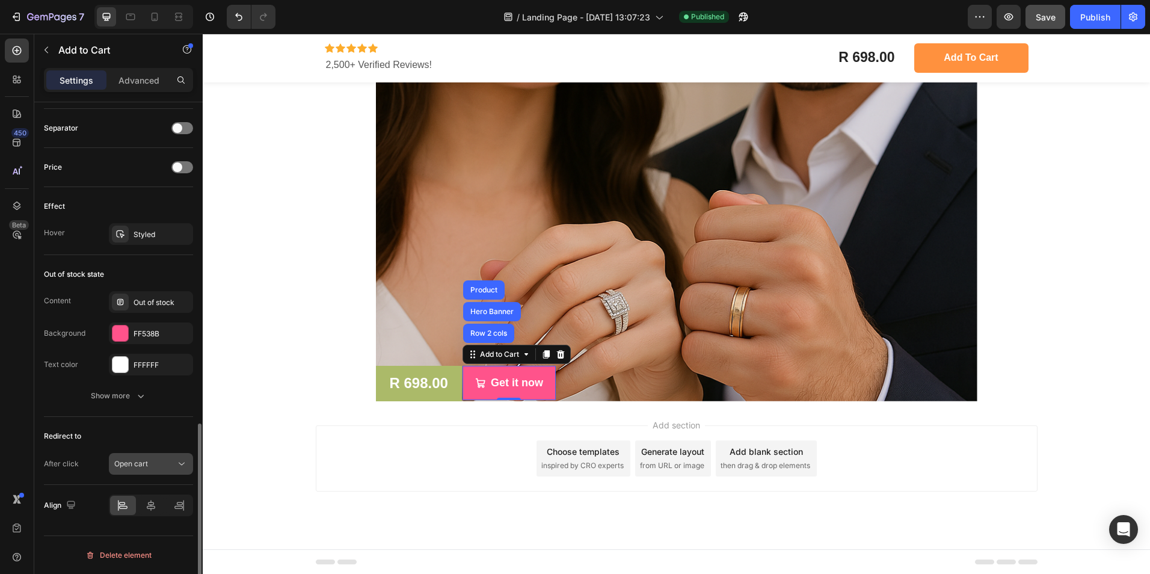
click at [152, 467] on div "Open cart" at bounding box center [144, 463] width 61 height 11
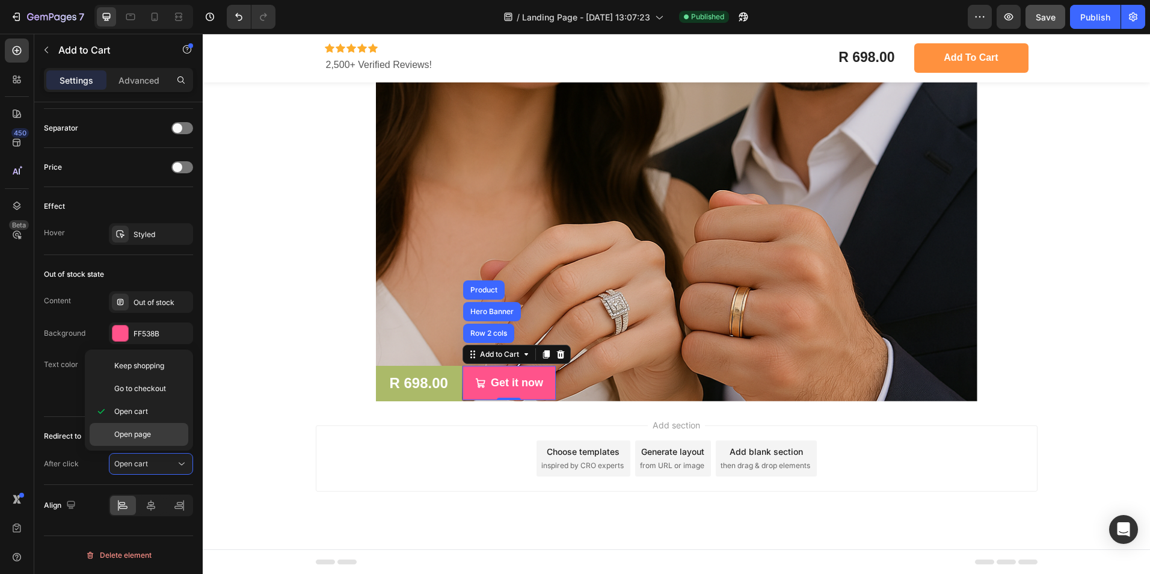
click at [142, 437] on span "Open page" at bounding box center [132, 434] width 37 height 11
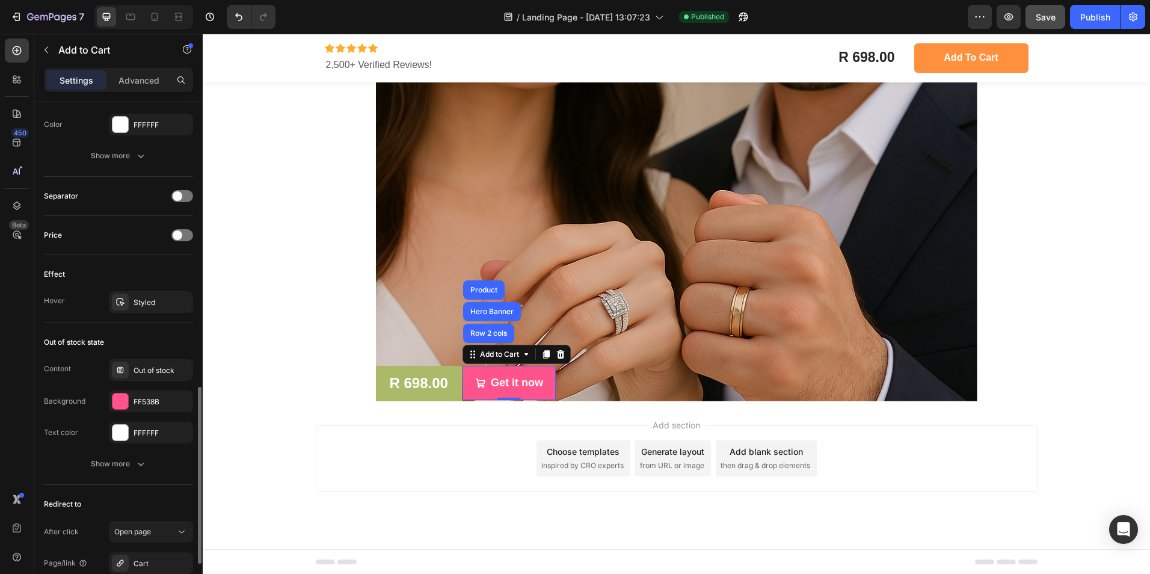
scroll to position [807, 0]
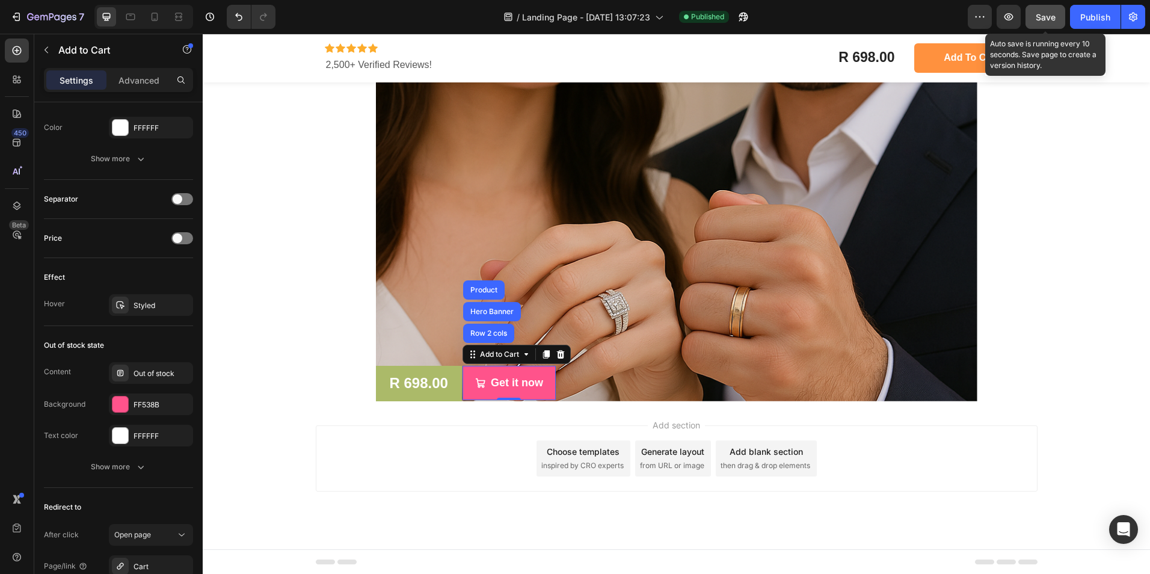
click at [1041, 22] on span "Save" at bounding box center [1046, 17] width 20 height 10
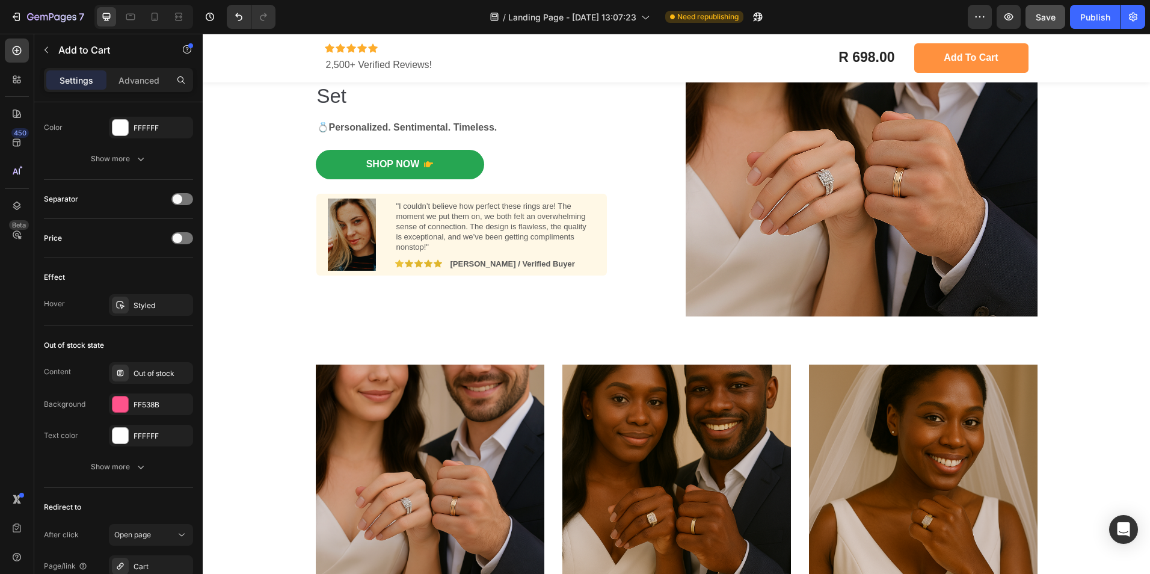
scroll to position [0, 0]
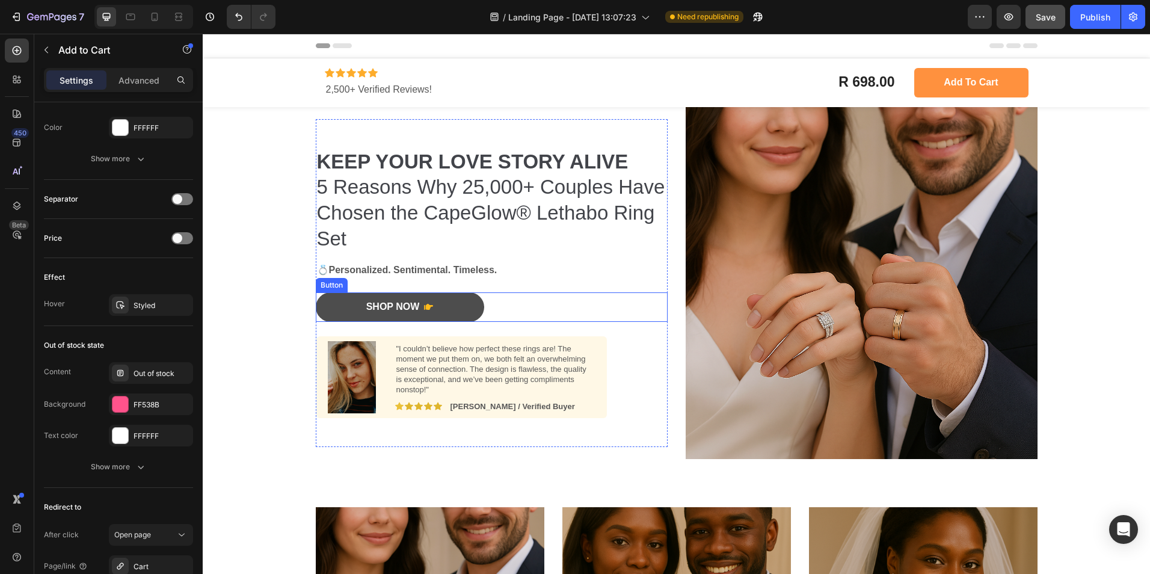
click at [440, 304] on button "Shop Now" at bounding box center [400, 306] width 168 height 29
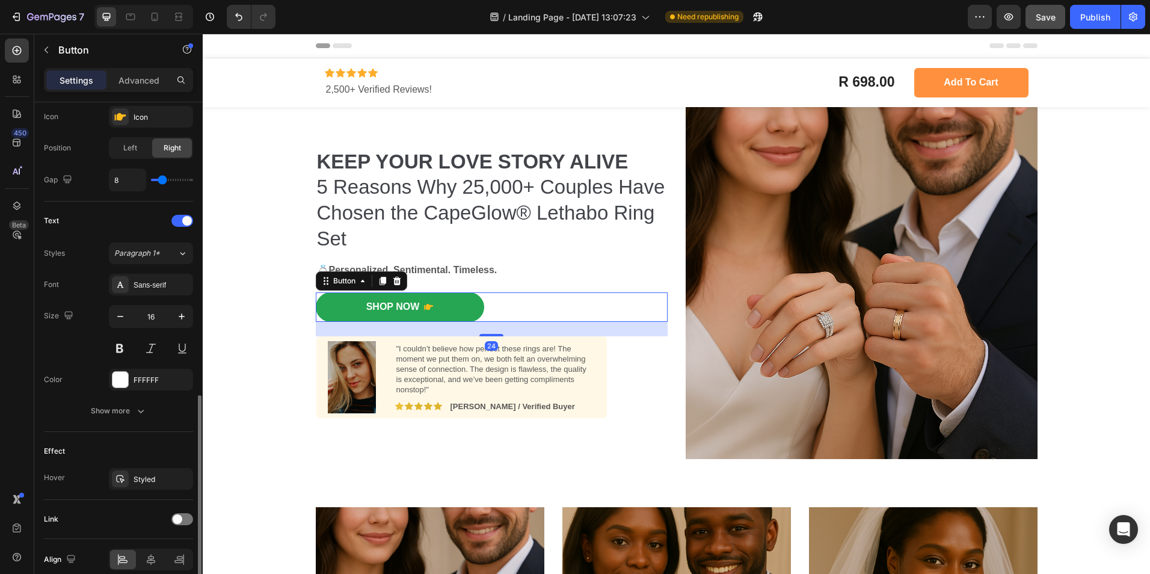
scroll to position [452, 0]
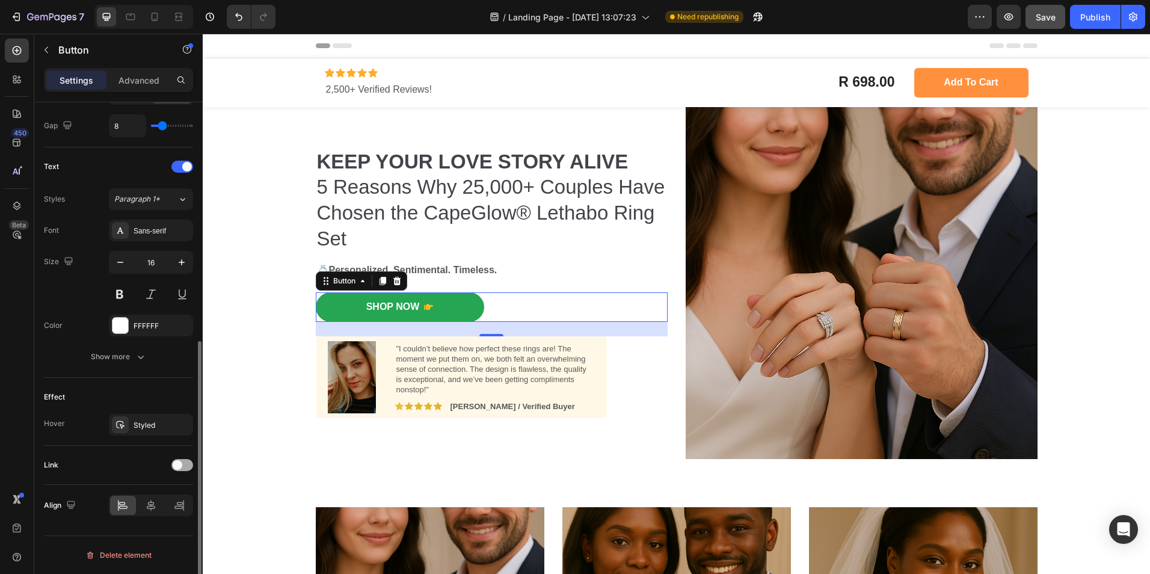
click at [185, 462] on div at bounding box center [182, 465] width 22 height 12
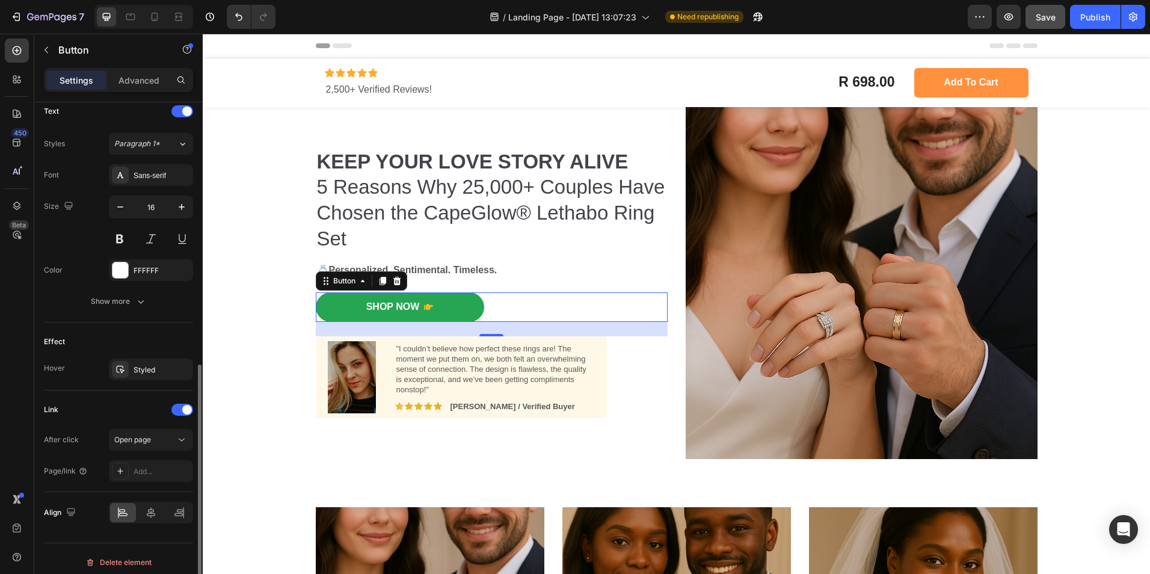
scroll to position [514, 0]
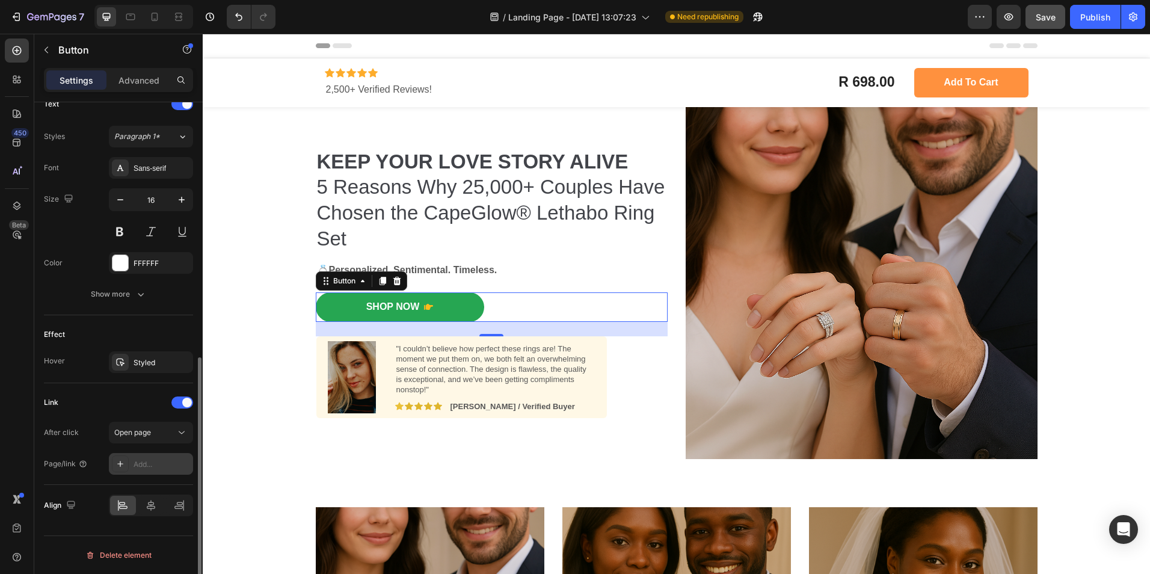
click at [132, 465] on div "Add..." at bounding box center [151, 464] width 84 height 22
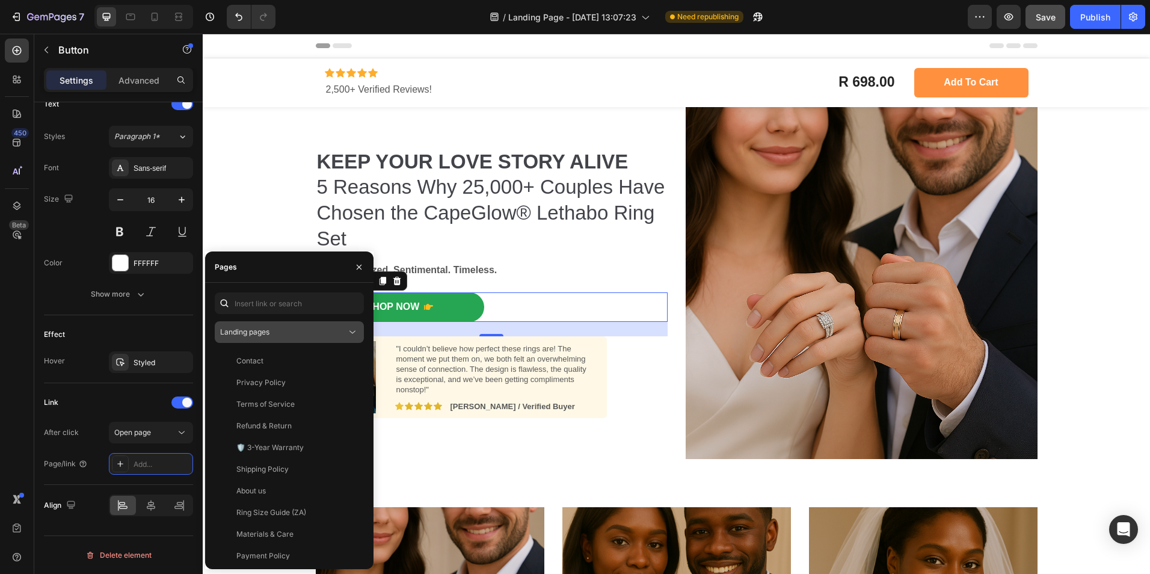
click at [317, 338] on button "Landing pages" at bounding box center [289, 332] width 149 height 22
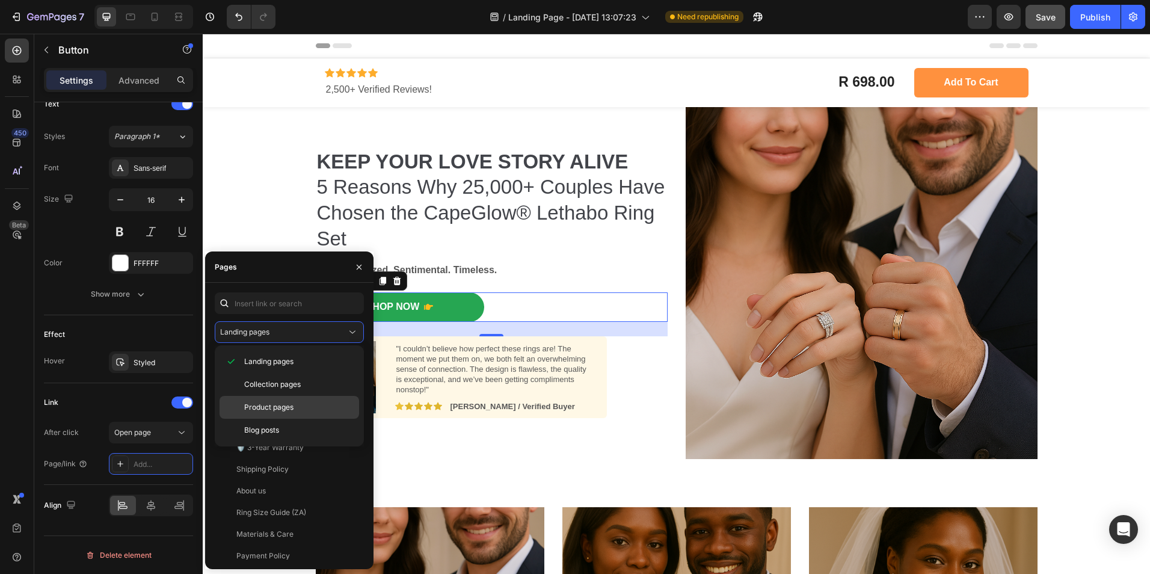
click at [283, 407] on span "Product pages" at bounding box center [268, 407] width 49 height 11
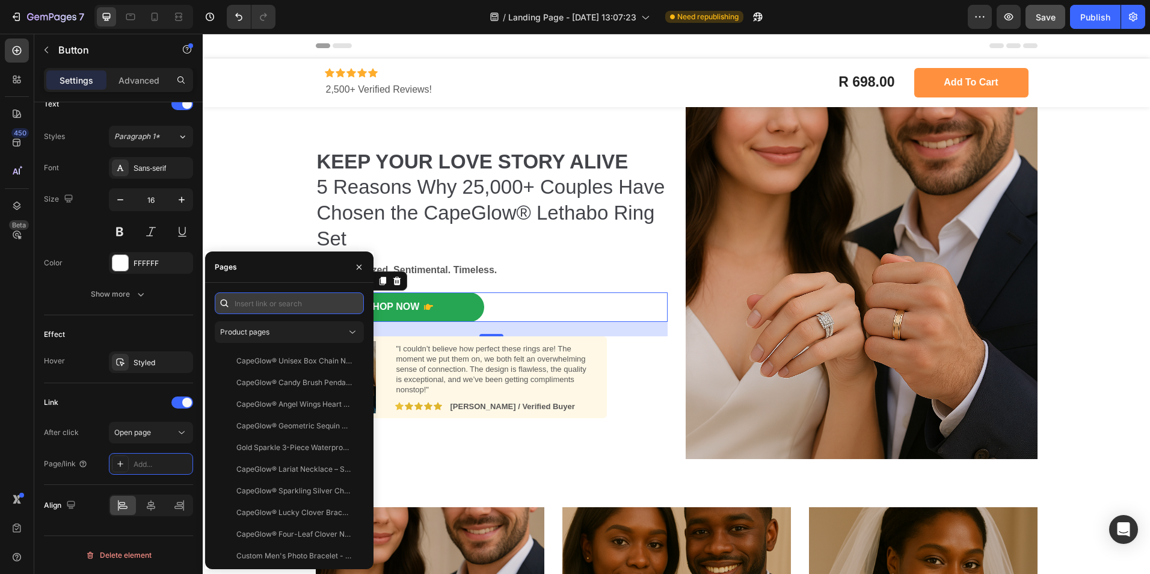
click at [291, 302] on input "text" at bounding box center [289, 303] width 149 height 22
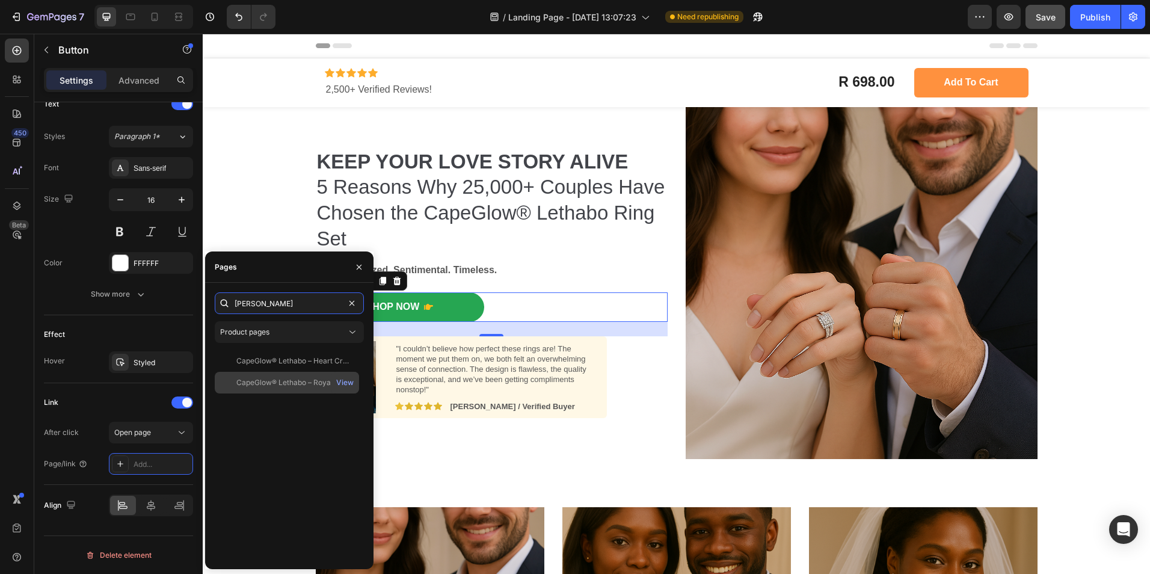
type input "letha"
click at [285, 383] on div "CapeGlow® Lethabo – Royal Bridal & Couple Ring Set 💍" at bounding box center [294, 382] width 116 height 11
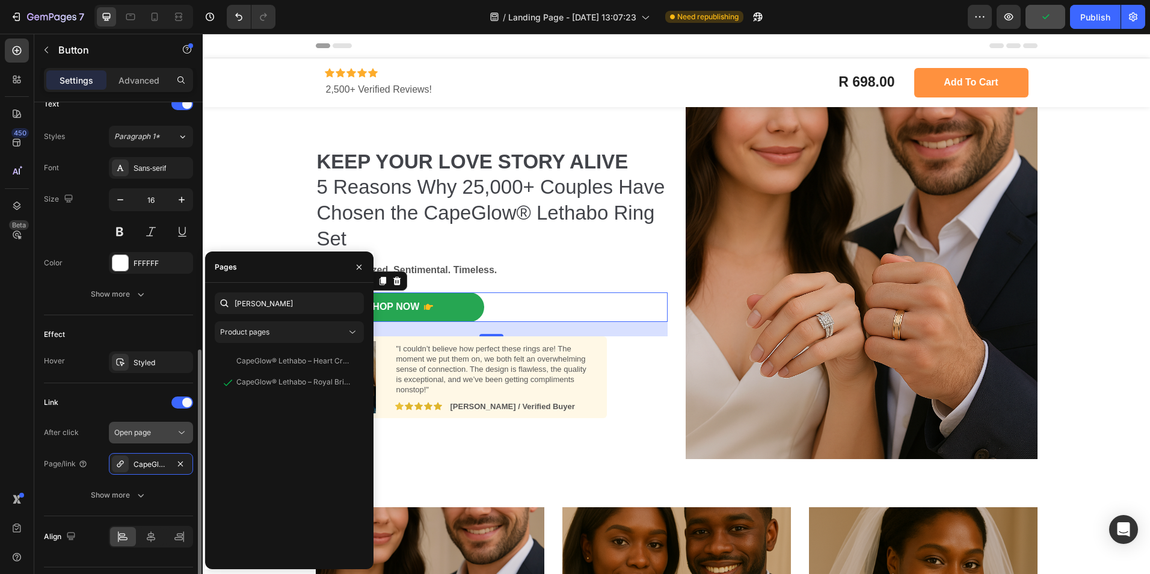
click at [172, 433] on div "Open page" at bounding box center [144, 432] width 61 height 11
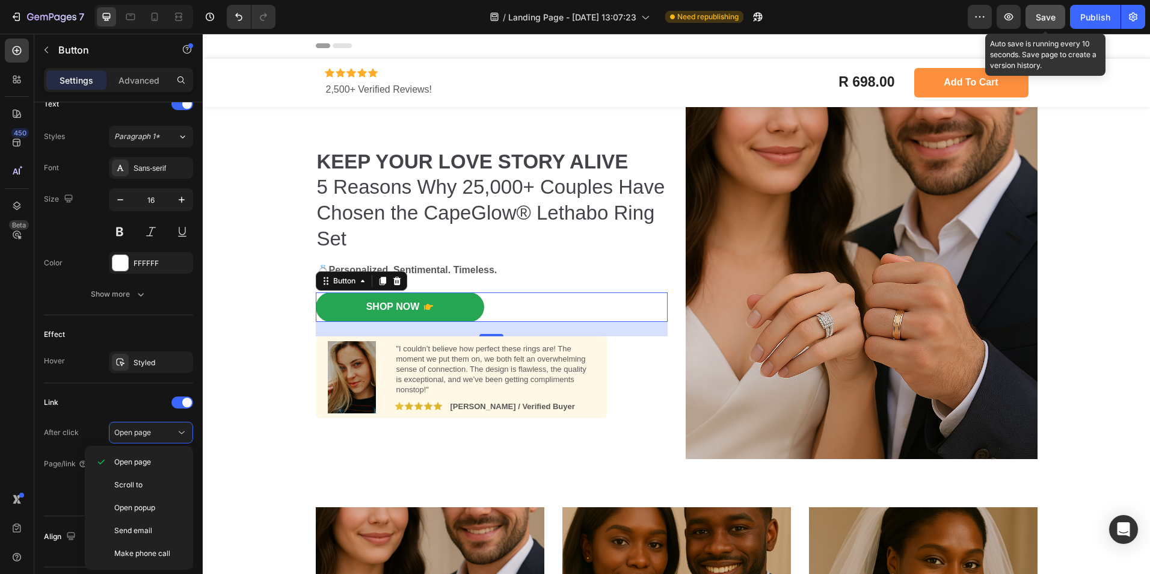
click at [1043, 20] on span "Save" at bounding box center [1046, 17] width 20 height 10
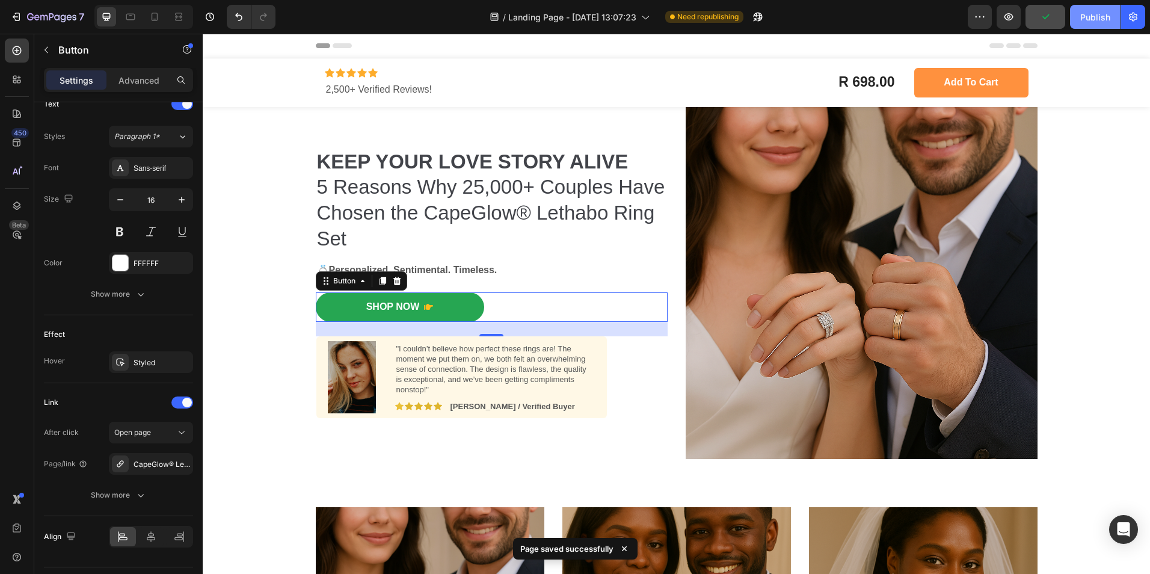
click at [1077, 23] on button "Publish" at bounding box center [1095, 17] width 51 height 24
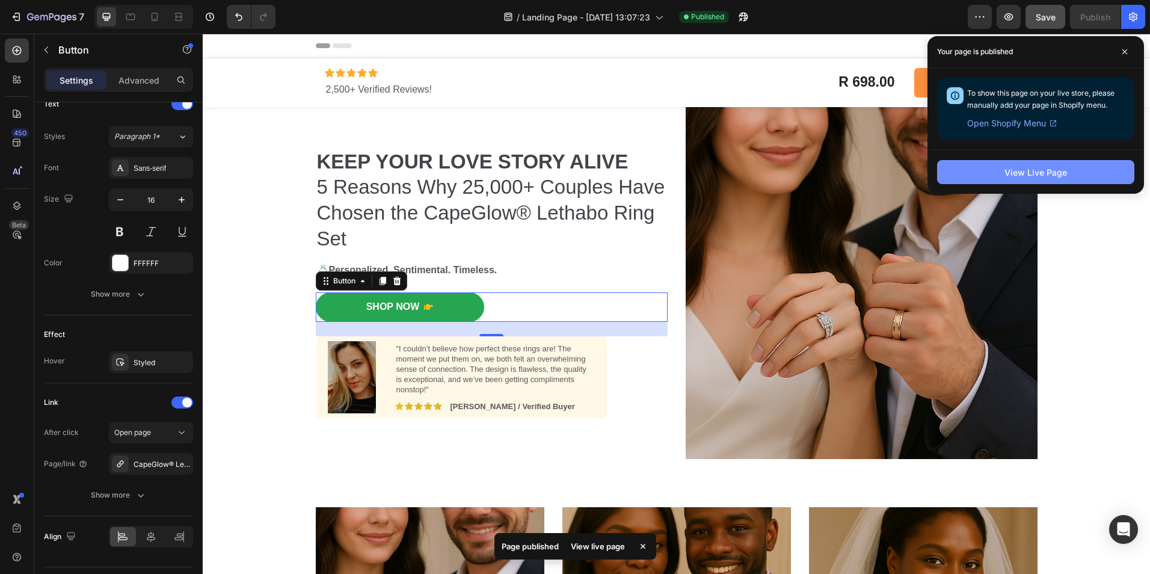
click at [1088, 169] on button "View Live Page" at bounding box center [1035, 172] width 197 height 24
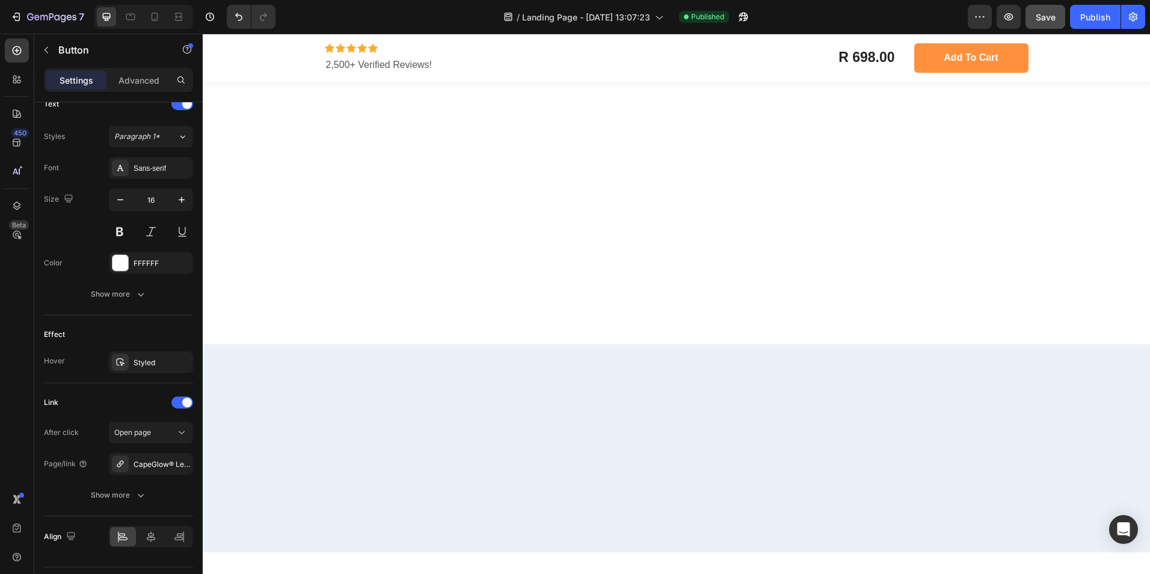
scroll to position [3055, 0]
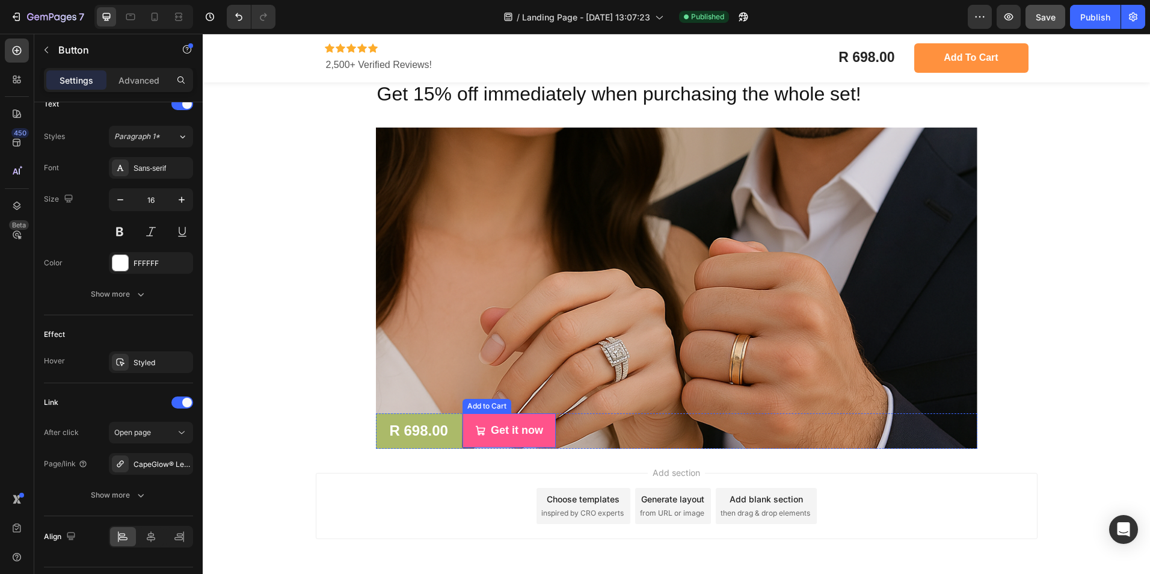
click at [485, 401] on div "Add to Cart" at bounding box center [487, 406] width 44 height 11
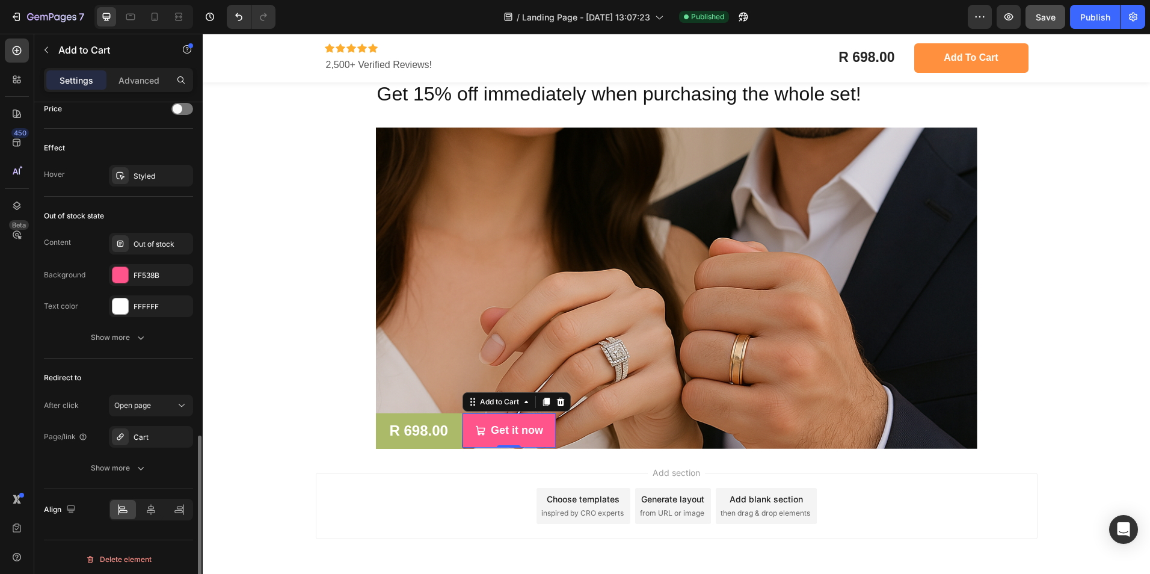
scroll to position [941, 0]
click at [147, 434] on div "Cart" at bounding box center [151, 433] width 35 height 11
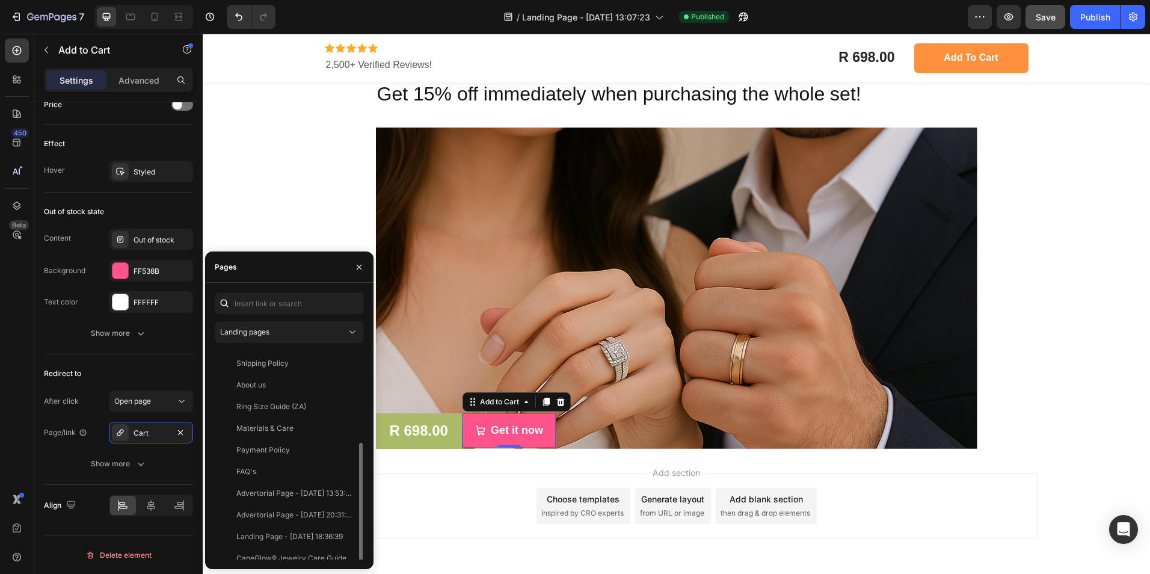
scroll to position [137, 0]
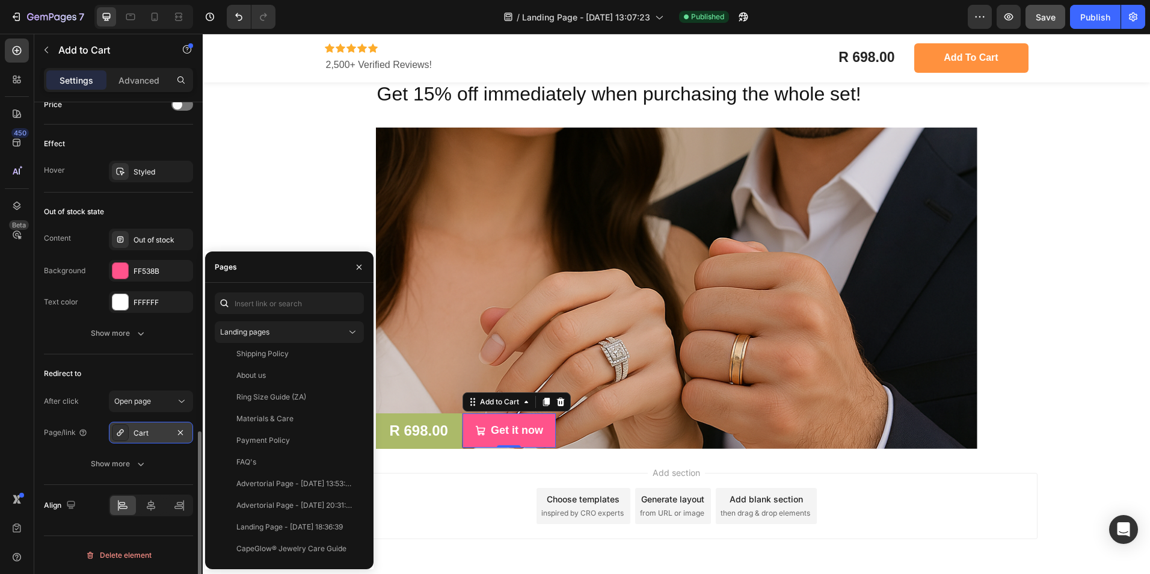
click at [159, 429] on div "Cart" at bounding box center [151, 433] width 35 height 11
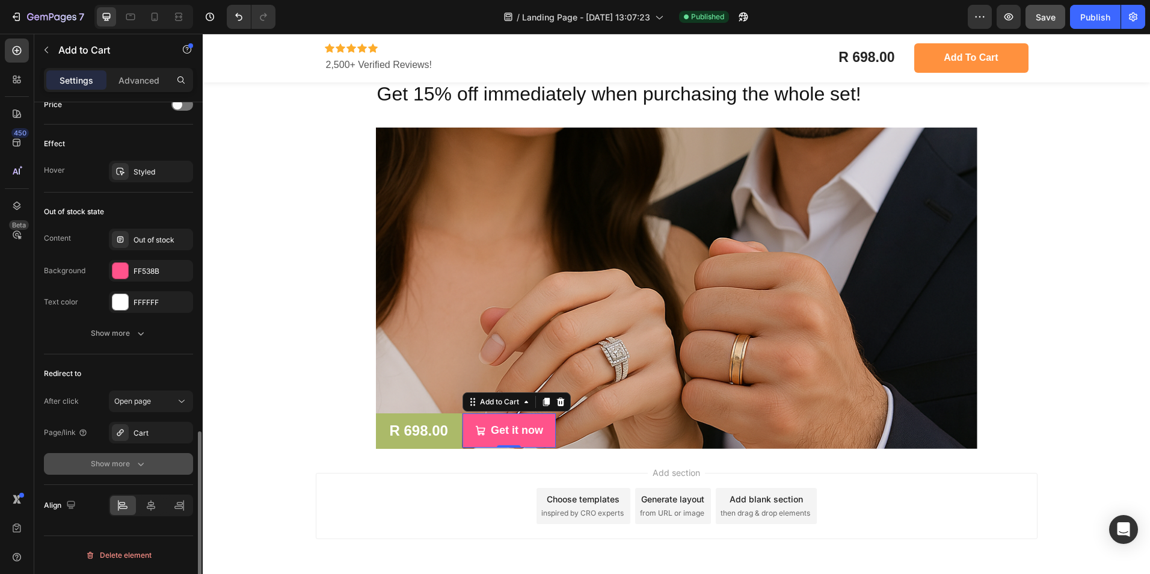
click at [137, 459] on icon "button" at bounding box center [141, 464] width 12 height 12
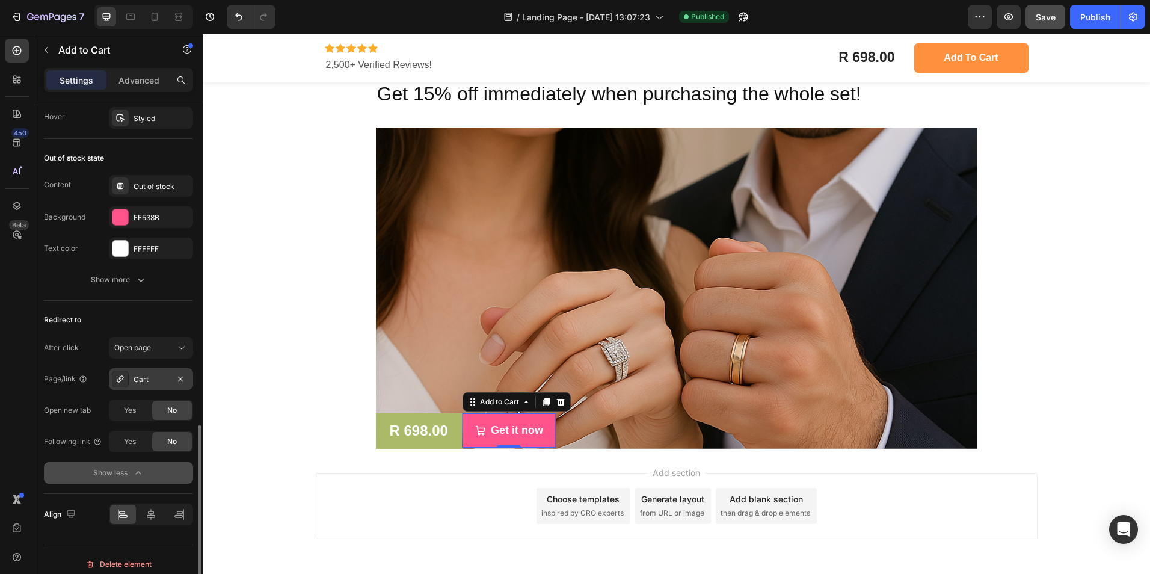
scroll to position [1003, 0]
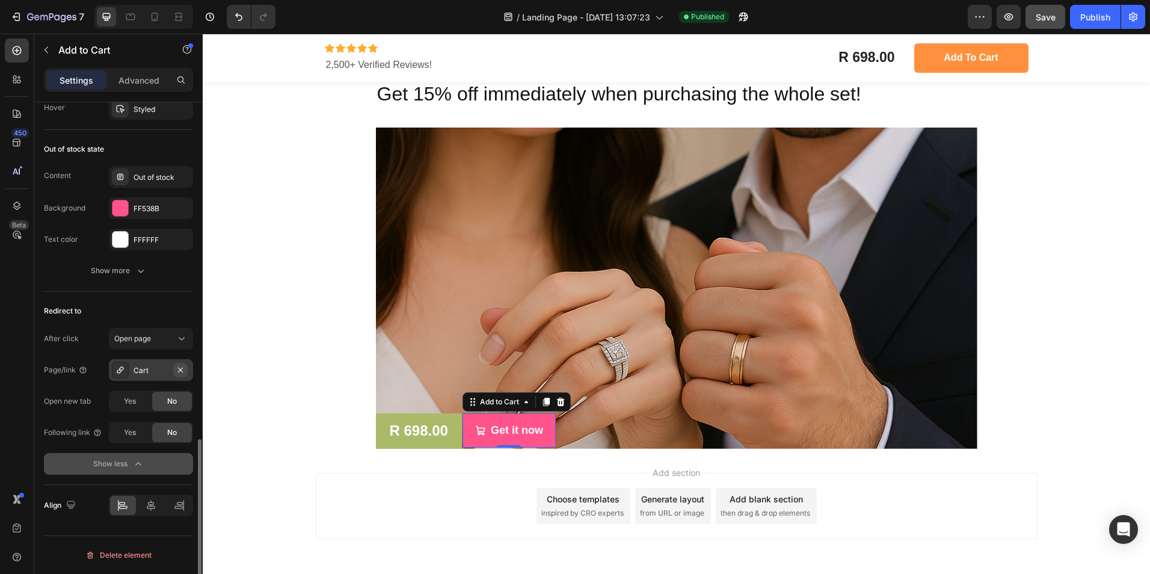
click at [182, 369] on icon "button" at bounding box center [181, 370] width 10 height 10
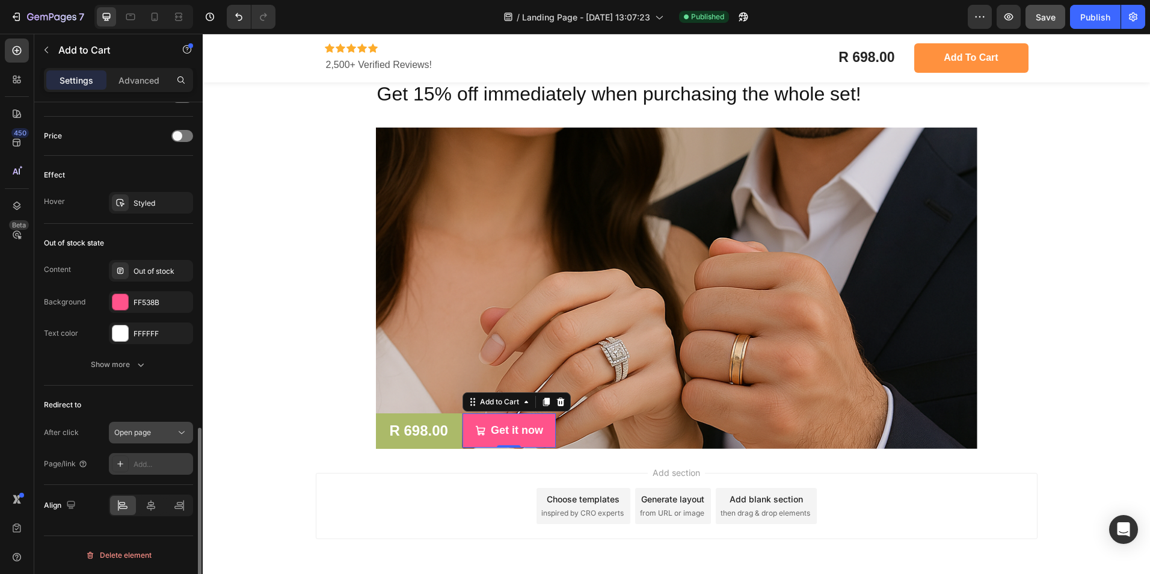
click at [162, 434] on div "Open page" at bounding box center [144, 432] width 61 height 11
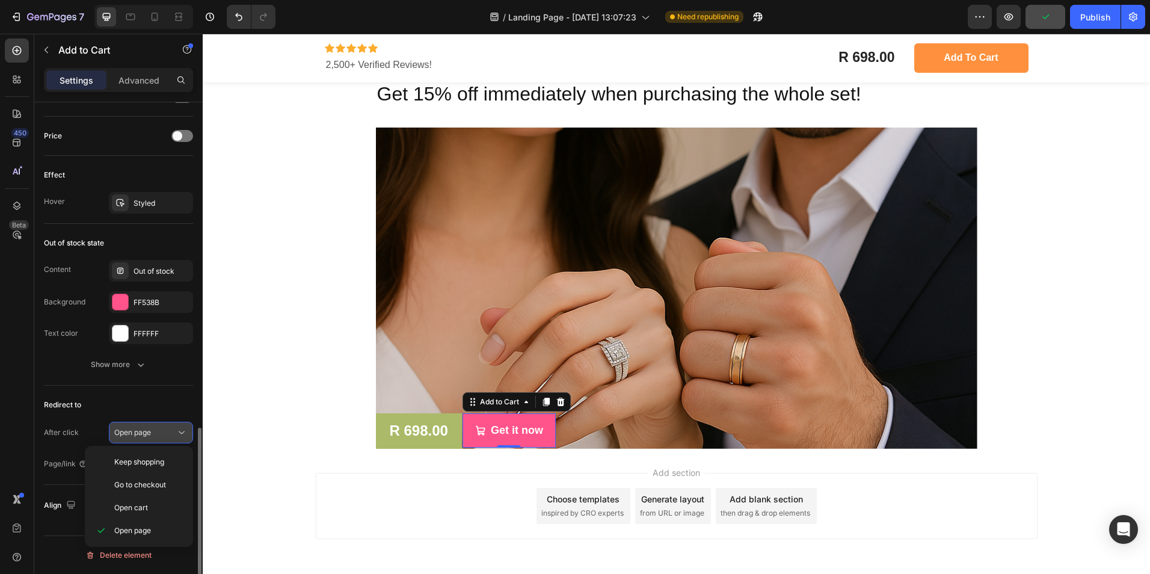
click at [158, 432] on div "Open page" at bounding box center [144, 432] width 61 height 11
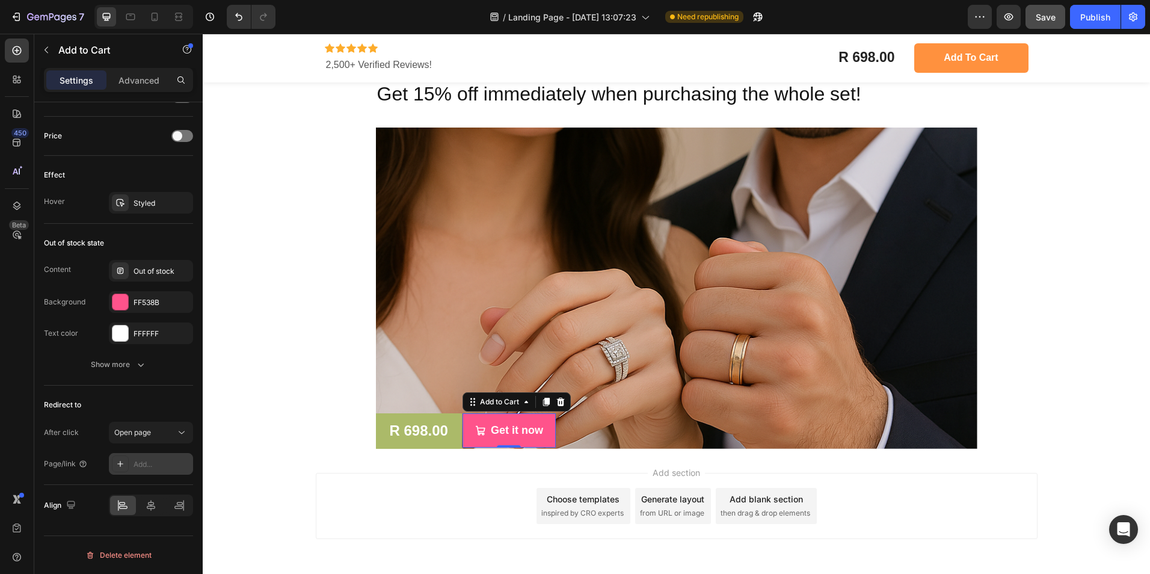
click at [158, 460] on div "Add..." at bounding box center [162, 464] width 57 height 11
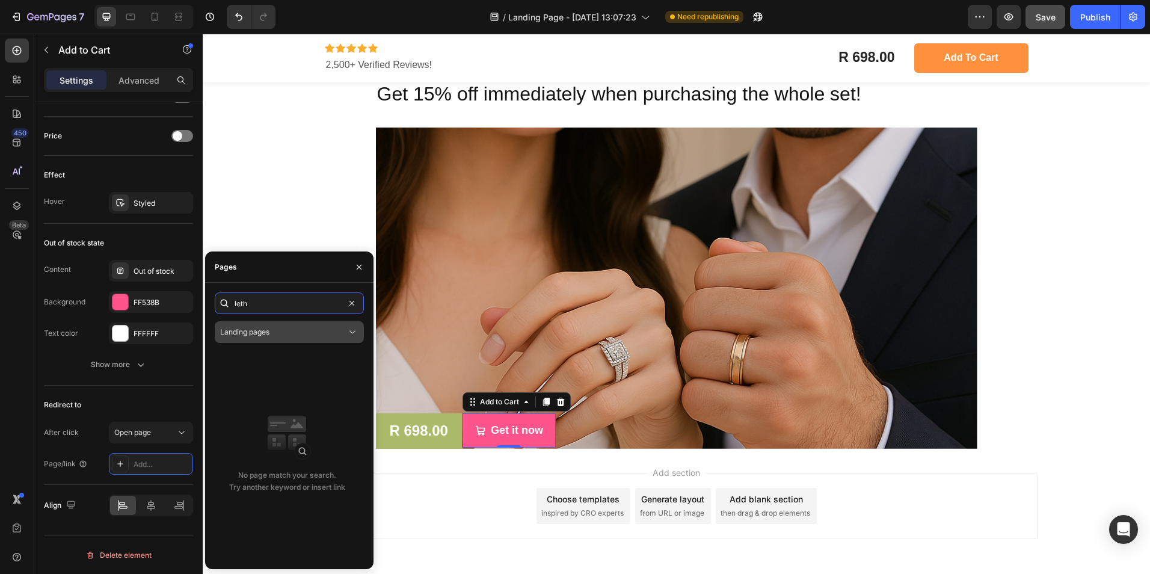
scroll to position [0, 0]
type input "leth"
click at [313, 332] on div "Landing pages" at bounding box center [283, 332] width 126 height 11
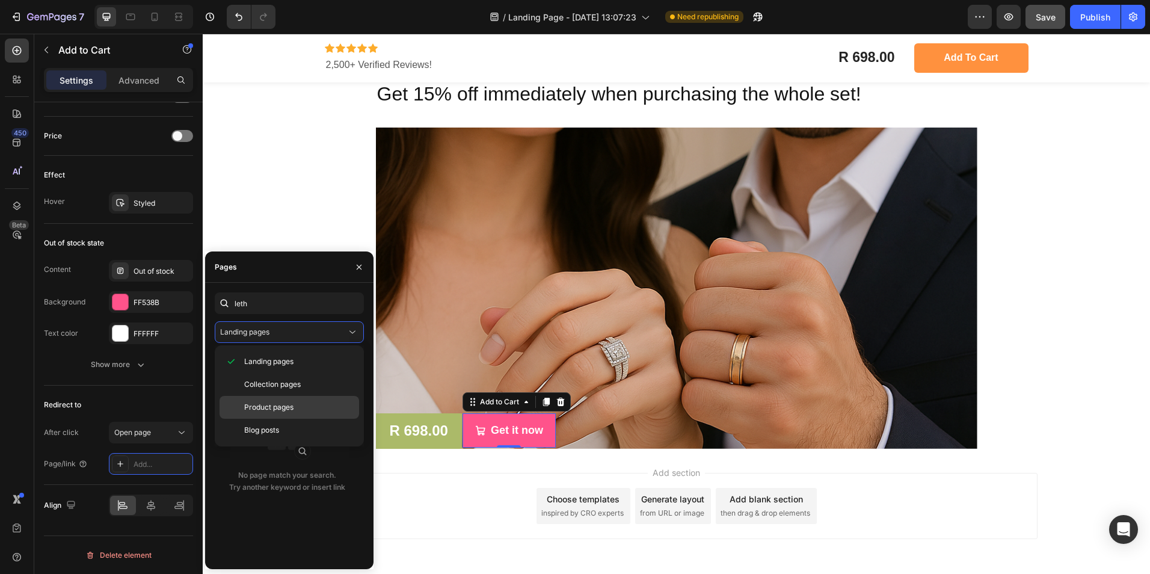
click at [273, 410] on span "Product pages" at bounding box center [268, 407] width 49 height 11
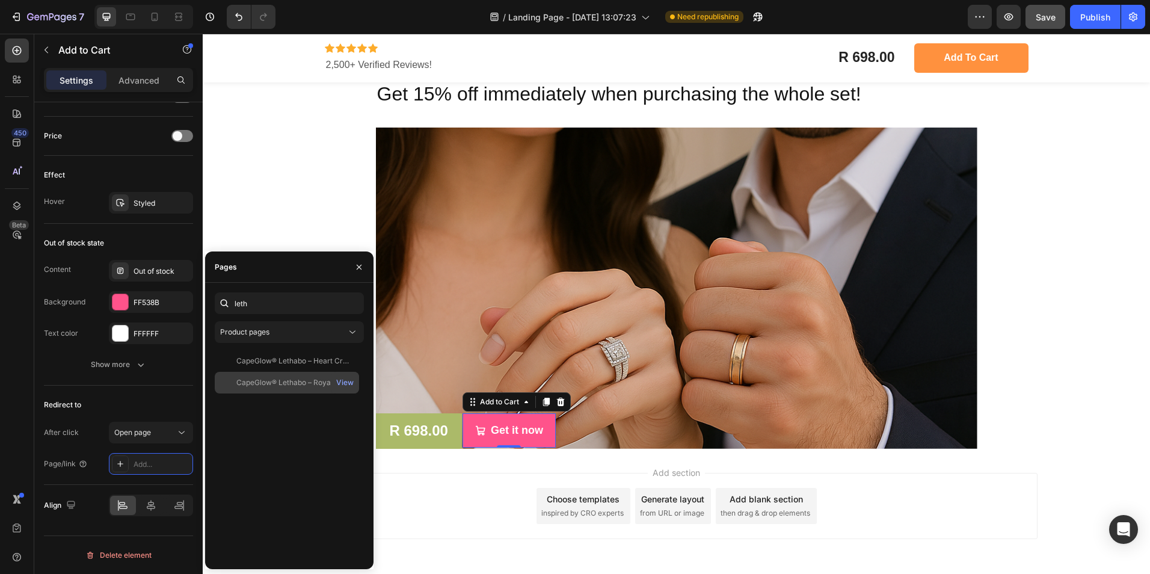
click at [296, 383] on div "CapeGlow® Lethabo – Royal Bridal & Couple Ring Set 💍" at bounding box center [294, 382] width 116 height 11
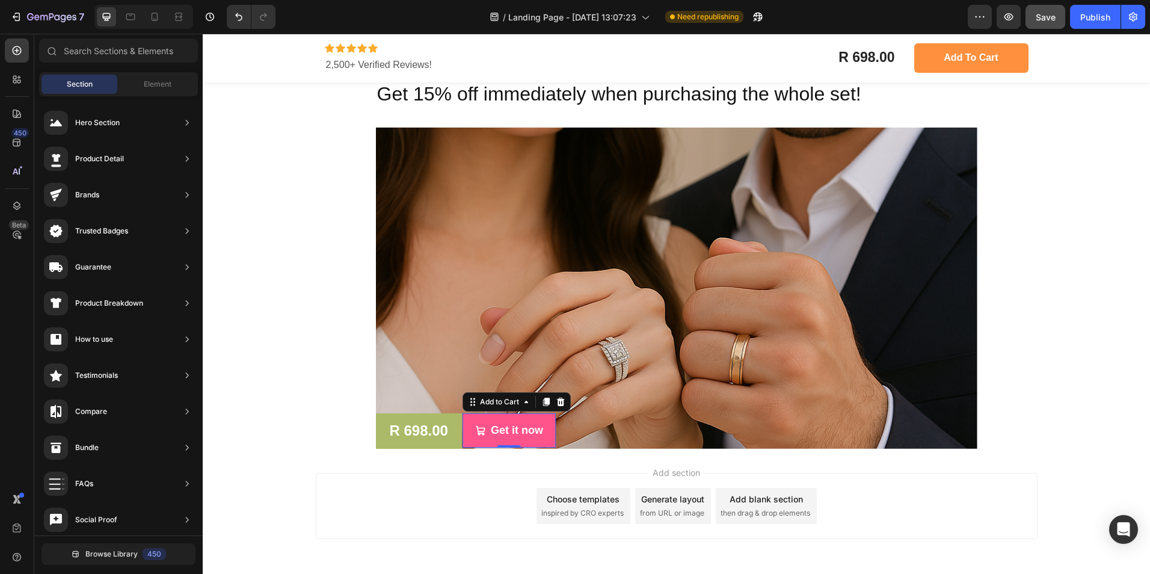
click at [414, 475] on div "Add section Choose templates inspired by CRO experts Generate layout from URL o…" at bounding box center [677, 506] width 722 height 66
click at [498, 422] on div "Get it now" at bounding box center [517, 430] width 52 height 16
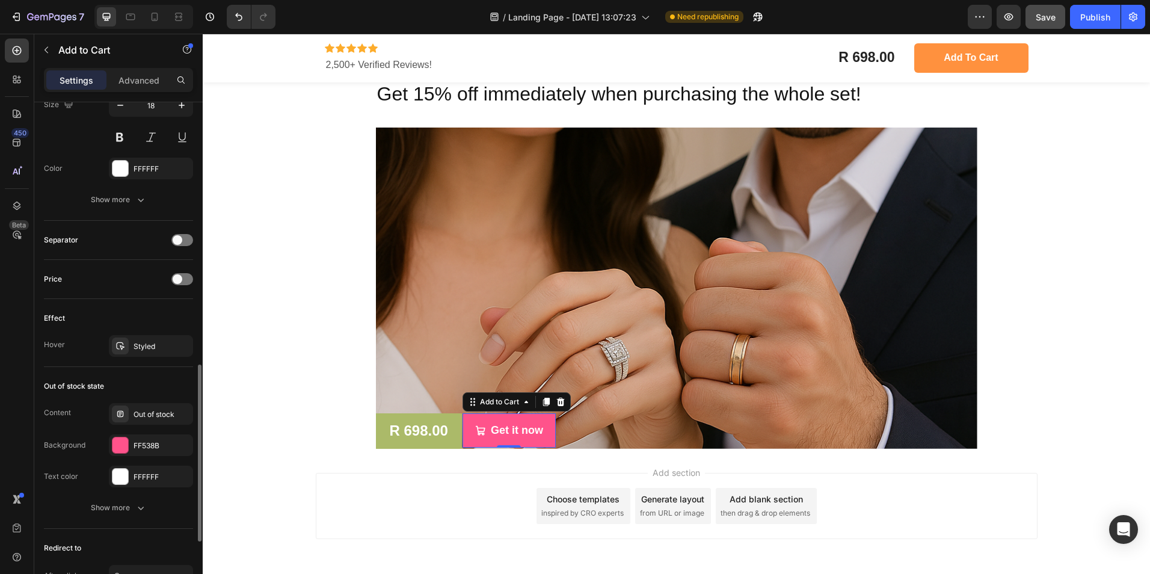
scroll to position [941, 0]
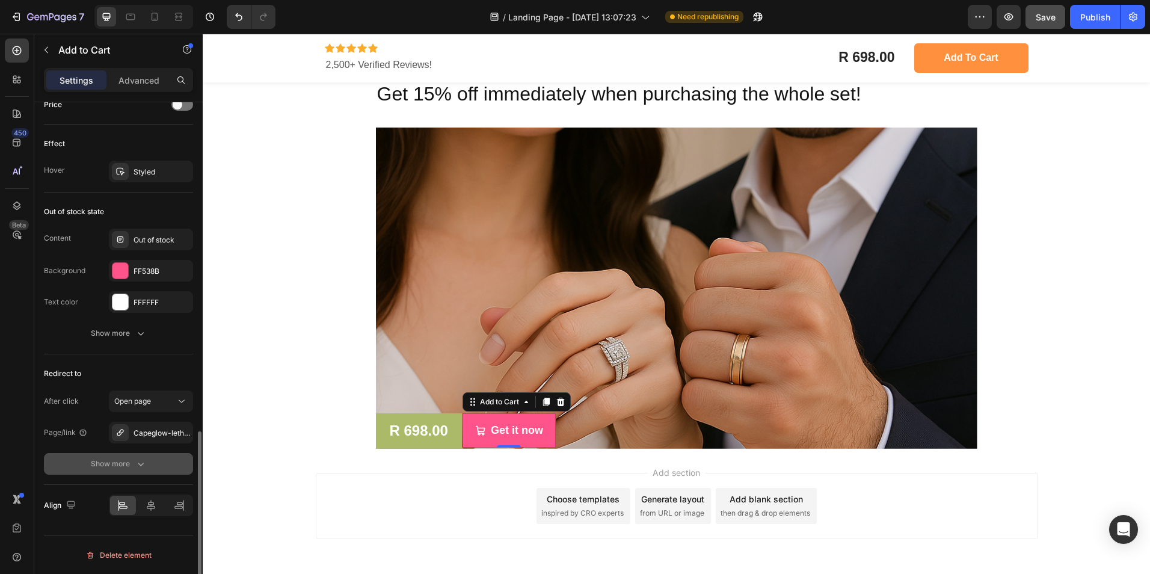
click at [143, 462] on icon "button" at bounding box center [141, 464] width 12 height 12
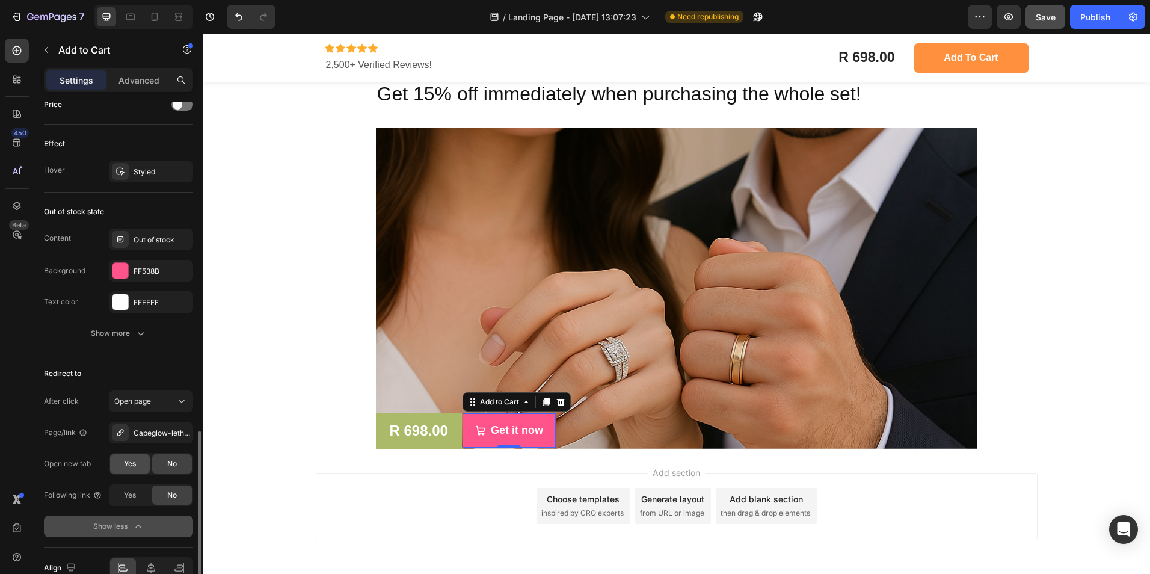
click at [129, 461] on span "Yes" at bounding box center [130, 463] width 12 height 11
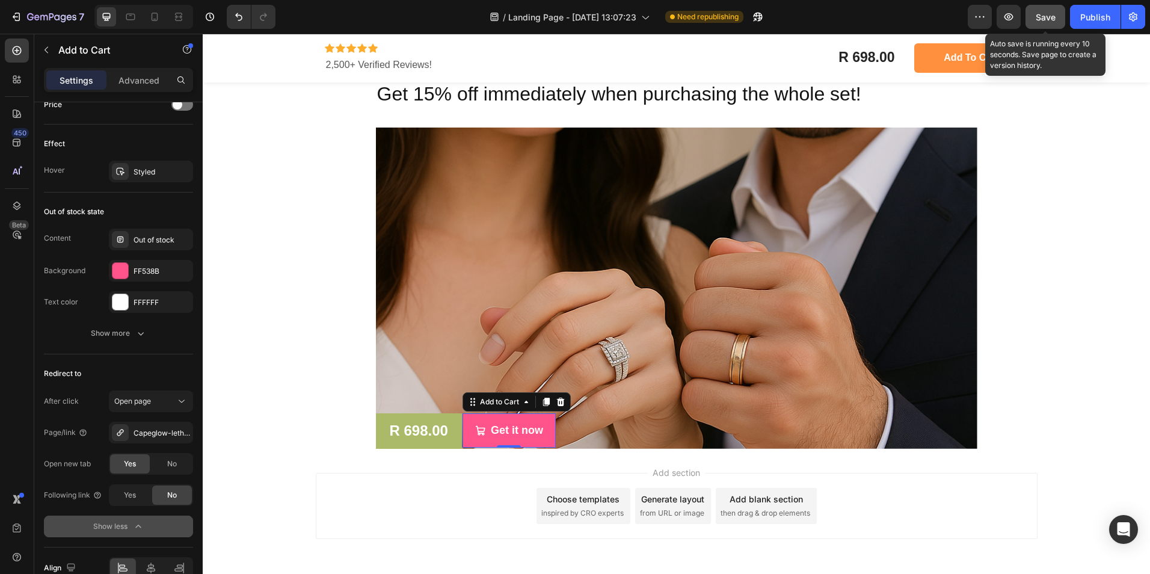
click at [1050, 18] on span "Save" at bounding box center [1046, 17] width 20 height 10
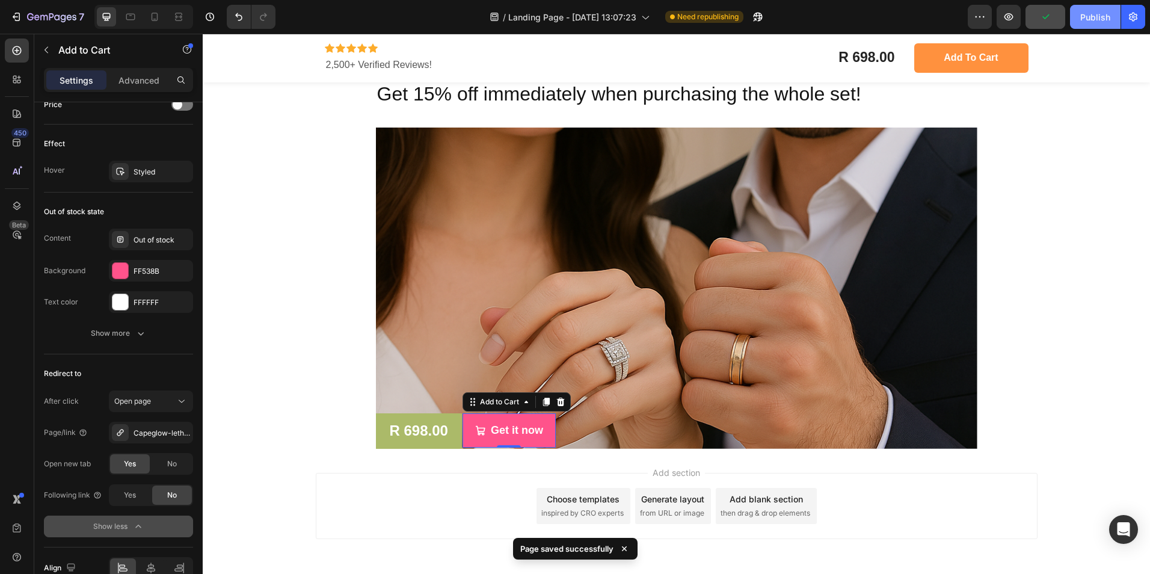
click at [1092, 20] on div "Publish" at bounding box center [1095, 17] width 30 height 13
click at [1100, 23] on button "Publish" at bounding box center [1095, 17] width 51 height 24
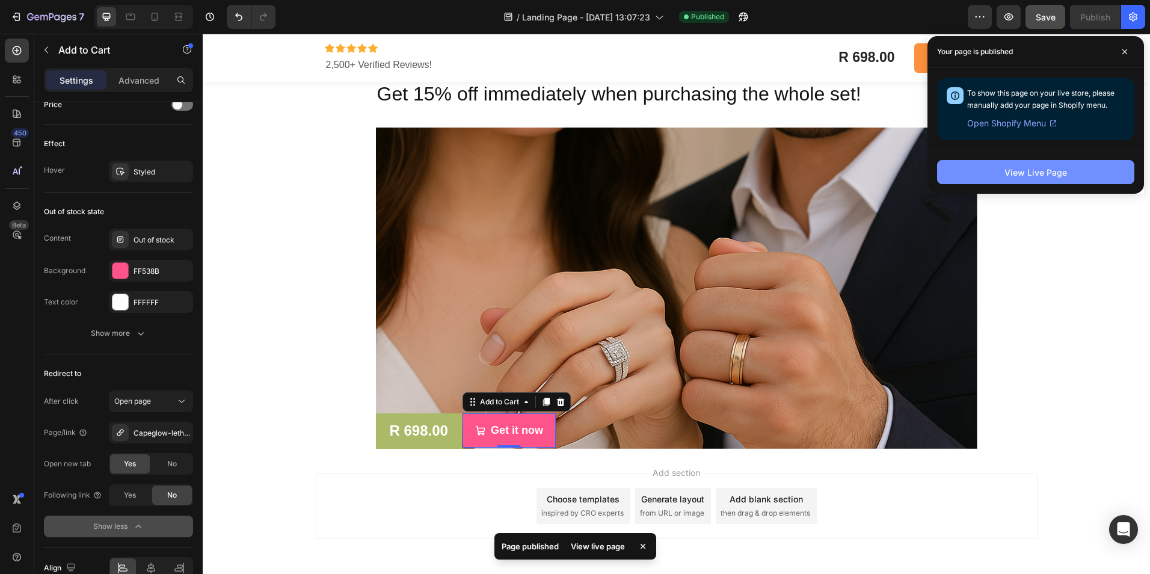
click at [1040, 170] on div "View Live Page" at bounding box center [1036, 172] width 63 height 13
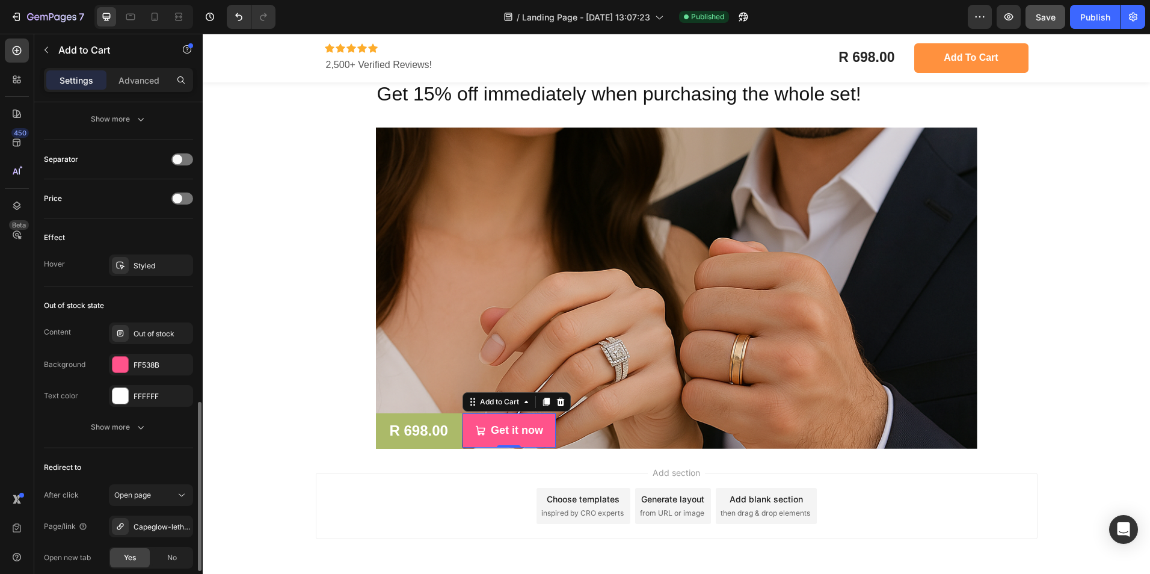
scroll to position [840, 0]
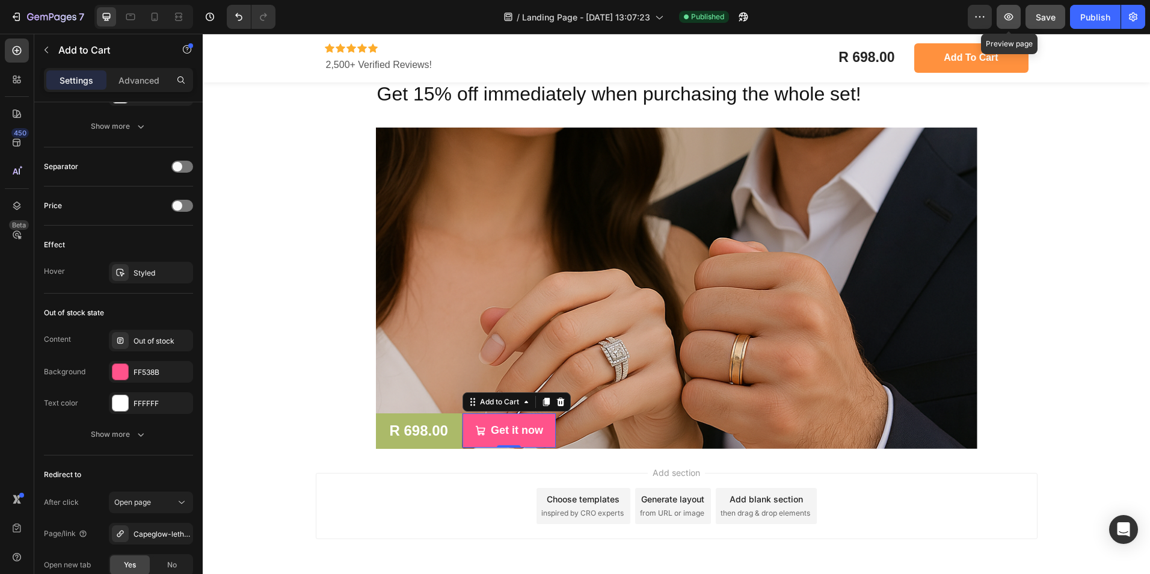
click at [1011, 19] on icon "button" at bounding box center [1009, 16] width 9 height 7
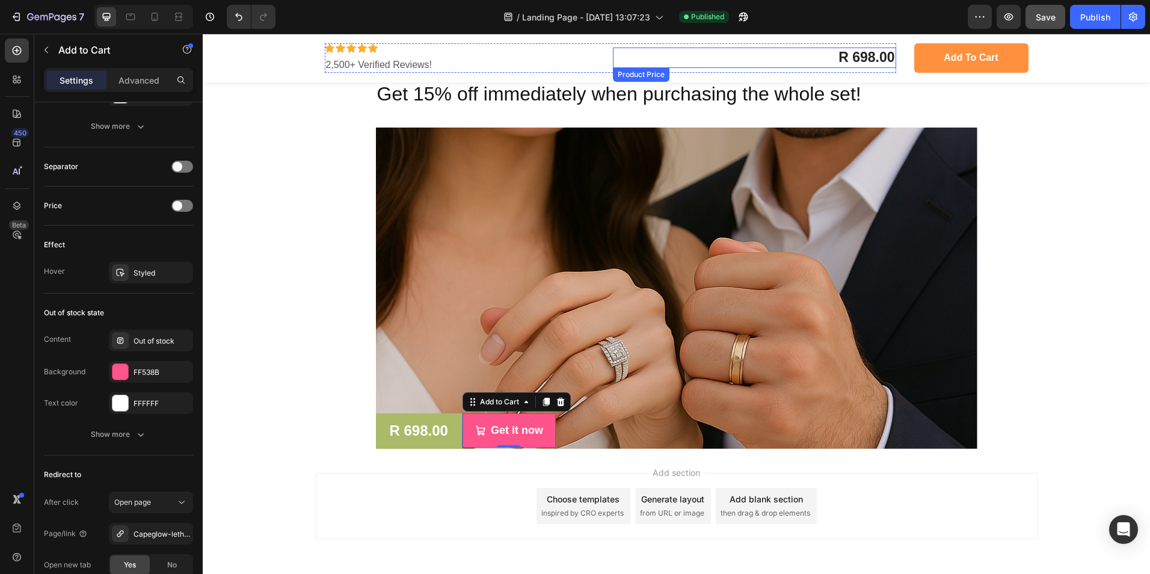
click at [684, 64] on div "R 698.00" at bounding box center [754, 58] width 283 height 20
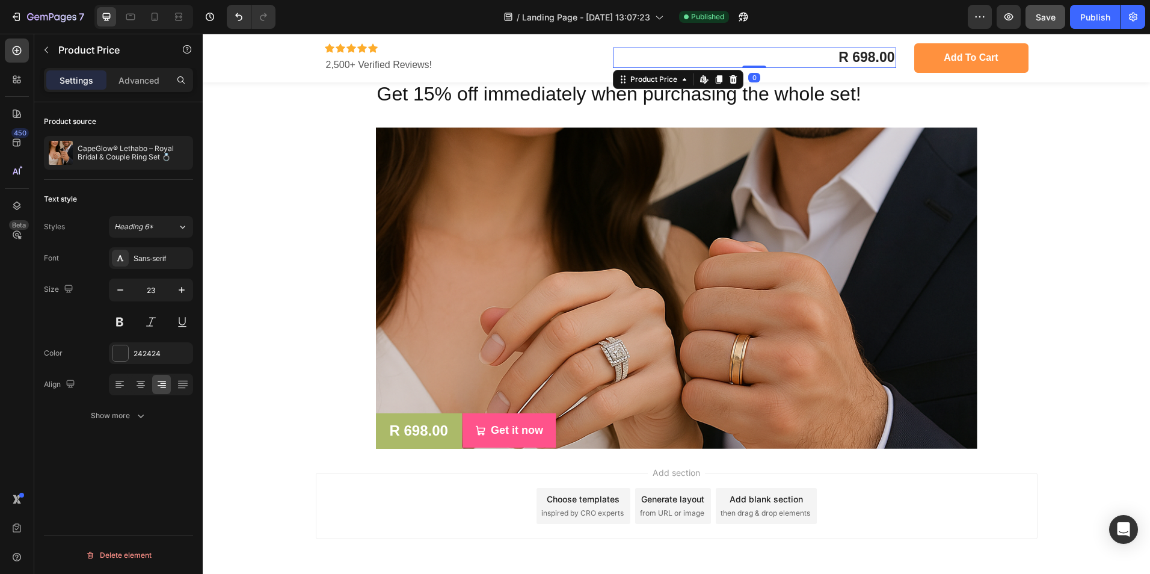
scroll to position [0, 0]
click at [944, 53] on div "Add to cart" at bounding box center [971, 58] width 54 height 13
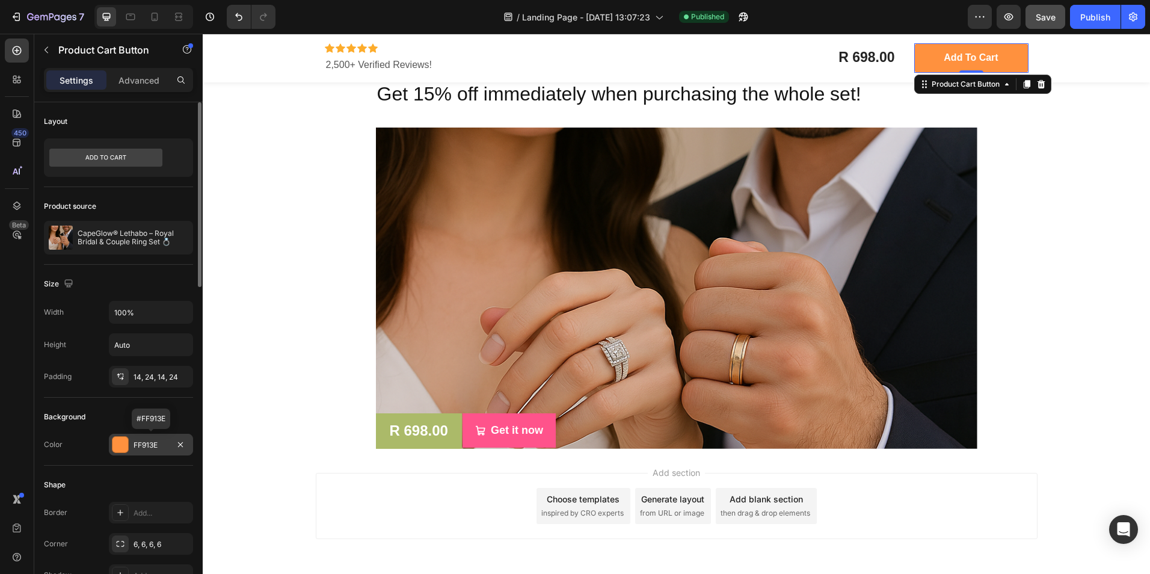
click at [118, 444] on div at bounding box center [120, 445] width 16 height 16
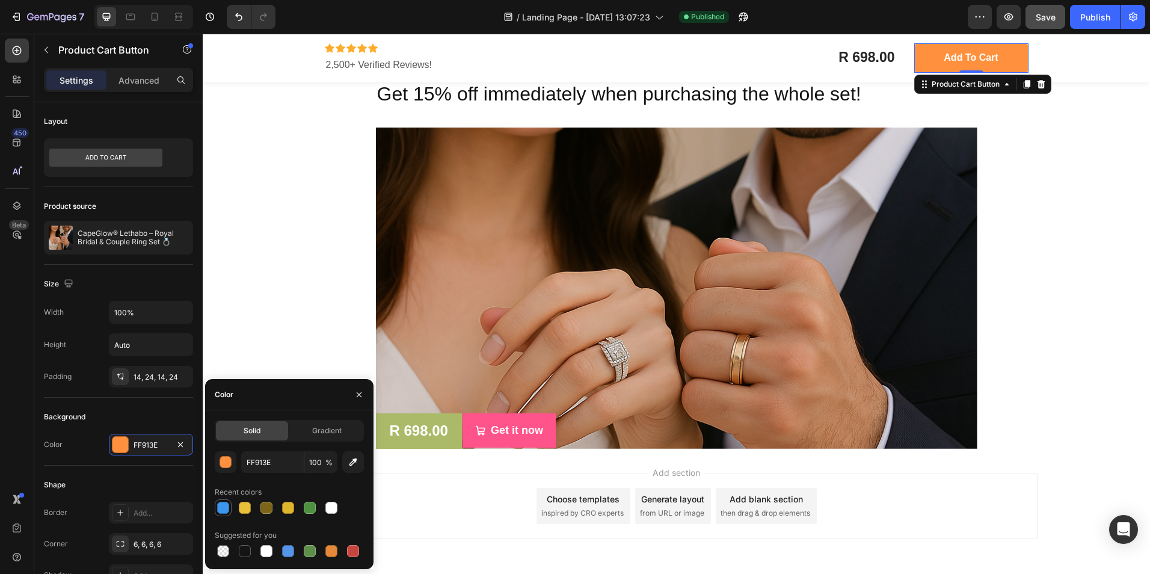
click at [222, 505] on div at bounding box center [223, 508] width 12 height 12
type input "3C96EE"
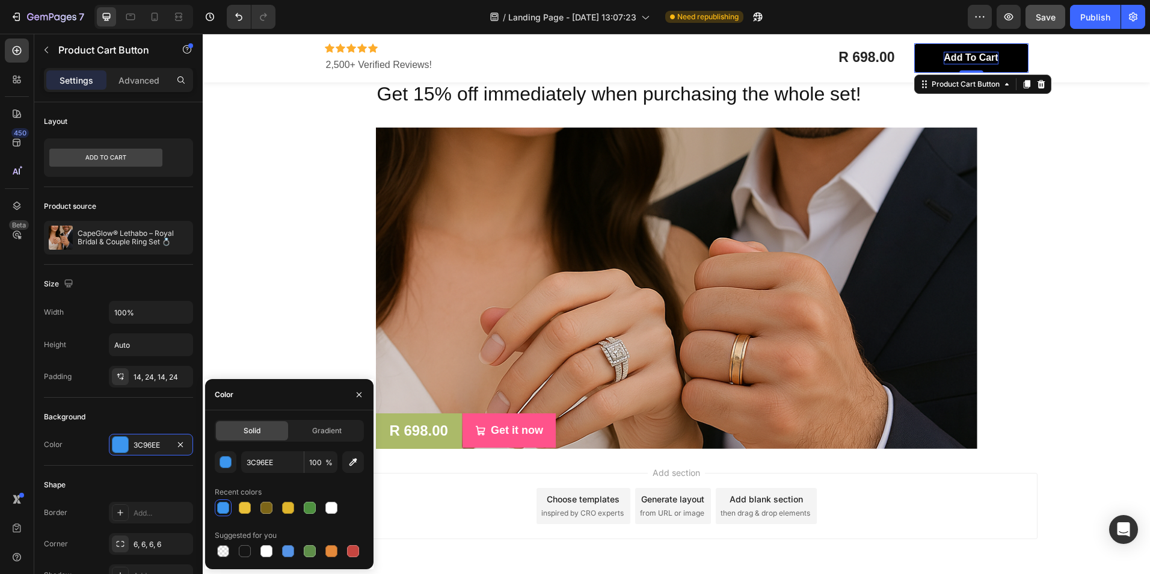
click at [947, 61] on div "Add to cart" at bounding box center [971, 58] width 54 height 13
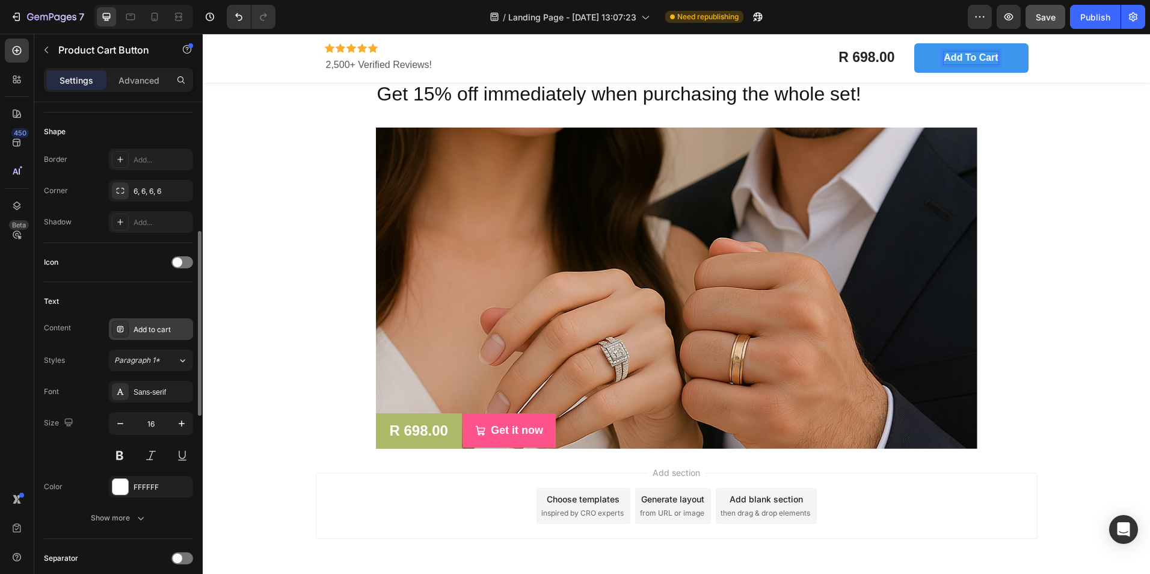
scroll to position [354, 0]
click at [147, 330] on div "Add to cart" at bounding box center [162, 329] width 57 height 11
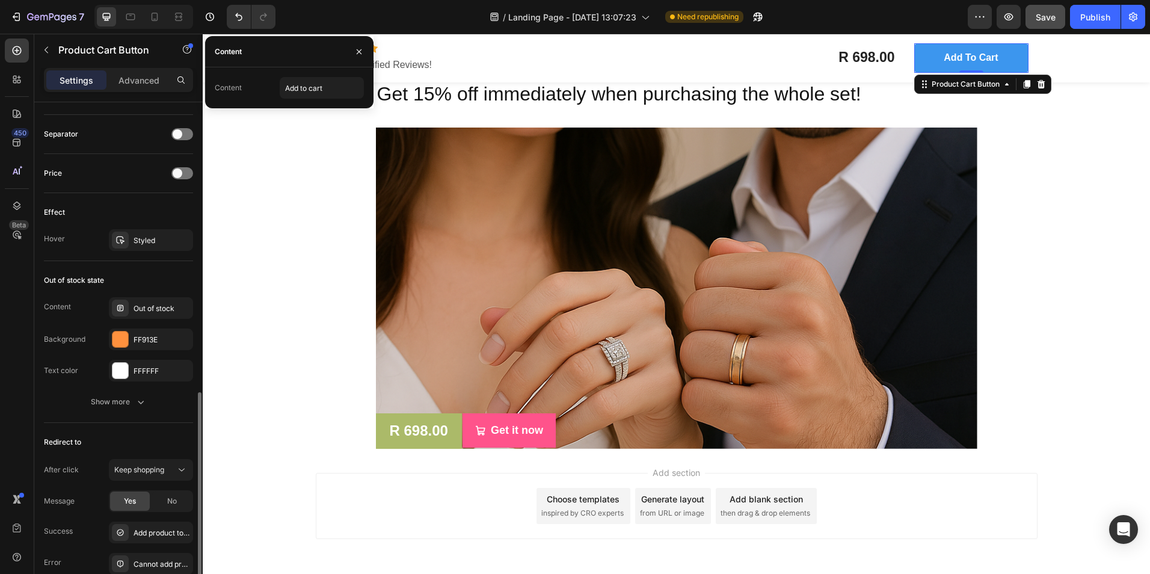
scroll to position [782, 0]
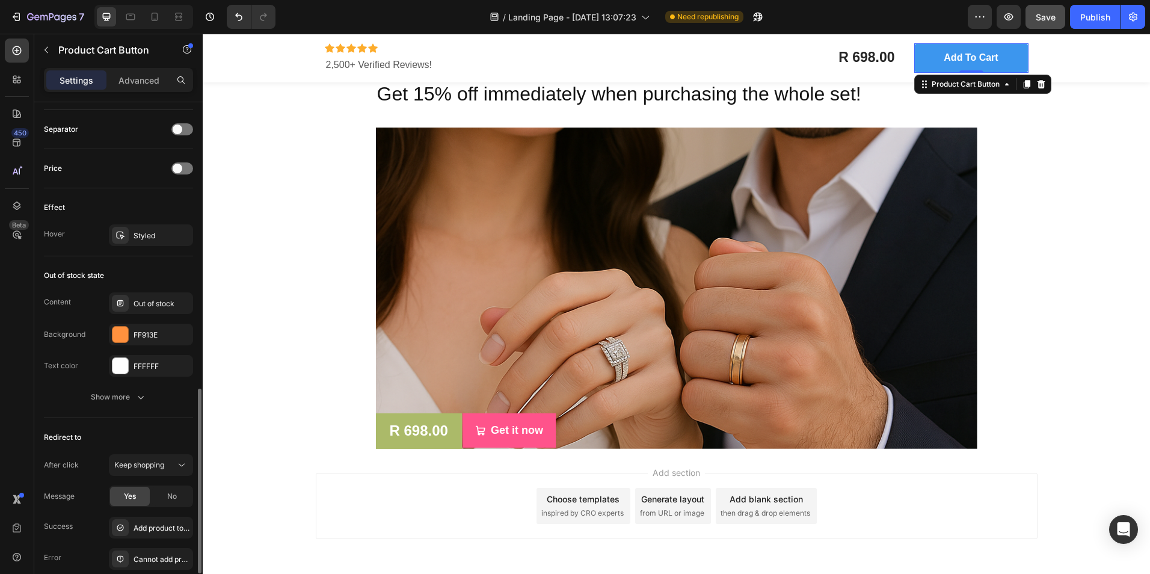
click at [135, 410] on div "Out of stock state Content Out of stock Background FF913E Text color FFFFFF Sho…" at bounding box center [118, 337] width 149 height 162
click at [134, 399] on div "Show more" at bounding box center [119, 397] width 56 height 12
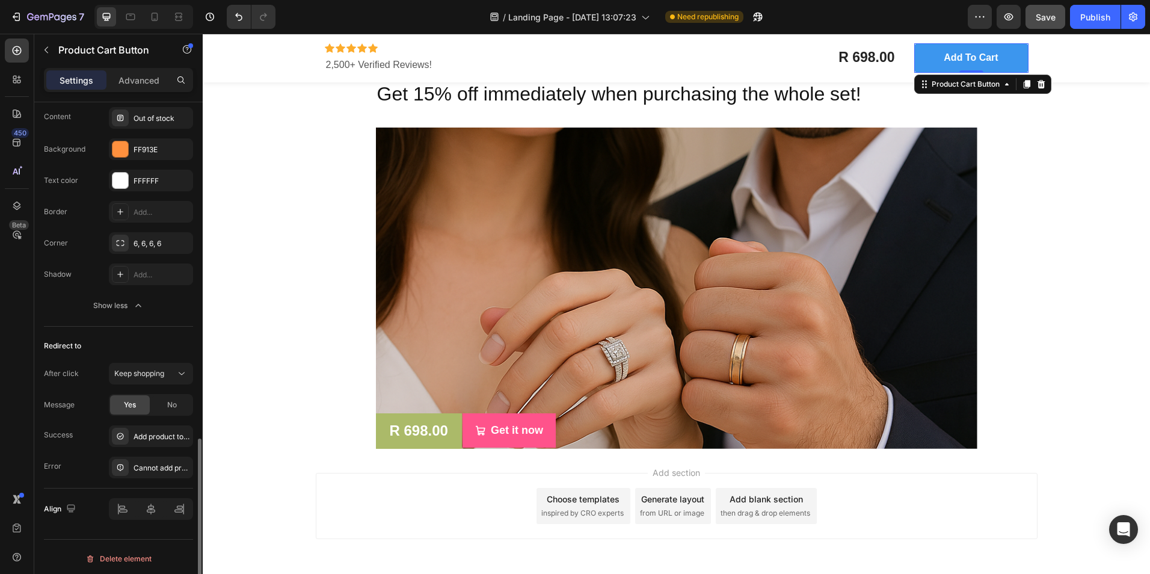
scroll to position [971, 0]
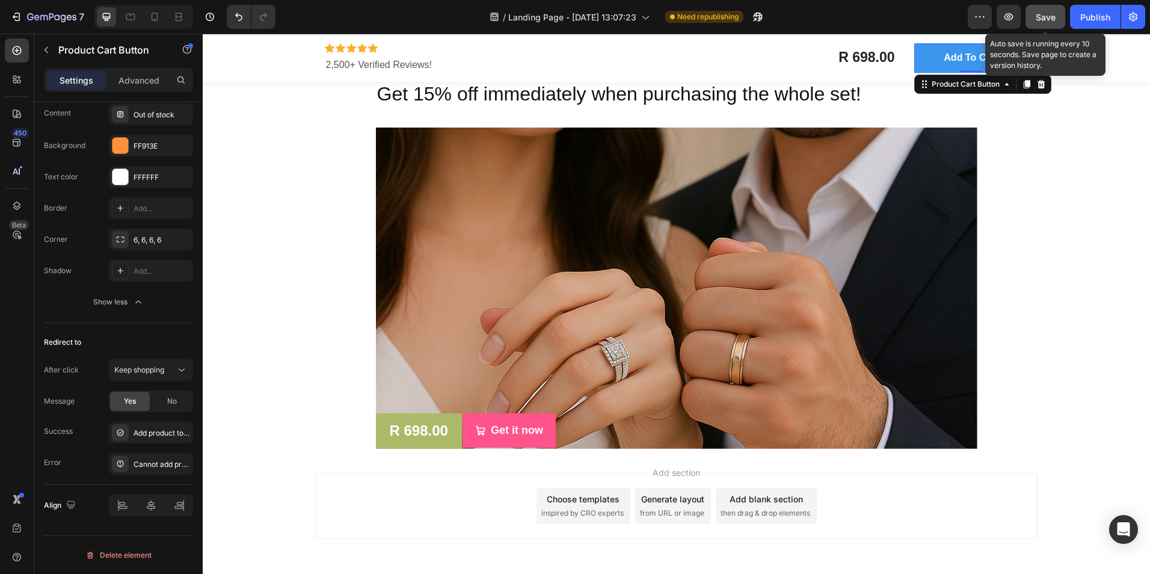
click at [1041, 19] on span "Save" at bounding box center [1046, 17] width 20 height 10
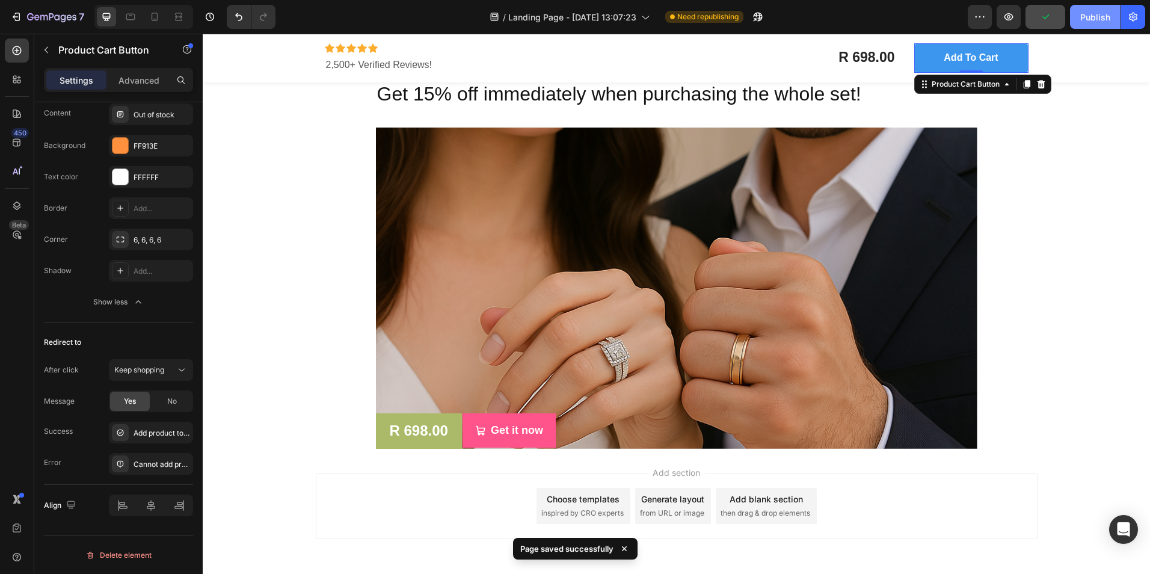
click at [1086, 21] on div "Publish" at bounding box center [1095, 17] width 30 height 13
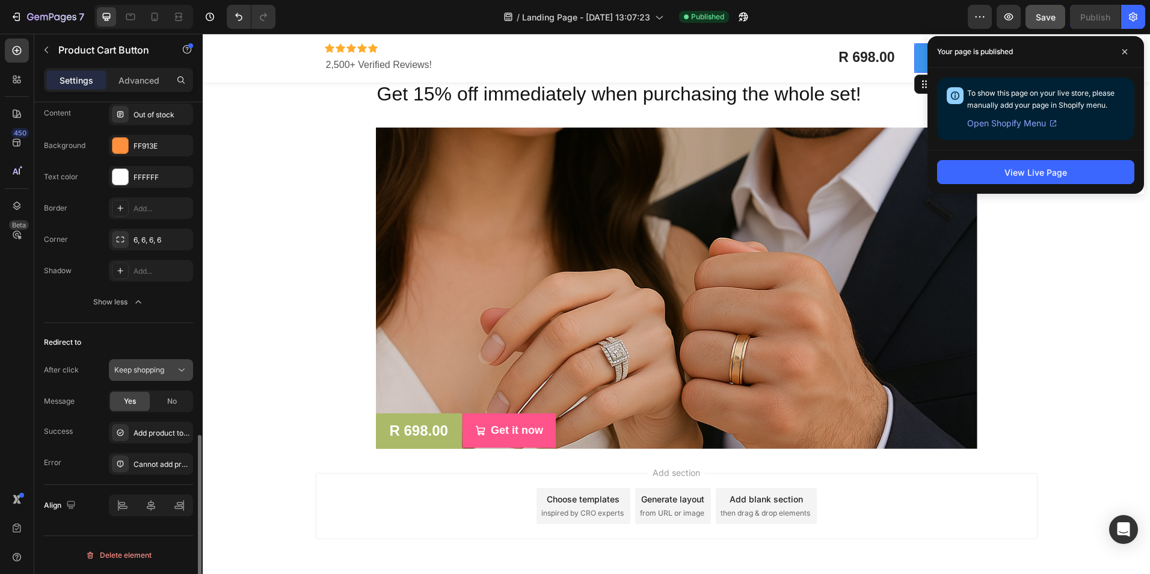
click at [177, 368] on icon at bounding box center [182, 370] width 12 height 12
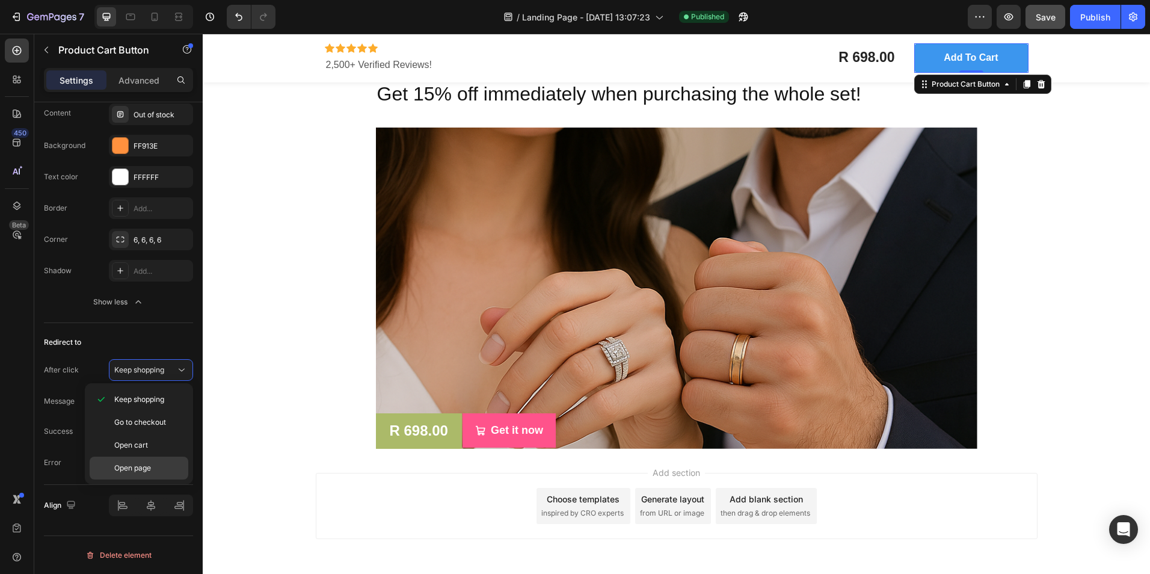
click at [133, 466] on span "Open page" at bounding box center [132, 468] width 37 height 11
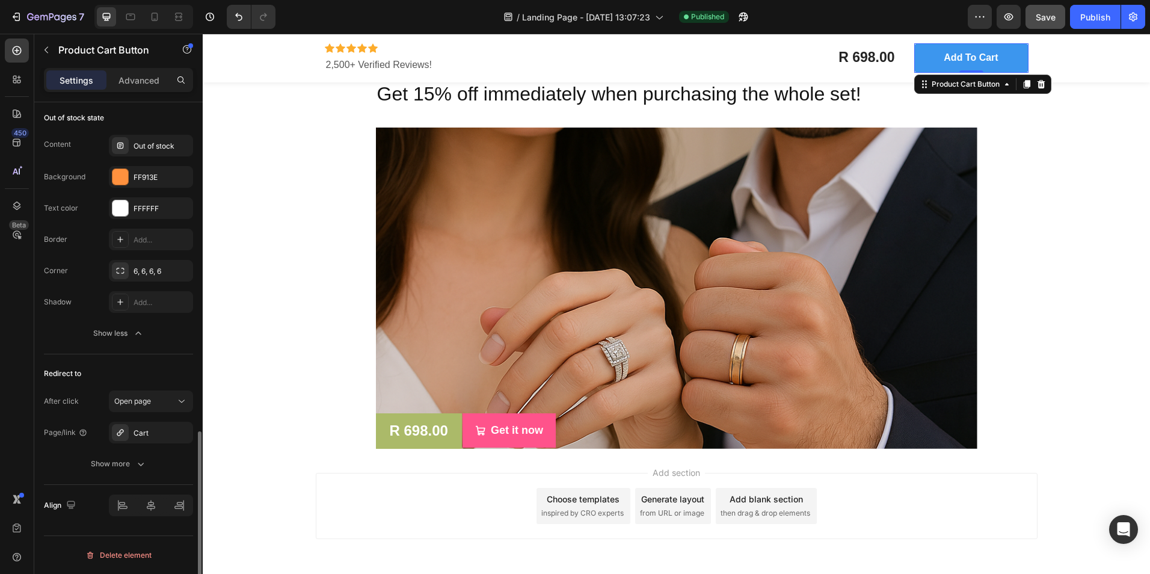
scroll to position [940, 0]
click at [1053, 14] on span "Save" at bounding box center [1046, 17] width 20 height 10
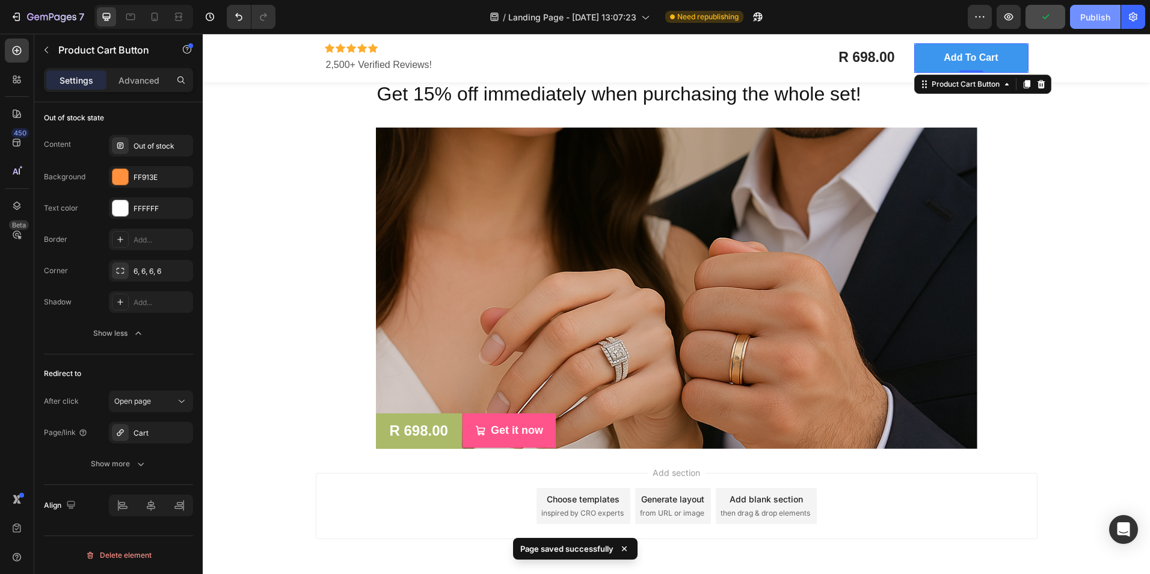
click at [1086, 19] on div "Publish" at bounding box center [1095, 17] width 30 height 13
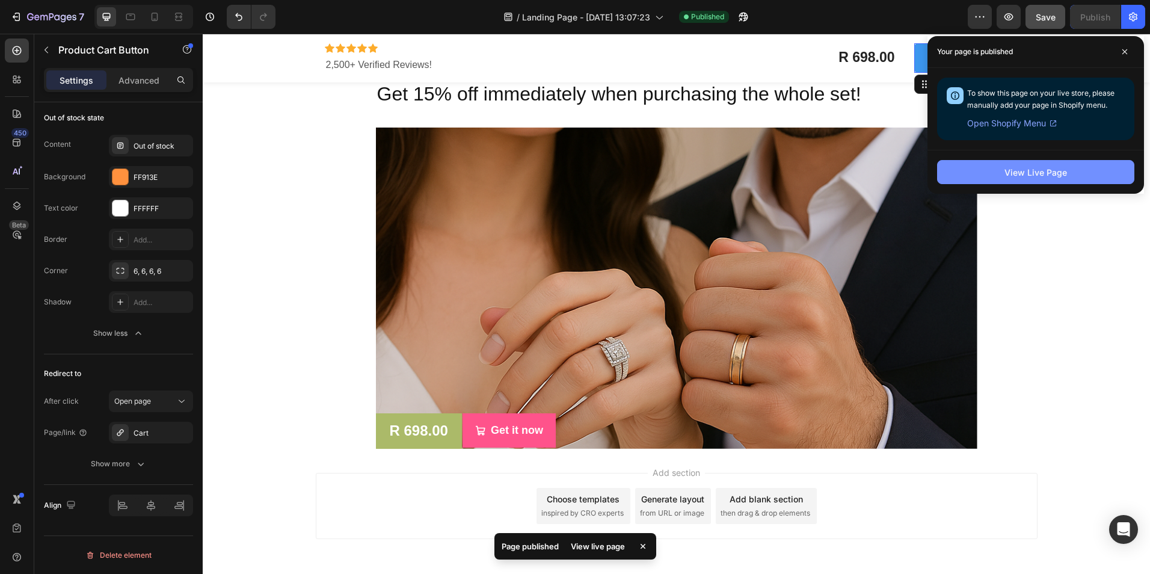
click at [1026, 175] on div "View Live Page" at bounding box center [1036, 172] width 63 height 13
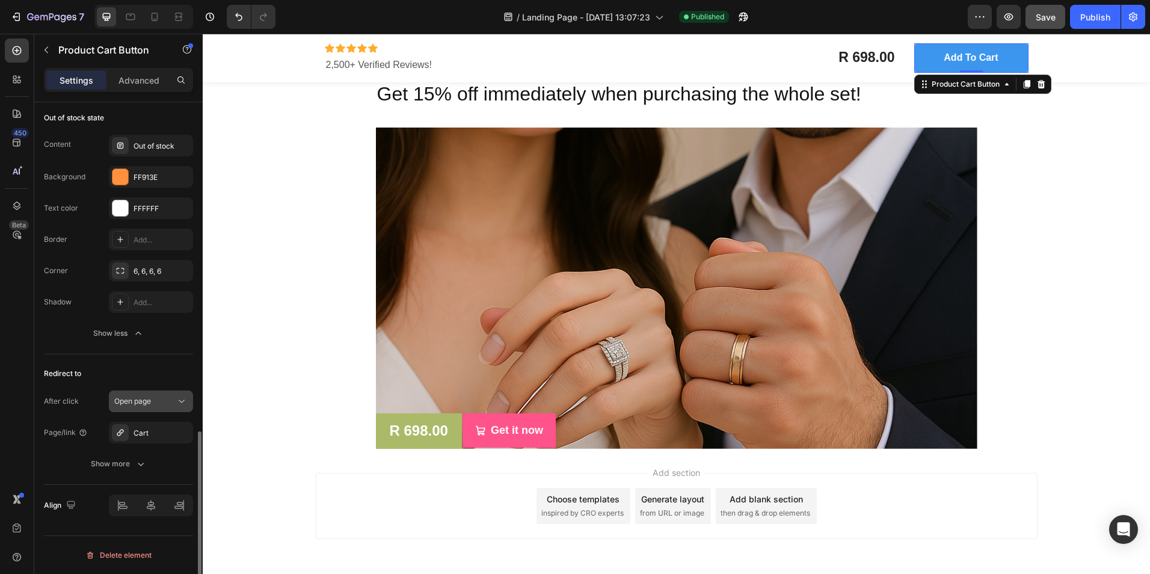
click at [147, 399] on span "Open page" at bounding box center [132, 400] width 37 height 9
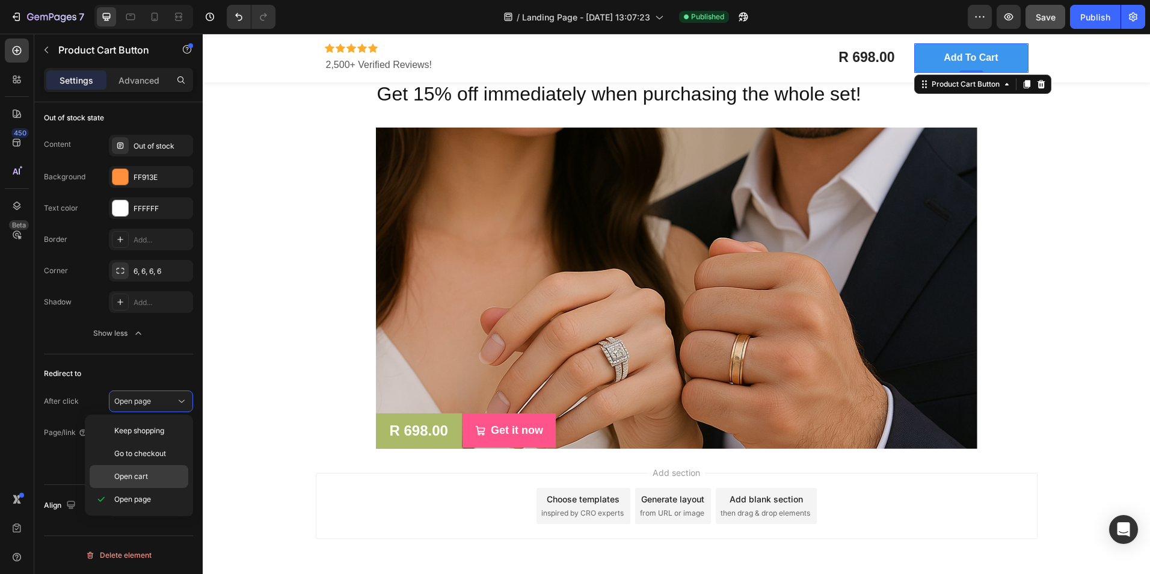
click at [145, 469] on div "Open cart" at bounding box center [139, 476] width 99 height 23
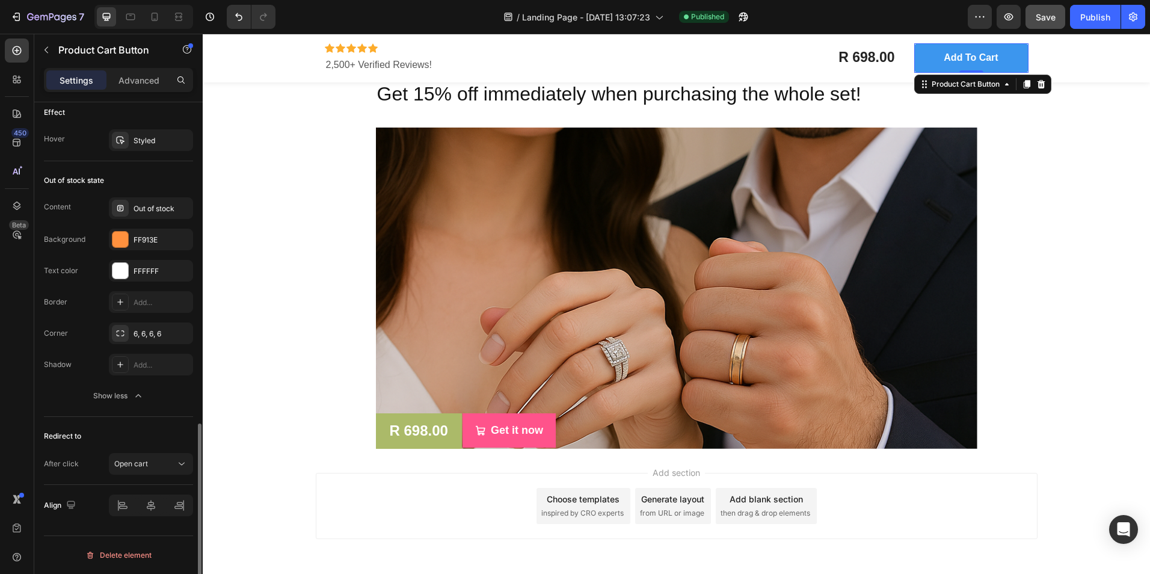
scroll to position [877, 0]
click at [1040, 20] on span "Save" at bounding box center [1046, 17] width 20 height 10
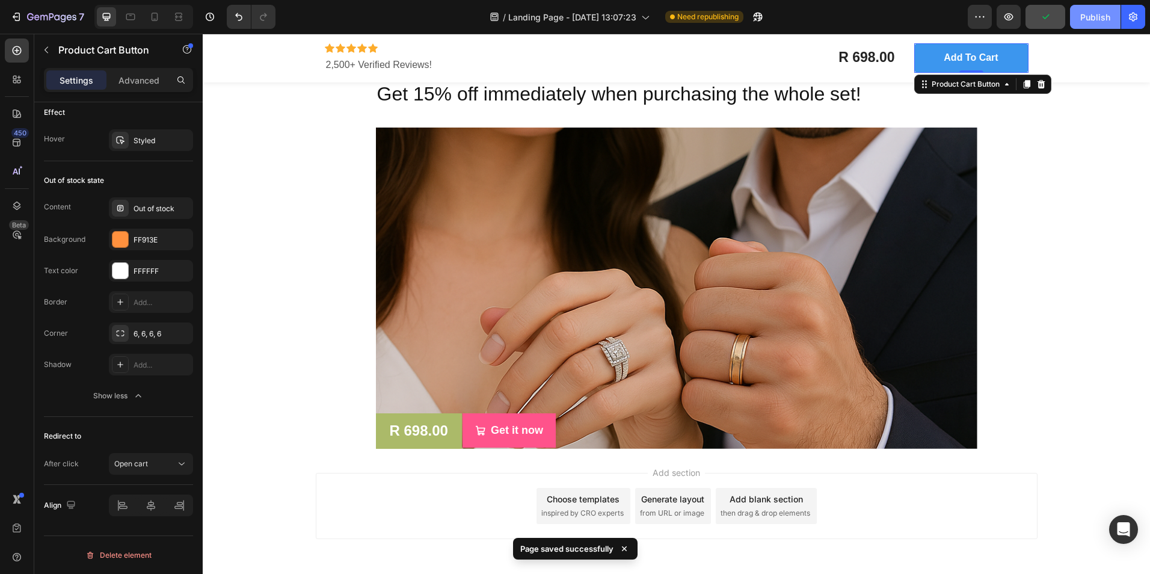
click at [1094, 22] on div "Publish" at bounding box center [1095, 17] width 30 height 13
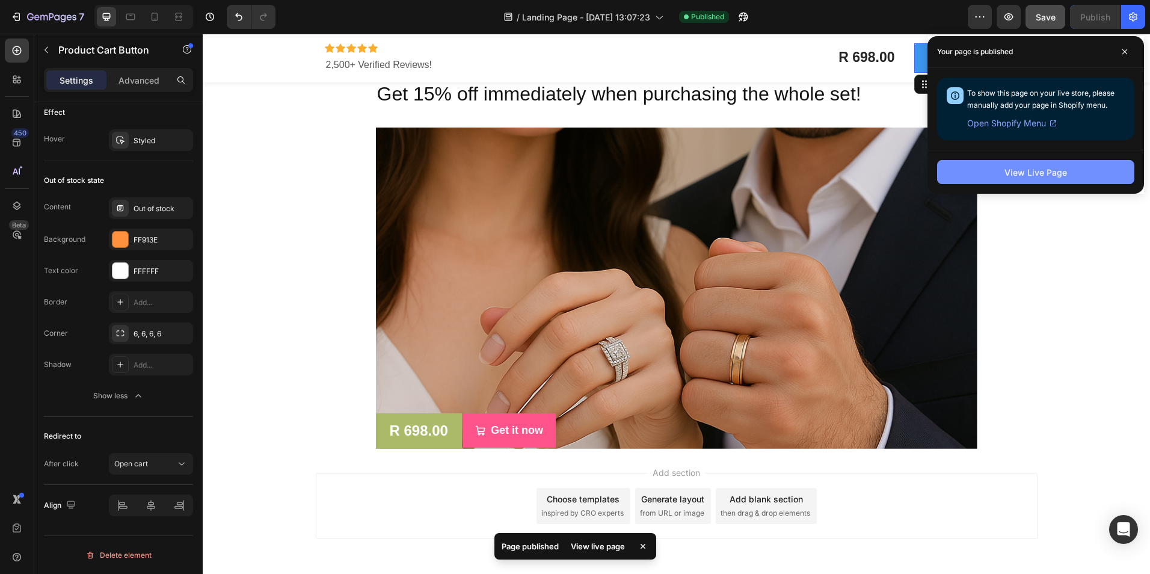
click at [1034, 171] on div "View Live Page" at bounding box center [1036, 172] width 63 height 13
